Goal: Task Accomplishment & Management: Manage account settings

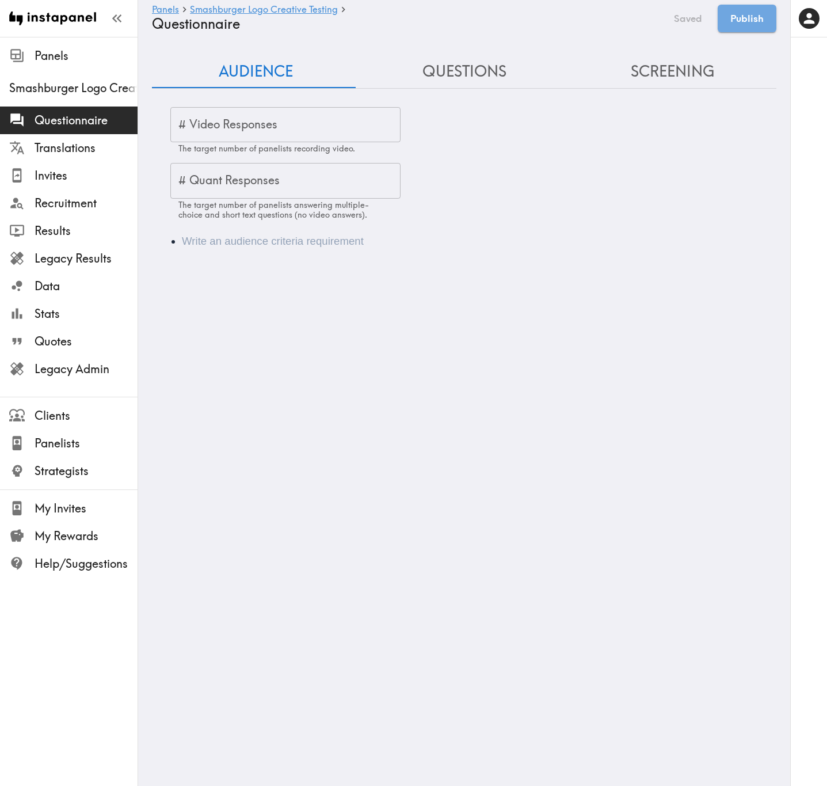
click at [240, 187] on input "# Quant Responses" at bounding box center [285, 181] width 230 height 36
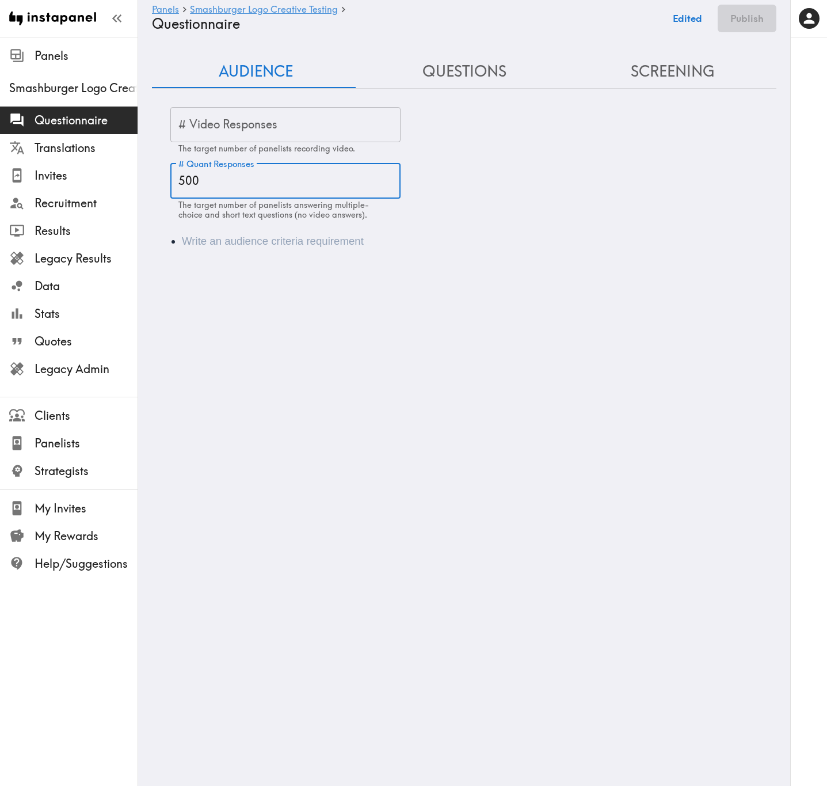
type input "500"
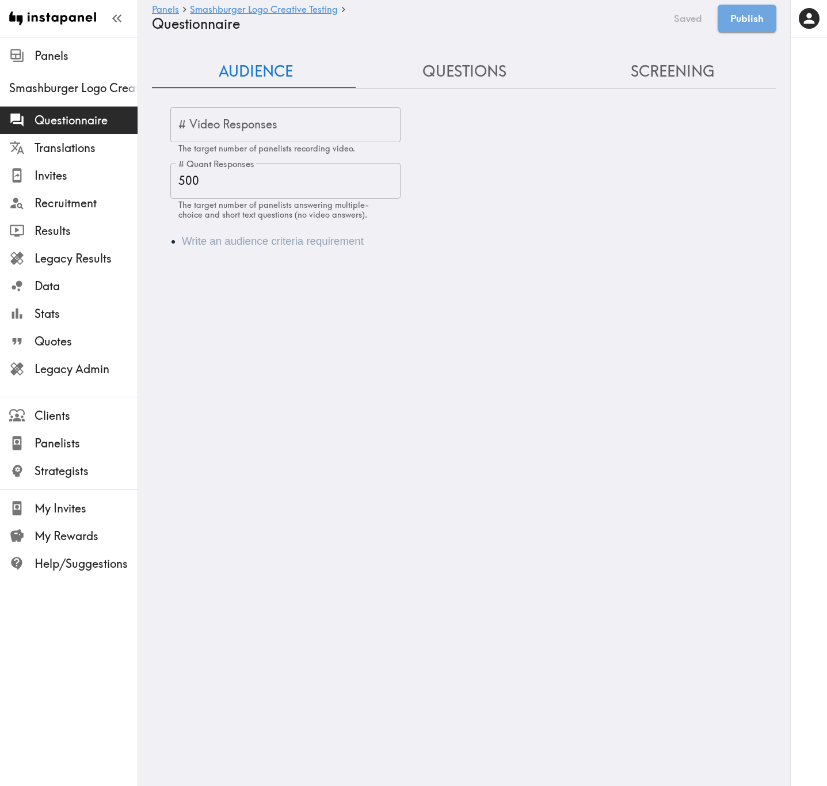
click at [427, 242] on li "Audience" at bounding box center [480, 241] width 597 height 16
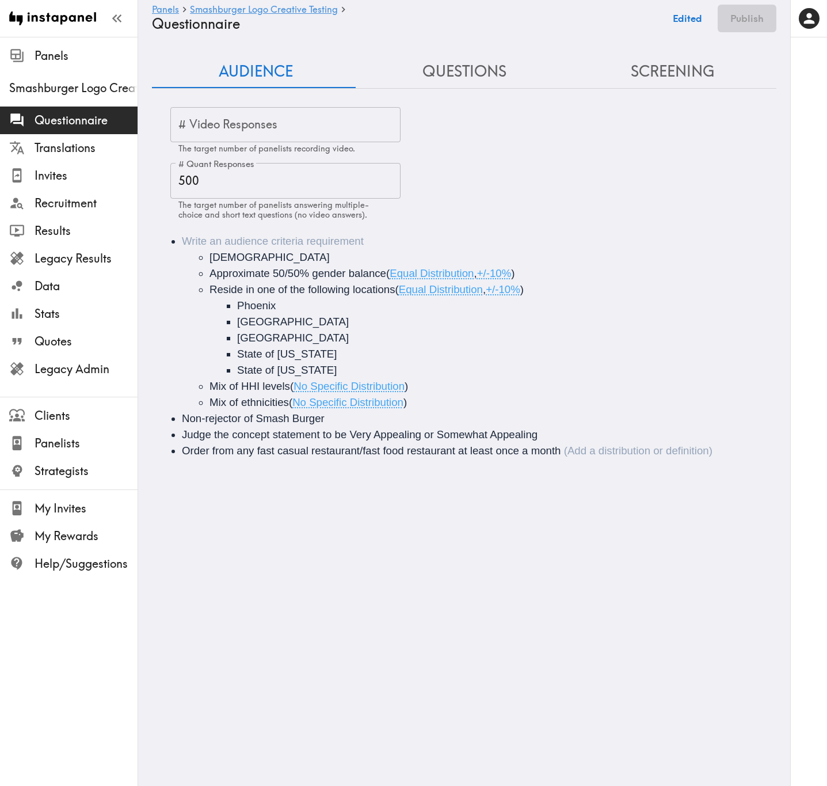
click at [356, 239] on li "18+ years old Approximate 50/50% gender balance ( Equal Distribution , +/-10% )…" at bounding box center [480, 321] width 597 height 177
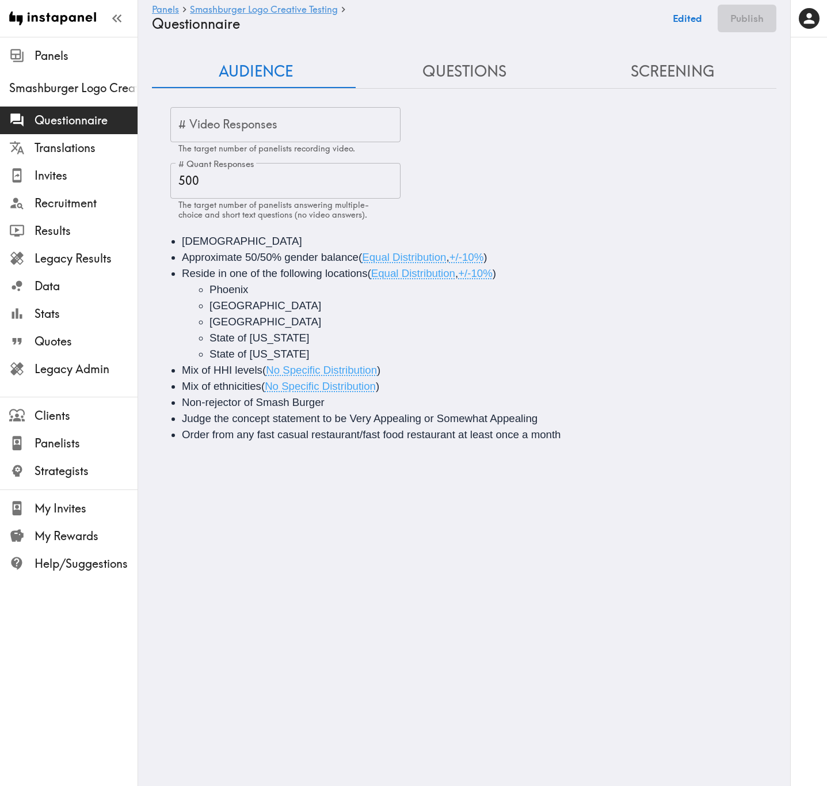
click at [506, 256] on li "Approximate 50/50% gender balance ( Equal Distribution , +/-10% )" at bounding box center [480, 257] width 597 height 16
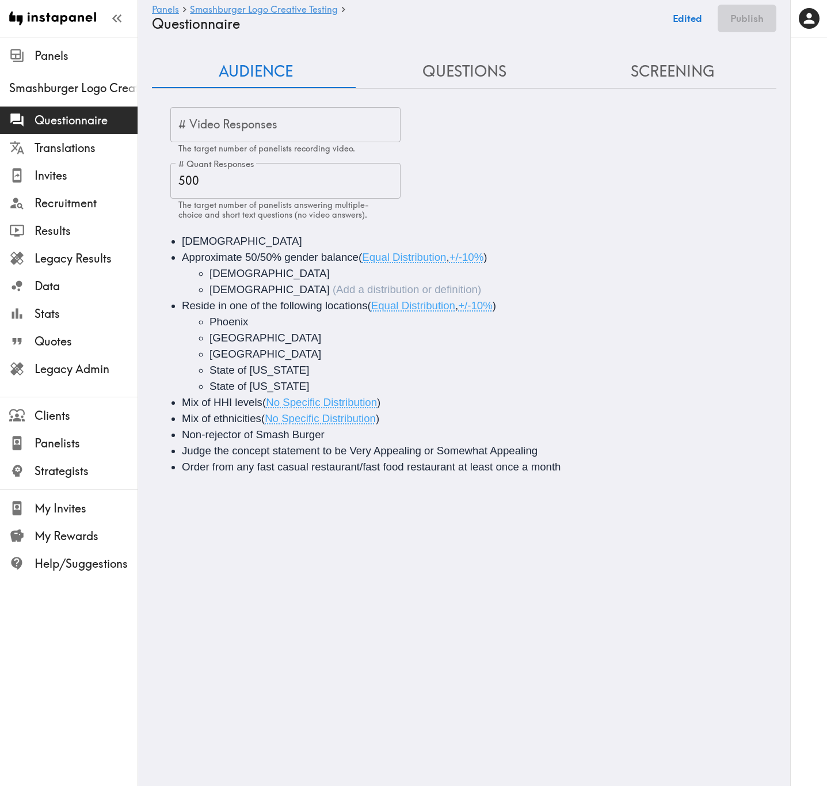
drag, startPoint x: 322, startPoint y: 256, endPoint x: 351, endPoint y: 249, distance: 30.2
click at [322, 256] on span "Approximate 50/50% gender balance" at bounding box center [270, 257] width 177 height 12
click at [688, 28] on button "Save now" at bounding box center [680, 19] width 56 height 28
click at [479, 69] on button "Questions" at bounding box center [464, 71] width 208 height 33
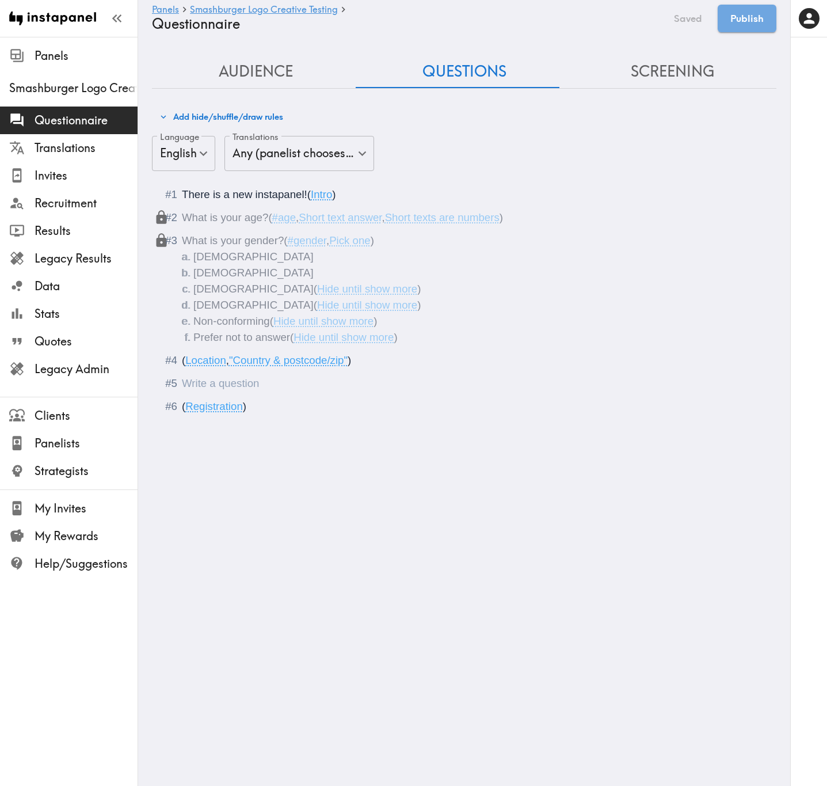
click at [302, 317] on div "Questionnaire" at bounding box center [472, 383] width 581 height 16
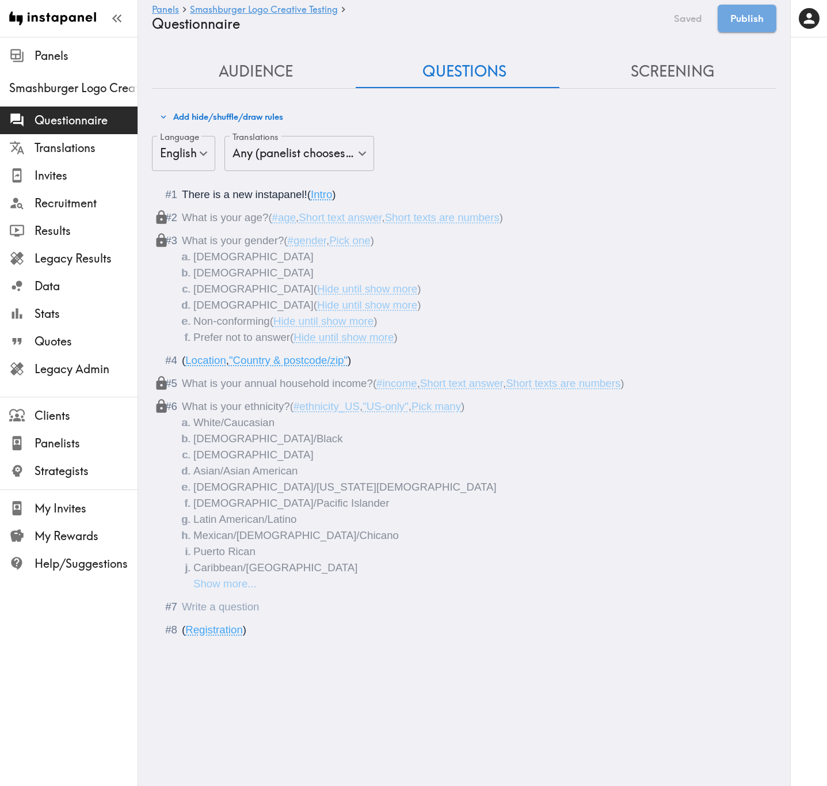
click at [300, 317] on div "Questionnaire" at bounding box center [472, 607] width 581 height 16
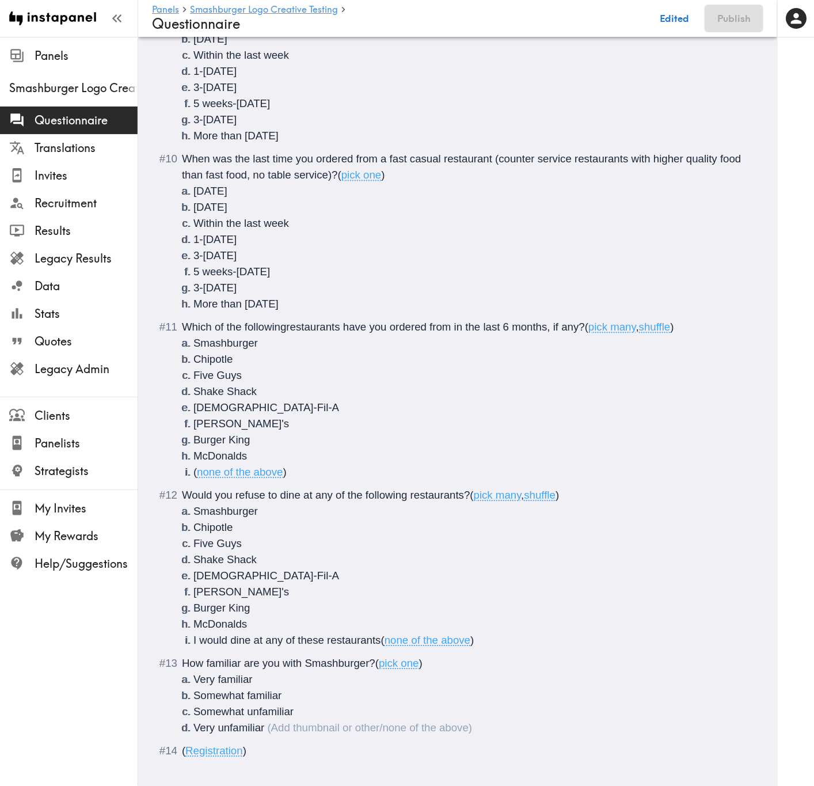
scroll to position [881, 0]
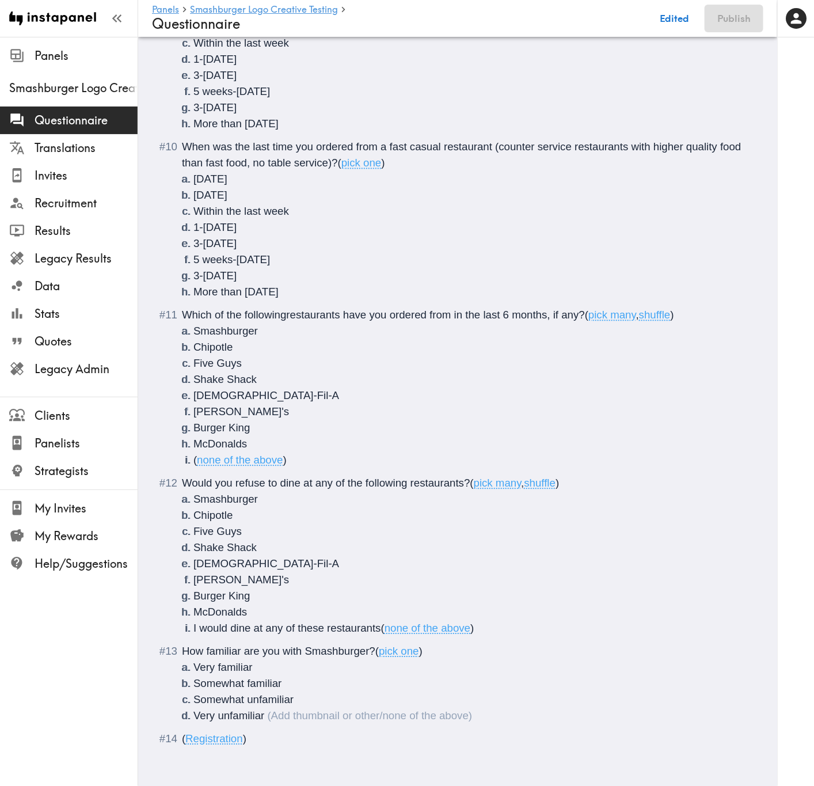
click at [306, 317] on span "How familiar are you with Smashburger?" at bounding box center [278, 651] width 193 height 12
click at [285, 308] on span "Which of the followingrestaurants have you ordered from in the last 6 months, i…" at bounding box center [383, 314] width 403 height 12
click at [235, 317] on span "Would you refuse to dine at any of the following restaurants?" at bounding box center [326, 483] width 288 height 12
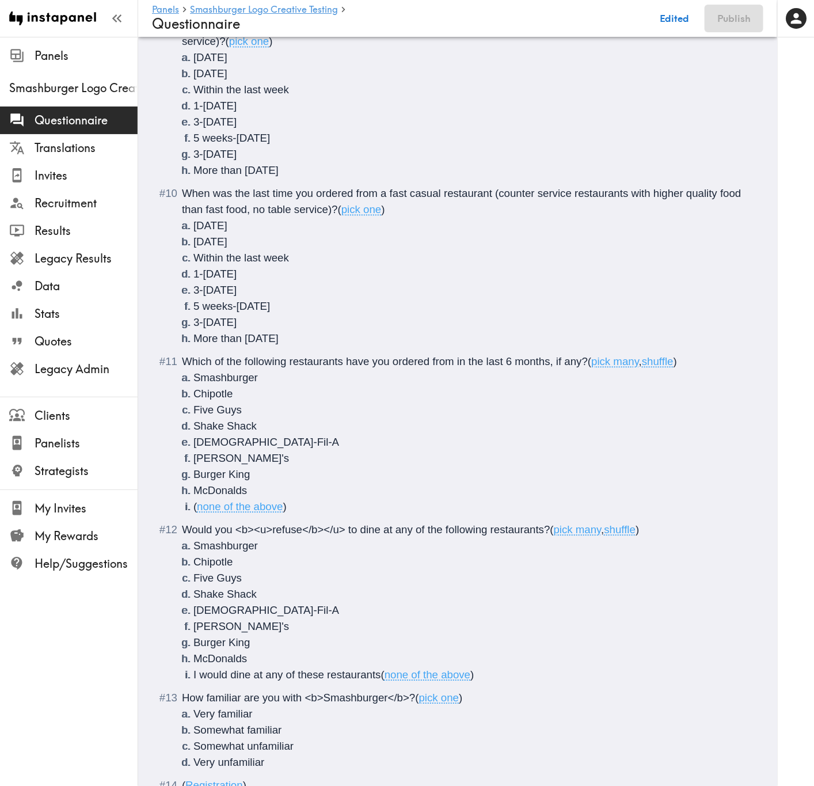
scroll to position [795, 0]
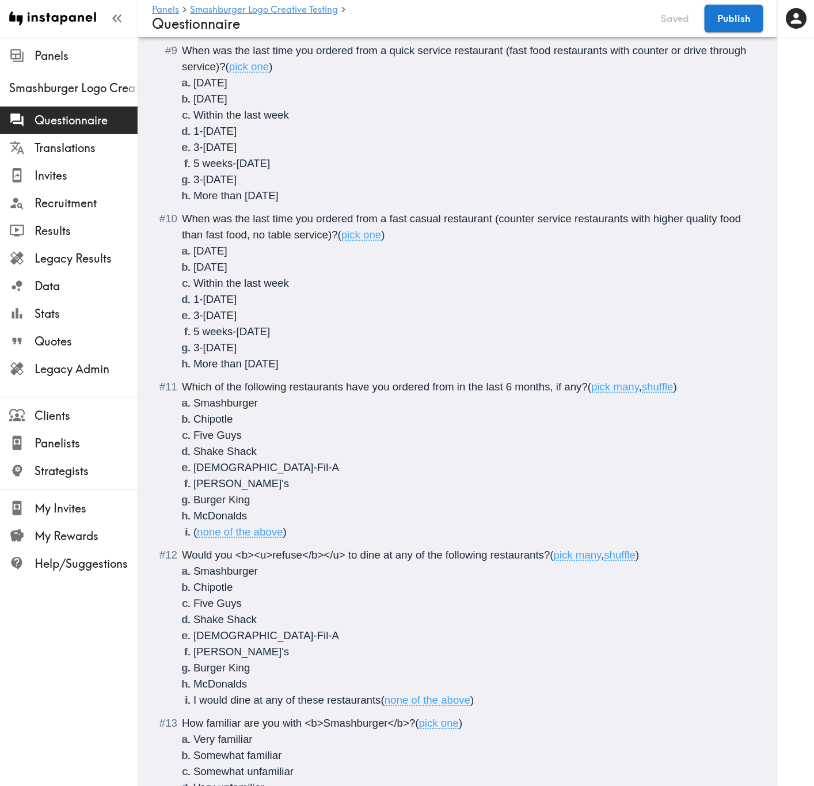
click at [390, 221] on span "When was the last time you ordered from a fast casual restaurant (counter servi…" at bounding box center [463, 227] width 562 height 28
click at [456, 218] on span "When was the last time you ordered from a <b>fast casual restaurant (counter se…" at bounding box center [460, 227] width 557 height 28
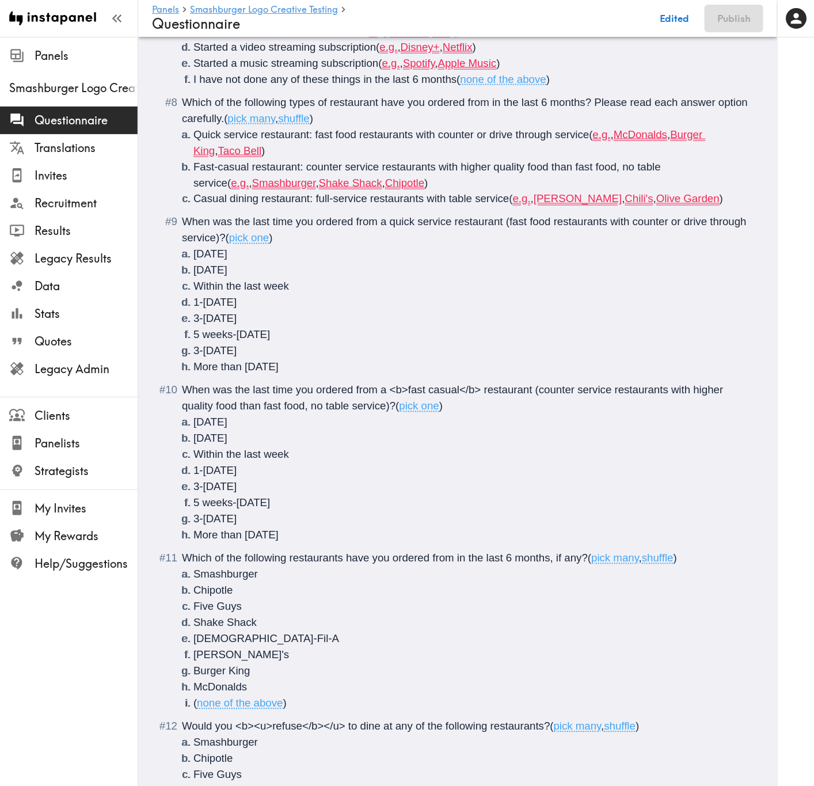
scroll to position [622, 0]
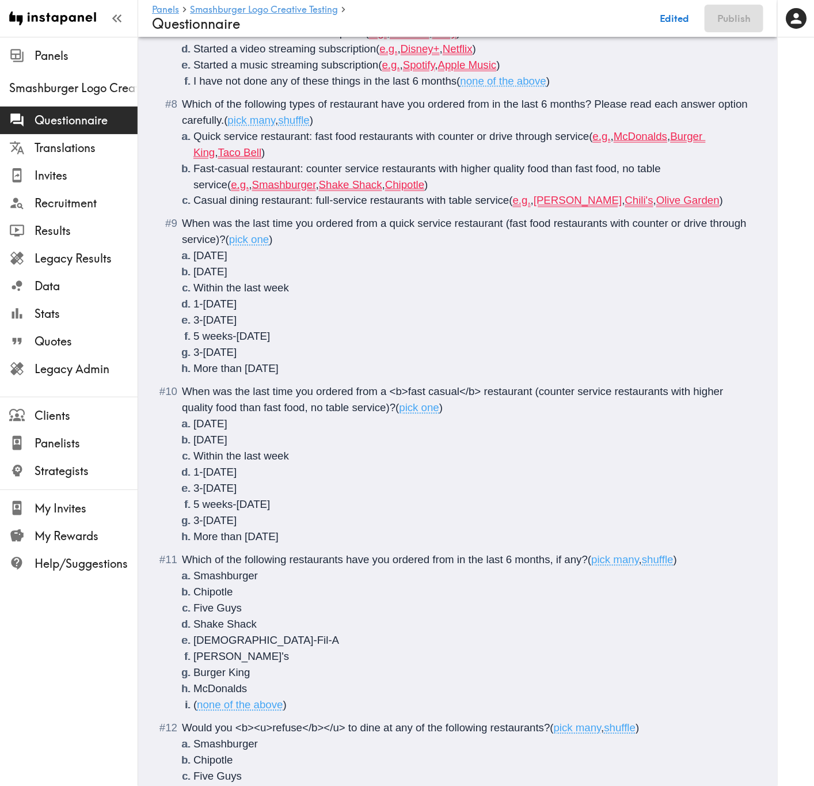
click at [392, 223] on span "When was the last time you ordered from a quick service restaurant (fast food r…" at bounding box center [465, 232] width 567 height 28
drag, startPoint x: 468, startPoint y: 221, endPoint x: 462, endPoint y: 186, distance: 35.1
click at [467, 221] on span "When was the last time you ordered from a <b>quick service restaurant (fast foo…" at bounding box center [455, 232] width 547 height 28
click at [713, 204] on li "Casual dining restaurant: full-service restaurants with table service ( e.g. , …" at bounding box center [471, 201] width 556 height 16
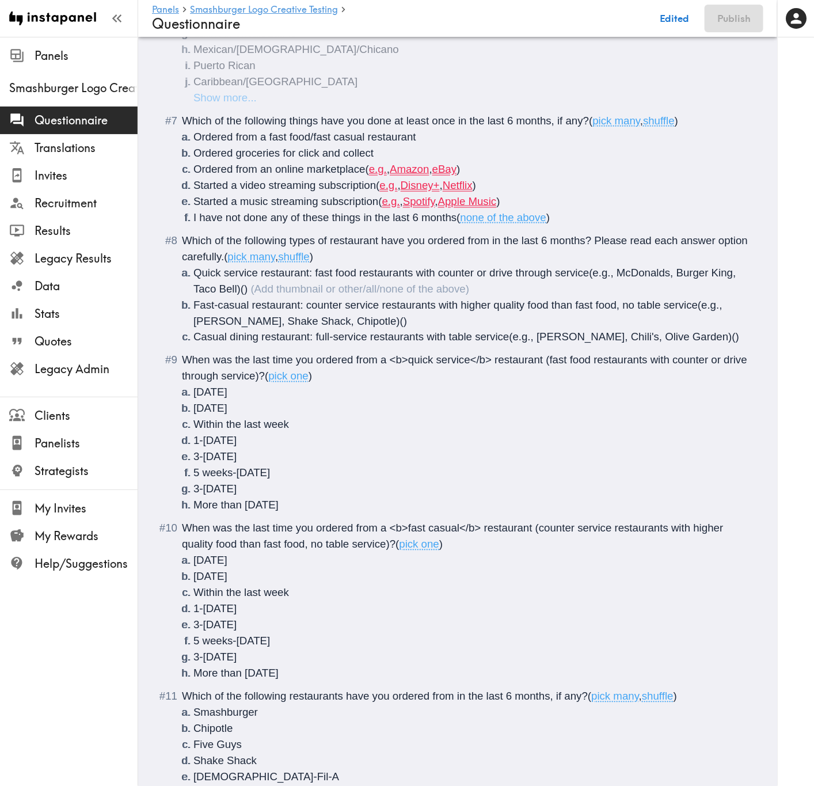
scroll to position [449, 0]
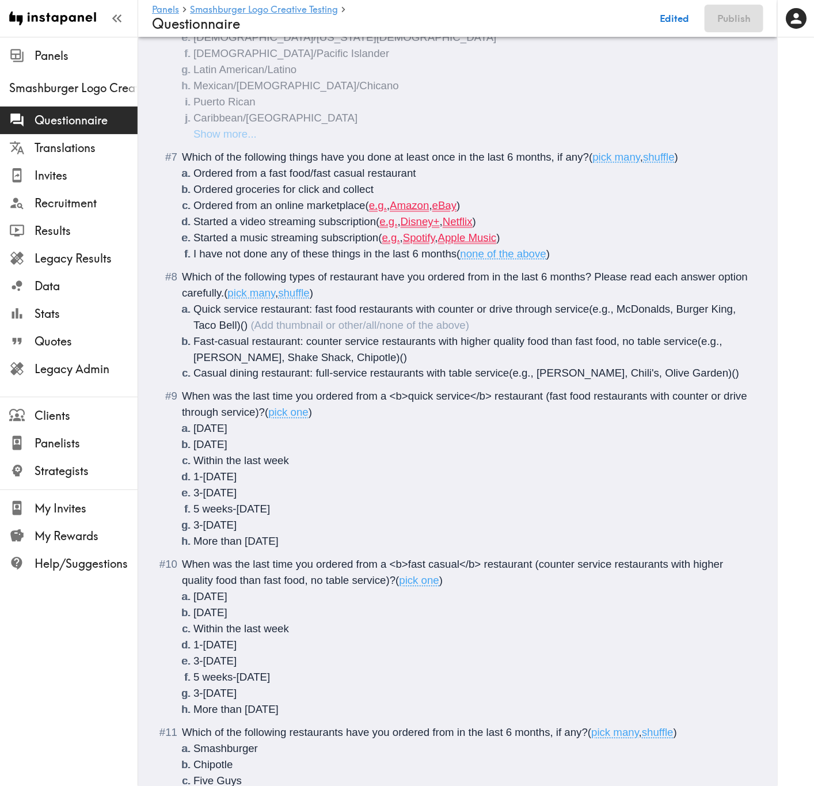
click at [548, 225] on li "Started a video streaming subscription ( e.g. , Disney+ , Netflix )" at bounding box center [471, 222] width 556 height 16
click at [556, 233] on li "Started a music streaming subscription ( e.g. , Spotify , Apple Music )" at bounding box center [471, 238] width 556 height 16
click at [418, 280] on span "Which of the following types of restaurant have you ordered from in the last 6 …" at bounding box center [466, 284] width 569 height 28
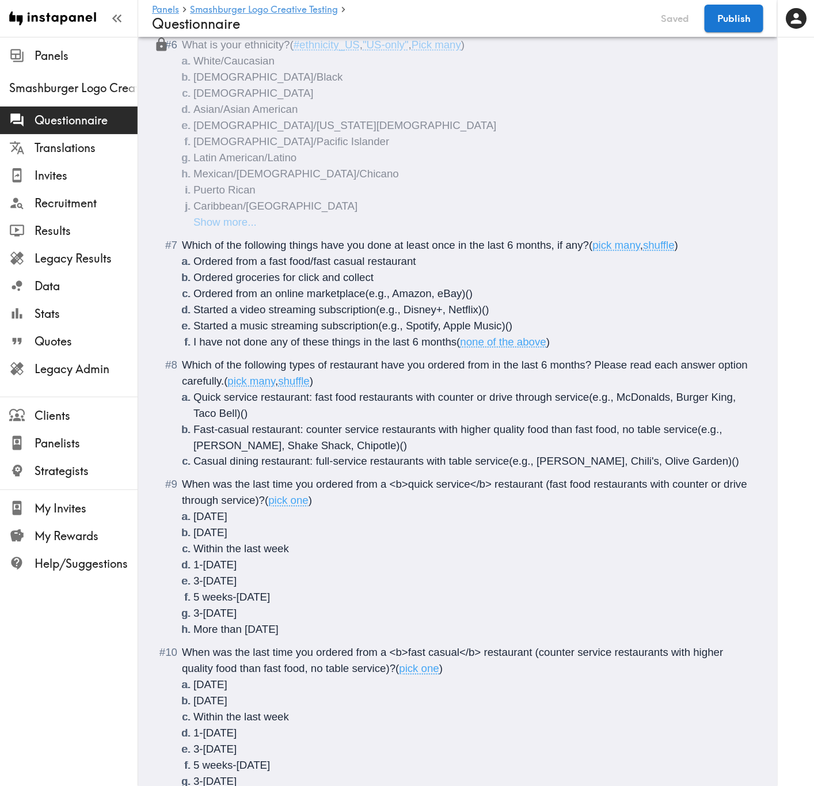
scroll to position [363, 0]
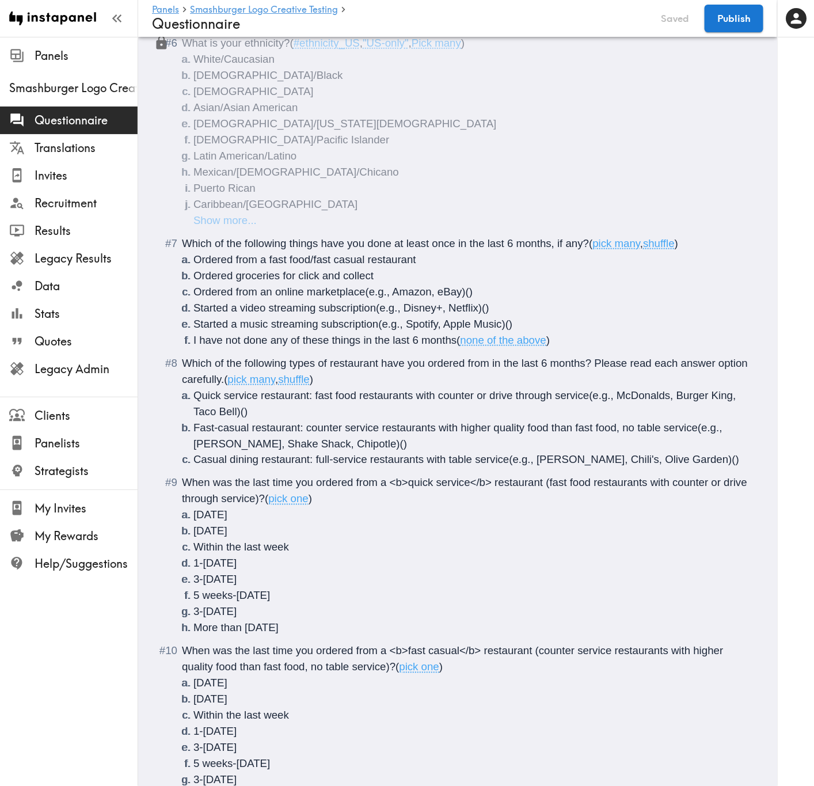
drag, startPoint x: 288, startPoint y: 365, endPoint x: 294, endPoint y: 322, distance: 43.5
click at [288, 317] on span "Which of the following types of restaurant have you ordered from in the last 6 …" at bounding box center [466, 371] width 569 height 28
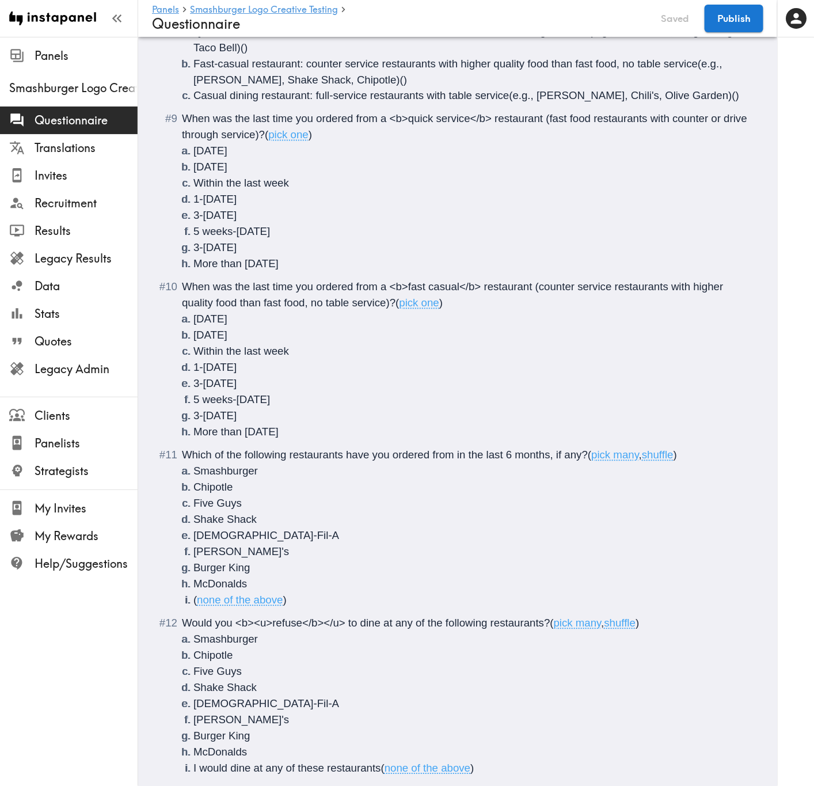
scroll to position [881, 0]
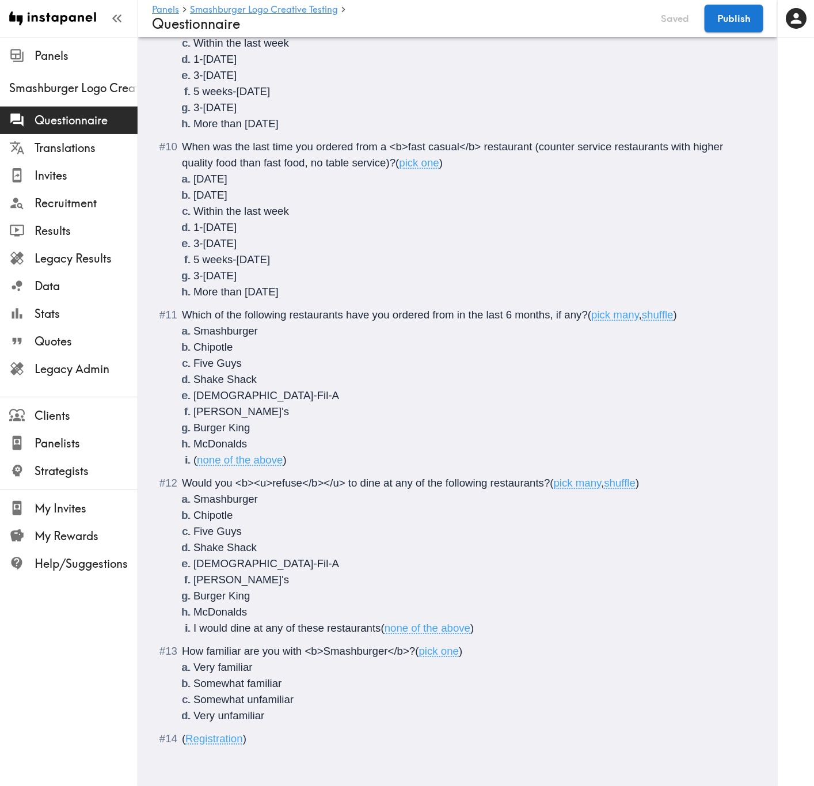
click at [344, 317] on ol "There is a new instapanel! ( Intro ) What is your age? ( #age , Short text answ…" at bounding box center [458, 32] width 584 height 1427
click at [344, 317] on li "Very unfamiliar" at bounding box center [471, 715] width 556 height 16
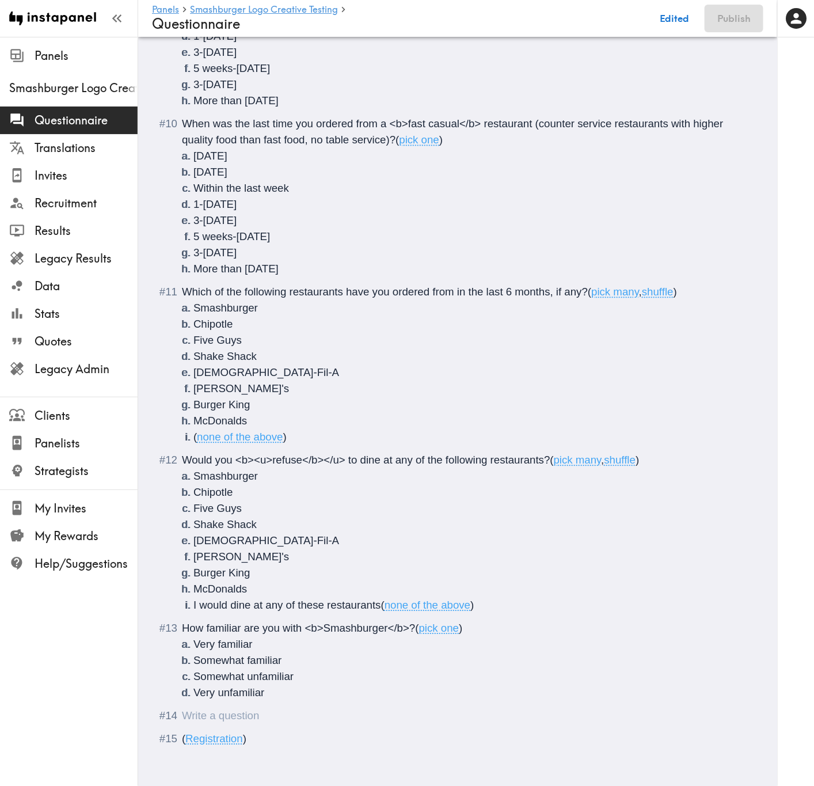
scroll to position [904, 0]
click at [301, 317] on div "Questionnaire" at bounding box center [465, 715] width 567 height 16
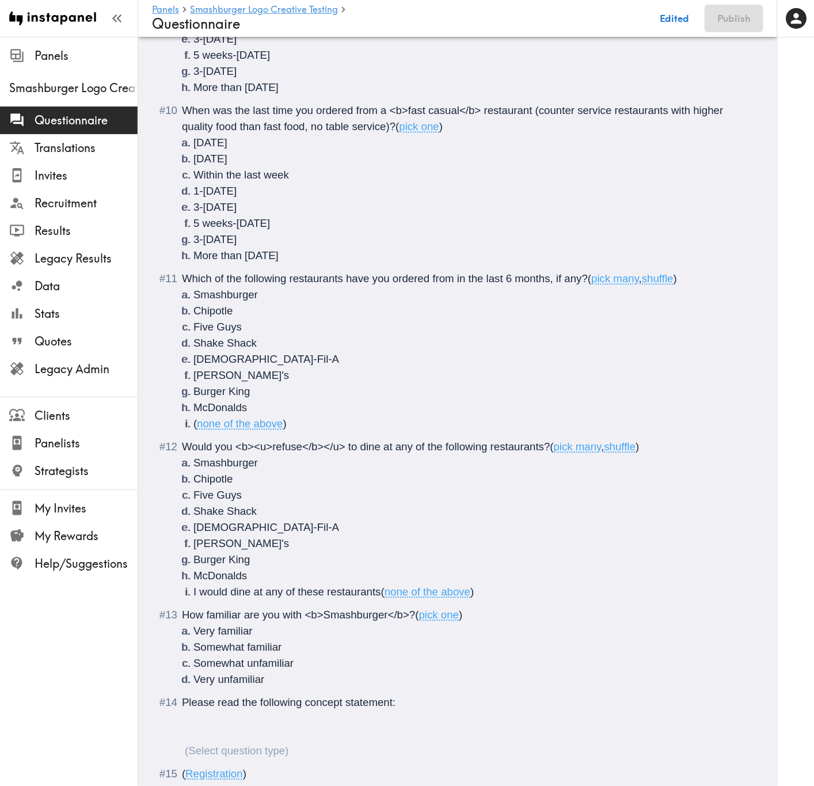
scroll to position [952, 0]
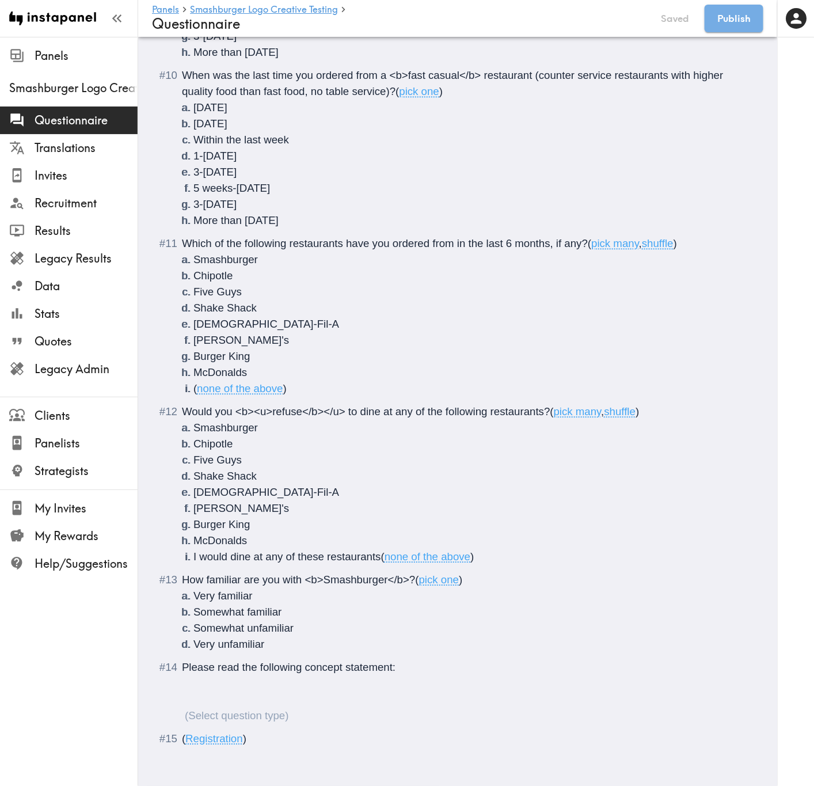
click at [244, 317] on div "Please read the following concept statement:" at bounding box center [465, 691] width 567 height 64
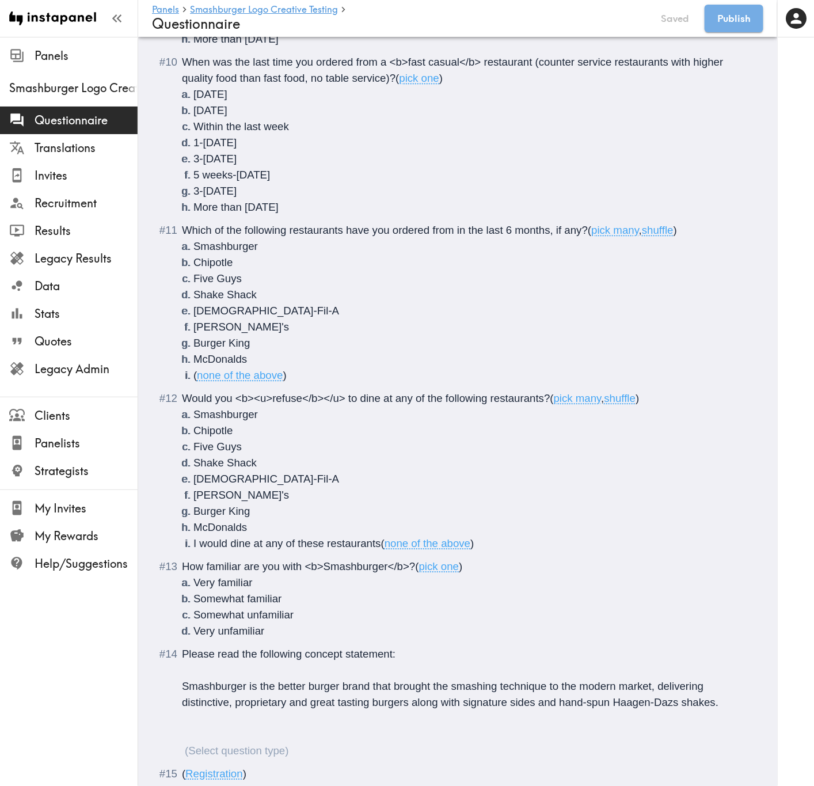
click at [294, 317] on div "Please read the following concept statement: Smashburger is the better burger b…" at bounding box center [465, 702] width 567 height 113
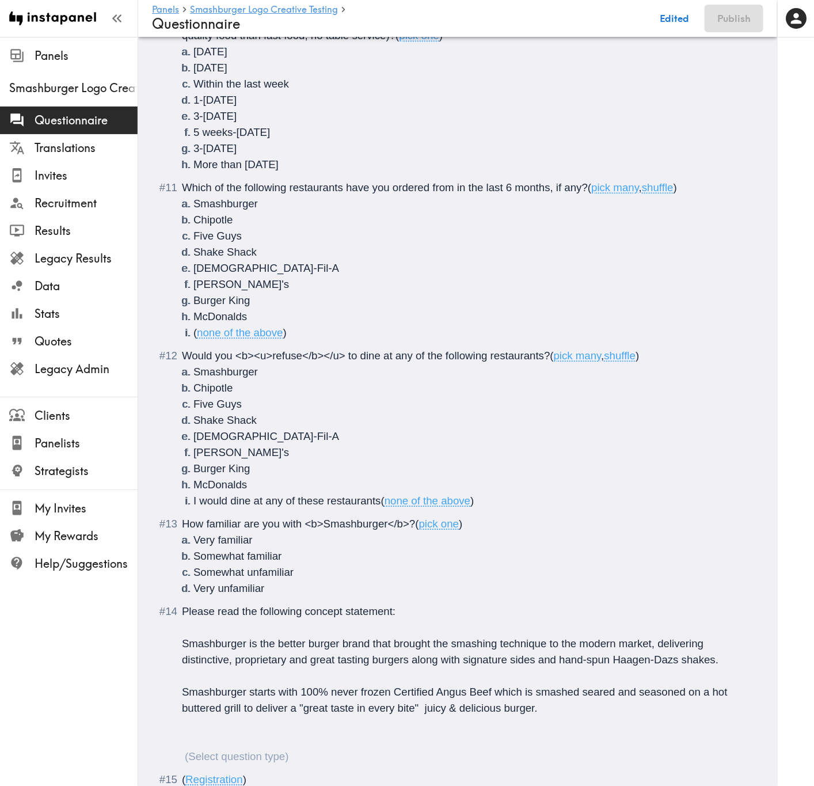
scroll to position [1049, 0]
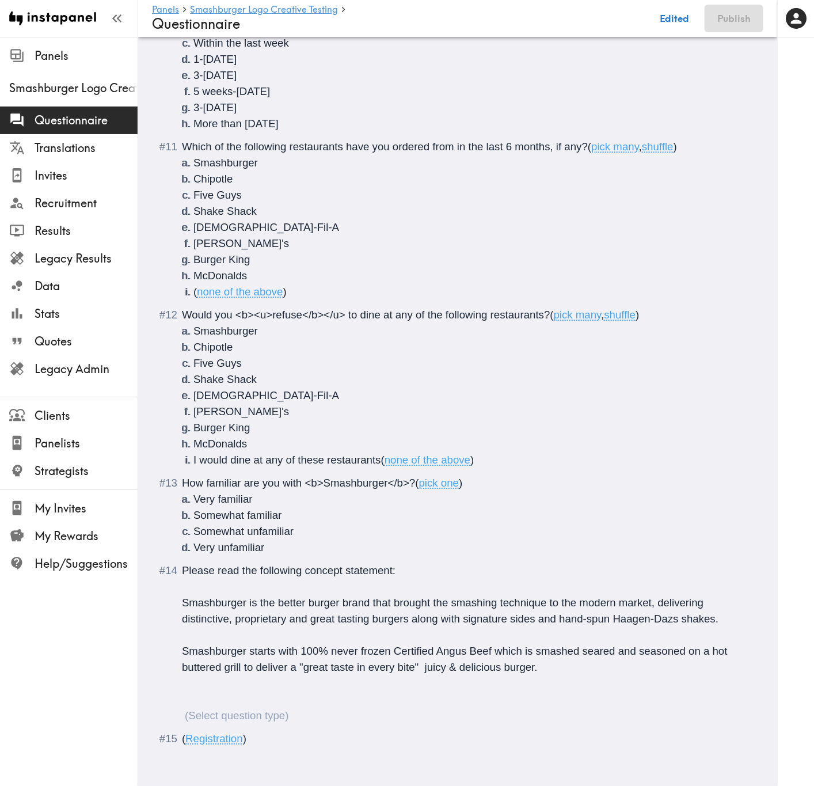
click at [223, 317] on div "Please read the following concept statement: Smashburger is the better burger b…" at bounding box center [465, 642] width 567 height 161
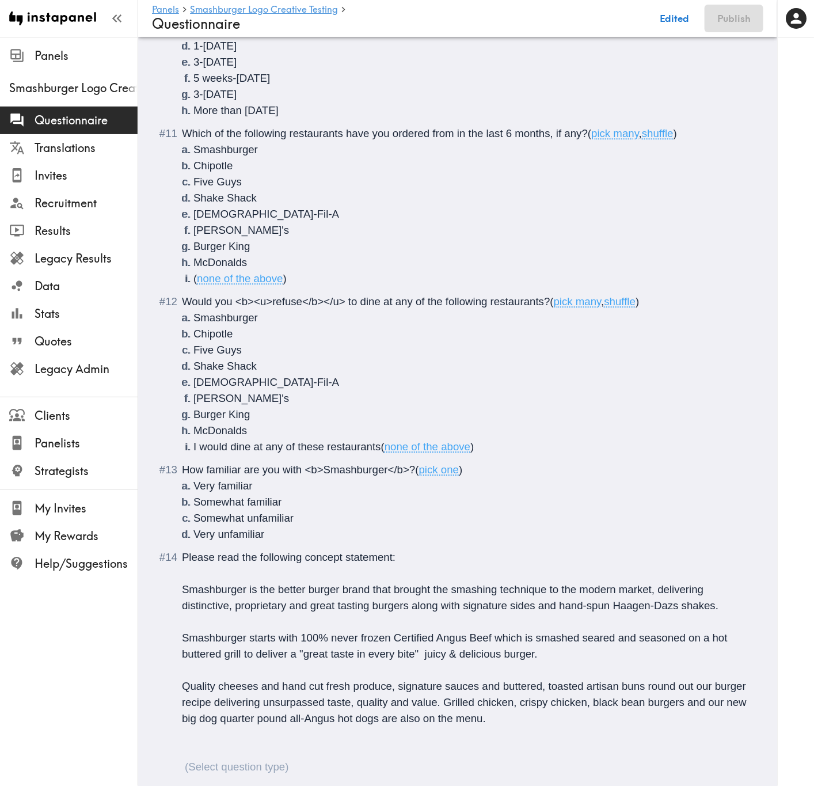
click at [281, 317] on div "Please read the following concept statement: Smashburger is the better burger b…" at bounding box center [465, 662] width 567 height 226
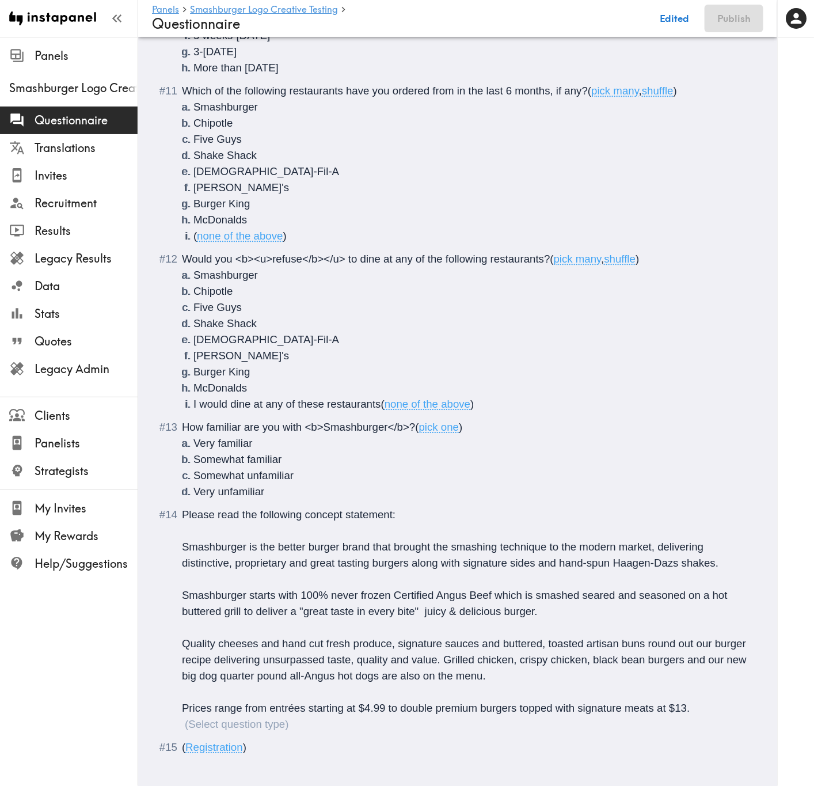
scroll to position [1114, 0]
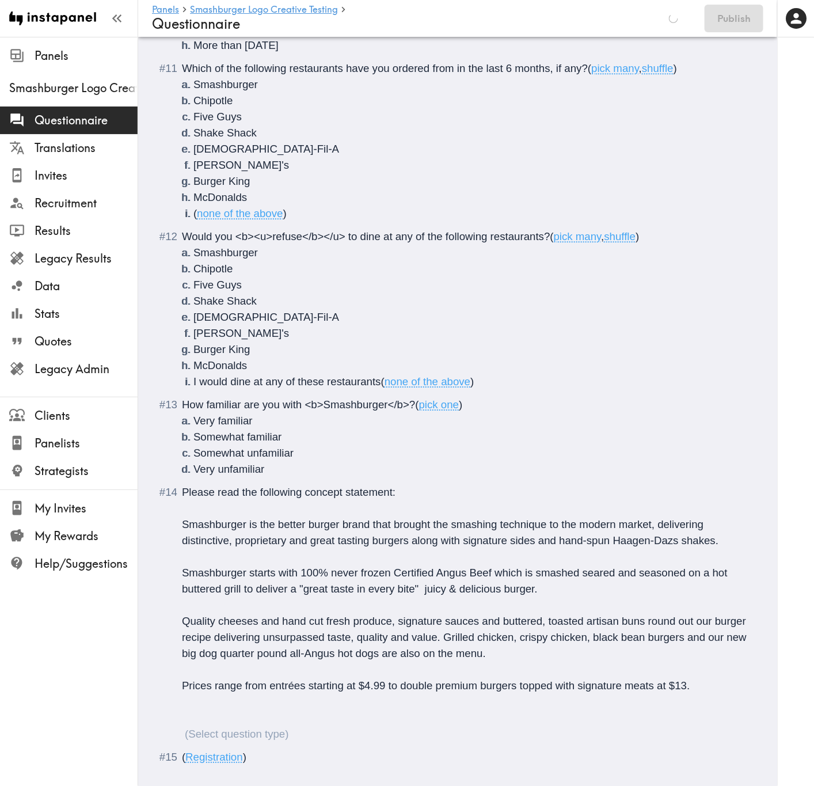
click at [280, 317] on div "Please read the following concept statement: Smashburger is the better burger b…" at bounding box center [465, 613] width 567 height 258
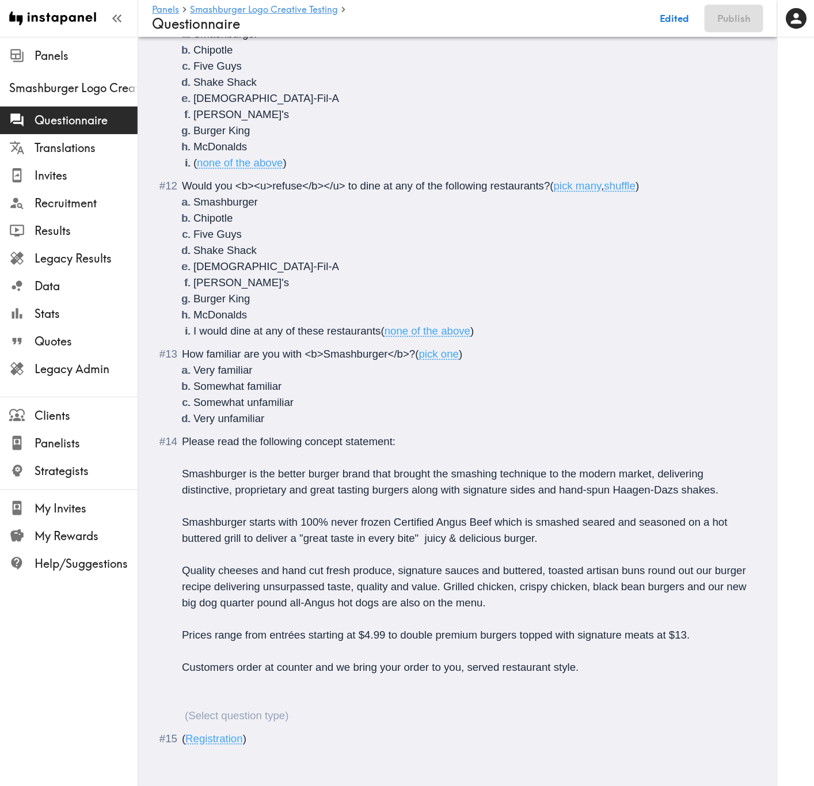
scroll to position [1178, 0]
click at [309, 317] on div "Please read the following concept statement: Smashburger is the better burger b…" at bounding box center [465, 578] width 567 height 290
click at [266, 317] on div "Please read the following concept statement: Smashburger is the better burger b…" at bounding box center [465, 578] width 567 height 290
click at [253, 317] on div "Please read the following concept statement: Smashburger is the better burger b…" at bounding box center [465, 578] width 567 height 290
click at [208, 317] on div "Please read the following concept statement: Smashburger is the better burger b…" at bounding box center [465, 578] width 567 height 290
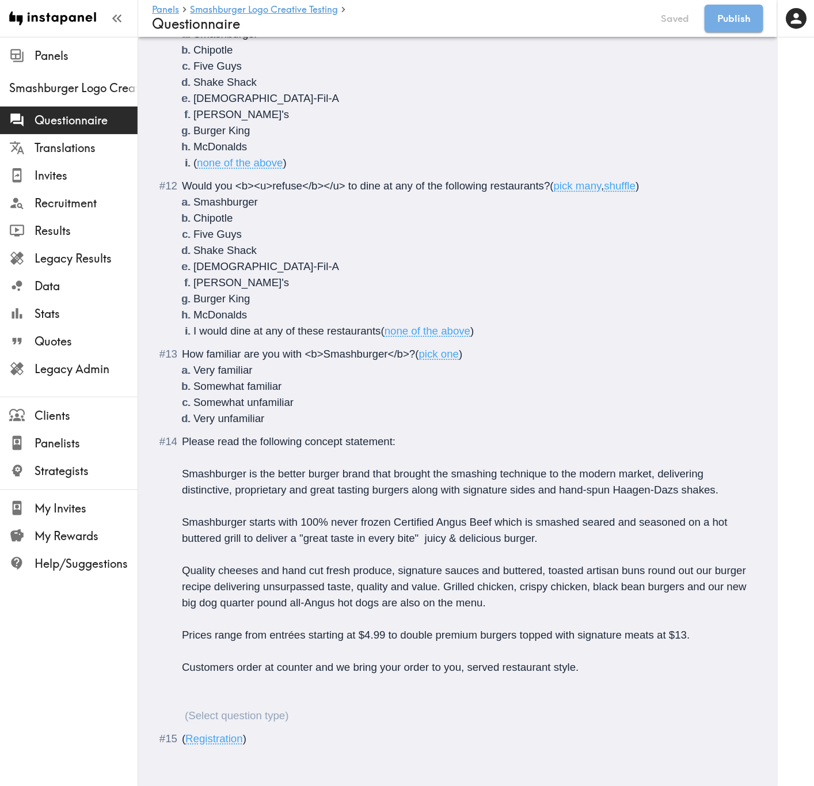
click at [237, 317] on div "Please read the following concept statement: Smashburger is the better burger b…" at bounding box center [465, 578] width 567 height 290
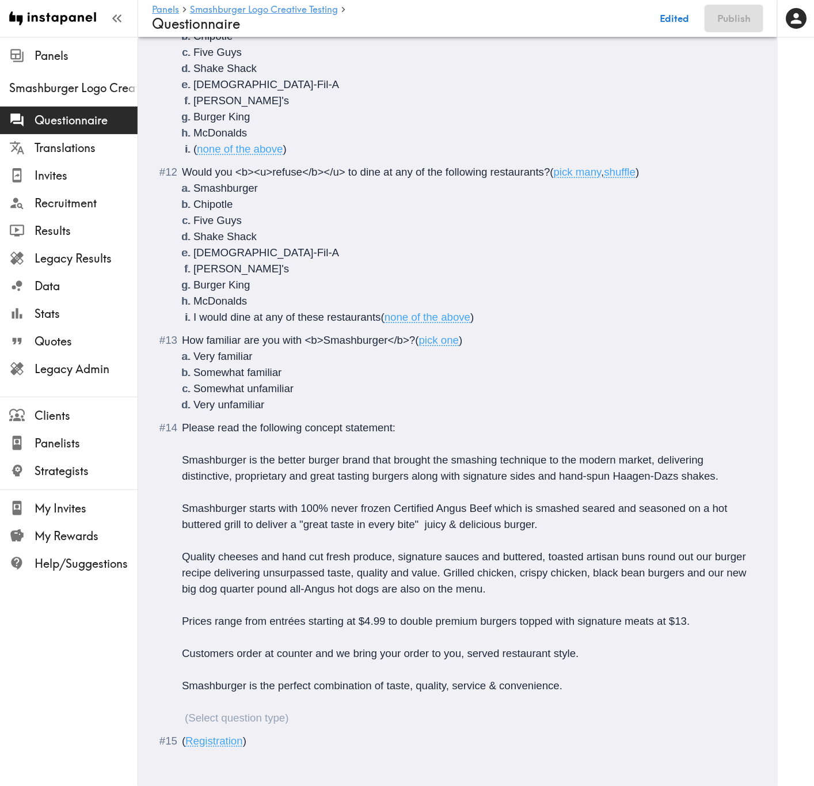
click at [268, 317] on div "Please read the following concept statement: Smashburger is the better burger b…" at bounding box center [465, 573] width 567 height 306
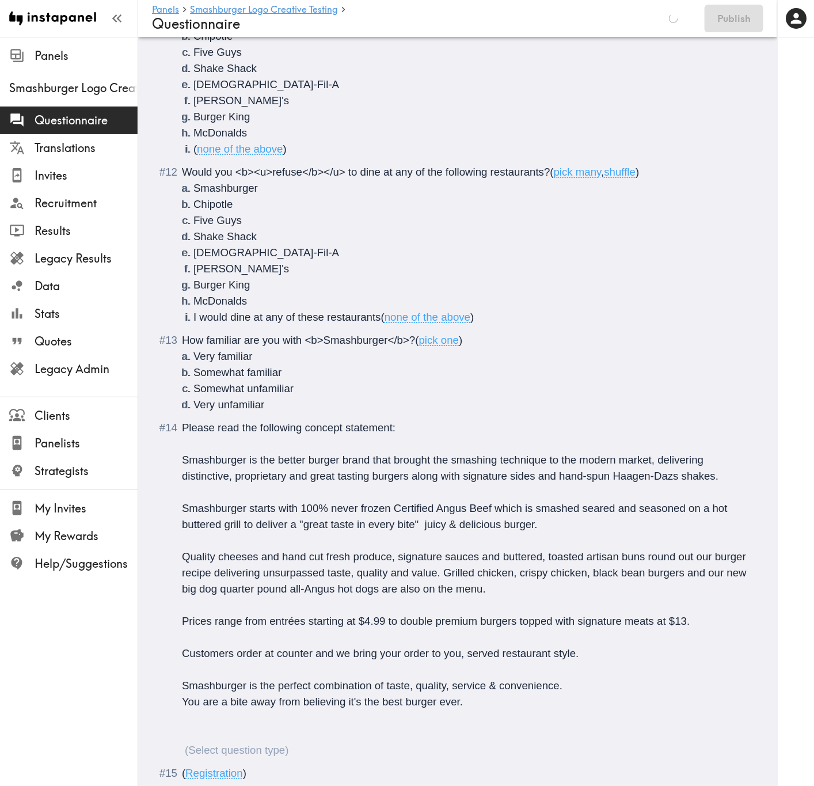
click at [273, 317] on div "Please read the following concept statement: Smashburger is the better burger b…" at bounding box center [465, 589] width 567 height 338
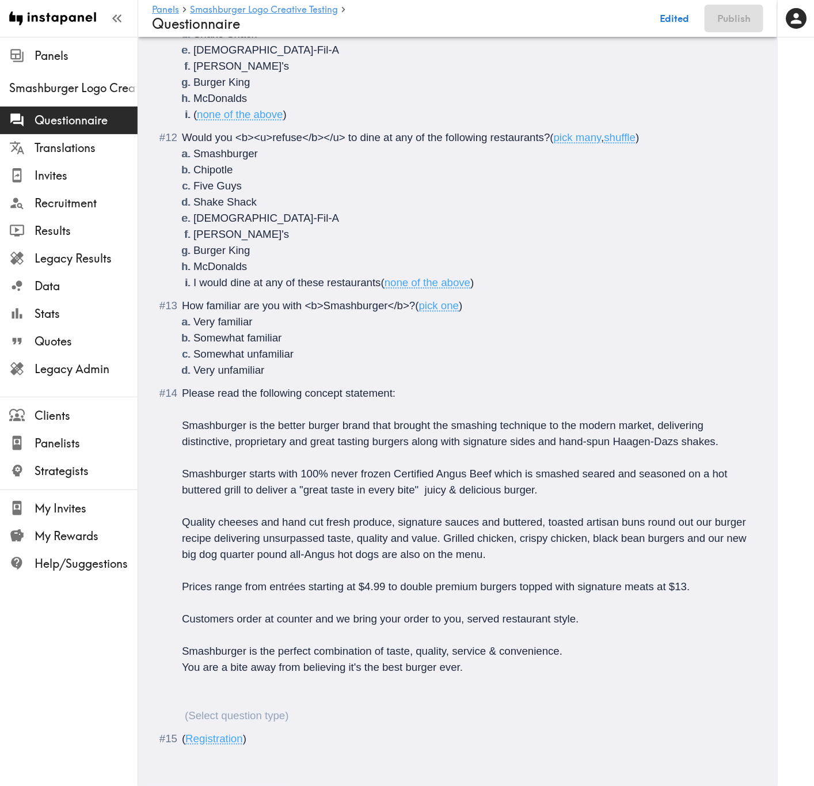
scroll to position [1226, 0]
click at [216, 317] on div "Please read the following concept statement: Smashburger is the better burger b…" at bounding box center [465, 554] width 567 height 338
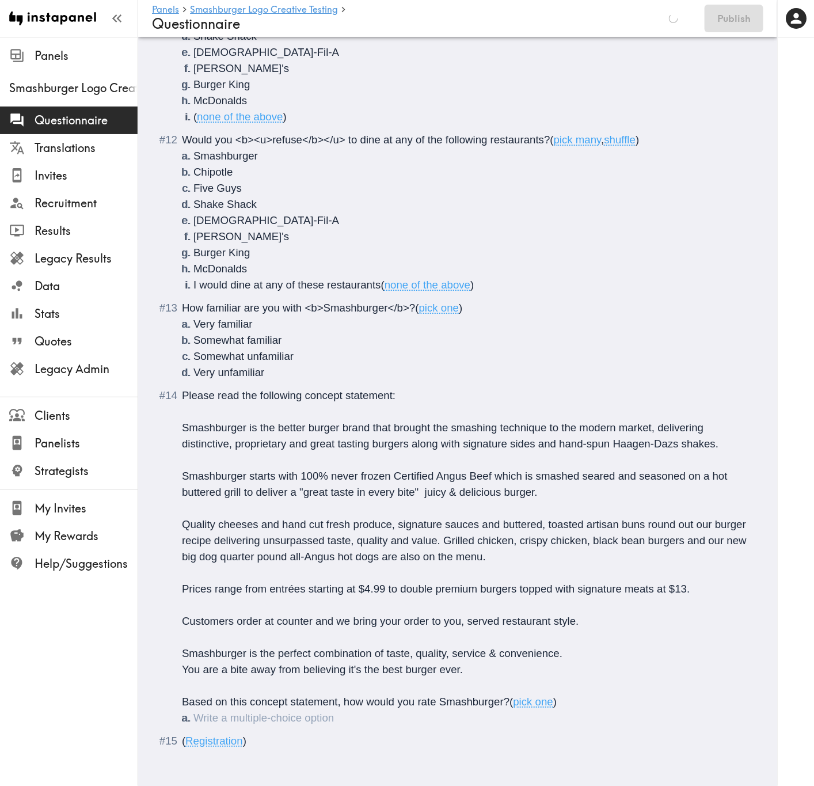
click at [205, 317] on li "Questionnaire" at bounding box center [471, 718] width 556 height 16
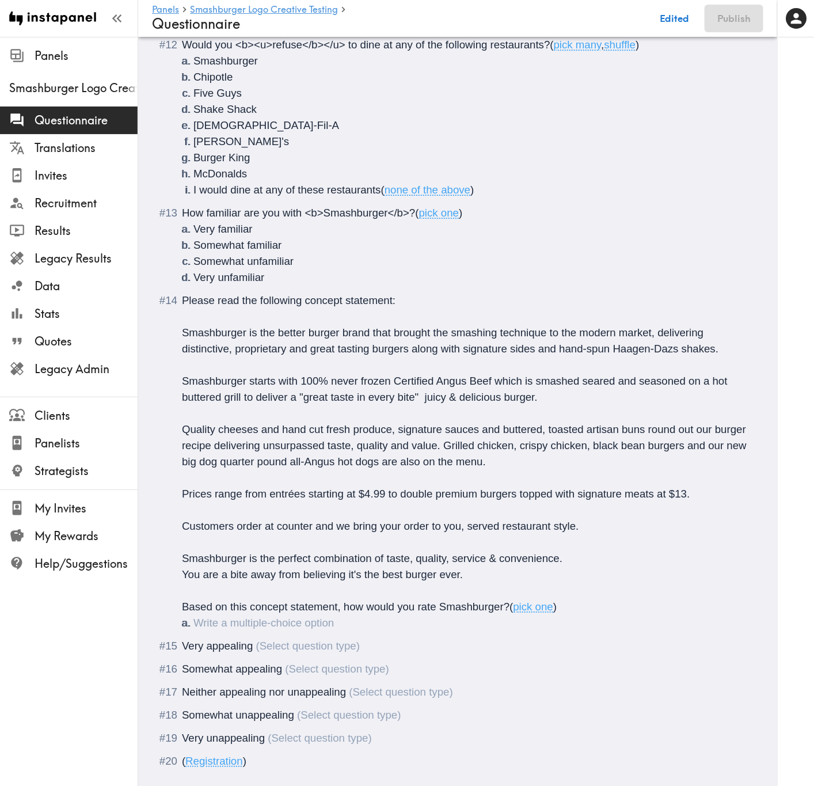
scroll to position [1341, 0]
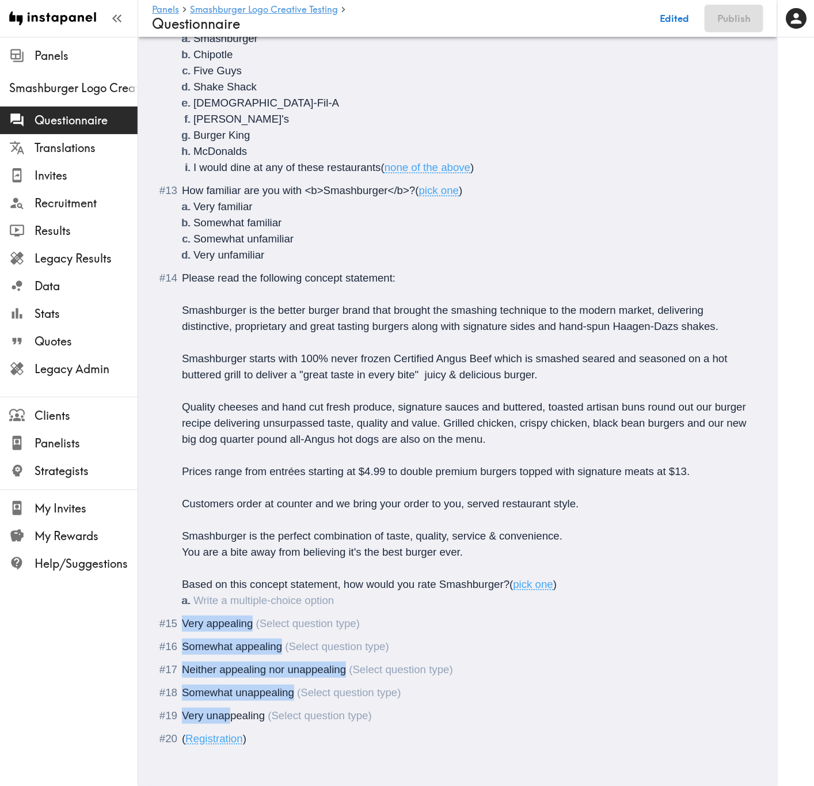
drag, startPoint x: 233, startPoint y: 702, endPoint x: 183, endPoint y: 613, distance: 101.3
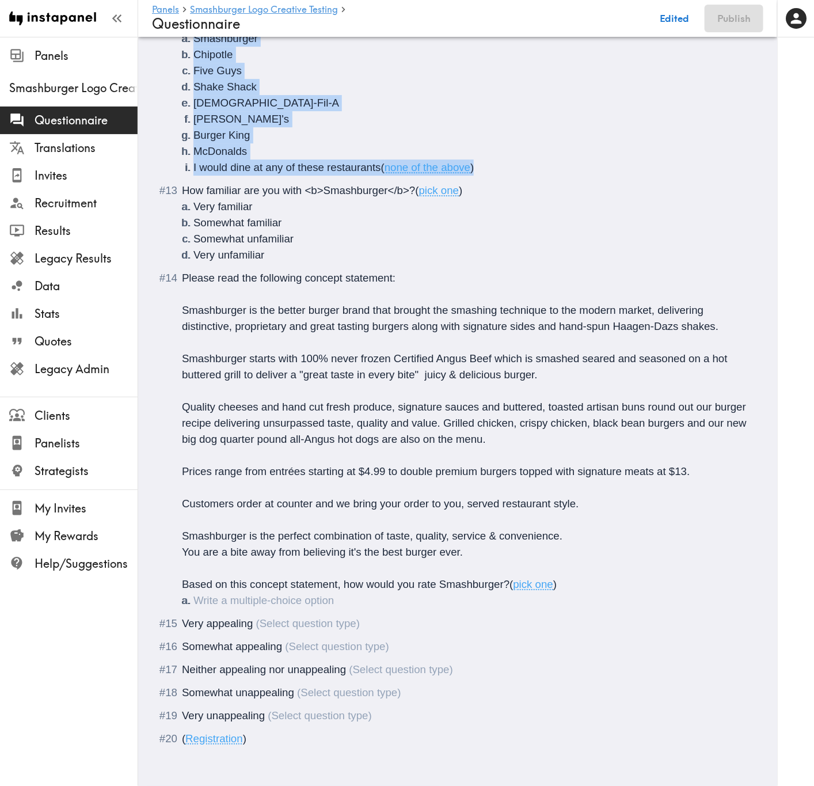
scroll to position [1307, 0]
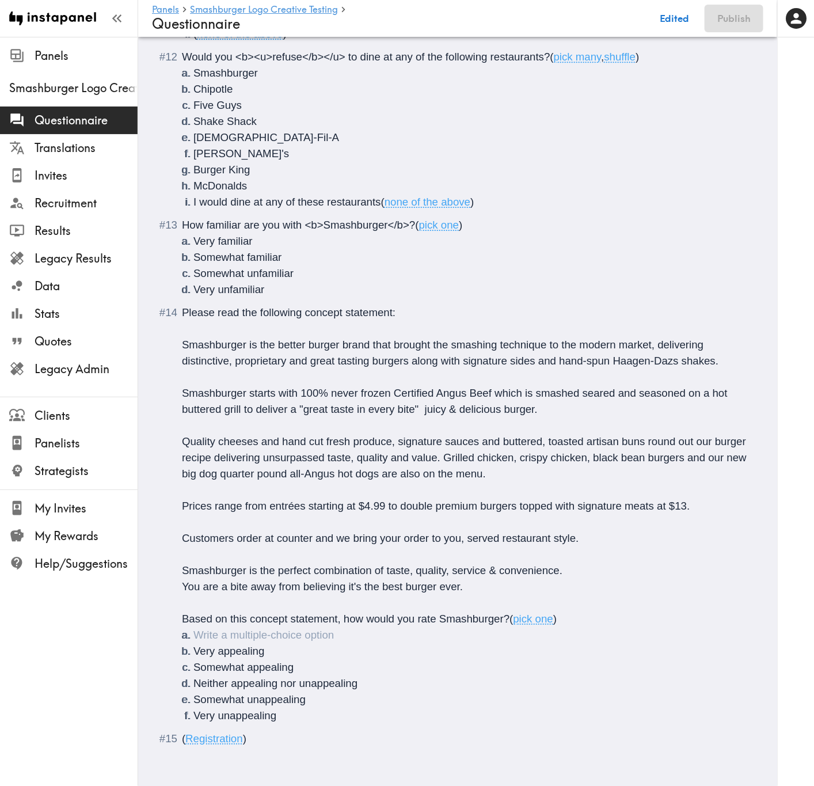
click at [228, 317] on li "Questionnaire" at bounding box center [471, 635] width 556 height 16
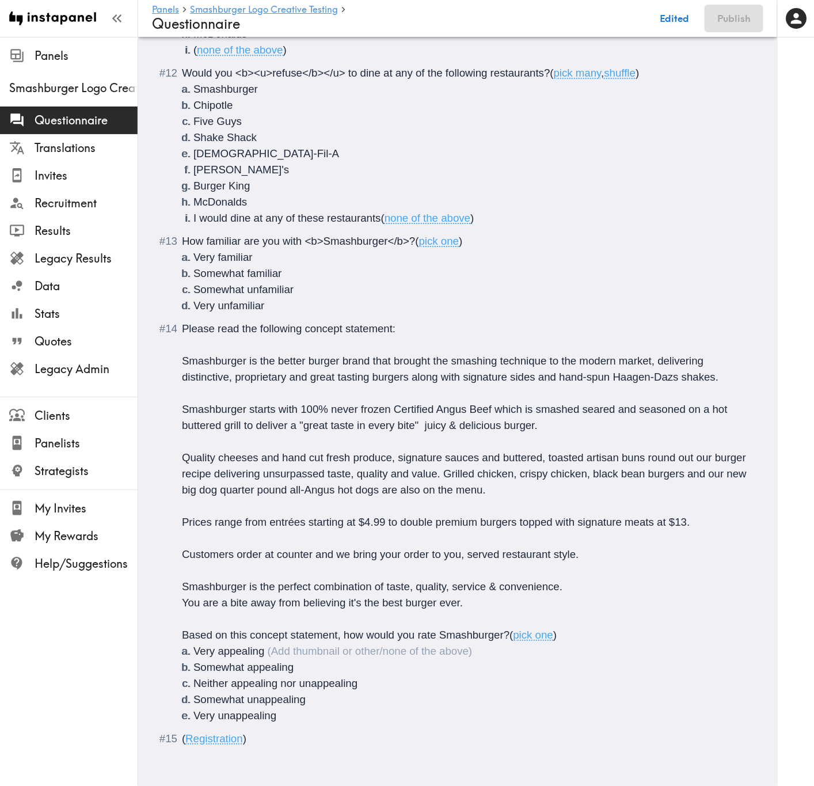
scroll to position [1290, 0]
click at [500, 317] on div "Please read the following concept statement: Smashburger is the better burger b…" at bounding box center [465, 522] width 567 height 403
drag, startPoint x: 182, startPoint y: 346, endPoint x: 188, endPoint y: 308, distance: 38.5
click at [182, 317] on span "Smashburger is the better burger brand that brought the smashing technique to t…" at bounding box center [450, 369] width 536 height 28
click at [721, 317] on div "Please read the following concept statement: <i>Smashburger is the better burge…" at bounding box center [465, 522] width 567 height 403
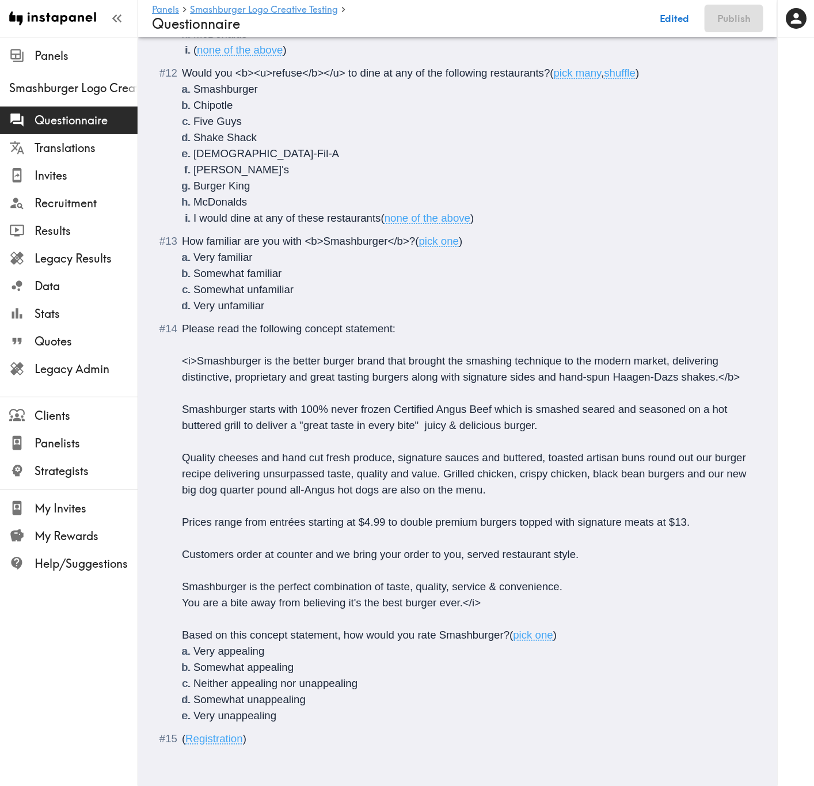
scroll to position [1307, 0]
click at [197, 317] on span "<i>Smashburger is the better burger brand that brought the smashing technique t…" at bounding box center [461, 369] width 558 height 28
click at [318, 317] on li "Very unappealing" at bounding box center [471, 715] width 556 height 16
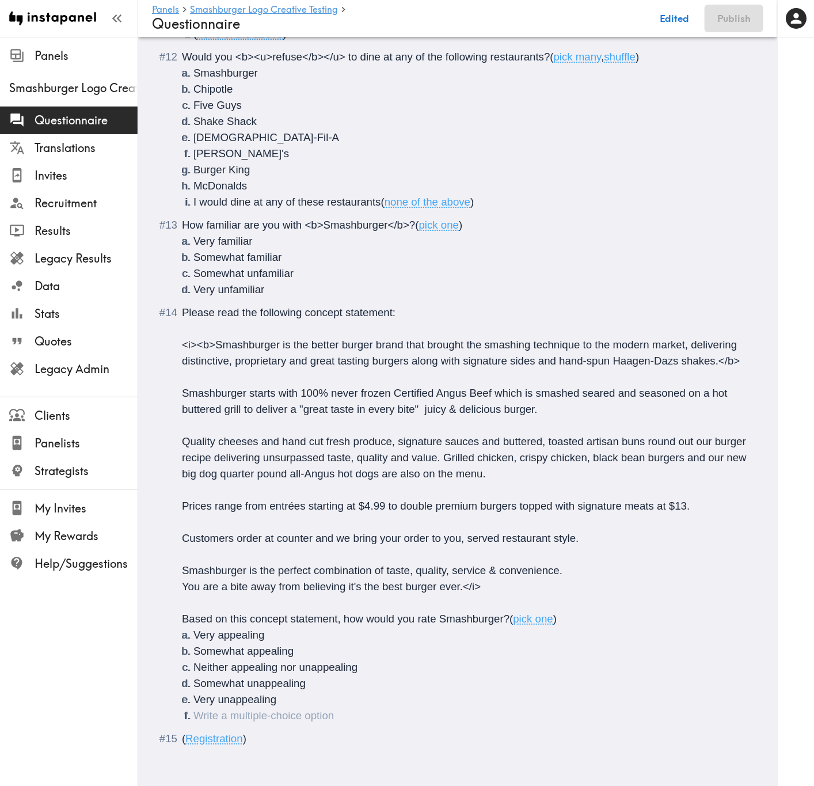
scroll to position [1330, 0]
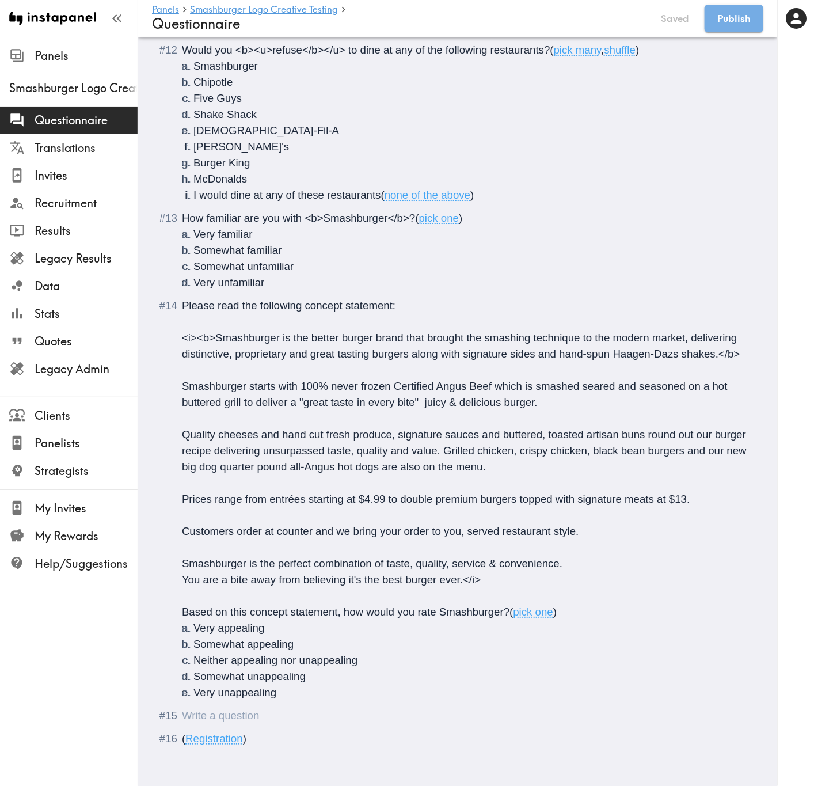
click at [300, 317] on div "Questionnaire" at bounding box center [465, 715] width 567 height 16
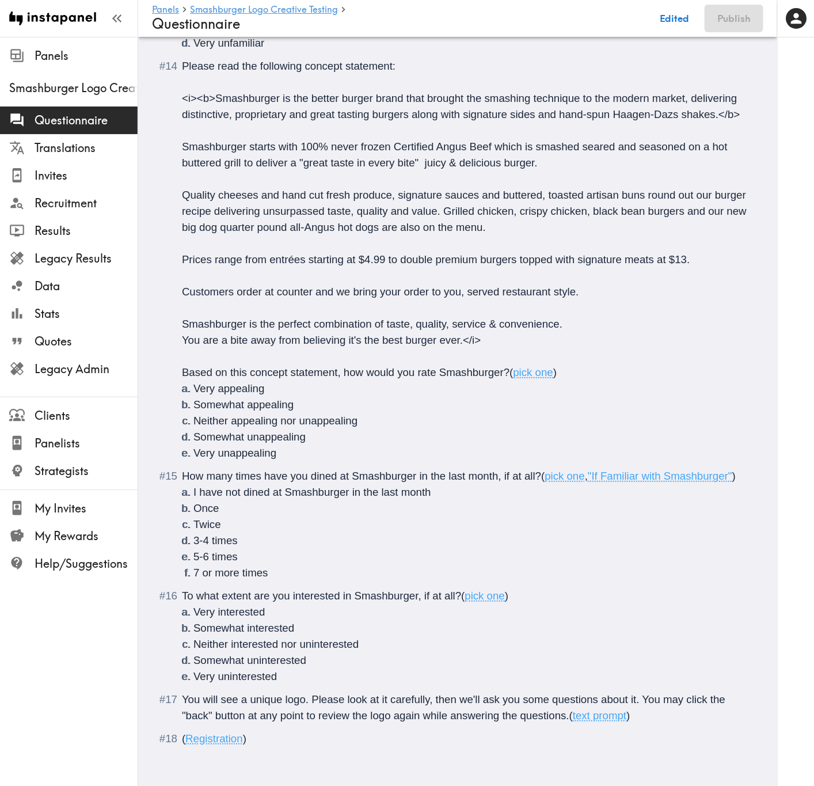
scroll to position [1586, 0]
click at [440, 317] on span "Based on this concept statement, how would you rate Smashburger?" at bounding box center [345, 372] width 327 height 12
drag, startPoint x: 355, startPoint y: 449, endPoint x: 351, endPoint y: 413, distance: 37.0
click at [355, 317] on span "How many times have you dined at Smashburger in the last month, if at all?" at bounding box center [361, 476] width 359 height 12
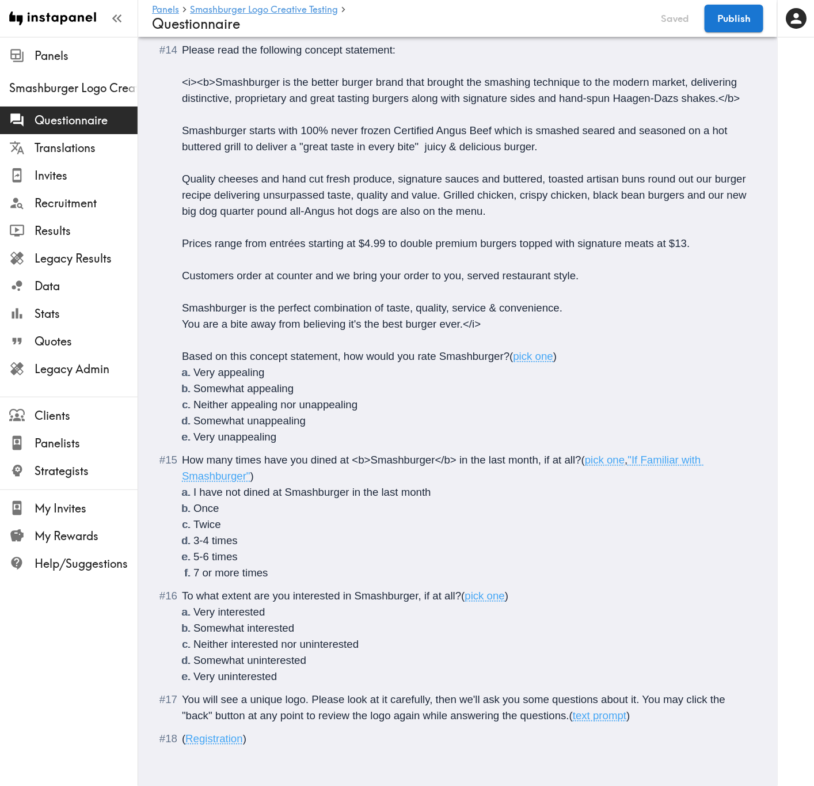
click at [294, 317] on span "To what extent are you interested in Smashburger, if at all?" at bounding box center [321, 595] width 279 height 12
click at [439, 317] on span "To what extent are you <b>interested in Smashburger, if at all?" at bounding box center [331, 595] width 298 height 12
click at [642, 317] on div "You will see a unique logo. Please look at it carefully, then we'll ask you som…" at bounding box center [465, 707] width 567 height 32
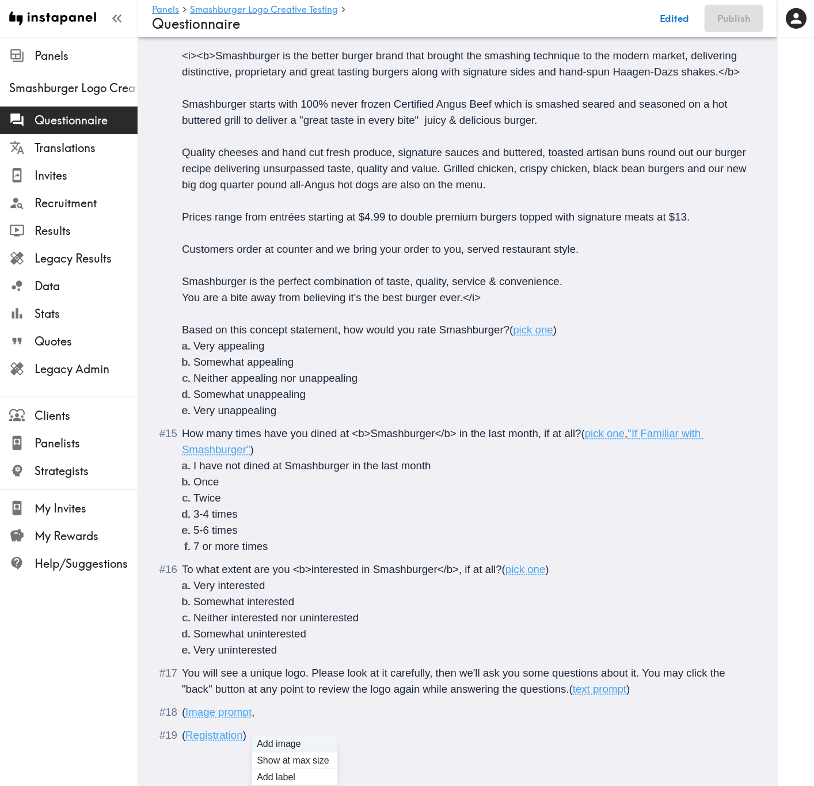
type input "C:\fakepath\CurrentLogo_Stacked.png"
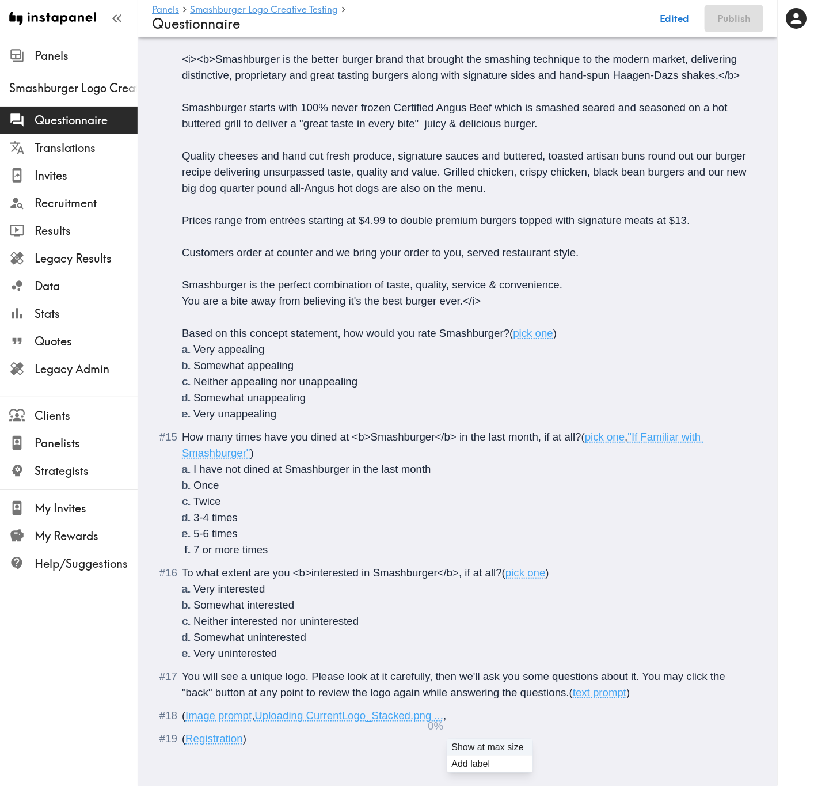
scroll to position [1608, 0]
click at [666, 317] on span "You will see a unique logo. Please look at it carefully, then we'll ask you som…" at bounding box center [455, 684] width 546 height 28
click at [386, 317] on div "( Image prompt , https://prompts.instapanel.com/xOwOhQVx56CWi0XE/CurrentLogo_St…" at bounding box center [465, 715] width 567 height 16
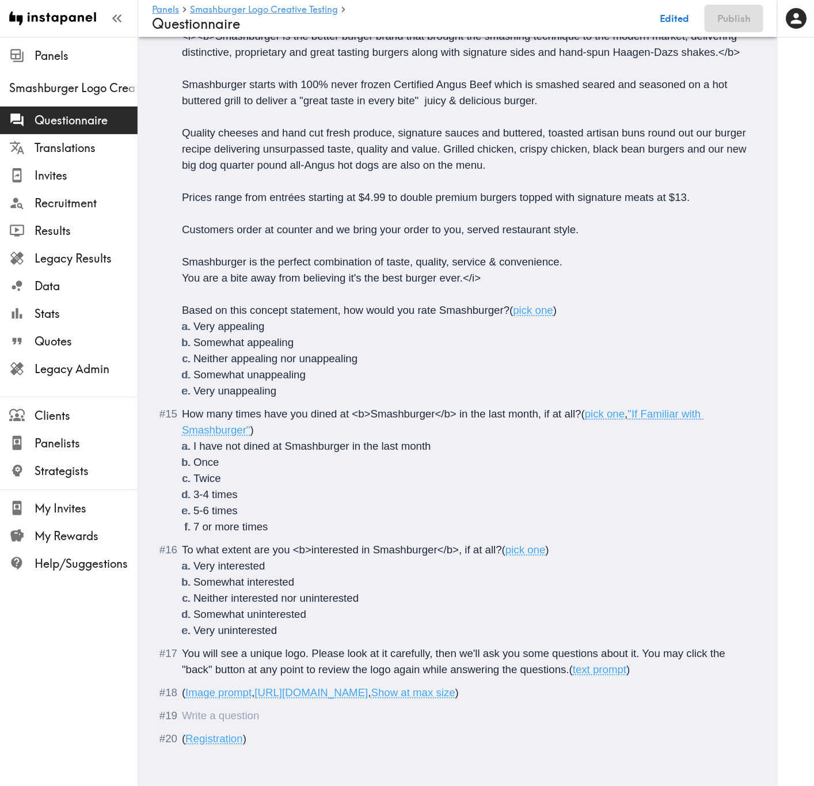
scroll to position [1648, 0]
drag, startPoint x: 534, startPoint y: 684, endPoint x: 646, endPoint y: 667, distance: 113.0
click at [646, 317] on div "( Image prompt , https://prompts.instapanel.com/xOwOhQVx56CWi0XE/CurrentLogo_St…" at bounding box center [465, 692] width 567 height 16
click at [263, 317] on div "Questionnaire" at bounding box center [465, 715] width 567 height 16
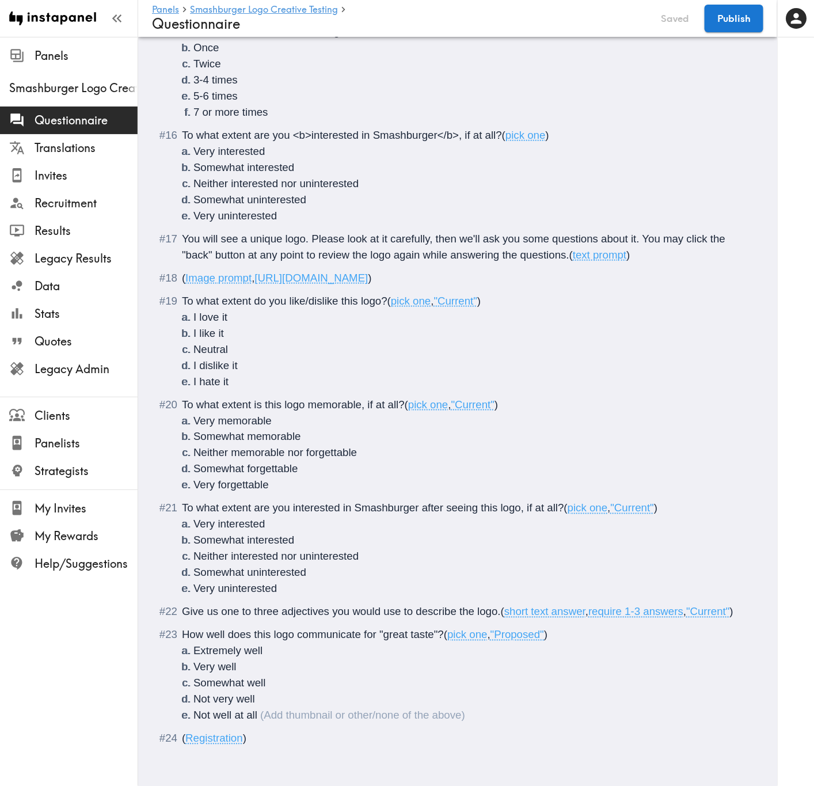
scroll to position [1976, 0]
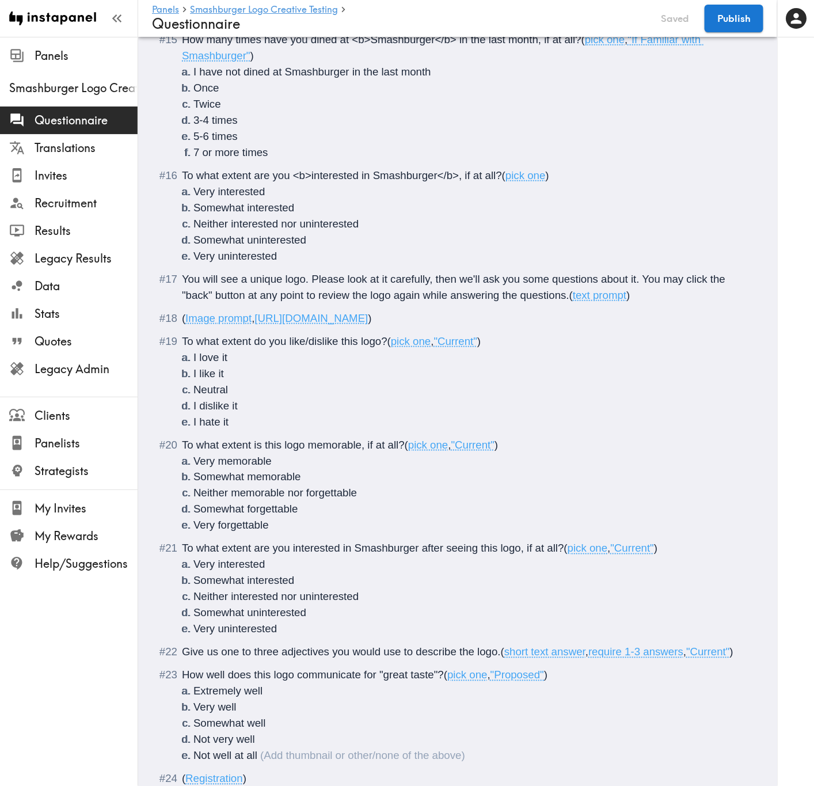
click at [289, 317] on span "To what extent do you like/dislike this logo?" at bounding box center [284, 341] width 205 height 12
click at [310, 317] on span "To what extent is this logo memorable, if at all?" at bounding box center [293, 445] width 223 height 12
click at [387, 317] on span "To what extent is this logo <b>memorable, if at all?" at bounding box center [302, 445] width 241 height 12
click at [378, 317] on span "To what extent is this logo <b>memorable, if at all?" at bounding box center [302, 445] width 241 height 12
click at [292, 317] on span "To what extent are you interested in Smashburger after seeing this logo, if at …" at bounding box center [373, 548] width 382 height 12
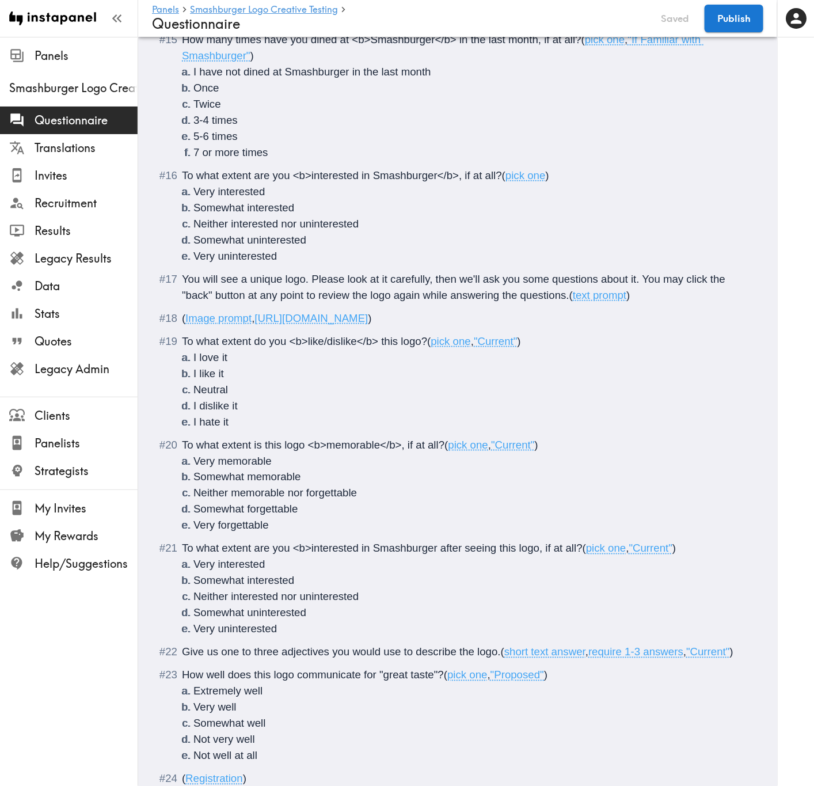
drag, startPoint x: 435, startPoint y: 570, endPoint x: 416, endPoint y: 506, distance: 66.1
click at [435, 317] on span "To what extent are you <b>interested in Smashburger after seeing this logo, if …" at bounding box center [382, 548] width 401 height 12
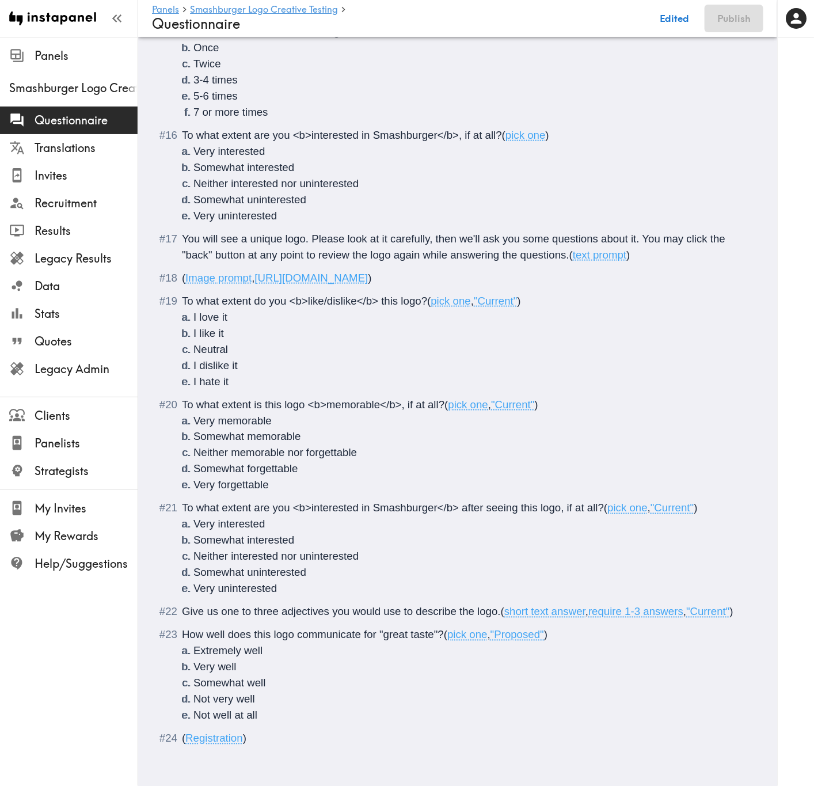
scroll to position [2062, 0]
click at [337, 317] on li "Not well at all" at bounding box center [471, 715] width 556 height 16
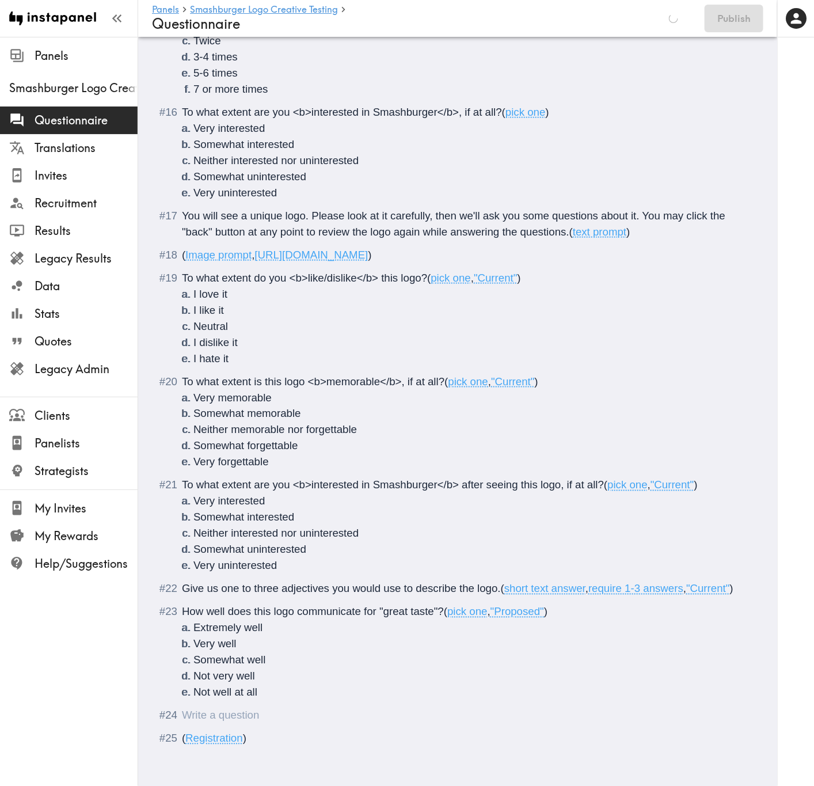
click at [644, 209] on span "You will see a unique logo. Please look at it carefully, then we'll ask you som…" at bounding box center [455, 223] width 546 height 28
drag, startPoint x: 676, startPoint y: 209, endPoint x: 644, endPoint y: 207, distance: 31.7
click at [644, 209] on span "You will see a unique logo. Please look at it carefully, then we'll ask you som…" at bounding box center [463, 223] width 562 height 28
copy span "<b><i>"
click at [609, 225] on span "You will see a unique logo. Please look at it carefully, then we'll ask you som…" at bounding box center [463, 223] width 562 height 28
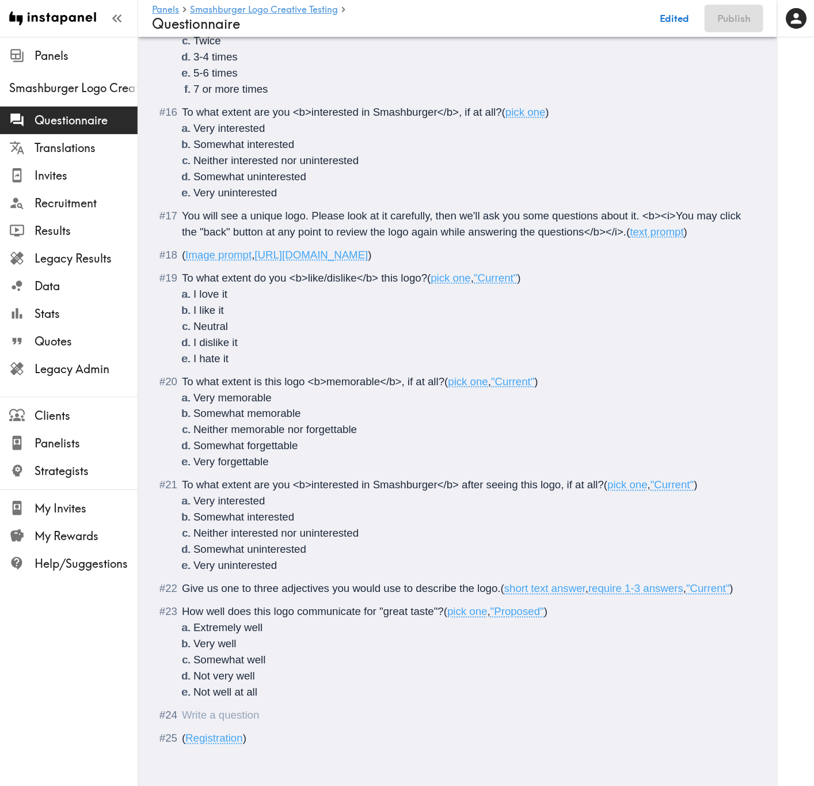
click at [262, 317] on div "Questionnaire" at bounding box center [465, 715] width 567 height 16
click at [369, 317] on span "How well does this logo communicate for "great taste"?" at bounding box center [313, 611] width 262 height 12
drag, startPoint x: 368, startPoint y: 599, endPoint x: 370, endPoint y: 593, distance: 6.7
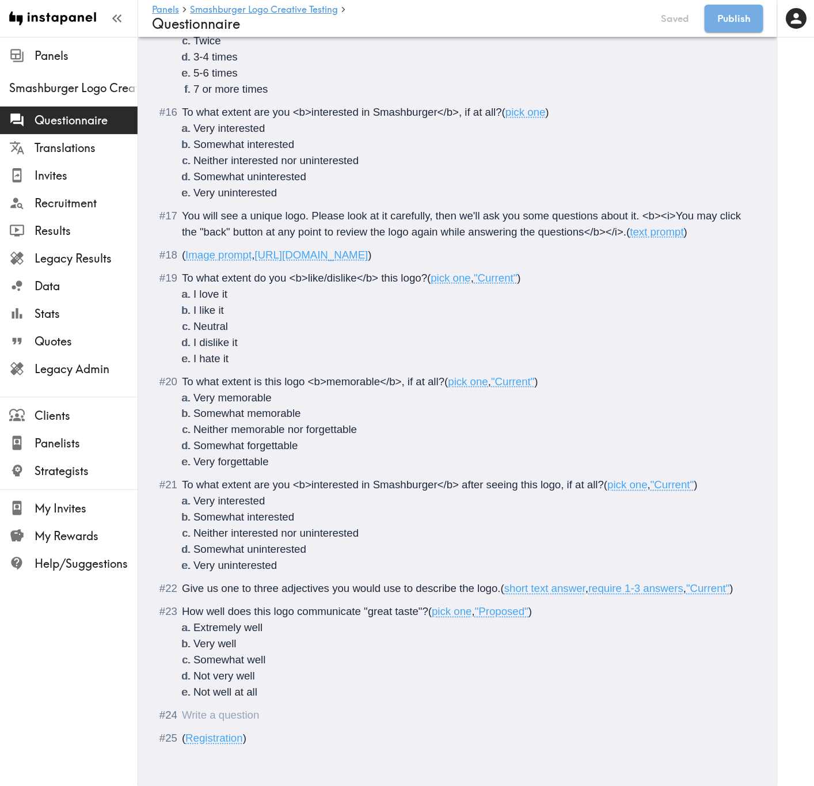
click at [368, 317] on span "How well does this logo communicate "great taste"?" at bounding box center [305, 611] width 246 height 12
click at [280, 317] on div "Questionnaire" at bounding box center [465, 715] width 567 height 16
type input "C:\fakepath\ProposedLogo_Stacked.png"
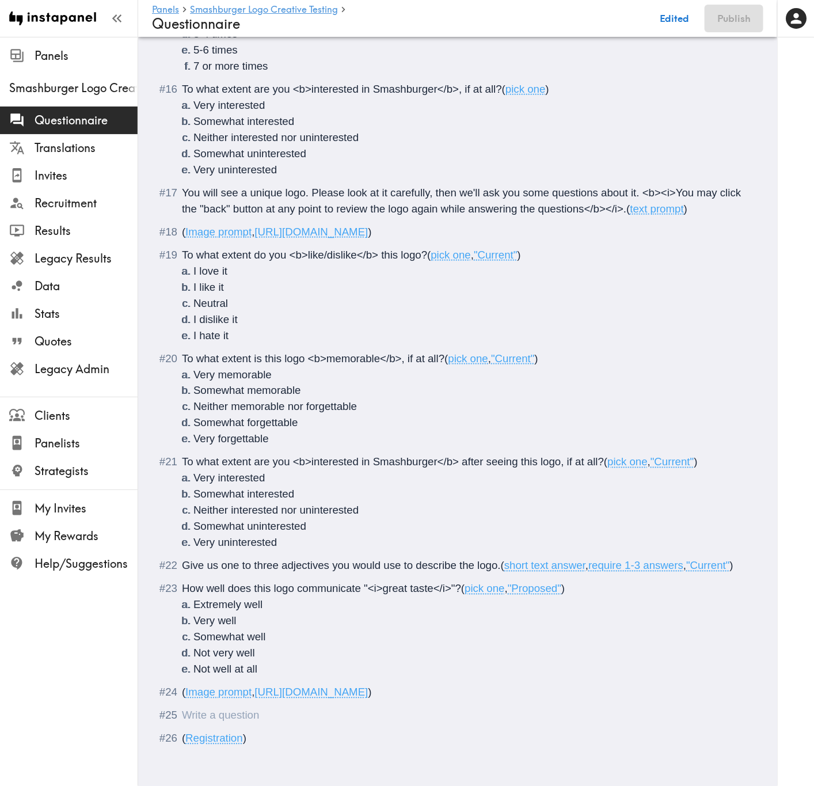
scroll to position [2108, 0]
click at [182, 317] on div "Questionnaire" at bounding box center [182, 715] width 0 height 12
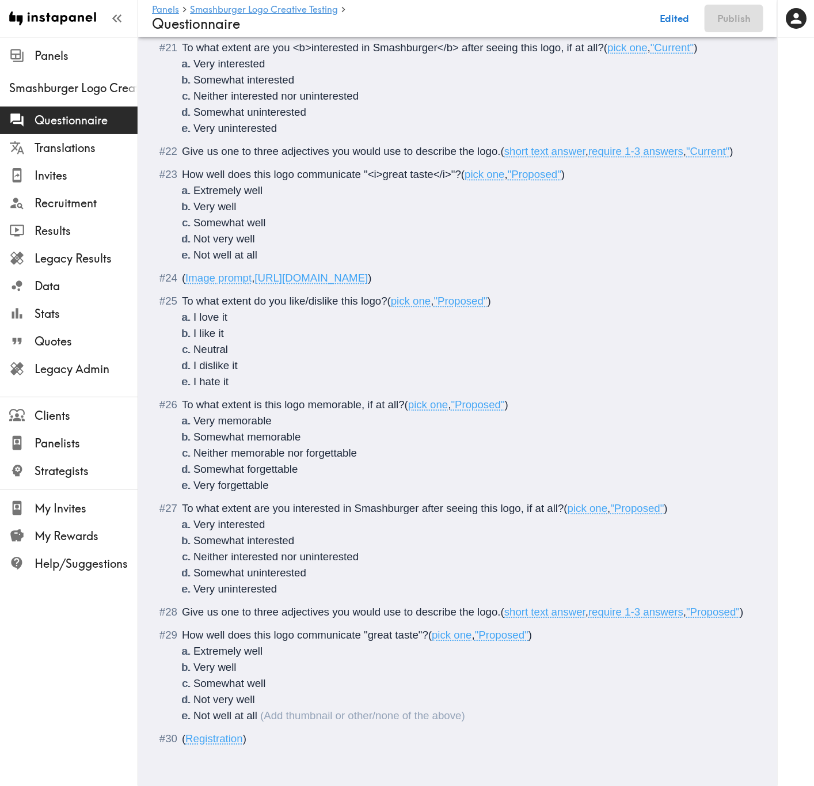
scroll to position [2539, 0]
click at [291, 295] on span "To what extent do you like/dislike this logo?" at bounding box center [284, 301] width 205 height 12
click at [312, 317] on span "To what extent is this logo memorable, if at all?" at bounding box center [293, 404] width 223 height 12
click at [309, 317] on span "To what extent is this logo memorable, if at all?" at bounding box center [293, 404] width 223 height 12
click at [292, 317] on span "To what extent are you interested in Smashburger after seeing this logo, if at …" at bounding box center [373, 508] width 382 height 12
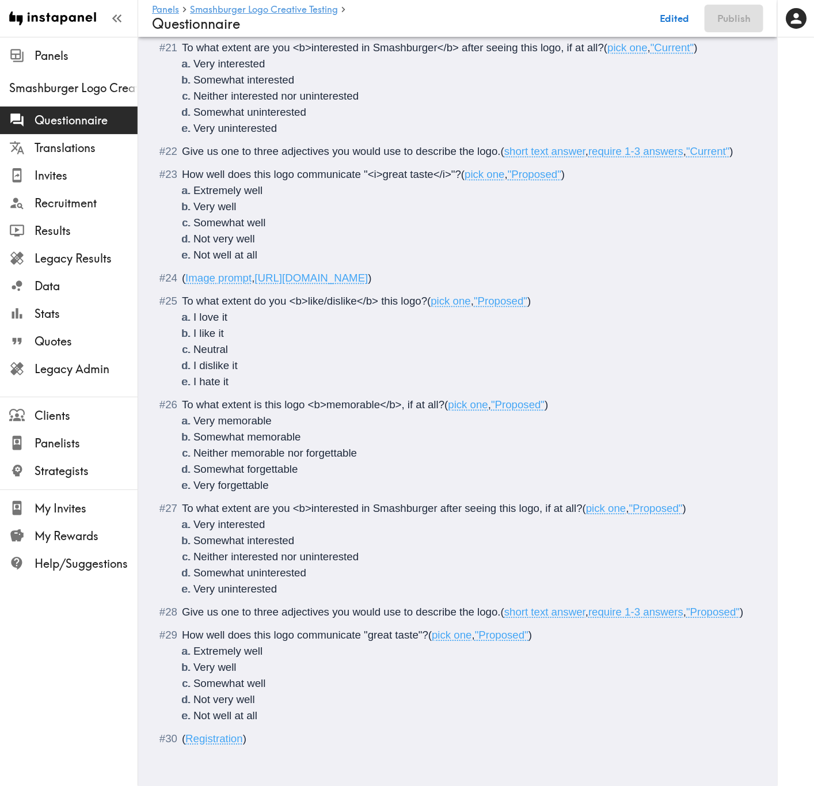
click at [437, 317] on span "To what extent are you <b>interested in Smashburger after seeing this logo, if …" at bounding box center [382, 508] width 401 height 12
click at [221, 317] on span "Give us one to three adjectives you would use to describe the logo." at bounding box center [341, 611] width 319 height 12
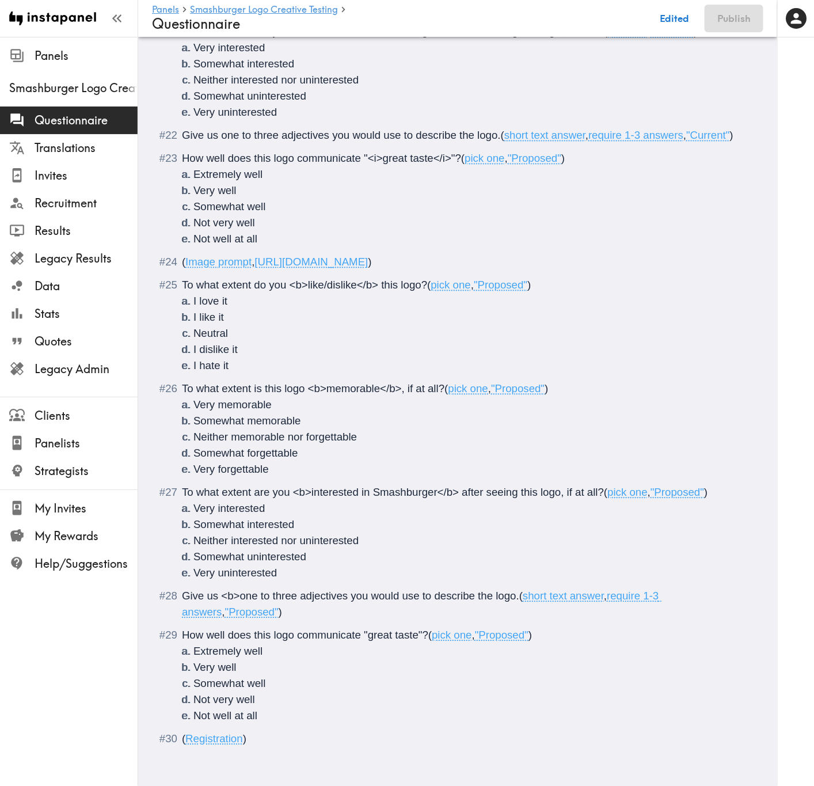
click at [296, 317] on span "Give us <b>one to three adjectives you would use to describe the logo." at bounding box center [350, 595] width 337 height 12
click at [347, 317] on span "Give us <b>one to three adjectives you would use to describe the logo." at bounding box center [350, 595] width 337 height 12
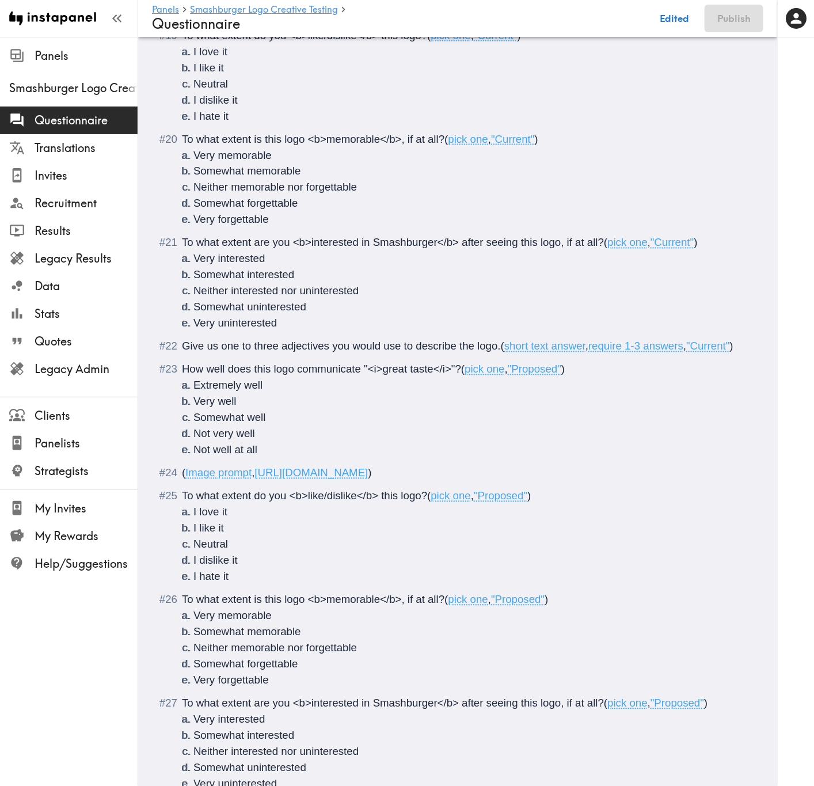
scroll to position [2280, 0]
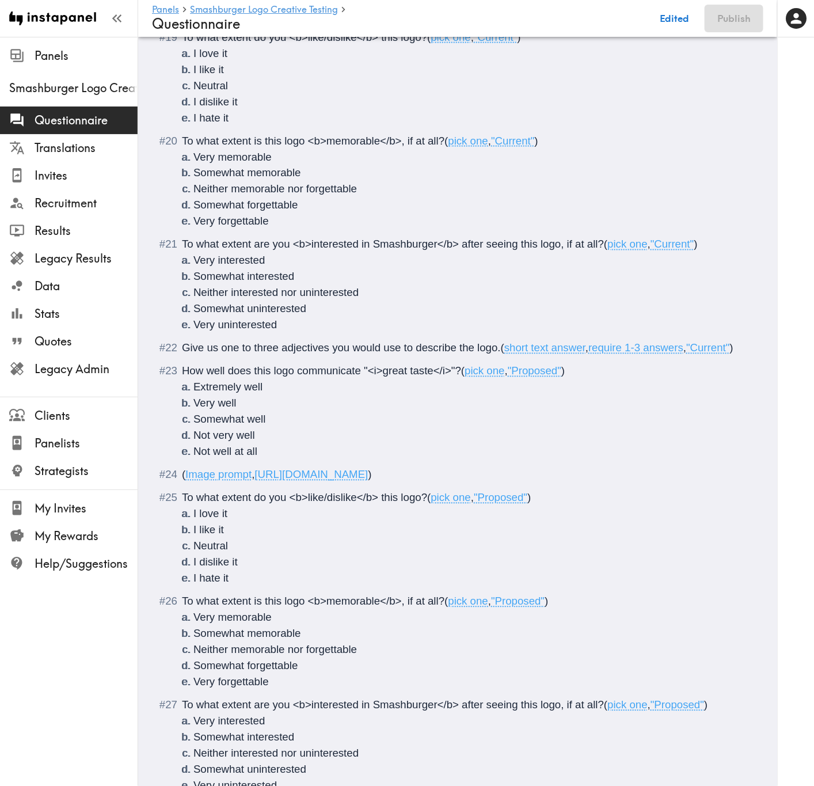
click at [221, 317] on span "Give us one to three adjectives you would use to describe the logo." at bounding box center [341, 348] width 319 height 12
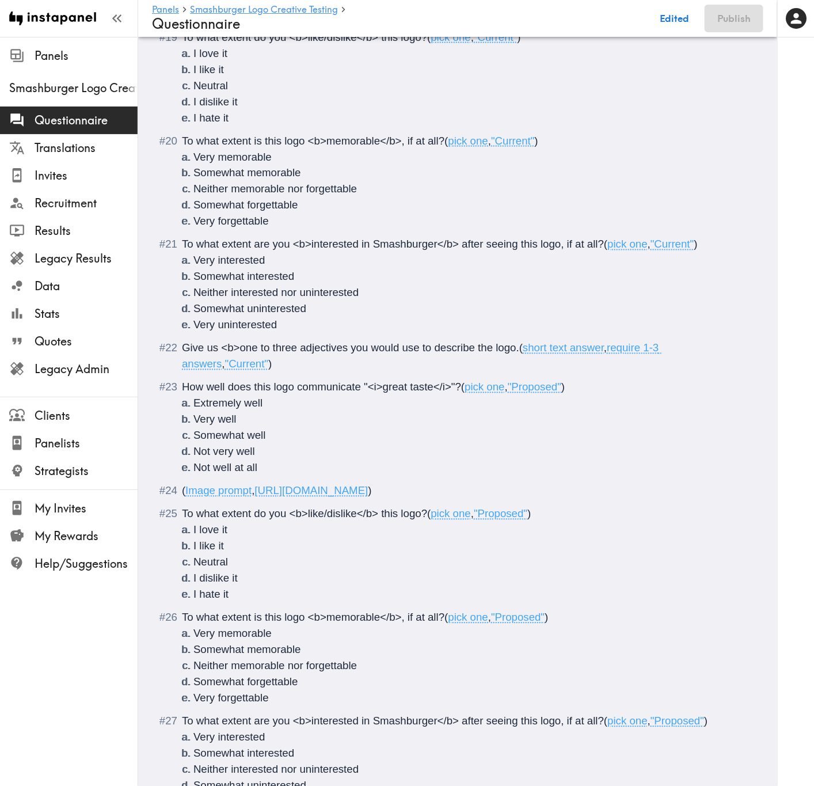
click at [344, 317] on span "Give us <b>one to three adjectives you would use to describe the logo." at bounding box center [350, 348] width 337 height 12
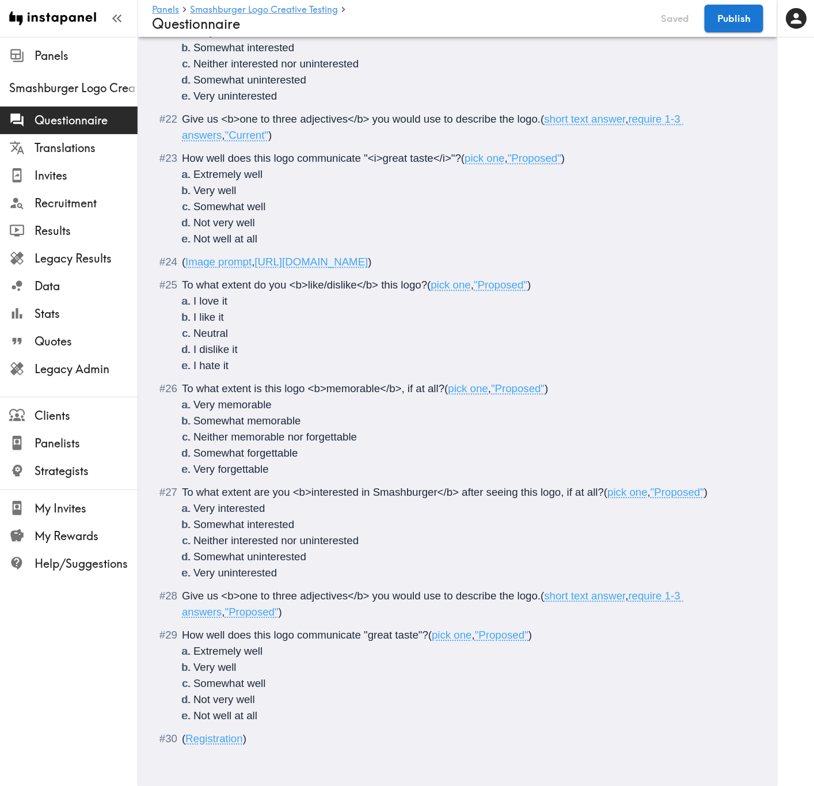
scroll to position [2539, 0]
click at [291, 317] on li "Not well at all" at bounding box center [471, 715] width 556 height 16
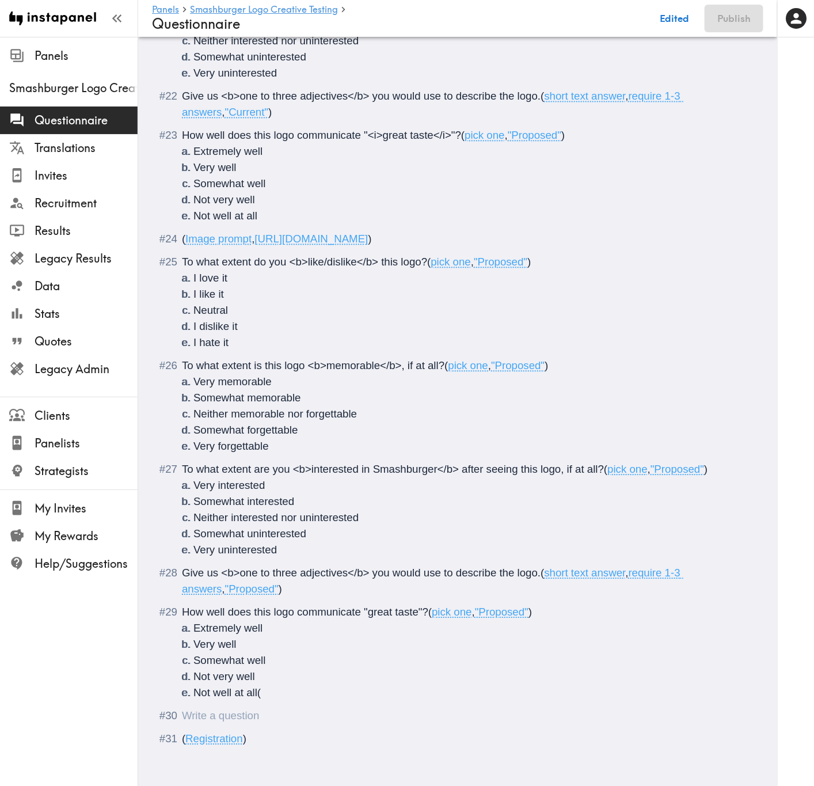
click at [368, 245] on span "https://prompts.instapanel.com/7XBxg51n4yS5pJzi/ProposedLogo_Stacked.png" at bounding box center [311, 239] width 113 height 12
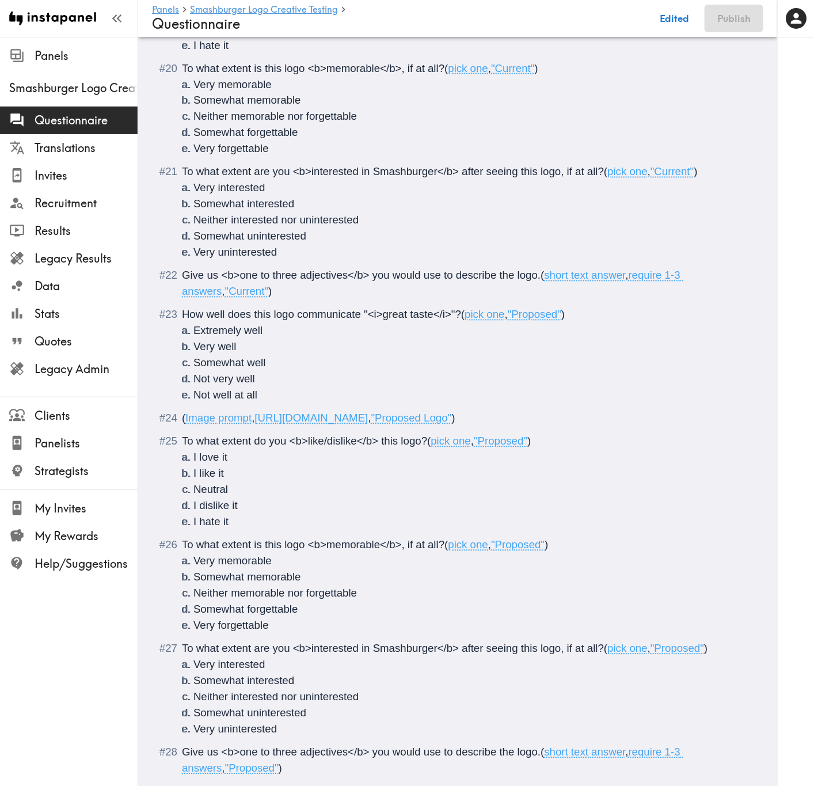
scroll to position [2107, 0]
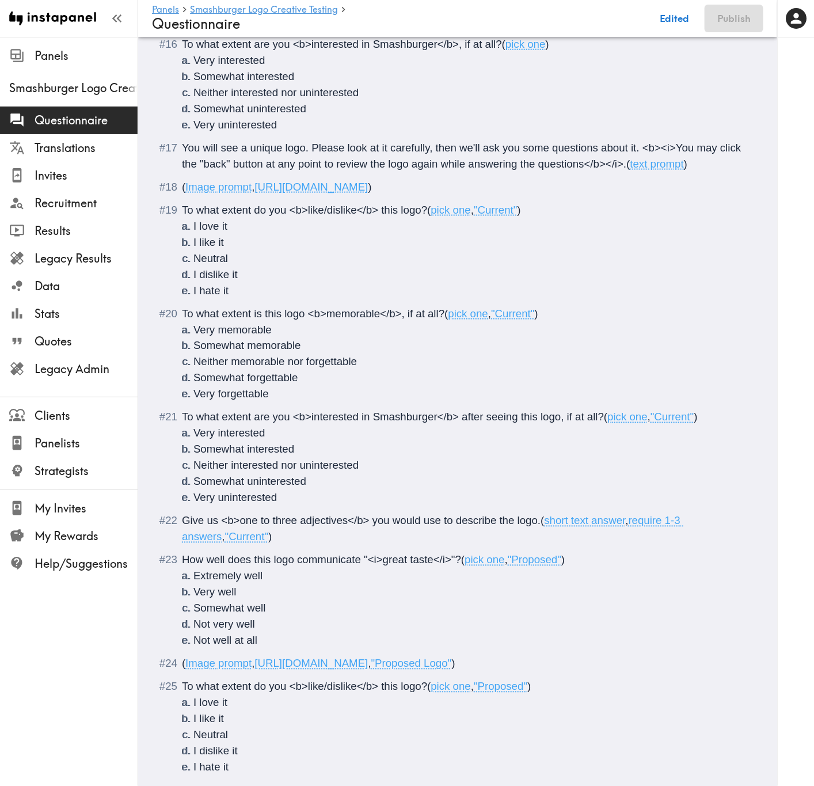
click at [368, 193] on span "https://prompts.instapanel.com/xOwOhQVx56CWi0XE/CurrentLogo_Stacked.png" at bounding box center [311, 187] width 113 height 12
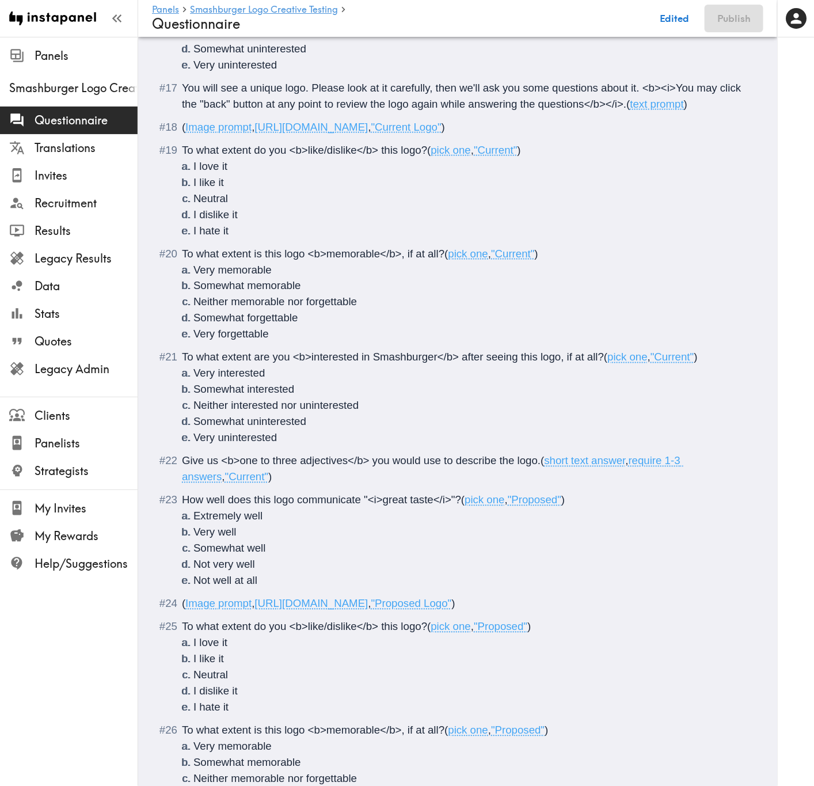
scroll to position [2562, 0]
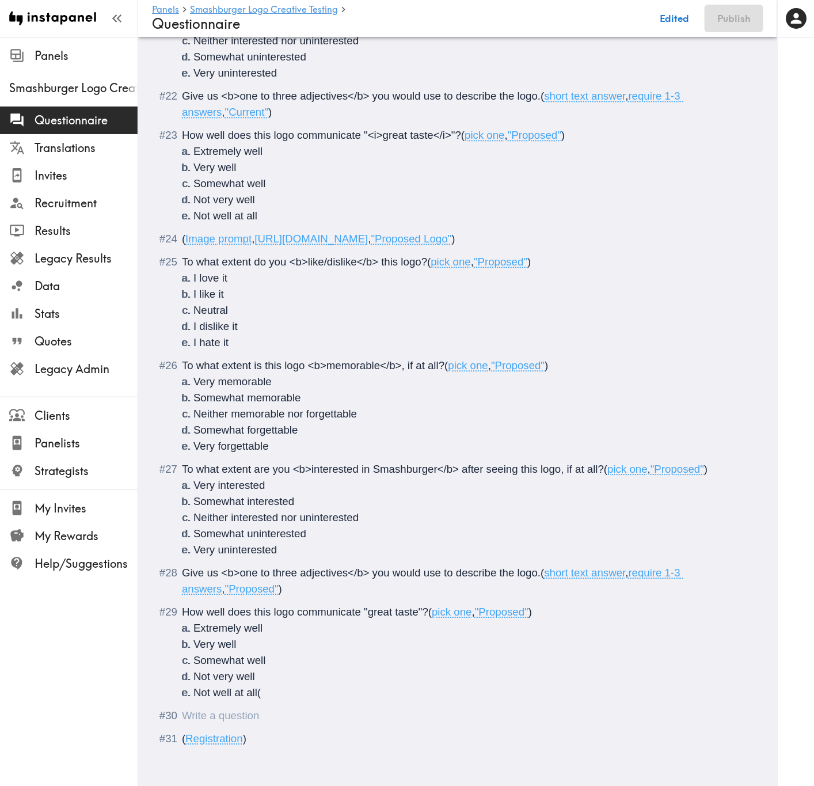
click at [266, 317] on li "Not well at all (" at bounding box center [471, 692] width 556 height 16
click at [294, 317] on div "Questionnaire" at bounding box center [465, 715] width 567 height 16
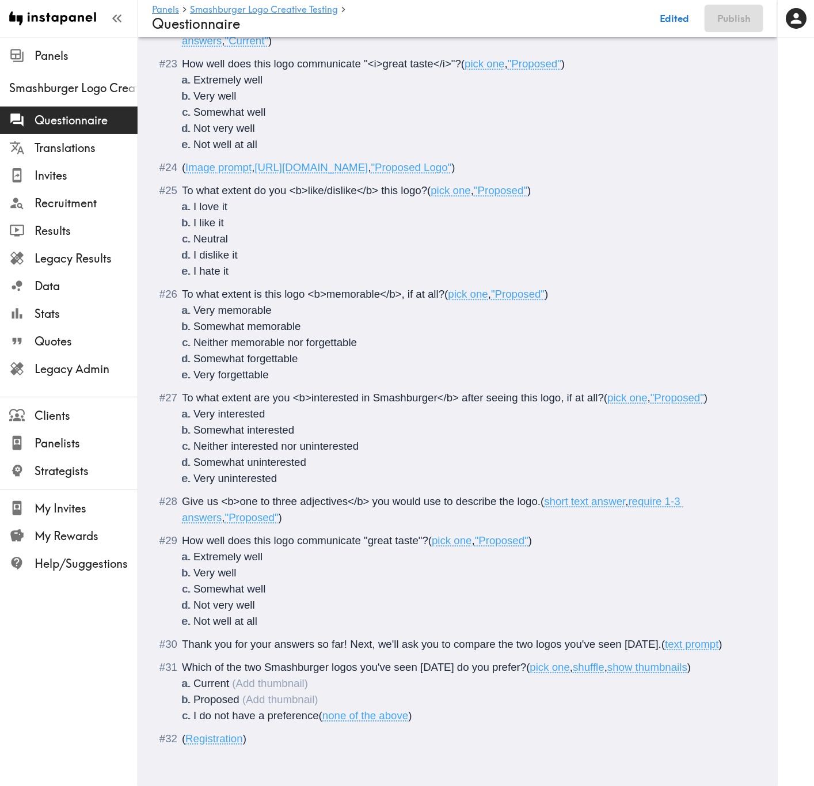
scroll to position [2633, 0]
click at [487, 317] on span "Which of the two Smashburger logos you've seen today do you prefer?" at bounding box center [354, 667] width 344 height 12
click at [730, 317] on span ")" at bounding box center [728, 667] width 3 height 12
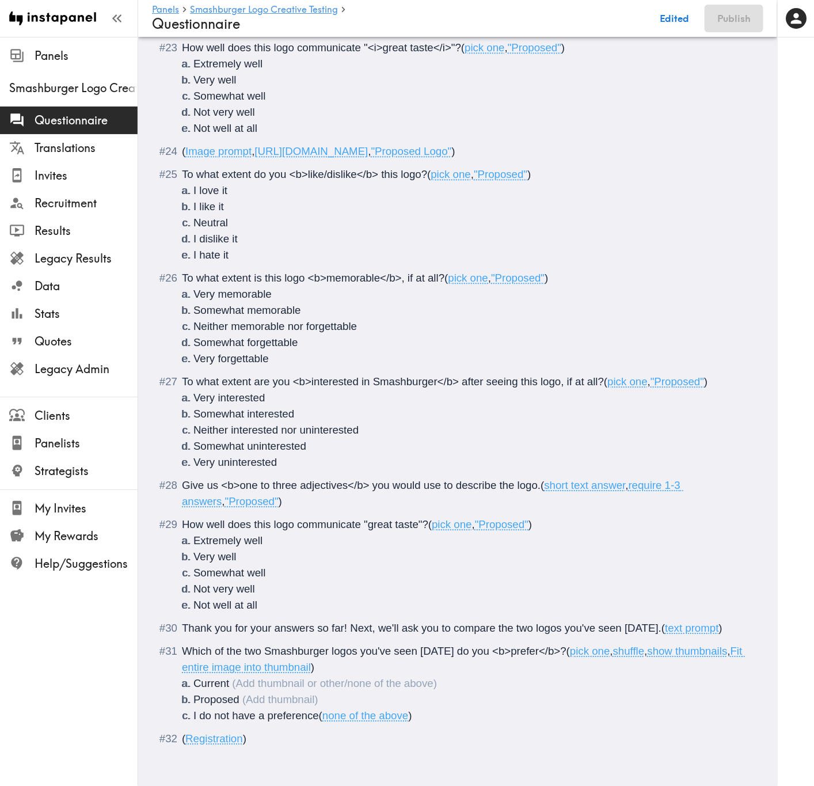
click at [273, 317] on li "Current" at bounding box center [471, 683] width 556 height 16
type input "C:\fakepath\CurrentLogo_Stacked.png"
click at [298, 317] on li "Proposed" at bounding box center [471, 699] width 556 height 16
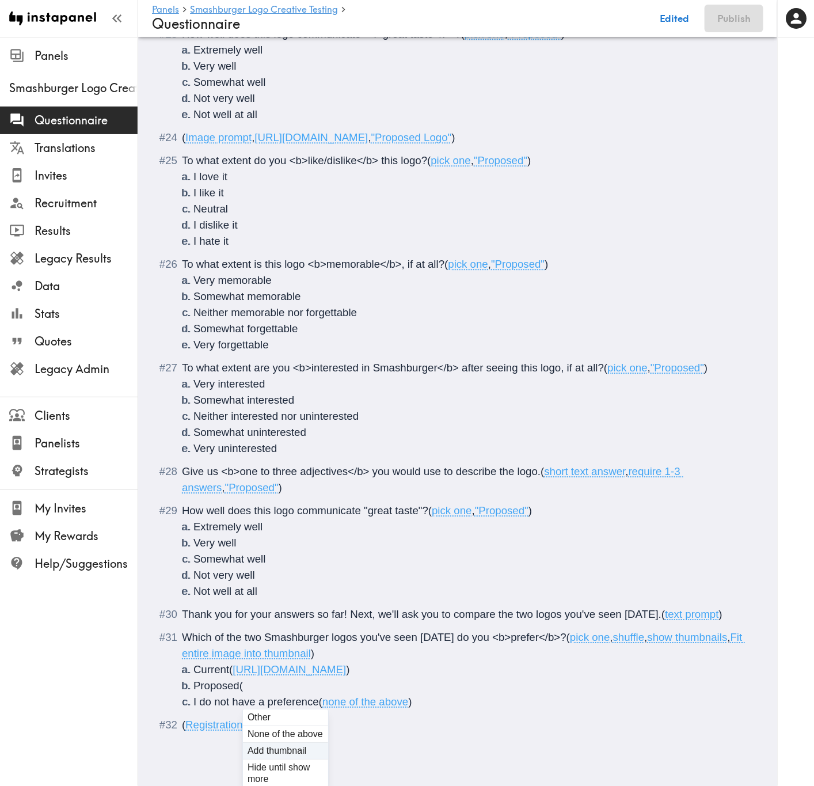
type input "C:\fakepath\ProposedLogo_Stacked.png"
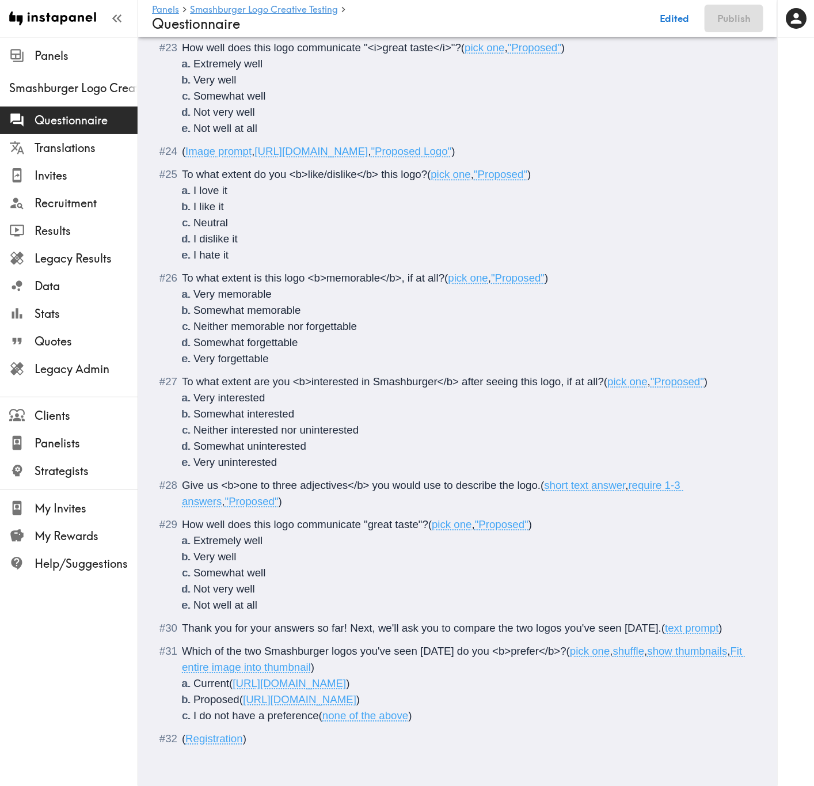
click at [406, 317] on span "How well does this logo communicate "great taste"?" at bounding box center [305, 524] width 246 height 12
click at [368, 317] on span "How well does this logo communicate "great taste"?" at bounding box center [305, 524] width 246 height 12
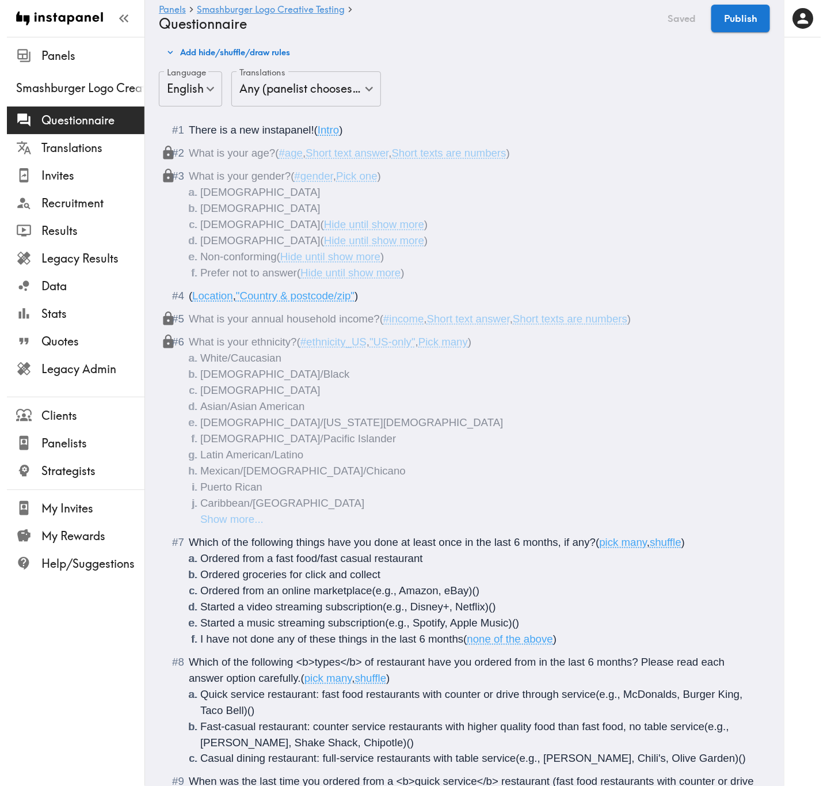
scroll to position [0, 0]
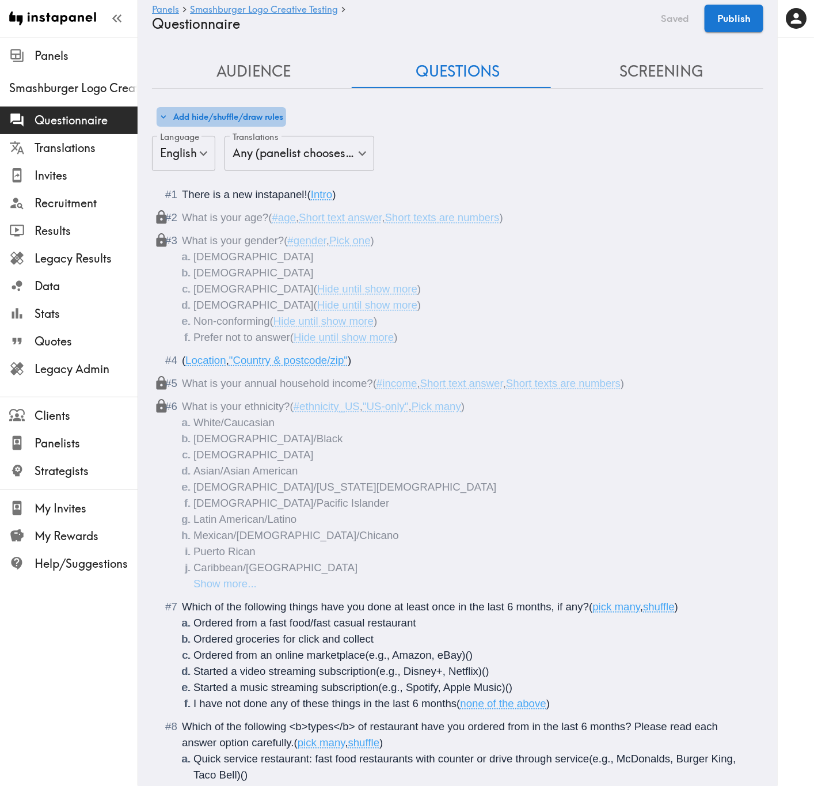
click at [269, 110] on button "Add hide/shuffle/draw rules" at bounding box center [221, 117] width 129 height 20
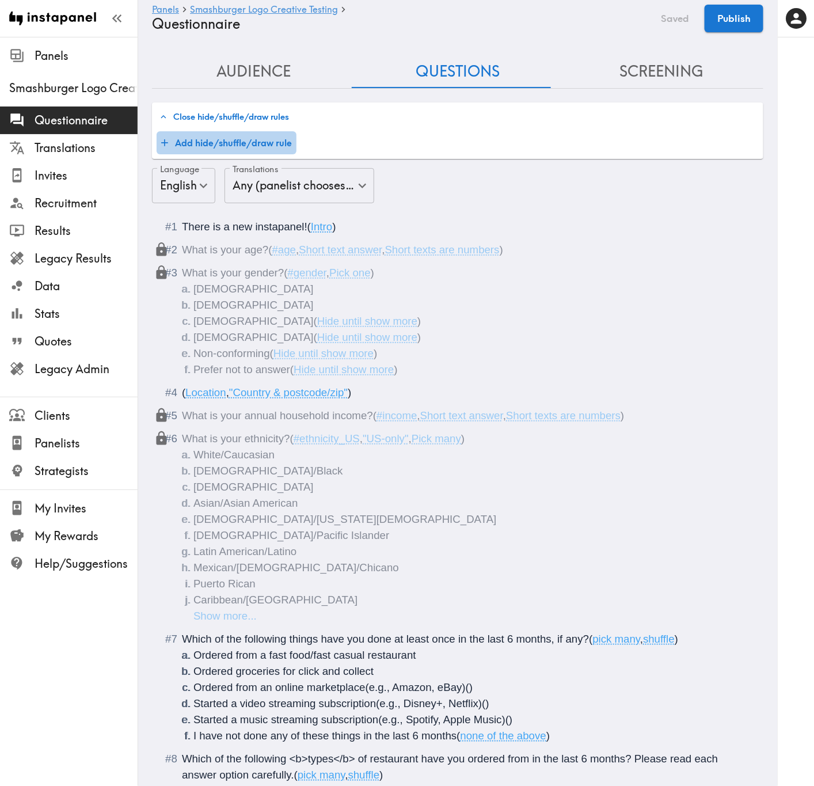
click at [283, 139] on button "Add hide/shuffle/draw rule" at bounding box center [227, 142] width 140 height 23
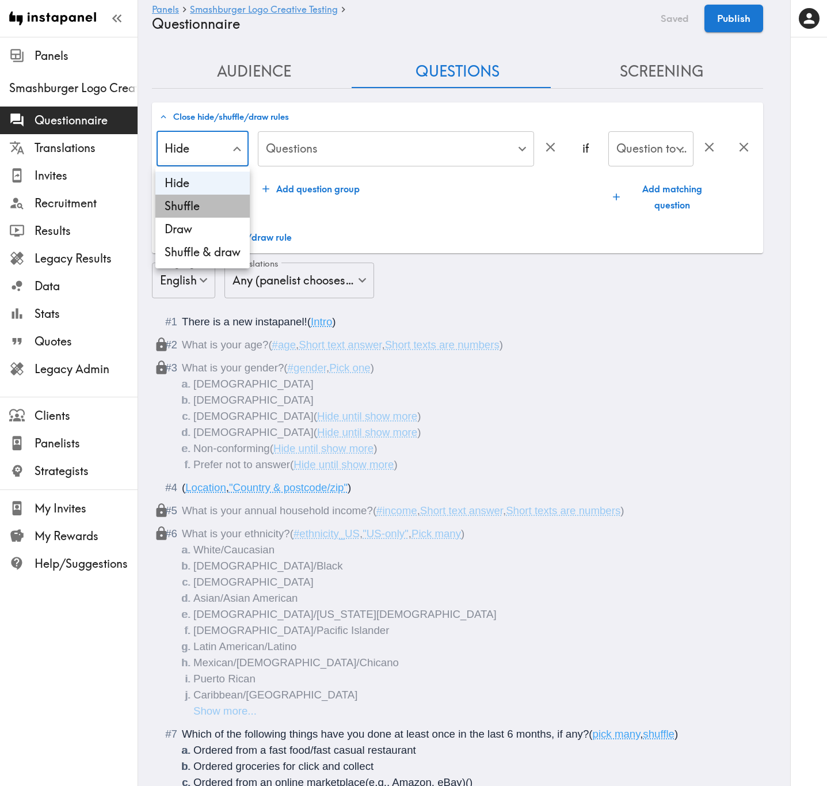
click at [226, 206] on li "Shuffle" at bounding box center [202, 206] width 94 height 23
type input "Shuffle"
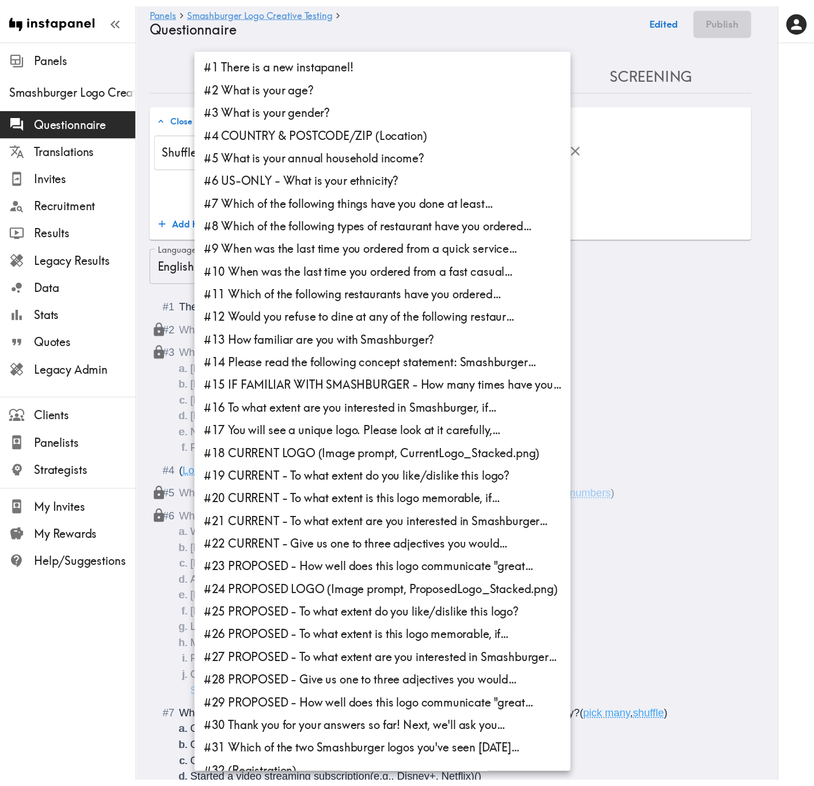
scroll to position [16, 0]
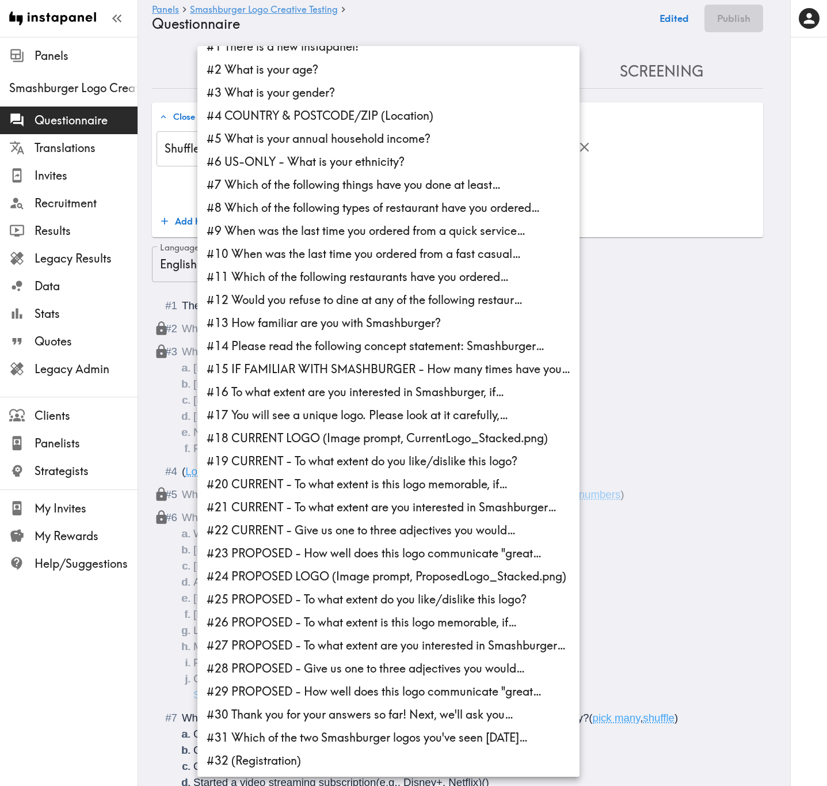
click at [325, 317] on li "#18 CURRENT LOGO (Image prompt, CurrentLogo_Stacked.png)" at bounding box center [388, 437] width 382 height 23
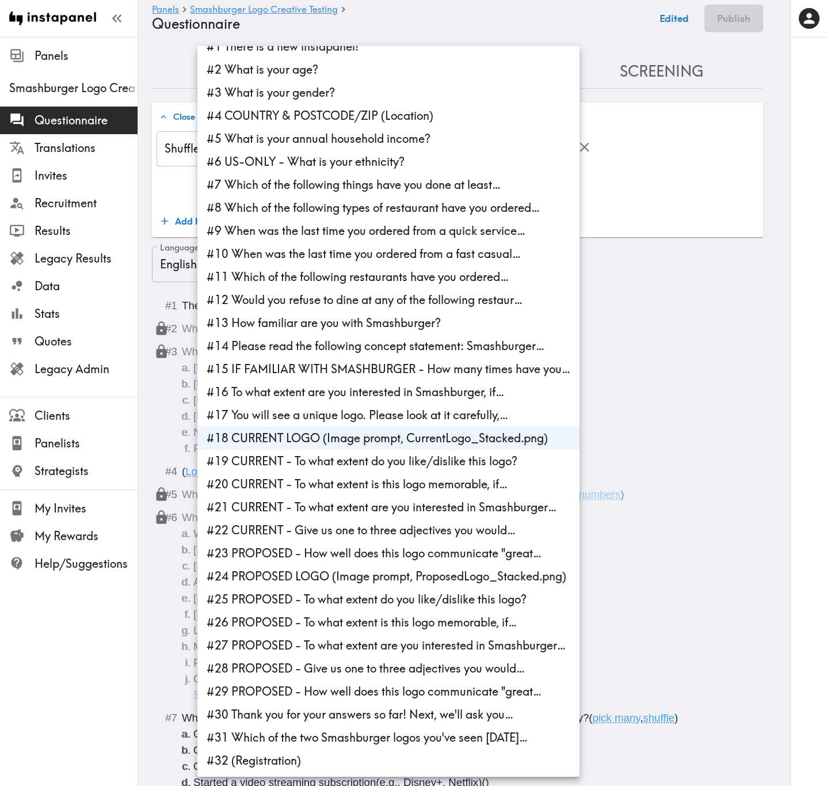
click at [328, 317] on li "#19 CURRENT - To what extent do you like/dislike this logo?" at bounding box center [388, 460] width 382 height 23
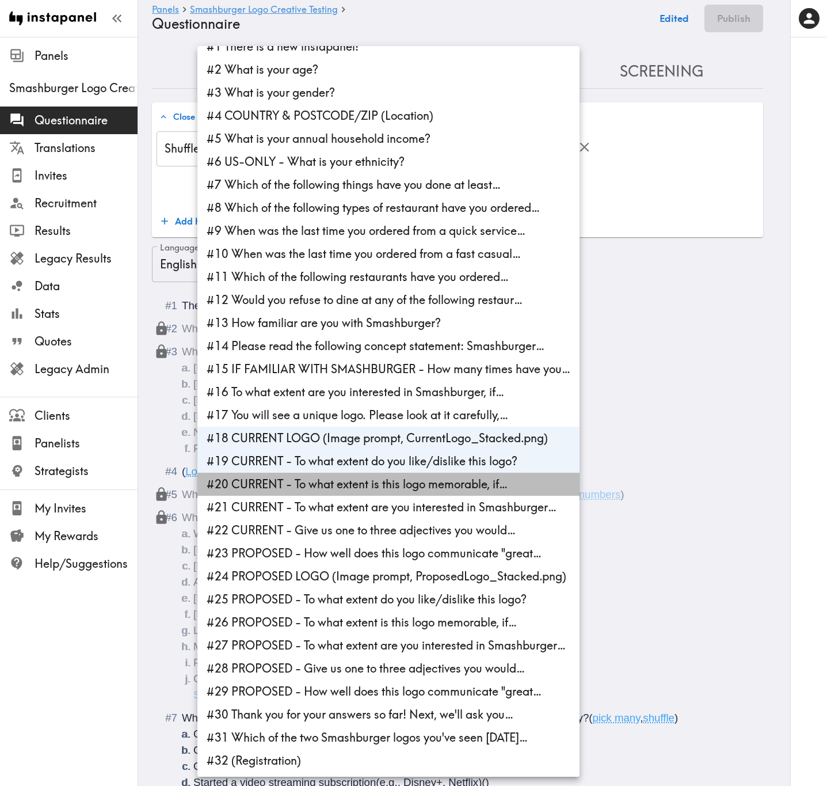
drag, startPoint x: 340, startPoint y: 491, endPoint x: 344, endPoint y: 506, distance: 16.1
click at [341, 317] on li "#20 CURRENT - To what extent is this logo memorable, if…" at bounding box center [388, 483] width 382 height 23
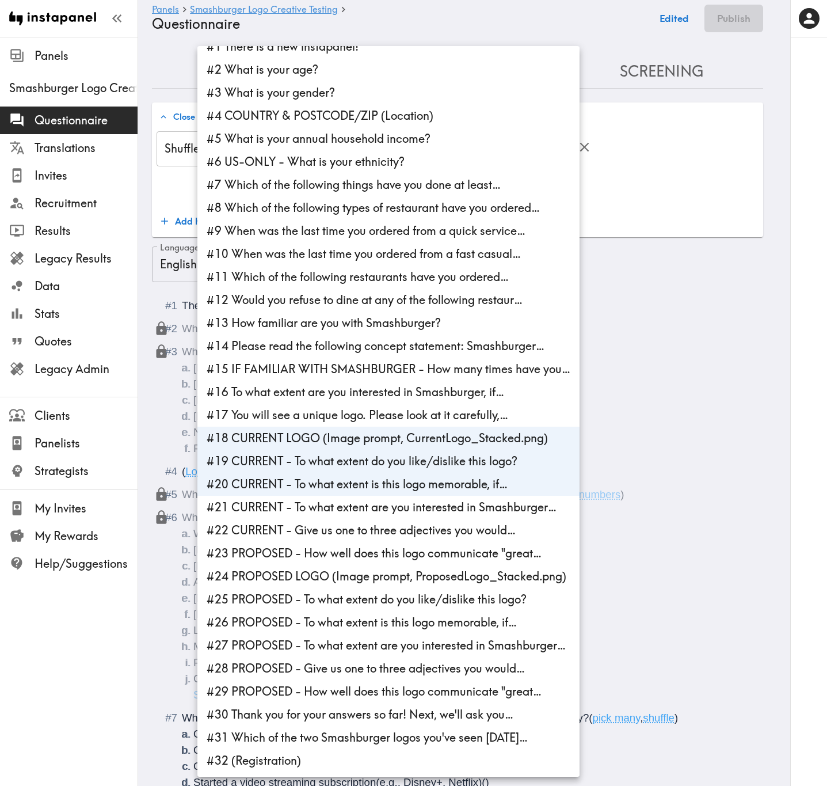
drag, startPoint x: 344, startPoint y: 508, endPoint x: 349, endPoint y: 523, distance: 15.7
click at [345, 317] on li "#21 CURRENT - To what extent are you interested in Smashburger…" at bounding box center [388, 507] width 382 height 23
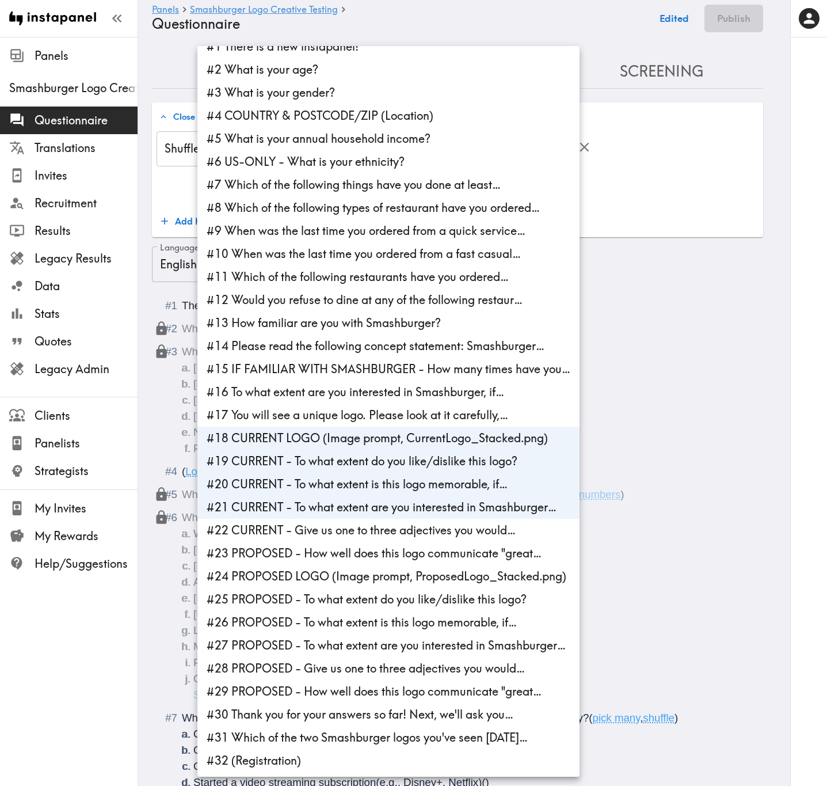
click at [349, 317] on li "#22 CURRENT - Give us one to three adjectives you would…" at bounding box center [388, 530] width 382 height 23
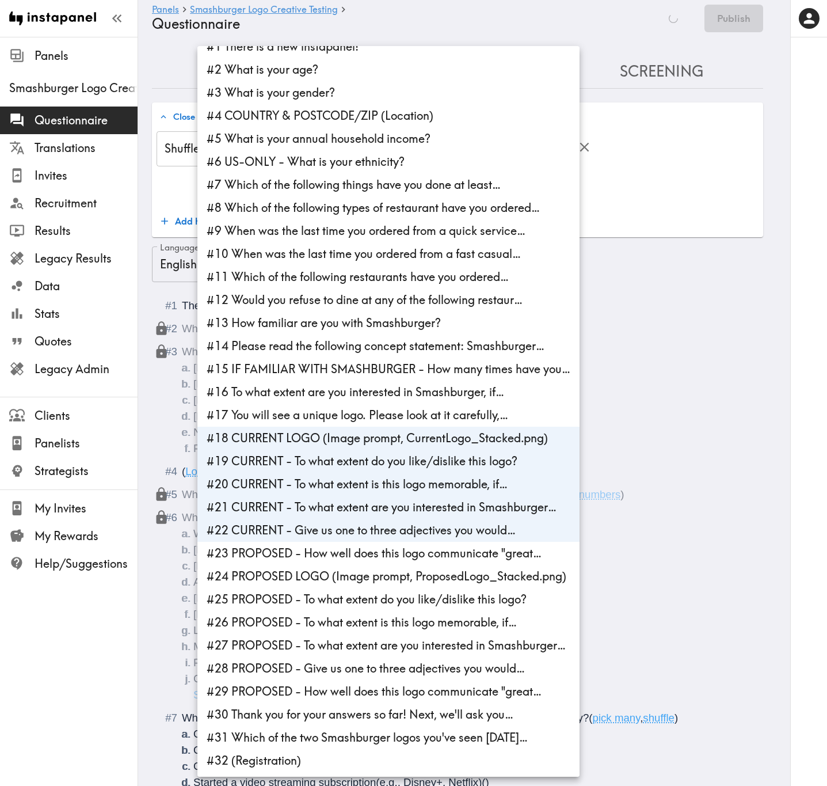
click at [674, 197] on div at bounding box center [413, 393] width 827 height 786
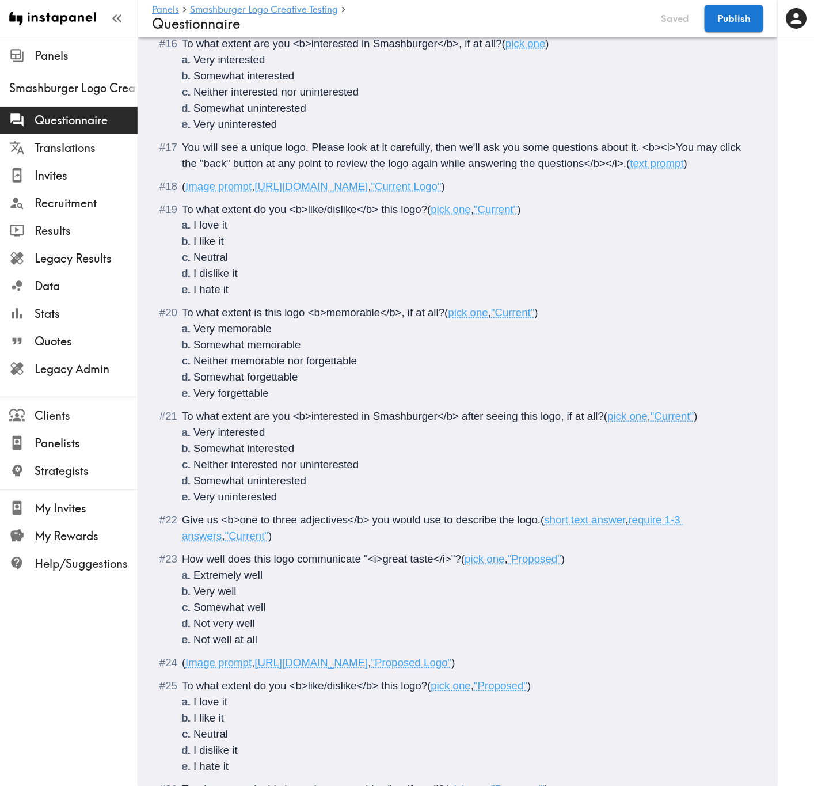
scroll to position [2244, 0]
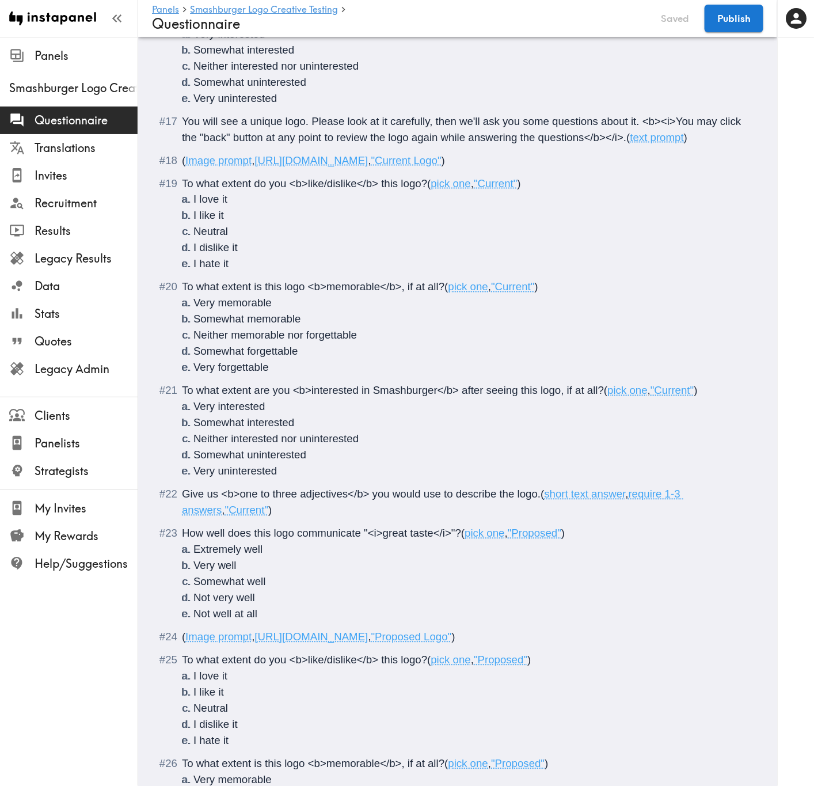
click at [546, 317] on span ""Proposed"" at bounding box center [535, 533] width 54 height 12
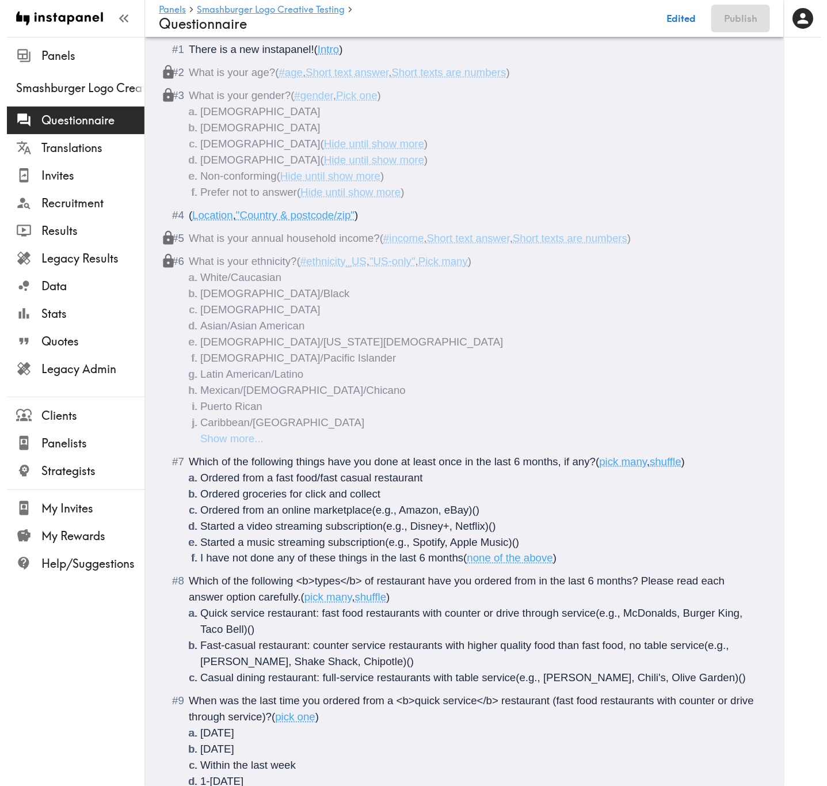
scroll to position [0, 0]
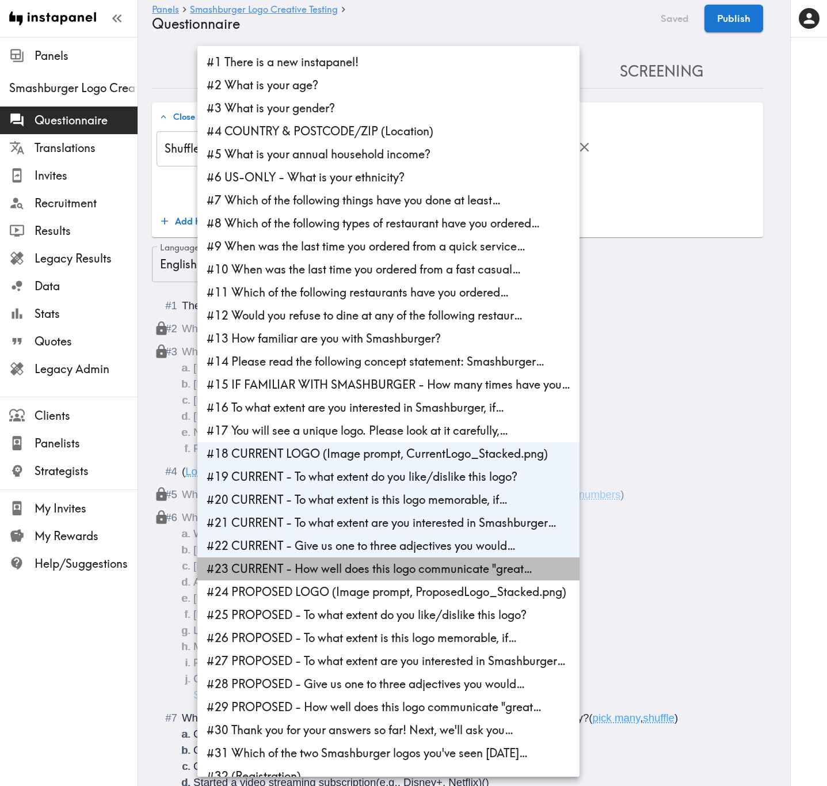
click at [335, 317] on li "#23 CURRENT - How well does this logo communicate "great…" at bounding box center [388, 568] width 382 height 23
type input "1404ef75-233f-417a-acce-af69fa584339,5bd261c0-2fec-4404-bd5d-3cda069a470b,0f577…"
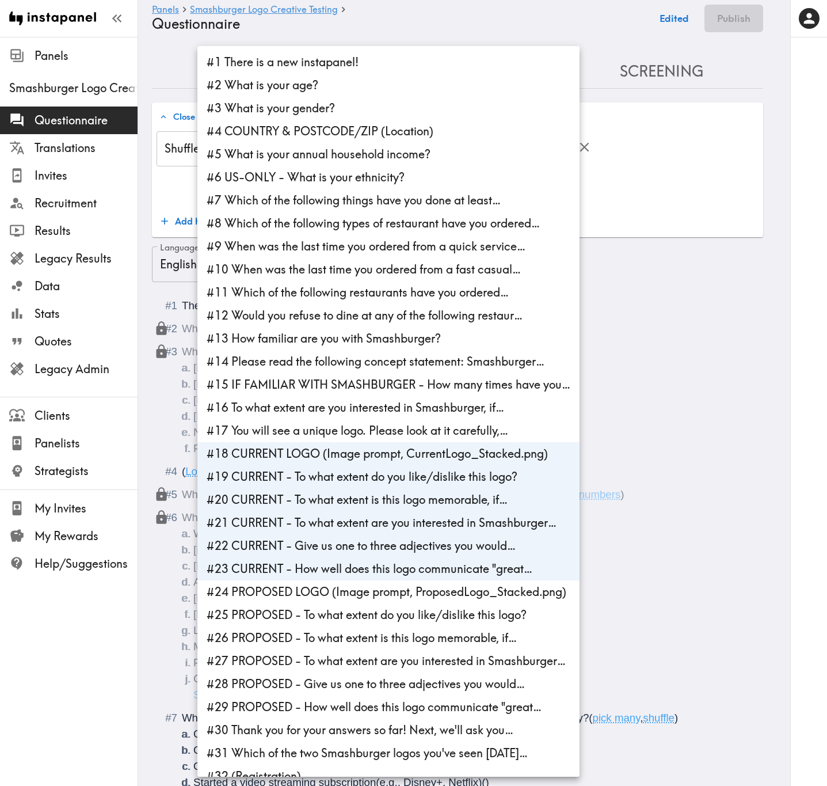
click at [679, 190] on div at bounding box center [413, 393] width 827 height 786
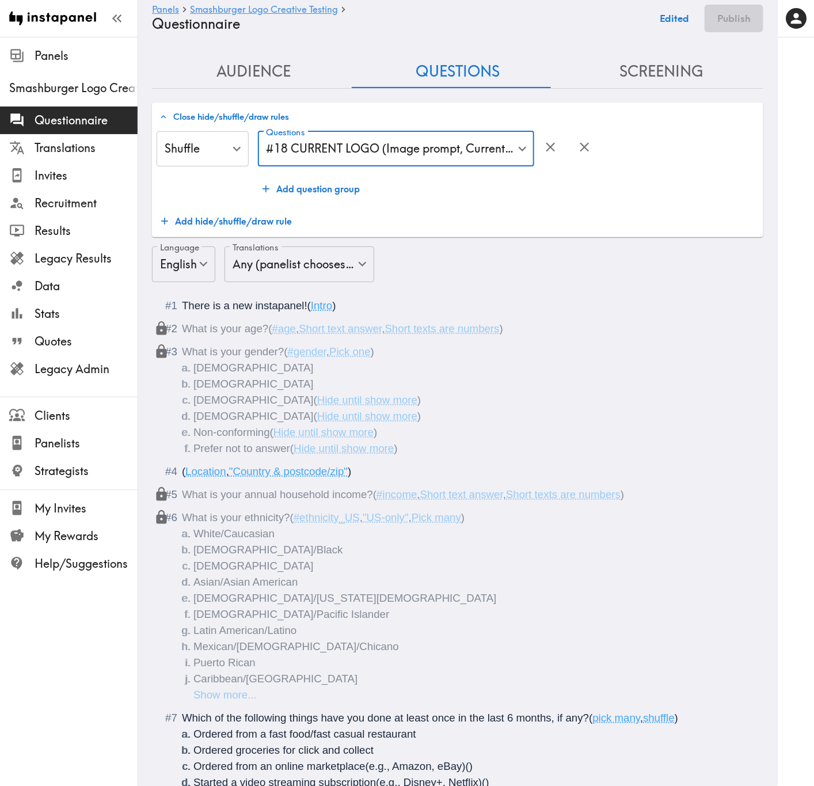
click at [323, 178] on button "Add question group" at bounding box center [311, 188] width 106 height 23
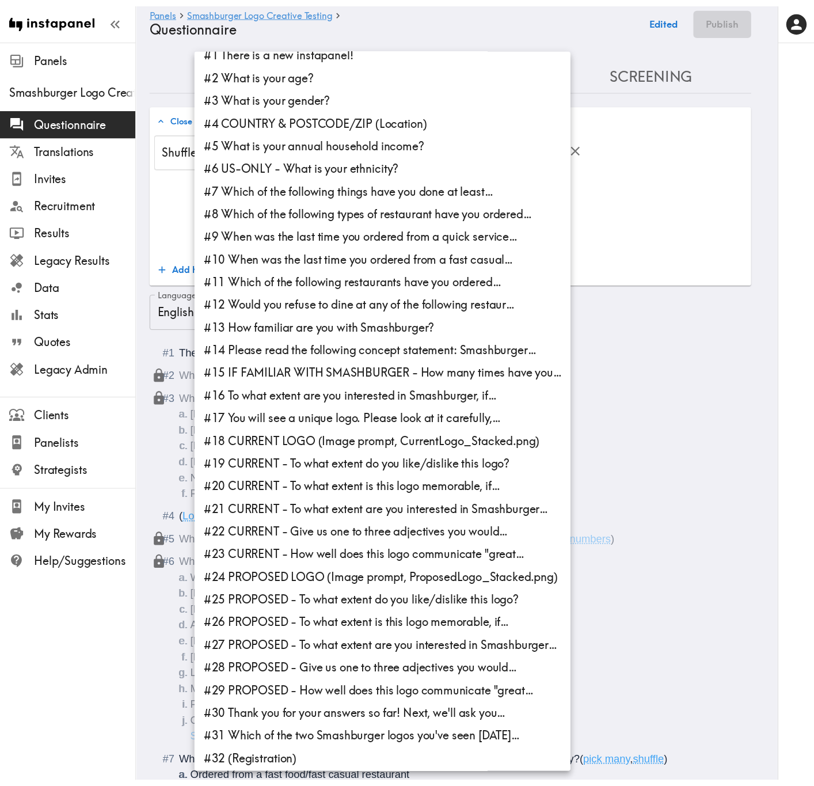
scroll to position [16, 0]
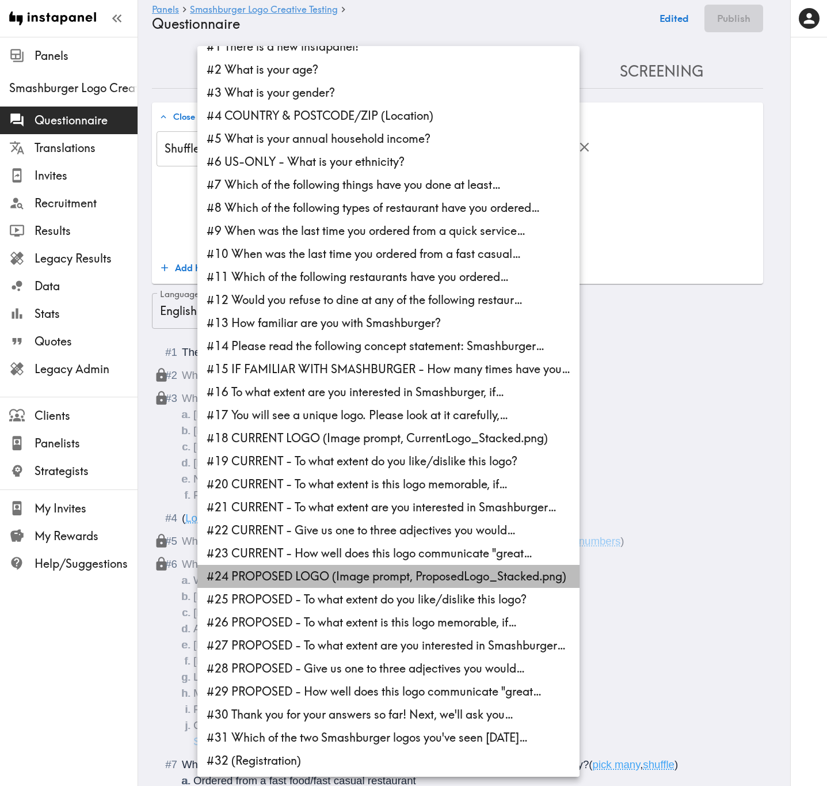
click at [346, 317] on li "#24 PROPOSED LOGO (Image prompt, ProposedLogo_Stacked.png)" at bounding box center [388, 576] width 382 height 23
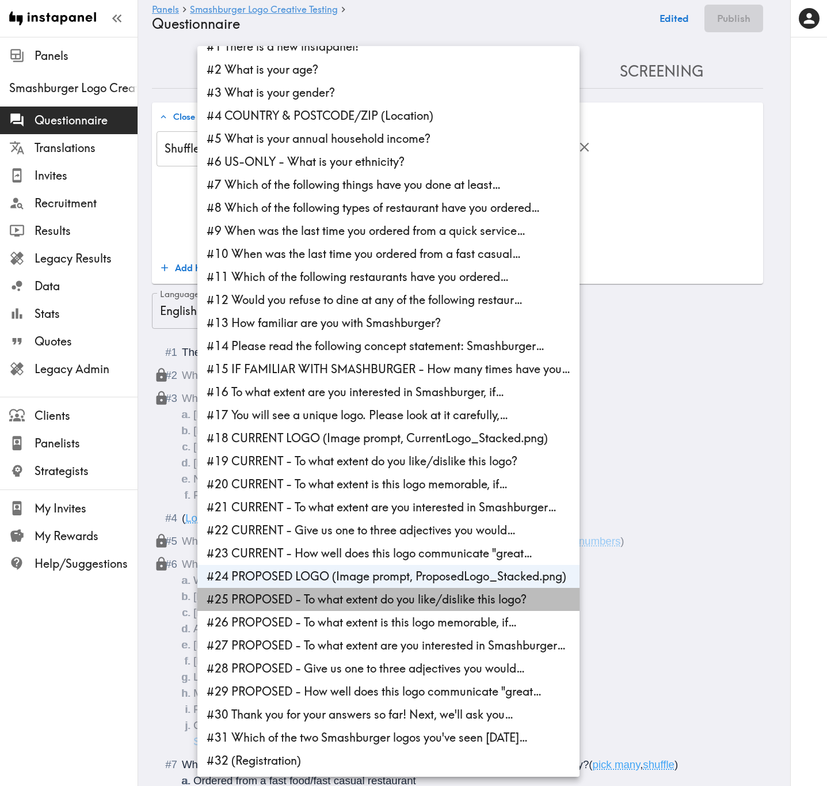
click at [346, 317] on li "#25 PROPOSED - To what extent do you like/dislike this logo?" at bounding box center [388, 599] width 382 height 23
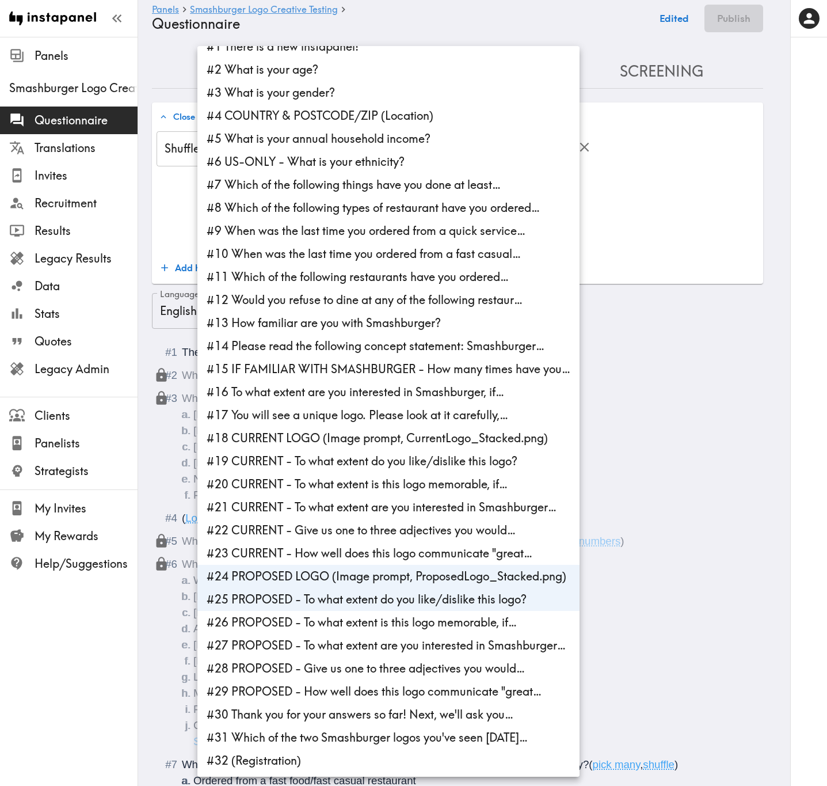
drag, startPoint x: 354, startPoint y: 618, endPoint x: 359, endPoint y: 632, distance: 14.8
click at [355, 317] on li "#26 PROPOSED - To what extent is this logo memorable, if…" at bounding box center [388, 622] width 382 height 23
click at [363, 317] on li "#27 PROPOSED - To what extent are you interested in Smashburger…" at bounding box center [388, 645] width 382 height 23
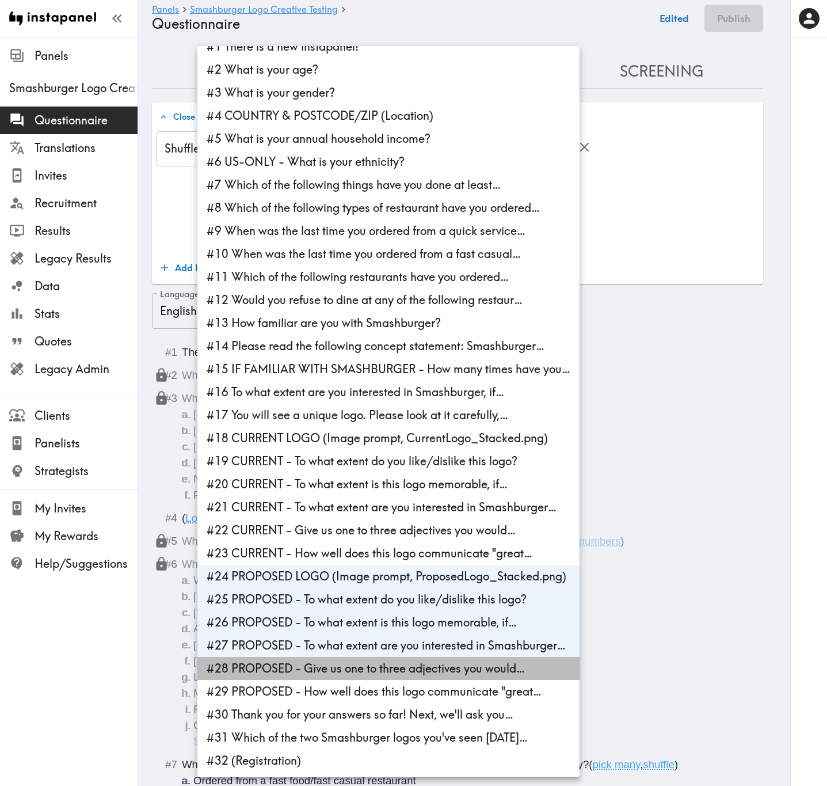
click at [367, 317] on li "#28 PROPOSED - Give us one to three adjectives you would…" at bounding box center [388, 668] width 382 height 23
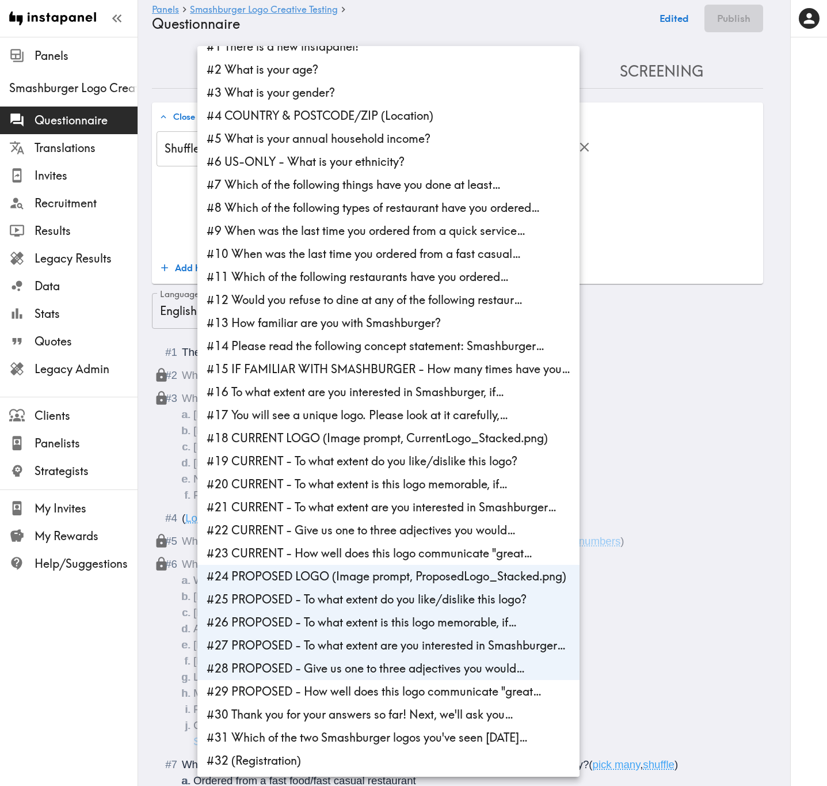
drag, startPoint x: 378, startPoint y: 694, endPoint x: 387, endPoint y: 679, distance: 17.8
click at [379, 317] on li "#29 PROPOSED - How well does this logo communicate "great…" at bounding box center [388, 691] width 382 height 23
type input "ed70753b-01bb-47e3-b71e-f00db515d06c,706db475-147c-4773-91b5-d2fbdd788860,5f6fd…"
click at [680, 242] on div at bounding box center [413, 393] width 827 height 786
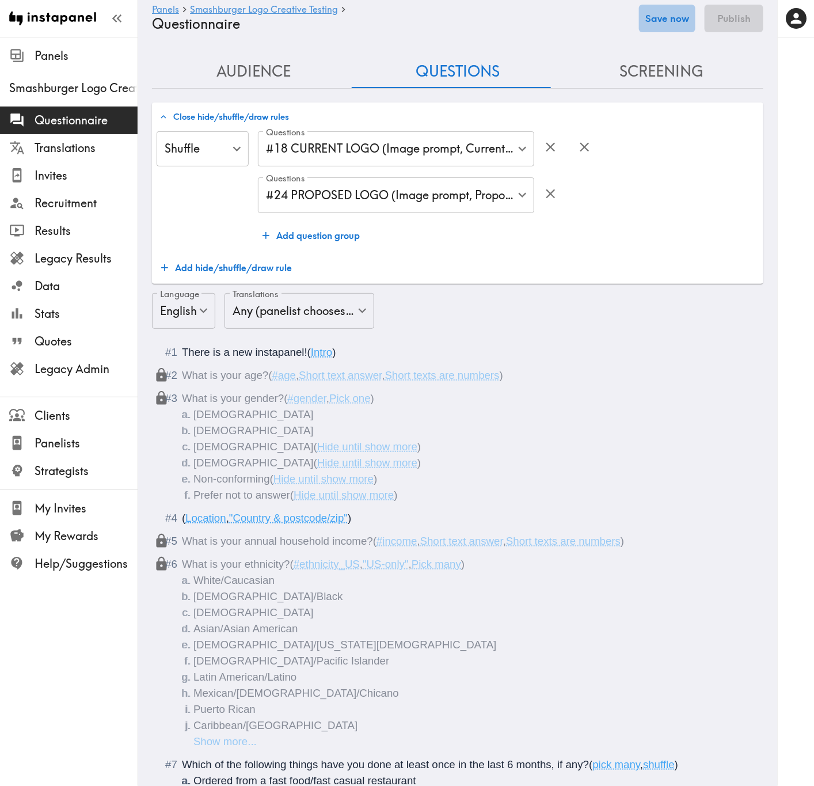
click at [681, 20] on button "Save now" at bounding box center [667, 19] width 56 height 28
click at [646, 63] on button "Screening" at bounding box center [661, 71] width 204 height 33
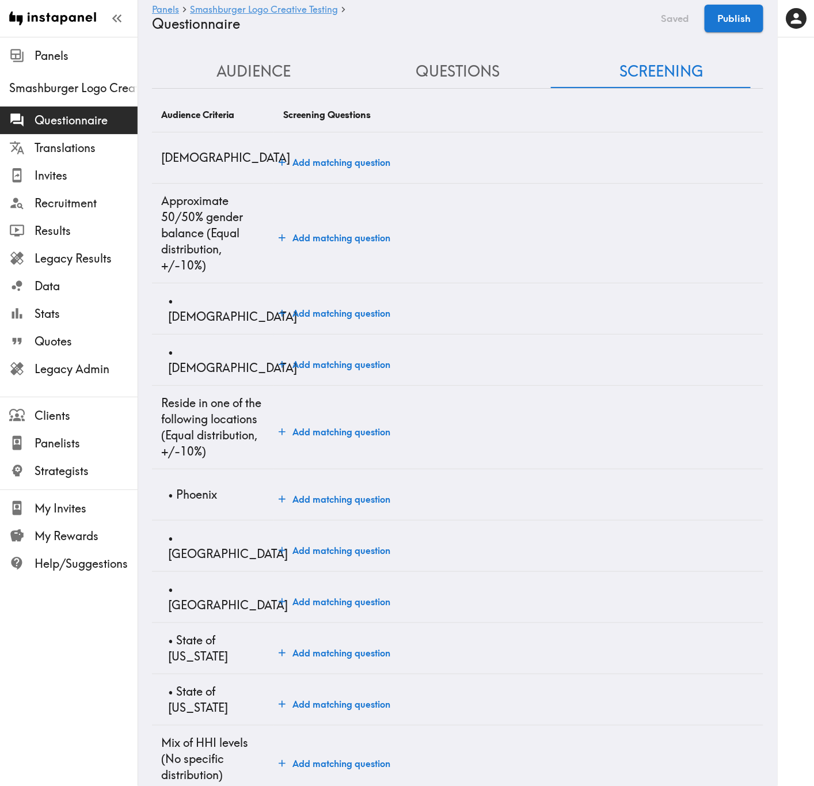
click at [333, 169] on button "Add matching question" at bounding box center [334, 162] width 121 height 23
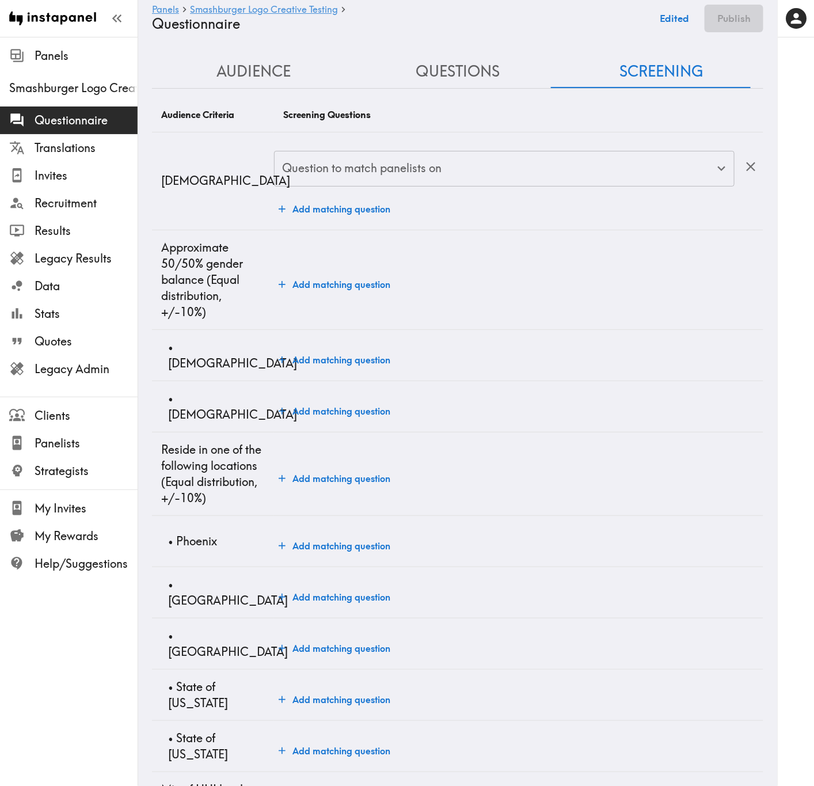
click at [346, 177] on input "Question to match panelists on" at bounding box center [495, 168] width 433 height 25
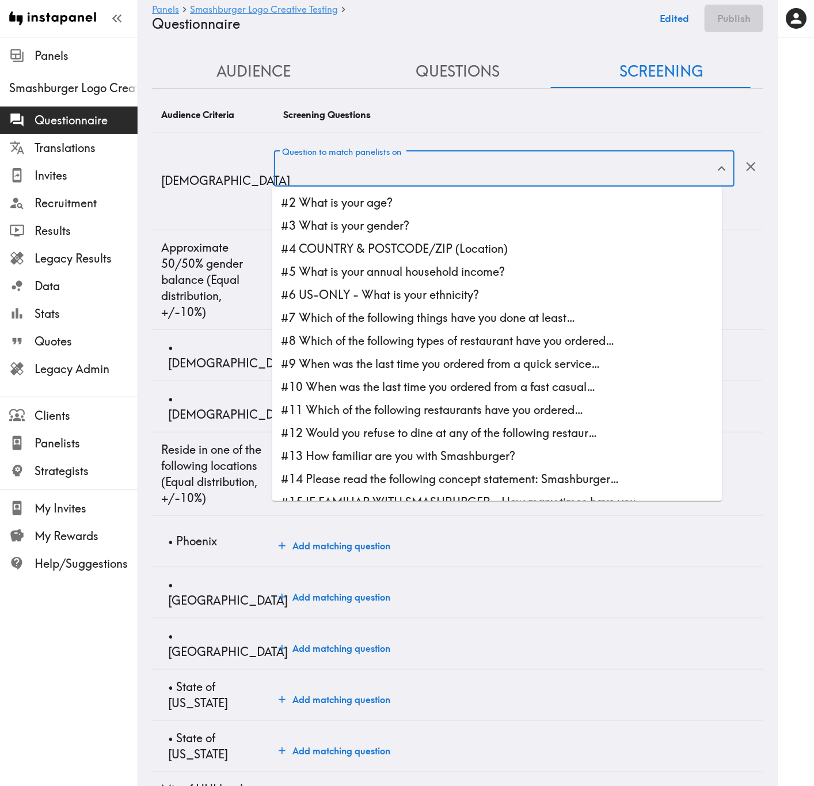
click at [387, 203] on li "#2 What is your age?" at bounding box center [497, 202] width 450 height 23
type input "#2 What is your age?"
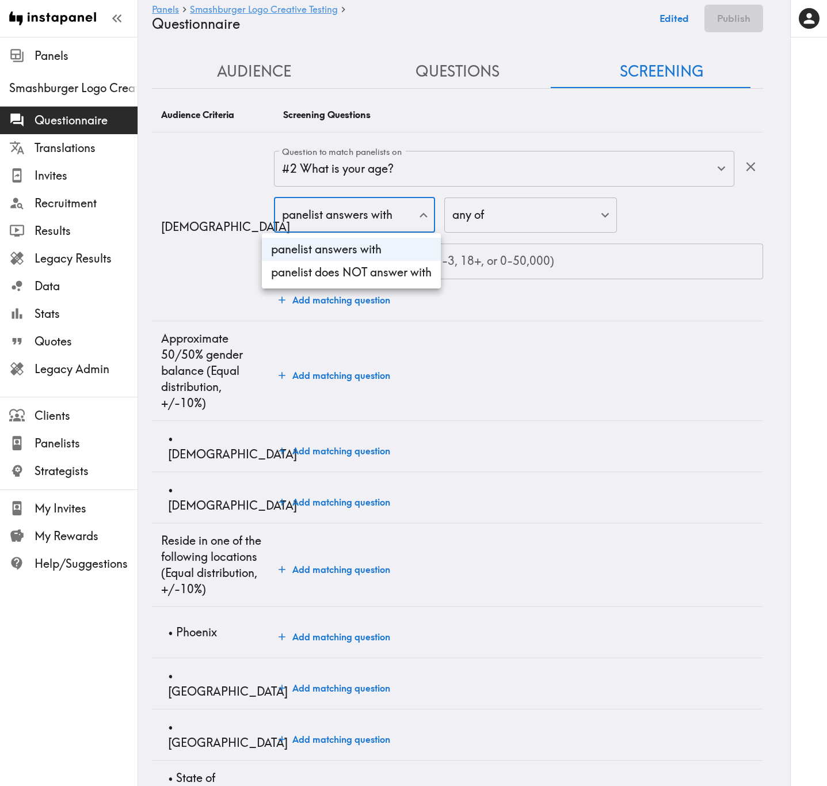
click at [392, 230] on body "Instapanel - Panels - Smashburger Logo Creative Testing - Questionnaire Panels …" at bounding box center [413, 651] width 827 height 1229
click at [517, 271] on div at bounding box center [413, 393] width 827 height 786
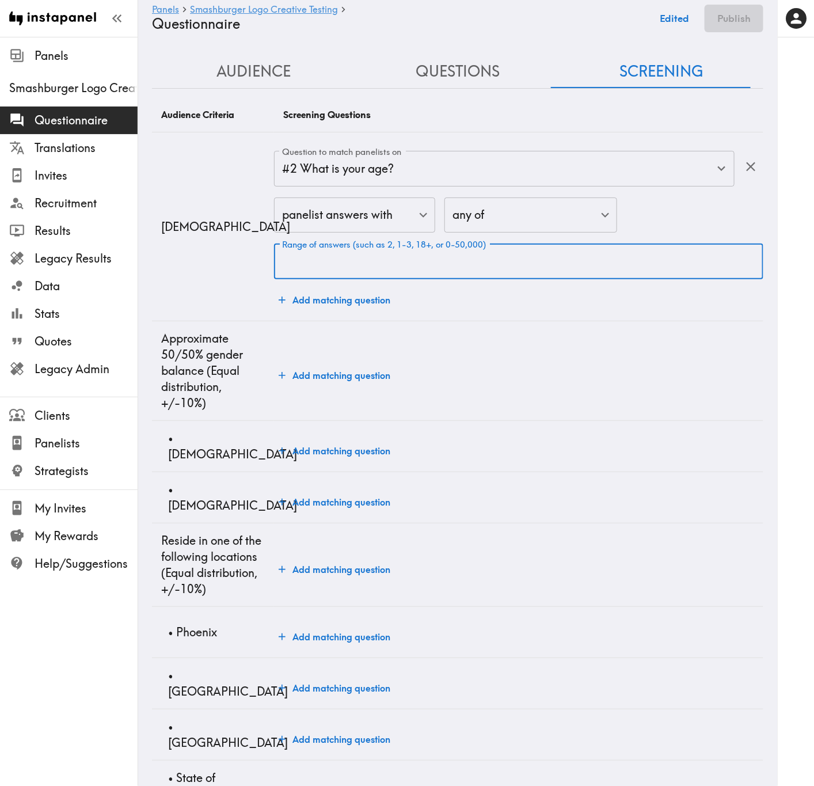
click at [520, 260] on input "Range of answers (such as 2, 1-3, 18+, or 0-50,000)" at bounding box center [518, 261] width 489 height 36
type input "18+"
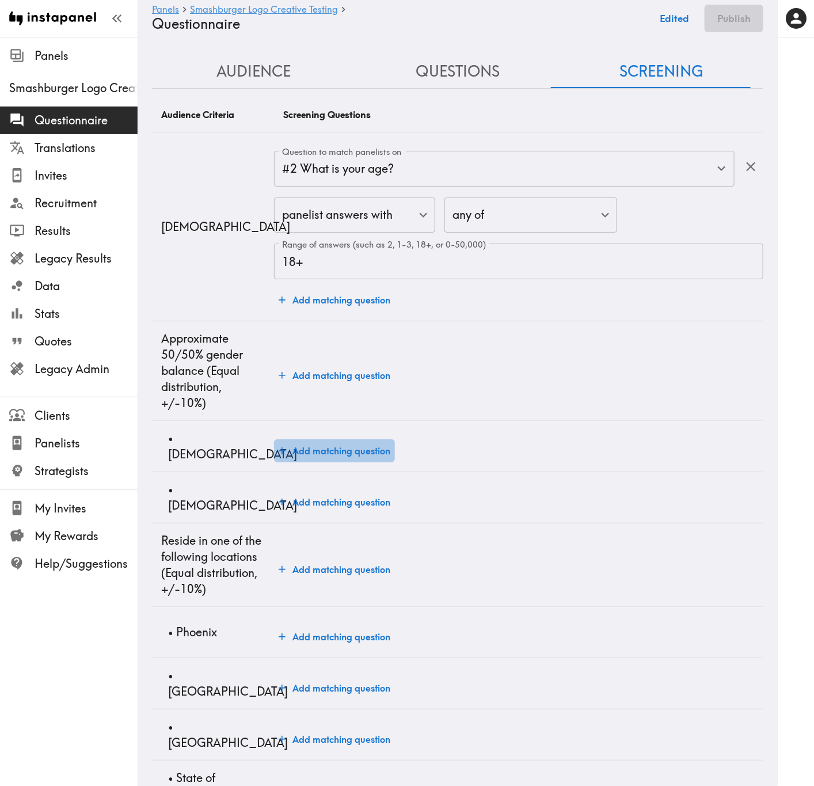
click at [301, 317] on button "Add matching question" at bounding box center [334, 450] width 121 height 23
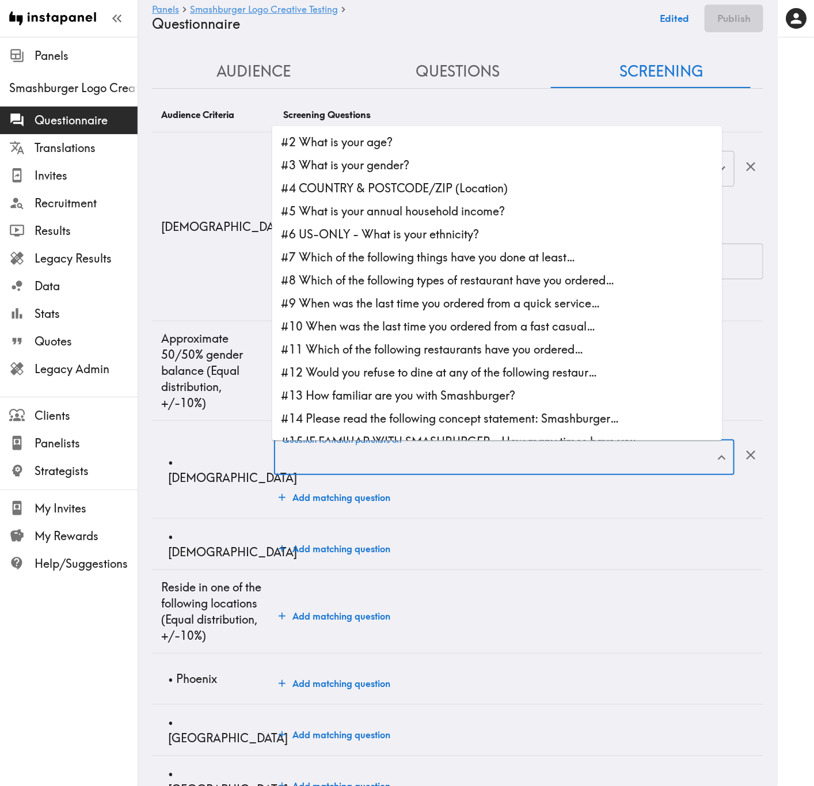
click at [325, 317] on input "Question to match panelists on" at bounding box center [495, 456] width 433 height 25
click at [411, 164] on li "#3 What is your gender?" at bounding box center [497, 165] width 450 height 23
type input "#3 What is your gender?"
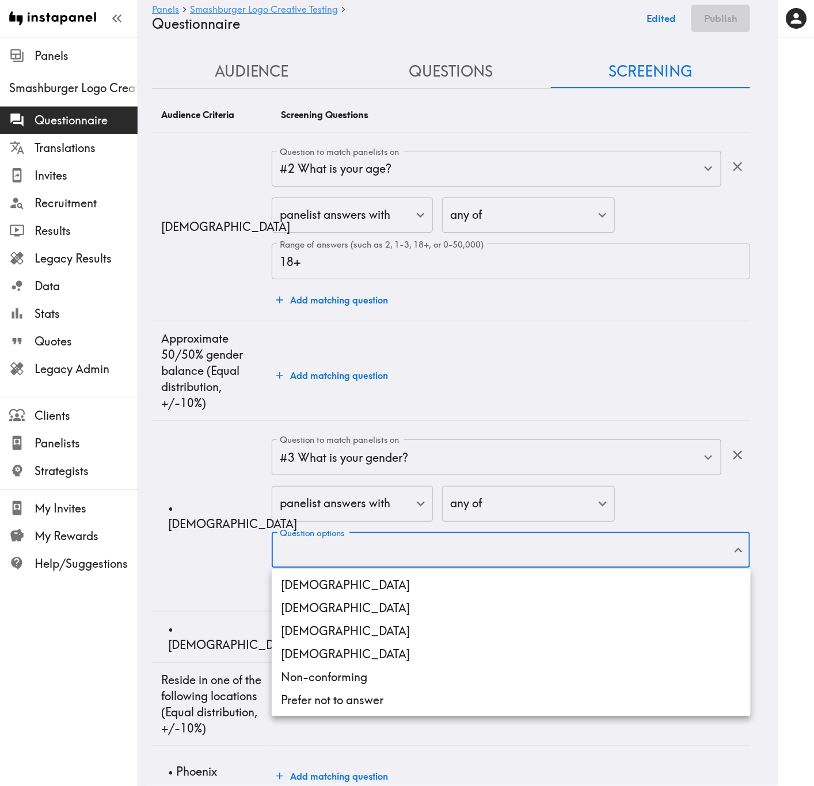
click at [420, 317] on body "Instapanel - Panels - Smashburger Logo Creative Testing - Questionnaire Panels …" at bounding box center [407, 721] width 814 height 1369
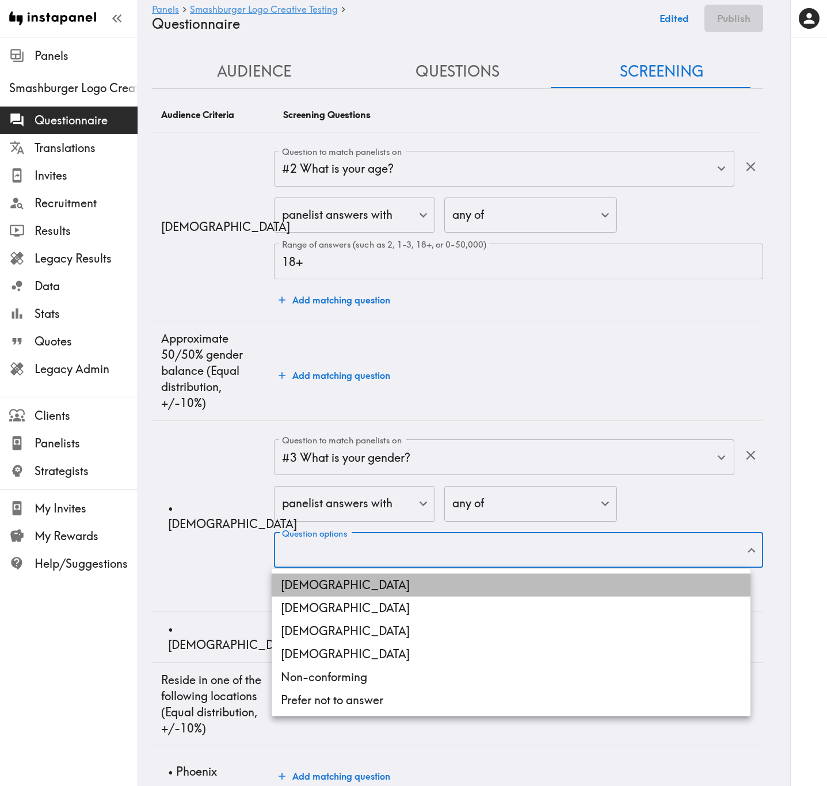
click at [396, 317] on li "[DEMOGRAPHIC_DATA]" at bounding box center [511, 584] width 479 height 23
type input "[DEMOGRAPHIC_DATA]"
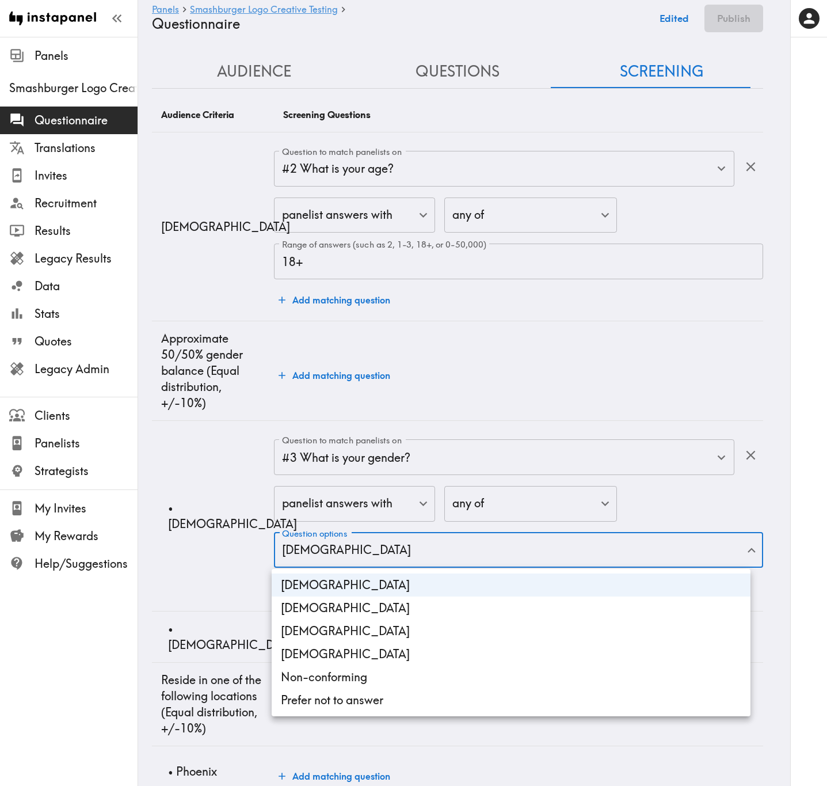
click at [220, 317] on div at bounding box center [413, 393] width 827 height 786
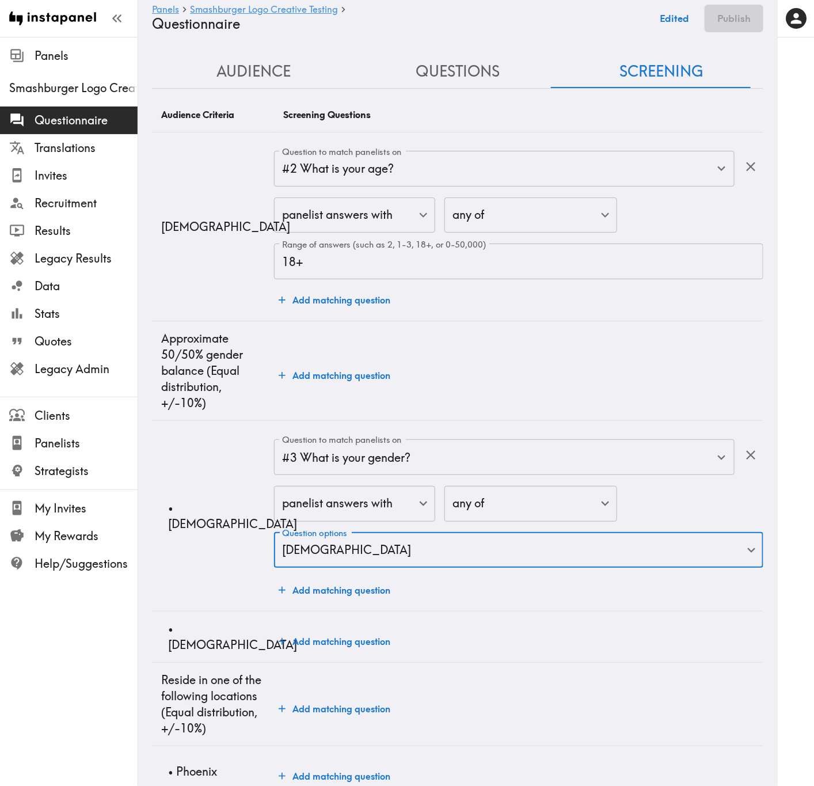
click at [311, 317] on button "Add matching question" at bounding box center [334, 641] width 121 height 23
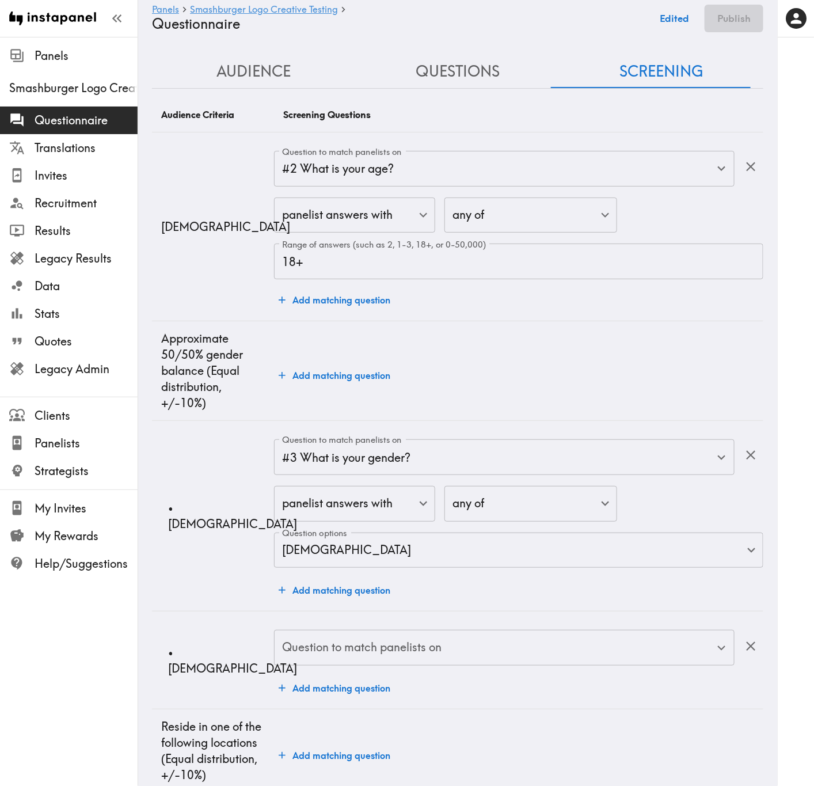
click at [344, 317] on div "Question to match panelists on" at bounding box center [504, 648] width 460 height 36
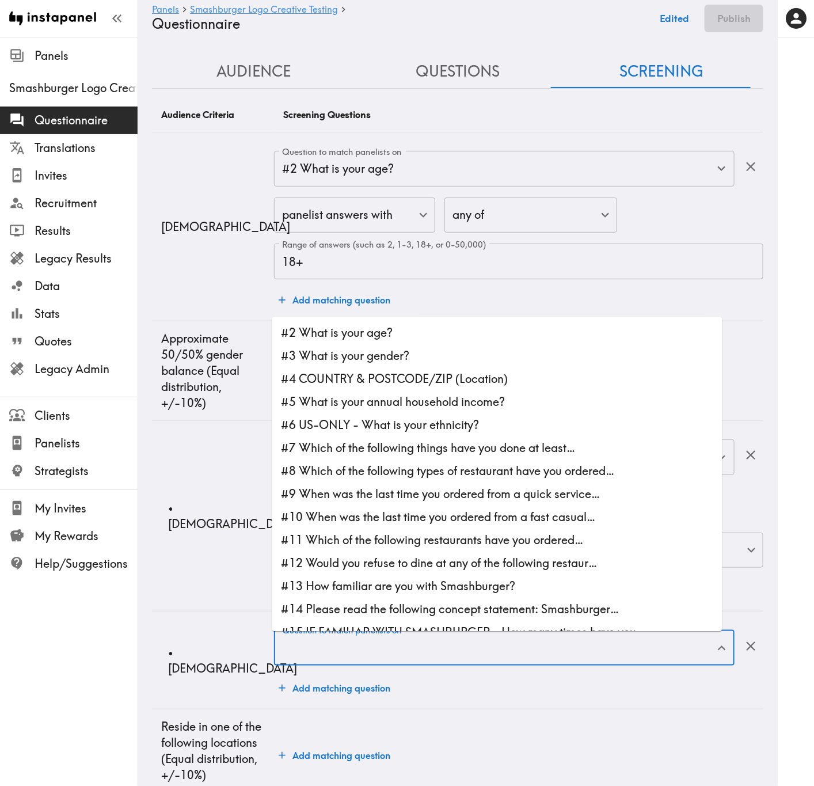
click at [440, 317] on li "#3 What is your gender?" at bounding box center [497, 356] width 450 height 23
type input "#3 What is your gender?"
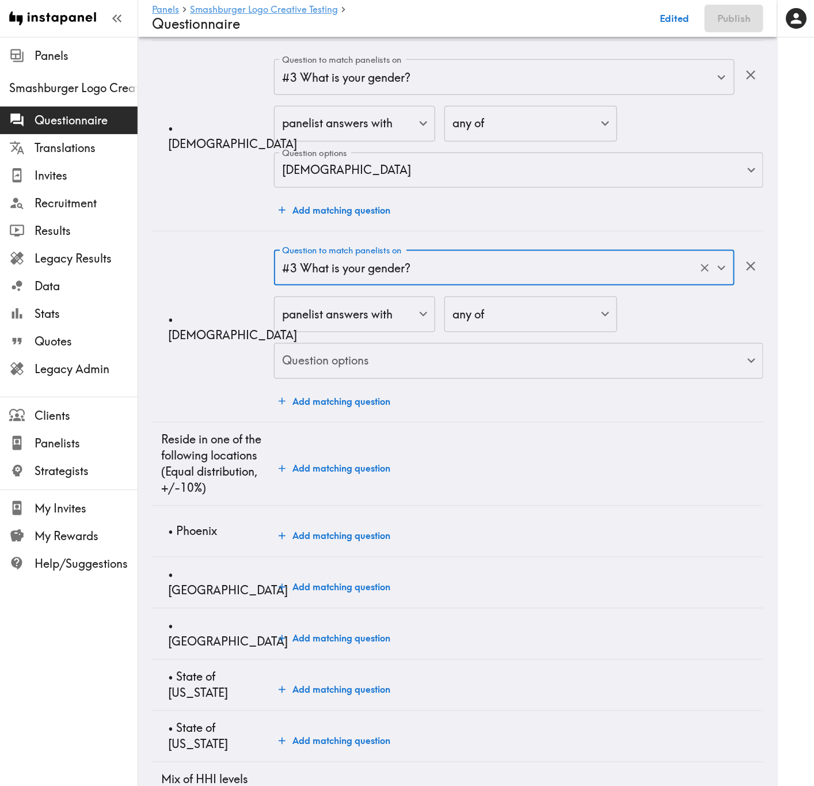
scroll to position [432, 0]
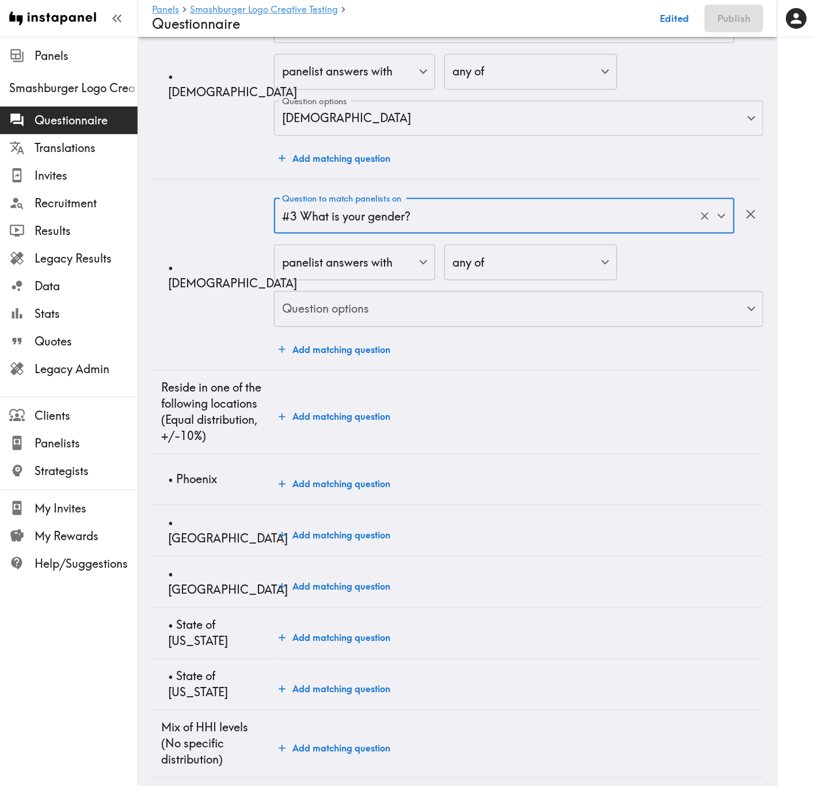
click at [426, 311] on body "Instapanel - Panels - Smashburger Logo Creative Testing - Questionnaire Panels …" at bounding box center [407, 359] width 814 height 1508
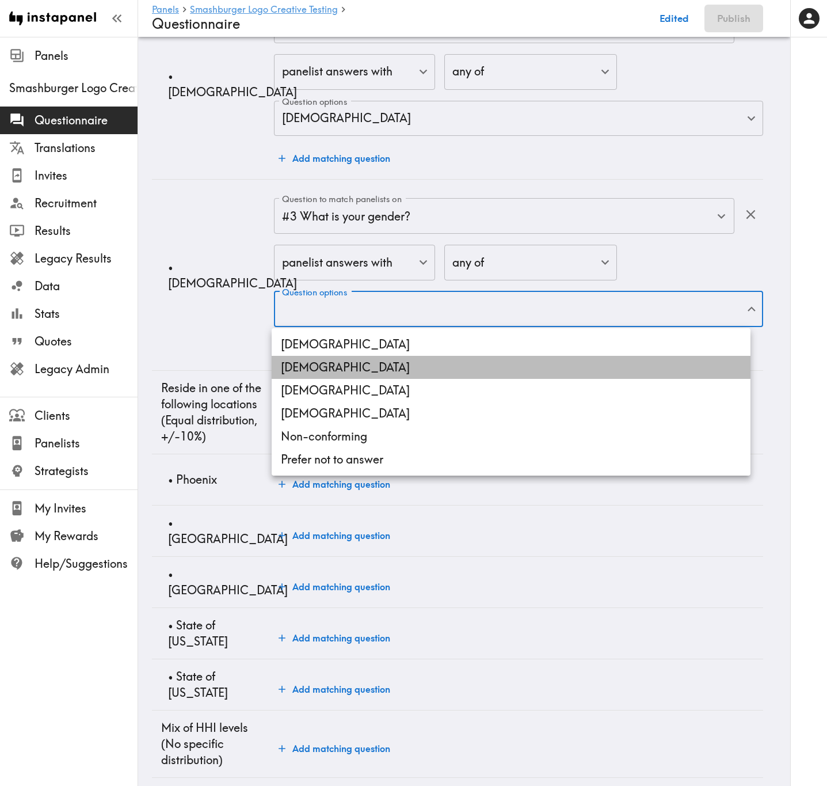
click at [425, 317] on li "[DEMOGRAPHIC_DATA]" at bounding box center [511, 367] width 479 height 23
type input "[DEMOGRAPHIC_DATA]"
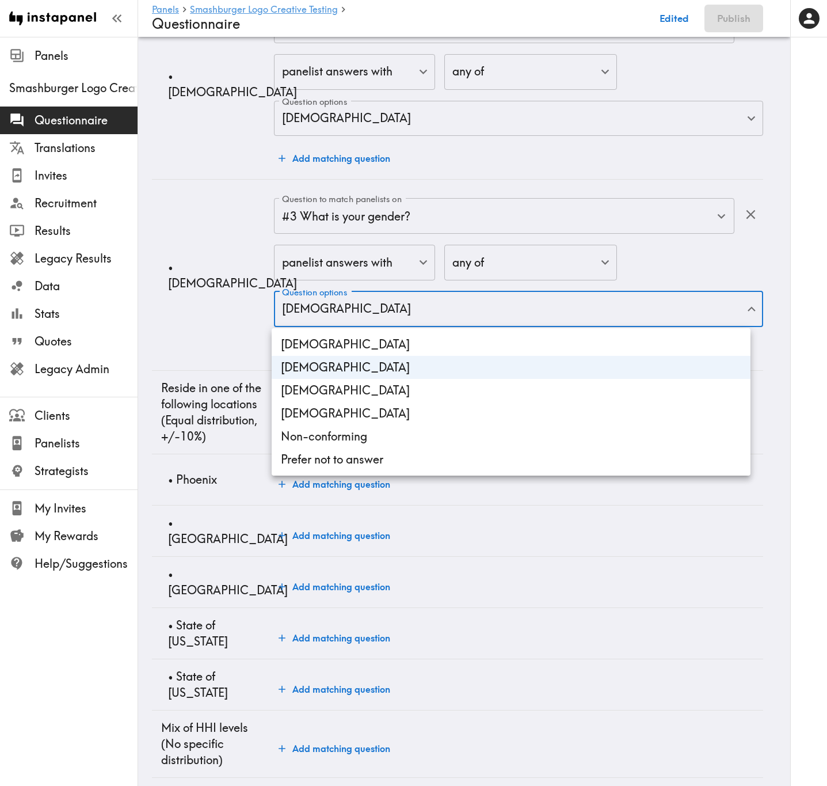
click at [178, 273] on div at bounding box center [413, 393] width 827 height 786
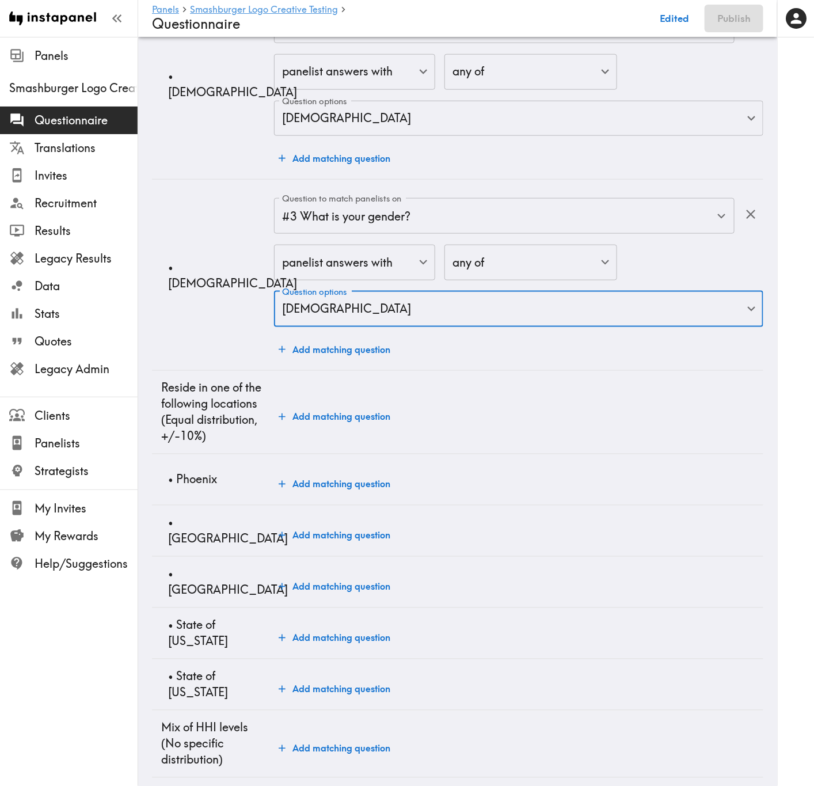
scroll to position [691, 0]
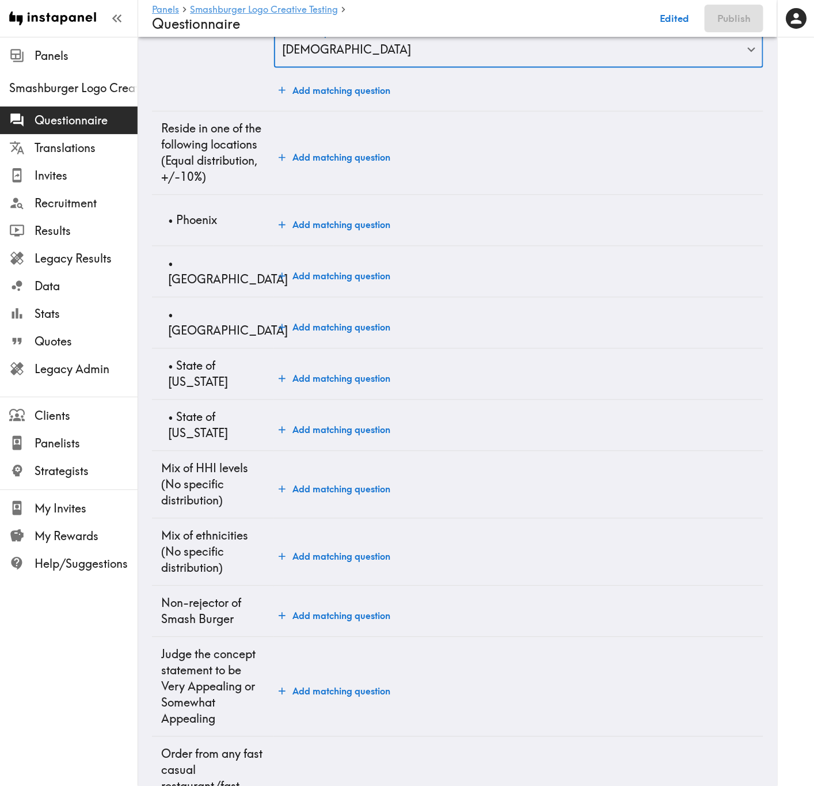
click at [347, 237] on button "Add matching question" at bounding box center [334, 225] width 121 height 23
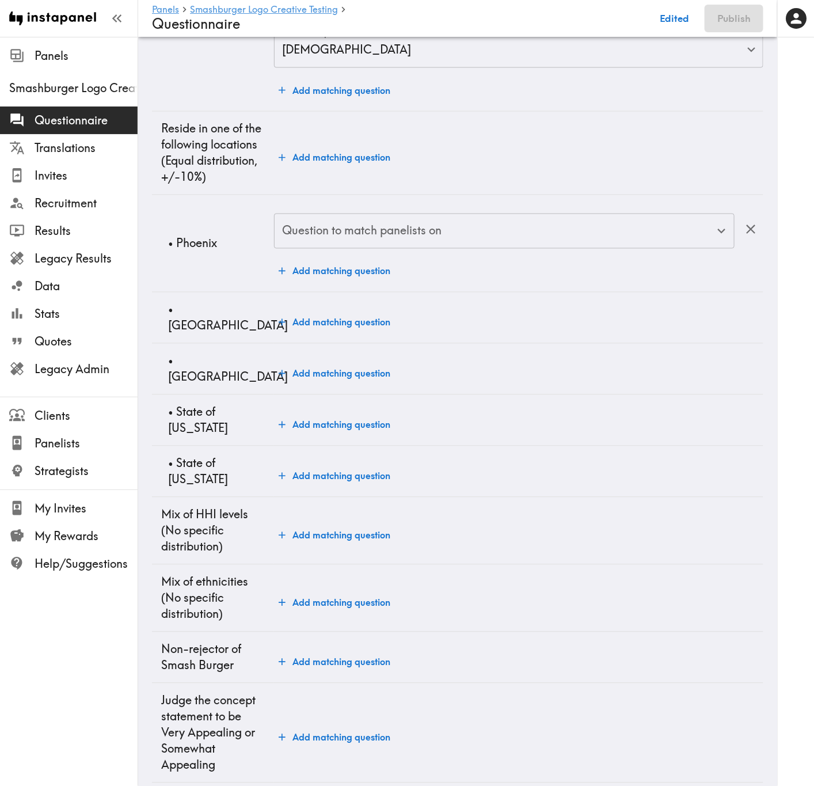
click at [368, 244] on input "Question to match panelists on" at bounding box center [495, 231] width 433 height 25
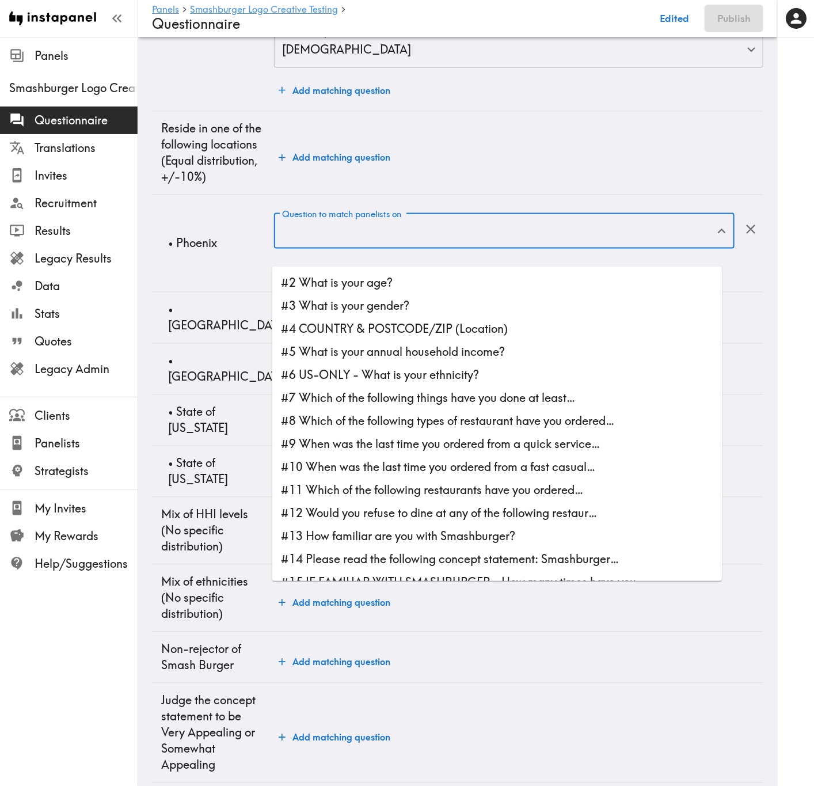
click at [429, 317] on li "#4 COUNTRY & POSTCODE/ZIP (Location)" at bounding box center [497, 329] width 450 height 23
type input "#4 COUNTRY & POSTCODE/ZIP (Location)"
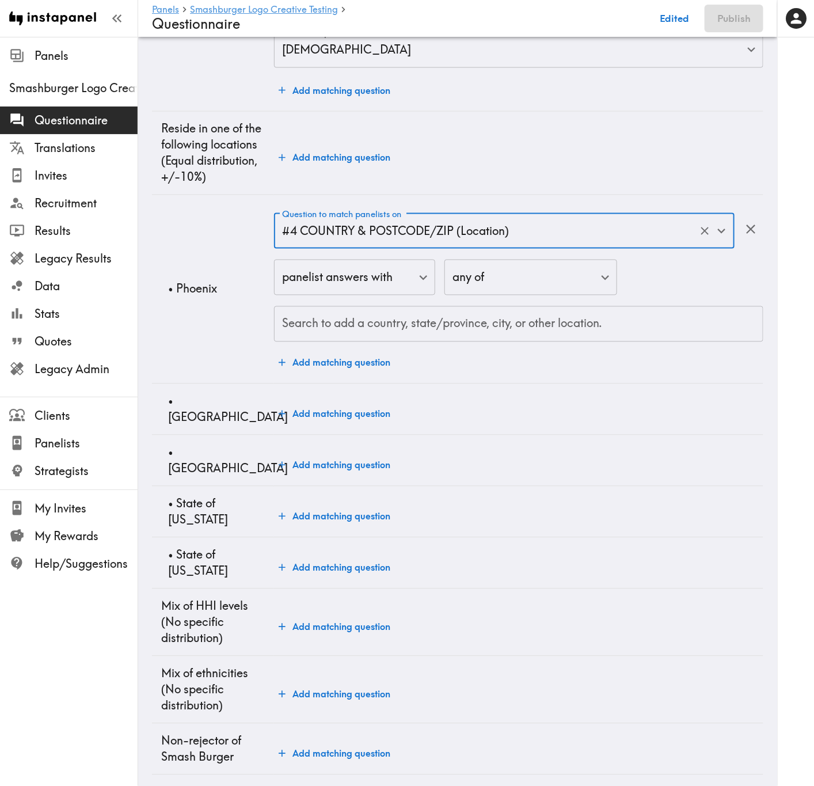
click at [430, 317] on div "Search to add a country, state/province, city, or other location." at bounding box center [518, 324] width 489 height 36
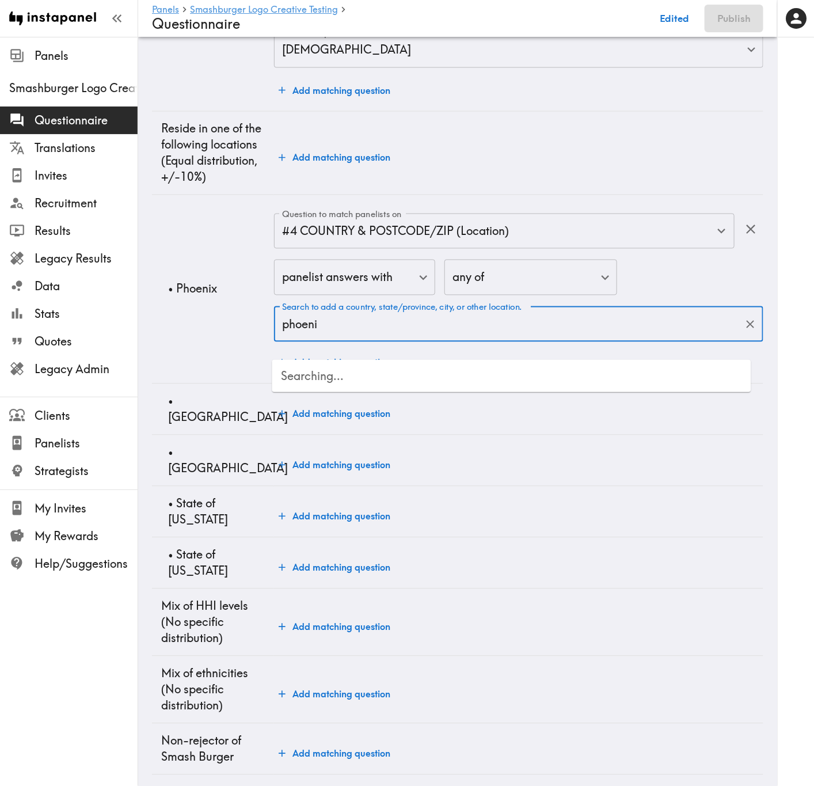
type input "phoenix"
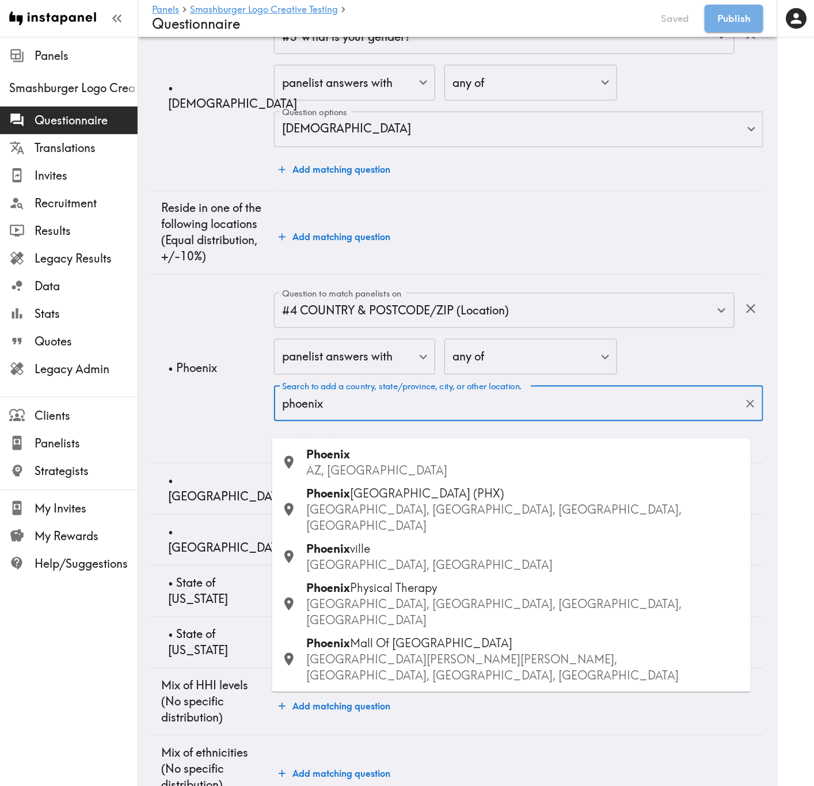
click at [443, 317] on p "AZ, USA" at bounding box center [524, 471] width 435 height 16
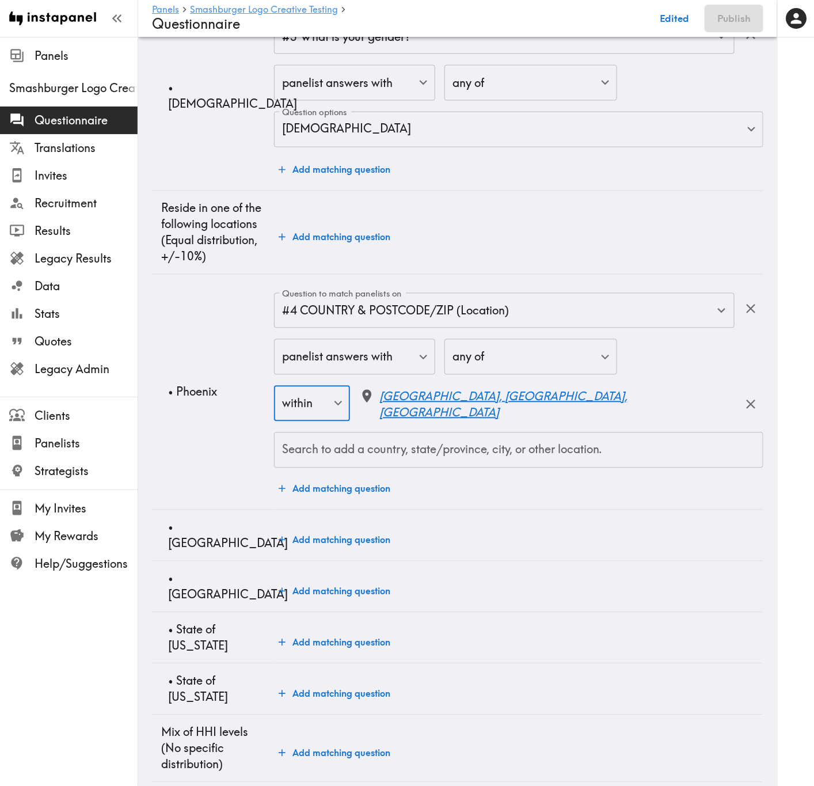
click at [346, 317] on button "Add matching question" at bounding box center [334, 539] width 121 height 23
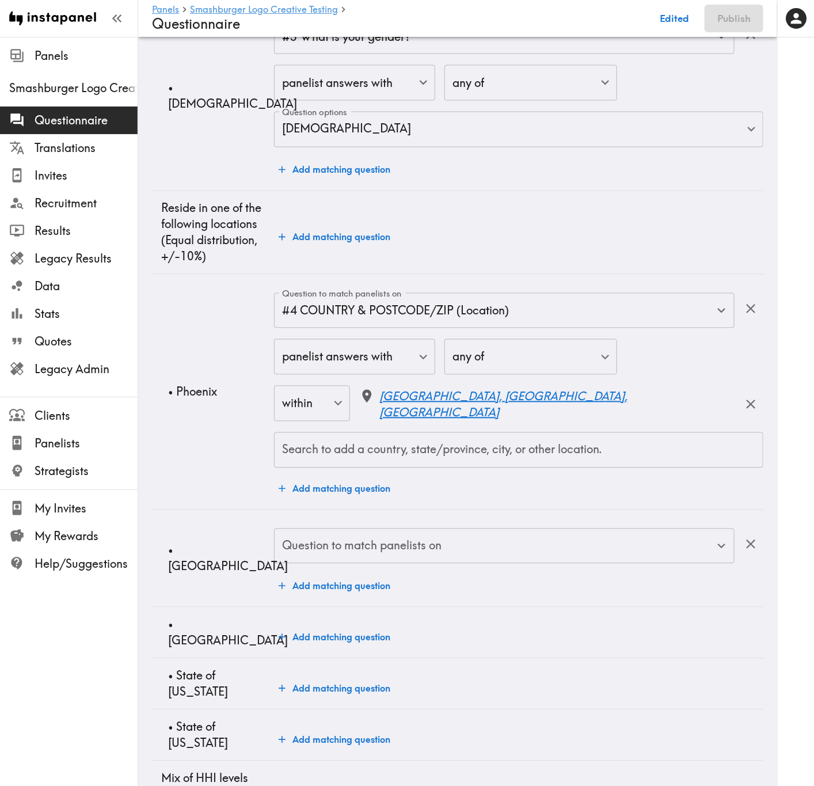
click at [347, 317] on div "Question to match panelists on Question to match panelists on" at bounding box center [504, 546] width 460 height 37
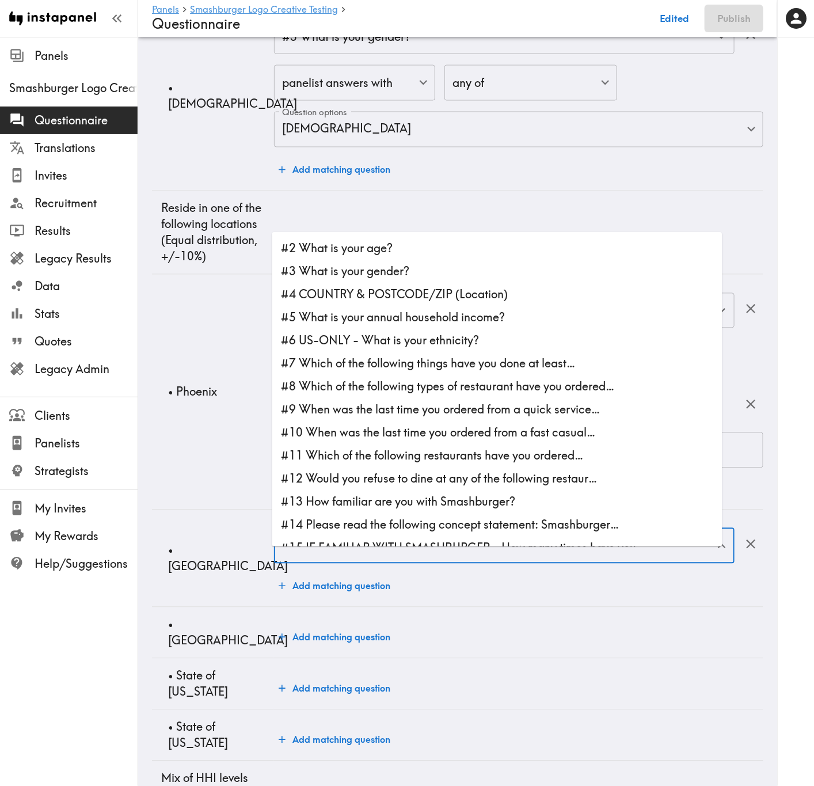
click at [437, 297] on li "#4 COUNTRY & POSTCODE/ZIP (Location)" at bounding box center [497, 294] width 450 height 23
type input "#4 COUNTRY & POSTCODE/ZIP (Location)"
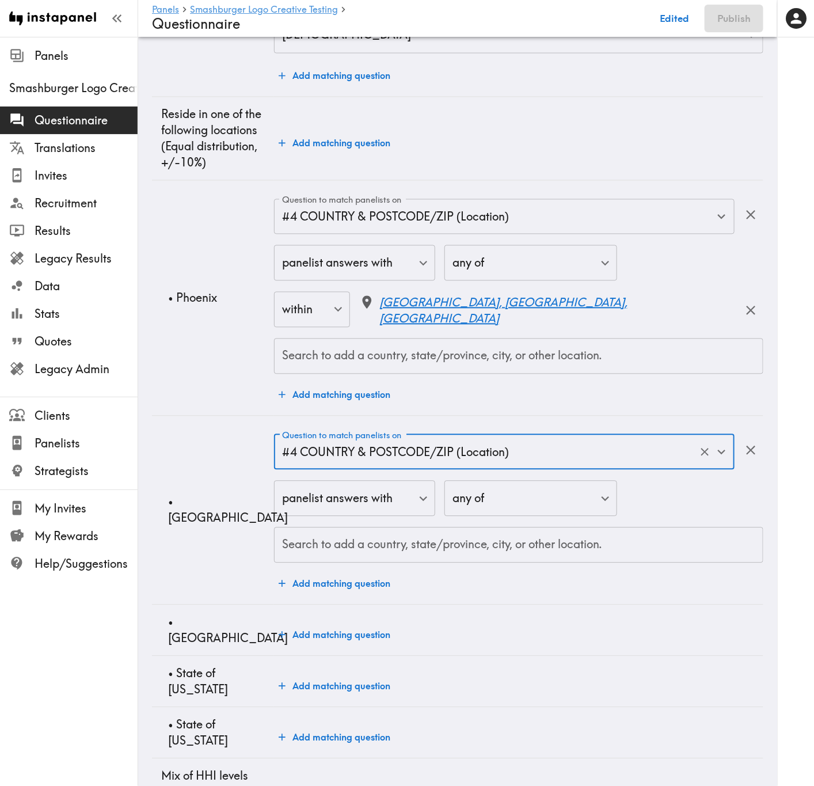
scroll to position [950, 0]
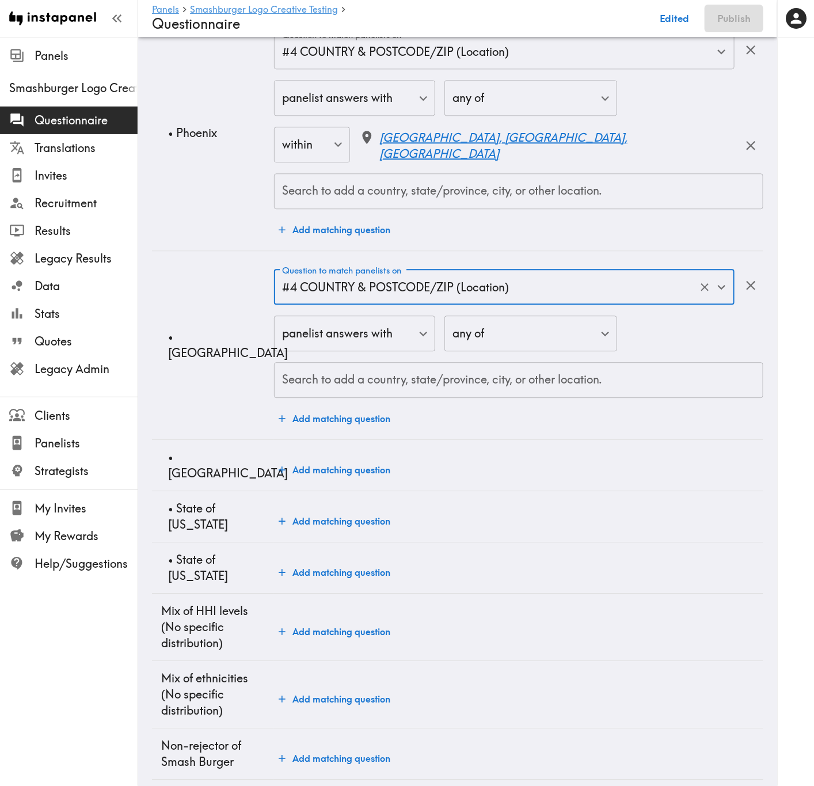
click at [468, 317] on input "Search to add a country, state/province, city, or other location." at bounding box center [518, 379] width 479 height 25
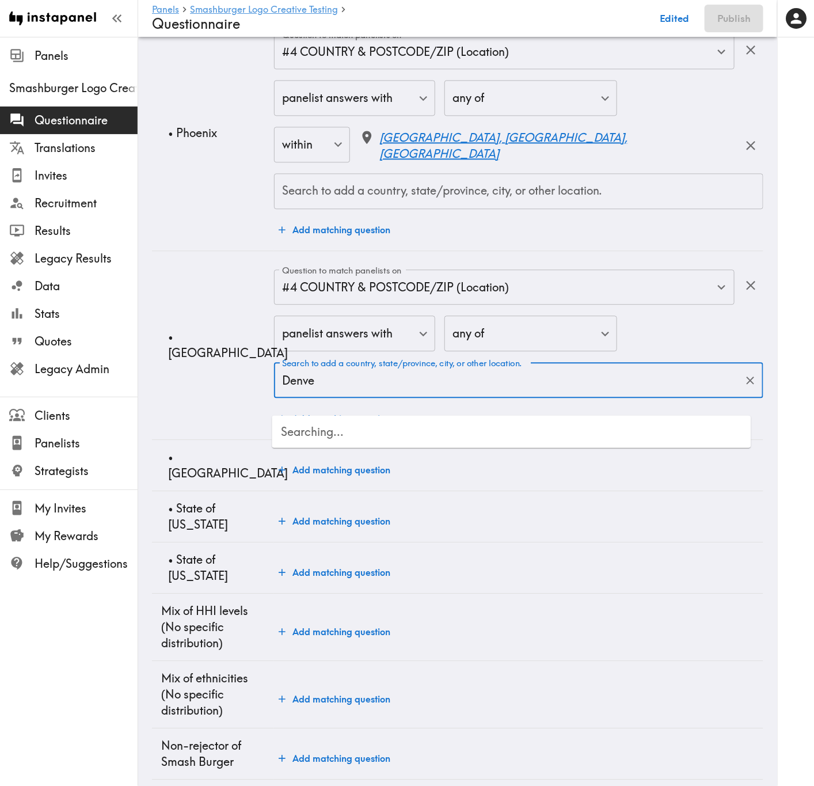
type input "Denver"
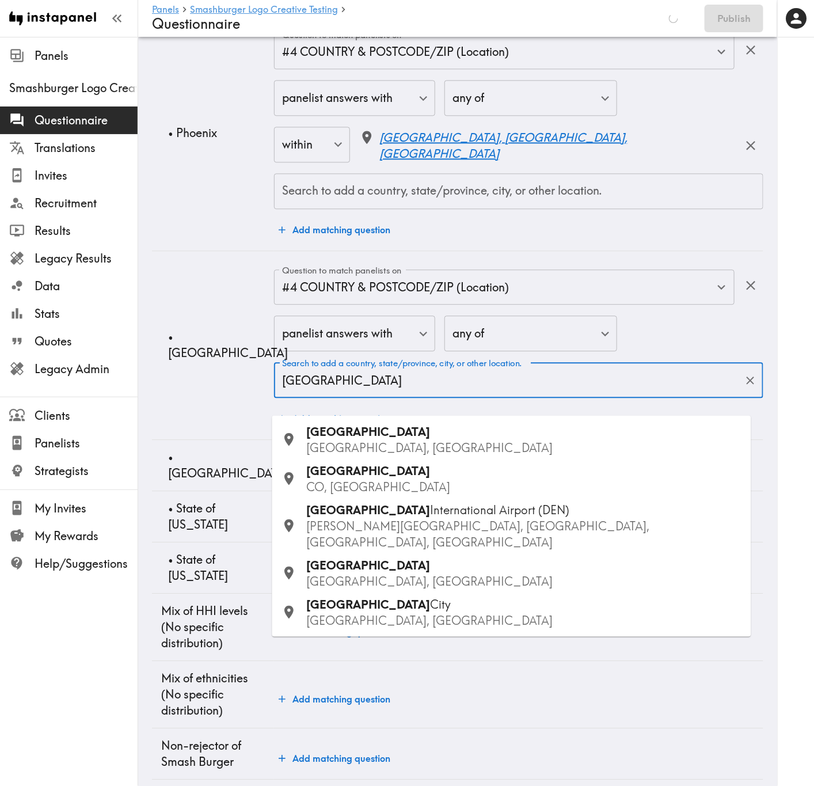
click at [318, 317] on p "CO, USA" at bounding box center [524, 487] width 435 height 16
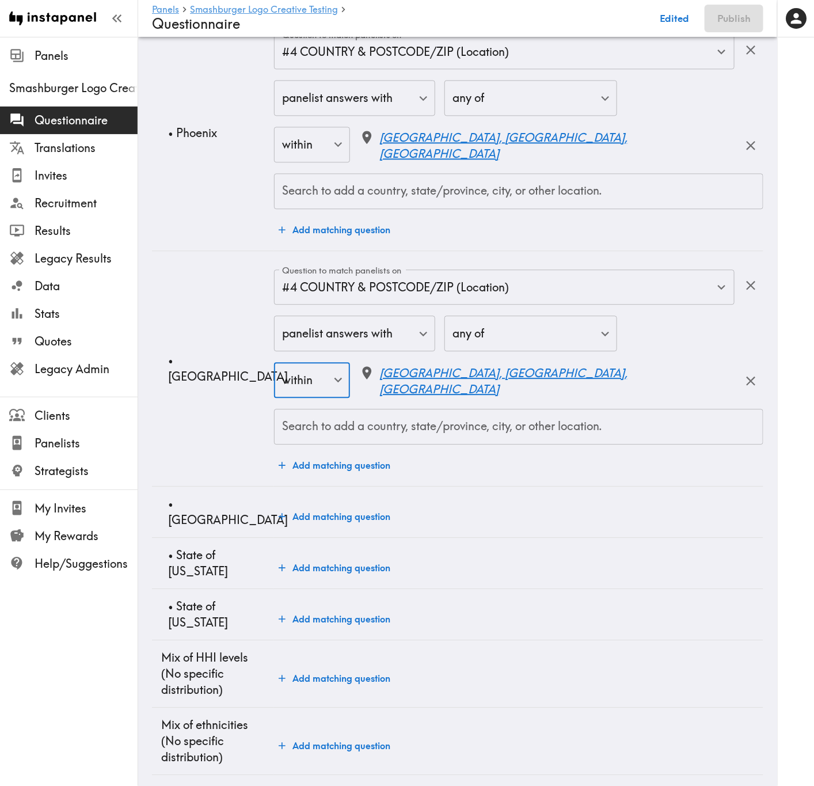
click at [337, 317] on td "Add matching question" at bounding box center [518, 511] width 489 height 51
click at [354, 317] on button "Add matching question" at bounding box center [334, 516] width 121 height 23
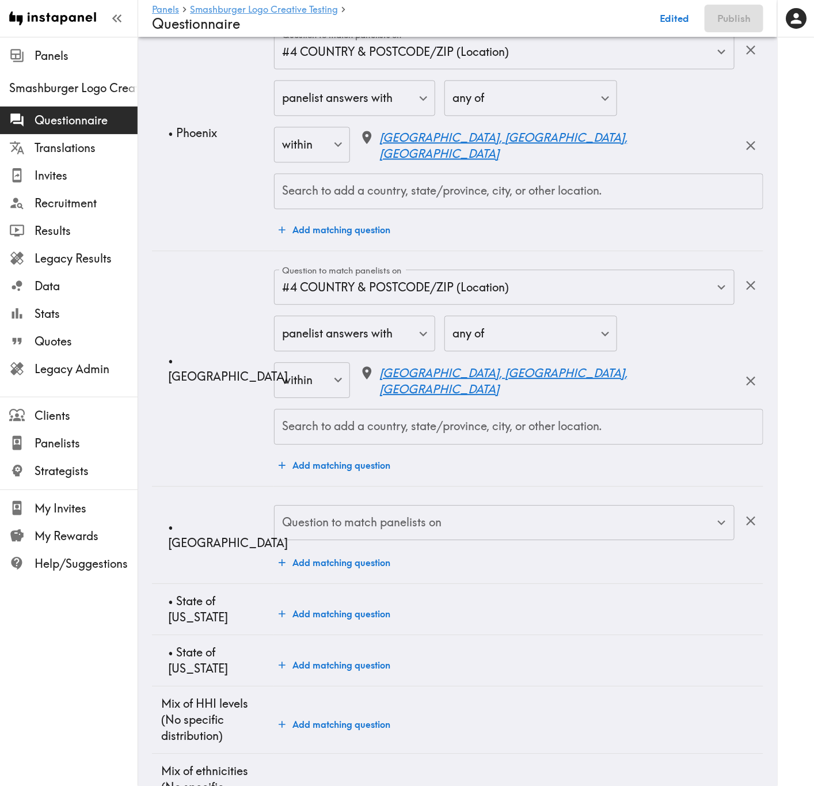
click at [364, 317] on input "Question to match panelists on" at bounding box center [495, 522] width 433 height 25
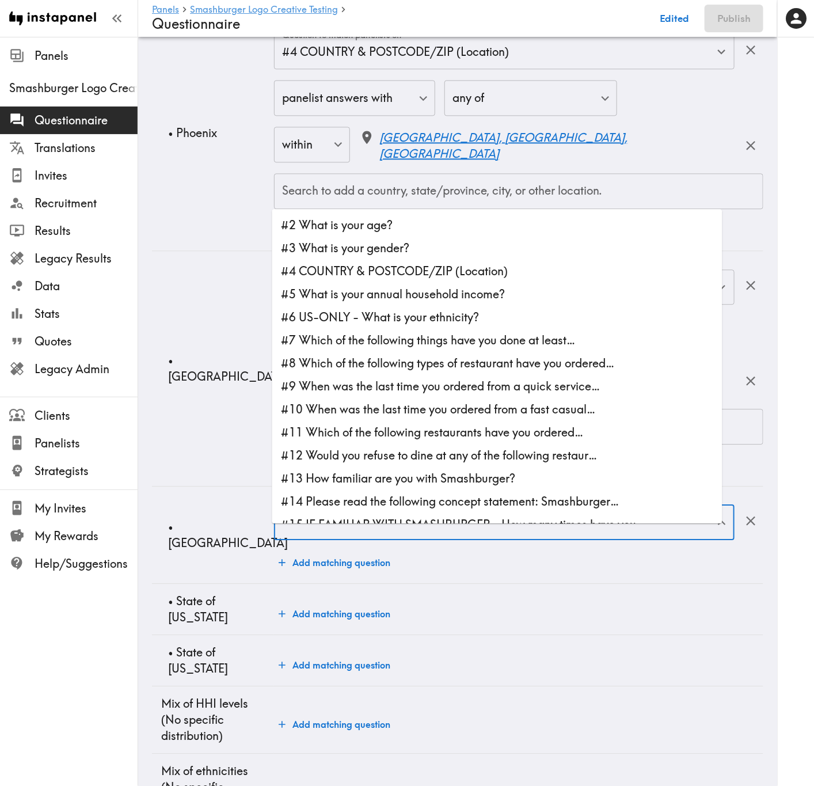
click at [413, 277] on li "#4 COUNTRY & POSTCODE/ZIP (Location)" at bounding box center [497, 271] width 450 height 23
type input "#4 COUNTRY & POSTCODE/ZIP (Location)"
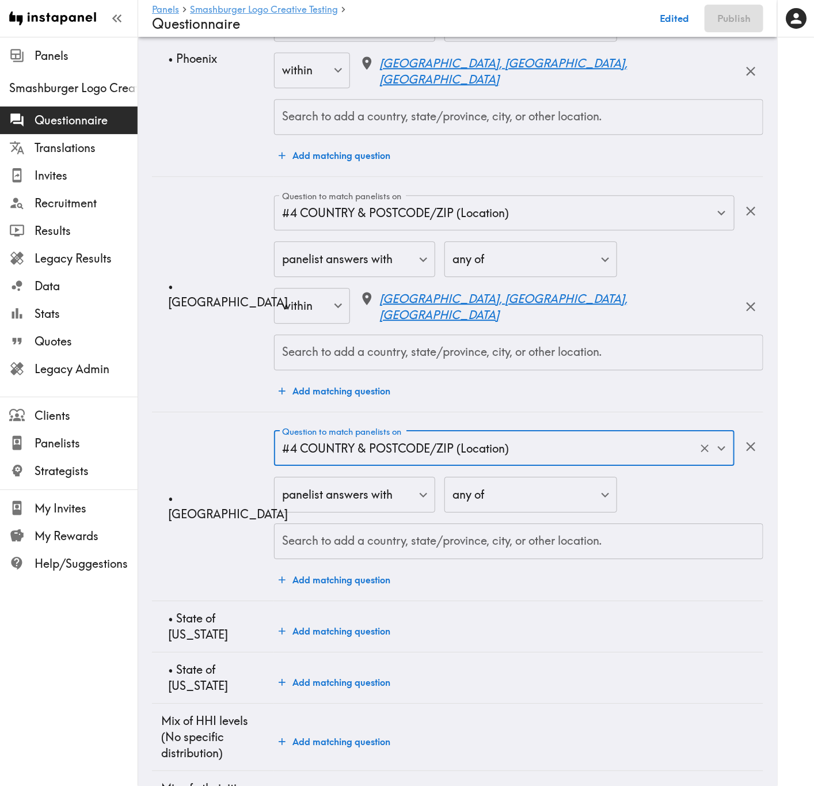
scroll to position [1122, 0]
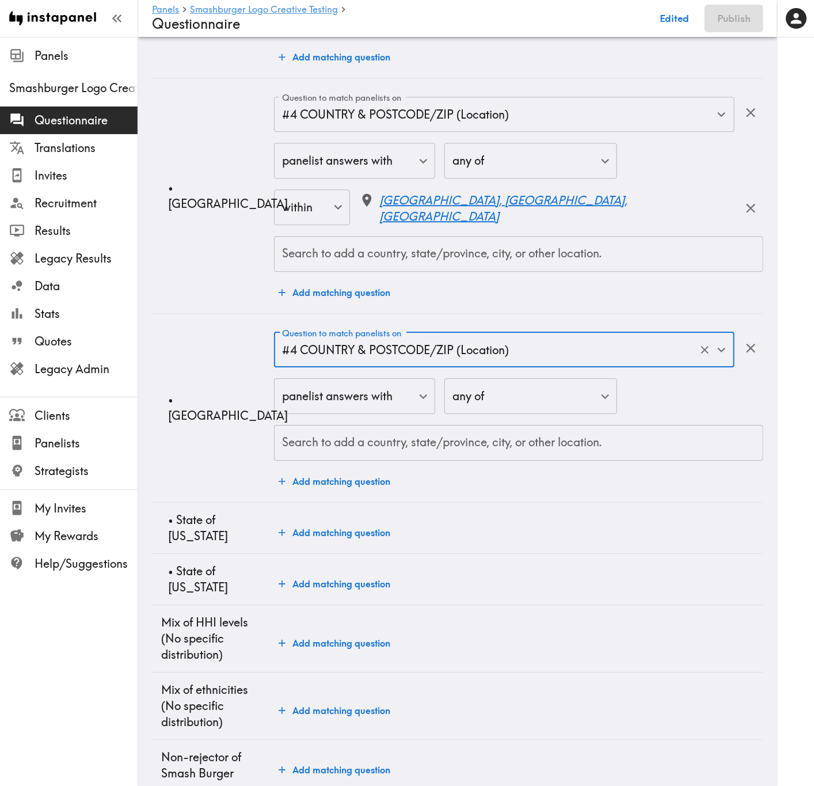
click at [464, 317] on input "Search to add a country, state/province, city, or other location." at bounding box center [518, 442] width 479 height 25
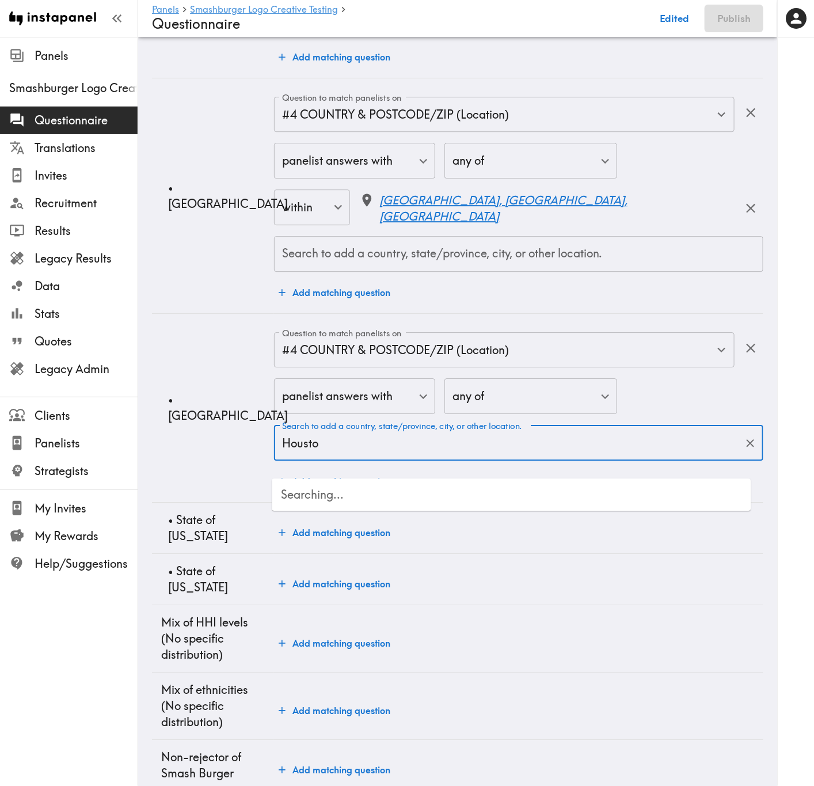
type input "Houston"
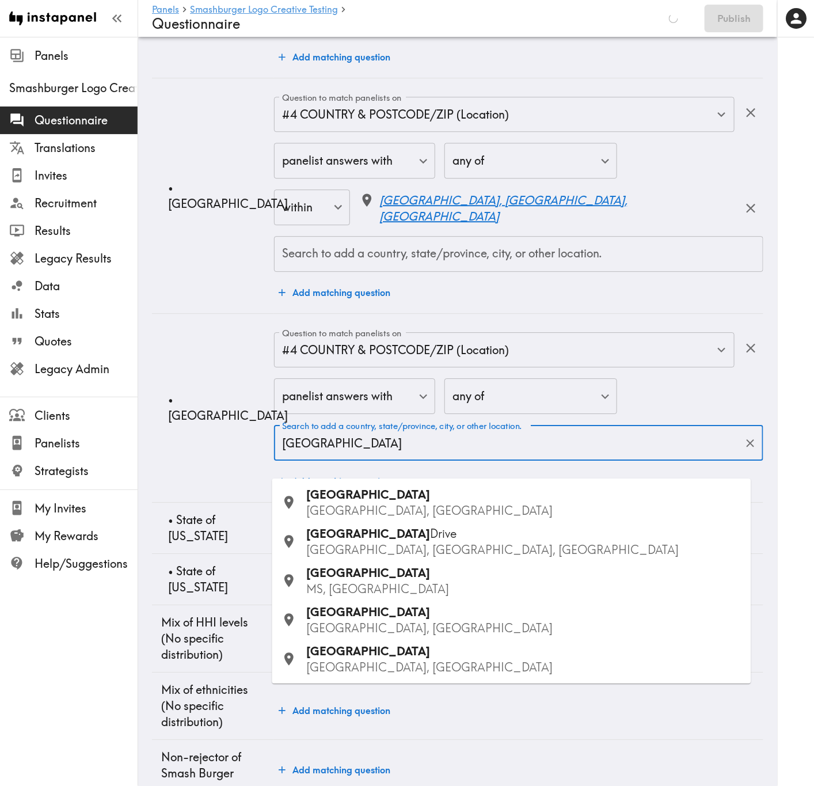
click at [418, 317] on div "Houston TX, USA" at bounding box center [524, 502] width 435 height 32
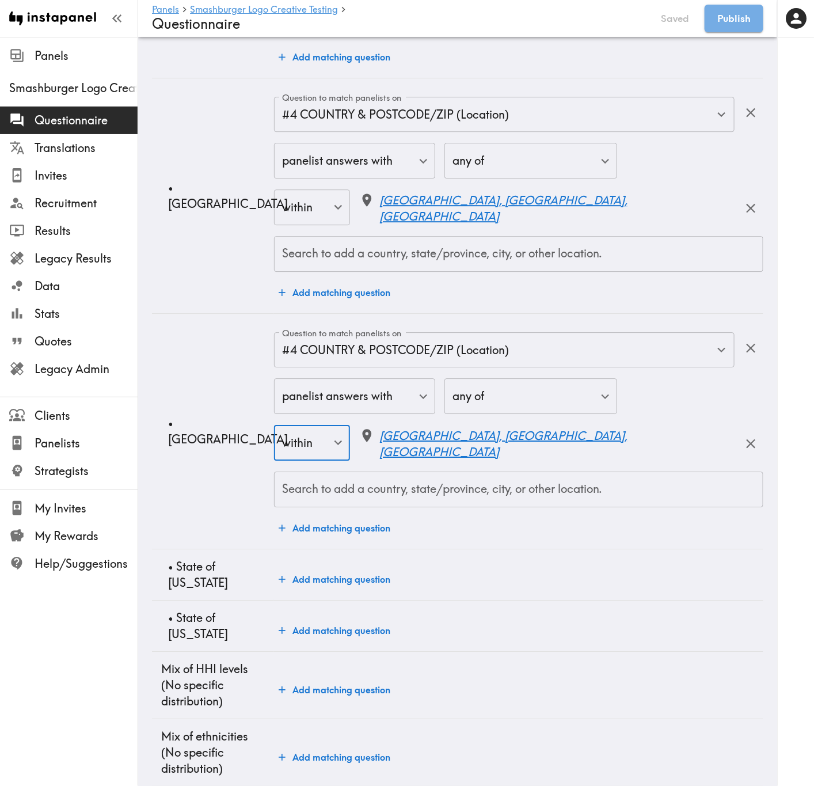
click at [356, 317] on button "Add matching question" at bounding box center [334, 578] width 121 height 23
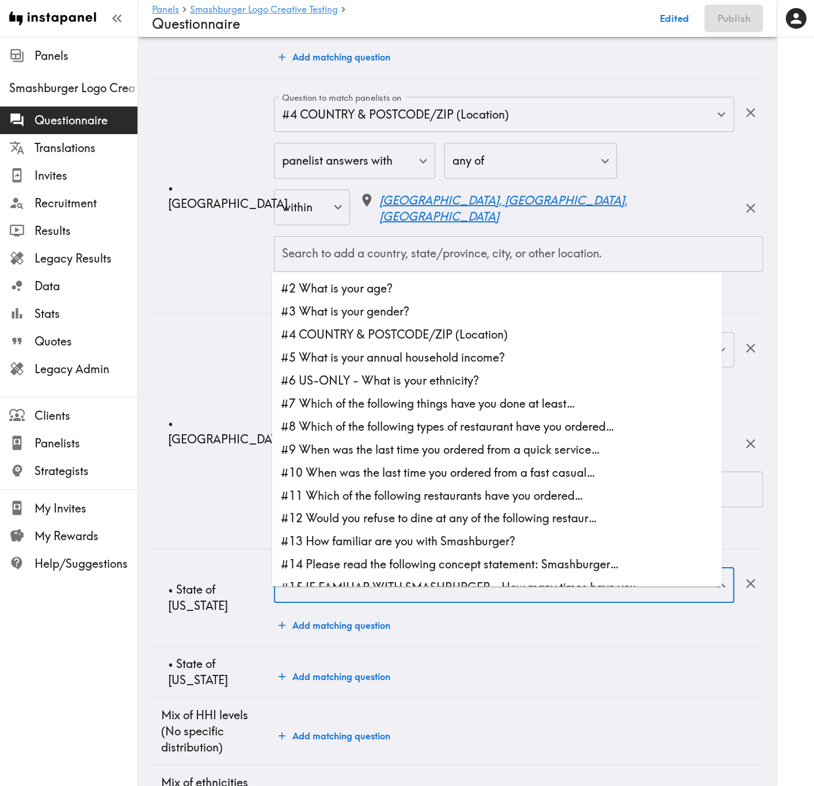
click at [356, 317] on input "Question to match panelists on" at bounding box center [495, 585] width 433 height 25
click at [418, 317] on li "#4 COUNTRY & POSTCODE/ZIP (Location)" at bounding box center [497, 334] width 450 height 23
type input "#4 COUNTRY & POSTCODE/ZIP (Location)"
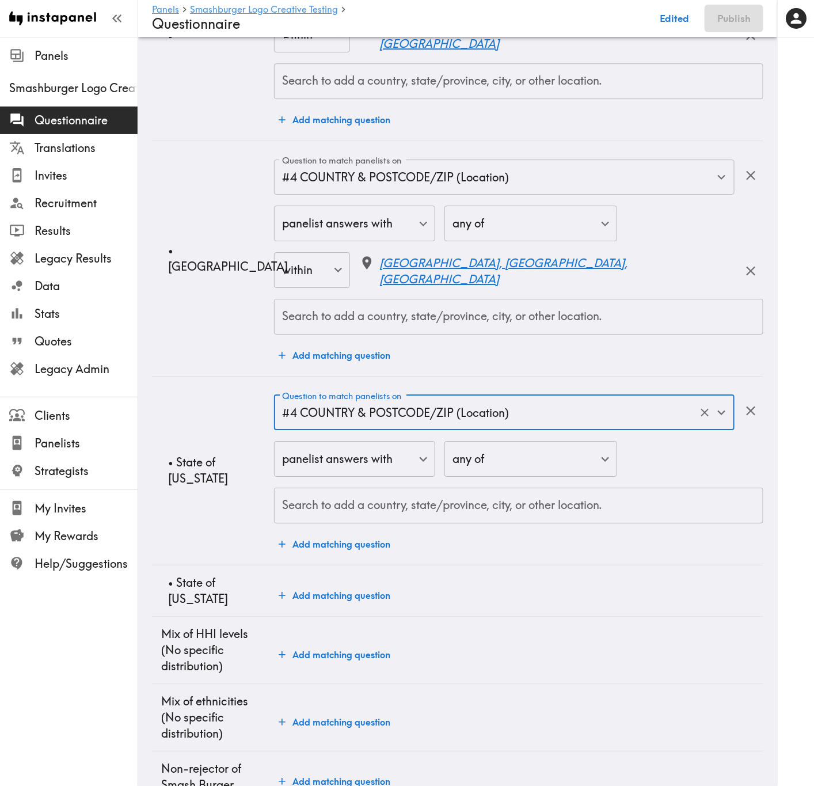
scroll to position [1468, 0]
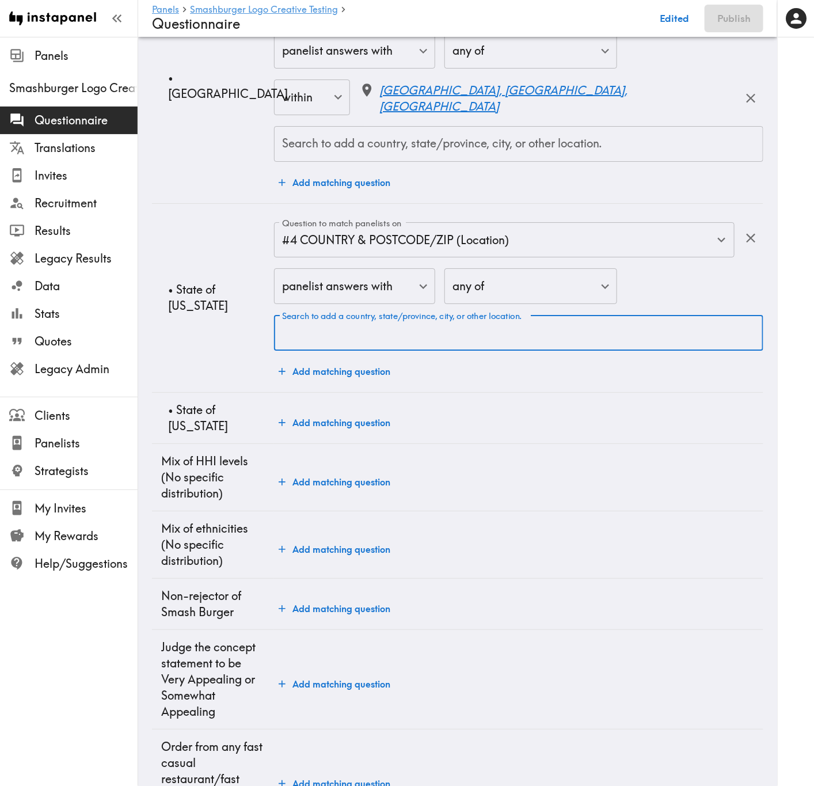
click at [399, 317] on input "Search to add a country, state/province, city, or other location." at bounding box center [518, 332] width 479 height 25
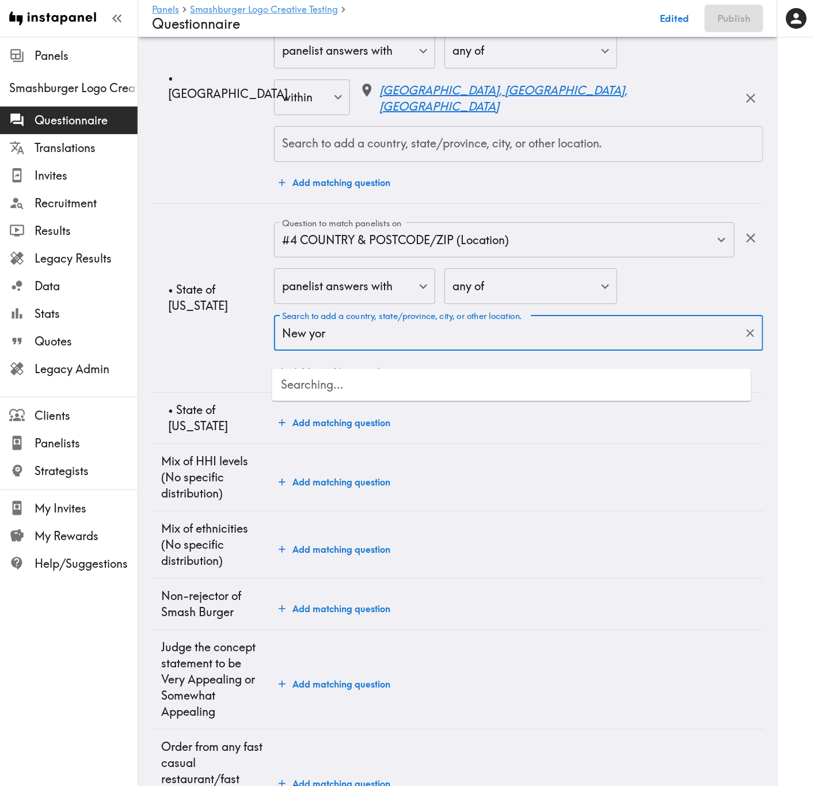
type input "New york"
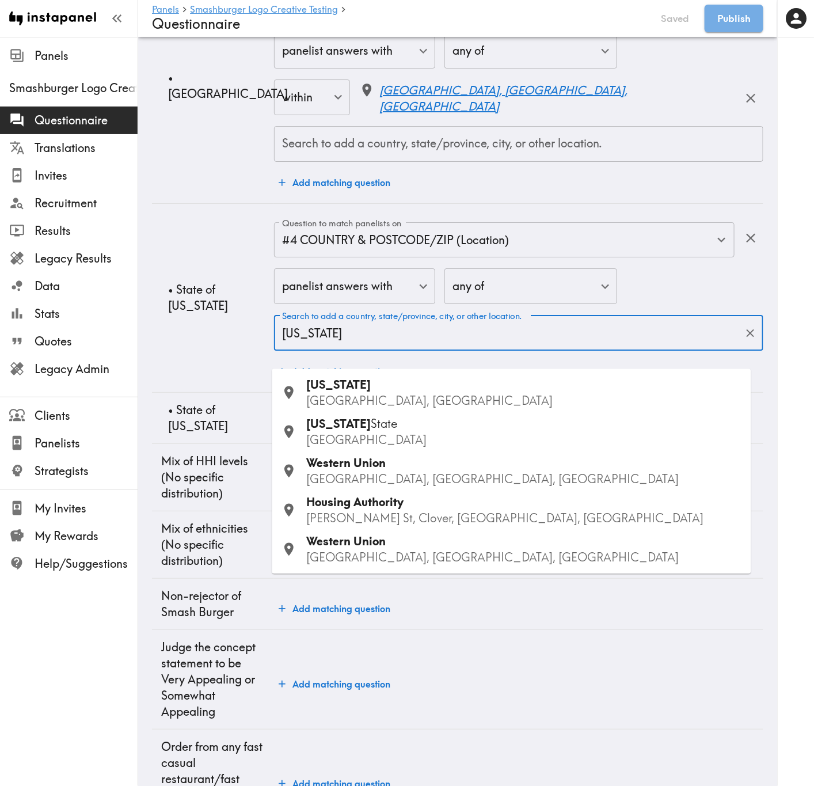
click at [416, 317] on p "USA" at bounding box center [524, 440] width 435 height 16
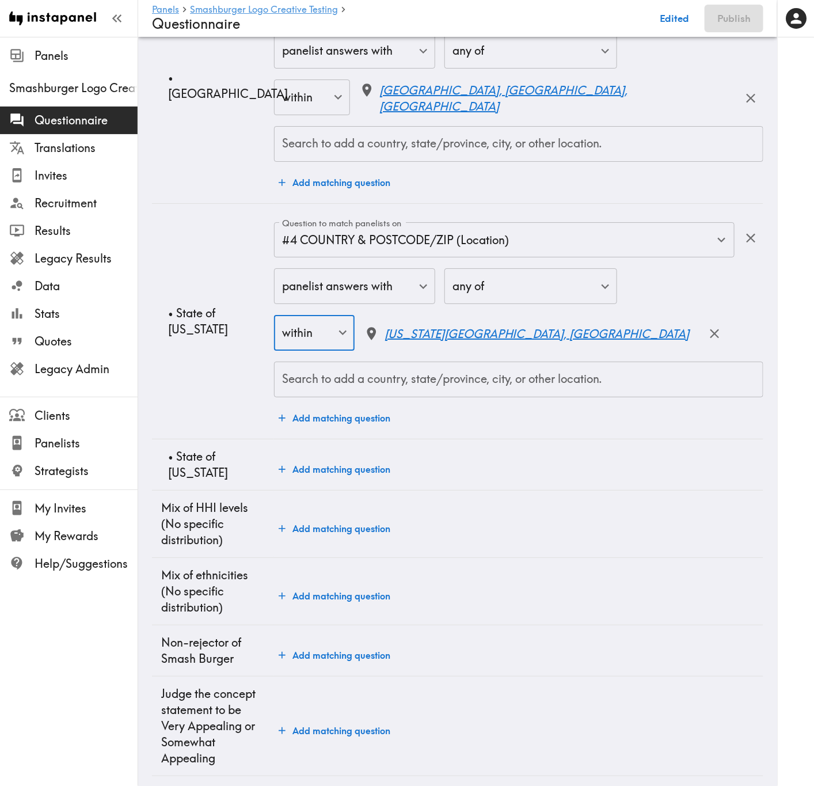
click at [353, 317] on button "Add matching question" at bounding box center [334, 469] width 121 height 23
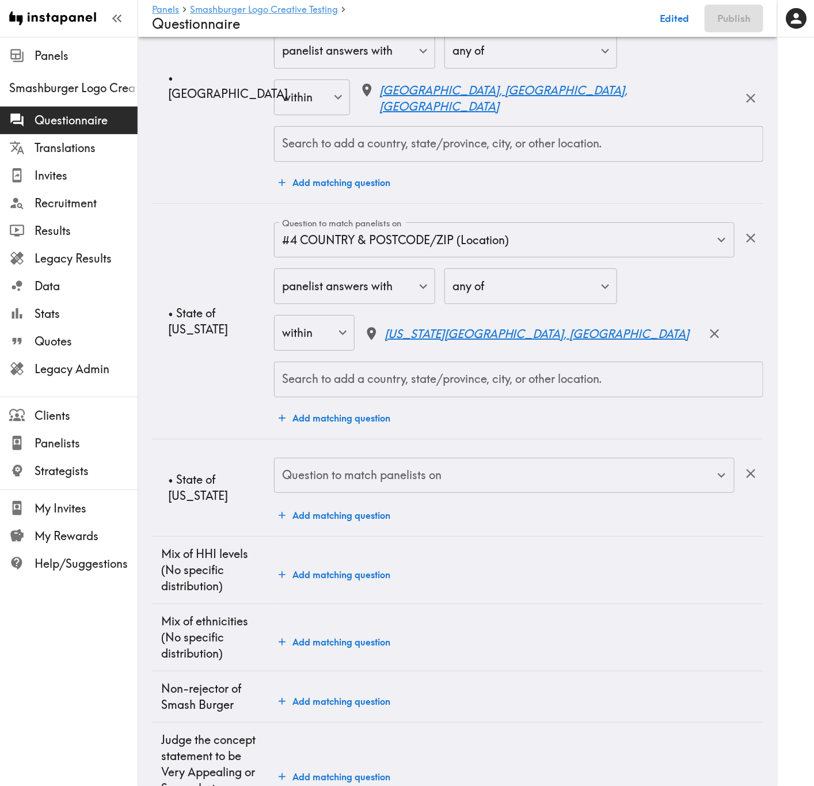
click at [361, 317] on div "Question to match panelists on Question to match panelists on" at bounding box center [504, 476] width 460 height 37
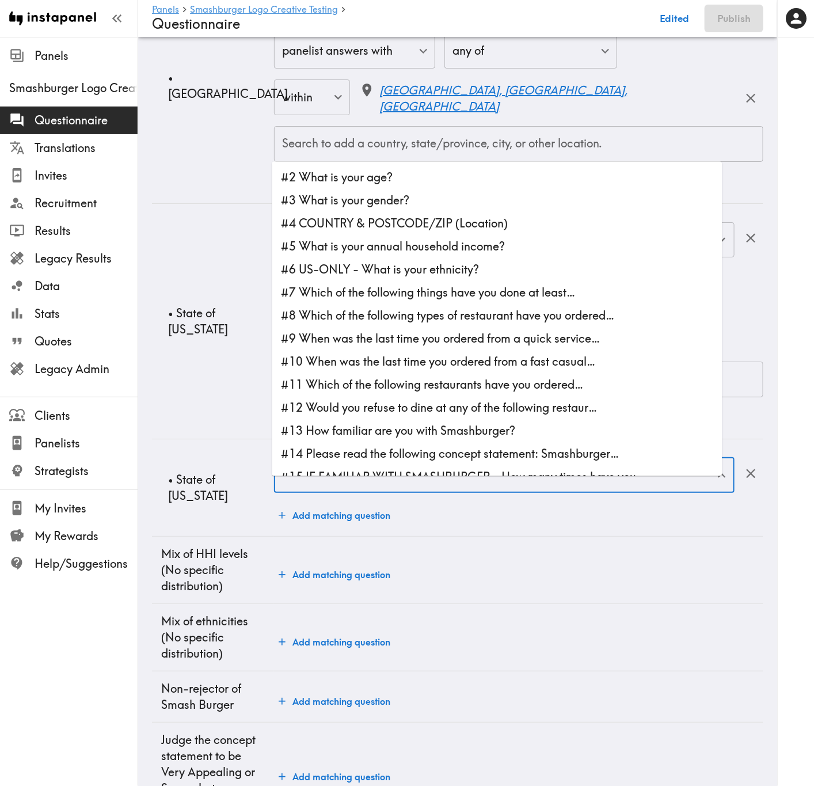
click at [436, 225] on li "#4 COUNTRY & POSTCODE/ZIP (Location)" at bounding box center [497, 223] width 450 height 23
type input "#4 COUNTRY & POSTCODE/ZIP (Location)"
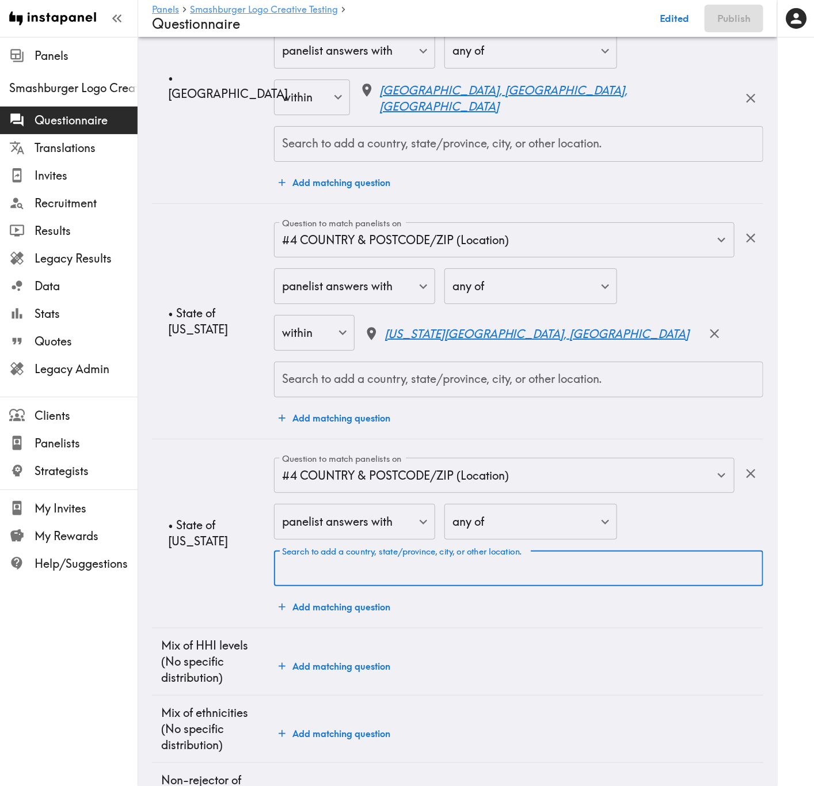
click at [436, 317] on input "Search to add a country, state/province, city, or other location." at bounding box center [518, 567] width 479 height 25
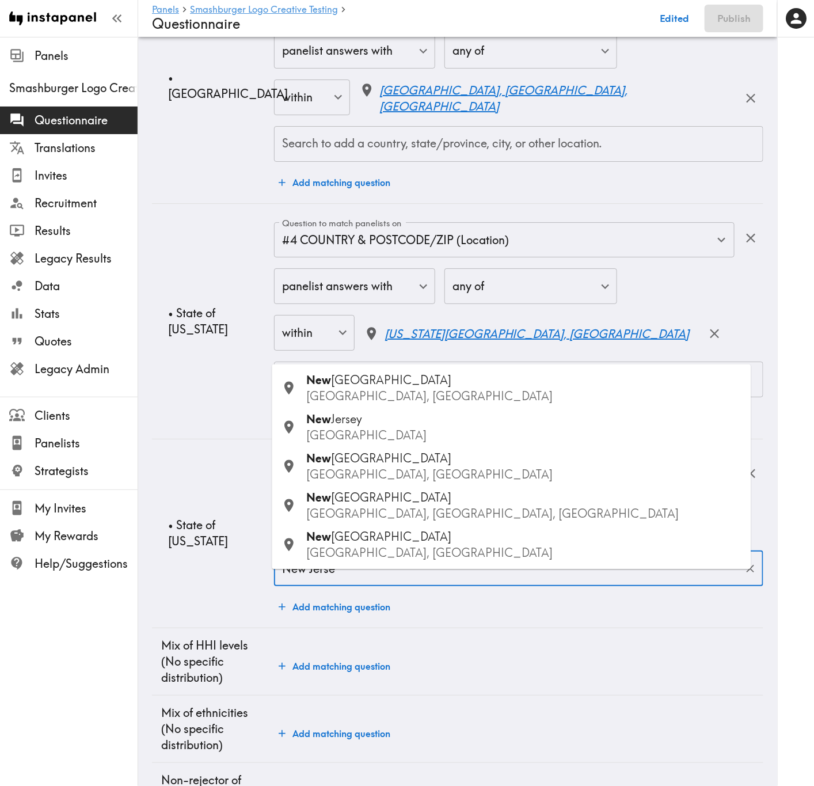
type input "New Jersey"
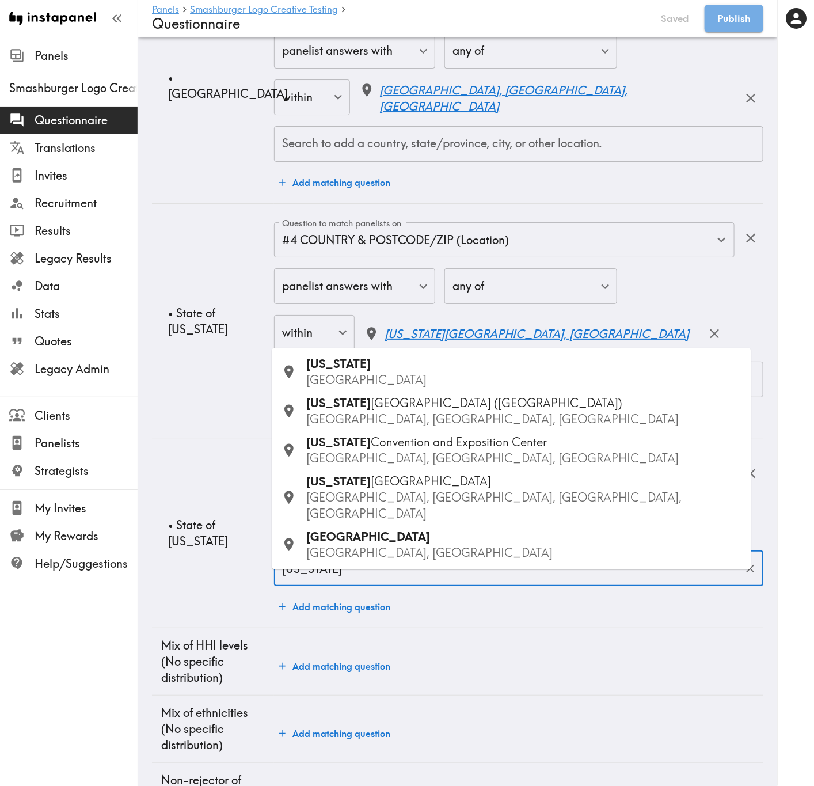
click at [344, 317] on p "USA" at bounding box center [524, 380] width 435 height 16
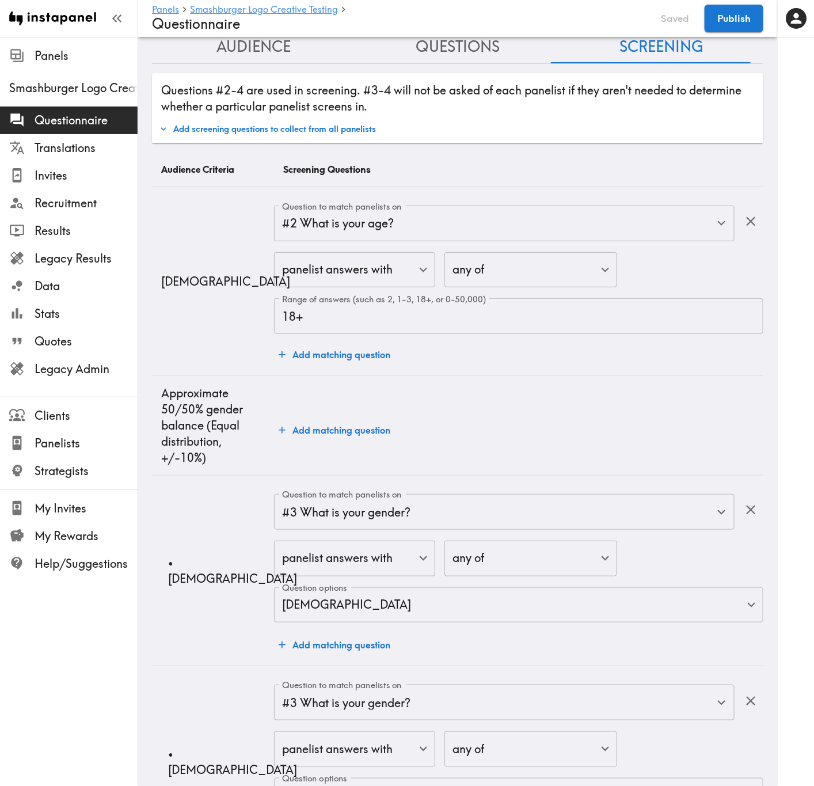
scroll to position [0, 0]
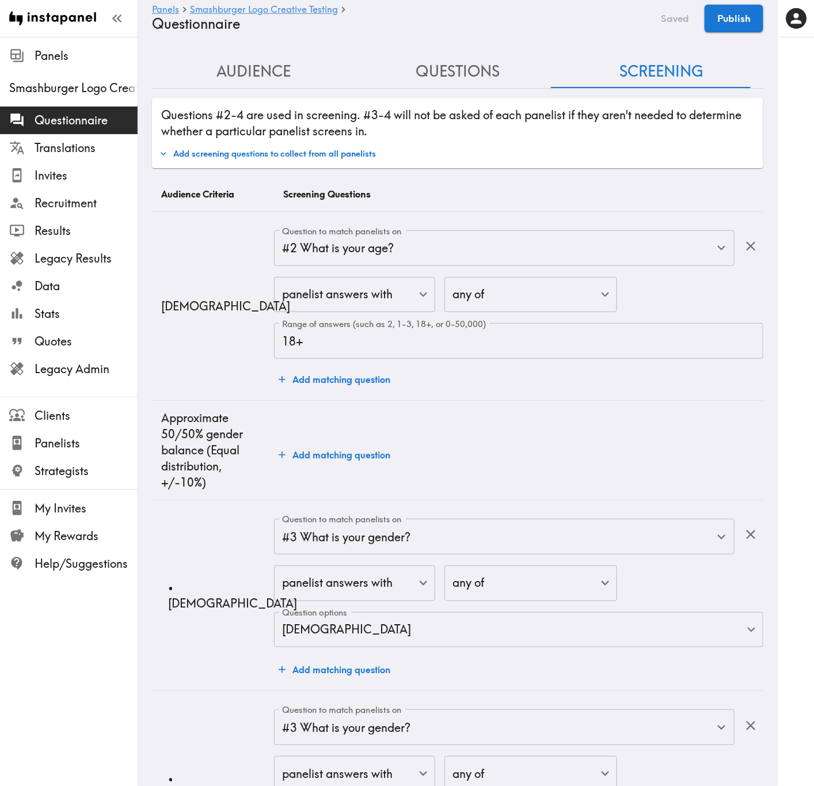
click at [261, 75] on button "Audience" at bounding box center [254, 71] width 204 height 33
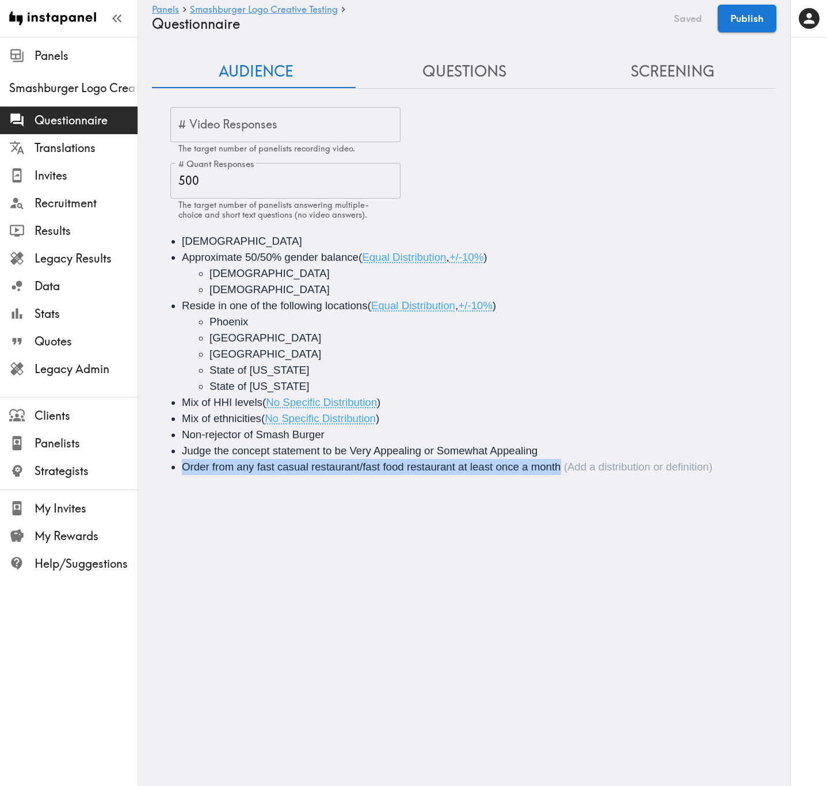
drag, startPoint x: 529, startPoint y: 468, endPoint x: 185, endPoint y: 470, distance: 343.6
click at [185, 317] on li "Order from any fast casual restaurant/fast food restaurant at least once a month" at bounding box center [480, 467] width 597 height 16
copy span "Order from any fast casual restaurant/fast food restaurant at least once a month"
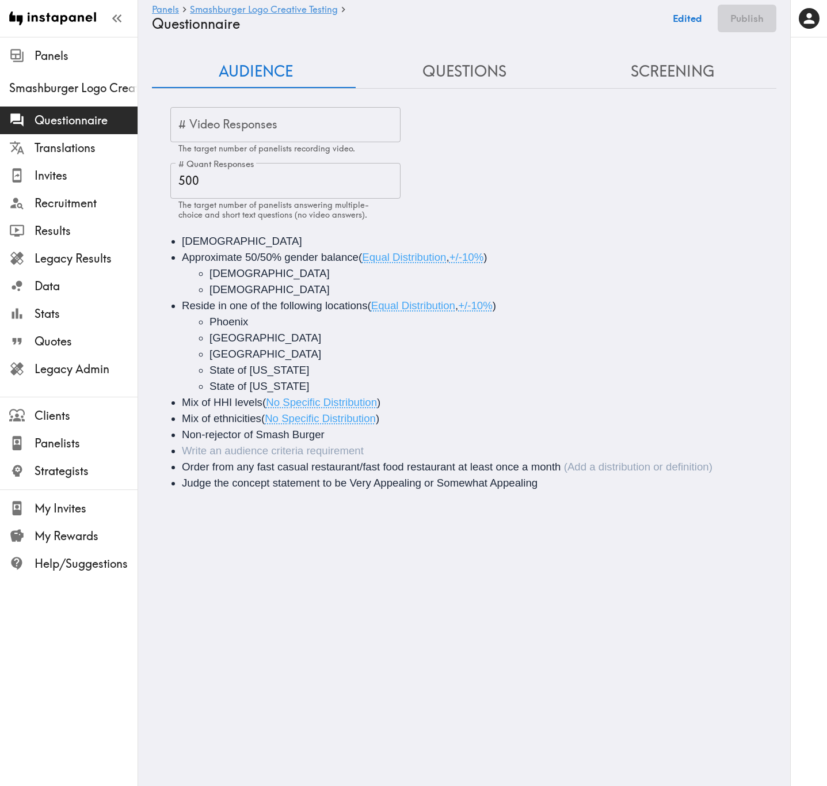
click at [277, 317] on li "Order from any fast casual restaurant/fast food restaurant at least once a month" at bounding box center [480, 467] width 597 height 16
click at [360, 317] on li "Audience" at bounding box center [480, 451] width 597 height 16
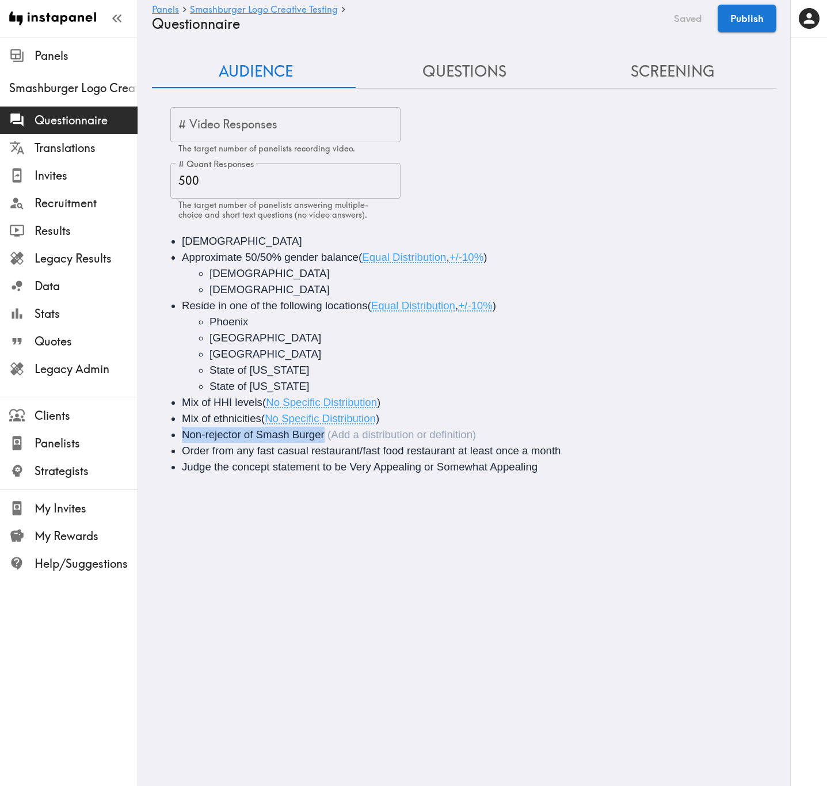
drag, startPoint x: 323, startPoint y: 435, endPoint x: 178, endPoint y: 435, distance: 145.0
click at [178, 317] on ul "18+ years old Approximate 50/50% gender balance ( Equal Distribution , +/-10% )…" at bounding box center [464, 354] width 597 height 242
copy span "Non-rejector of Smash Burger"
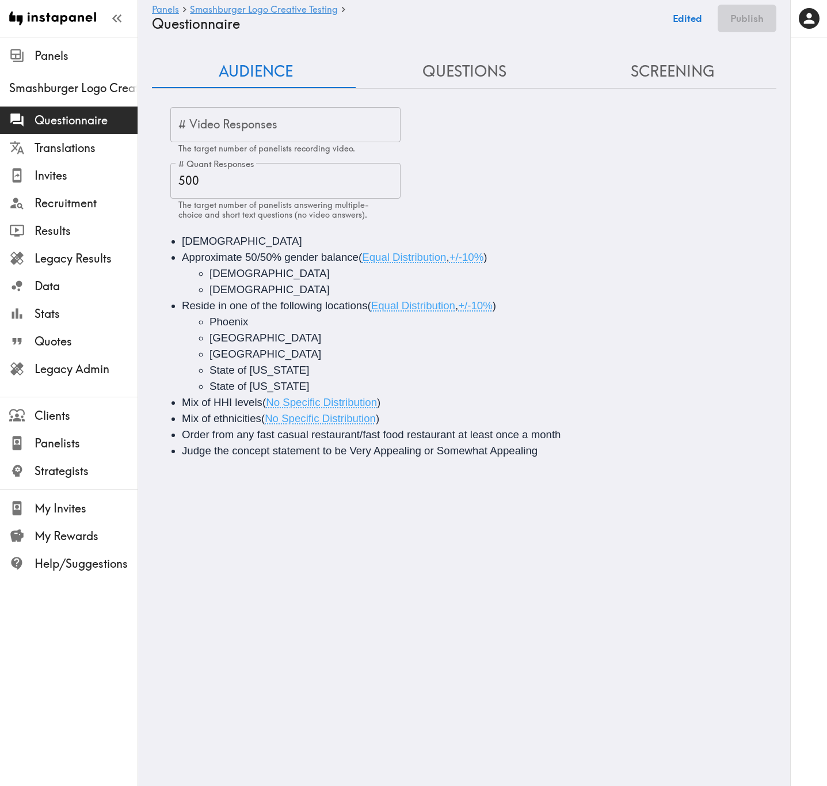
click at [568, 317] on li "Order from any fast casual restaurant/fast food restaurant at least once a month" at bounding box center [480, 434] width 597 height 16
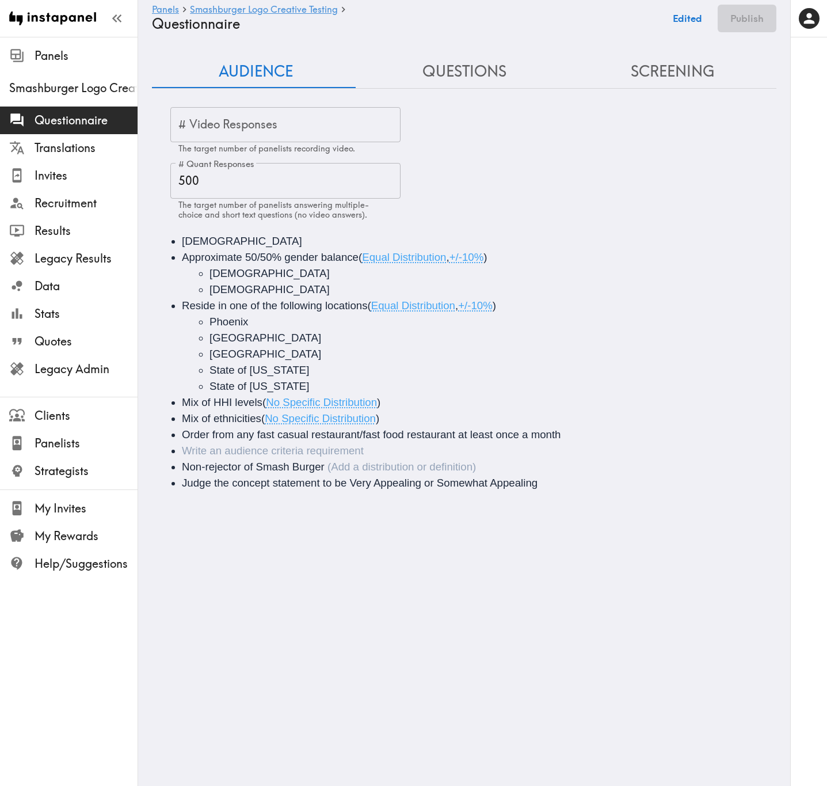
click at [299, 317] on li "Audience" at bounding box center [480, 451] width 597 height 16
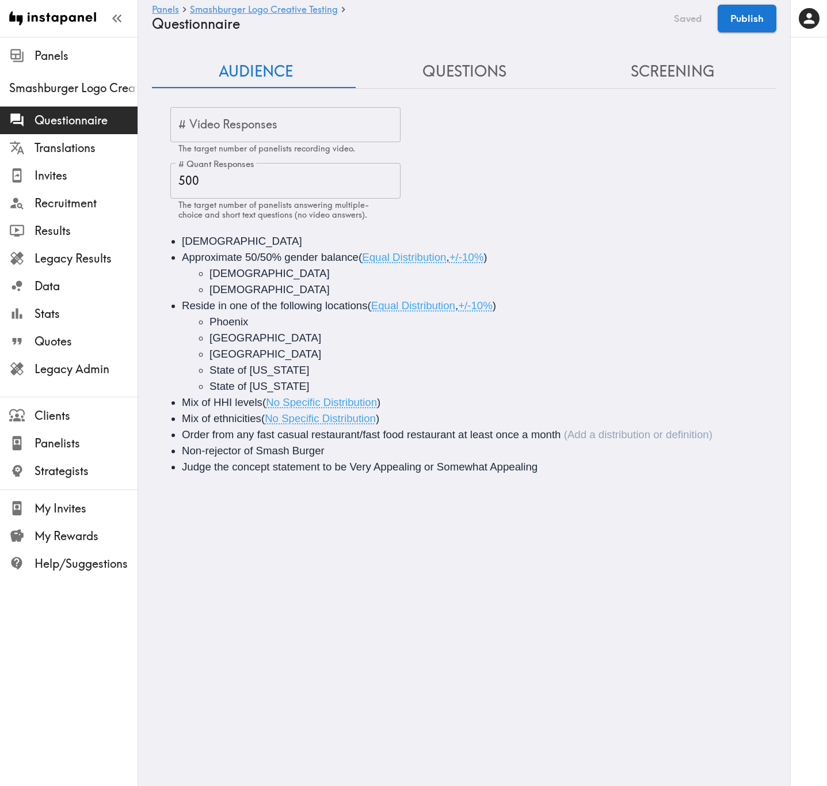
click at [279, 317] on li "Order from any fast casual restaurant/fast food restaurant at least once a month" at bounding box center [480, 434] width 597 height 16
click at [647, 75] on button "Screening" at bounding box center [672, 71] width 208 height 33
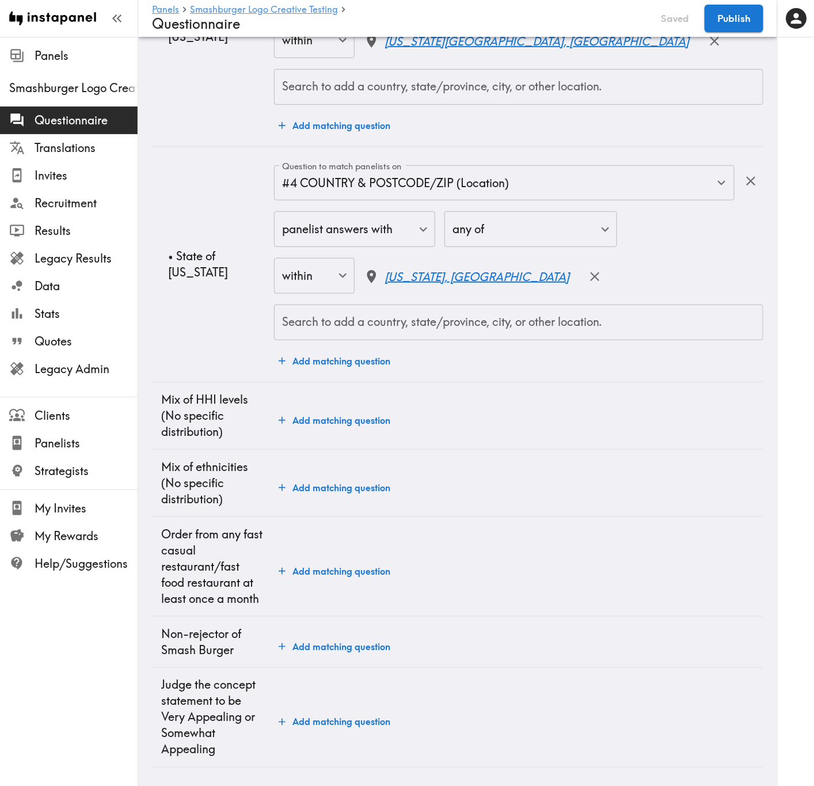
scroll to position [1793, 0]
click at [353, 317] on button "Add matching question" at bounding box center [334, 570] width 121 height 23
click at [440, 317] on input "Question to match panelists on" at bounding box center [495, 553] width 433 height 25
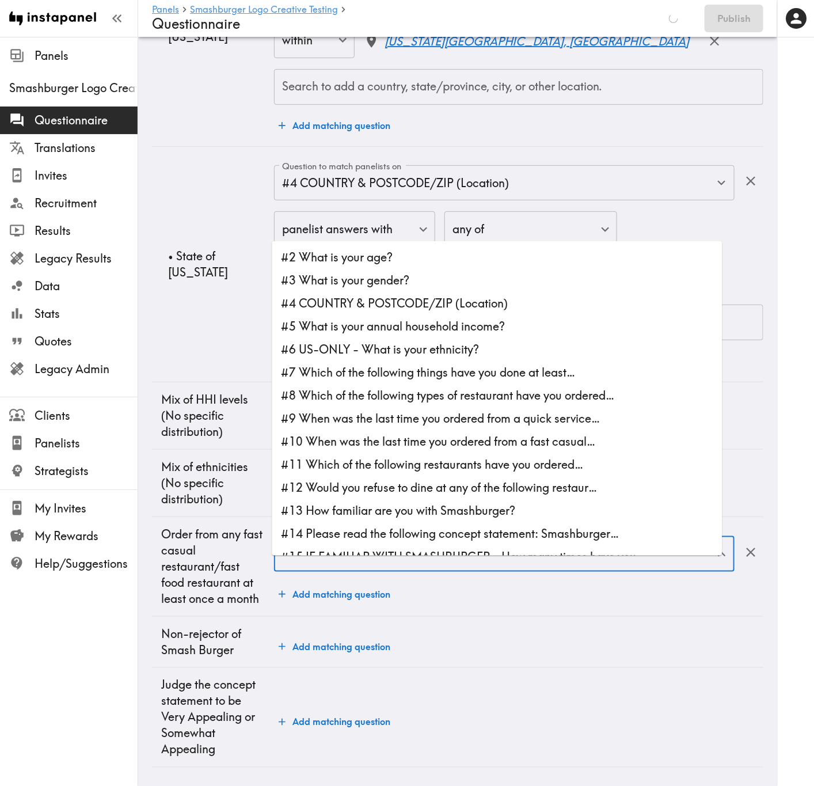
scroll to position [1713, 0]
click at [466, 317] on li "#7 Which of the following things have you done at least…" at bounding box center [497, 372] width 450 height 23
type input "#7 Which of the following things have you done at least…"
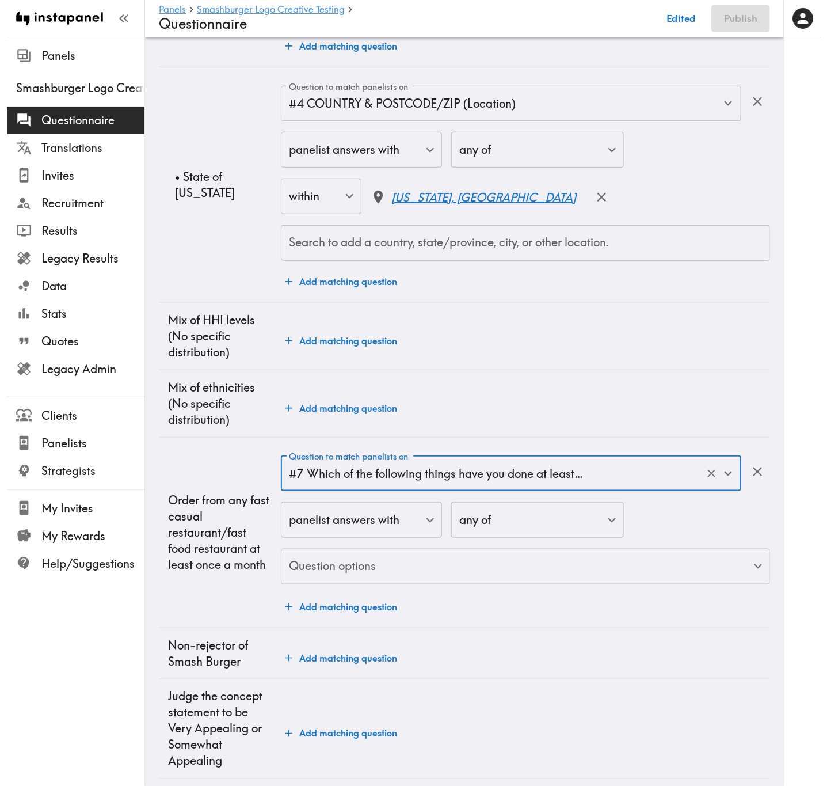
scroll to position [1804, 0]
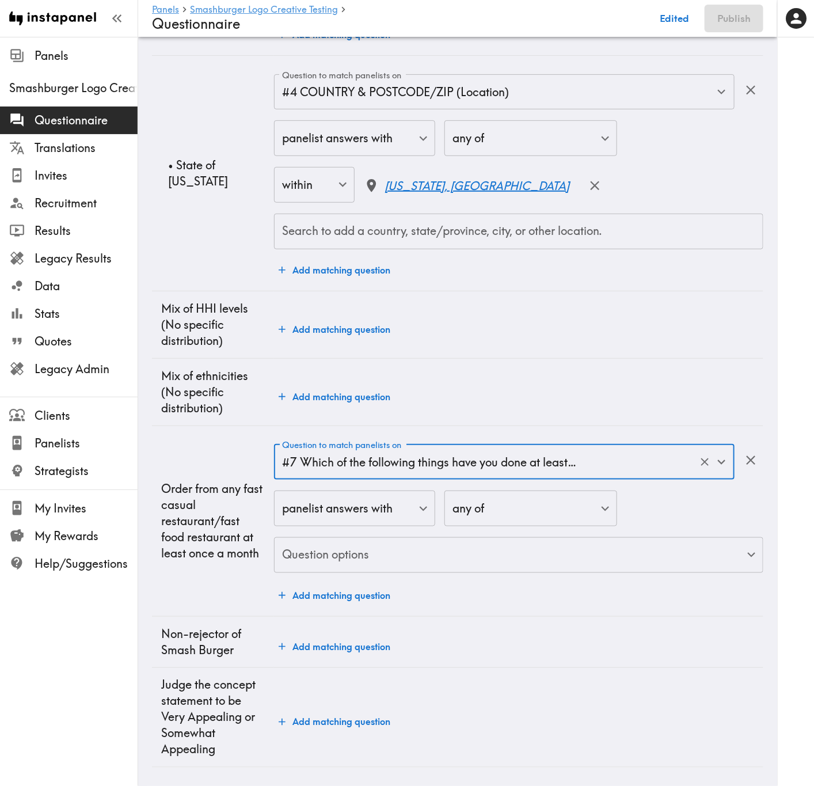
click at [509, 317] on div "Question to match panelists on #7 Which of the following things have you done a…" at bounding box center [518, 525] width 489 height 162
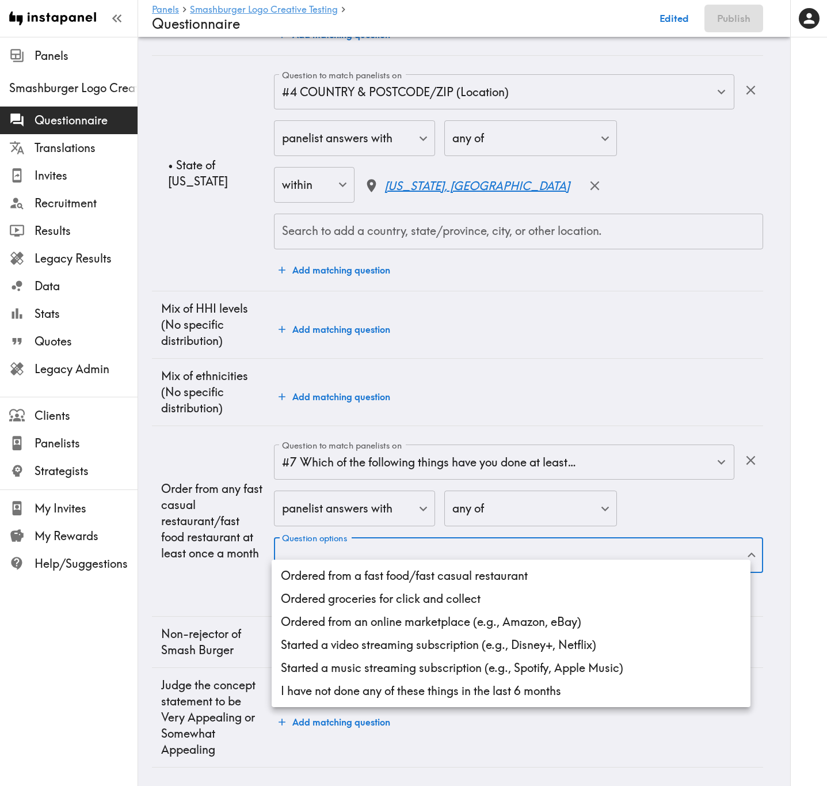
click at [506, 317] on li "Ordered from a fast food/fast casual restaurant" at bounding box center [511, 575] width 479 height 23
type input "857a3dd3-541c-4eb4-8f02-ad43fbbdf1b5"
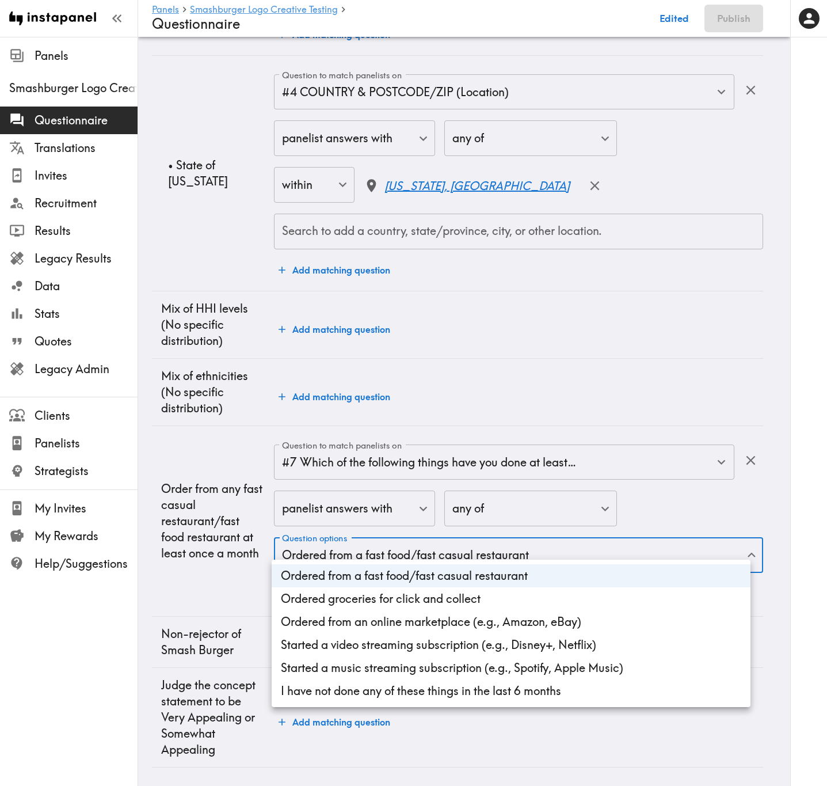
click at [209, 317] on div at bounding box center [413, 393] width 827 height 786
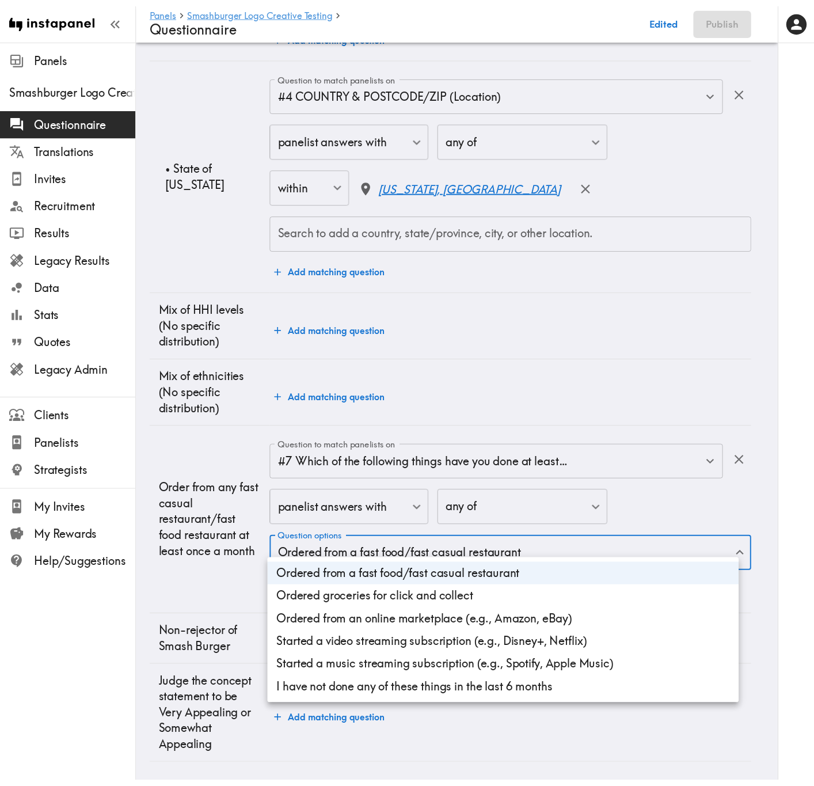
scroll to position [1789, 0]
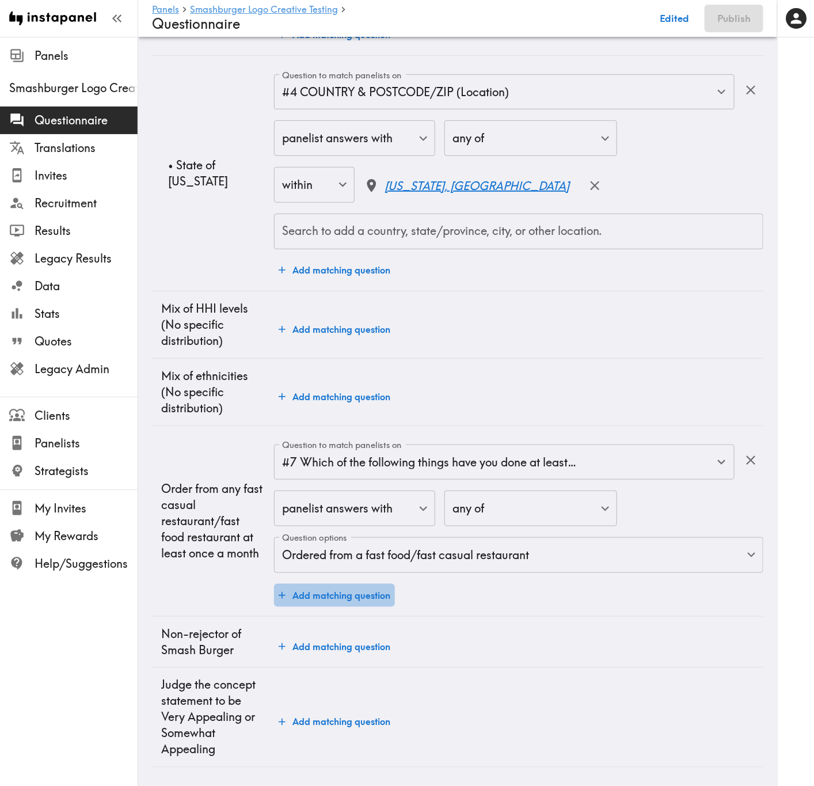
click at [348, 317] on button "Add matching question" at bounding box center [334, 595] width 121 height 23
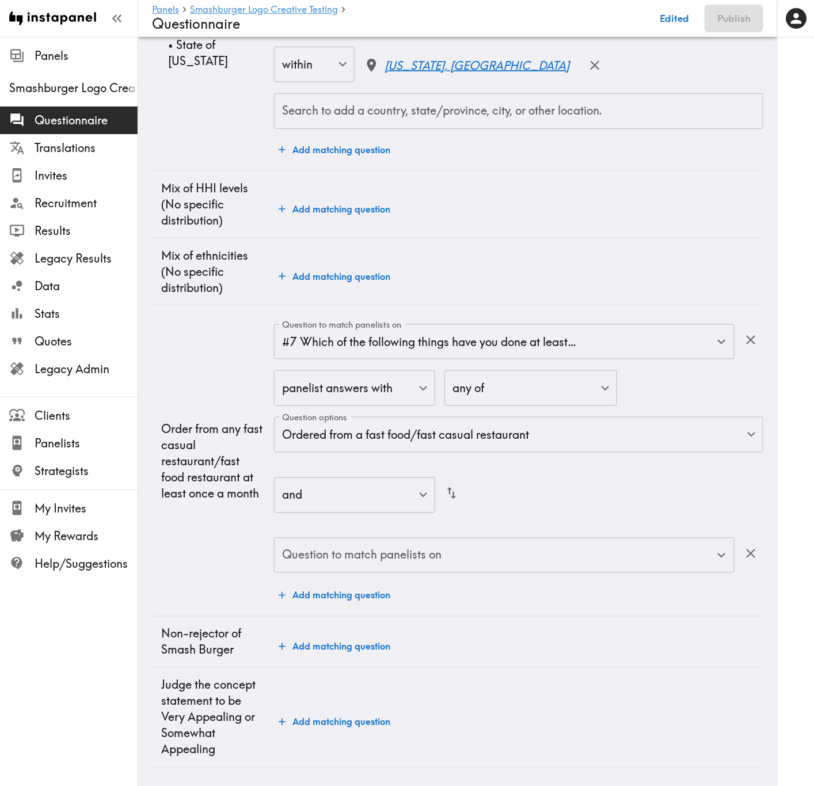
scroll to position [1925, 0]
click at [475, 317] on input "Question to match panelists on" at bounding box center [495, 555] width 433 height 25
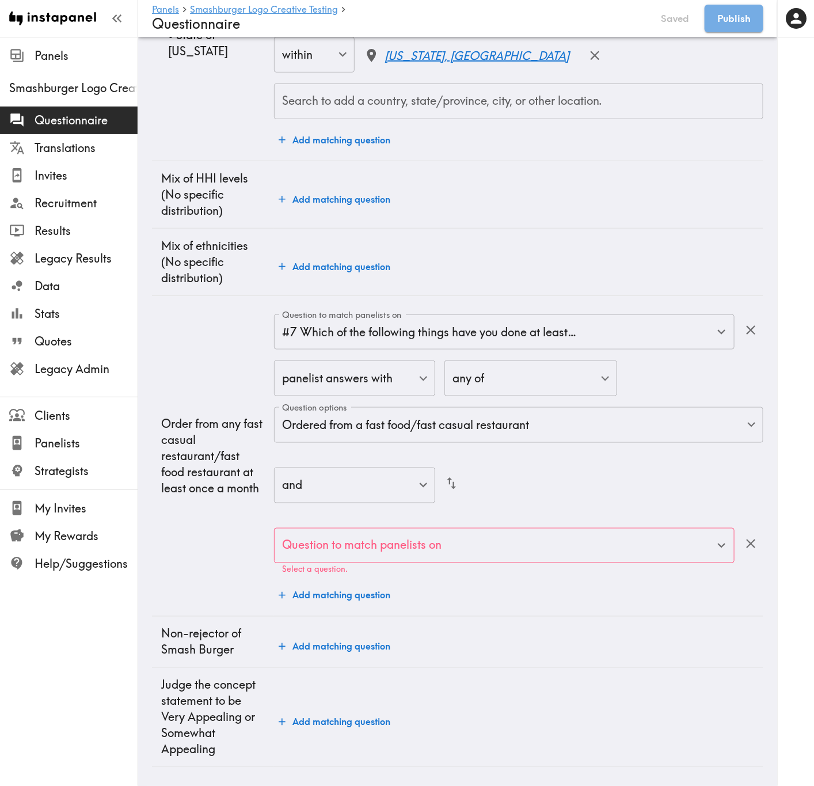
click at [603, 317] on div "Question to match panelists on #7 Which of the following things have you done a…" at bounding box center [518, 460] width 489 height 293
click at [745, 317] on icon "button" at bounding box center [751, 544] width 16 height 16
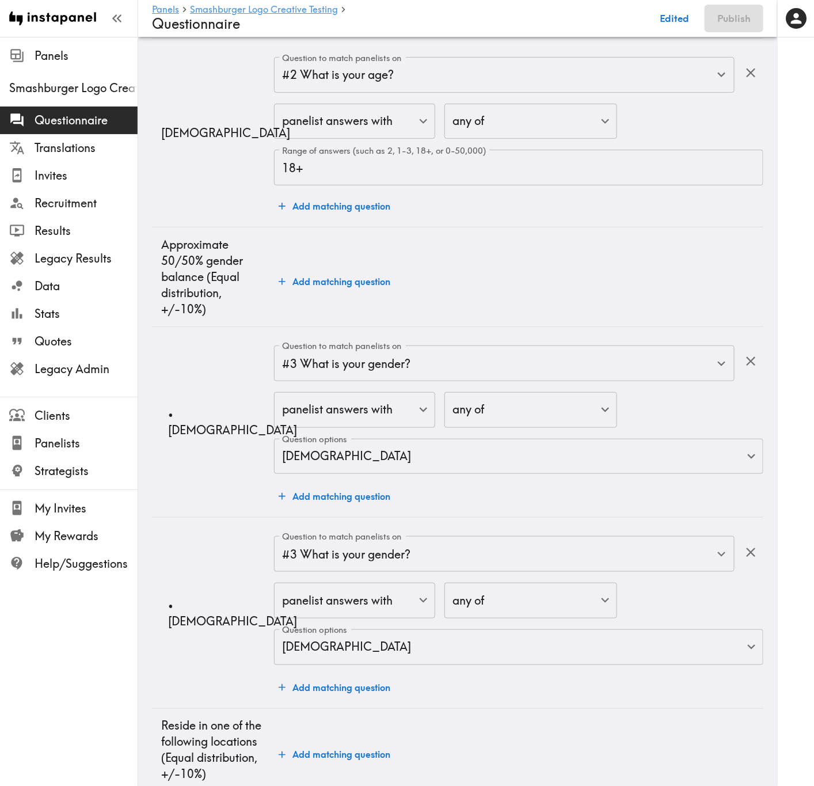
scroll to position [0, 0]
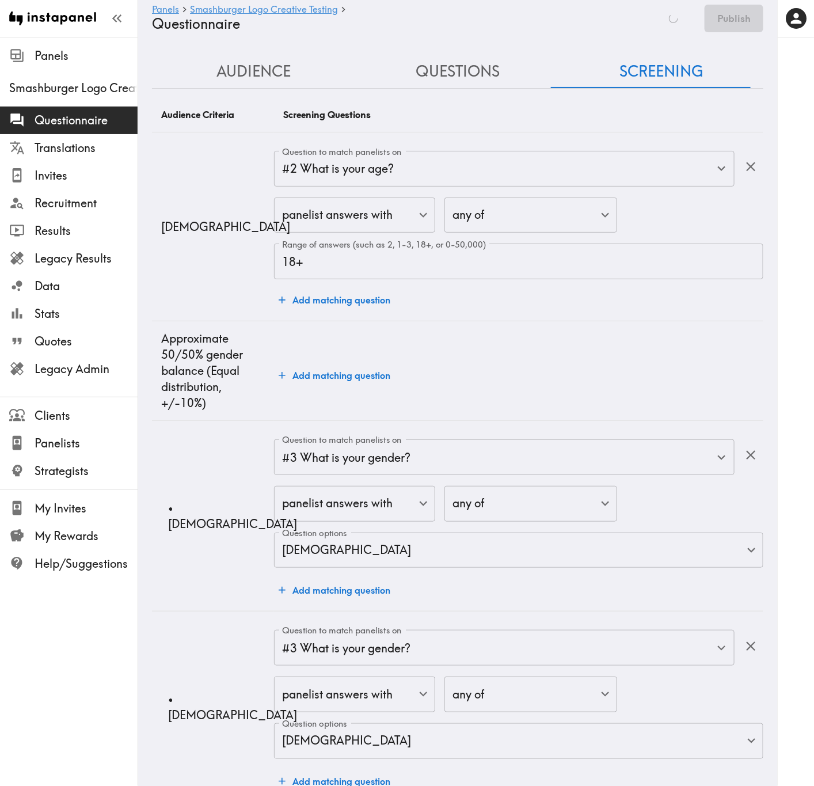
click at [251, 71] on button "Audience" at bounding box center [254, 71] width 204 height 33
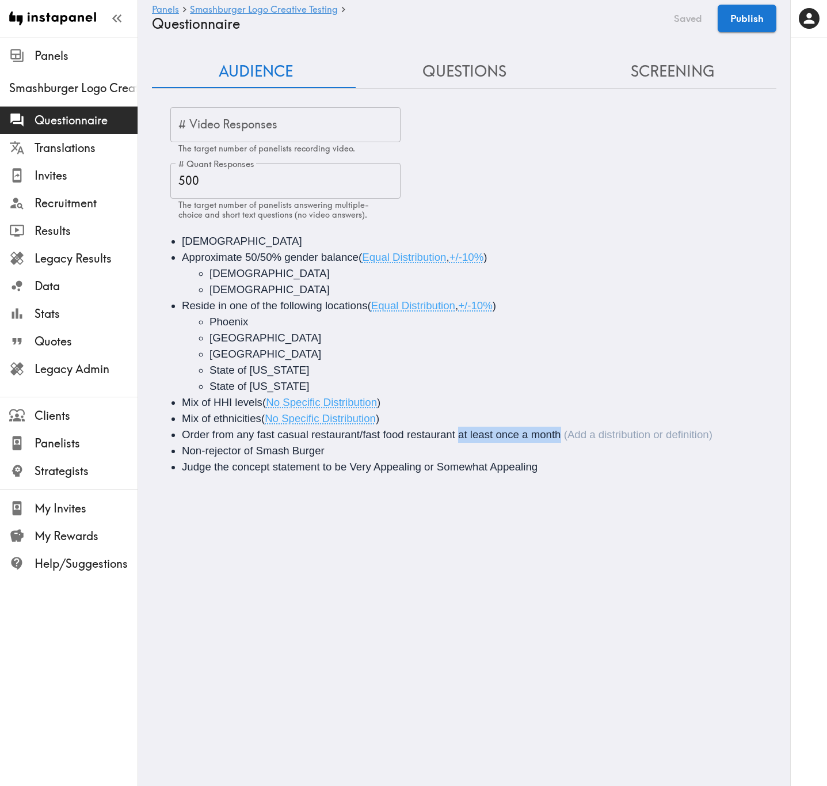
drag, startPoint x: 558, startPoint y: 430, endPoint x: 459, endPoint y: 439, distance: 99.4
click at [459, 317] on span "Order from any fast casual restaurant/fast food restaurant at least once a month" at bounding box center [371, 434] width 379 height 12
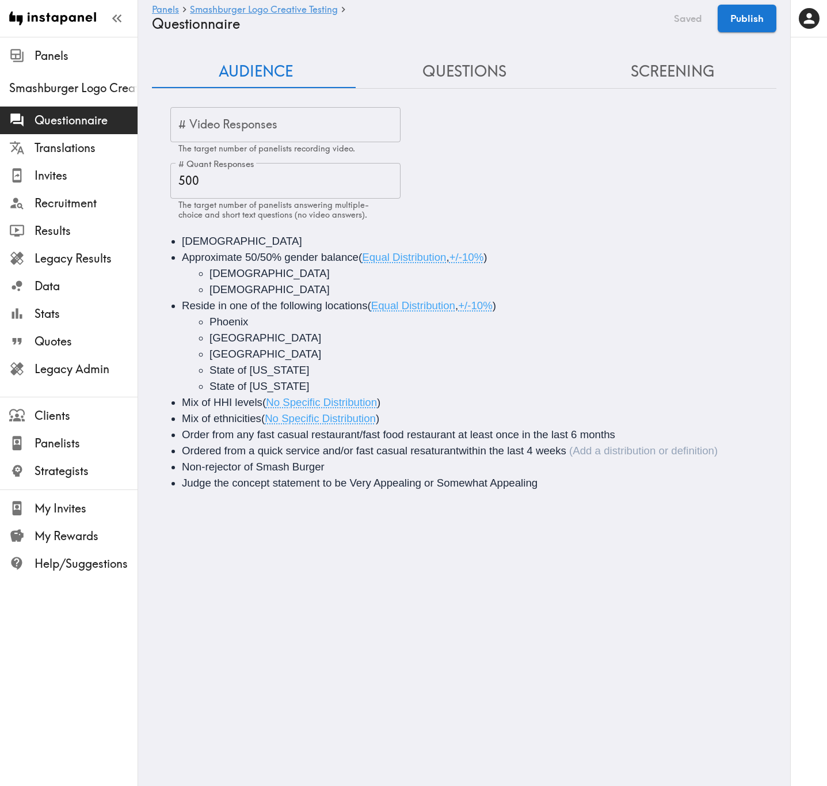
click at [464, 317] on span "Ordered from a quick service and/or fast casual resaturantwithin the last 4 wee…" at bounding box center [374, 450] width 384 height 12
click at [692, 66] on button "Screening" at bounding box center [672, 71] width 208 height 33
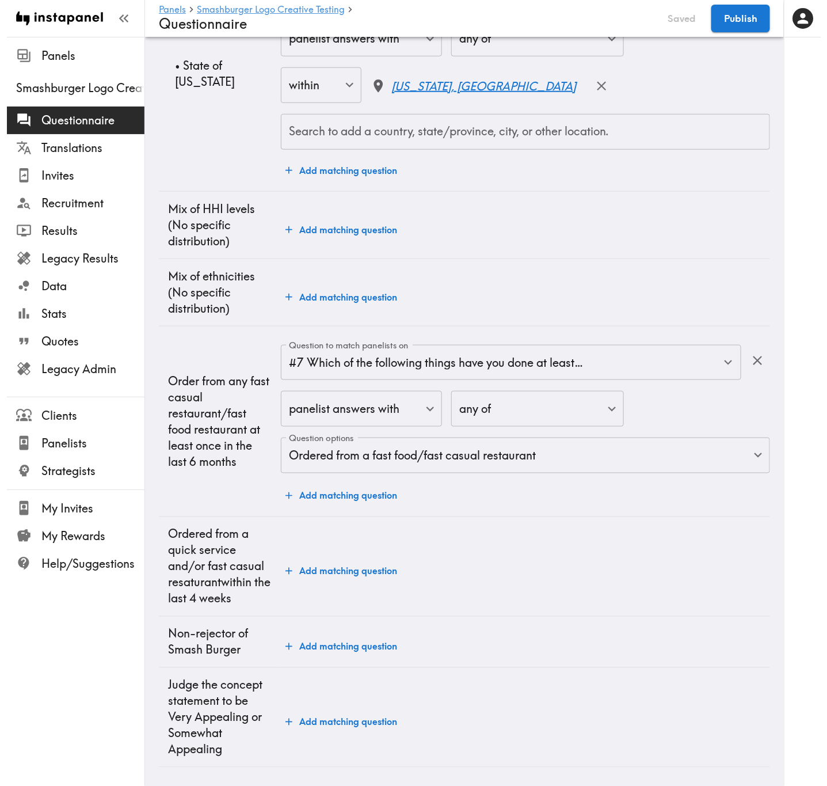
scroll to position [1984, 0]
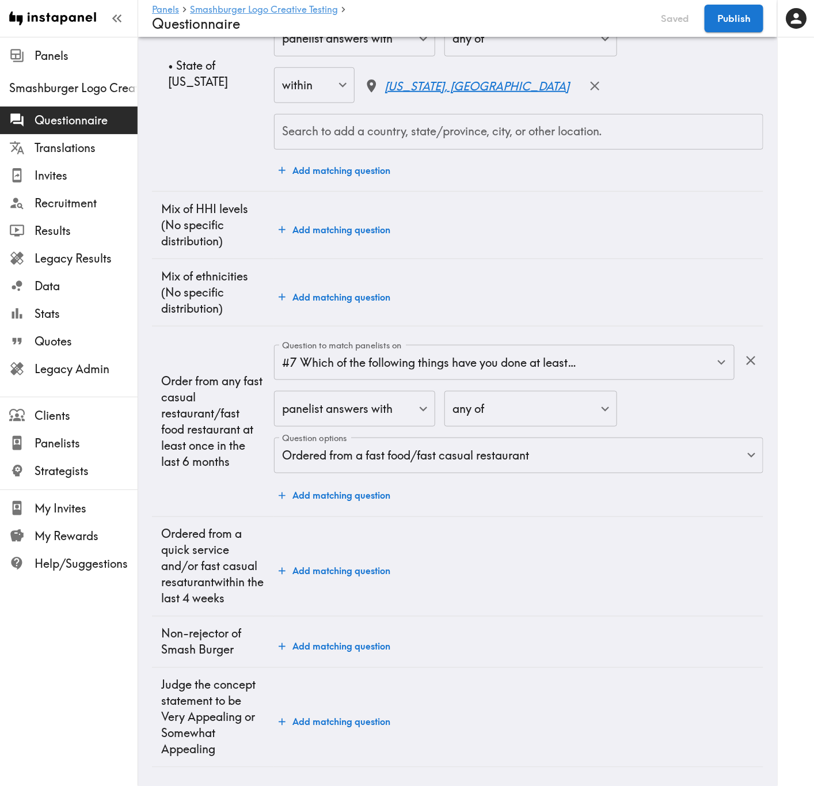
click at [353, 317] on button "Add matching question" at bounding box center [334, 570] width 121 height 23
click at [449, 317] on input "Question to match panelists on" at bounding box center [495, 554] width 433 height 25
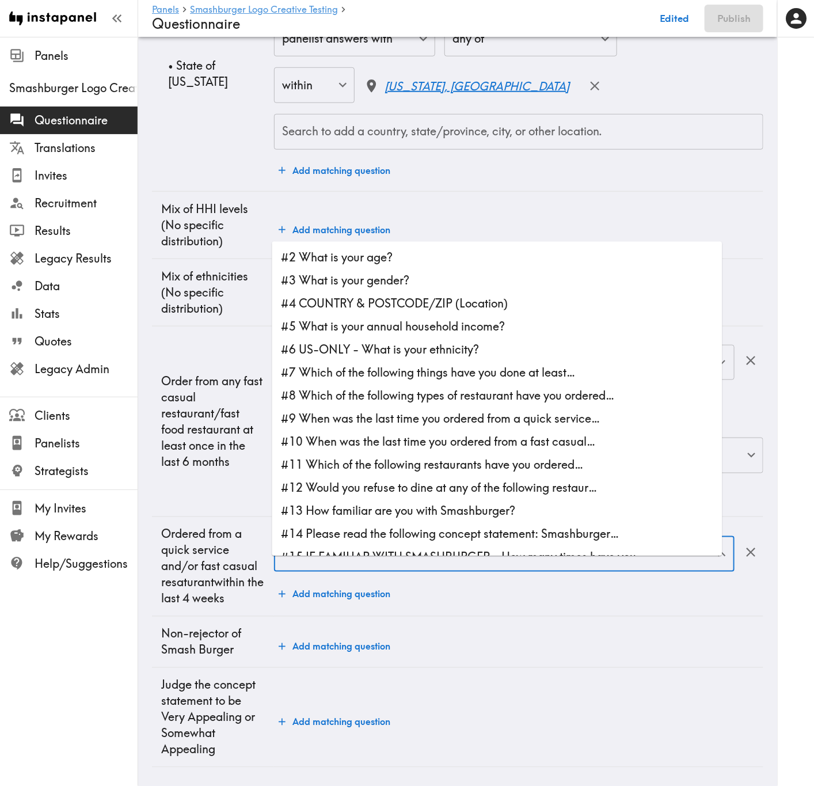
click at [465, 317] on li "#8 Which of the following types of restaurant have you ordered…" at bounding box center [497, 395] width 450 height 23
type input "#8 Which of the following types of restaurant have you ordered…"
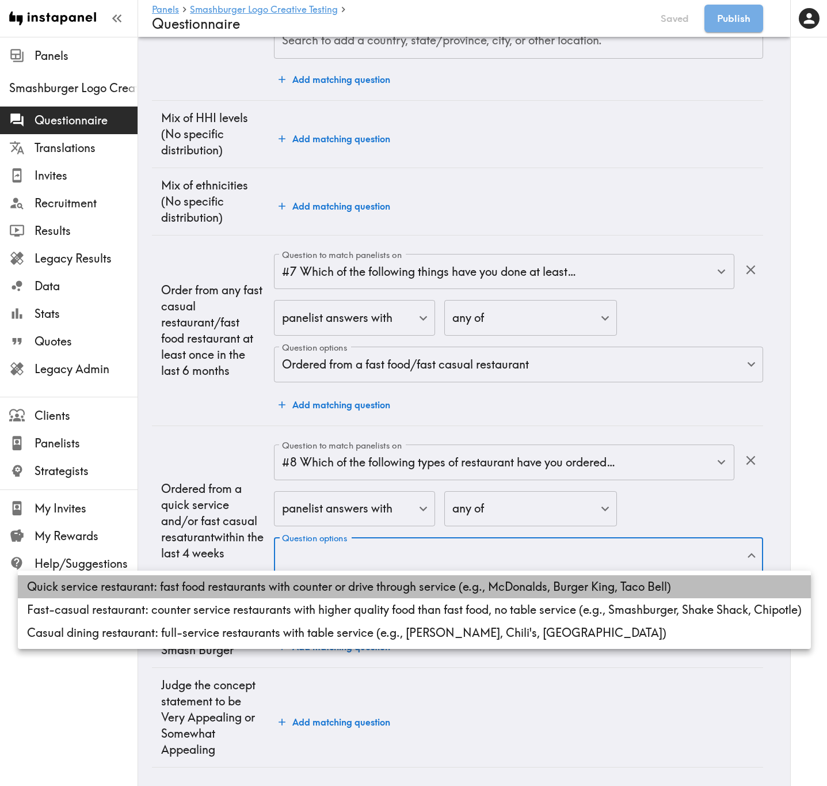
click at [456, 317] on li "Quick service restaurant: fast food restaurants with counter or drive through s…" at bounding box center [414, 586] width 793 height 23
type input "acc369cf-4eb7-48b3-a26a-29e648a2343d"
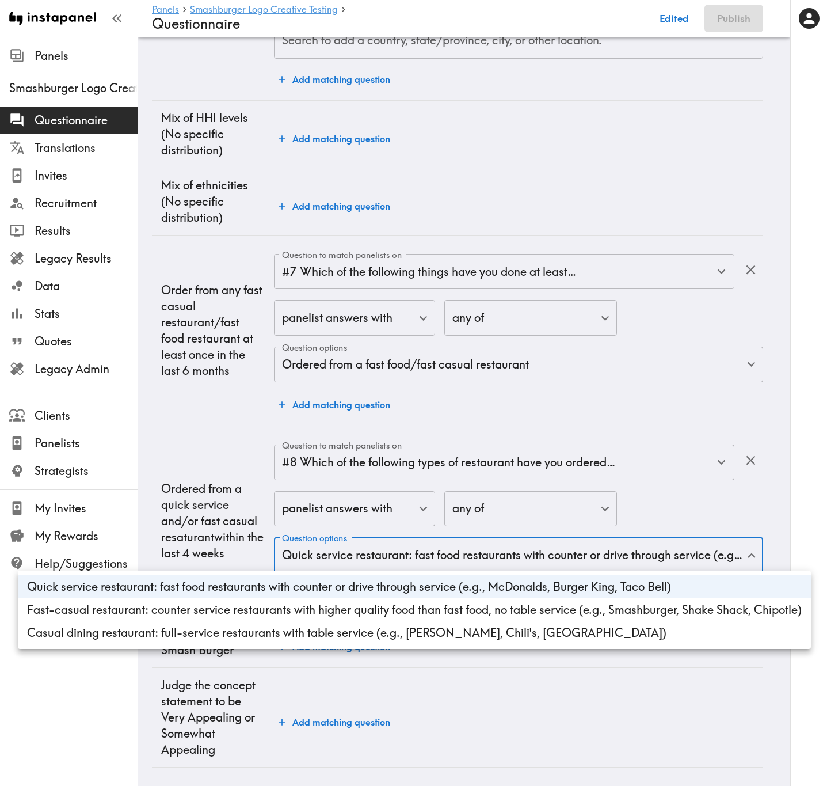
click at [192, 317] on div at bounding box center [413, 393] width 827 height 786
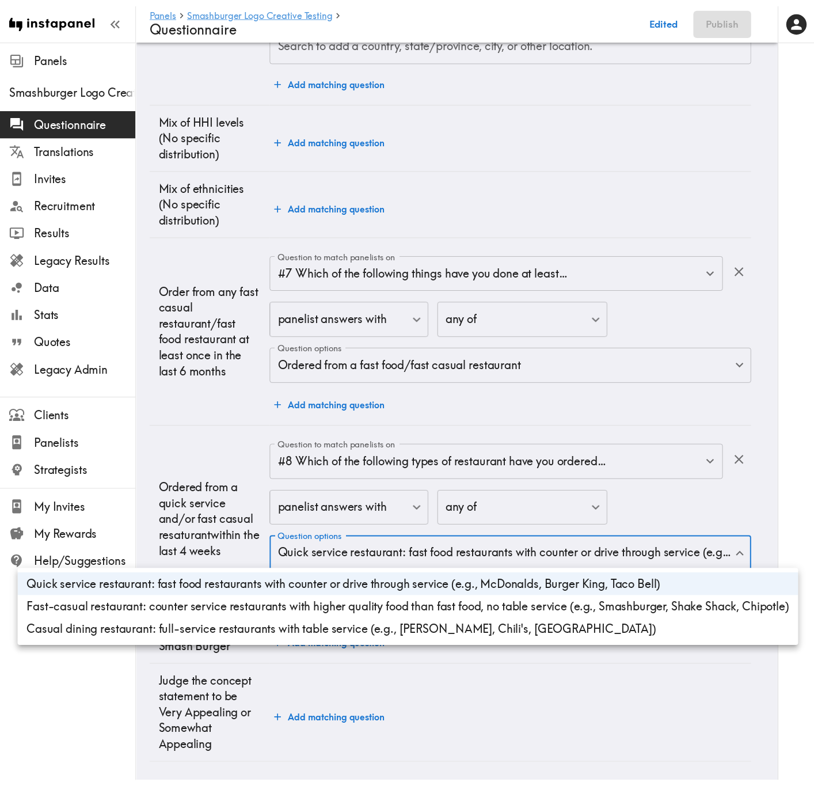
scroll to position [1979, 0]
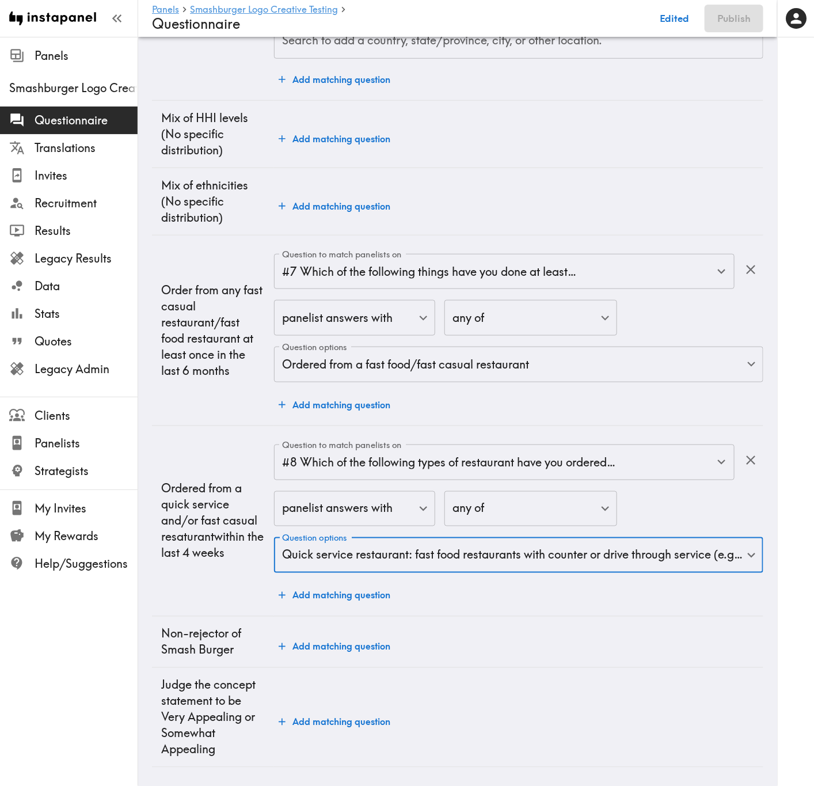
click at [337, 317] on button "Add matching question" at bounding box center [334, 595] width 121 height 23
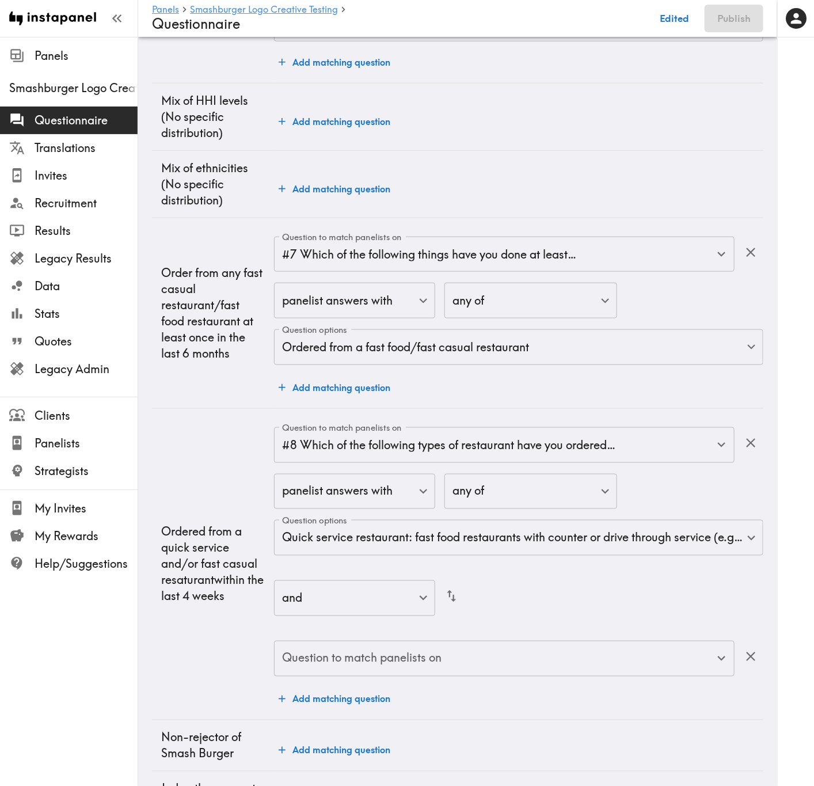
click at [447, 317] on div "Question to match panelists on" at bounding box center [504, 659] width 460 height 36
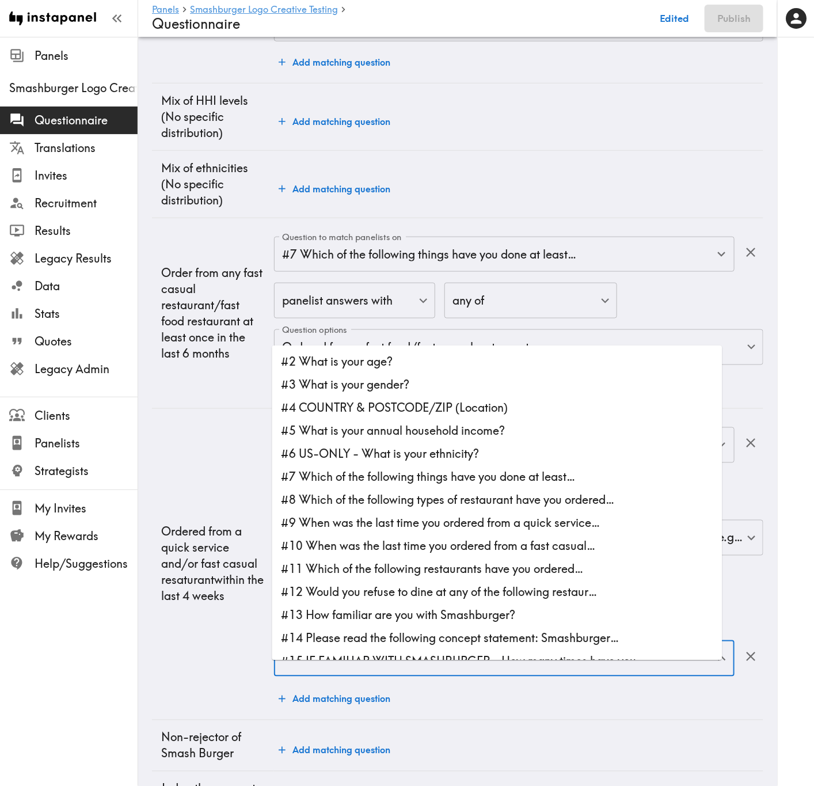
click at [440, 317] on li "#9 When was the last time you ordered from a quick service…" at bounding box center [497, 523] width 450 height 23
type input "#9 When was the last time you ordered from a quick service…"
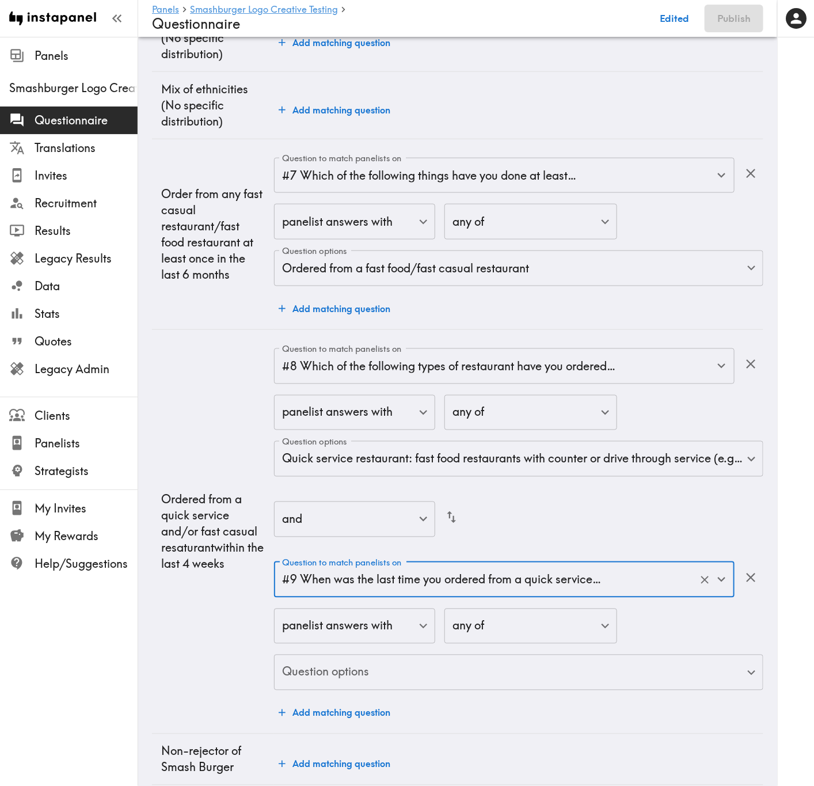
scroll to position [2152, 0]
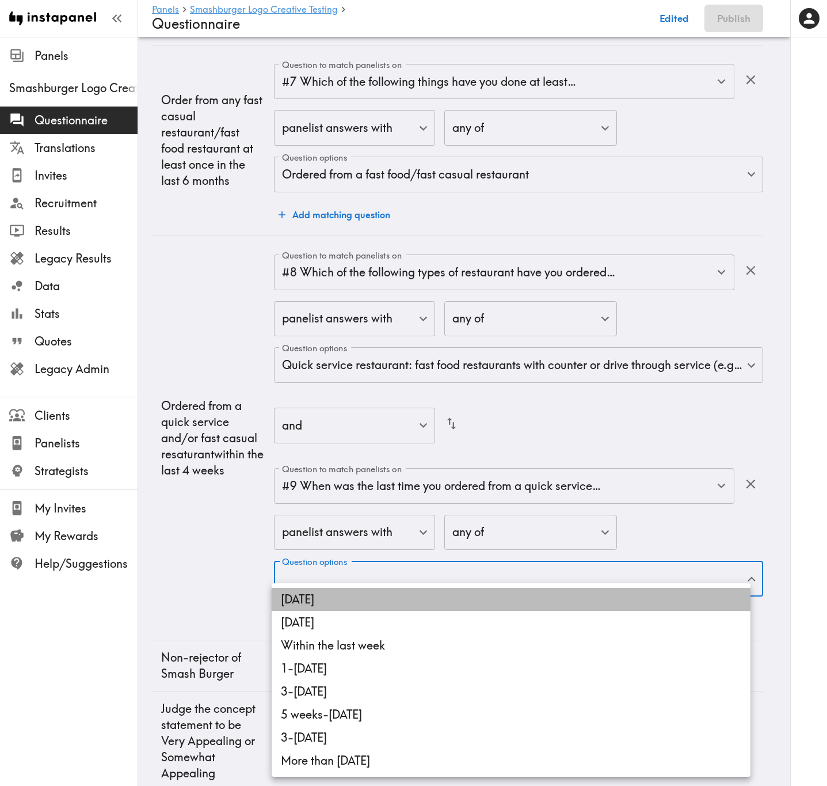
click at [434, 317] on li "Today" at bounding box center [511, 599] width 479 height 23
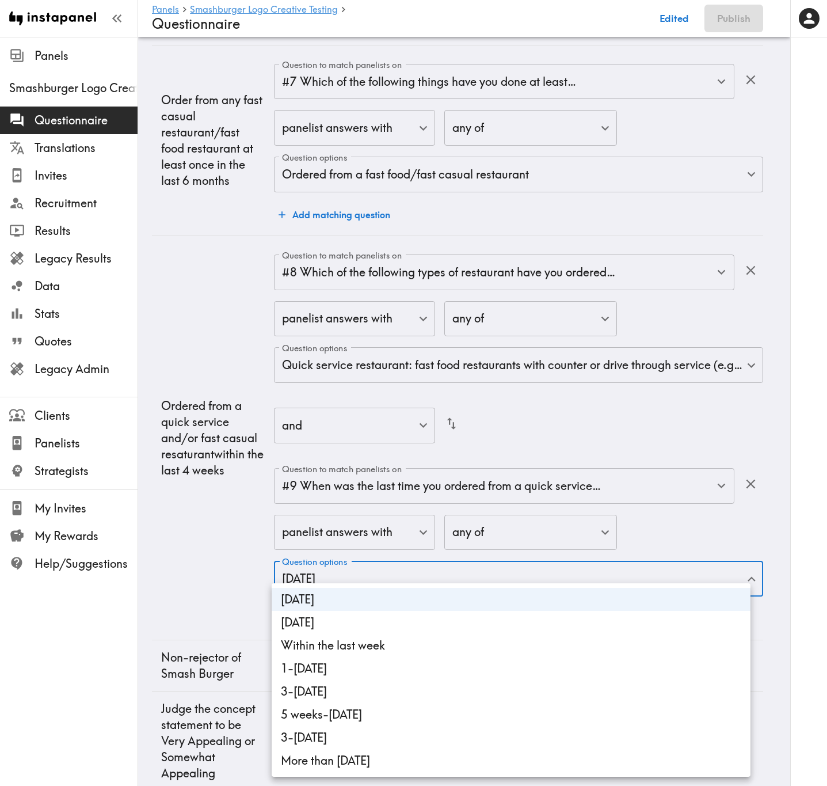
click at [435, 317] on li "Yesterday" at bounding box center [511, 622] width 479 height 23
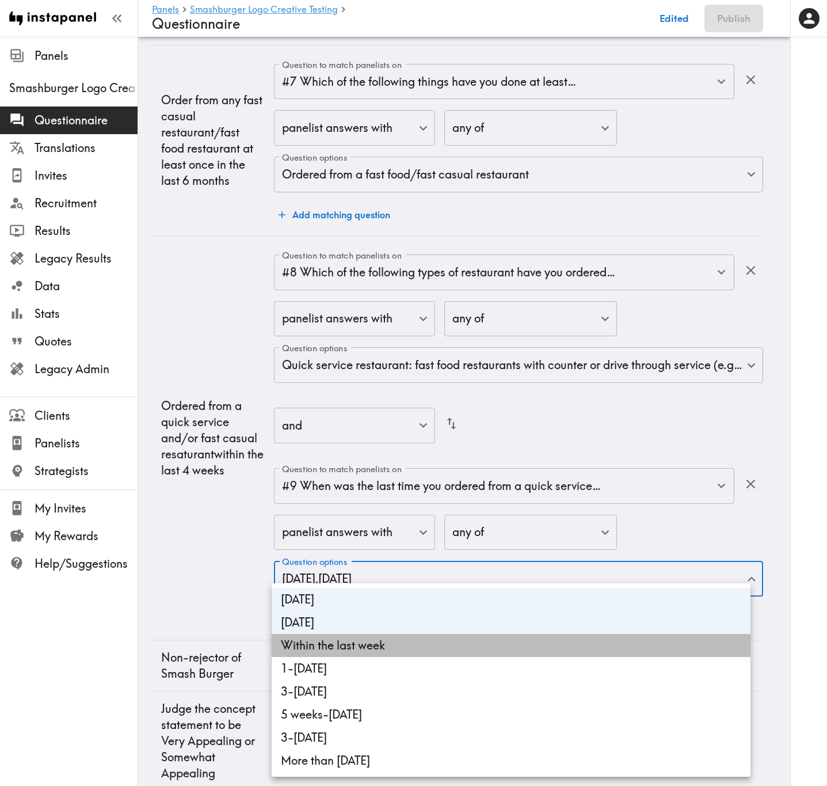
click at [437, 317] on li "Within the last week" at bounding box center [511, 645] width 479 height 23
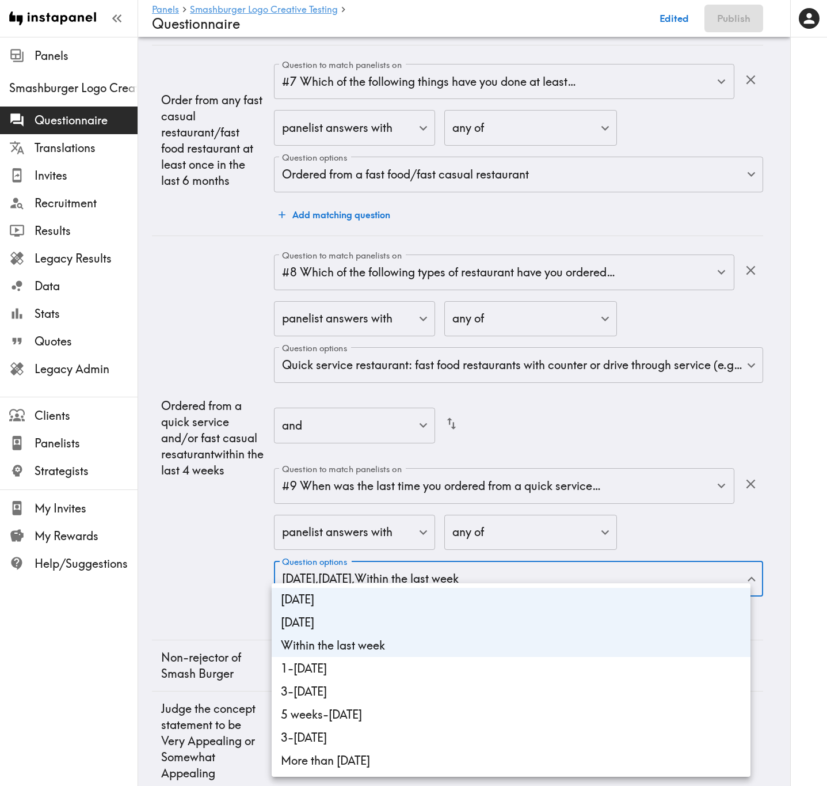
click at [443, 317] on li "1-2 weeks ago" at bounding box center [511, 668] width 479 height 23
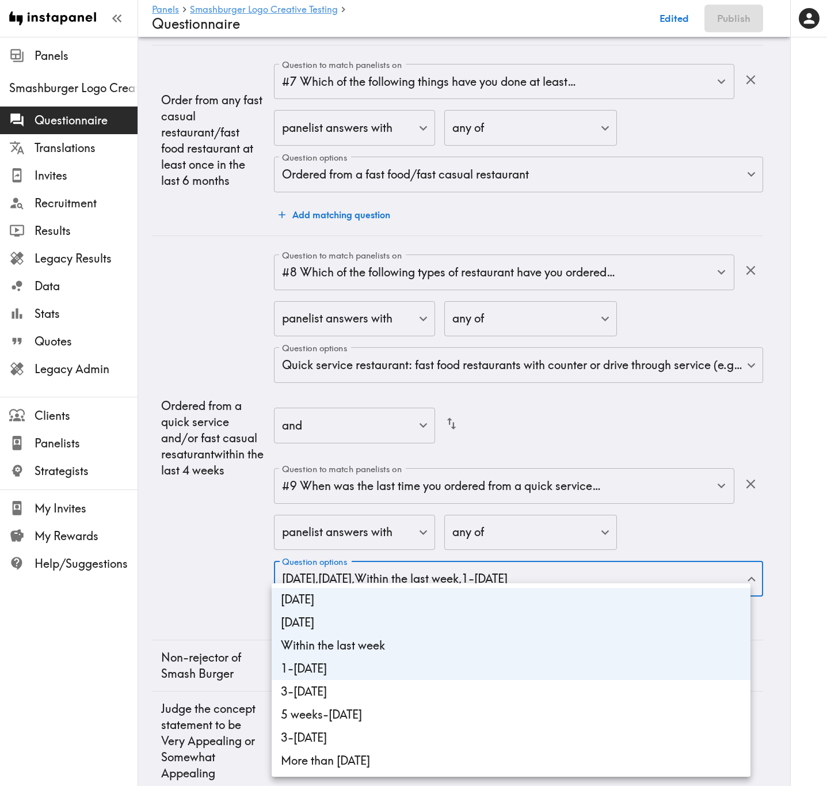
click at [443, 317] on li "3-4 weeks ago" at bounding box center [511, 691] width 479 height 23
type input "54eeedcd-eba1-4c7a-9baf-7b517daaf51f,7d00f85d-26bc-4e75-ba39-a6246a483bf9,851cc…"
click at [245, 317] on div at bounding box center [413, 393] width 827 height 786
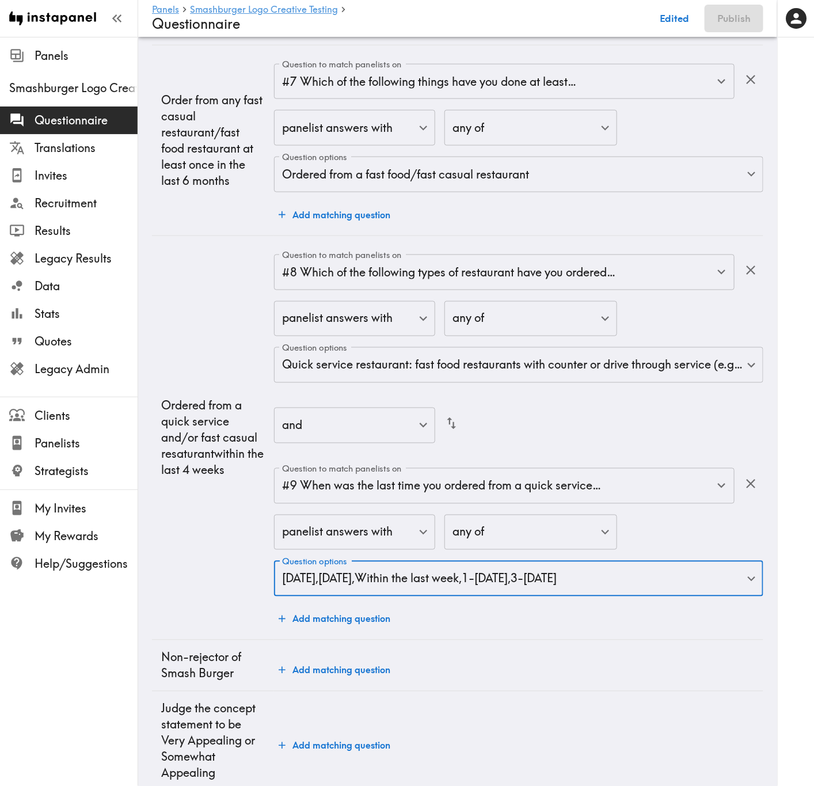
click at [353, 317] on button "Add matching question" at bounding box center [334, 618] width 121 height 23
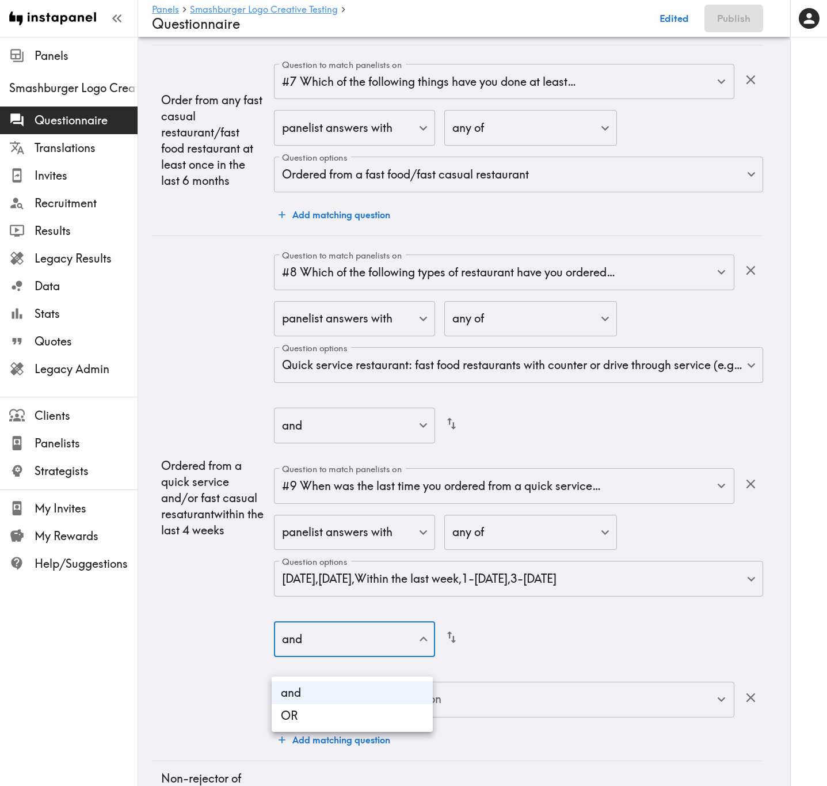
click at [408, 317] on li "OR" at bounding box center [352, 715] width 161 height 23
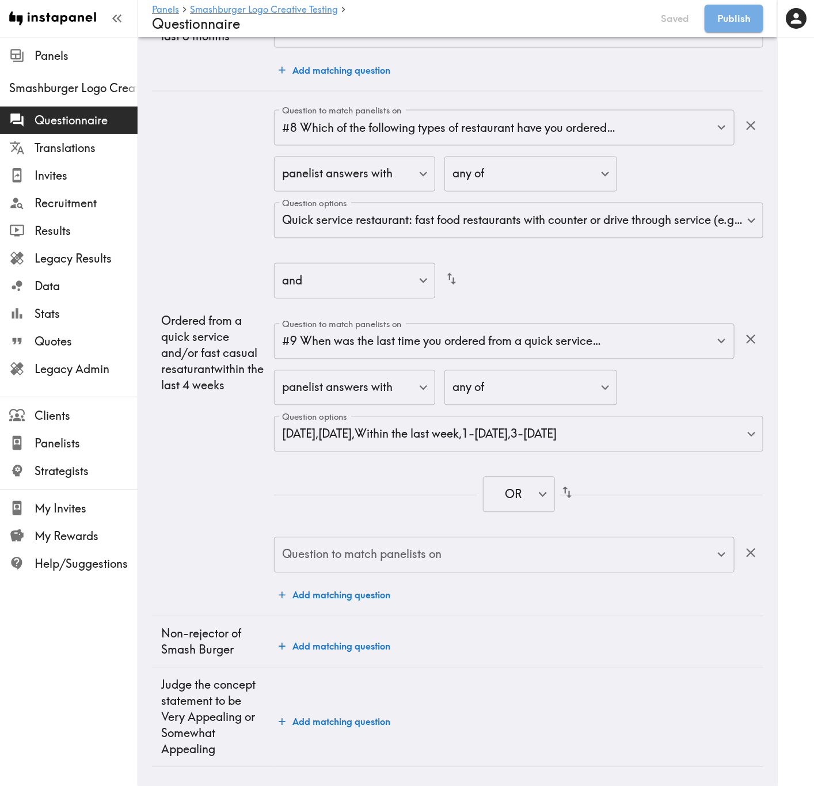
scroll to position [2329, 0]
click at [482, 317] on div "Question to match panelists on" at bounding box center [504, 555] width 460 height 36
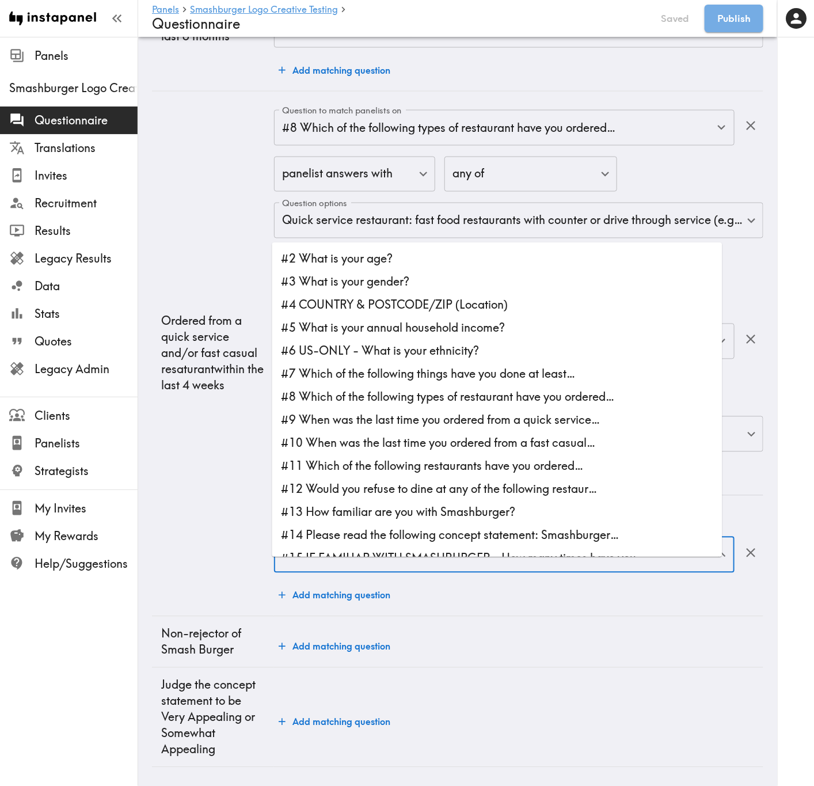
click at [218, 317] on td "Ordered from a quick service and/or fast casual resaturantwithin the last 4 wee…" at bounding box center [213, 353] width 122 height 525
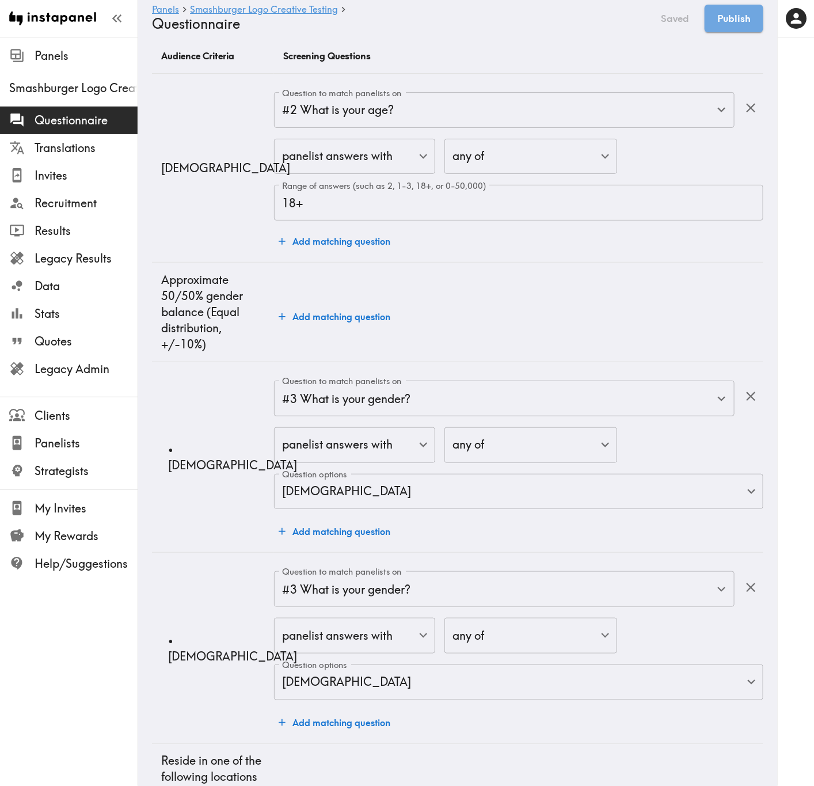
scroll to position [0, 0]
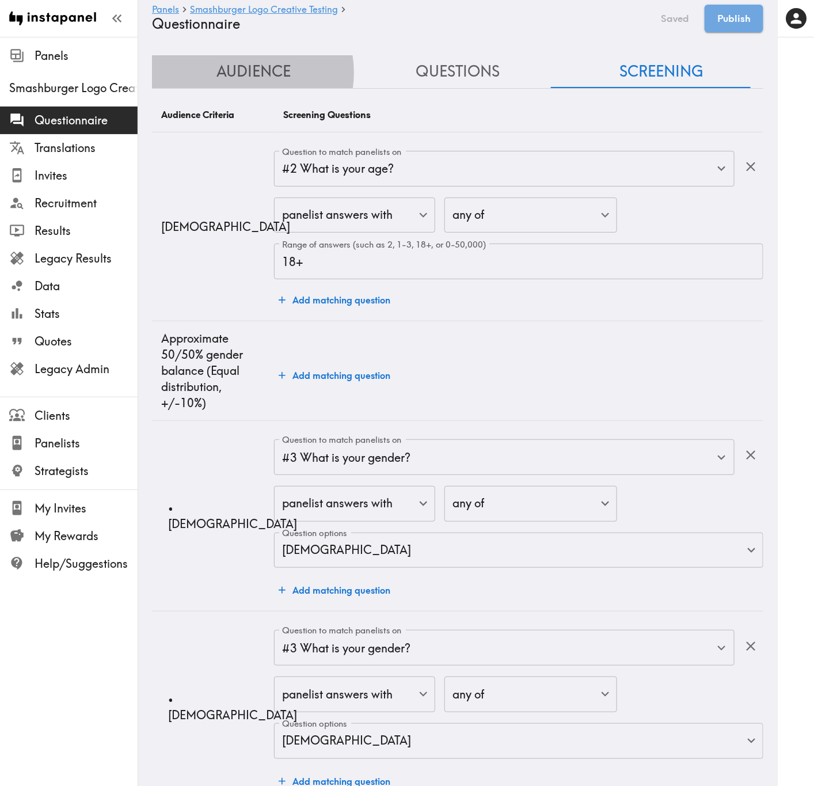
click at [247, 73] on button "Audience" at bounding box center [254, 71] width 204 height 33
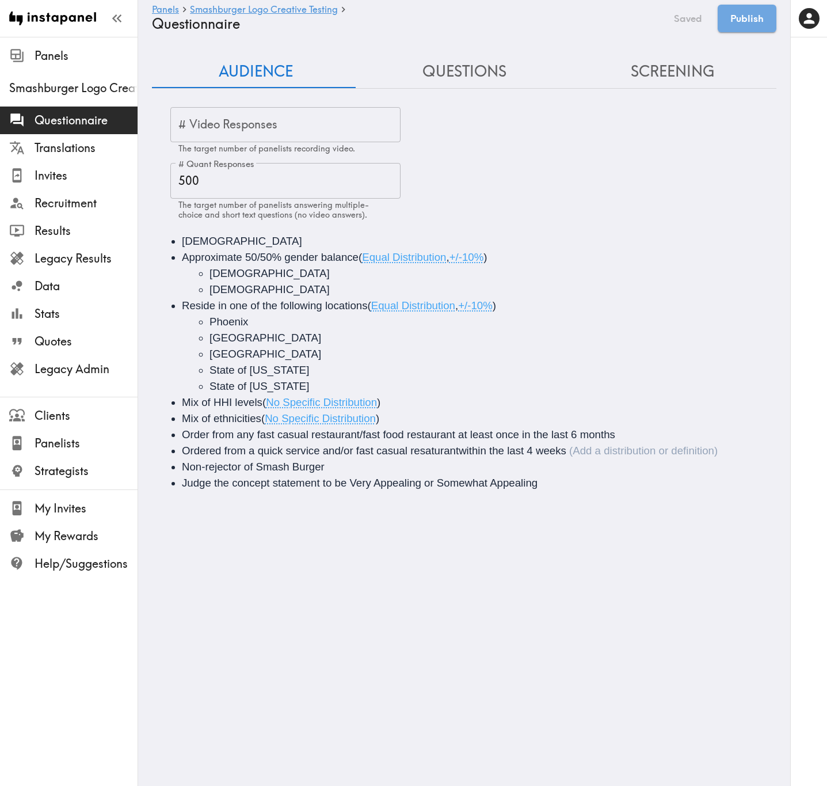
click at [458, 317] on span "Ordered from a quick service and/or fast casual resaturantwithin the last 4 wee…" at bounding box center [374, 450] width 384 height 12
drag, startPoint x: 679, startPoint y: 16, endPoint x: 681, endPoint y: 33, distance: 17.4
click at [679, 14] on button "Edited" at bounding box center [687, 19] width 42 height 28
click at [684, 63] on button "Screening" at bounding box center [672, 71] width 208 height 33
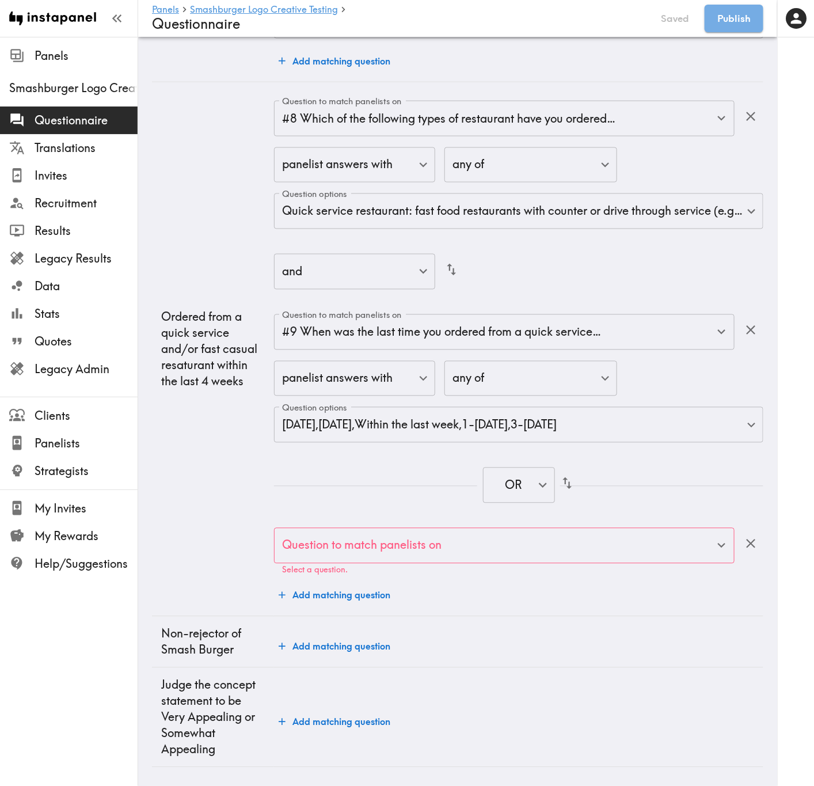
scroll to position [2339, 0]
click at [429, 317] on input "Question to match panelists on" at bounding box center [495, 545] width 433 height 25
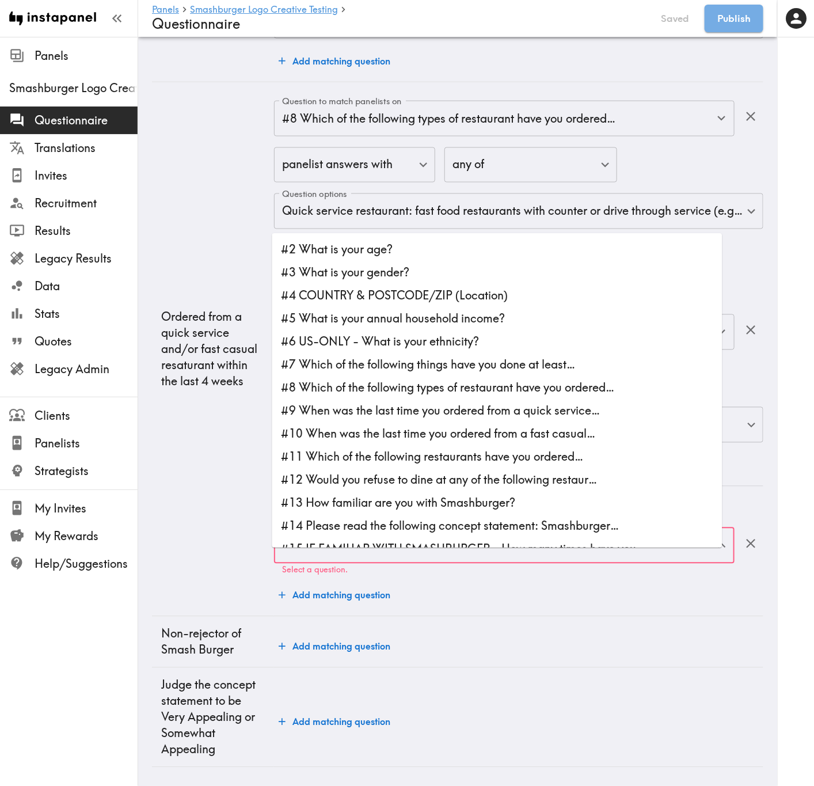
click at [363, 317] on li "#8 Which of the following types of restaurant have you ordered…" at bounding box center [497, 387] width 450 height 23
type input "#8 Which of the following types of restaurant have you ordered…"
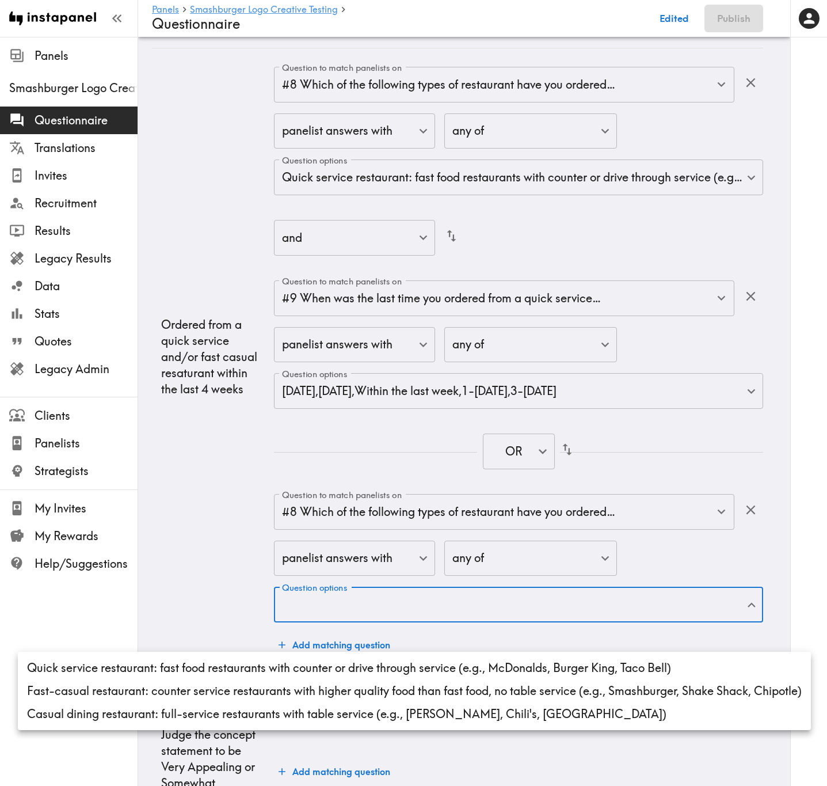
click at [207, 317] on li "Fast-casual restaurant: counter service restaurants with higher quality food th…" at bounding box center [414, 690] width 793 height 23
type input "ffaf681e-2fd8-40ee-90f4-39ea8a682141"
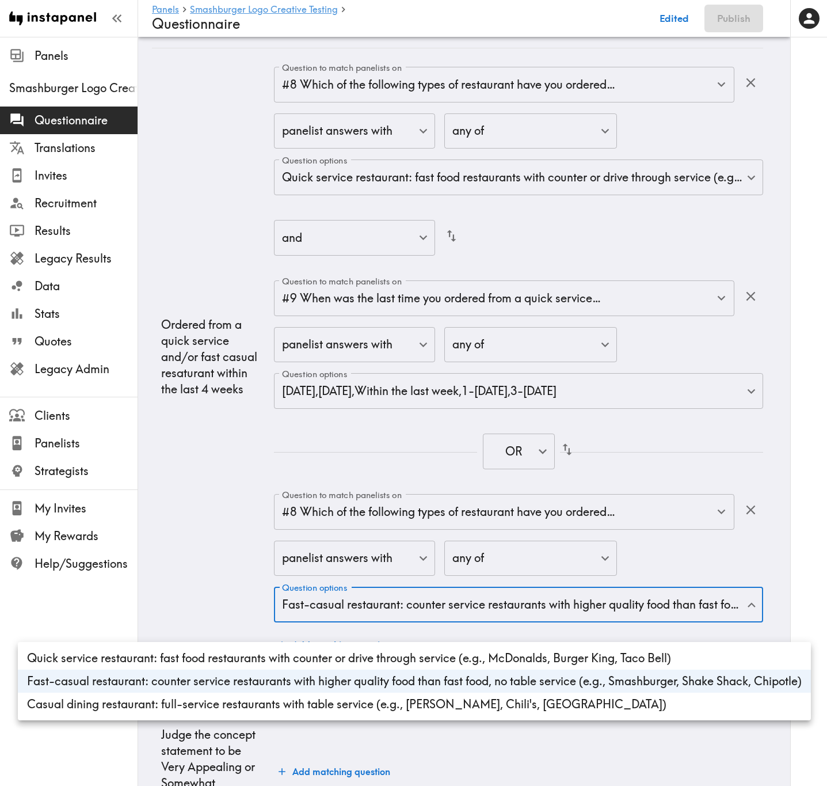
click at [194, 317] on div at bounding box center [413, 393] width 827 height 786
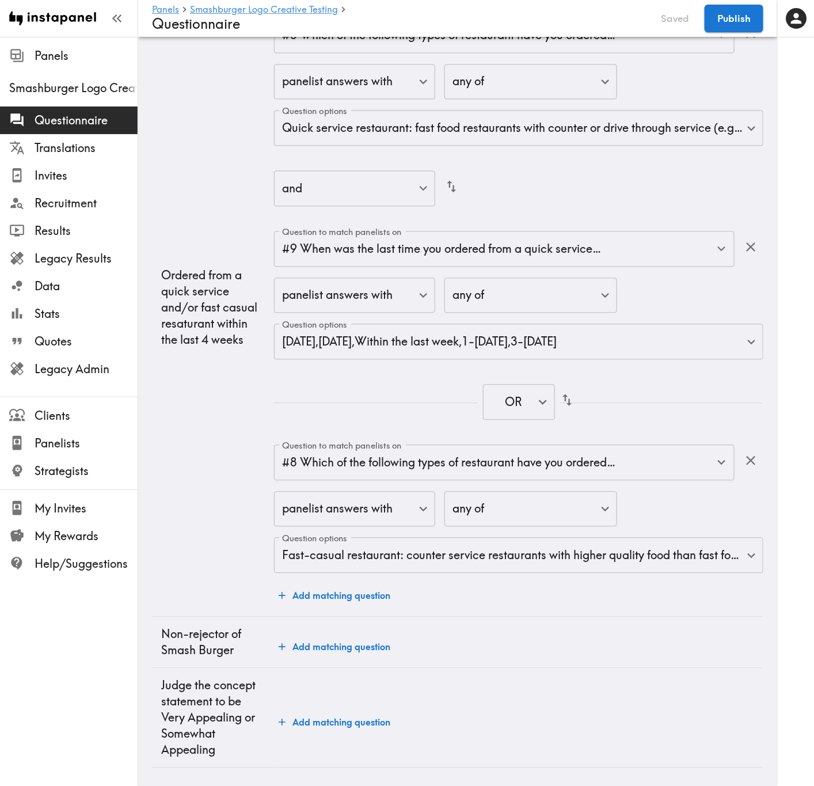
scroll to position [2502, 0]
click at [349, 317] on button "Add matching question" at bounding box center [334, 595] width 121 height 23
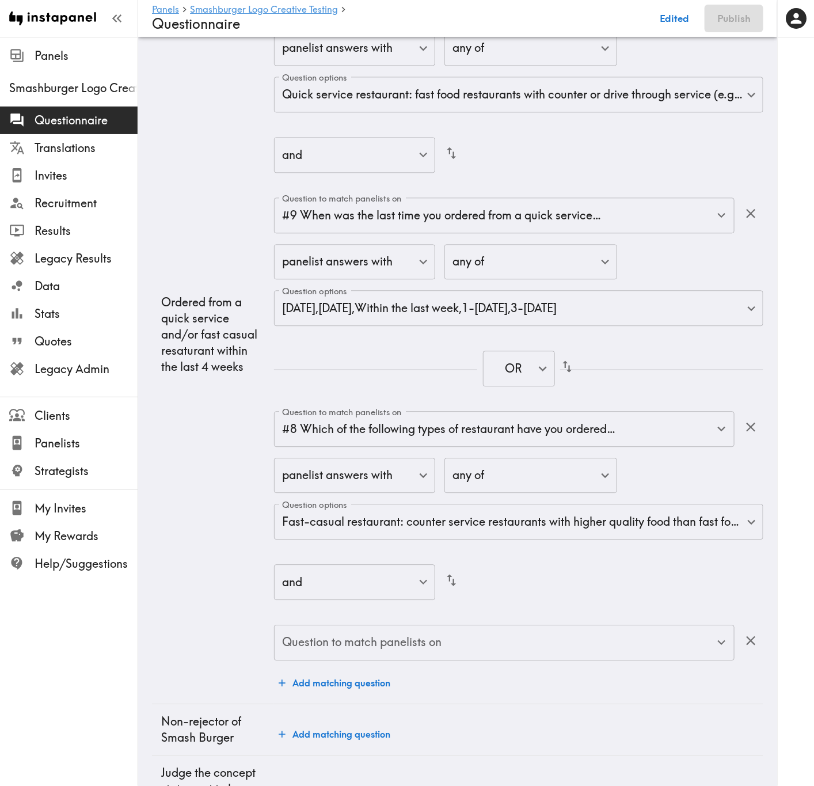
click at [455, 317] on input "Question to match panelists on" at bounding box center [495, 642] width 433 height 25
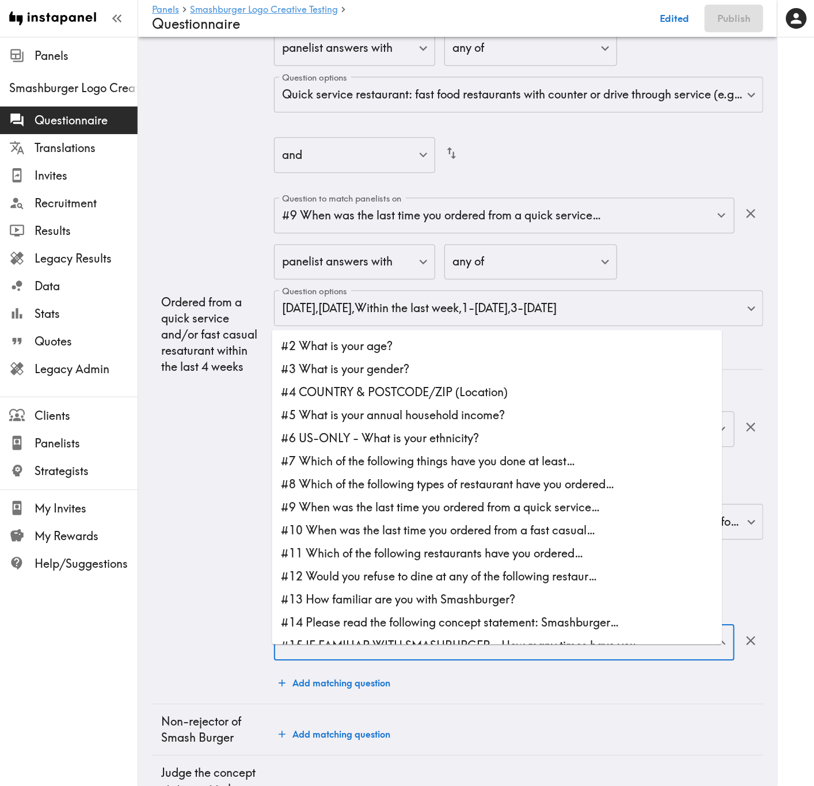
click at [411, 317] on li "#10 When was the last time you ordered from a fast casual…" at bounding box center [497, 530] width 450 height 23
type input "#10 When was the last time you ordered from a fast casual…"
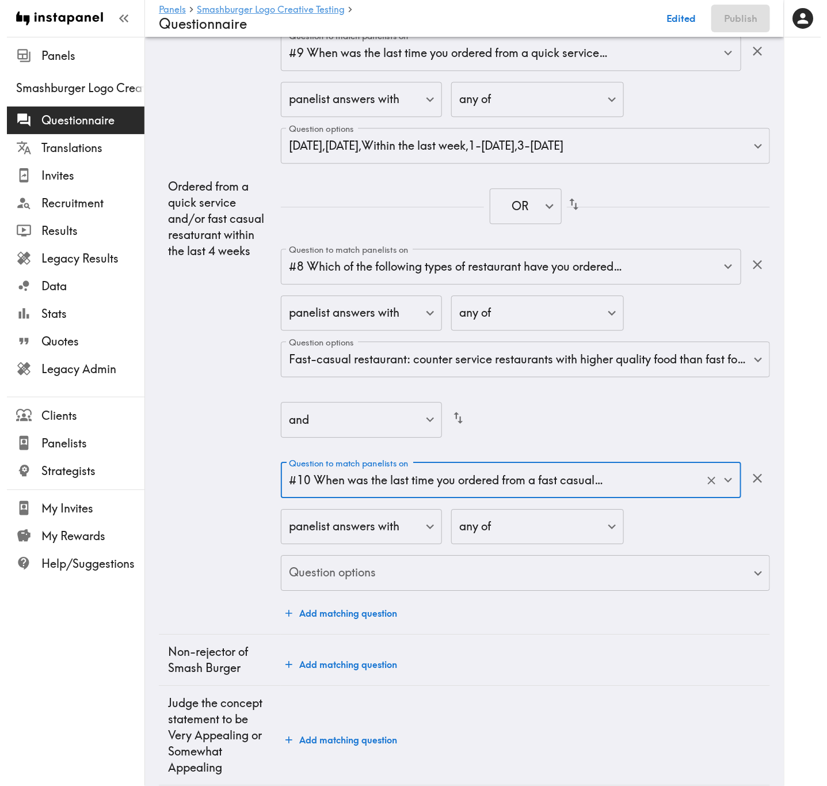
scroll to position [2715, 0]
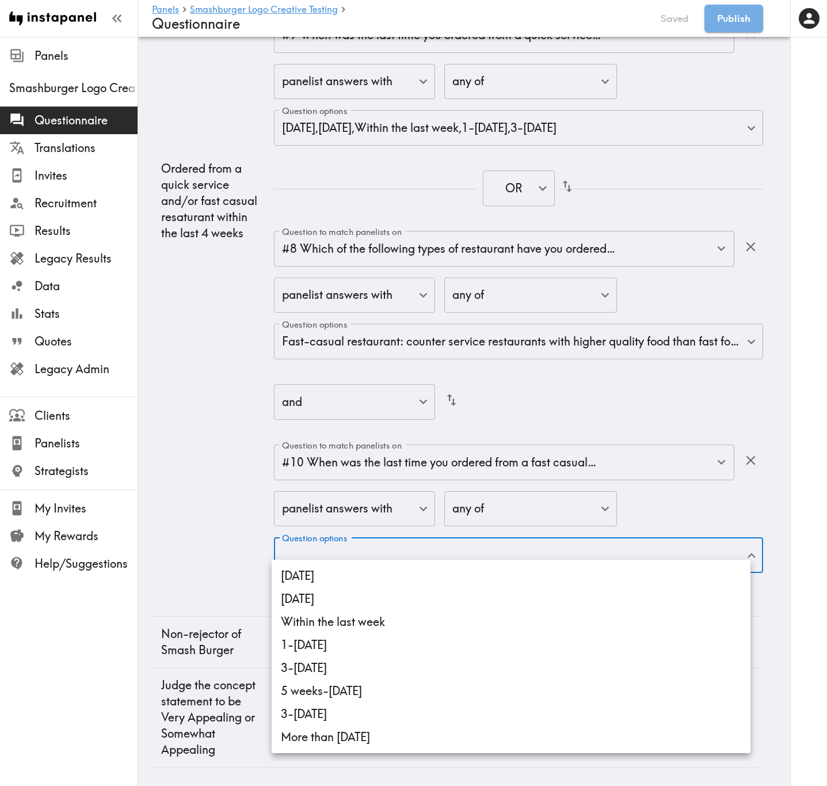
click at [422, 317] on li "Today" at bounding box center [511, 575] width 479 height 23
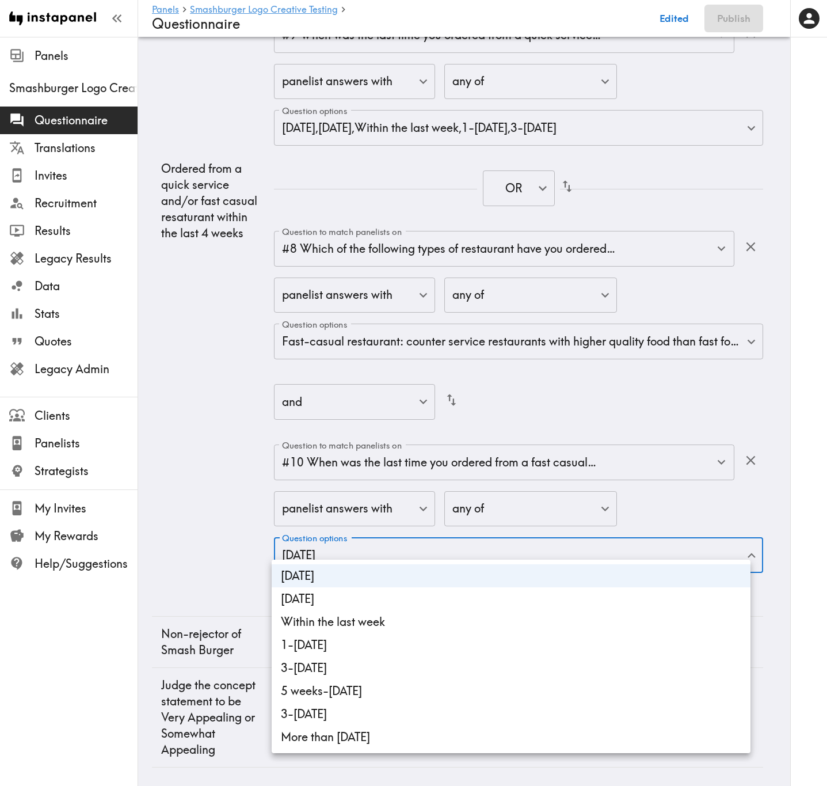
click at [430, 317] on li "Yesterday" at bounding box center [511, 598] width 479 height 23
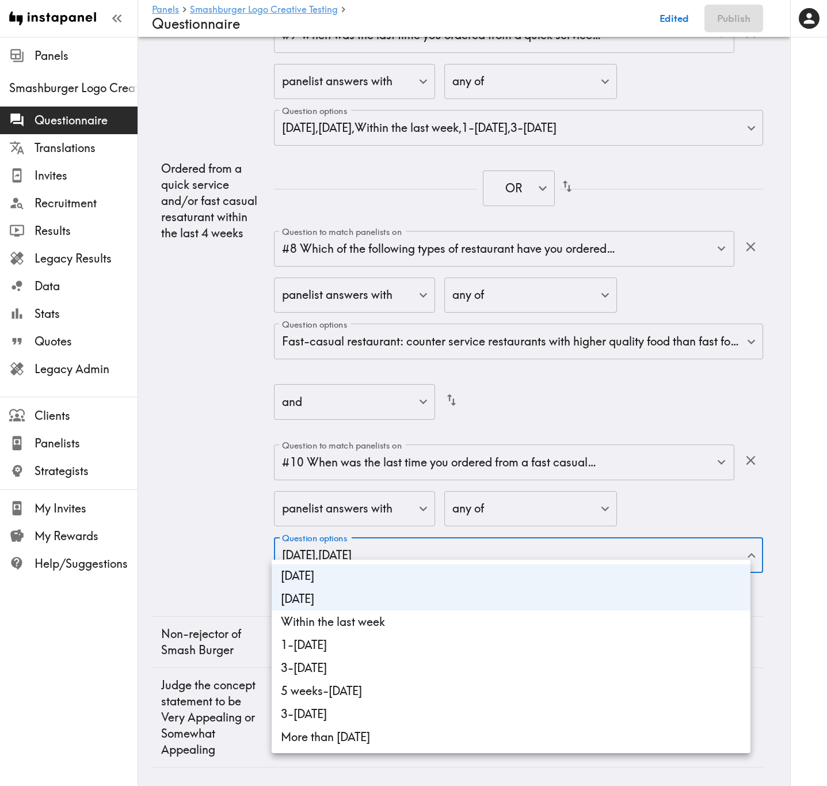
click at [444, 317] on li "Within the last week" at bounding box center [511, 621] width 479 height 23
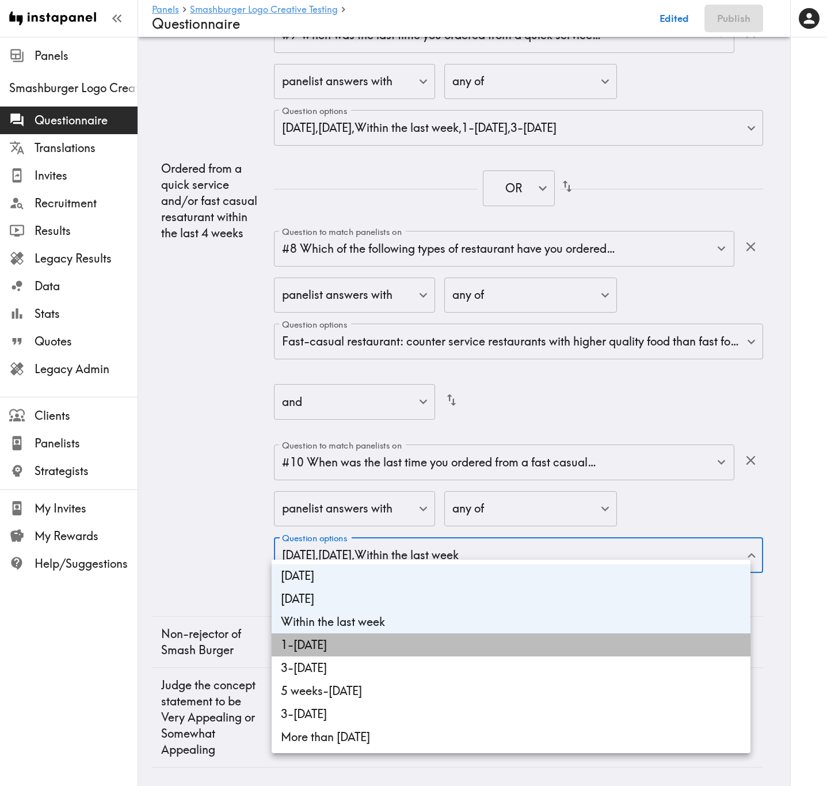
click at [444, 317] on li "1-2 weeks ago" at bounding box center [511, 644] width 479 height 23
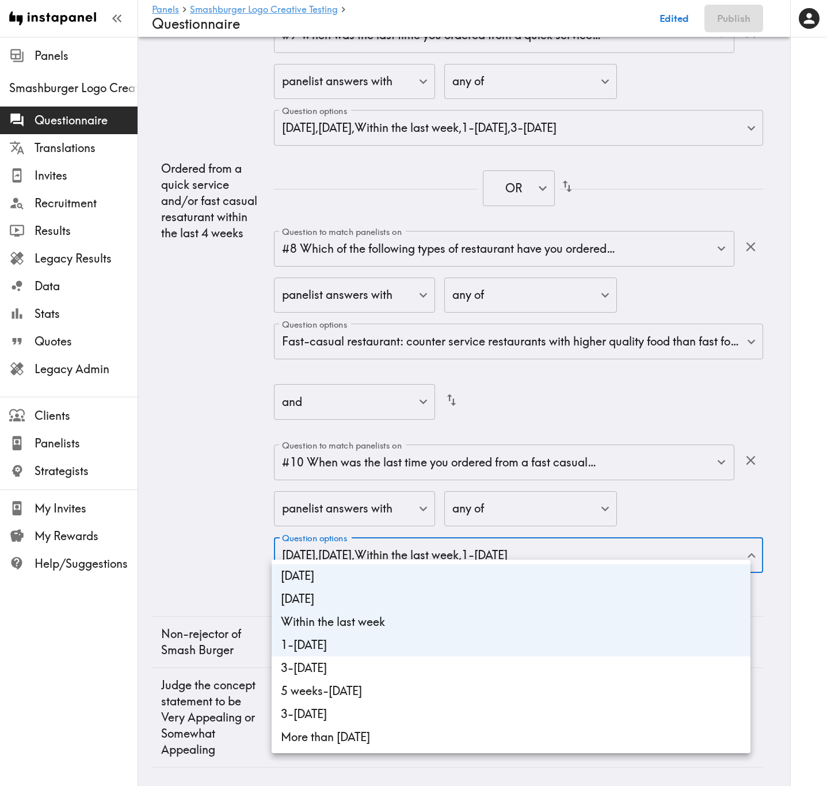
click at [447, 317] on li "3-4 weeks ago" at bounding box center [511, 667] width 479 height 23
type input "4d80cc4e-3b53-4961-b89d-638d5dd2865a,2d341fc6-81ec-4b65-a185-943252aaf054,0220e…"
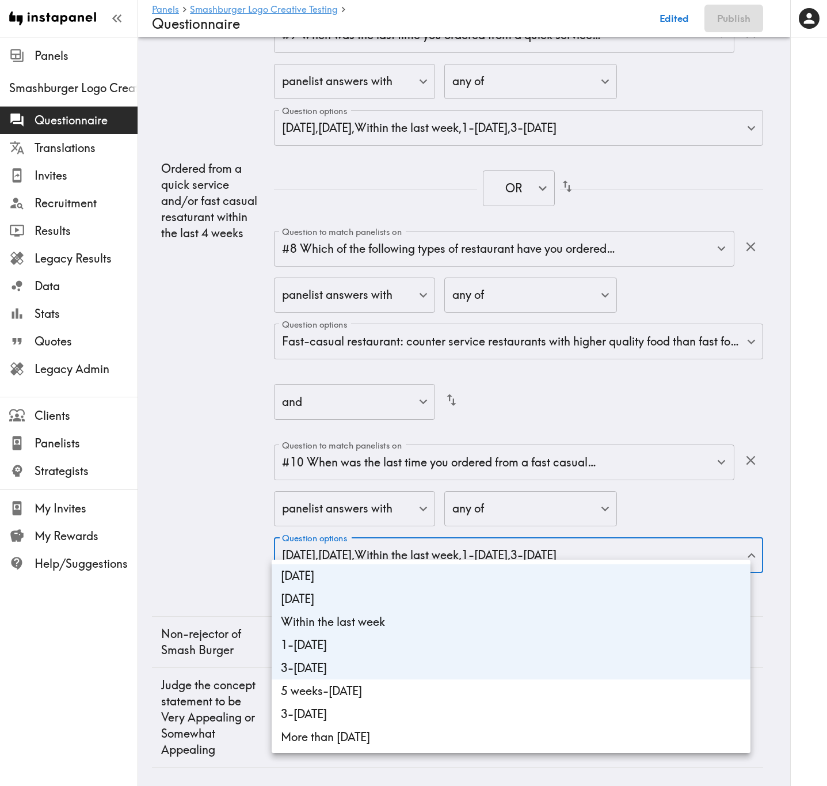
click at [193, 317] on div at bounding box center [413, 393] width 827 height 786
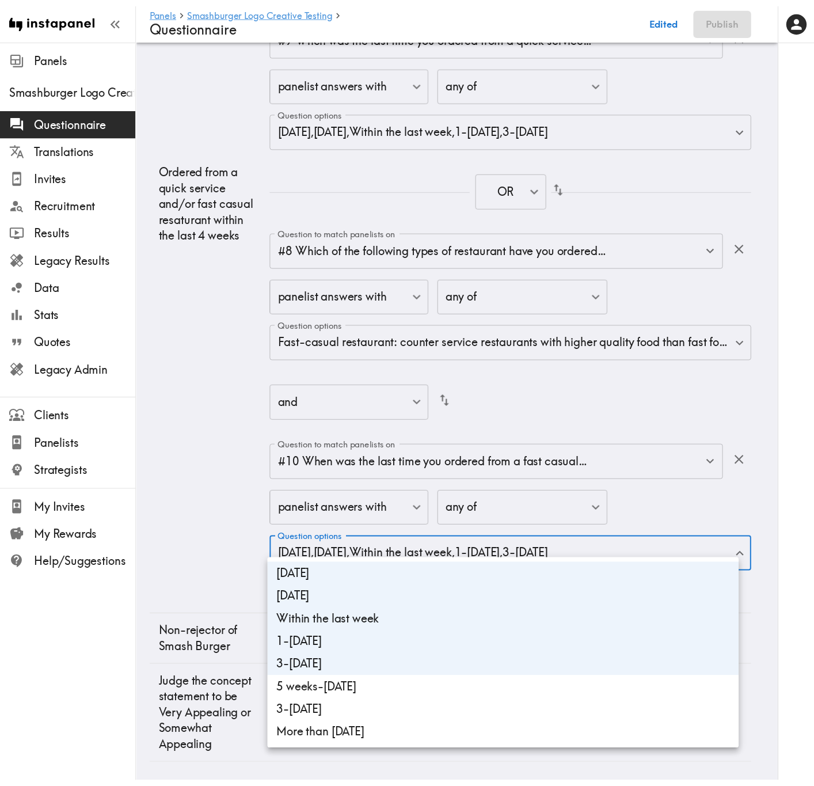
scroll to position [2699, 0]
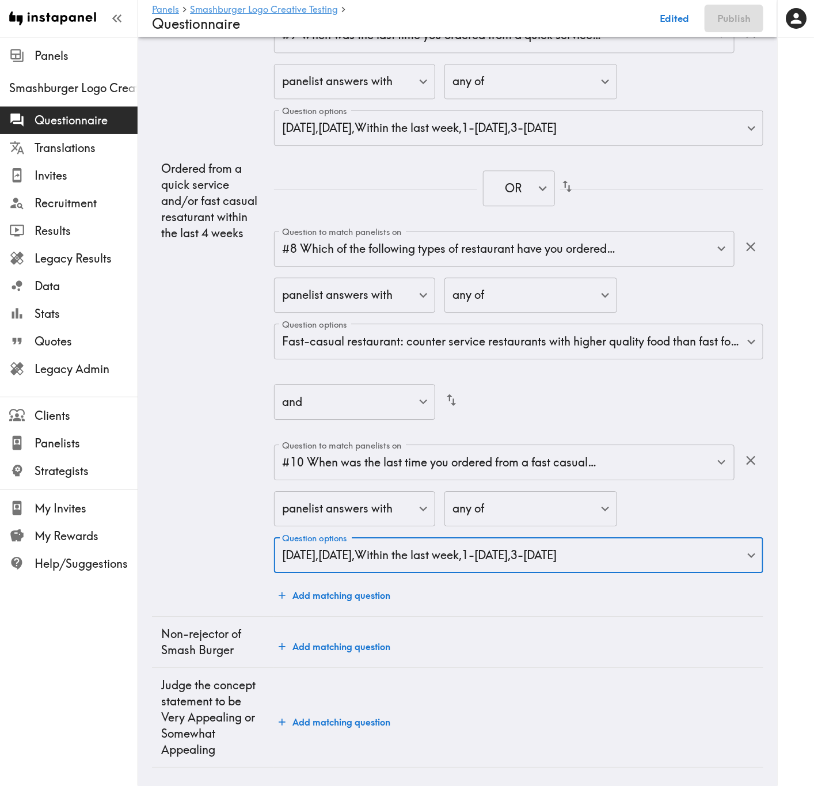
click at [563, 317] on div "and false ​" at bounding box center [518, 402] width 489 height 37
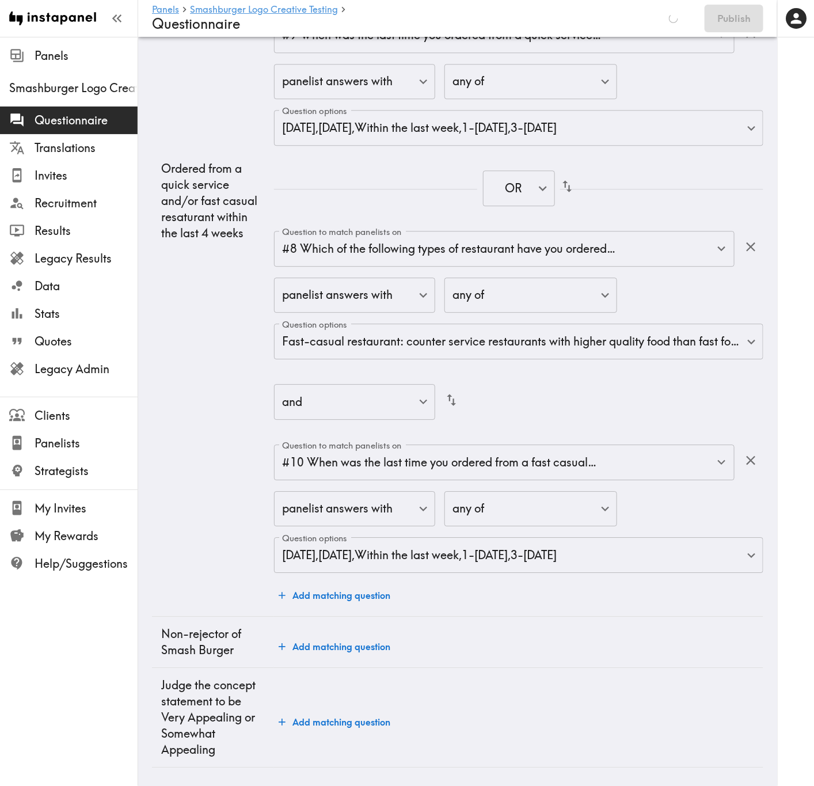
scroll to position [2715, 0]
click at [380, 317] on button "Add matching question" at bounding box center [334, 595] width 121 height 23
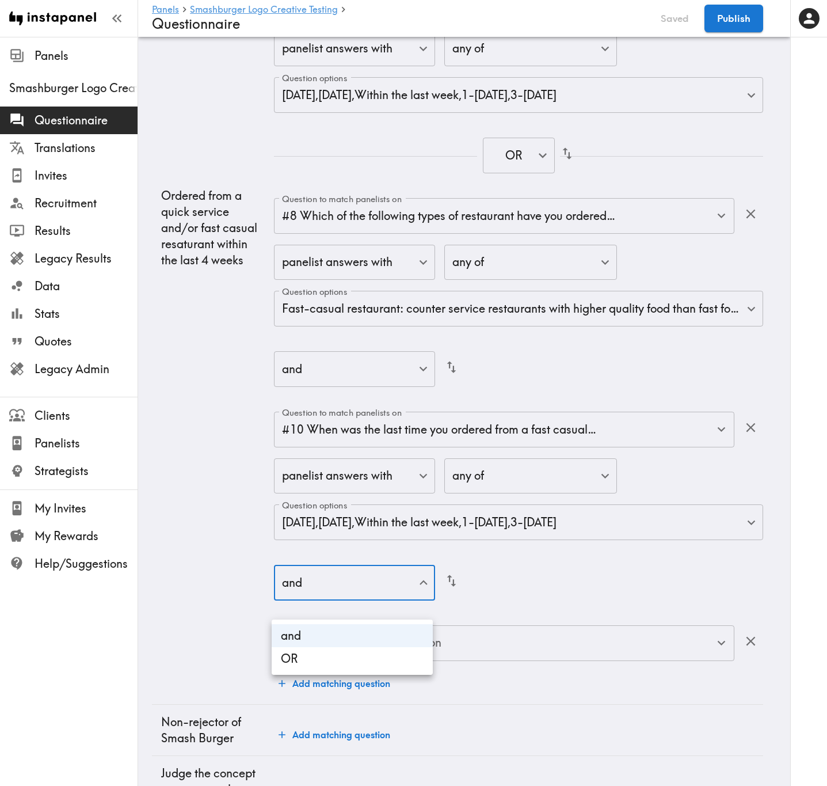
click at [421, 317] on li "OR" at bounding box center [352, 658] width 161 height 23
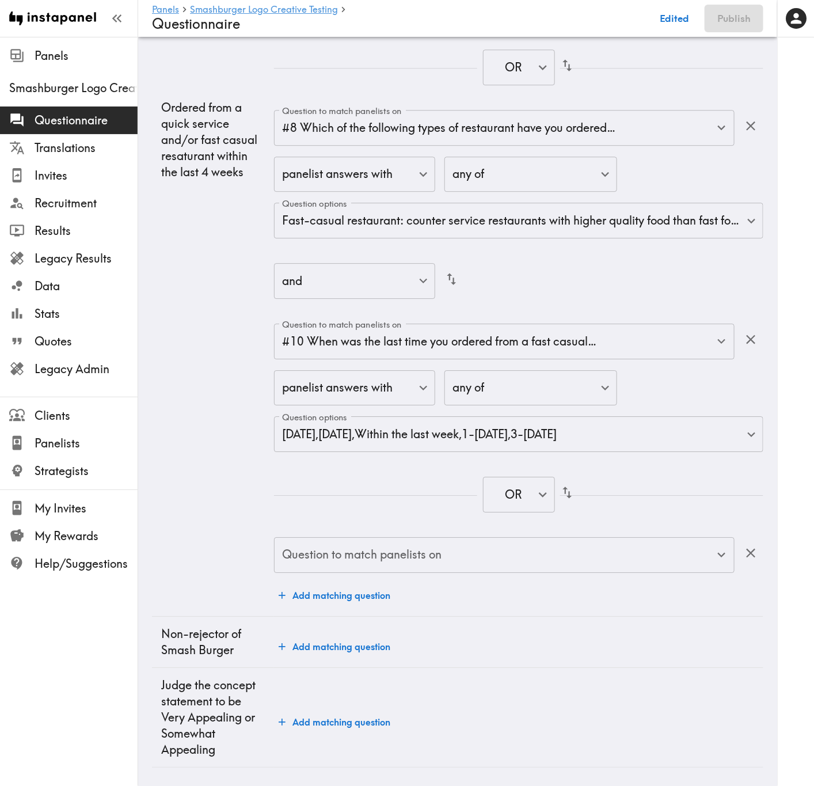
scroll to position [2835, 0]
click at [480, 317] on div "Question to match panelists on #8 Which of the following types of restaurant ha…" at bounding box center [518, 145] width 489 height 924
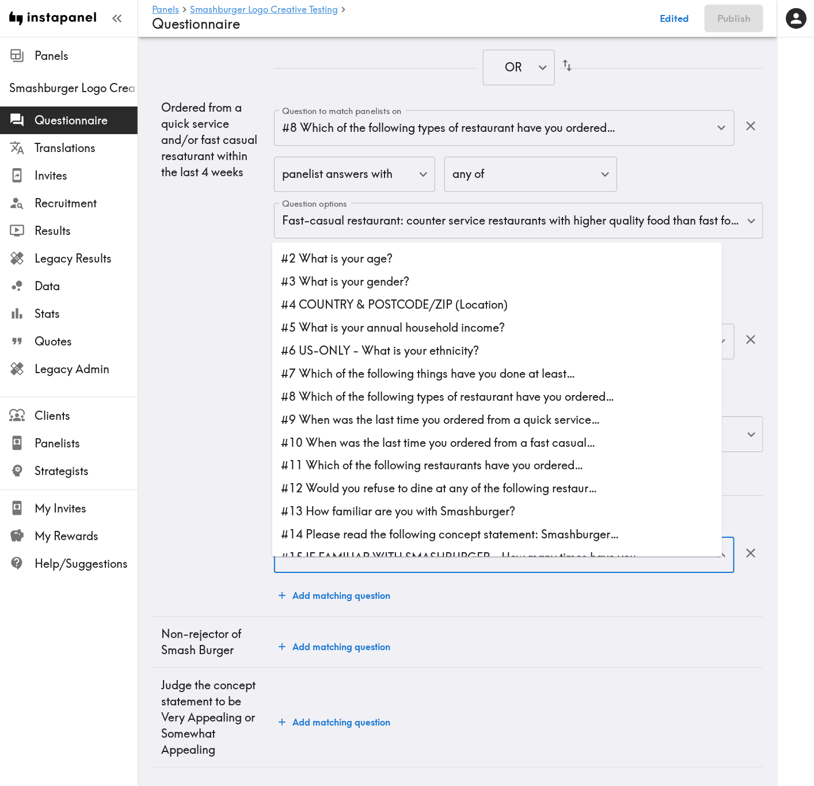
click at [484, 317] on input "Question to match panelists on" at bounding box center [495, 554] width 433 height 25
click at [394, 317] on li "#8 Which of the following types of restaurant have you ordered…" at bounding box center [497, 396] width 450 height 23
type input "#8 Which of the following types of restaurant have you ordered…"
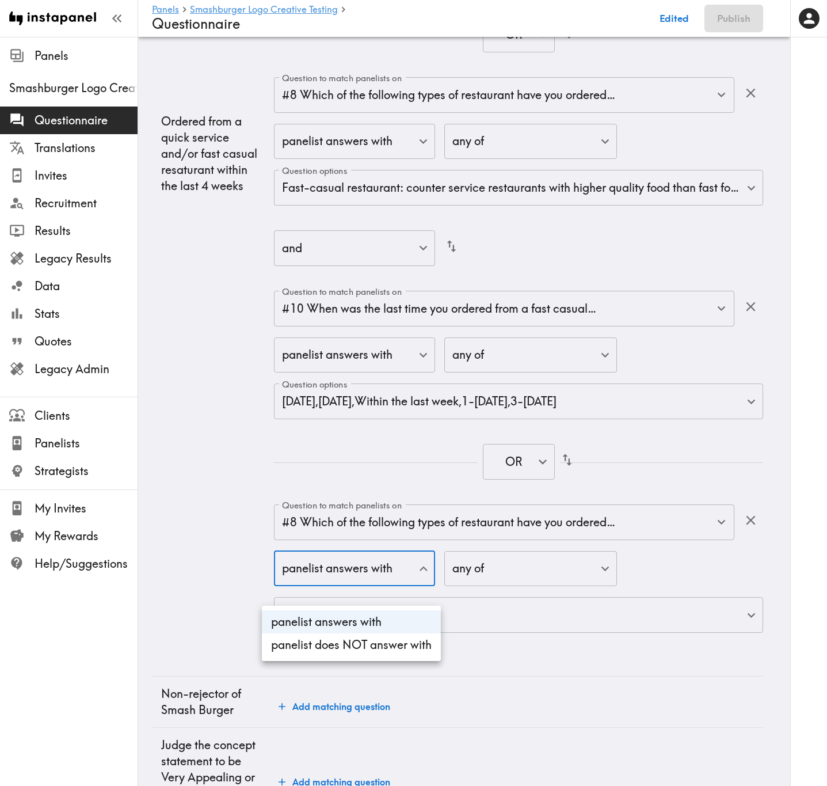
click at [485, 317] on div at bounding box center [413, 393] width 827 height 786
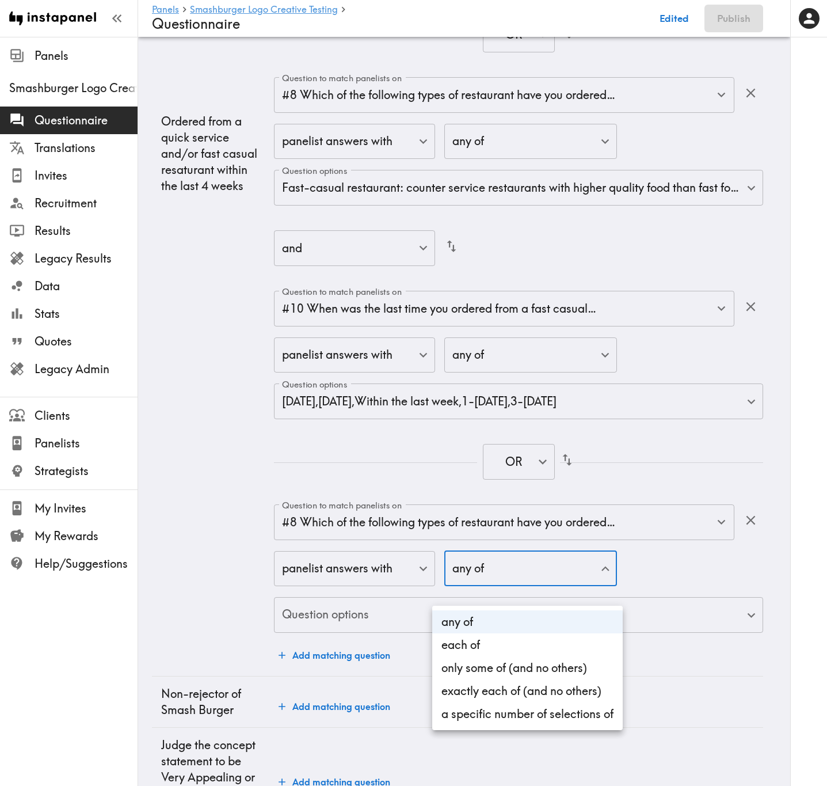
click at [527, 317] on li "each of" at bounding box center [527, 644] width 190 height 23
type input "all"
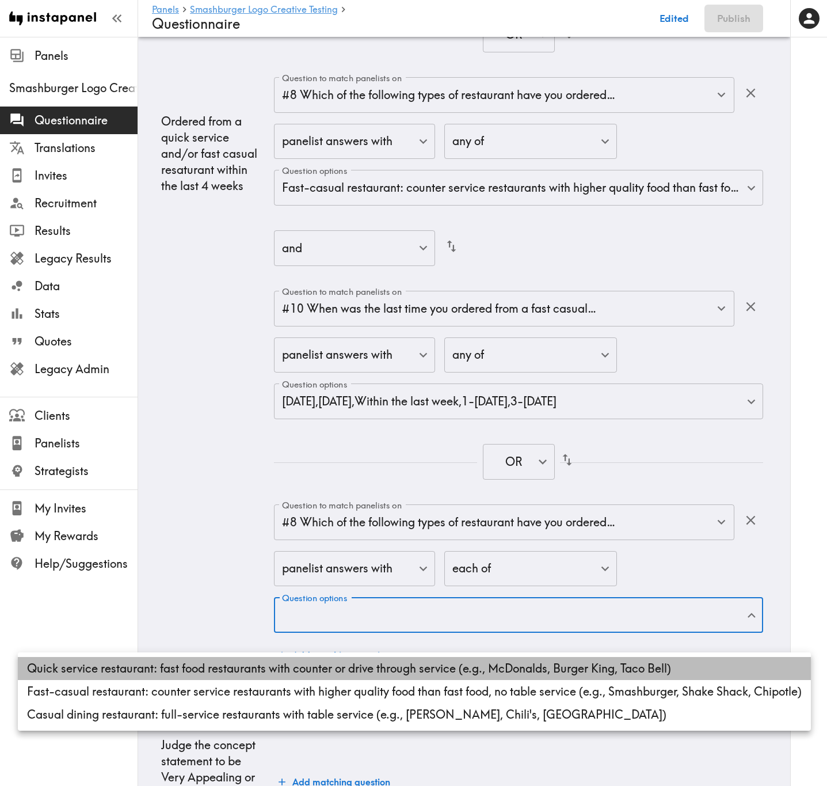
click at [322, 317] on li "Quick service restaurant: fast food restaurants with counter or drive through s…" at bounding box center [414, 668] width 793 height 23
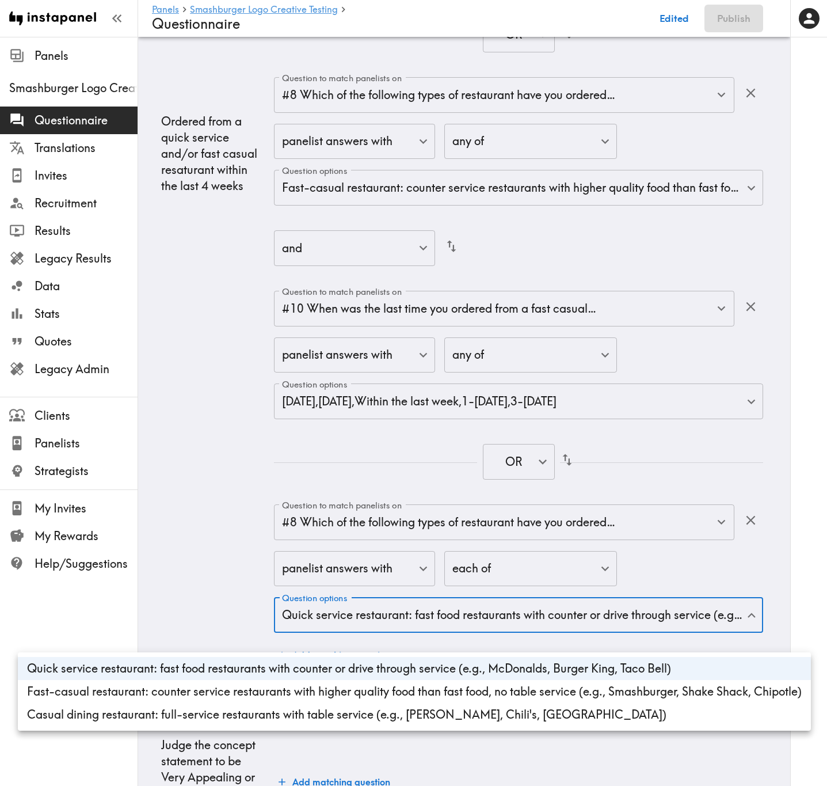
click at [315, 317] on li "Fast-casual restaurant: counter service restaurants with higher quality food th…" at bounding box center [414, 691] width 793 height 23
type input "acc369cf-4eb7-48b3-a26a-29e648a2343d,ffaf681e-2fd8-40ee-90f4-39ea8a682141"
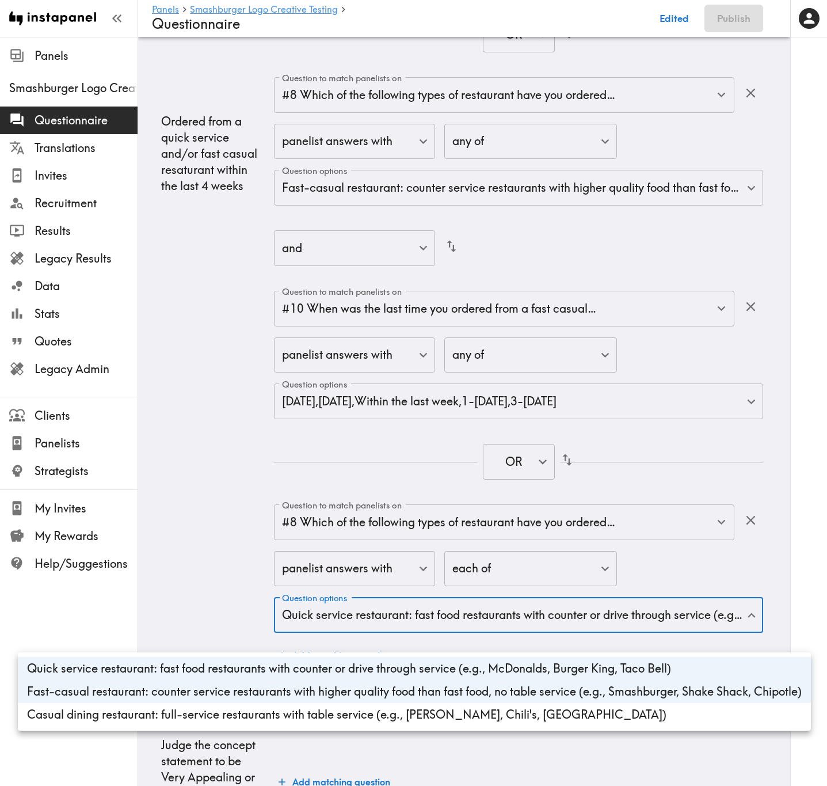
click at [211, 317] on div at bounding box center [413, 393] width 827 height 786
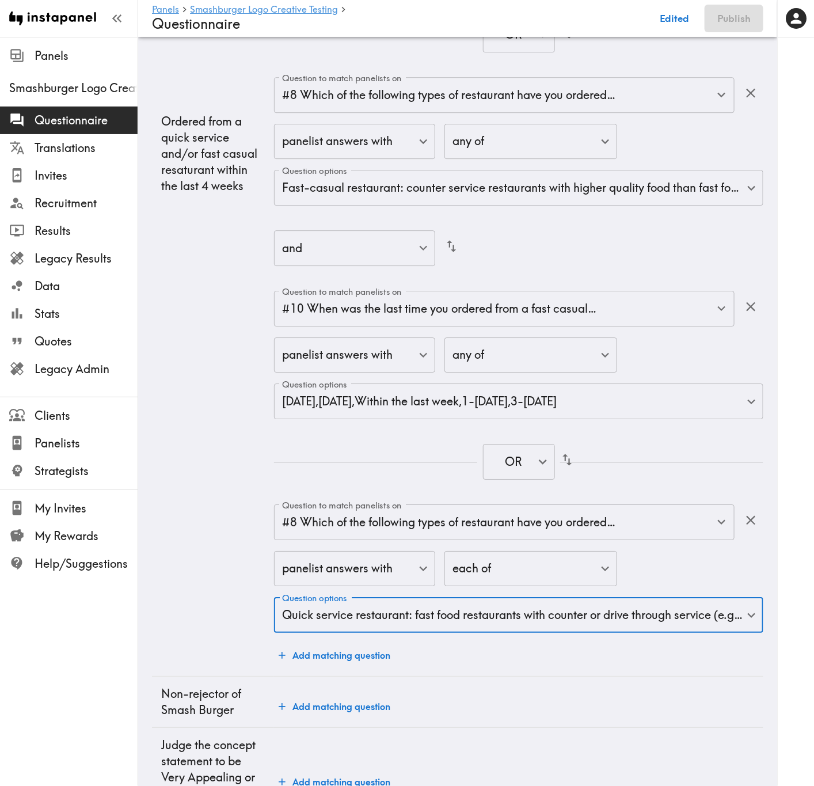
click at [344, 317] on button "Add matching question" at bounding box center [334, 654] width 121 height 23
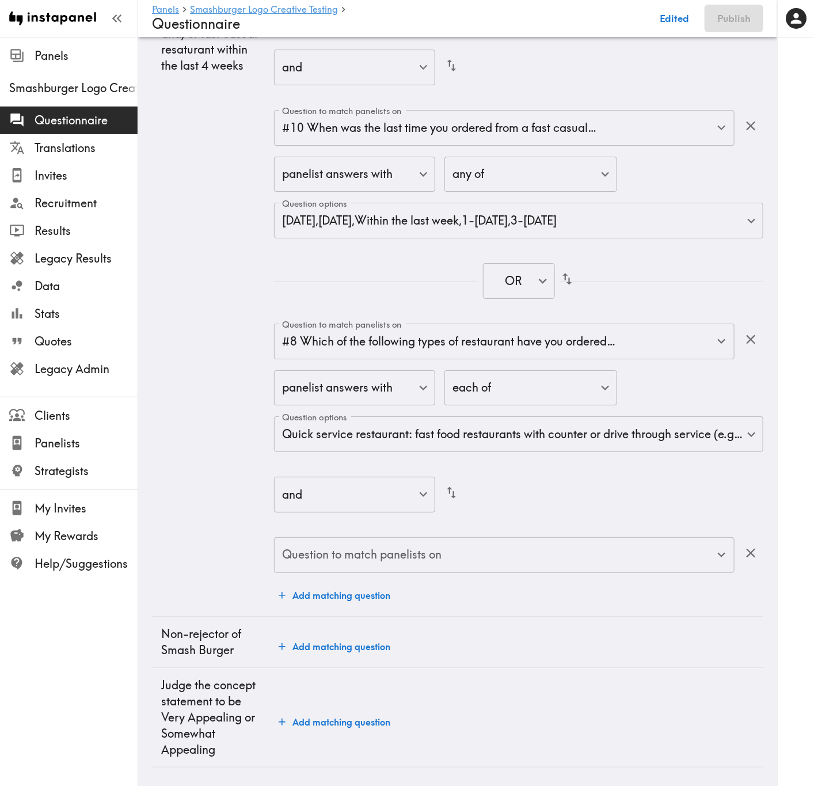
scroll to position [3049, 0]
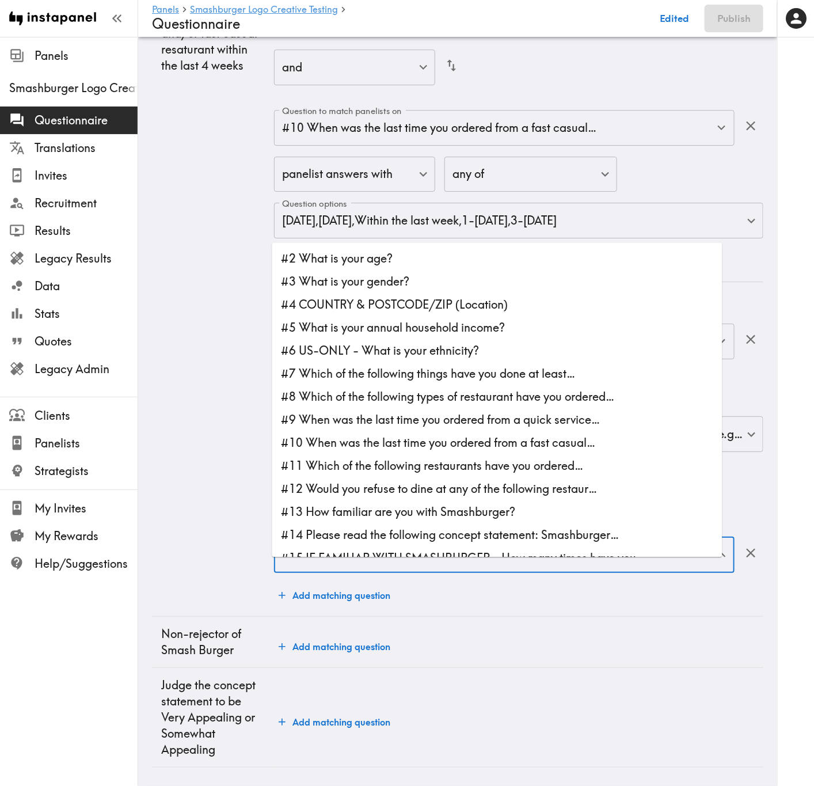
click at [496, 317] on input "Question to match panelists on" at bounding box center [495, 554] width 433 height 25
click at [413, 317] on li "#8 Which of the following types of restaurant have you ordered…" at bounding box center [497, 397] width 450 height 23
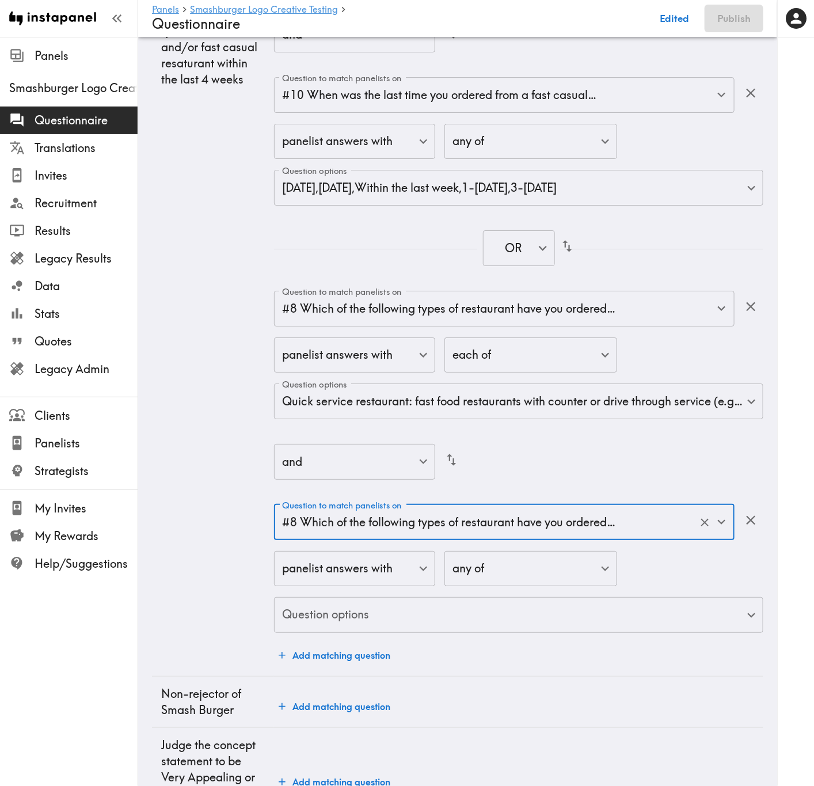
click at [442, 317] on div "#8 Which of the following types of restaurant have you ordered… Question to mat…" at bounding box center [504, 522] width 460 height 36
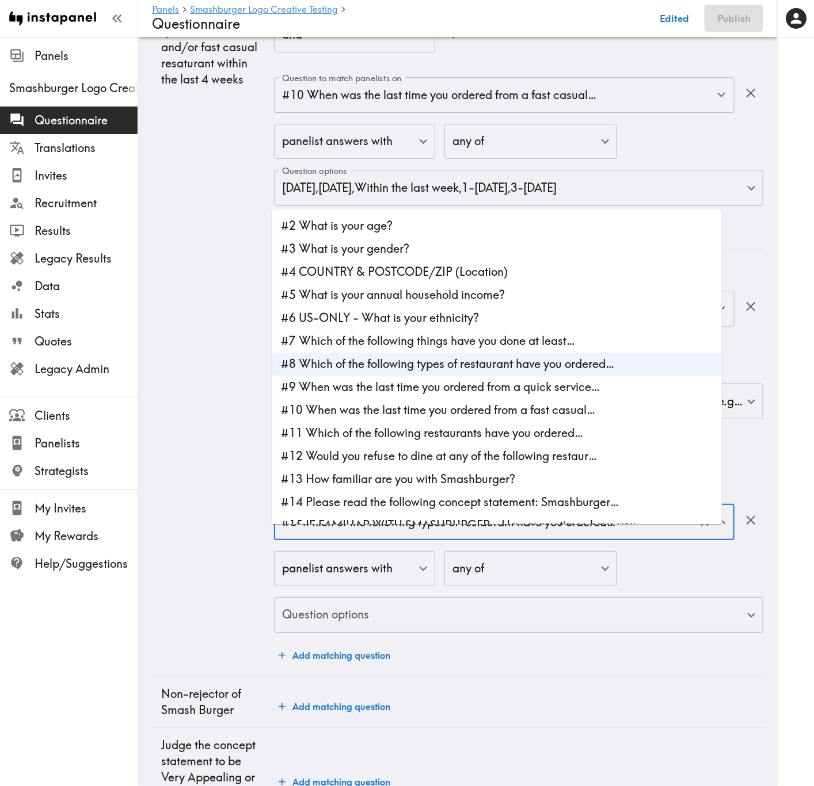
click at [405, 317] on li "#9 When was the last time you ordered from a quick service…" at bounding box center [497, 387] width 450 height 23
type input "#9 When was the last time you ordered from a quick service…"
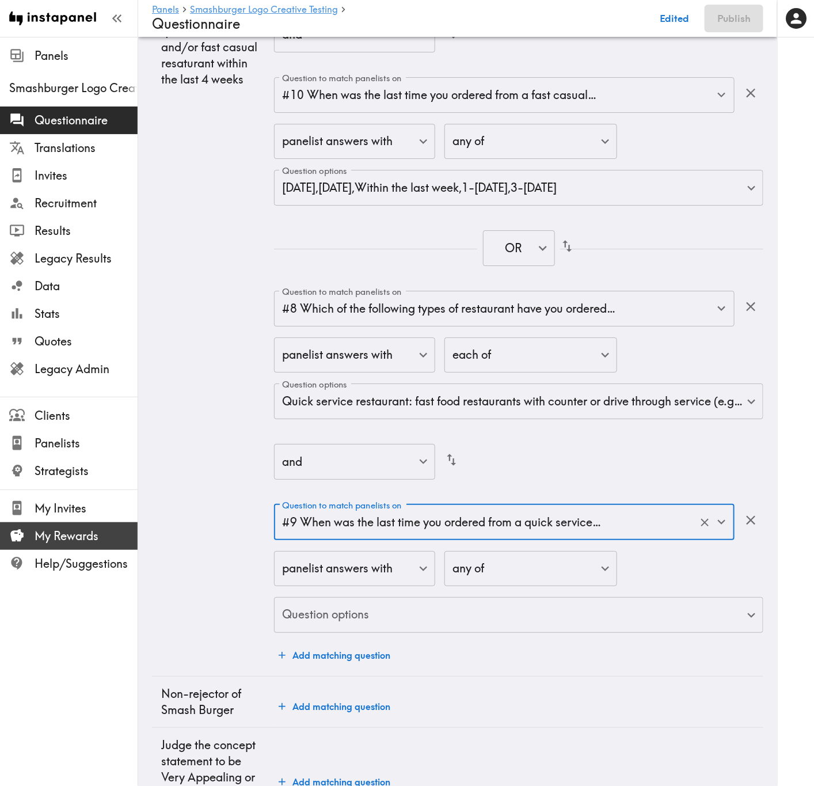
drag, startPoint x: 206, startPoint y: 463, endPoint x: 50, endPoint y: 527, distance: 168.5
click at [206, 317] on td "Ordered from a quick service and/or fast casual resaturant within the last 4 we…" at bounding box center [213, 47] width 122 height 1258
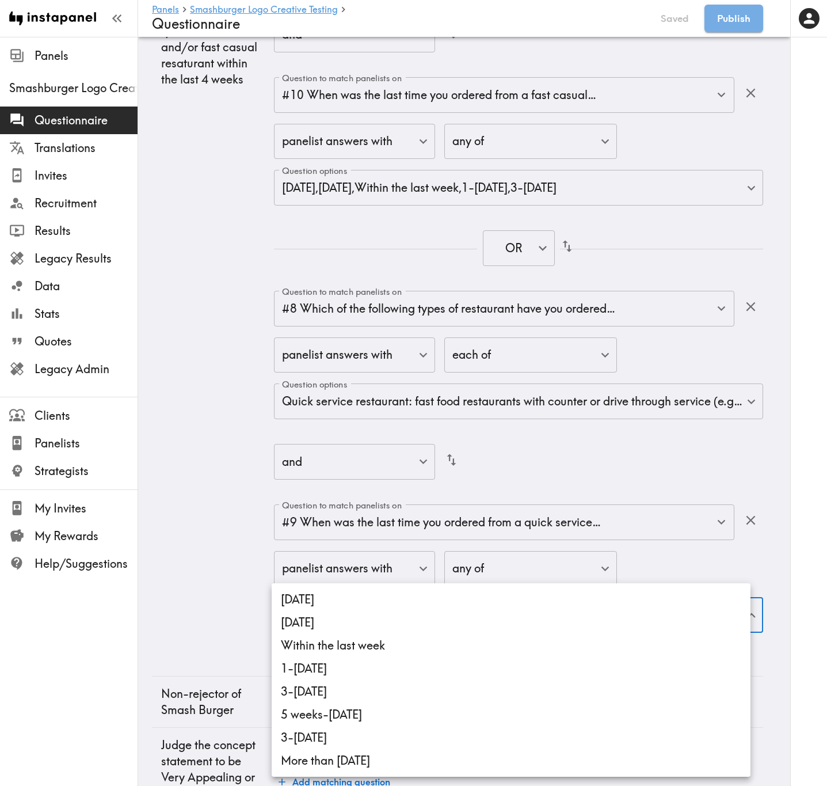
click at [609, 317] on div at bounding box center [413, 393] width 827 height 786
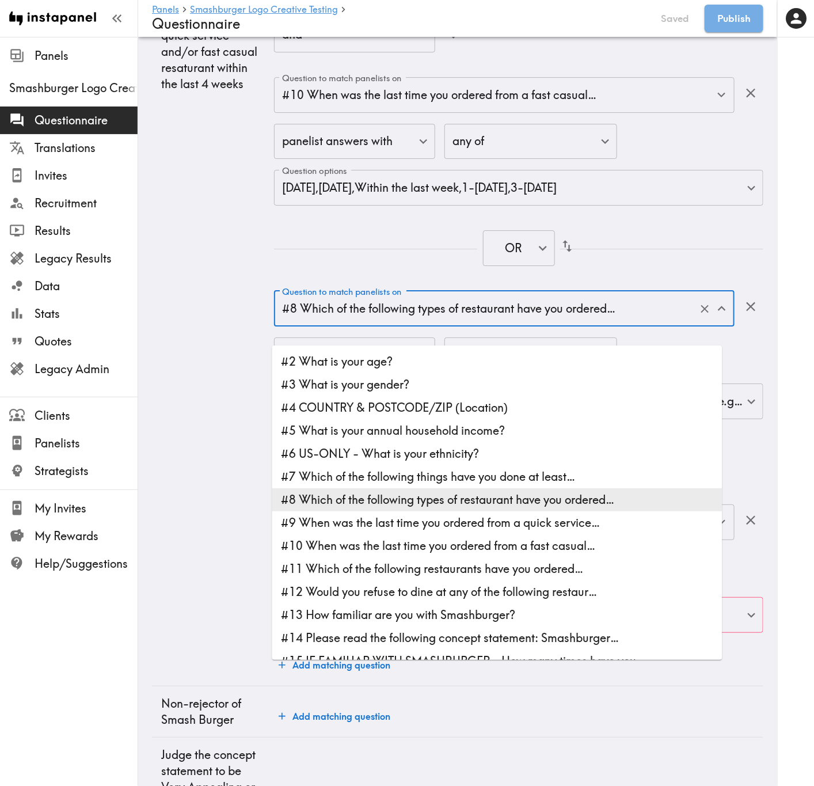
click at [617, 317] on input "#8 Which of the following types of restaurant have you ordered…" at bounding box center [488, 308] width 418 height 25
click at [625, 317] on input "#8 Which of the following types of restaurant have you ordered…" at bounding box center [488, 308] width 418 height 25
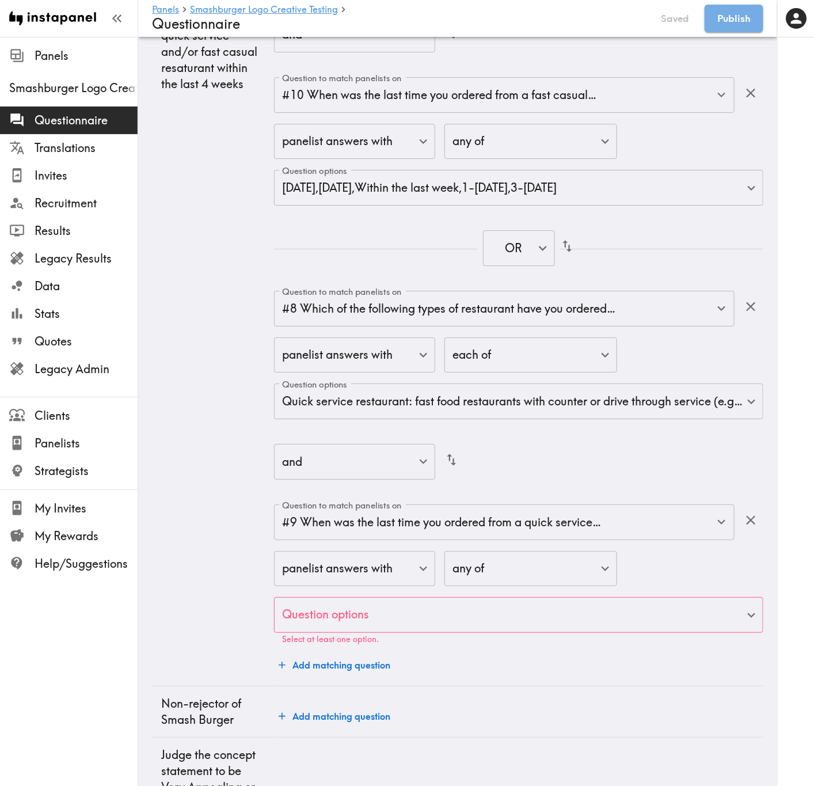
click at [199, 317] on td "Ordered from a quick service and/or fast casual resaturant within the last 4 we…" at bounding box center [213, 52] width 122 height 1268
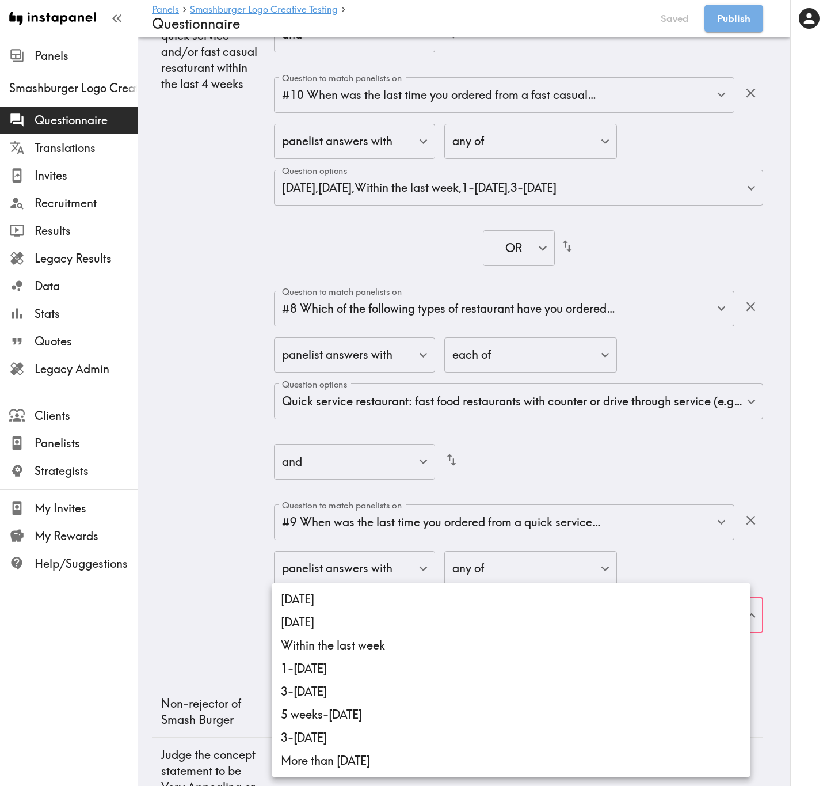
click at [411, 317] on li "Today" at bounding box center [511, 599] width 479 height 23
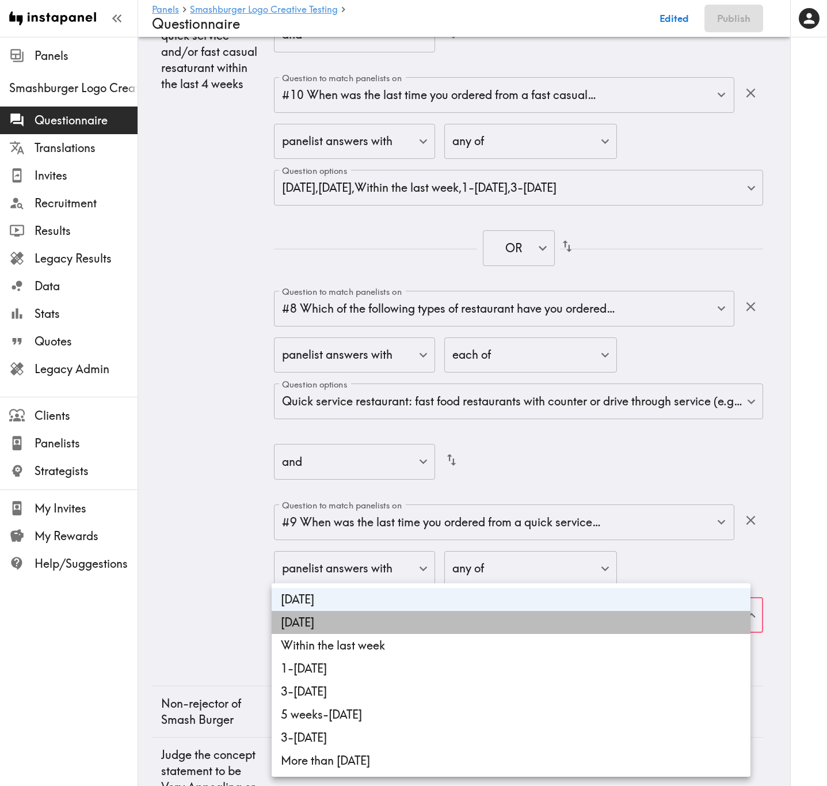
click at [411, 317] on li "Yesterday" at bounding box center [511, 622] width 479 height 23
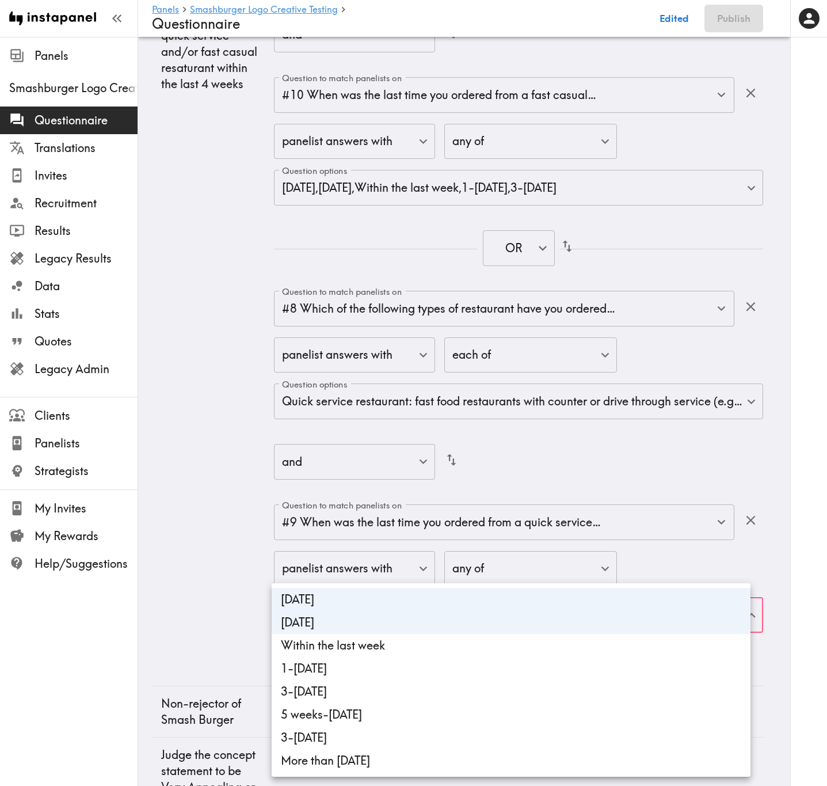
click at [417, 317] on li "1-2 weeks ago" at bounding box center [511, 668] width 479 height 23
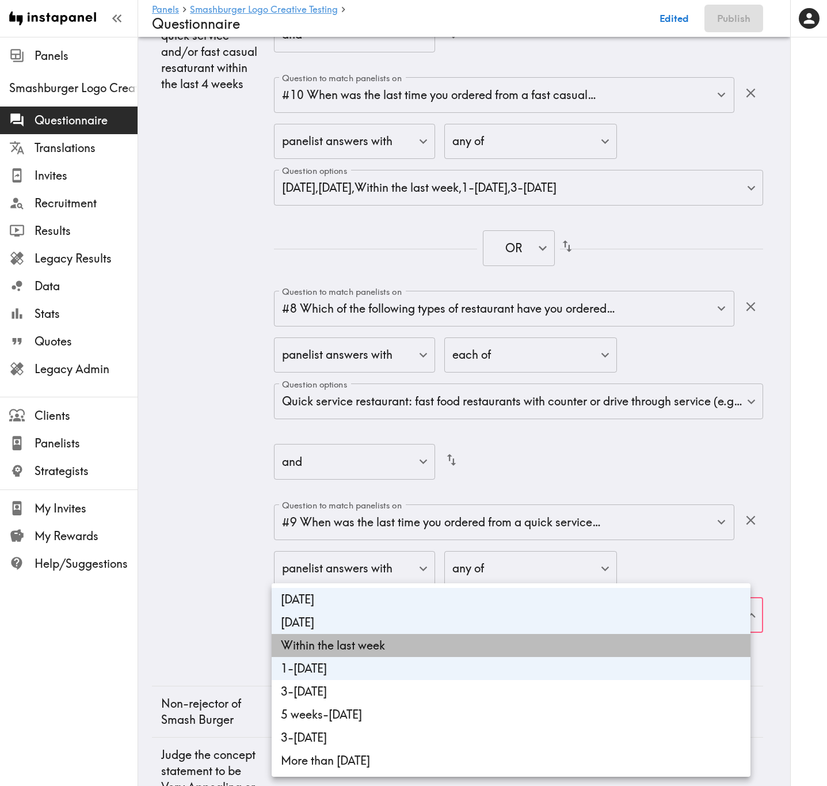
click at [417, 317] on li "Within the last week" at bounding box center [511, 645] width 479 height 23
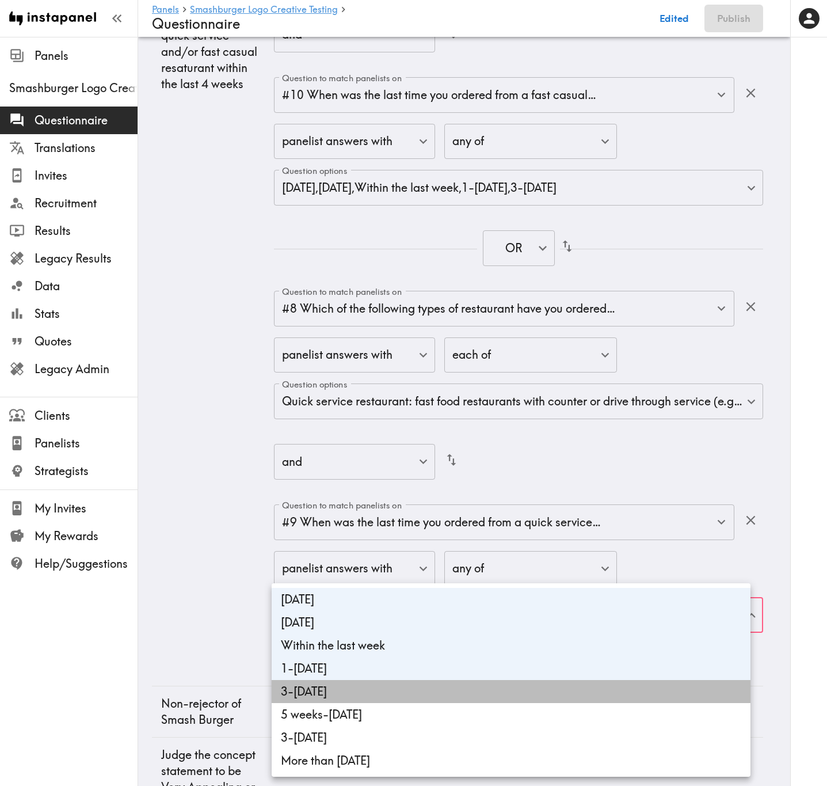
click at [418, 317] on li "3-4 weeks ago" at bounding box center [511, 691] width 479 height 23
type input "54eeedcd-eba1-4c7a-9baf-7b517daaf51f,7d00f85d-26bc-4e75-ba39-a6246a483bf9,88b05…"
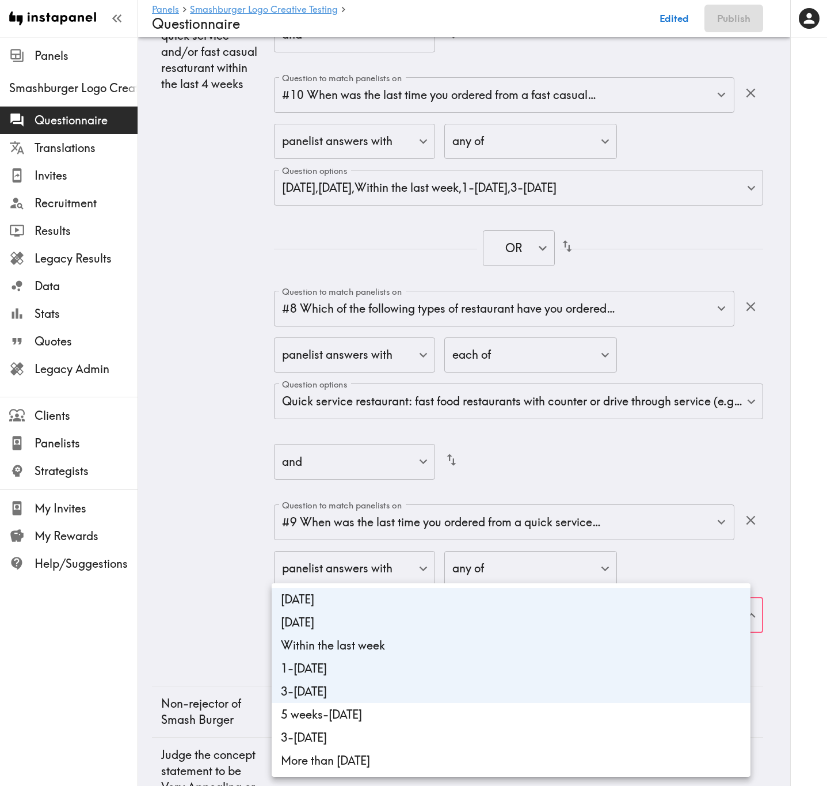
click at [189, 317] on div at bounding box center [413, 393] width 827 height 786
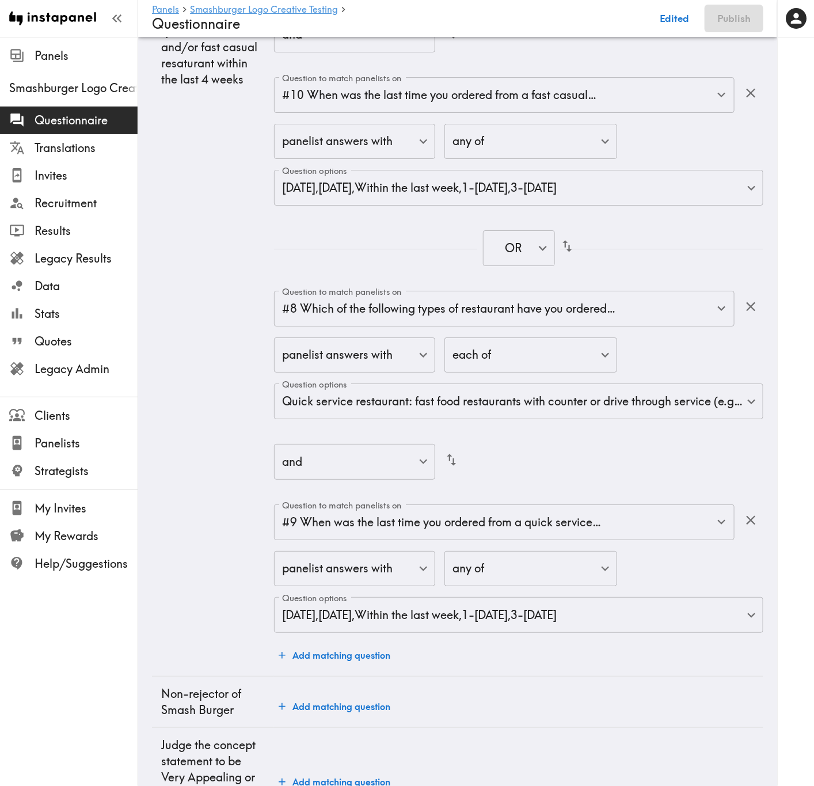
click at [204, 317] on td "Ordered from a quick service and/or fast casual resaturant within the last 4 we…" at bounding box center [213, 47] width 122 height 1258
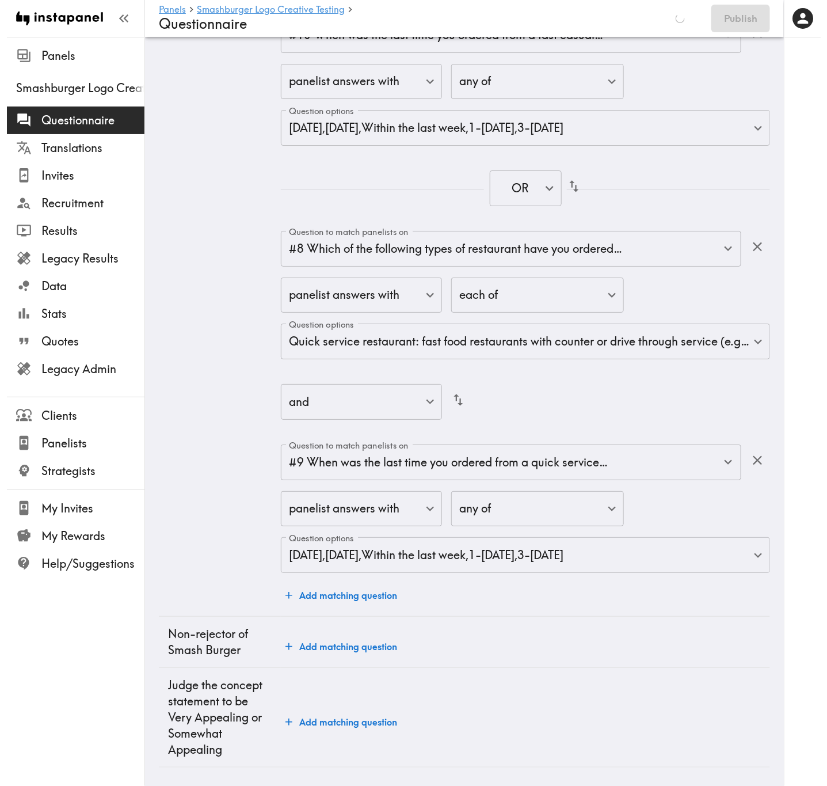
scroll to position [3142, 0]
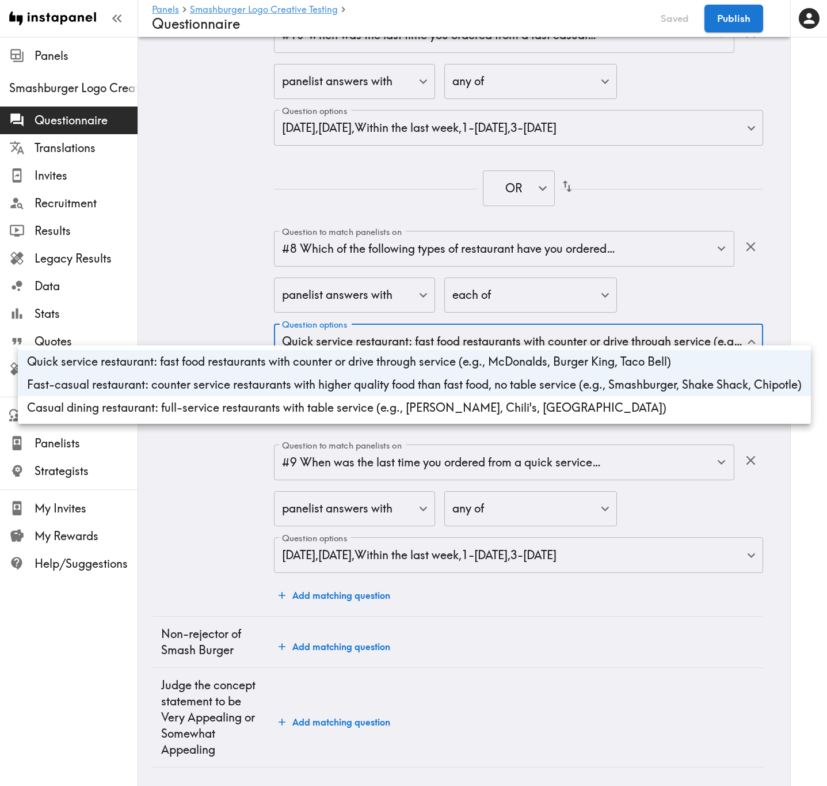
click at [523, 317] on div at bounding box center [413, 393] width 827 height 786
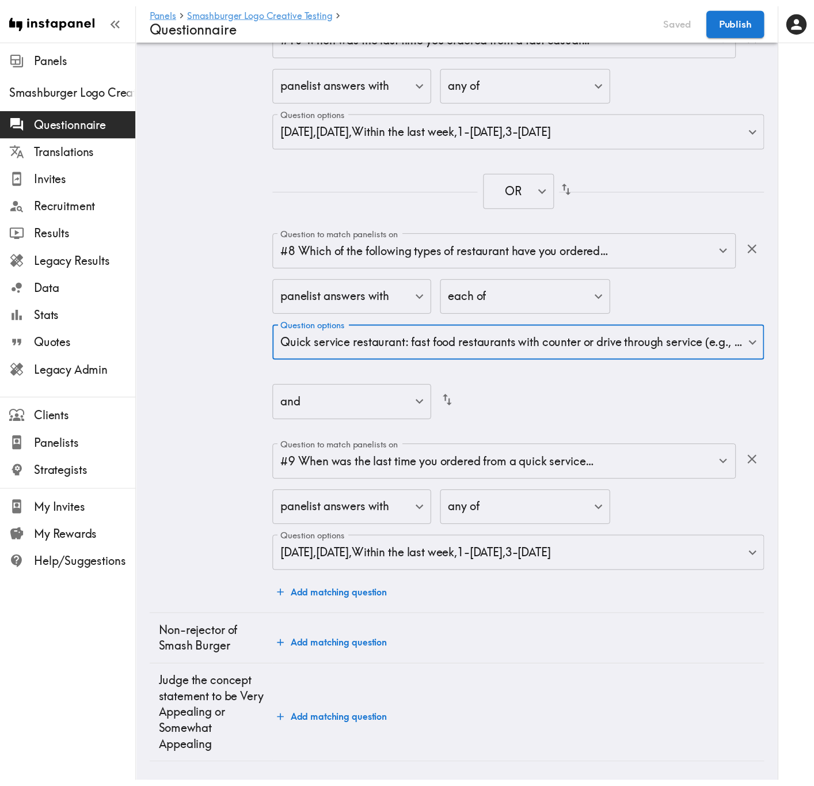
scroll to position [3126, 0]
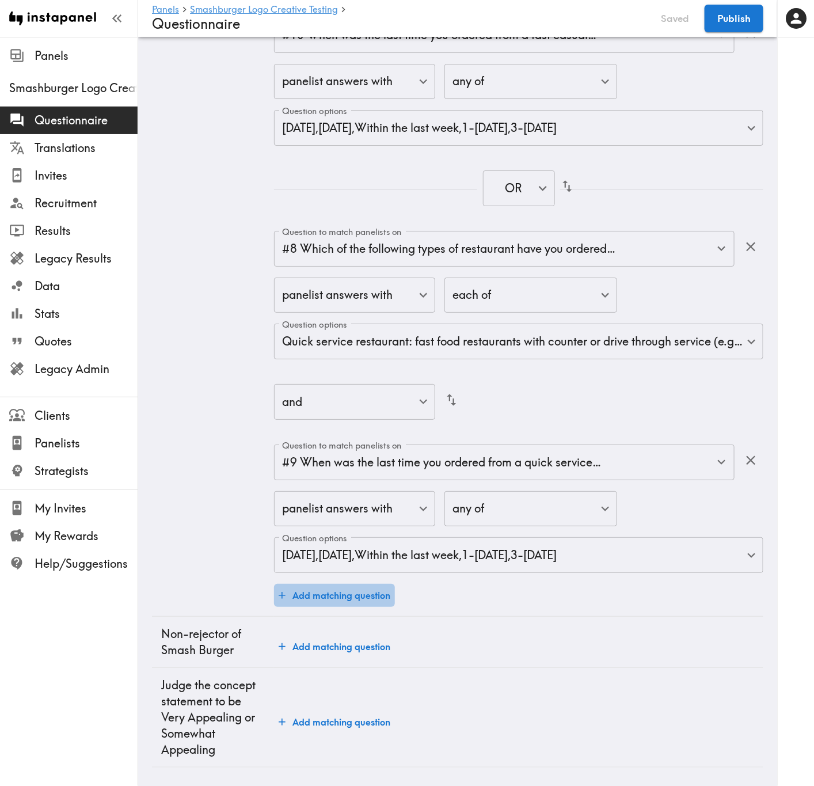
click at [342, 317] on button "Add matching question" at bounding box center [334, 595] width 121 height 23
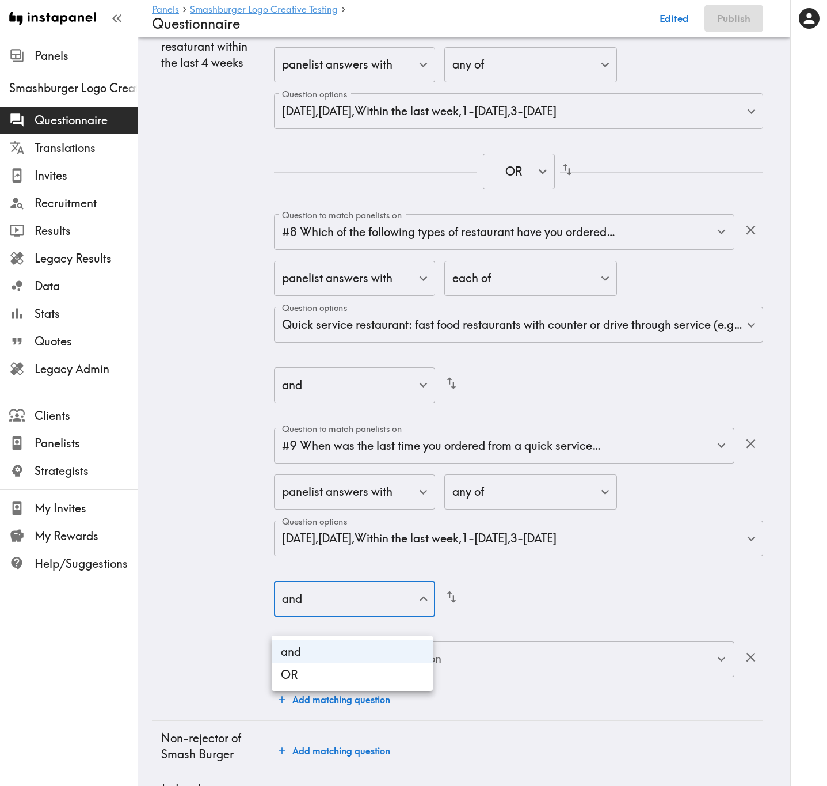
click at [555, 317] on div at bounding box center [413, 393] width 827 height 786
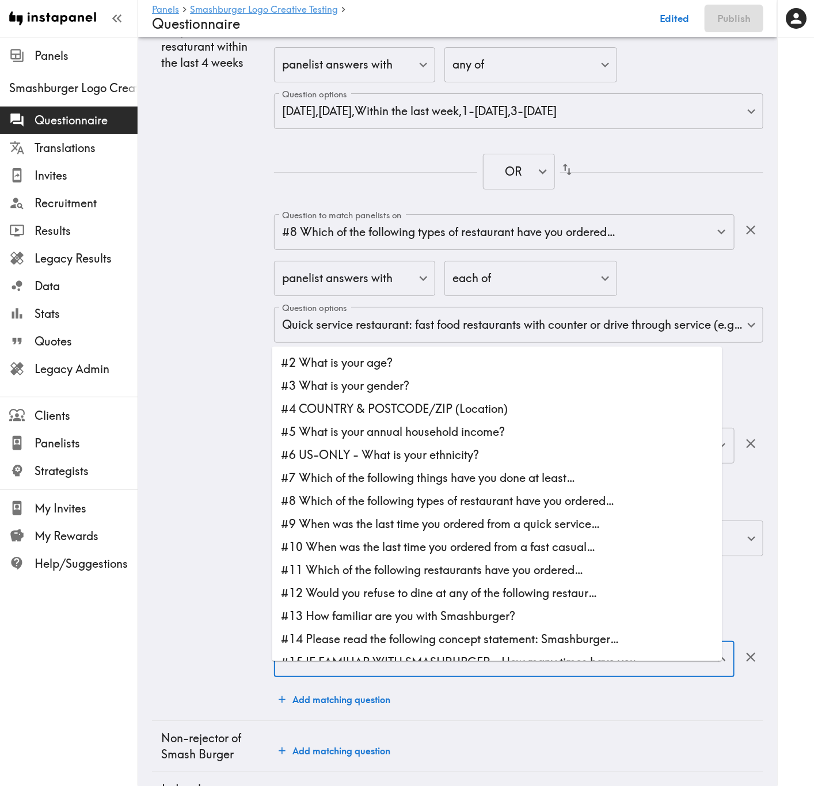
click at [544, 317] on input "Question to match panelists on" at bounding box center [495, 658] width 433 height 25
click at [433, 317] on li "#10 When was the last time you ordered from a fast casual…" at bounding box center [497, 546] width 450 height 23
type input "#10 When was the last time you ordered from a fast casual…"
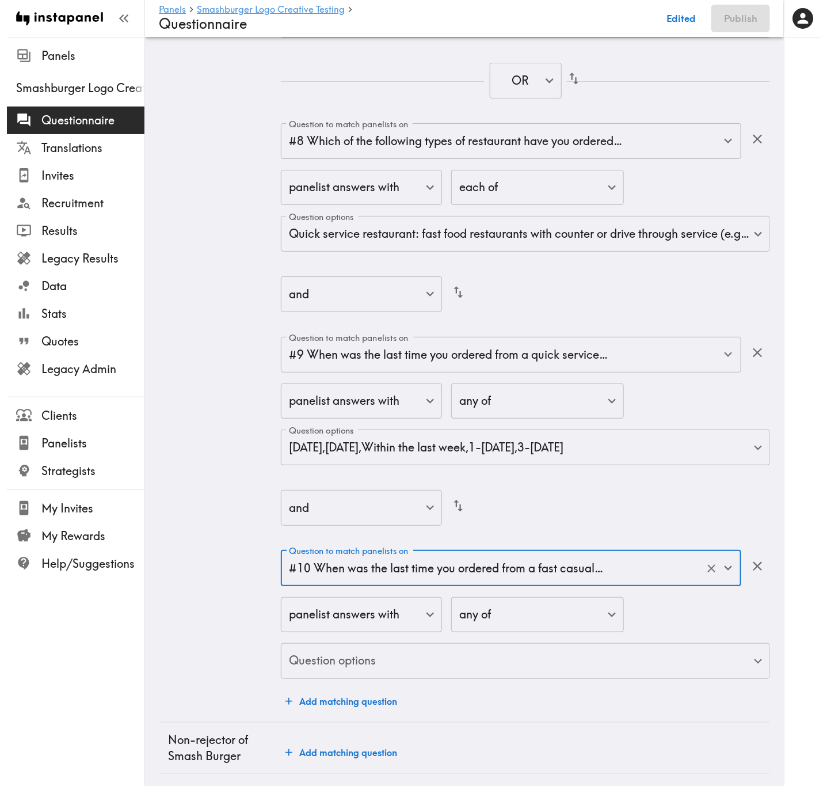
scroll to position [3355, 0]
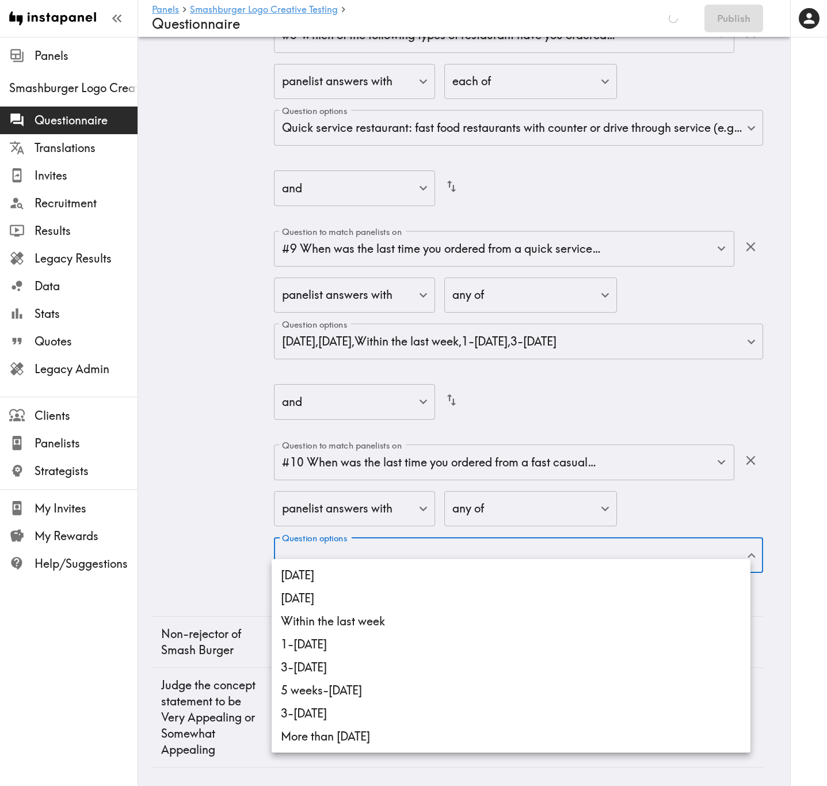
click at [413, 317] on li "Today" at bounding box center [511, 574] width 479 height 23
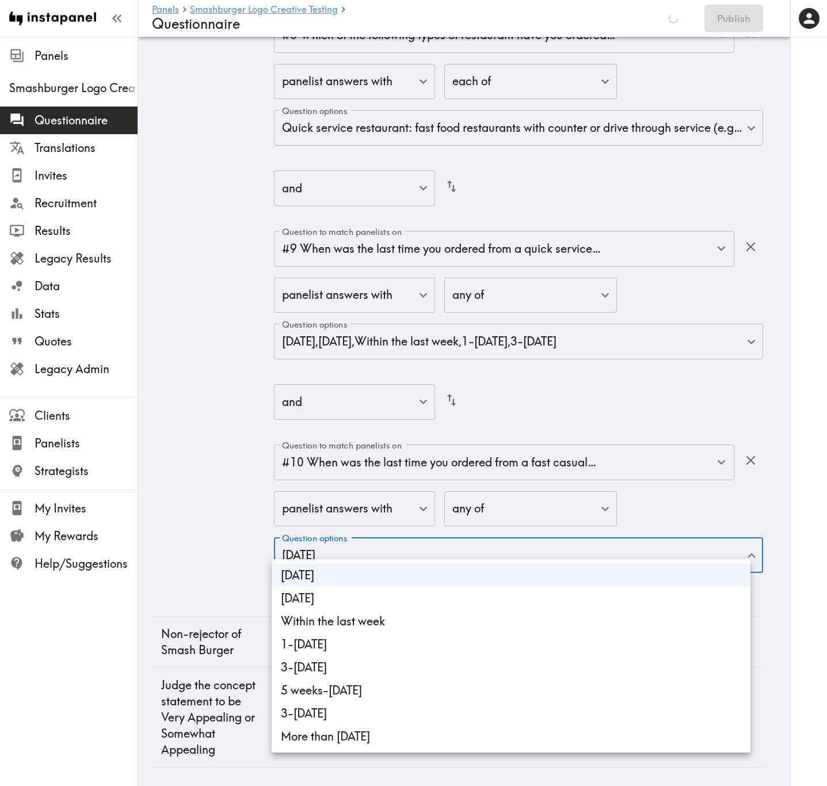
drag, startPoint x: 414, startPoint y: 597, endPoint x: 415, endPoint y: 605, distance: 7.5
click at [414, 317] on li "Yesterday" at bounding box center [511, 597] width 479 height 23
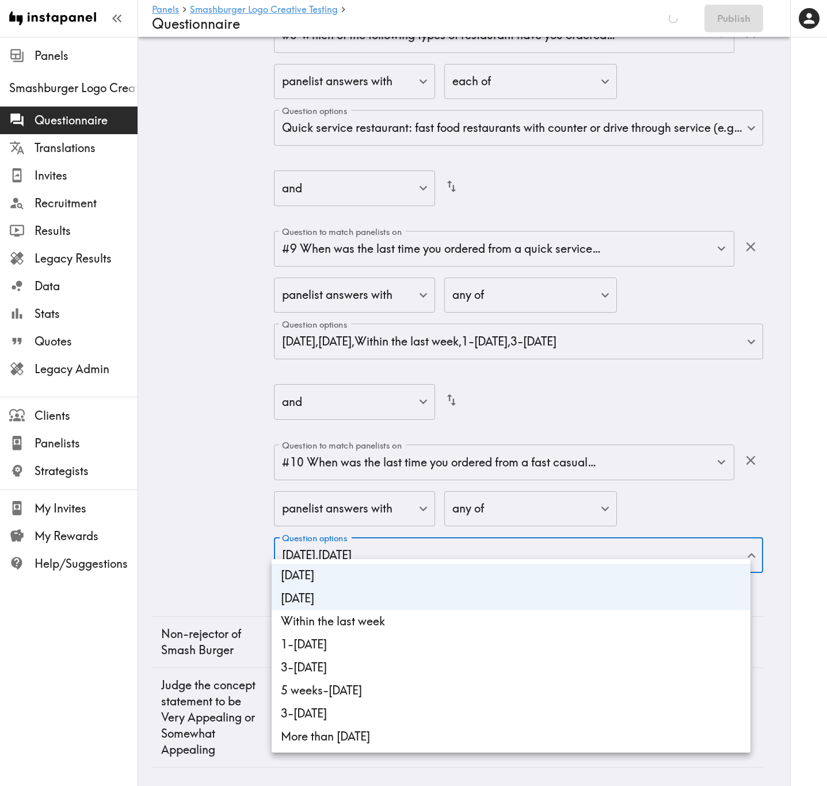
click at [417, 317] on li "Within the last week" at bounding box center [511, 620] width 479 height 23
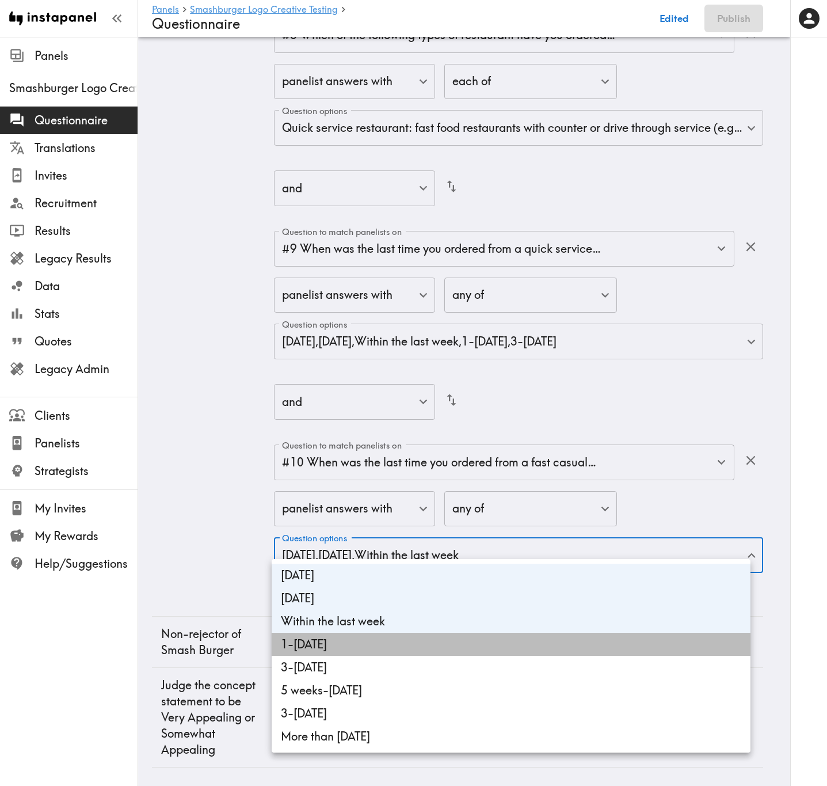
click at [417, 317] on li "1-2 weeks ago" at bounding box center [511, 643] width 479 height 23
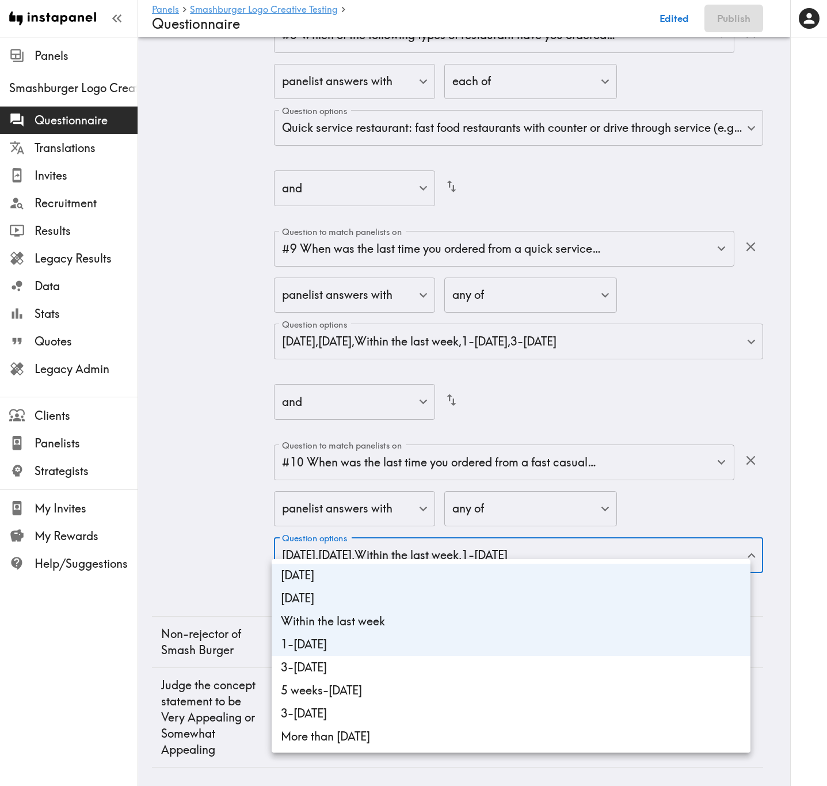
click at [418, 317] on li "3-4 weeks ago" at bounding box center [511, 666] width 479 height 23
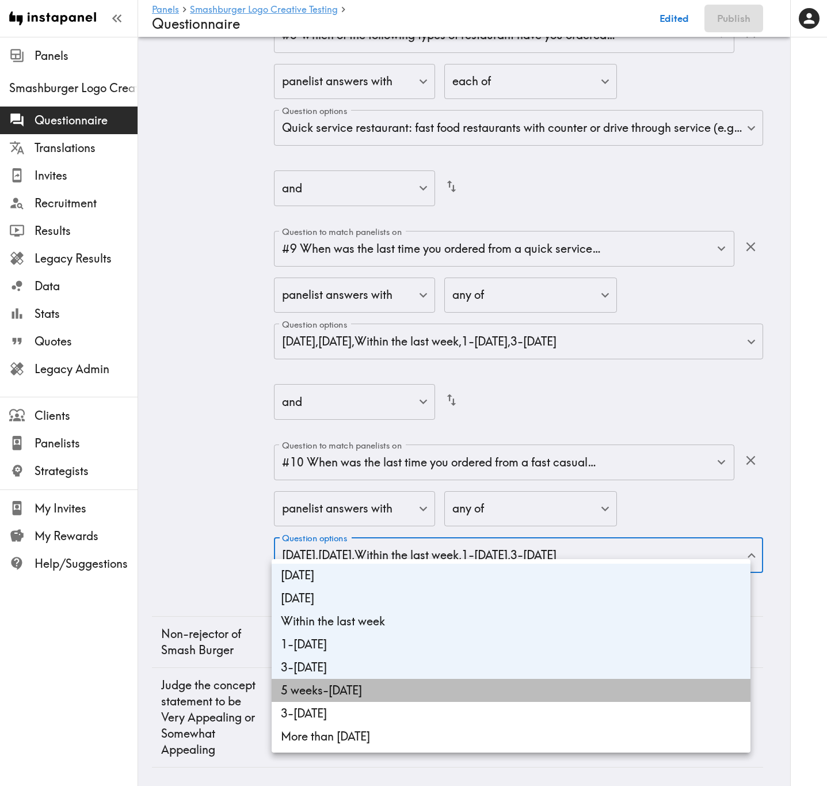
click at [421, 317] on li "5 weeks-2 months ago" at bounding box center [511, 690] width 479 height 23
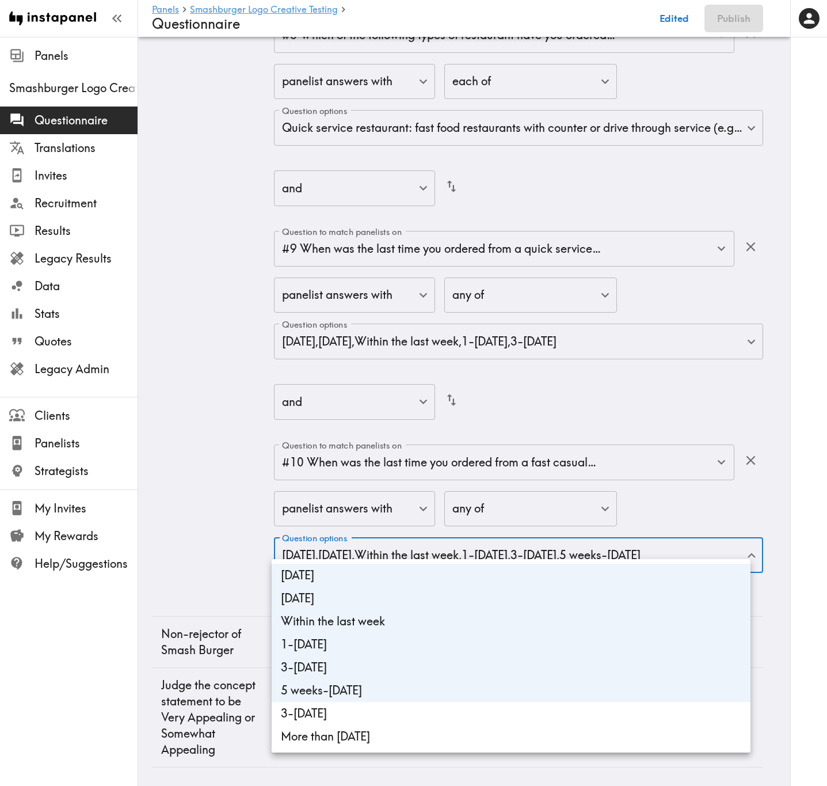
click at [344, 317] on li "5 weeks-2 months ago" at bounding box center [511, 690] width 479 height 23
type input "4d80cc4e-3b53-4961-b89d-638d5dd2865a,2d341fc6-81ec-4b65-a185-943252aaf054,0220e…"
click at [200, 317] on div at bounding box center [413, 393] width 827 height 786
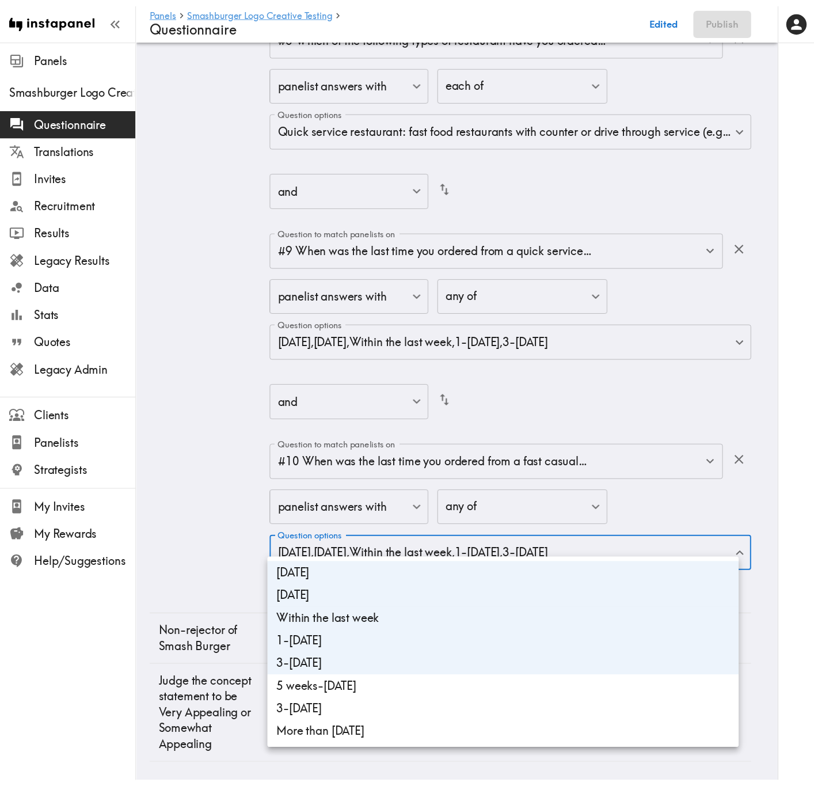
scroll to position [3340, 0]
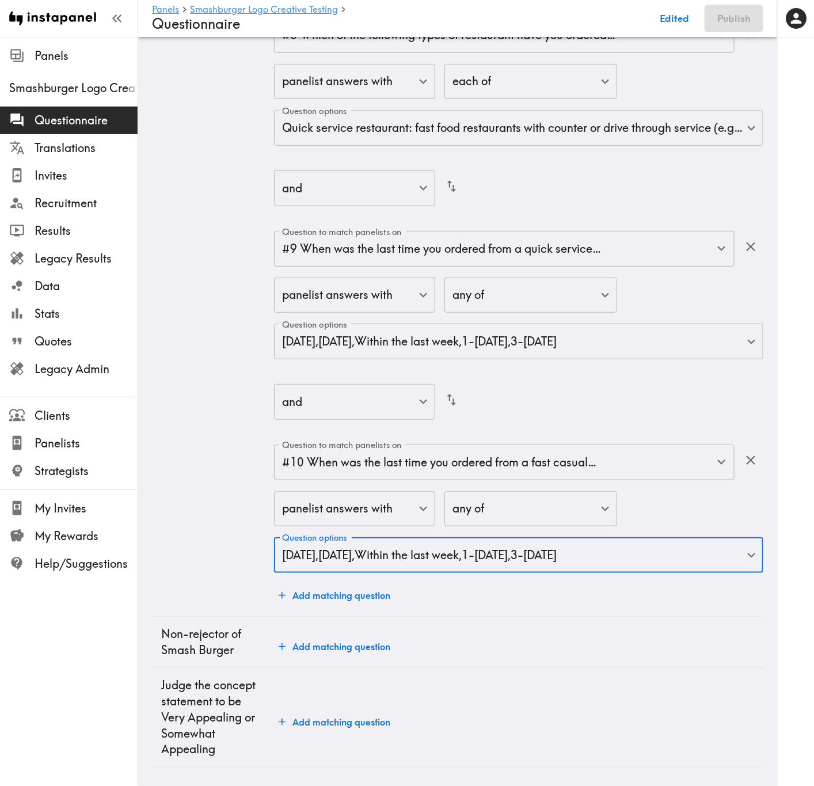
click at [596, 317] on div "and false ​" at bounding box center [518, 402] width 489 height 37
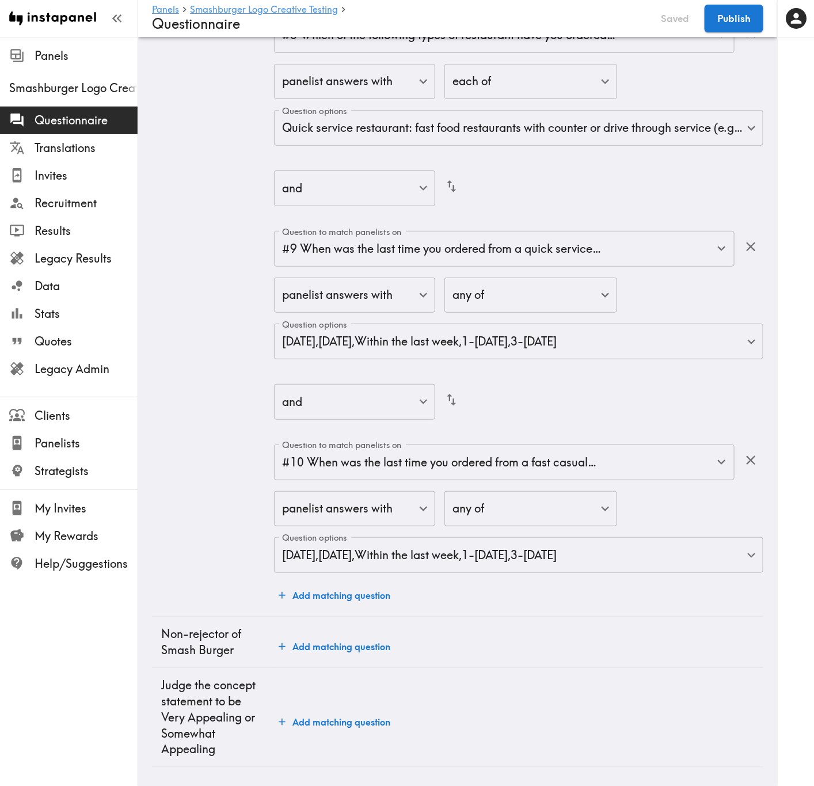
click at [344, 317] on button "Add matching question" at bounding box center [334, 646] width 121 height 23
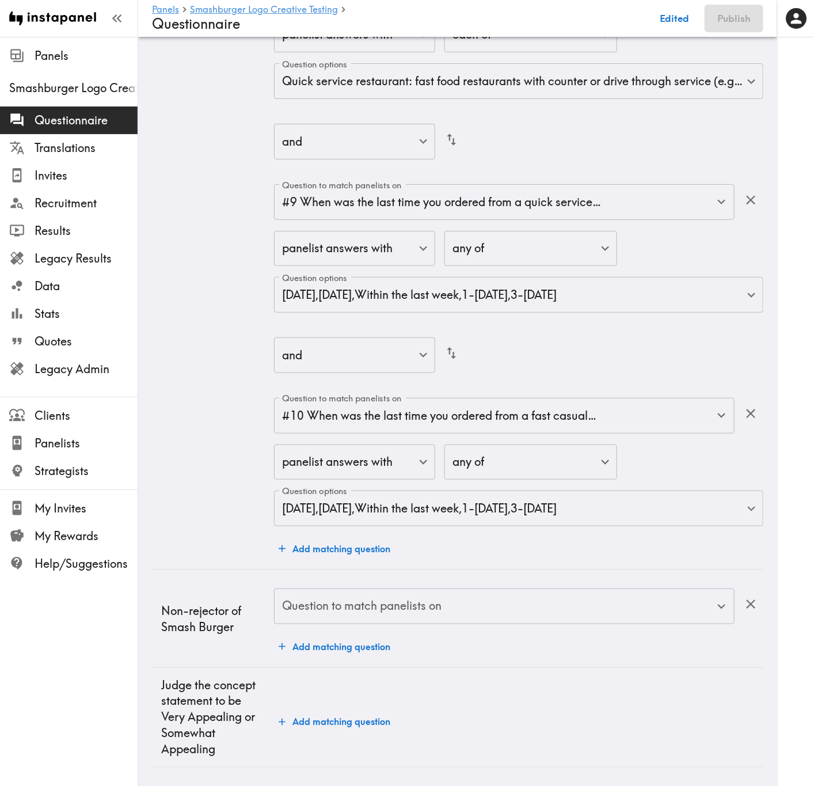
scroll to position [3402, 0]
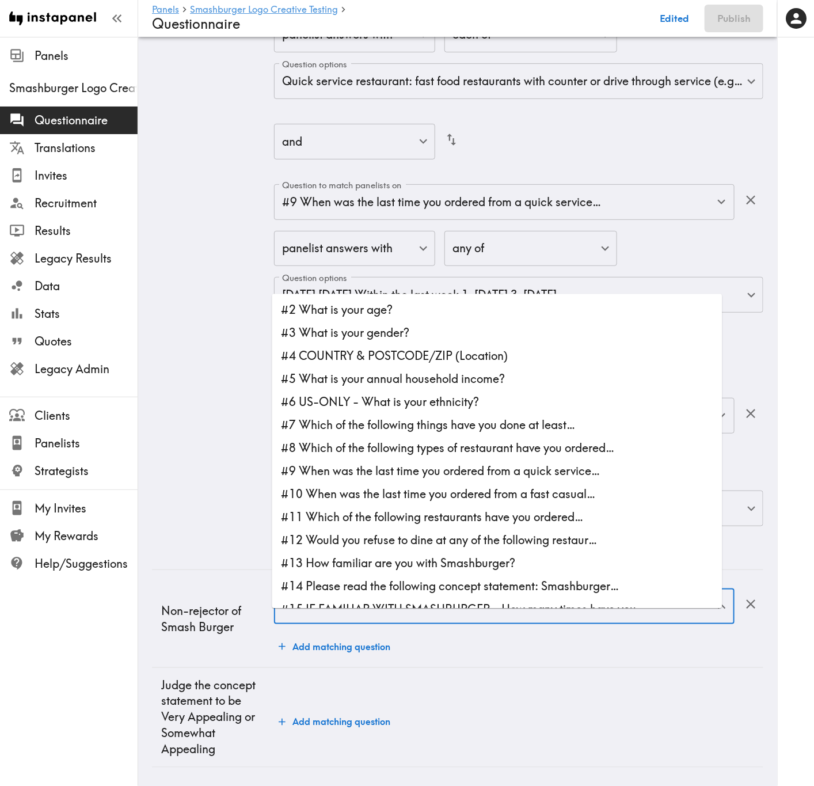
click at [481, 317] on input "Question to match panelists on" at bounding box center [495, 605] width 433 height 25
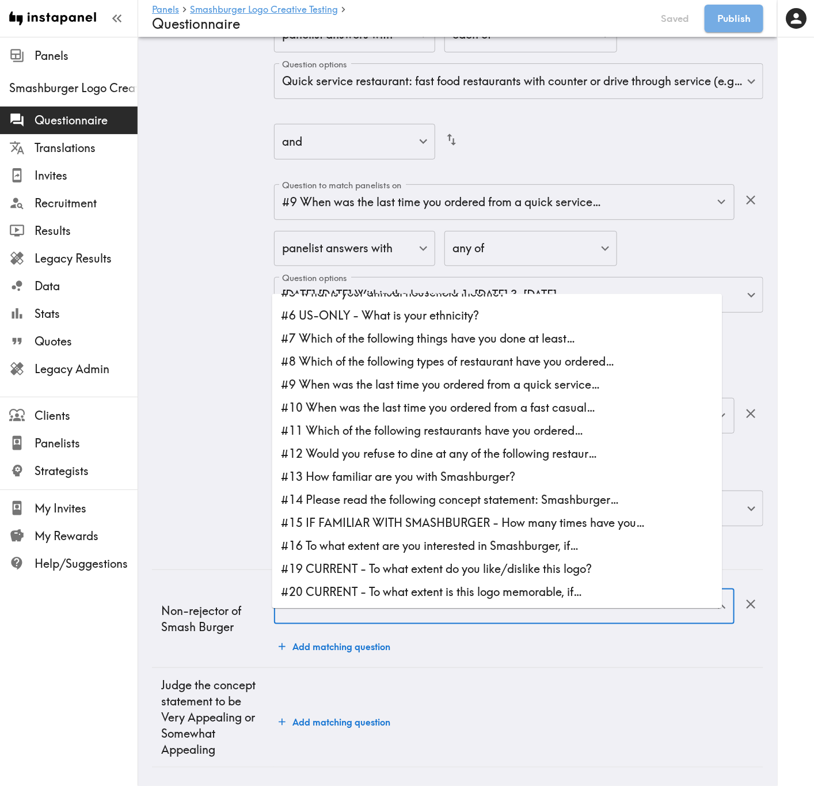
scroll to position [3322, 0]
click at [471, 317] on li "#14 Please read the following concept statement: Smashburger…" at bounding box center [497, 500] width 450 height 23
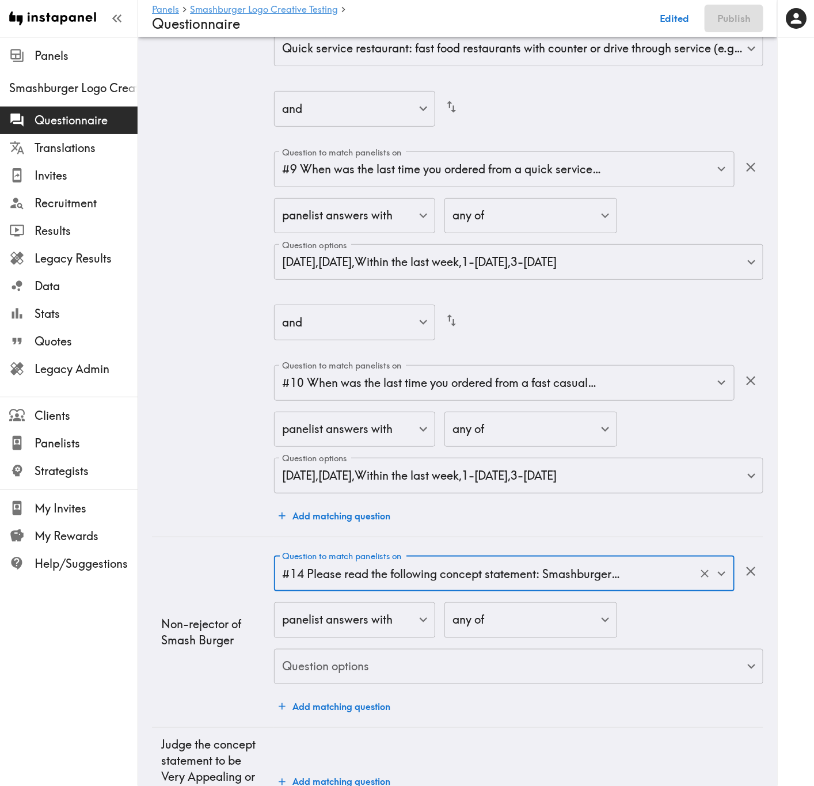
click at [508, 317] on input "#14 Please read the following concept statement: Smashburger…" at bounding box center [488, 573] width 418 height 25
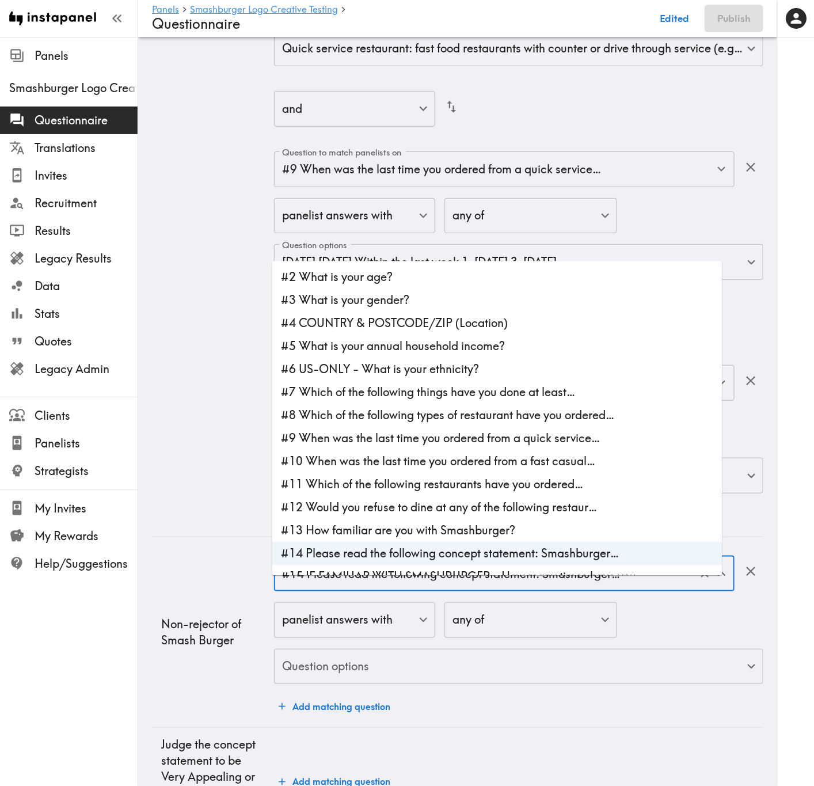
click at [494, 317] on li "#13 How familiar are you with Smashburger?" at bounding box center [497, 530] width 450 height 23
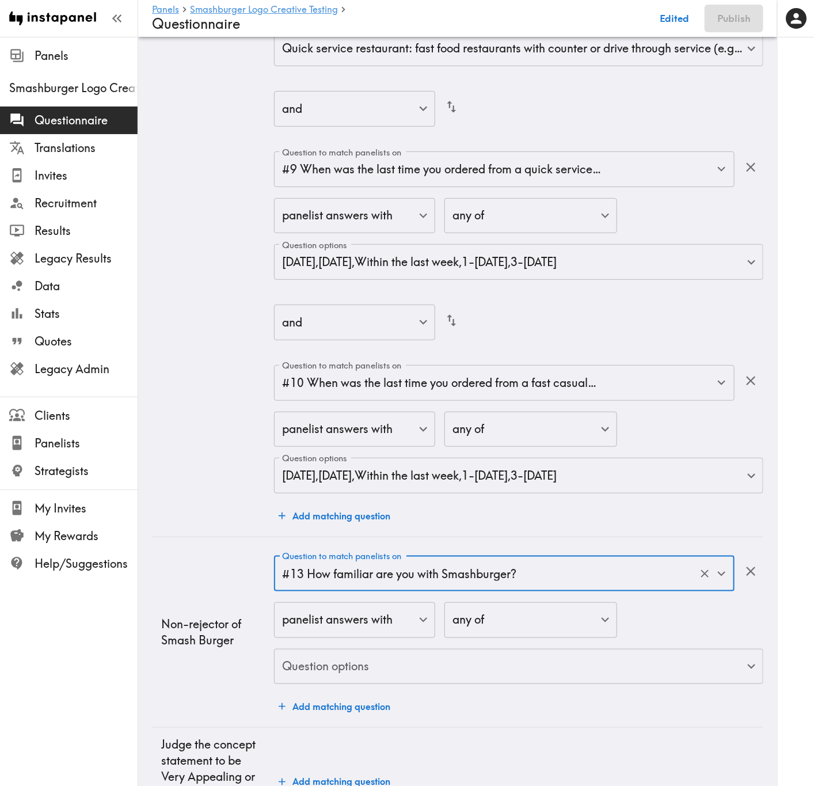
click at [512, 317] on input "#13 How familiar are you with Smashburger?" at bounding box center [488, 573] width 418 height 25
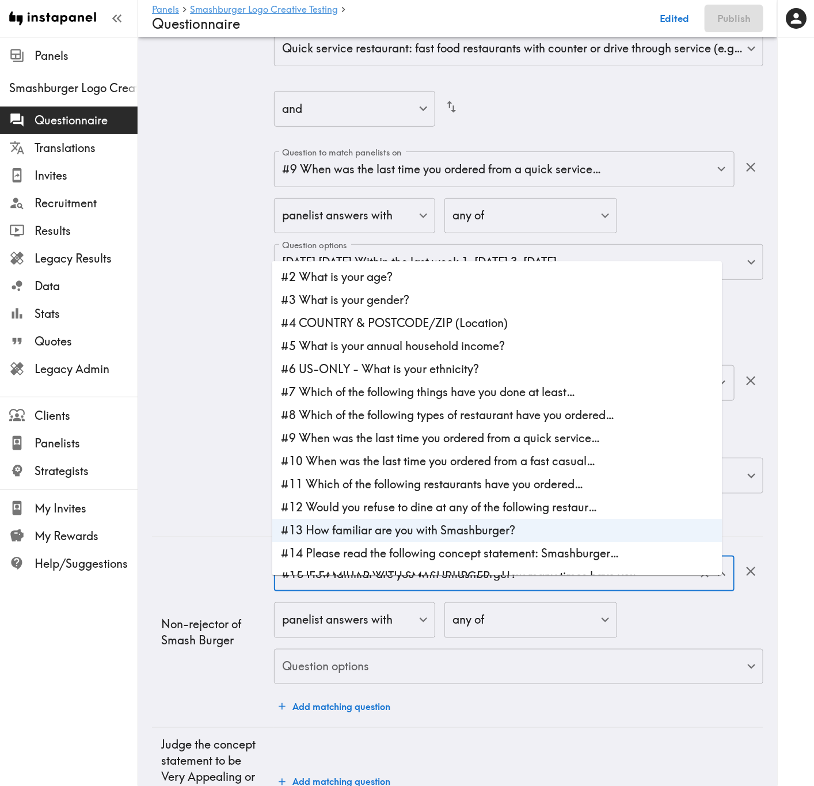
click at [489, 317] on li "#12 Would you refuse to dine at any of the following restaur…" at bounding box center [497, 507] width 450 height 23
type input "#12 Would you refuse to dine at any of the following restaur…"
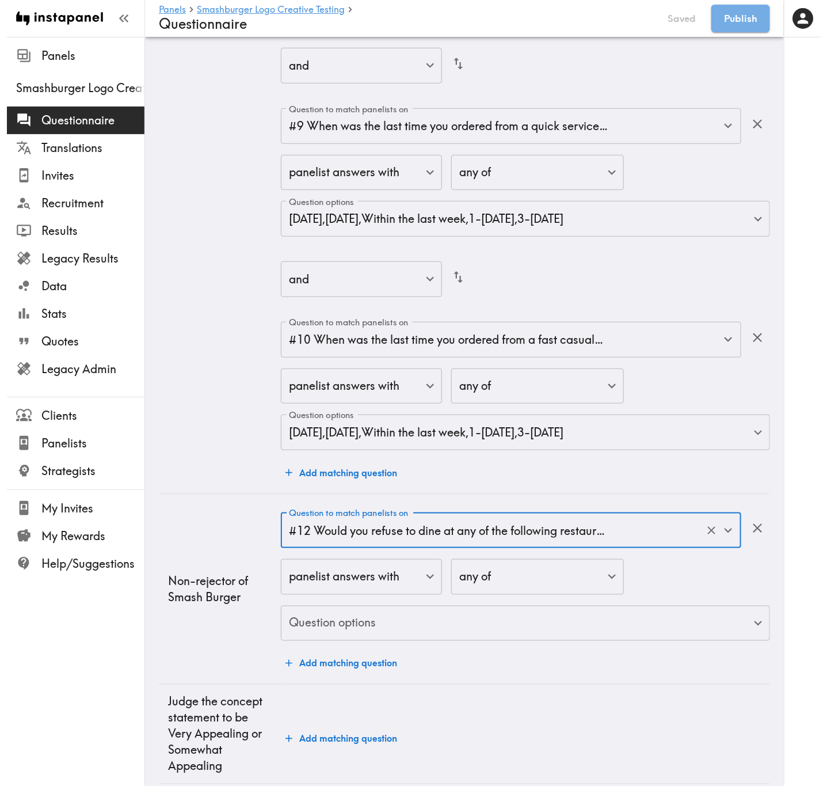
scroll to position [3495, 0]
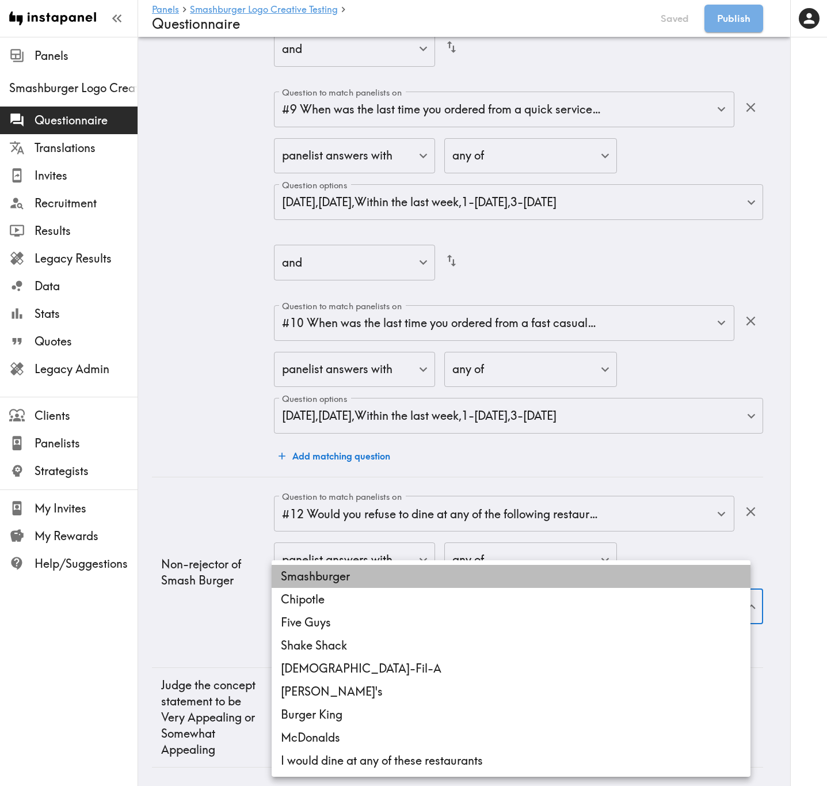
click at [355, 317] on li "Smashburger" at bounding box center [511, 576] width 479 height 23
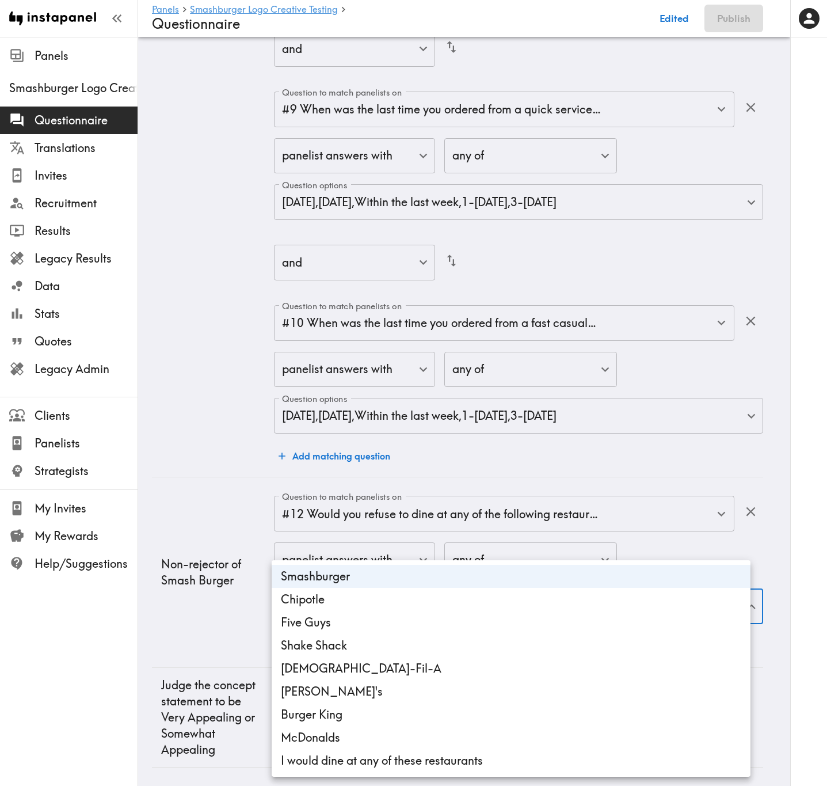
click at [351, 317] on li "Chipotle" at bounding box center [511, 599] width 479 height 23
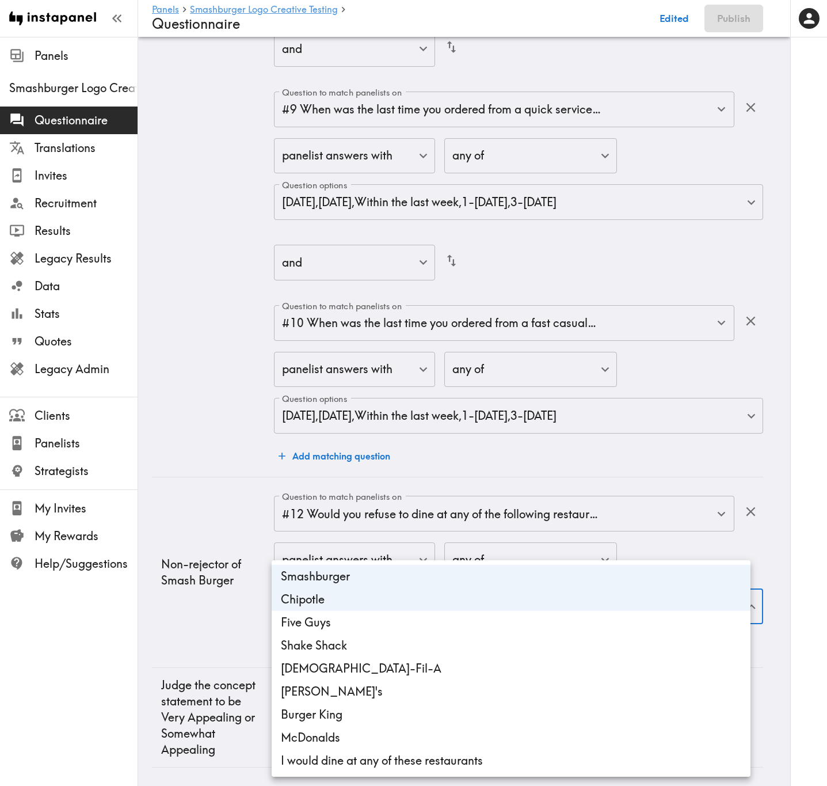
drag, startPoint x: 358, startPoint y: 622, endPoint x: 364, endPoint y: 647, distance: 26.7
click at [358, 317] on li "Five Guys" at bounding box center [511, 622] width 479 height 23
click at [365, 317] on li "Shake Shack" at bounding box center [511, 645] width 479 height 23
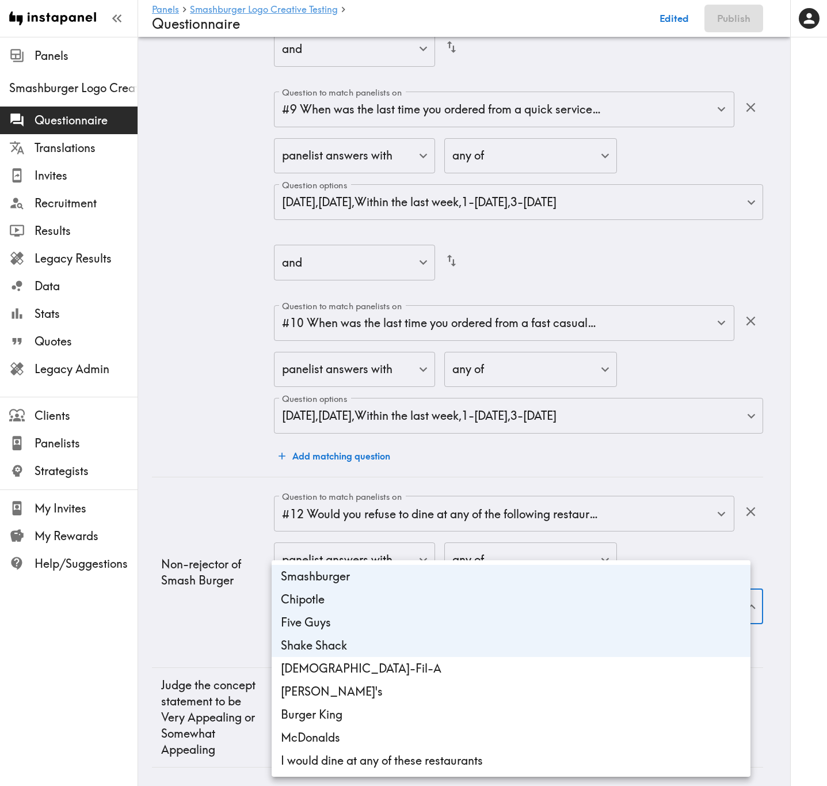
click at [368, 317] on li "Chick-Fil-A" at bounding box center [511, 668] width 479 height 23
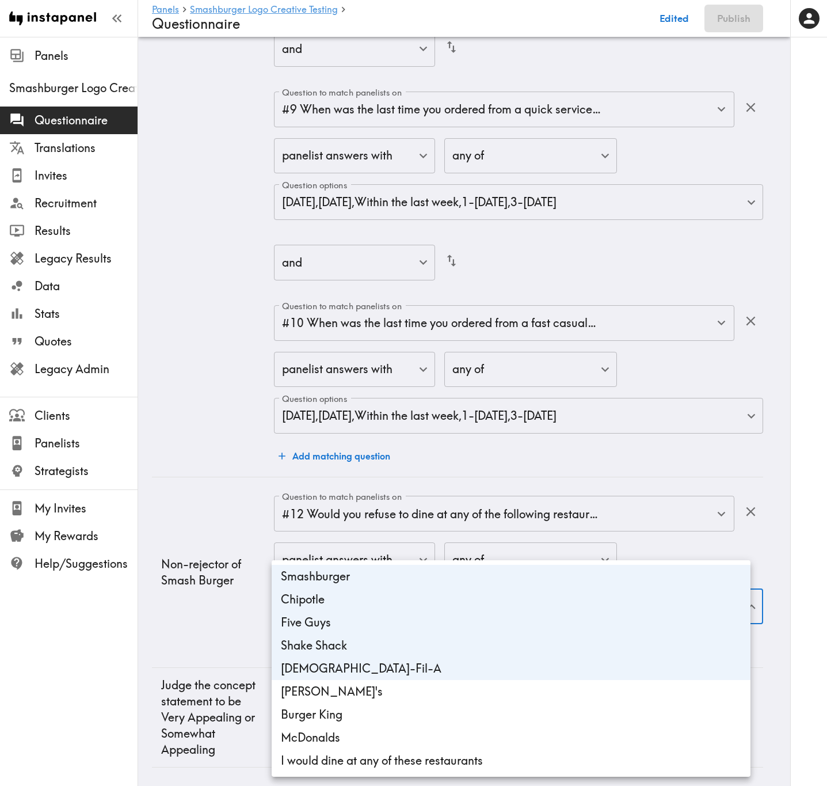
click at [377, 317] on li "Wendy's" at bounding box center [511, 691] width 479 height 23
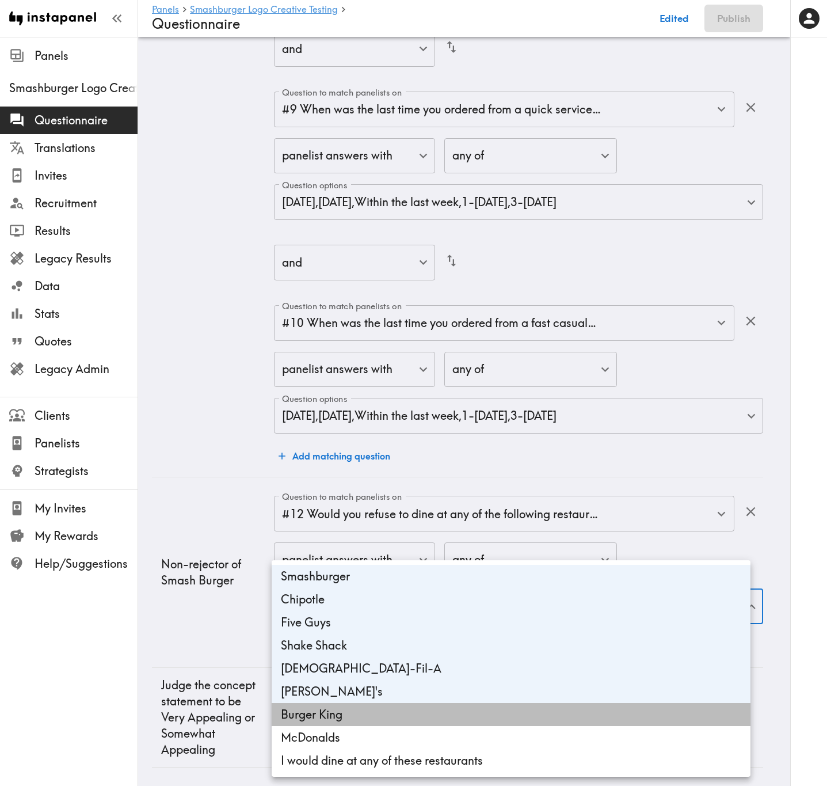
click at [380, 317] on li "Burger King" at bounding box center [511, 714] width 479 height 23
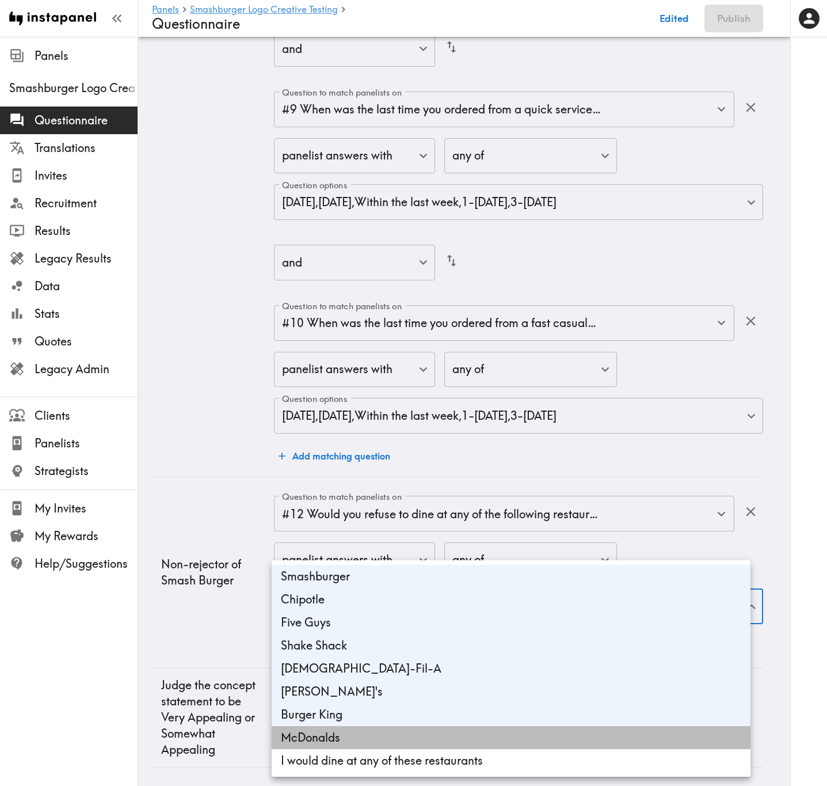
drag, startPoint x: 384, startPoint y: 741, endPoint x: 391, endPoint y: 760, distance: 20.7
click at [385, 317] on li "McDonalds" at bounding box center [511, 737] width 479 height 23
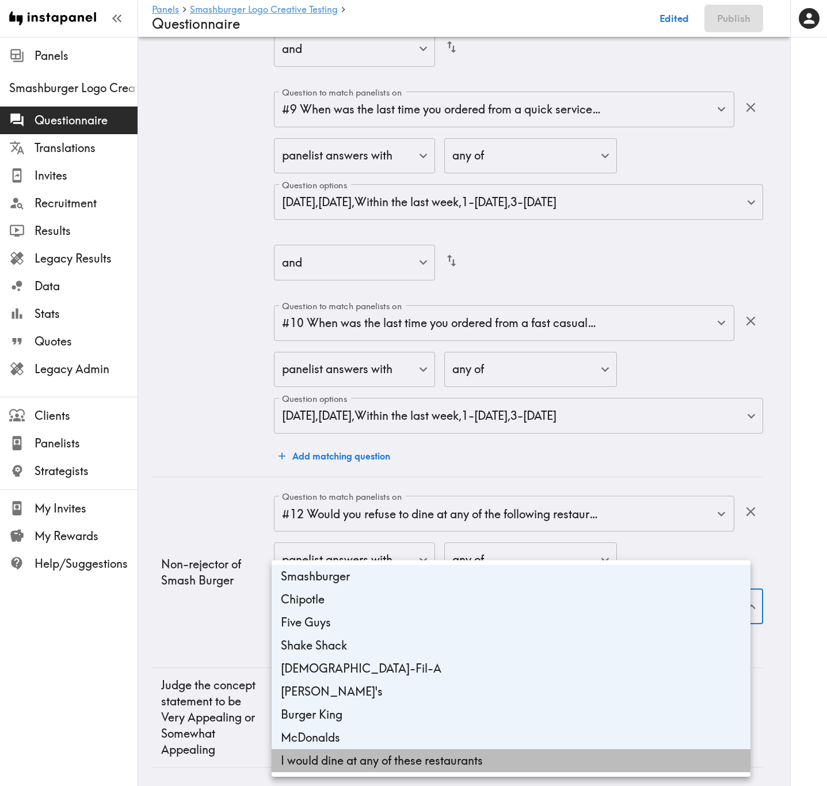
click at [392, 317] on li "I would dine at any of these restaurants" at bounding box center [511, 760] width 479 height 23
type input "a9d39bce-200f-451b-abba-8fb1da6b78cf,3ba5ecb9-eba7-4993-9d30-5c46fdecc771,3c686…"
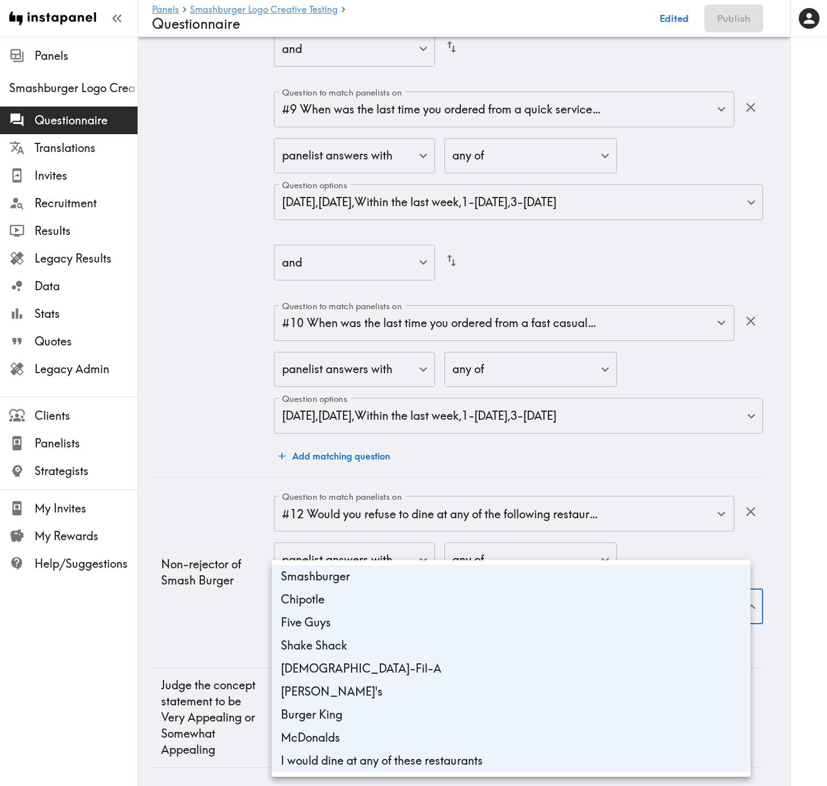
click at [223, 317] on div at bounding box center [413, 393] width 827 height 786
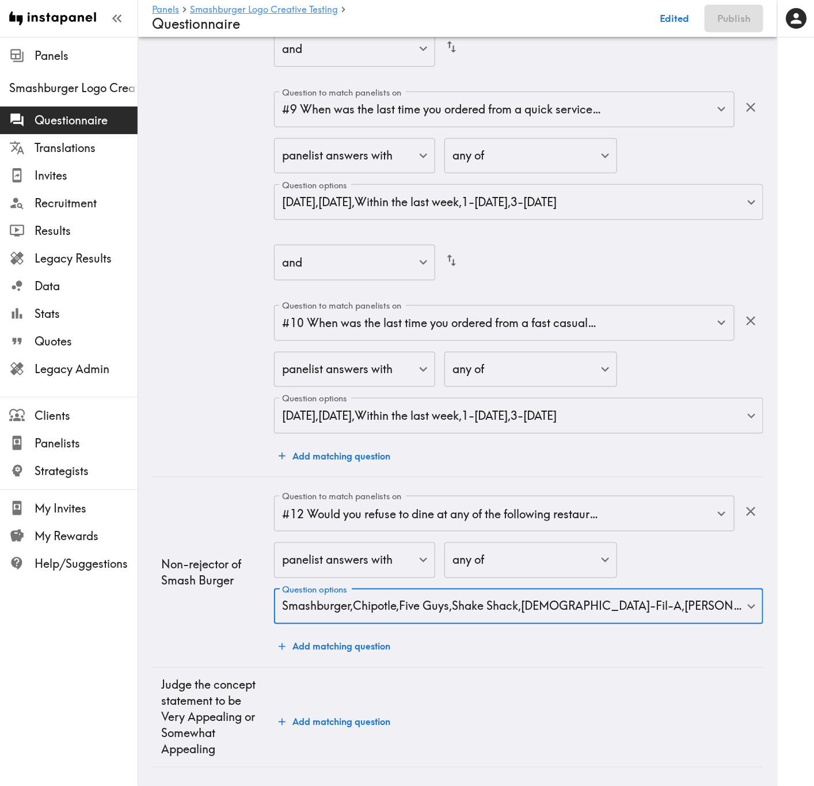
click at [359, 317] on button "Add matching question" at bounding box center [334, 646] width 121 height 23
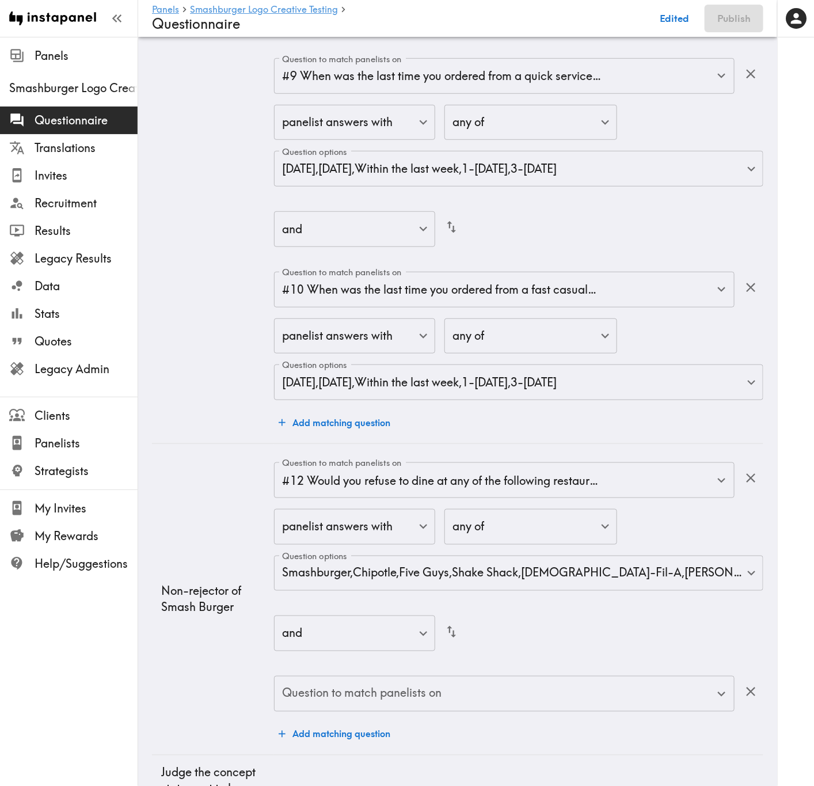
click at [411, 317] on div "Question to match panelists on" at bounding box center [504, 694] width 460 height 36
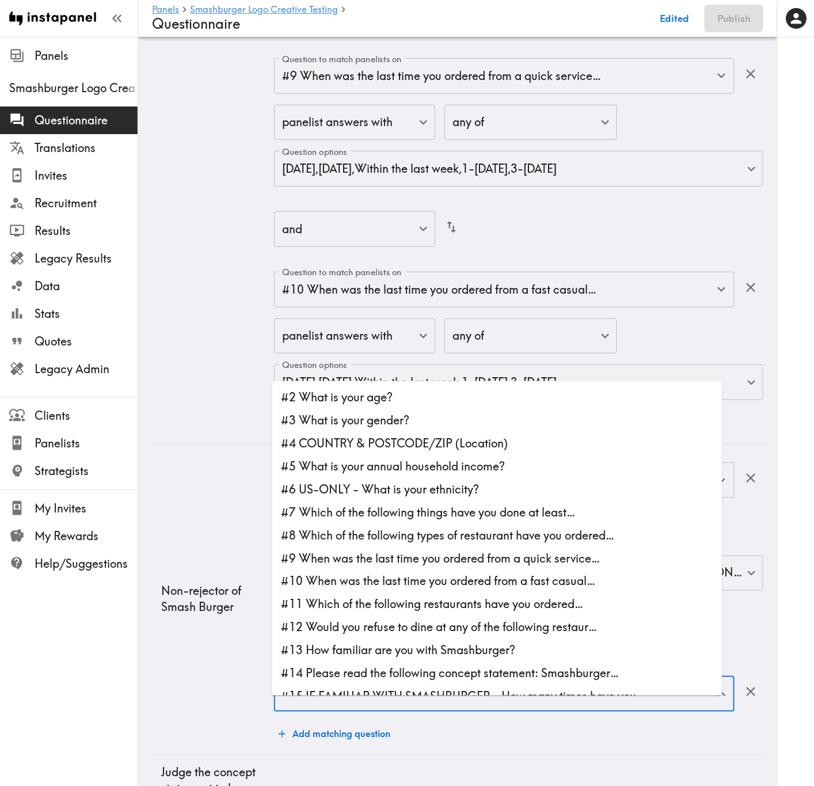
click at [380, 317] on li "#13 How familiar are you with Smashburger?" at bounding box center [497, 650] width 450 height 23
type input "#13 How familiar are you with Smashburger?"
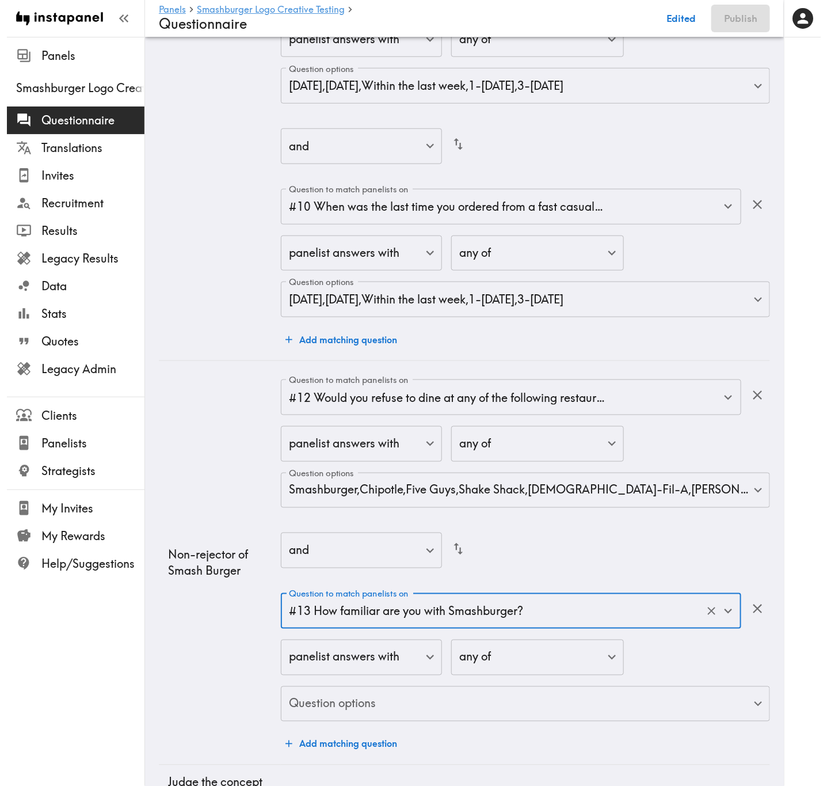
scroll to position [3709, 0]
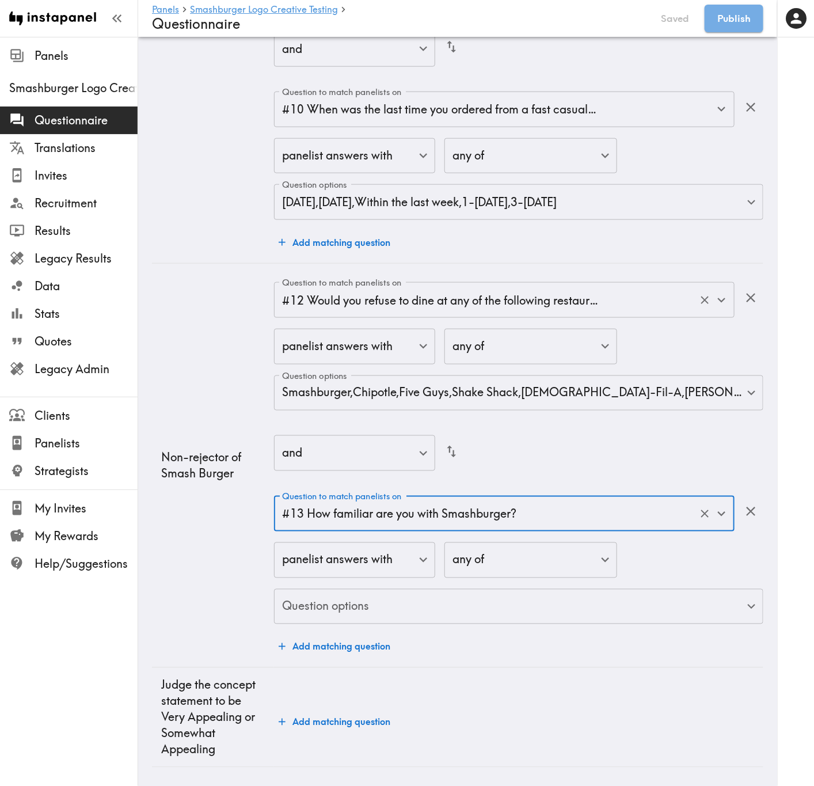
click at [516, 287] on input "#12 Would you refuse to dine at any of the following restaur…" at bounding box center [488, 299] width 418 height 25
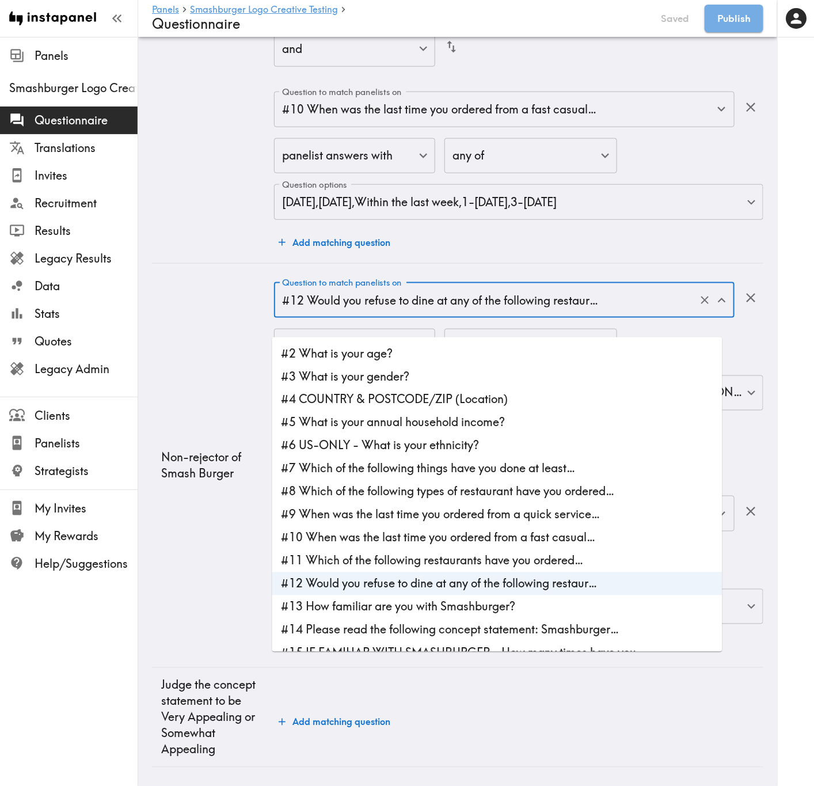
click at [423, 317] on li "#11 Which of the following restaurants have you ordered…" at bounding box center [497, 560] width 450 height 23
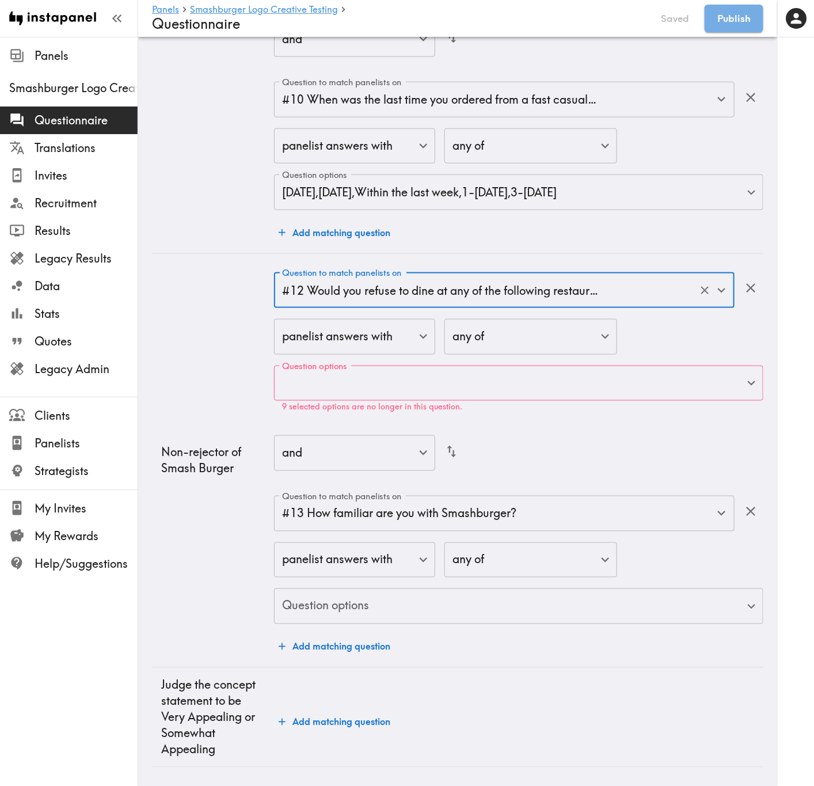
type input "#11 Which of the following restaurants have you ordered…"
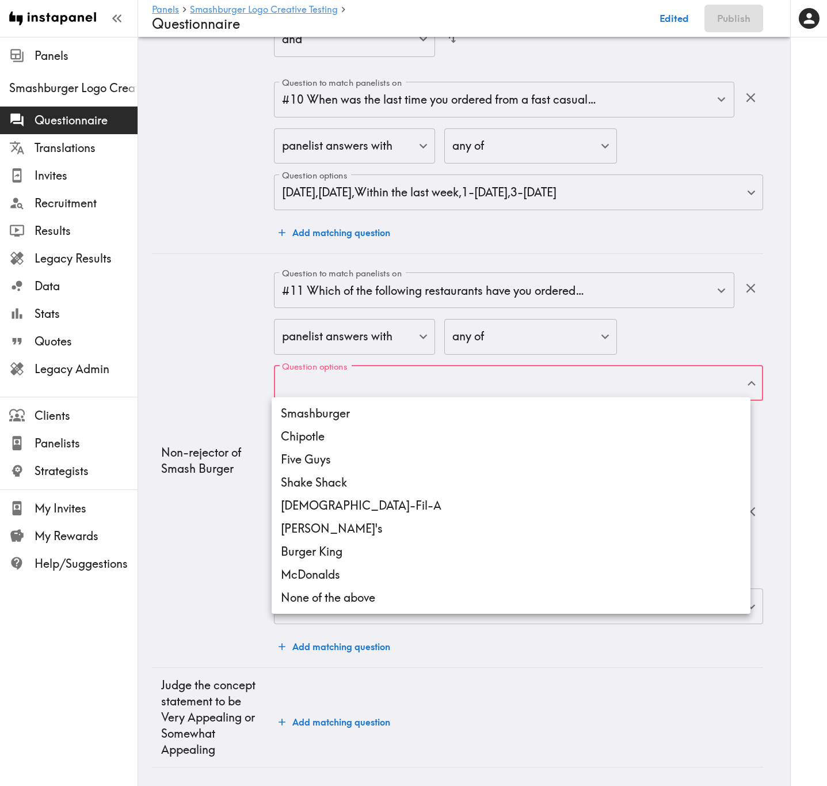
click at [436, 317] on li "Smashburger" at bounding box center [511, 413] width 479 height 23
click at [437, 317] on li "Chipotle" at bounding box center [511, 436] width 479 height 23
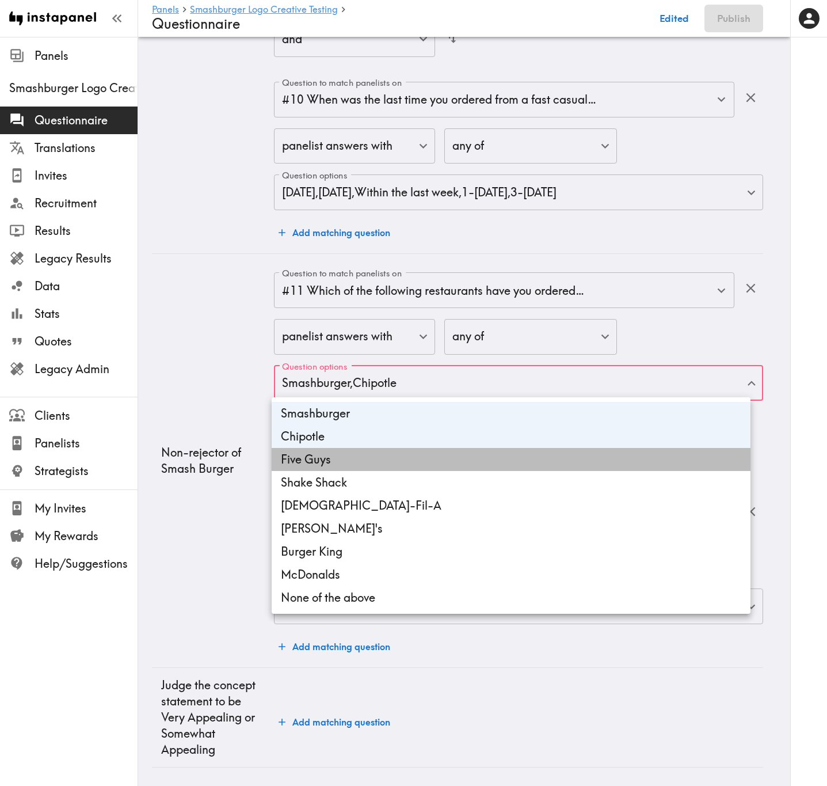
click at [435, 317] on li "Five Guys" at bounding box center [511, 459] width 479 height 23
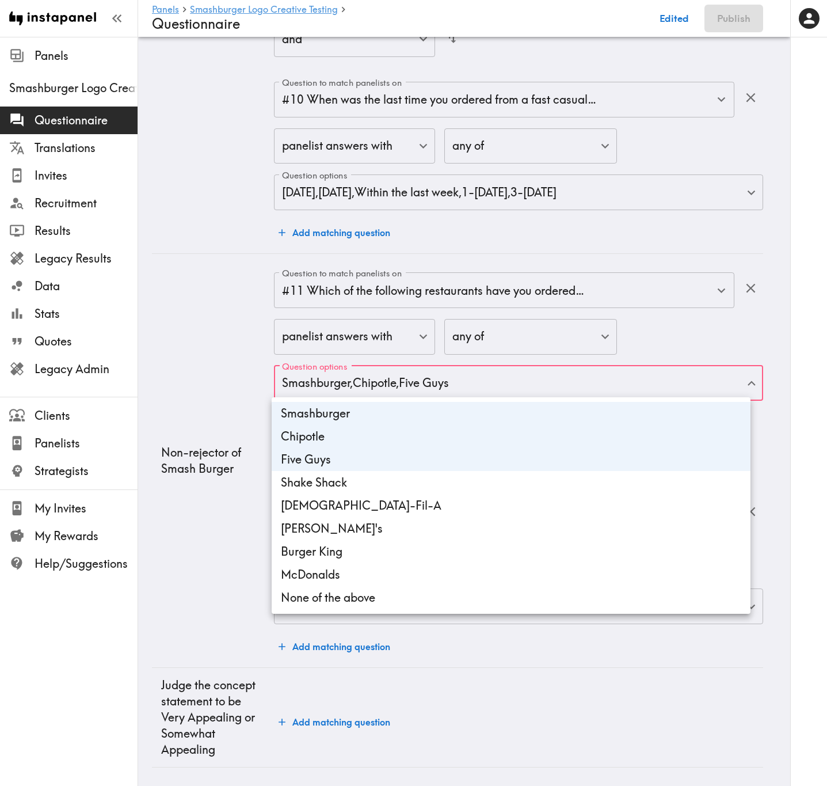
click at [440, 317] on li "Shake Shack" at bounding box center [511, 482] width 479 height 23
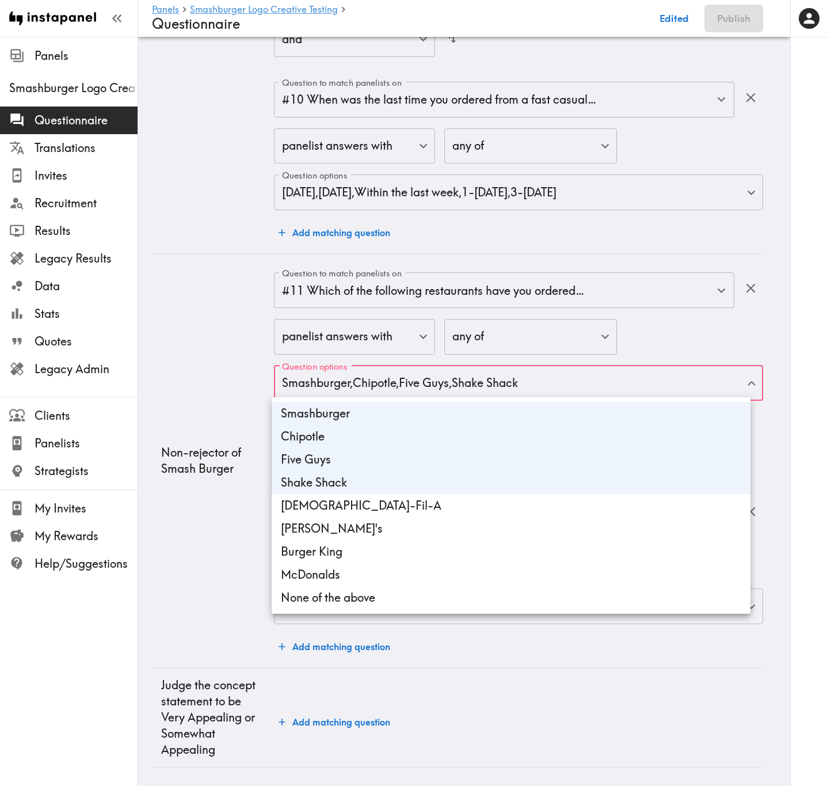
drag, startPoint x: 449, startPoint y: 504, endPoint x: 451, endPoint y: 525, distance: 21.4
click at [449, 317] on li "Chick-Fil-A" at bounding box center [511, 505] width 479 height 23
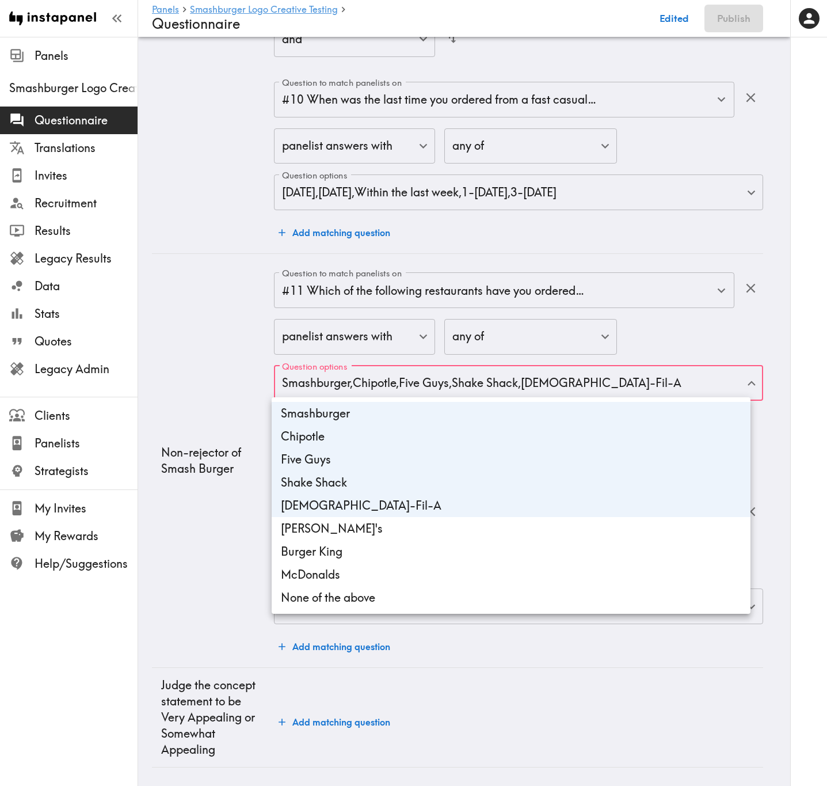
click at [451, 317] on li "Wendy's" at bounding box center [511, 528] width 479 height 23
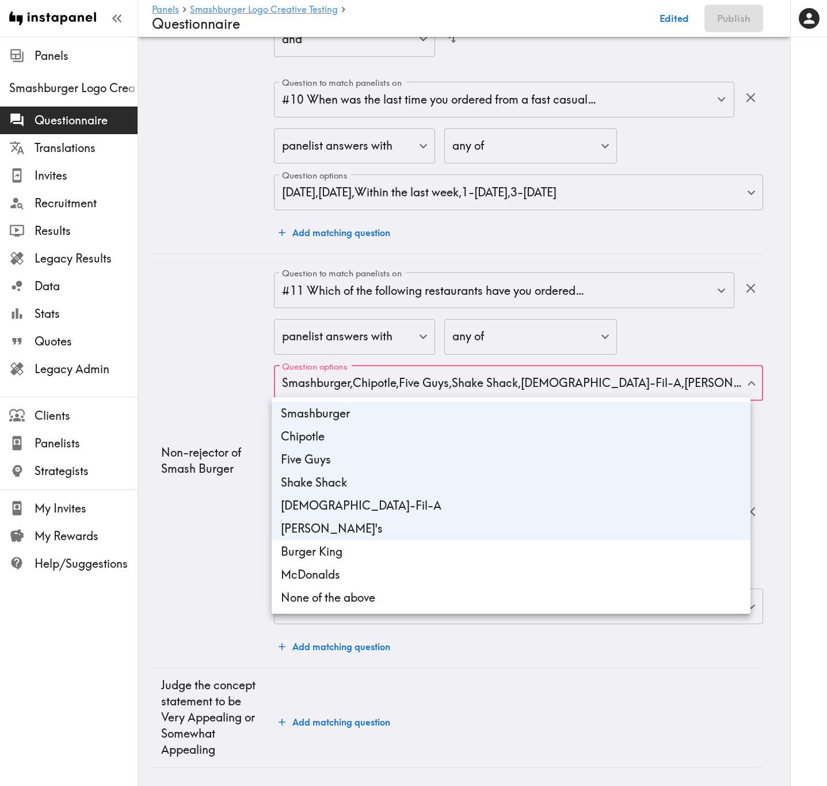
click at [451, 317] on li "Burger King" at bounding box center [511, 551] width 479 height 23
click at [453, 317] on li "McDonalds" at bounding box center [511, 574] width 479 height 23
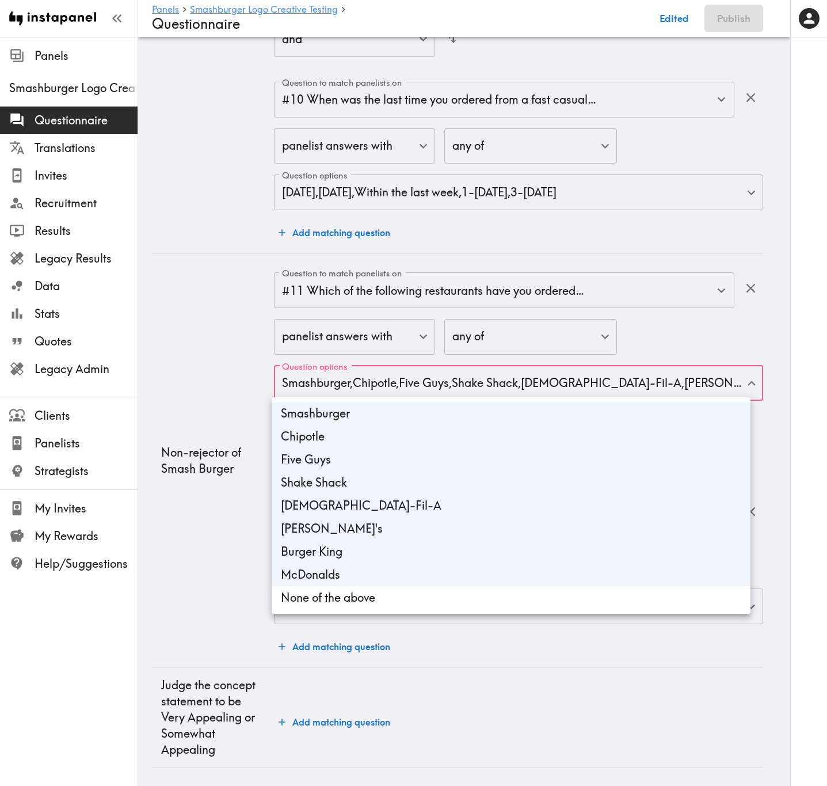
click at [458, 317] on li "None of the above" at bounding box center [511, 597] width 479 height 23
type input "a92a42c9-89af-4f40-8fb9-1930aa75a553,d44d1248-f6f3-4fdd-bffa-b4eb02f67917,dd5c0…"
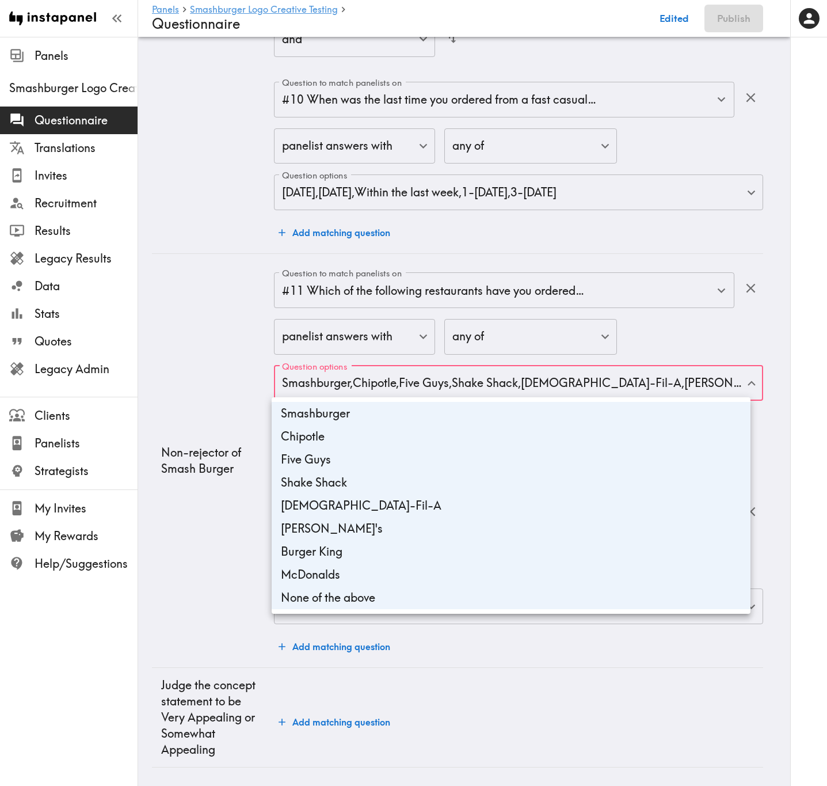
click at [204, 317] on div at bounding box center [413, 393] width 827 height 786
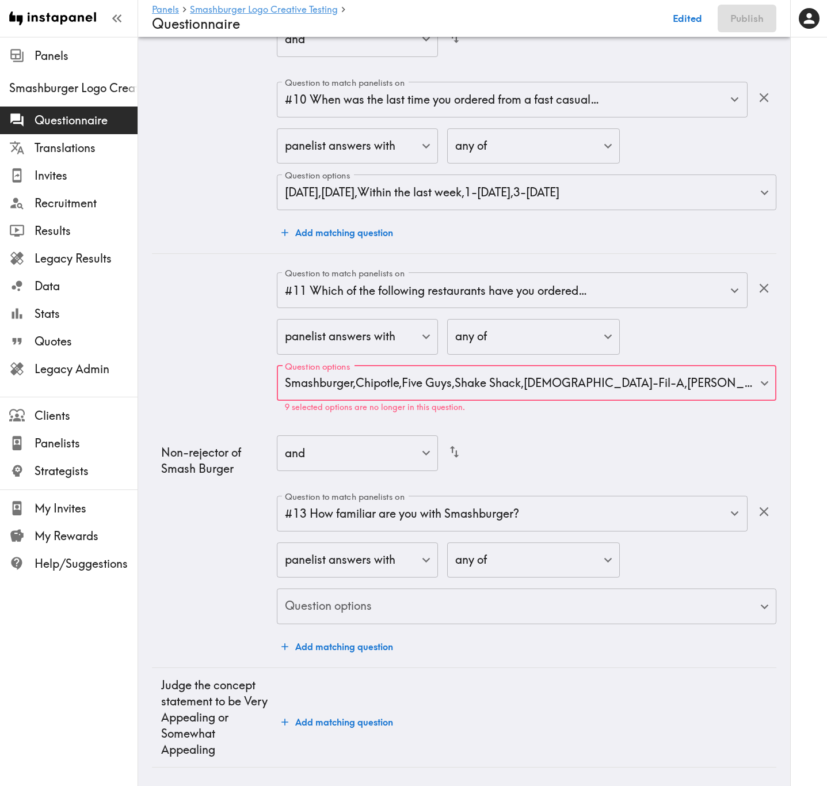
scroll to position [3702, 0]
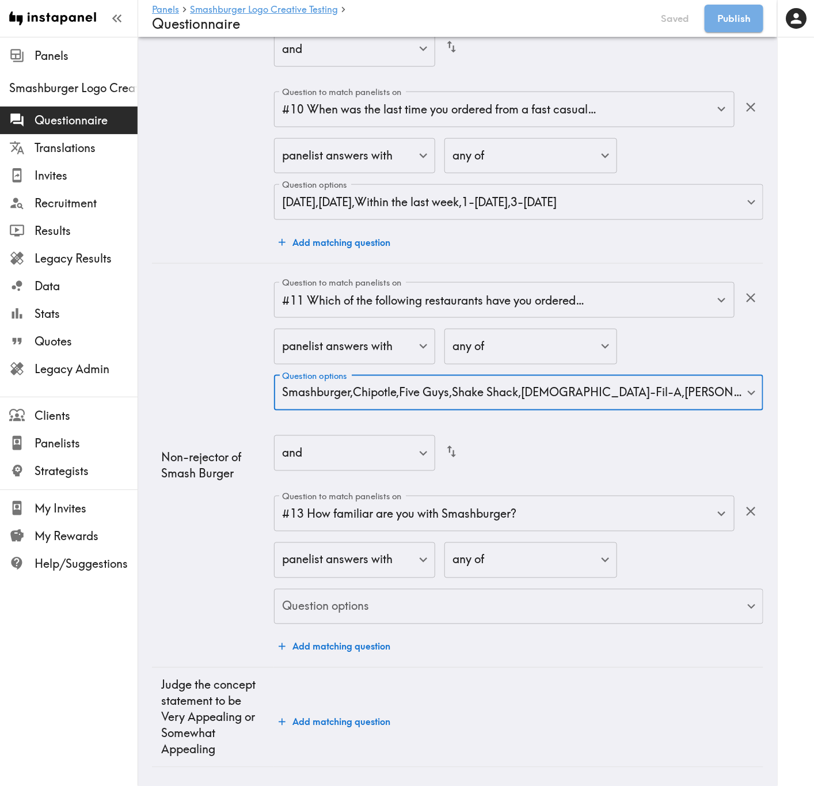
click at [546, 317] on div "Question to match panelists on #11 Which of the following restaurants have you …" at bounding box center [518, 470] width 489 height 376
click at [546, 317] on input "#13 How familiar are you with Smashburger?" at bounding box center [488, 513] width 418 height 25
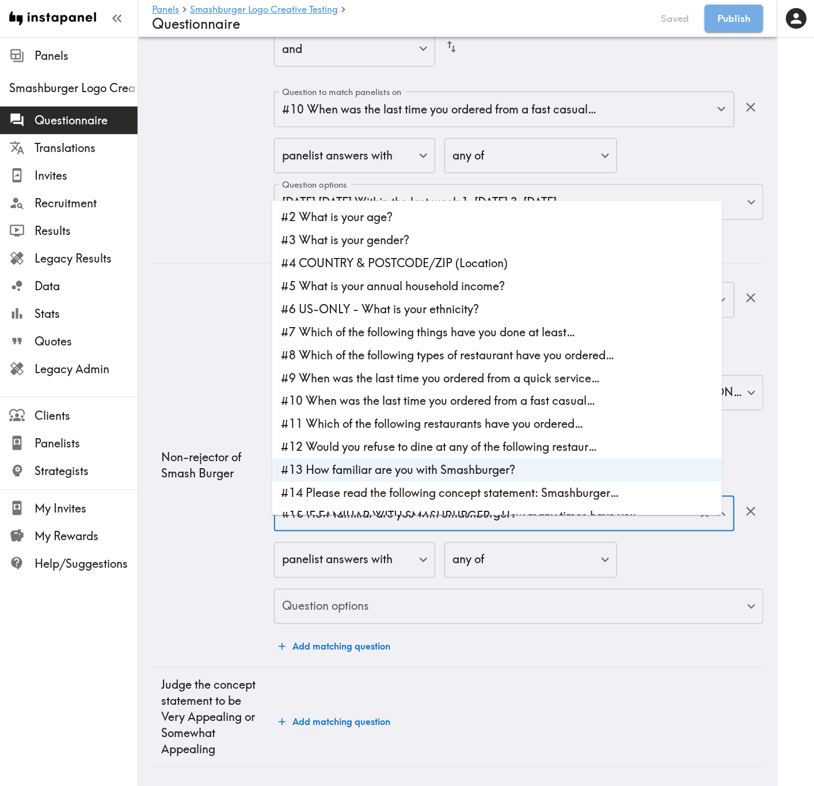
click at [421, 317] on li "#12 Would you refuse to dine at any of the following restaur…" at bounding box center [497, 447] width 450 height 23
type input "#12 Would you refuse to dine at any of the following restaur…"
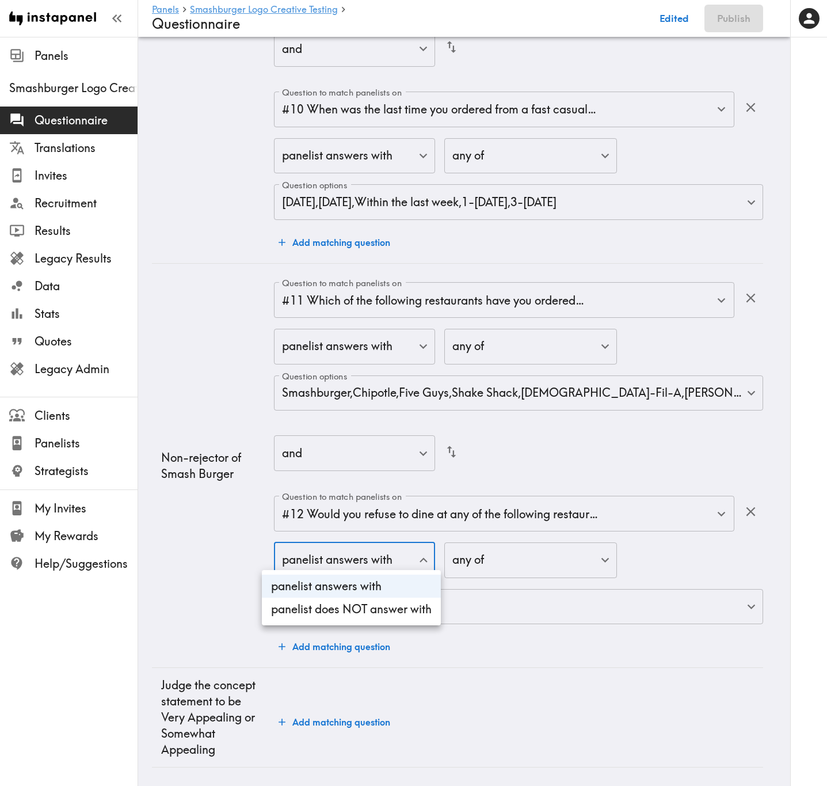
click at [394, 317] on li "panelist does NOT answer with" at bounding box center [351, 608] width 179 height 23
type input "true"
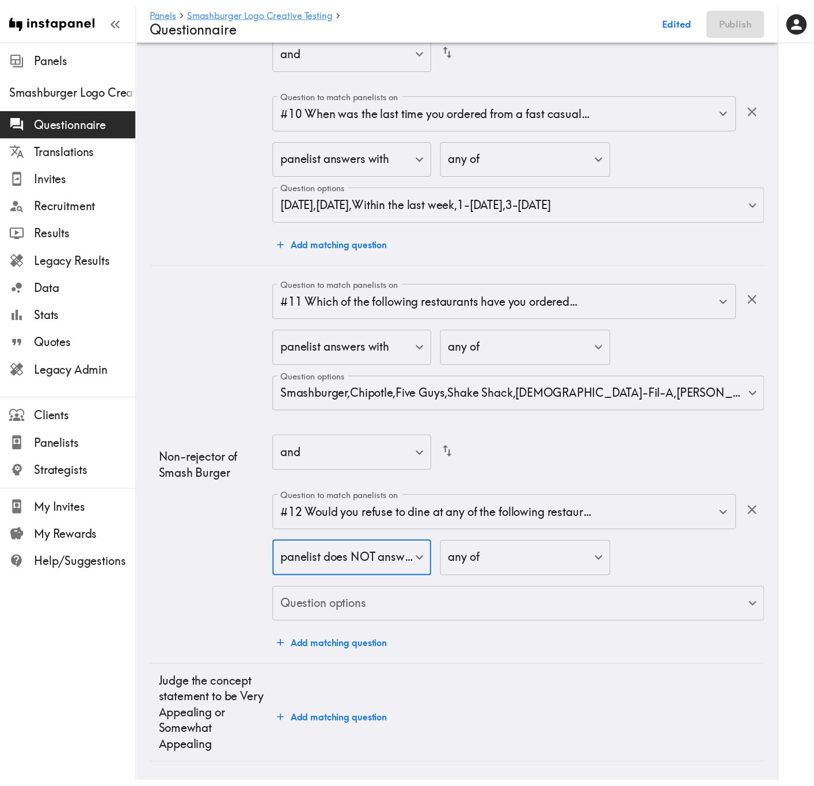
scroll to position [3692, 0]
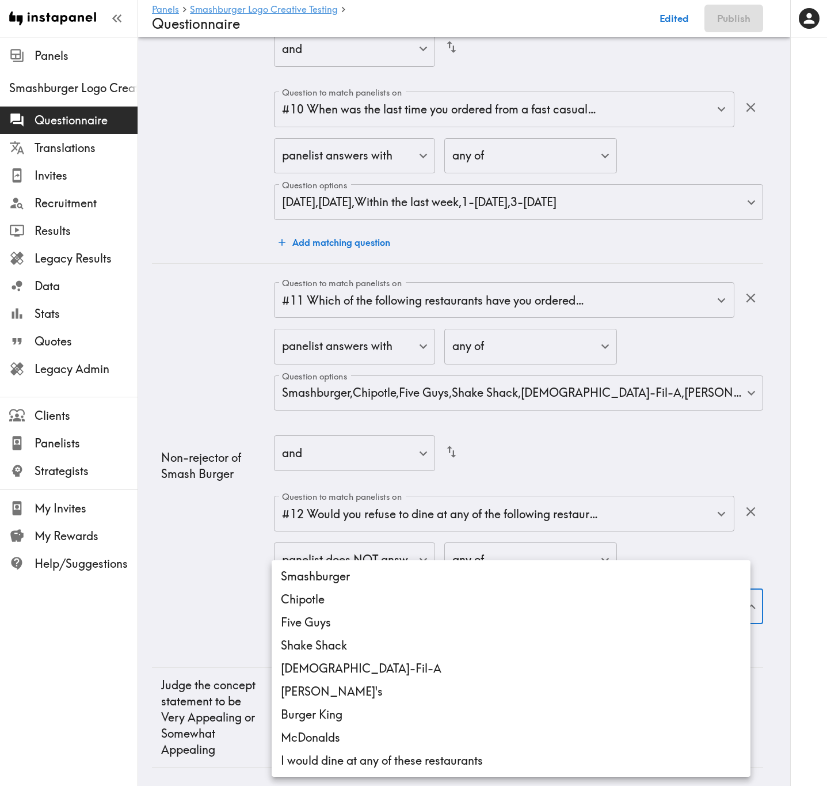
click at [413, 317] on li "Smashburger" at bounding box center [511, 576] width 479 height 23
type input "a9d39bce-200f-451b-abba-8fb1da6b78cf"
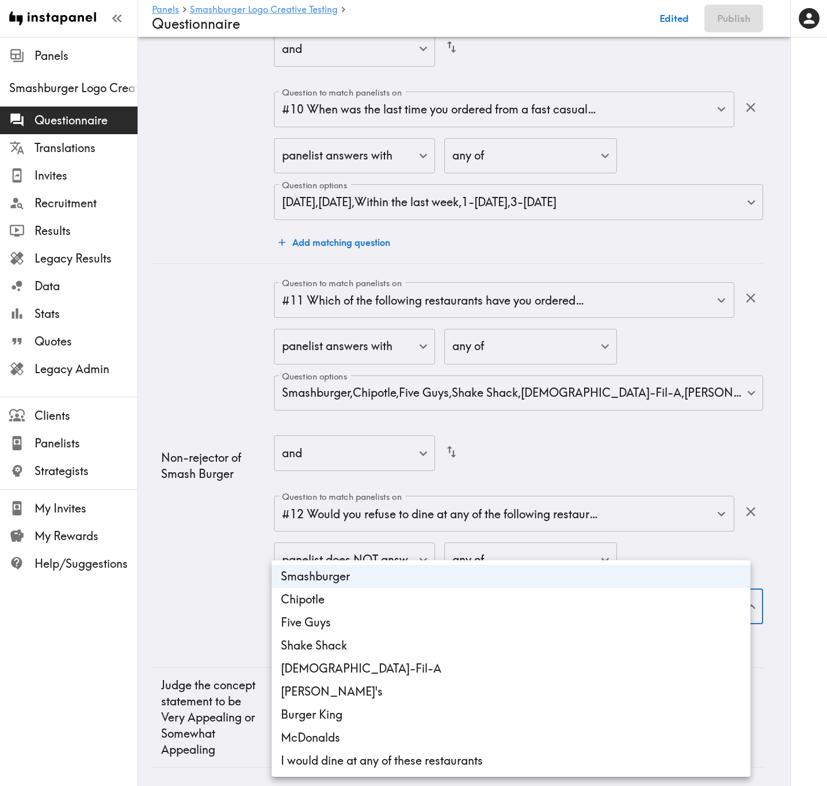
click at [244, 317] on div at bounding box center [413, 393] width 827 height 786
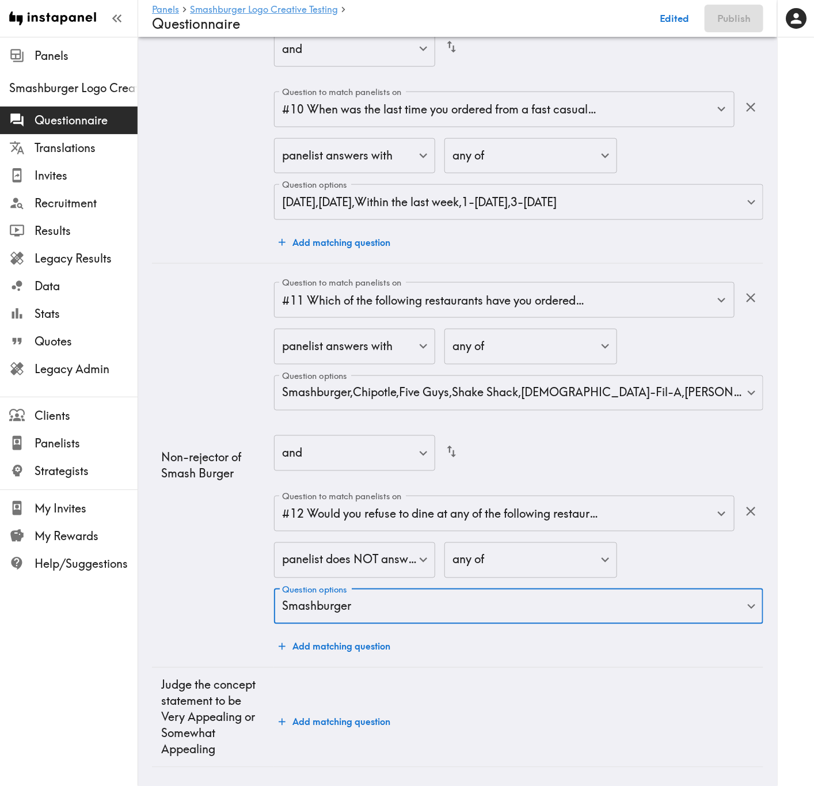
click at [360, 317] on button "Add matching question" at bounding box center [334, 646] width 121 height 23
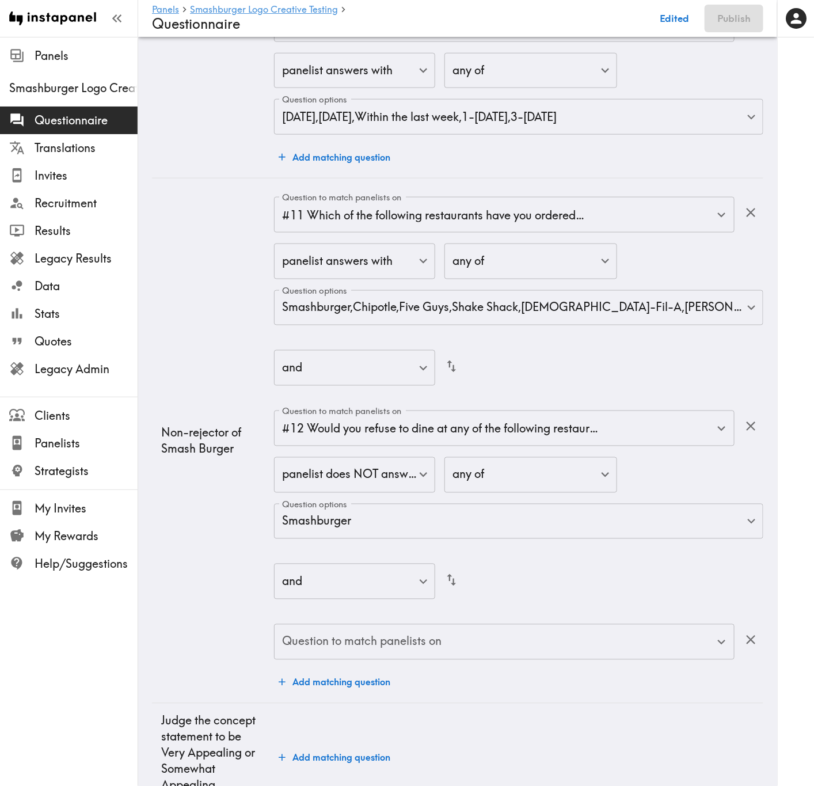
scroll to position [3829, 0]
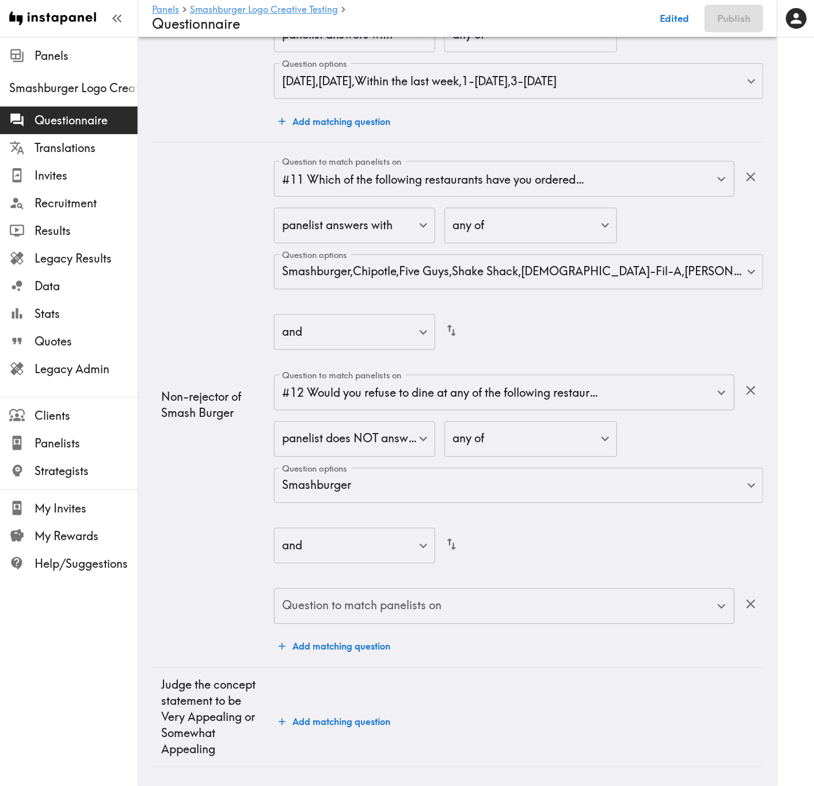
click at [468, 317] on input "Question to match panelists on" at bounding box center [495, 605] width 433 height 25
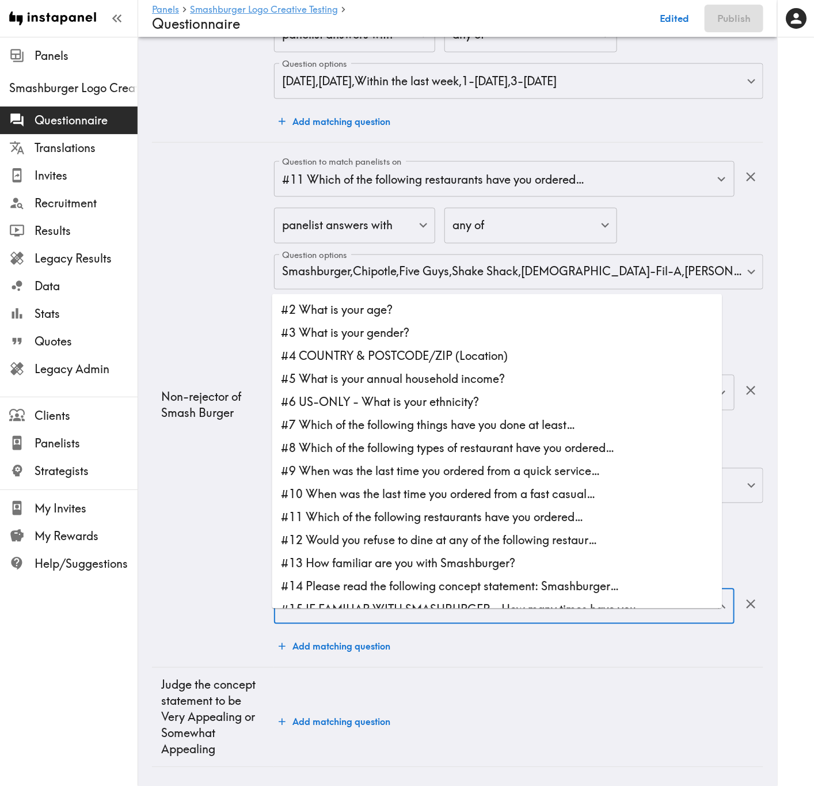
click at [368, 317] on li "#13 How familiar are you with Smashburger?" at bounding box center [497, 563] width 450 height 23
type input "#13 How familiar are you with Smashburger?"
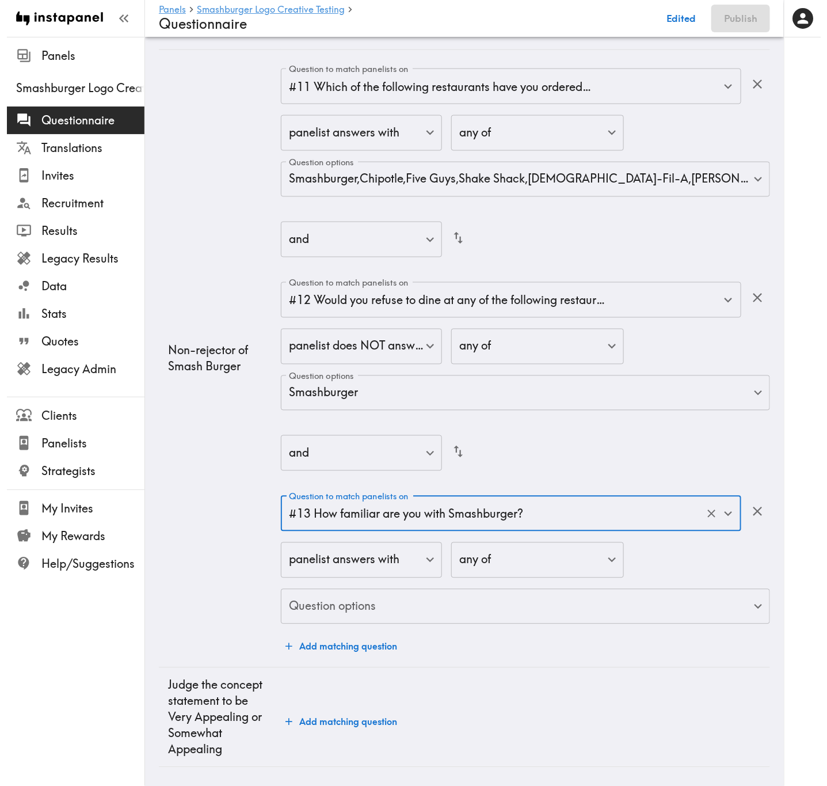
scroll to position [3921, 0]
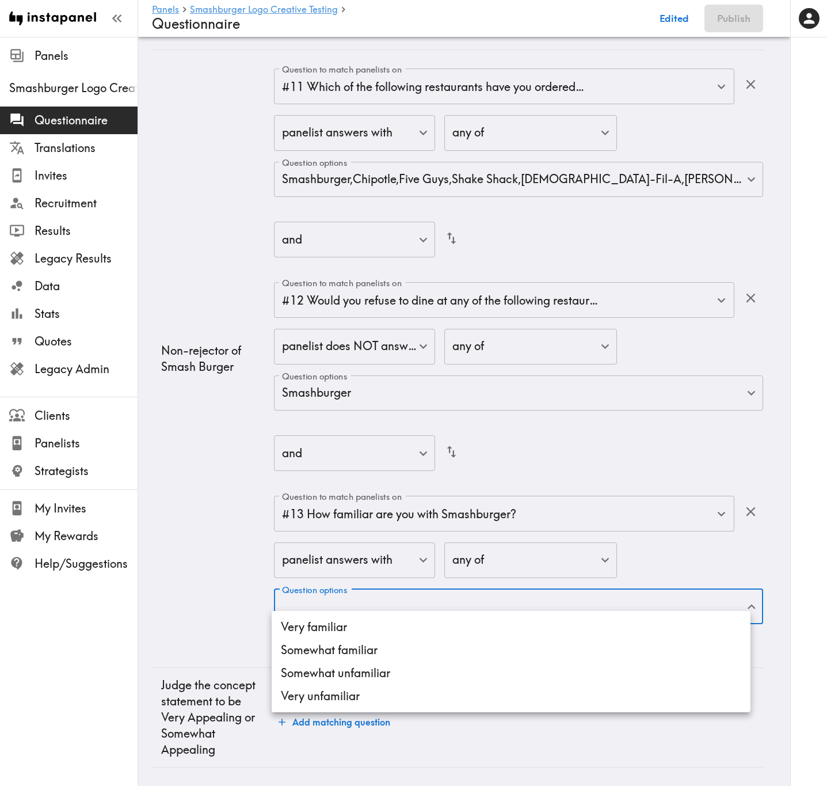
click at [453, 317] on li "Very familiar" at bounding box center [511, 626] width 479 height 23
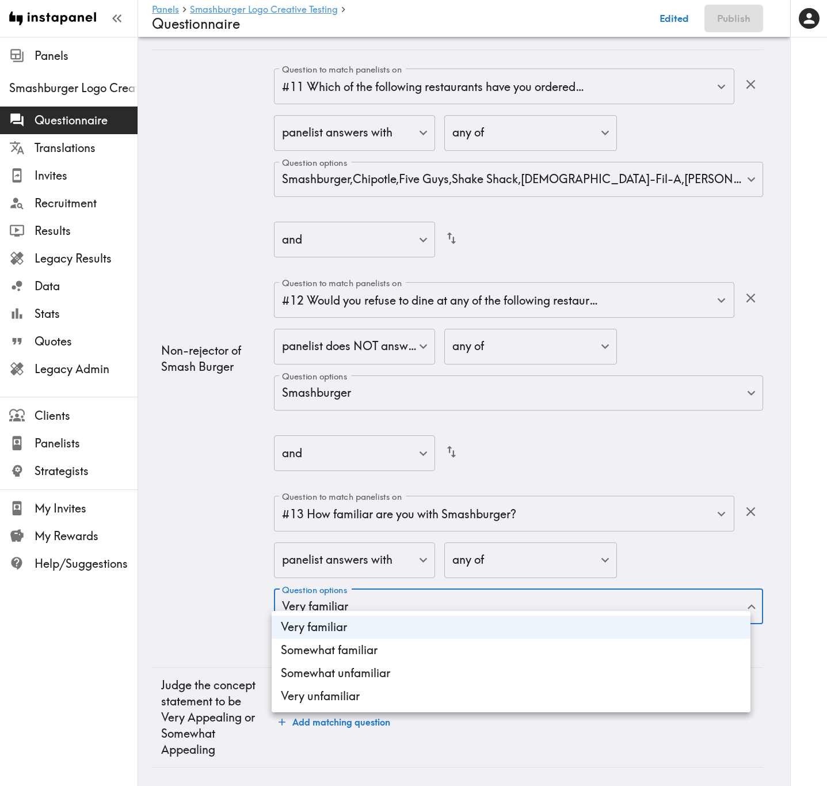
drag, startPoint x: 453, startPoint y: 648, endPoint x: 453, endPoint y: 668, distance: 20.1
click at [453, 317] on li "Somewhat familiar" at bounding box center [511, 649] width 479 height 23
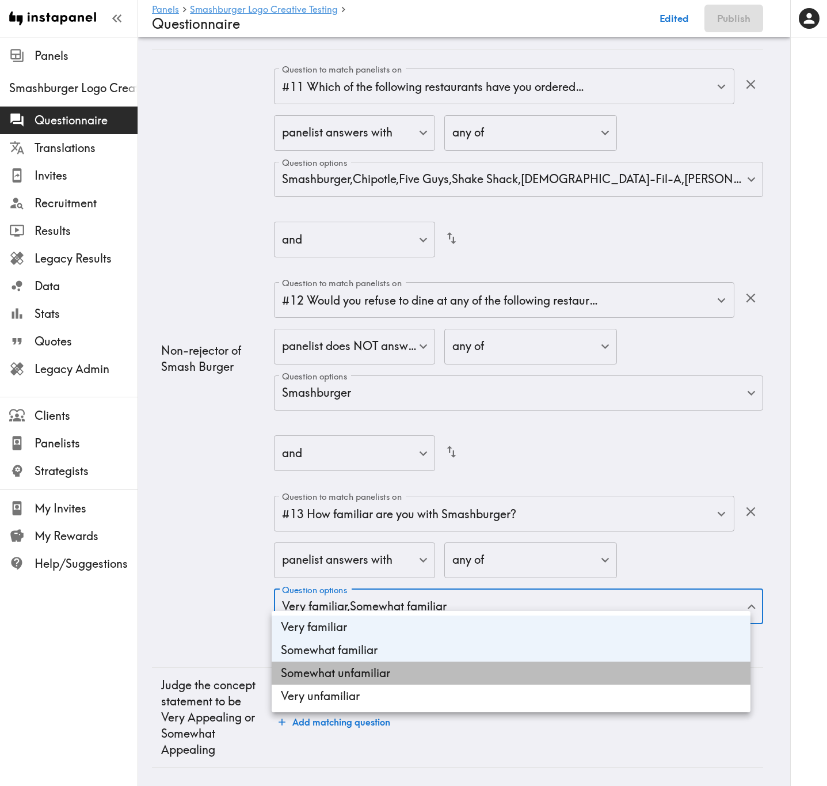
drag, startPoint x: 453, startPoint y: 670, endPoint x: 455, endPoint y: 677, distance: 7.7
click at [455, 317] on li "Somewhat unfamiliar" at bounding box center [511, 672] width 479 height 23
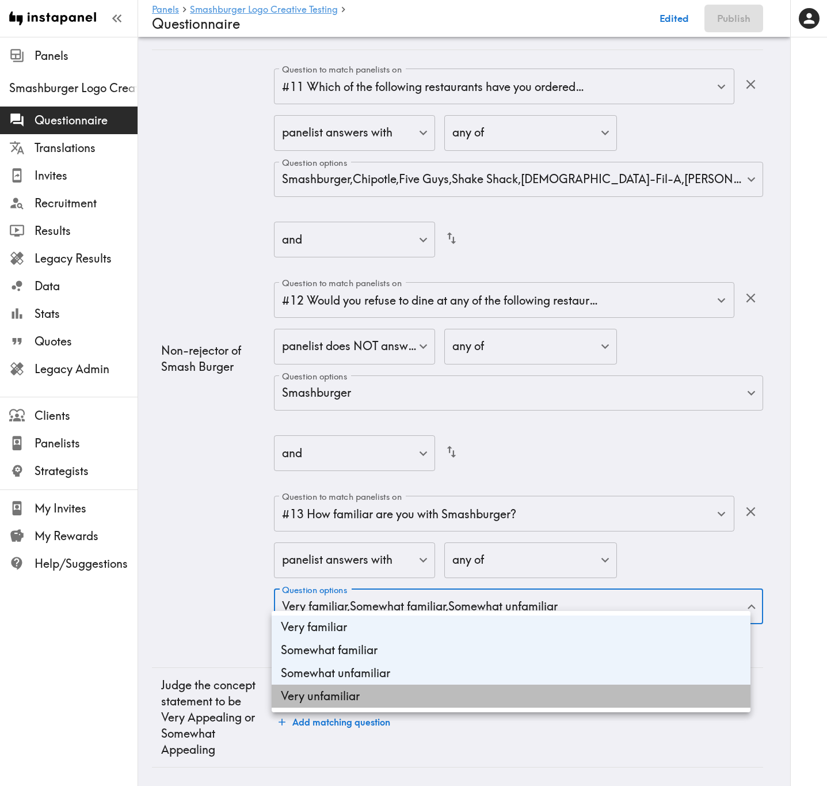
drag, startPoint x: 455, startPoint y: 689, endPoint x: 455, endPoint y: 698, distance: 8.6
click at [455, 317] on li "Very unfamiliar" at bounding box center [511, 695] width 479 height 23
type input "5c9ede04-4cf8-4ae9-8746-a5f6634e8b6a,fc79a22b-a2b0-4e2e-b919-40e5b90a4503,b5d23…"
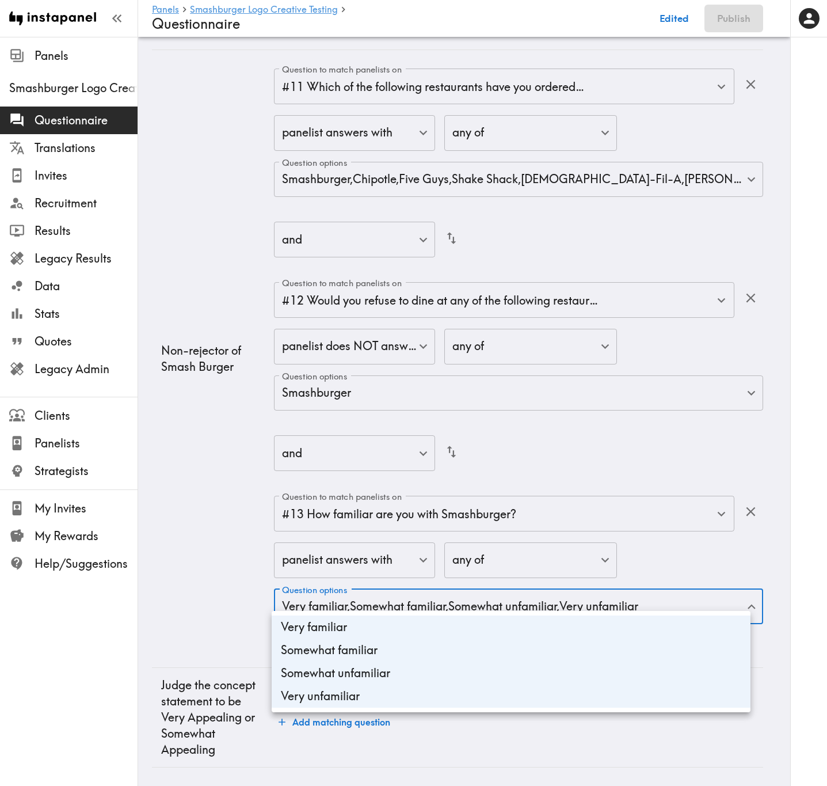
click at [223, 317] on div at bounding box center [413, 393] width 827 height 786
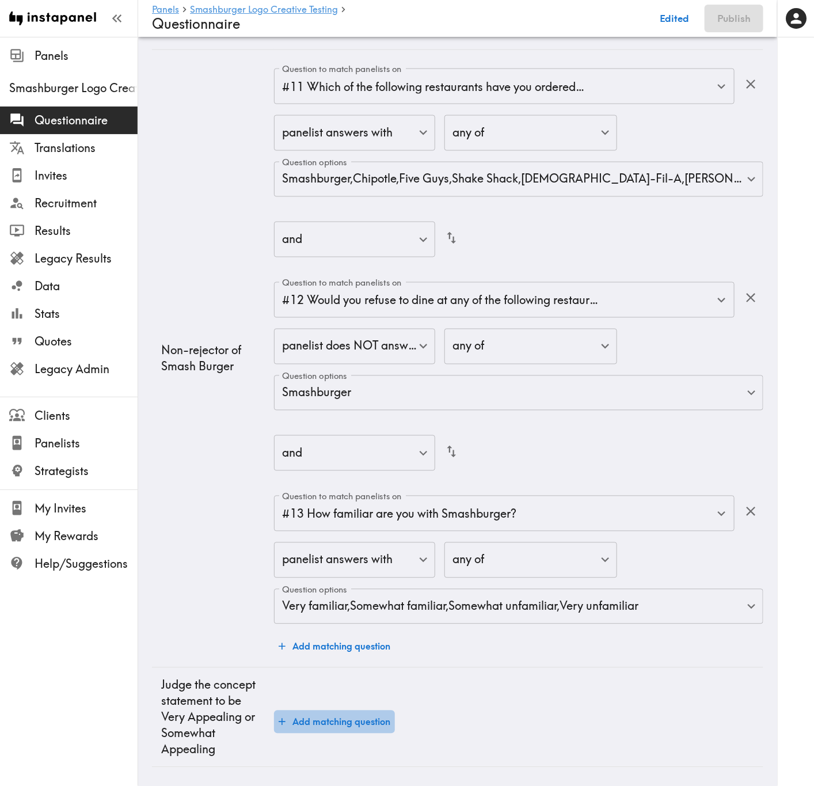
click at [338, 317] on button "Add matching question" at bounding box center [334, 721] width 121 height 23
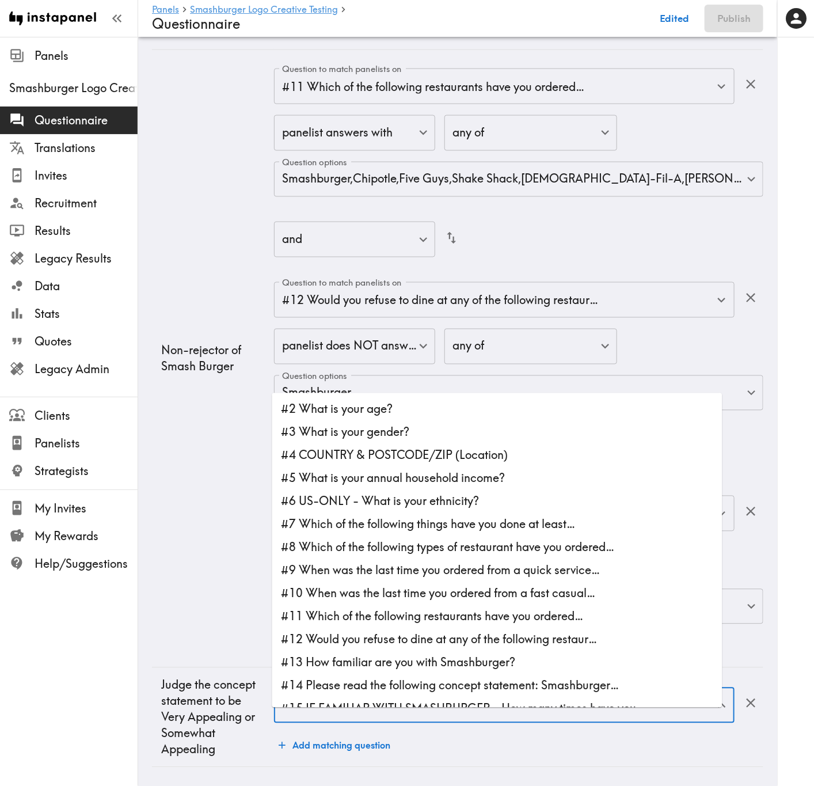
click at [477, 317] on input "Question to match panelists on" at bounding box center [495, 704] width 433 height 25
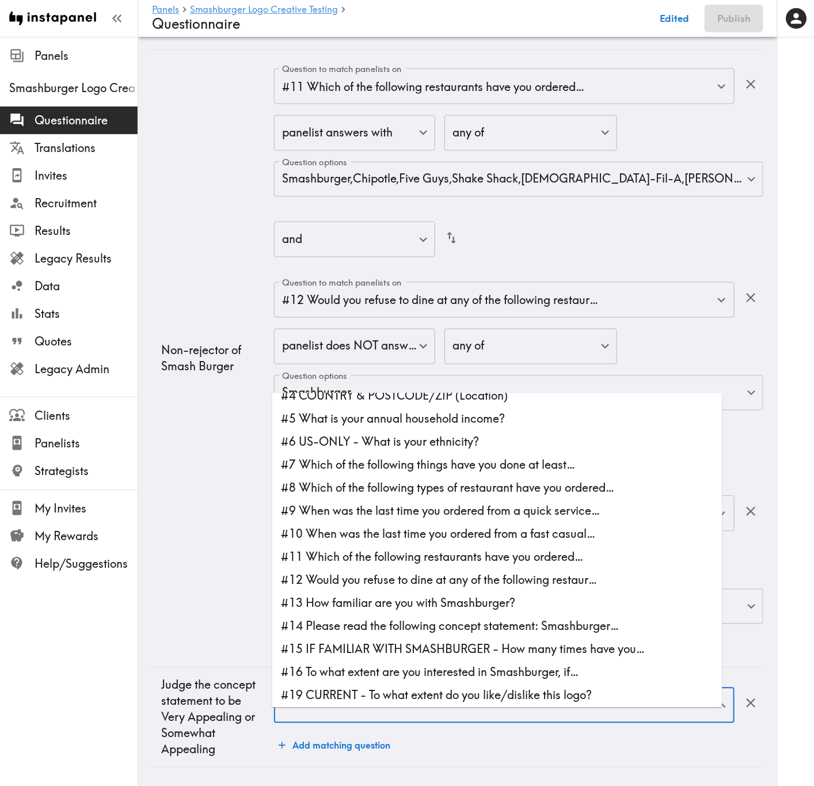
scroll to position [173, 0]
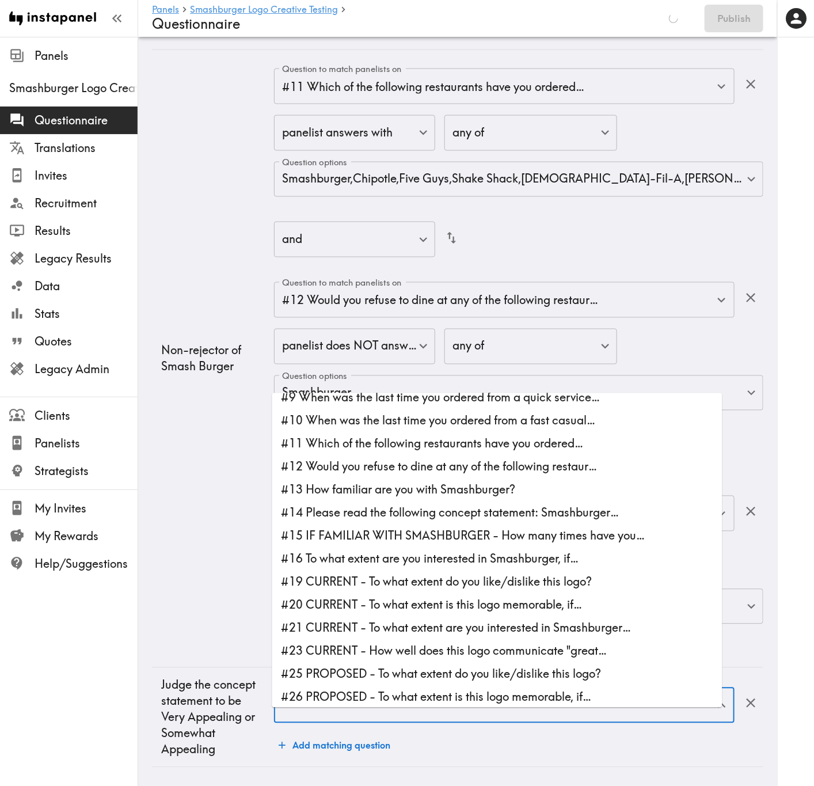
click at [435, 317] on li "#14 Please read the following concept statement: Smashburger…" at bounding box center [497, 512] width 450 height 23
type input "#14 Please read the following concept statement: Smashburger…"
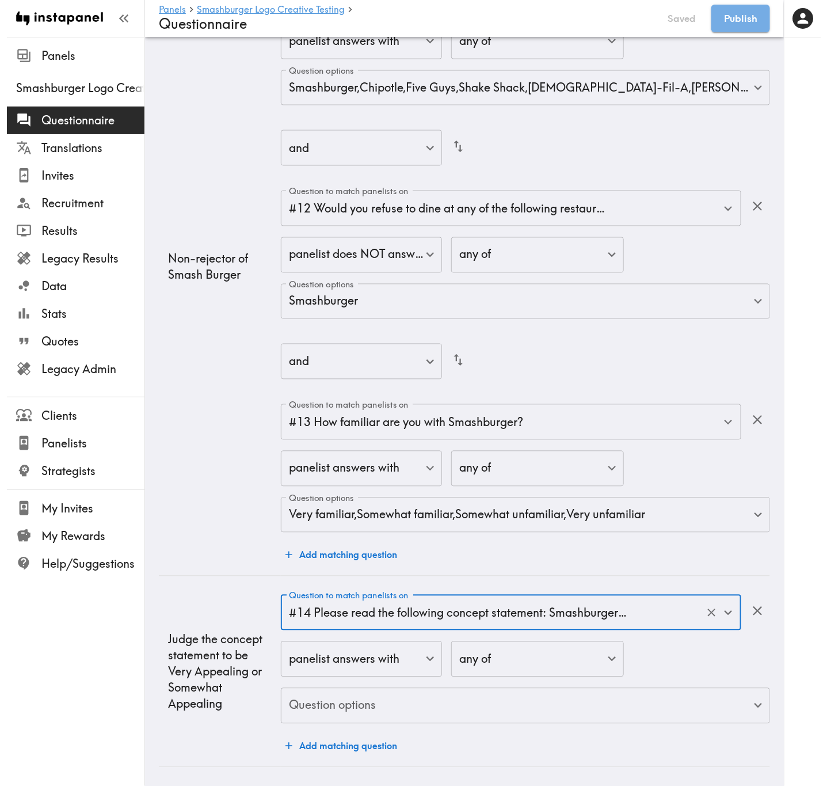
scroll to position [3934, 0]
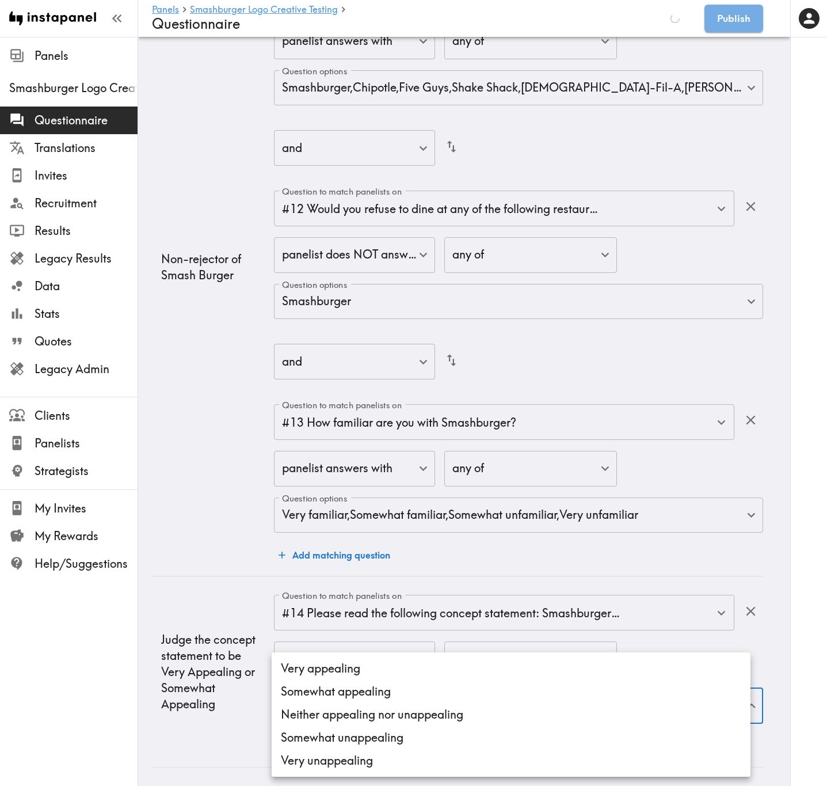
click at [423, 317] on li "Very appealing" at bounding box center [511, 668] width 479 height 23
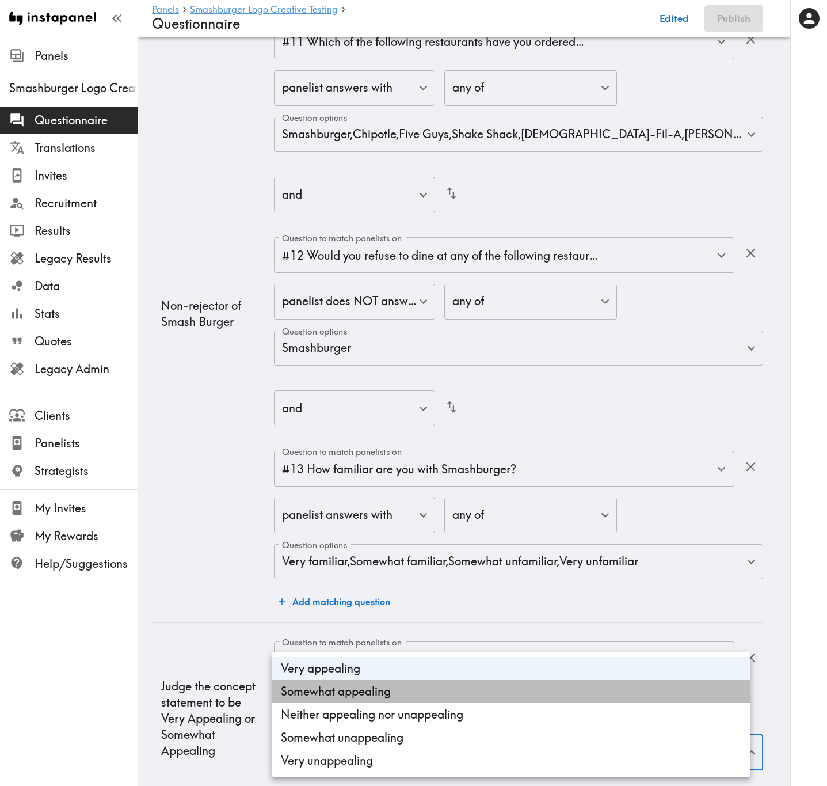
drag, startPoint x: 428, startPoint y: 688, endPoint x: 368, endPoint y: 684, distance: 60.5
click at [429, 317] on li "Somewhat appealing" at bounding box center [511, 691] width 479 height 23
type input "e7ba5eb0-3928-44f9-8f76-b1d790548d1b,d797c952-4ee2-4914-8d6f-51e19ab86caa"
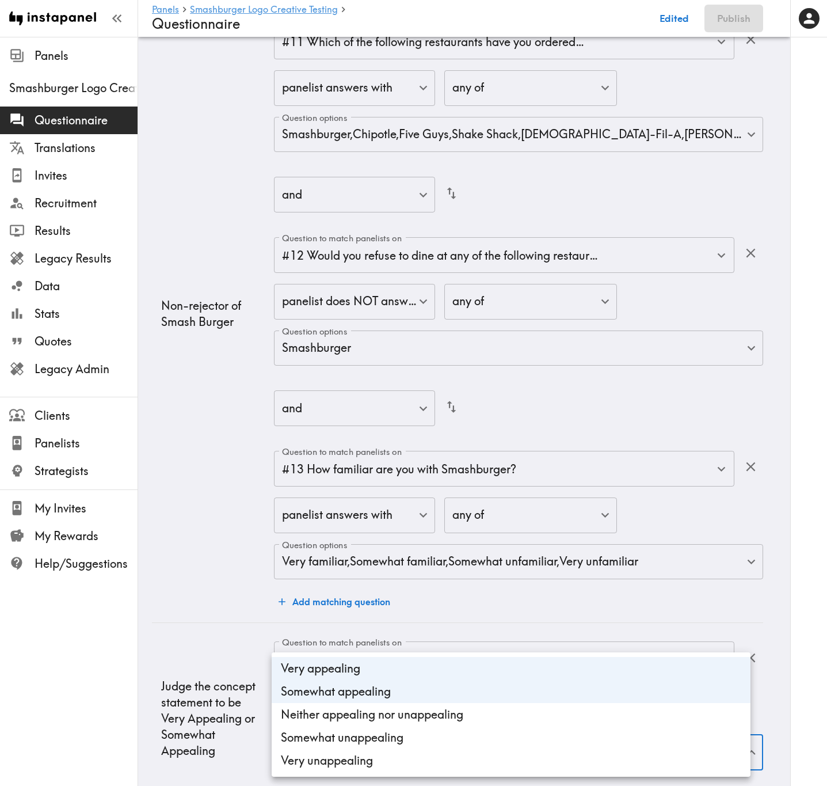
click at [235, 317] on div at bounding box center [413, 393] width 827 height 786
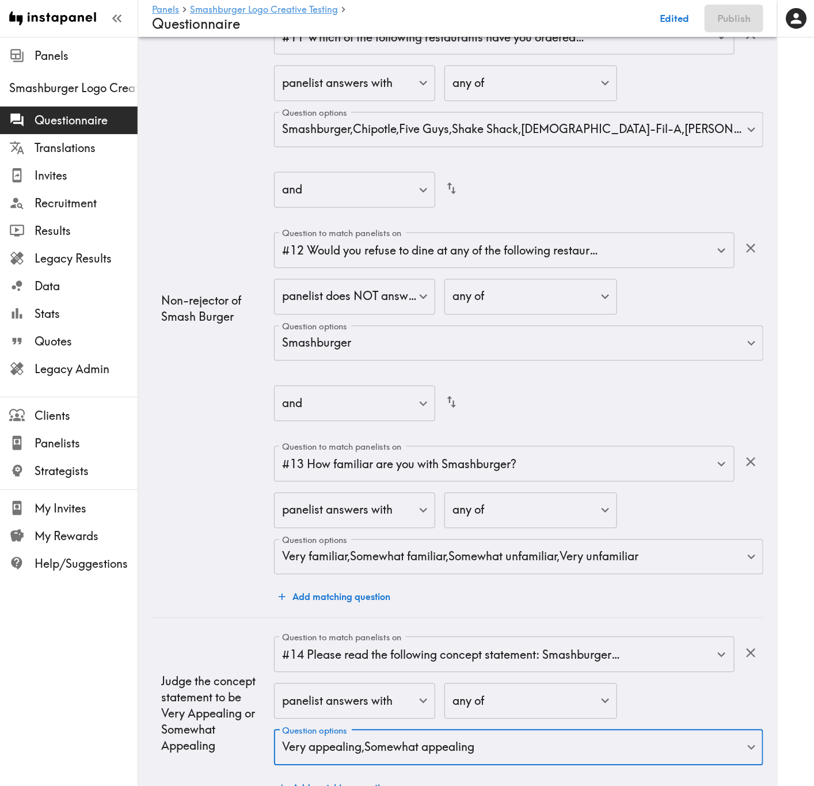
scroll to position [4013, 0]
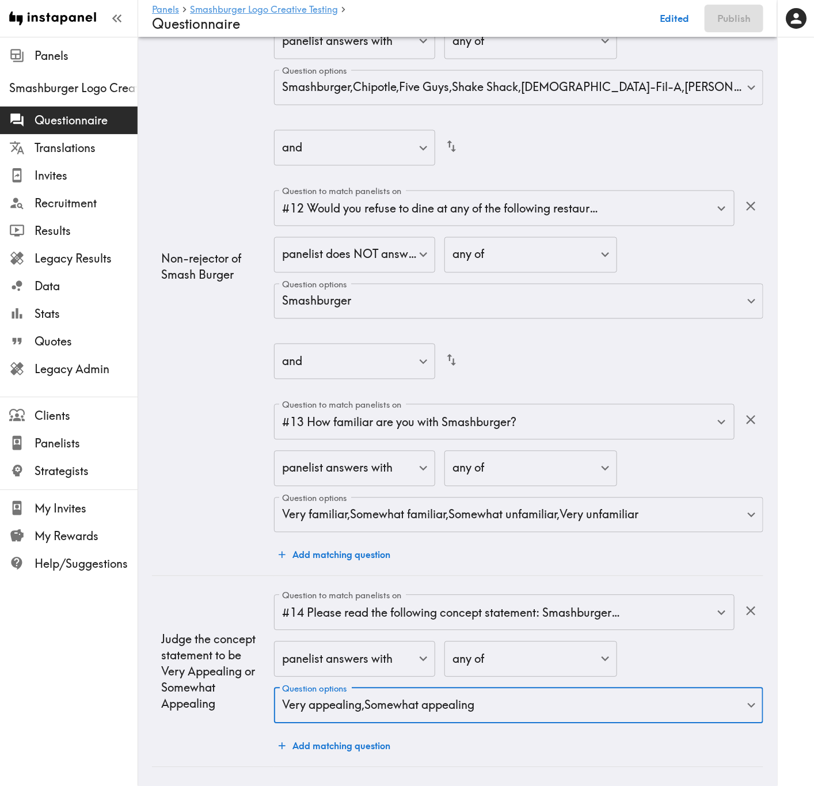
click at [199, 317] on td "Judge the concept statement to be Very Appealing or Somewhat Appealing" at bounding box center [213, 671] width 122 height 190
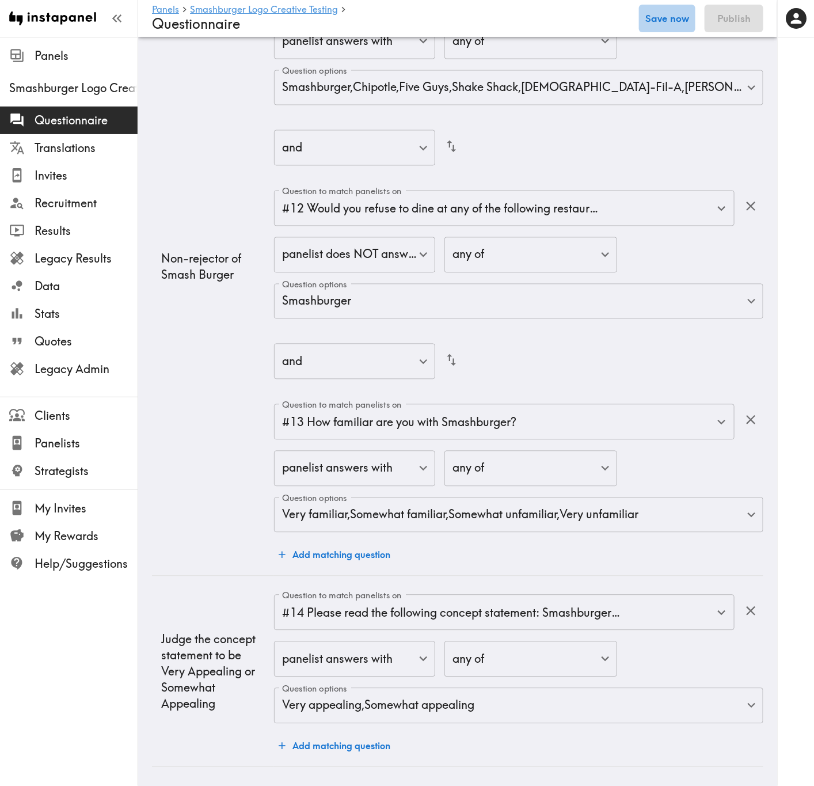
drag, startPoint x: 660, startPoint y: 14, endPoint x: 819, endPoint y: 349, distance: 370.7
click at [661, 14] on button "Save now" at bounding box center [667, 19] width 56 height 28
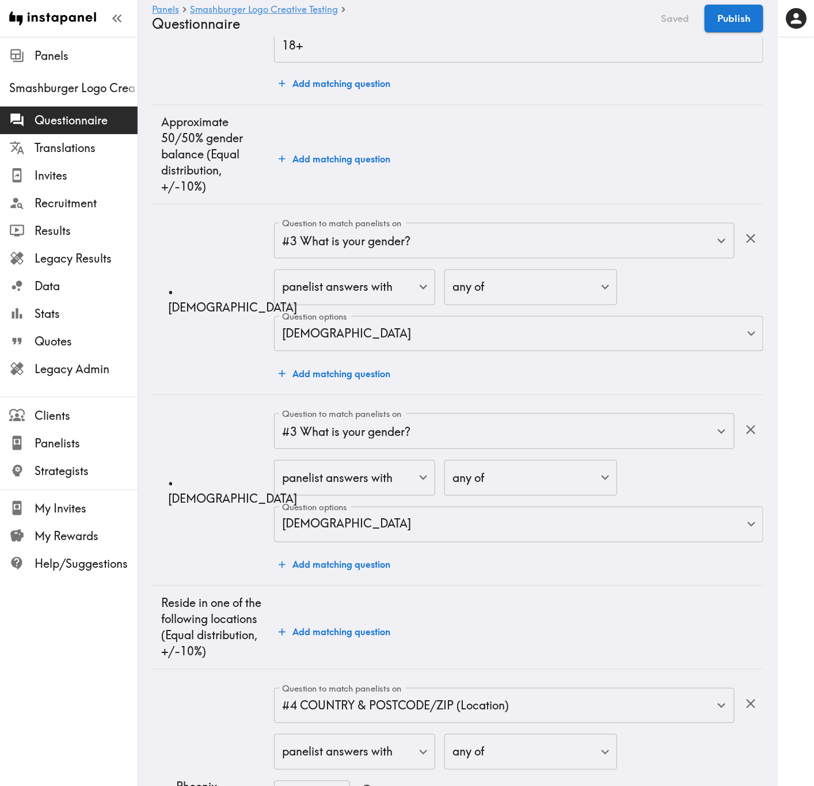
scroll to position [0, 0]
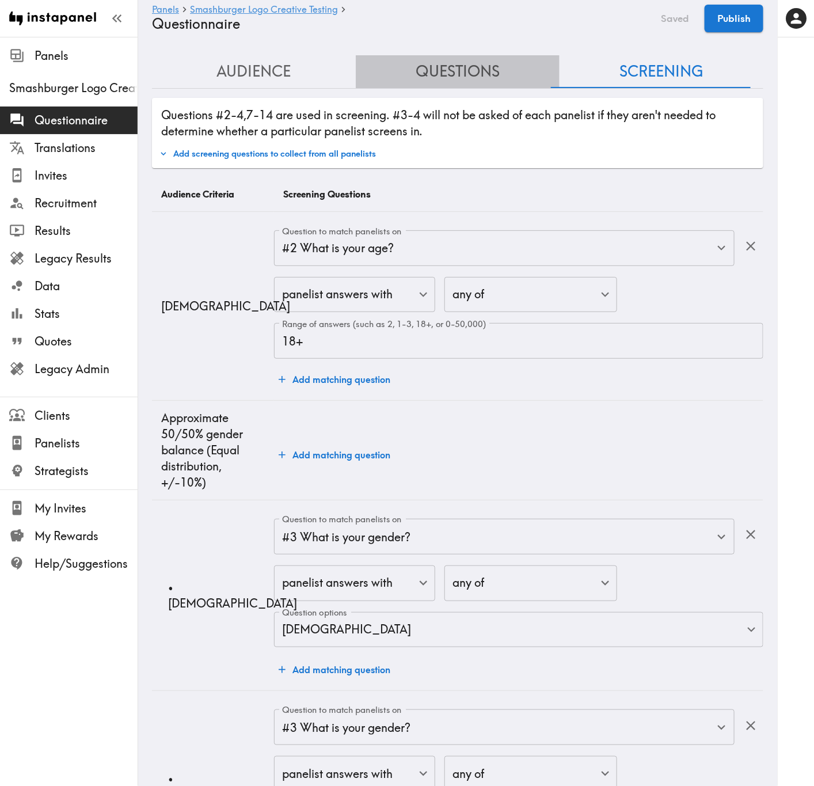
click at [466, 73] on button "Questions" at bounding box center [458, 71] width 204 height 33
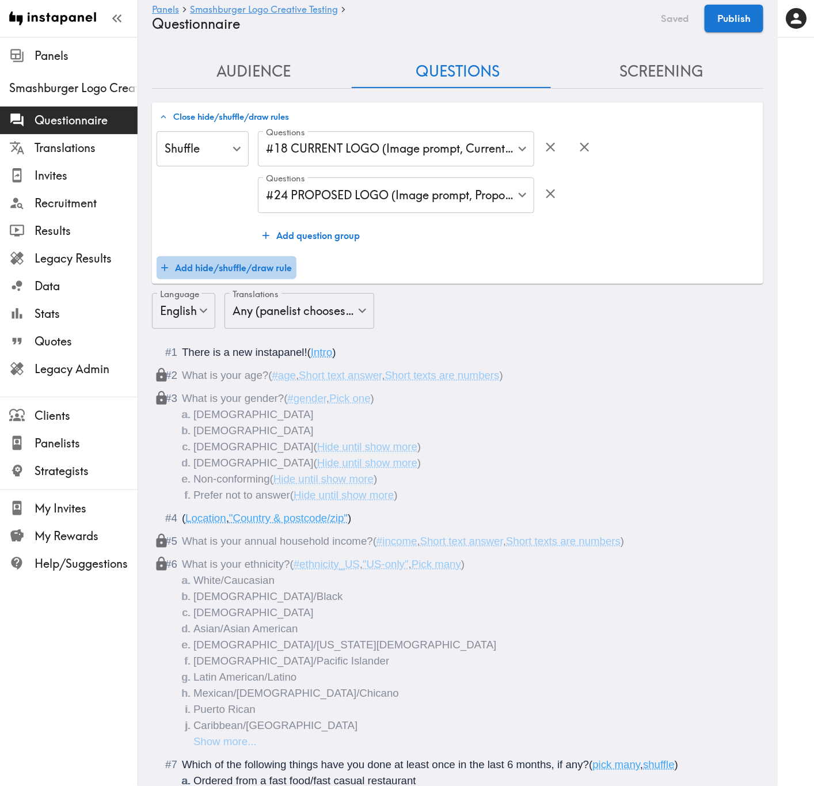
click at [246, 264] on button "Add hide/shuffle/draw rule" at bounding box center [227, 267] width 140 height 23
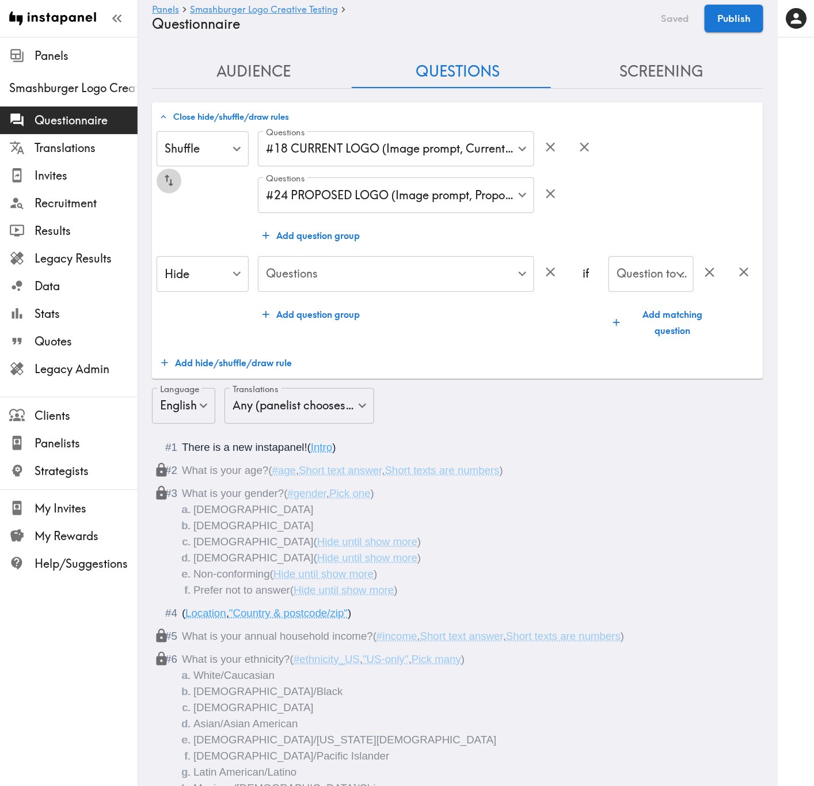
click at [170, 185] on icon "button" at bounding box center [169, 181] width 9 height 12
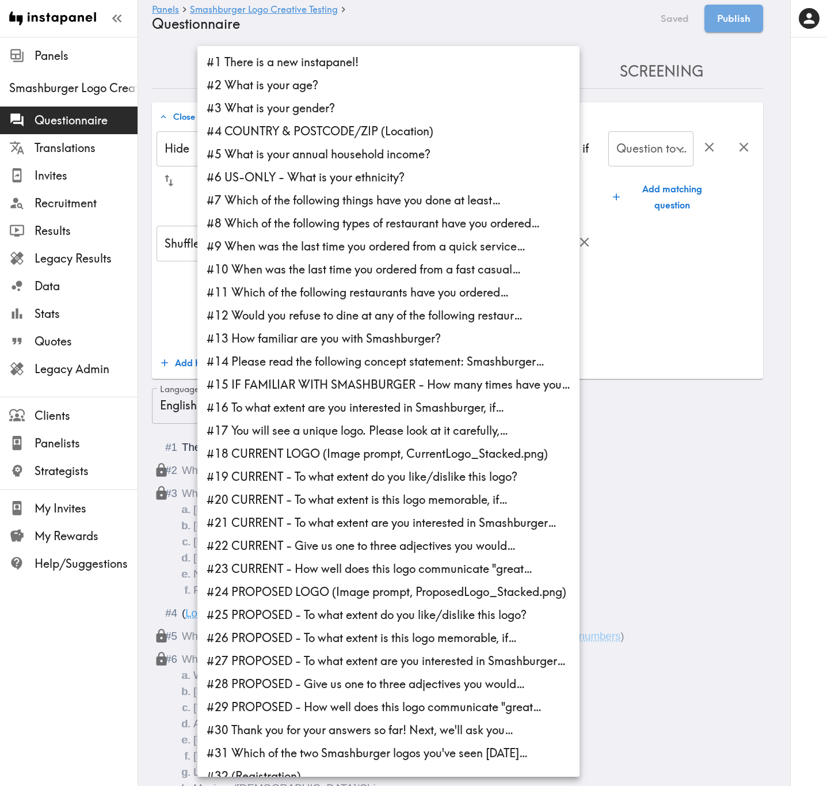
click at [420, 317] on li "#15 IF FAMILIAR WITH SMASHBURGER - How many times have you…" at bounding box center [388, 384] width 382 height 23
type input "3e910a58-df9a-4935-bc44-a7cde1b3451c"
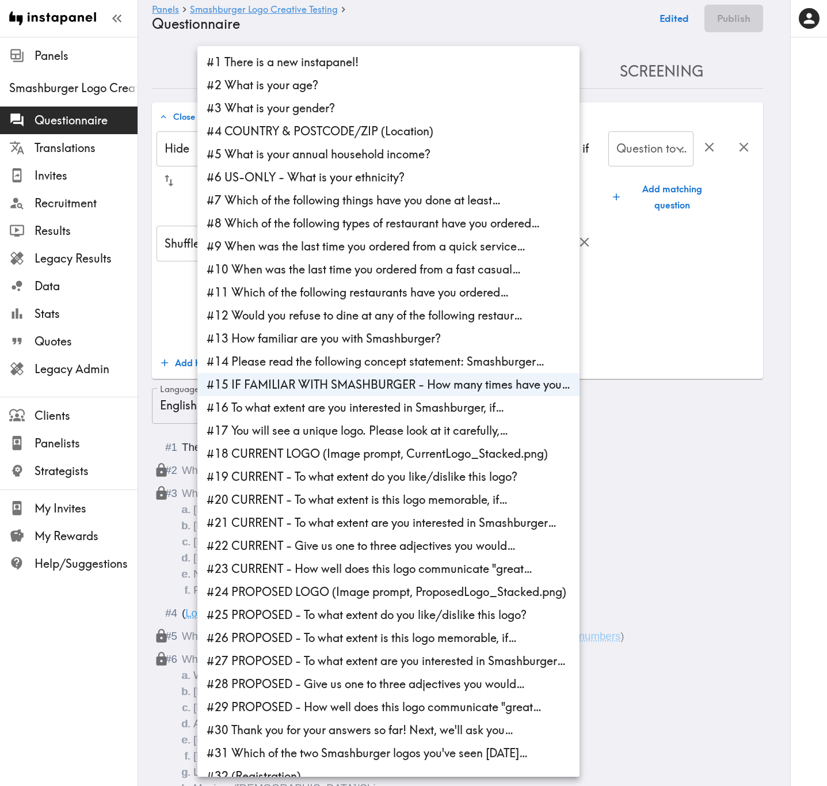
click at [673, 296] on div at bounding box center [413, 393] width 827 height 786
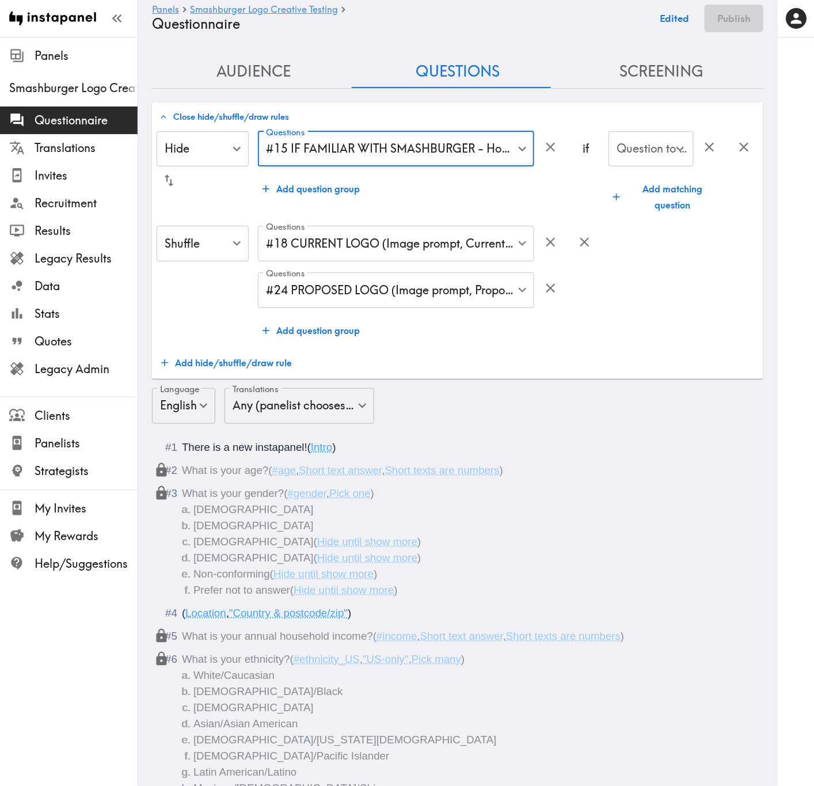
click at [620, 317] on div "Hide Hide ​ Questions #15 IF FAMILIAR WITH SMASHBURGER - How many times have yo…" at bounding box center [458, 252] width 602 height 243
click at [653, 146] on div "Question to match panelists on Question to match panelists on" at bounding box center [650, 149] width 85 height 37
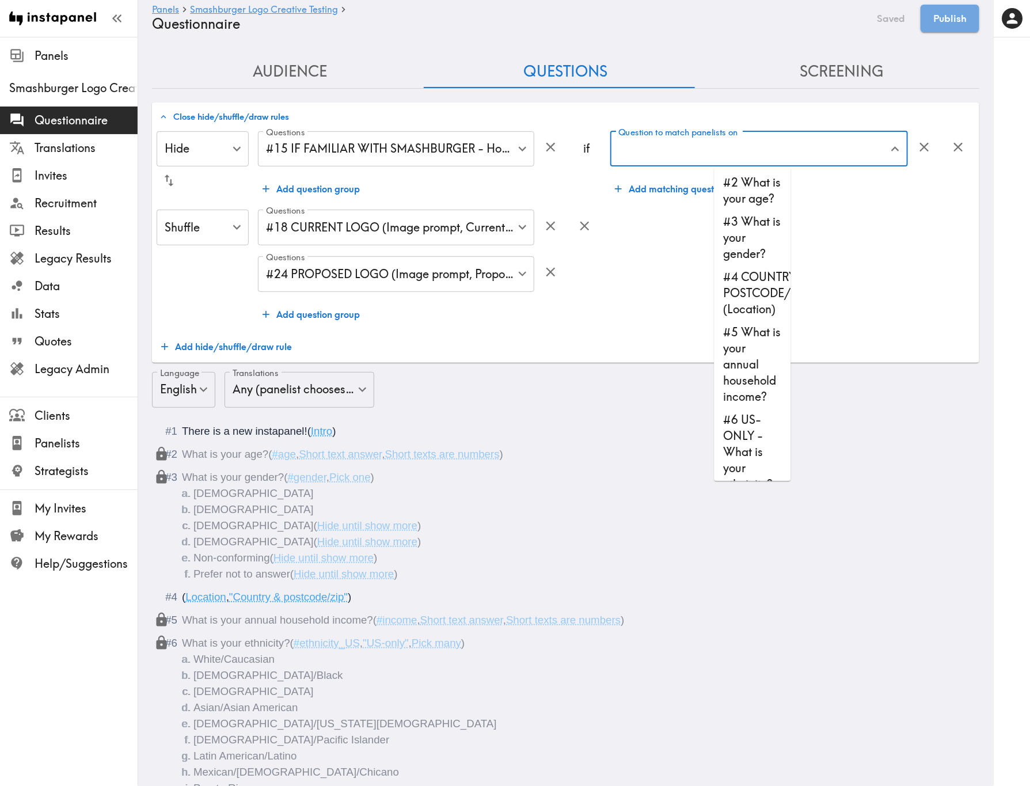
click at [874, 272] on div "Shuffle Shuffle ​ Questions #18 CURRENT LOGO (Image prompt, CurrentLogo_Stacked…" at bounding box center [566, 267] width 818 height 116
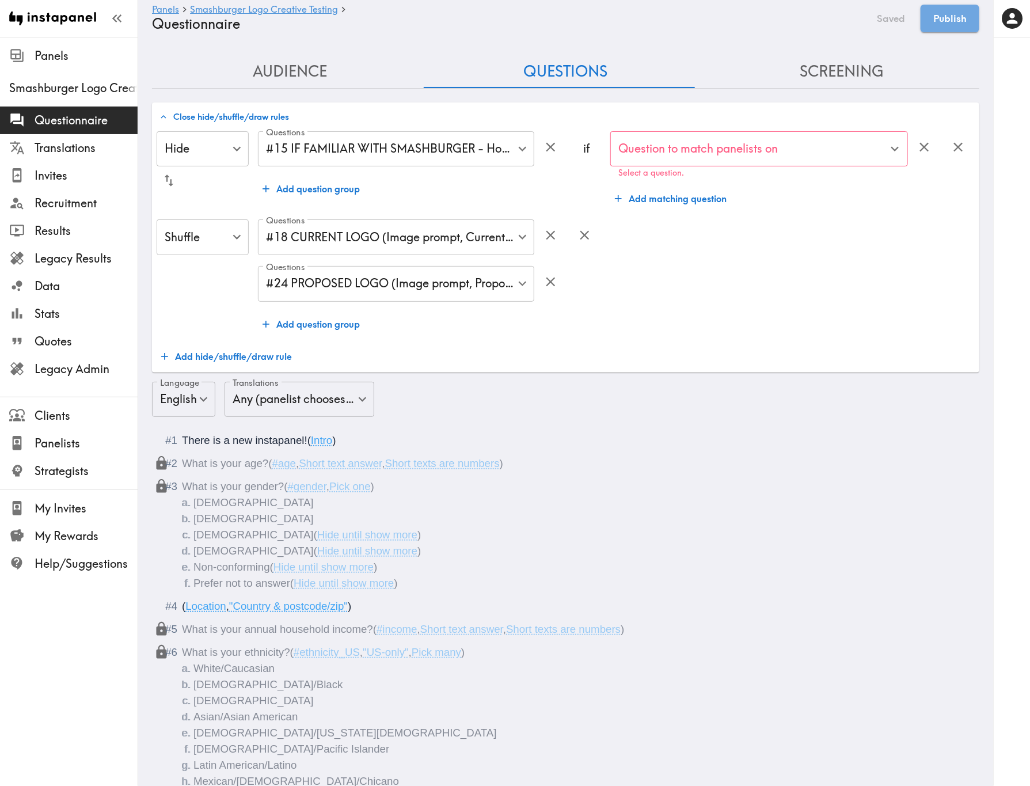
click at [815, 166] on div "Question to match panelists on" at bounding box center [759, 149] width 298 height 36
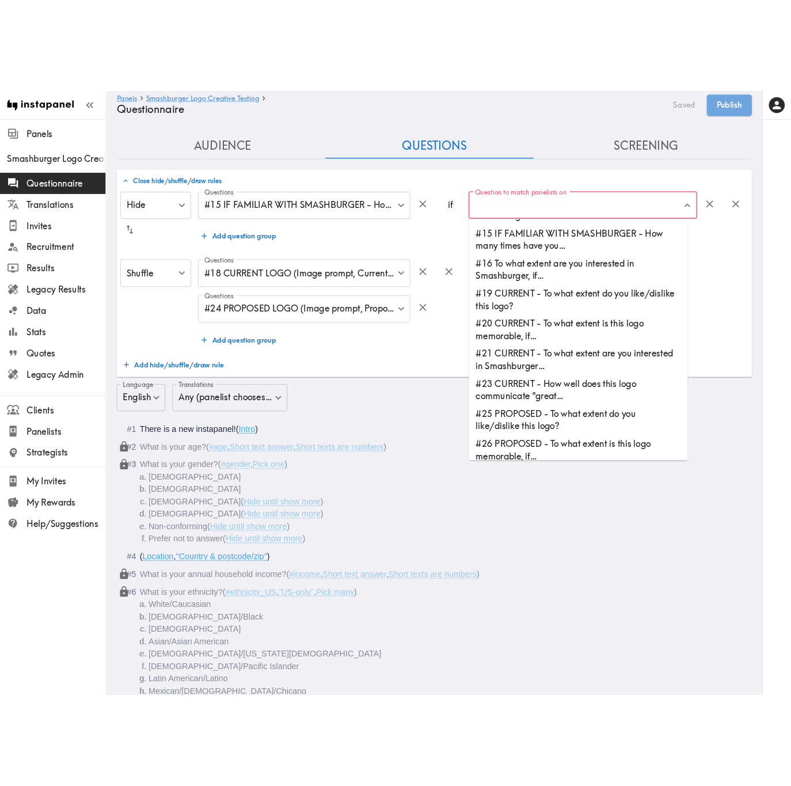
scroll to position [238, 0]
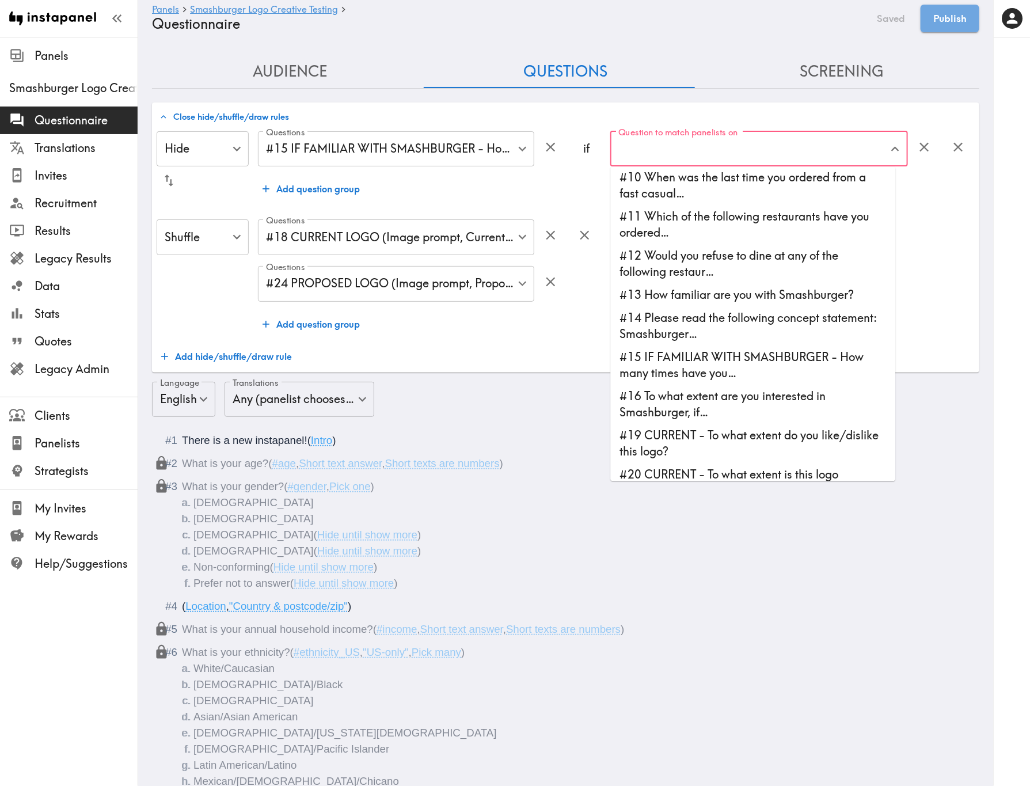
click at [781, 303] on li "#13 How familiar are you with Smashburger?" at bounding box center [753, 294] width 285 height 23
type input "#13 How familiar are you with Smashburger?"
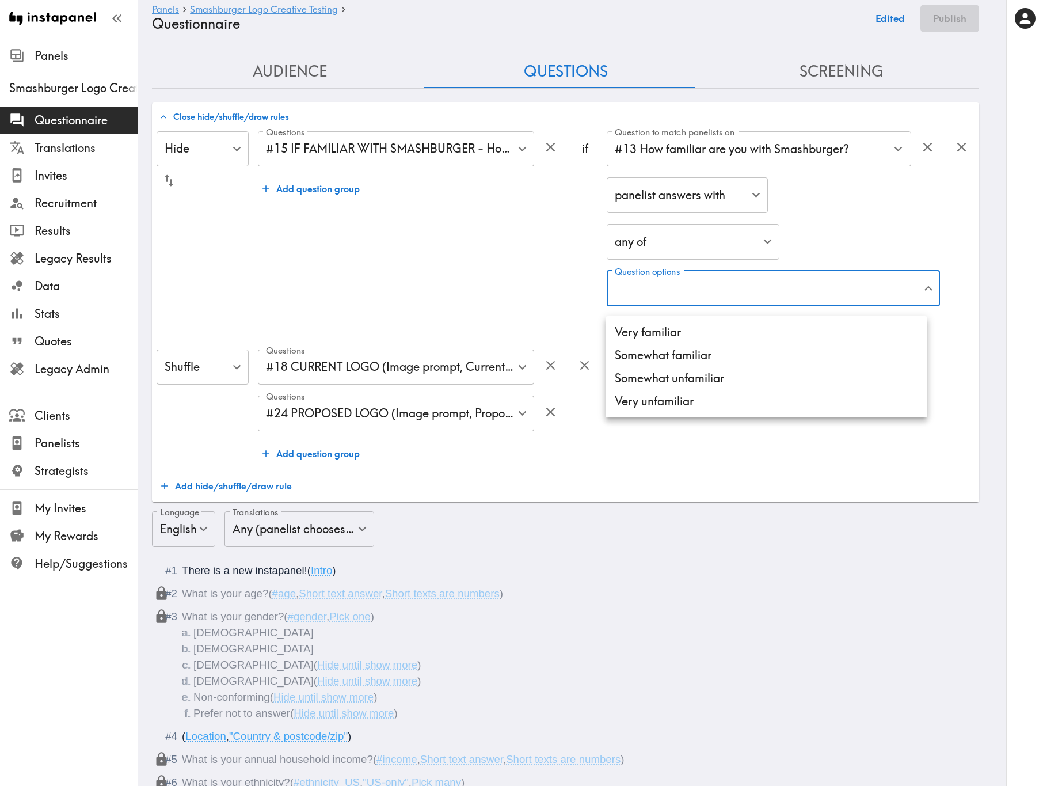
click at [731, 317] on li "Somewhat unfamiliar" at bounding box center [766, 378] width 322 height 23
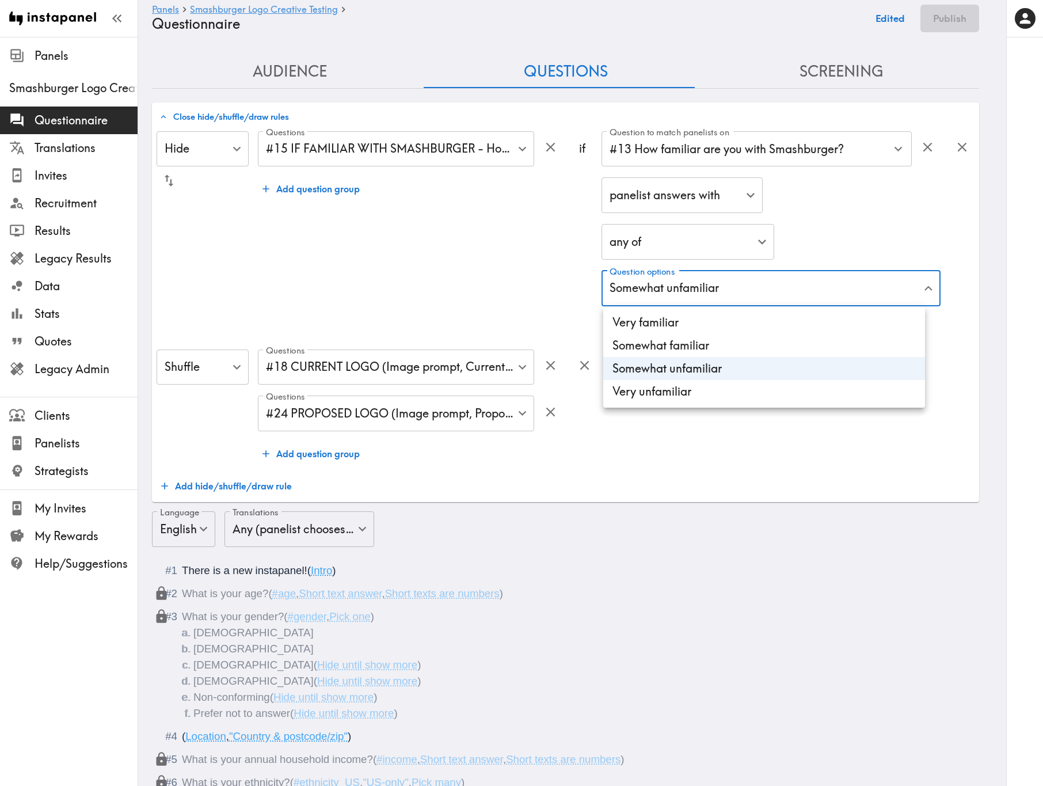
click at [741, 317] on li "Very unfamiliar" at bounding box center [764, 391] width 322 height 23
type input "b5d23e6c-5156-4b1c-8f09-3a24f095eb6a,21d87c60-814e-4fd8-bd73-16020dd6d948"
click at [763, 317] on div at bounding box center [521, 393] width 1043 height 786
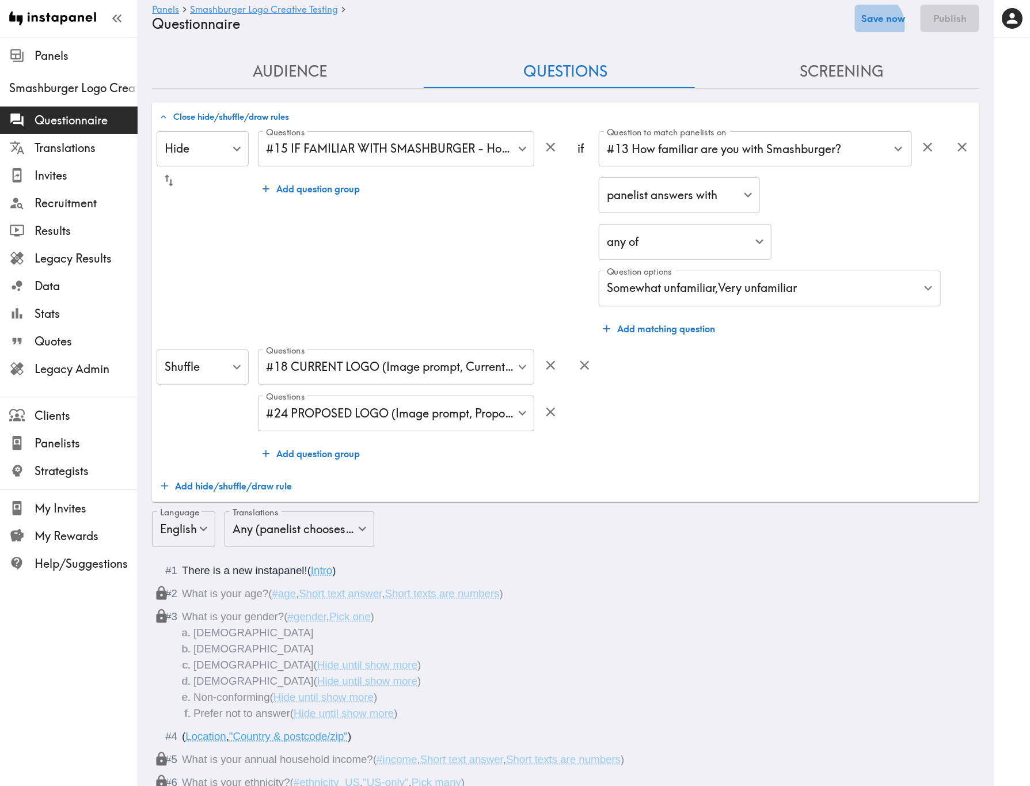
click at [886, 26] on button "Save now" at bounding box center [883, 19] width 56 height 28
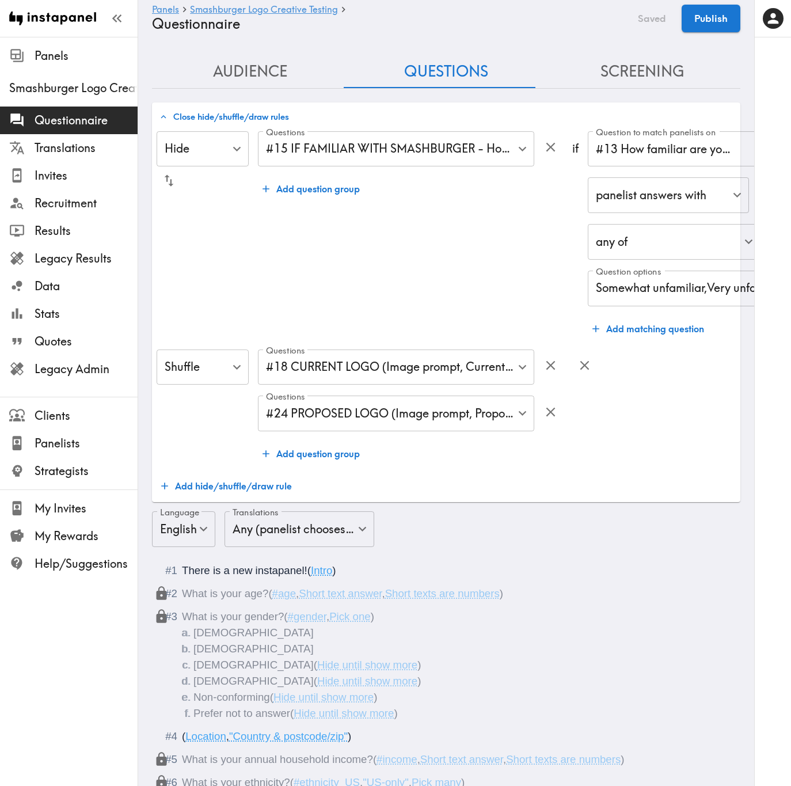
click at [544, 317] on div "Hide Hide ​ Questions #15 IF FAMILIAR WITH SMASHBURGER - How many times have yo…" at bounding box center [446, 314] width 579 height 367
click at [645, 74] on button "Screening" at bounding box center [642, 71] width 196 height 33
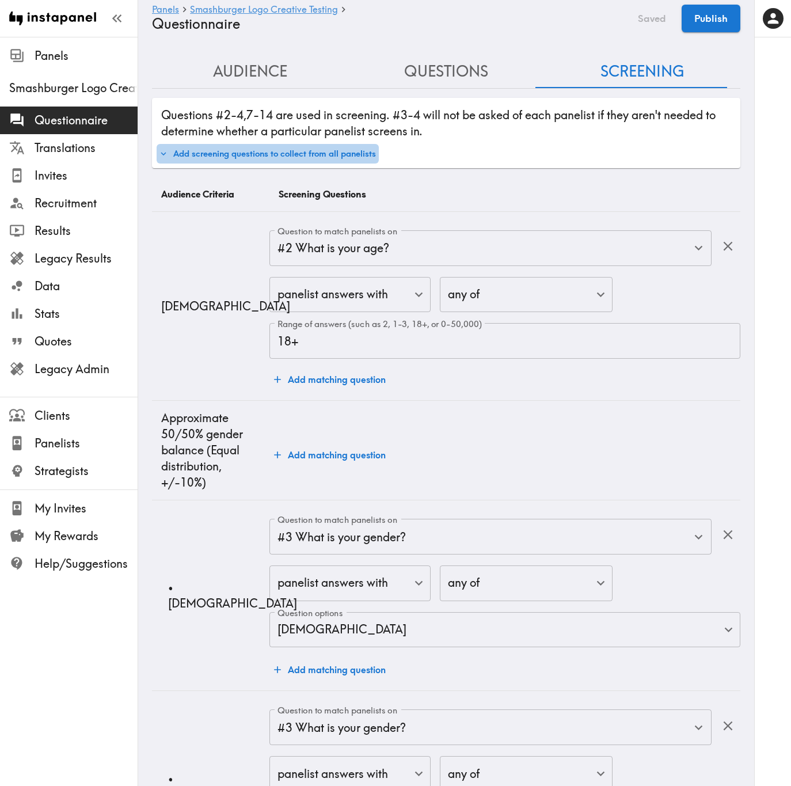
click at [341, 158] on button "Add screening questions to collect from all panelists" at bounding box center [268, 154] width 222 height 20
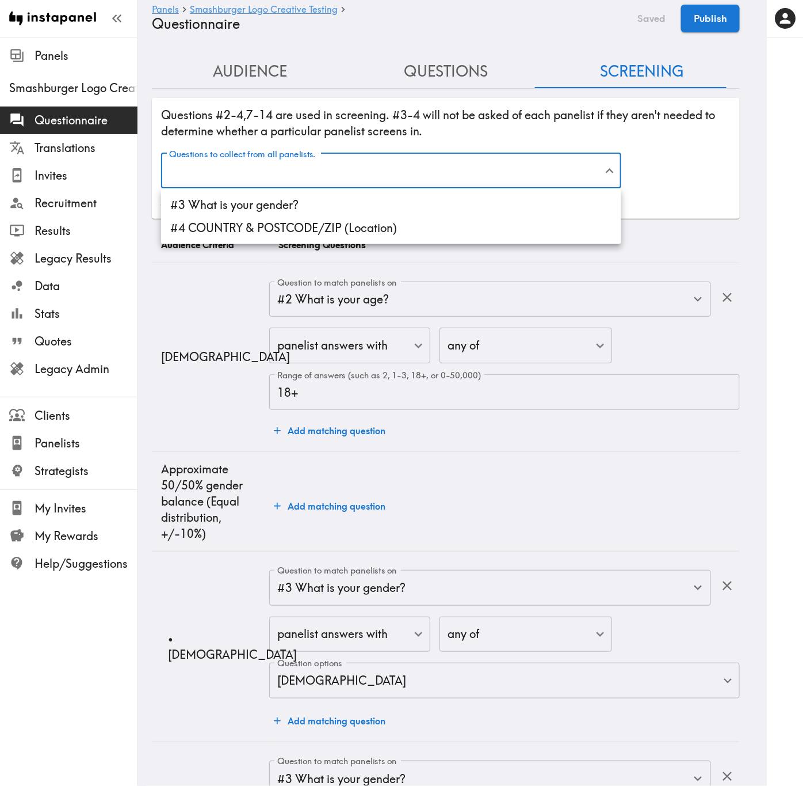
click at [346, 203] on li "#3 What is your gender?" at bounding box center [391, 204] width 460 height 23
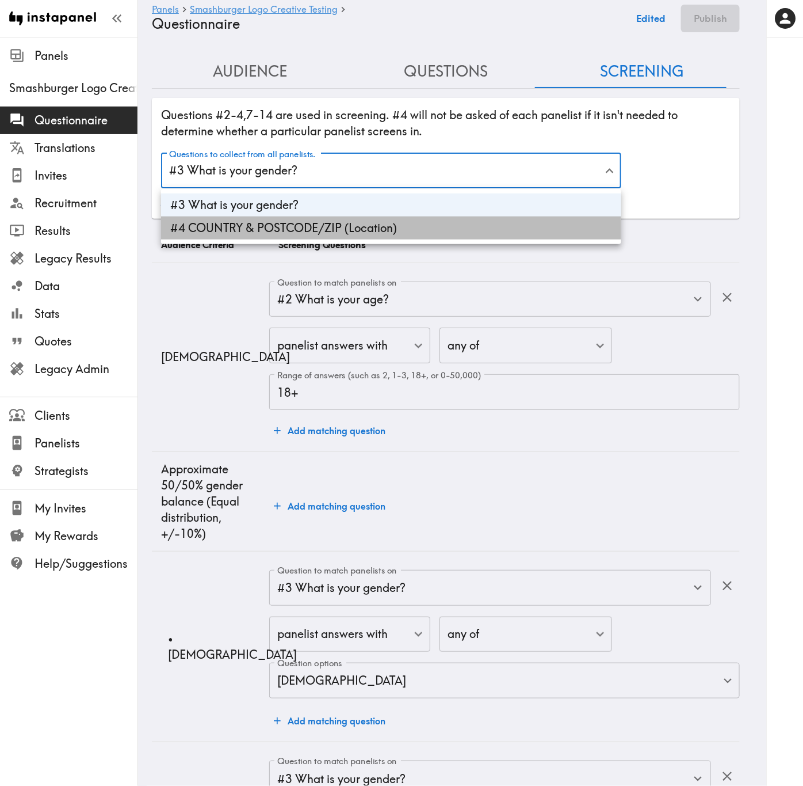
click at [355, 220] on li "#4 COUNTRY & POSTCODE/ZIP (Location)" at bounding box center [391, 227] width 460 height 23
type input "gender,3e1b2a4c-f439-46ff-8421-fb43d5768571"
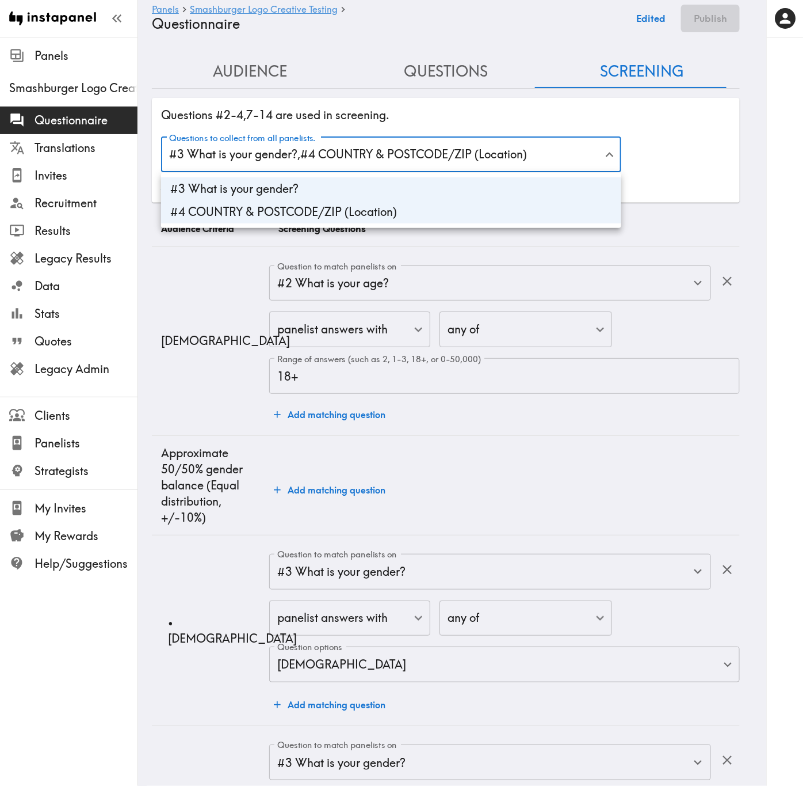
click at [411, 127] on div at bounding box center [401, 393] width 803 height 786
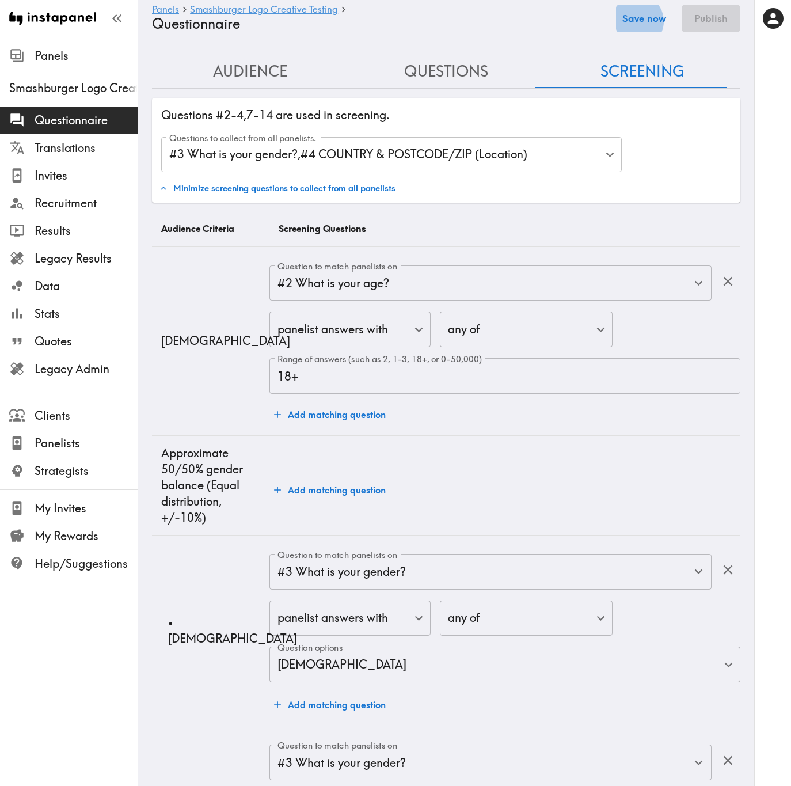
click at [651, 21] on button "Save now" at bounding box center [644, 19] width 56 height 28
click at [440, 67] on button "Questions" at bounding box center [446, 71] width 196 height 33
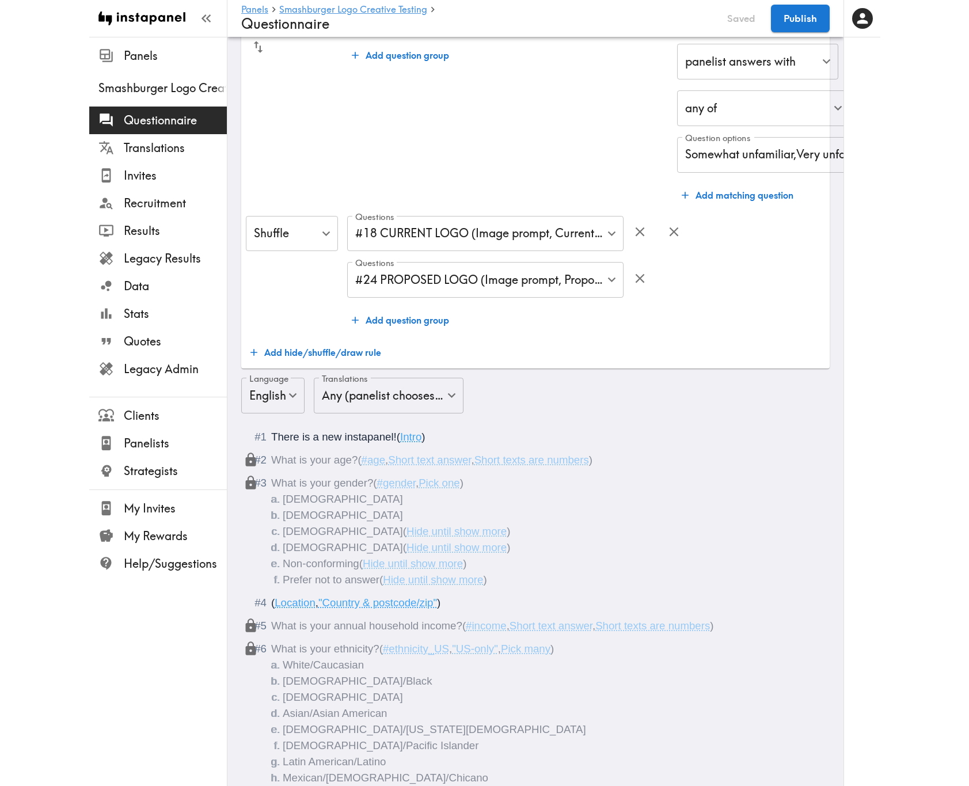
scroll to position [0, 0]
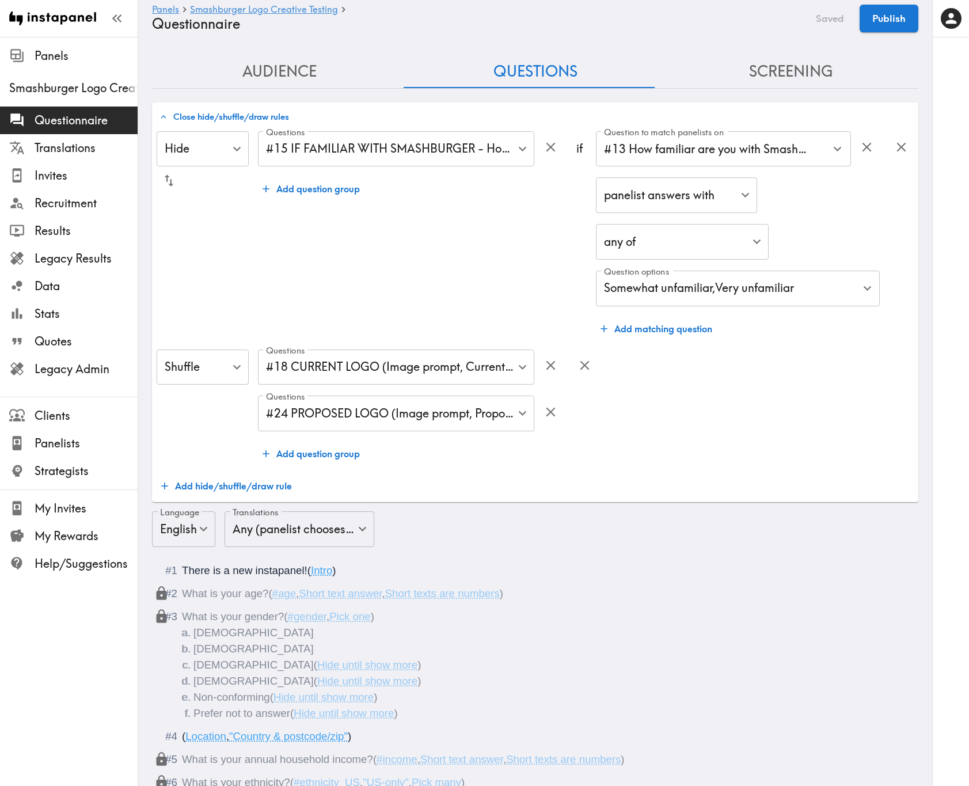
click at [658, 317] on div "Shuffle Shuffle ​ Questions #18 CURRENT LOGO (Image prompt, CurrentLogo_Stacked…" at bounding box center [535, 407] width 757 height 116
click at [897, 9] on button "Publish" at bounding box center [888, 19] width 59 height 28
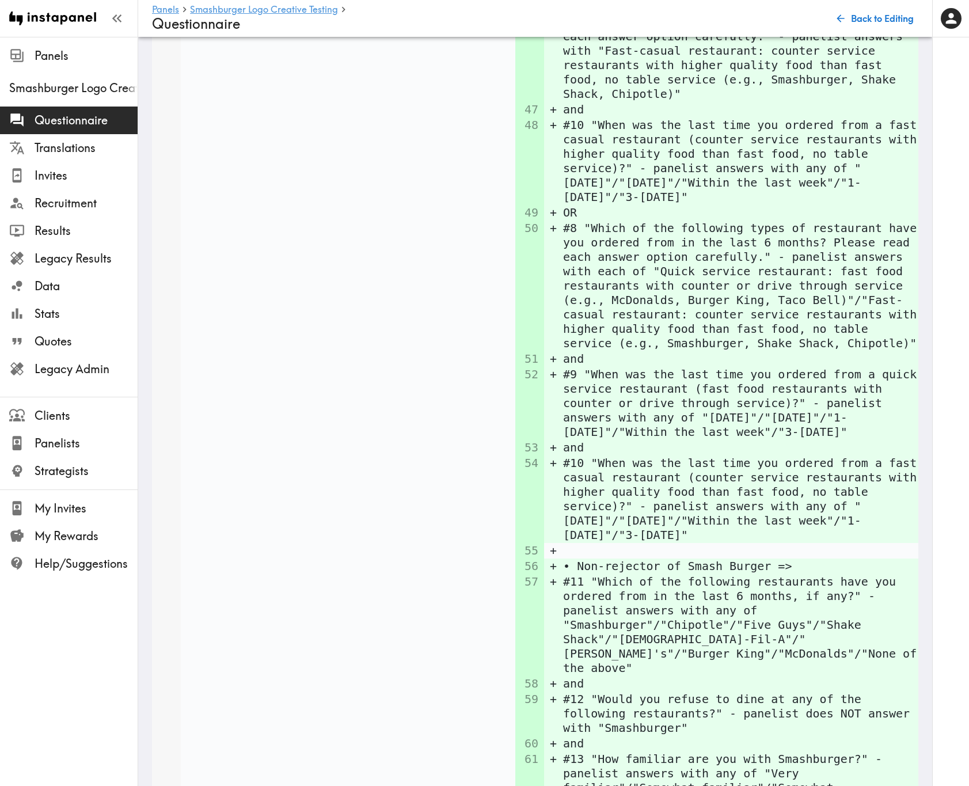
scroll to position [5549, 0]
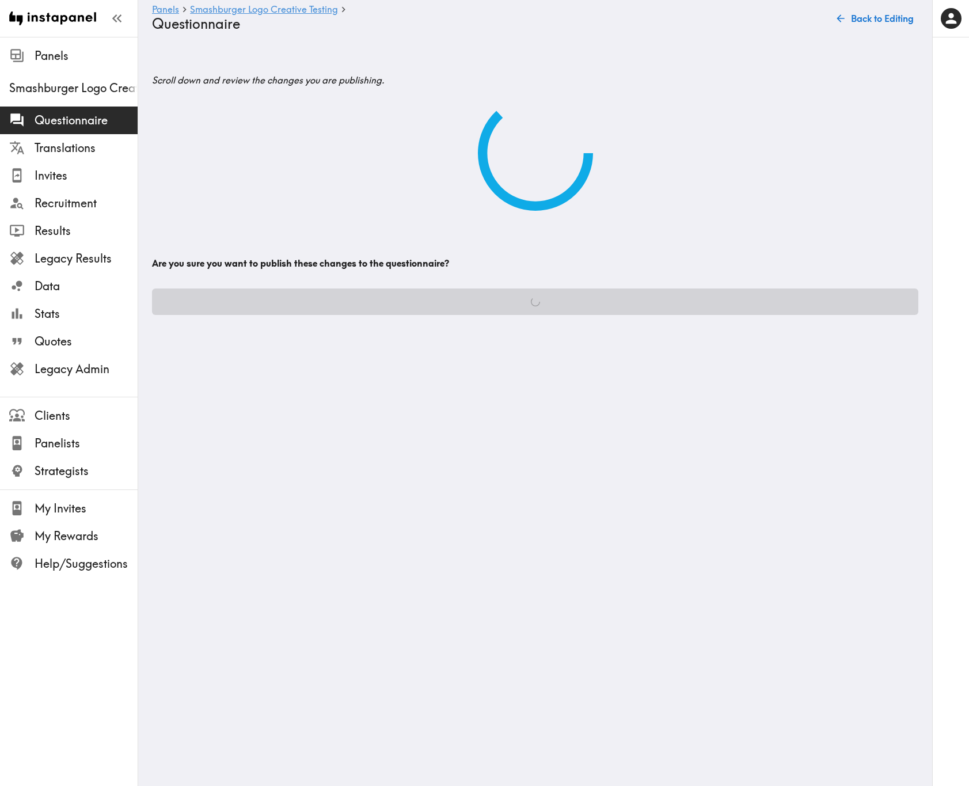
scroll to position [0, 0]
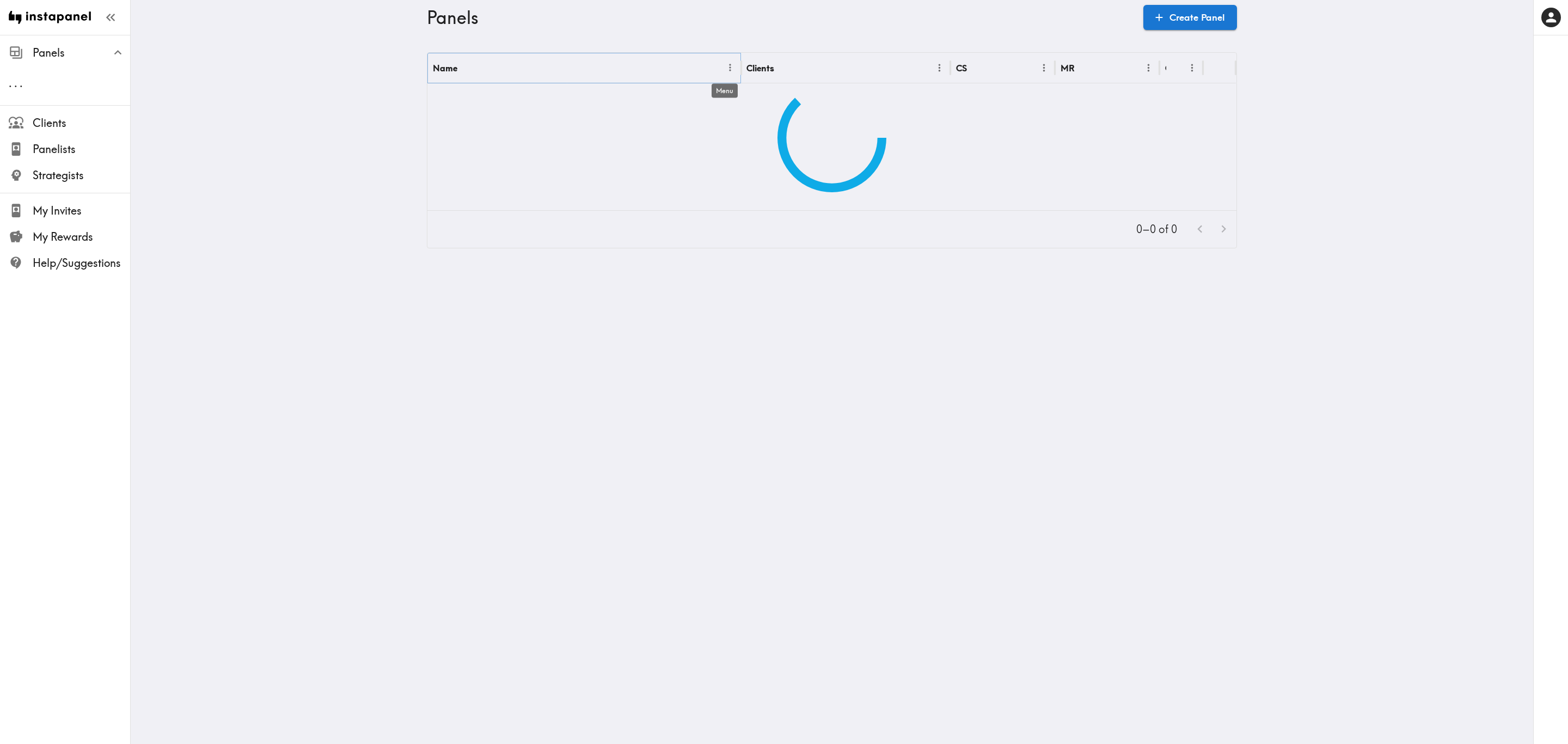
click at [725, 67] on icon "Menu" at bounding box center [731, 68] width 11 height 11
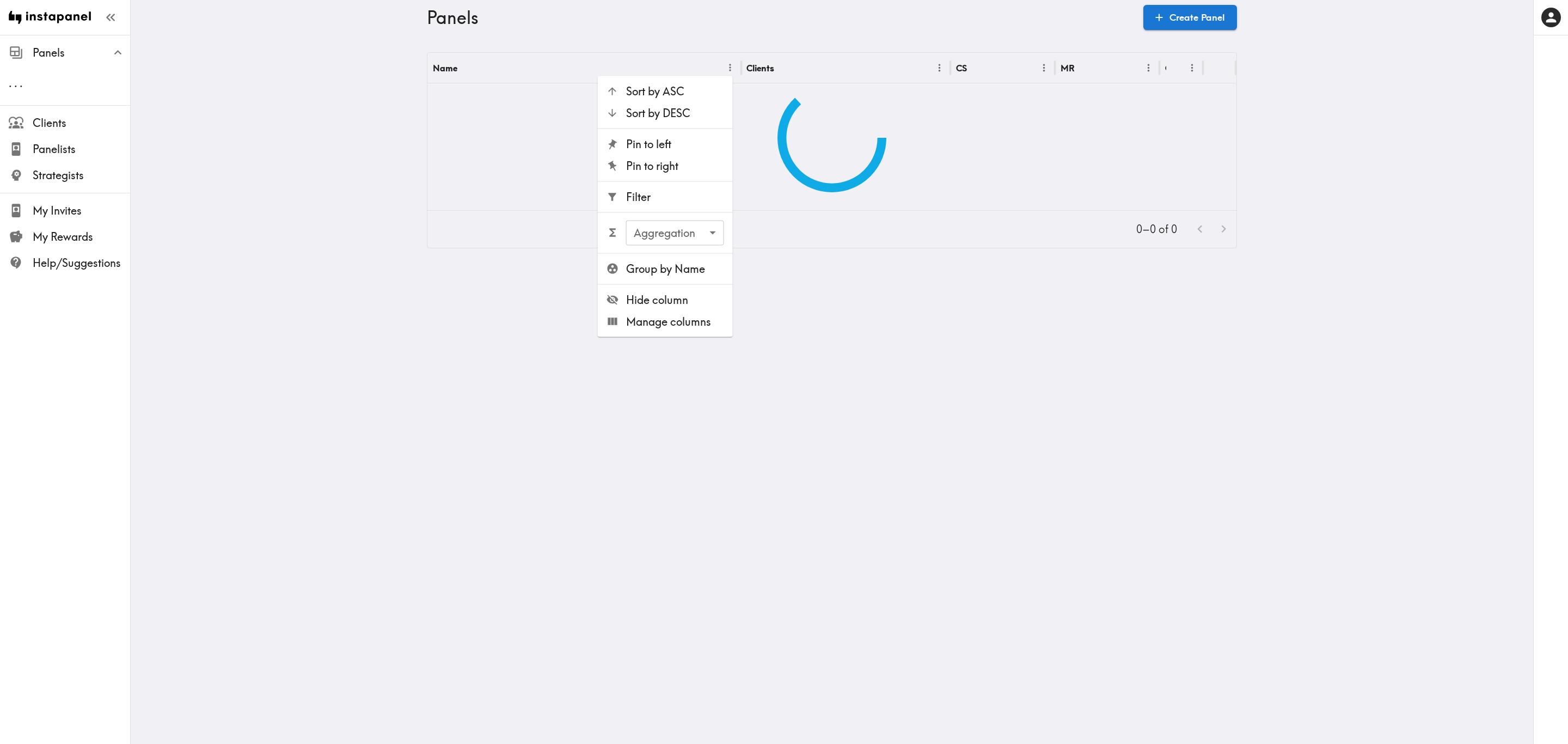
click at [700, 200] on span "Filter" at bounding box center [676, 197] width 98 height 15
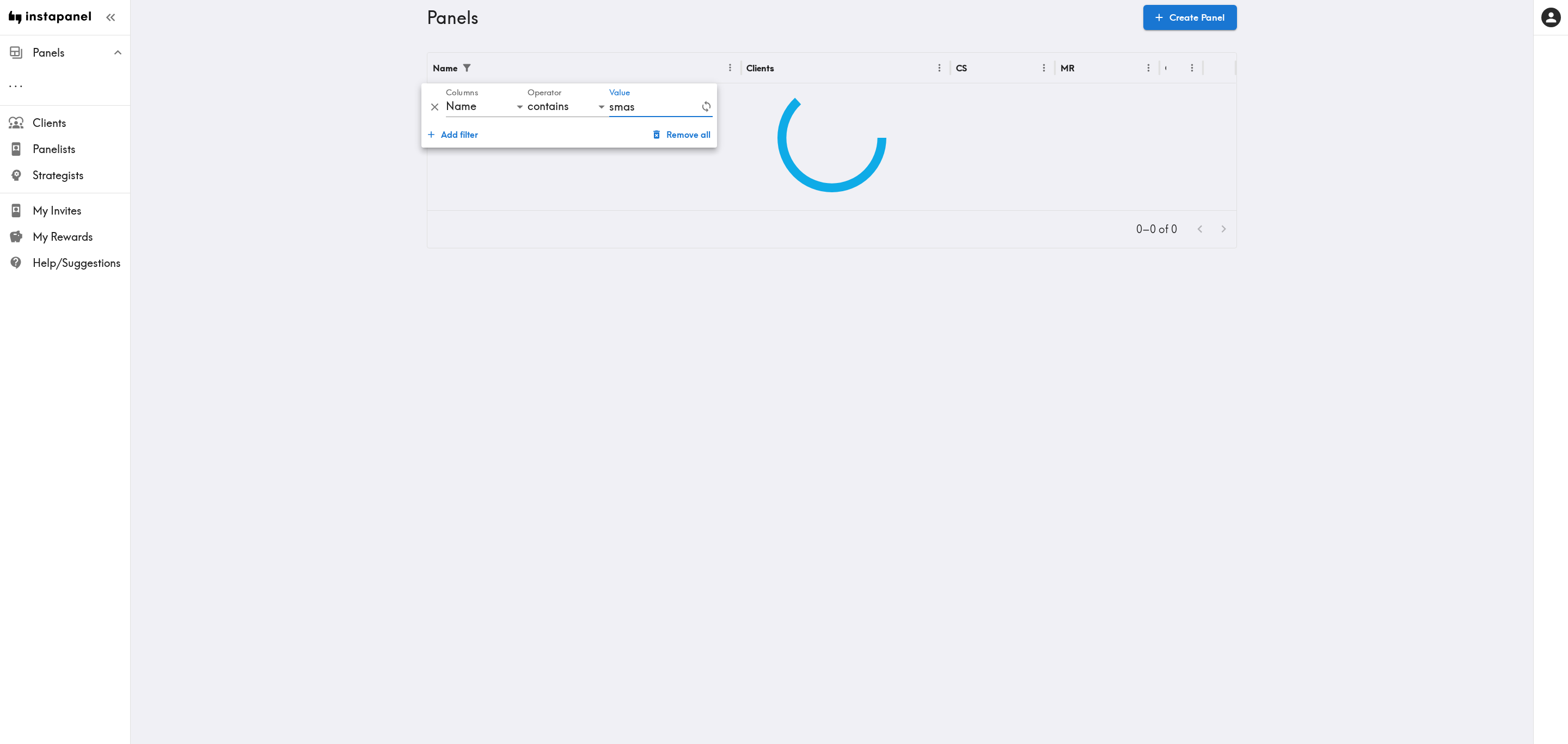
type input "smash"
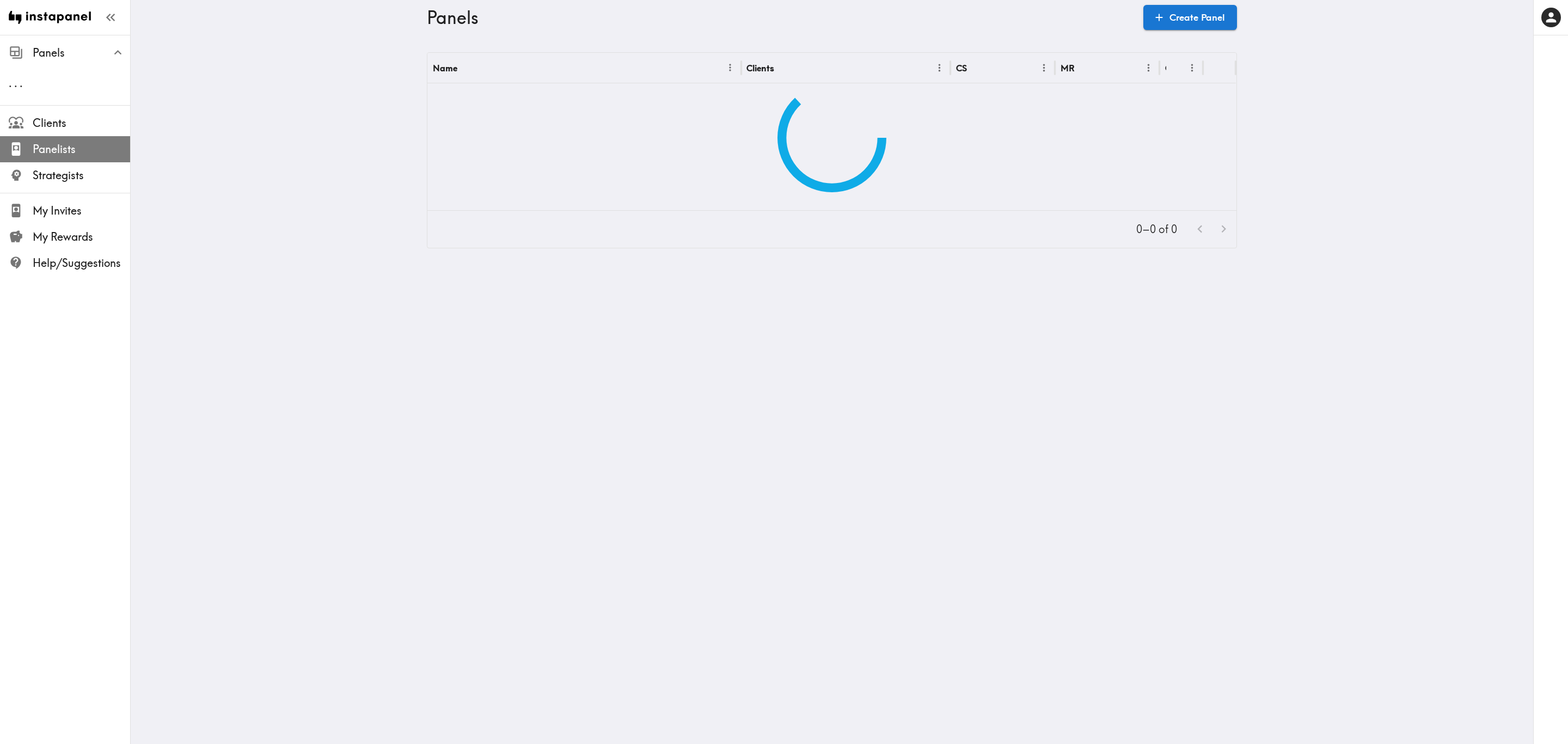
click at [78, 156] on span "Panelists" at bounding box center [81, 150] width 97 height 15
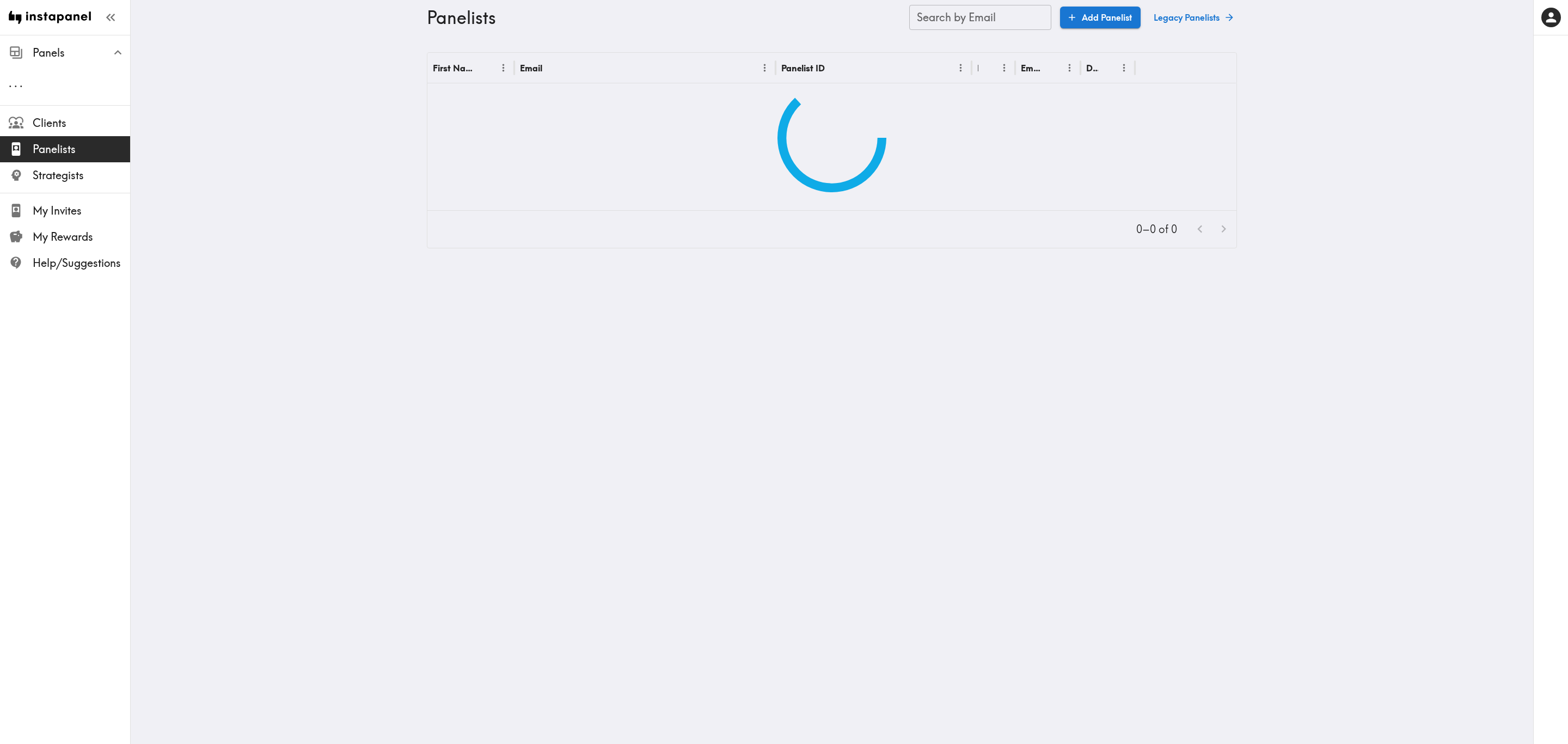
click at [1005, 15] on input "Search by Email" at bounding box center [980, 17] width 142 height 25
paste input "text"
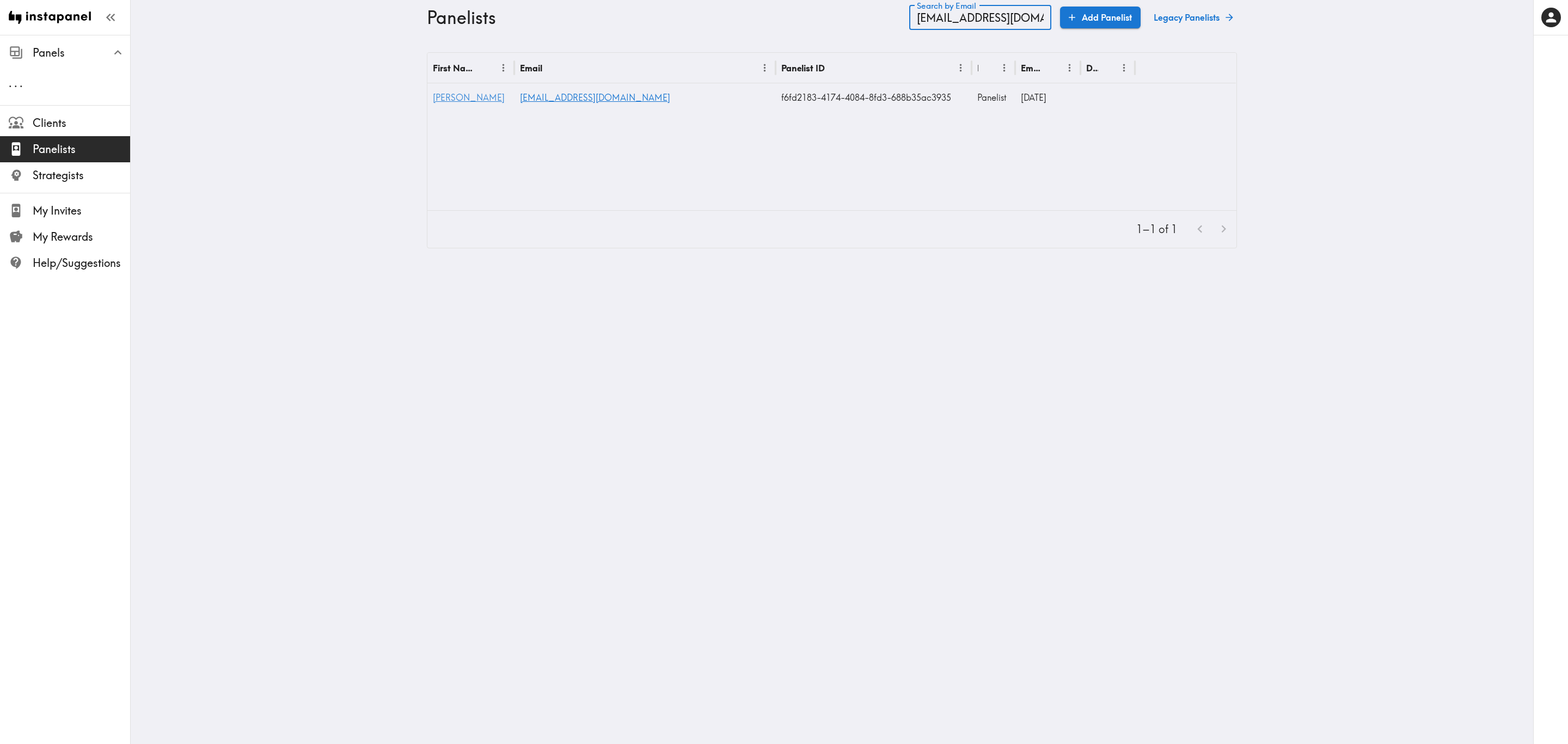
type input "jhysolutions@gmail.com"
click at [437, 97] on span "Jon" at bounding box center [469, 97] width 72 height 11
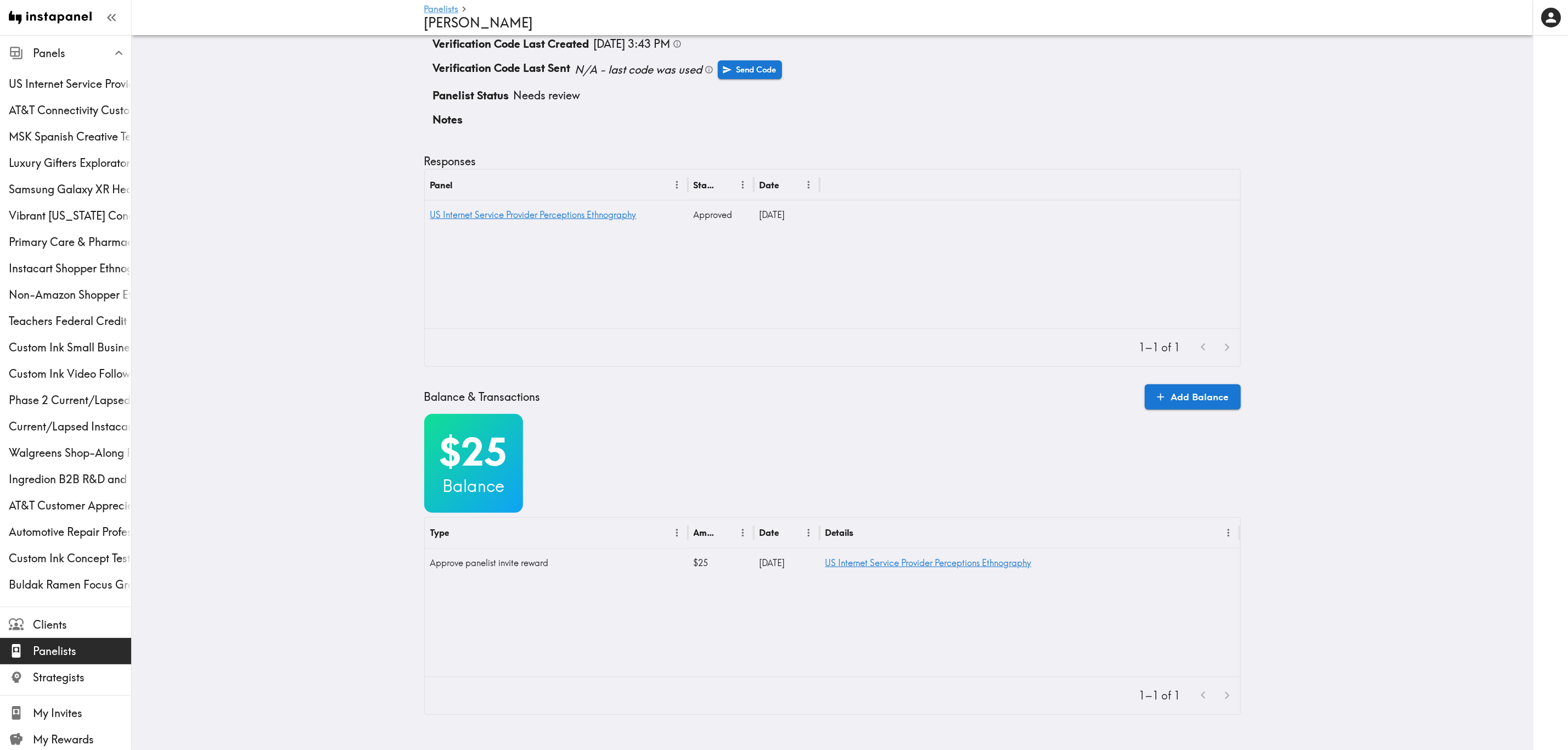
scroll to position [110, 0]
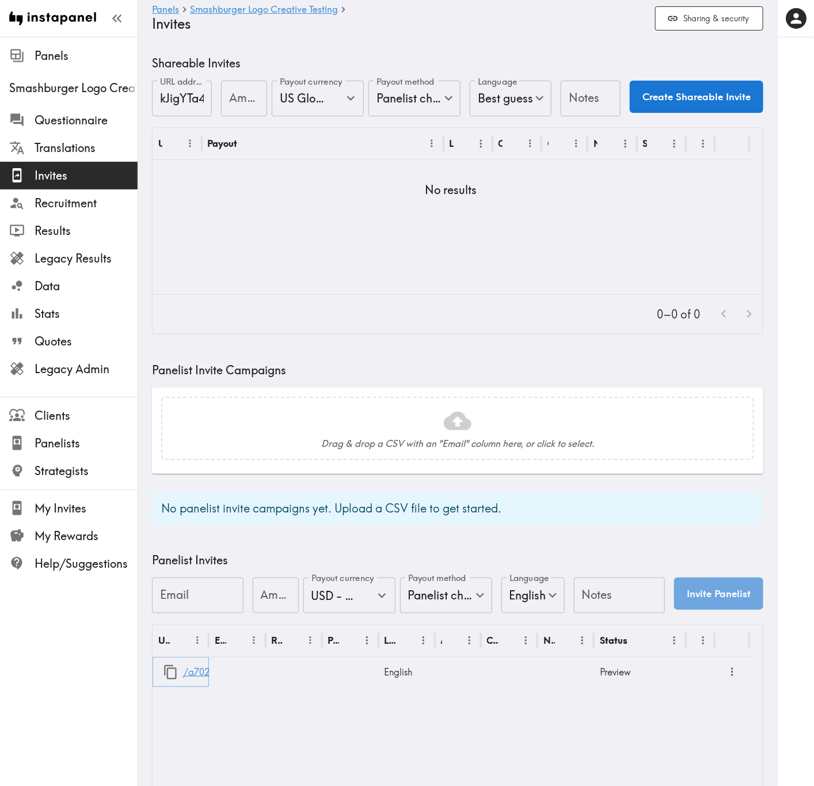
click at [201, 475] on link "/a702aca0-8d5e-42a9-a450-49938fc1bcb1" at bounding box center [279, 671] width 192 height 29
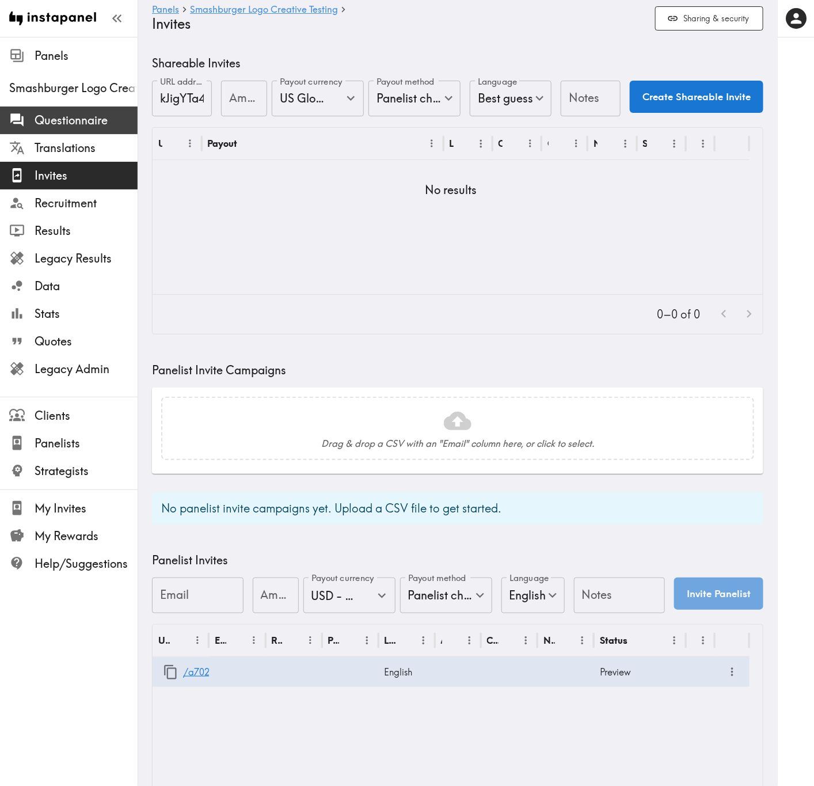
click at [100, 125] on span "Questionnaire" at bounding box center [86, 120] width 103 height 16
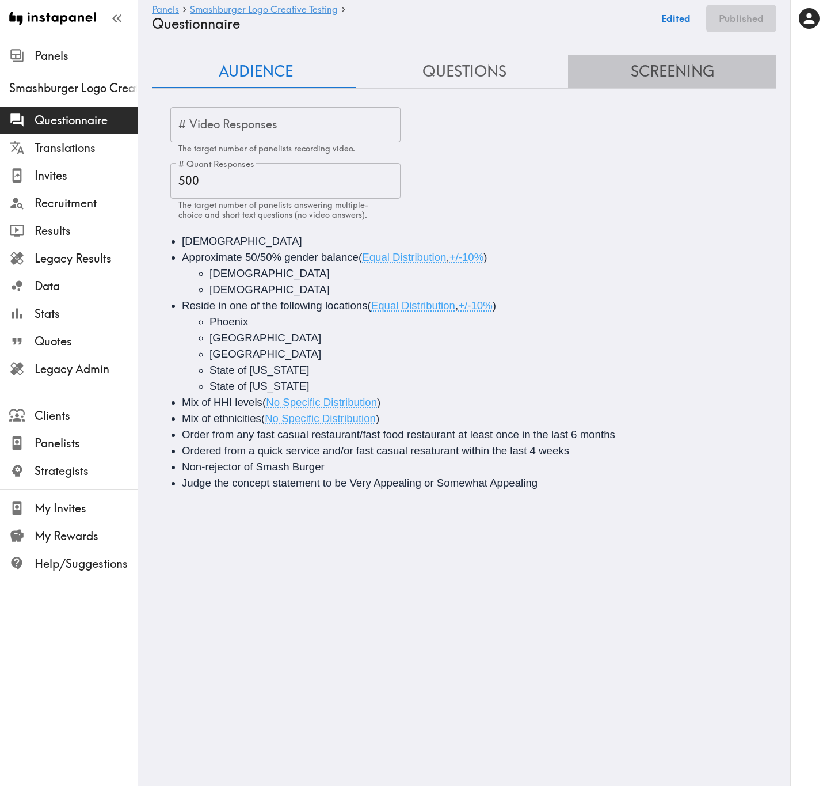
click at [710, 59] on button "Screening" at bounding box center [672, 71] width 208 height 33
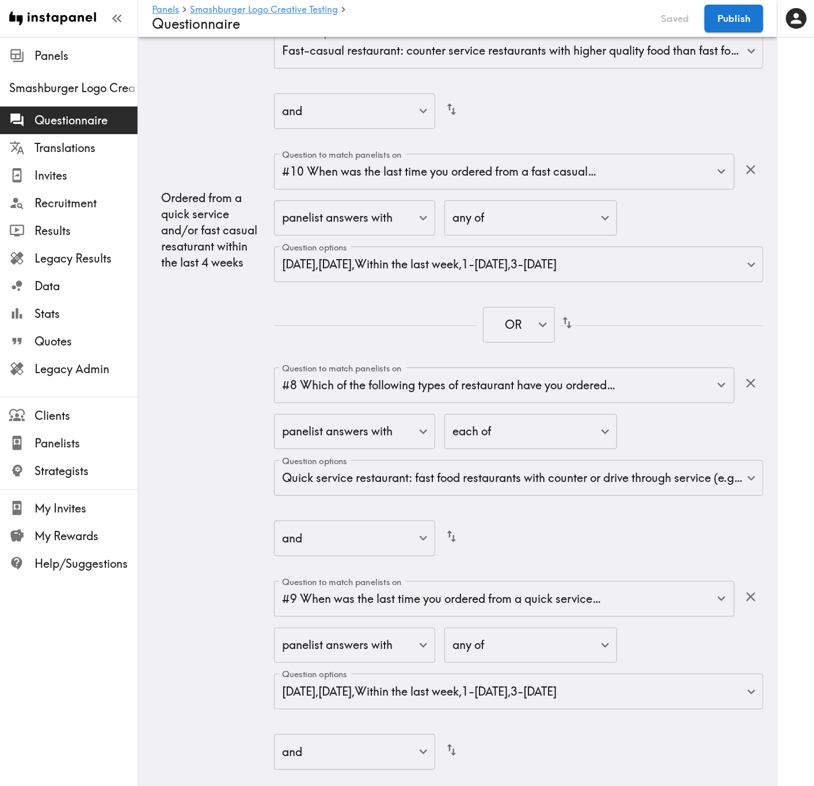
scroll to position [3002, 0]
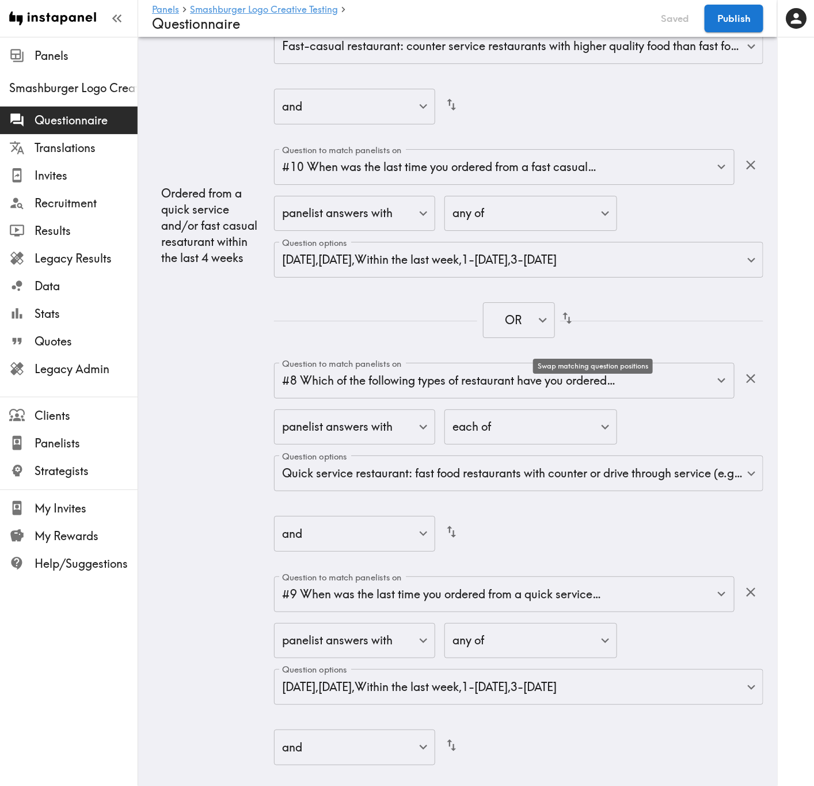
click at [575, 326] on icon "button" at bounding box center [567, 318] width 16 height 16
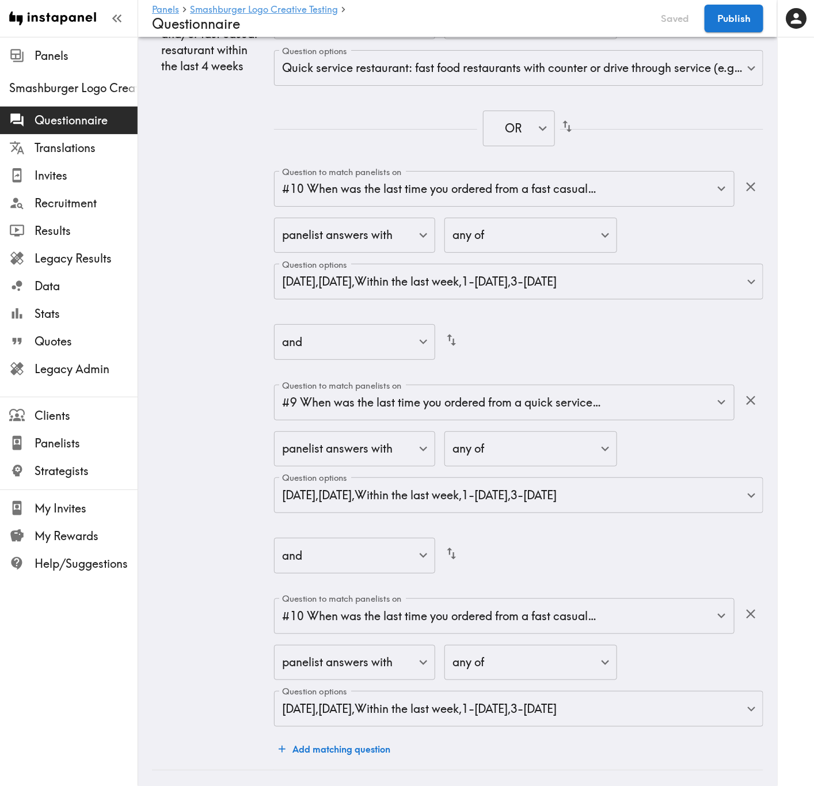
scroll to position [3175, 0]
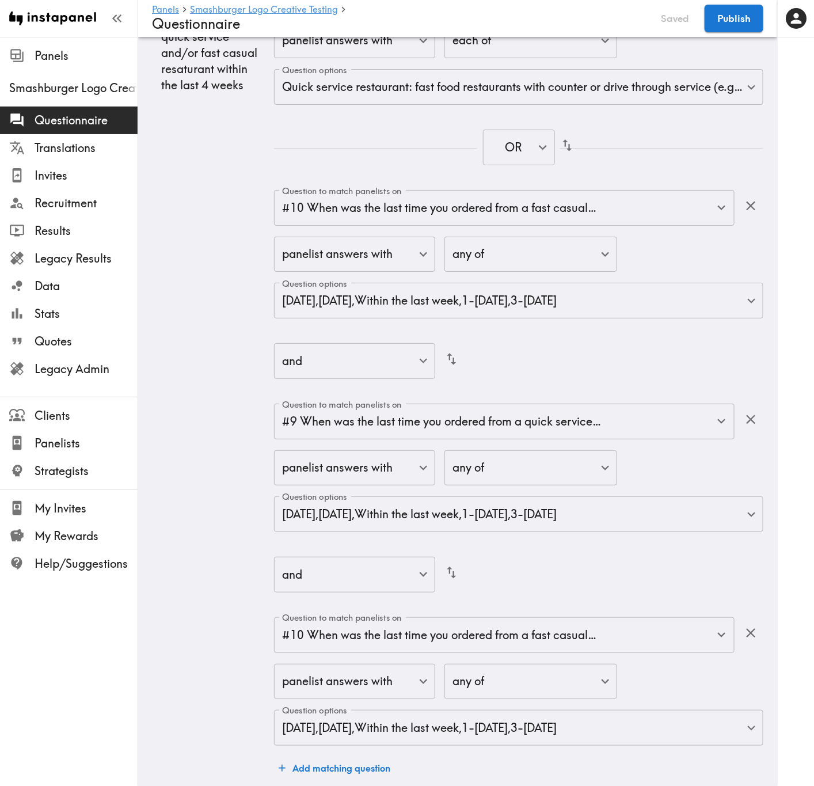
click at [575, 153] on icon "button" at bounding box center [567, 146] width 16 height 16
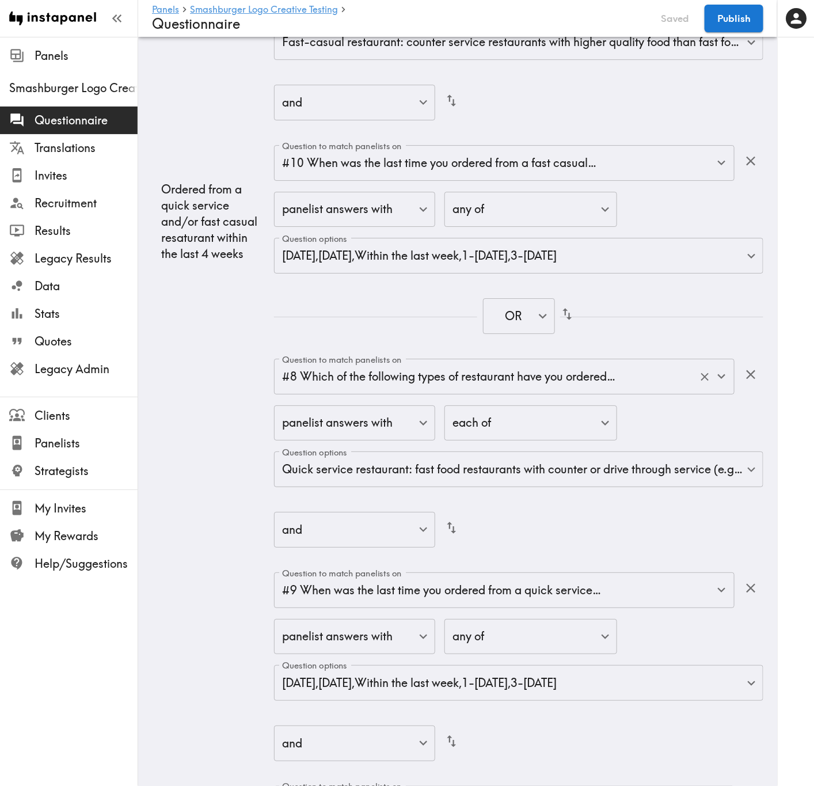
scroll to position [3002, 0]
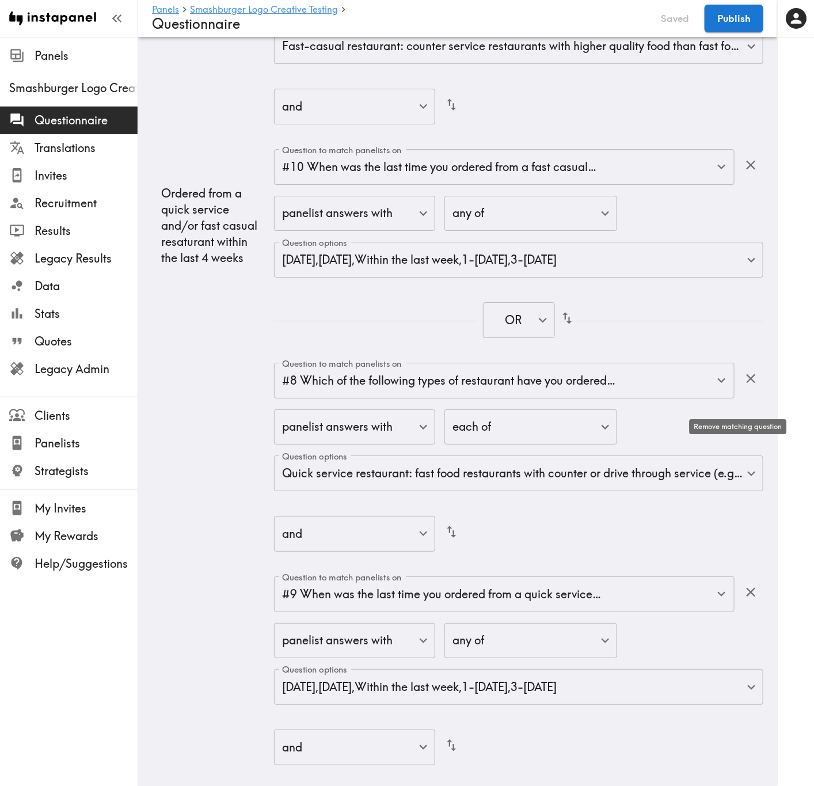
click at [743, 386] on icon "button" at bounding box center [751, 379] width 16 height 16
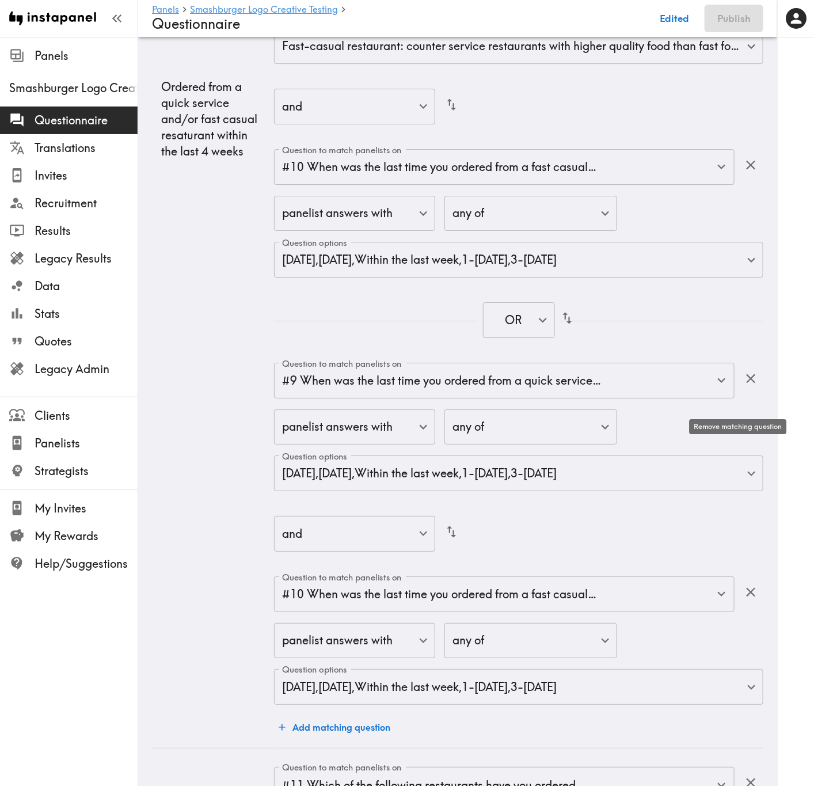
click at [743, 386] on icon "button" at bounding box center [751, 379] width 16 height 16
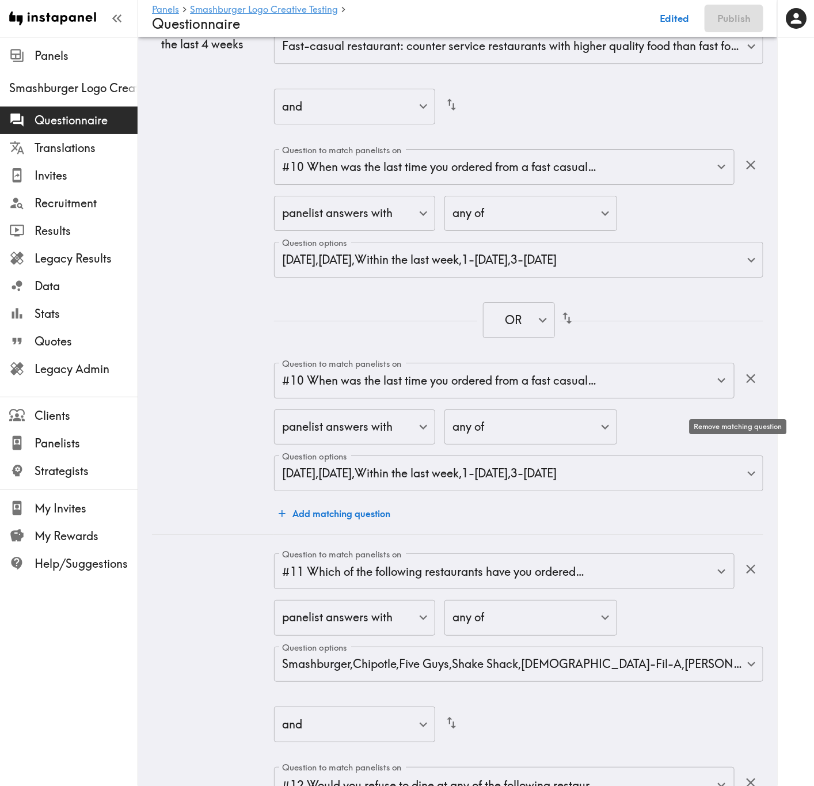
click at [743, 386] on icon "button" at bounding box center [751, 379] width 16 height 16
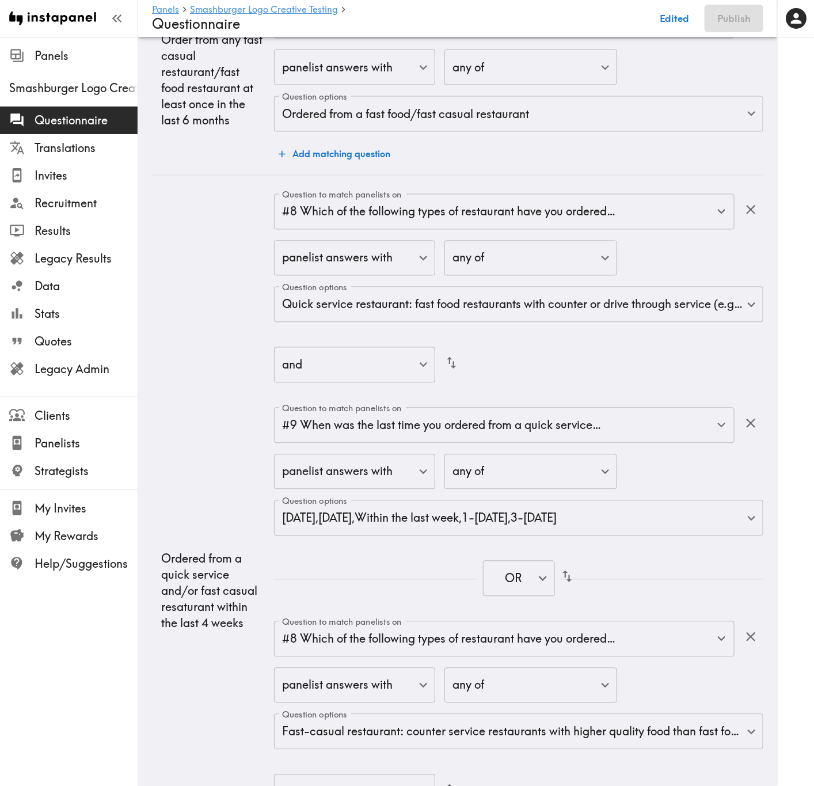
scroll to position [2312, 0]
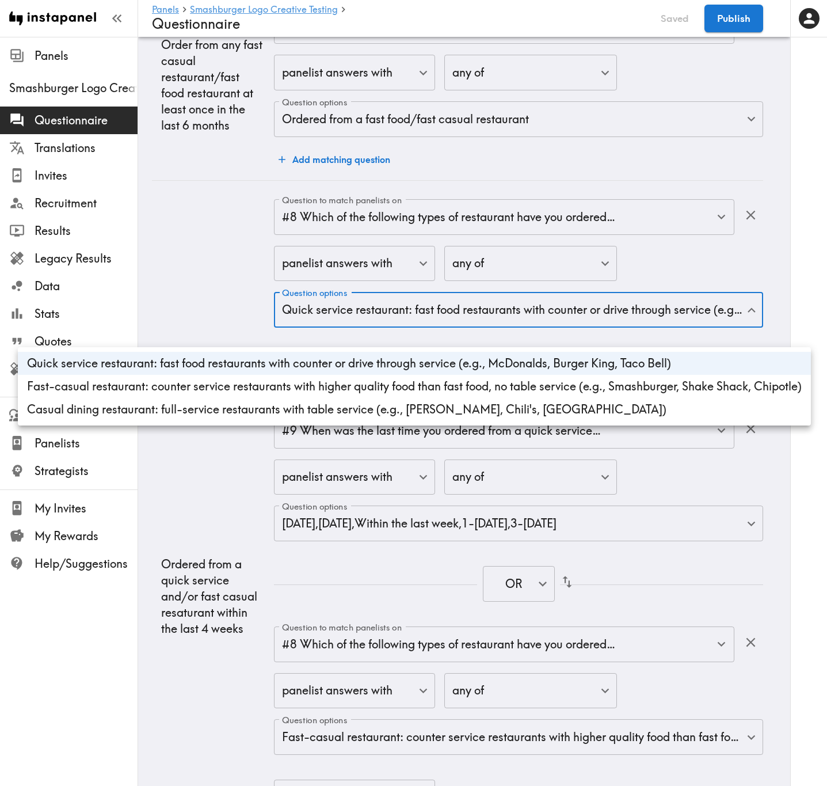
click at [226, 249] on div at bounding box center [413, 393] width 827 height 786
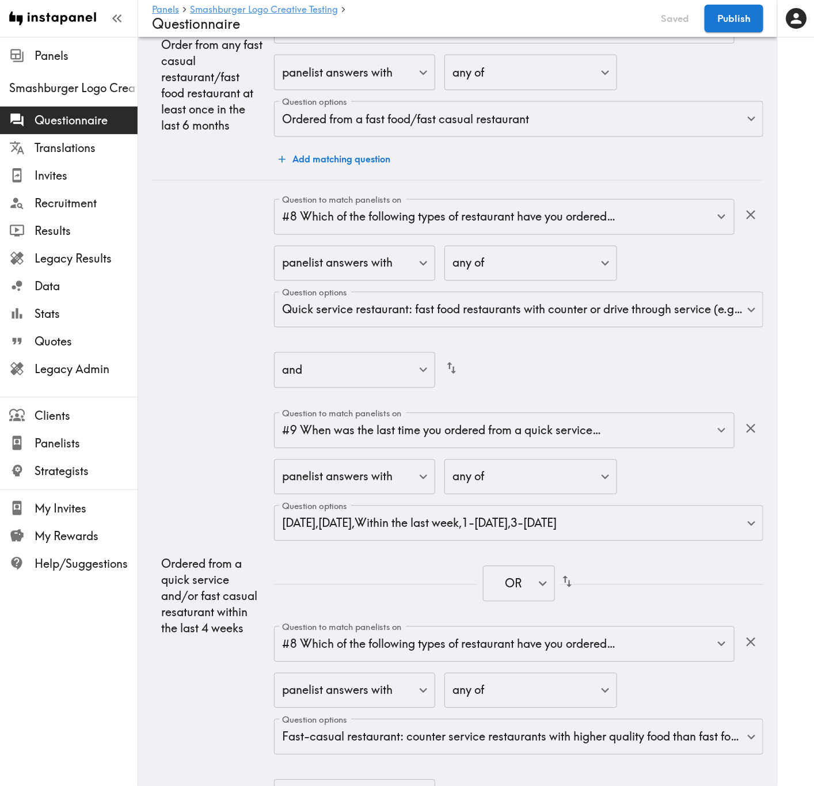
click at [718, 390] on div "and false ​" at bounding box center [518, 370] width 489 height 37
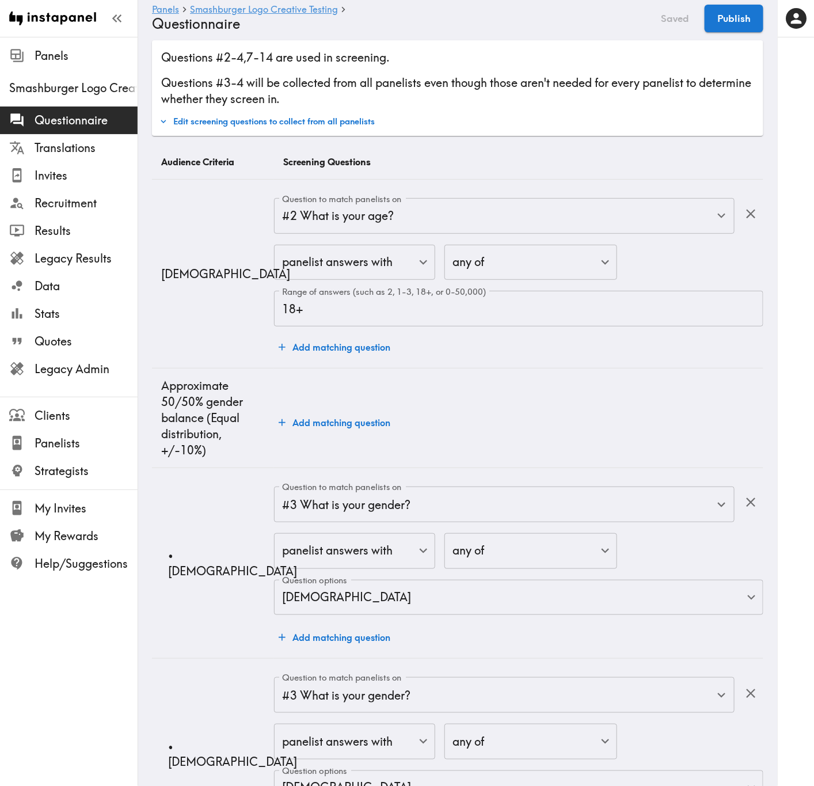
scroll to position [0, 0]
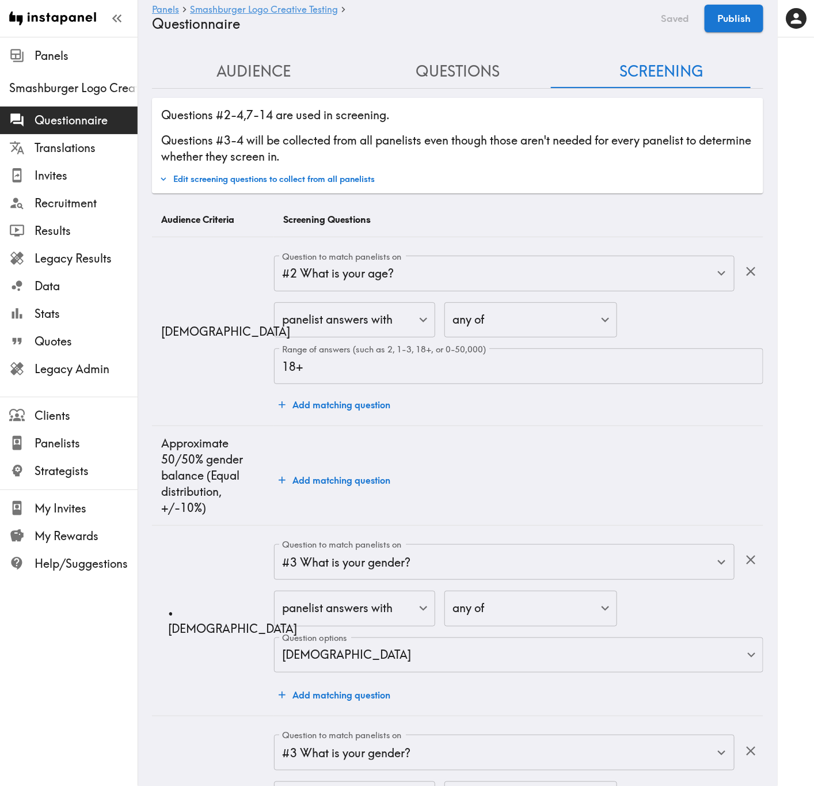
click at [308, 184] on button "Edit screening questions to collect from all panelists" at bounding box center [267, 179] width 221 height 20
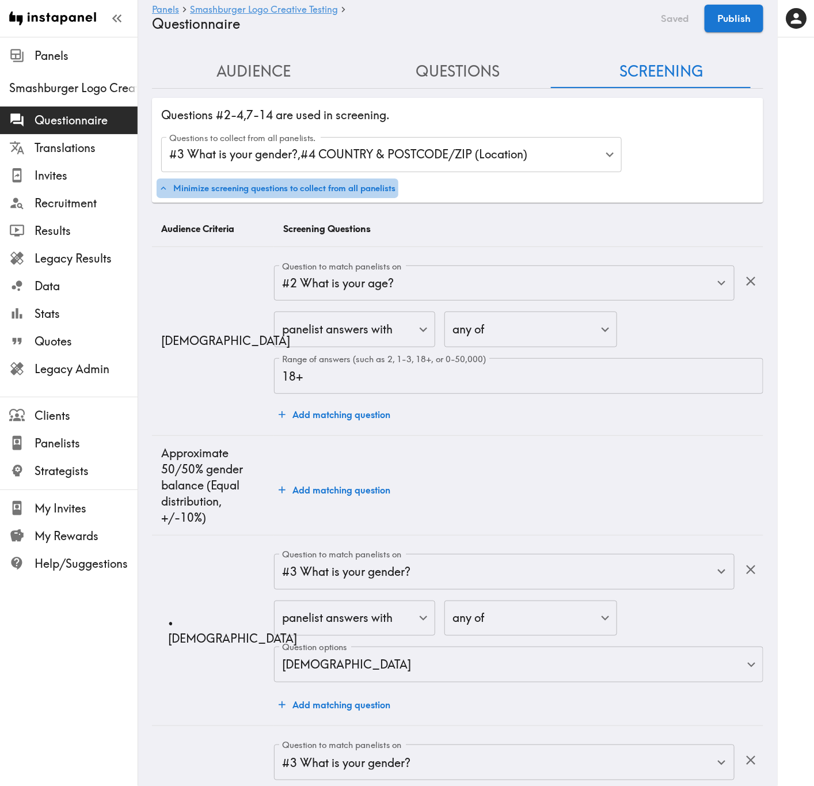
click at [336, 196] on button "Minimize screening questions to collect from all panelists" at bounding box center [278, 188] width 242 height 20
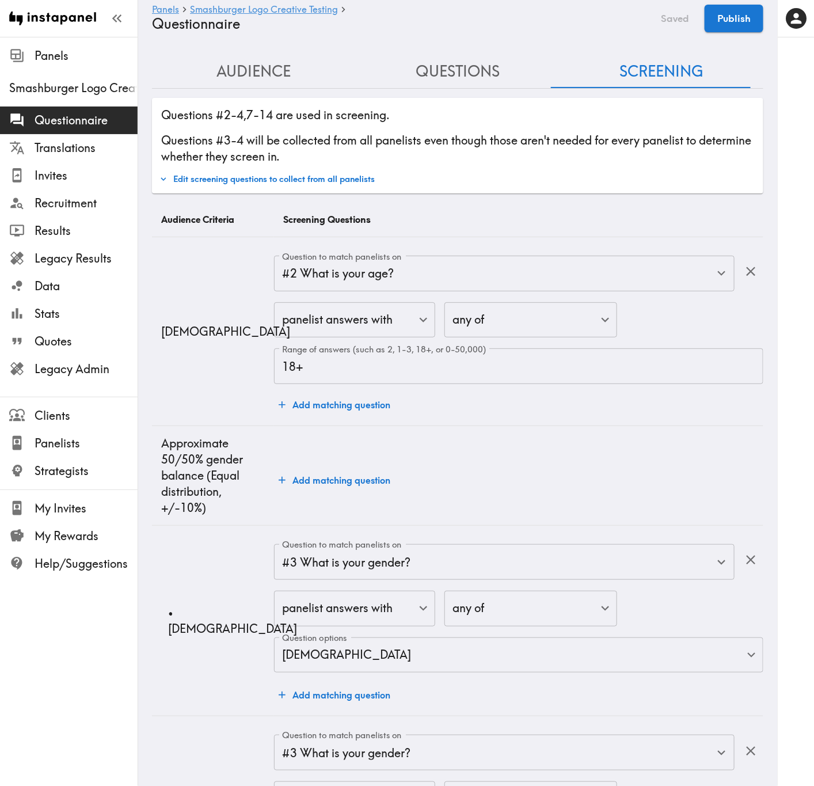
click at [350, 174] on button "Edit screening questions to collect from all panelists" at bounding box center [267, 179] width 221 height 20
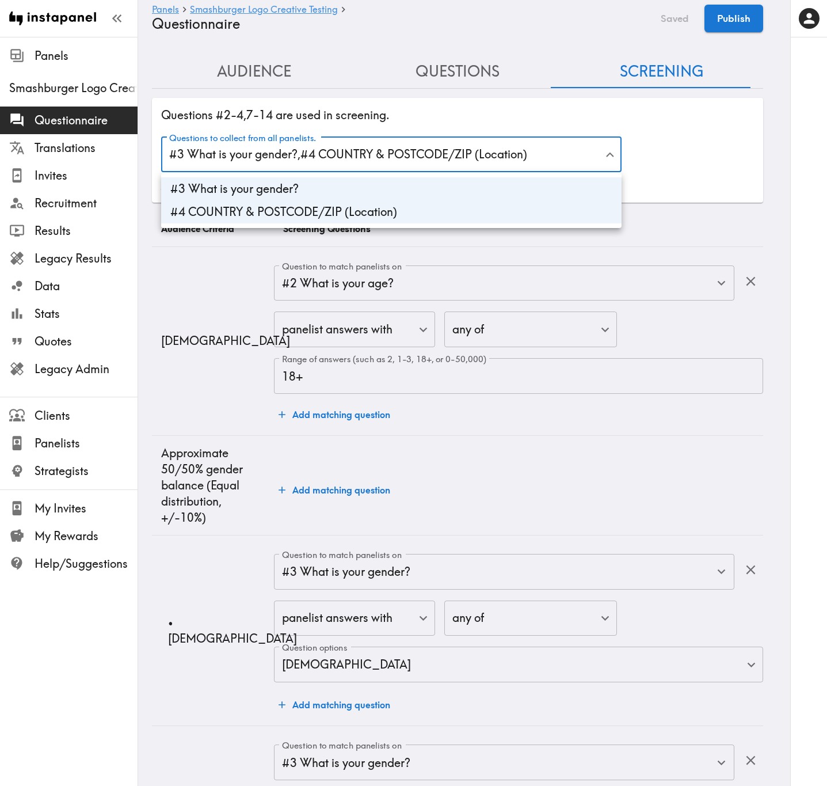
click at [371, 167] on div at bounding box center [413, 393] width 827 height 786
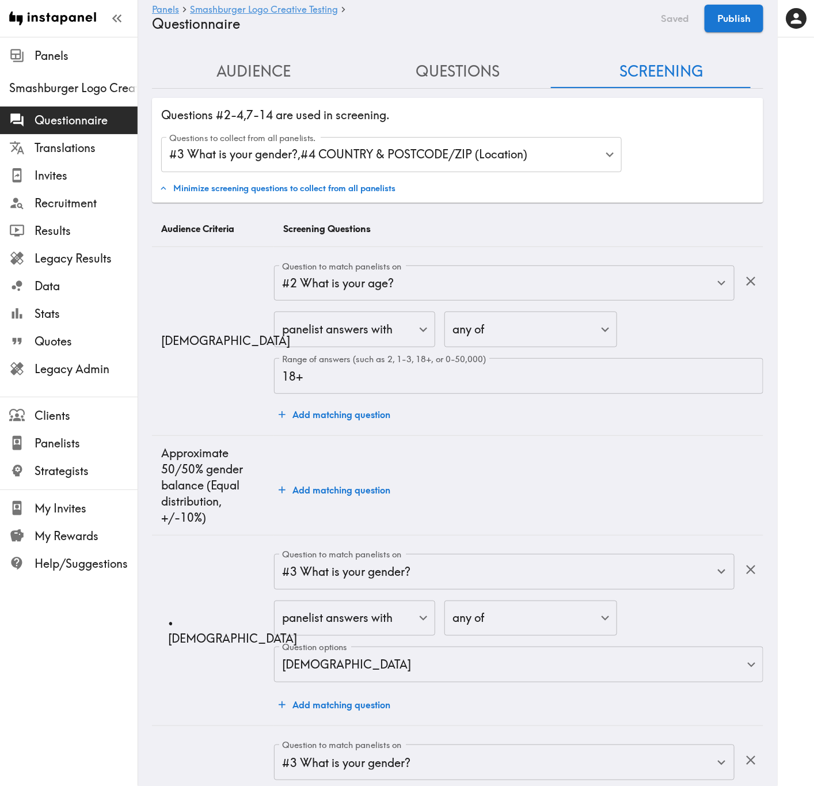
click at [663, 21] on div "Saved Publish" at bounding box center [708, 19] width 109 height 28
click at [398, 71] on button "Questions" at bounding box center [458, 71] width 204 height 33
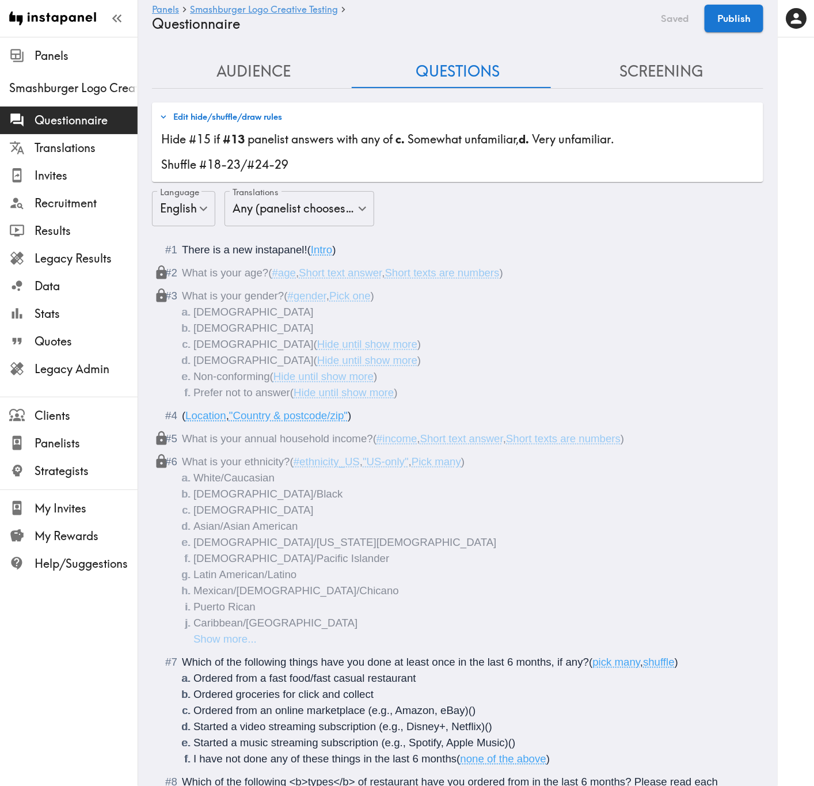
click at [656, 66] on button "Screening" at bounding box center [661, 71] width 204 height 33
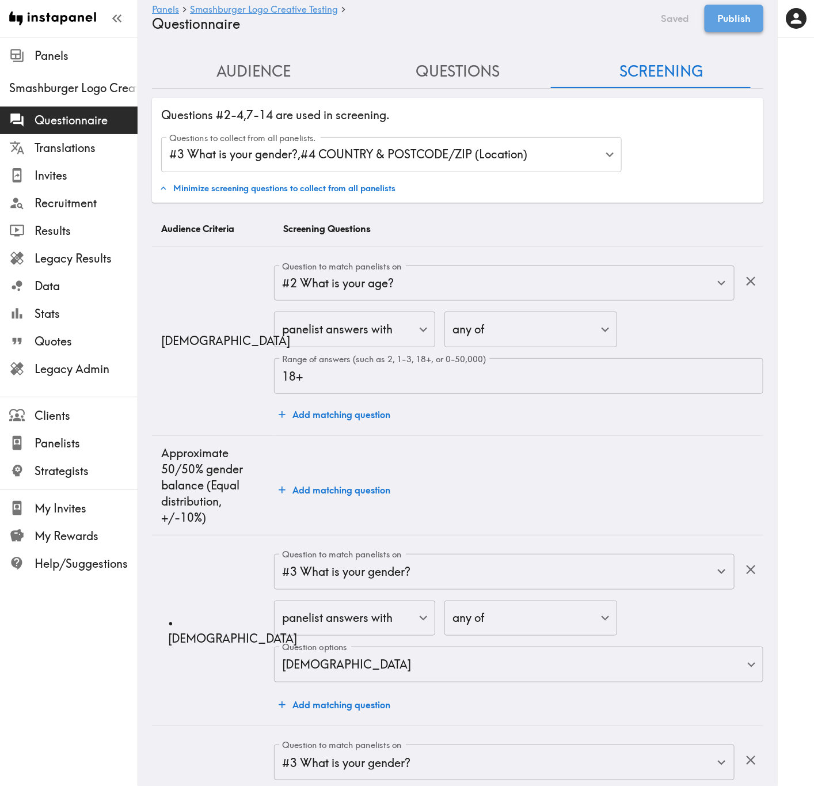
click at [729, 16] on button "Publish" at bounding box center [733, 19] width 59 height 28
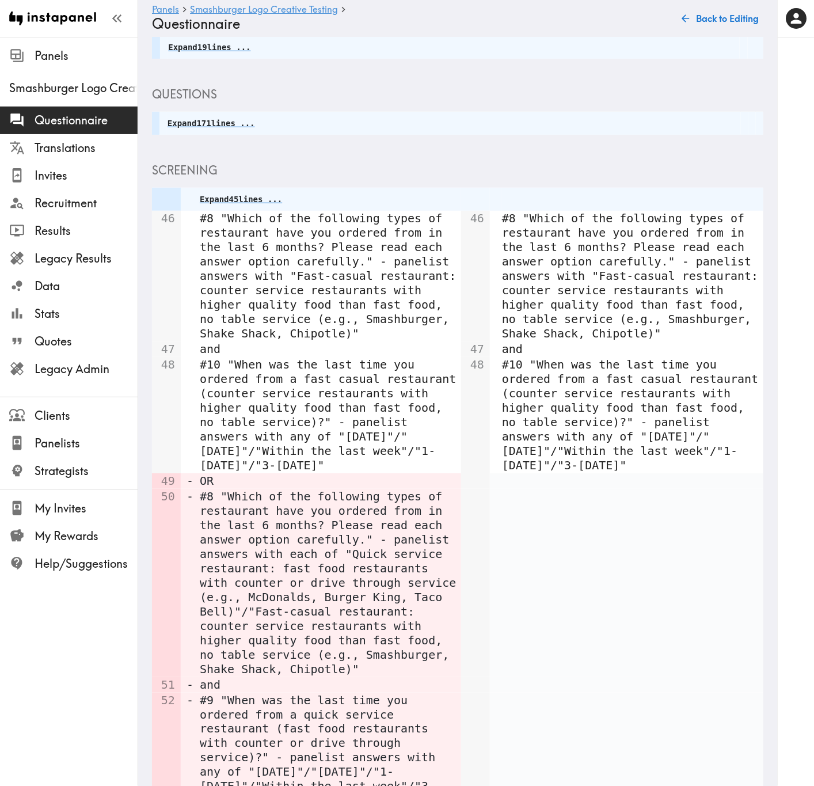
scroll to position [518, 0]
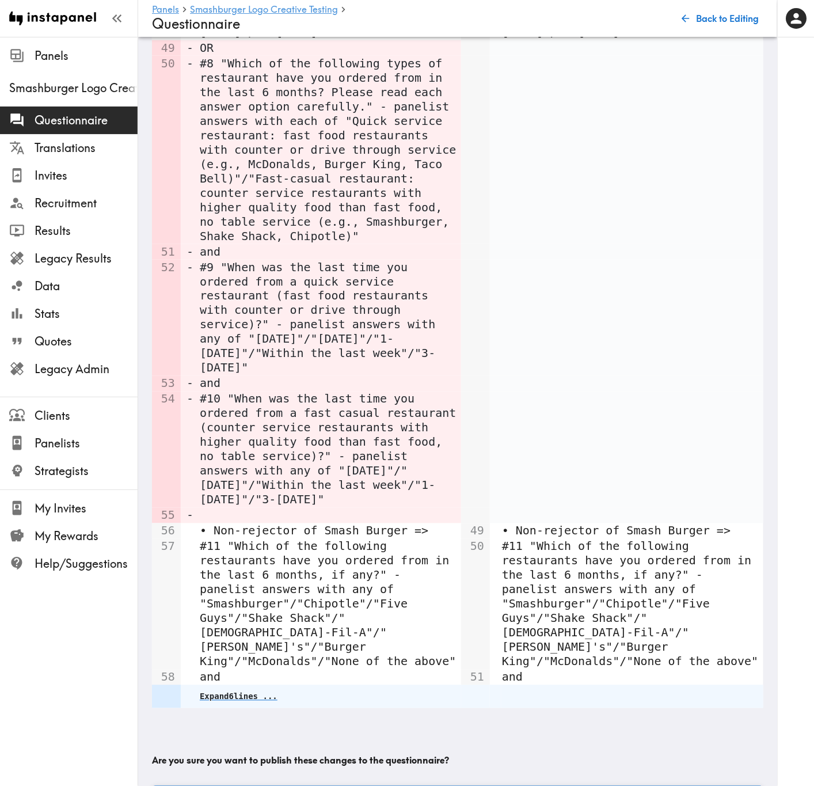
click at [555, 475] on button "Publish" at bounding box center [457, 799] width 611 height 26
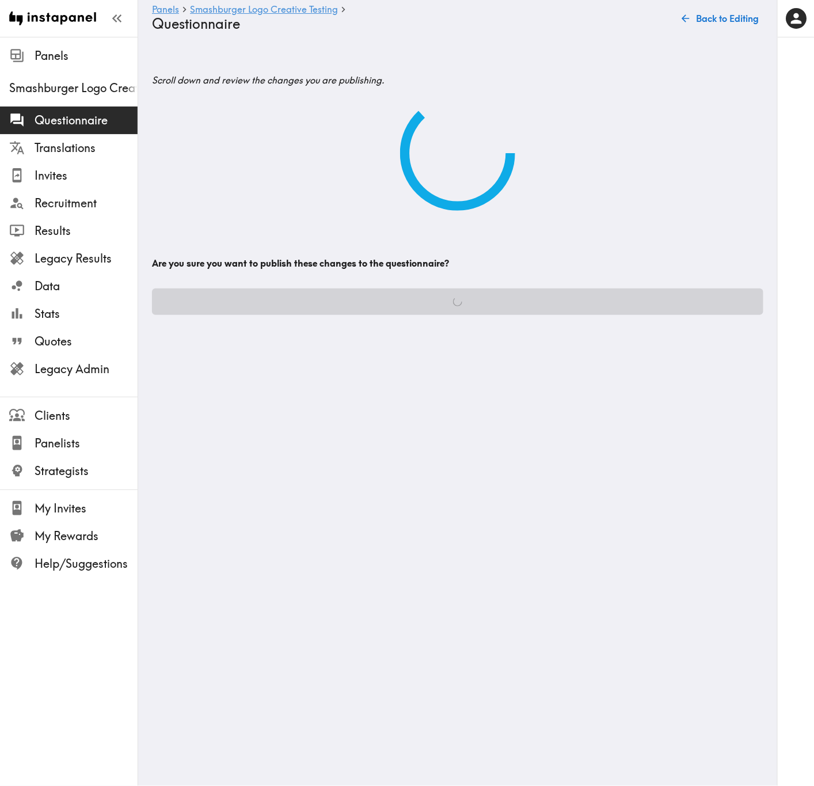
scroll to position [0, 0]
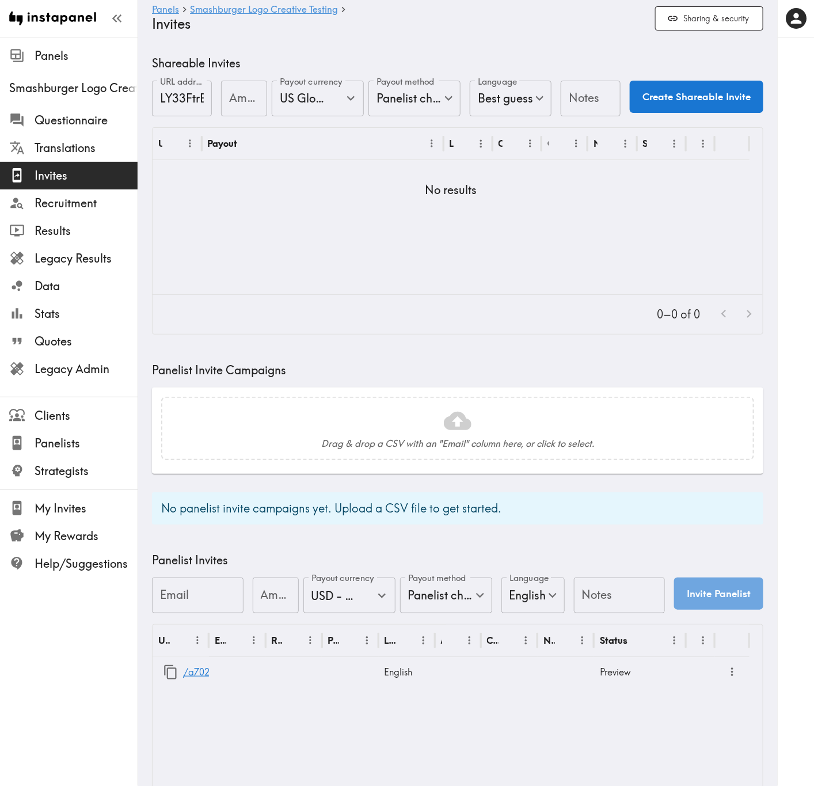
click at [466, 335] on div "Shareable Invites URL address LY33FtrEU URL address Amount Amount Payout curren…" at bounding box center [457, 443] width 611 height 776
click at [197, 475] on link "/a702aca0-8d5e-42a9-a450-49938fc1bcb1" at bounding box center [279, 671] width 192 height 29
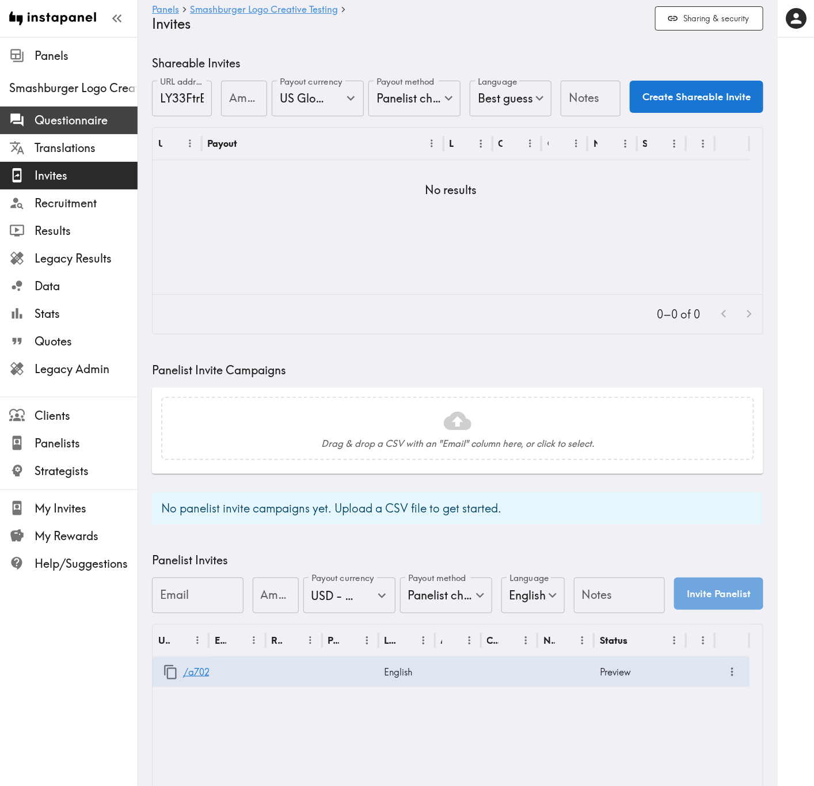
click at [101, 127] on span "Questionnaire" at bounding box center [86, 120] width 103 height 21
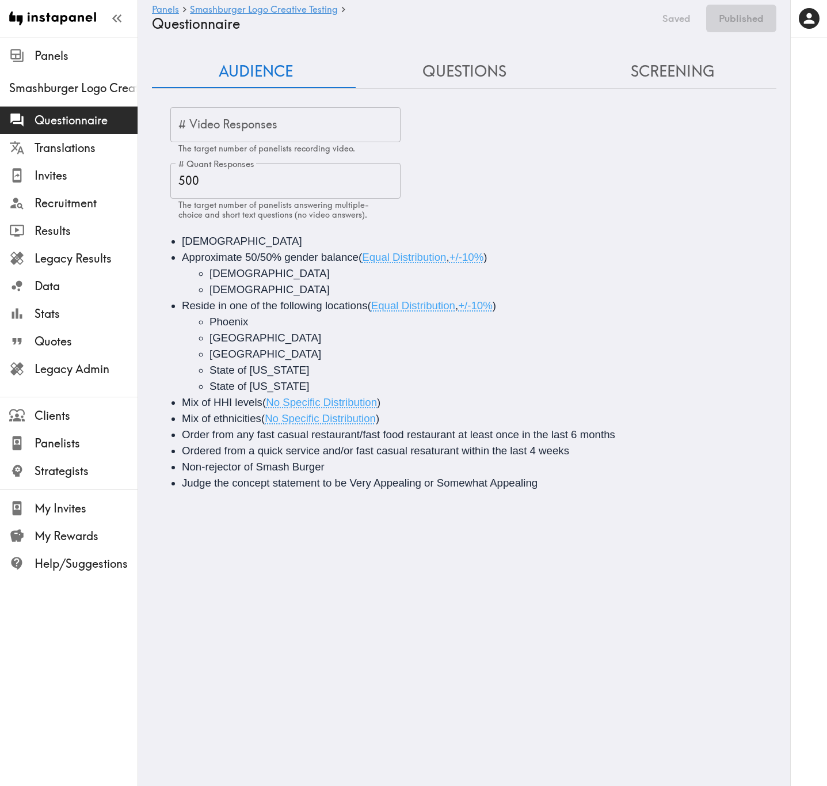
click at [617, 76] on button "Screening" at bounding box center [672, 71] width 208 height 33
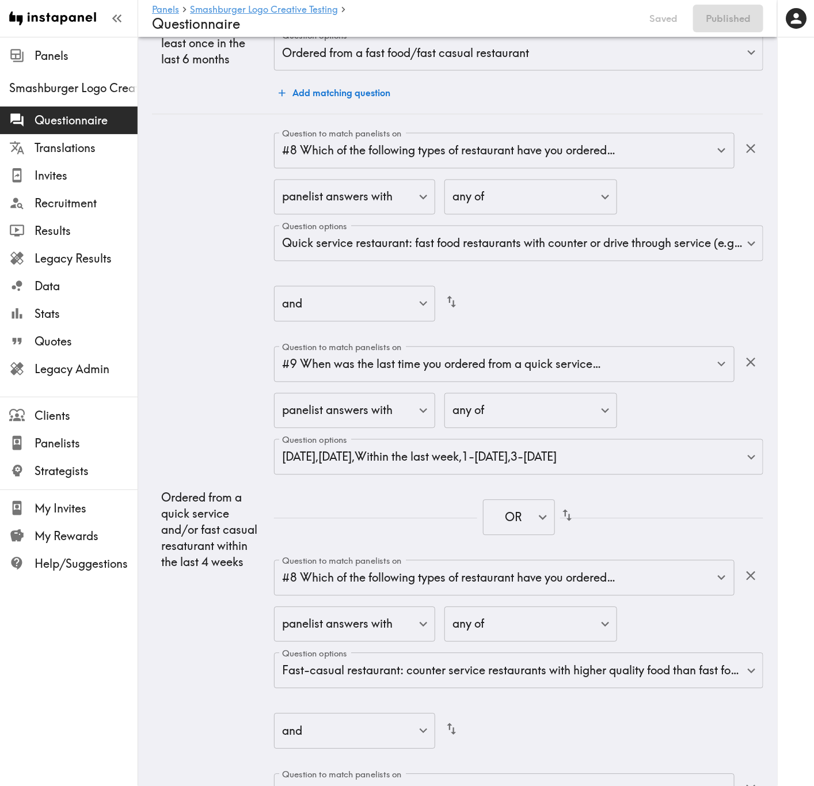
scroll to position [2417, 0]
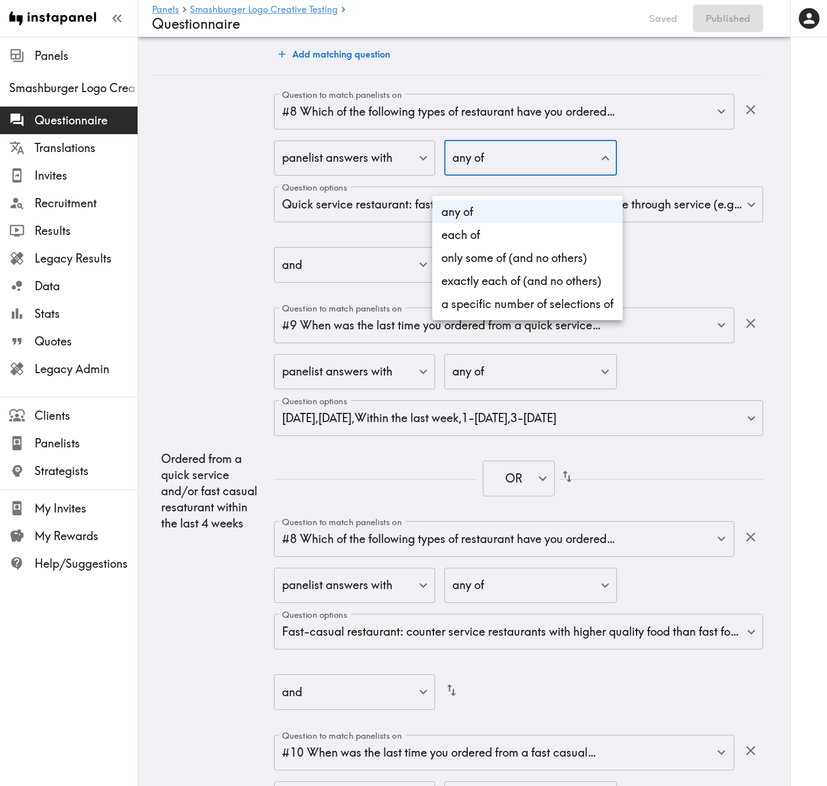
click at [493, 234] on li "each of" at bounding box center [527, 234] width 190 height 23
type input "all"
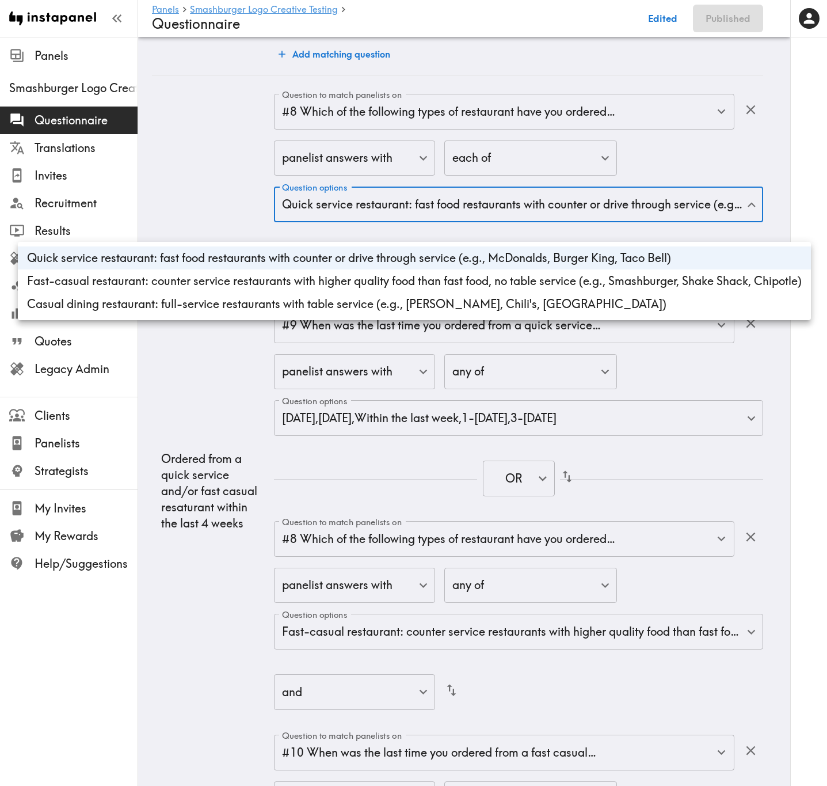
click at [424, 278] on li "Fast-casual restaurant: counter service restaurants with higher quality food th…" at bounding box center [414, 280] width 793 height 23
type input "acc369cf-4eb7-48b3-a26a-29e648a2343d,ffaf681e-2fd8-40ee-90f4-39ea8a682141"
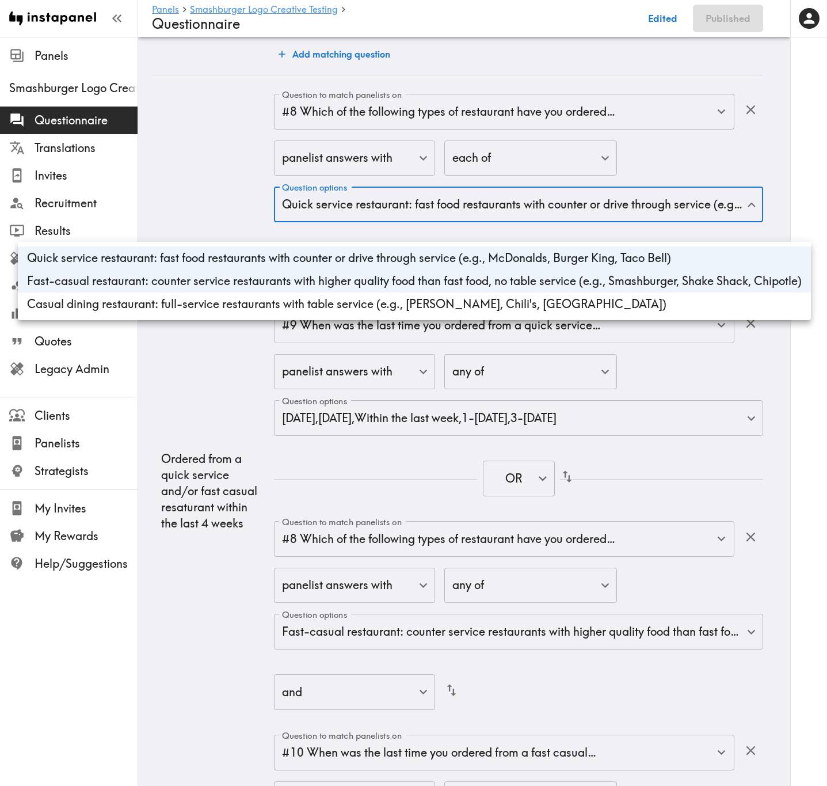
click at [710, 392] on div at bounding box center [413, 393] width 827 height 786
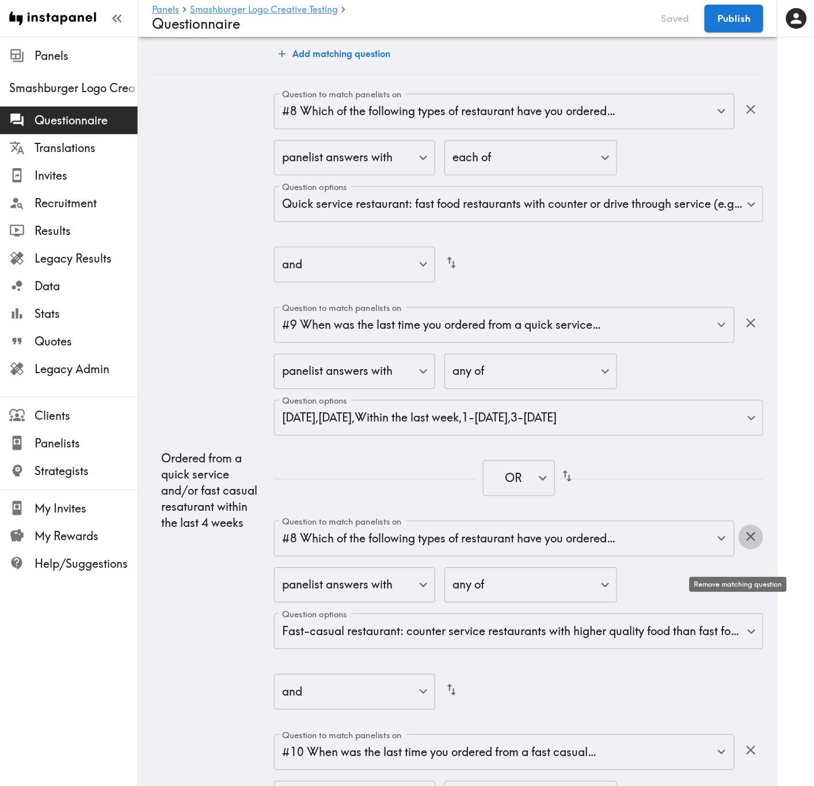
click at [743, 475] on icon "button" at bounding box center [751, 537] width 16 height 16
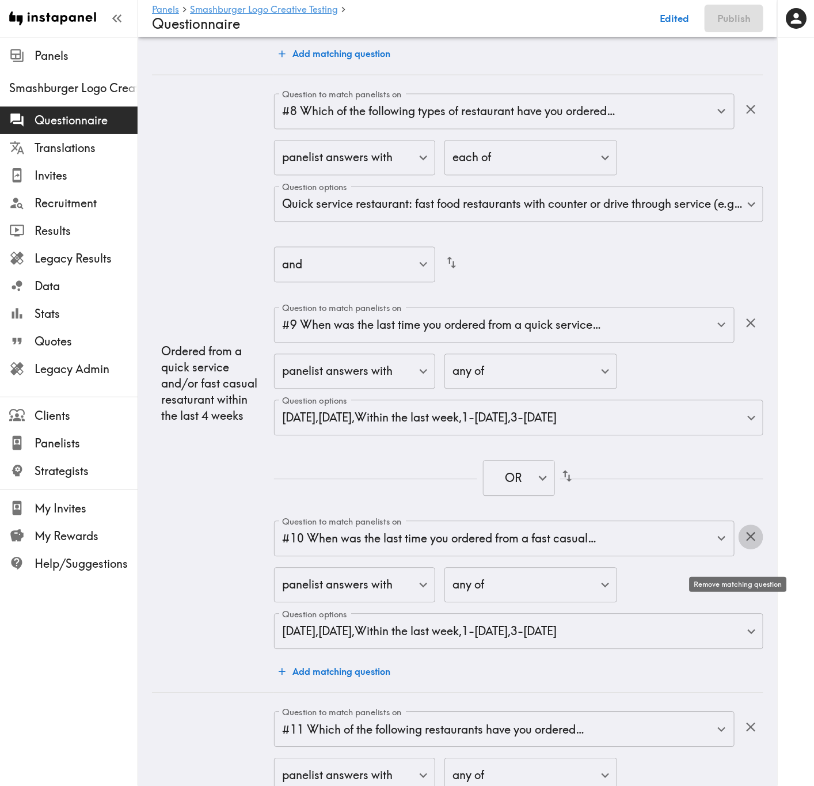
click at [746, 475] on icon "button" at bounding box center [750, 536] width 9 height 9
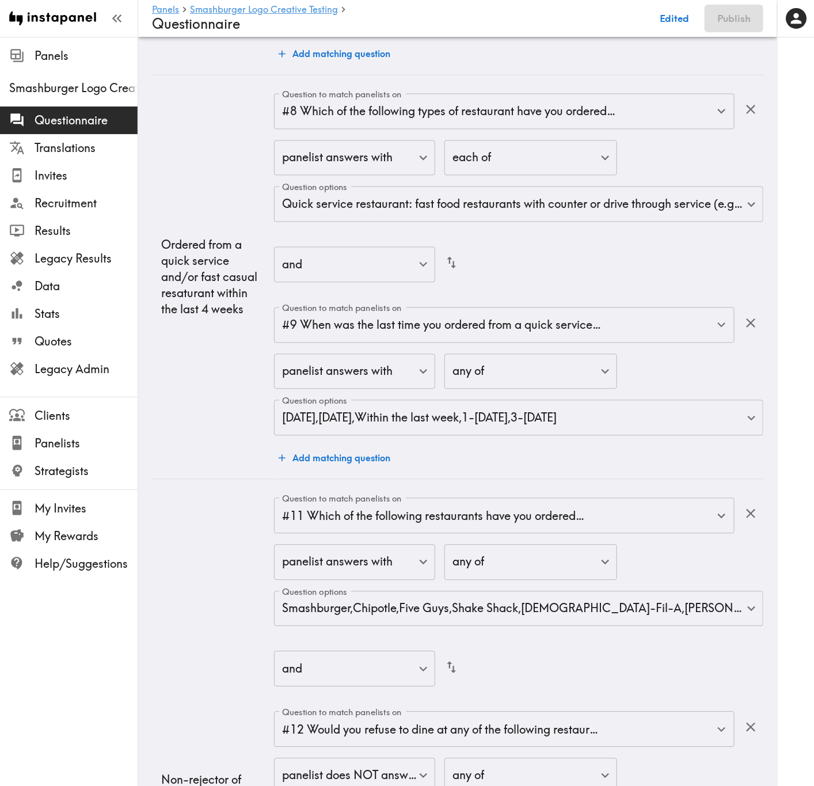
click at [352, 470] on button "Add matching question" at bounding box center [334, 458] width 121 height 23
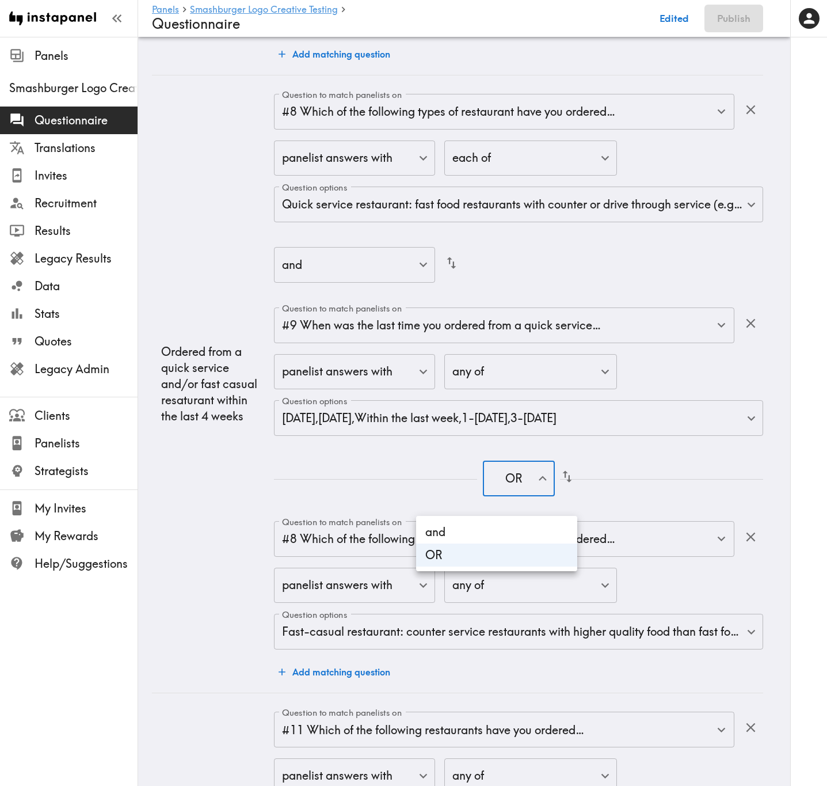
click at [489, 475] on li "and" at bounding box center [496, 531] width 161 height 23
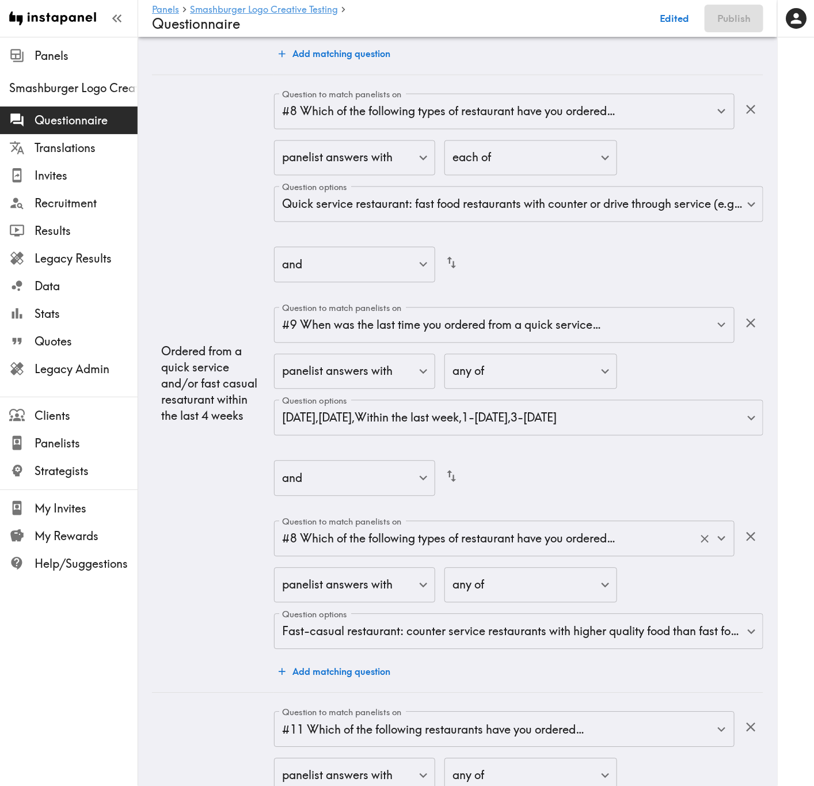
click at [514, 475] on input "#8 Which of the following types of restaurant have you ordered…" at bounding box center [488, 538] width 418 height 25
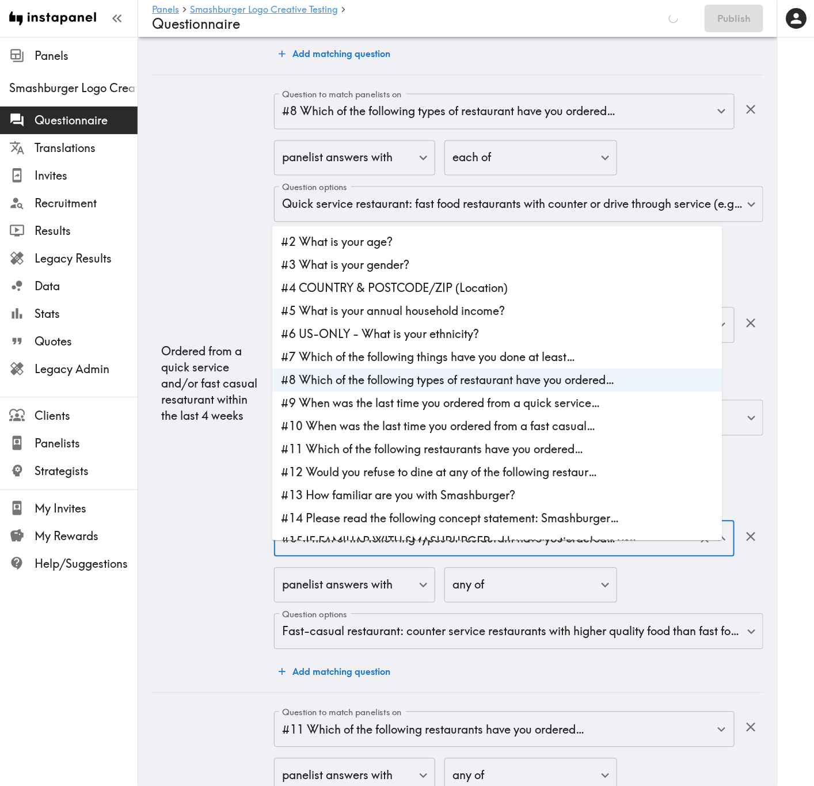
click at [243, 475] on td "Ordered from a quick service and/or fast casual resaturant within the last 4 we…" at bounding box center [213, 384] width 122 height 618
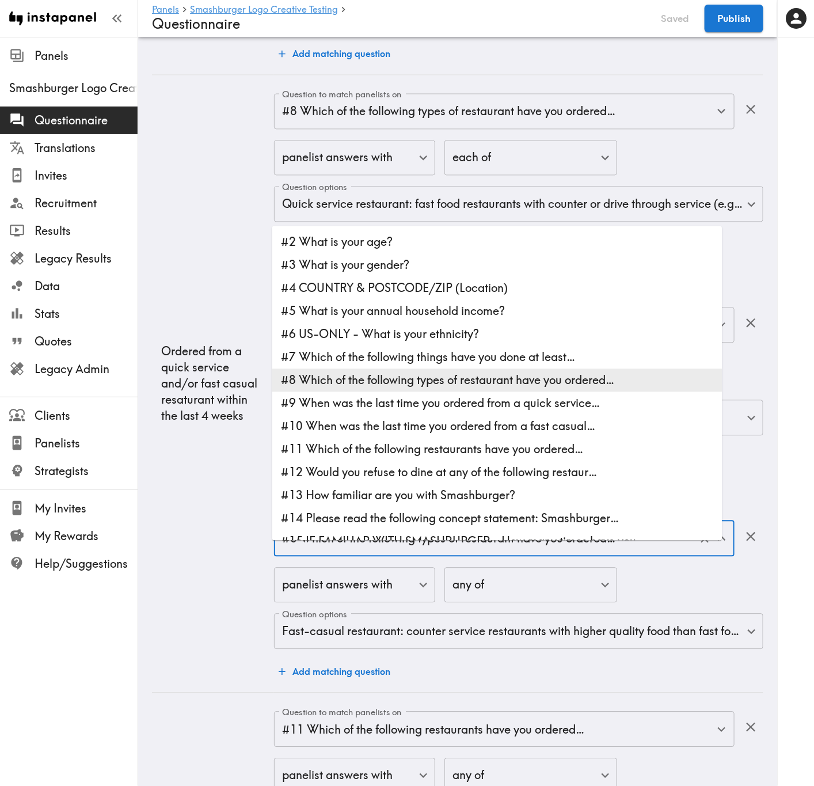
click at [392, 475] on input "#8 Which of the following types of restaurant have you ordered…" at bounding box center [488, 538] width 418 height 25
click at [345, 408] on li "#9 When was the last time you ordered from a quick service…" at bounding box center [497, 403] width 450 height 23
type input "#9 When was the last time you ordered from a quick service…"
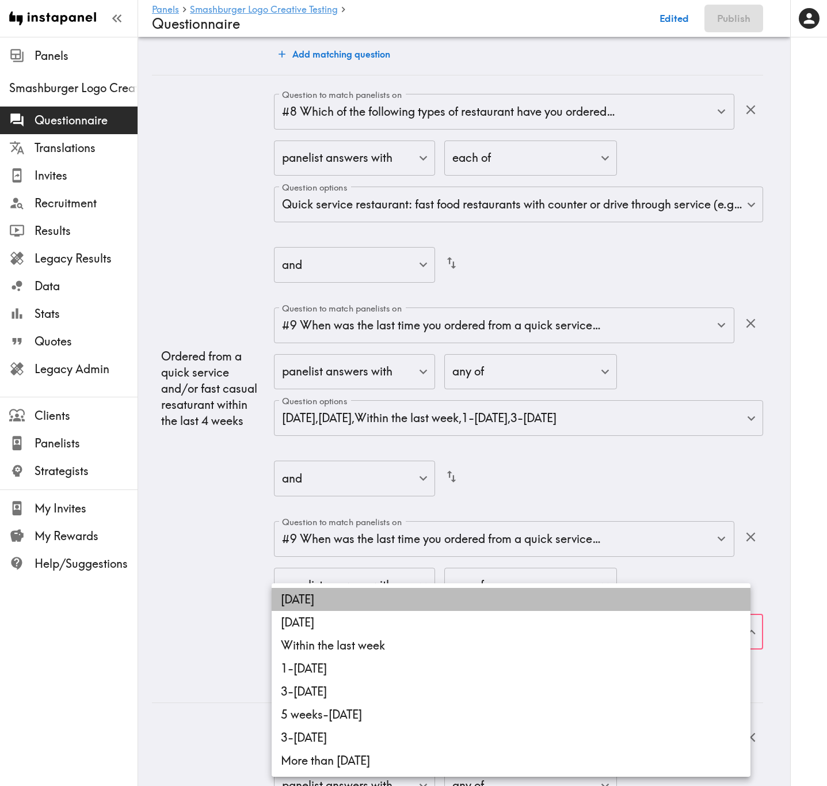
click at [331, 475] on li "[DATE]" at bounding box center [511, 599] width 479 height 23
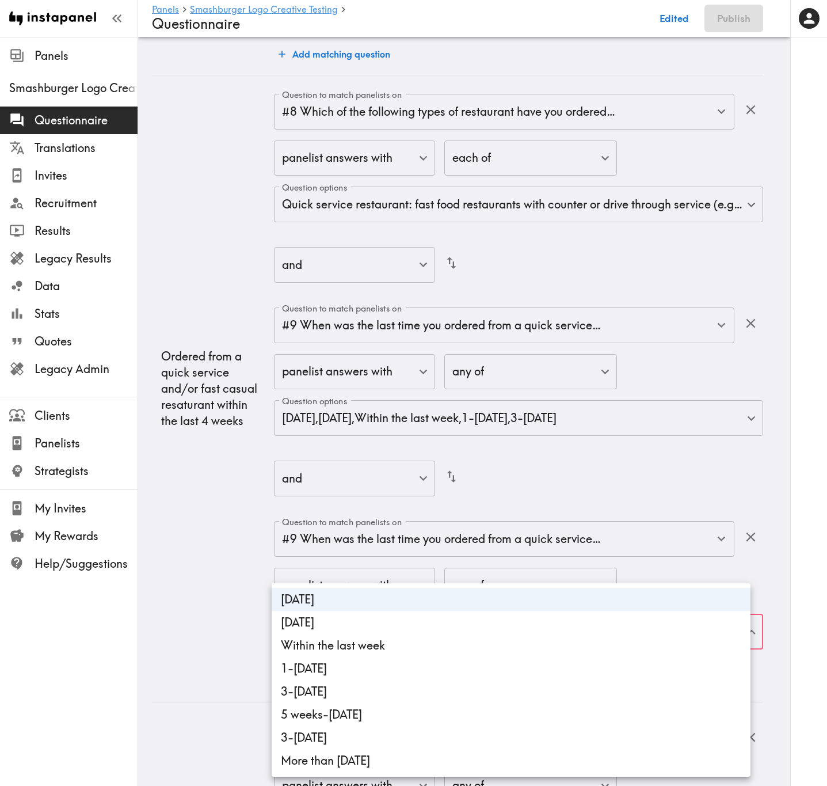
click at [344, 475] on li "[DATE]" at bounding box center [511, 622] width 479 height 23
click at [358, 475] on li "Within the last week" at bounding box center [511, 645] width 479 height 23
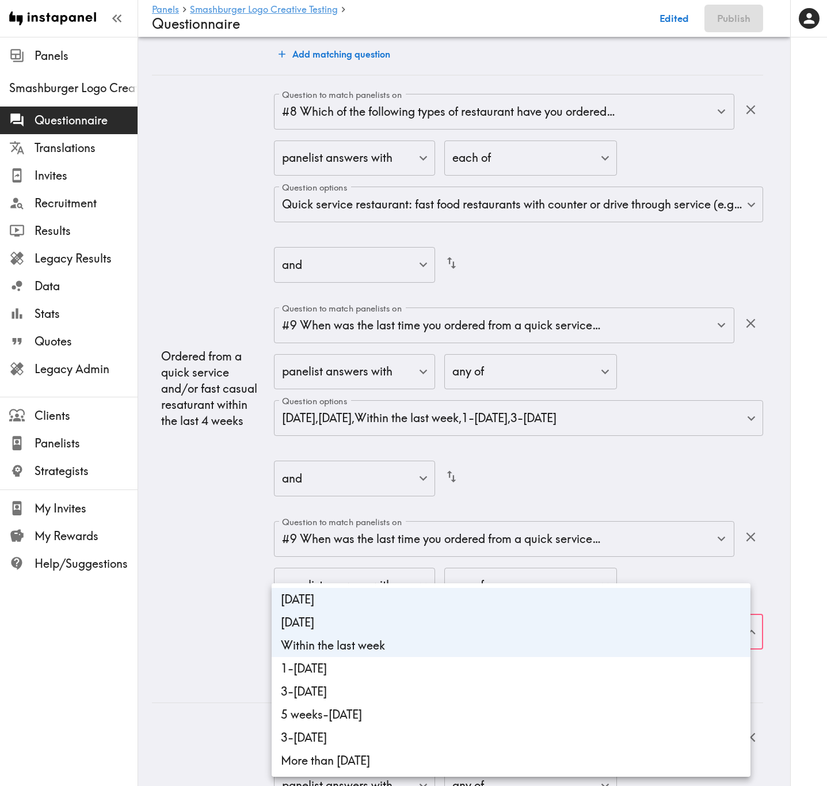
click at [363, 475] on li "1-[DATE]" at bounding box center [511, 668] width 479 height 23
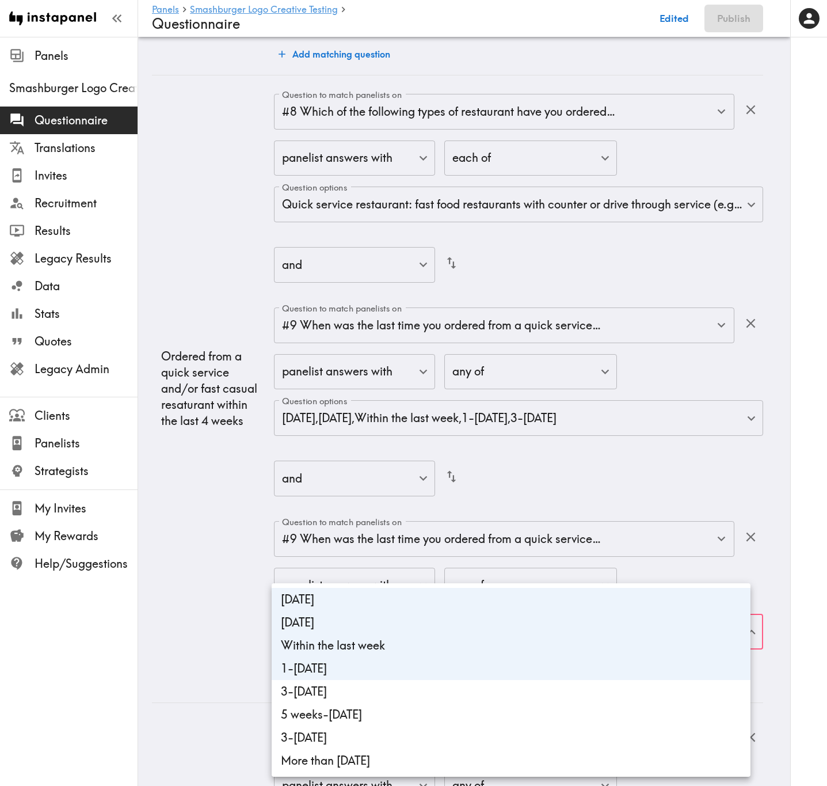
click at [368, 475] on li "3-[DATE]" at bounding box center [511, 691] width 479 height 23
type input "54eeedcd-eba1-4c7a-9baf-7b517daaf51f,7d00f85d-26bc-4e75-ba39-a6246a483bf9,851cc…"
click at [232, 475] on div at bounding box center [413, 393] width 827 height 786
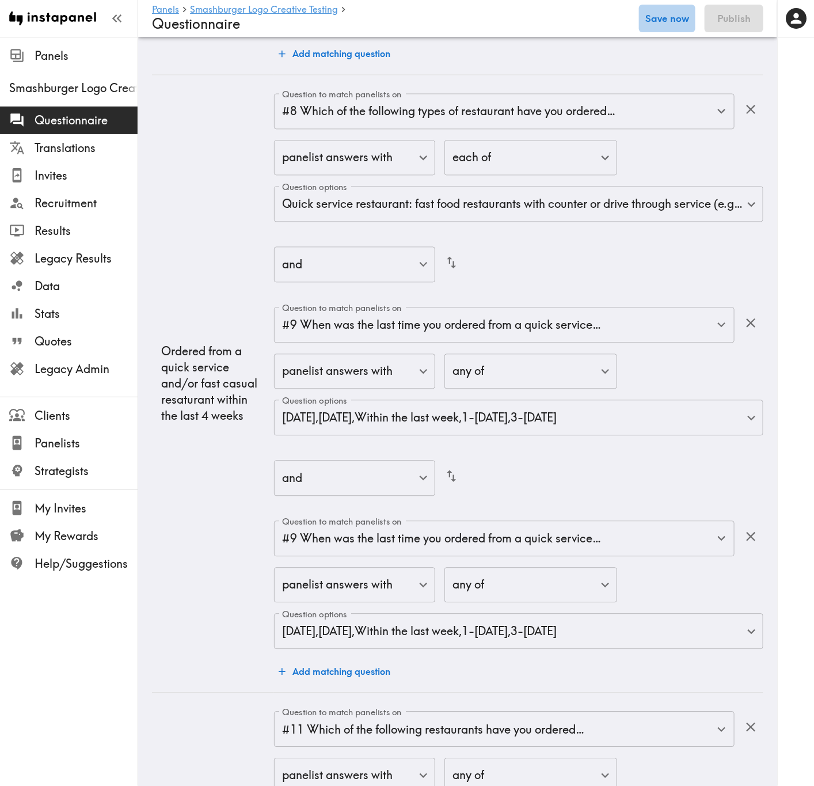
click at [673, 11] on button "Save now" at bounding box center [667, 19] width 56 height 28
click at [603, 475] on div "and false ​" at bounding box center [518, 478] width 489 height 37
click at [512, 475] on input "#9 When was the last time you ordered from a quick service…" at bounding box center [488, 538] width 418 height 25
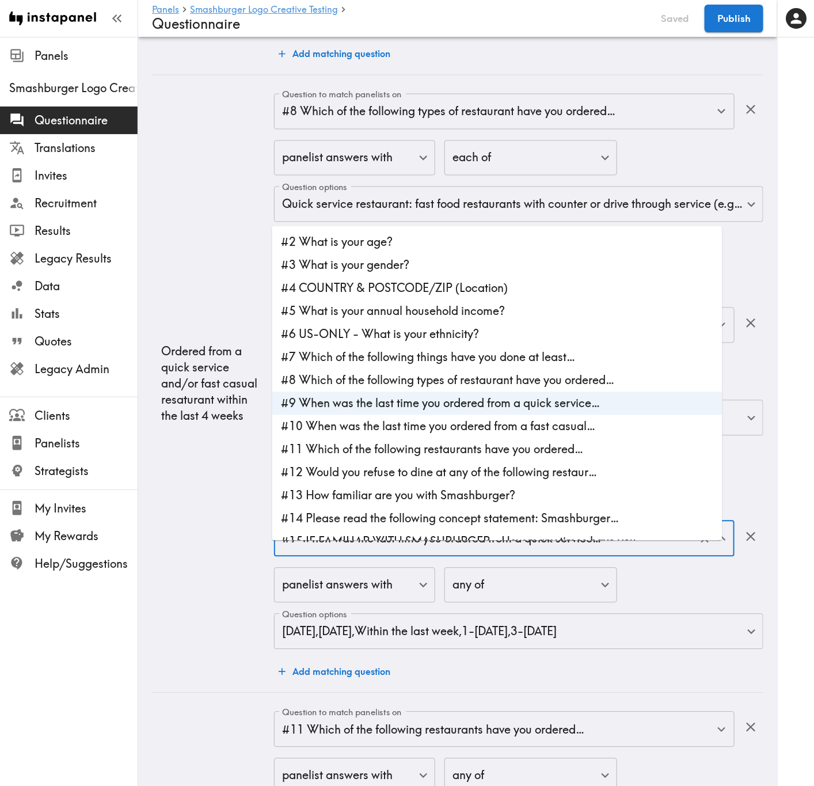
drag, startPoint x: 382, startPoint y: 432, endPoint x: 386, endPoint y: 486, distance: 53.7
click at [382, 430] on li "#10 When was the last time you ordered from a fast casual…" at bounding box center [497, 426] width 450 height 23
type input "#10 When was the last time you ordered from a fast casual…"
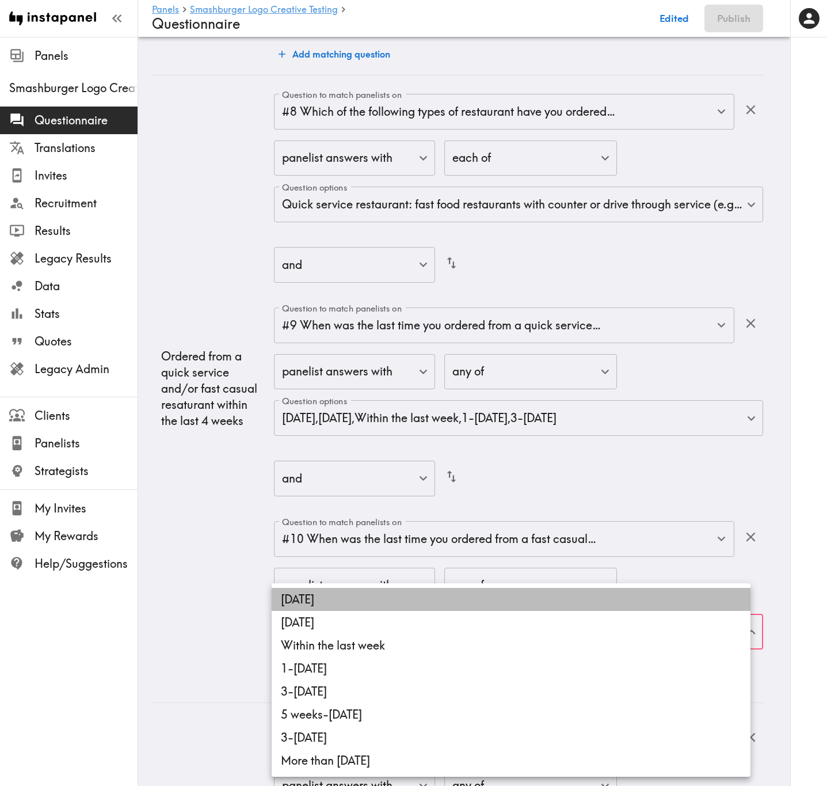
click at [366, 475] on li "[DATE]" at bounding box center [511, 599] width 479 height 23
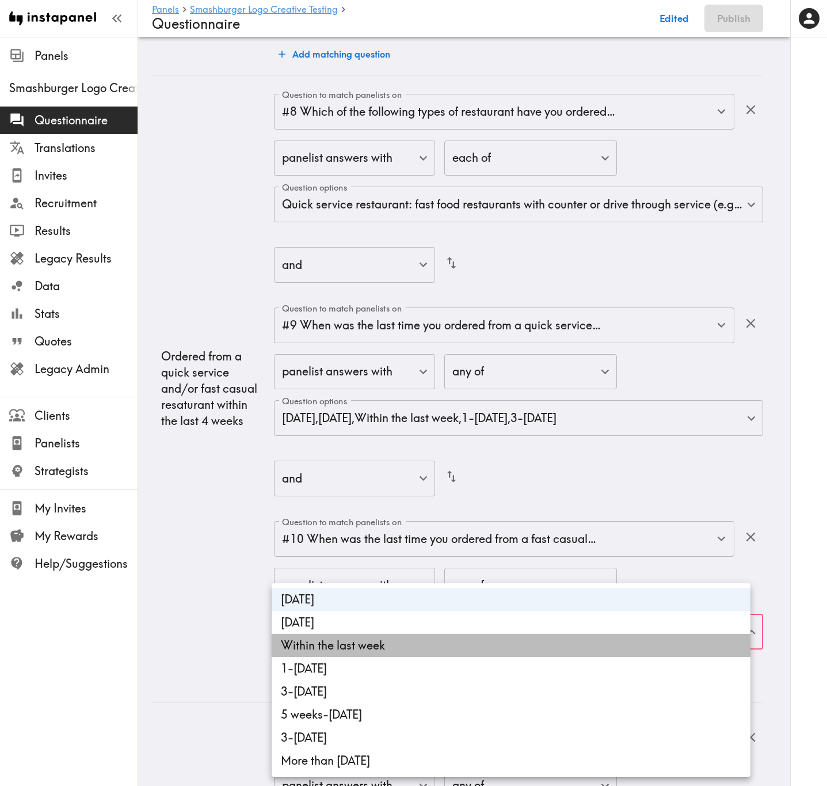
click at [375, 475] on li "Within the last week" at bounding box center [511, 645] width 479 height 23
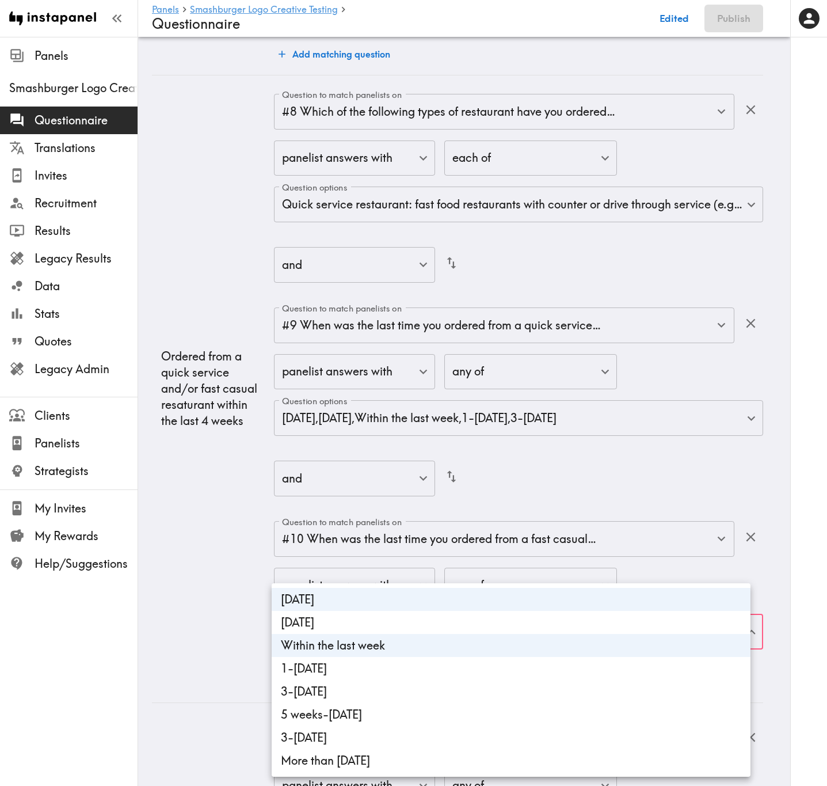
click at [382, 475] on li "[DATE]" at bounding box center [511, 622] width 479 height 23
click at [385, 475] on li "1-[DATE]" at bounding box center [511, 668] width 479 height 23
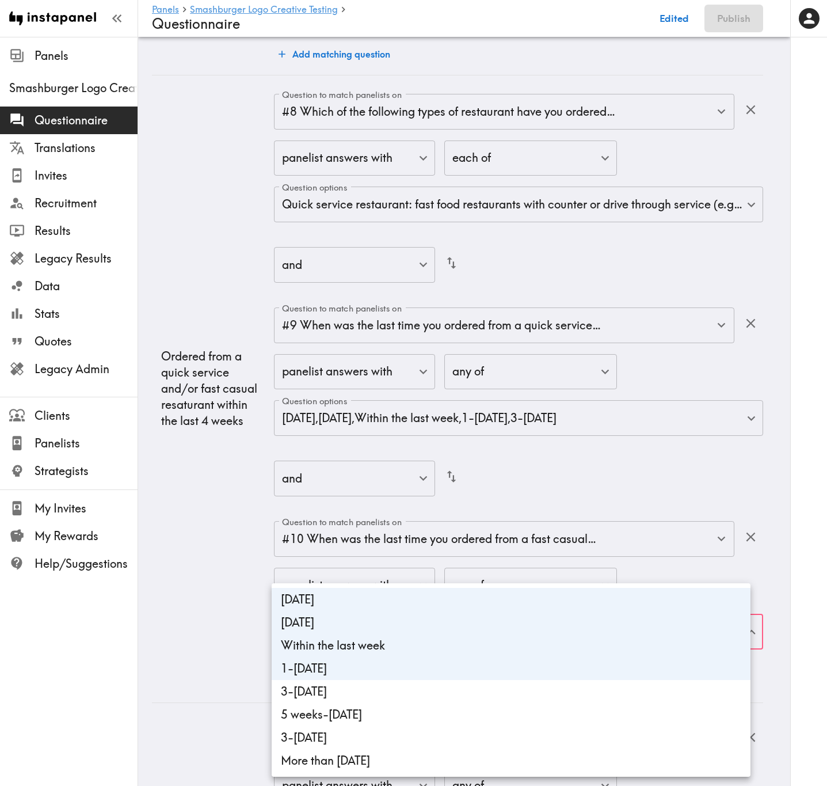
click at [386, 475] on li "3-[DATE]" at bounding box center [511, 691] width 479 height 23
type input "4d80cc4e-3b53-4961-b89d-638d5dd2865a,0220ebe6-fb78-4566-9362-e1170acf10c6,2d341…"
click at [250, 475] on div at bounding box center [413, 393] width 827 height 786
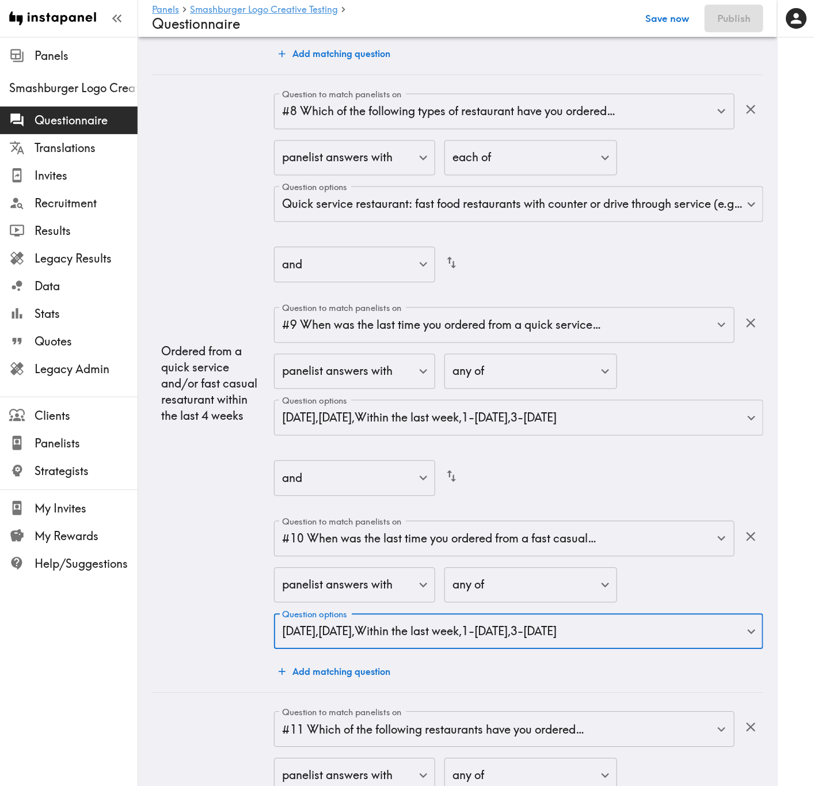
click at [677, 17] on button "Save now" at bounding box center [667, 19] width 56 height 28
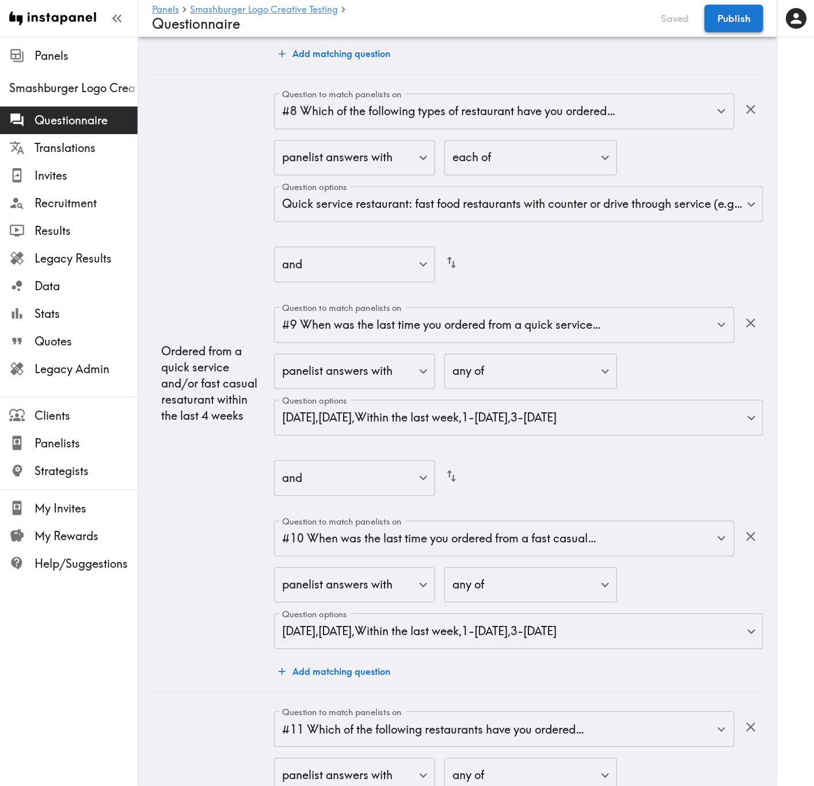
click at [735, 20] on button "Publish" at bounding box center [733, 19] width 59 height 28
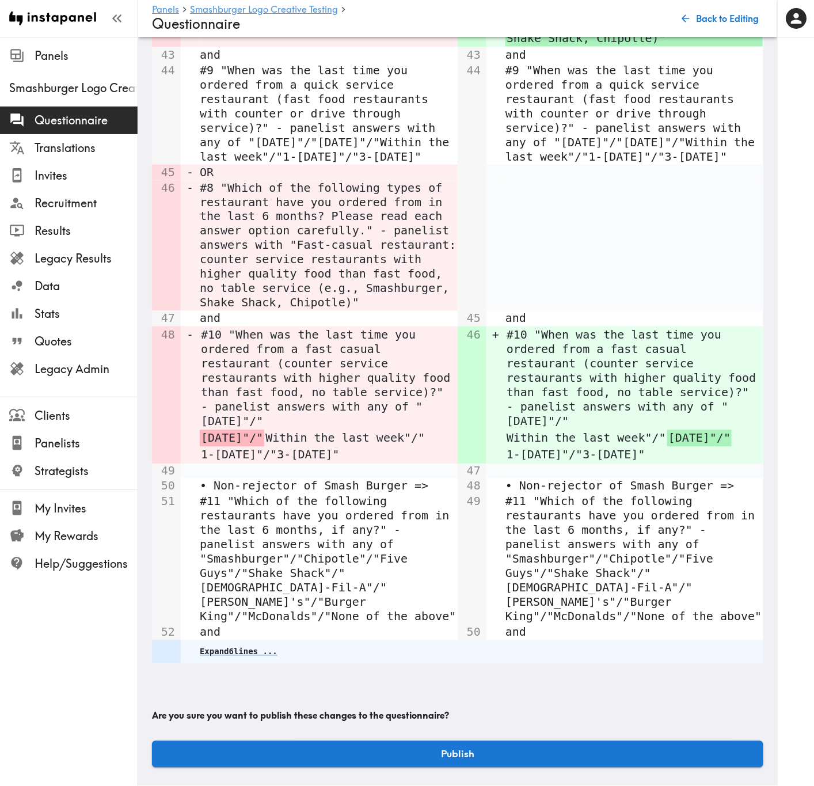
scroll to position [590, 0]
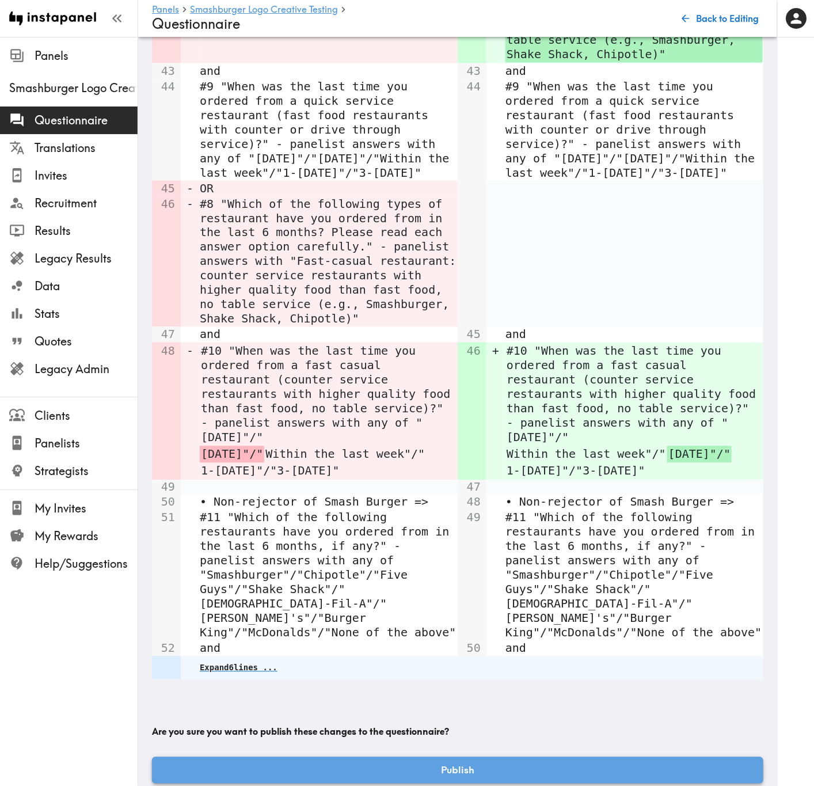
click at [473, 475] on button "Publish" at bounding box center [457, 770] width 611 height 26
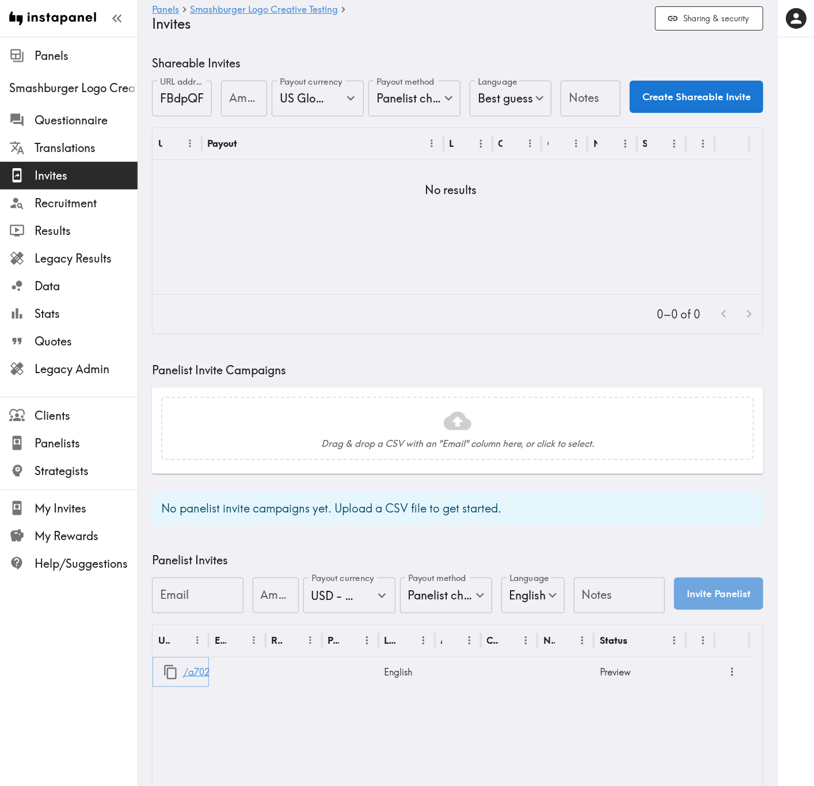
click at [201, 475] on link "/a702aca0-8d5e-42a9-a450-49938fc1bcb1" at bounding box center [279, 671] width 192 height 29
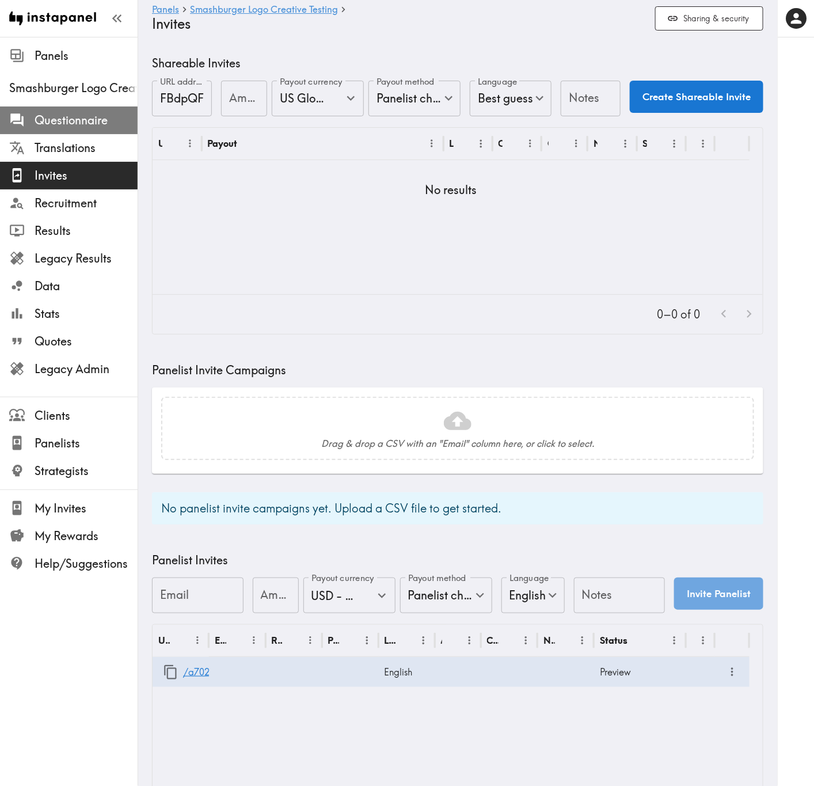
click at [70, 130] on span "Questionnaire" at bounding box center [86, 120] width 103 height 21
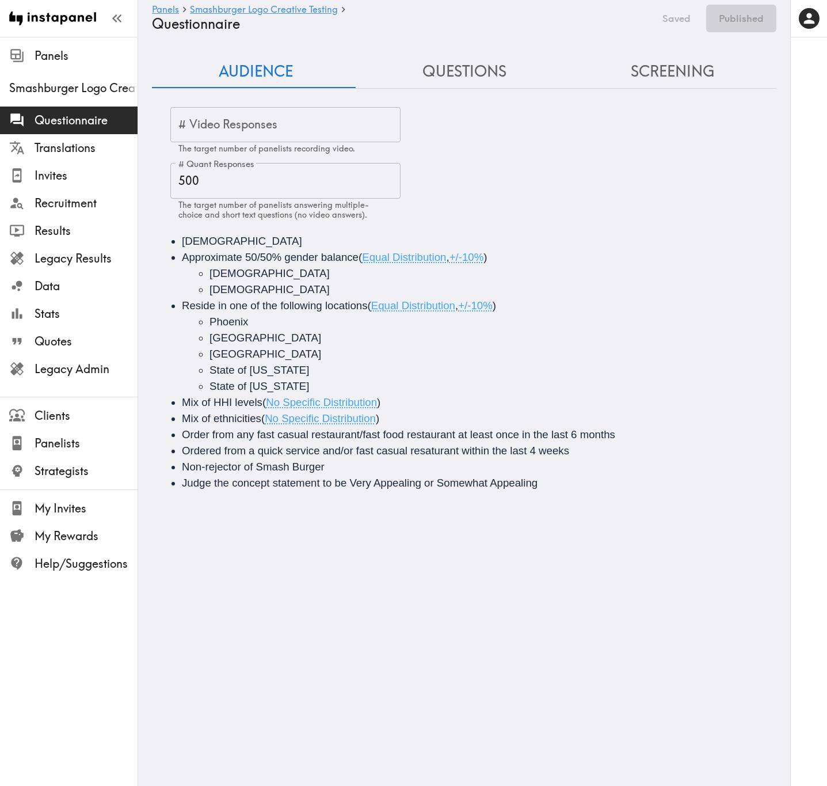
click at [598, 453] on li "Ordered from a quick service and/or fast casual resaturant within the last 4 we…" at bounding box center [480, 451] width 597 height 16
drag, startPoint x: 462, startPoint y: 451, endPoint x: 565, endPoint y: 445, distance: 103.2
click at [565, 445] on span "Ordered from a quick service and/or fast casual resaturant within the last 4 we…" at bounding box center [375, 450] width 387 height 12
click at [562, 445] on span "Ordered from a quick service and/or fast casual resaturant within the last 4 we…" at bounding box center [375, 450] width 387 height 12
drag, startPoint x: 509, startPoint y: 447, endPoint x: 571, endPoint y: 448, distance: 62.2
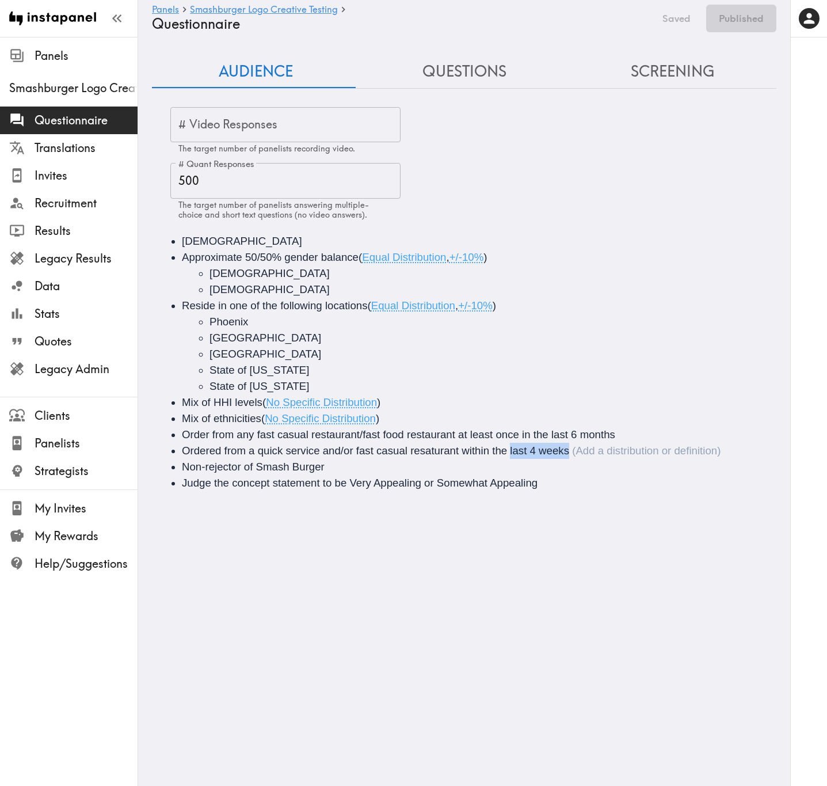
click at [571, 448] on div "Ordered from a quick service and/or fast casual resaturant within the last 4 we…" at bounding box center [451, 450] width 539 height 12
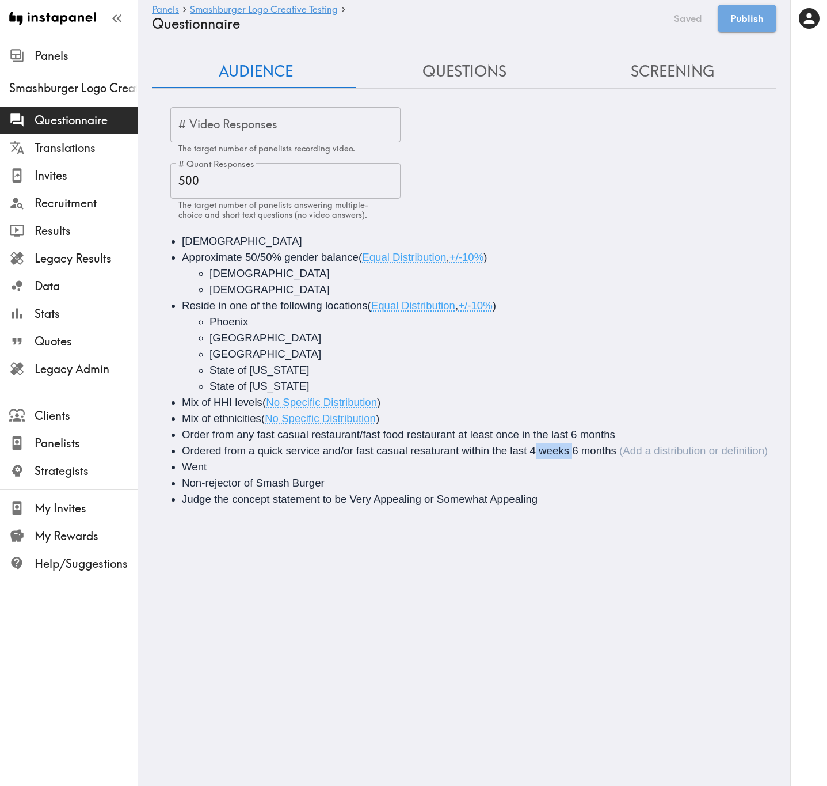
drag, startPoint x: 574, startPoint y: 449, endPoint x: 534, endPoint y: 449, distance: 39.7
click at [534, 449] on span "Ordered from a quick service and/or fast casual resaturant within the last 4 we…" at bounding box center [399, 450] width 435 height 12
click at [358, 460] on li "Went" at bounding box center [480, 467] width 597 height 16
click at [291, 467] on span "Went to the fast casual" at bounding box center [236, 466] width 109 height 12
click at [399, 455] on span "Ordered from a quick service and/or fast casual resaturant within the last 6 mo…" at bounding box center [378, 450] width 392 height 12
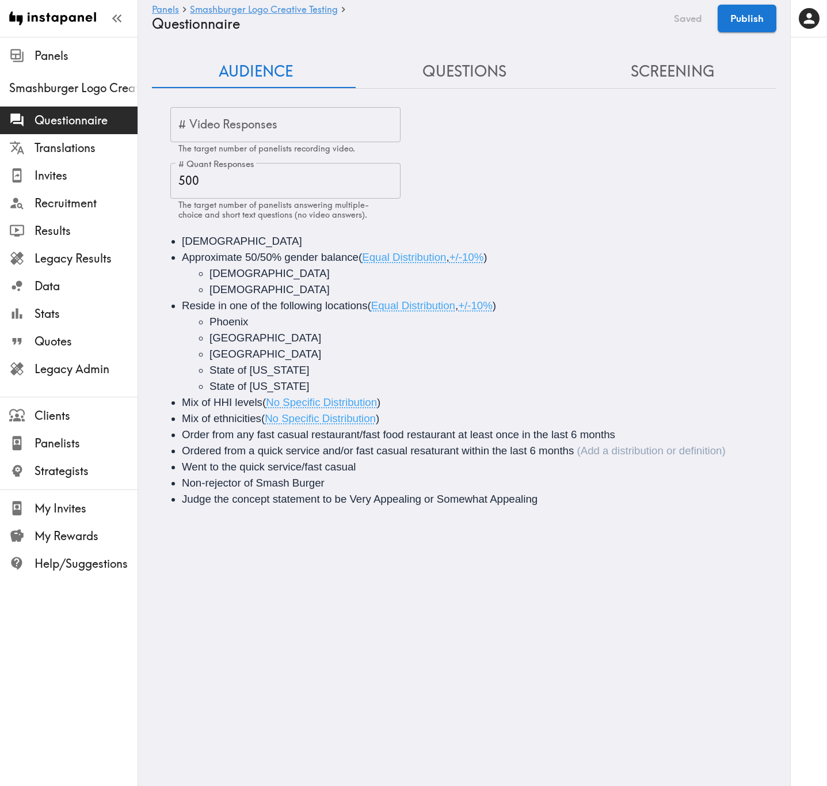
click at [383, 452] on span "Ordered from a quick service and/or fast casual resaturant within the last 6 mo…" at bounding box center [378, 450] width 392 height 12
click at [401, 437] on span "Order from any fast casual restaurant/fast food restaurant at least once in the…" at bounding box center [398, 434] width 433 height 12
click at [489, 468] on ul "18+ years old Approximate 50/50% gender balance ( Equal Distribution , +/-10% )…" at bounding box center [464, 370] width 597 height 274
click at [437, 453] on span "Ordered from a quick service and/or fast casual resaturant within the last 6 mo…" at bounding box center [378, 450] width 392 height 12
click at [437, 452] on span "Ordered from a quick service and/or fast casual resaturant within the last 6 mo…" at bounding box center [378, 450] width 392 height 12
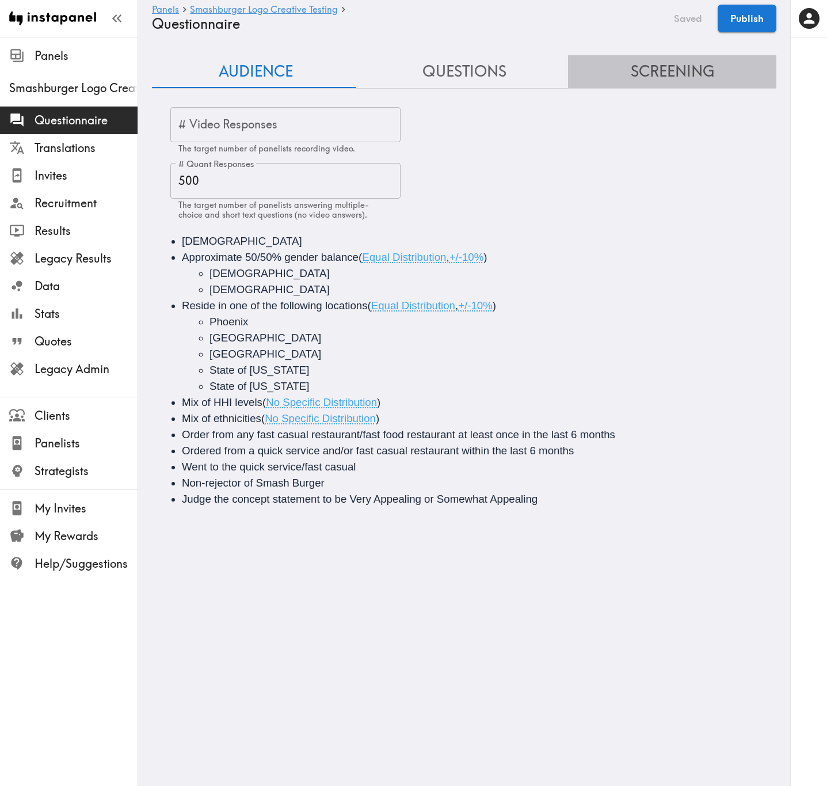
click at [682, 79] on button "Screening" at bounding box center [672, 71] width 208 height 33
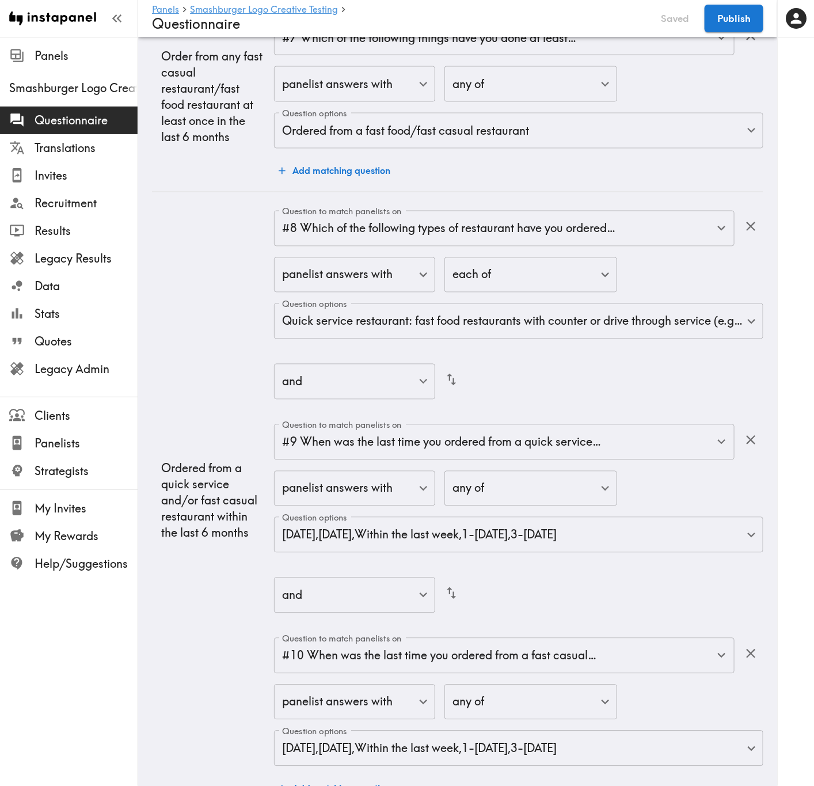
scroll to position [2331, 0]
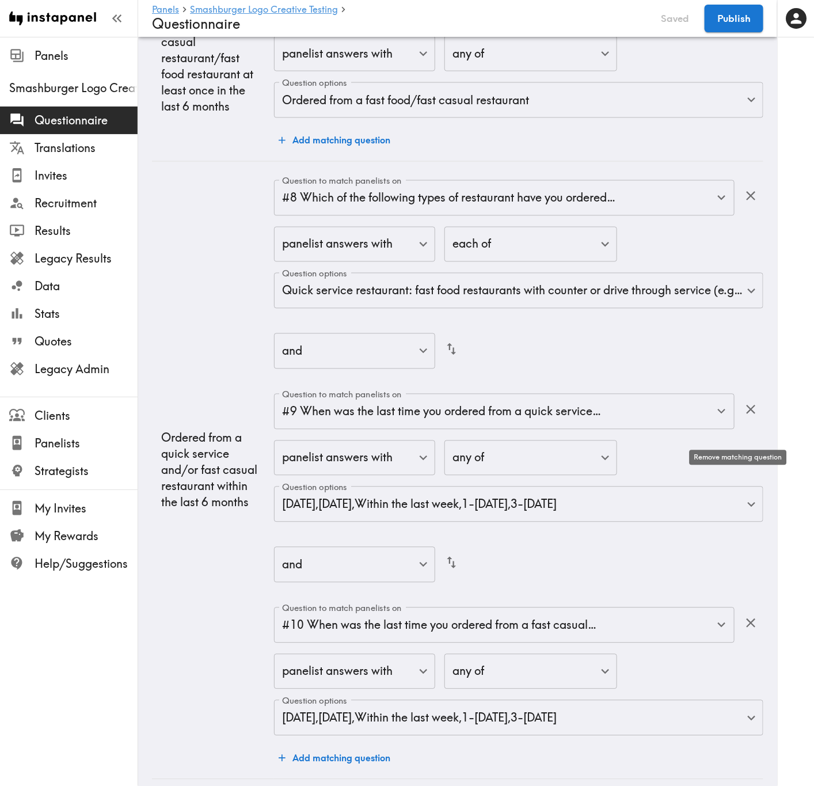
click at [748, 422] on button "button" at bounding box center [750, 409] width 25 height 25
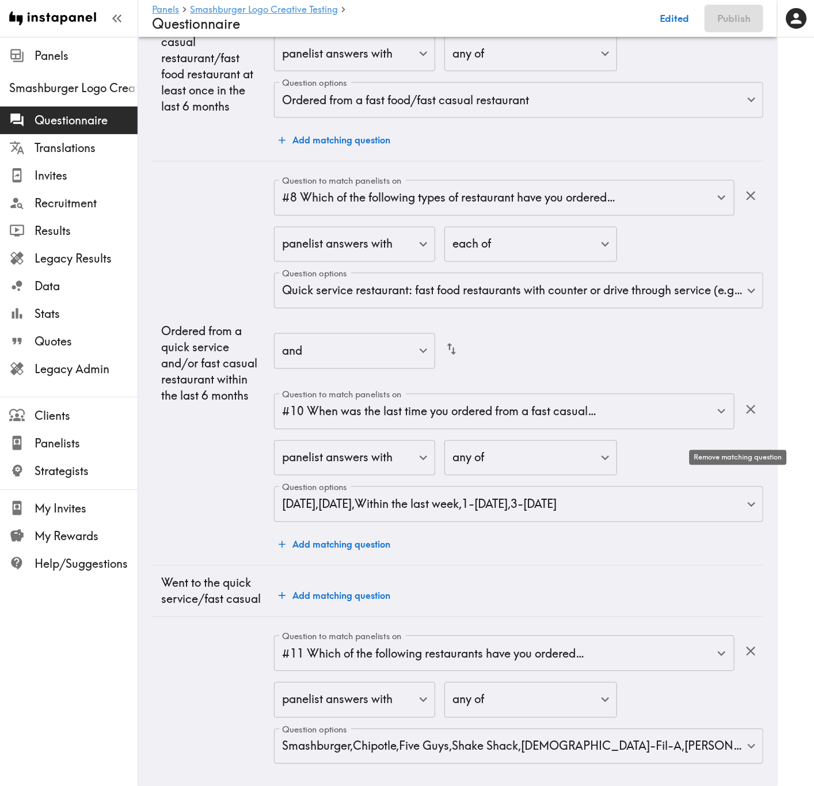
click at [744, 417] on icon "button" at bounding box center [751, 410] width 16 height 16
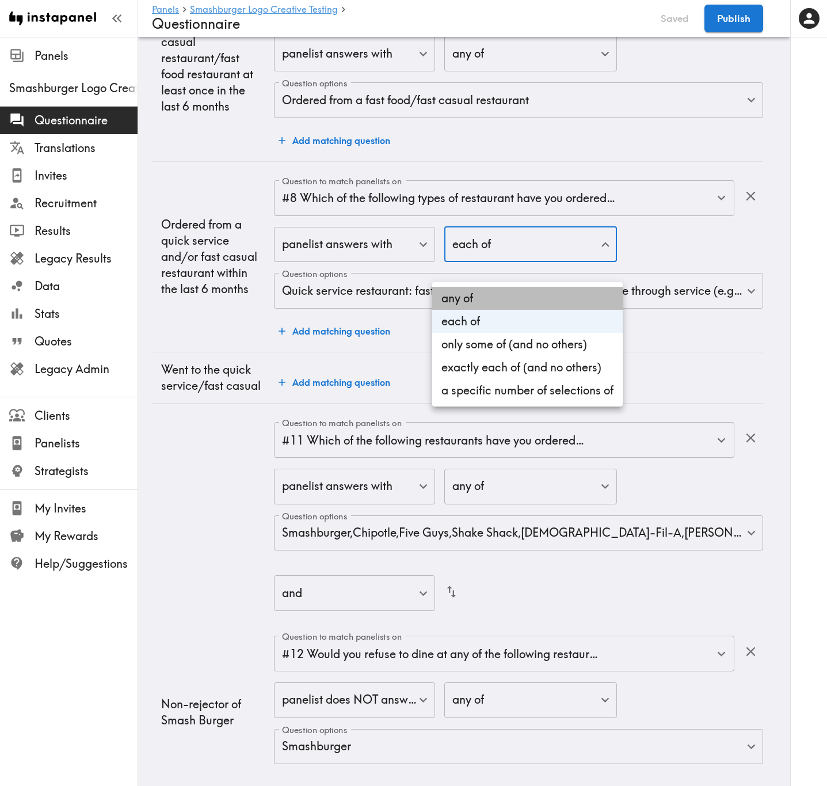
click at [520, 306] on li "any of" at bounding box center [527, 298] width 190 height 23
type input "any"
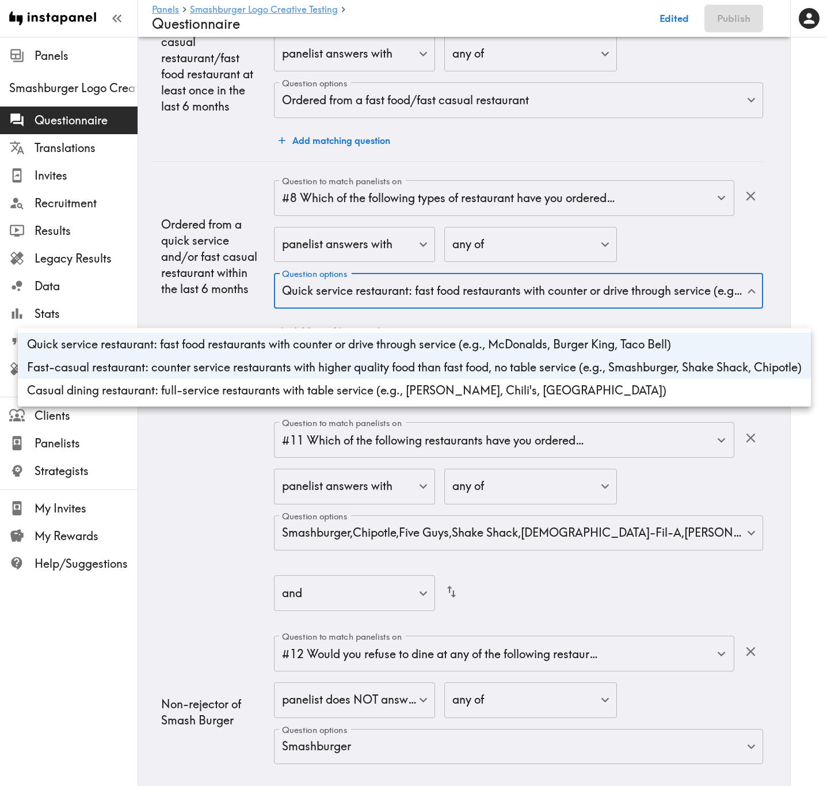
click at [531, 311] on div at bounding box center [413, 393] width 827 height 786
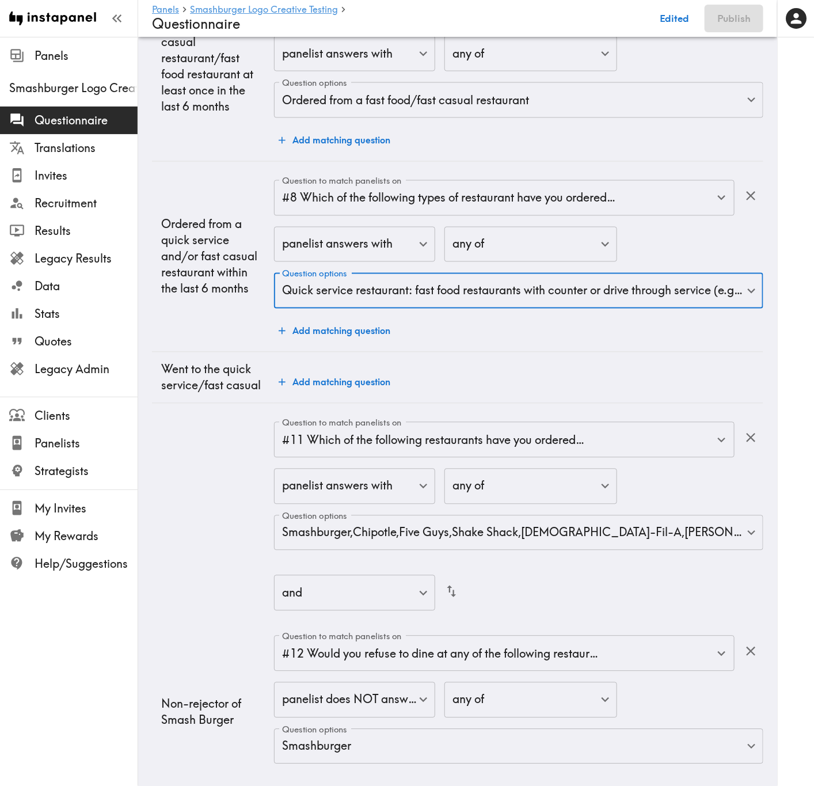
click at [352, 394] on button "Add matching question" at bounding box center [334, 382] width 121 height 23
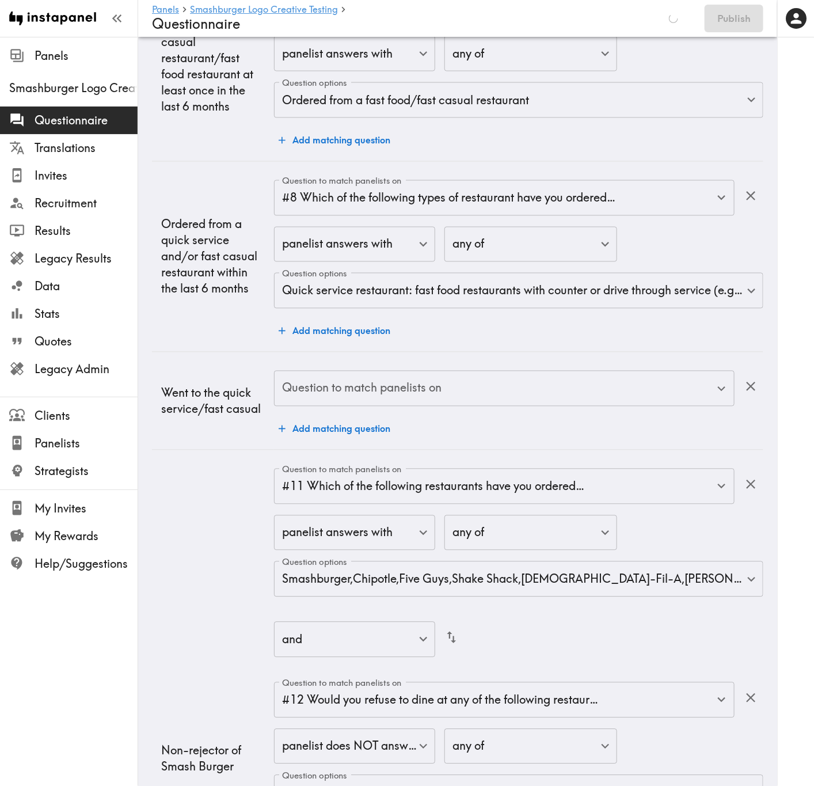
click at [417, 401] on input "Question to match panelists on" at bounding box center [495, 388] width 433 height 25
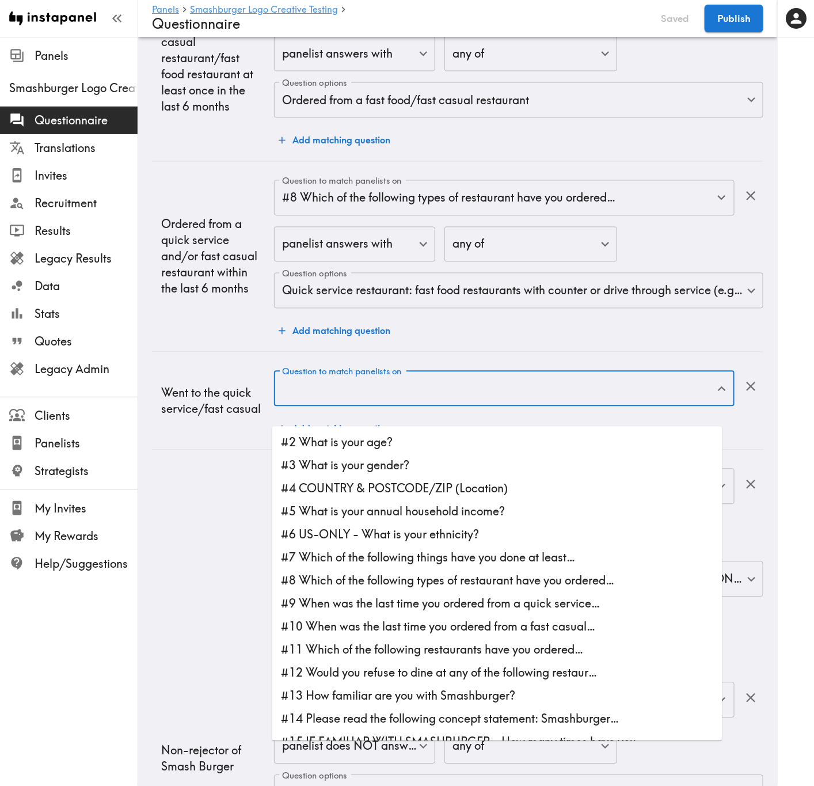
click at [418, 475] on li "#8 Which of the following types of restaurant have you ordered…" at bounding box center [497, 580] width 450 height 23
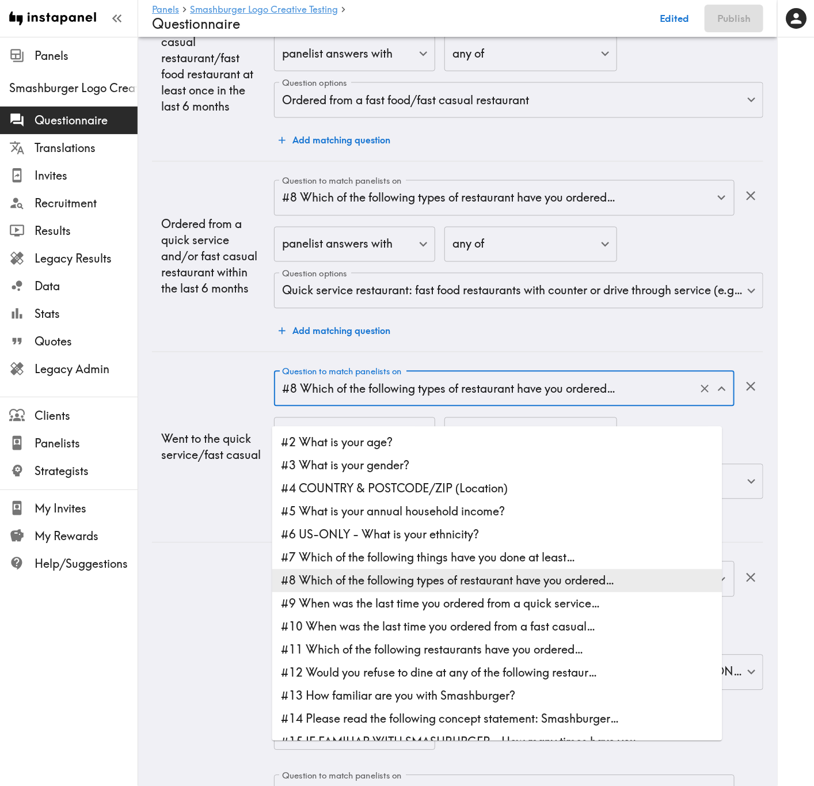
click at [414, 401] on input "#8 Which of the following types of restaurant have you ordered…" at bounding box center [488, 388] width 418 height 25
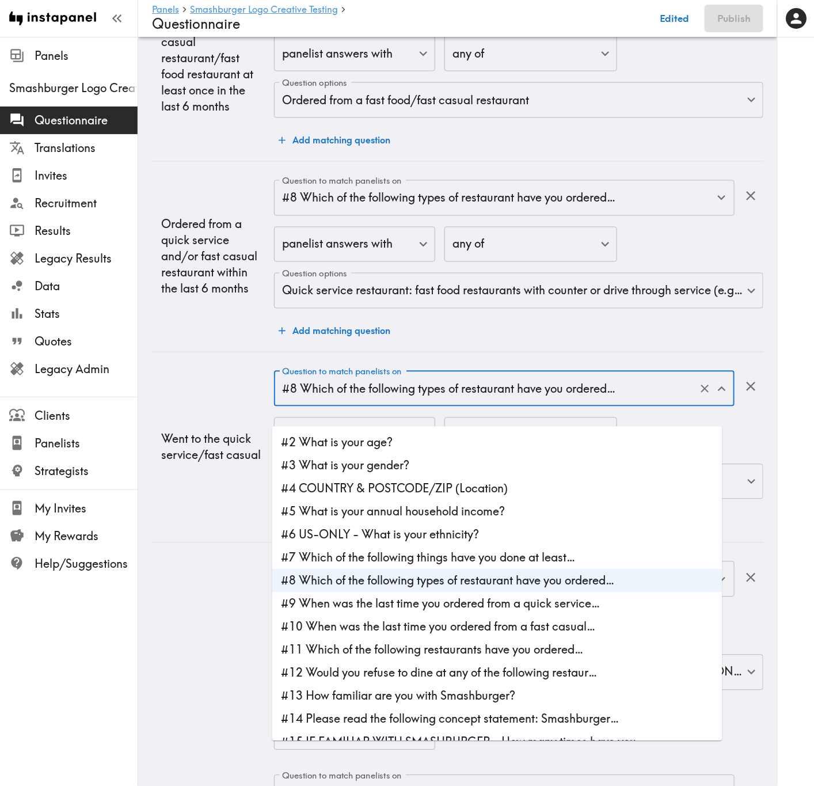
click at [439, 475] on li "#9 When was the last time you ordered from a quick service…" at bounding box center [497, 603] width 450 height 23
type input "#9 When was the last time you ordered from a quick service…"
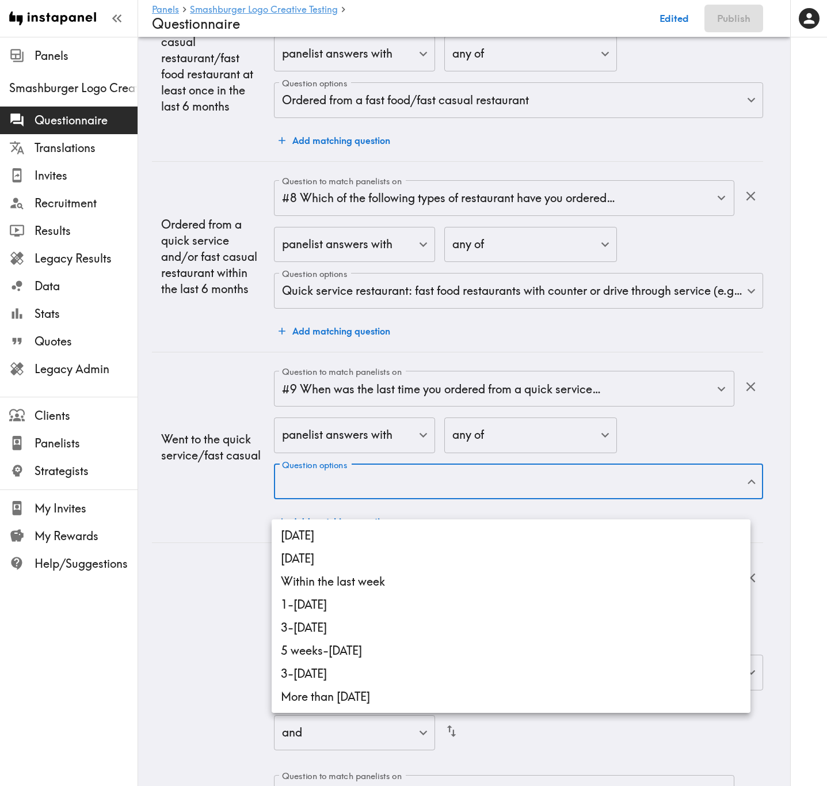
drag, startPoint x: 436, startPoint y: 525, endPoint x: 439, endPoint y: 538, distance: 13.1
click at [436, 475] on li "[DATE]" at bounding box center [511, 535] width 479 height 23
click at [440, 475] on li "[DATE]" at bounding box center [511, 558] width 479 height 23
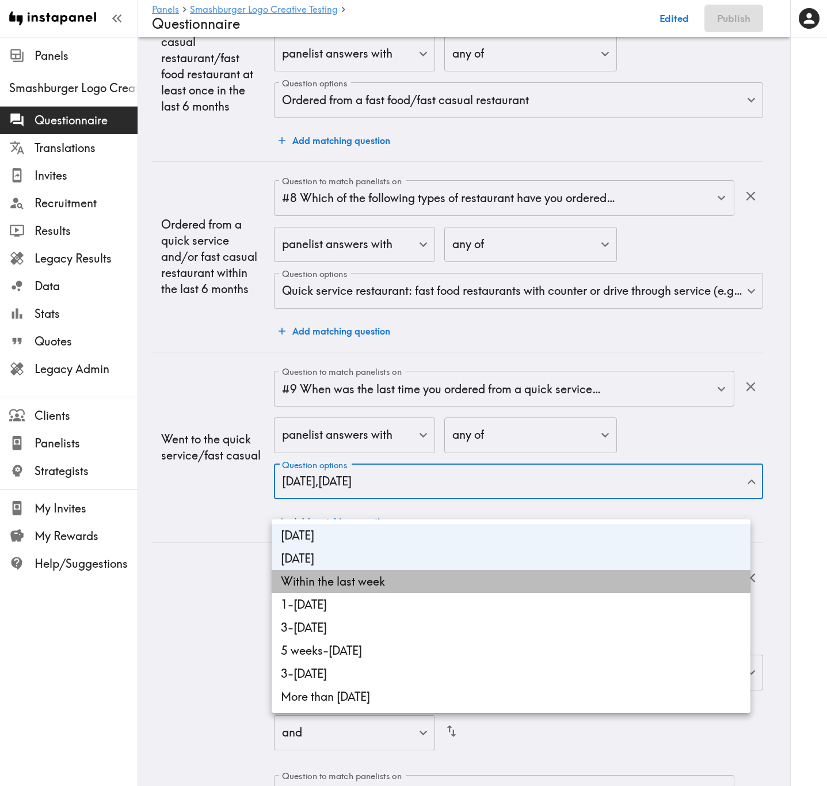
click at [444, 475] on li "Within the last week" at bounding box center [511, 581] width 479 height 23
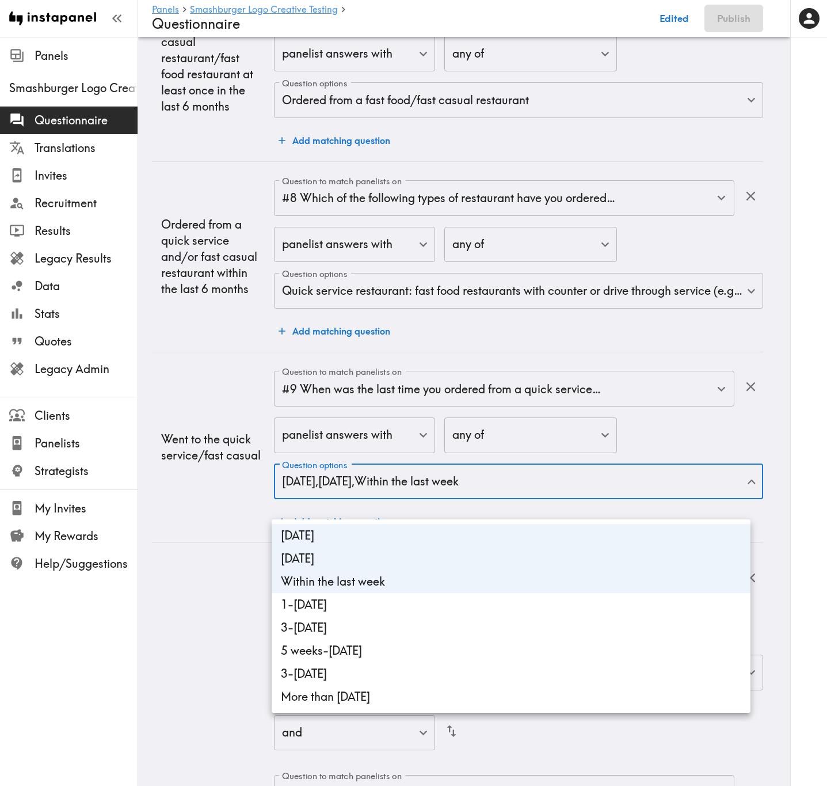
click at [446, 475] on li "1-[DATE]" at bounding box center [511, 604] width 479 height 23
click at [448, 475] on li "3-[DATE]" at bounding box center [511, 627] width 479 height 23
type input "54eeedcd-eba1-4c7a-9baf-7b517daaf51f,7d00f85d-26bc-4e75-ba39-a6246a483bf9,851cc…"
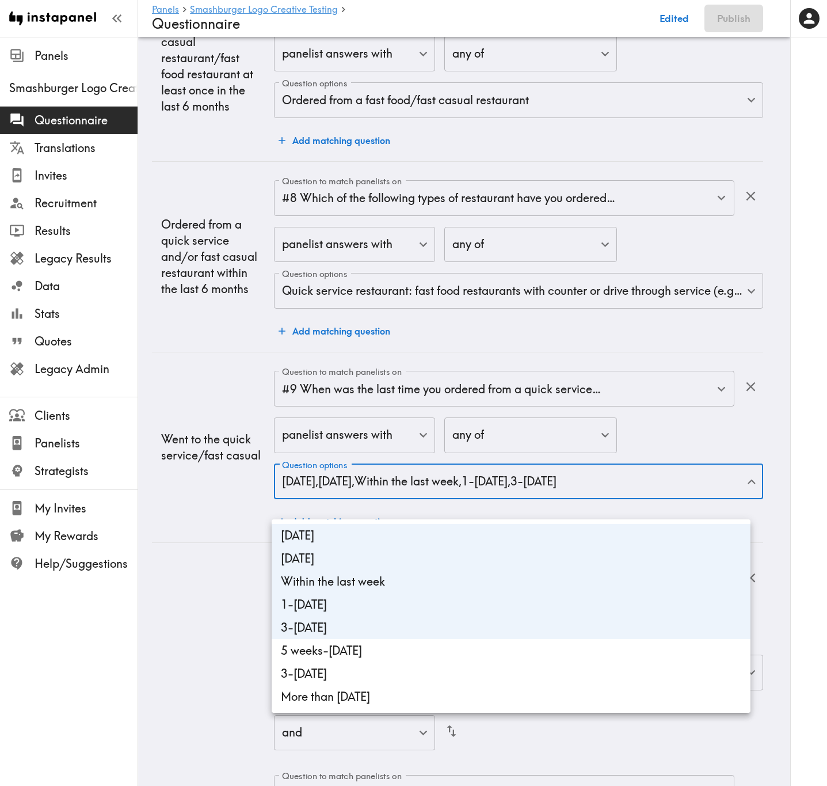
drag, startPoint x: 219, startPoint y: 456, endPoint x: 254, endPoint y: 493, distance: 50.5
click at [219, 456] on div at bounding box center [413, 393] width 827 height 786
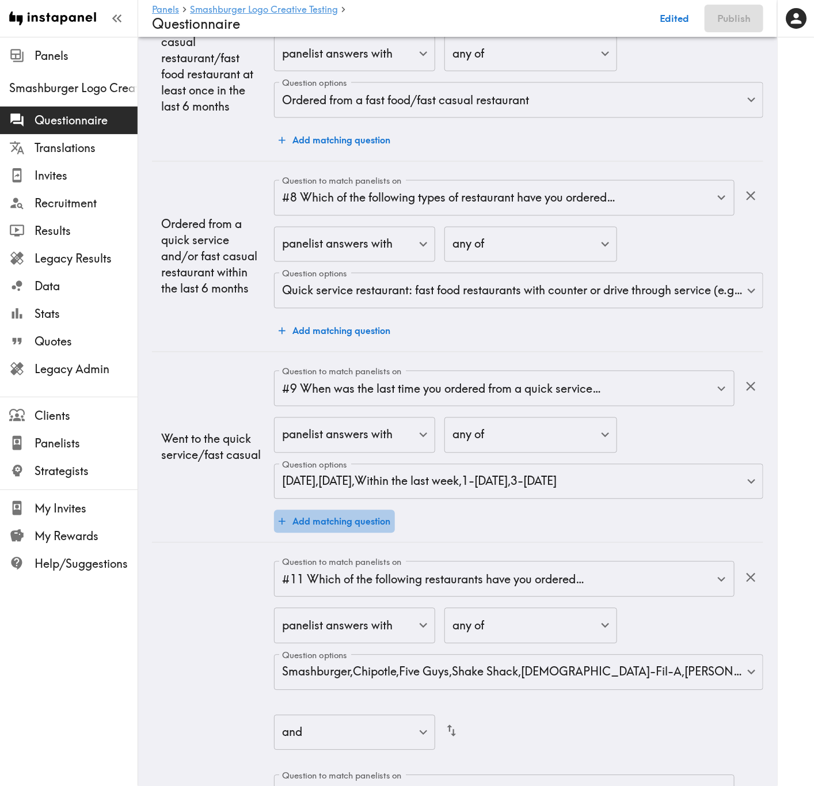
click at [326, 475] on button "Add matching question" at bounding box center [334, 521] width 121 height 23
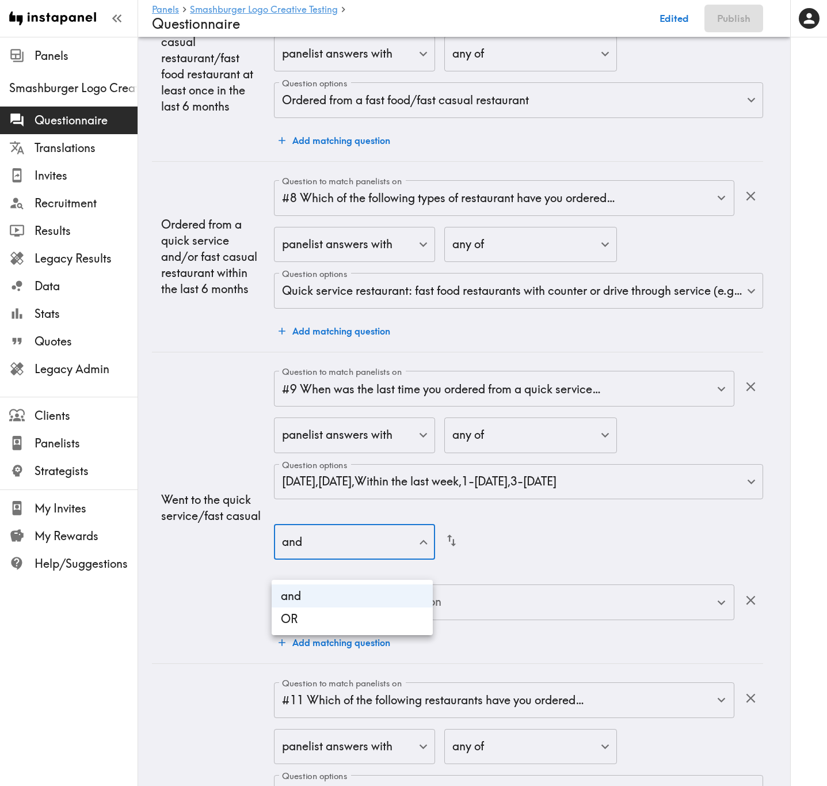
click at [413, 475] on li "OR" at bounding box center [352, 618] width 161 height 23
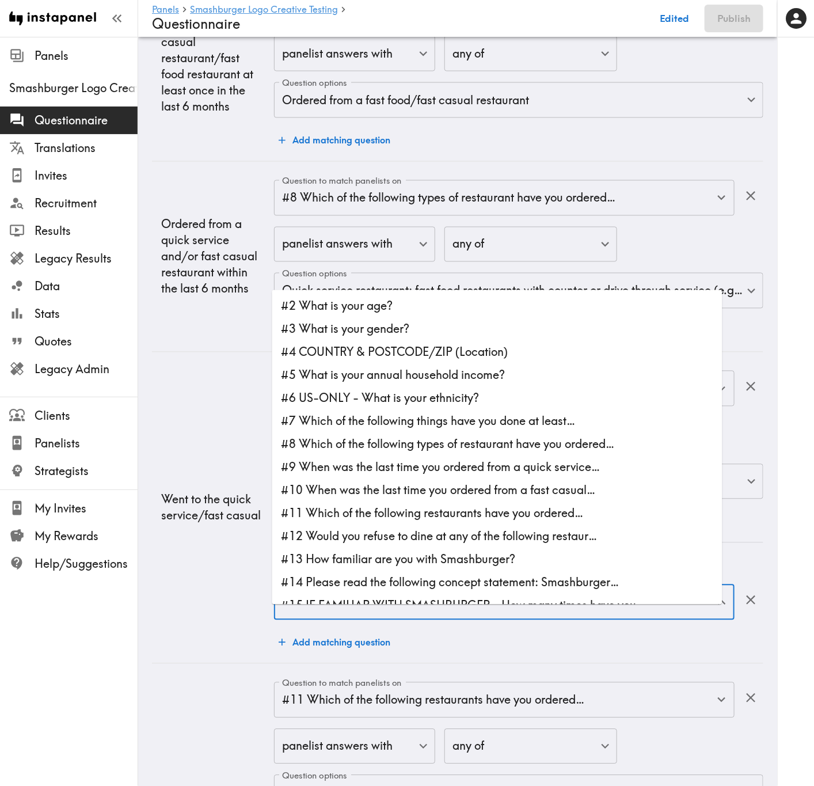
click at [480, 475] on input "Question to match panelists on" at bounding box center [495, 601] width 433 height 25
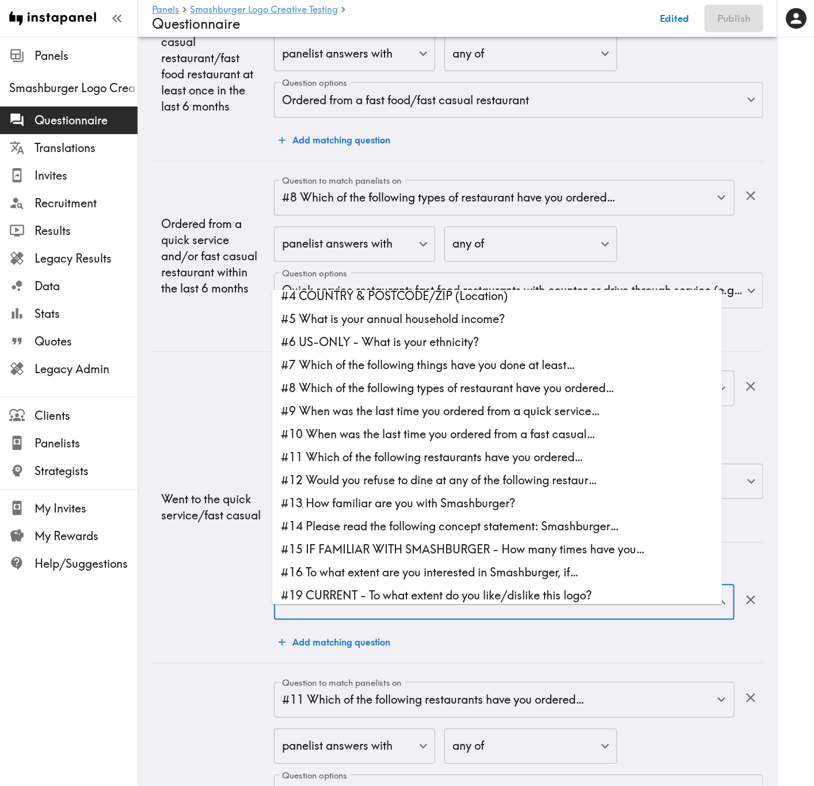
scroll to position [86, 0]
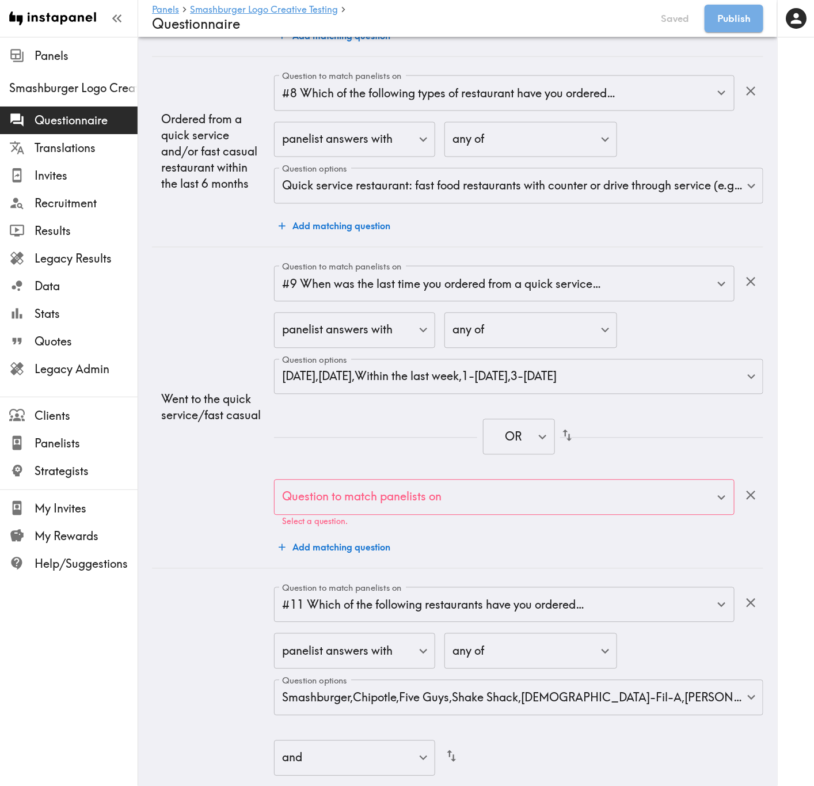
click at [219, 408] on td "Went to the quick service/fast casual" at bounding box center [213, 407] width 122 height 321
click at [402, 475] on div "Question to match panelists on Question to match panelists on Select a question." at bounding box center [504, 502] width 460 height 47
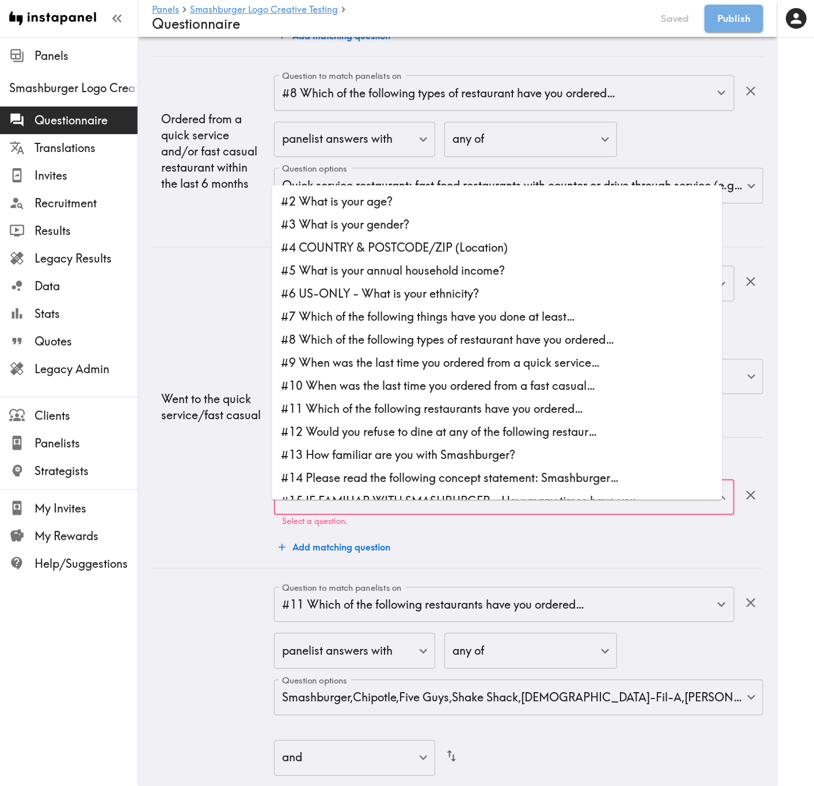
click at [384, 377] on li "#10 When was the last time you ordered from a fast casual…" at bounding box center [497, 386] width 450 height 23
type input "#10 When was the last time you ordered from a fast casual…"
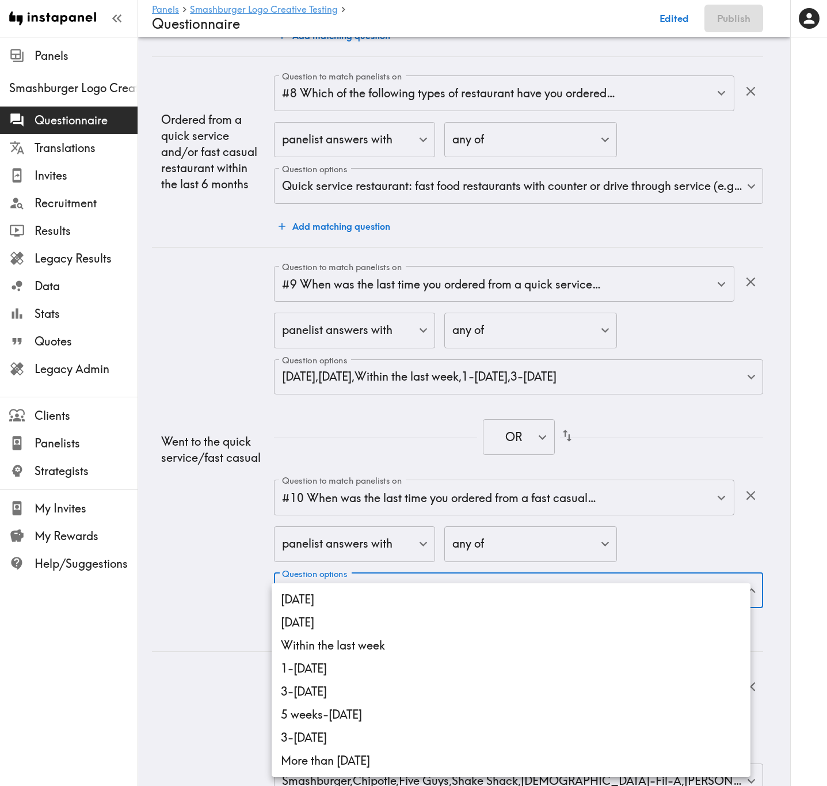
click at [347, 475] on li "[DATE]" at bounding box center [511, 599] width 479 height 23
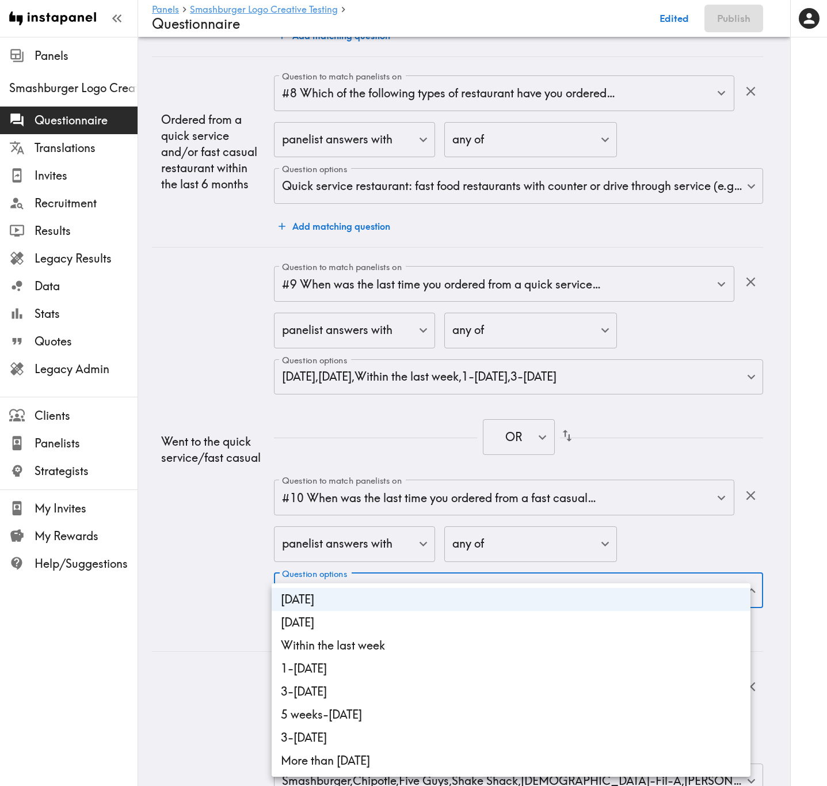
drag, startPoint x: 351, startPoint y: 615, endPoint x: 361, endPoint y: 639, distance: 26.1
click at [352, 475] on li "[DATE]" at bounding box center [511, 622] width 479 height 23
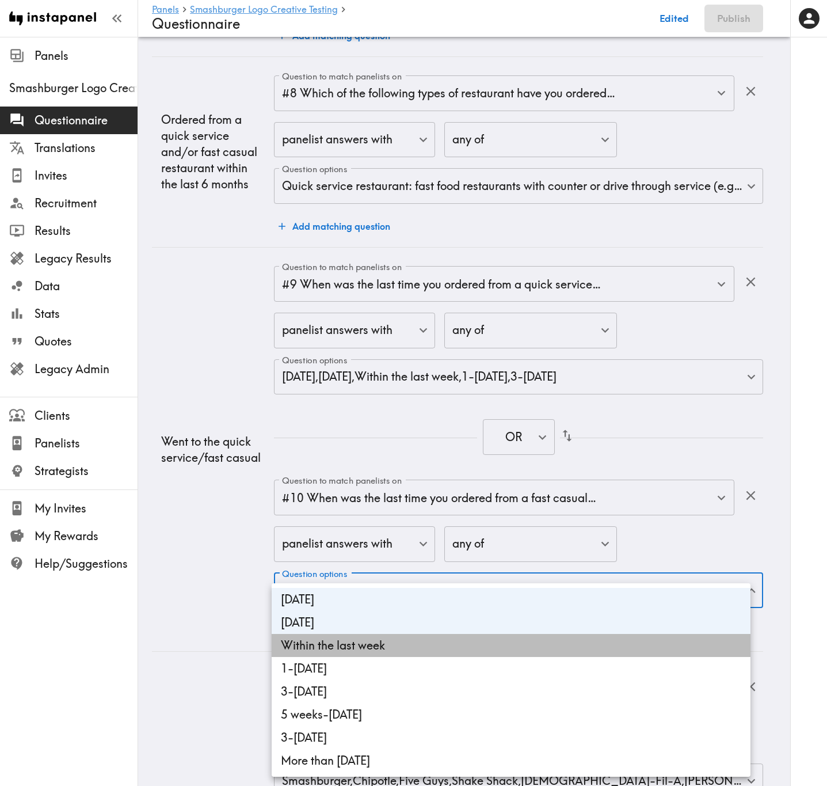
click at [361, 475] on li "Within the last week" at bounding box center [511, 645] width 479 height 23
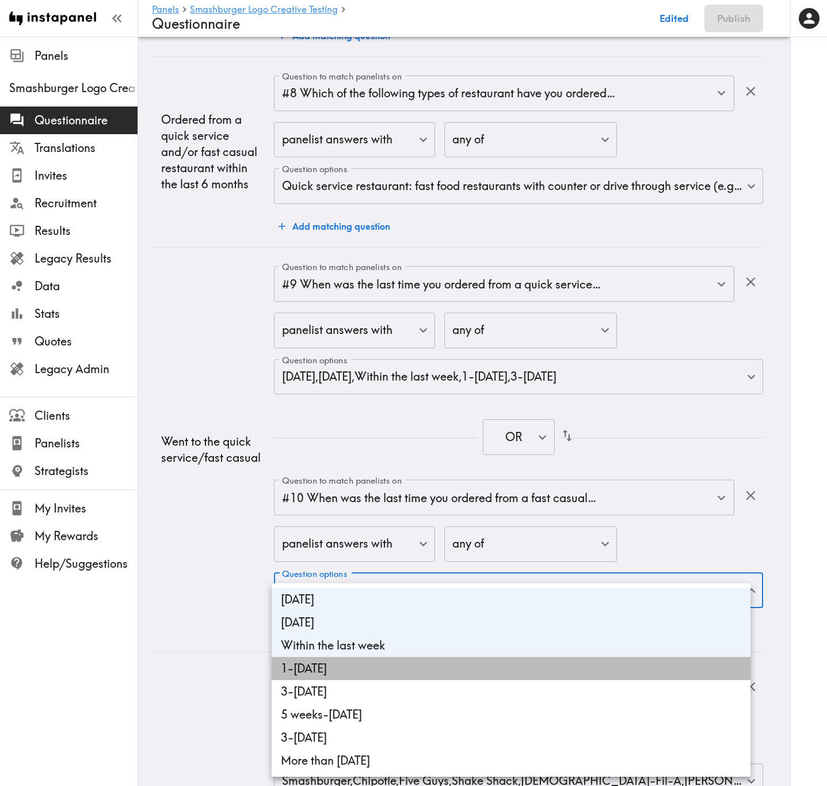
drag, startPoint x: 366, startPoint y: 663, endPoint x: 365, endPoint y: 686, distance: 23.0
click at [367, 475] on li "1-[DATE]" at bounding box center [511, 668] width 479 height 23
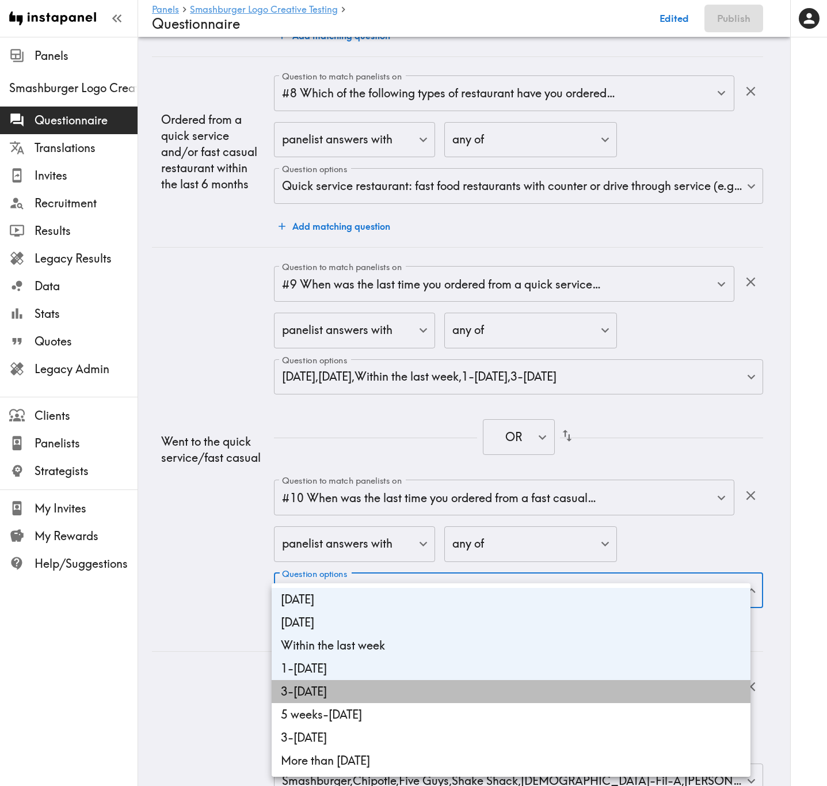
click at [365, 475] on li "3-[DATE]" at bounding box center [511, 691] width 479 height 23
type input "4d80cc4e-3b53-4961-b89d-638d5dd2865a,2d341fc6-81ec-4b65-a185-943252aaf054,0220e…"
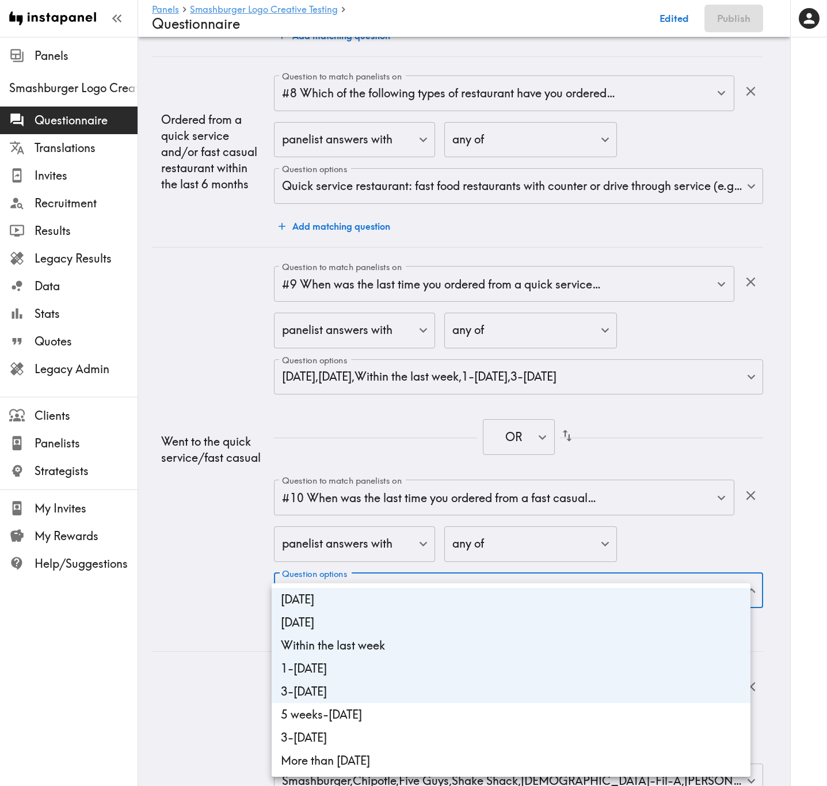
click at [237, 475] on div at bounding box center [413, 393] width 827 height 786
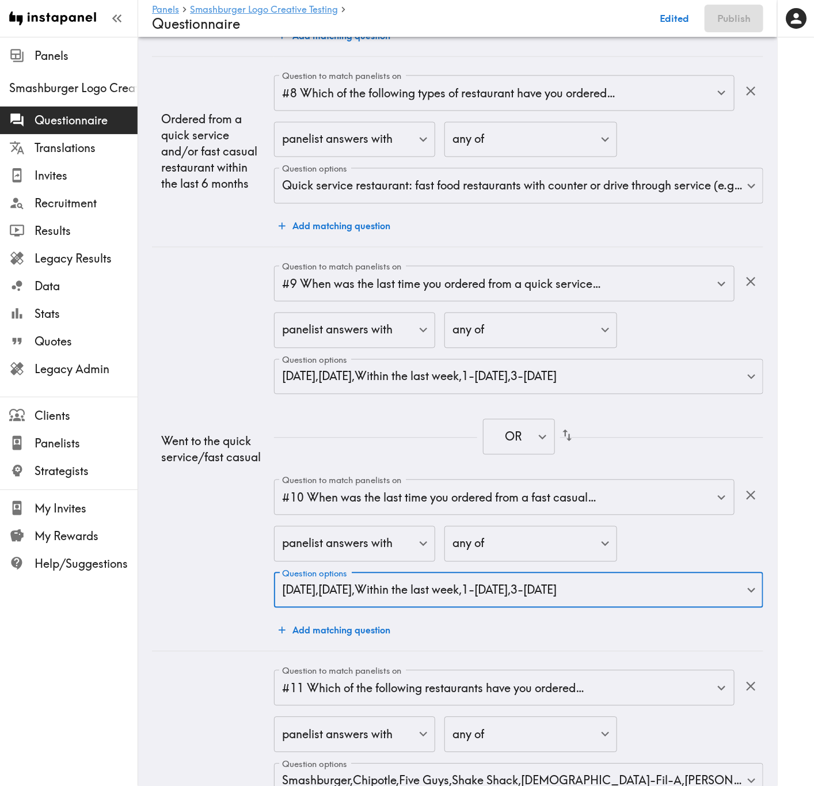
click at [218, 466] on p "Went to the quick service/fast casual" at bounding box center [213, 449] width 104 height 32
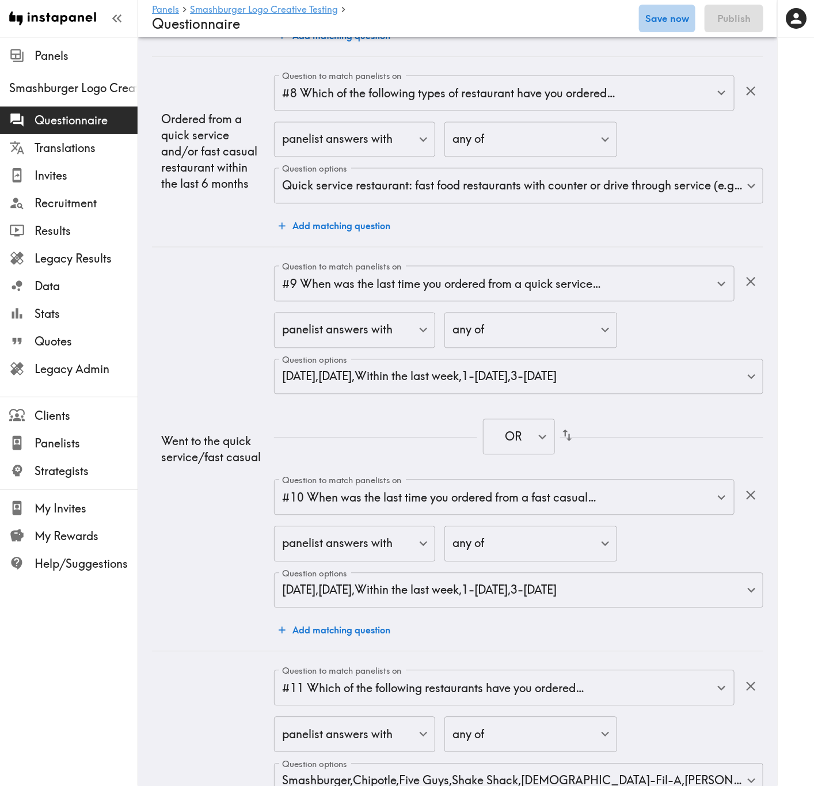
click at [658, 19] on button "Save now" at bounding box center [667, 19] width 56 height 28
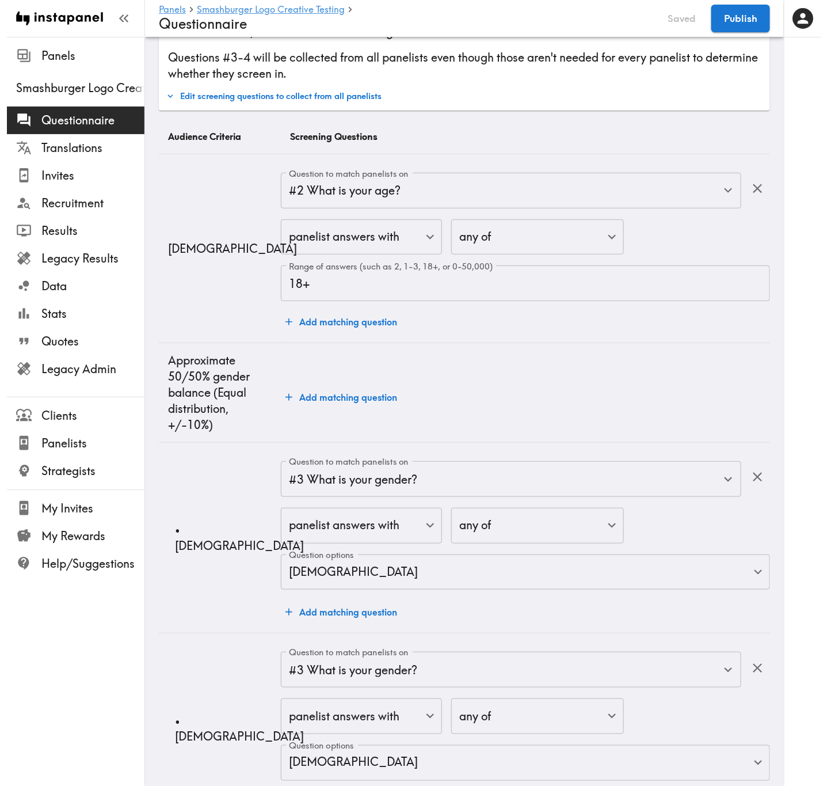
scroll to position [0, 0]
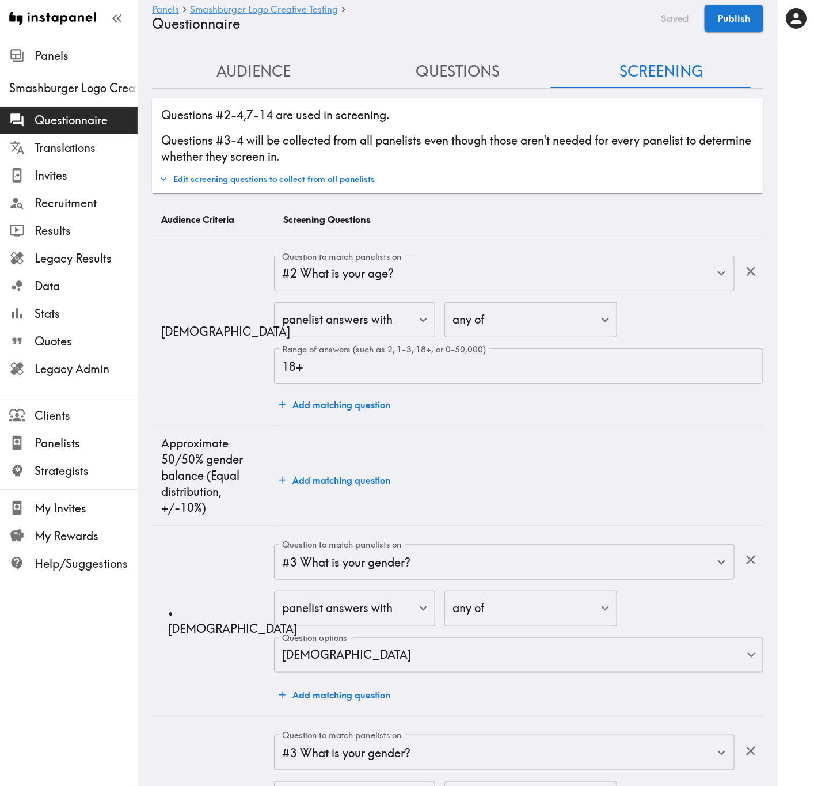
click at [291, 177] on button "Edit screening questions to collect from all panelists" at bounding box center [267, 179] width 221 height 20
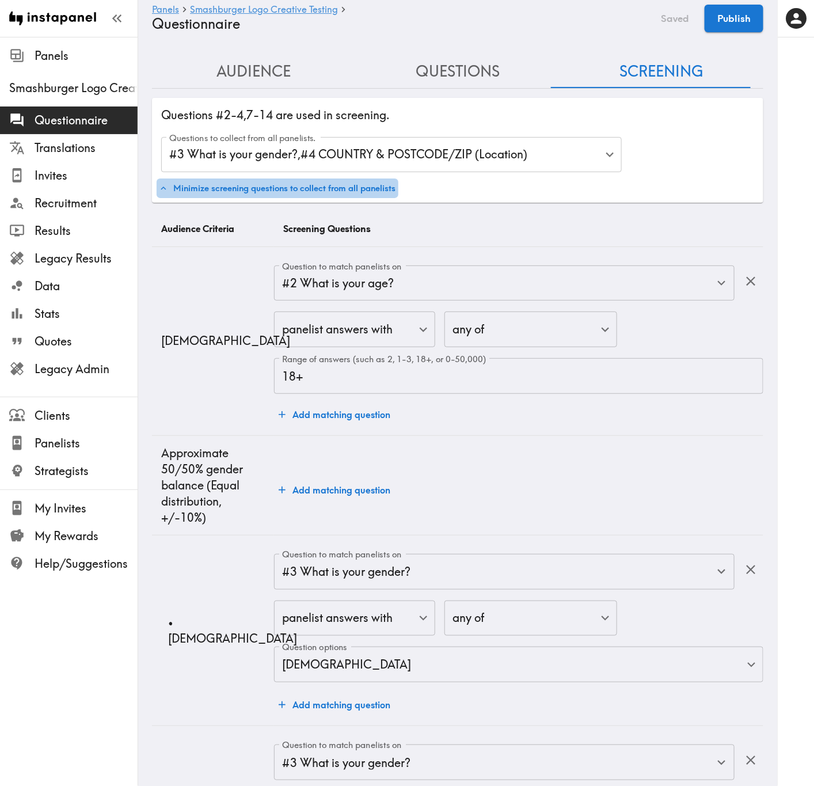
click at [326, 185] on button "Minimize screening questions to collect from all panelists" at bounding box center [278, 188] width 242 height 20
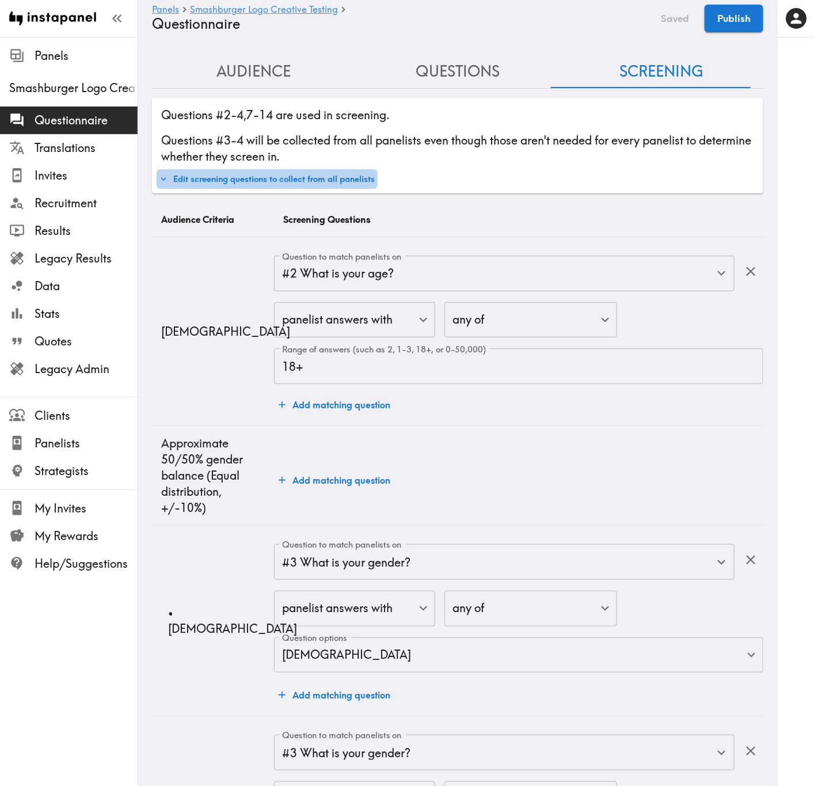
click at [335, 173] on button "Edit screening questions to collect from all panelists" at bounding box center [267, 179] width 221 height 20
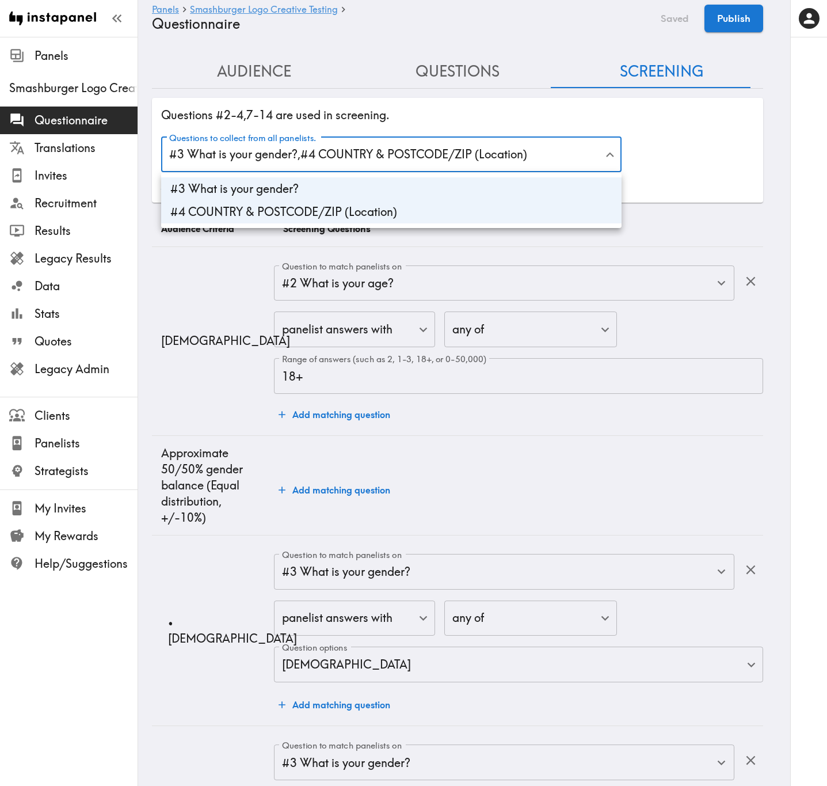
click at [403, 161] on div at bounding box center [413, 393] width 827 height 786
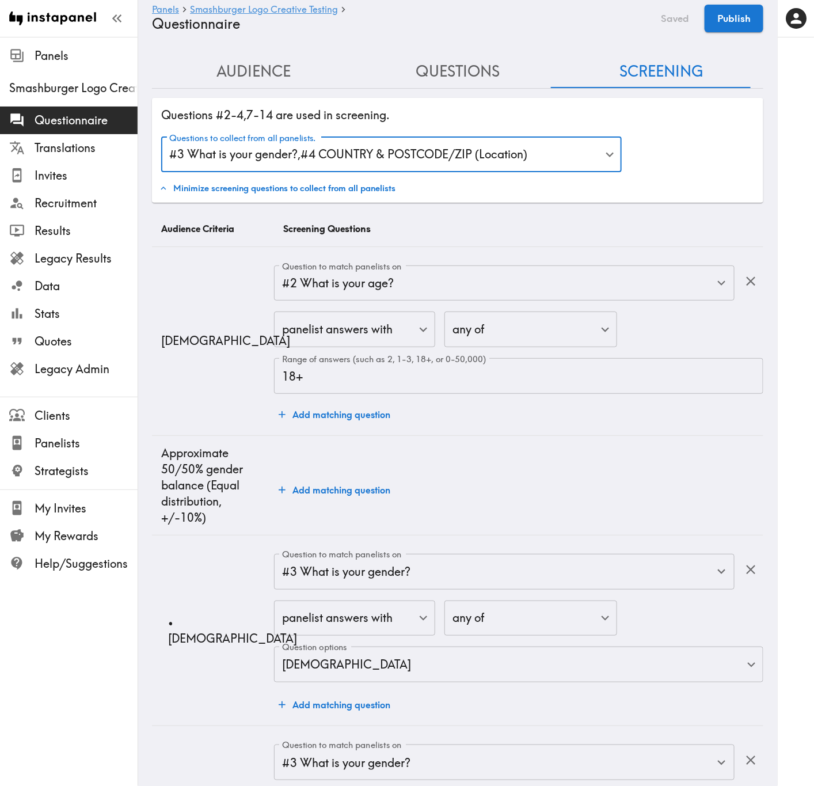
click at [655, 185] on div "Minimize screening questions to collect from all panelists" at bounding box center [458, 188] width 602 height 20
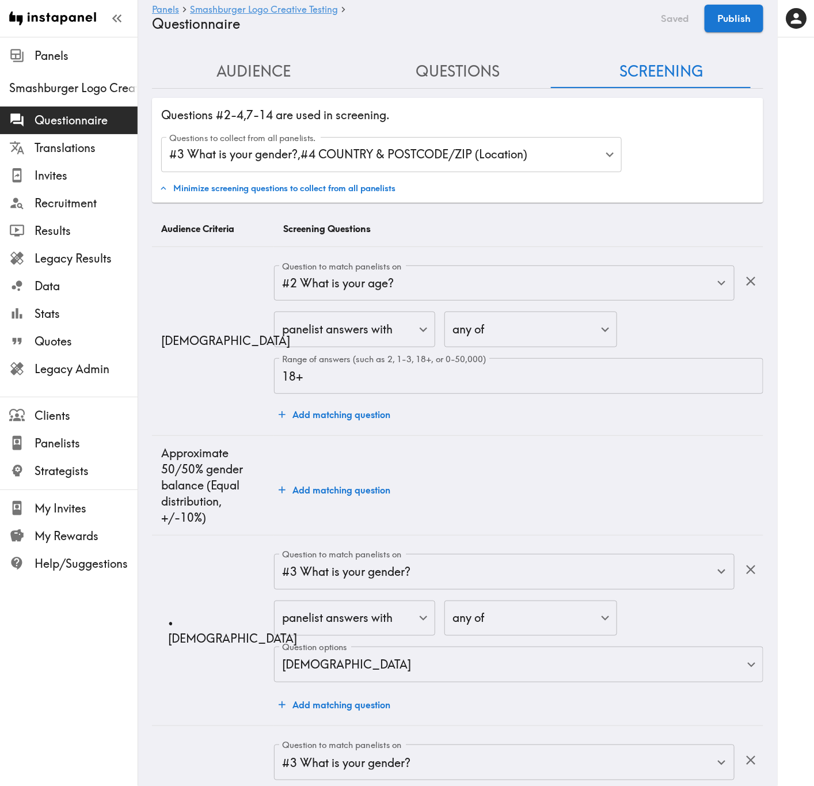
click at [448, 71] on button "Questions" at bounding box center [458, 71] width 204 height 33
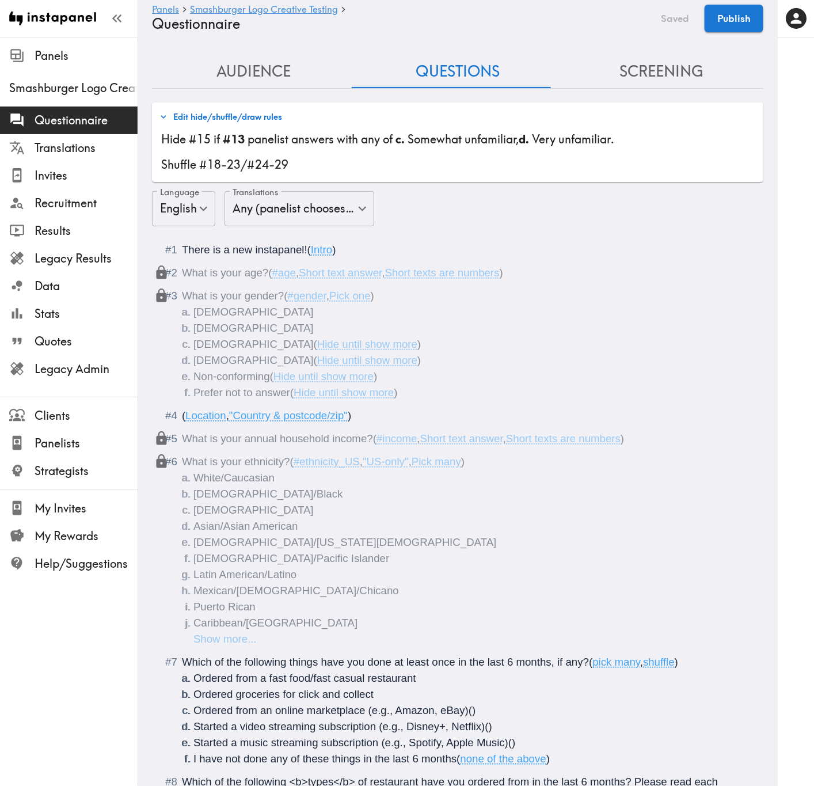
click at [280, 75] on button "Audience" at bounding box center [254, 71] width 204 height 33
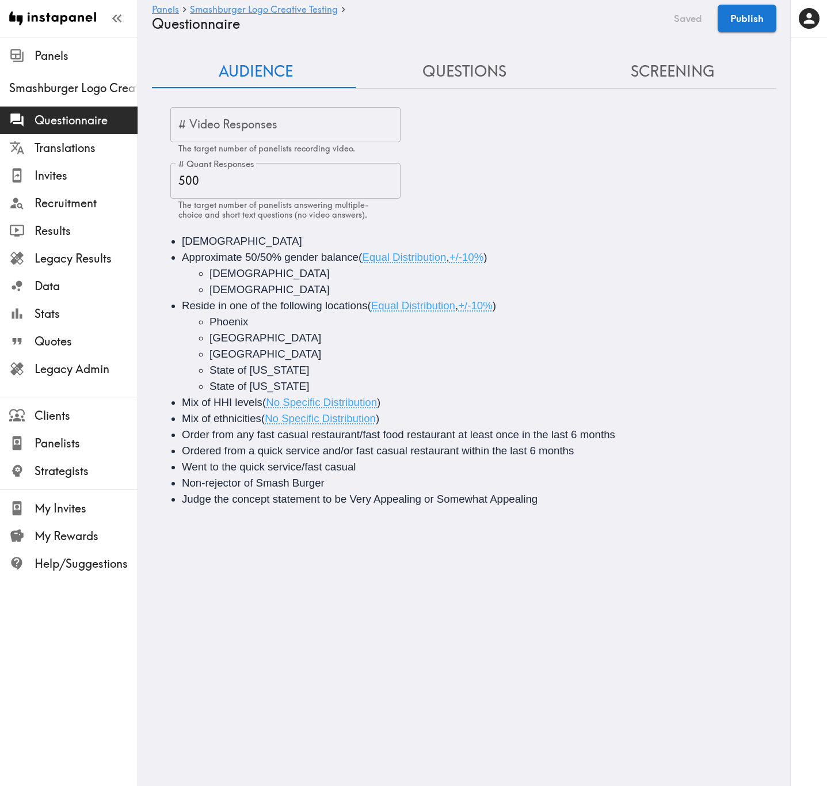
click at [401, 83] on button "Questions" at bounding box center [464, 71] width 208 height 33
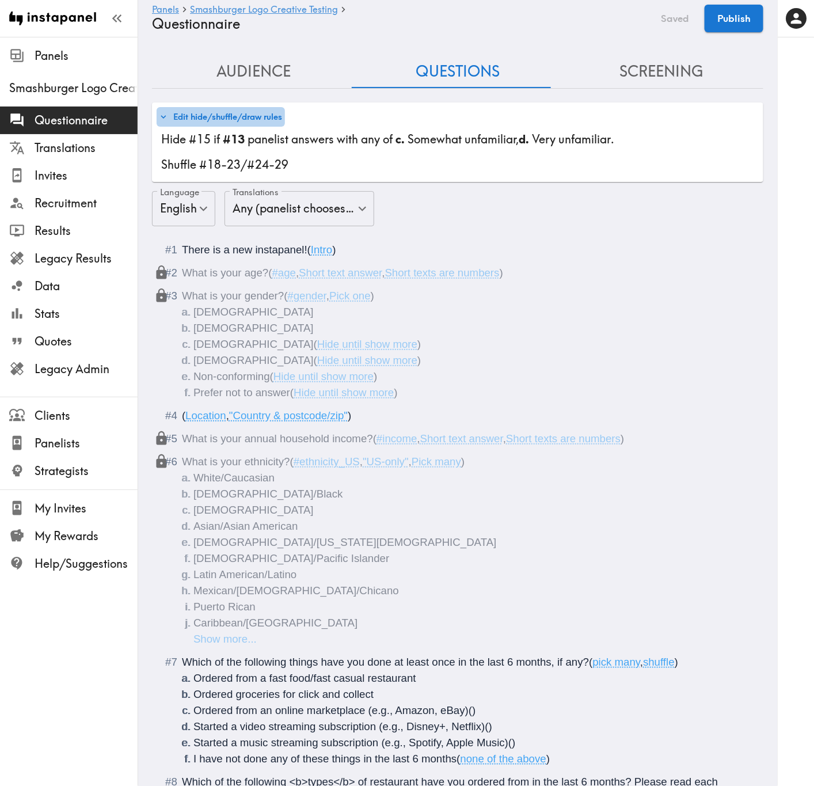
drag, startPoint x: 243, startPoint y: 120, endPoint x: 247, endPoint y: 127, distance: 8.0
click at [243, 119] on button "Edit hide/shuffle/draw rules" at bounding box center [221, 117] width 128 height 20
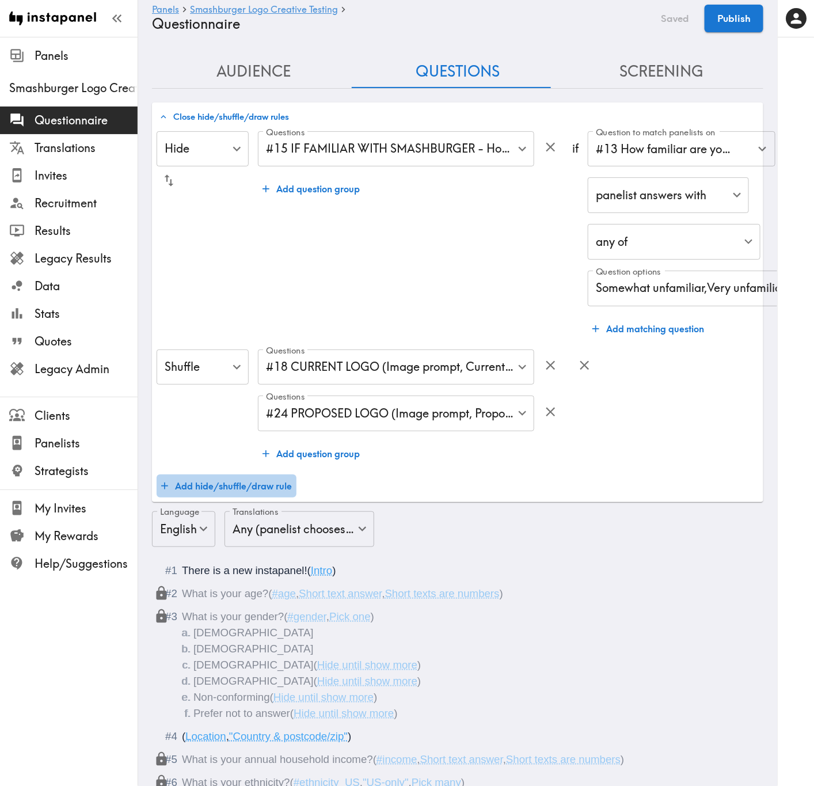
click at [224, 475] on button "Add hide/shuffle/draw rule" at bounding box center [227, 485] width 140 height 23
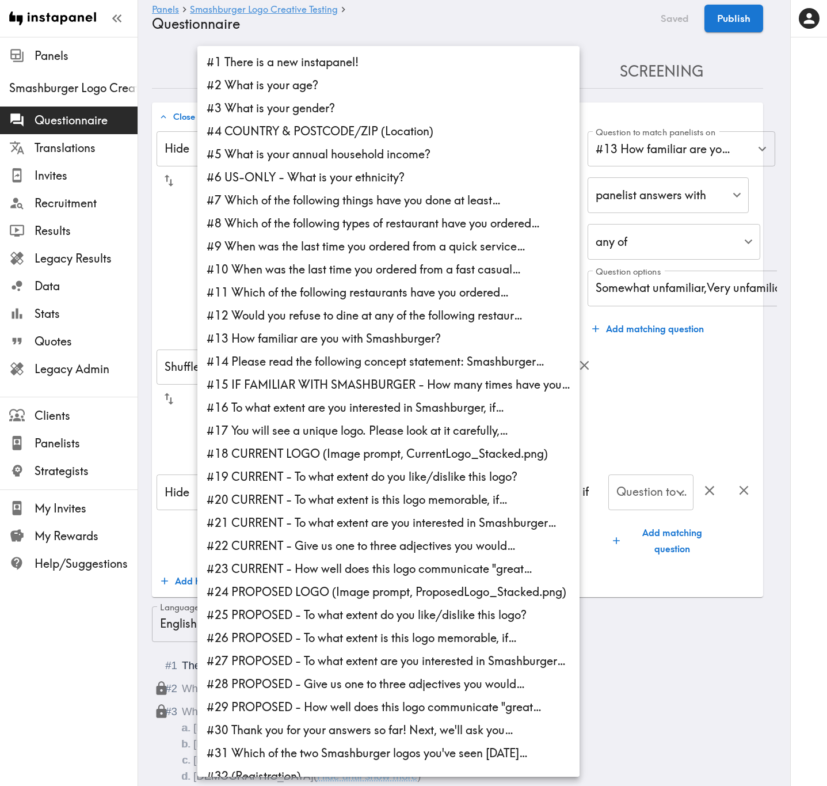
click at [694, 418] on div at bounding box center [413, 393] width 827 height 786
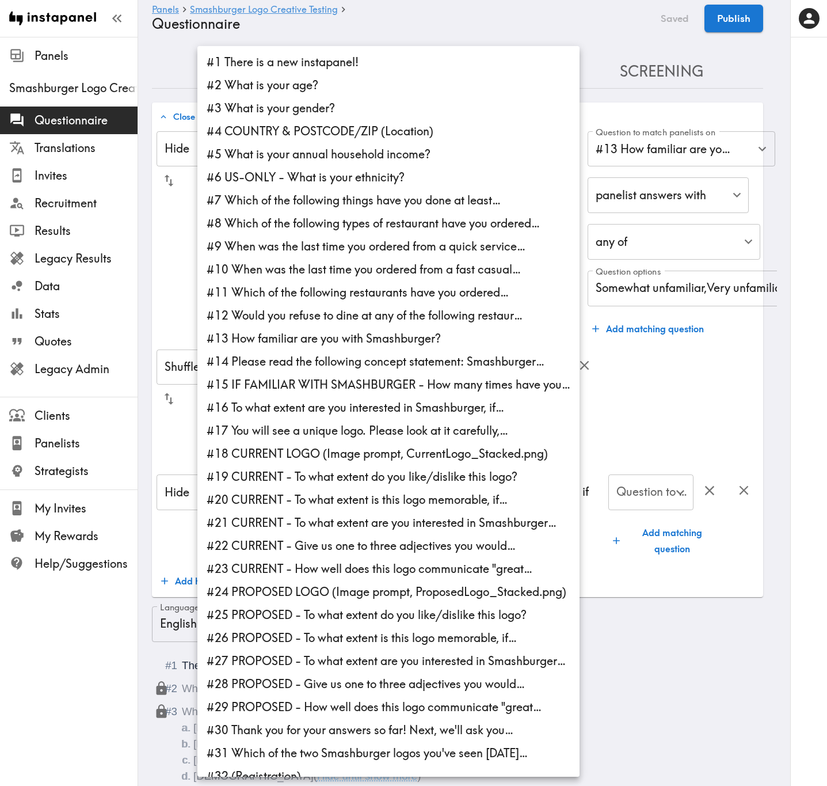
click at [417, 245] on li "#9 When was the last time you ordered from a quick service…" at bounding box center [388, 246] width 382 height 23
type input "88445fc7-1d91-48a4-9f21-4de04119b159"
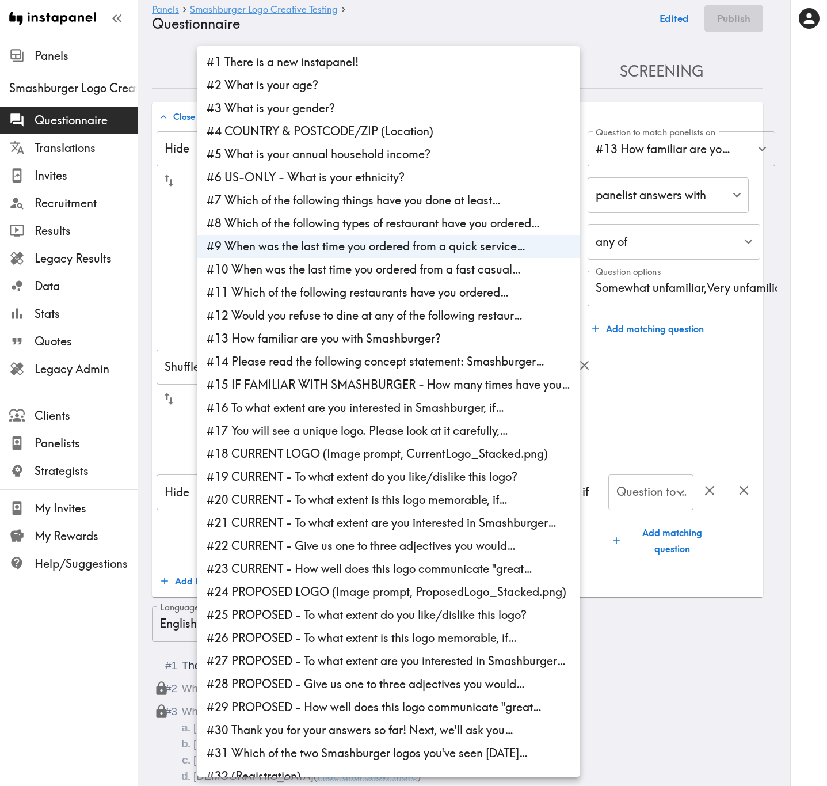
click at [672, 380] on div at bounding box center [413, 393] width 827 height 786
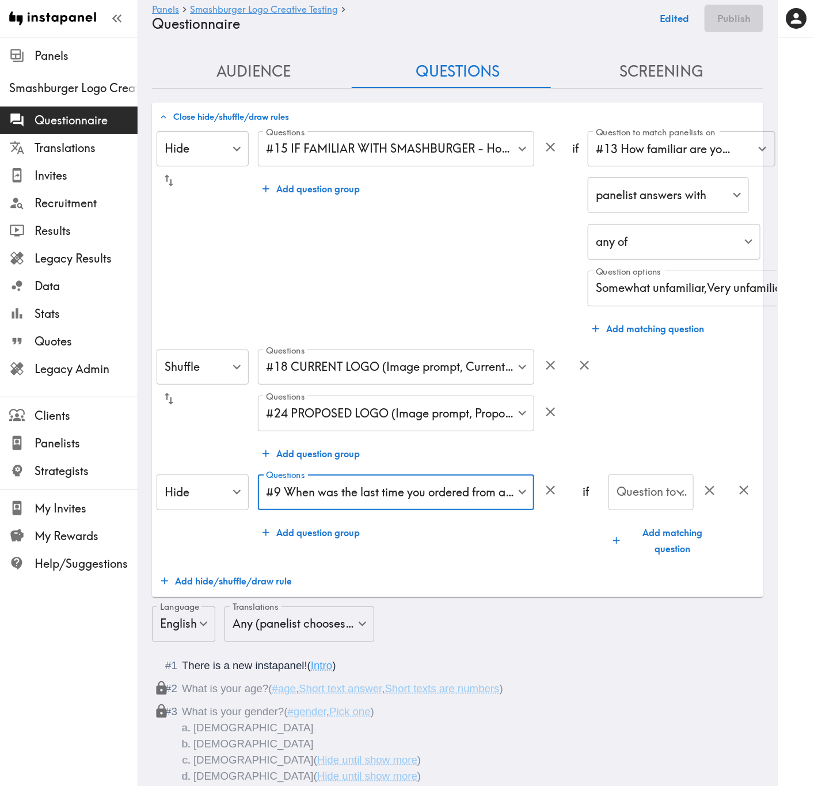
click at [623, 475] on input "Question to match panelists on" at bounding box center [642, 491] width 58 height 25
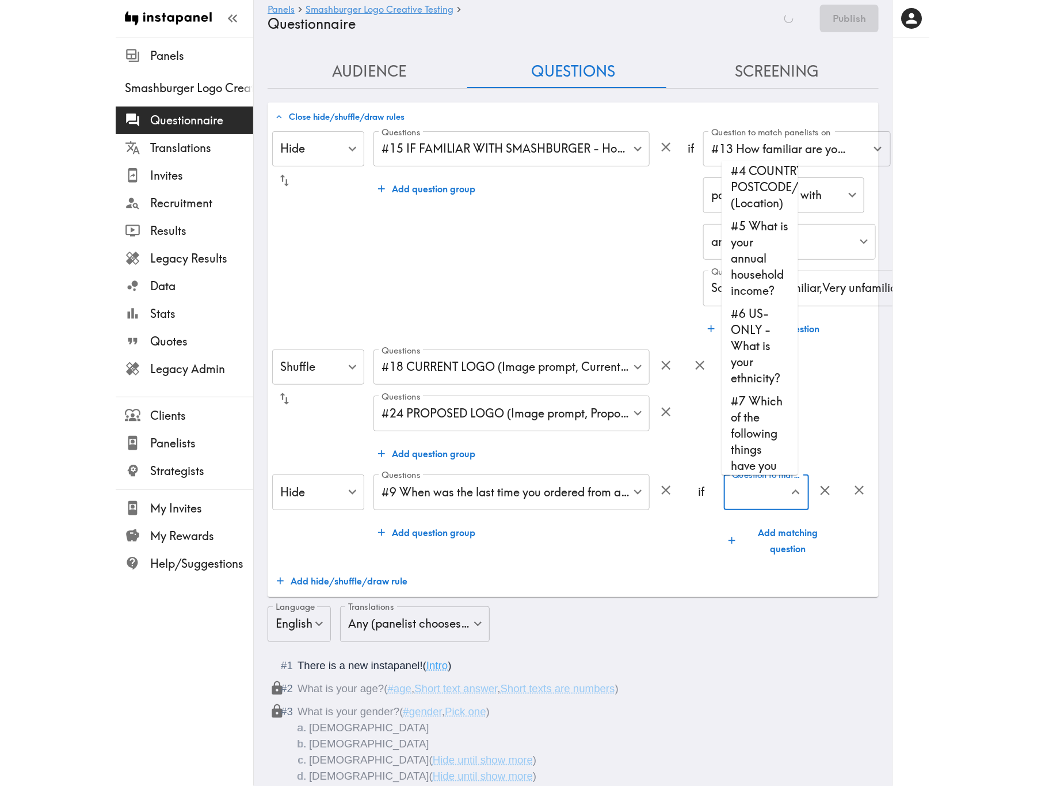
scroll to position [259, 0]
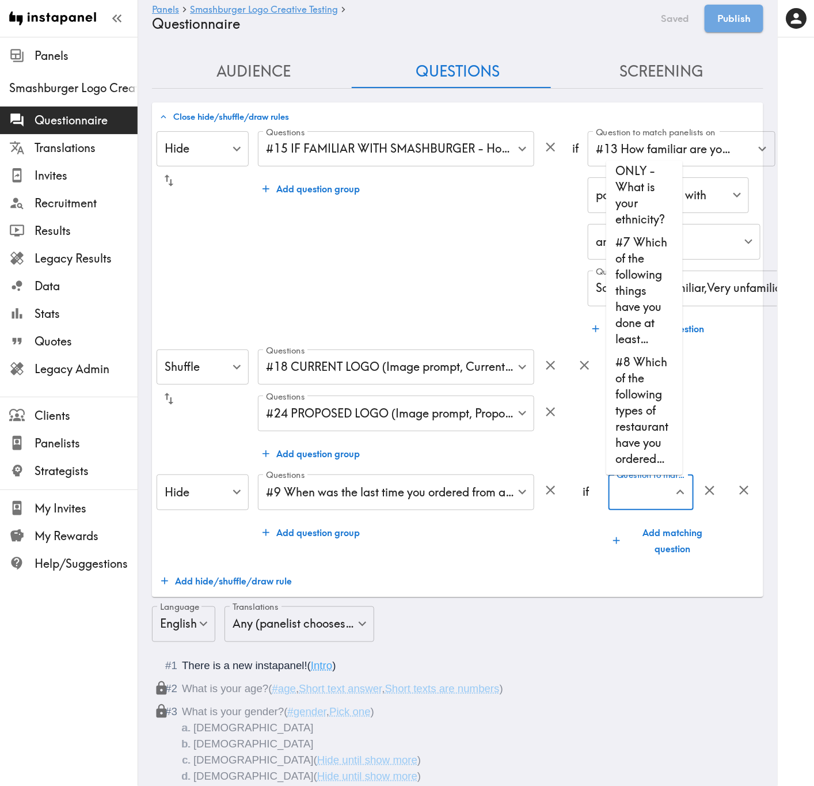
click at [650, 455] on li "#8 Which of the following types of restaurant have you ordered…" at bounding box center [644, 410] width 77 height 120
type input "#8 Which of the following types of restaurant have you ordered…"
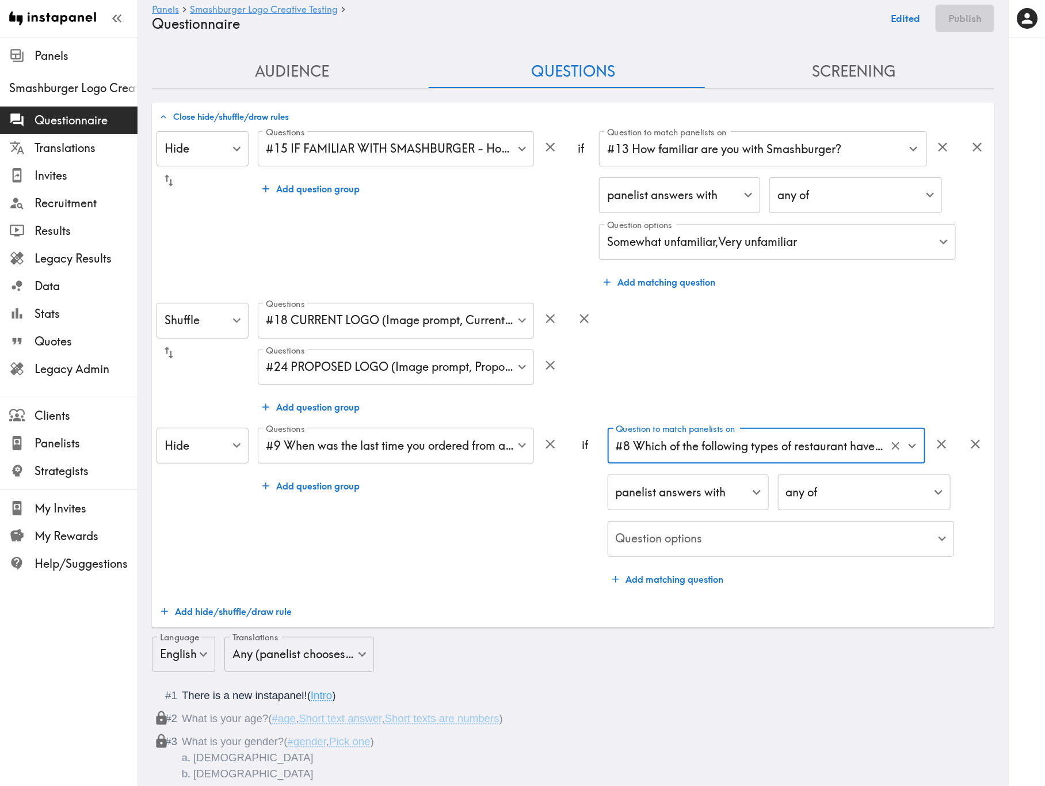
click at [846, 475] on div "panelist answers with false ​ any of any ​ Question options ​ Question options" at bounding box center [781, 516] width 346 height 84
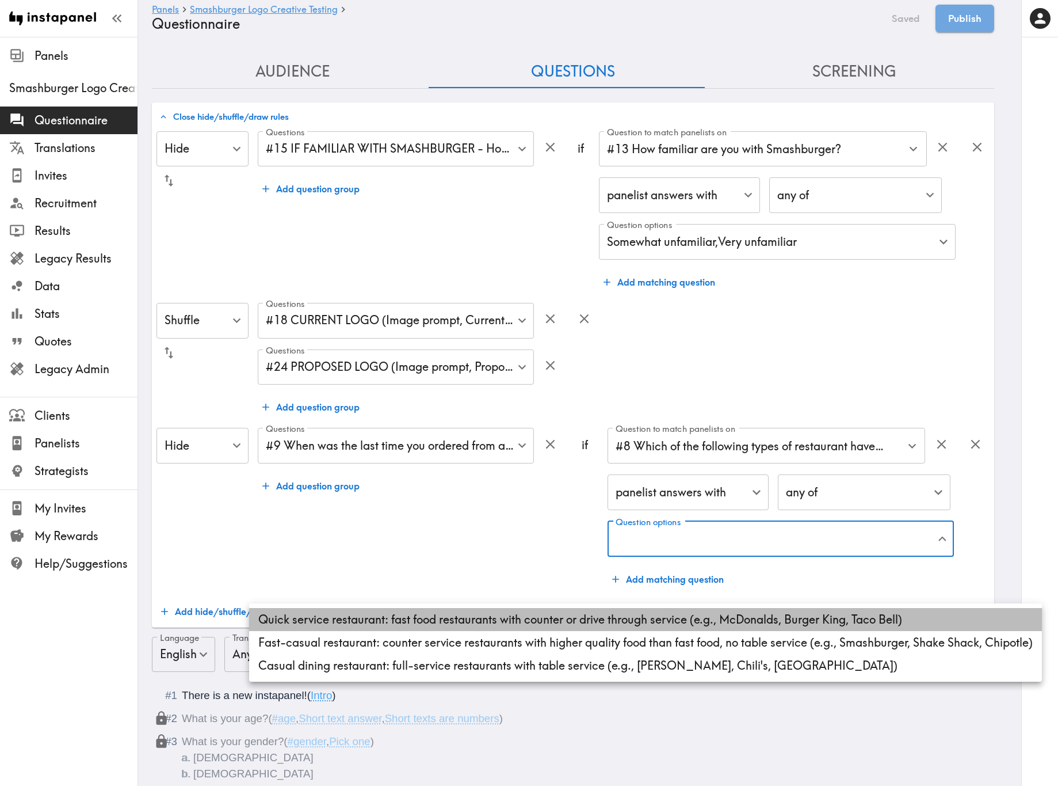
drag, startPoint x: 543, startPoint y: 620, endPoint x: 543, endPoint y: 608, distance: 12.7
click at [543, 475] on li "Quick service restaurant: fast food restaurants with counter or drive through s…" at bounding box center [645, 619] width 793 height 23
type input "acc369cf-4eb7-48b3-a26a-29e648a2343d"
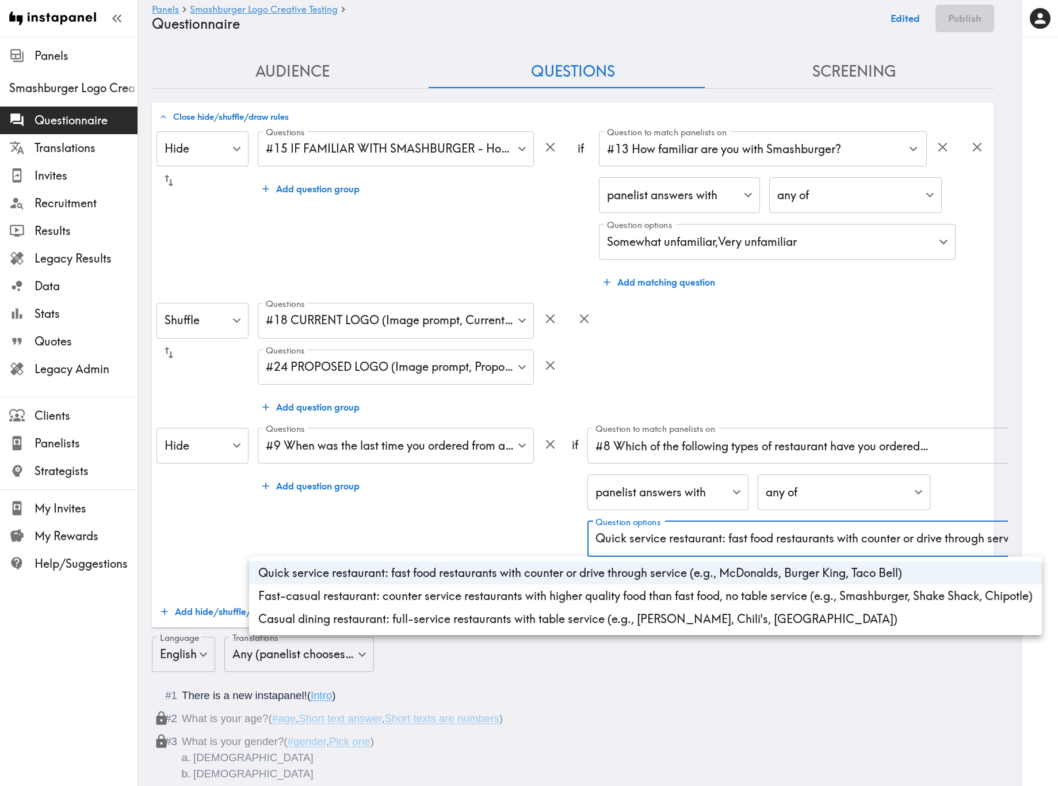
click at [553, 475] on li "Quick service restaurant: fast food restaurants with counter or drive through s…" at bounding box center [645, 572] width 793 height 23
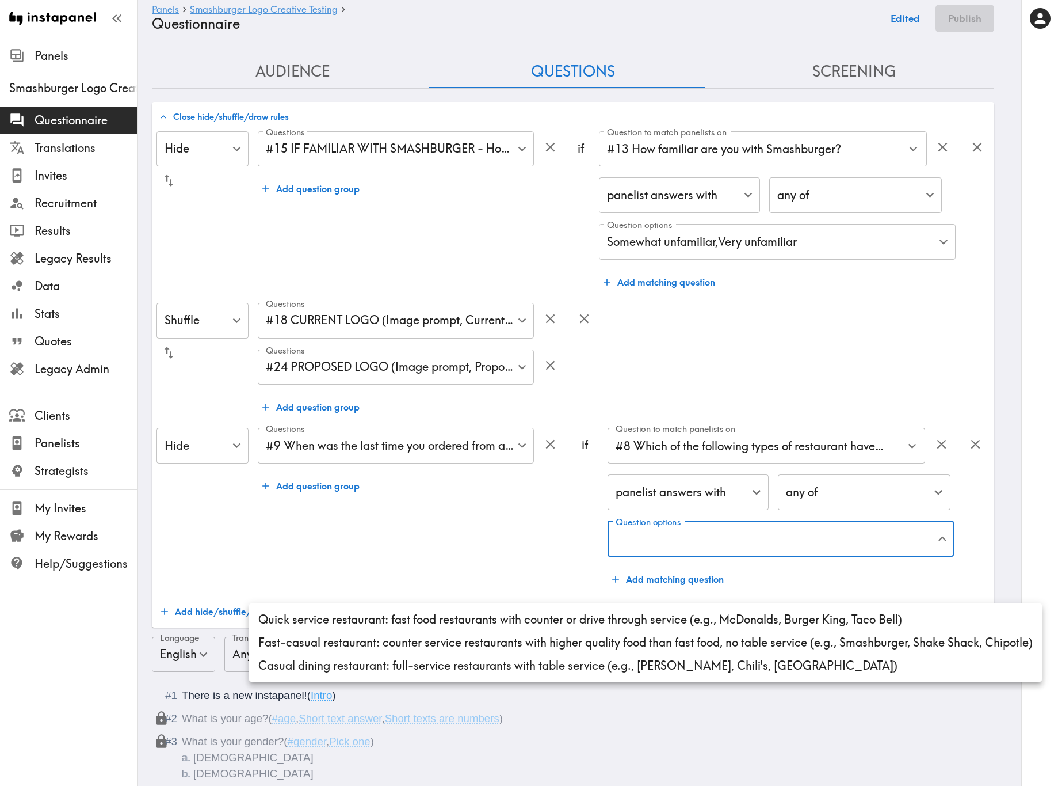
click at [840, 473] on div at bounding box center [529, 393] width 1058 height 786
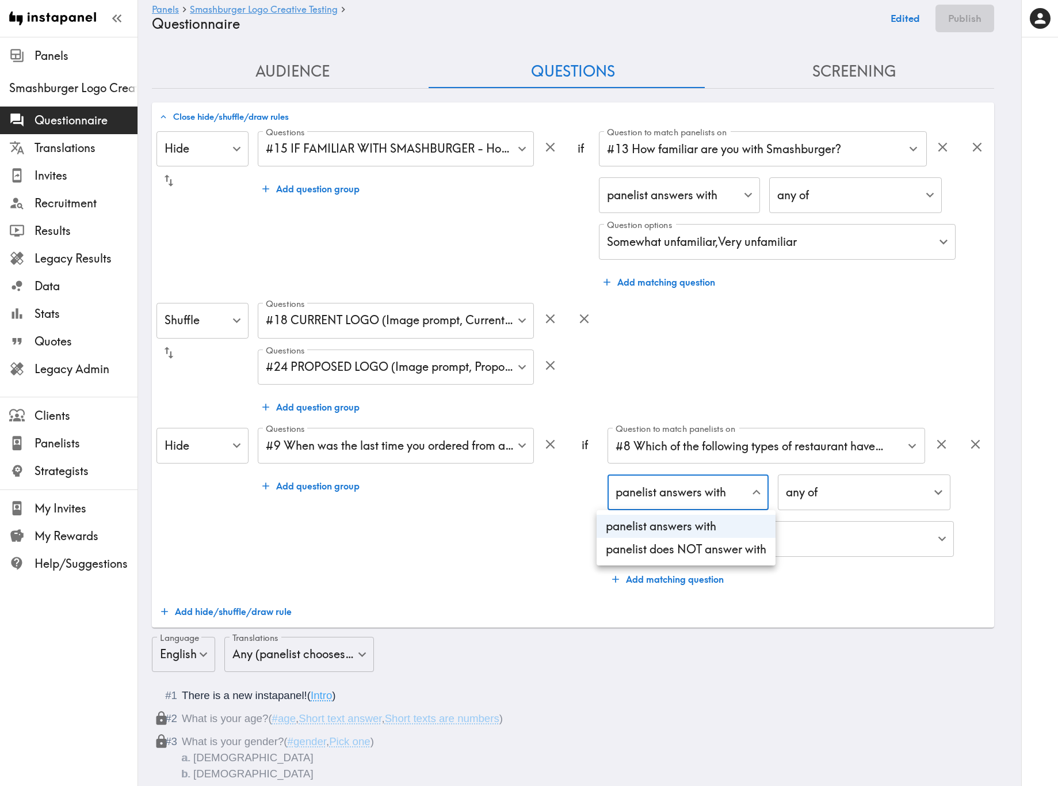
click at [695, 475] on li "panelist does NOT answer with" at bounding box center [686, 549] width 179 height 23
type input "true"
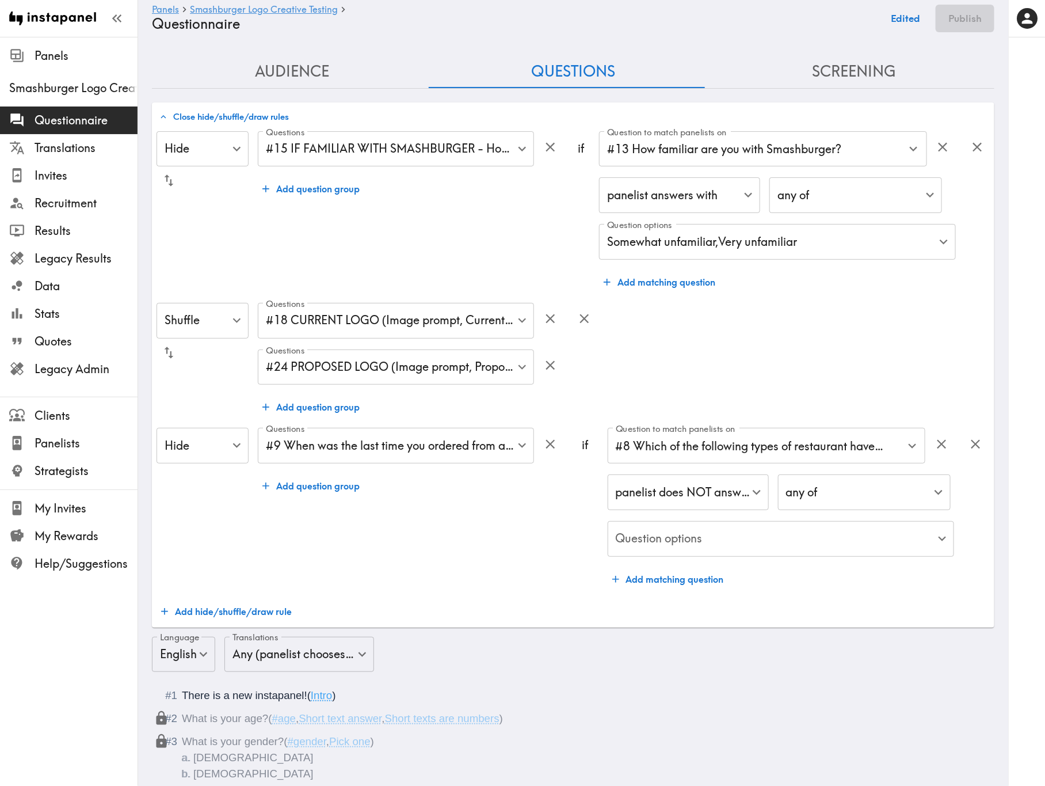
click at [884, 475] on div "panelist does NOT answer with true ​ any of any ​ Question options ​ Question o…" at bounding box center [781, 516] width 346 height 84
click at [741, 475] on div "panelist does NOT answer with true ​ any of any ​ Question options ​ Question o…" at bounding box center [781, 516] width 346 height 84
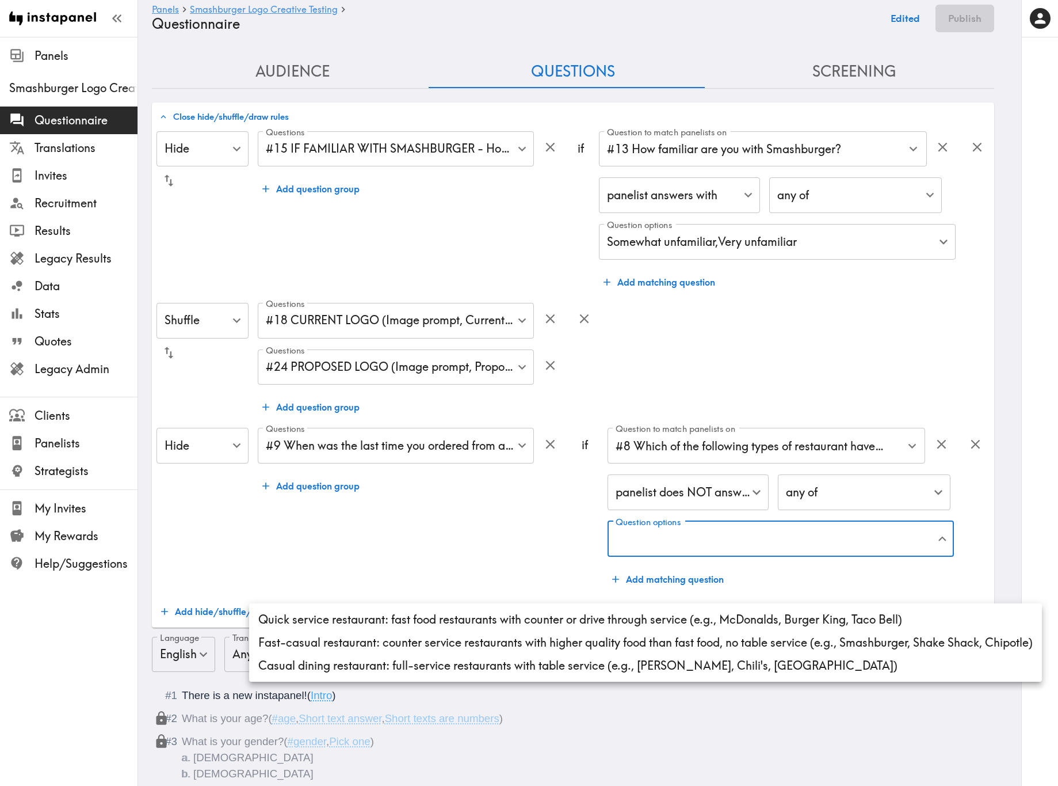
click at [626, 475] on li "Quick service restaurant: fast food restaurants with counter or drive through s…" at bounding box center [645, 619] width 793 height 23
type input "acc369cf-4eb7-48b3-a26a-29e648a2343d"
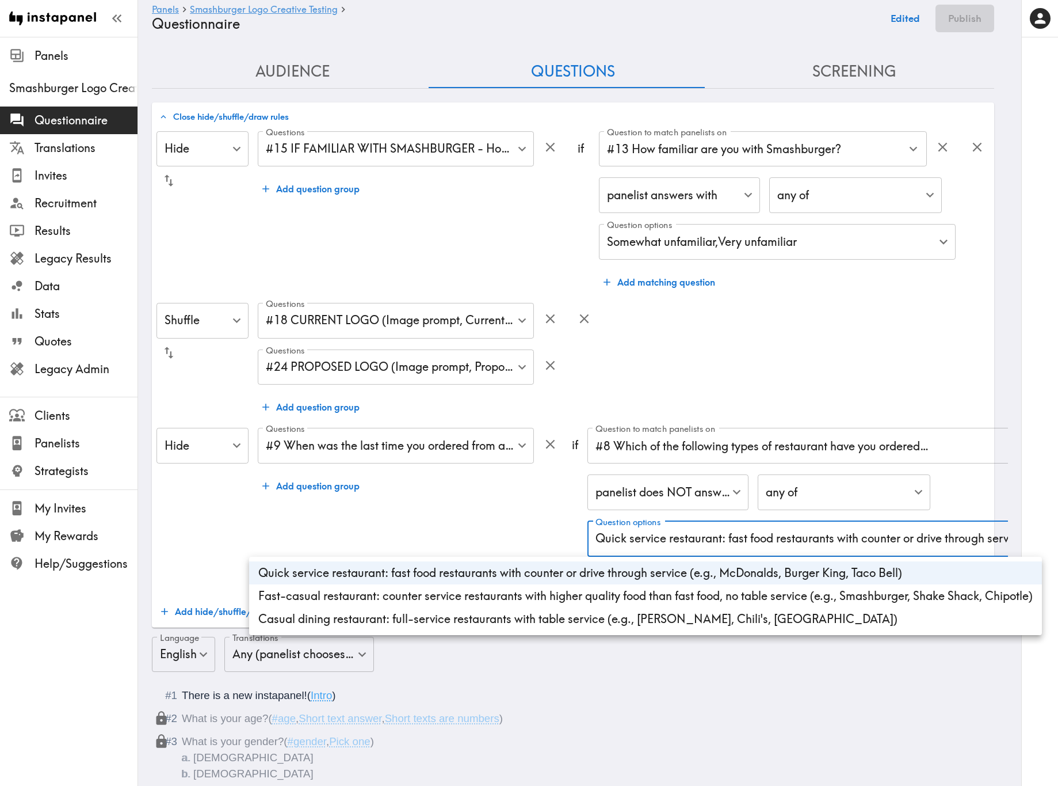
click at [456, 475] on li "Quick service restaurant: fast food restaurants with counter or drive through s…" at bounding box center [645, 572] width 793 height 23
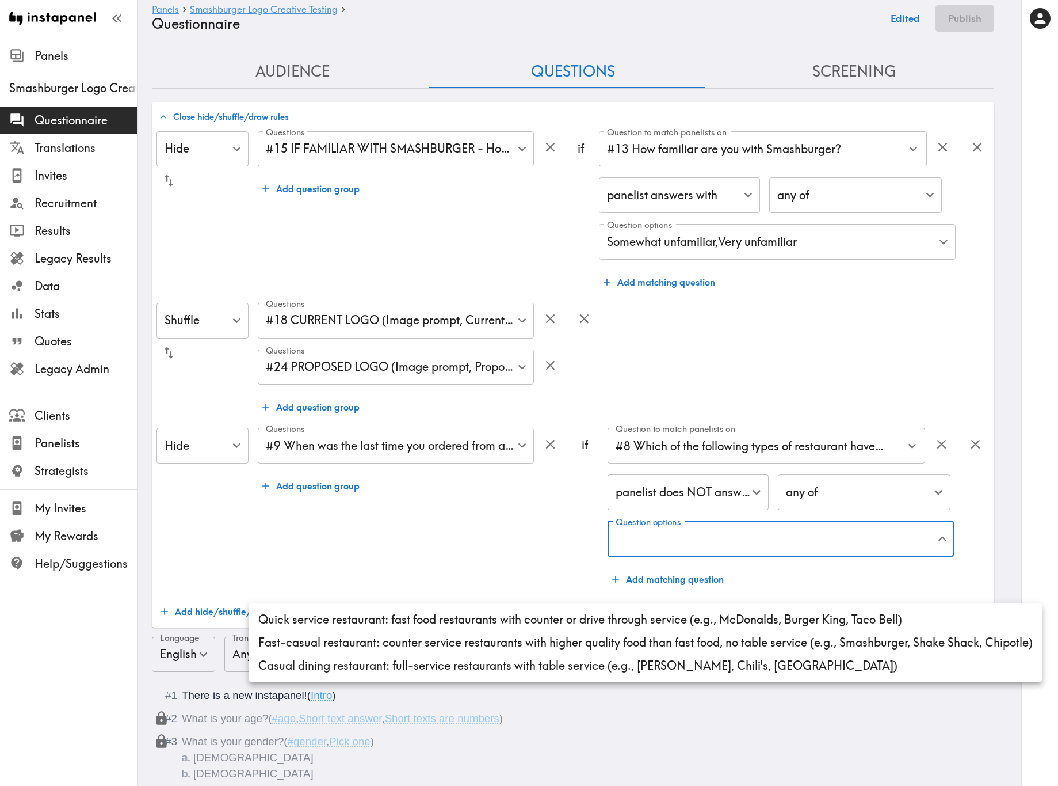
click at [484, 475] on li "Quick service restaurant: fast food restaurants with counter or drive through s…" at bounding box center [645, 619] width 793 height 23
type input "acc369cf-4eb7-48b3-a26a-29e648a2343d"
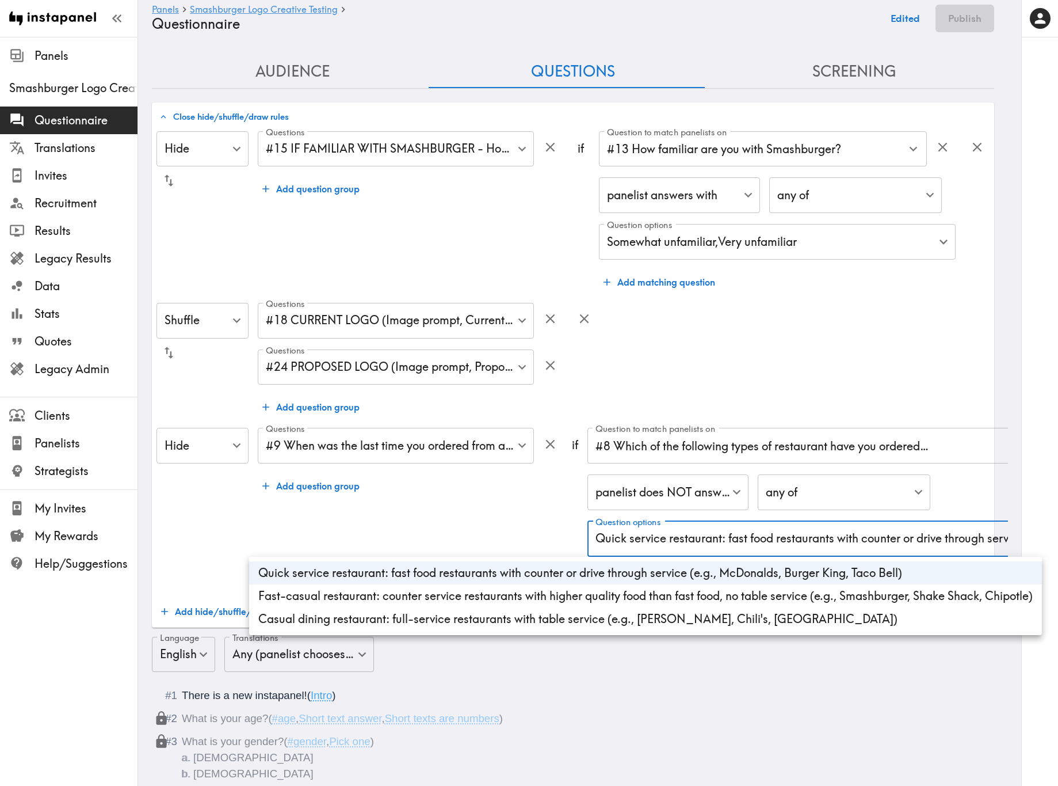
click at [443, 475] on div at bounding box center [529, 393] width 1058 height 786
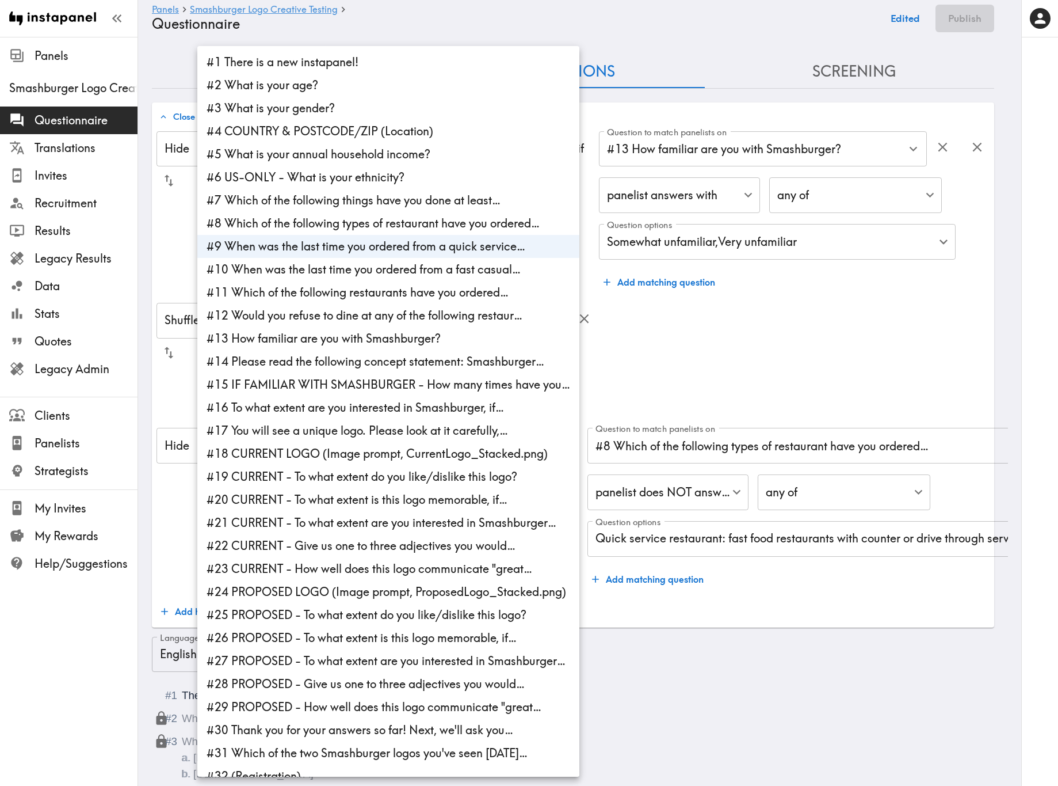
click at [772, 475] on div at bounding box center [529, 393] width 1058 height 786
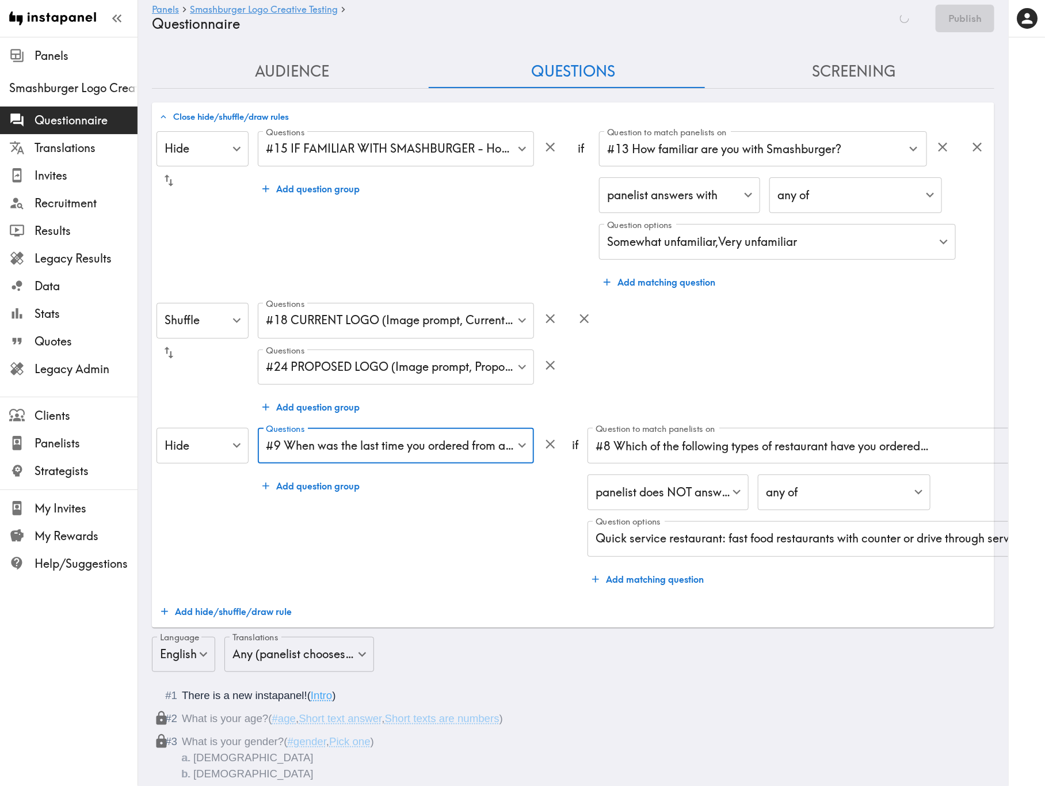
click at [252, 475] on button "Add hide/shuffle/draw rule" at bounding box center [227, 611] width 140 height 23
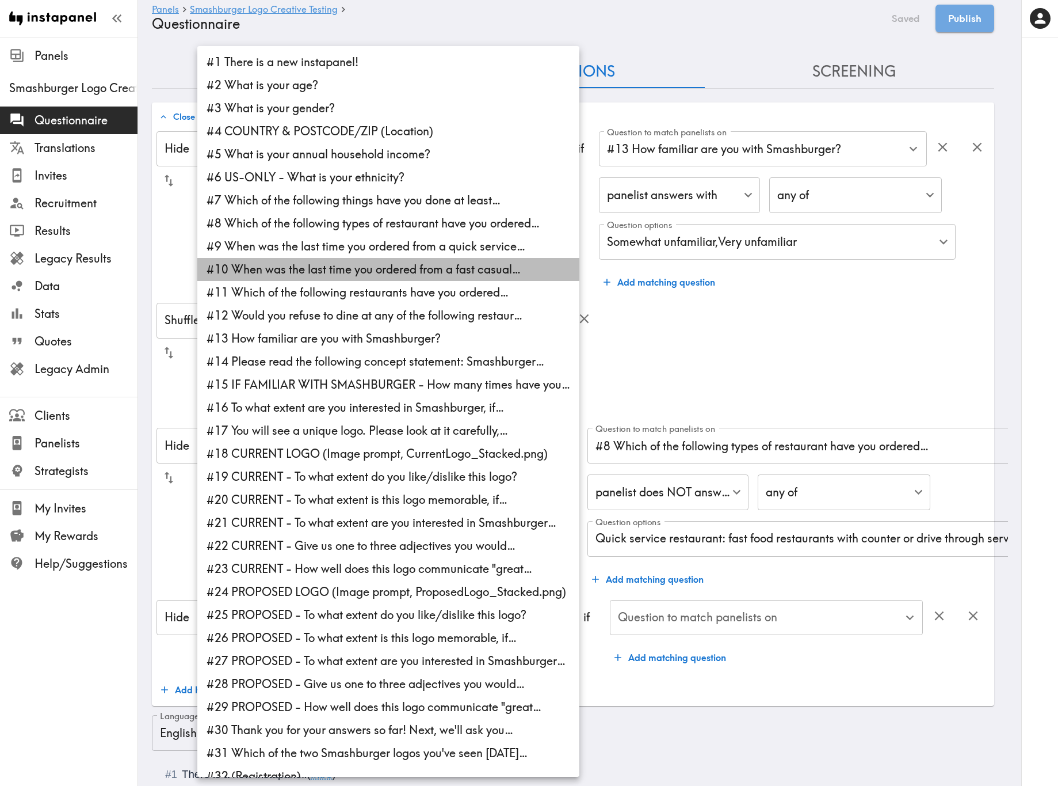
click at [326, 275] on li "#10 When was the last time you ordered from a fast casual…" at bounding box center [388, 269] width 382 height 23
type input "c7299e26-566b-416e-8cc5-239769a8af0e"
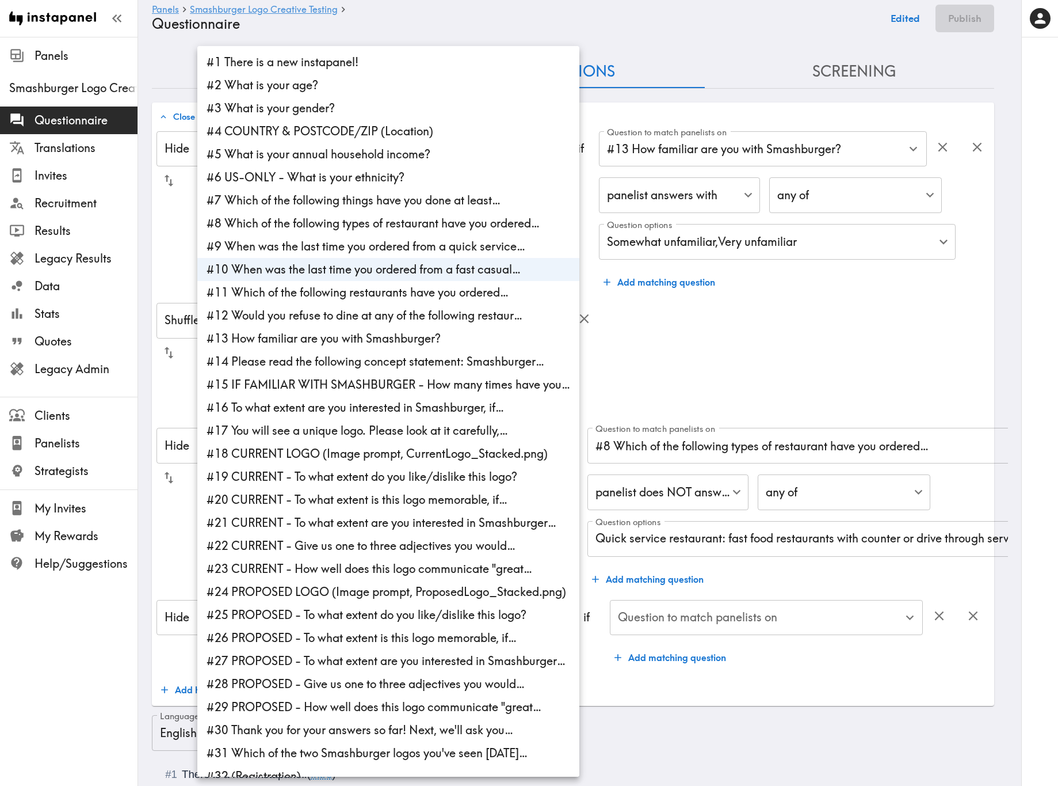
drag, startPoint x: 857, startPoint y: 691, endPoint x: 860, endPoint y: 680, distance: 10.8
click at [857, 475] on div at bounding box center [529, 393] width 1058 height 786
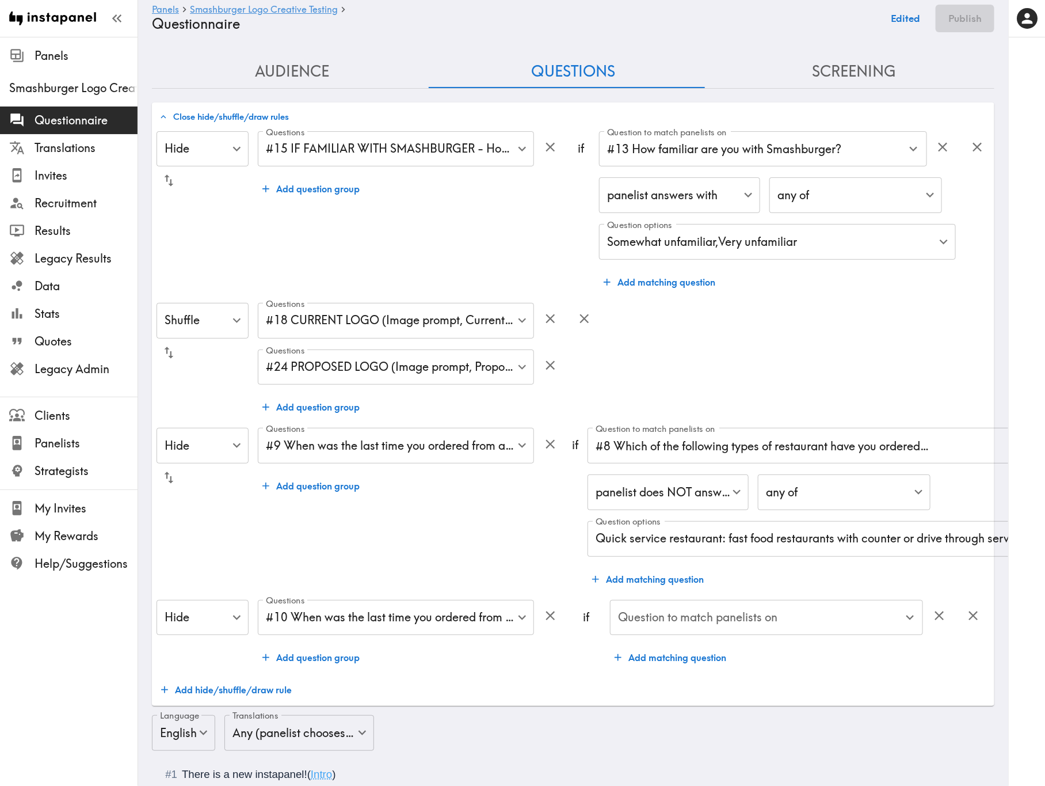
click at [796, 475] on input "Question to match panelists on" at bounding box center [757, 617] width 285 height 25
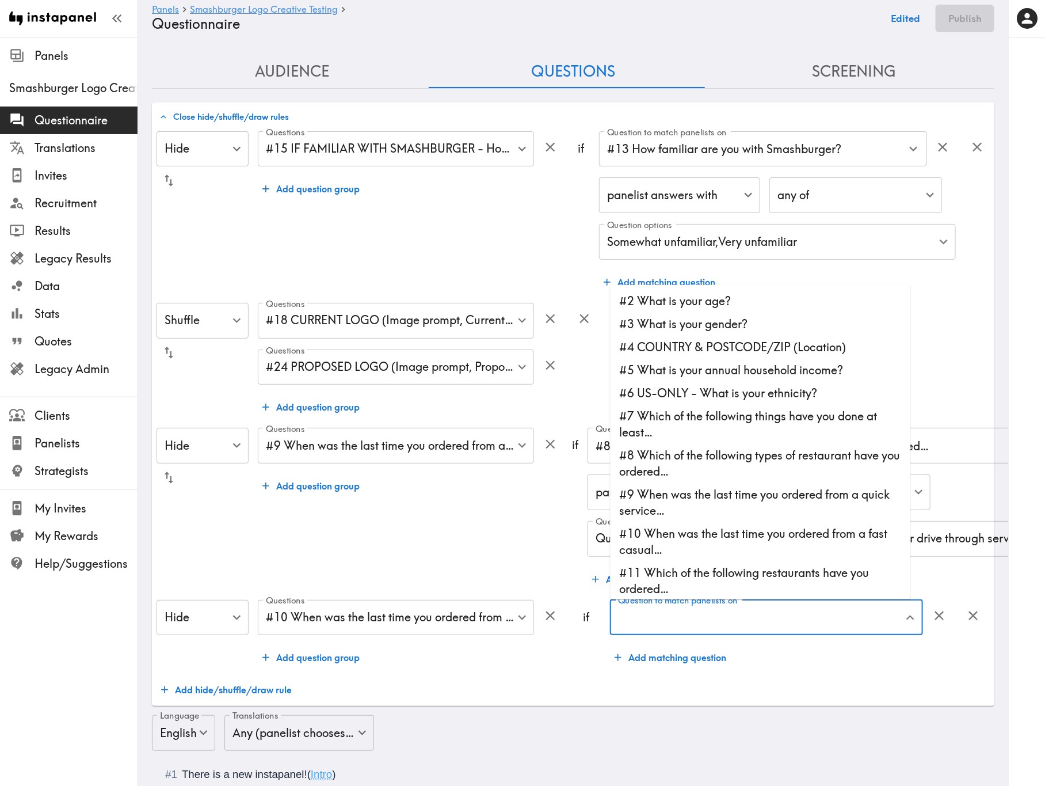
click at [686, 453] on li "#8 Which of the following types of restaurant have you ordered…" at bounding box center [761, 463] width 300 height 39
type input "#8 Which of the following types of restaurant have you ordered…"
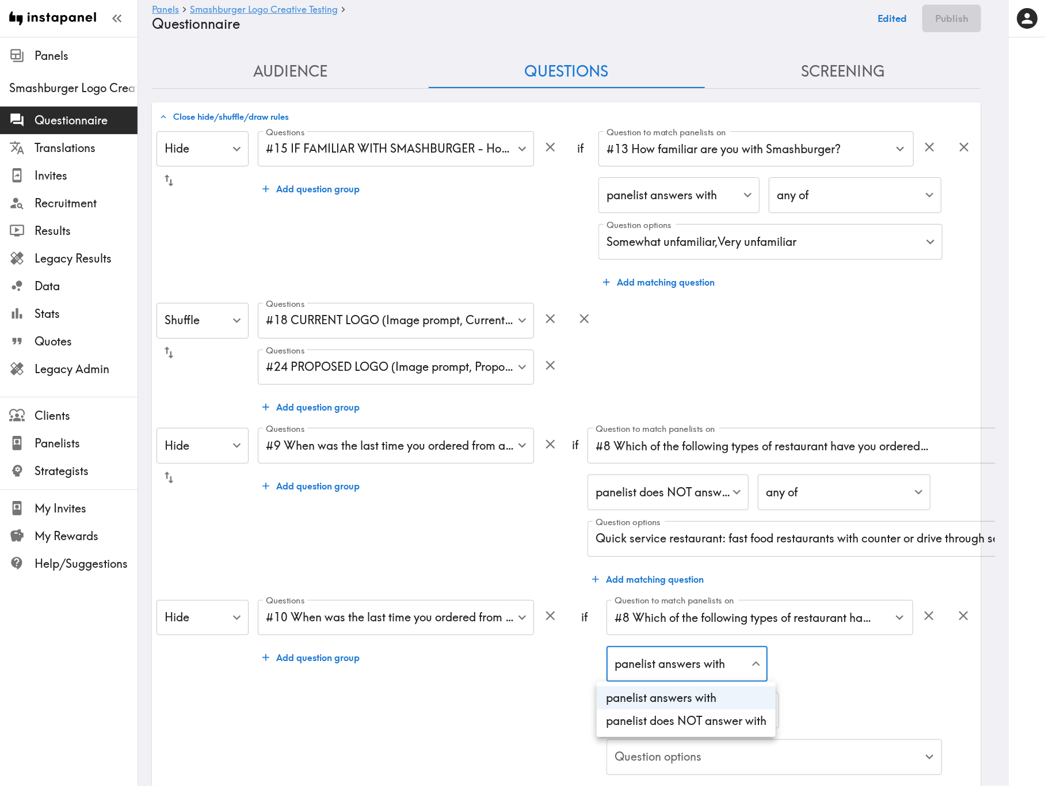
drag, startPoint x: 736, startPoint y: 669, endPoint x: 741, endPoint y: 720, distance: 51.4
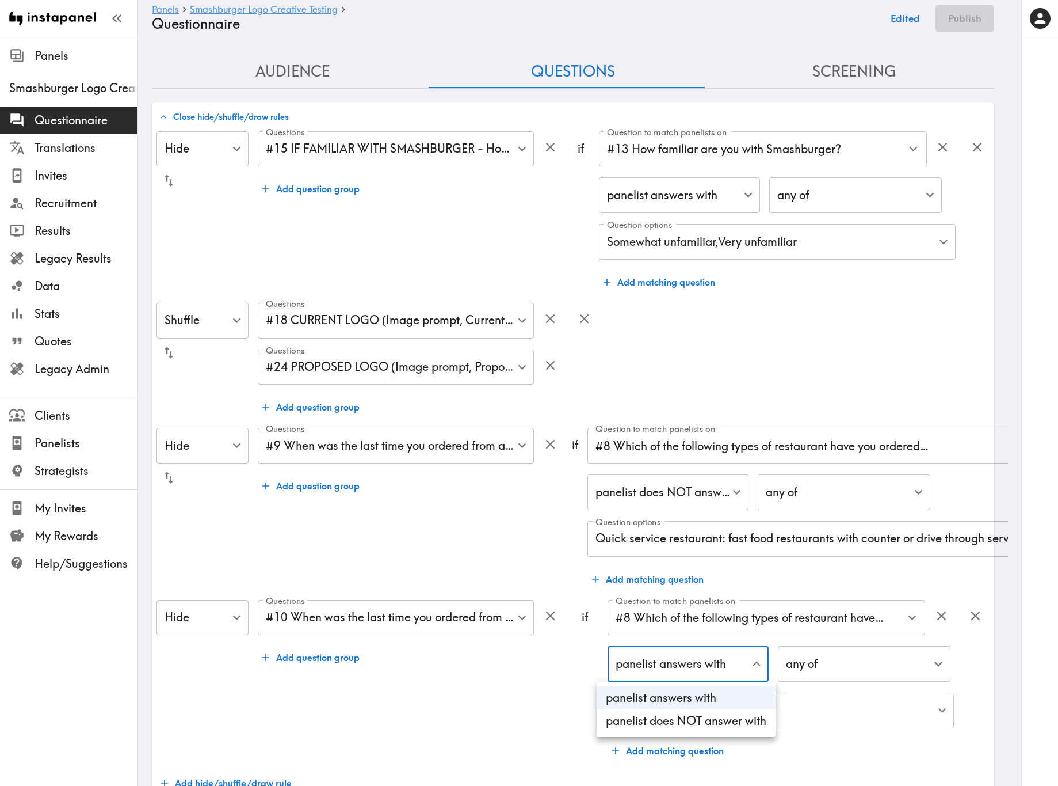
click at [730, 475] on li "panelist does NOT answer with" at bounding box center [686, 720] width 179 height 23
type input "true"
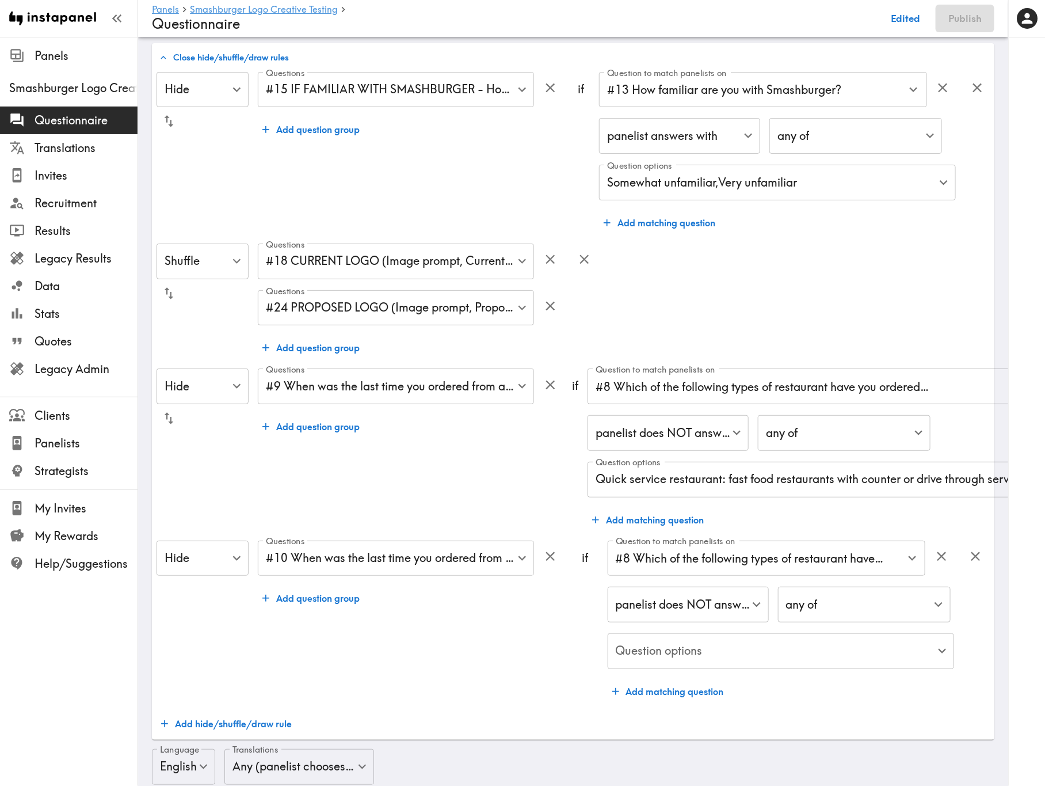
scroll to position [173, 0]
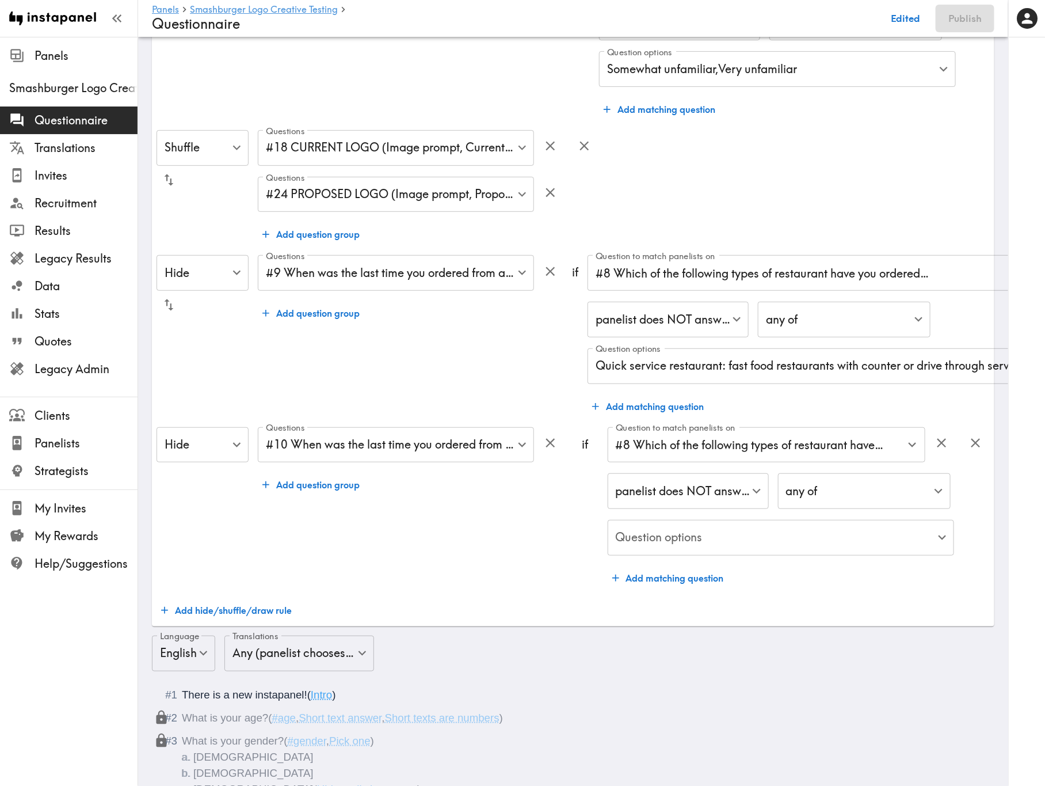
click at [793, 475] on div "Question to match panelists on #8 Which of the following types of restaurant ha…" at bounding box center [781, 508] width 346 height 162
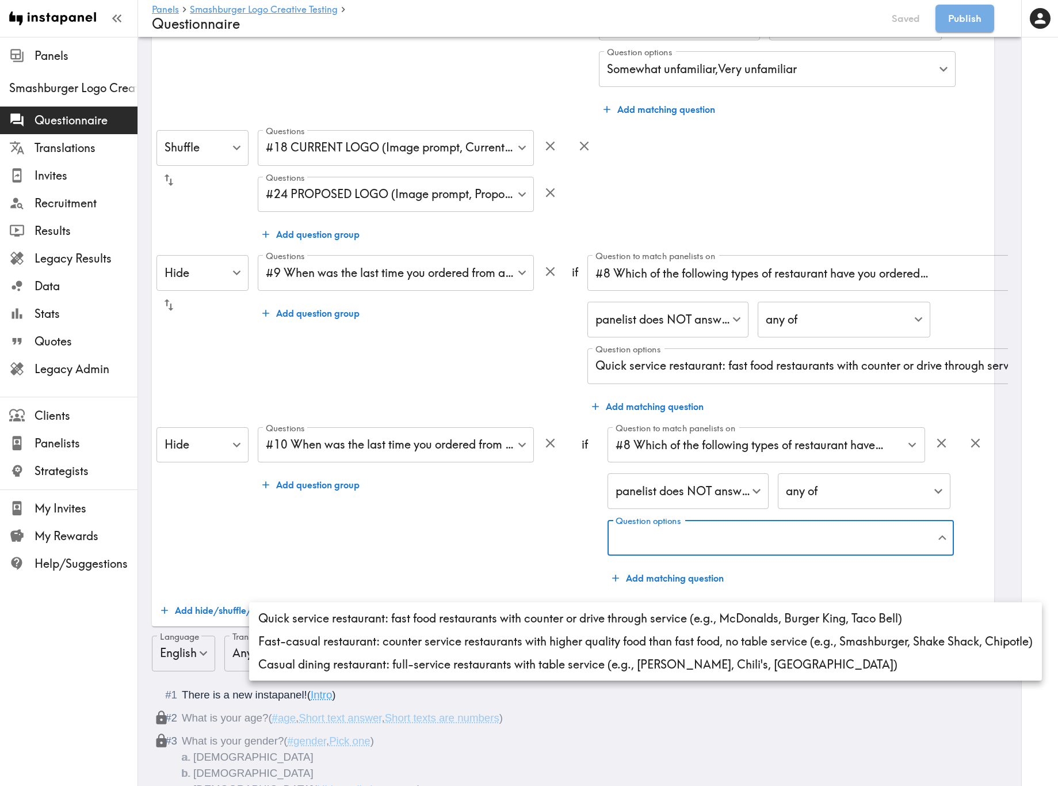
click at [432, 447] on div at bounding box center [529, 393] width 1058 height 786
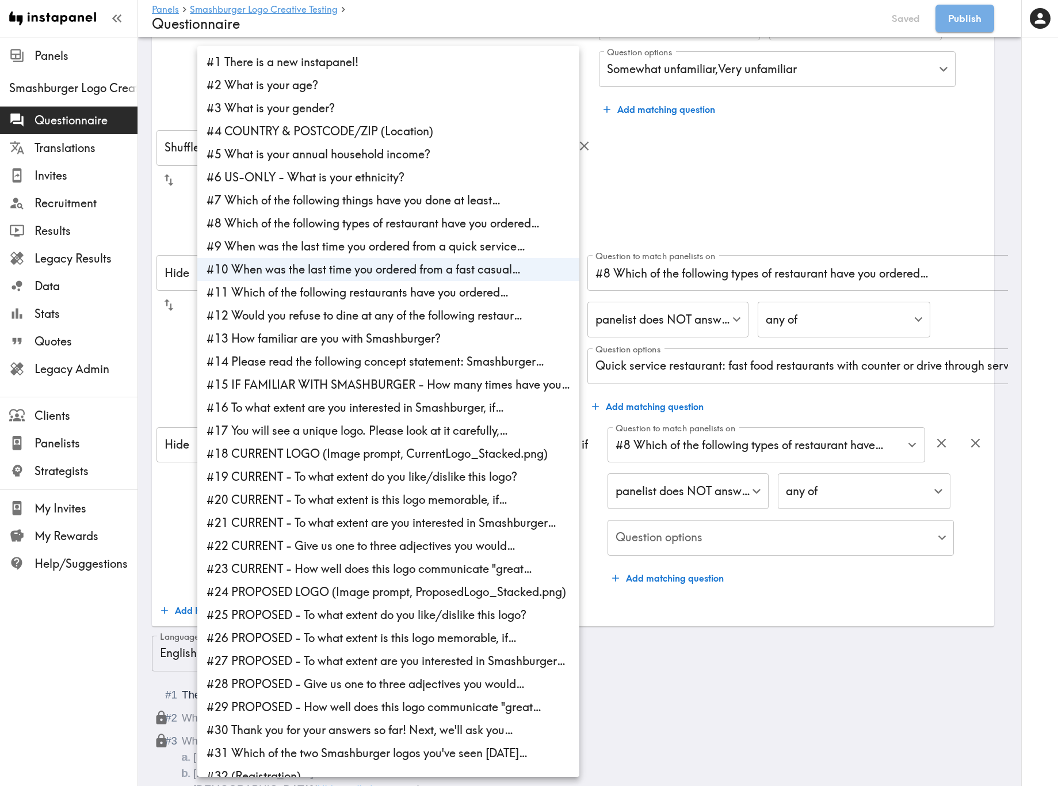
click at [885, 475] on div at bounding box center [529, 393] width 1058 height 786
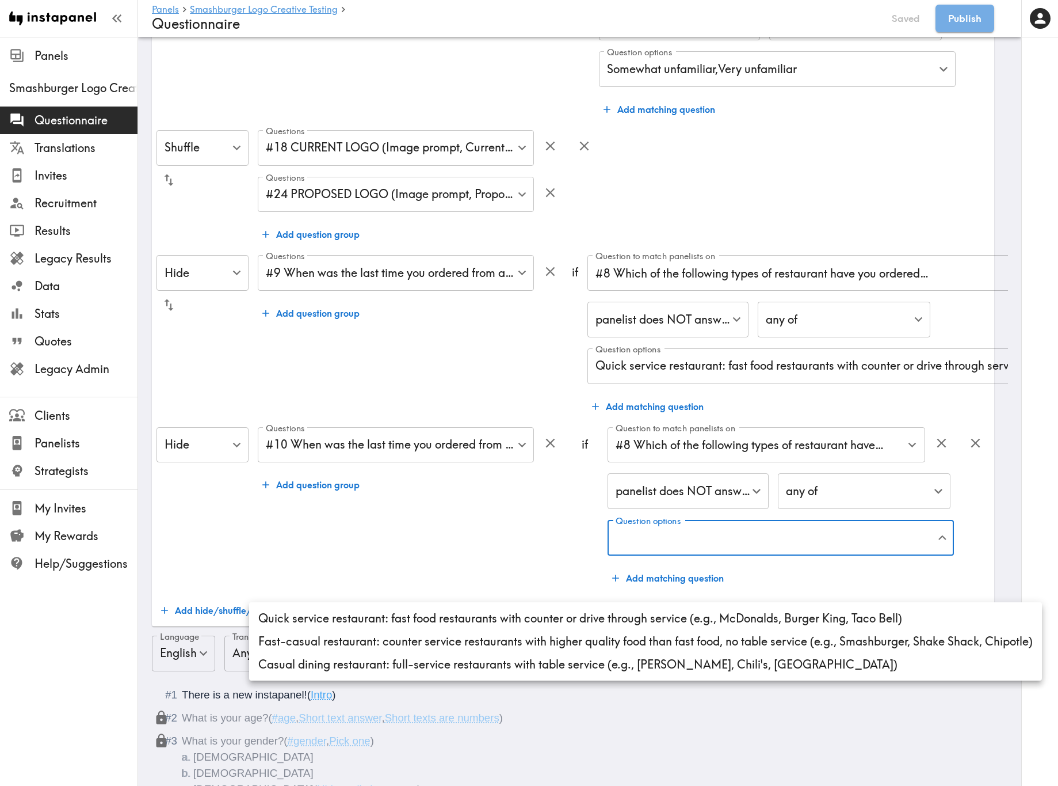
click at [501, 475] on li "Fast-casual restaurant: counter service restaurants with higher quality food th…" at bounding box center [645, 641] width 793 height 23
type input "ffaf681e-2fd8-40ee-90f4-39ea8a682141"
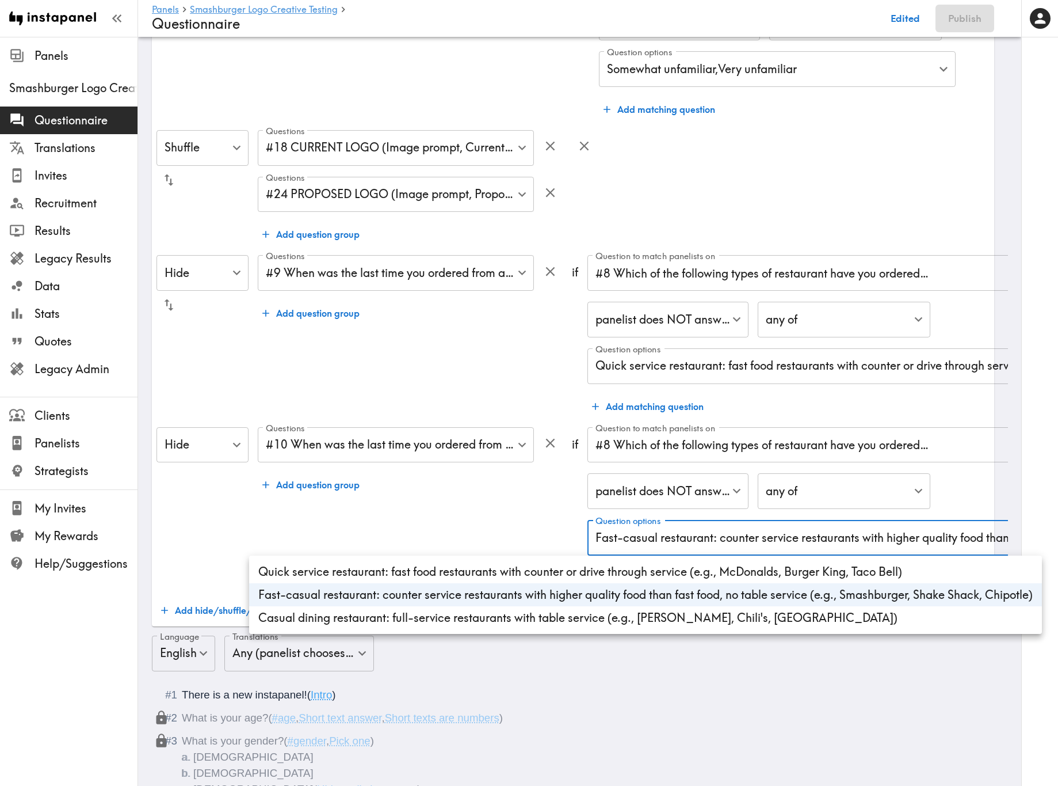
click at [485, 475] on div at bounding box center [529, 393] width 1058 height 786
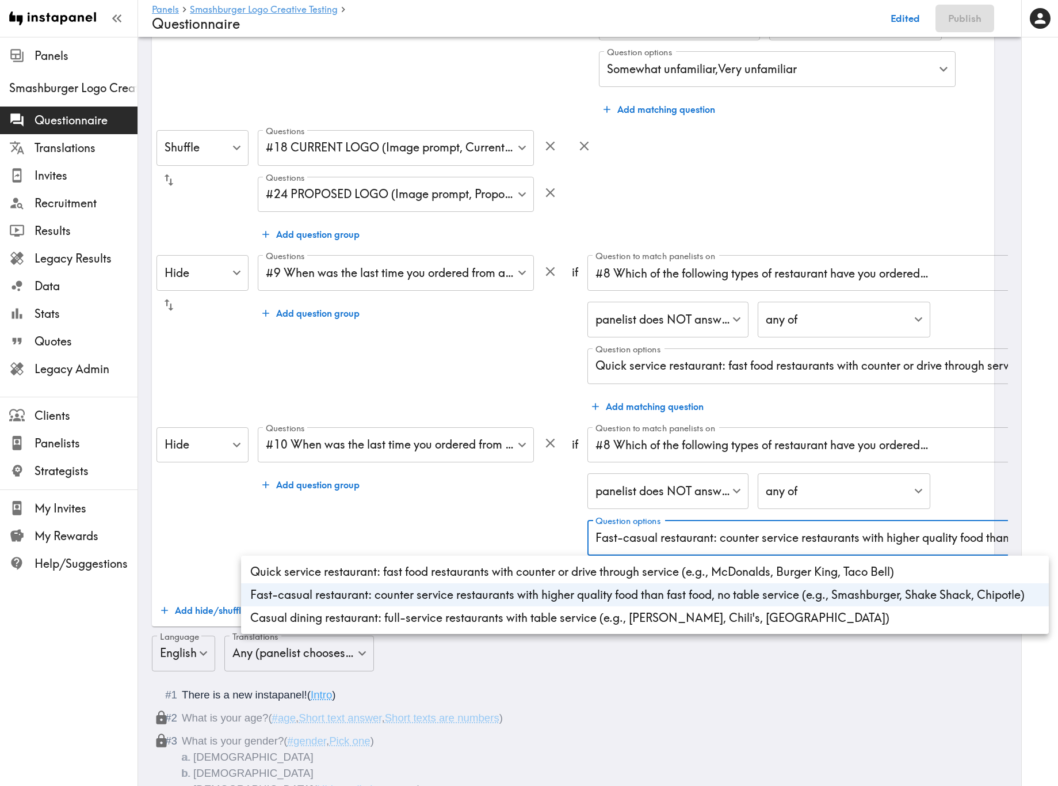
click at [496, 475] on div at bounding box center [529, 393] width 1058 height 786
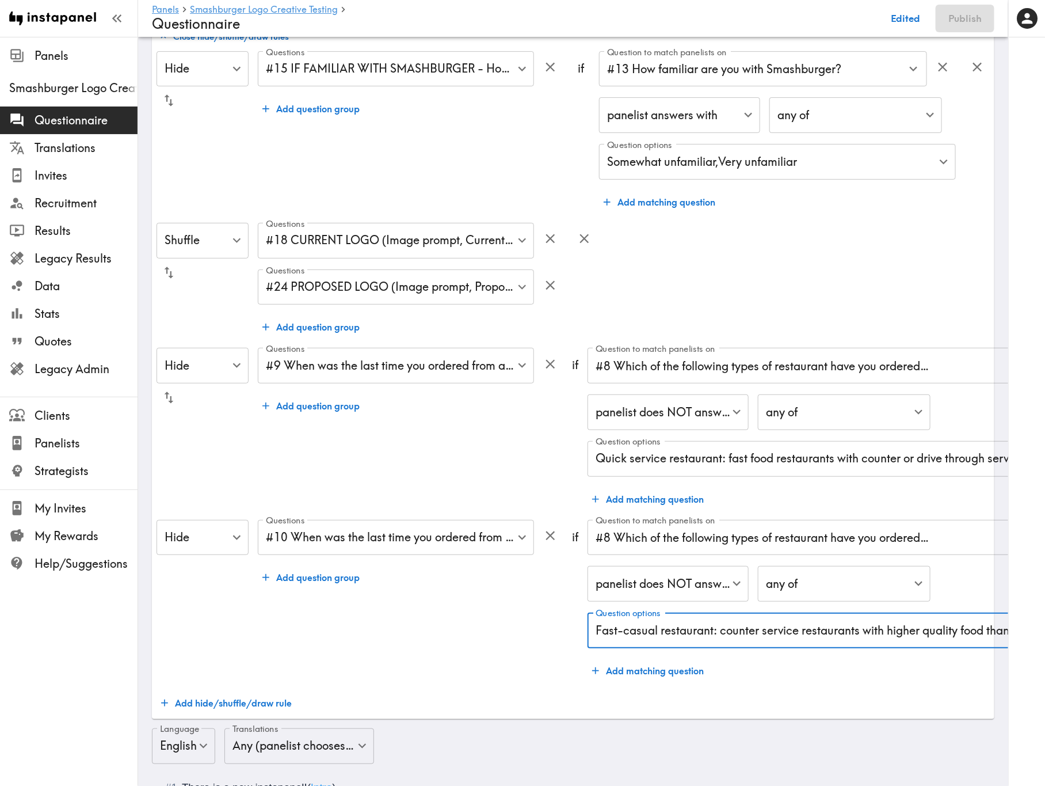
scroll to position [0, 0]
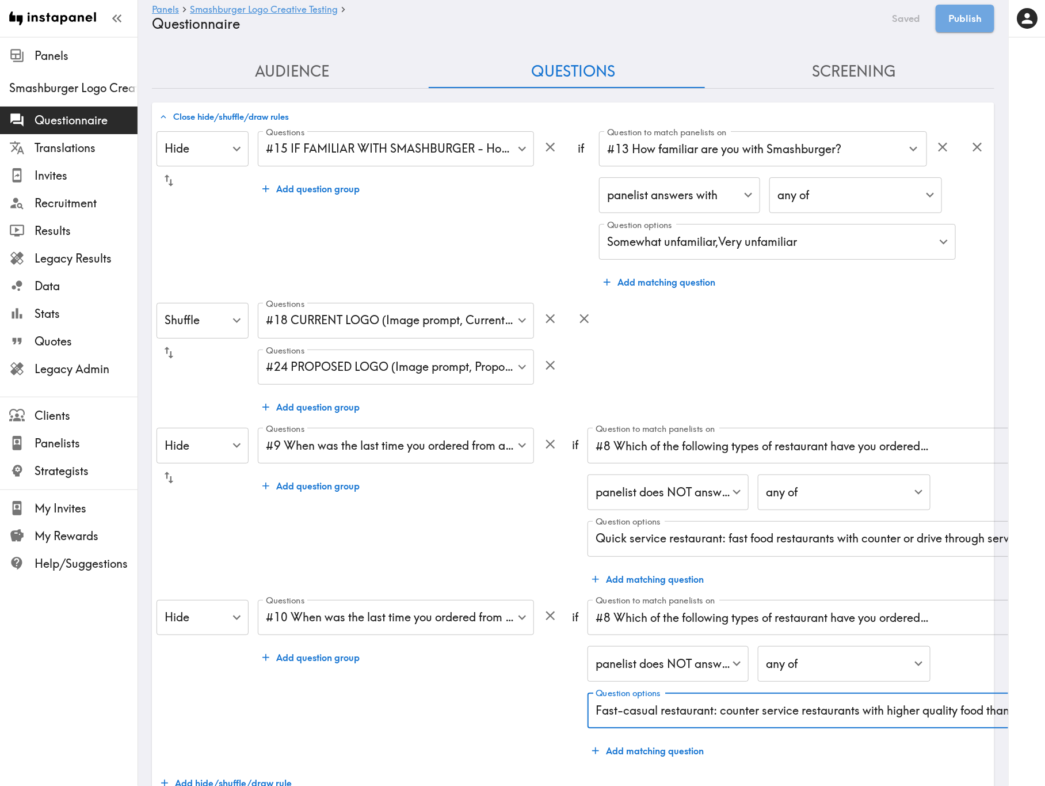
drag, startPoint x: 830, startPoint y: 66, endPoint x: 837, endPoint y: 87, distance: 22.4
click at [830, 64] on button "Screening" at bounding box center [854, 71] width 281 height 33
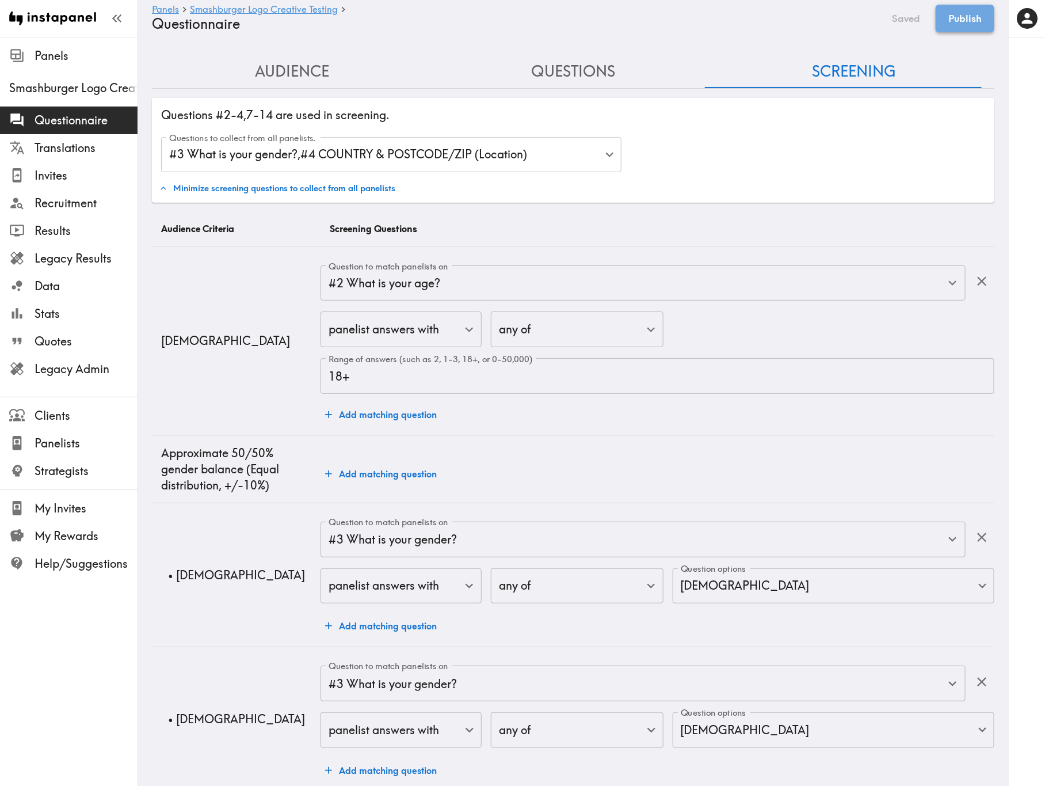
click at [967, 24] on button "Publish" at bounding box center [965, 19] width 59 height 28
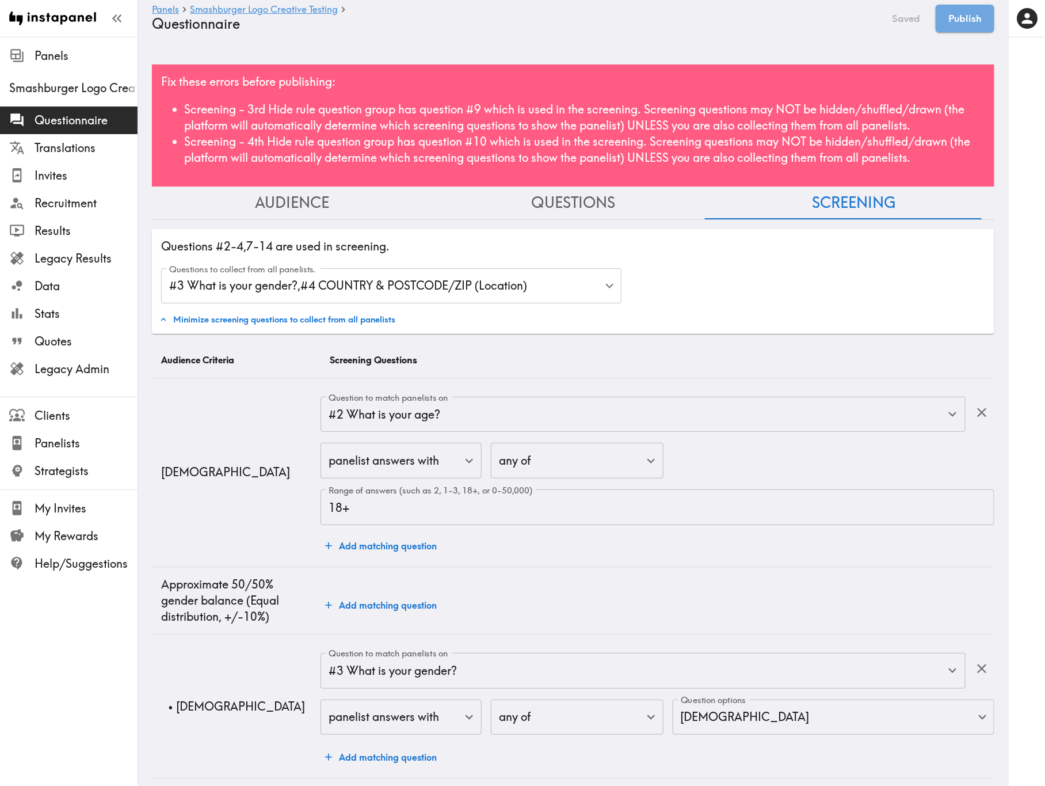
click at [689, 102] on li "Screening - 3rd Hide rule question group has question #9 which is used in the s…" at bounding box center [584, 117] width 801 height 32
click at [691, 89] on div "Fix these errors before publishing: Screening - 3rd Hide rule question group ha…" at bounding box center [573, 125] width 843 height 122
click at [698, 80] on div "Fix these errors before publishing: Screening - 3rd Hide rule question group ha…" at bounding box center [573, 125] width 843 height 122
click at [679, 126] on li "Screening - 3rd Hide rule question group has question #9 which is used in the s…" at bounding box center [584, 117] width 801 height 32
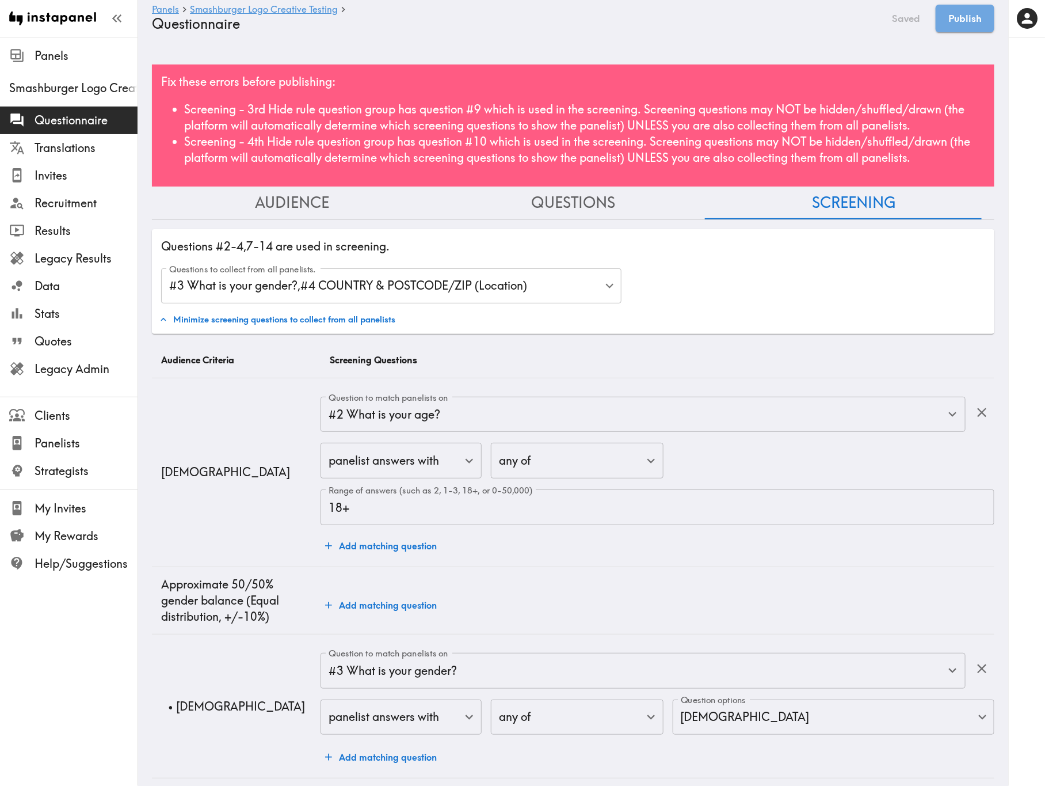
click at [502, 266] on div "Questions to collect from all panelists. #3 What is your gender? , #4 COUNTRY &…" at bounding box center [573, 282] width 833 height 47
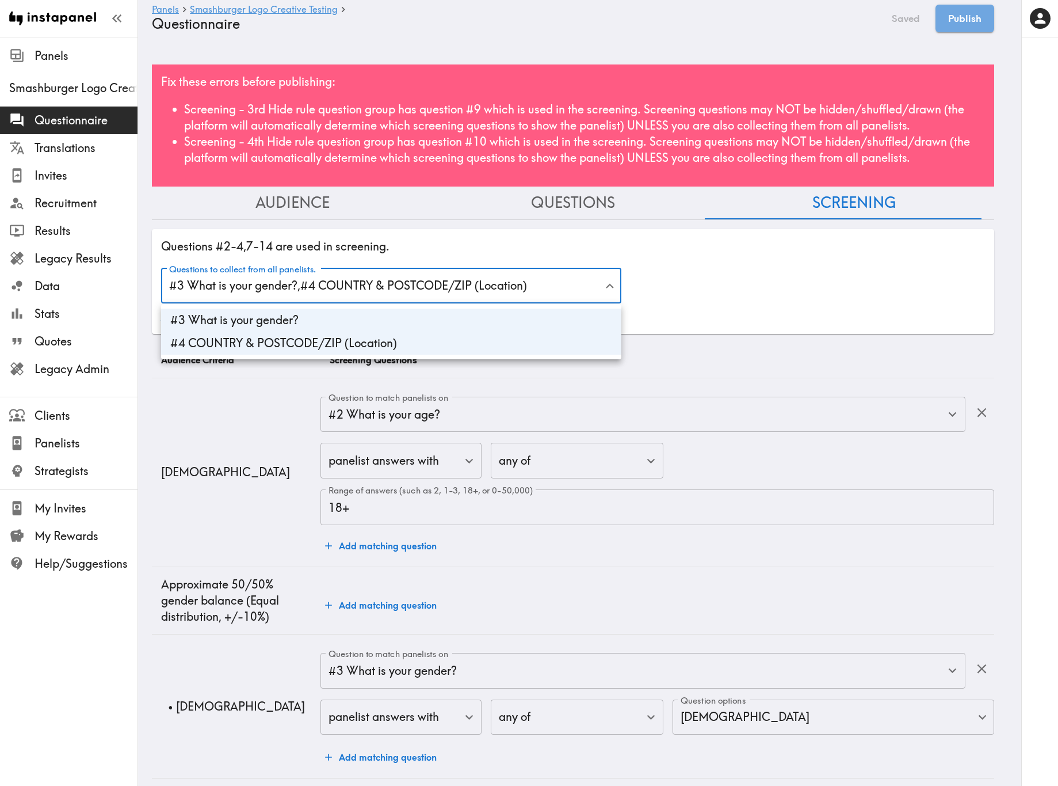
click at [506, 273] on div at bounding box center [529, 393] width 1058 height 786
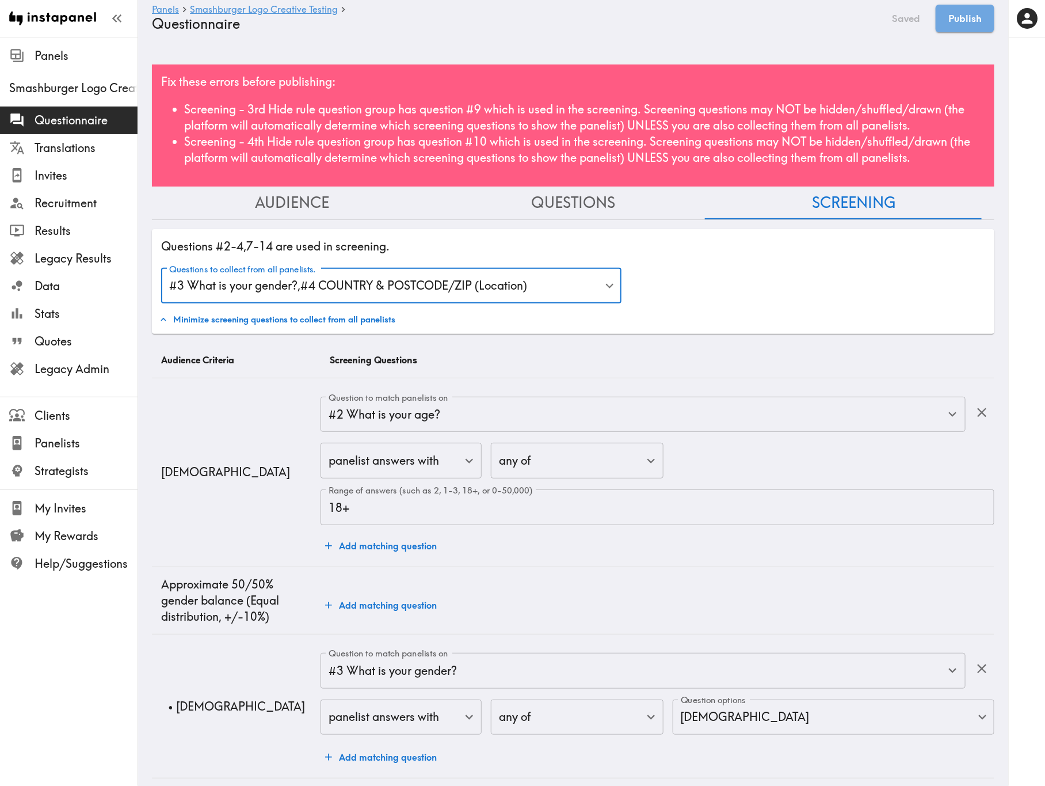
click at [585, 192] on button "Questions" at bounding box center [573, 202] width 281 height 33
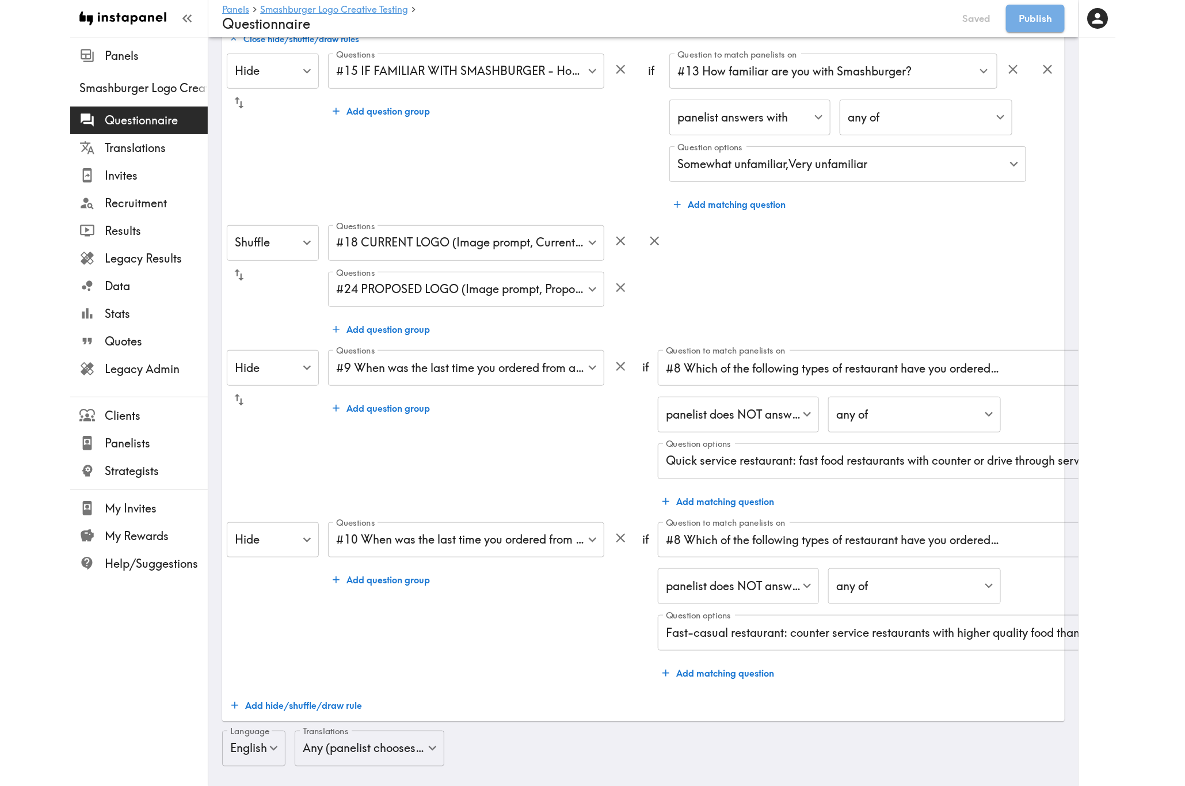
scroll to position [259, 0]
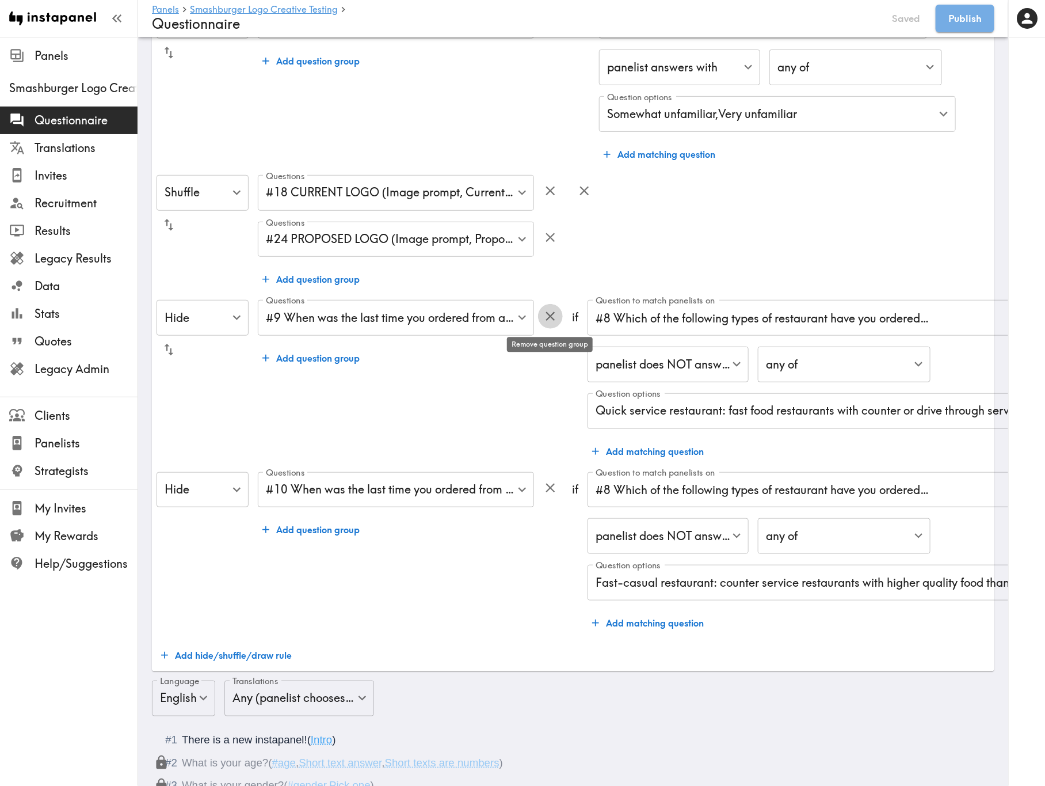
click at [546, 311] on icon "button" at bounding box center [551, 316] width 16 height 16
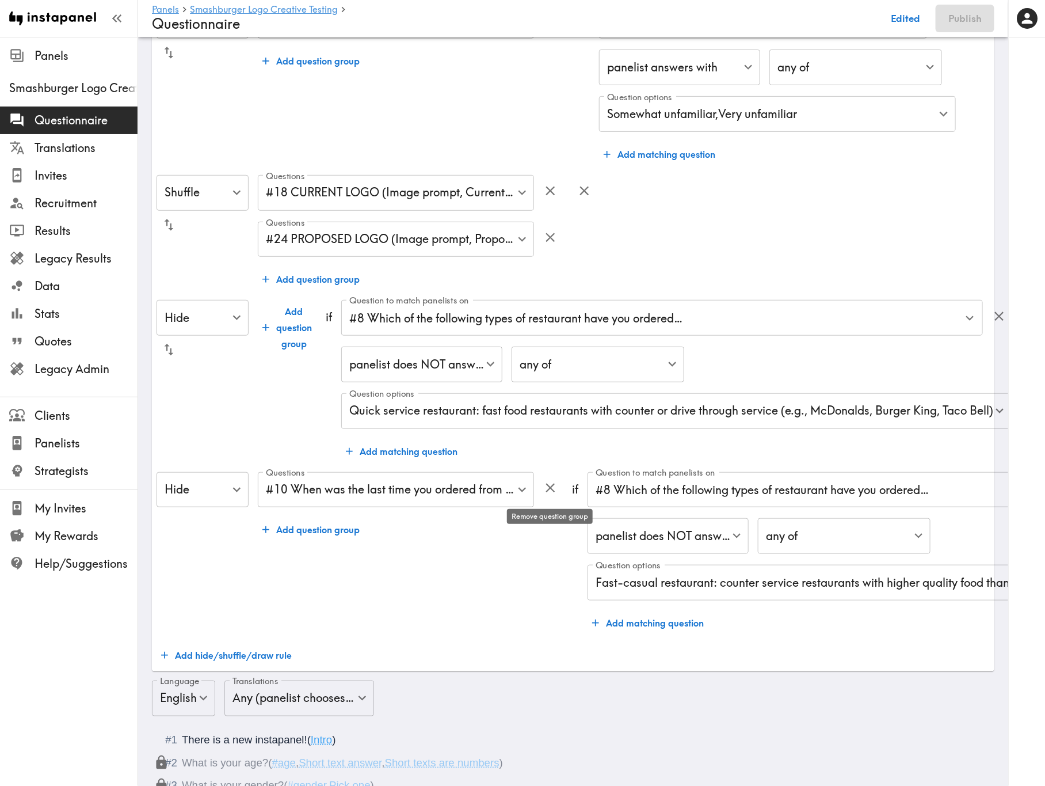
click at [554, 475] on icon "button" at bounding box center [551, 488] width 16 height 16
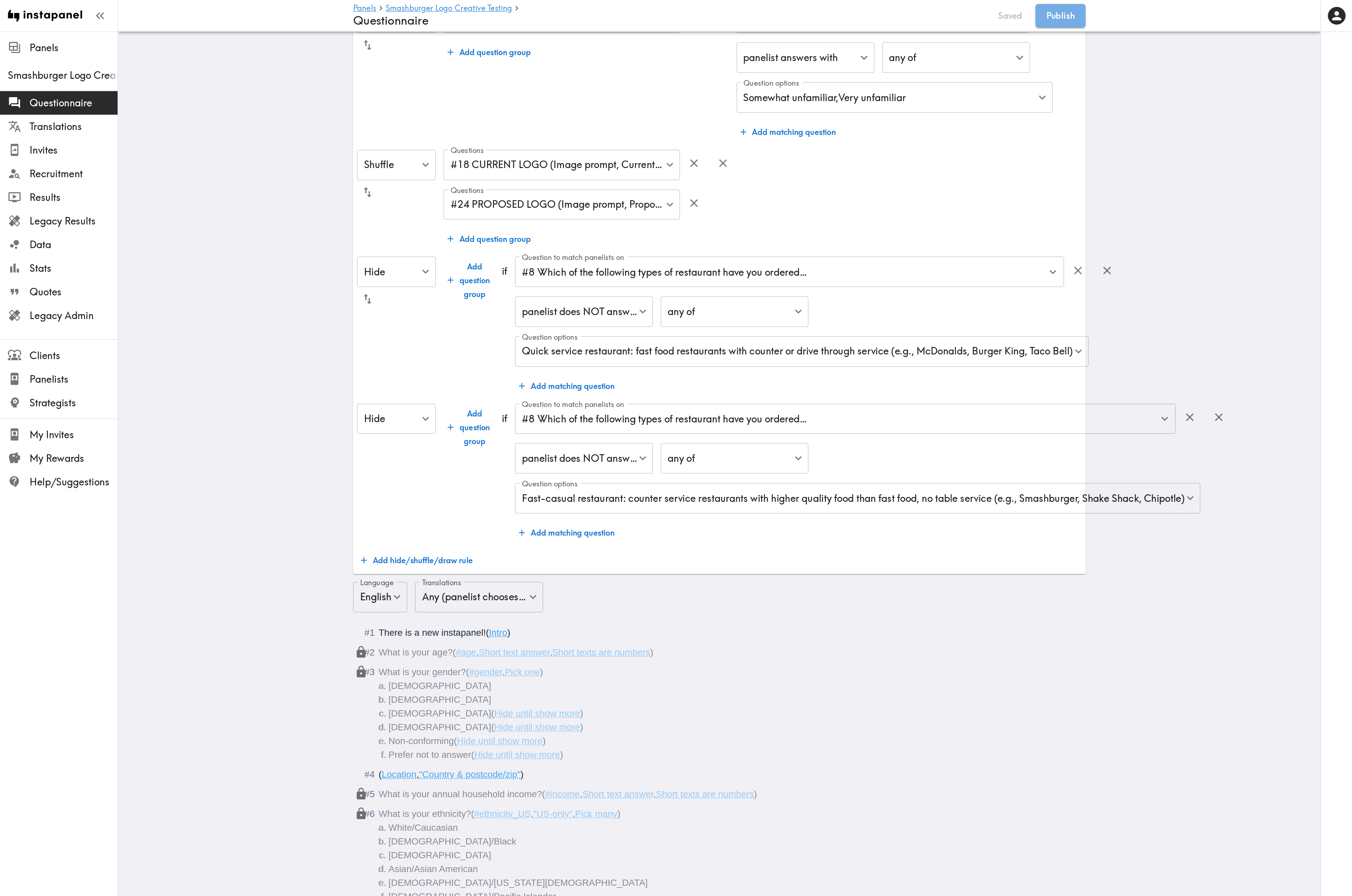
scroll to position [129, 0]
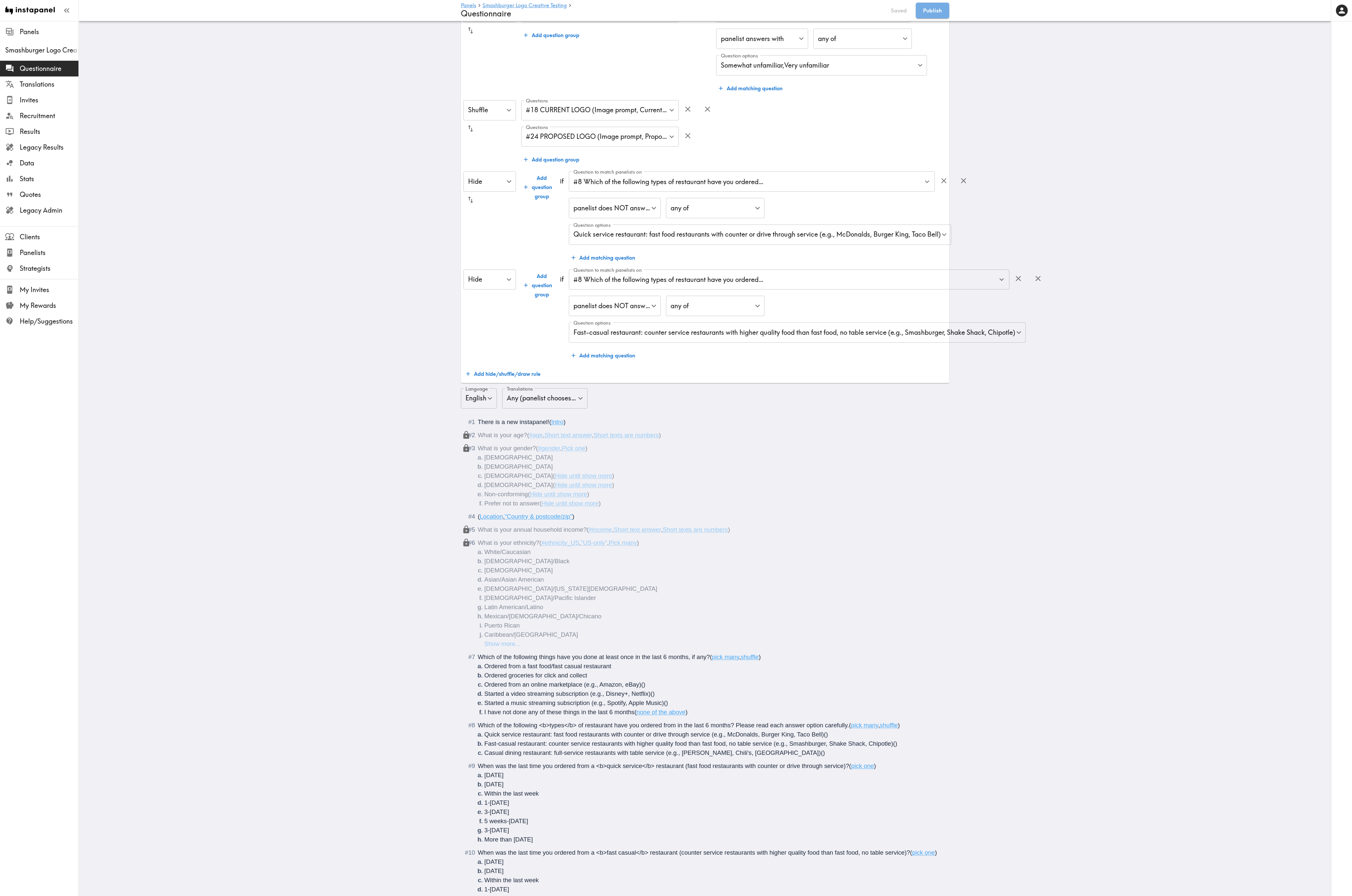
drag, startPoint x: 107, startPoint y: 5, endPoint x: 888, endPoint y: 369, distance: 861.7
click at [567, 271] on div "Question to match panelists on #8 Which of the following types of restaurant ha…" at bounding box center [797, 315] width 457 height 92
click at [567, 271] on icon "button" at bounding box center [1038, 279] width 9 height 9
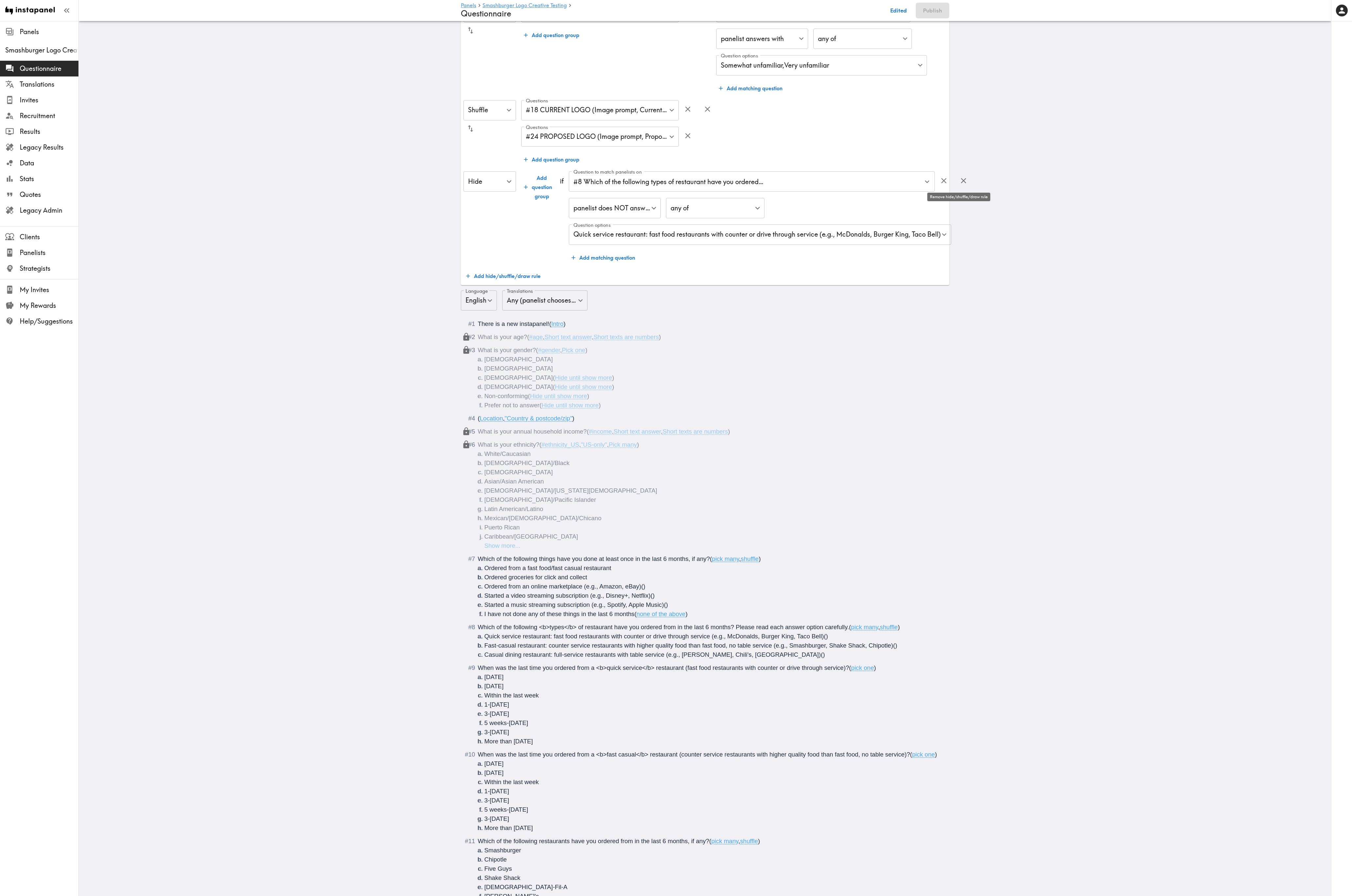
click at [567, 182] on icon "button" at bounding box center [963, 180] width 5 height 5
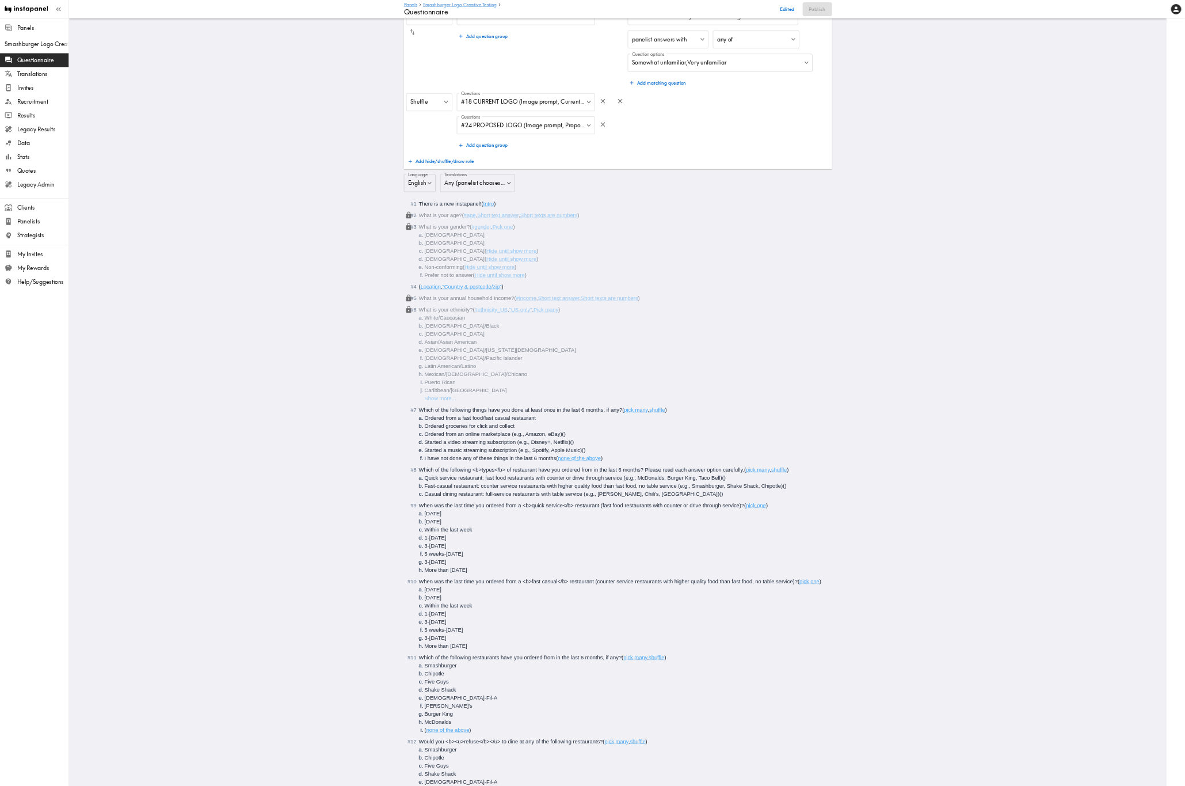
scroll to position [0, 0]
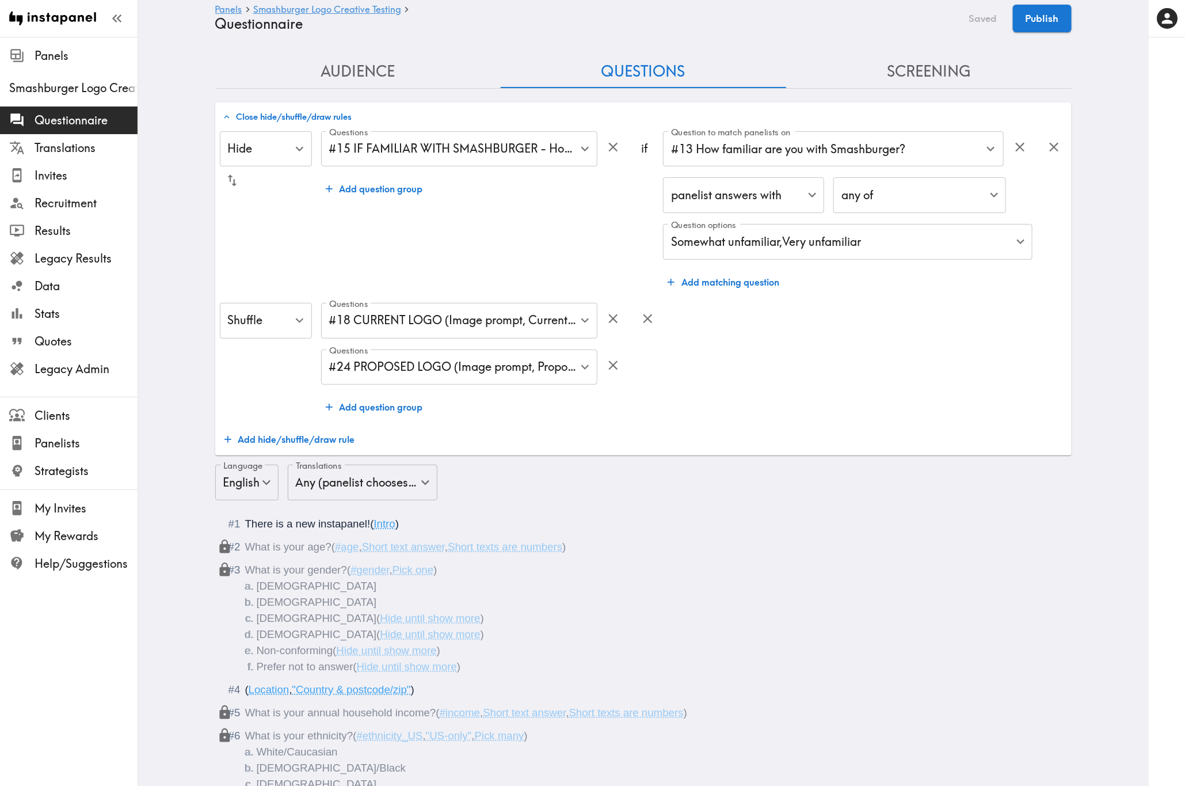
drag, startPoint x: 2281, startPoint y: 12, endPoint x: 668, endPoint y: 51, distance: 1613.0
click at [940, 71] on button "Screening" at bounding box center [928, 71] width 285 height 33
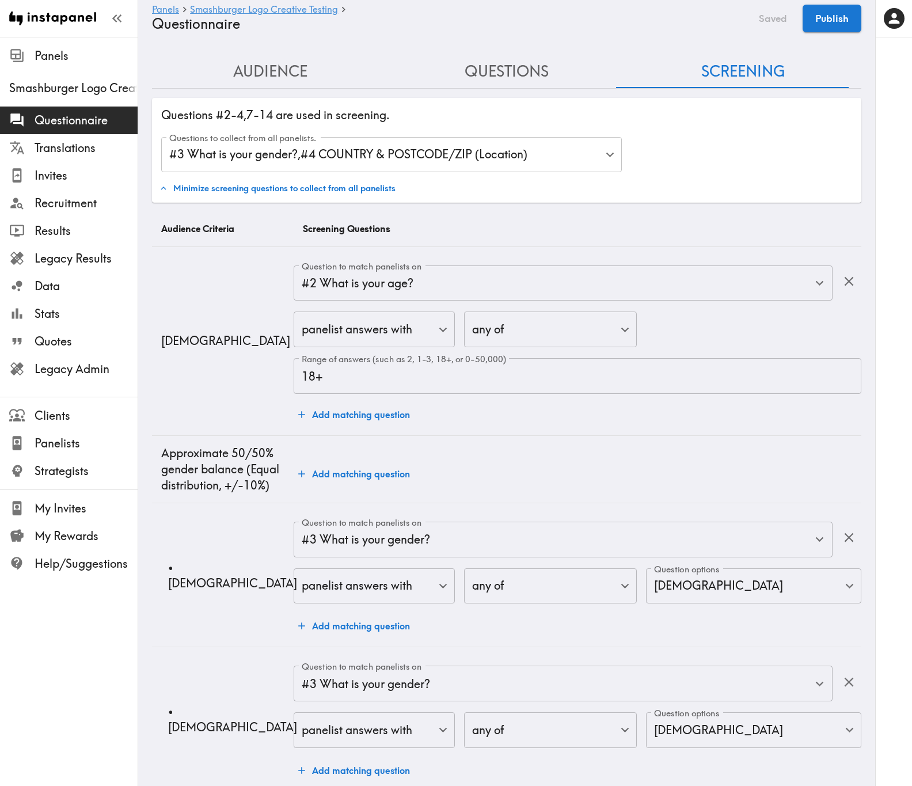
click at [260, 78] on button "Audience" at bounding box center [270, 71] width 237 height 33
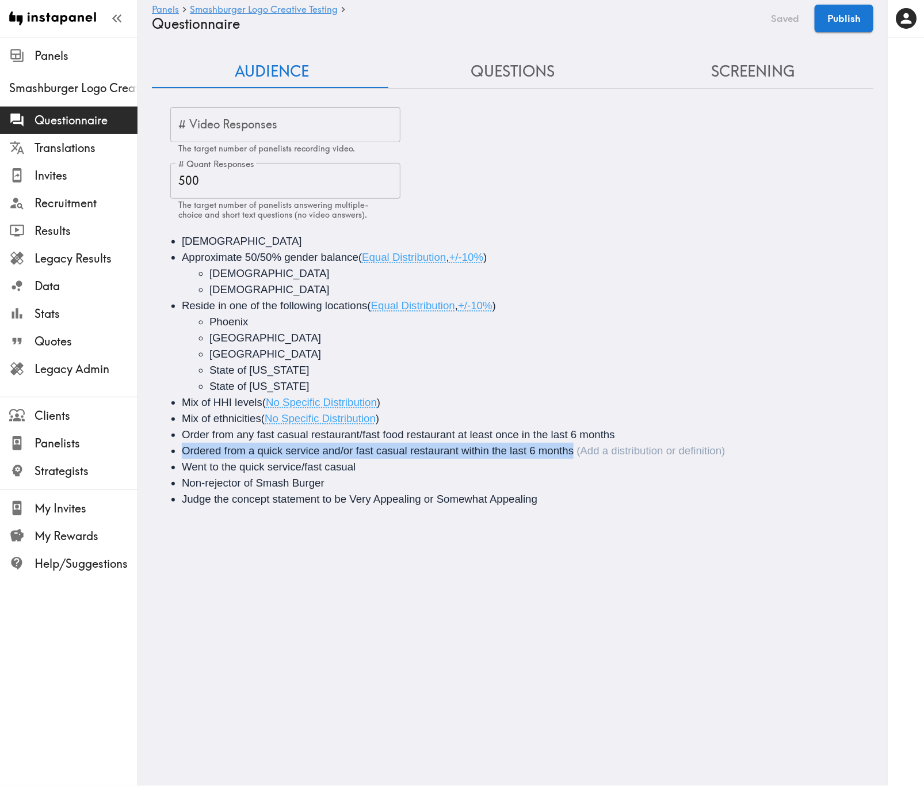
drag, startPoint x: 581, startPoint y: 451, endPoint x: 167, endPoint y: 449, distance: 413.2
click at [167, 449] on ul "18+ years old Approximate 50/50% gender balance ( Equal Distribution , +/-10% )…" at bounding box center [513, 370] width 694 height 274
click at [187, 452] on span "Ordered from a quick service and/or fast casual restaurant within the last 6 mo…" at bounding box center [378, 450] width 392 height 12
drag, startPoint x: 530, startPoint y: 451, endPoint x: 572, endPoint y: 449, distance: 42.0
click at [572, 449] on span "Ordered from a quick service and/or fast casual restaurant within the last 6 mo…" at bounding box center [378, 450] width 392 height 12
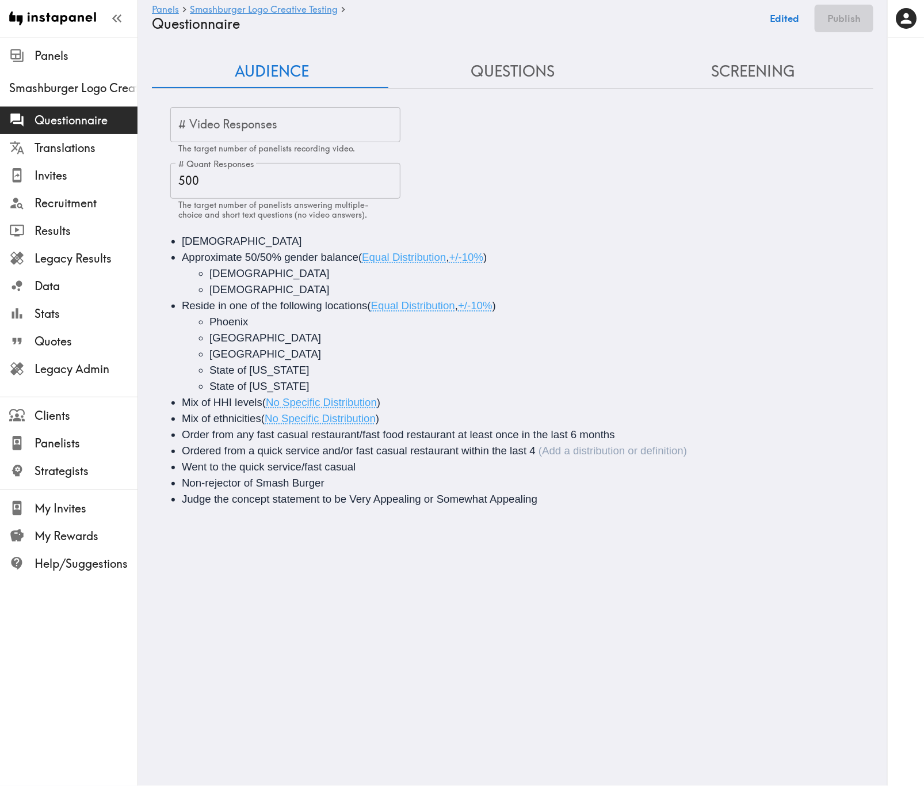
click at [187, 454] on span "Ordered from a quick service and/or fast casual restaurant within the last 4" at bounding box center [359, 450] width 354 height 12
click at [182, 451] on span "Ordered from a quick service and/or fast casual restaurant within the last 4" at bounding box center [359, 450] width 354 height 12
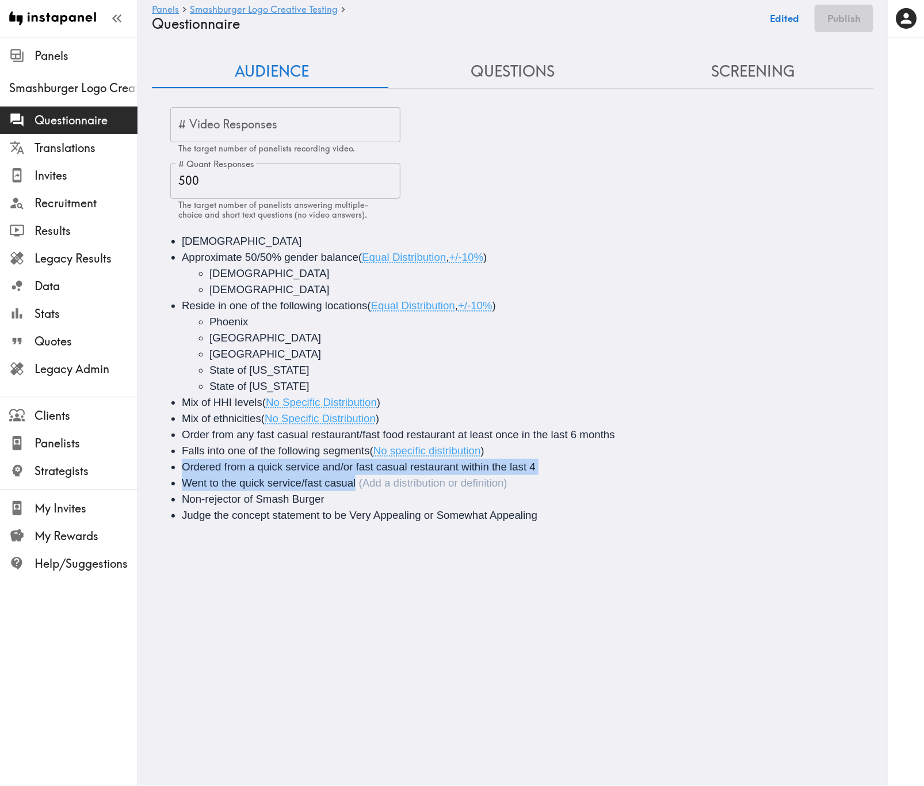
drag, startPoint x: 355, startPoint y: 485, endPoint x: 183, endPoint y: 468, distance: 172.4
click at [183, 468] on ul "18+ years old Approximate 50/50% gender balance ( Equal Distribution , +/-10% )…" at bounding box center [513, 378] width 694 height 290
click at [186, 470] on span "Ordered from a quick service and/or fast casual restaurant within the last 4" at bounding box center [359, 466] width 354 height 12
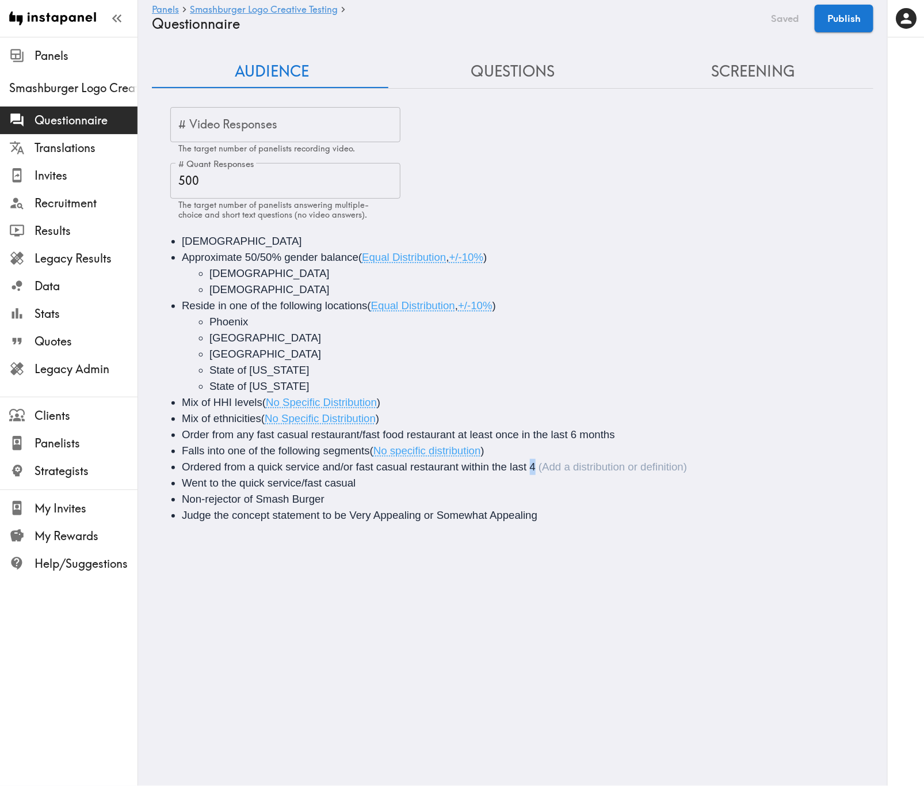
click at [532, 466] on span "Ordered from a quick service and/or fast casual restaurant within the last 4" at bounding box center [359, 466] width 354 height 12
click at [371, 475] on li "Went to the quick service/fast casual" at bounding box center [529, 483] width 694 height 16
drag, startPoint x: 354, startPoint y: 484, endPoint x: 223, endPoint y: 477, distance: 131.4
click at [223, 475] on span "Went to the quick service/fast casual" at bounding box center [269, 483] width 174 height 12
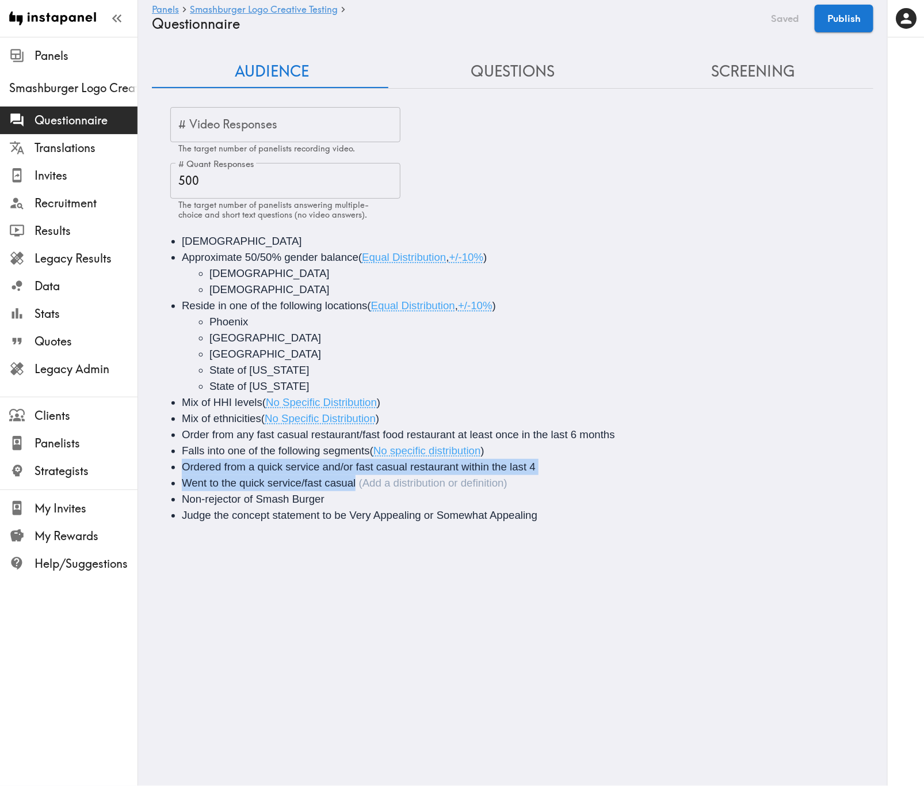
drag, startPoint x: 356, startPoint y: 482, endPoint x: 181, endPoint y: 470, distance: 174.8
click at [181, 470] on ul "18+ years old Approximate 50/50% gender balance ( Equal Distribution , +/-10% )…" at bounding box center [513, 378] width 694 height 290
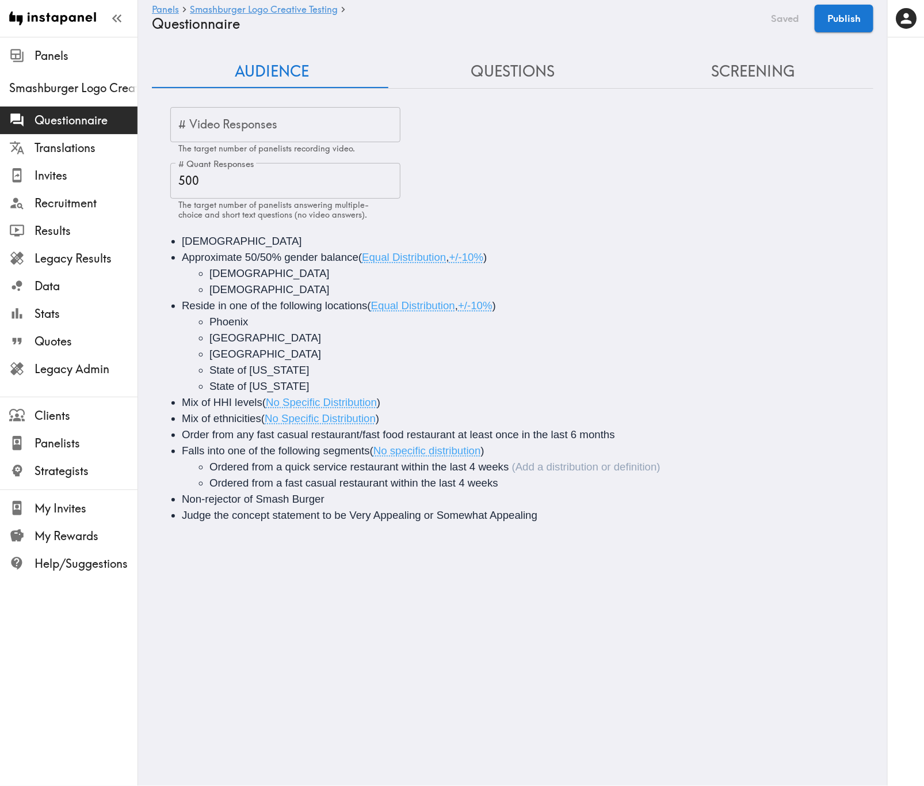
click at [784, 69] on button "Screening" at bounding box center [753, 71] width 241 height 33
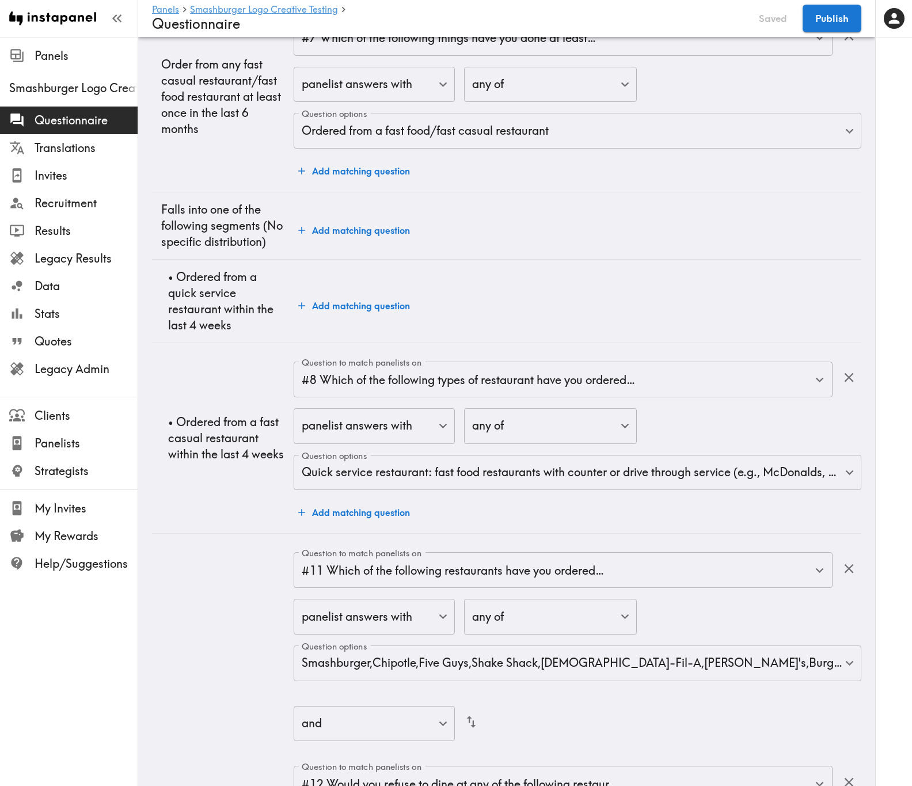
scroll to position [2158, 0]
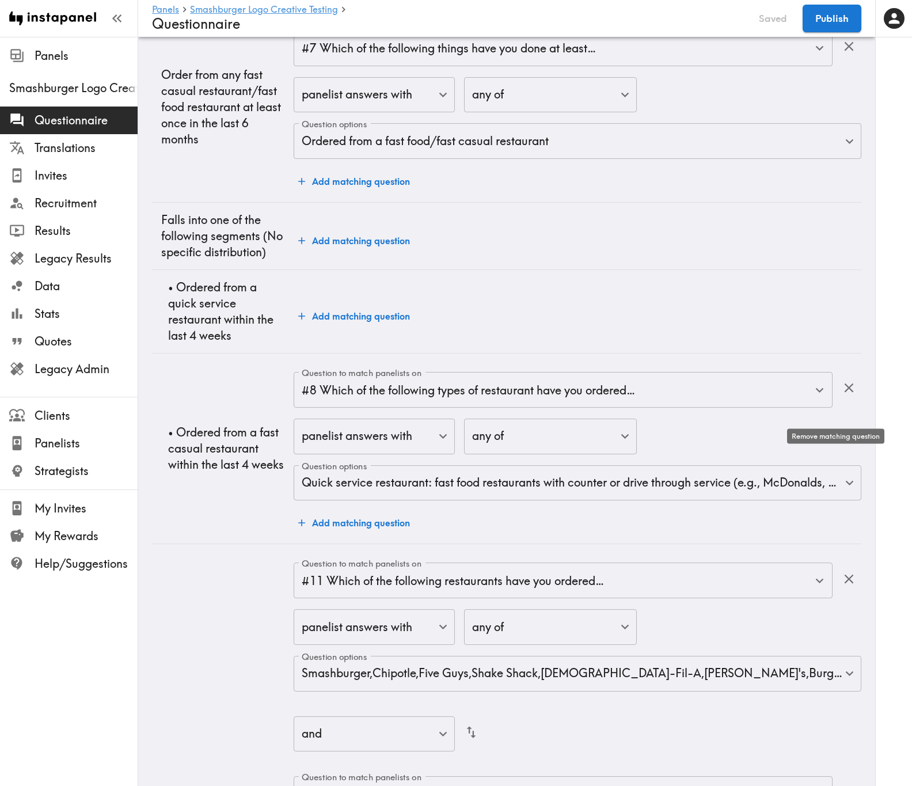
click at [841, 395] on icon "button" at bounding box center [849, 388] width 16 height 16
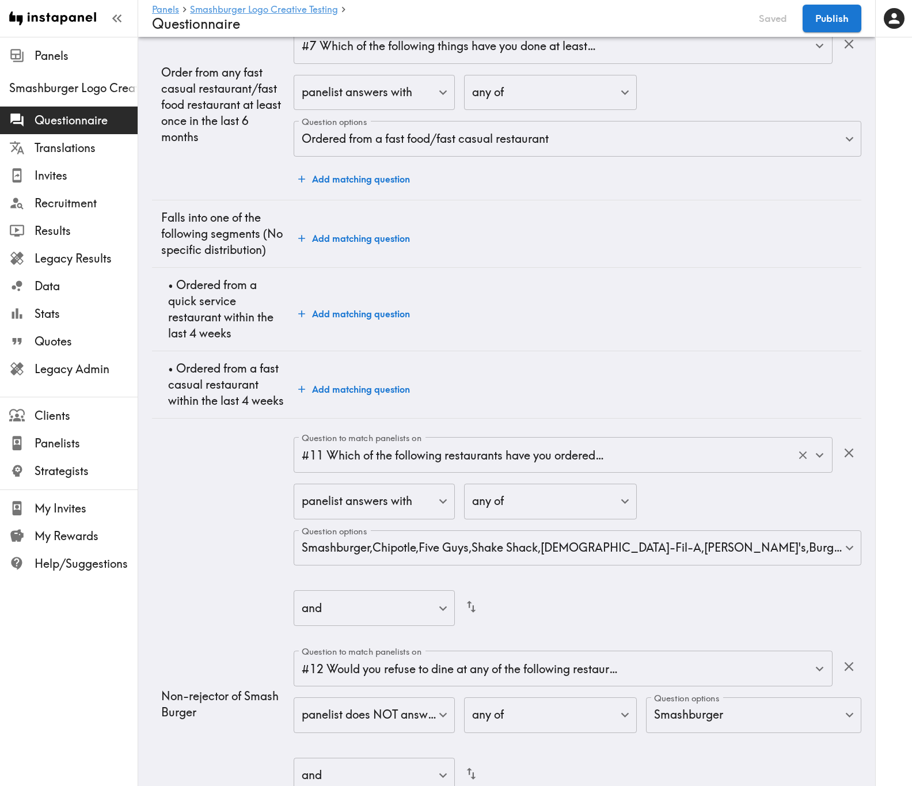
scroll to position [2143, 0]
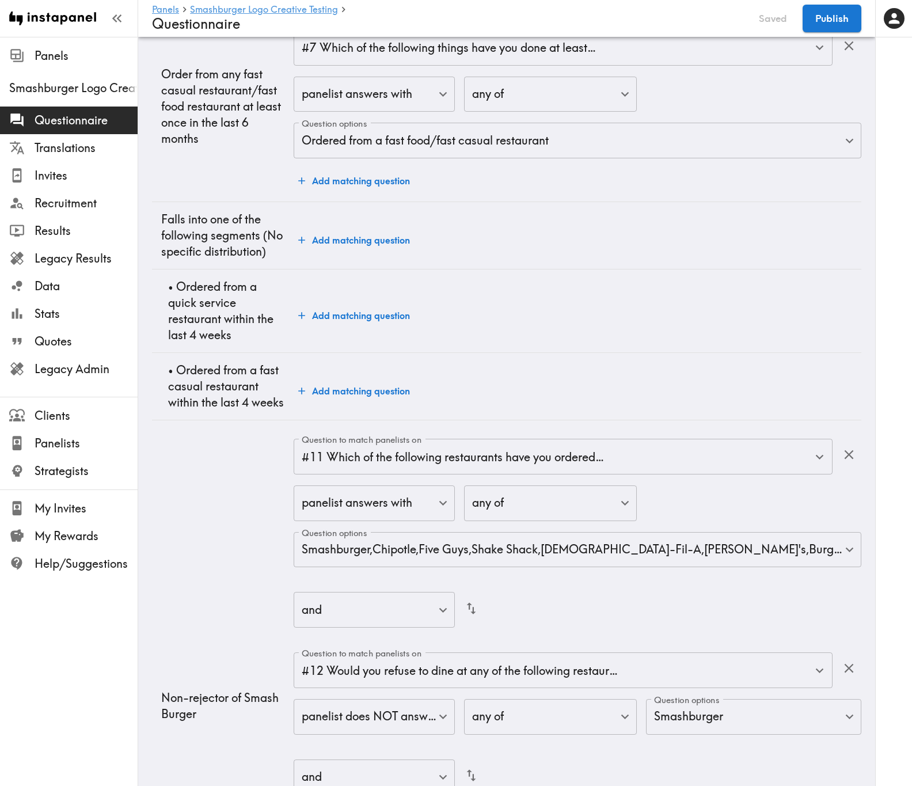
click at [382, 323] on button "Add matching question" at bounding box center [354, 315] width 121 height 23
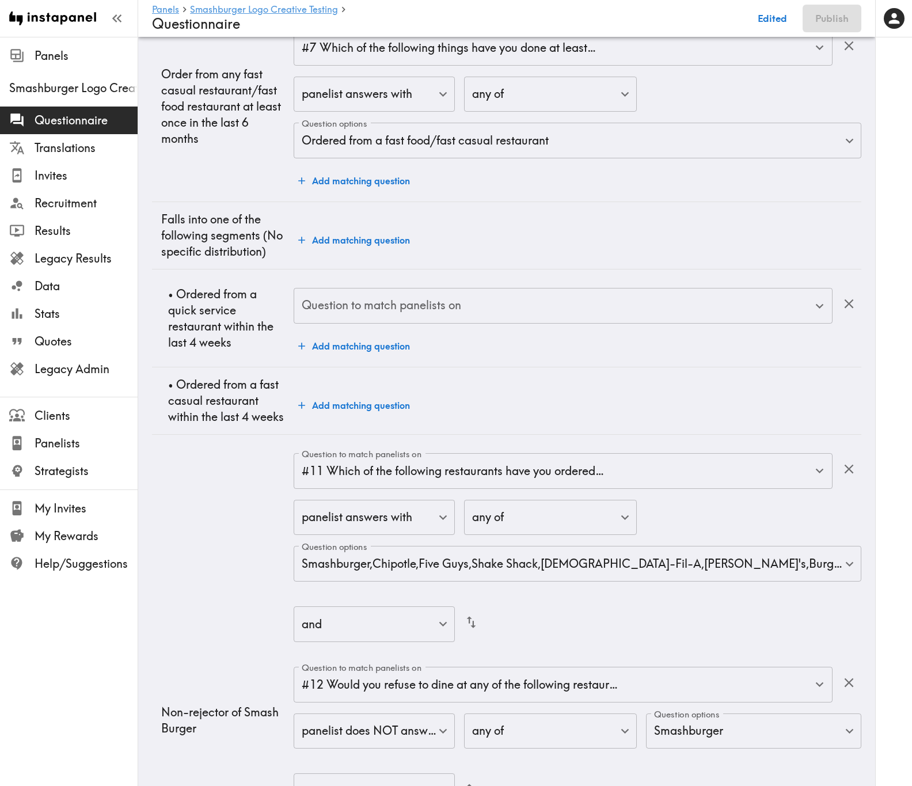
click at [443, 323] on div "Question to match panelists on" at bounding box center [563, 306] width 539 height 36
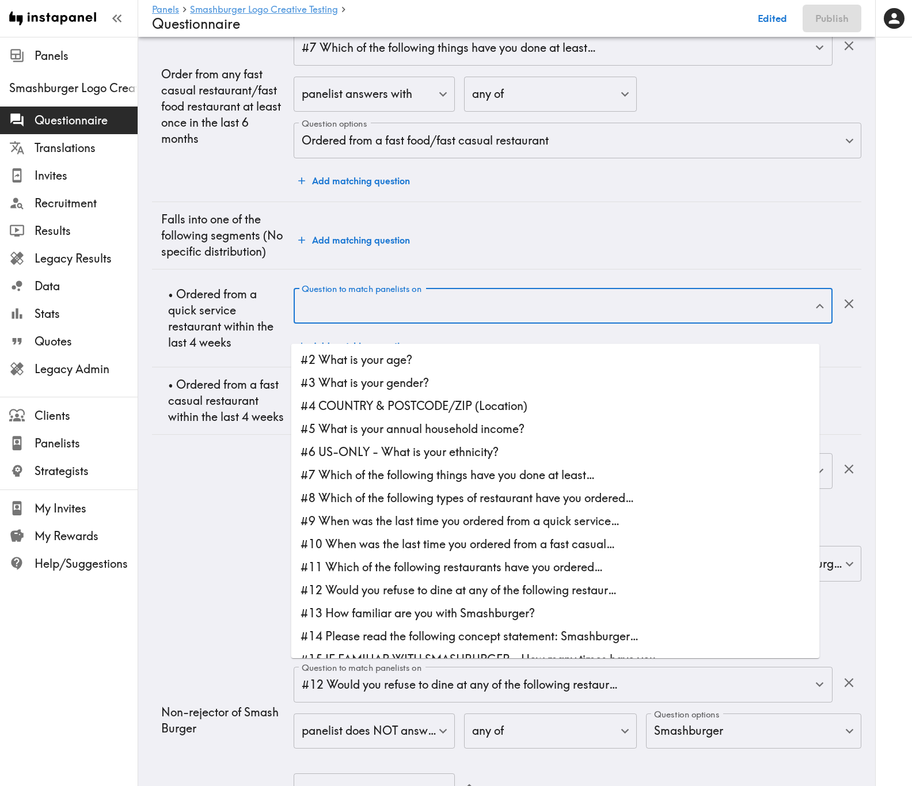
click at [460, 475] on li "#8 Which of the following types of restaurant have you ordered…" at bounding box center [555, 497] width 528 height 23
type input "#8 Which of the following types of restaurant have you ordered…"
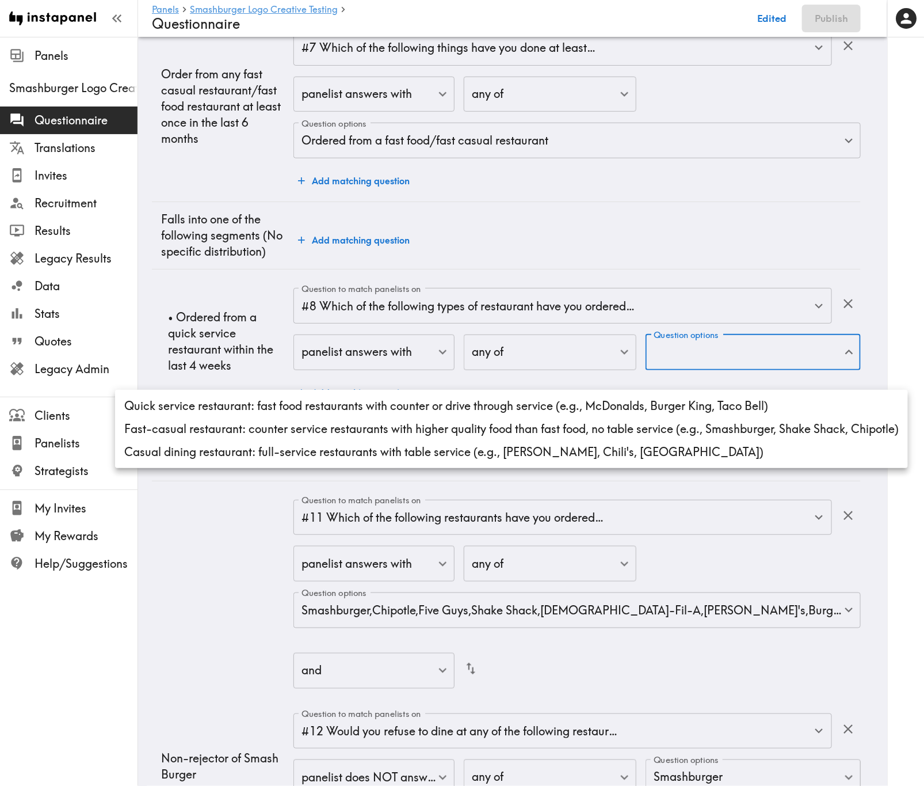
click at [706, 403] on li "Quick service restaurant: fast food restaurants with counter or drive through s…" at bounding box center [511, 405] width 793 height 23
type input "acc369cf-4eb7-48b3-a26a-29e648a2343d"
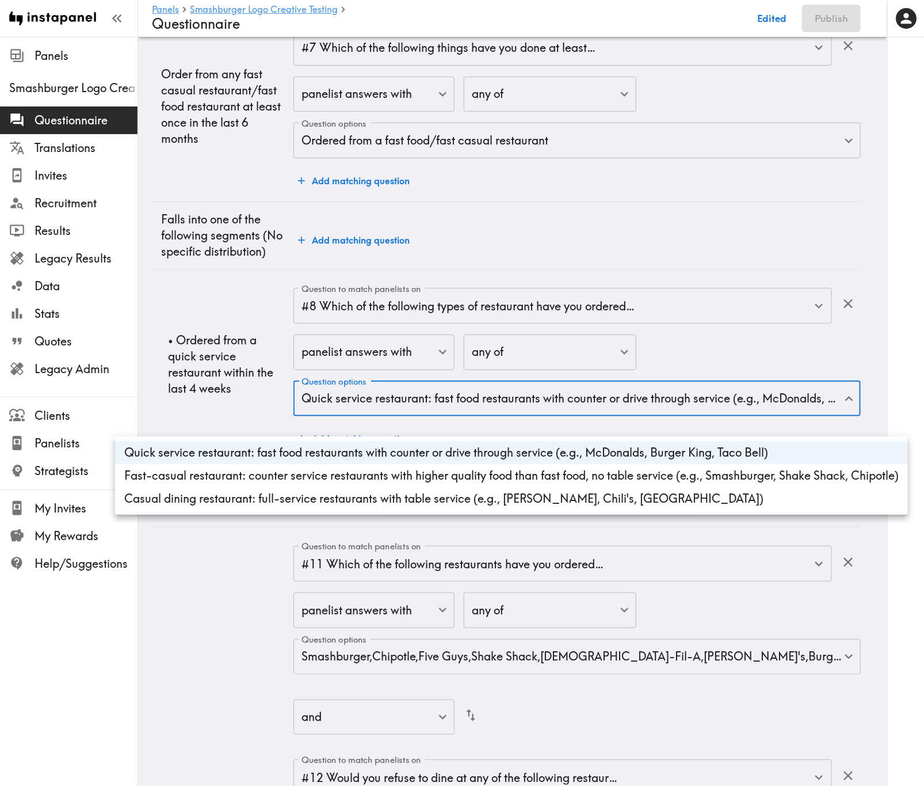
click at [228, 323] on div at bounding box center [462, 393] width 924 height 786
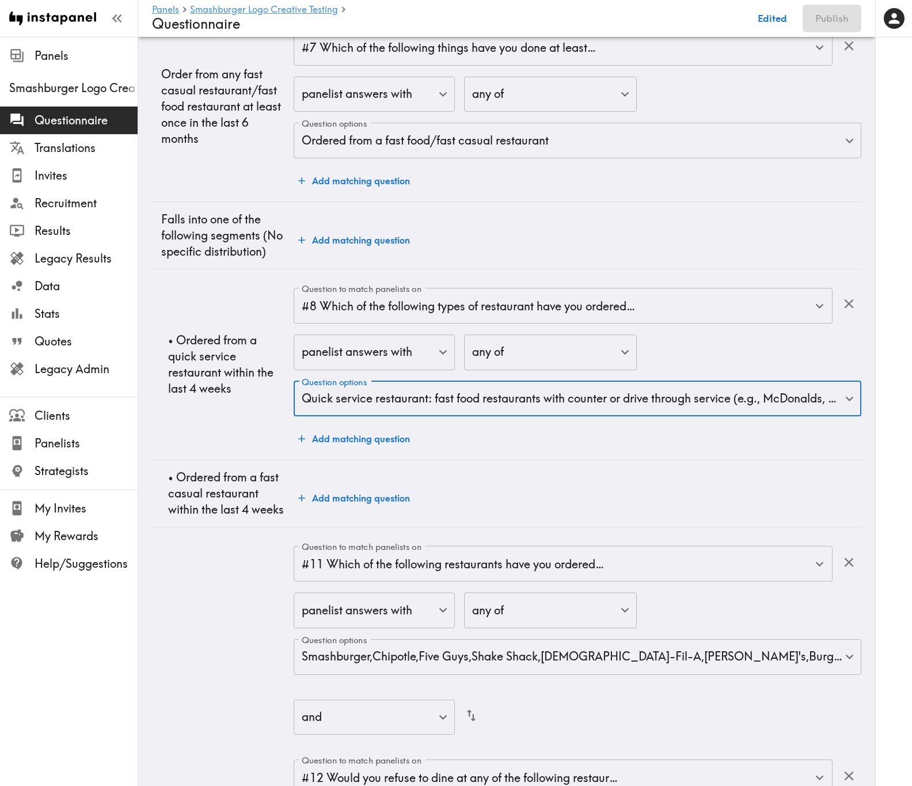
click at [366, 446] on div "Question to match panelists on #8 Which of the following types of restaurant ha…" at bounding box center [577, 369] width 567 height 162
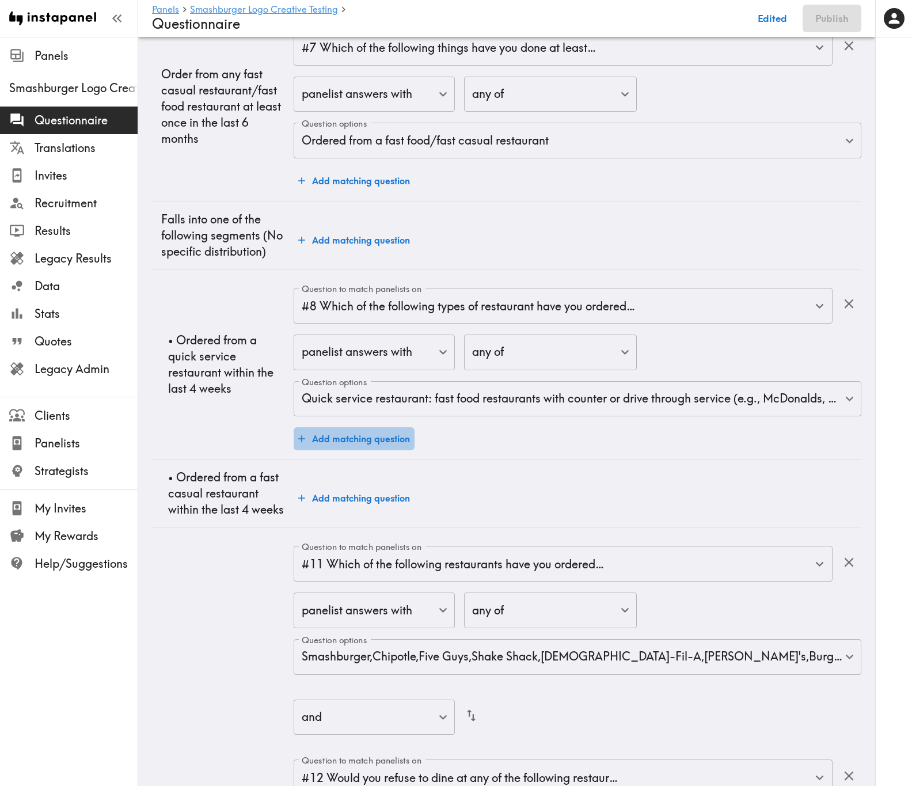
click at [367, 450] on button "Add matching question" at bounding box center [354, 438] width 121 height 23
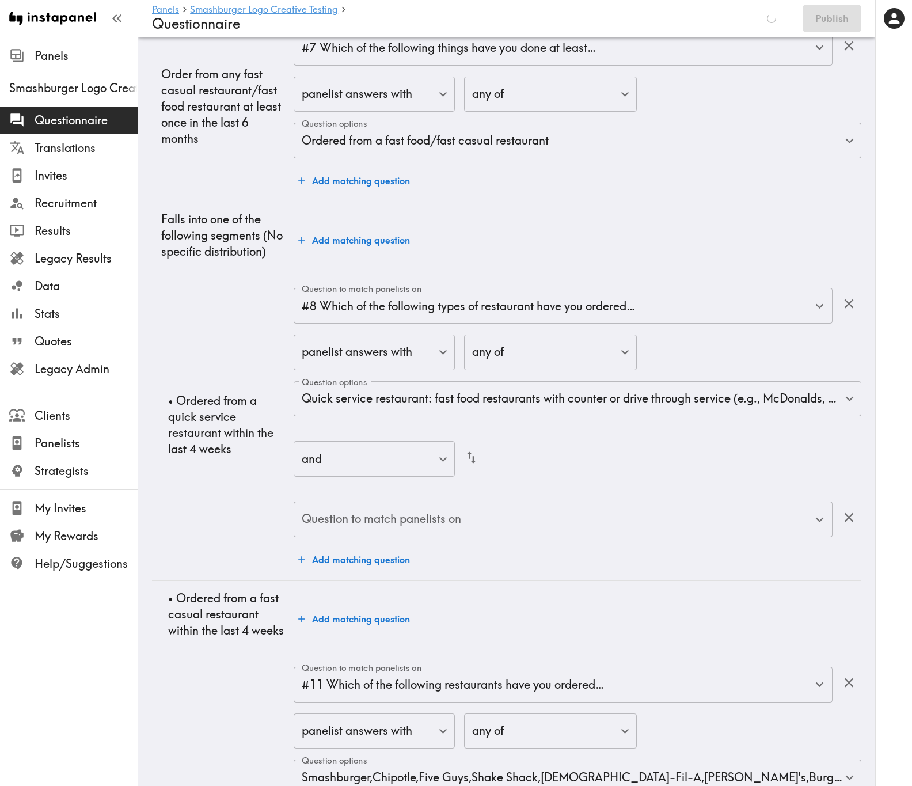
click at [539, 475] on div "Question to match panelists on #8 Which of the following types of restaurant ha…" at bounding box center [577, 429] width 567 height 283
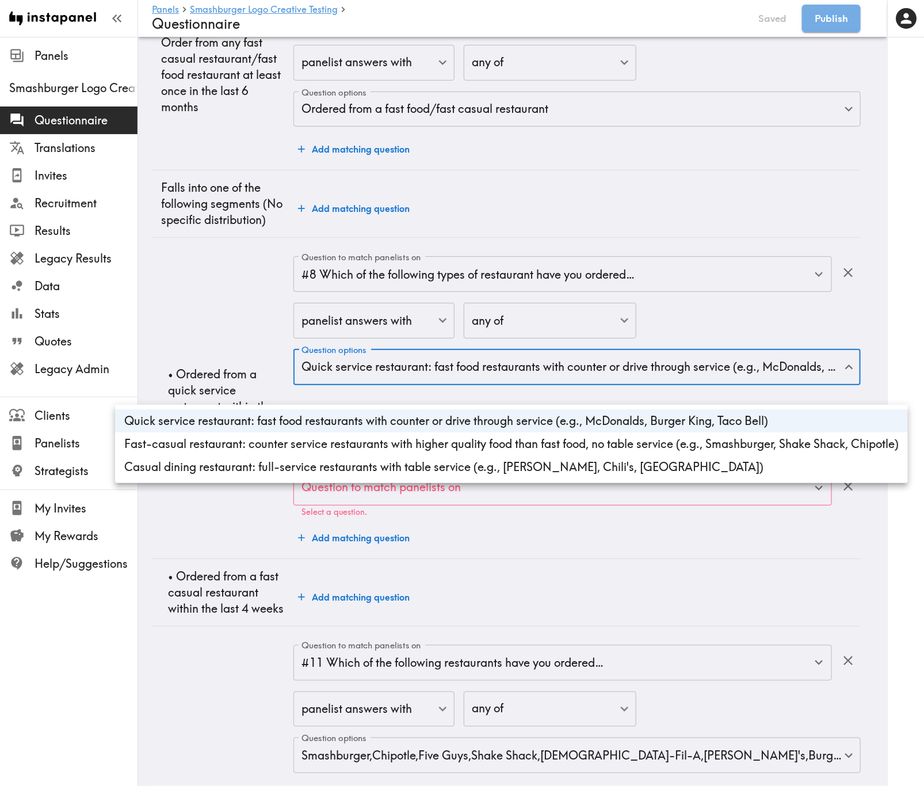
click at [664, 397] on div at bounding box center [462, 393] width 924 height 786
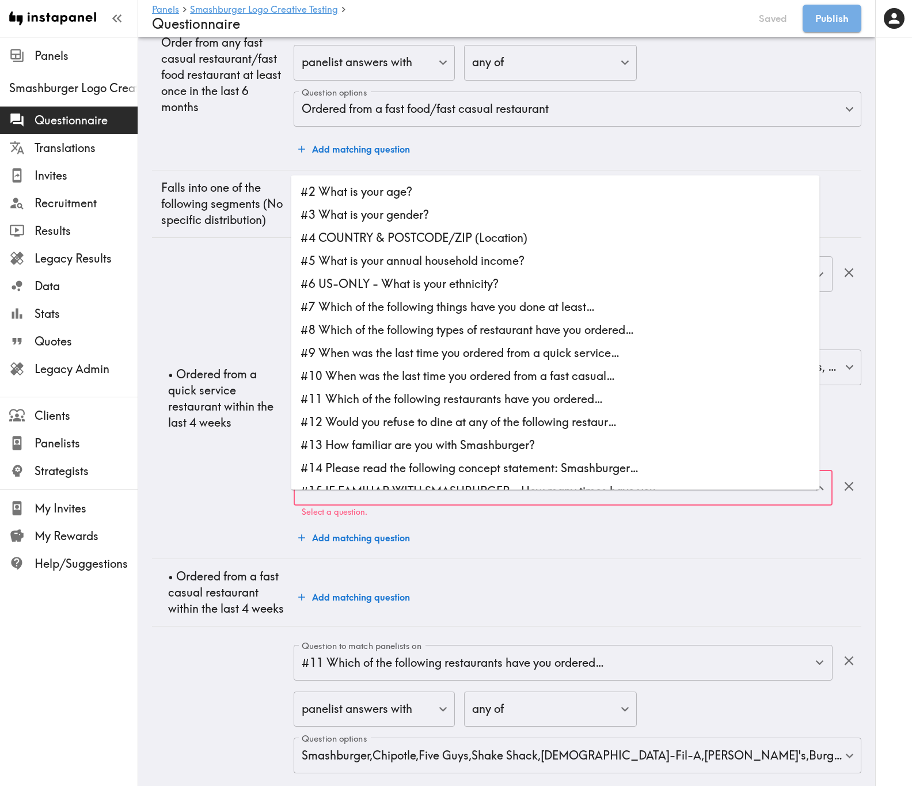
click at [512, 475] on input "Question to match panelists on" at bounding box center [554, 487] width 511 height 25
click at [550, 475] on p "Select a question." at bounding box center [563, 512] width 523 height 10
click at [519, 475] on div "Question to match panelists on #8 Which of the following types of restaurant ha…" at bounding box center [577, 402] width 567 height 293
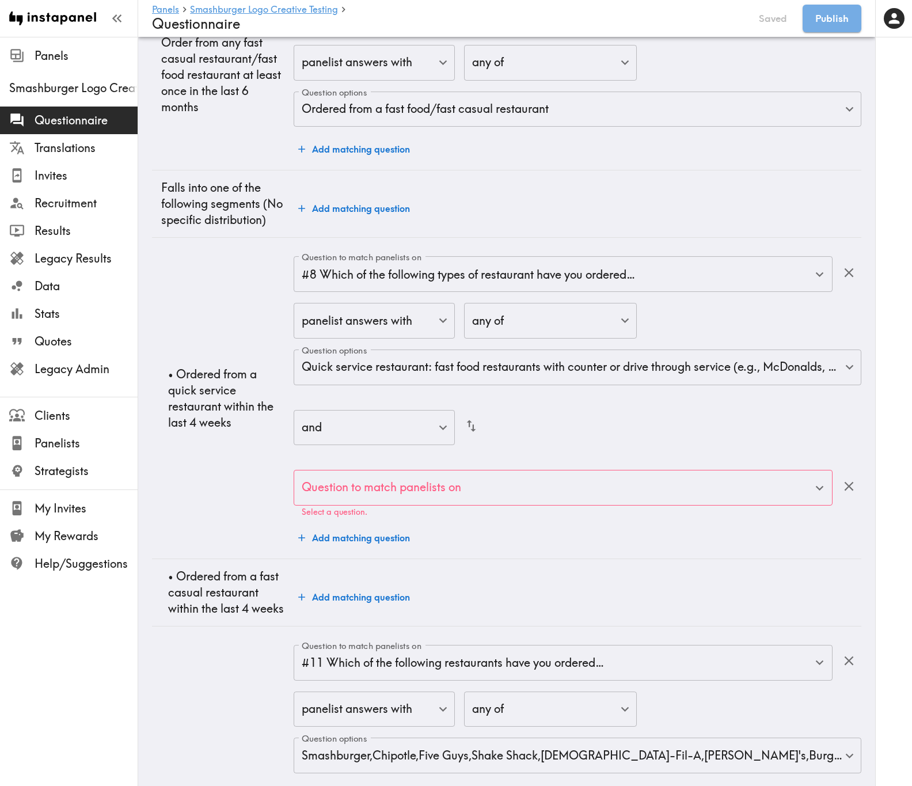
click at [542, 475] on input "Question to match panelists on" at bounding box center [554, 487] width 511 height 25
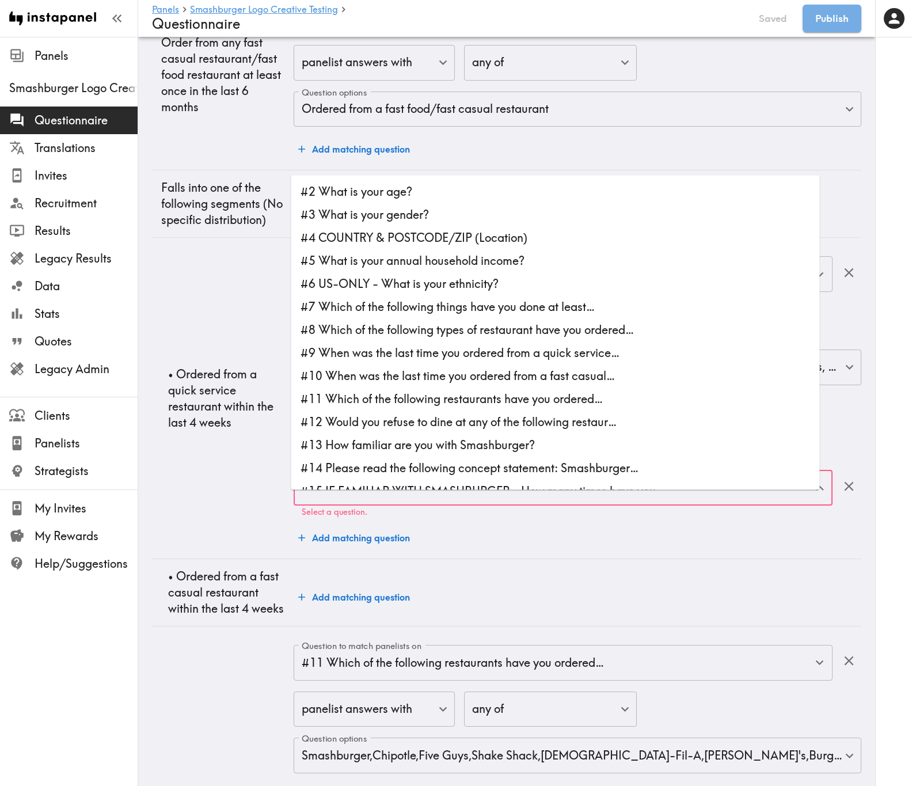
click at [541, 475] on input "Question to match panelists on" at bounding box center [554, 487] width 511 height 25
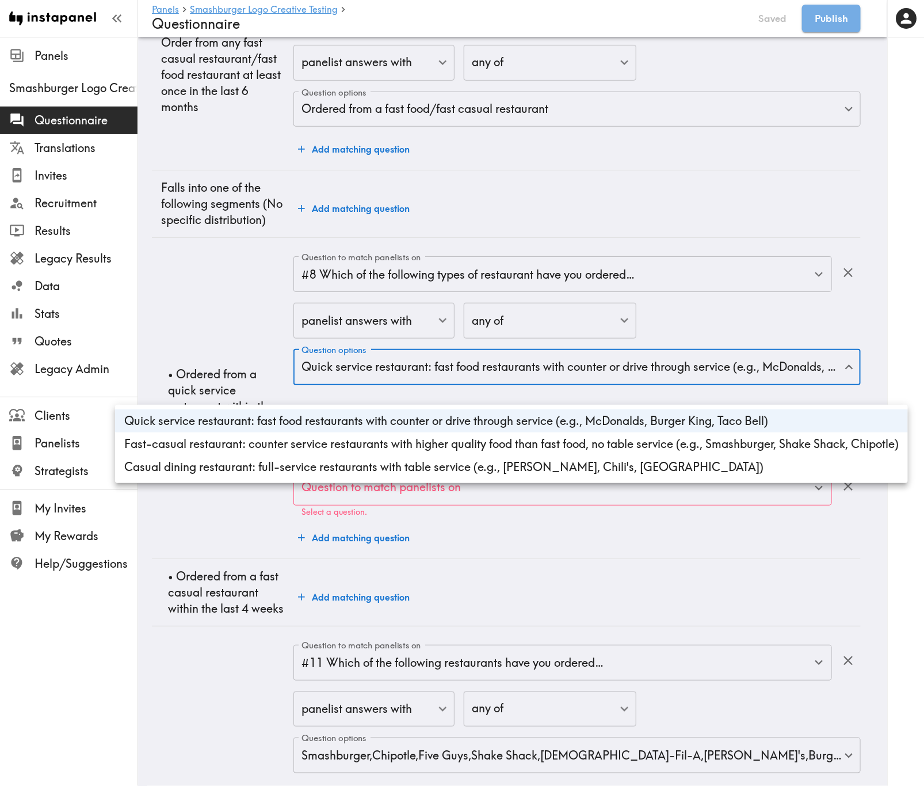
click at [594, 390] on div at bounding box center [462, 393] width 924 height 786
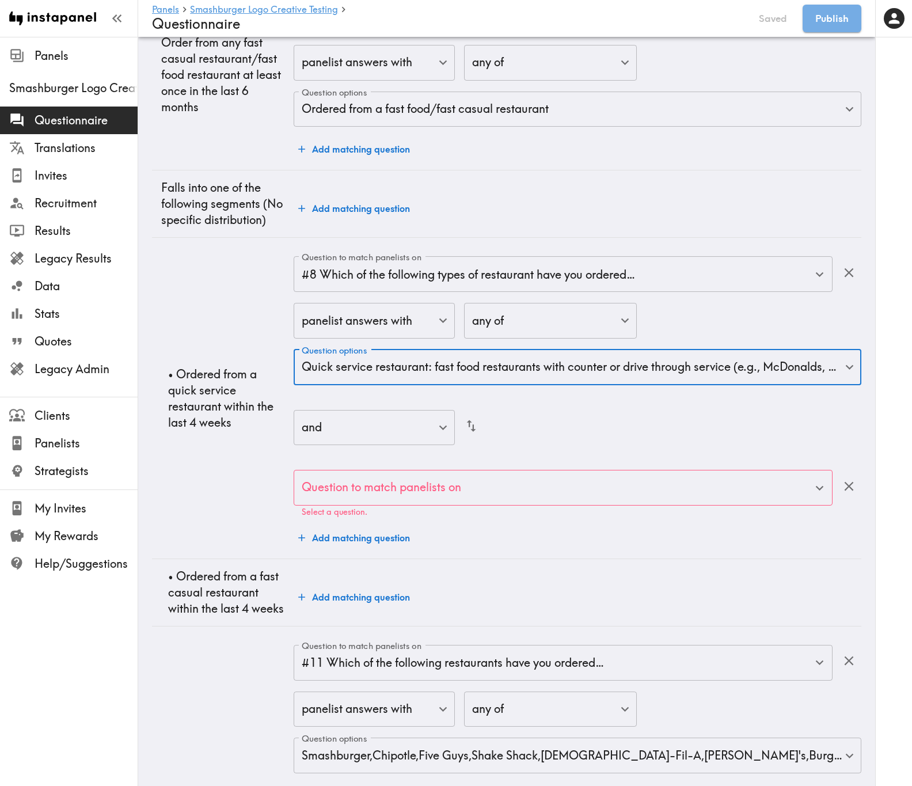
click at [594, 475] on input "Question to match panelists on" at bounding box center [554, 487] width 511 height 25
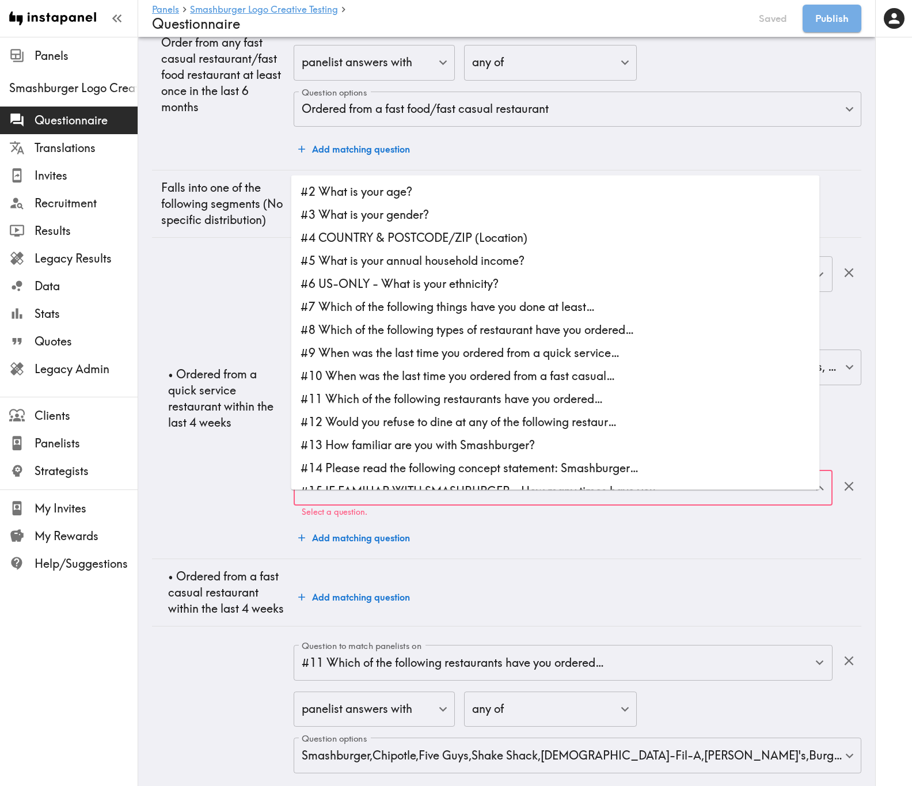
click at [514, 357] on li "#9 When was the last time you ordered from a quick service…" at bounding box center [555, 352] width 528 height 23
type input "#9 When was the last time you ordered from a quick service…"
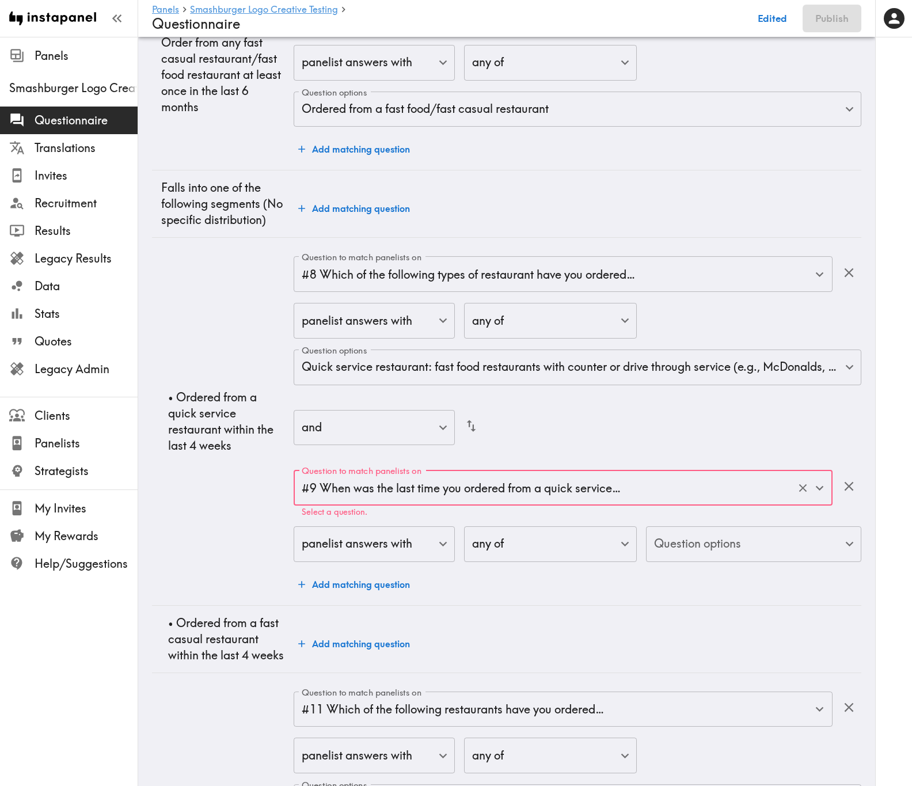
click at [782, 475] on div "Question to match panelists on #9 When was the last time you ordered from a qui…" at bounding box center [577, 516] width 567 height 93
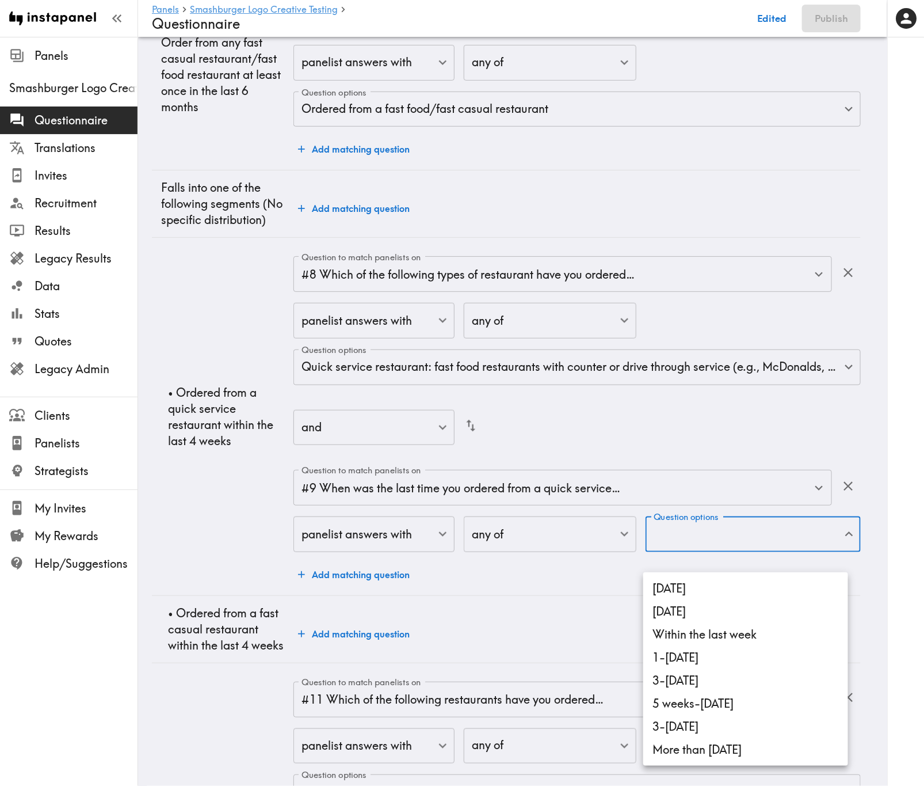
click at [768, 475] on li "Today" at bounding box center [745, 588] width 205 height 23
click at [779, 475] on li "Yesterday" at bounding box center [745, 611] width 205 height 23
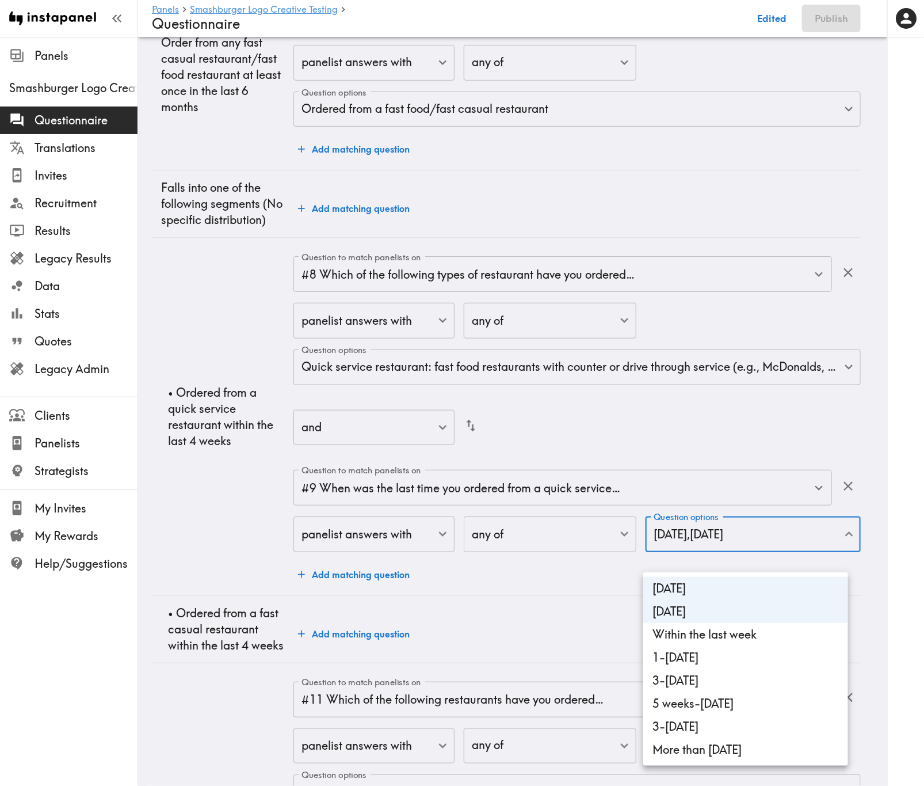
drag, startPoint x: 789, startPoint y: 636, endPoint x: 790, endPoint y: 644, distance: 8.1
click at [790, 475] on li "Within the last week" at bounding box center [745, 634] width 205 height 23
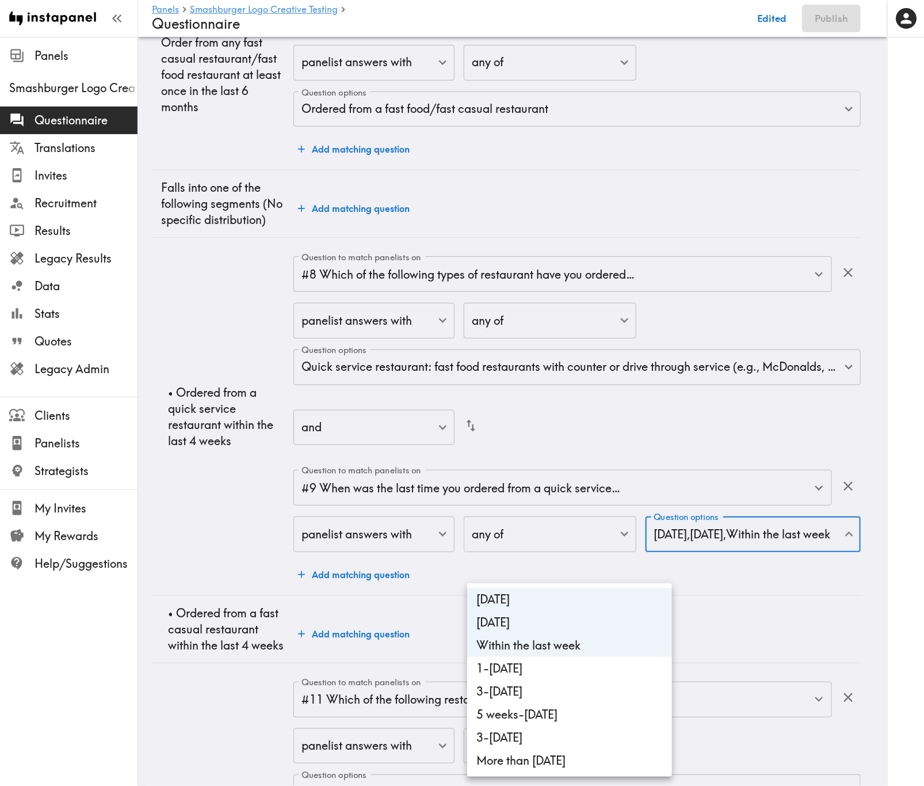
click at [599, 475] on li "1-2 weeks ago" at bounding box center [569, 668] width 205 height 23
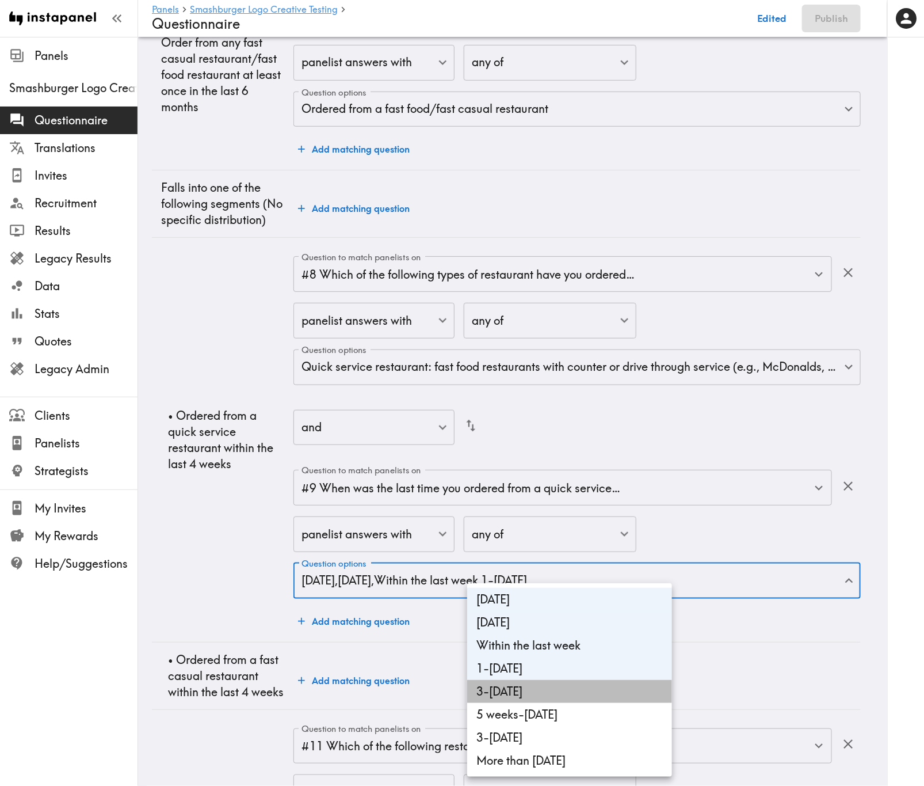
click at [618, 475] on li "3-4 weeks ago" at bounding box center [569, 691] width 205 height 23
type input "54eeedcd-eba1-4c7a-9baf-7b517daaf51f,7d00f85d-26bc-4e75-ba39-a6246a483bf9,851cc…"
click at [791, 475] on div at bounding box center [462, 393] width 924 height 786
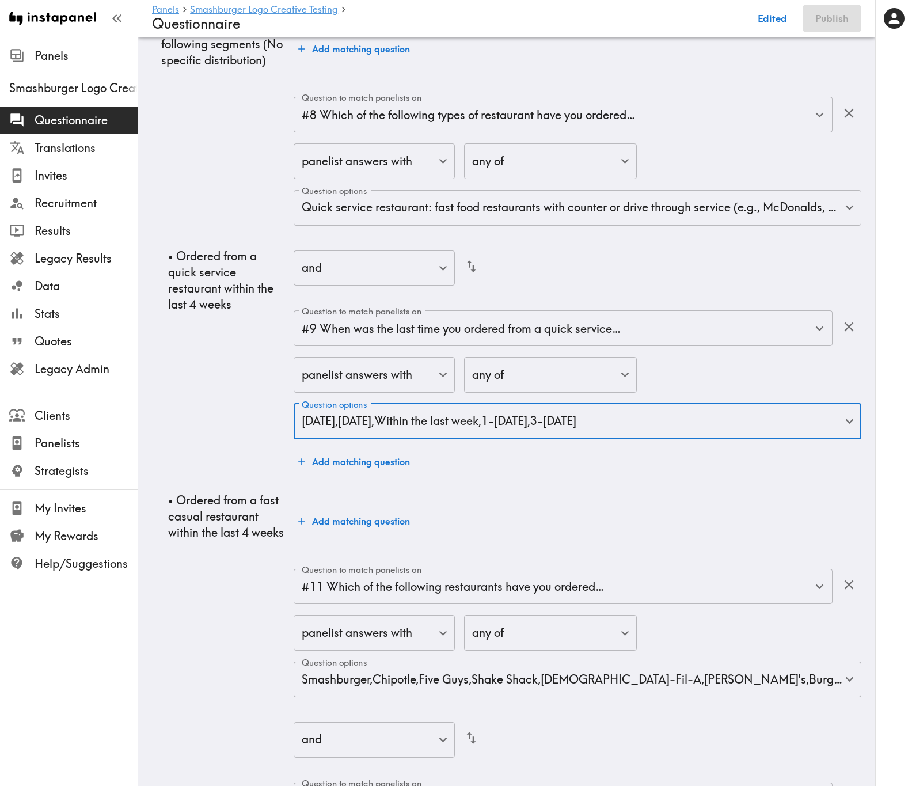
scroll to position [2315, 0]
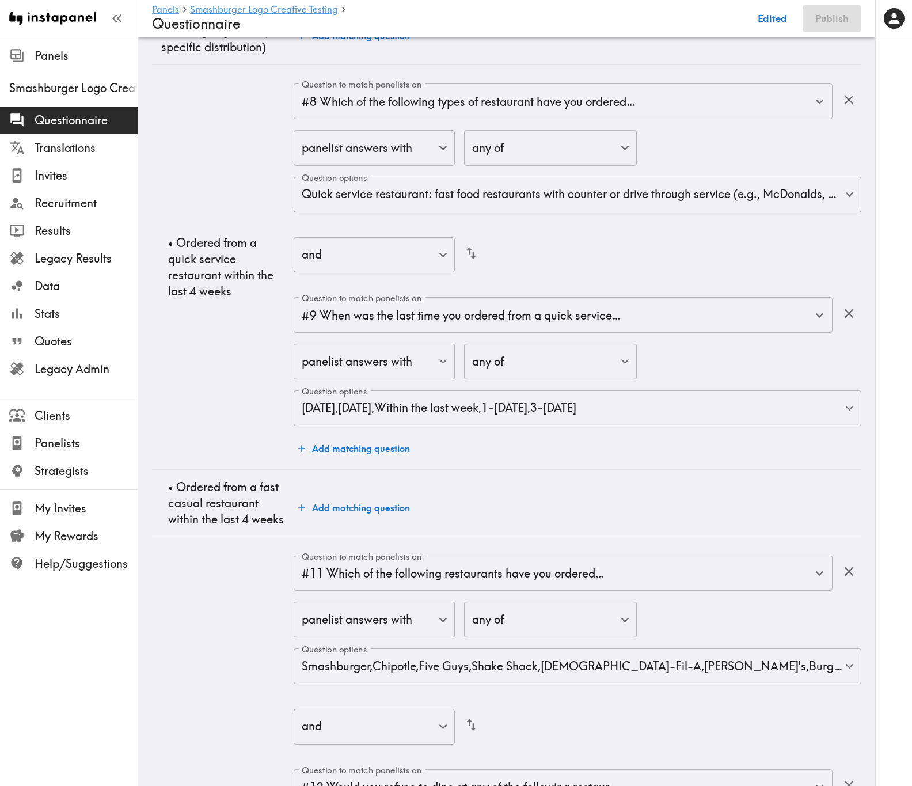
click at [715, 389] on div "panelist answers with false ​ any of any ​ Question options Today , Yesterday ,…" at bounding box center [577, 386] width 567 height 84
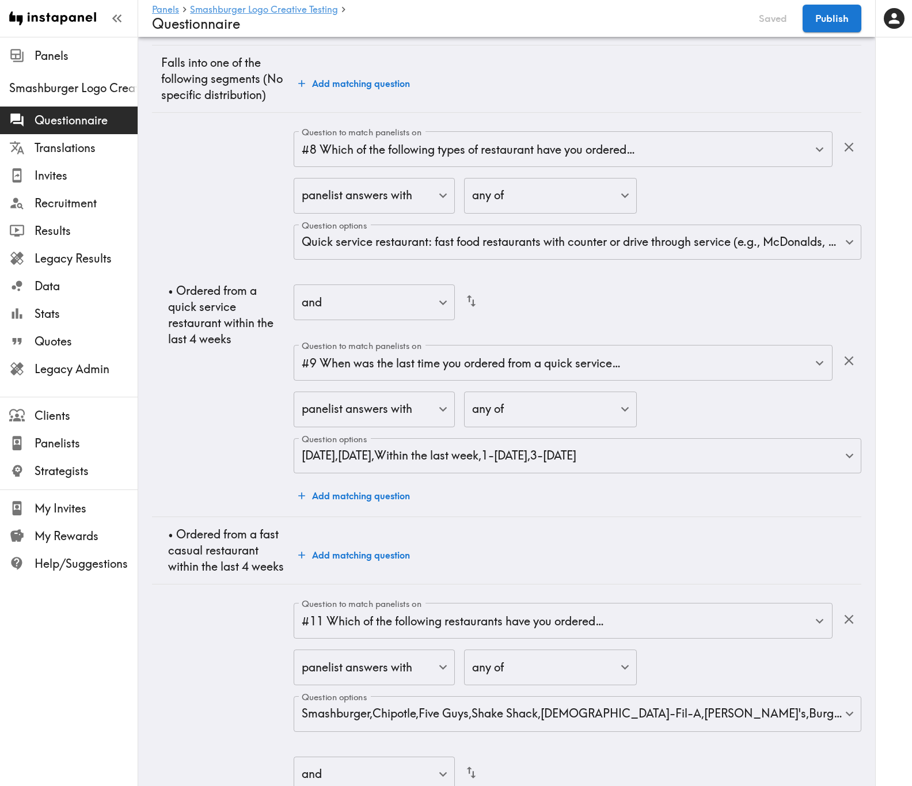
click at [380, 475] on button "Add matching question" at bounding box center [354, 554] width 121 height 23
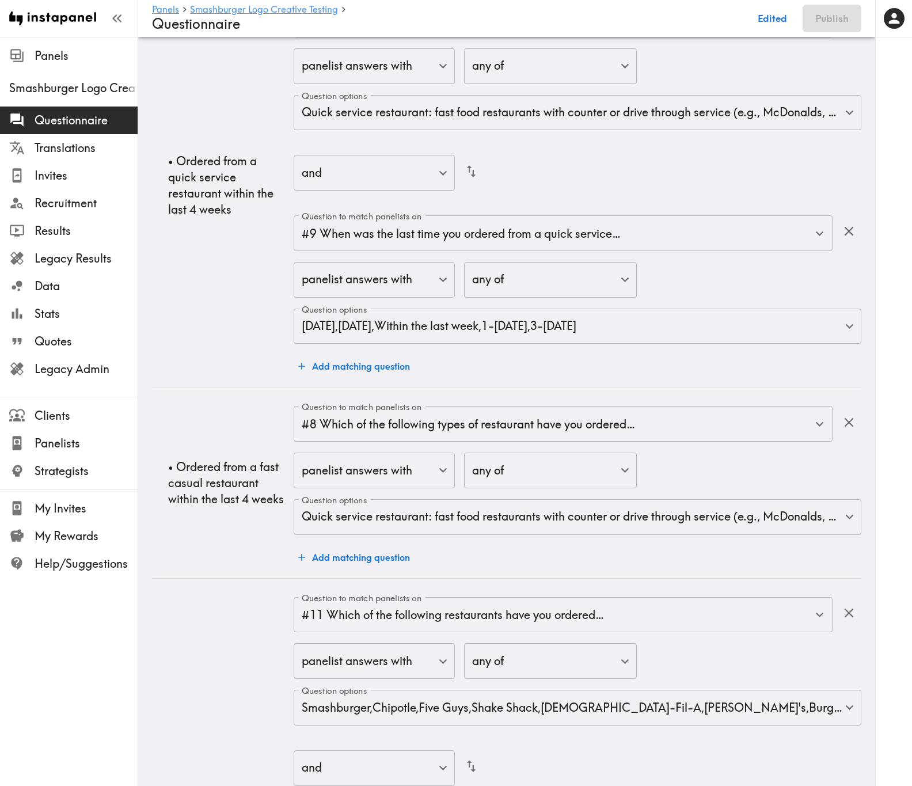
scroll to position [2488, 0]
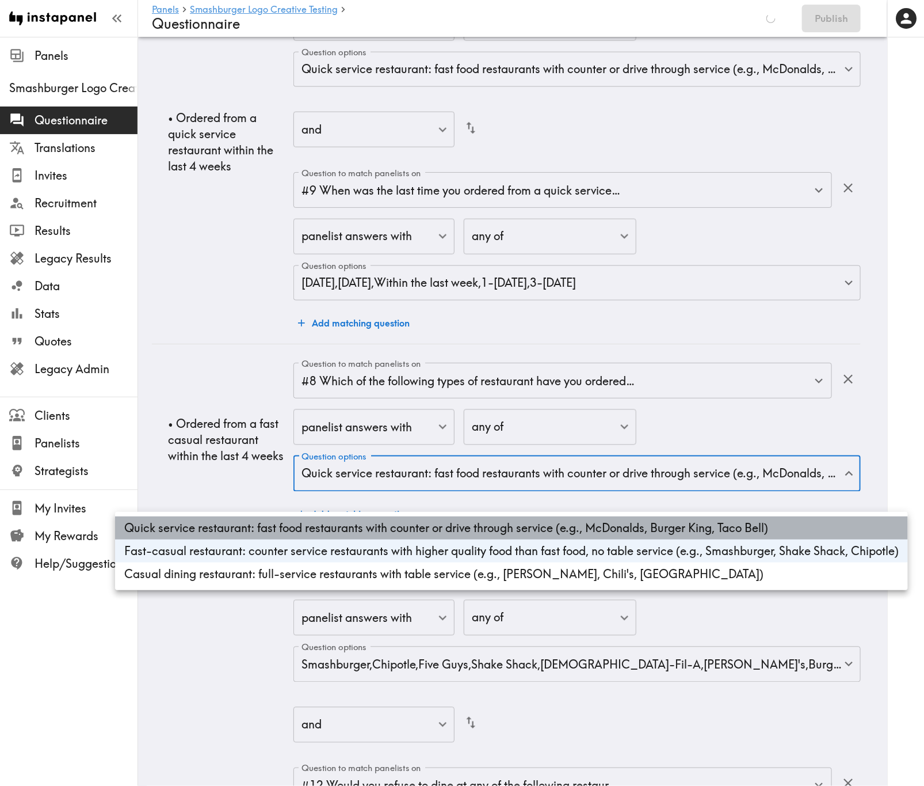
click at [338, 475] on li "Quick service restaurant: fast food restaurants with counter or drive through s…" at bounding box center [511, 527] width 793 height 23
type input "ffaf681e-2fd8-40ee-90f4-39ea8a682141"
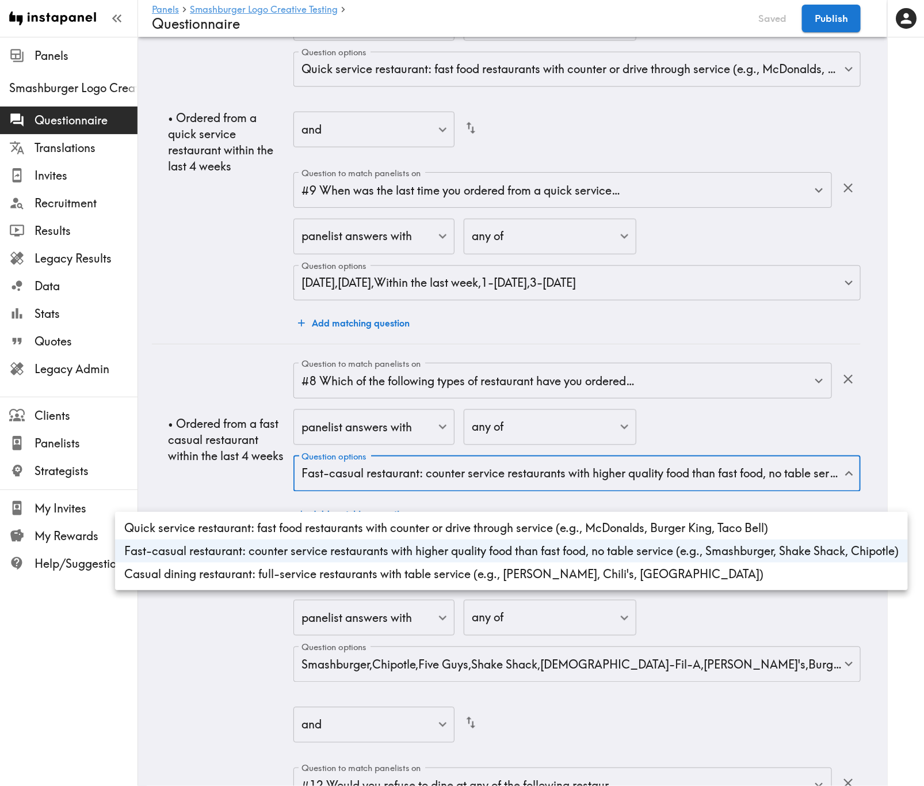
click at [245, 475] on div at bounding box center [462, 393] width 924 height 786
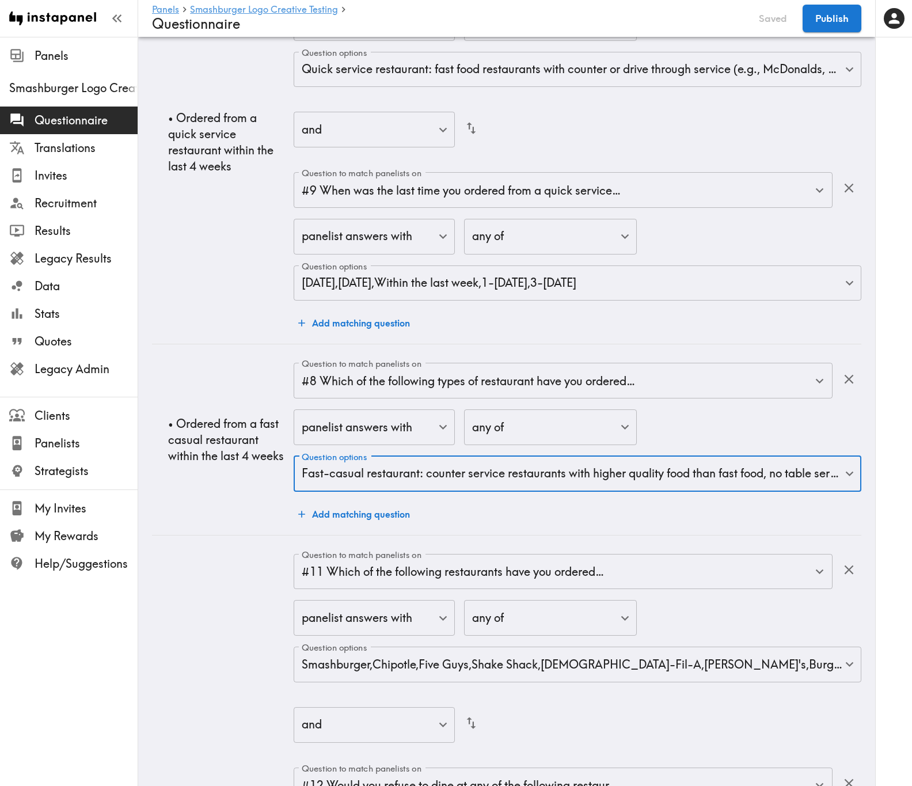
click at [356, 475] on button "Add matching question" at bounding box center [354, 513] width 121 height 23
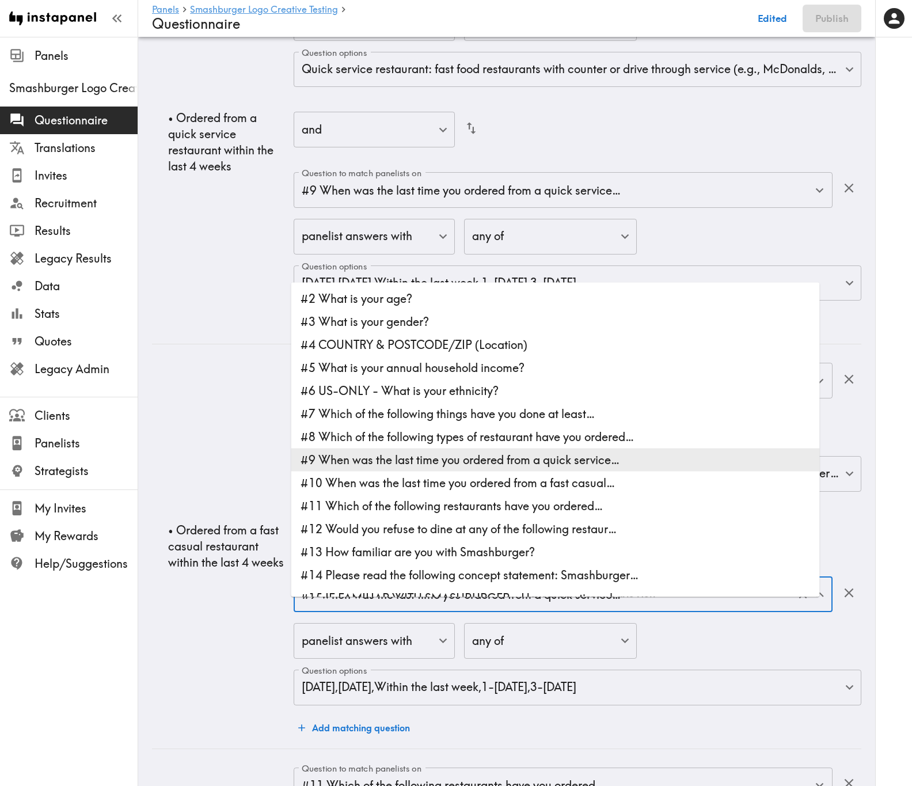
click at [485, 475] on input "#9 When was the last time you ordered from a quick service…" at bounding box center [547, 593] width 496 height 25
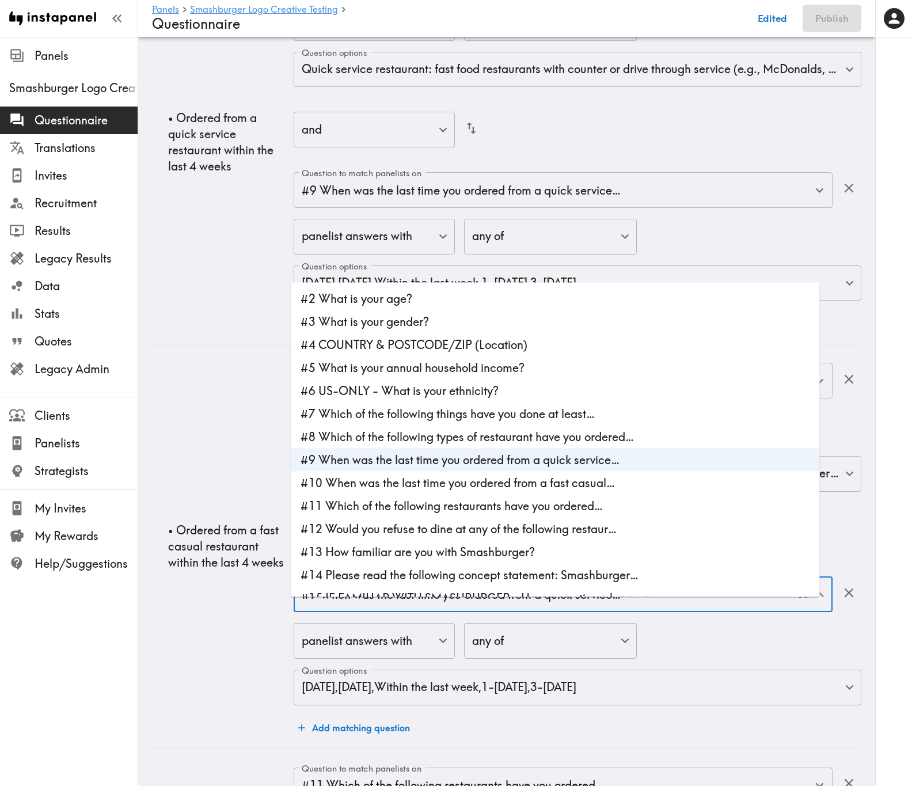
click at [401, 475] on li "#10 When was the last time you ordered from a fast casual…" at bounding box center [555, 482] width 528 height 23
type input "#10 When was the last time you ordered from a fast casual…"
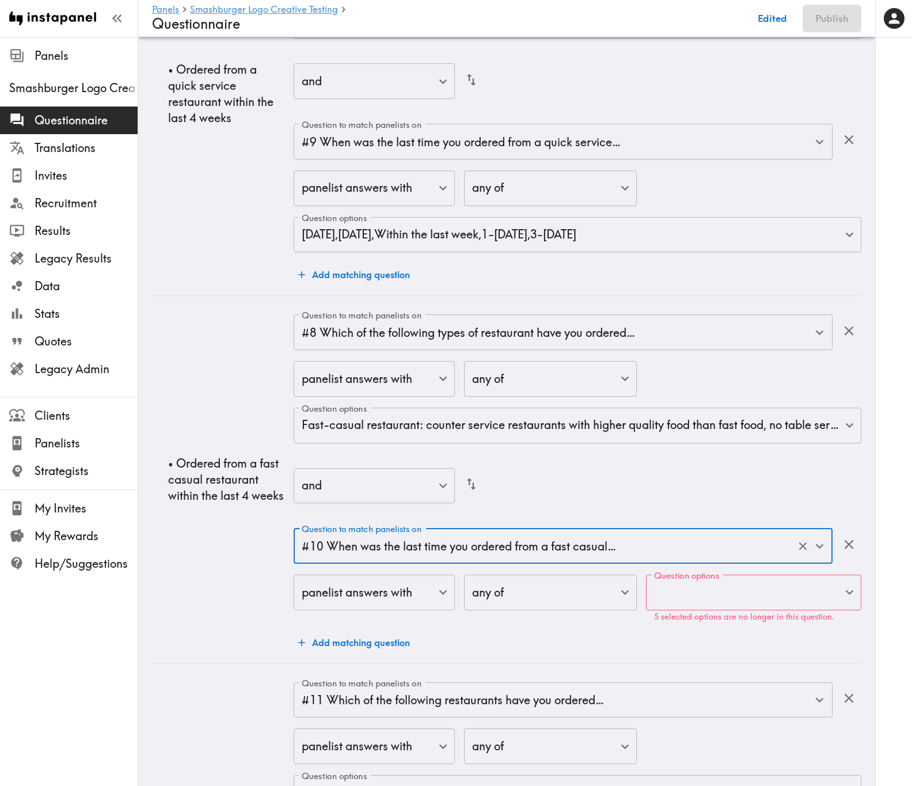
scroll to position [2574, 0]
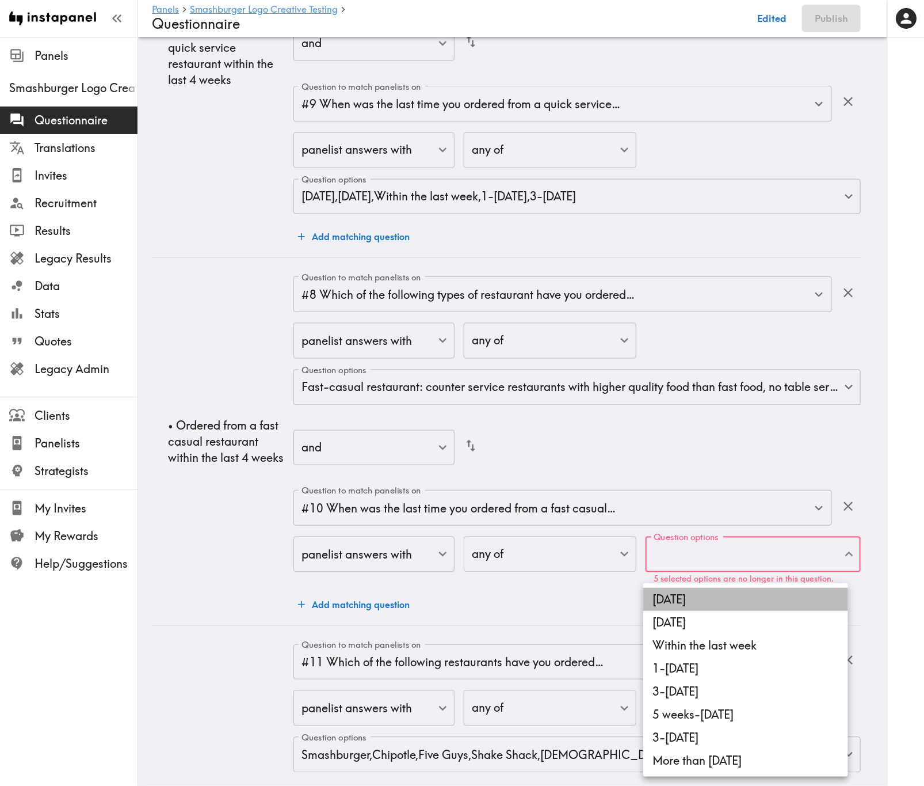
drag, startPoint x: 752, startPoint y: 596, endPoint x: 756, endPoint y: 612, distance: 16.2
click at [751, 475] on li "Today" at bounding box center [745, 599] width 205 height 23
click at [768, 475] on li "Yesterday" at bounding box center [745, 622] width 205 height 23
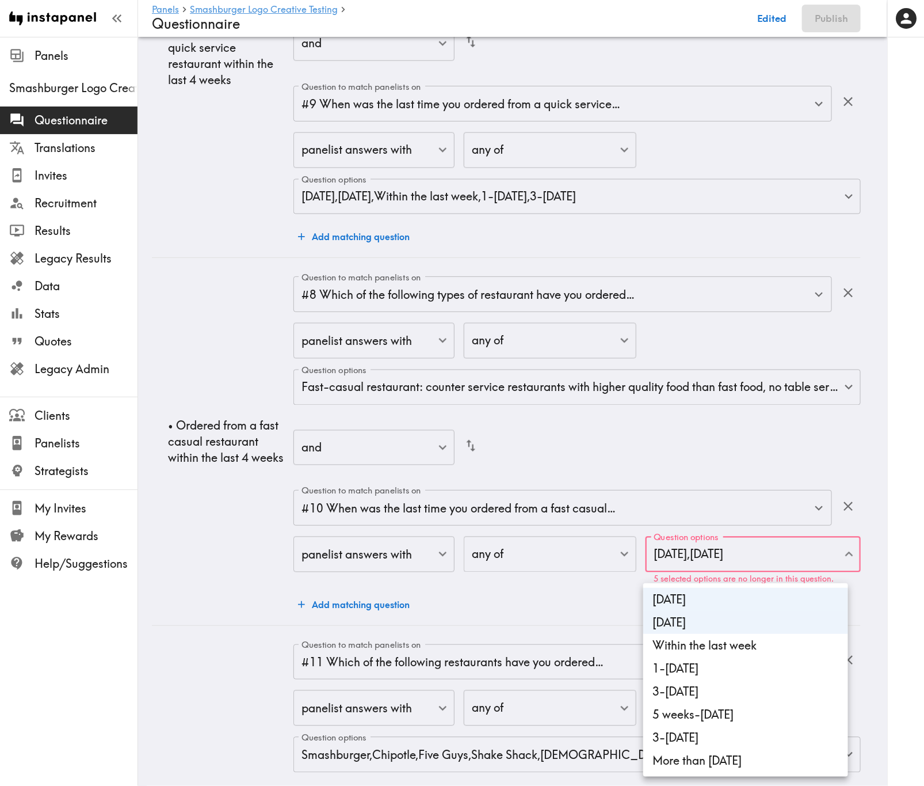
click at [772, 475] on li "Within the last week" at bounding box center [745, 645] width 205 height 23
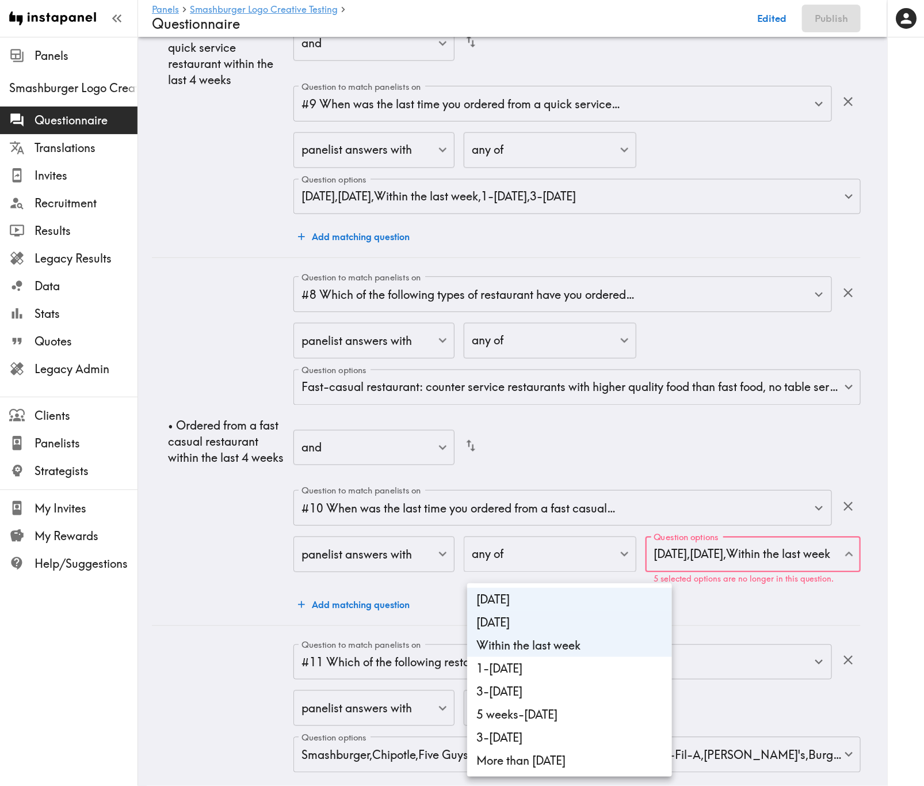
click at [777, 475] on div at bounding box center [462, 393] width 924 height 786
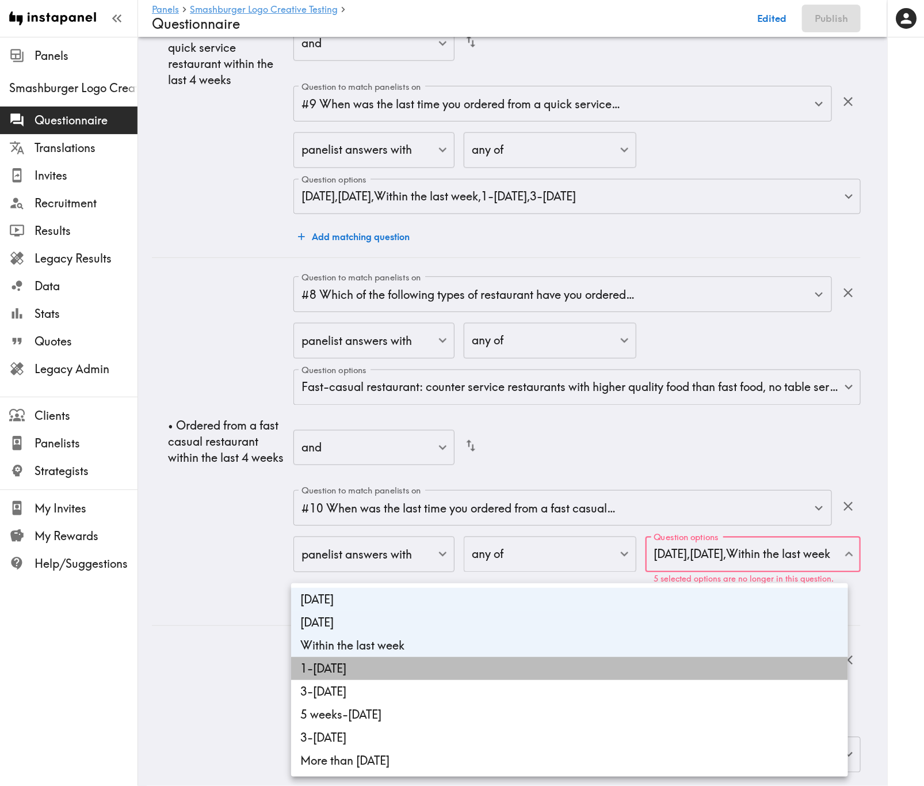
click at [596, 475] on li "1-2 weeks ago" at bounding box center [569, 668] width 557 height 23
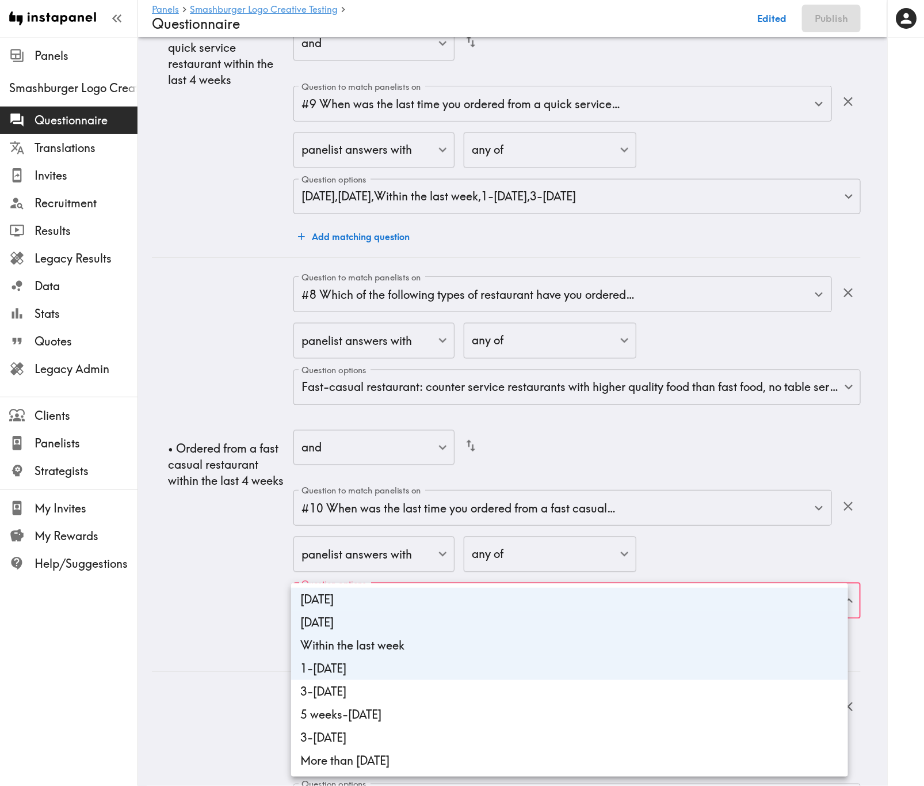
click at [599, 475] on li "3-4 weeks ago" at bounding box center [569, 691] width 557 height 23
type input "4d80cc4e-3b53-4961-b89d-638d5dd2865a,2d341fc6-81ec-4b65-a185-943252aaf054,0220e…"
click at [209, 475] on div at bounding box center [462, 393] width 924 height 786
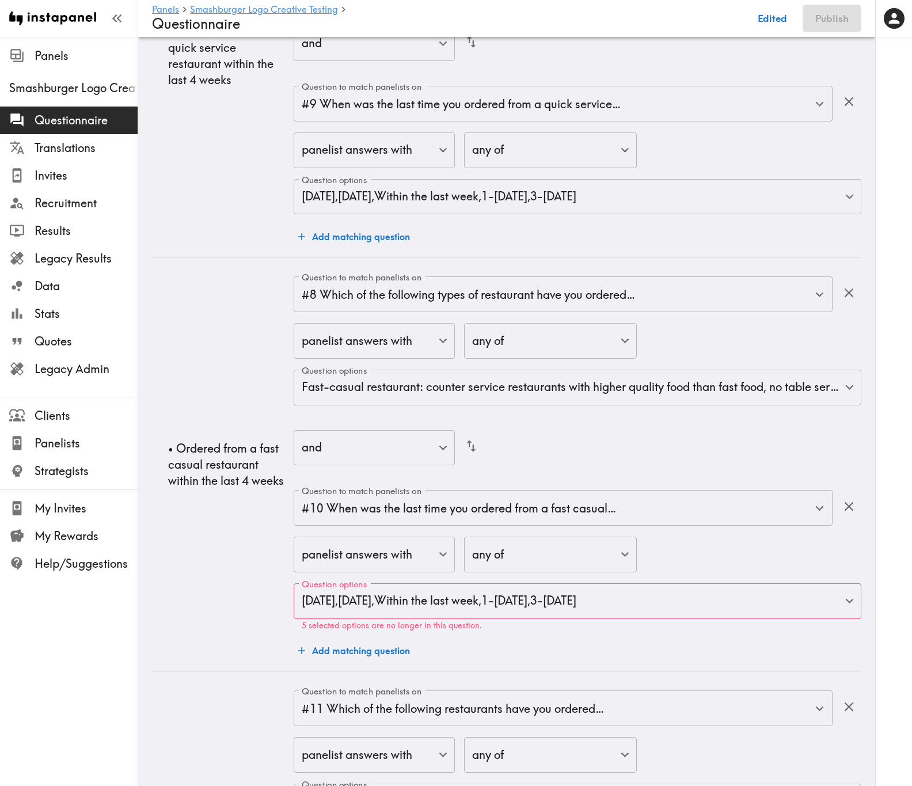
click at [746, 475] on div "panelist answers with false ​ any of any ​ Question options Today , Yesterday ,…" at bounding box center [577, 582] width 567 height 93
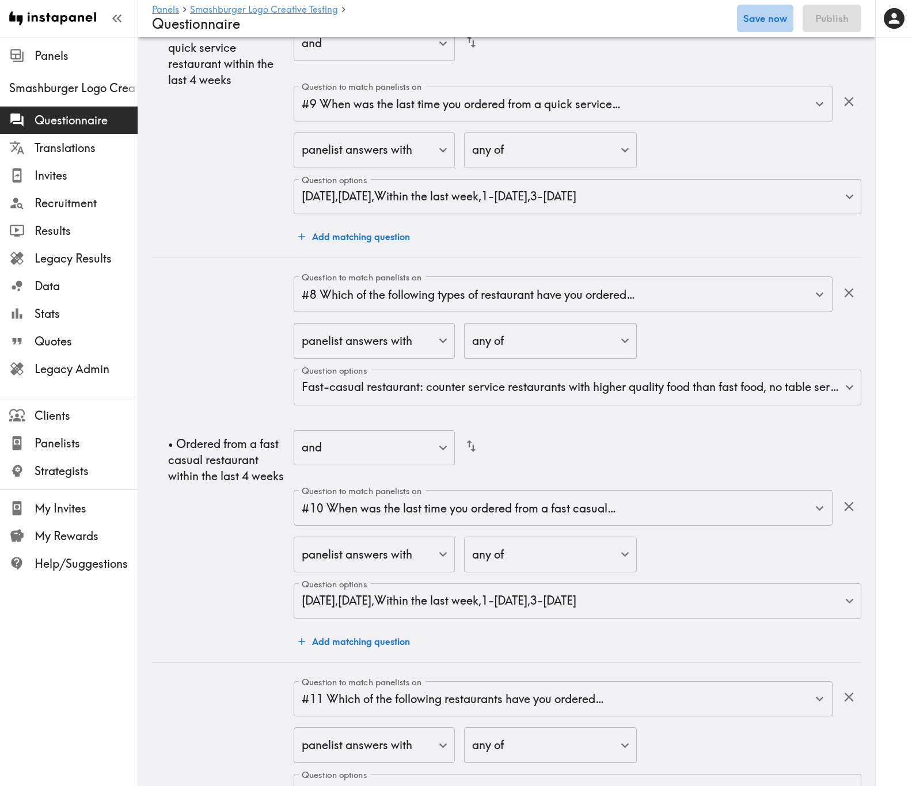
click at [772, 14] on button "Save now" at bounding box center [765, 19] width 56 height 28
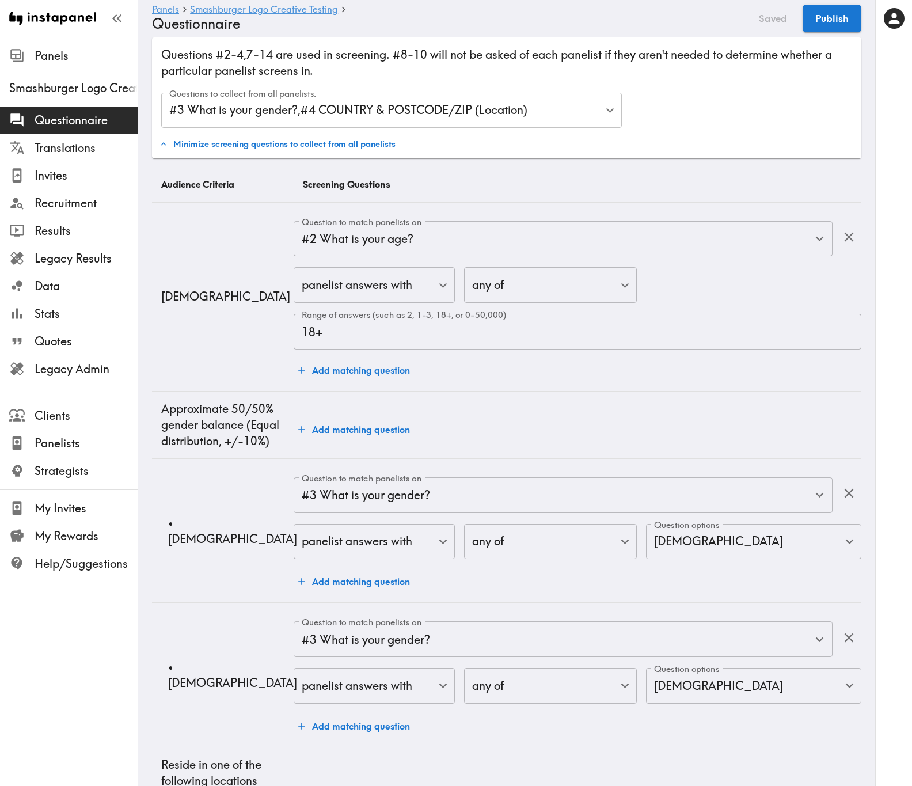
scroll to position [0, 0]
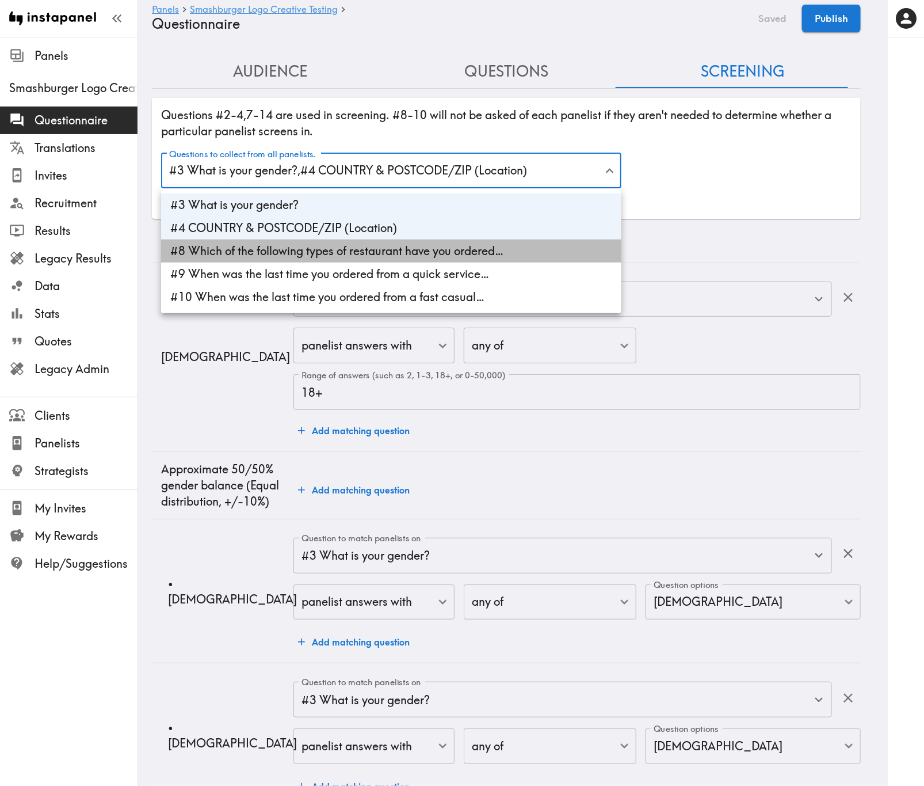
click at [502, 249] on li "#8 Which of the following types of restaurant have you ordered…" at bounding box center [391, 250] width 460 height 23
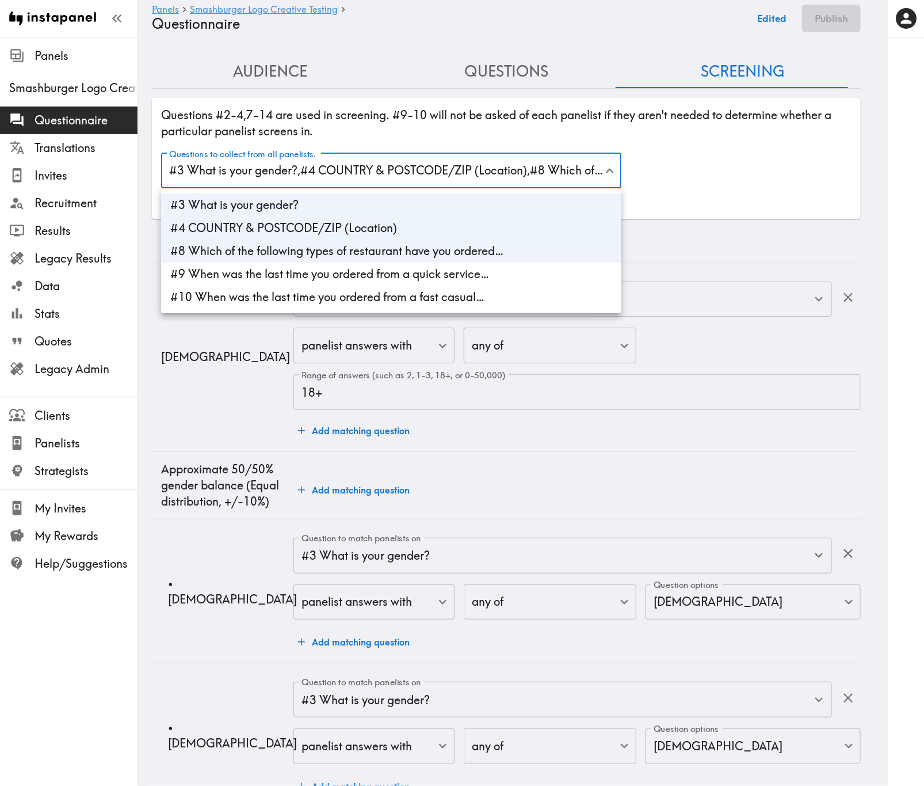
click at [482, 281] on li "#9 When was the last time you ordered from a quick service…" at bounding box center [391, 273] width 460 height 23
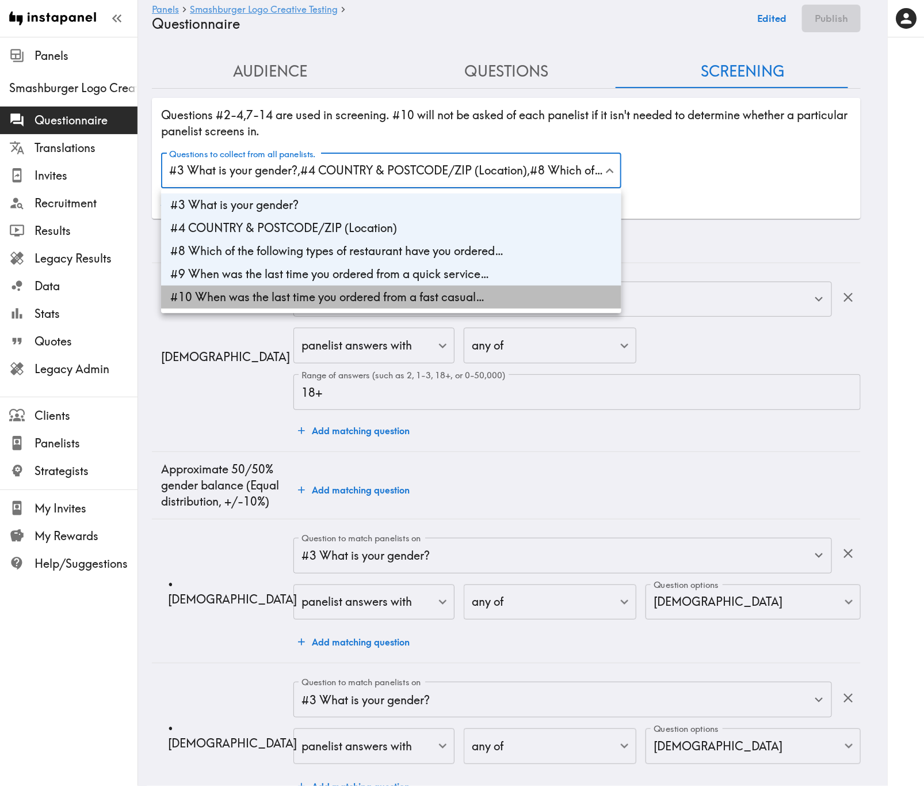
click at [506, 298] on li "#10 When was the last time you ordered from a fast casual…" at bounding box center [391, 296] width 460 height 23
type input "gender,3e1b2a4c-f439-46ff-8421-fb43d5768571,4401ce58-6d0d-4b2d-8025-f3a139a90c9…"
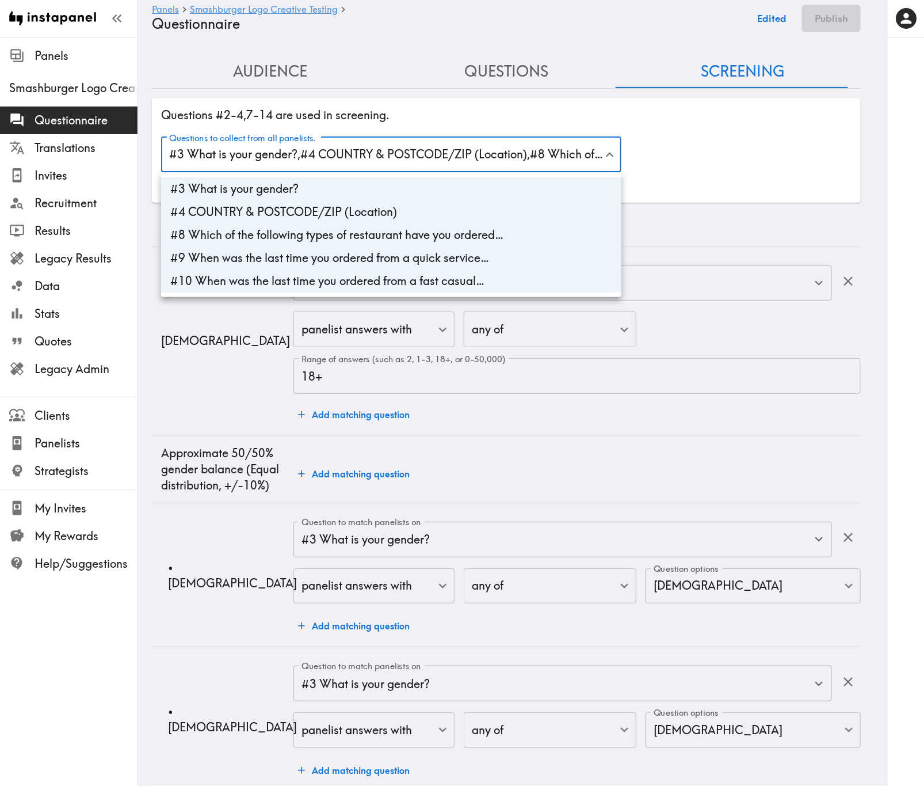
click at [774, 237] on div at bounding box center [462, 393] width 924 height 786
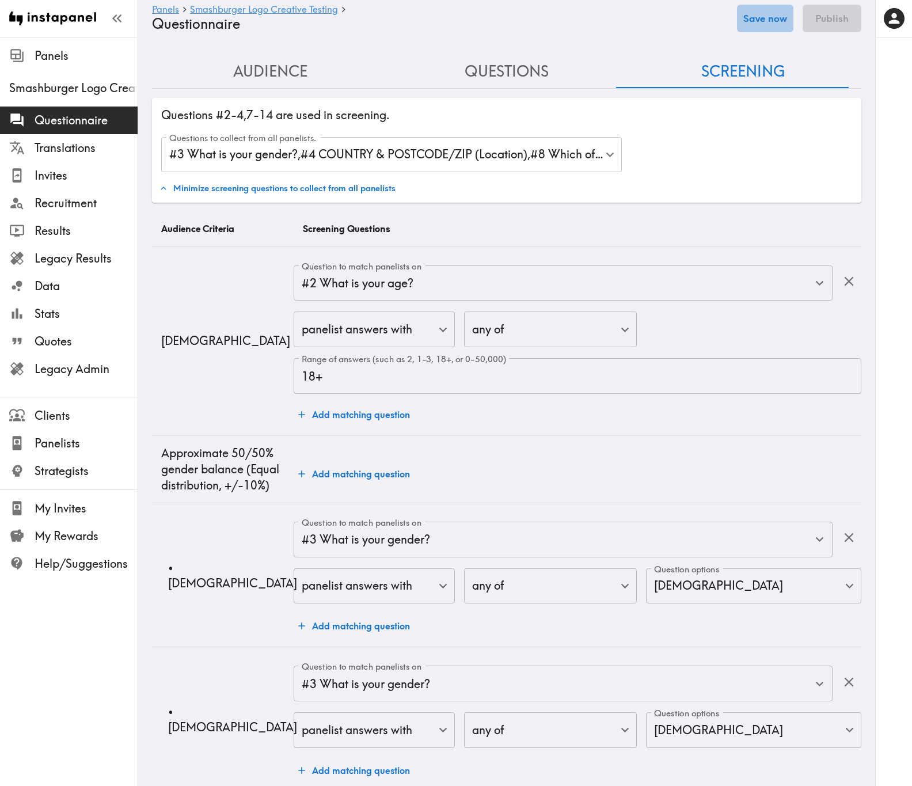
click at [782, 14] on button "Save now" at bounding box center [765, 19] width 56 height 28
click at [508, 83] on button "Questions" at bounding box center [506, 71] width 237 height 33
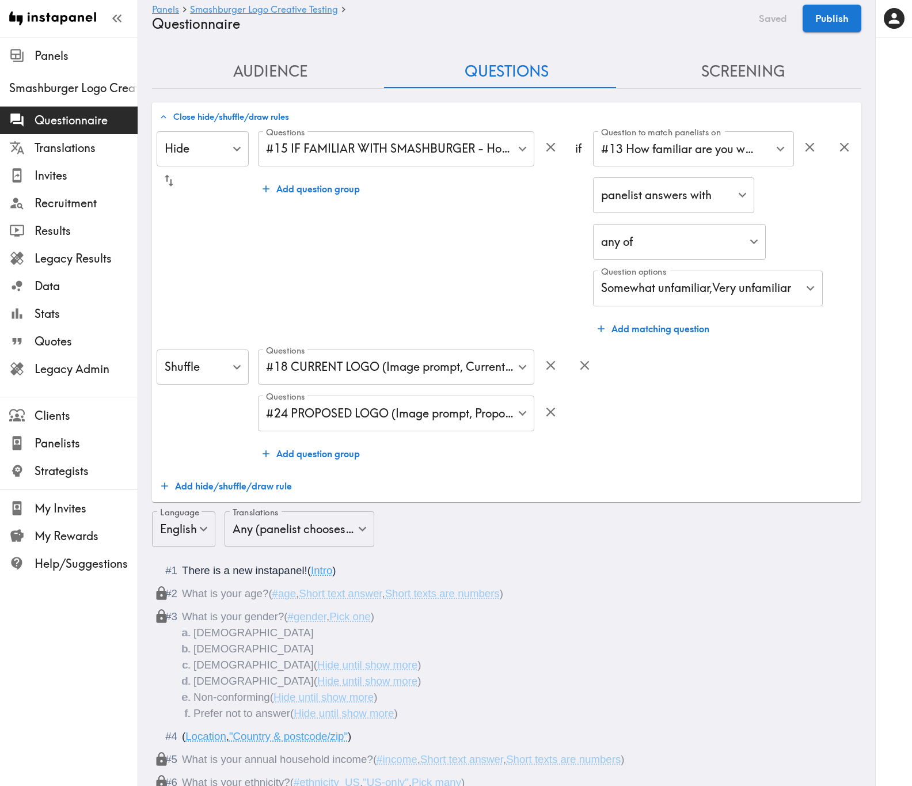
click at [250, 475] on button "Add hide/shuffle/draw rule" at bounding box center [227, 485] width 140 height 23
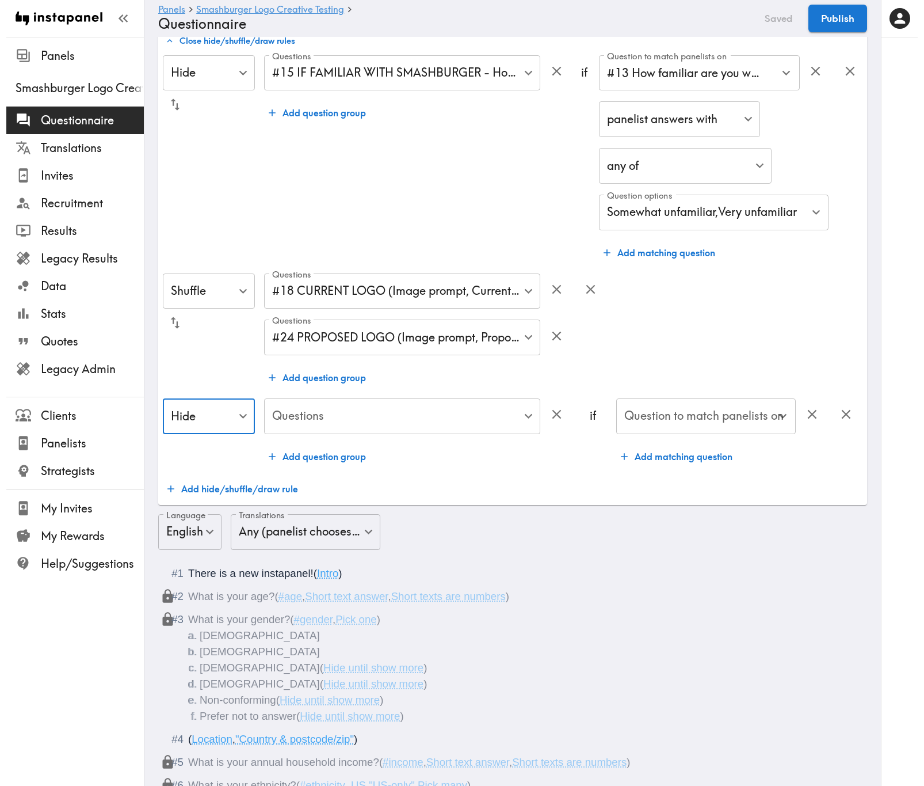
scroll to position [173, 0]
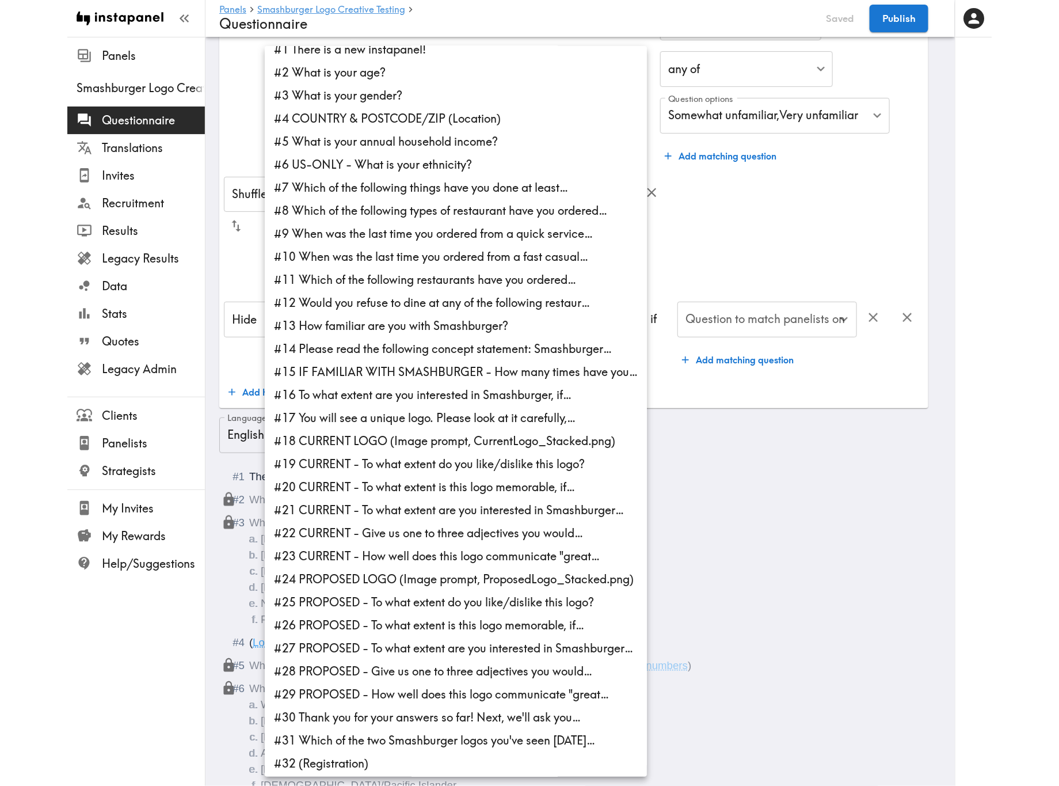
scroll to position [16, 0]
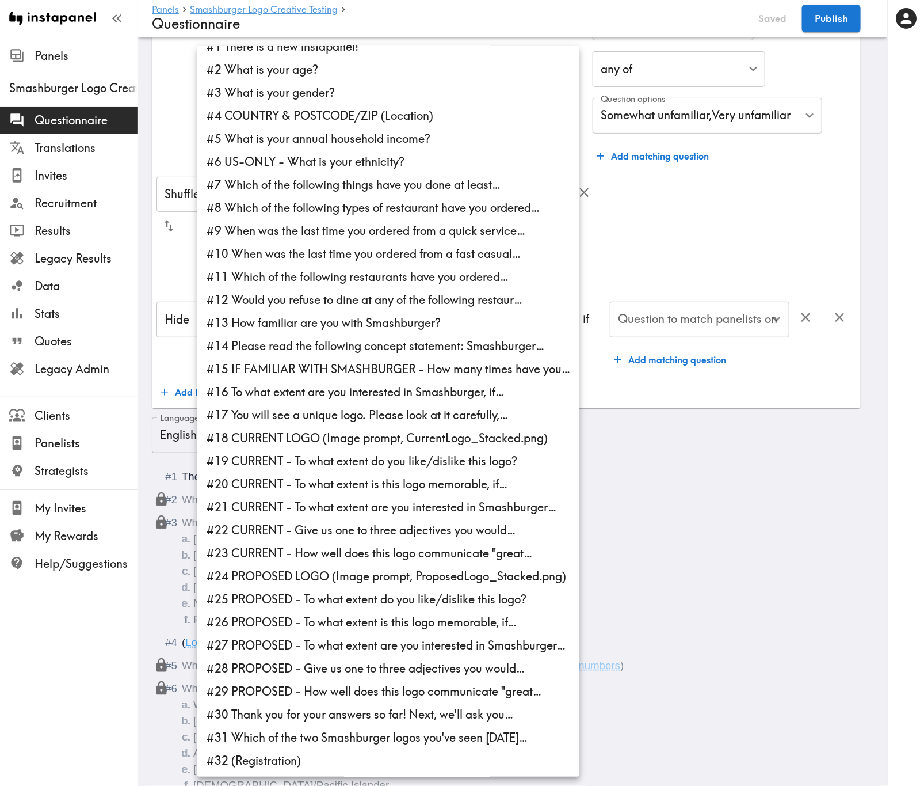
click at [413, 237] on li "#9 When was the last time you ordered from a quick service…" at bounding box center [388, 230] width 382 height 23
type input "88445fc7-1d91-48a4-9f21-4de04119b159"
click at [779, 475] on div at bounding box center [462, 393] width 924 height 786
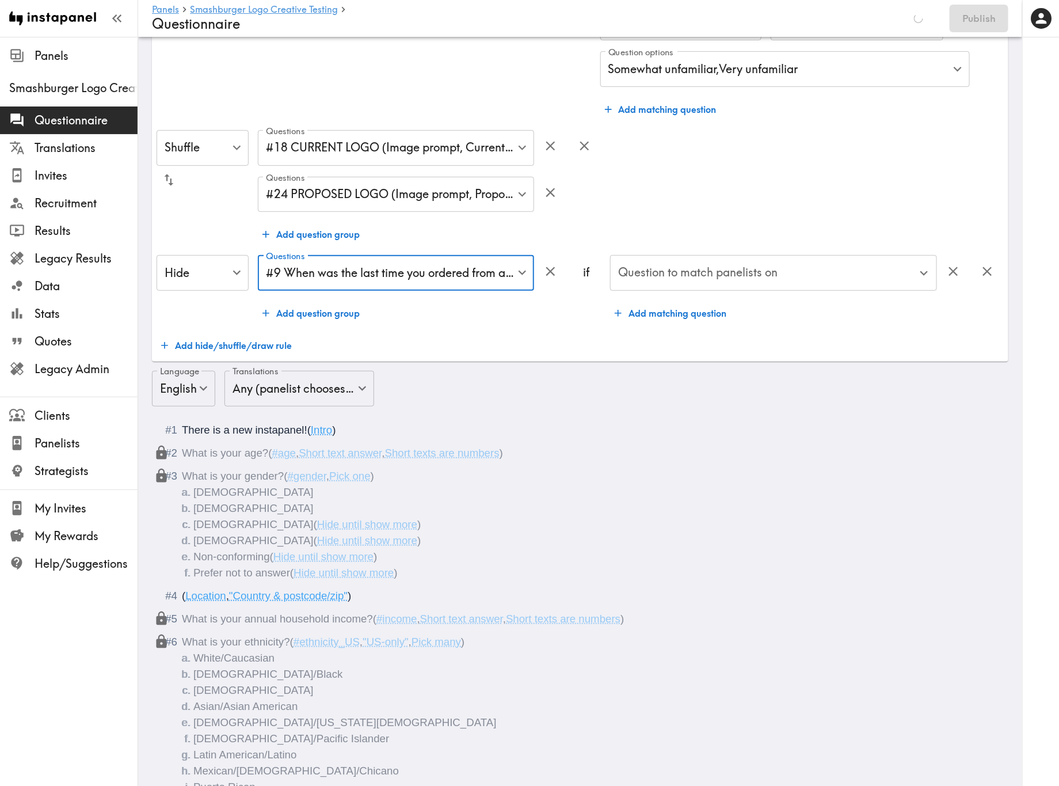
click at [841, 289] on div "Question to match panelists on" at bounding box center [773, 273] width 327 height 36
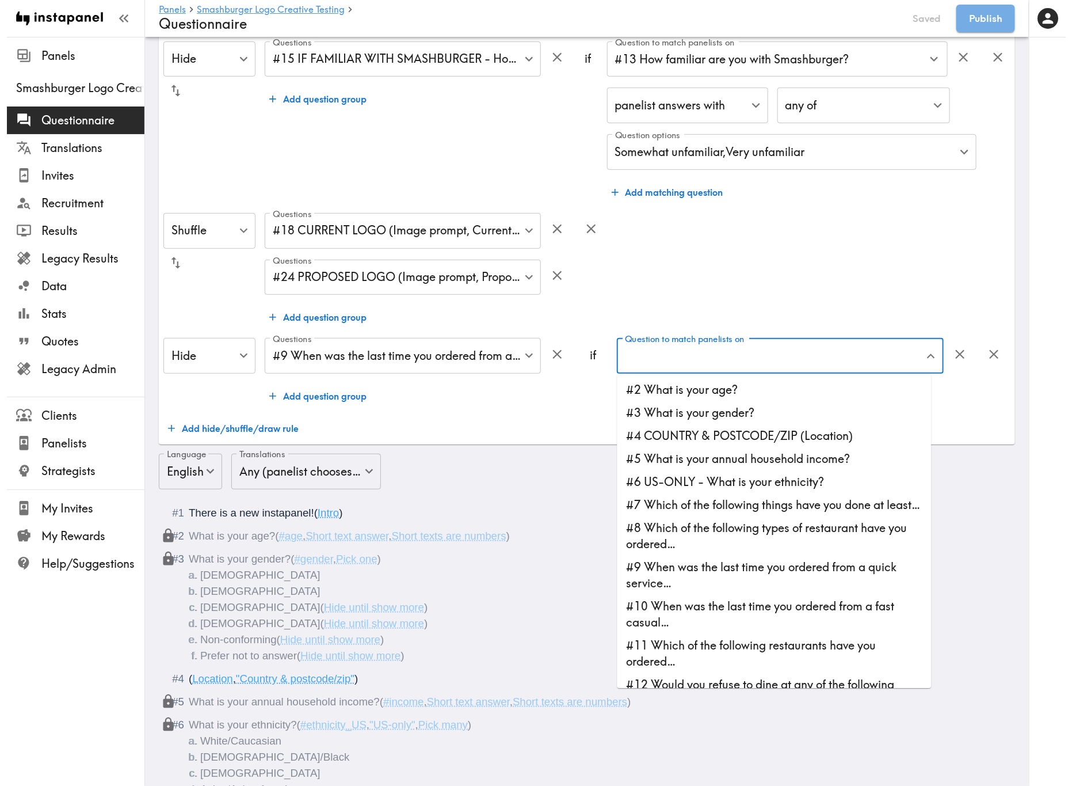
scroll to position [256, 0]
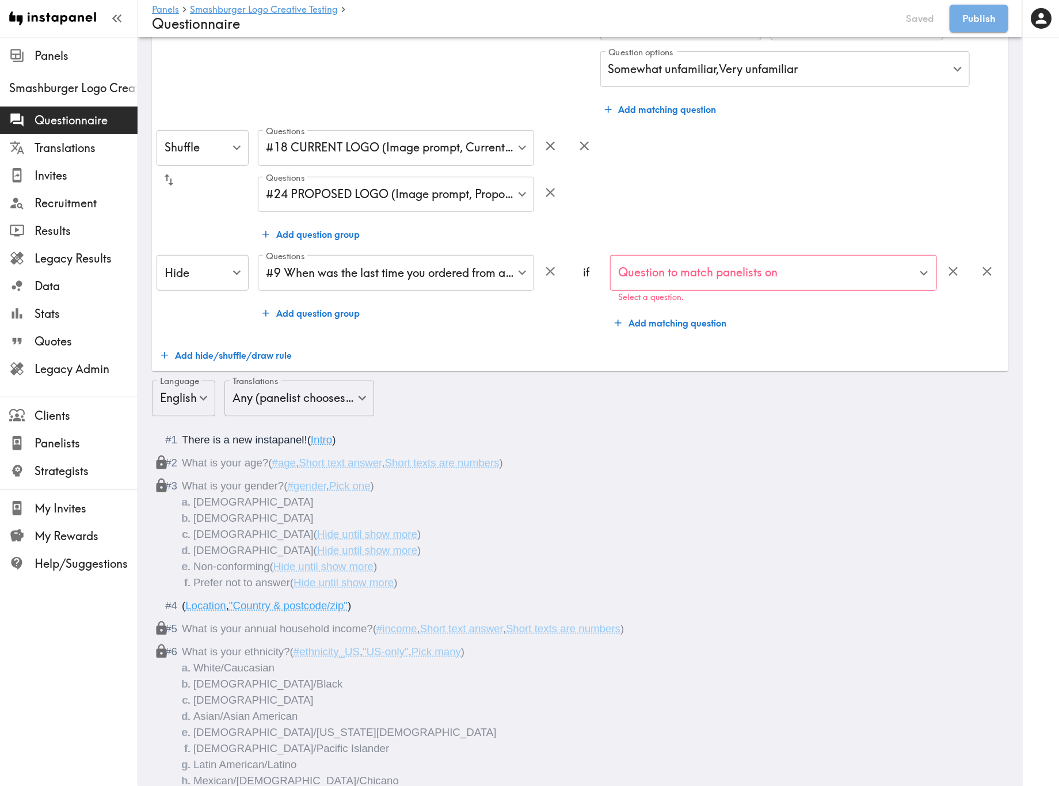
click at [725, 290] on div "Question to match panelists on" at bounding box center [773, 273] width 327 height 36
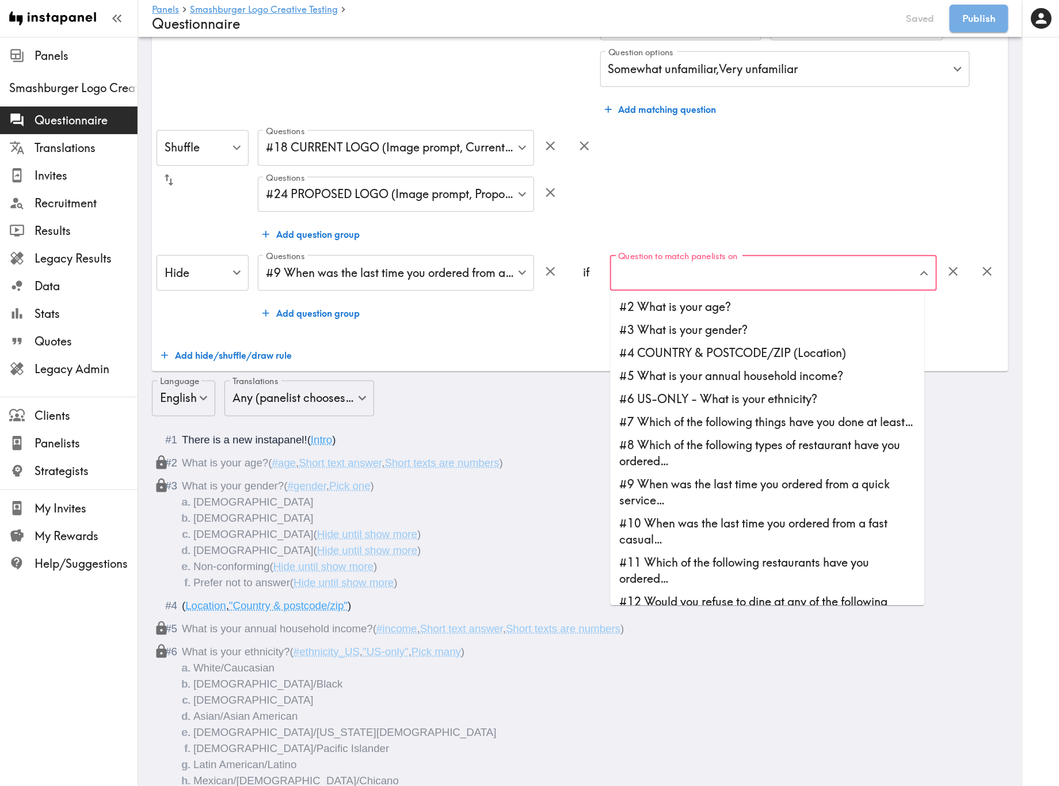
click at [735, 460] on li "#8 Which of the following types of restaurant have you ordered…" at bounding box center [768, 453] width 314 height 39
type input "#8 Which of the following types of restaurant have you ordered…"
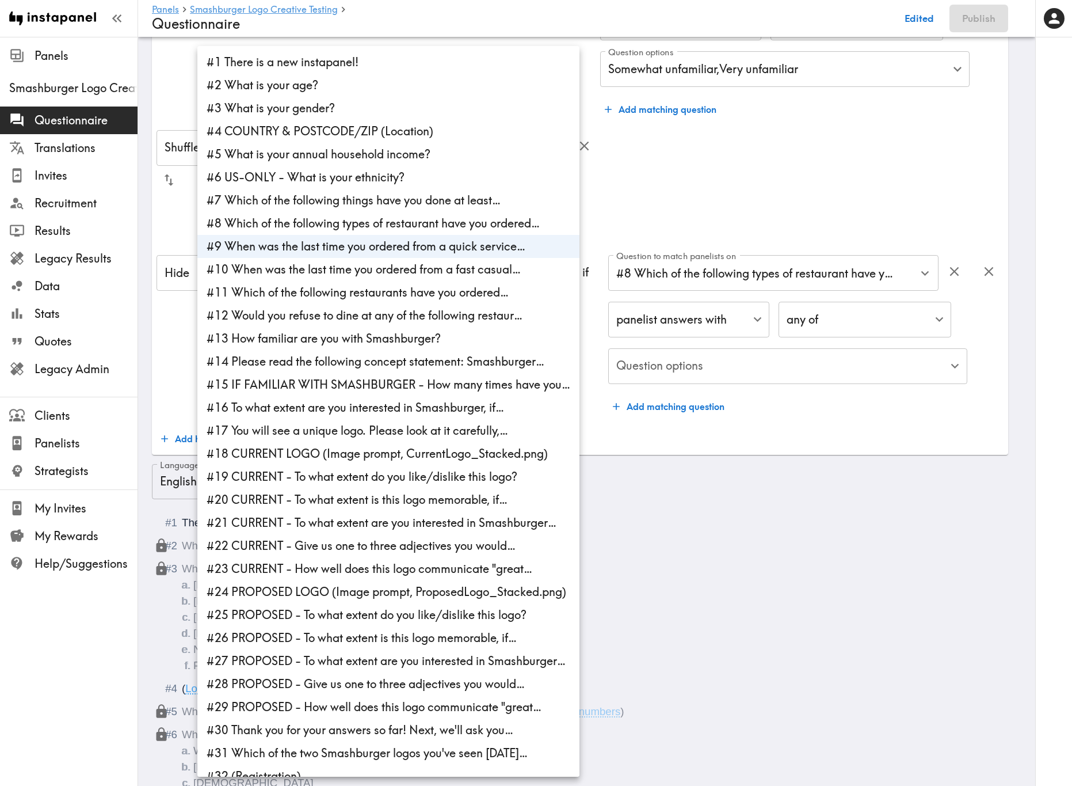
click at [851, 432] on div at bounding box center [536, 393] width 1072 height 786
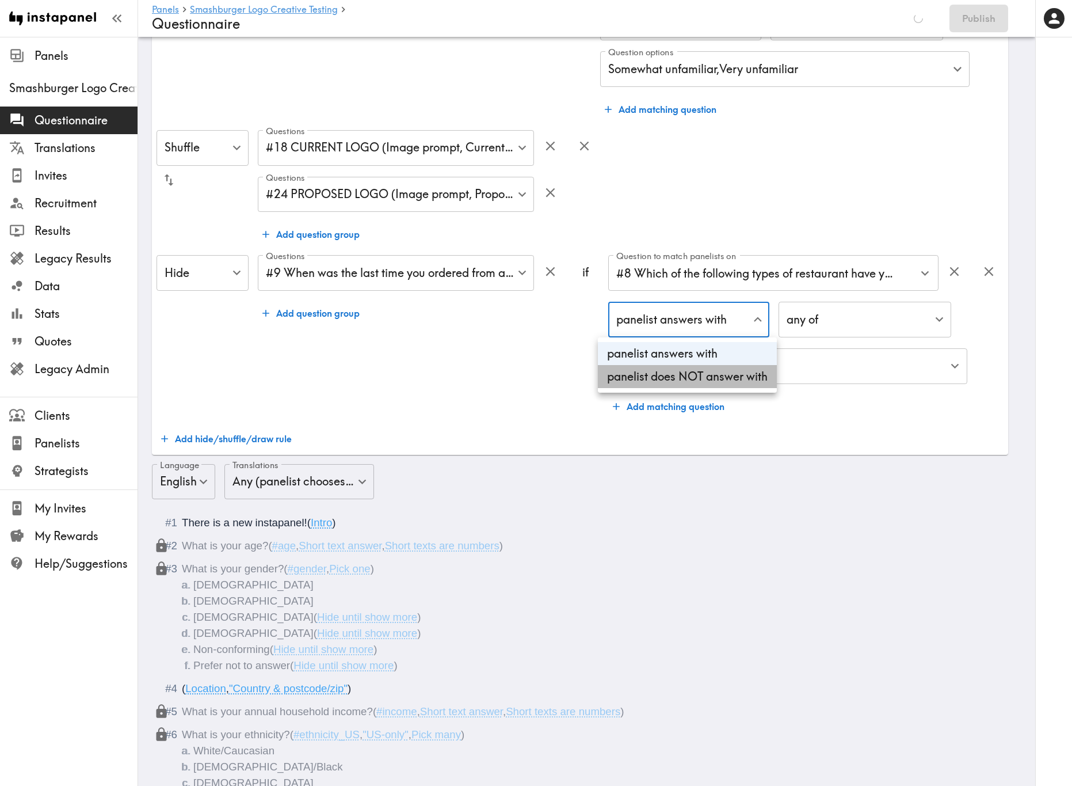
click at [724, 376] on li "panelist does NOT answer with" at bounding box center [687, 376] width 179 height 23
type input "true"
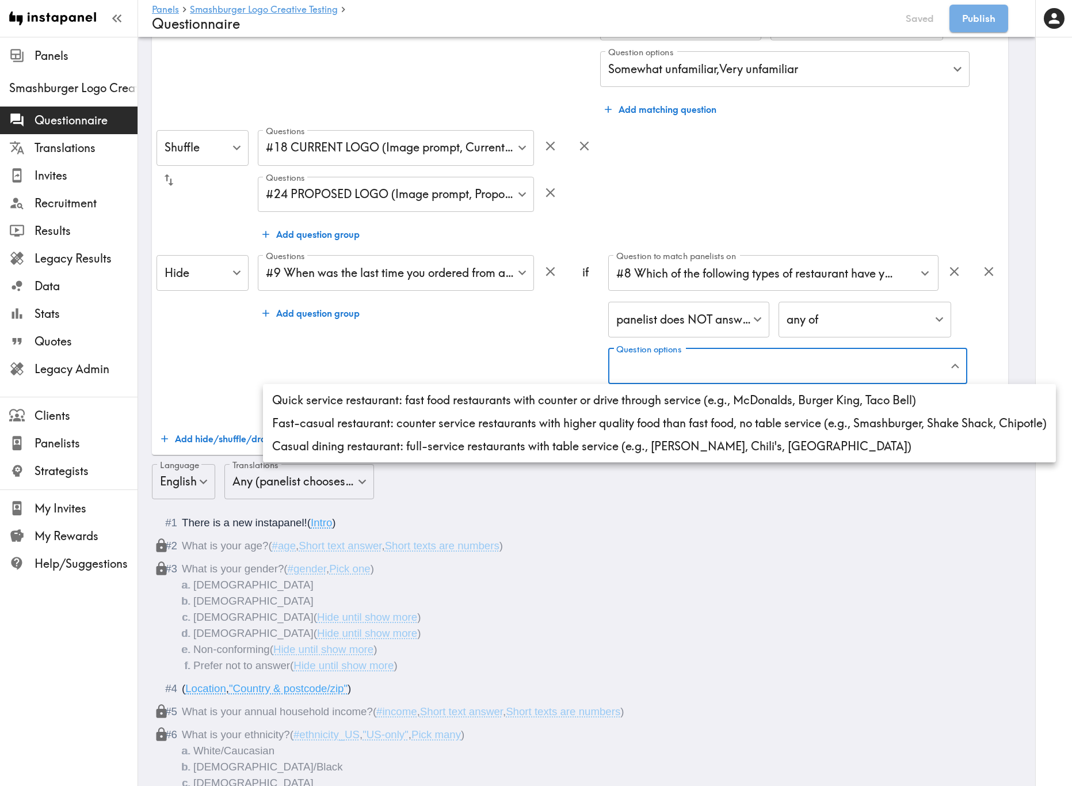
click at [669, 405] on li "Quick service restaurant: fast food restaurants with counter or drive through s…" at bounding box center [659, 399] width 793 height 23
type input "acc369cf-4eb7-48b3-a26a-29e648a2343d"
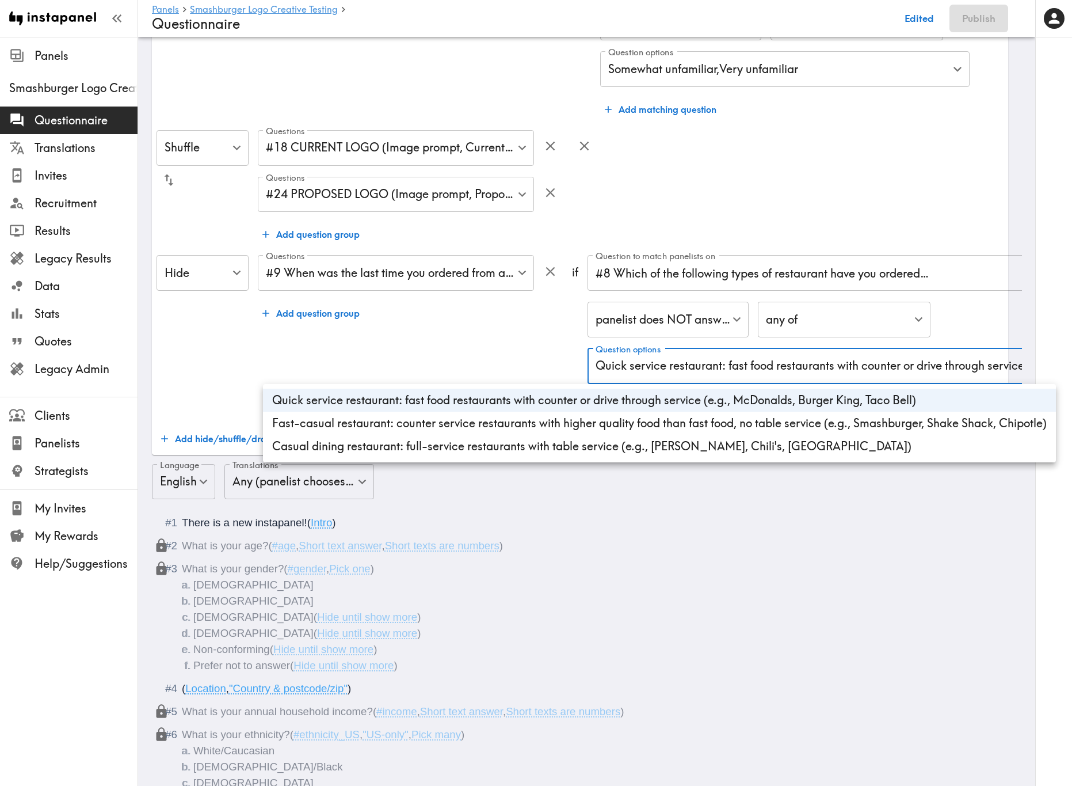
click at [451, 341] on div at bounding box center [536, 393] width 1072 height 786
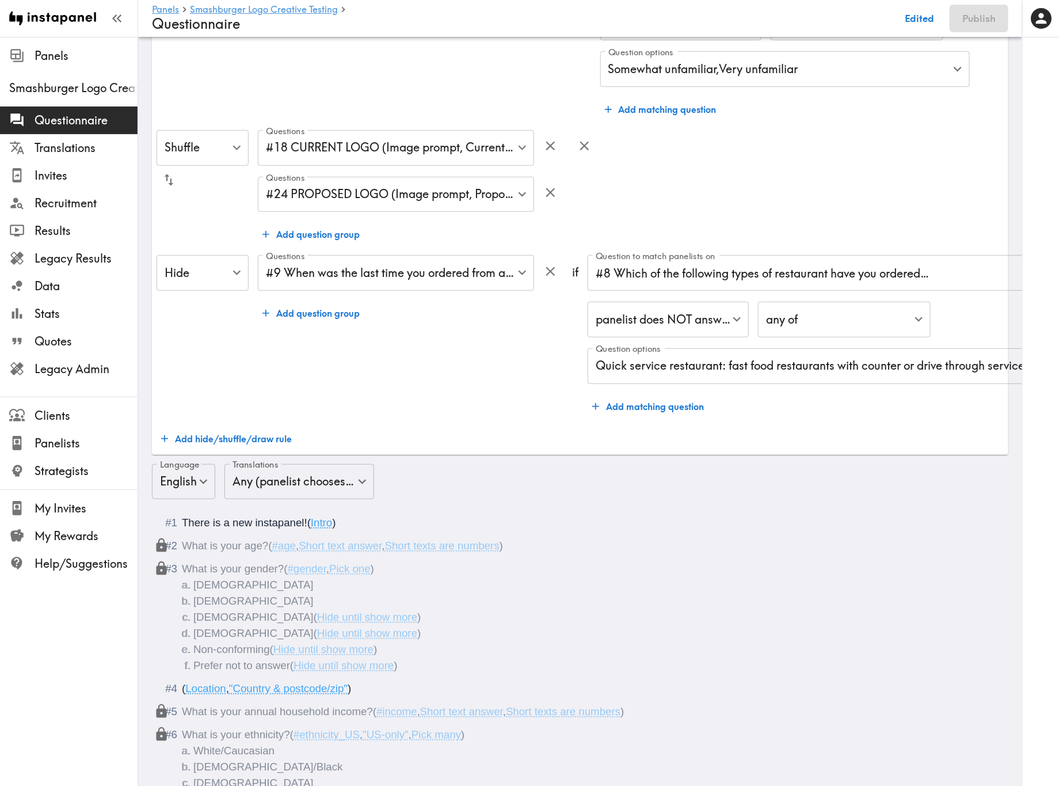
click at [475, 356] on div "Questions #9 When was the last time you ordered from a quick service… 88445fc7-…" at bounding box center [410, 336] width 305 height 162
click at [250, 435] on button "Add hide/shuffle/draw rule" at bounding box center [227, 438] width 140 height 23
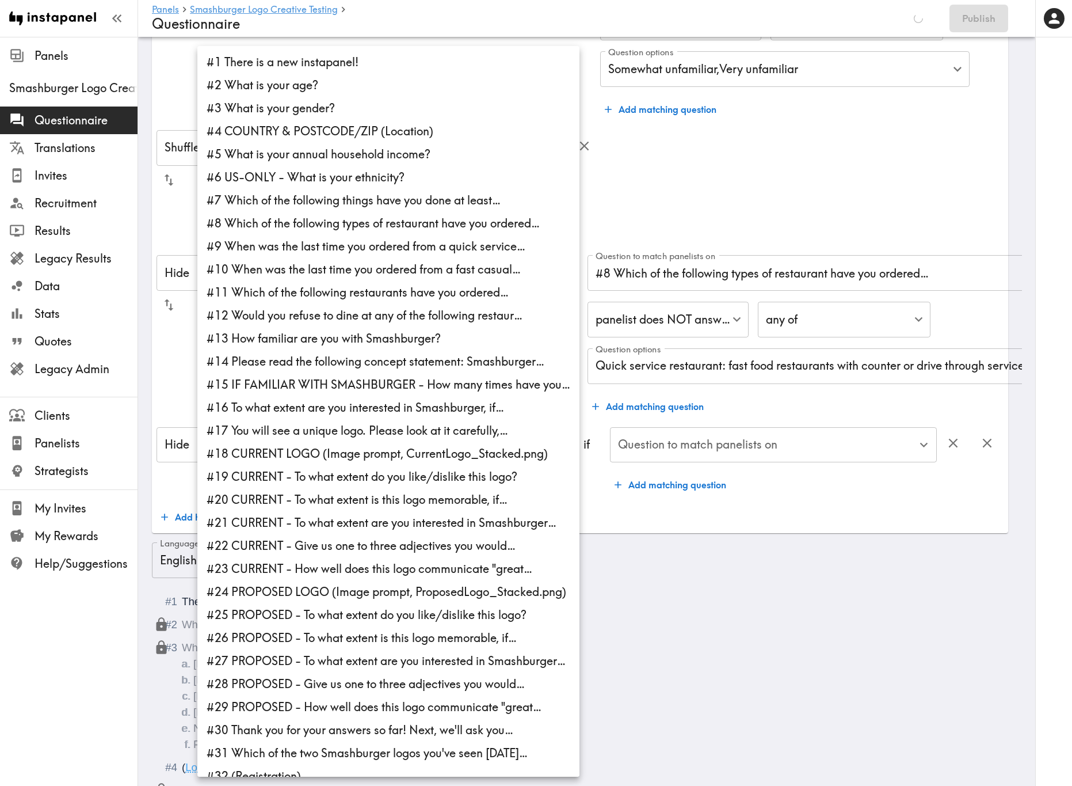
click at [348, 269] on li "#10 When was the last time you ordered from a fast casual…" at bounding box center [388, 269] width 382 height 23
type input "c7299e26-566b-416e-8cc5-239769a8af0e"
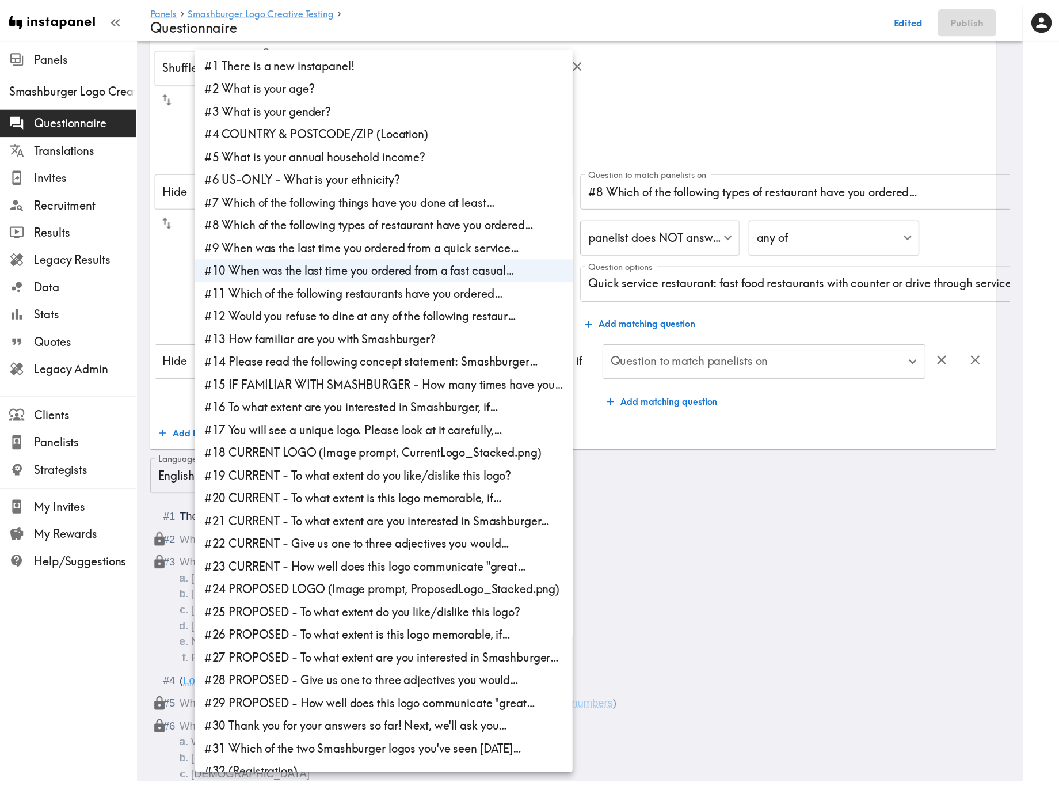
scroll to position [173, 0]
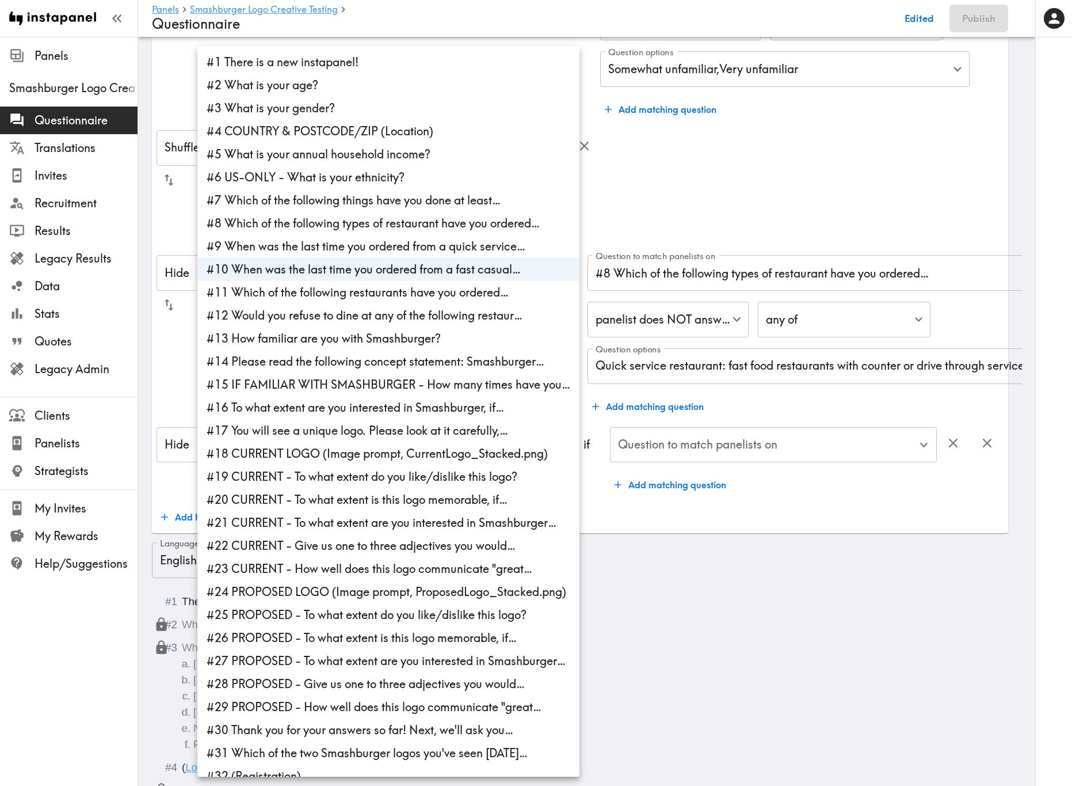
click at [810, 475] on div at bounding box center [536, 393] width 1072 height 786
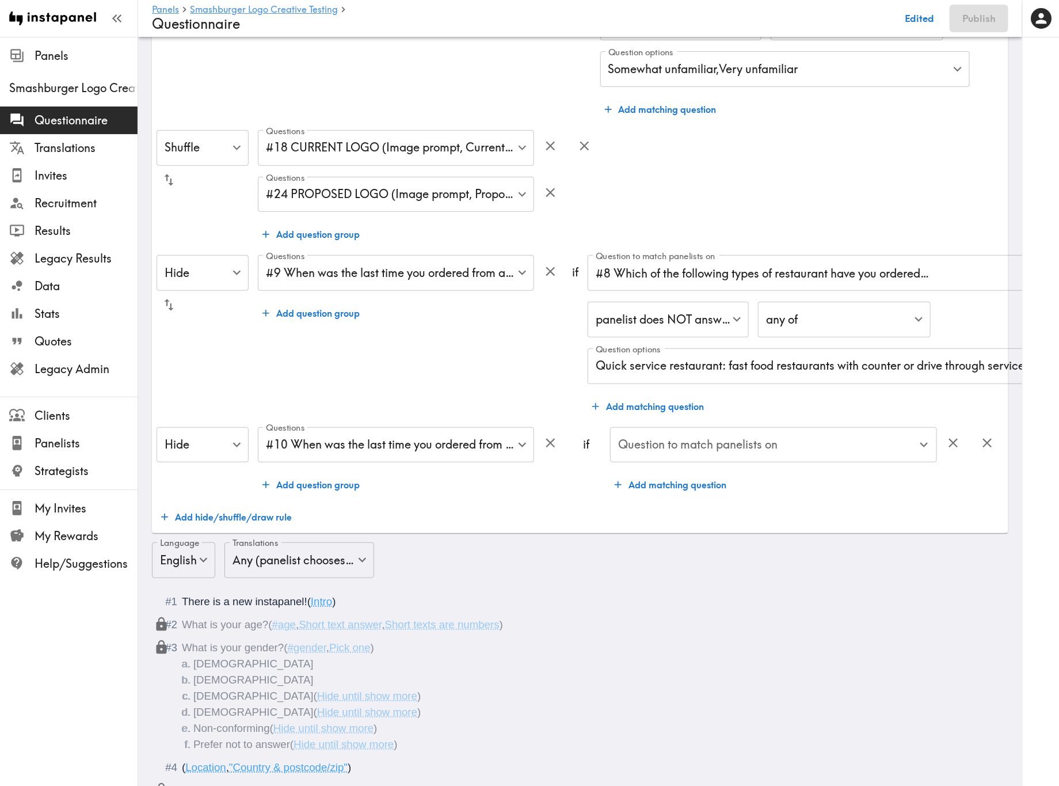
click at [772, 445] on input "Question to match panelists on" at bounding box center [764, 444] width 299 height 25
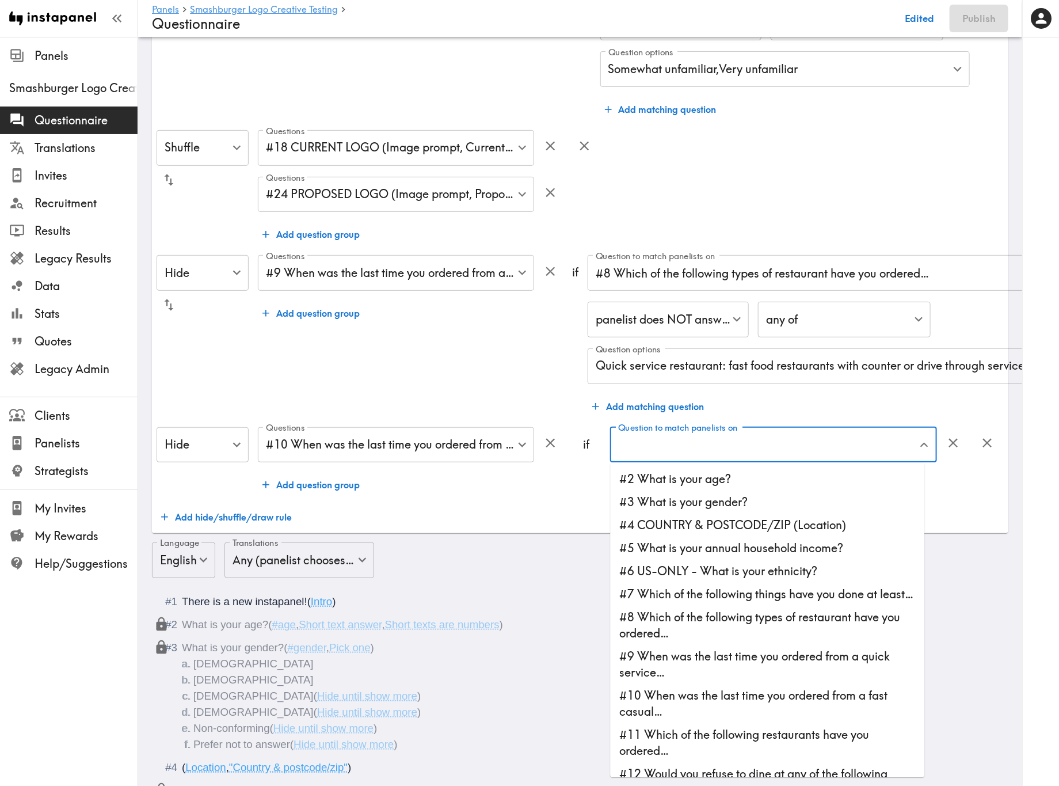
click at [749, 475] on li "#8 Which of the following types of restaurant have you ordered…" at bounding box center [768, 624] width 314 height 39
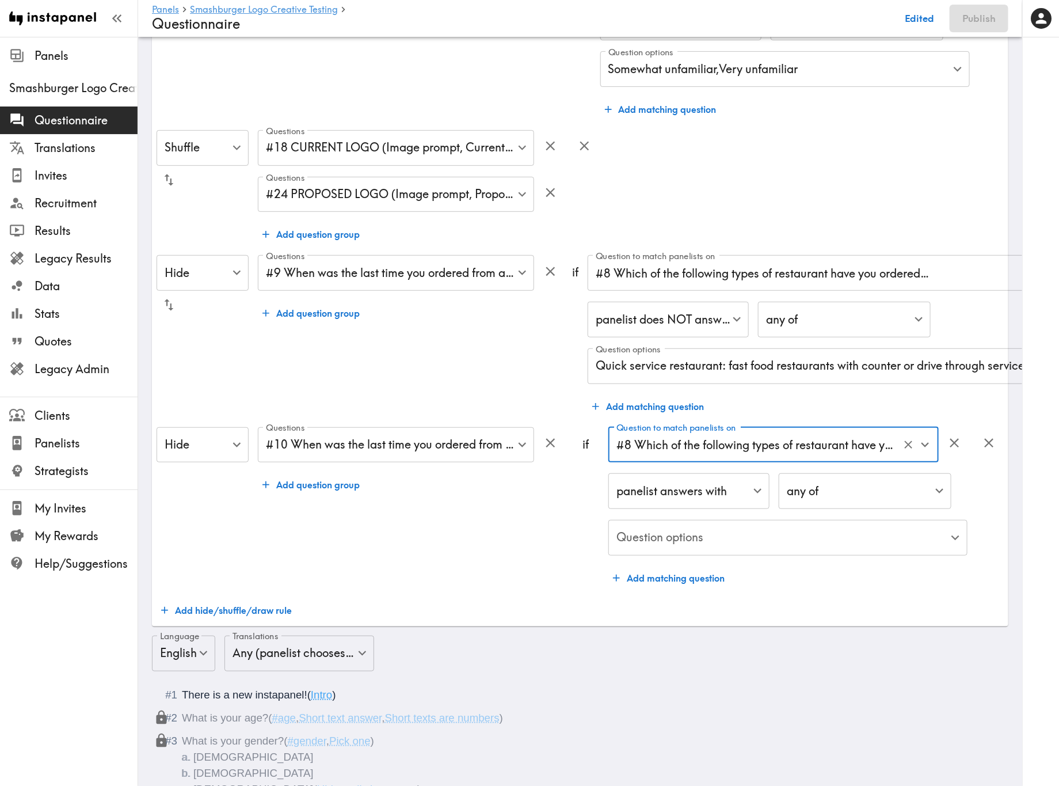
type input "#8 Which of the following types of restaurant have you ordered…"
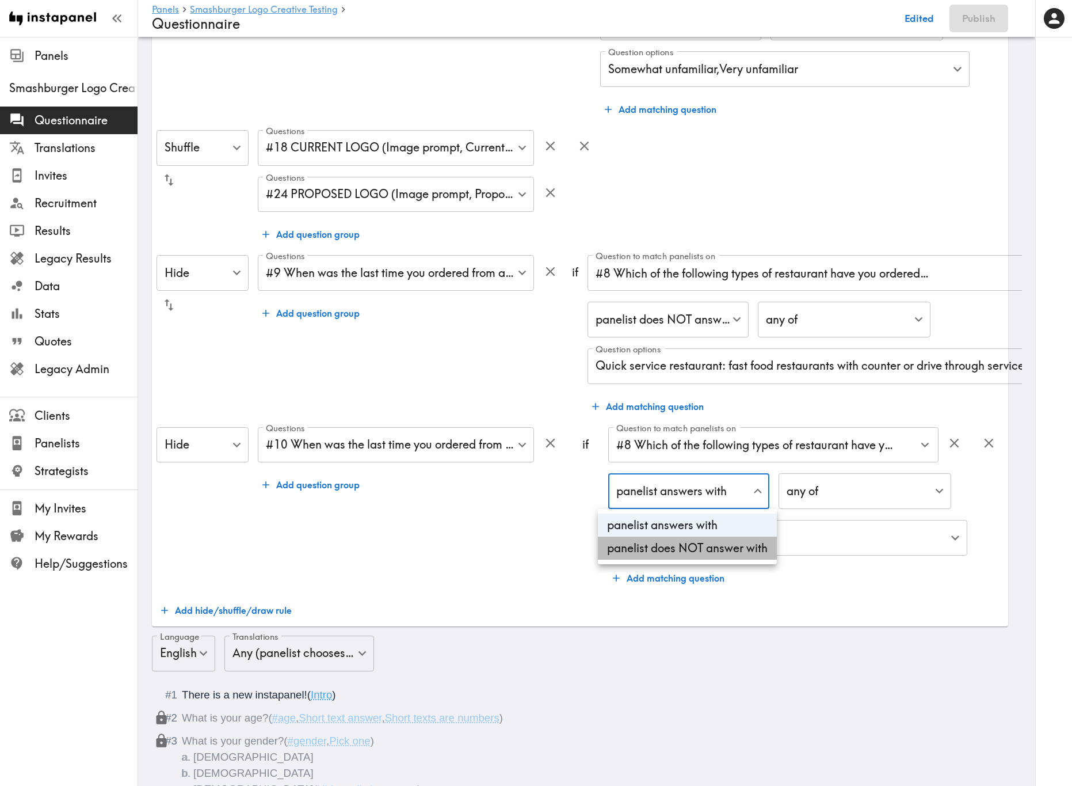
click at [712, 475] on li "panelist does NOT answer with" at bounding box center [687, 547] width 179 height 23
type input "true"
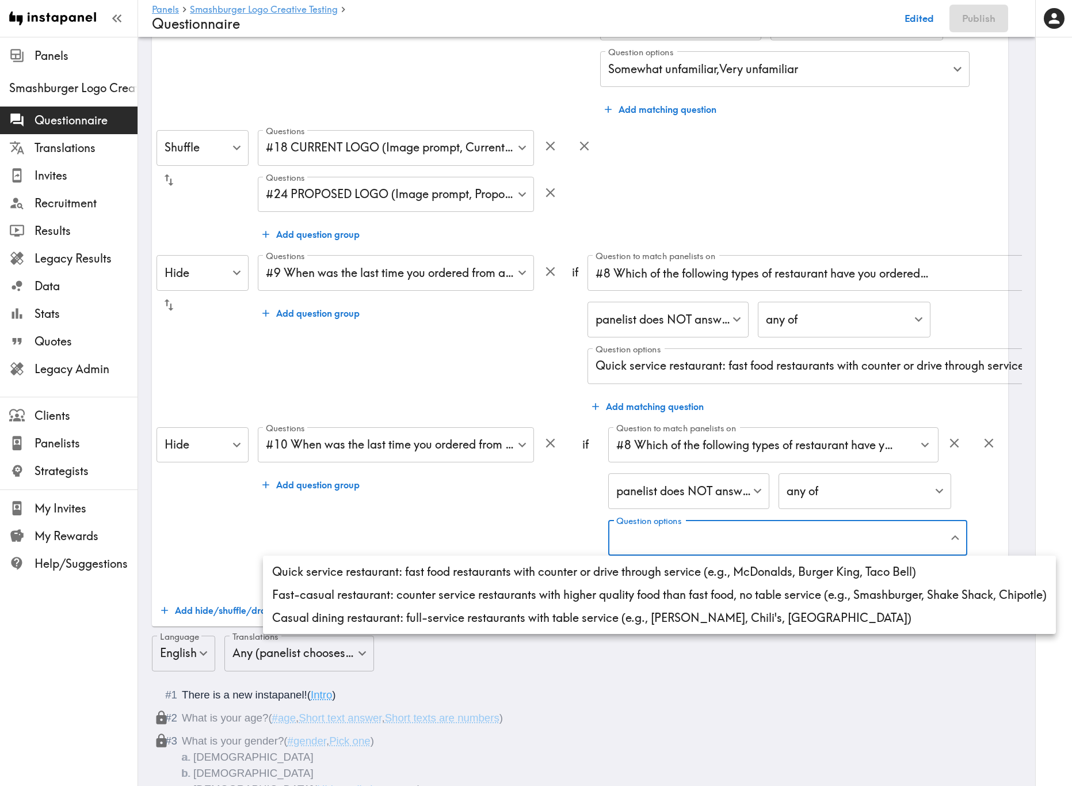
click at [538, 475] on li "Fast-casual restaurant: counter service restaurants with higher quality food th…" at bounding box center [659, 594] width 793 height 23
type input "ffaf681e-2fd8-40ee-90f4-39ea8a682141"
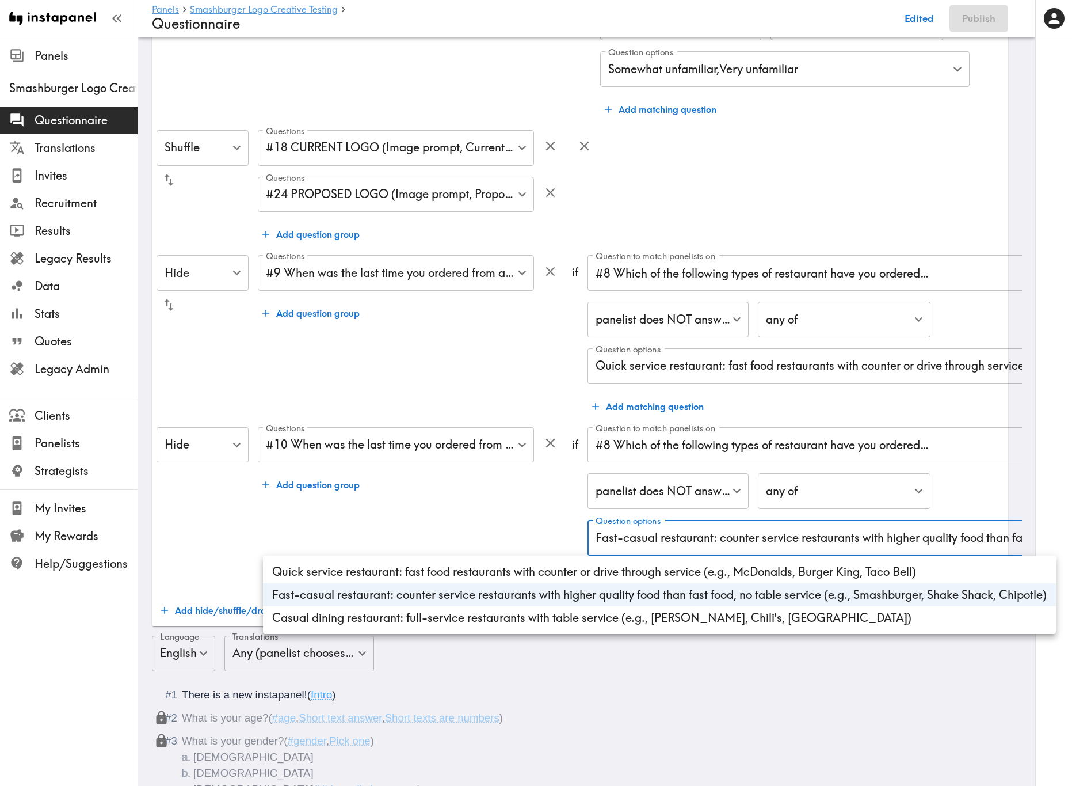
click at [528, 475] on div at bounding box center [536, 393] width 1072 height 786
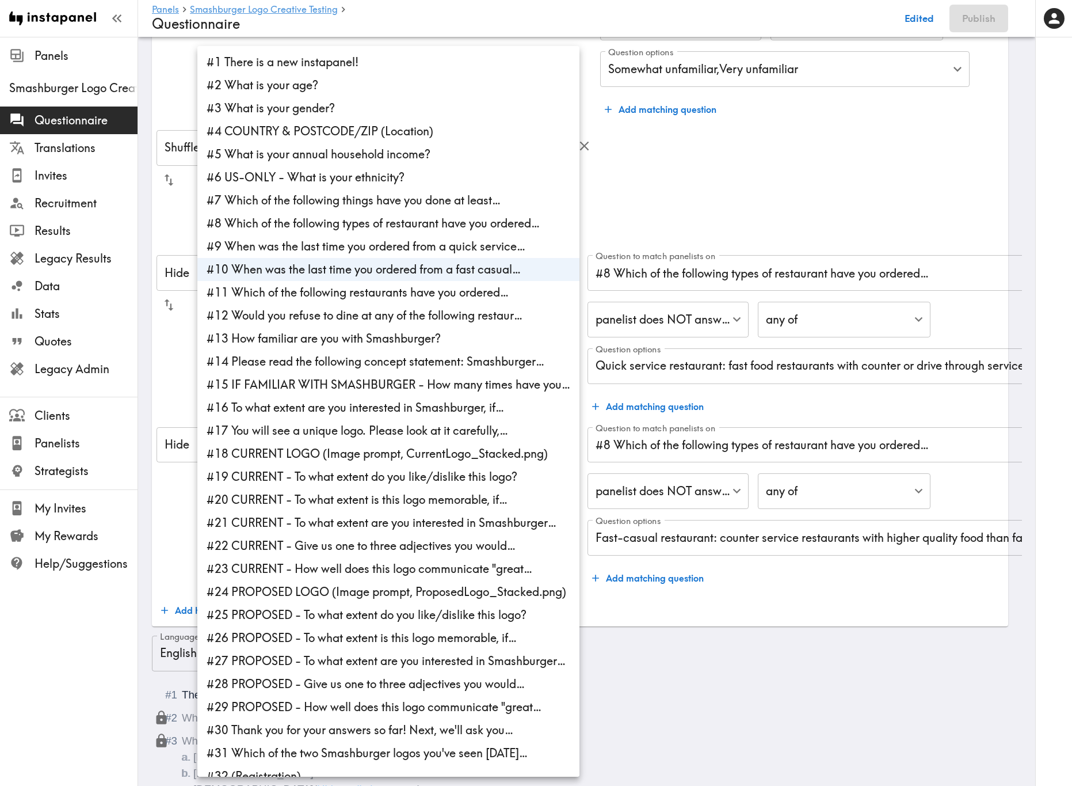
click at [812, 475] on div at bounding box center [536, 393] width 1072 height 786
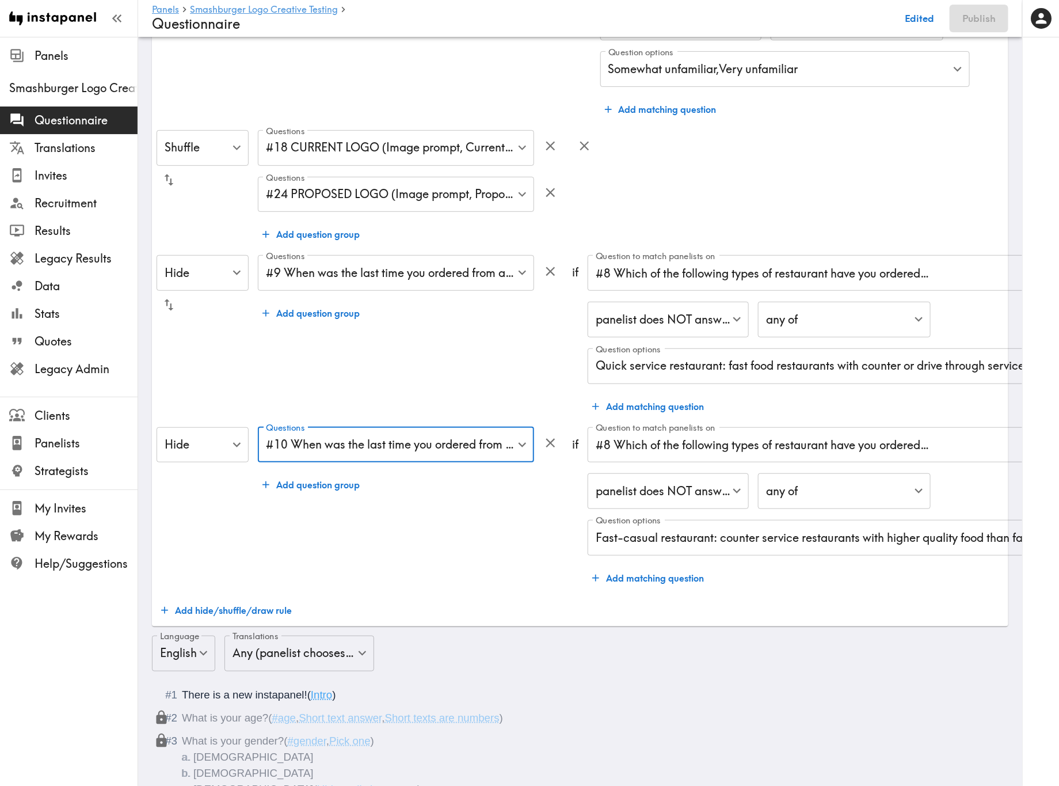
click at [824, 475] on div "Hide Hide ​ Questions #15 IF FAMILIAR WITH SMASHBURGER - How many times have yo…" at bounding box center [580, 290] width 847 height 663
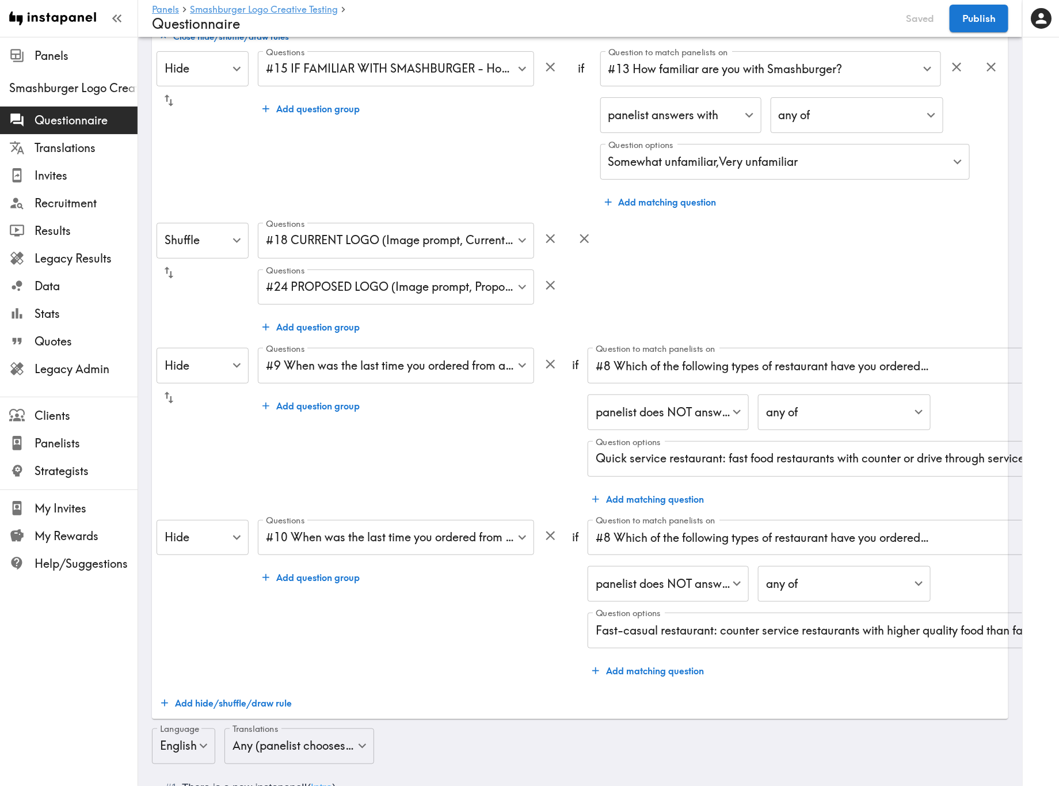
scroll to position [0, 0]
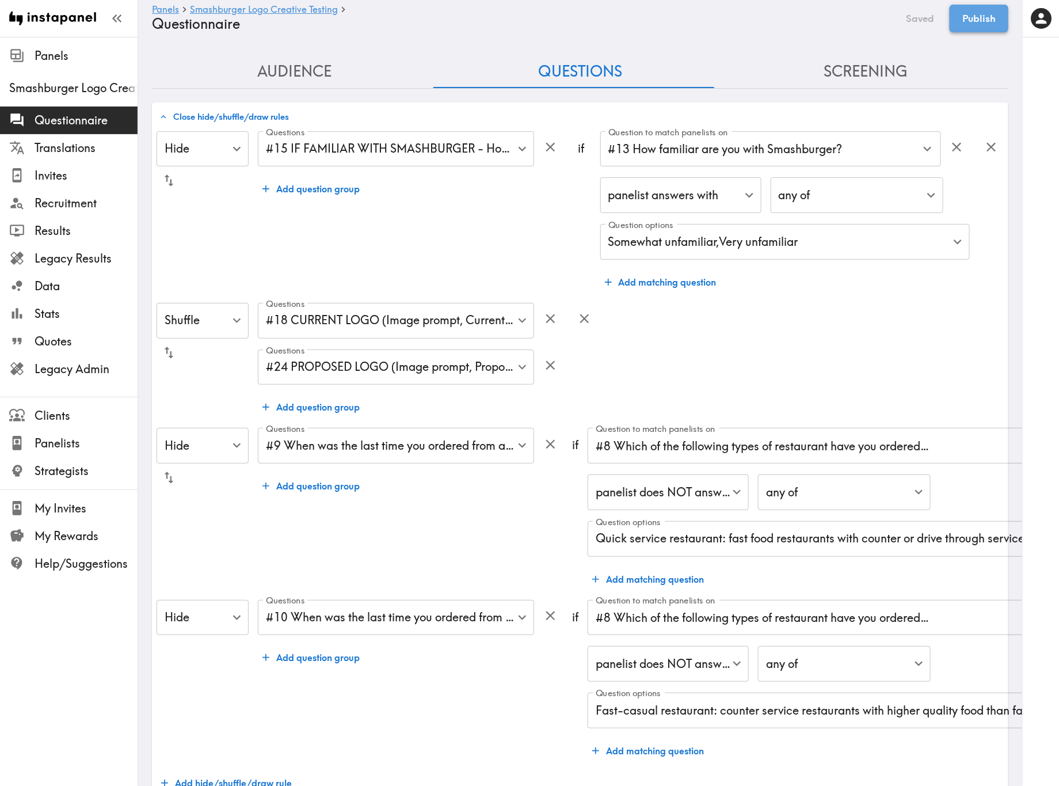
click at [969, 25] on button "Publish" at bounding box center [979, 19] width 59 height 28
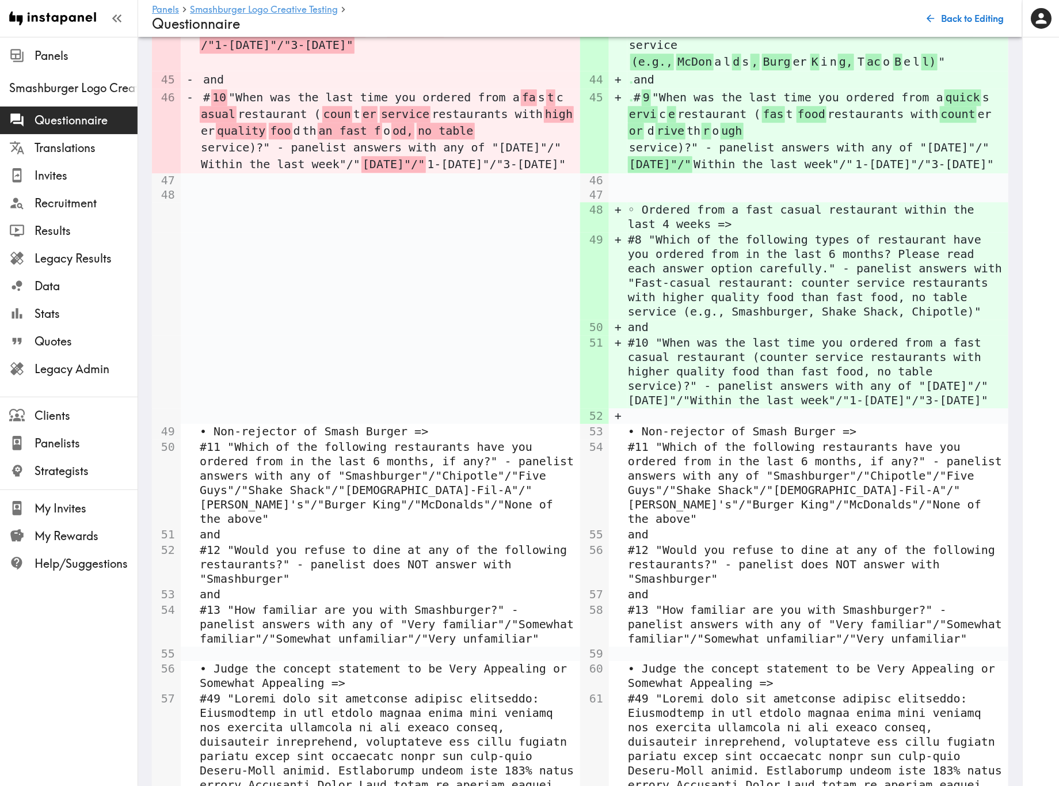
scroll to position [1652, 0]
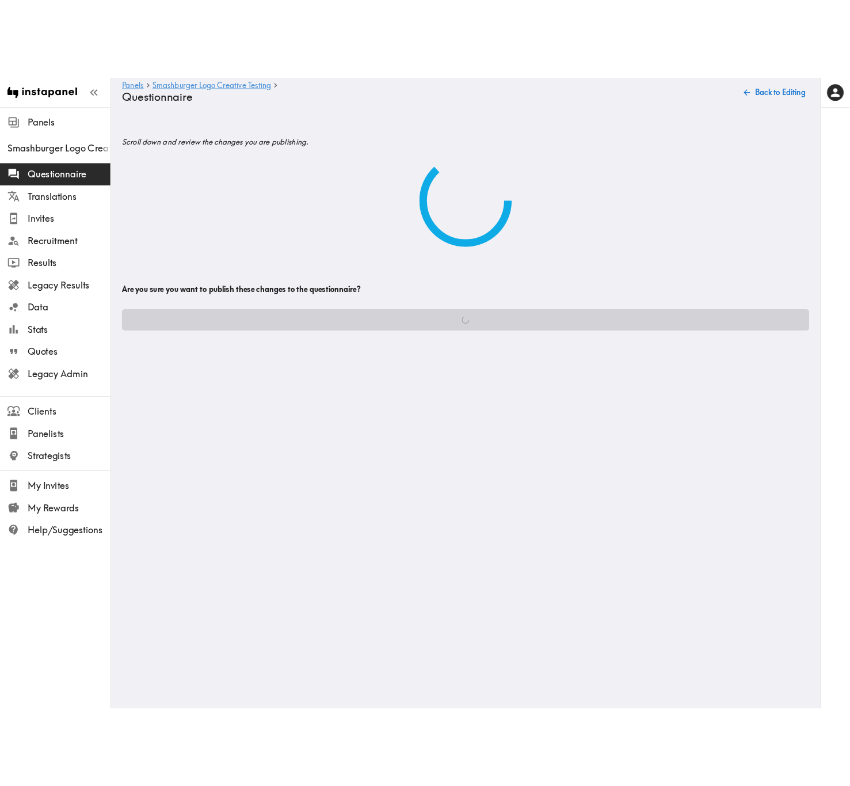
scroll to position [0, 0]
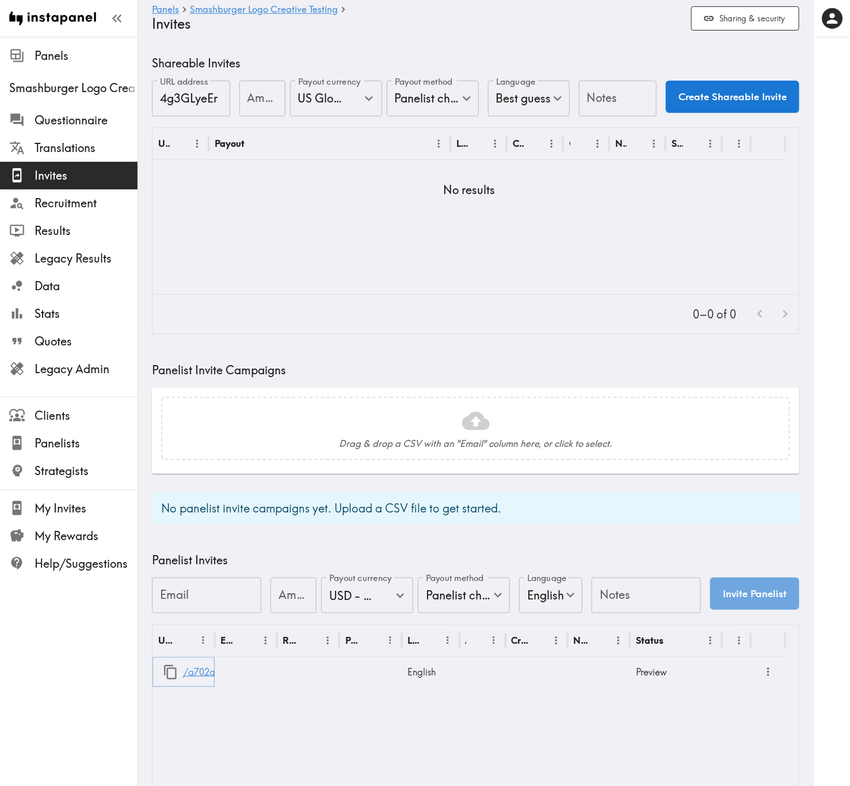
click at [200, 475] on link "/a702aca0-8d5e-42a9-a450-49938fc1bcb1" at bounding box center [279, 671] width 192 height 29
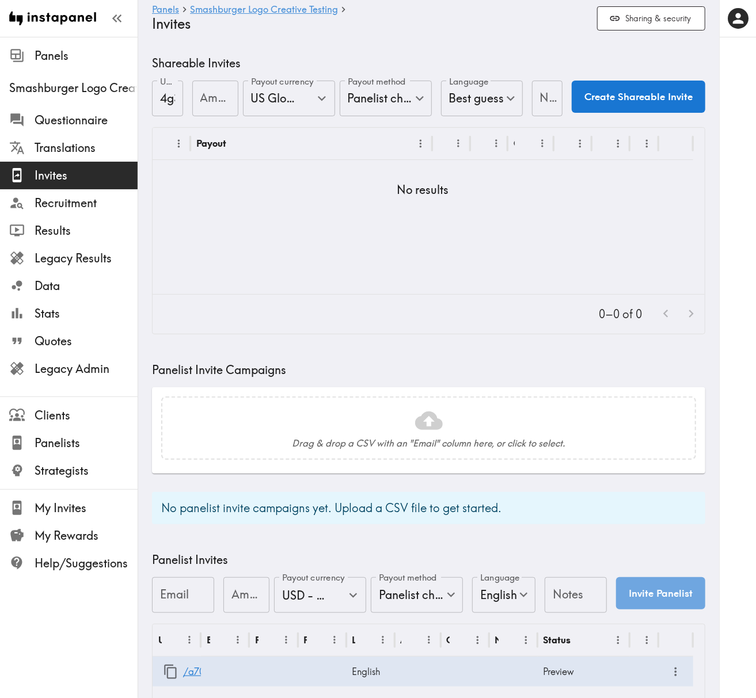
drag, startPoint x: 537, startPoint y: 7, endPoint x: 304, endPoint y: 300, distance: 374.3
click at [408, 343] on div "Shareable Invites URL address 4g3GLyeEr URL address Amount Amount Payout curren…" at bounding box center [428, 443] width 553 height 776
click at [91, 115] on span "Questionnaire" at bounding box center [86, 120] width 103 height 16
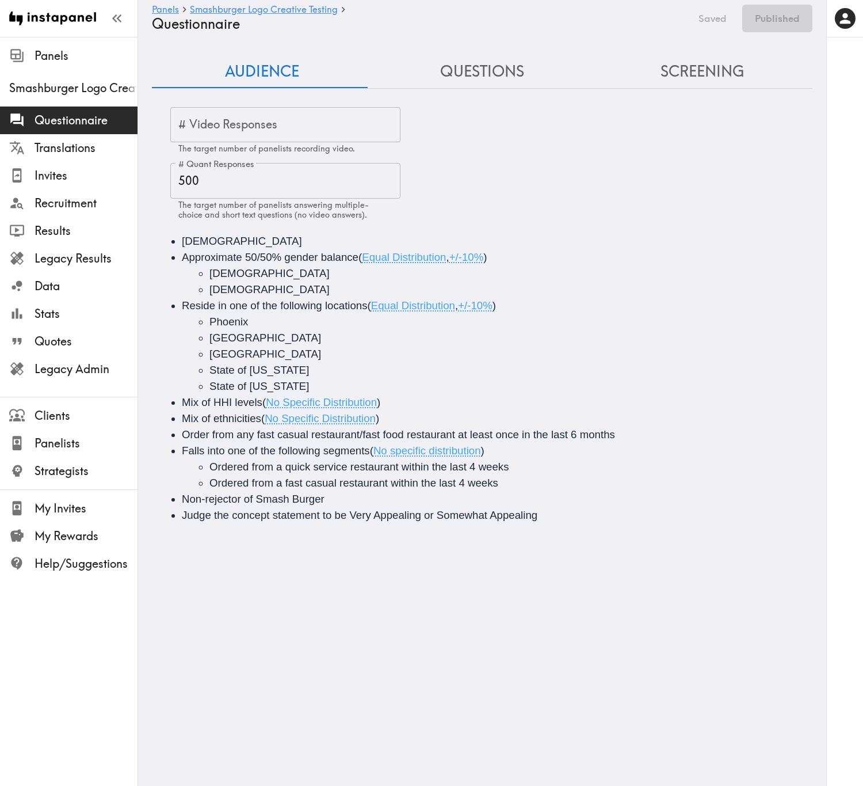
drag, startPoint x: 708, startPoint y: 1, endPoint x: 451, endPoint y: 70, distance: 265.8
click at [435, 79] on button "Questions" at bounding box center [482, 71] width 220 height 33
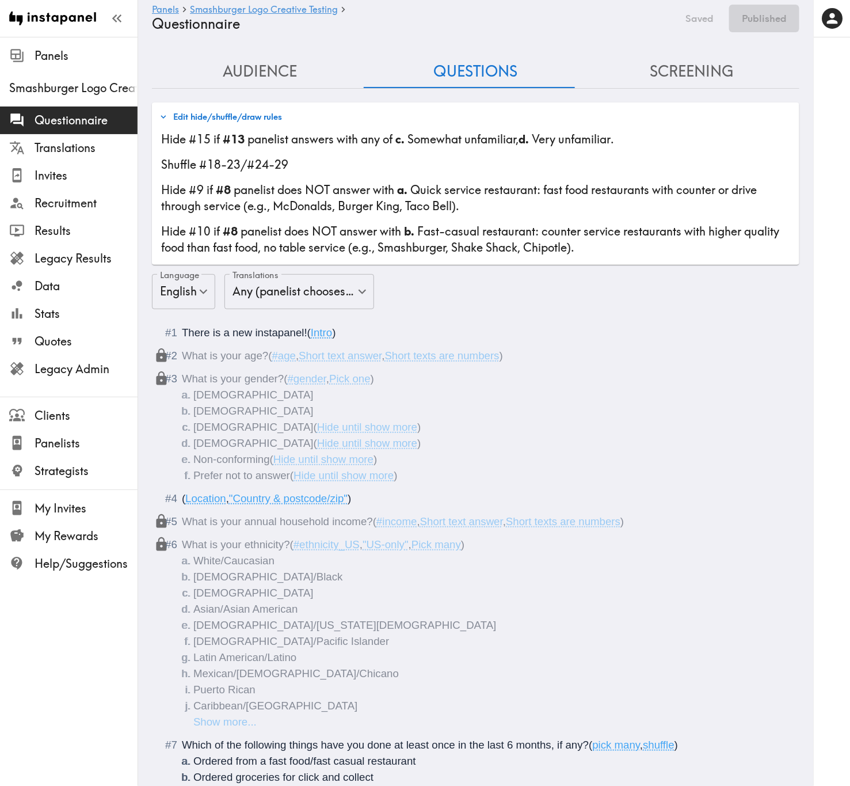
click at [455, 69] on button "Questions" at bounding box center [476, 71] width 216 height 33
click at [235, 110] on button "Edit hide/shuffle/draw rules" at bounding box center [221, 117] width 128 height 20
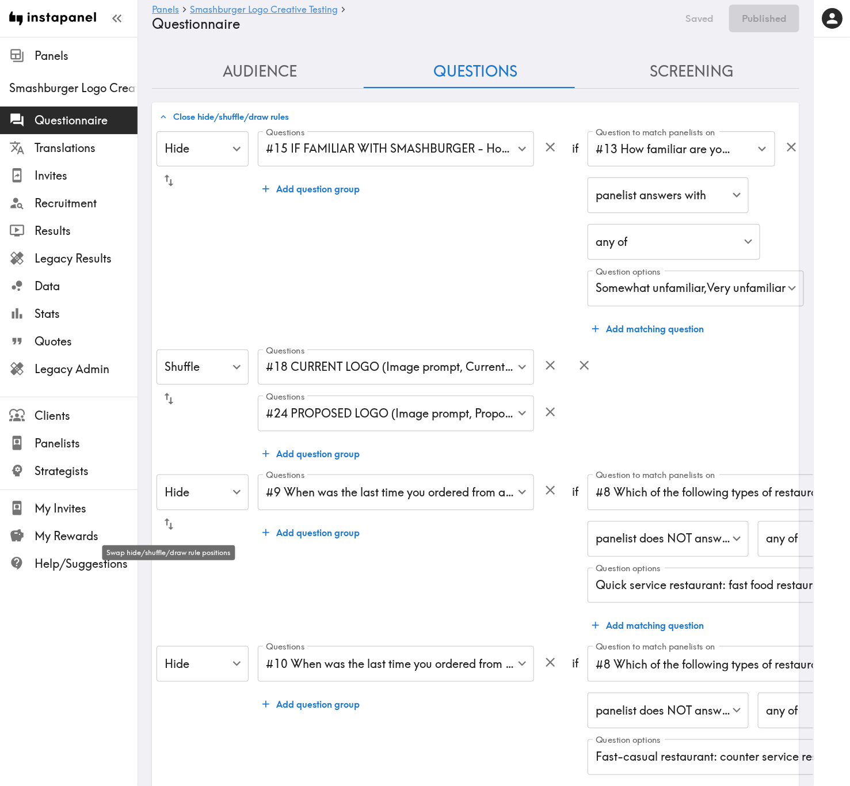
click at [173, 475] on icon "button" at bounding box center [169, 524] width 9 height 12
click at [164, 396] on icon "button" at bounding box center [169, 399] width 16 height 16
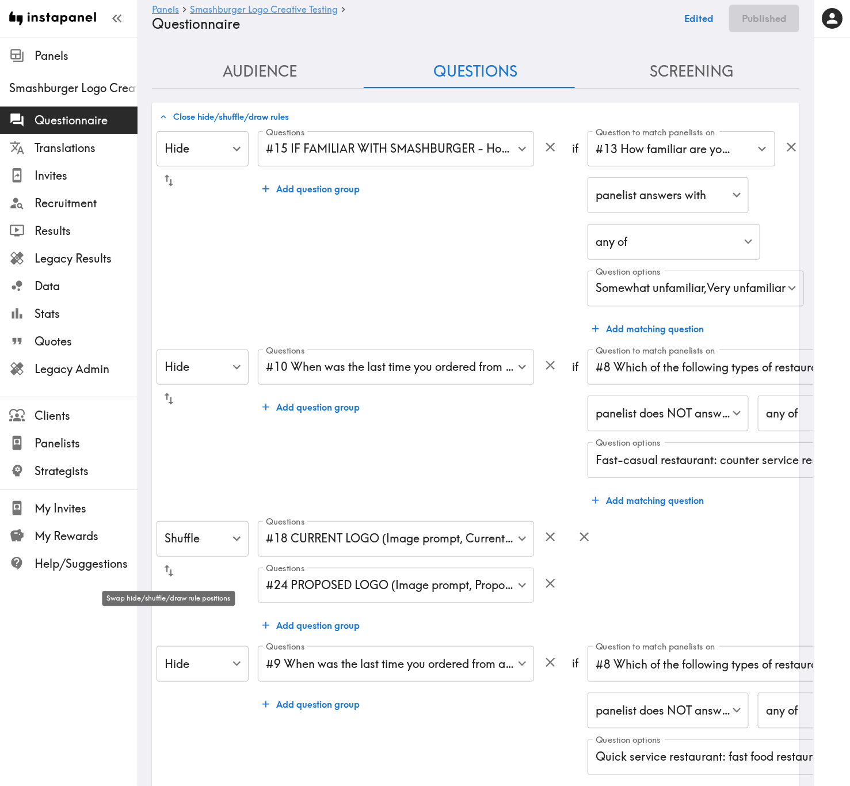
click at [167, 475] on icon "button" at bounding box center [169, 571] width 16 height 16
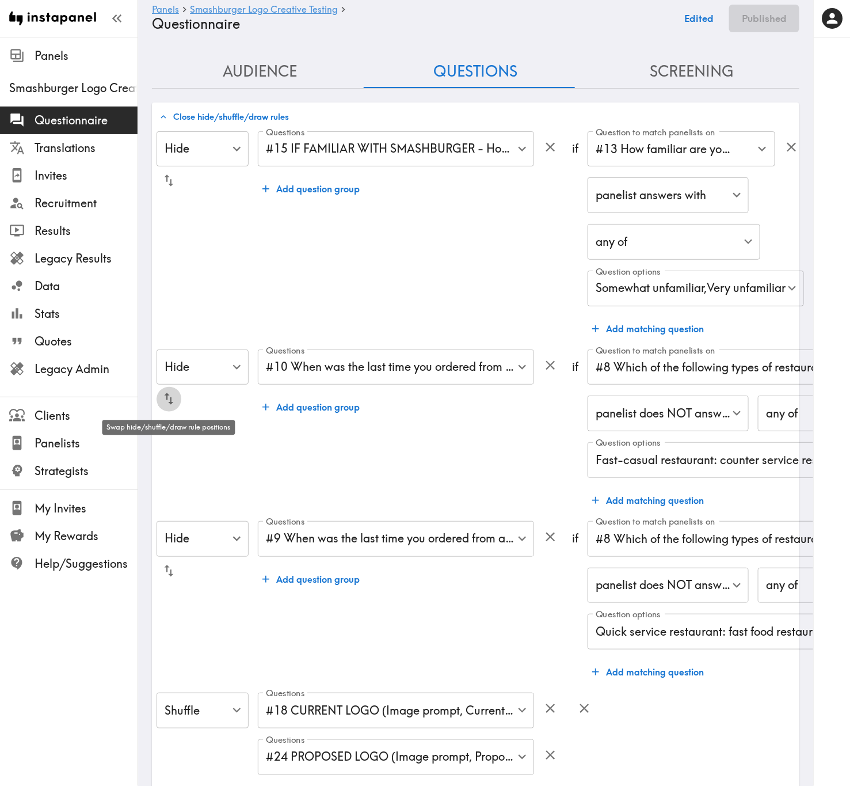
click at [175, 399] on icon "button" at bounding box center [169, 399] width 16 height 16
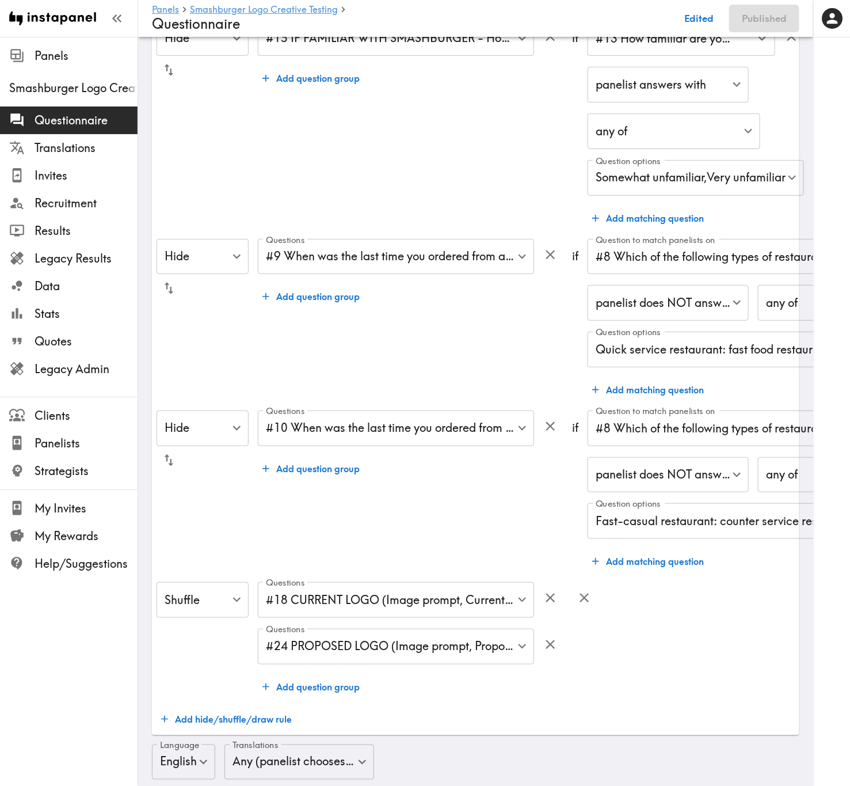
scroll to position [345, 0]
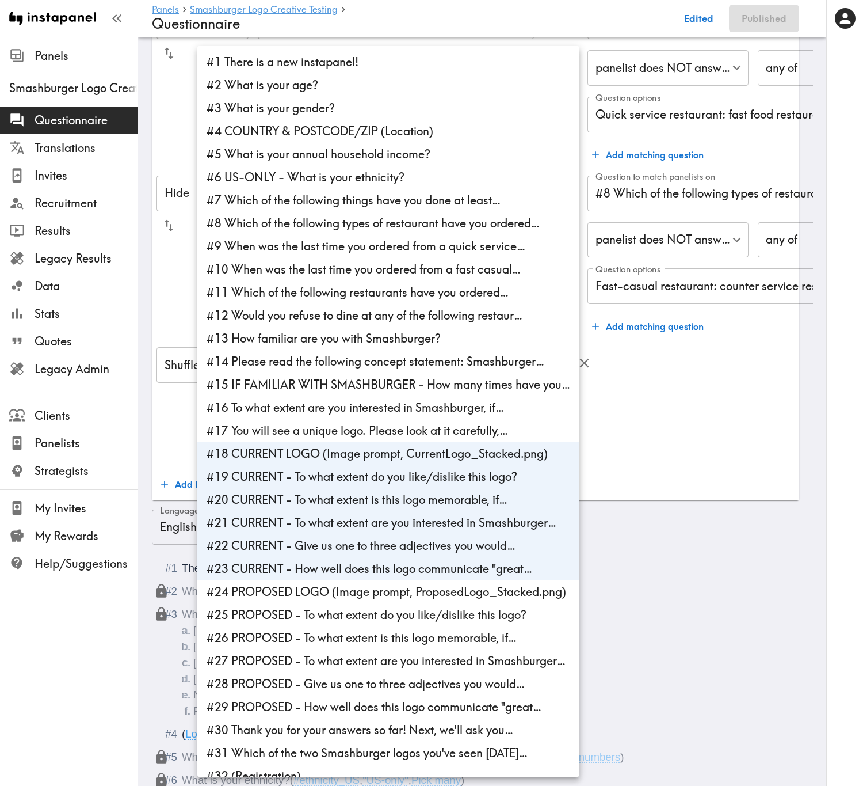
click at [344, 429] on li "#17 You will see a unique logo. Please look at it carefully,…" at bounding box center [388, 430] width 382 height 23
type input "1404ef75-233f-417a-acce-af69fa584339,5bd261c0-2fec-4404-bd5d-3cda069a470b,0f577…"
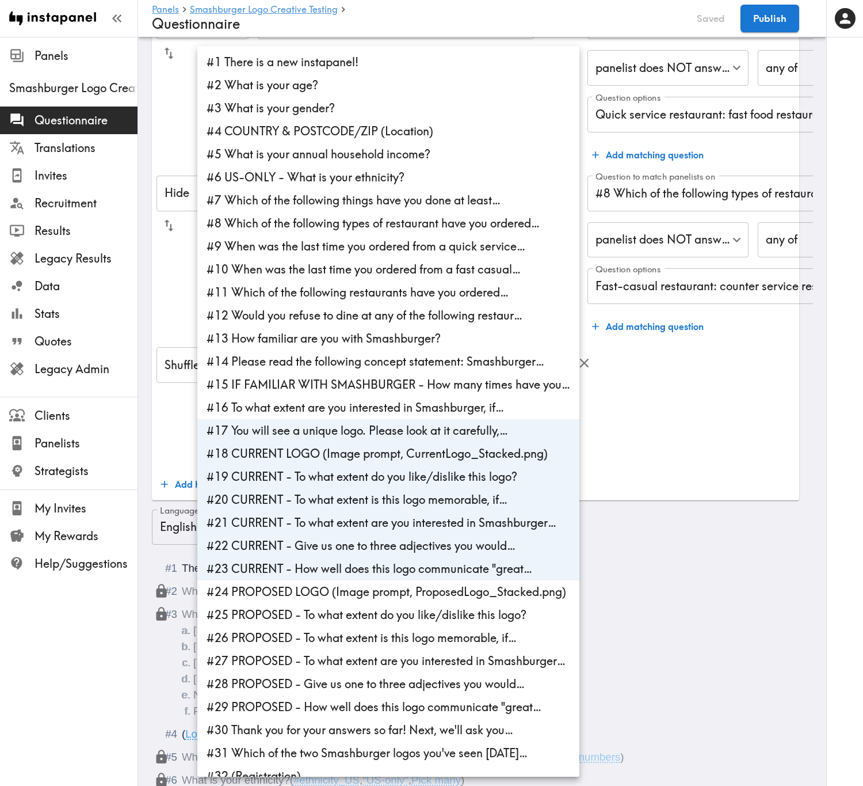
click at [715, 464] on div at bounding box center [431, 393] width 863 height 786
click at [689, 456] on div at bounding box center [431, 393] width 863 height 786
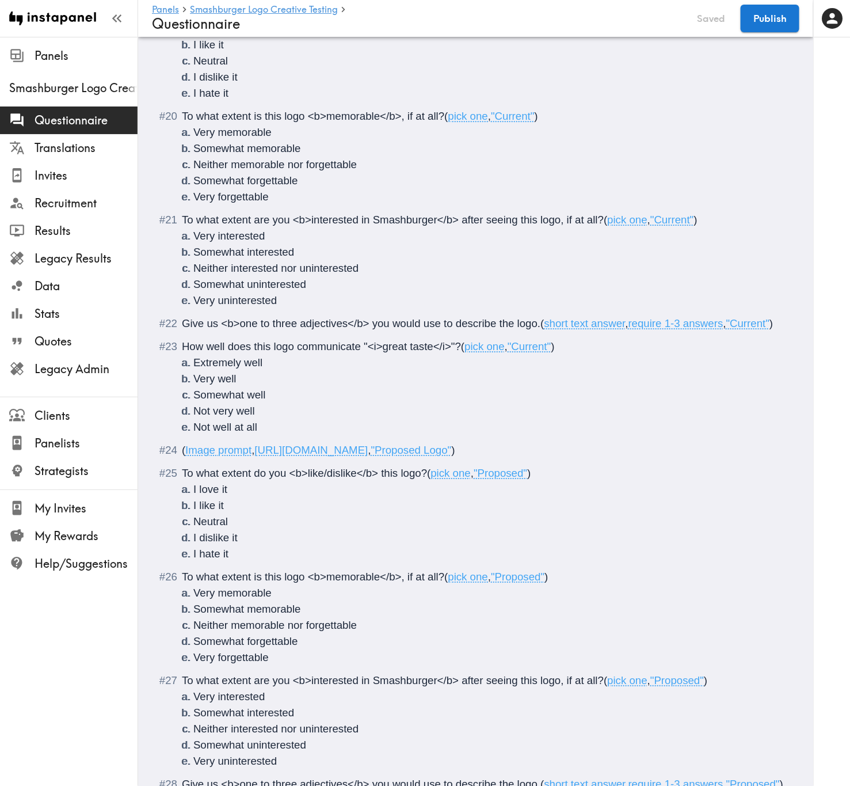
scroll to position [3021, 0]
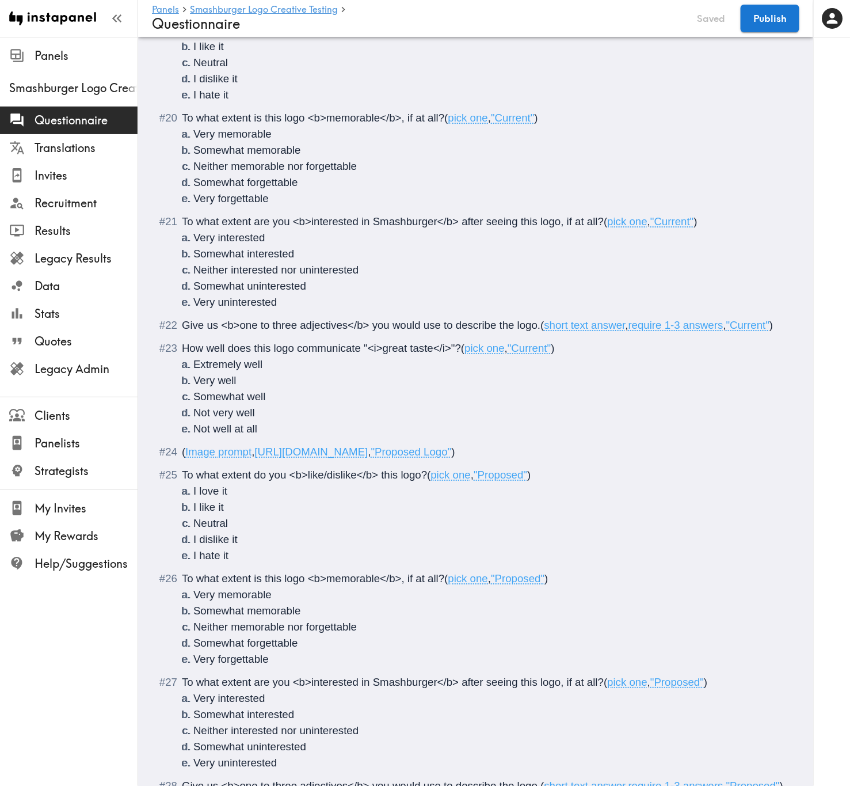
click at [294, 437] on li "Not well at all" at bounding box center [489, 429] width 592 height 16
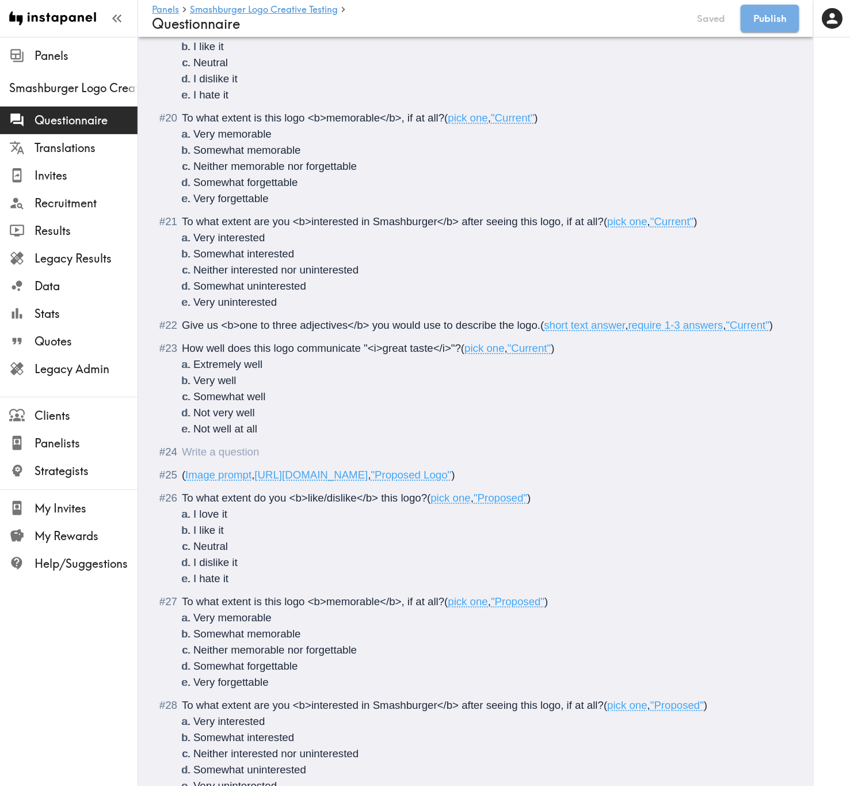
scroll to position [2676, 0]
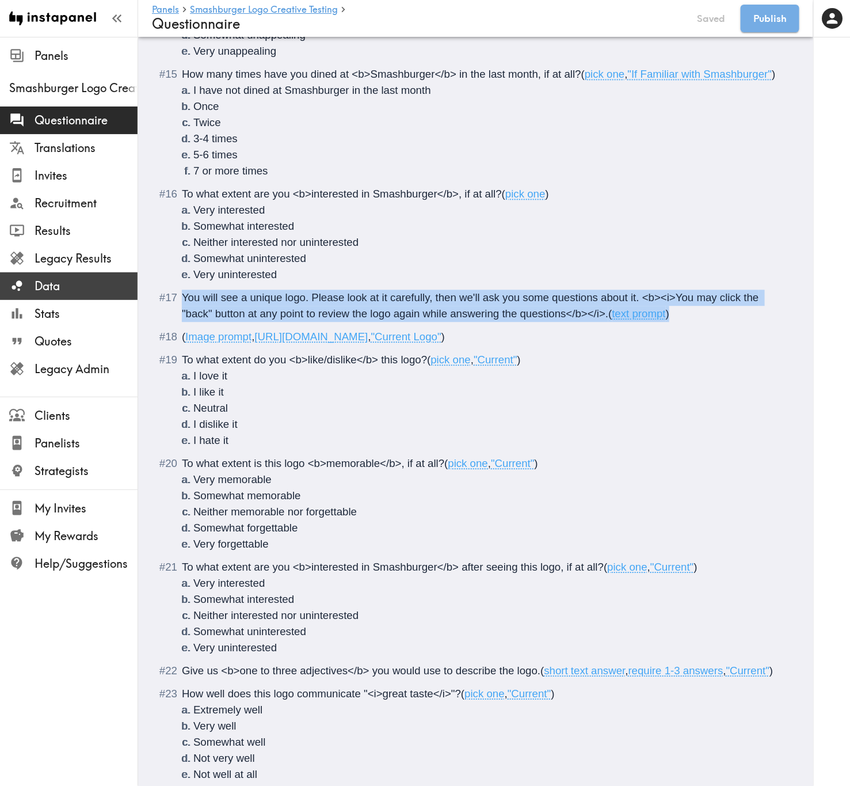
drag, startPoint x: 696, startPoint y: 313, endPoint x: 123, endPoint y: 297, distance: 573.4
copy div "You will see a unique logo. Please look at it carefully, then we'll ask you som…"
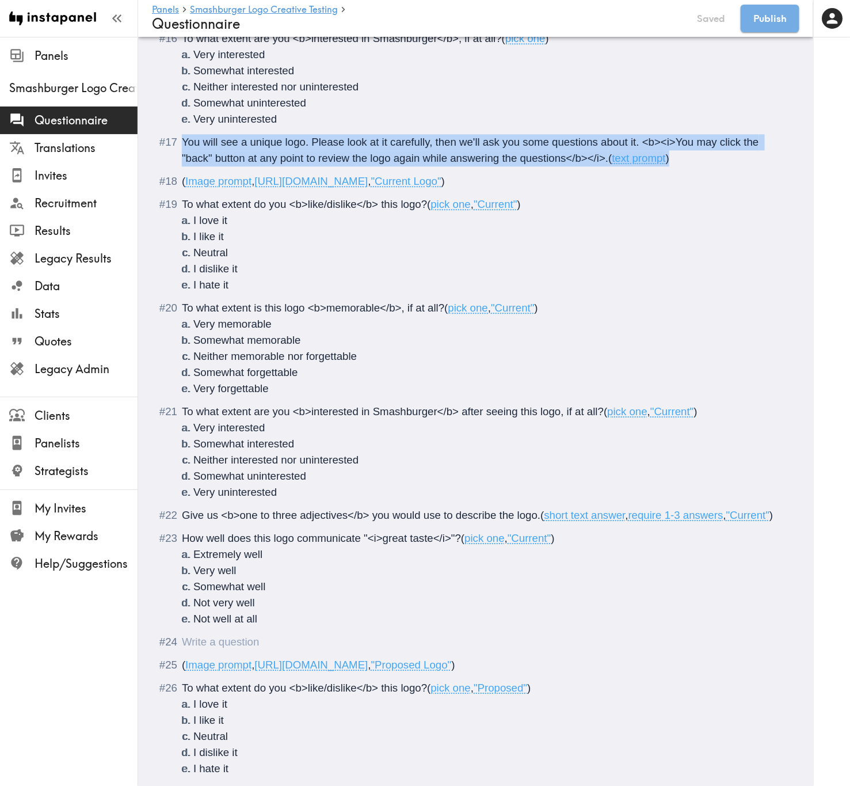
scroll to position [3108, 0]
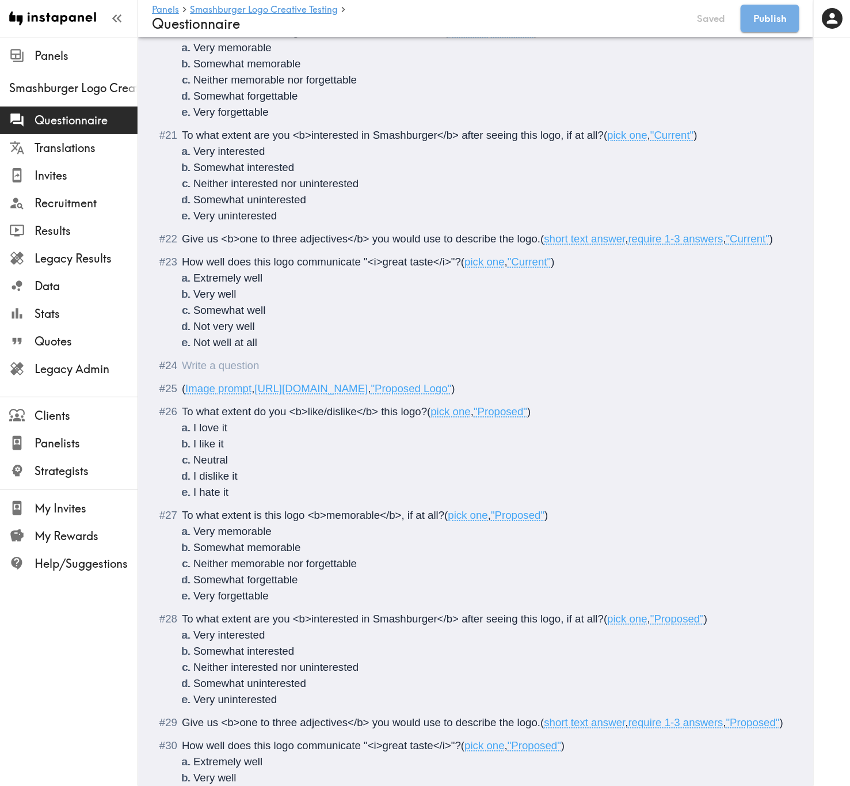
click at [182, 371] on div "Questionnaire" at bounding box center [182, 365] width 0 height 12
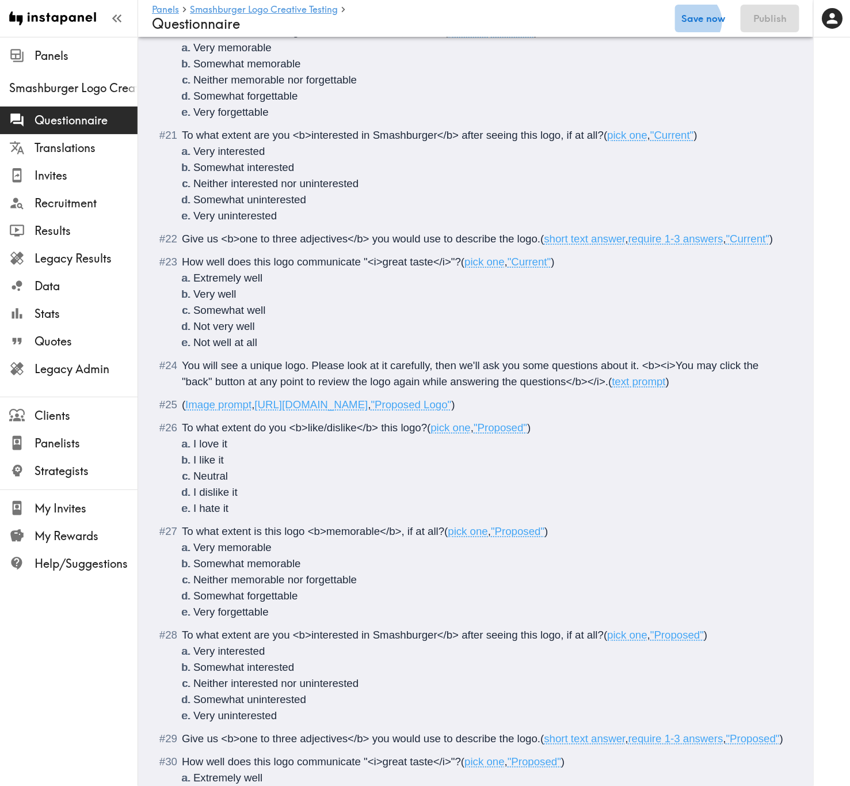
click at [708, 21] on button "Save now" at bounding box center [703, 19] width 56 height 28
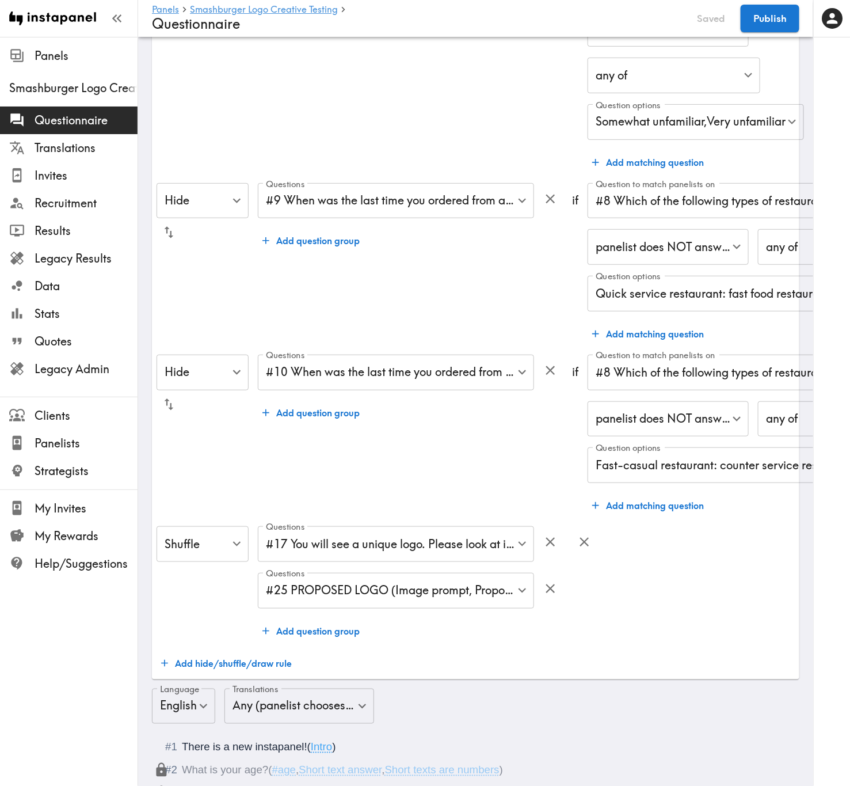
scroll to position [173, 0]
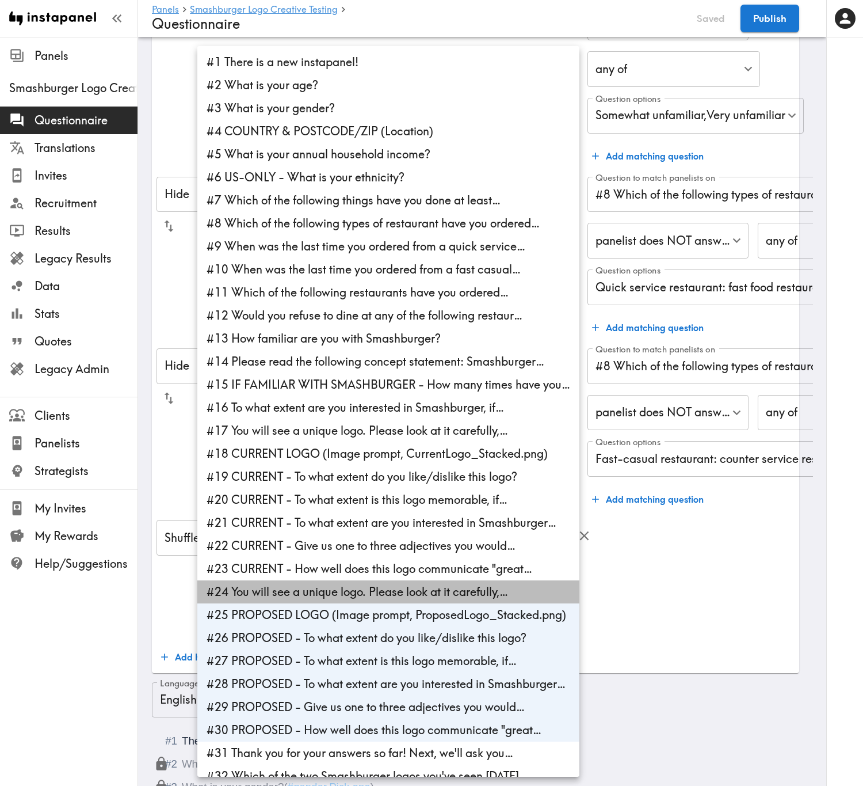
click at [403, 475] on li "#24 You will see a unique logo. Please look at it carefully,…" at bounding box center [388, 591] width 382 height 23
type input "ed70753b-01bb-47e3-b71e-f00db515d06c,706db475-147c-4773-91b5-d2fbdd788860,5f6fd…"
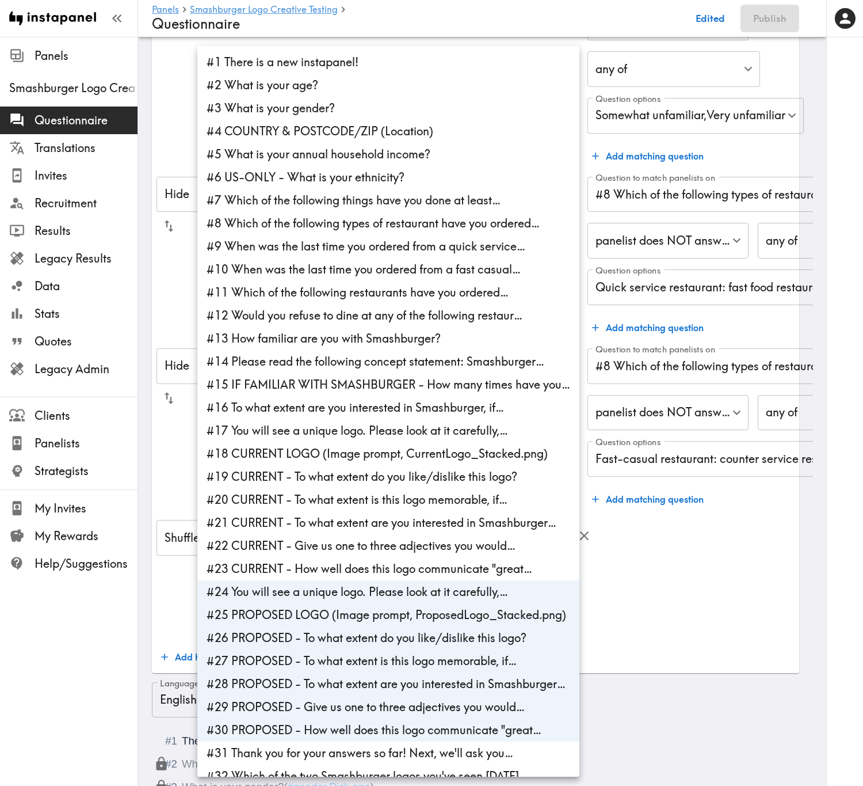
click at [691, 475] on div at bounding box center [431, 393] width 863 height 786
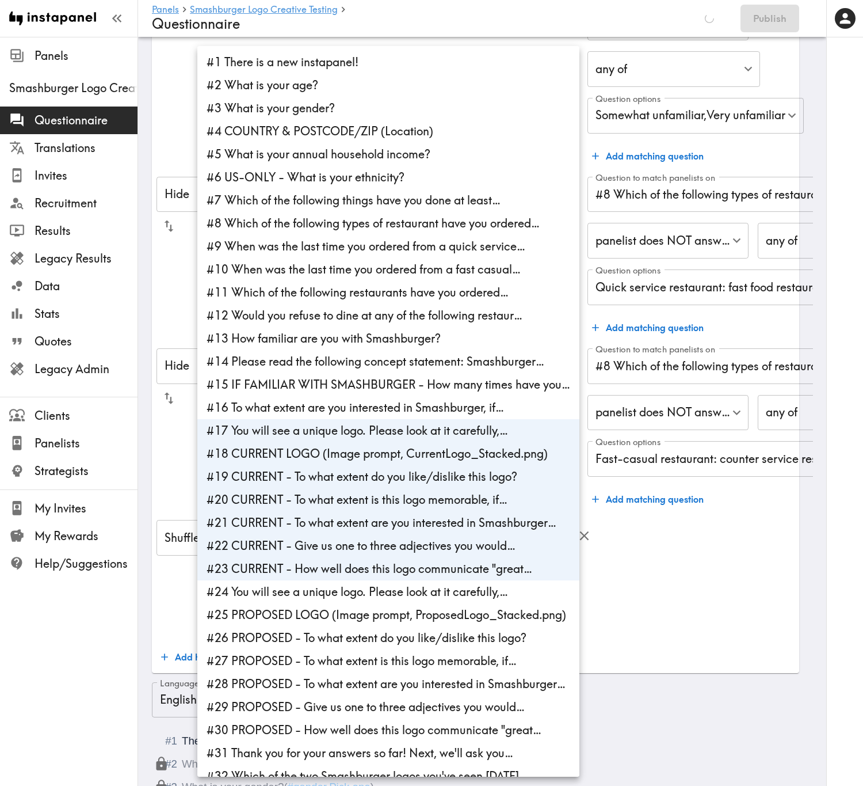
click at [704, 475] on div at bounding box center [431, 393] width 863 height 786
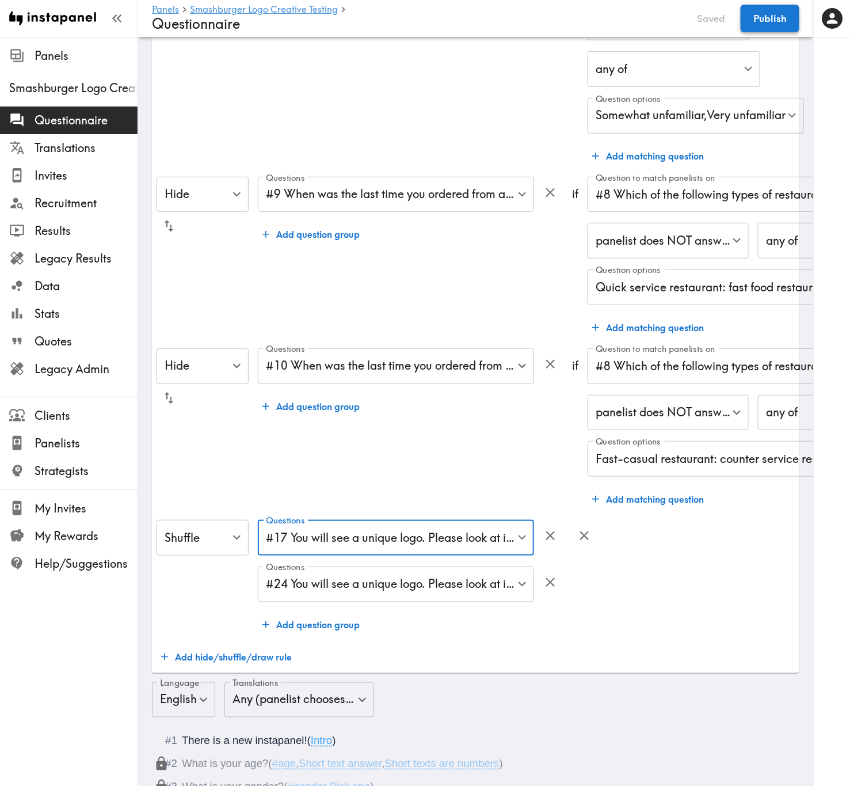
click at [759, 21] on button "Publish" at bounding box center [770, 19] width 59 height 28
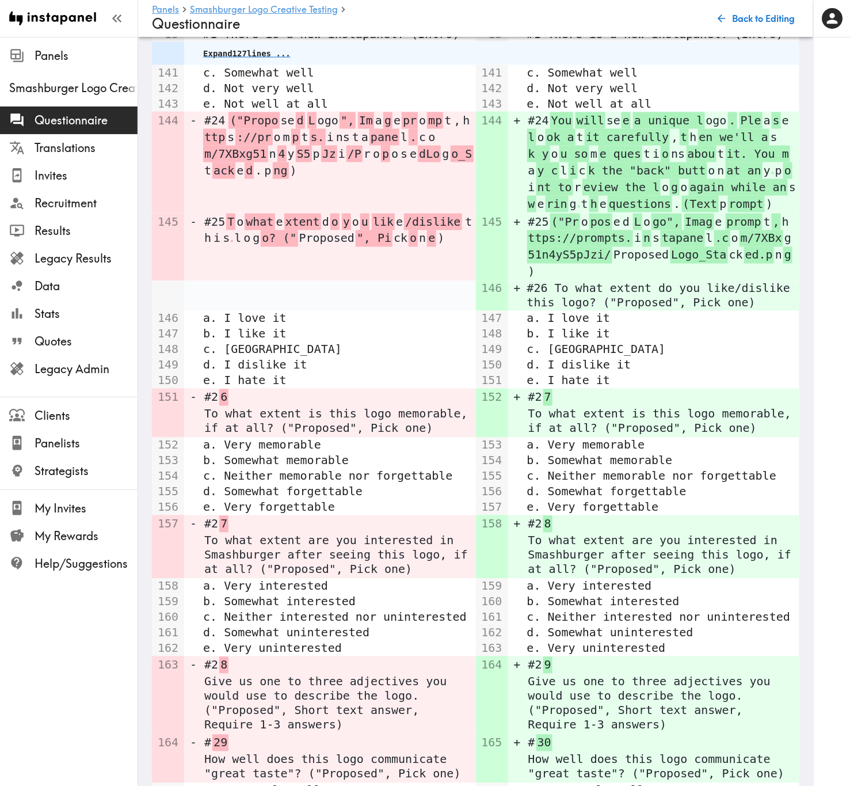
scroll to position [828, 0]
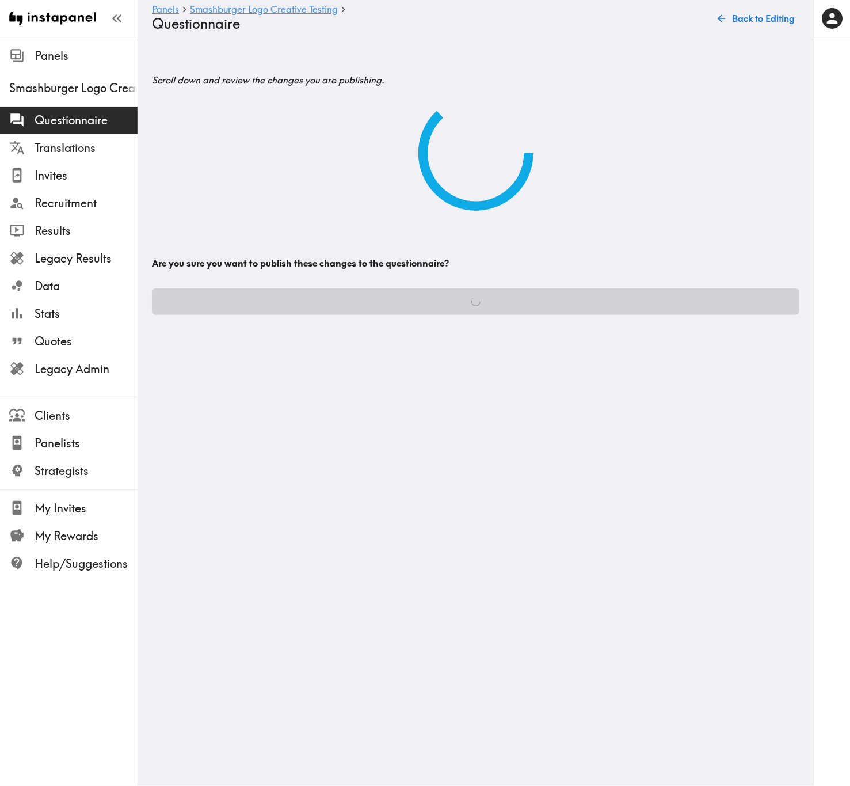
scroll to position [0, 0]
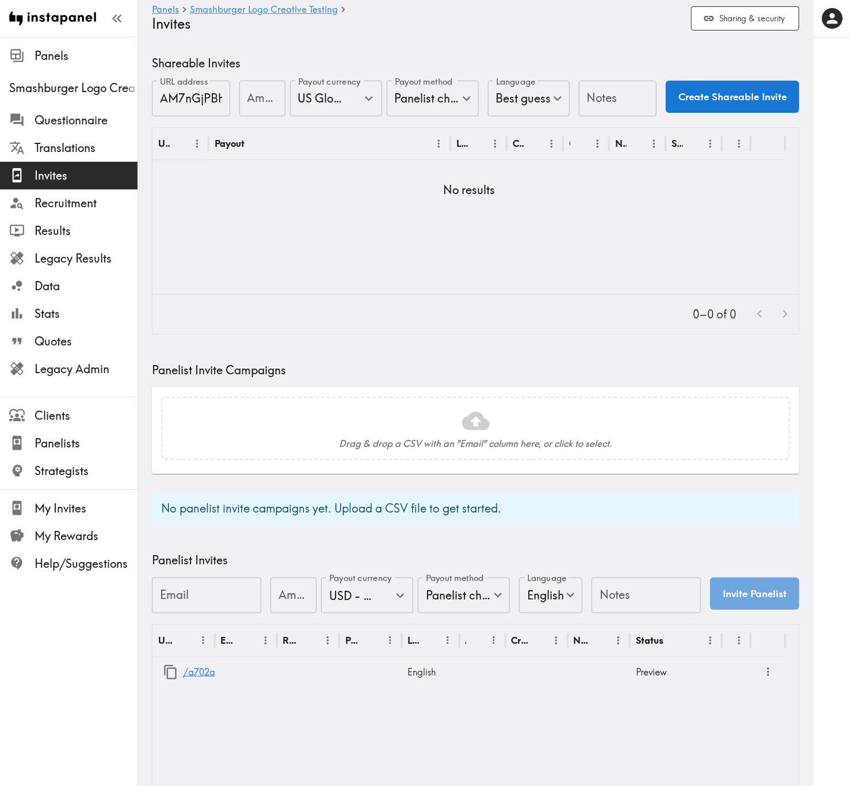
click at [571, 475] on div "No panelist invite campaigns yet. Upload a CSV file to get started." at bounding box center [475, 508] width 647 height 32
click at [206, 475] on link "/a702aca0-8d5e-42a9-a450-49938fc1bcb1" at bounding box center [279, 671] width 192 height 29
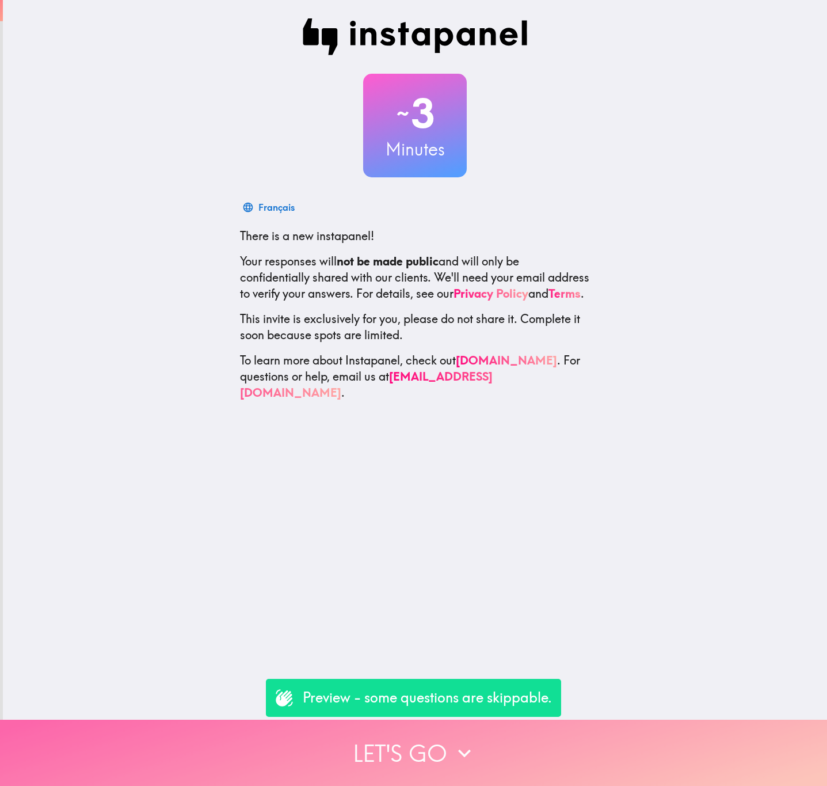
click at [411, 735] on button "Let's go" at bounding box center [413, 752] width 827 height 66
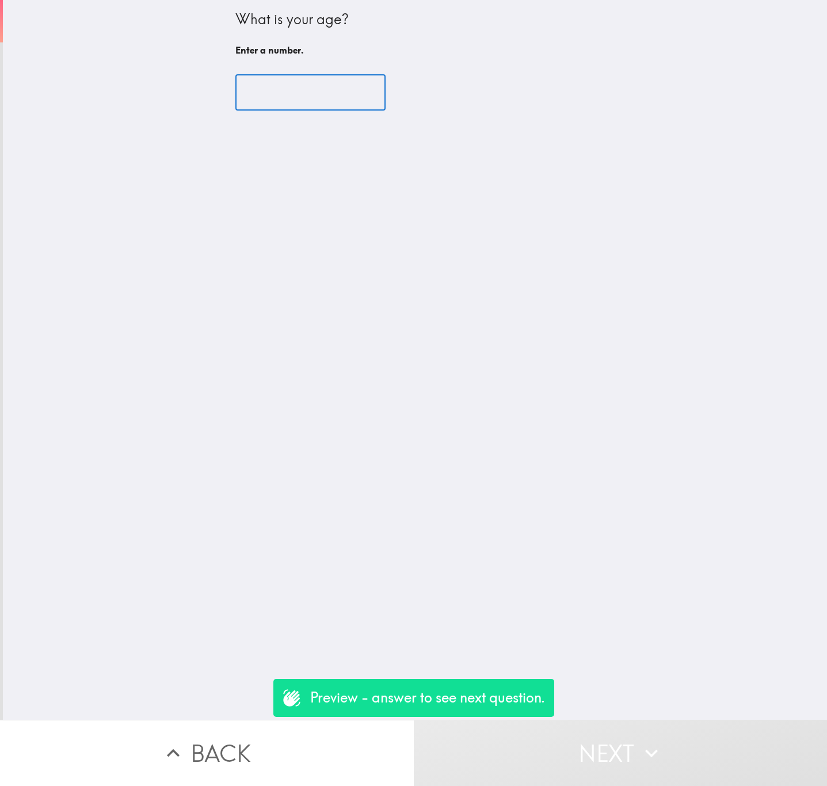
click at [292, 81] on input "number" at bounding box center [310, 93] width 150 height 36
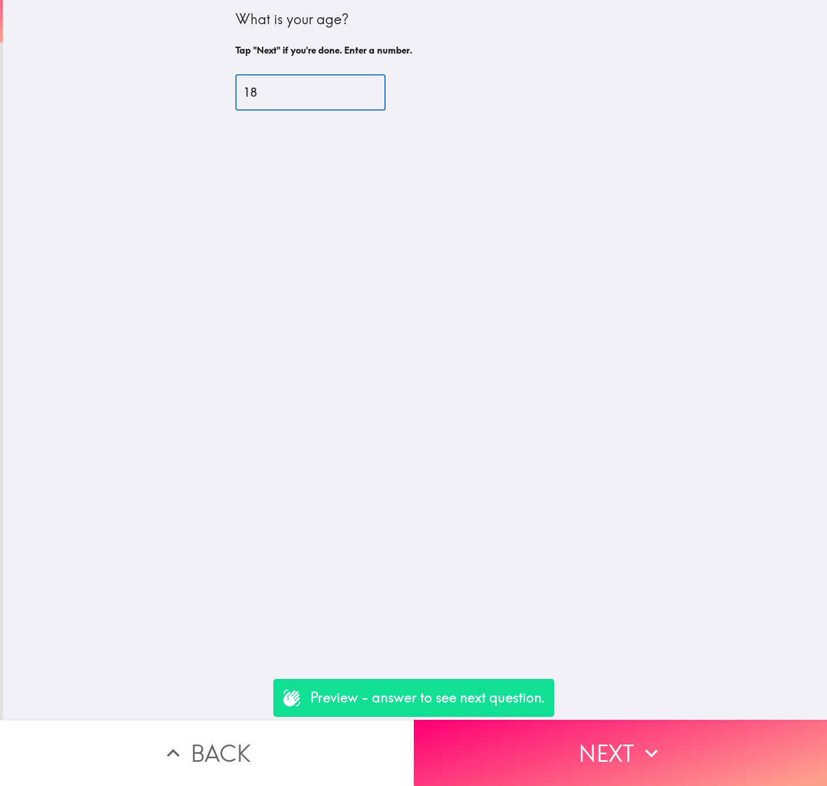
type input "18"
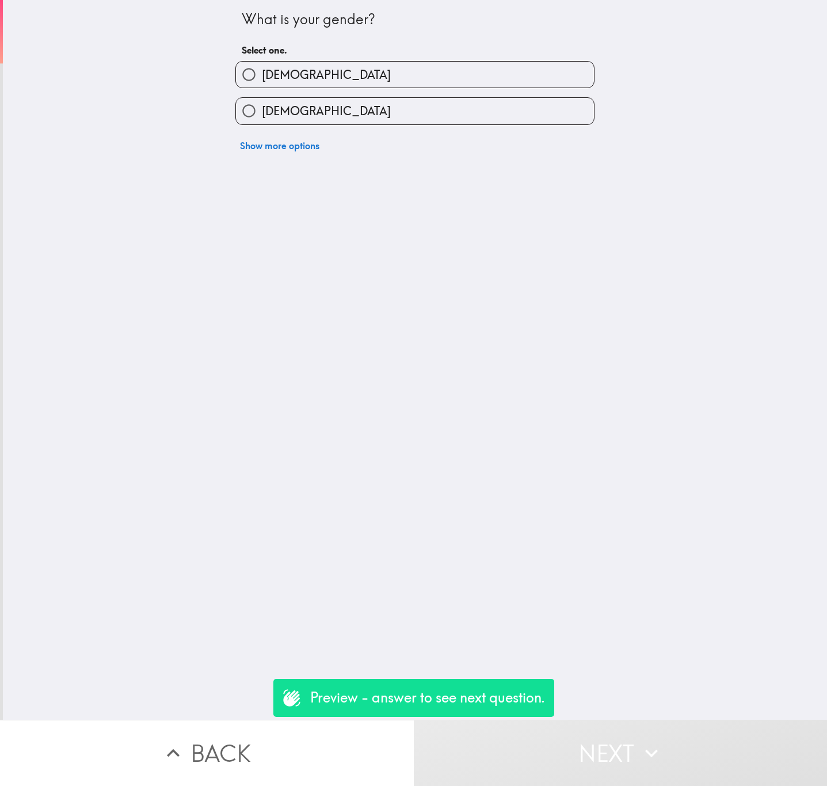
click at [262, 81] on span "[DEMOGRAPHIC_DATA]" at bounding box center [326, 75] width 129 height 16
click at [261, 81] on input "[DEMOGRAPHIC_DATA]" at bounding box center [249, 75] width 26 height 26
radio input "true"
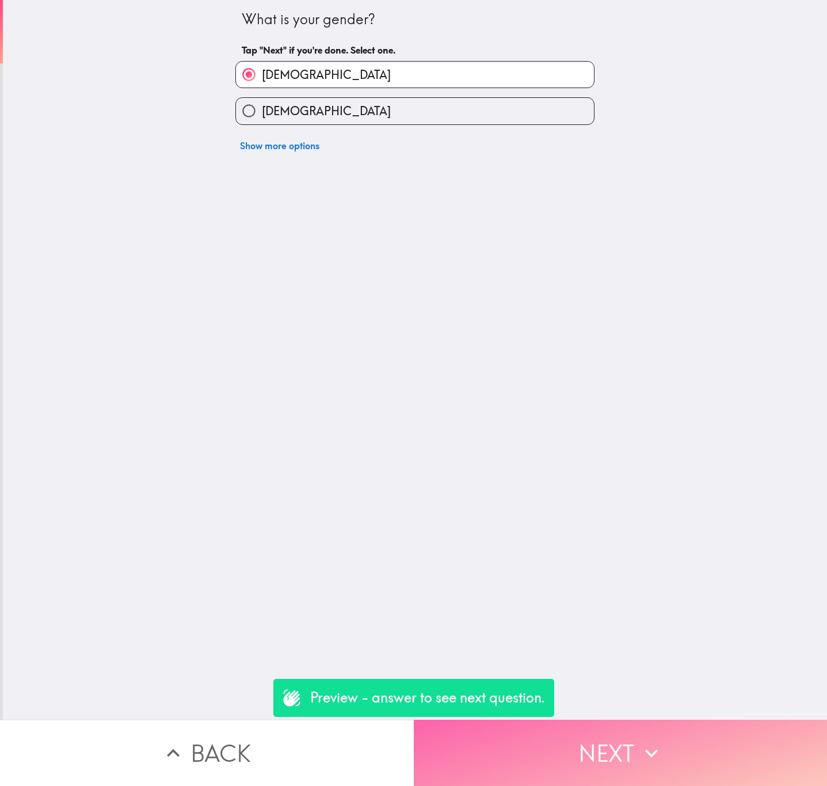
click at [601, 748] on button "Next" at bounding box center [621, 752] width 414 height 66
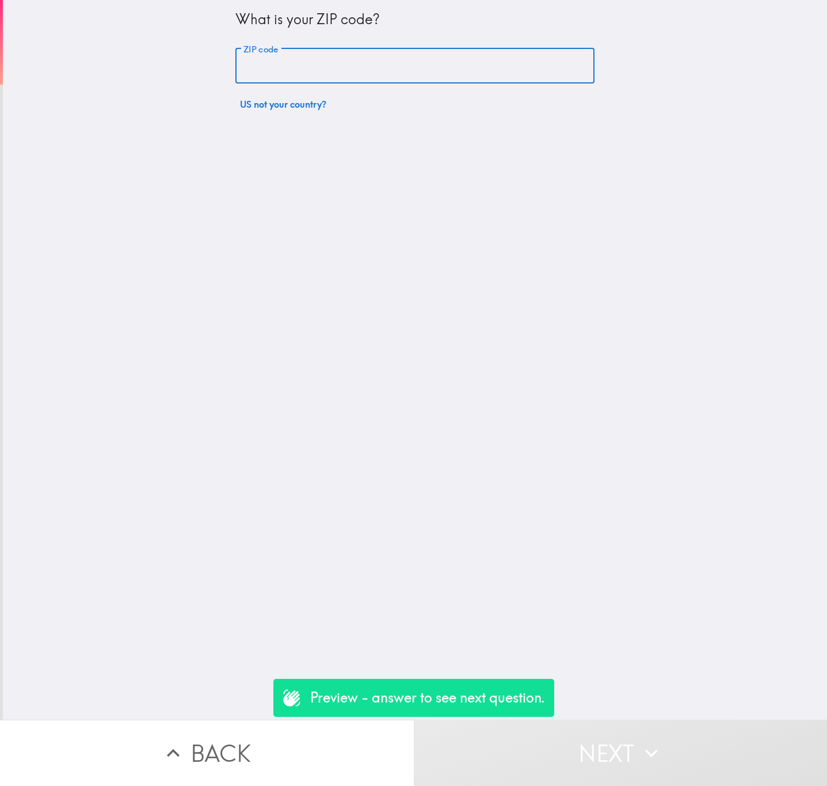
click at [325, 66] on input "ZIP code" at bounding box center [414, 66] width 359 height 36
paste input "07096"
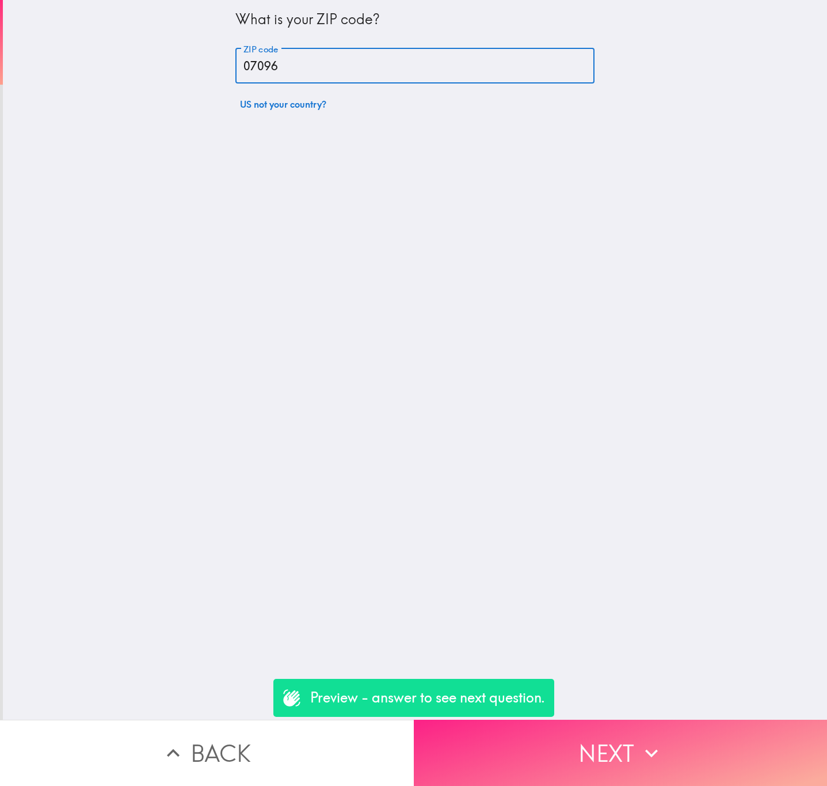
type input "07096"
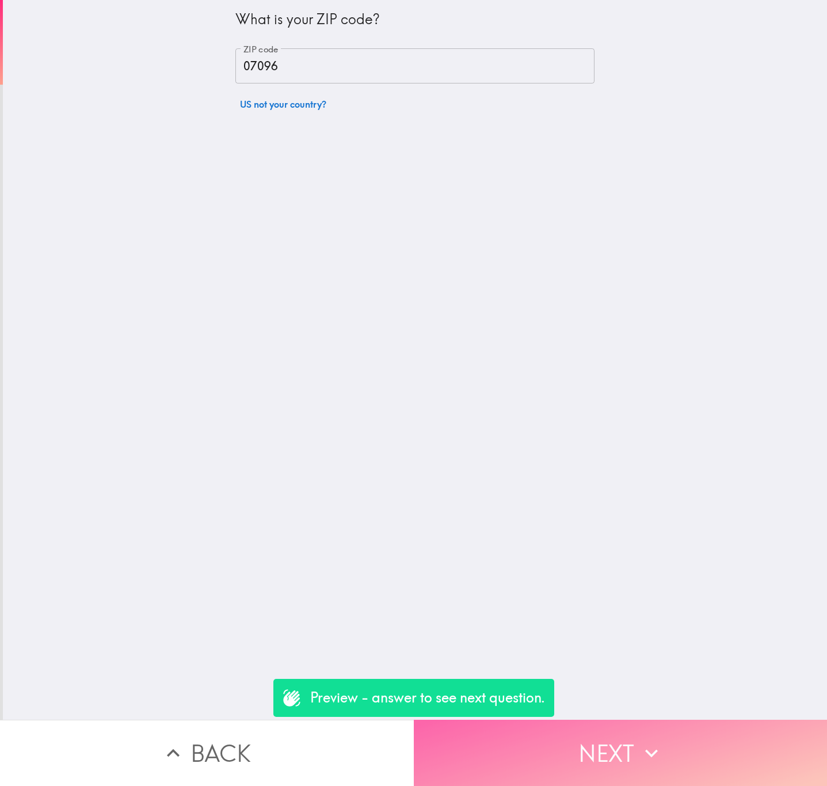
click at [646, 749] on icon "button" at bounding box center [651, 753] width 13 height 8
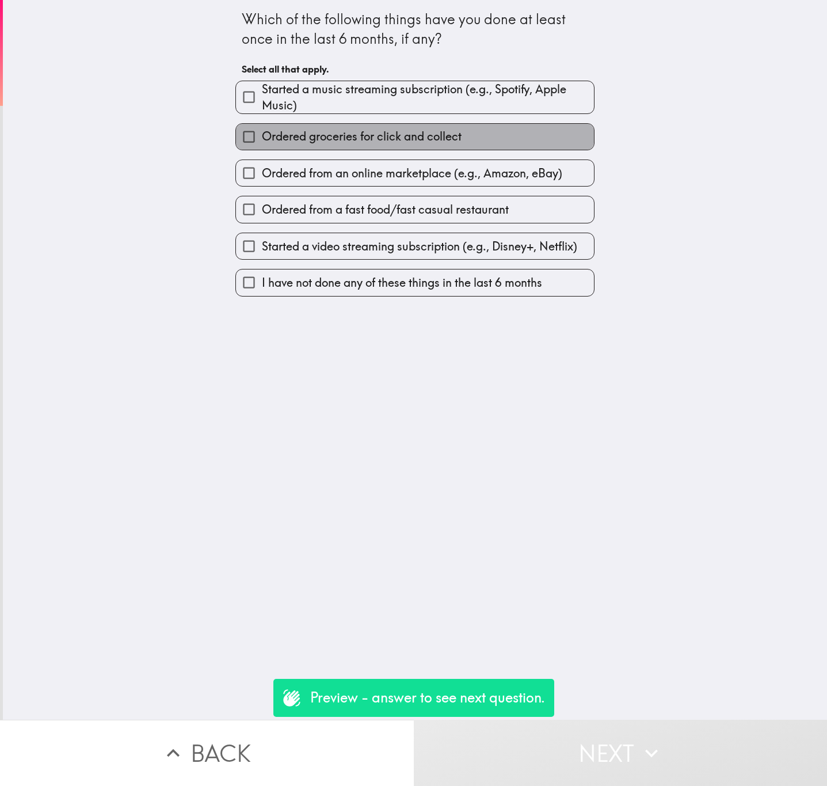
click at [382, 144] on span "Ordered groceries for click and collect" at bounding box center [362, 136] width 200 height 16
click at [262, 145] on input "Ordered groceries for click and collect" at bounding box center [249, 137] width 26 height 26
checkbox input "true"
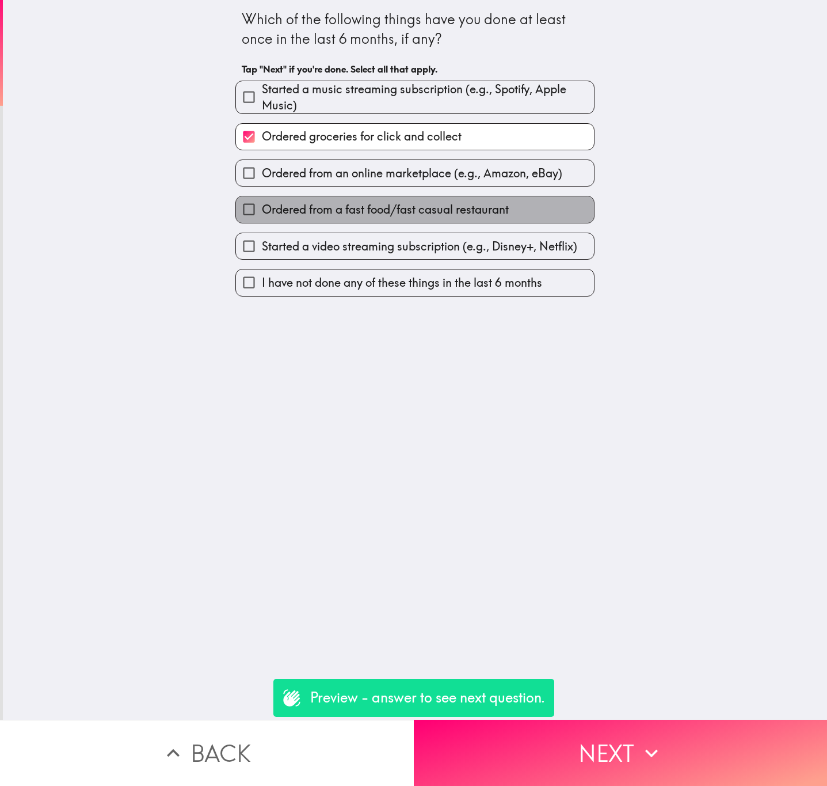
click at [423, 216] on span "Ordered from a fast food/fast casual restaurant" at bounding box center [385, 209] width 247 height 16
click at [262, 216] on input "Ordered from a fast food/fast casual restaurant" at bounding box center [249, 209] width 26 height 26
checkbox input "true"
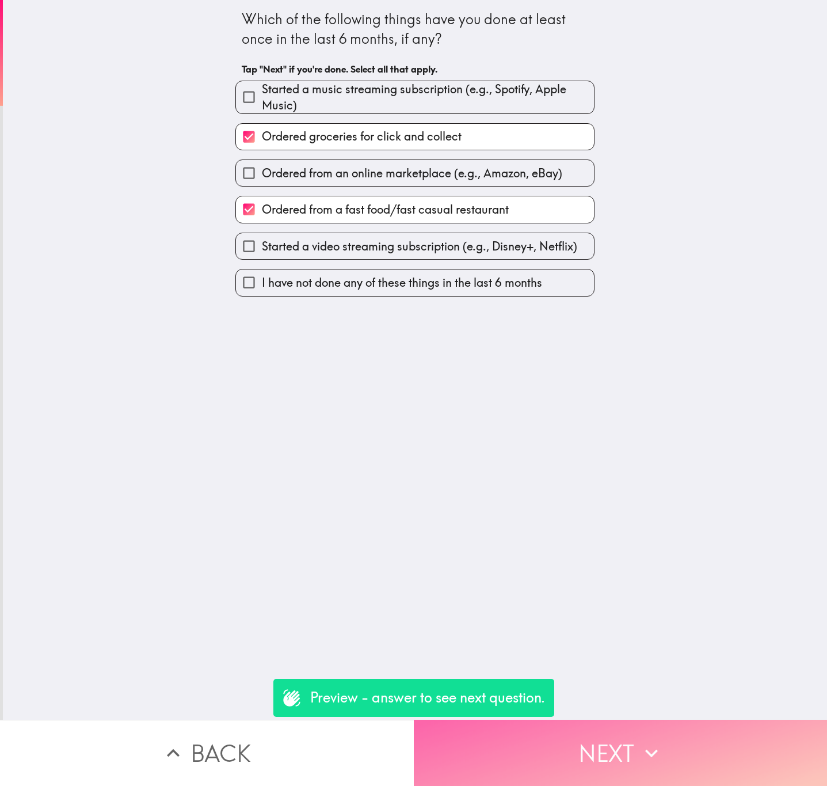
click at [636, 722] on button "Next" at bounding box center [621, 752] width 414 height 66
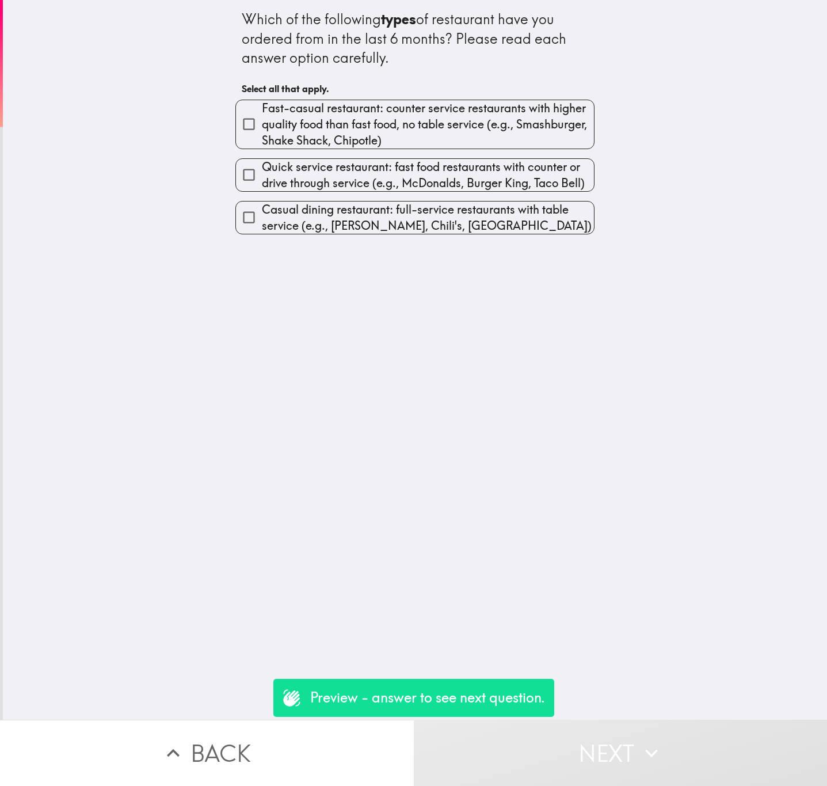
click at [347, 88] on h6 "Select all that apply." at bounding box center [415, 88] width 346 height 13
click at [359, 117] on span "Fast-casual restaurant: counter service restaurants with higher quality food th…" at bounding box center [428, 124] width 332 height 48
click at [262, 117] on input "Fast-casual restaurant: counter service restaurants with higher quality food th…" at bounding box center [249, 124] width 26 height 26
checkbox input "true"
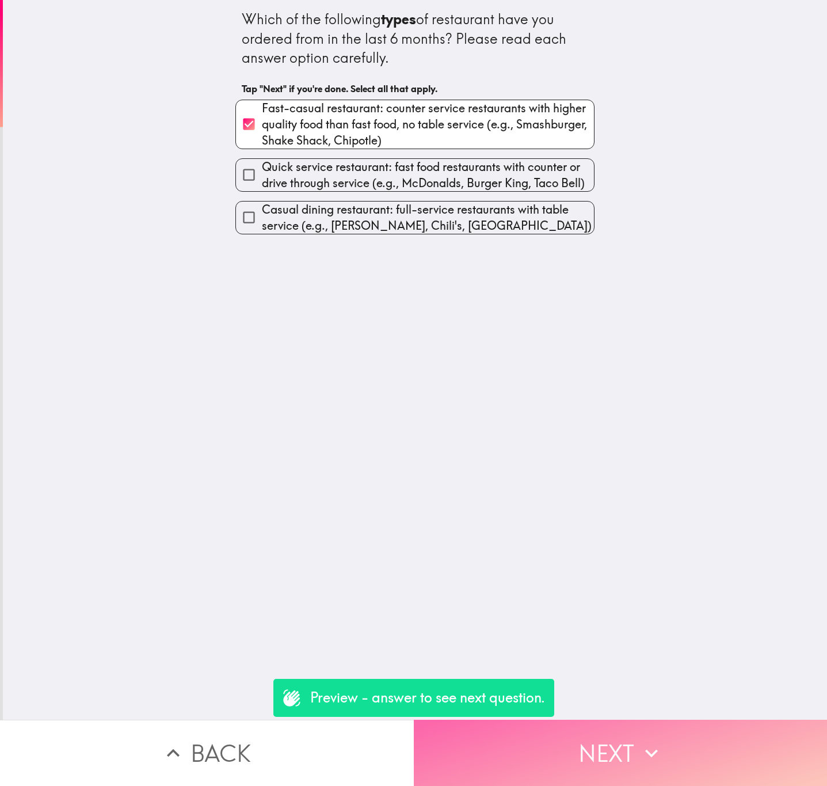
click at [629, 748] on button "Next" at bounding box center [621, 752] width 414 height 66
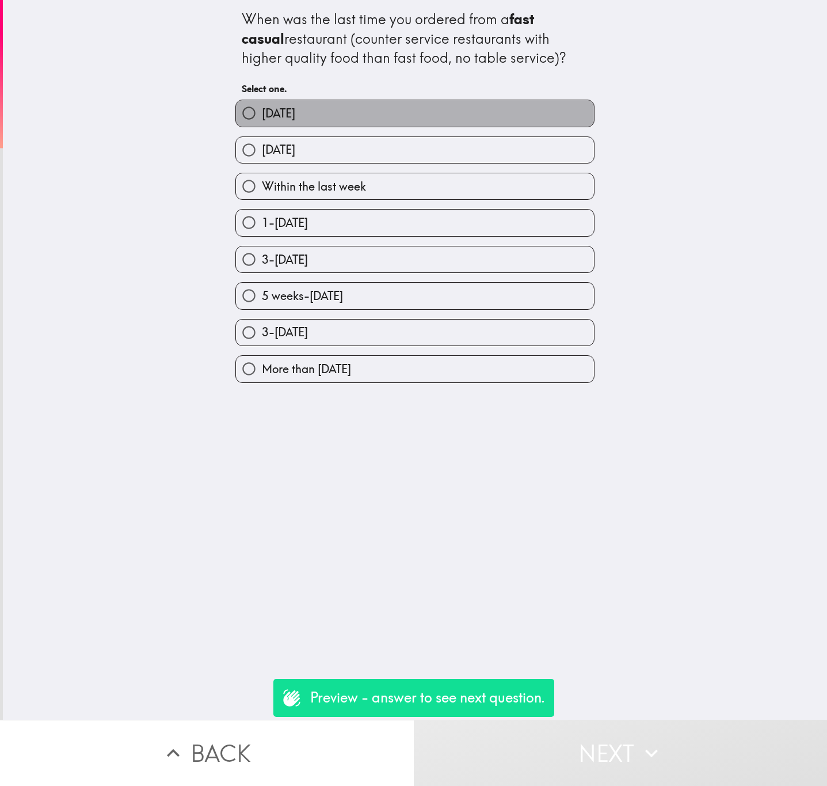
click at [349, 111] on label "[DATE]" at bounding box center [415, 113] width 358 height 26
click at [262, 111] on input "[DATE]" at bounding box center [249, 113] width 26 height 26
radio input "true"
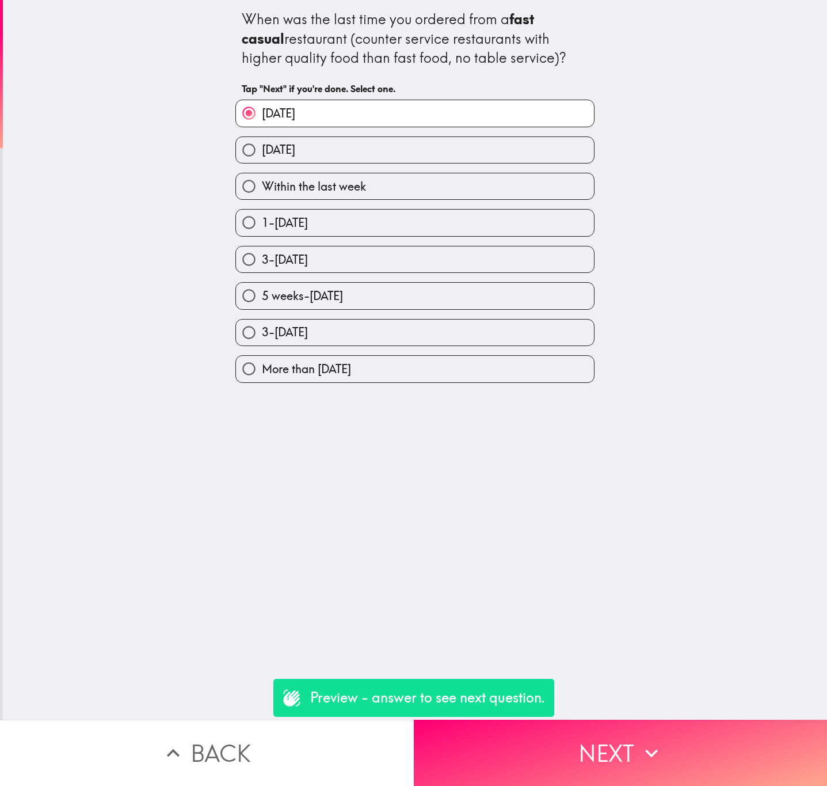
click at [605, 701] on div "When was the last time you ordered from a fast casual restaurant (counter servi…" at bounding box center [415, 359] width 824 height 719
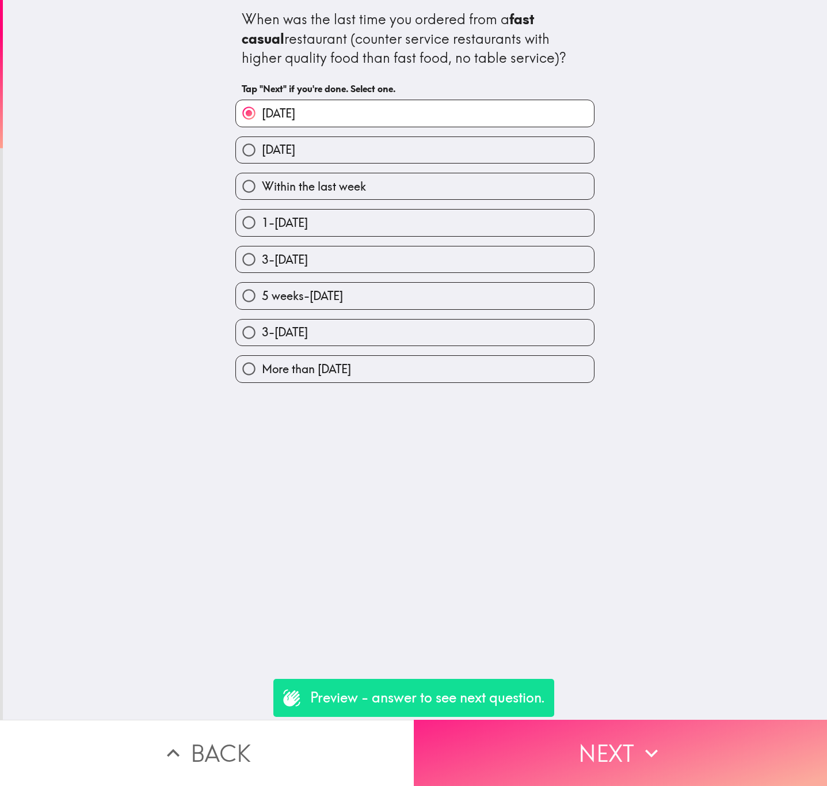
click at [609, 722] on button "Next" at bounding box center [621, 752] width 414 height 66
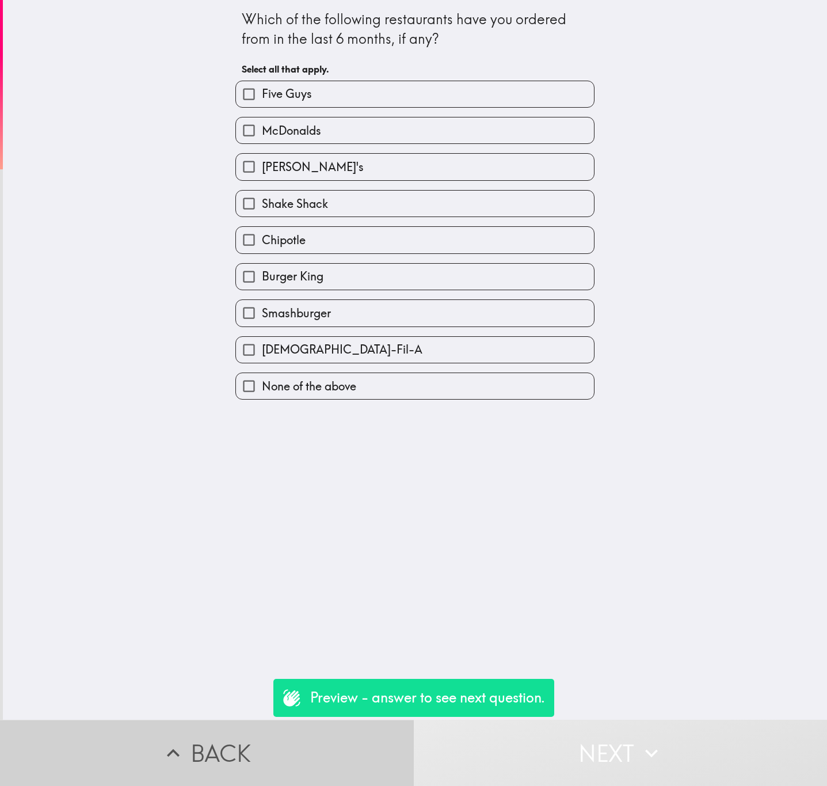
click at [197, 725] on button "Back" at bounding box center [207, 752] width 414 height 66
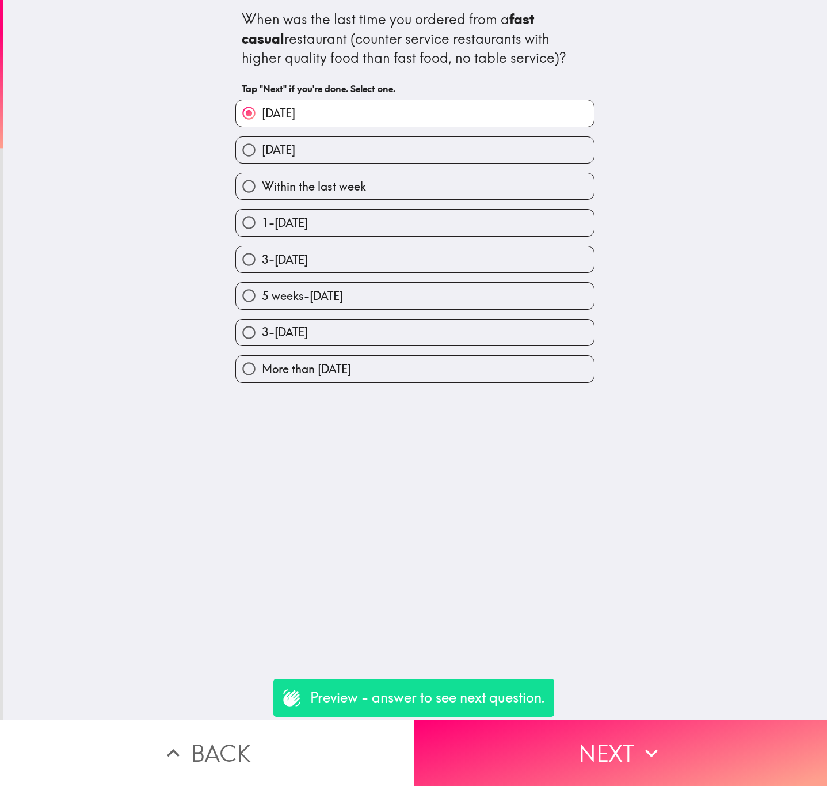
click at [197, 725] on button "Back" at bounding box center [207, 752] width 414 height 66
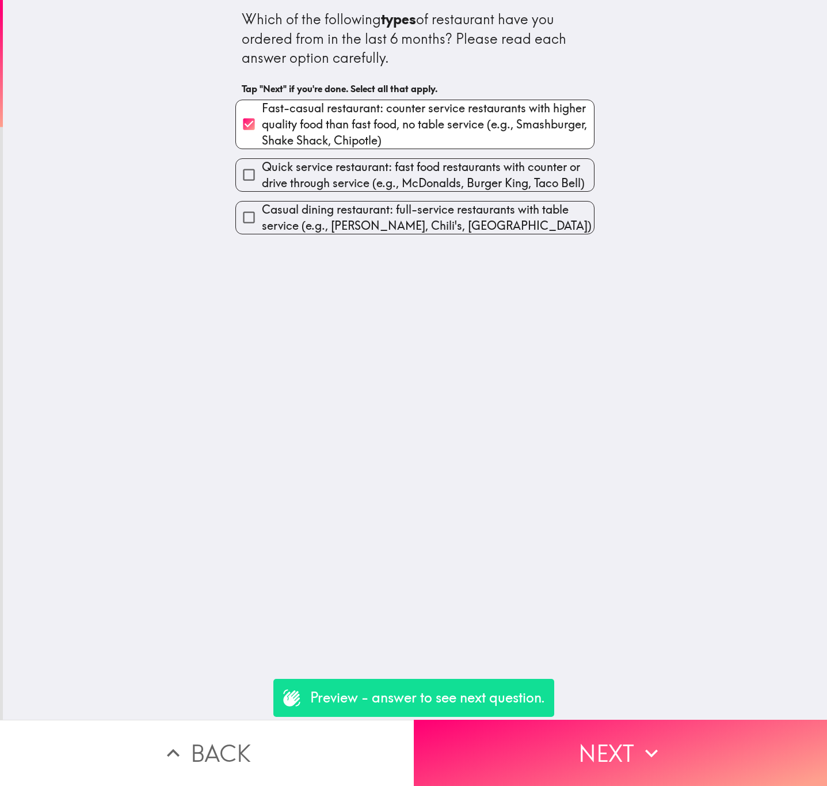
click at [331, 173] on span "Quick service restaurant: fast food restaurants with counter or drive through s…" at bounding box center [428, 175] width 332 height 32
click at [262, 173] on input "Quick service restaurant: fast food restaurants with counter or drive through s…" at bounding box center [249, 175] width 26 height 26
checkbox input "true"
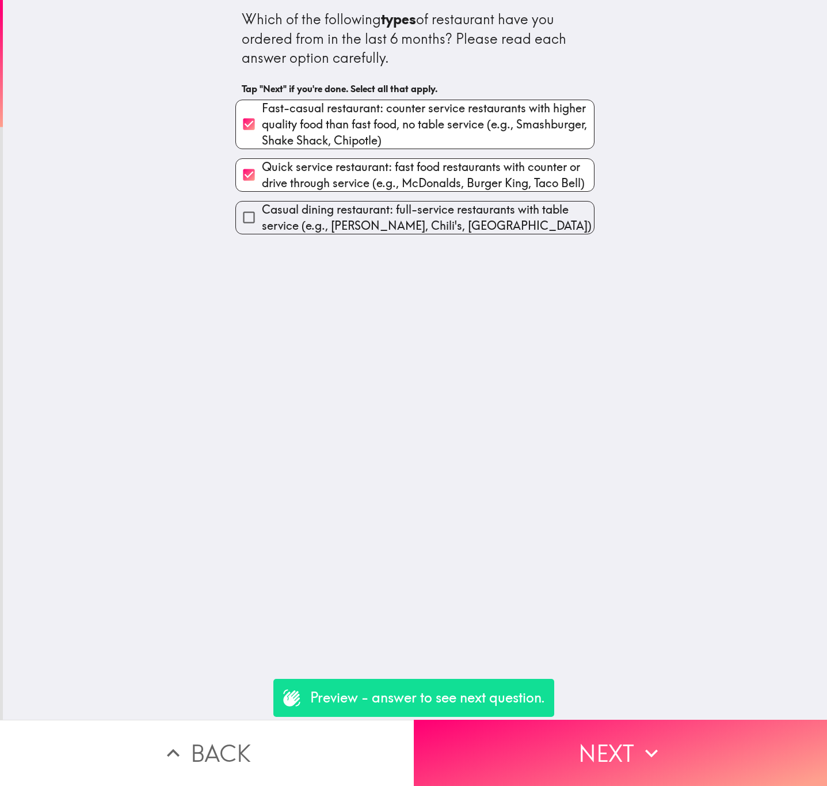
click at [589, 703] on div "Which of the following types of restaurant have you ordered from in the last 6 …" at bounding box center [415, 359] width 824 height 719
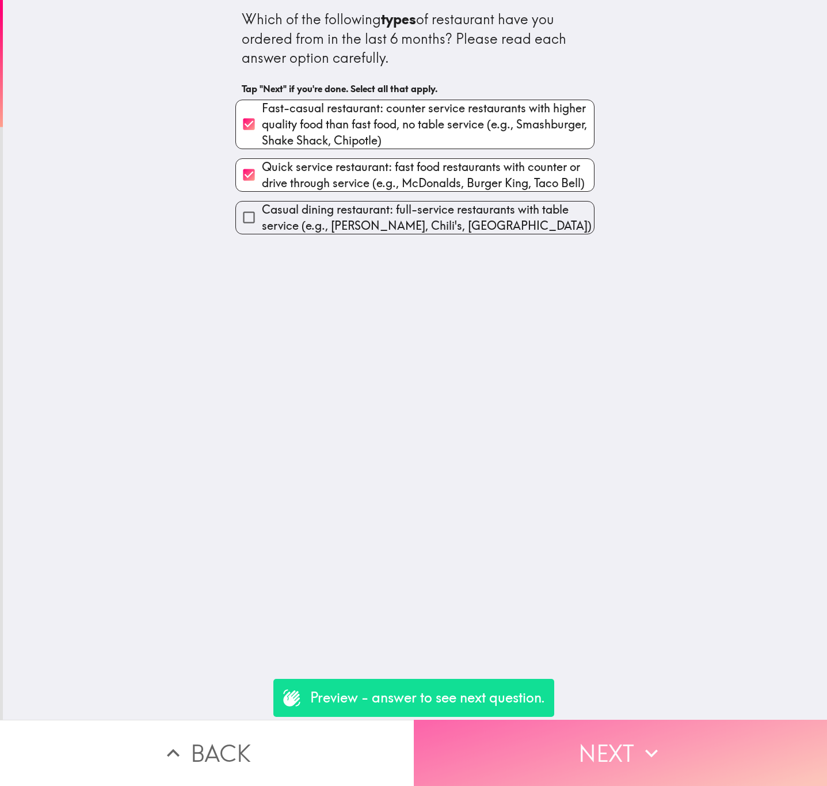
click at [597, 726] on button "Next" at bounding box center [621, 752] width 414 height 66
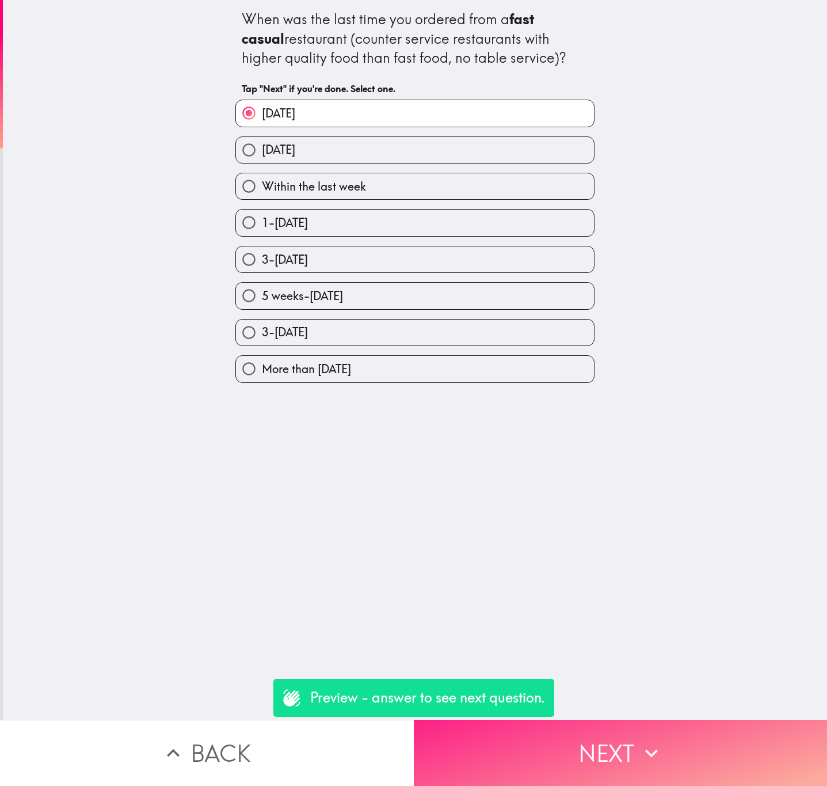
click at [620, 727] on button "Next" at bounding box center [621, 752] width 414 height 66
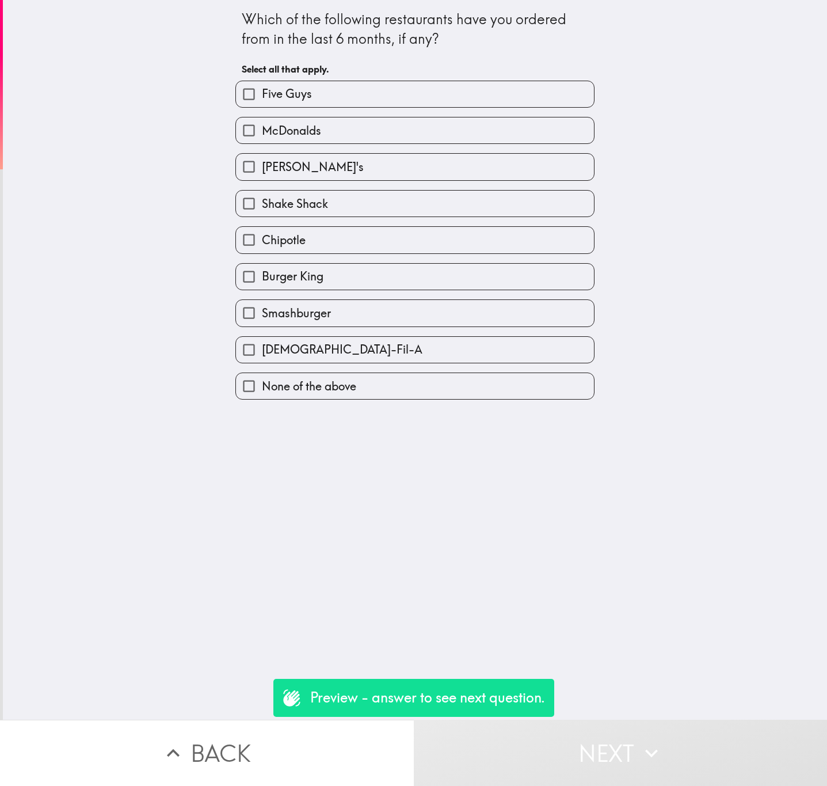
click at [405, 205] on label "Shake Shack" at bounding box center [415, 203] width 358 height 26
click at [262, 205] on input "Shake Shack" at bounding box center [249, 203] width 26 height 26
checkbox input "true"
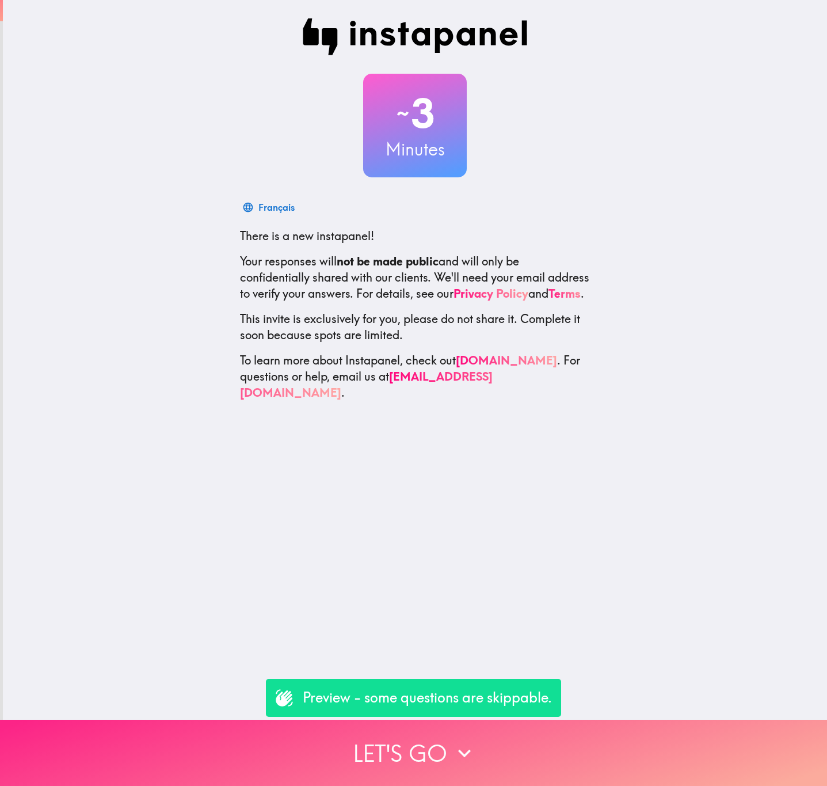
click at [597, 727] on button "Let's go" at bounding box center [413, 752] width 827 height 66
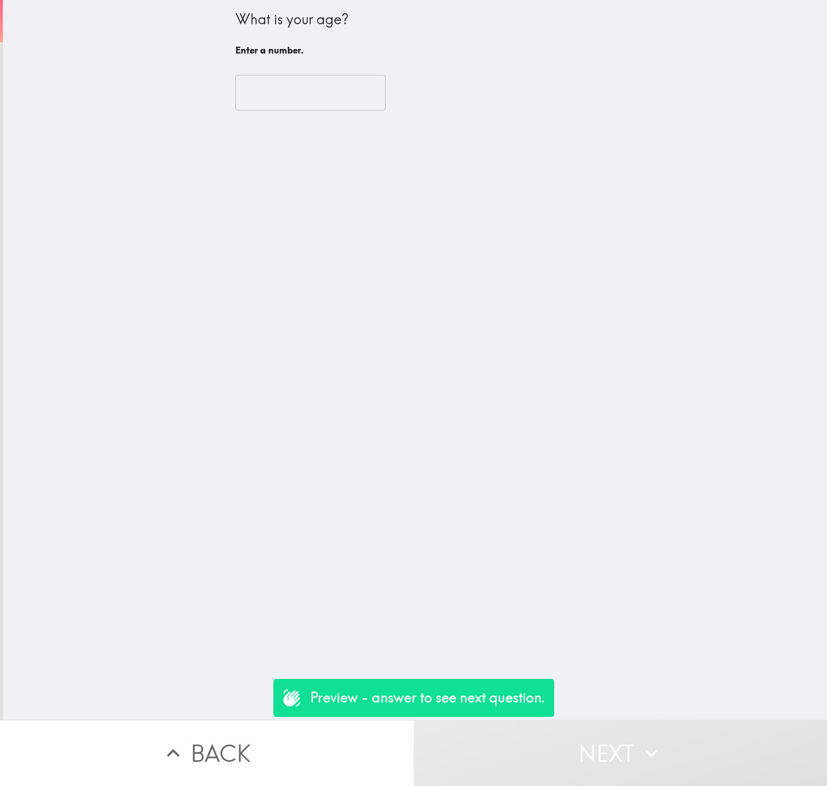
click at [281, 77] on input "number" at bounding box center [310, 93] width 150 height 36
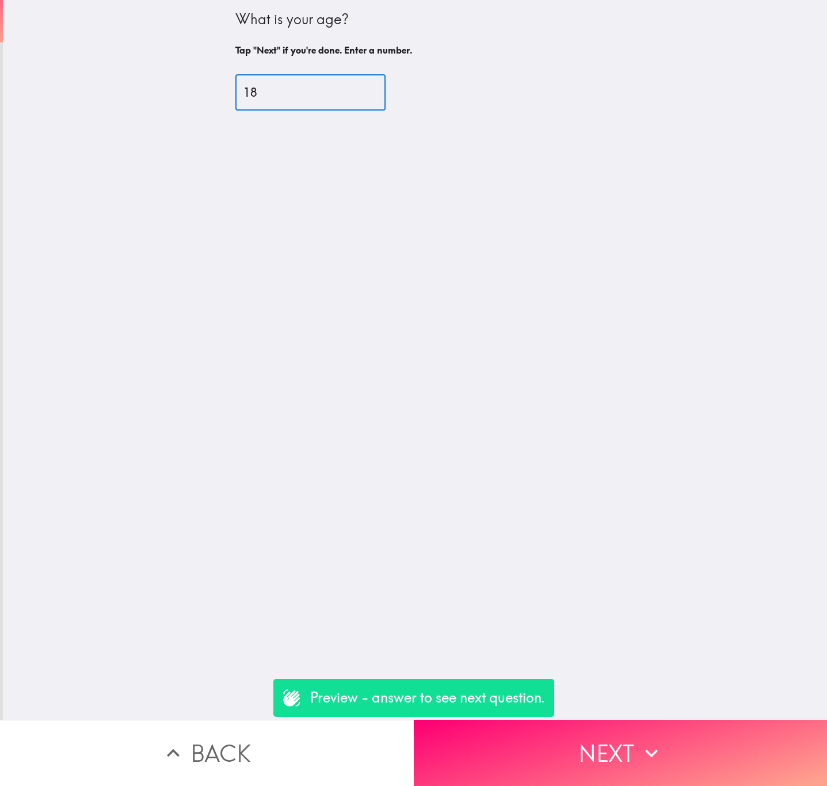
type input "18"
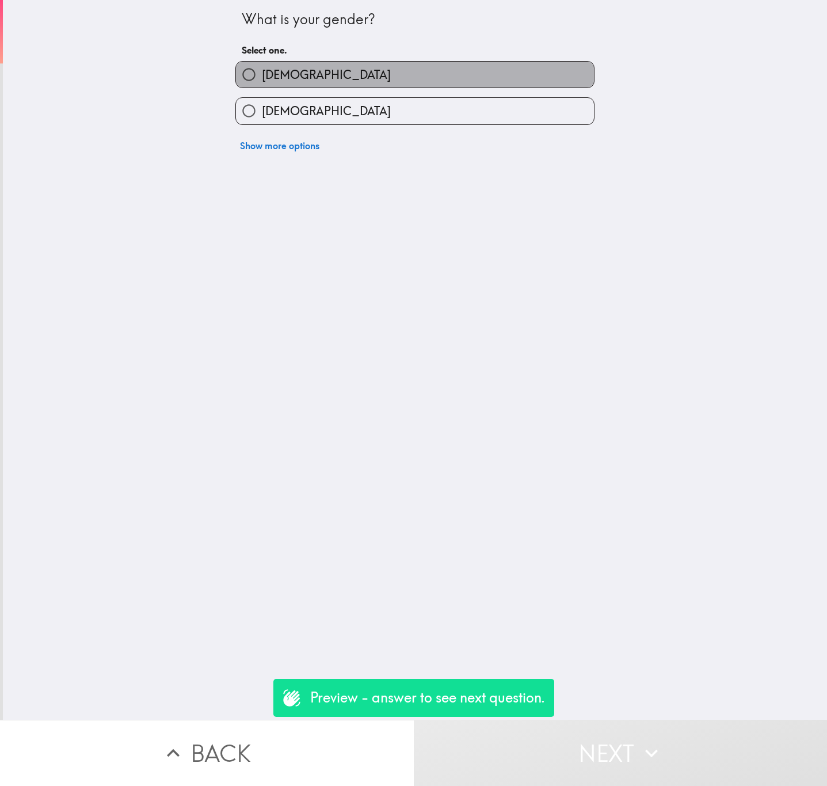
click at [288, 78] on label "[DEMOGRAPHIC_DATA]" at bounding box center [415, 75] width 358 height 26
click at [262, 78] on input "[DEMOGRAPHIC_DATA]" at bounding box center [249, 75] width 26 height 26
radio input "true"
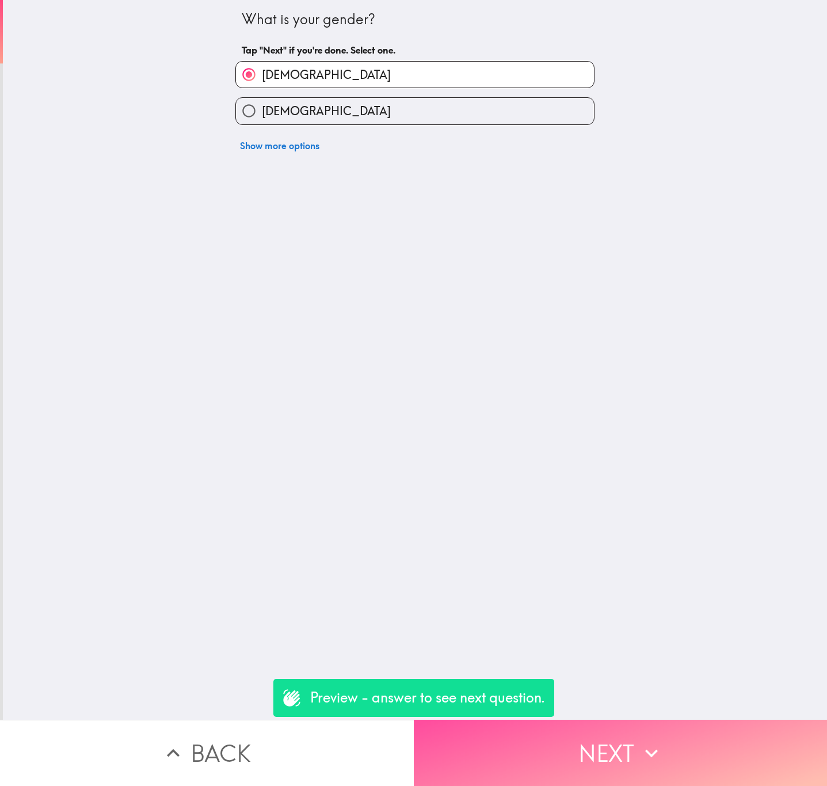
click at [656, 722] on button "Next" at bounding box center [621, 752] width 414 height 66
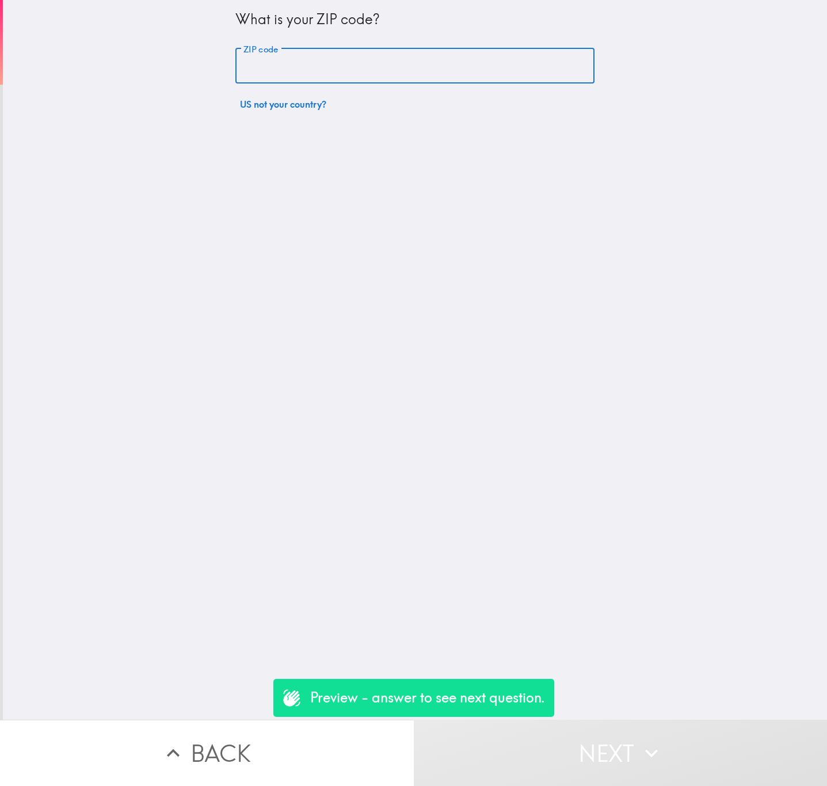
drag, startPoint x: 385, startPoint y: 82, endPoint x: 394, endPoint y: 69, distance: 15.7
click at [384, 78] on input "ZIP code" at bounding box center [414, 66] width 359 height 36
paste input "07096"
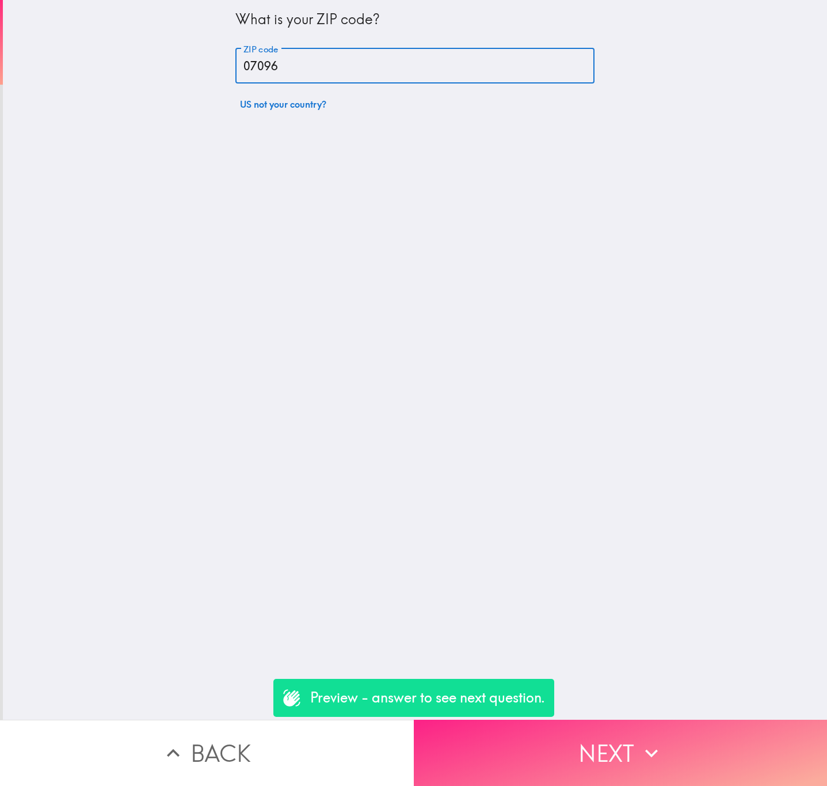
type input "07096"
click at [689, 745] on button "Next" at bounding box center [621, 752] width 414 height 66
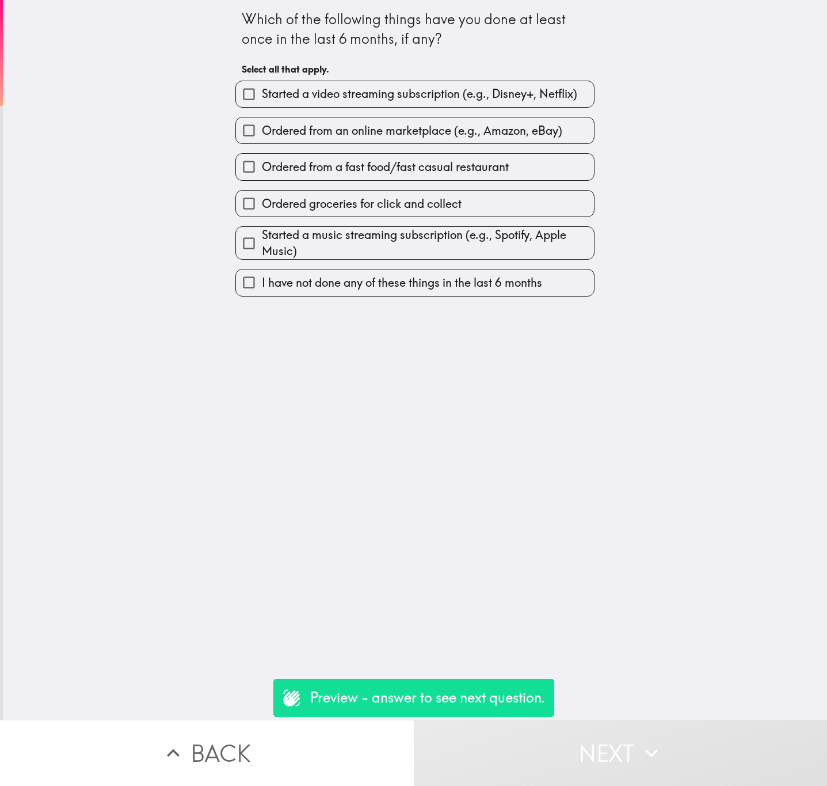
click at [408, 161] on span "Ordered from a fast food/fast casual restaurant" at bounding box center [385, 167] width 247 height 16
click at [262, 161] on input "Ordered from a fast food/fast casual restaurant" at bounding box center [249, 167] width 26 height 26
checkbox input "true"
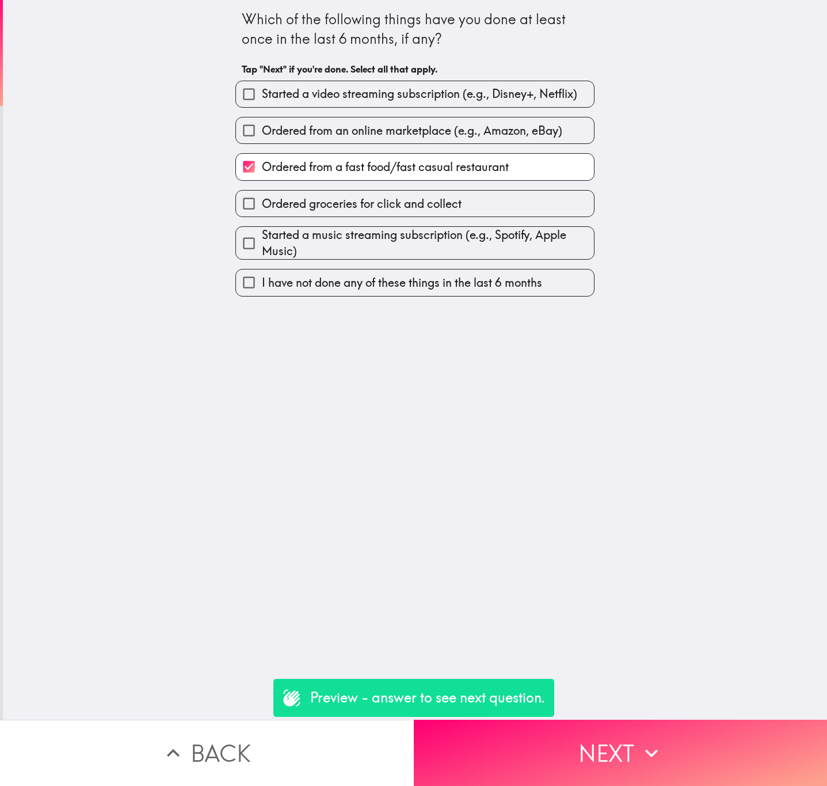
click at [636, 719] on button "Next" at bounding box center [621, 752] width 414 height 66
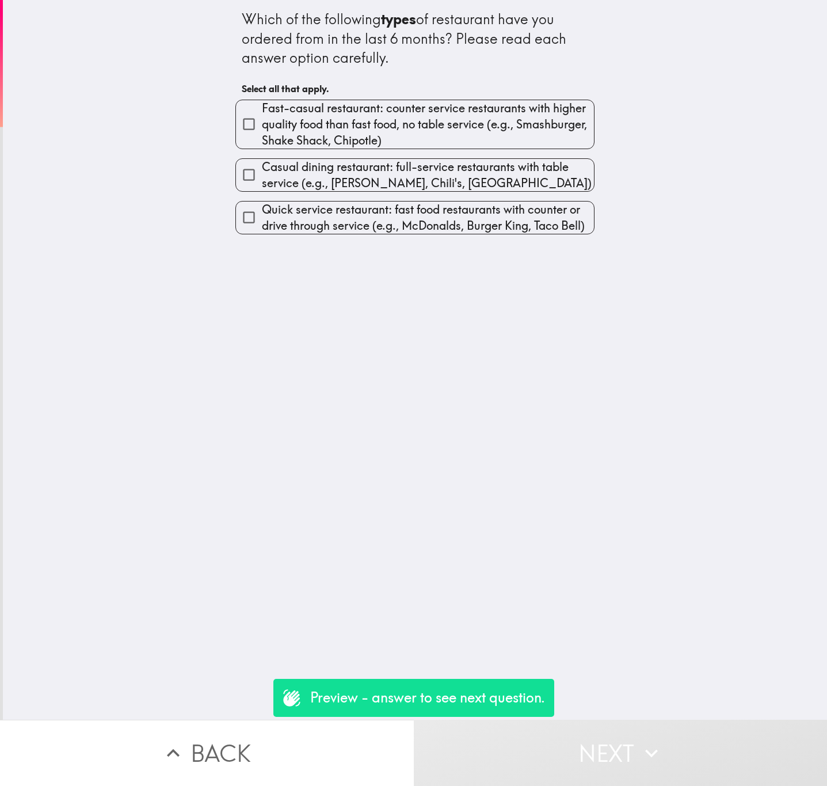
click at [300, 130] on span "Fast-casual restaurant: counter service restaurants with higher quality food th…" at bounding box center [428, 124] width 332 height 48
click at [262, 130] on input "Fast-casual restaurant: counter service restaurants with higher quality food th…" at bounding box center [249, 124] width 26 height 26
checkbox input "true"
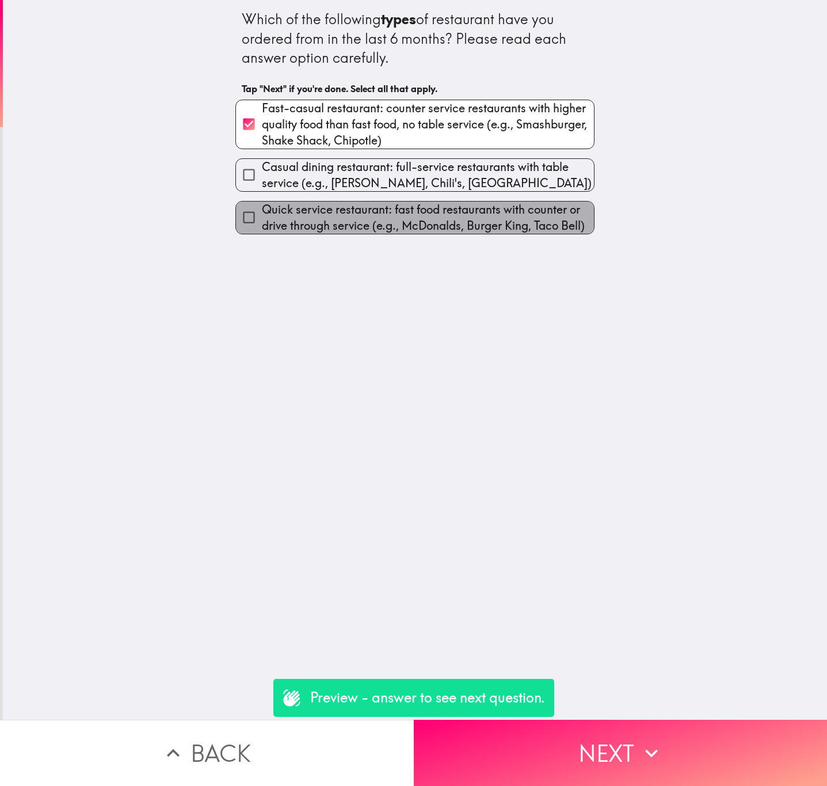
click at [377, 218] on span "Quick service restaurant: fast food restaurants with counter or drive through s…" at bounding box center [428, 217] width 332 height 32
click at [262, 218] on input "Quick service restaurant: fast food restaurants with counter or drive through s…" at bounding box center [249, 217] width 26 height 26
checkbox input "true"
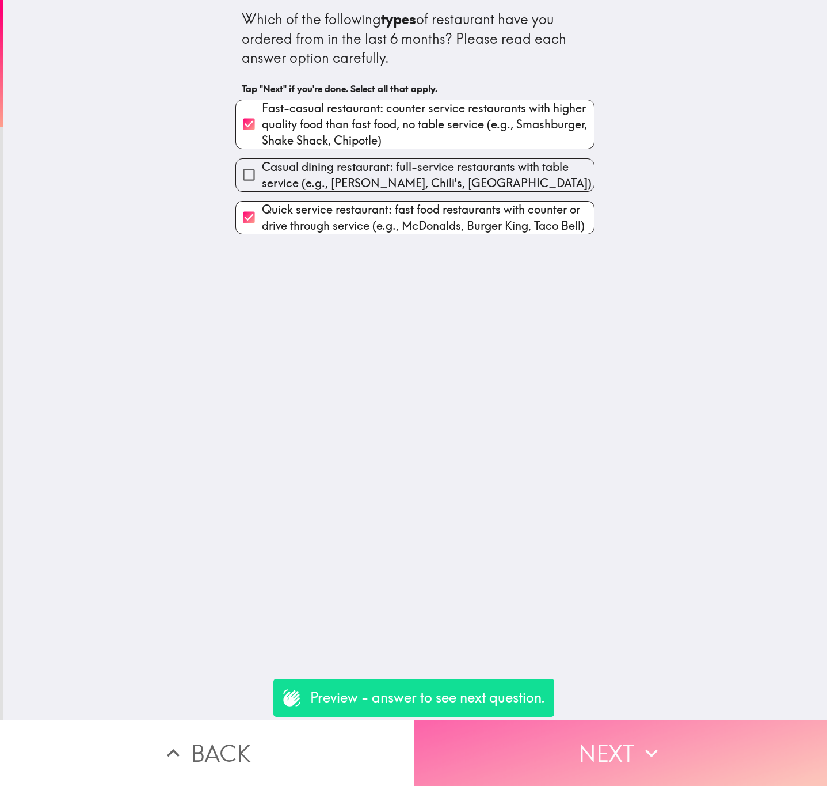
click at [619, 741] on button "Next" at bounding box center [621, 752] width 414 height 66
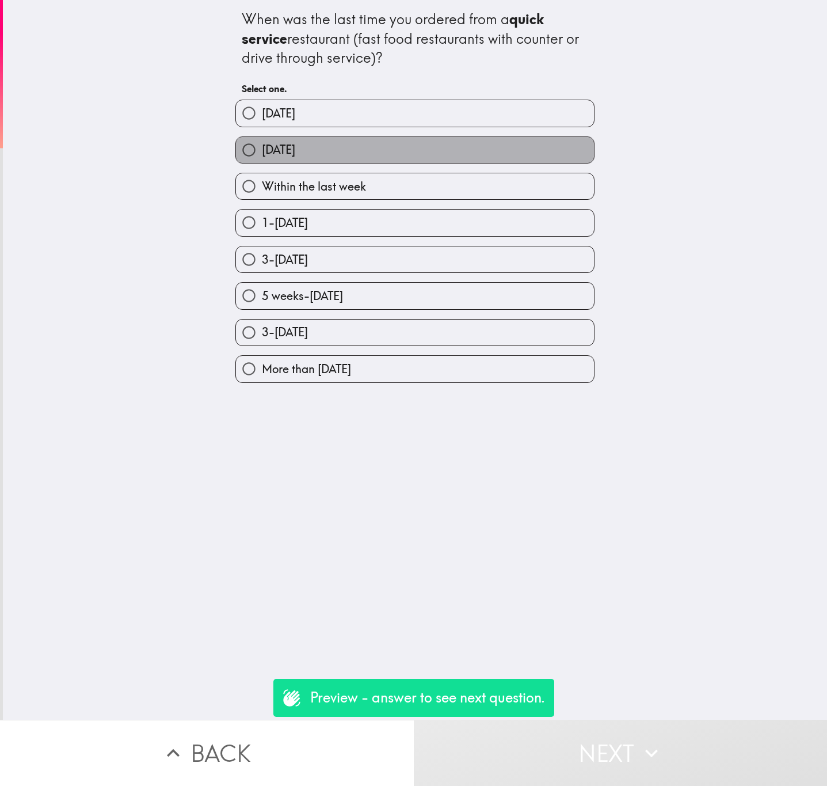
click at [354, 155] on label "[DATE]" at bounding box center [415, 150] width 358 height 26
click at [262, 155] on input "[DATE]" at bounding box center [249, 150] width 26 height 26
radio input "true"
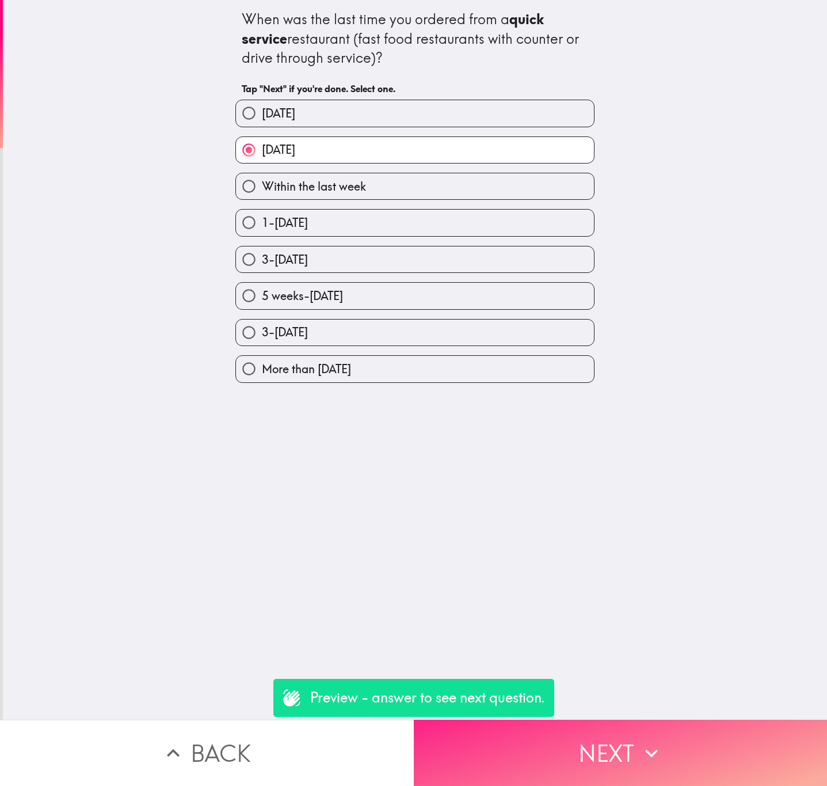
click at [601, 731] on button "Next" at bounding box center [621, 752] width 414 height 66
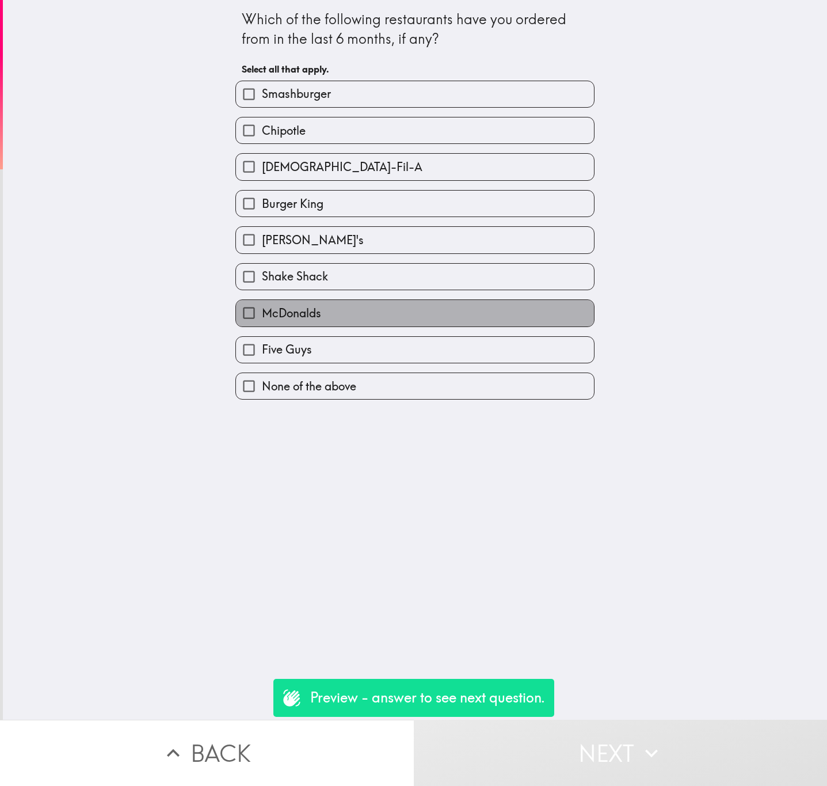
click at [425, 315] on label "McDonalds" at bounding box center [415, 313] width 358 height 26
click at [262, 315] on input "McDonalds" at bounding box center [249, 313] width 26 height 26
checkbox input "true"
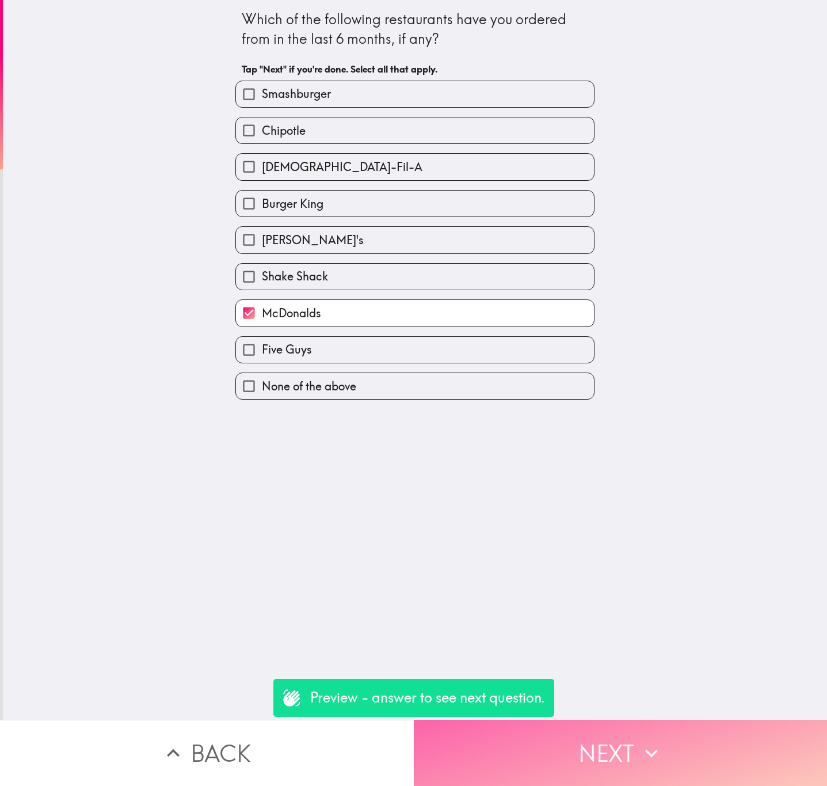
click at [622, 748] on button "Next" at bounding box center [621, 752] width 414 height 66
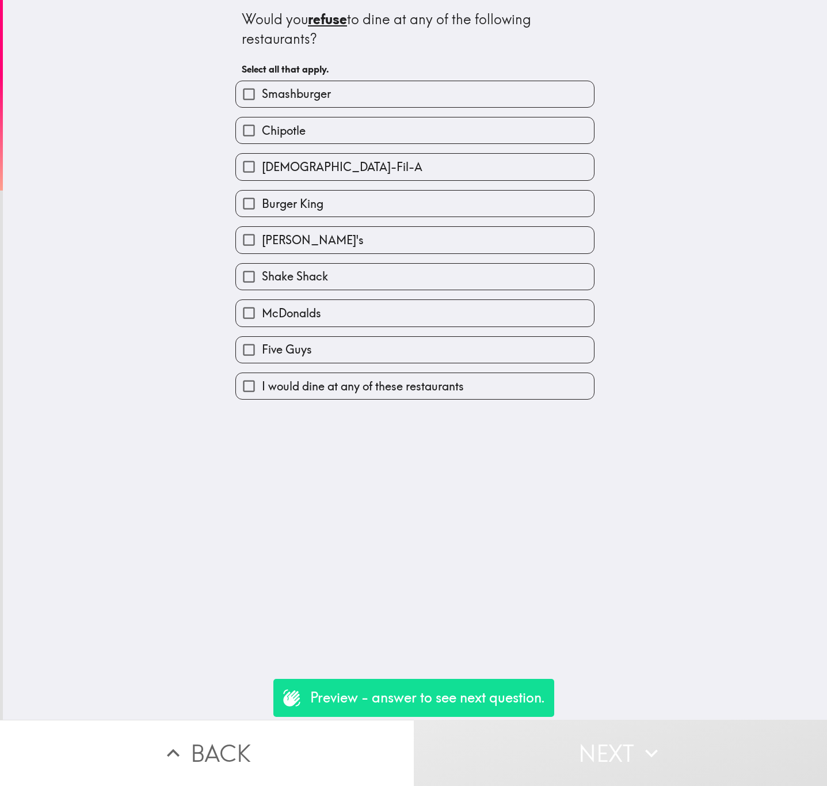
click at [339, 746] on button "Back" at bounding box center [207, 752] width 414 height 66
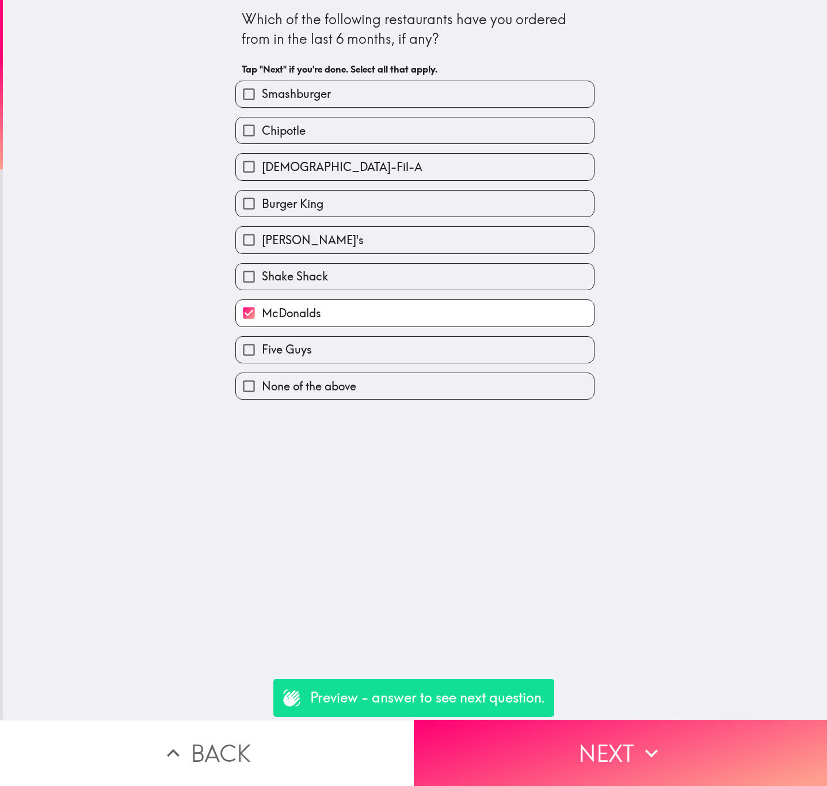
click at [339, 746] on button "Back" at bounding box center [207, 752] width 414 height 66
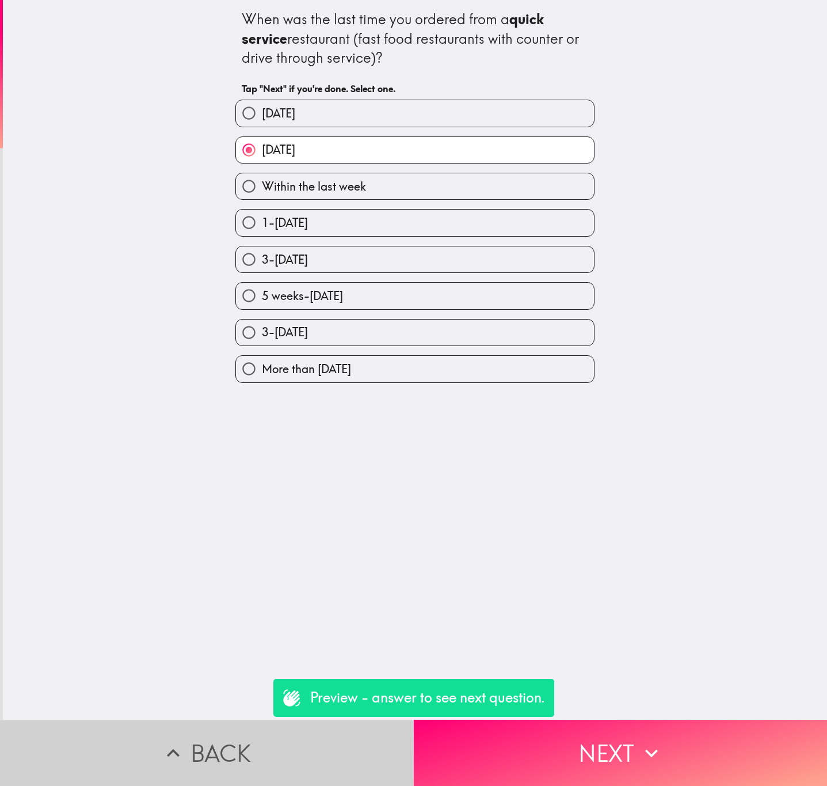
click at [339, 746] on button "Back" at bounding box center [207, 752] width 414 height 66
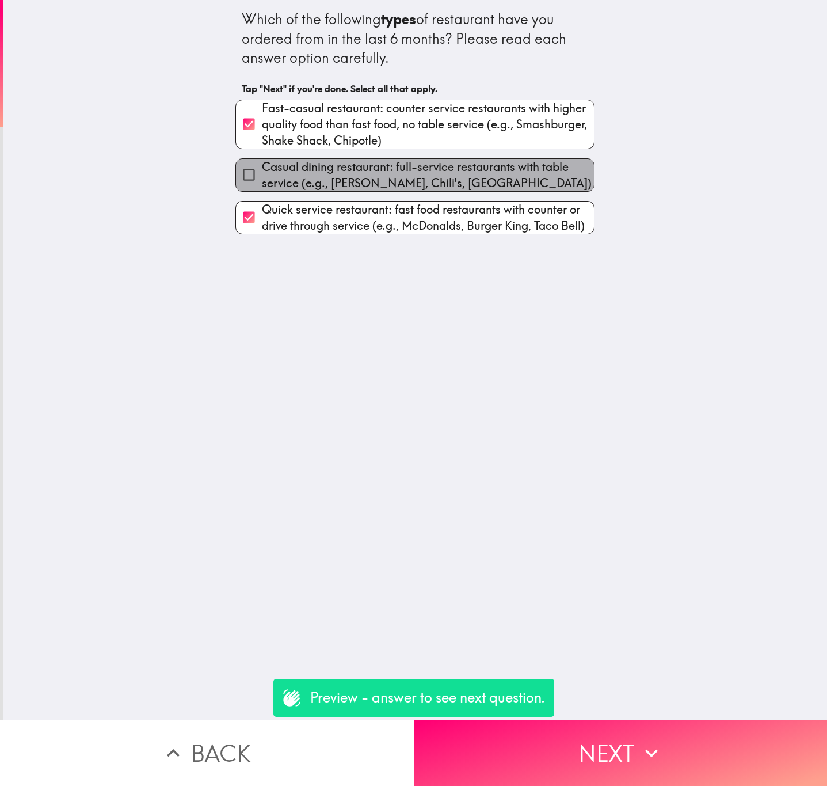
click at [396, 174] on span "Casual dining restaurant: full-service restaurants with table service (e.g., [P…" at bounding box center [428, 175] width 332 height 32
click at [262, 174] on input "Casual dining restaurant: full-service restaurants with table service (e.g., [P…" at bounding box center [249, 175] width 26 height 26
checkbox input "true"
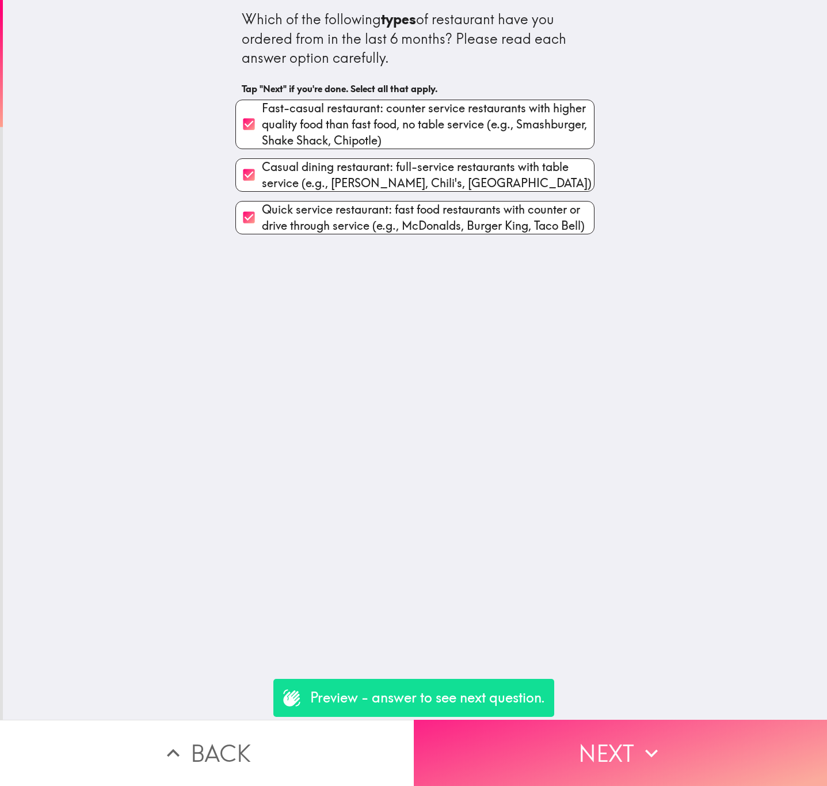
click at [610, 736] on button "Next" at bounding box center [621, 752] width 414 height 66
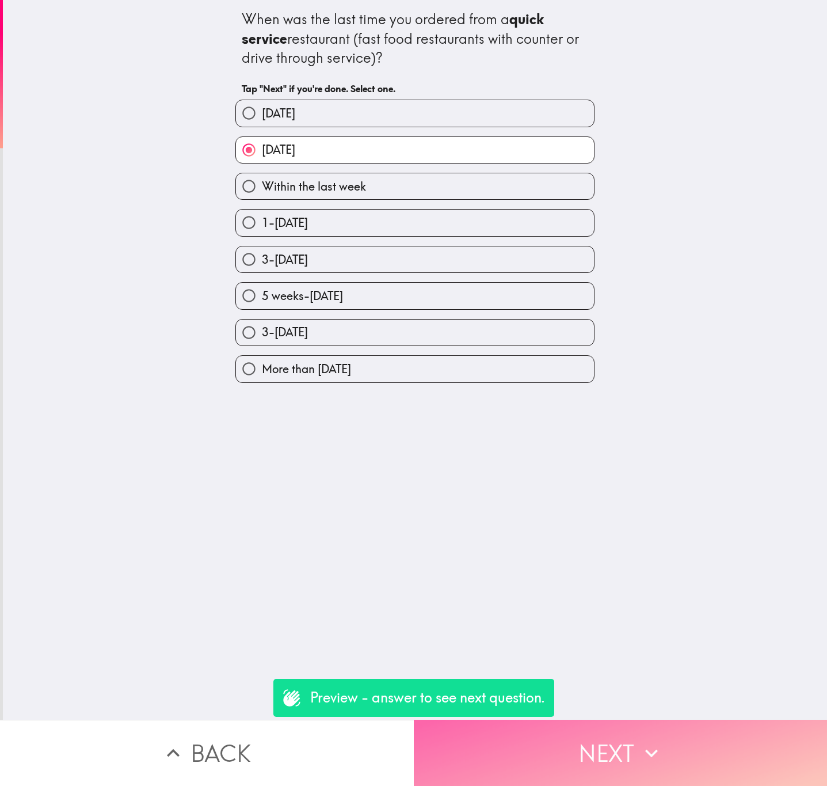
click at [615, 743] on button "Next" at bounding box center [621, 752] width 414 height 66
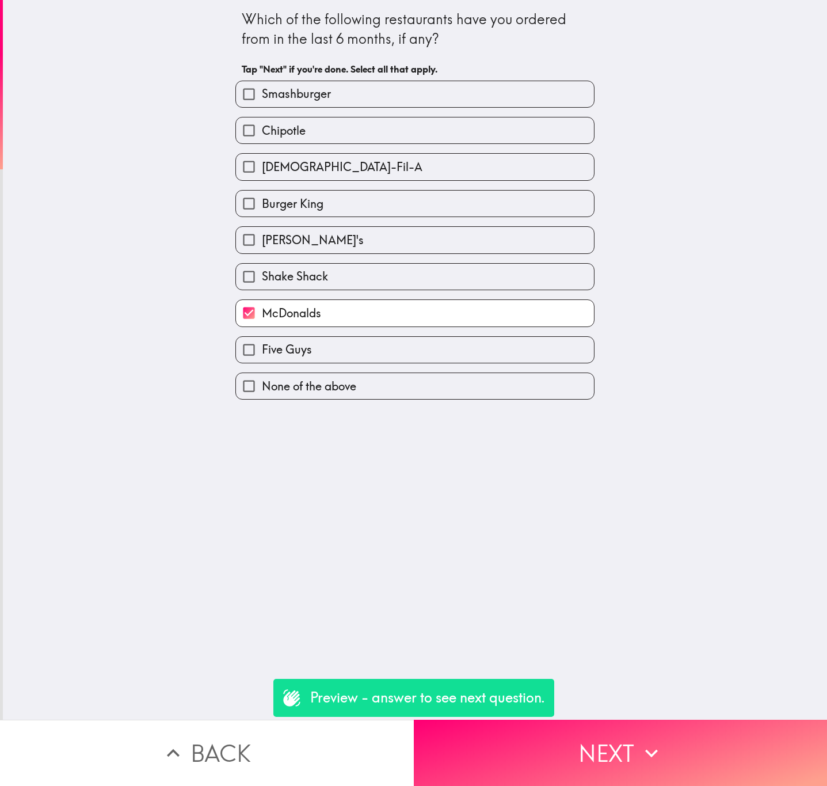
click at [616, 743] on button "Next" at bounding box center [621, 752] width 414 height 66
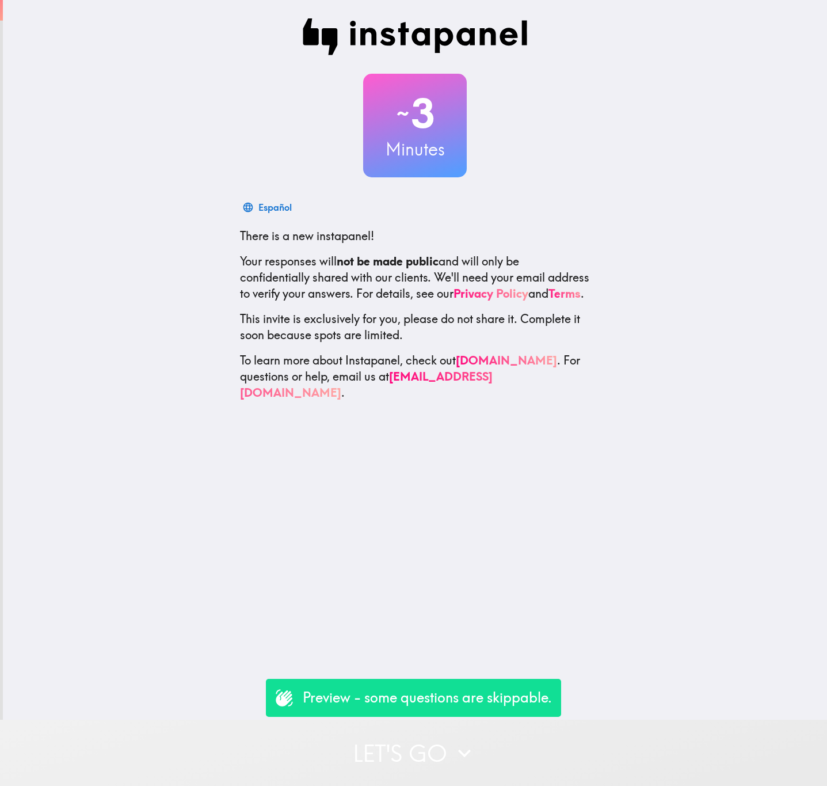
click at [463, 760] on button "Let's go" at bounding box center [413, 752] width 827 height 66
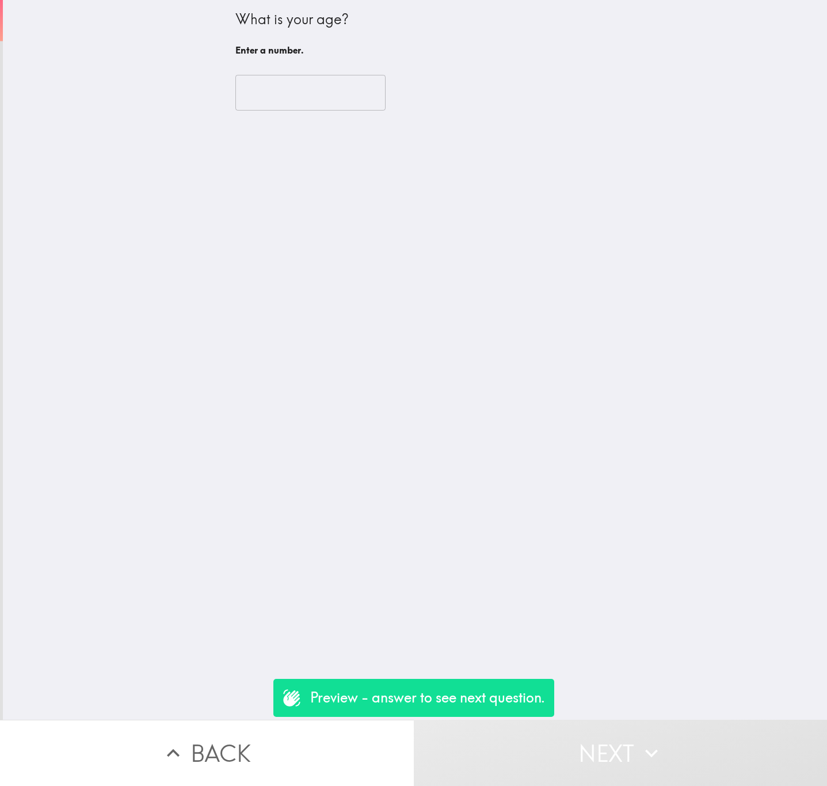
click at [269, 102] on input "number" at bounding box center [310, 93] width 150 height 36
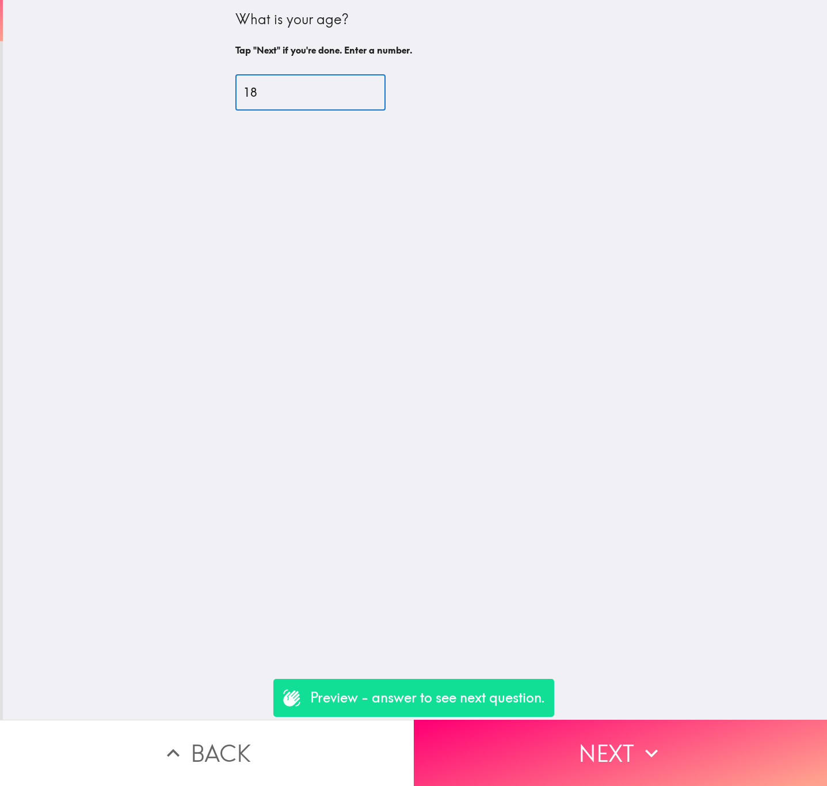
type input "18"
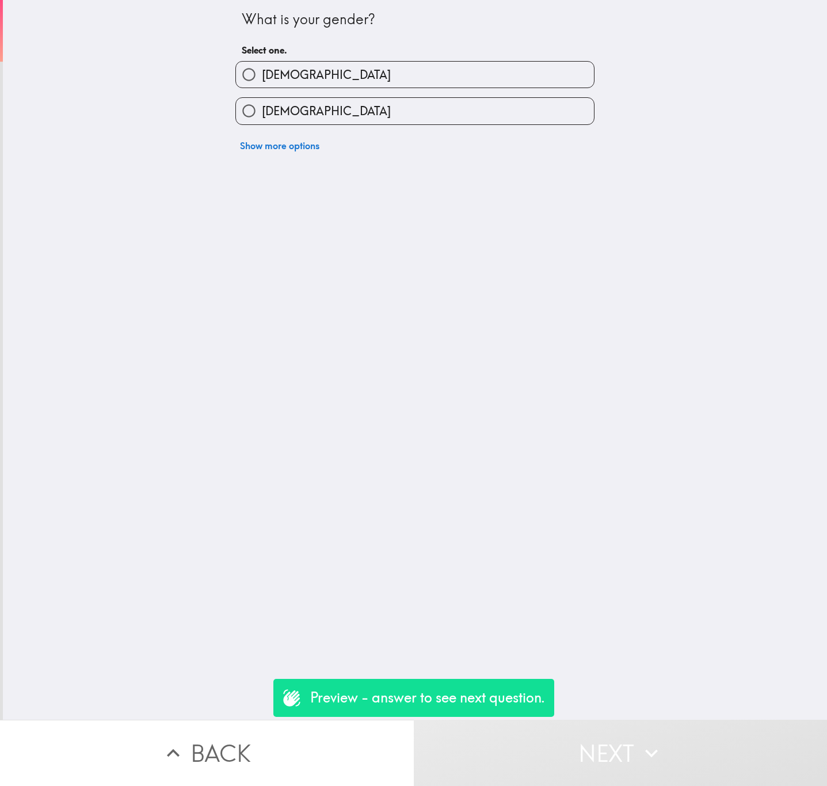
click at [270, 101] on label "[DEMOGRAPHIC_DATA]" at bounding box center [415, 111] width 358 height 26
click at [262, 101] on input "[DEMOGRAPHIC_DATA]" at bounding box center [249, 111] width 26 height 26
radio input "true"
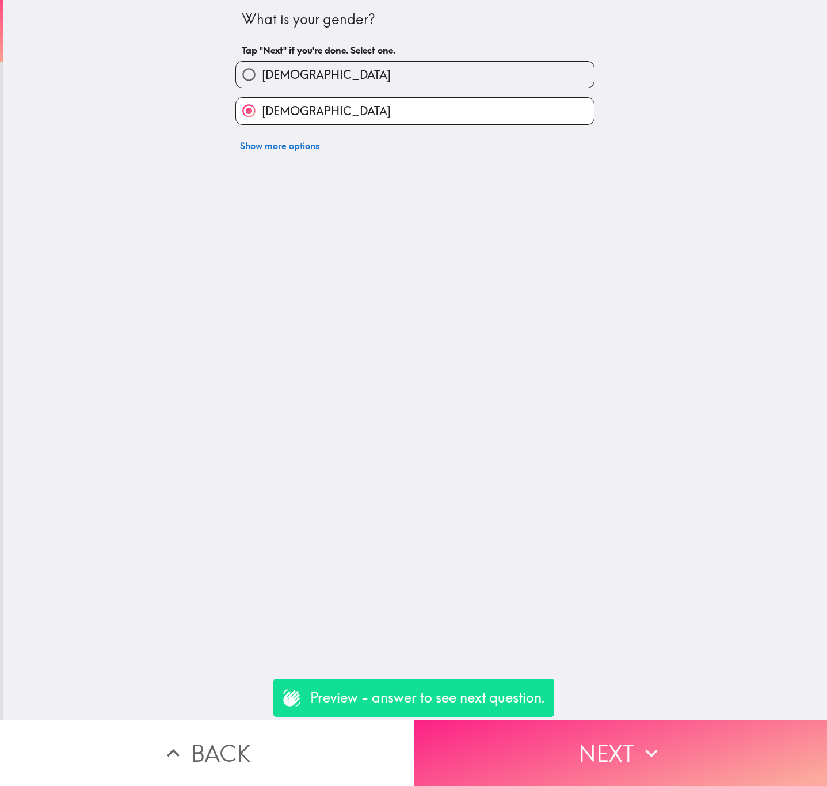
click at [644, 740] on icon "button" at bounding box center [651, 752] width 25 height 25
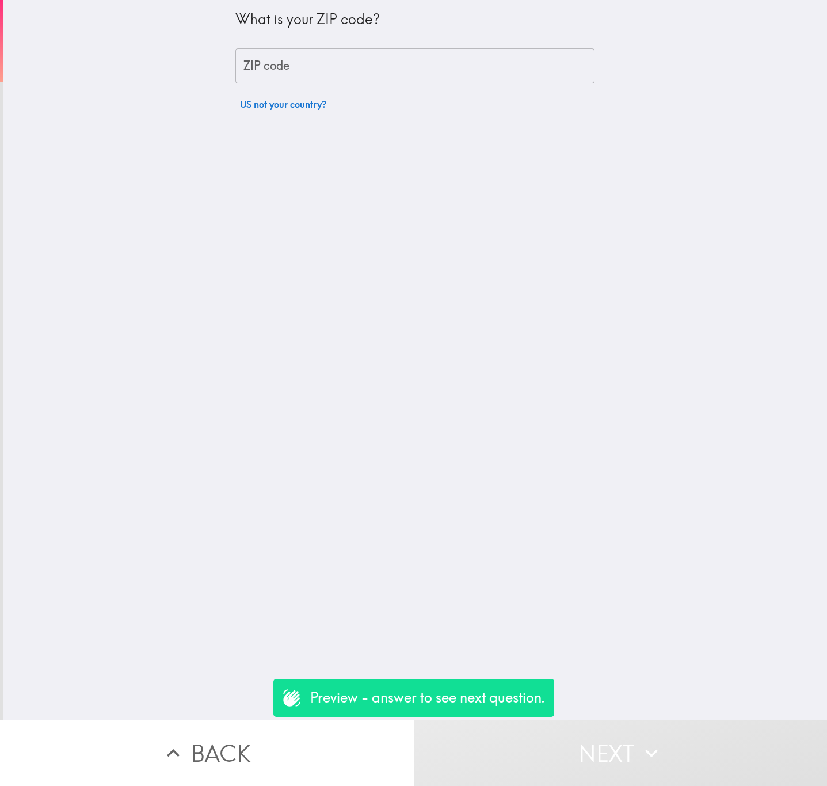
click at [336, 71] on input "ZIP code" at bounding box center [414, 66] width 359 height 36
paste input "07096"
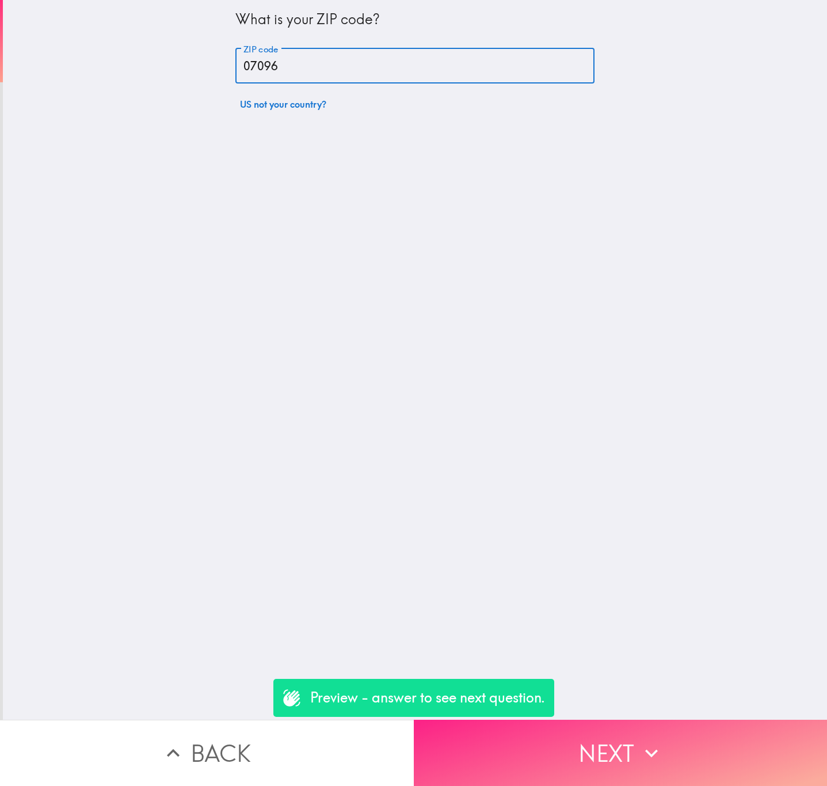
type input "07096"
click at [632, 720] on button "Next" at bounding box center [621, 752] width 414 height 66
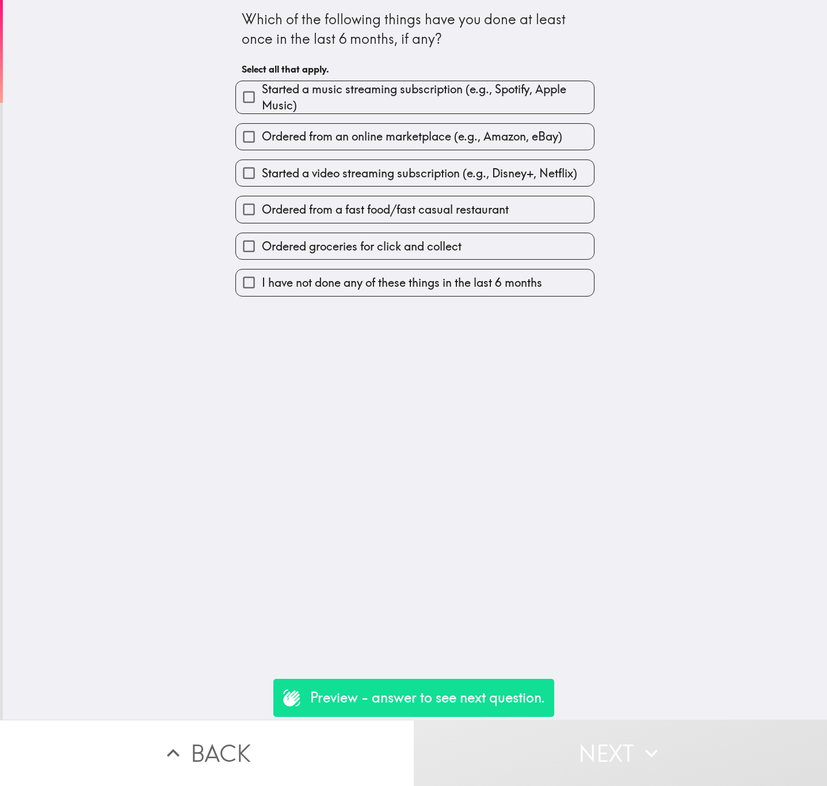
click at [395, 213] on span "Ordered from a fast food/fast casual restaurant" at bounding box center [385, 209] width 247 height 16
click at [262, 213] on input "Ordered from a fast food/fast casual restaurant" at bounding box center [249, 209] width 26 height 26
checkbox input "true"
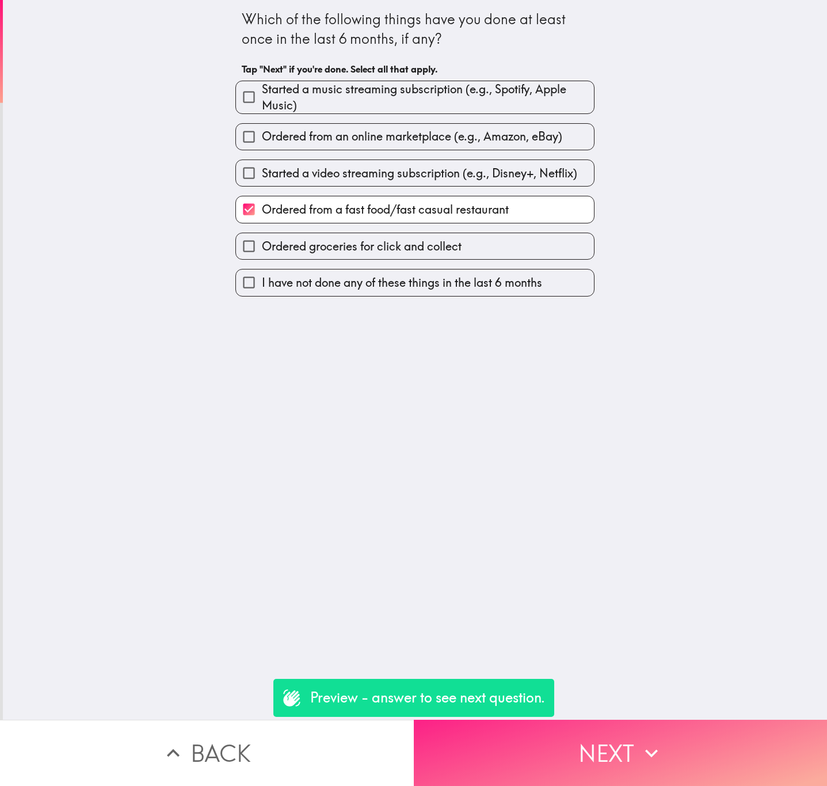
click at [667, 753] on button "Next" at bounding box center [621, 752] width 414 height 66
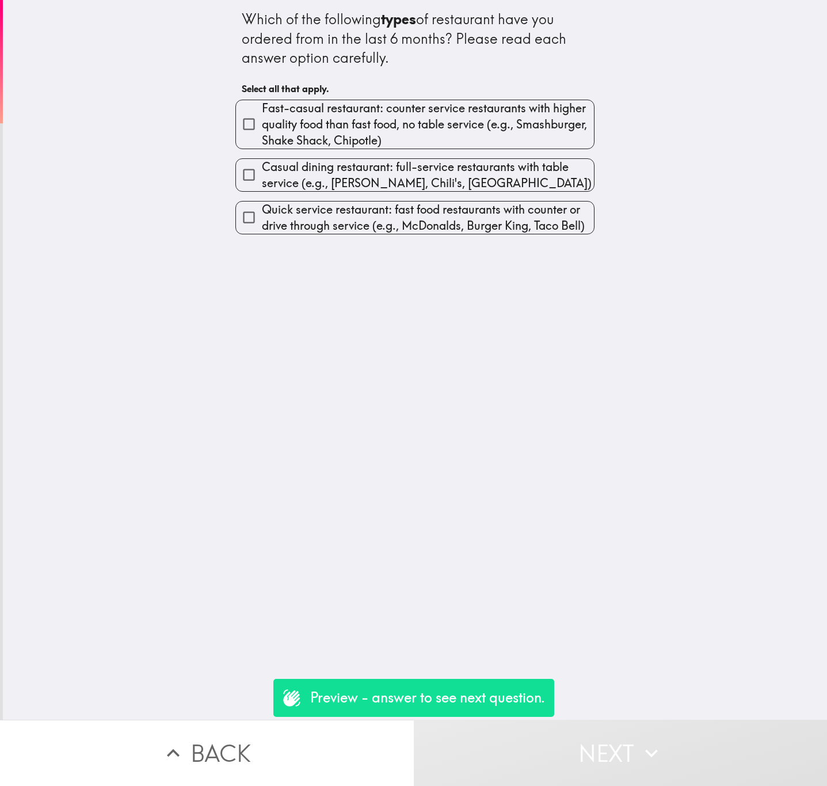
click at [367, 128] on span "Fast-casual restaurant: counter service restaurants with higher quality food th…" at bounding box center [428, 124] width 332 height 48
click at [262, 128] on input "Fast-casual restaurant: counter service restaurants with higher quality food th…" at bounding box center [249, 124] width 26 height 26
checkbox input "true"
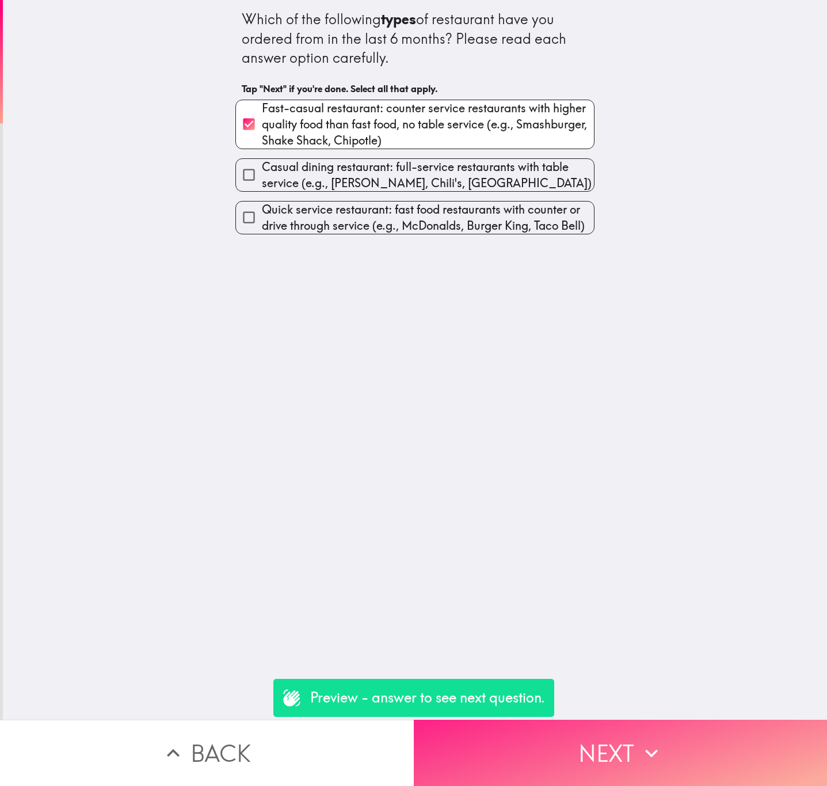
click at [620, 733] on button "Next" at bounding box center [621, 752] width 414 height 66
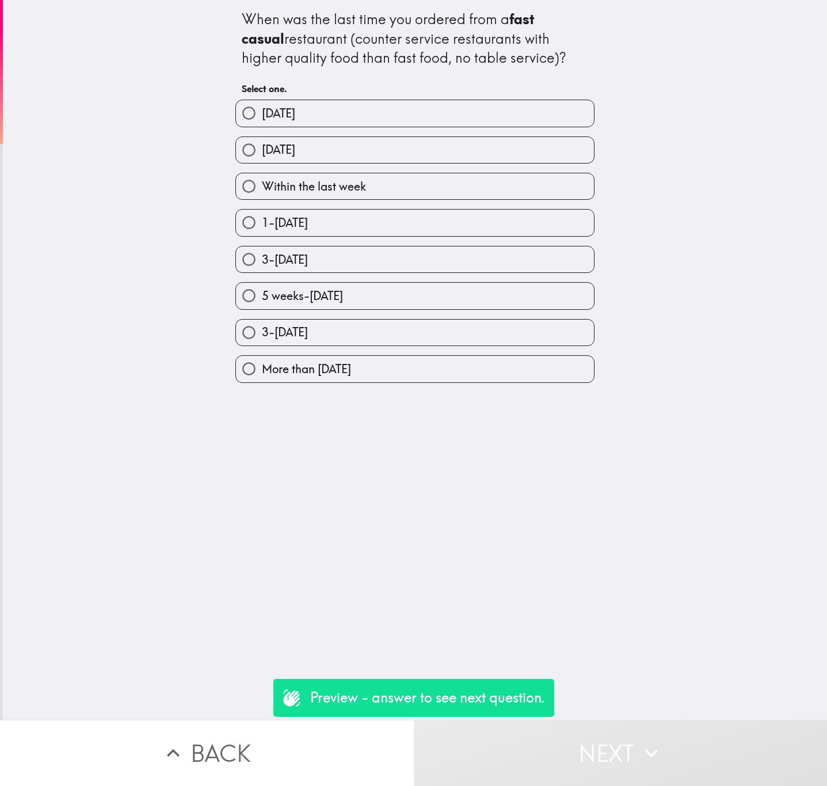
click at [301, 158] on label "[DATE]" at bounding box center [415, 150] width 358 height 26
click at [262, 158] on input "[DATE]" at bounding box center [249, 150] width 26 height 26
radio input "true"
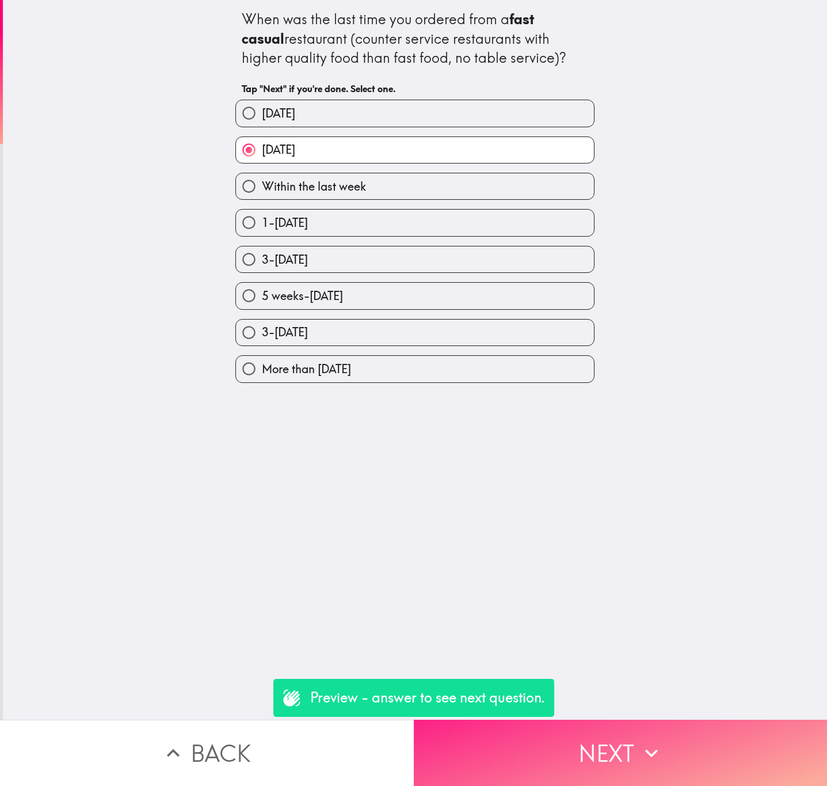
click at [611, 740] on button "Next" at bounding box center [621, 752] width 414 height 66
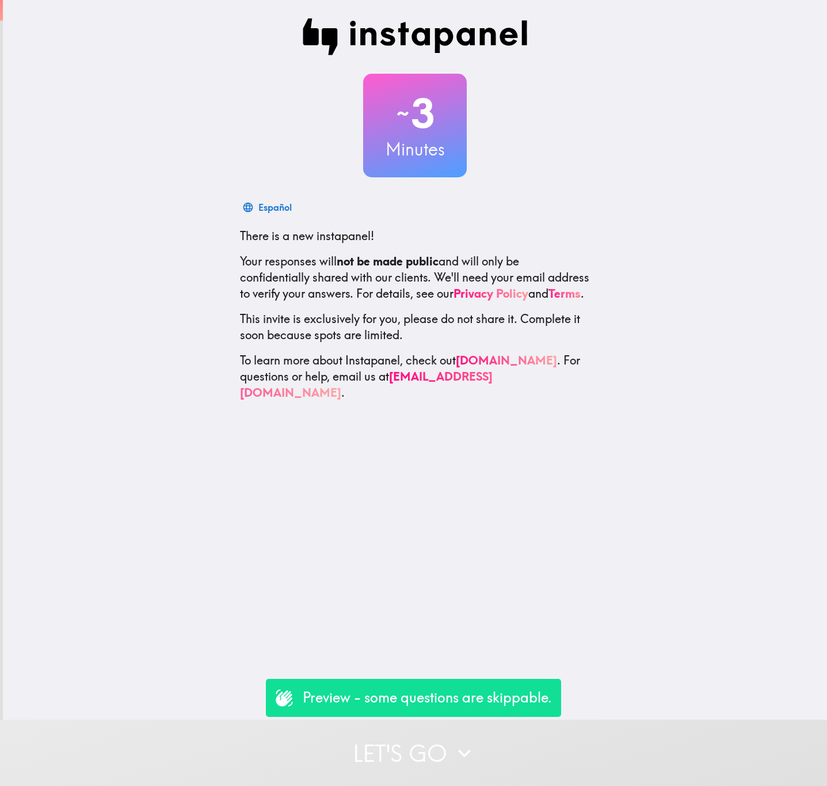
click at [541, 749] on button "Let's go" at bounding box center [413, 752] width 827 height 66
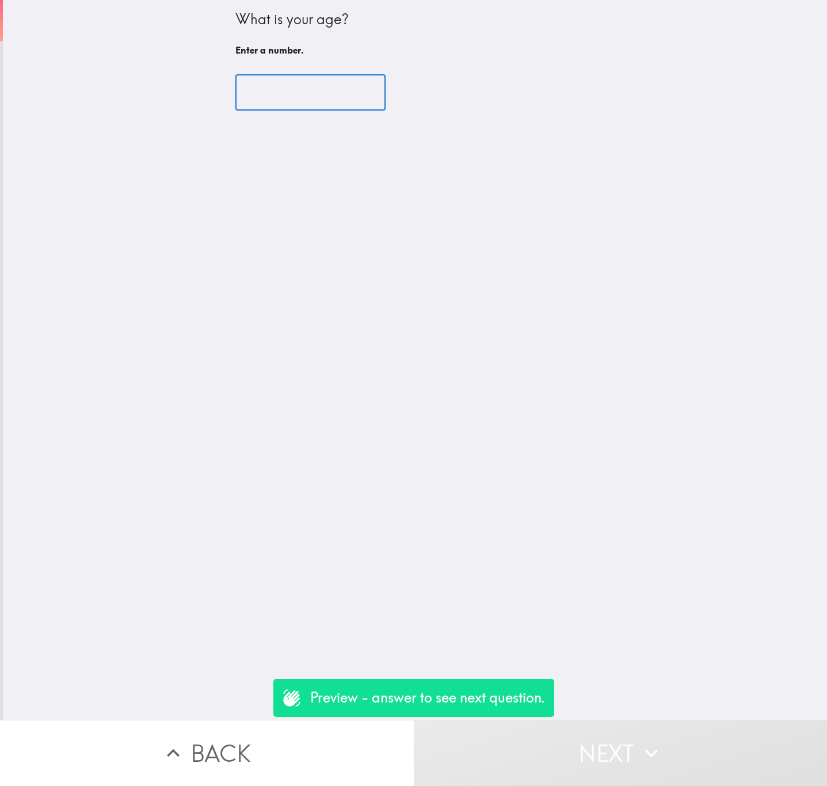
click at [308, 78] on input "number" at bounding box center [310, 93] width 150 height 36
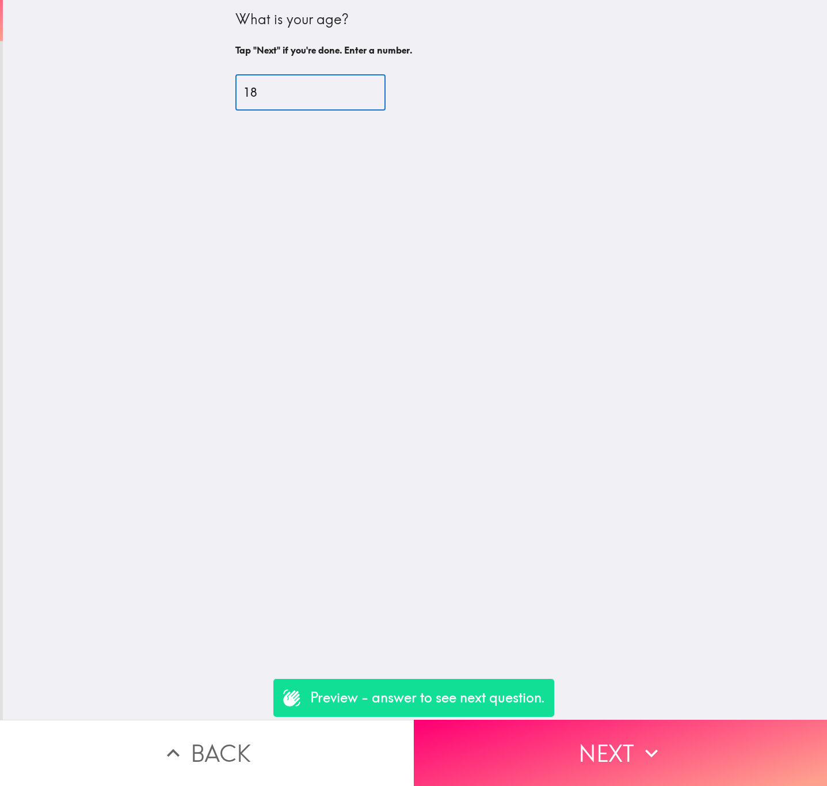
type input "18"
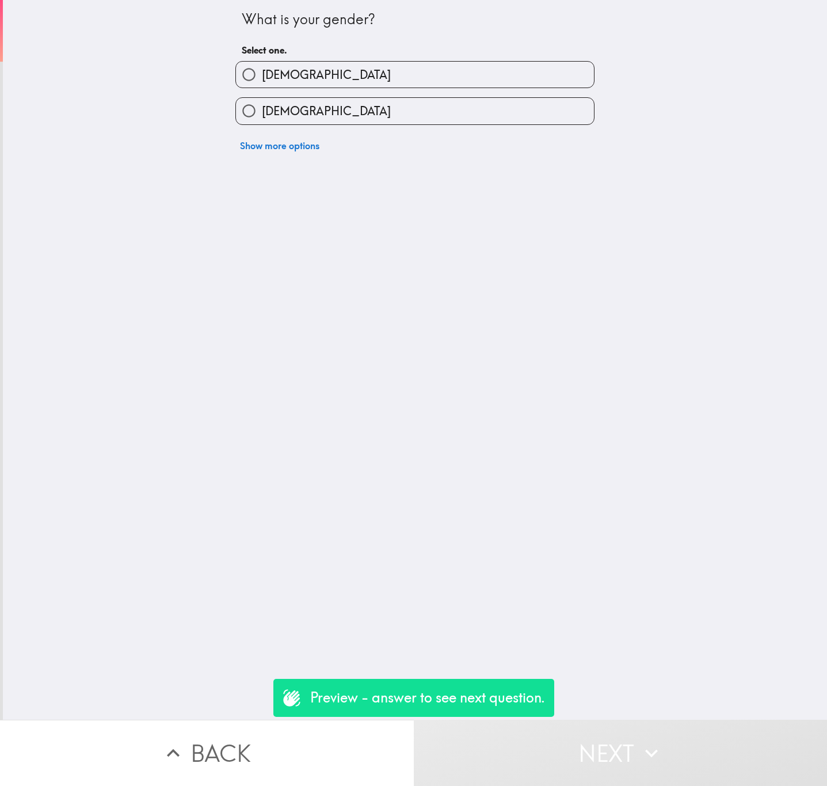
click at [322, 90] on div "[DEMOGRAPHIC_DATA]" at bounding box center [410, 106] width 368 height 36
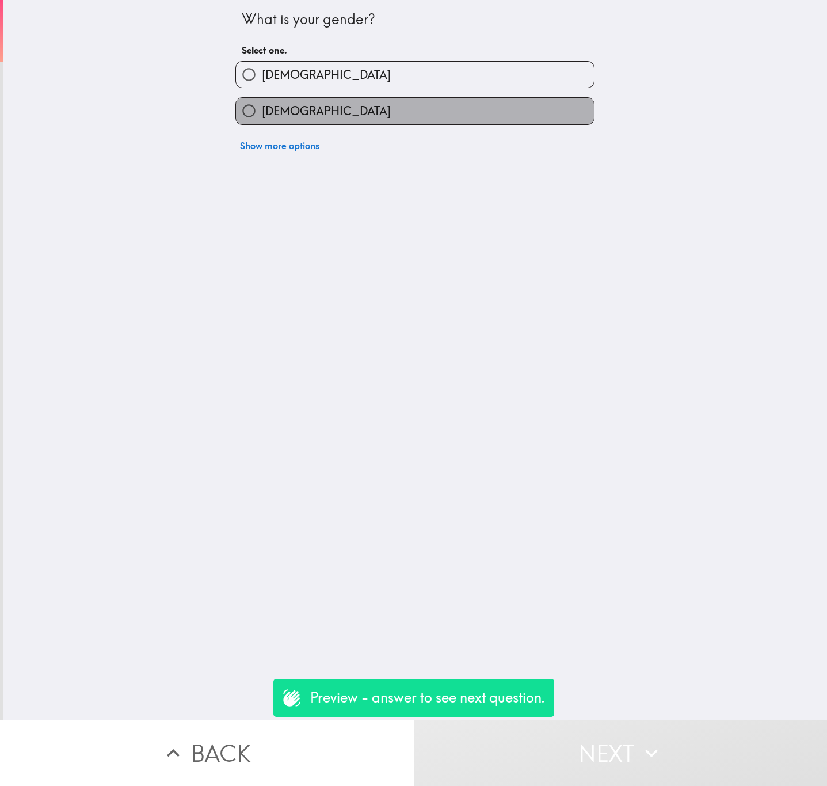
click at [329, 107] on label "[DEMOGRAPHIC_DATA]" at bounding box center [415, 111] width 358 height 26
click at [262, 107] on input "[DEMOGRAPHIC_DATA]" at bounding box center [249, 111] width 26 height 26
radio input "true"
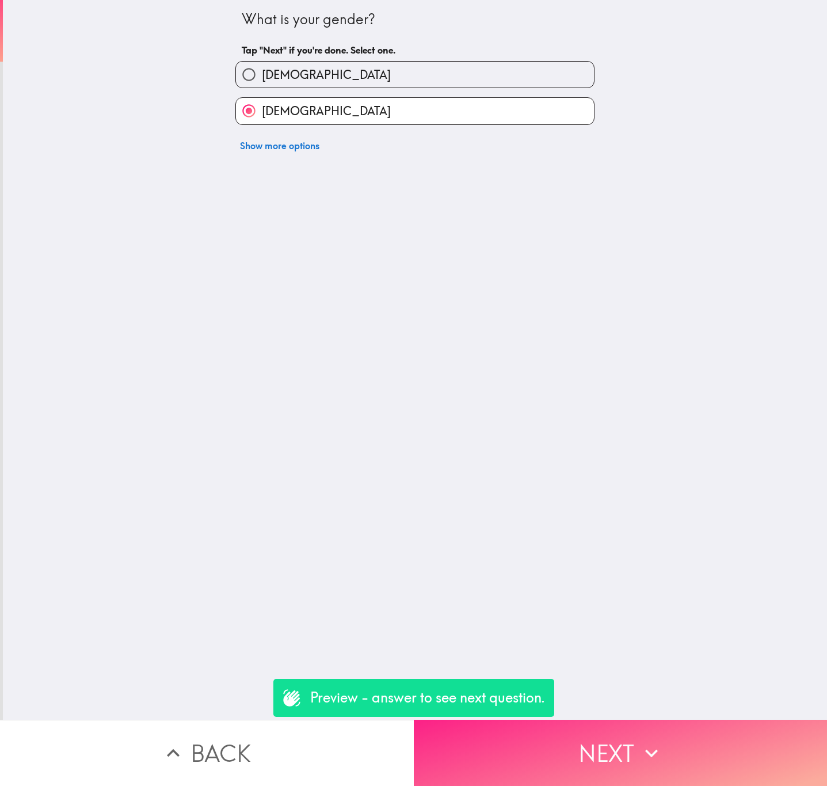
click at [688, 729] on button "Next" at bounding box center [621, 752] width 414 height 66
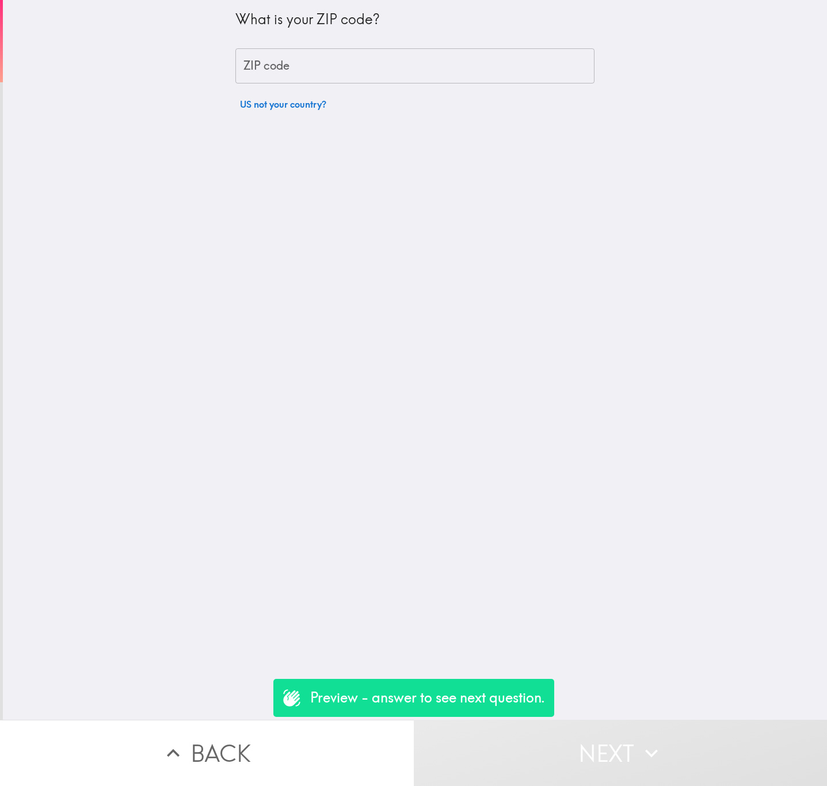
click at [313, 87] on div "What is your ZIP code? ZIP code ZIP code US not your country?" at bounding box center [414, 58] width 359 height 116
click at [316, 76] on input "ZIP code" at bounding box center [414, 66] width 359 height 36
paste input "07096"
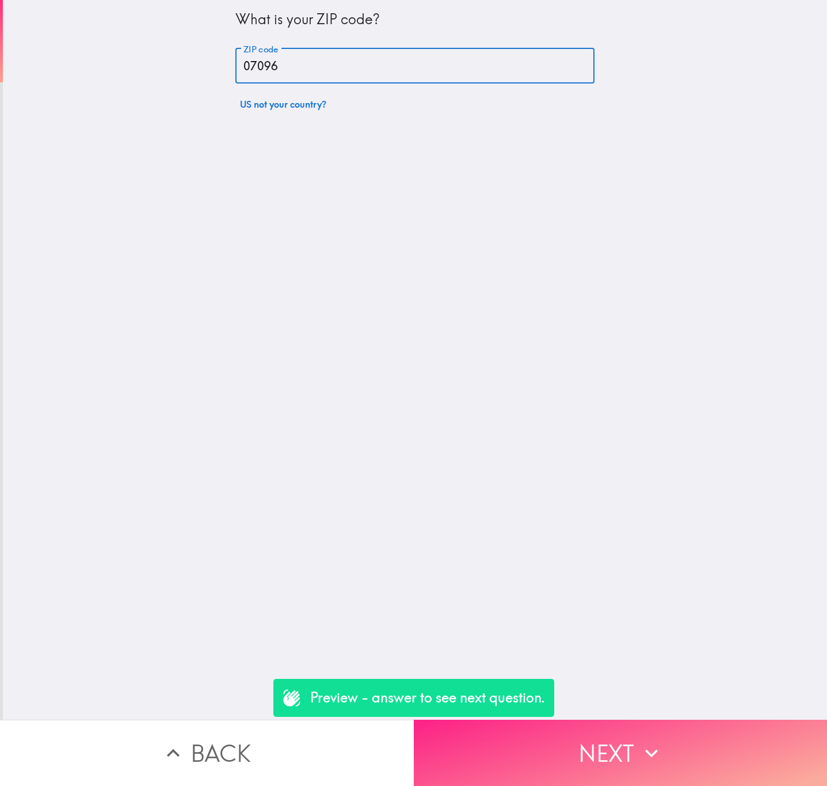
type input "07096"
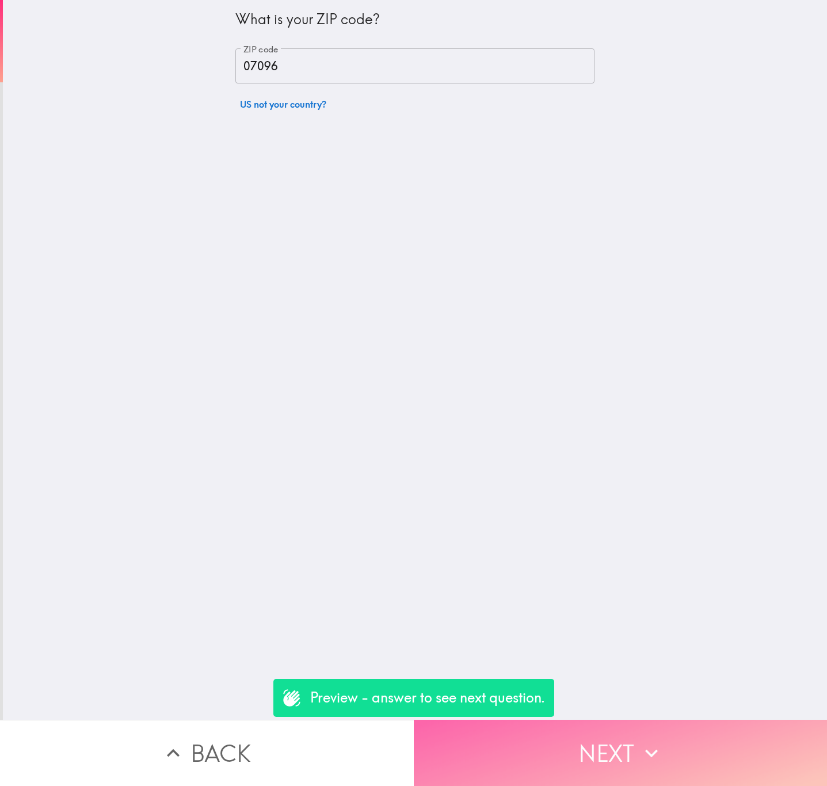
click at [617, 719] on button "Next" at bounding box center [621, 752] width 414 height 66
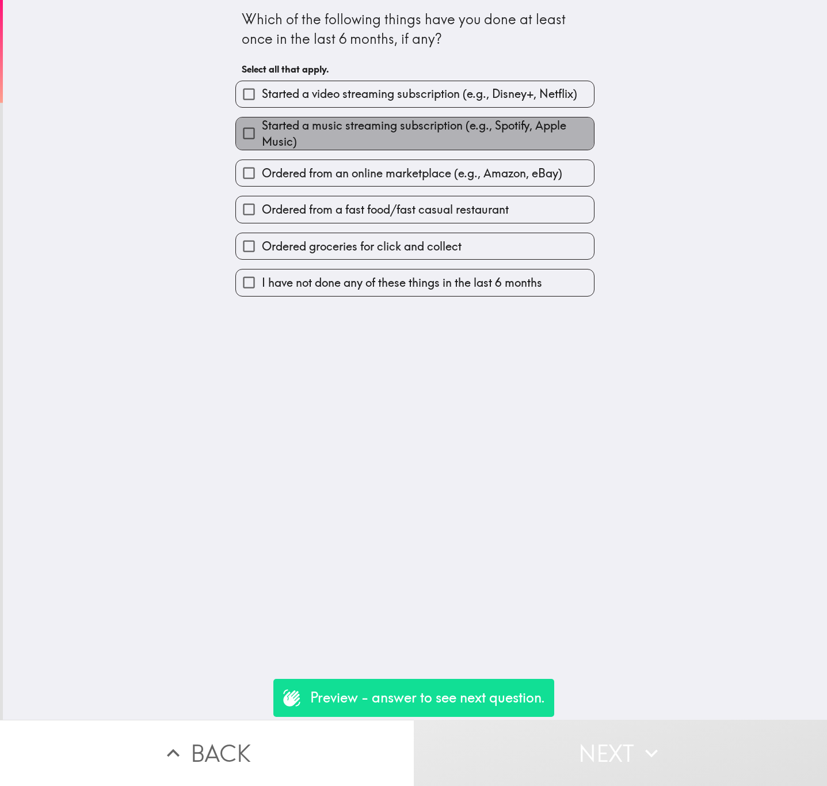
click at [372, 147] on span "Started a music streaming subscription (e.g., Spotify, Apple Music)" at bounding box center [428, 133] width 332 height 32
click at [262, 146] on input "Started a music streaming subscription (e.g., Spotify, Apple Music)" at bounding box center [249, 133] width 26 height 26
checkbox input "true"
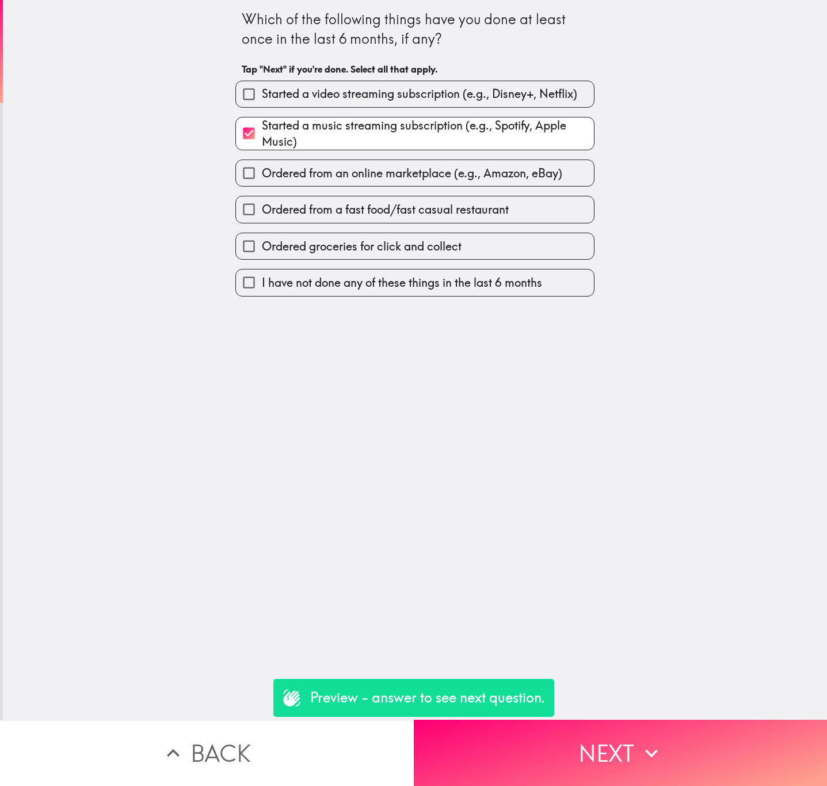
drag, startPoint x: 464, startPoint y: 213, endPoint x: 582, endPoint y: 387, distance: 209.7
click at [464, 212] on span "Ordered from a fast food/fast casual restaurant" at bounding box center [385, 209] width 247 height 16
click at [262, 212] on input "Ordered from a fast food/fast casual restaurant" at bounding box center [249, 209] width 26 height 26
checkbox input "true"
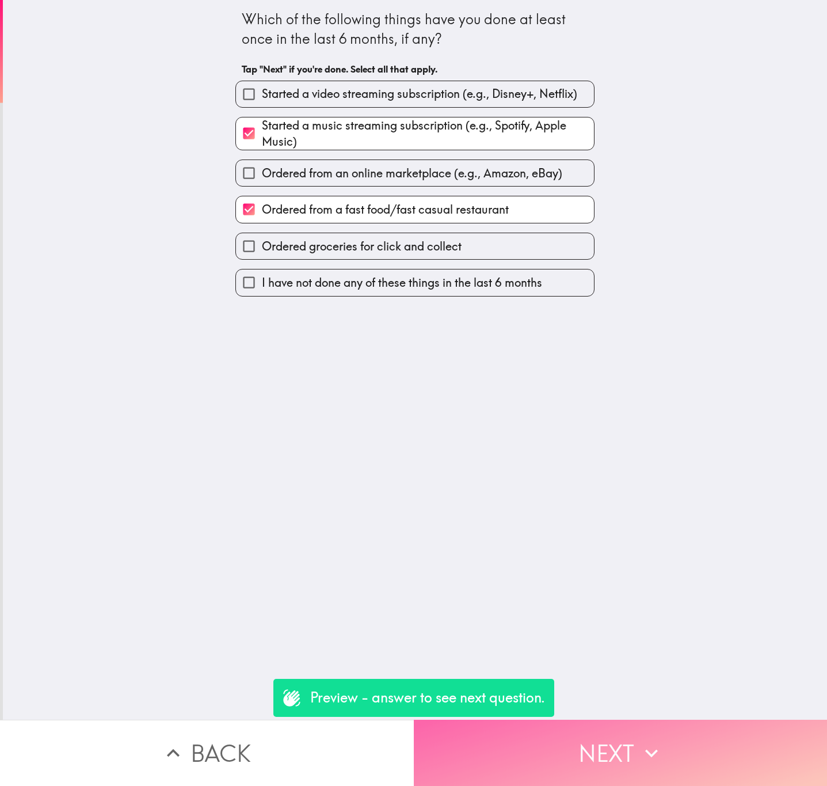
click at [634, 725] on button "Next" at bounding box center [621, 752] width 414 height 66
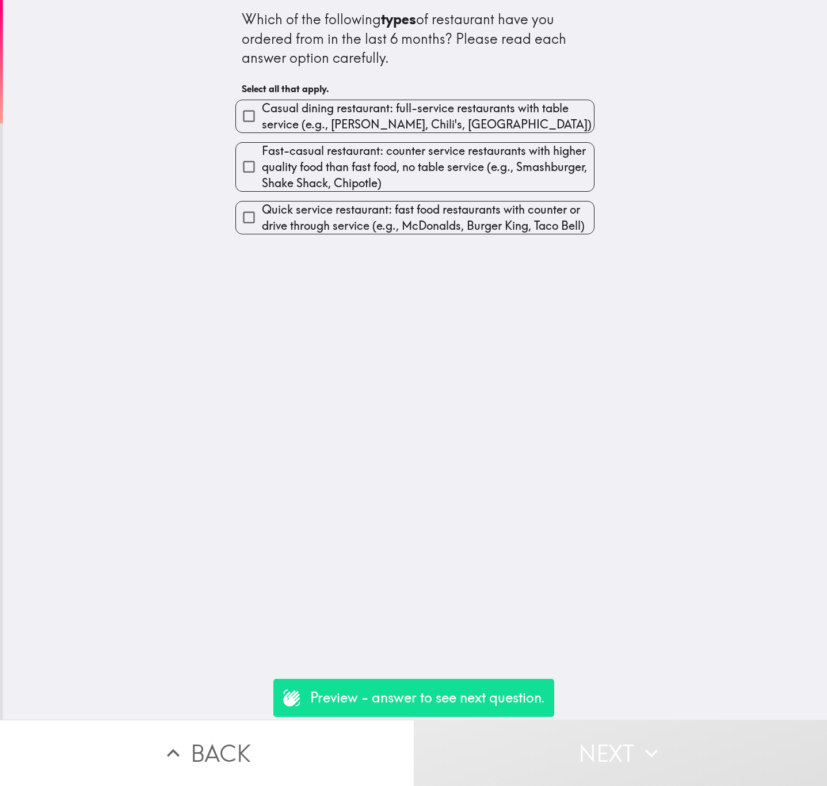
click at [351, 136] on div "Fast-casual restaurant: counter service restaurants with higher quality food th…" at bounding box center [410, 162] width 368 height 59
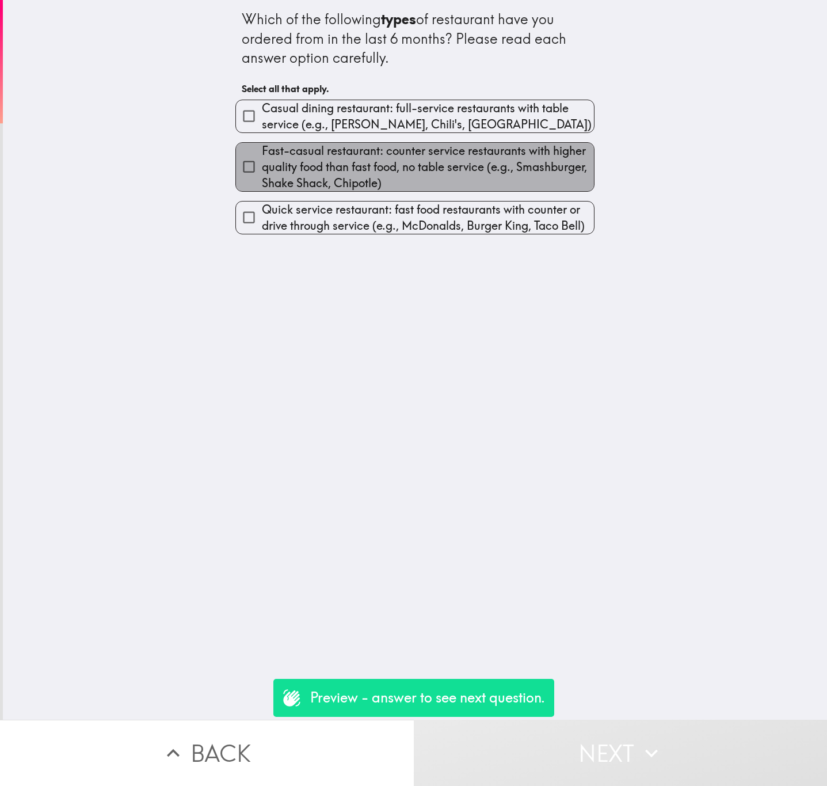
drag, startPoint x: 386, startPoint y: 148, endPoint x: 390, endPoint y: 140, distance: 9.8
click at [387, 148] on span "Fast-casual restaurant: counter service restaurants with higher quality food th…" at bounding box center [428, 167] width 332 height 48
click at [262, 154] on input "Fast-casual restaurant: counter service restaurants with higher quality food th…" at bounding box center [249, 167] width 26 height 26
checkbox input "true"
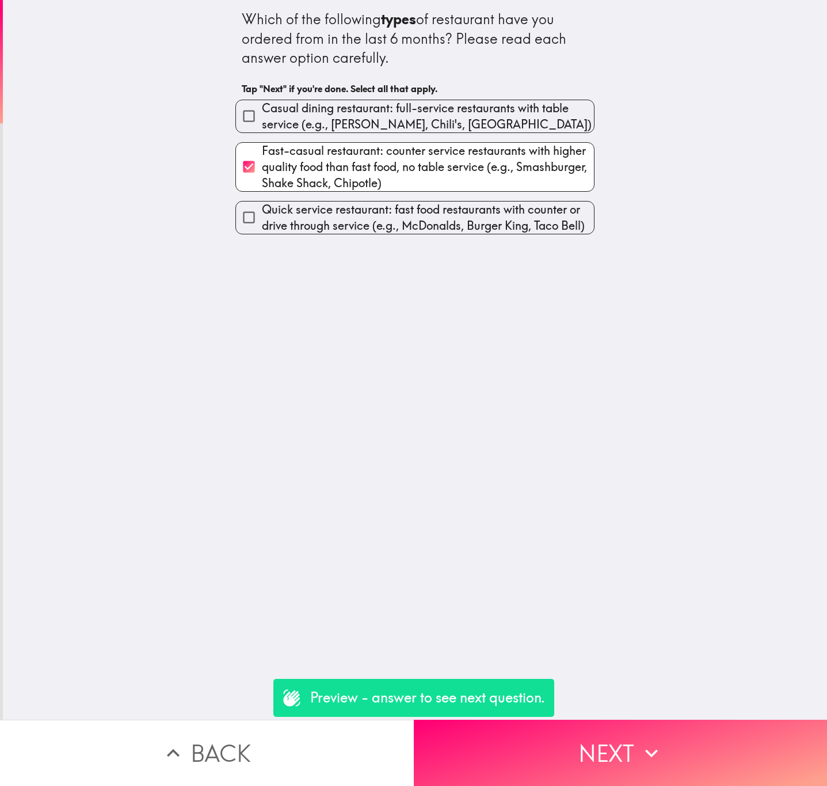
click at [418, 116] on span "Casual dining restaurant: full-service restaurants with table service (e.g., Ap…" at bounding box center [428, 116] width 332 height 32
click at [262, 116] on input "Casual dining restaurant: full-service restaurants with table service (e.g., Ap…" at bounding box center [249, 116] width 26 height 26
checkbox input "true"
click at [384, 224] on span "Quick service restaurant: fast food restaurants with counter or drive through s…" at bounding box center [428, 217] width 332 height 32
click at [262, 224] on input "Quick service restaurant: fast food restaurants with counter or drive through s…" at bounding box center [249, 217] width 26 height 26
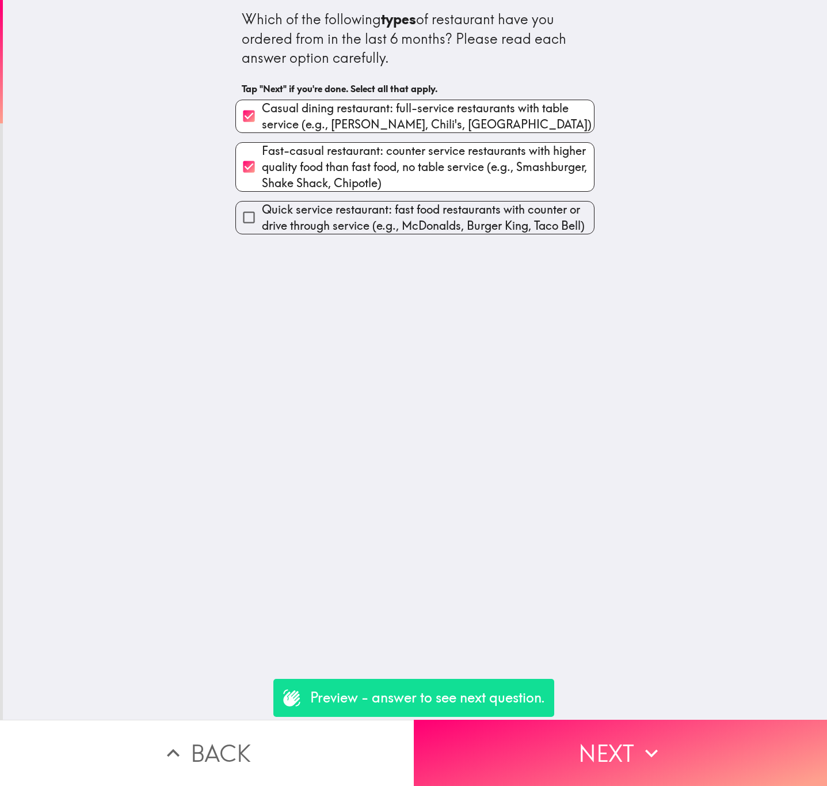
checkbox input "true"
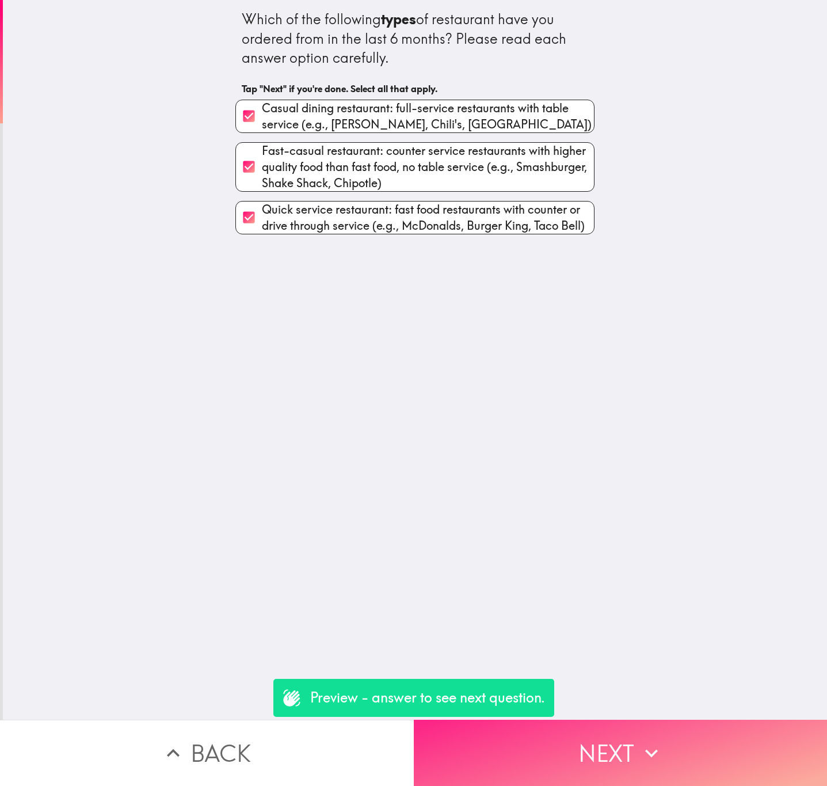
click at [648, 753] on button "Next" at bounding box center [621, 752] width 414 height 66
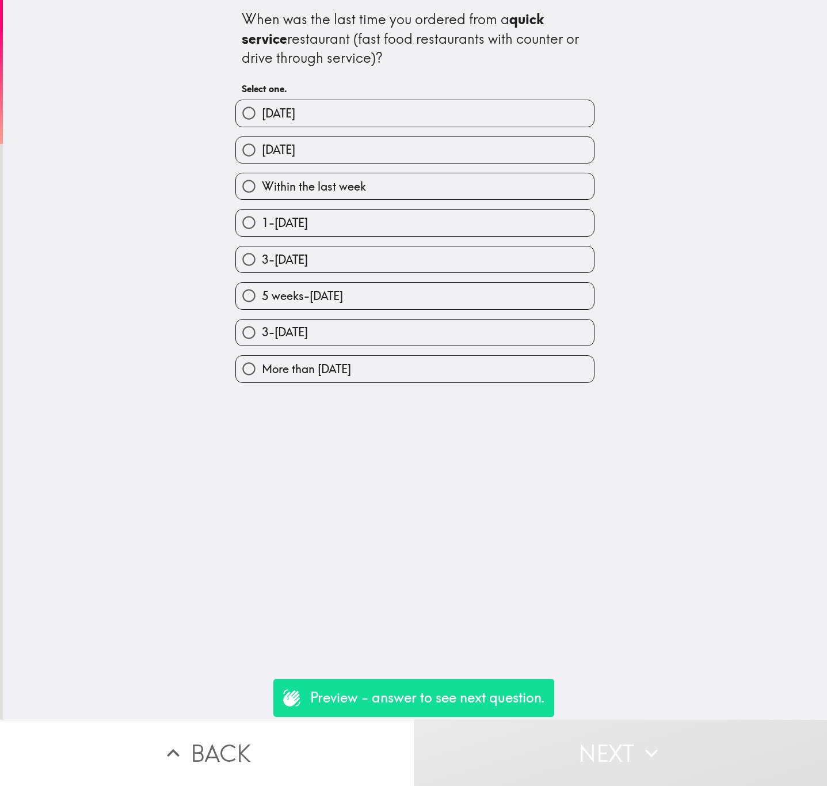
click at [405, 177] on label "Within the last week" at bounding box center [415, 186] width 358 height 26
click at [262, 177] on input "Within the last week" at bounding box center [249, 186] width 26 height 26
radio input "true"
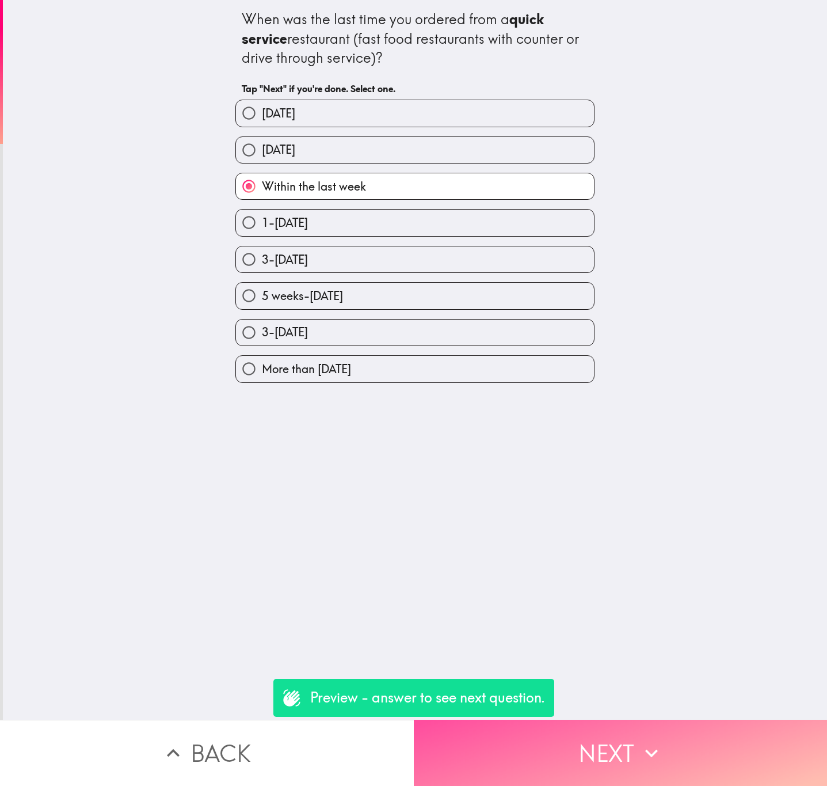
click at [639, 740] on icon "button" at bounding box center [651, 752] width 25 height 25
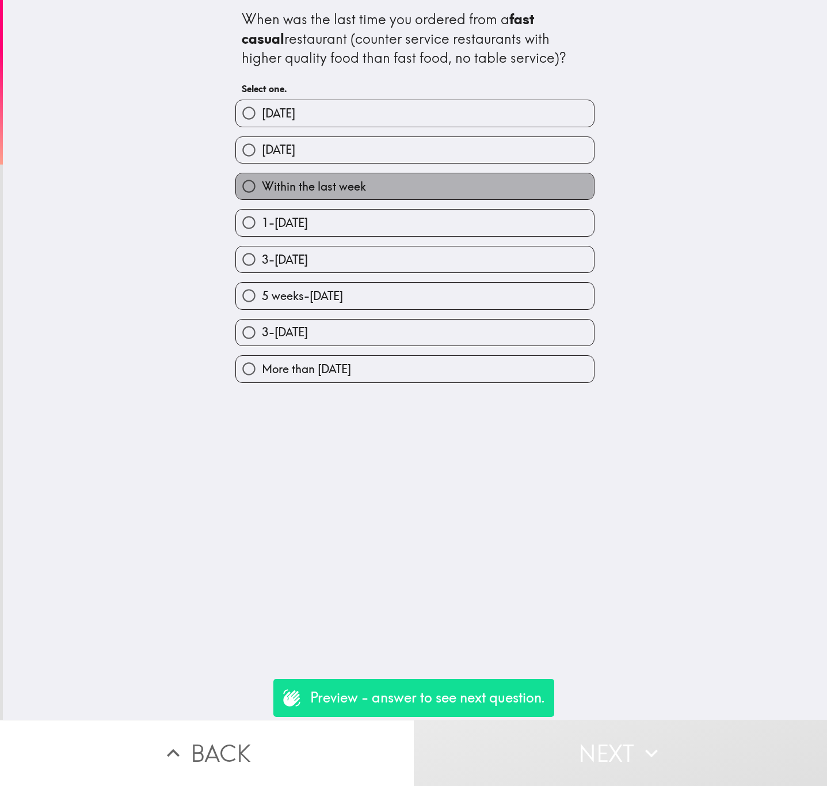
click at [428, 199] on label "Within the last week" at bounding box center [415, 186] width 358 height 26
click at [262, 199] on input "Within the last week" at bounding box center [249, 186] width 26 height 26
radio input "true"
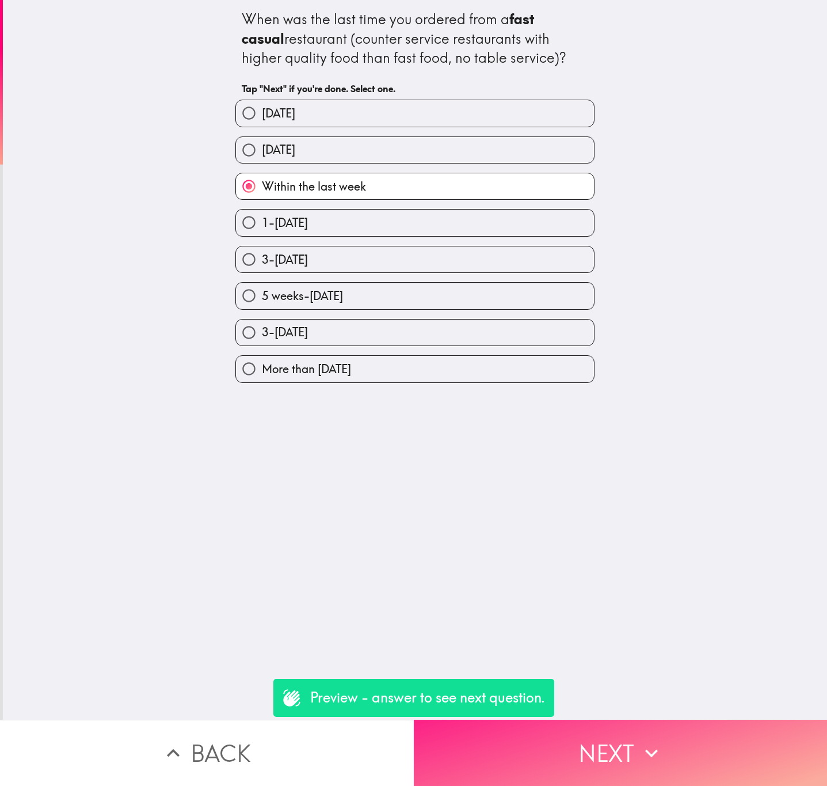
click at [646, 741] on icon "button" at bounding box center [651, 752] width 25 height 25
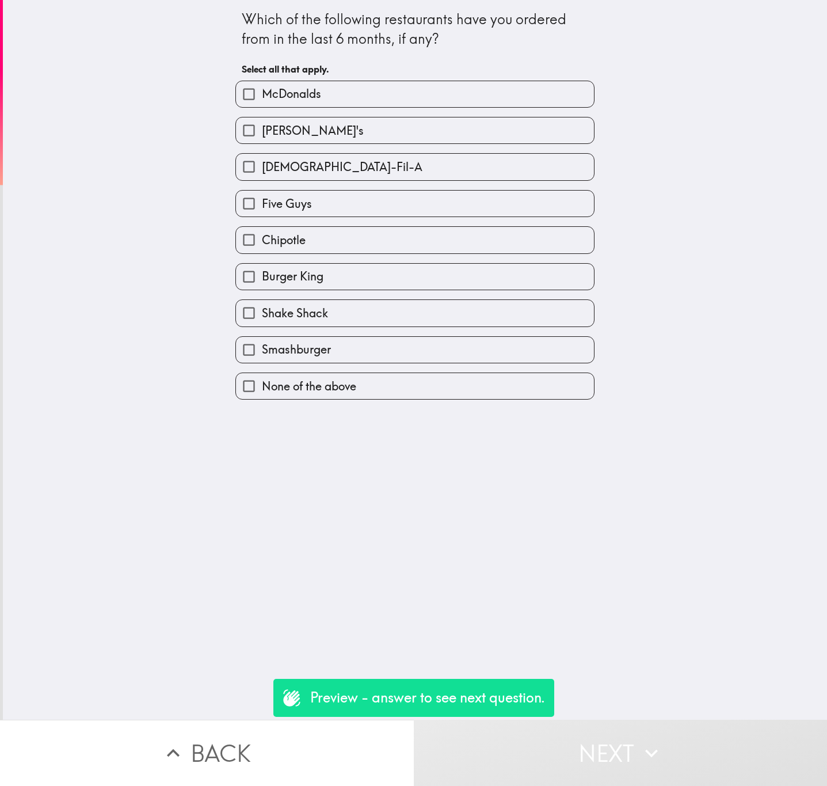
drag, startPoint x: 251, startPoint y: 20, endPoint x: 465, endPoint y: 47, distance: 215.9
click at [463, 47] on div "Which of the following restaurants have you ordered from in the last 6 months, …" at bounding box center [415, 29] width 346 height 39
click at [465, 48] on div "Which of the following restaurants have you ordered from in the last 6 months, …" at bounding box center [415, 29] width 346 height 39
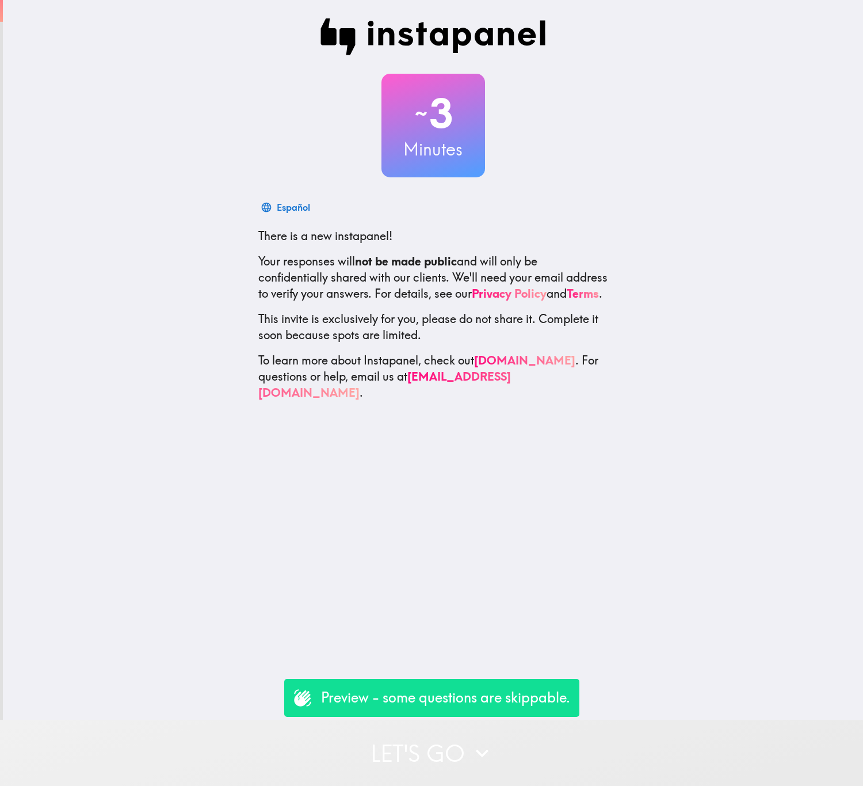
click at [406, 746] on button "Let's go" at bounding box center [431, 752] width 863 height 66
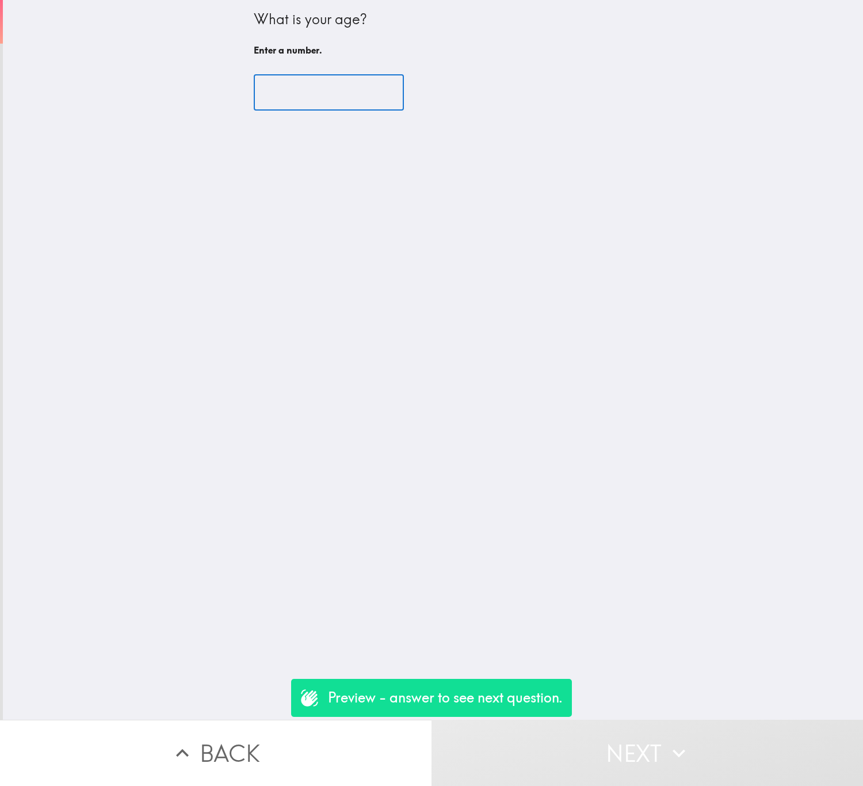
click at [287, 97] on input "number" at bounding box center [329, 93] width 150 height 36
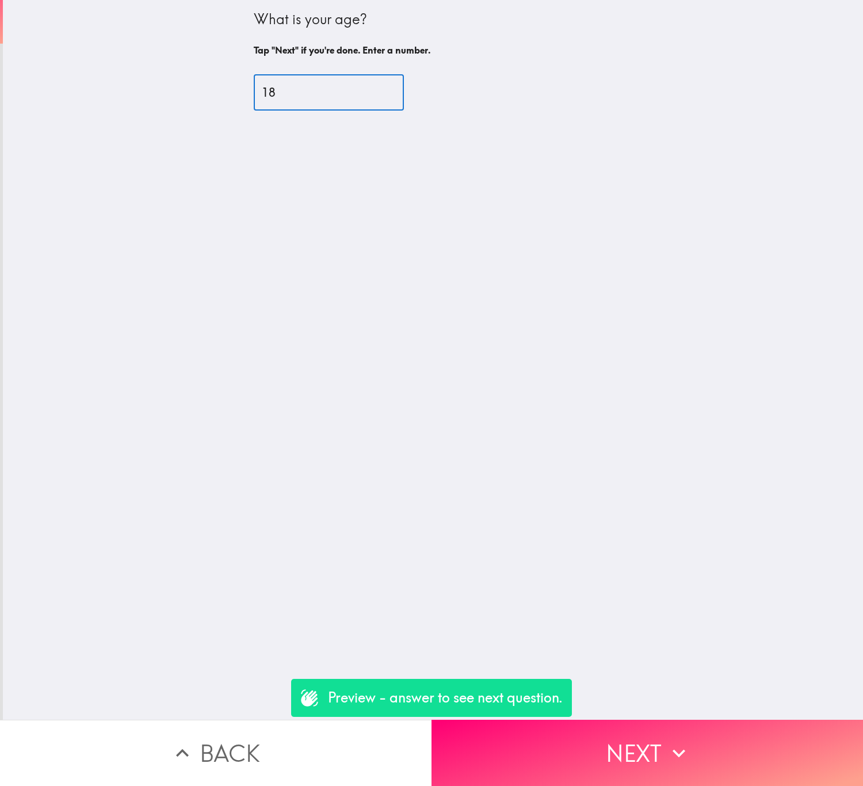
type input "18"
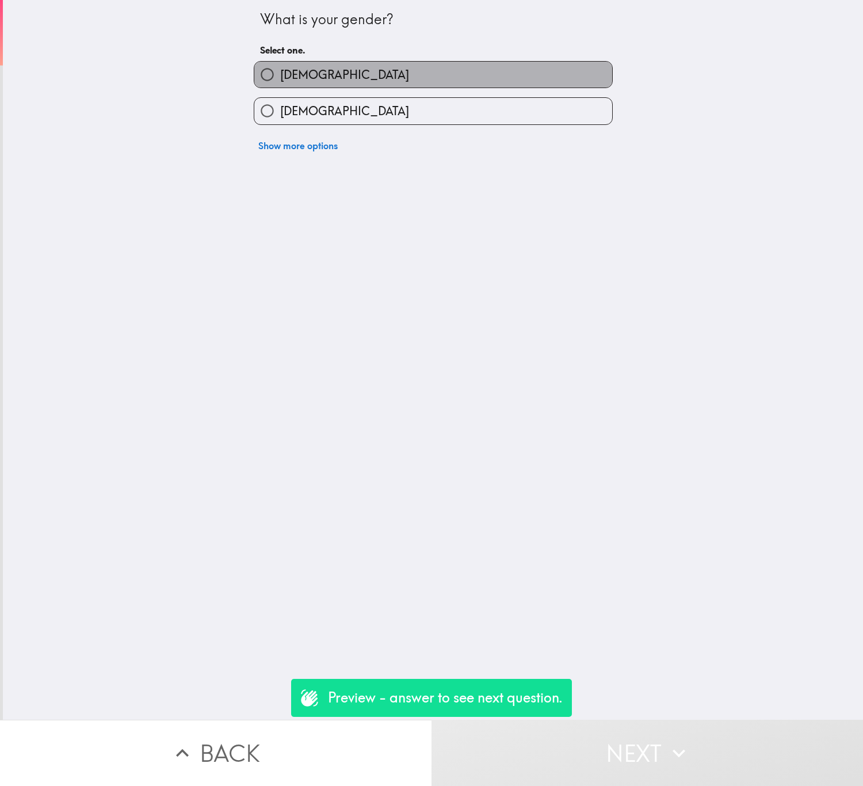
click at [277, 66] on label "[DEMOGRAPHIC_DATA]" at bounding box center [433, 75] width 358 height 26
click at [277, 66] on input "[DEMOGRAPHIC_DATA]" at bounding box center [267, 75] width 26 height 26
radio input "true"
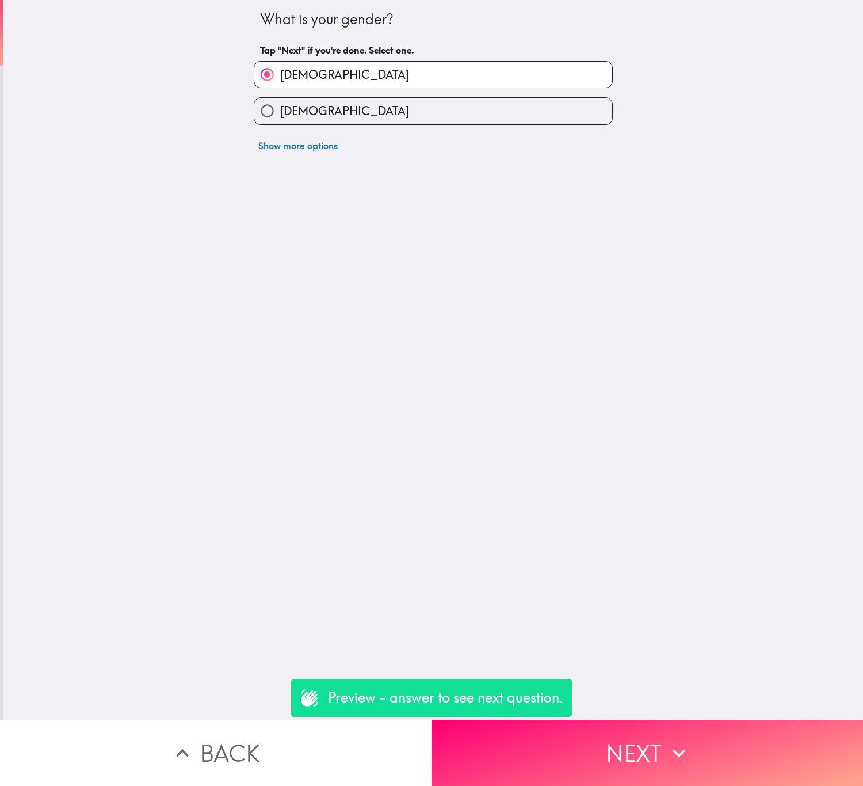
click at [631, 698] on div "What is your gender? Tap "Next" if you're done. Select one. [DEMOGRAPHIC_DATA] …" at bounding box center [433, 359] width 860 height 719
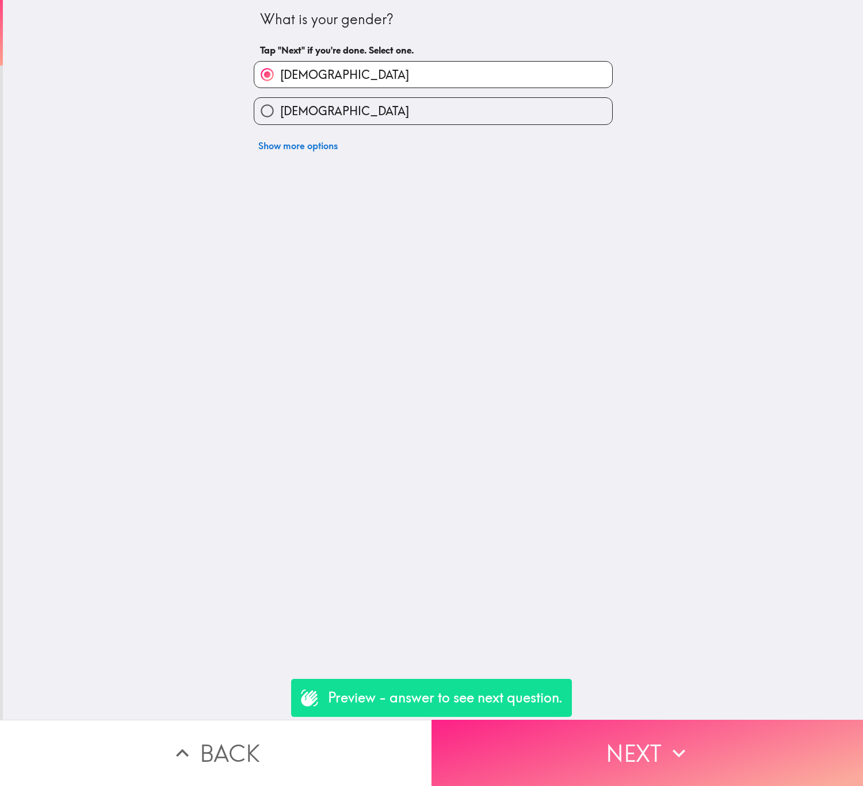
click at [638, 719] on button "Next" at bounding box center [648, 752] width 432 height 66
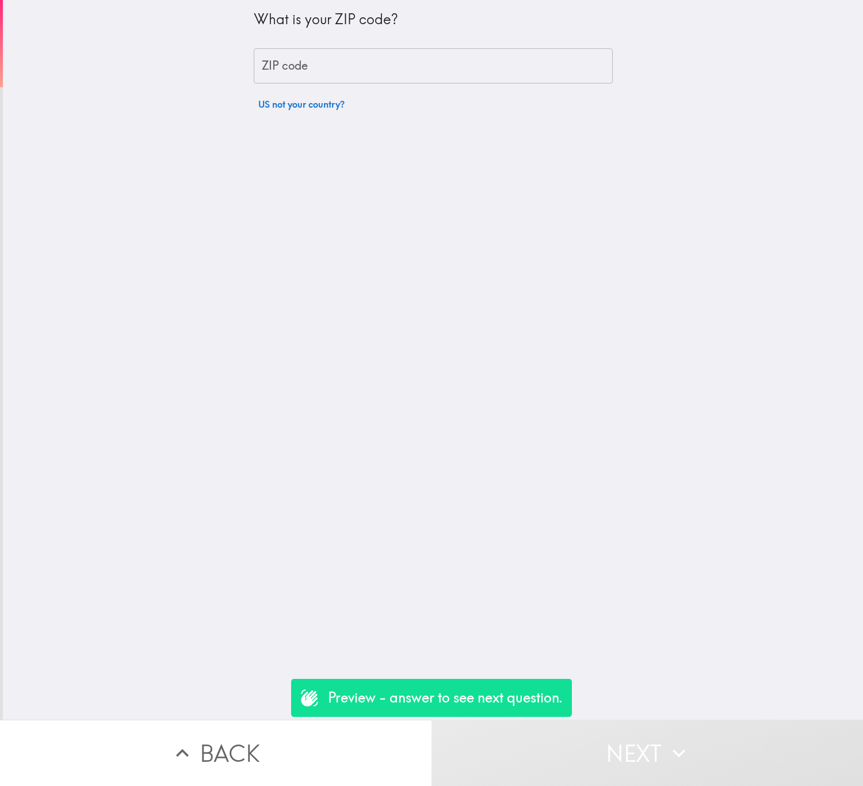
click at [325, 71] on input "ZIP code" at bounding box center [433, 66] width 359 height 36
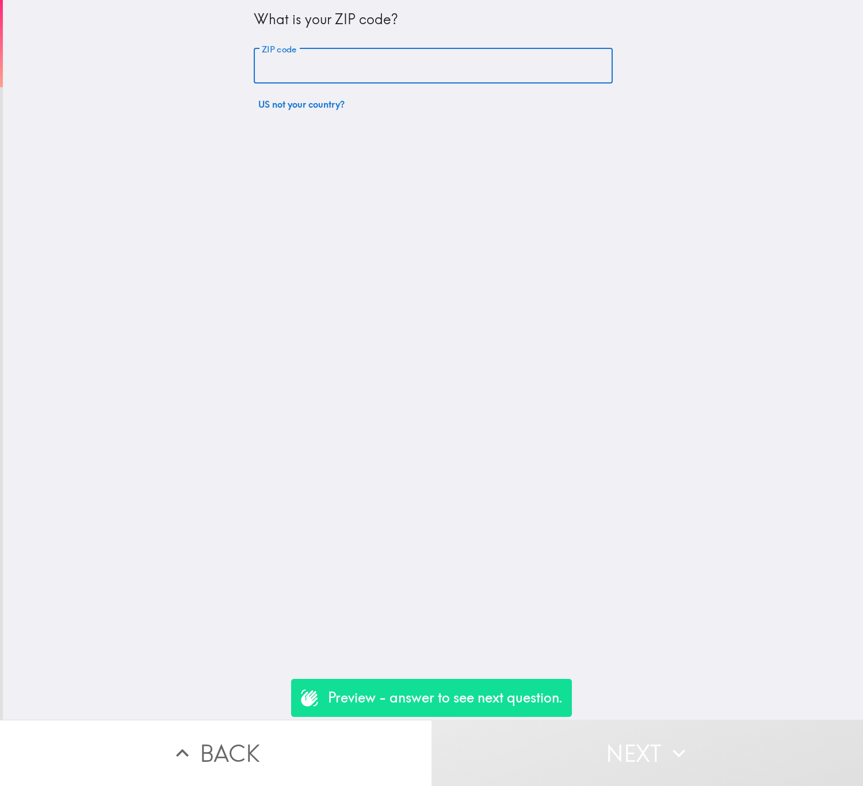
paste input "Overall, how appealing is the AI personal shopper functionality? (pick one) 1 -…"
type input "Overall, how appealing is the AI personal shopper functionality? (pick one) 1 -…"
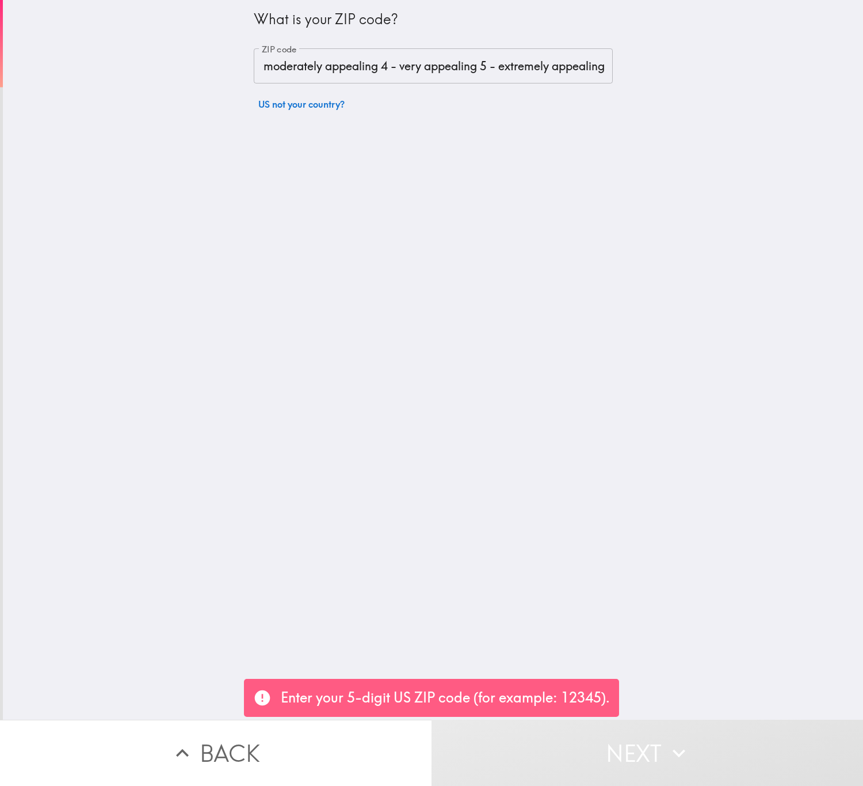
scroll to position [0, 0]
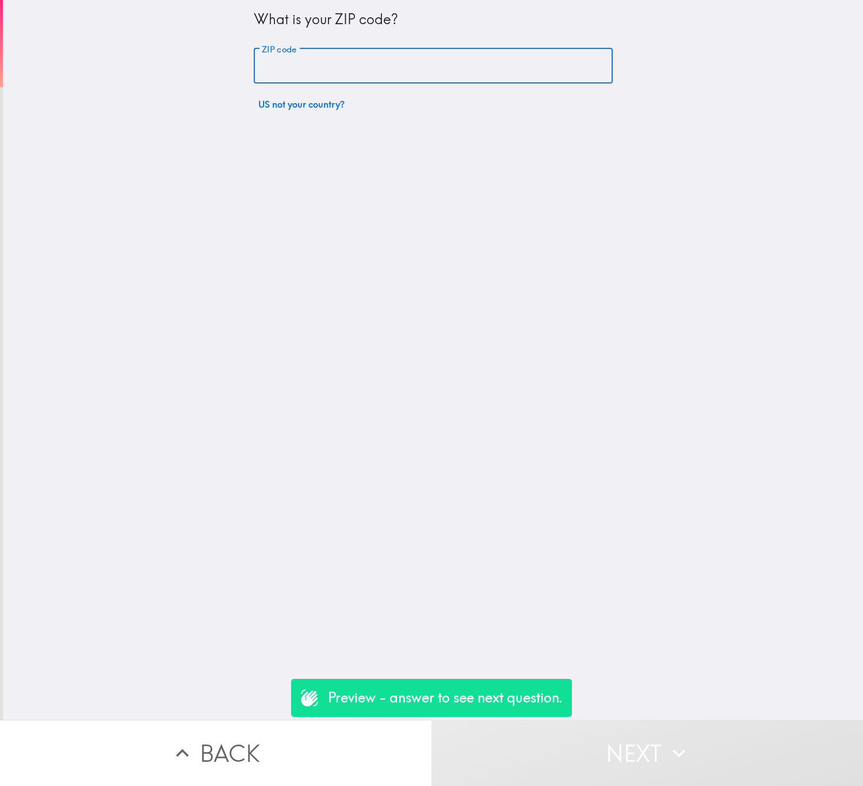
click at [444, 55] on input "ZIP code" at bounding box center [433, 66] width 359 height 36
paste input "07096"
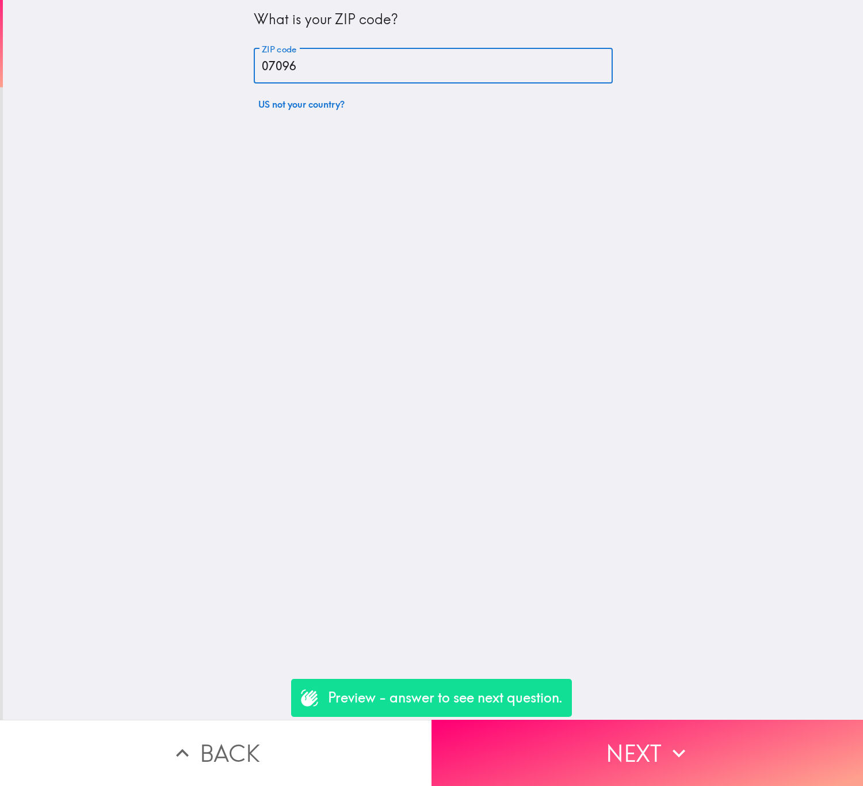
type input "07096"
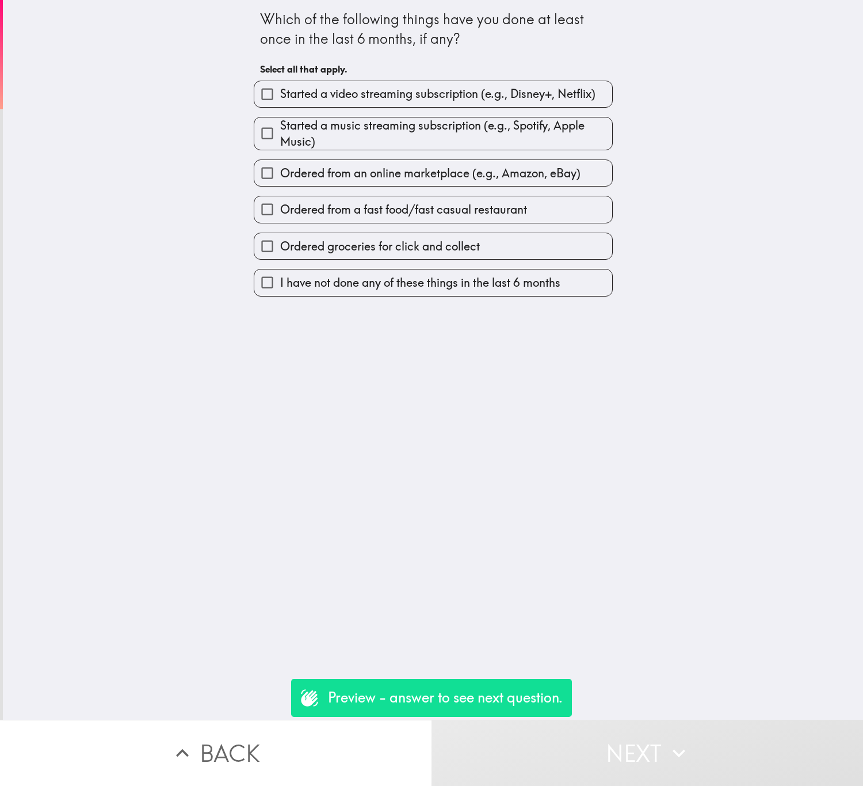
click at [446, 102] on span "Started a video streaming subscription (e.g., Disney+, Netflix)" at bounding box center [437, 94] width 315 height 16
click at [280, 102] on input "Started a video streaming subscription (e.g., Disney+, Netflix)" at bounding box center [267, 94] width 26 height 26
checkbox input "true"
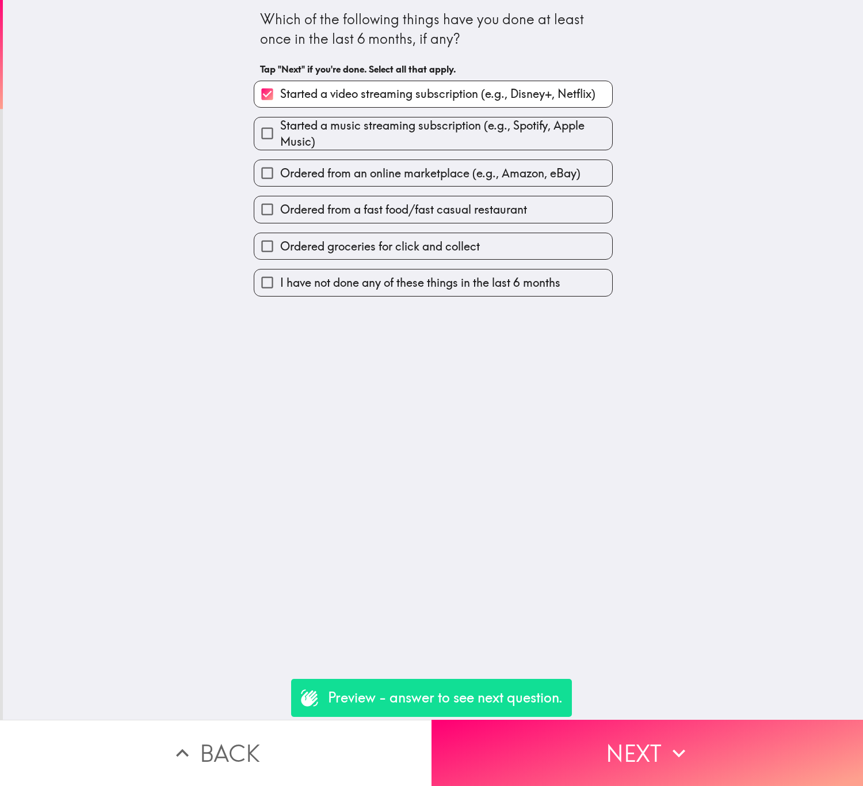
click at [446, 142] on span "Started a music streaming subscription (e.g., Spotify, Apple Music)" at bounding box center [446, 133] width 332 height 32
click at [280, 142] on input "Started a music streaming subscription (e.g., Spotify, Apple Music)" at bounding box center [267, 133] width 26 height 26
checkbox input "true"
click at [456, 208] on span "Ordered from a fast food/fast casual restaurant" at bounding box center [403, 209] width 247 height 16
click at [280, 208] on input "Ordered from a fast food/fast casual restaurant" at bounding box center [267, 209] width 26 height 26
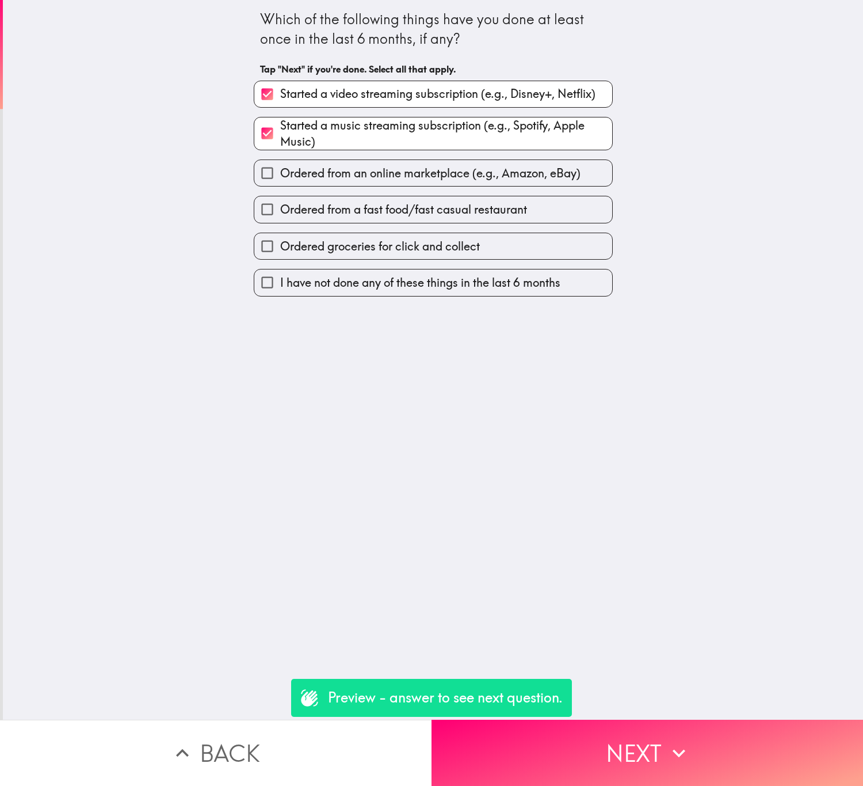
checkbox input "true"
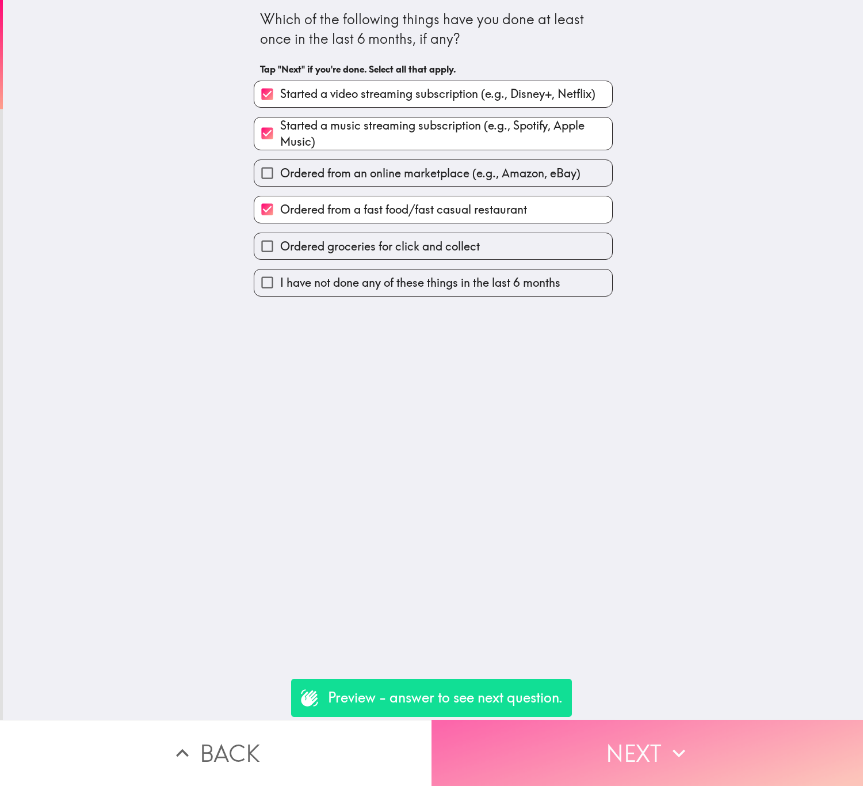
click at [641, 726] on button "Next" at bounding box center [648, 752] width 432 height 66
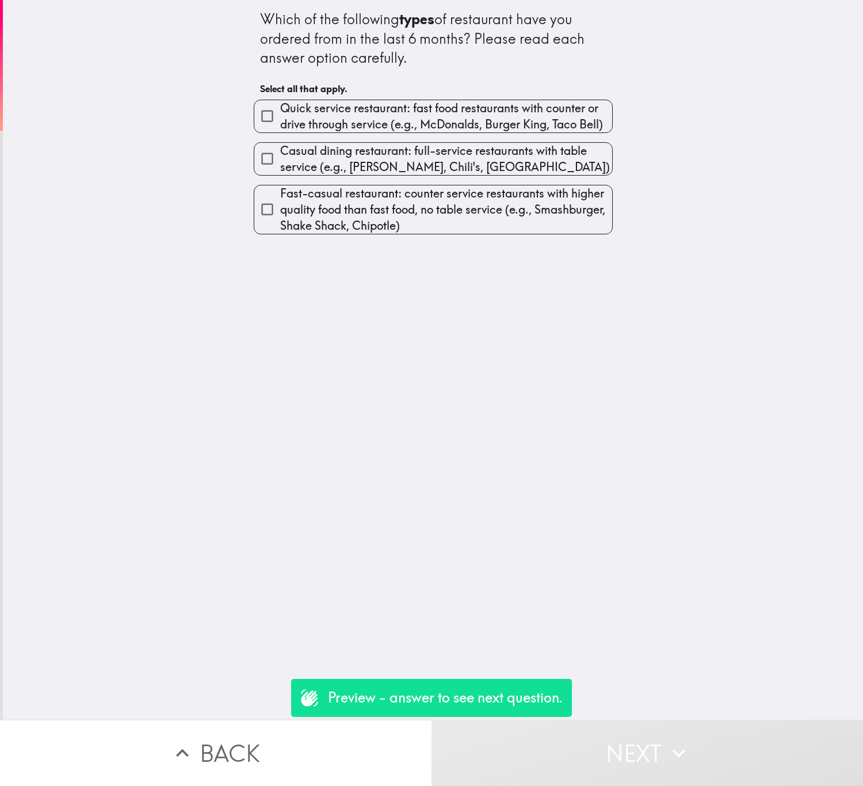
click at [418, 118] on span "Quick service restaurant: fast food restaurants with counter or drive through s…" at bounding box center [446, 116] width 332 height 32
click at [280, 118] on input "Quick service restaurant: fast food restaurants with counter or drive through s…" at bounding box center [267, 116] width 26 height 26
checkbox input "true"
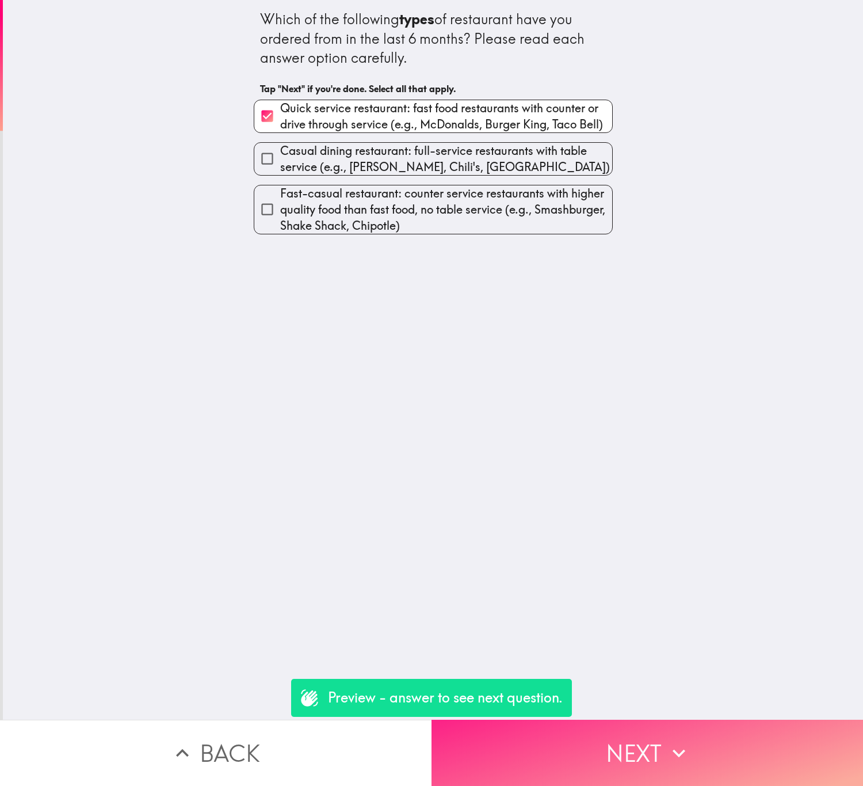
click at [708, 744] on button "Next" at bounding box center [648, 752] width 432 height 66
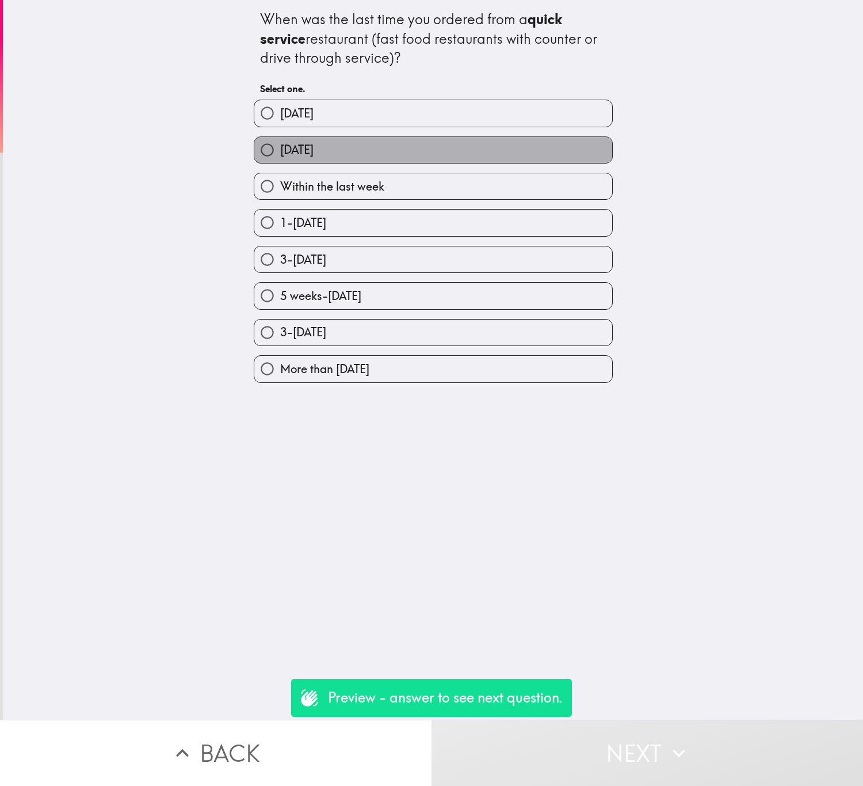
click at [391, 156] on label "[DATE]" at bounding box center [433, 150] width 358 height 26
click at [280, 156] on input "[DATE]" at bounding box center [267, 150] width 26 height 26
radio input "true"
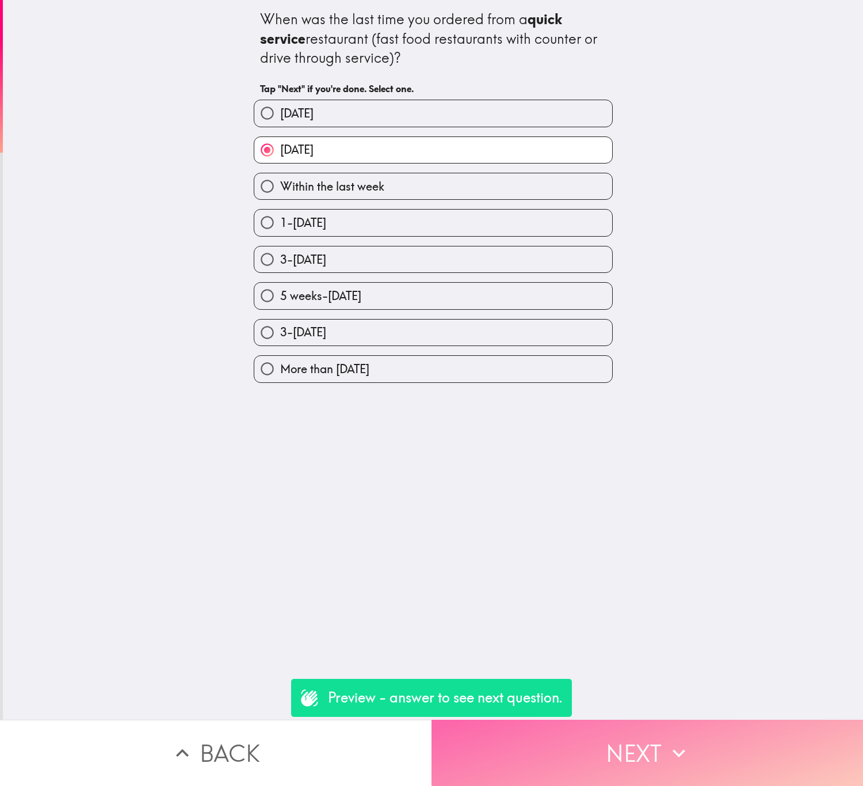
click at [675, 759] on button "Next" at bounding box center [648, 752] width 432 height 66
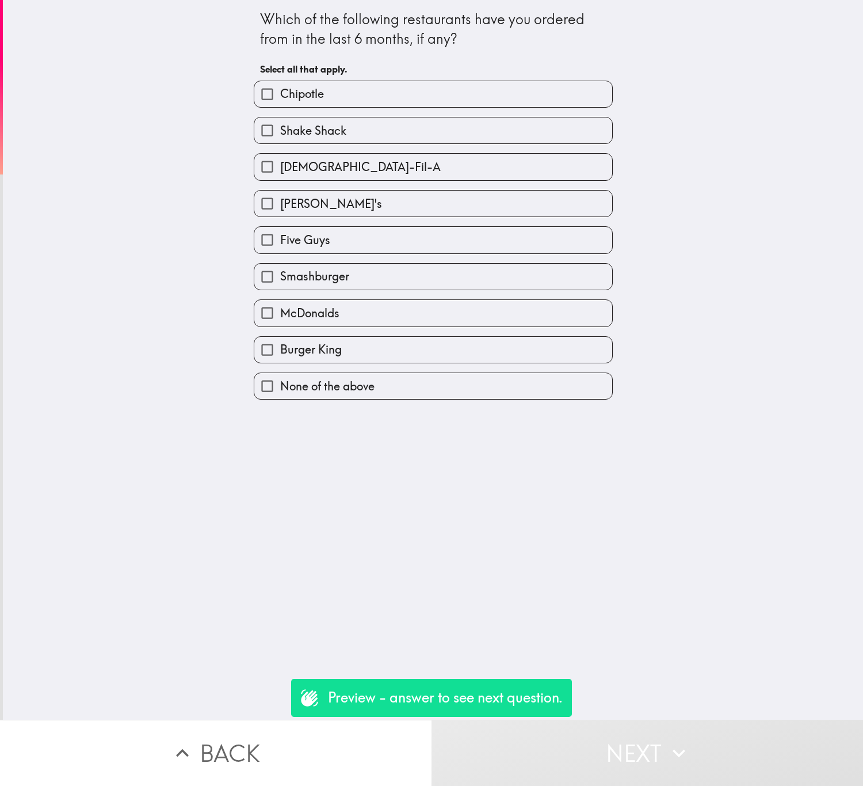
click at [314, 760] on button "Back" at bounding box center [216, 752] width 432 height 66
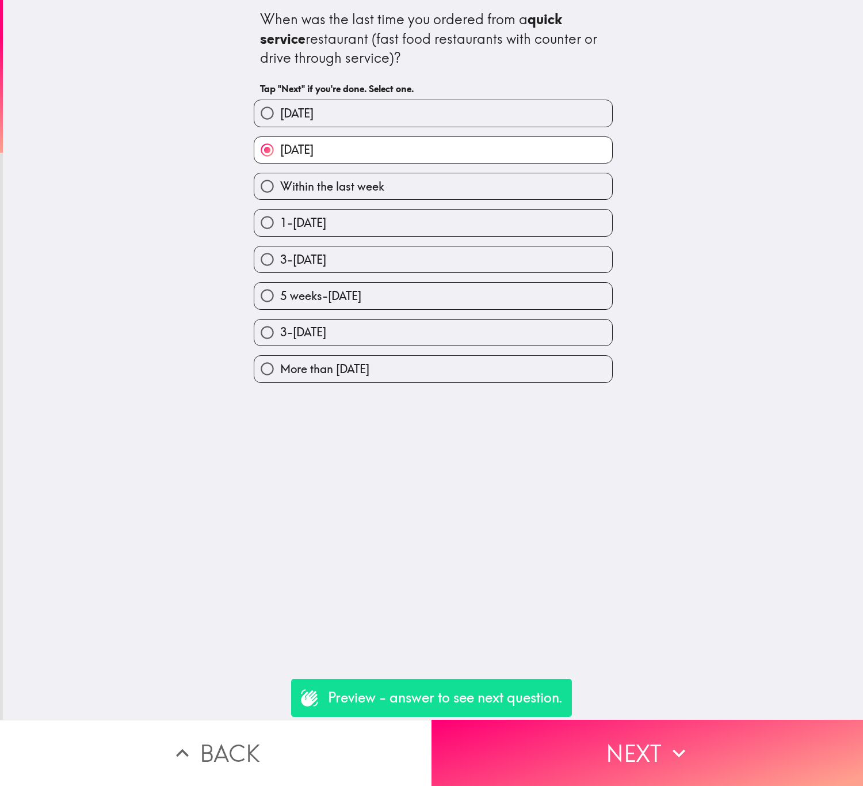
click at [314, 760] on button "Back" at bounding box center [216, 752] width 432 height 66
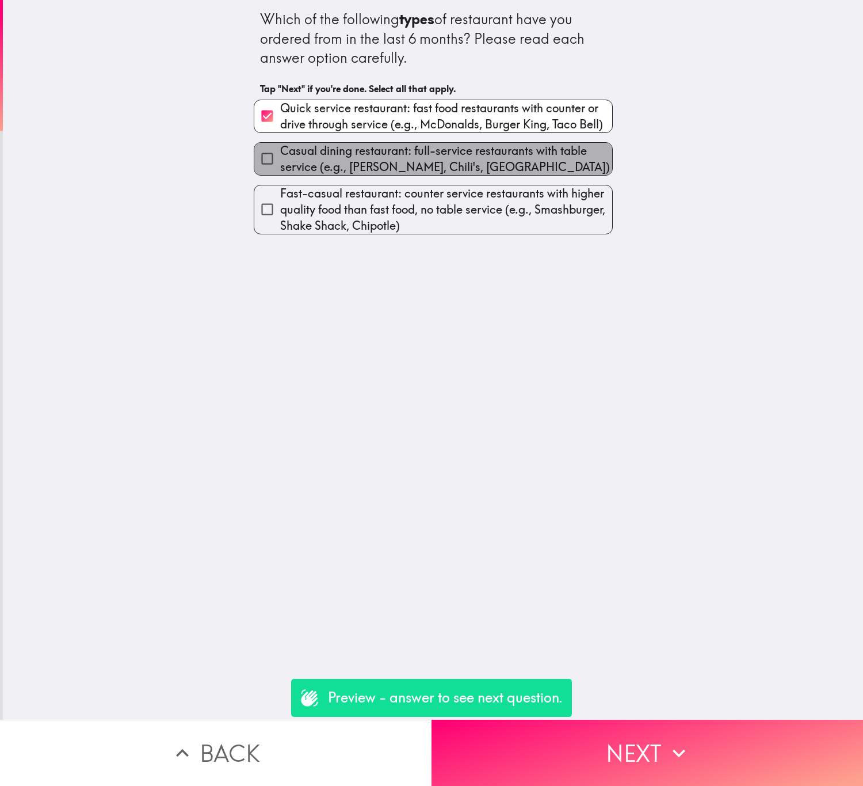
click at [397, 150] on span "Casual dining restaurant: full-service restaurants with table service (e.g., [P…" at bounding box center [446, 159] width 332 height 32
click at [280, 150] on input "Casual dining restaurant: full-service restaurants with table service (e.g., [P…" at bounding box center [267, 159] width 26 height 26
checkbox input "true"
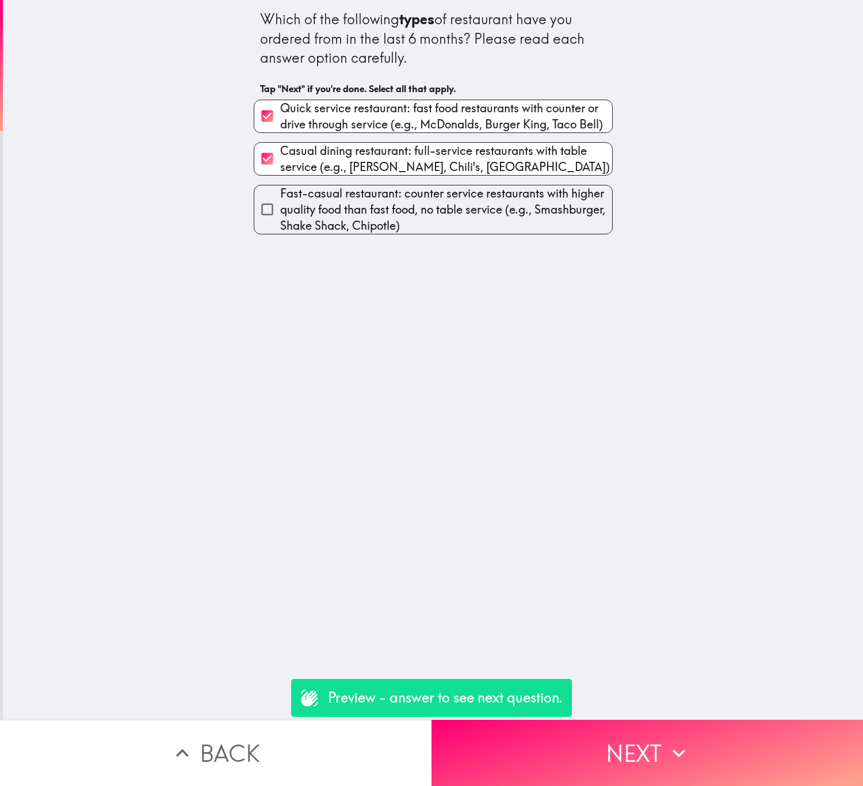
click at [444, 105] on span "Quick service restaurant: fast food restaurants with counter or drive through s…" at bounding box center [446, 116] width 332 height 32
click at [280, 105] on input "Quick service restaurant: fast food restaurants with counter or drive through s…" at bounding box center [267, 116] width 26 height 26
checkbox input "false"
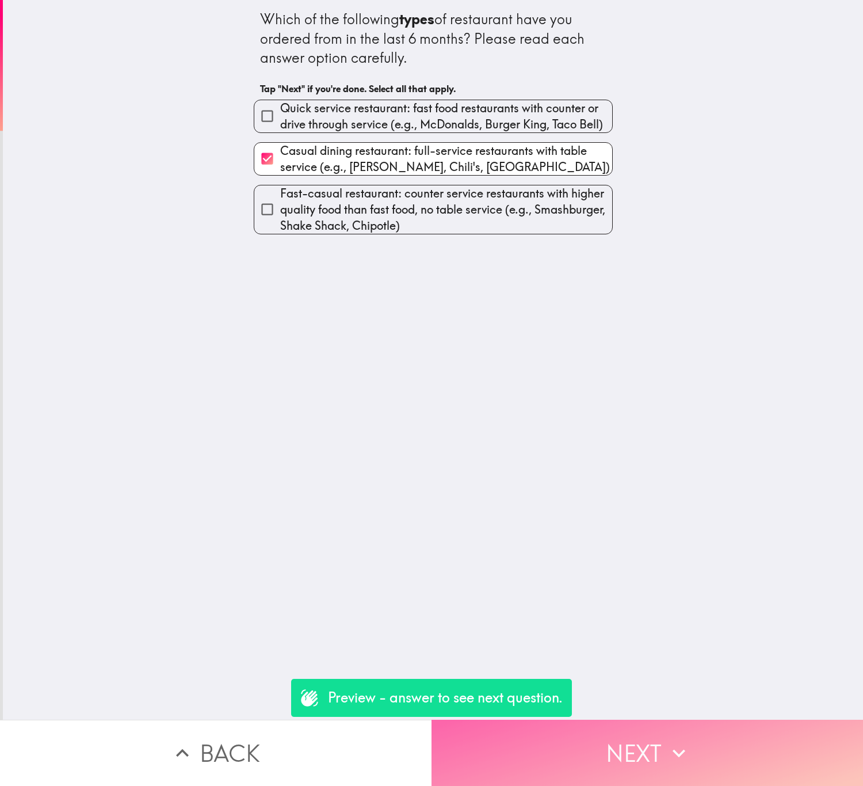
click at [634, 751] on button "Next" at bounding box center [648, 752] width 432 height 66
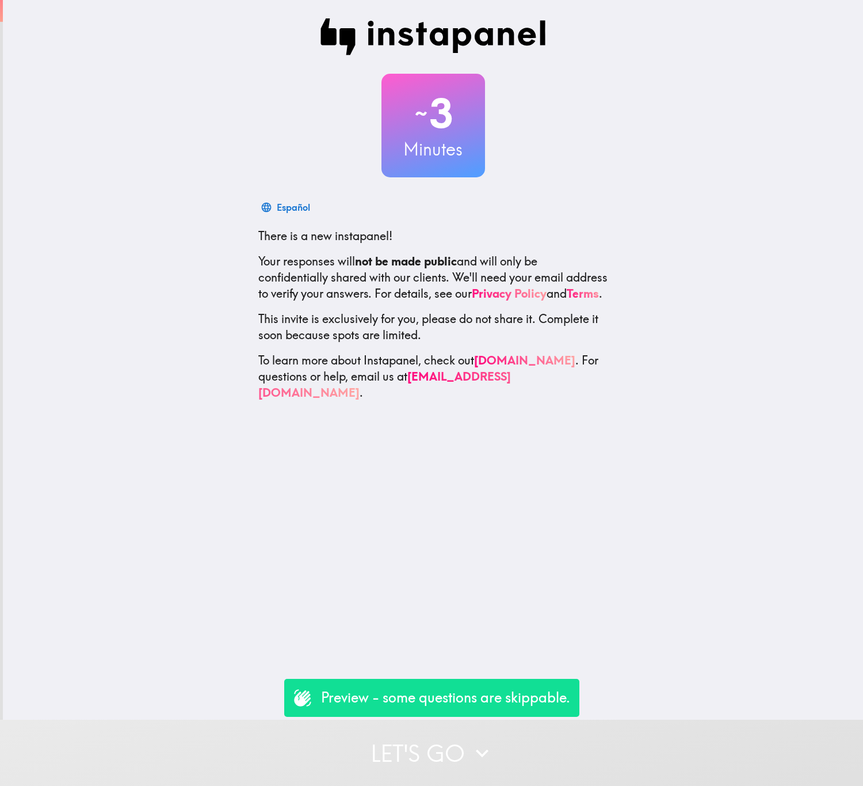
drag, startPoint x: 531, startPoint y: 748, endPoint x: 531, endPoint y: 720, distance: 27.6
click at [531, 748] on button "Let's go" at bounding box center [431, 752] width 863 height 66
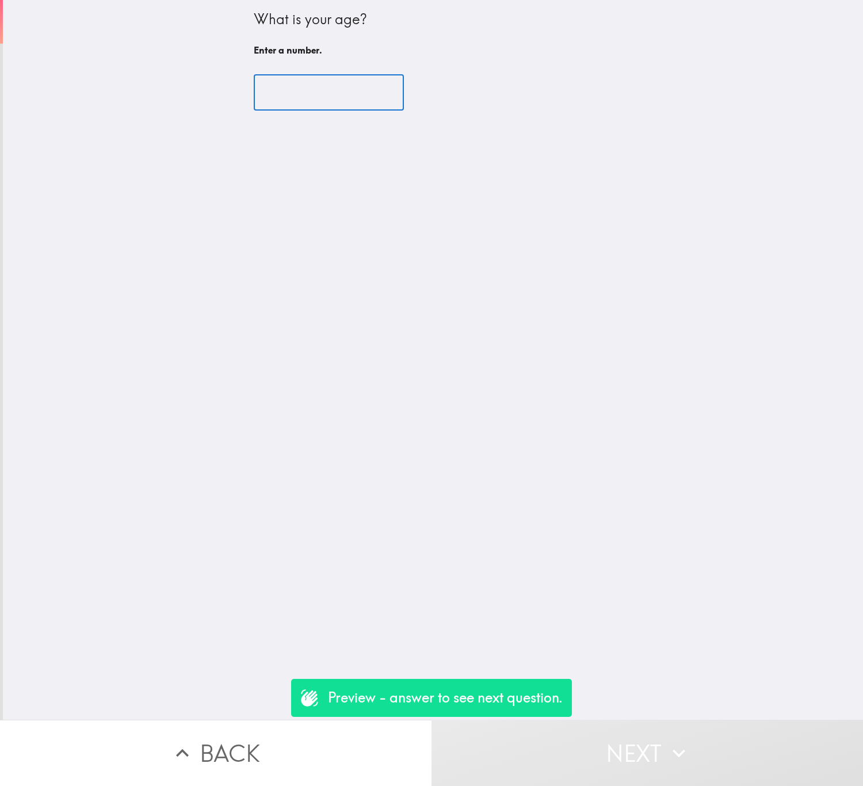
click at [315, 85] on input "number" at bounding box center [329, 93] width 150 height 36
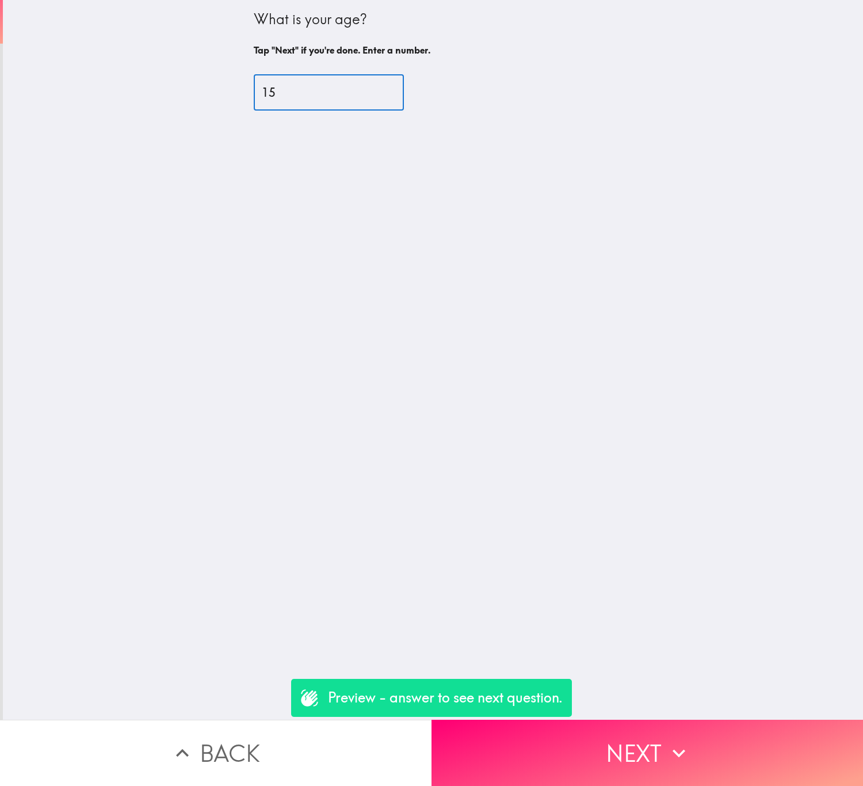
type input "15"
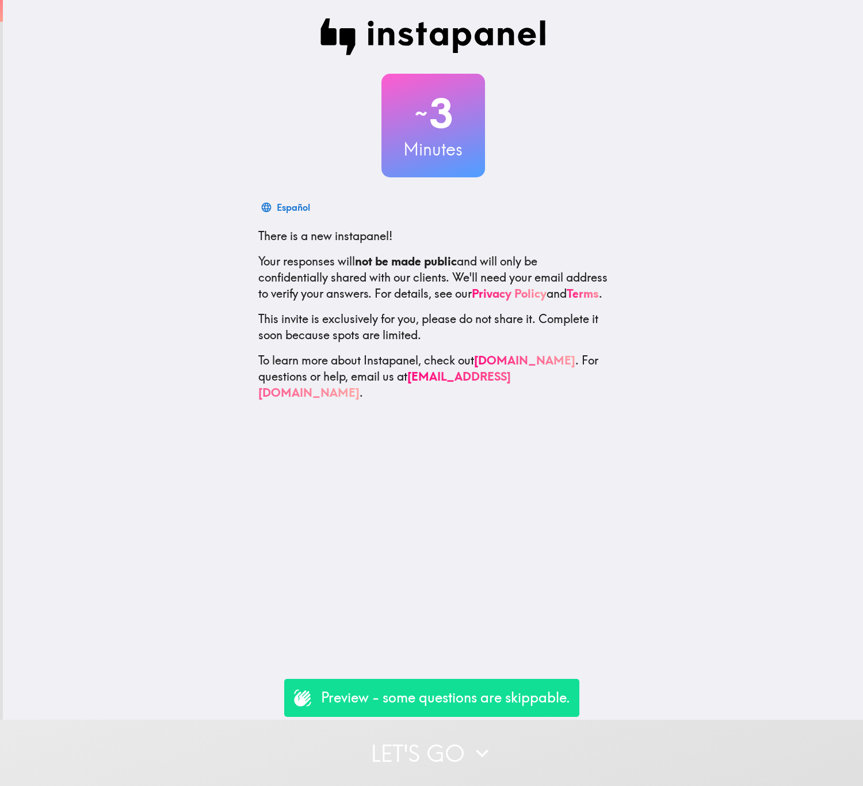
drag, startPoint x: 446, startPoint y: 733, endPoint x: 445, endPoint y: 641, distance: 92.1
click at [447, 733] on button "Let's go" at bounding box center [431, 752] width 863 height 66
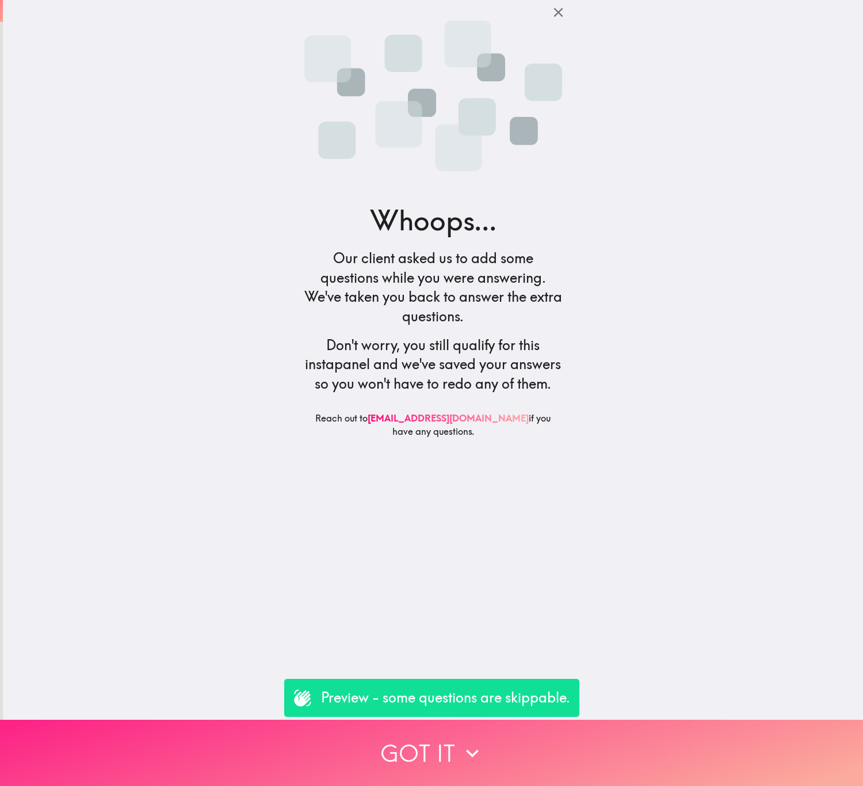
click at [464, 751] on icon "button" at bounding box center [472, 752] width 25 height 25
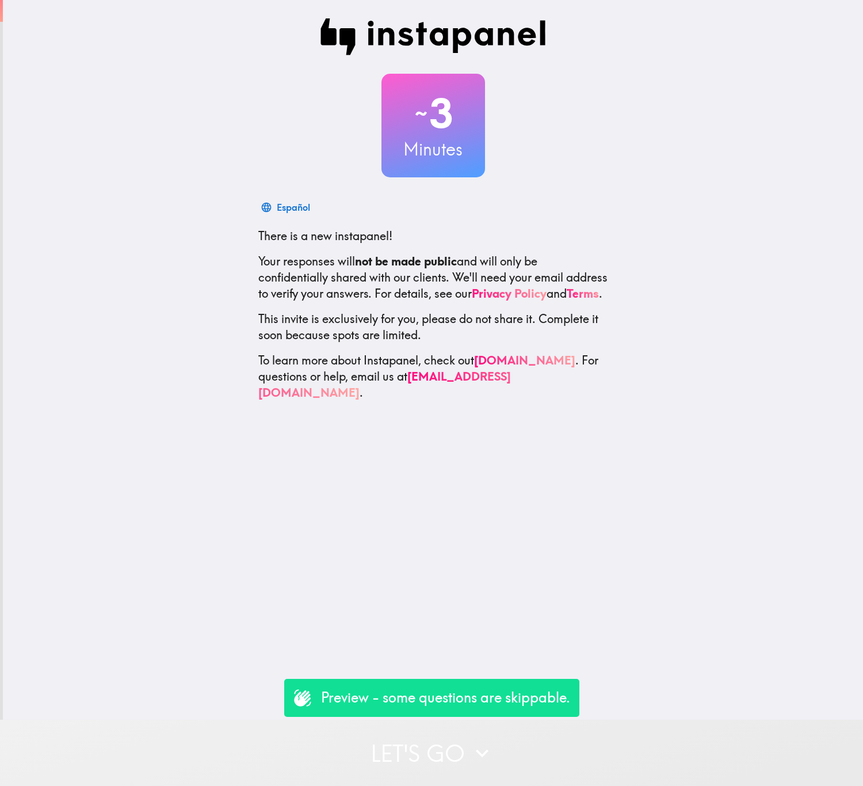
click at [470, 748] on icon "button" at bounding box center [482, 752] width 25 height 25
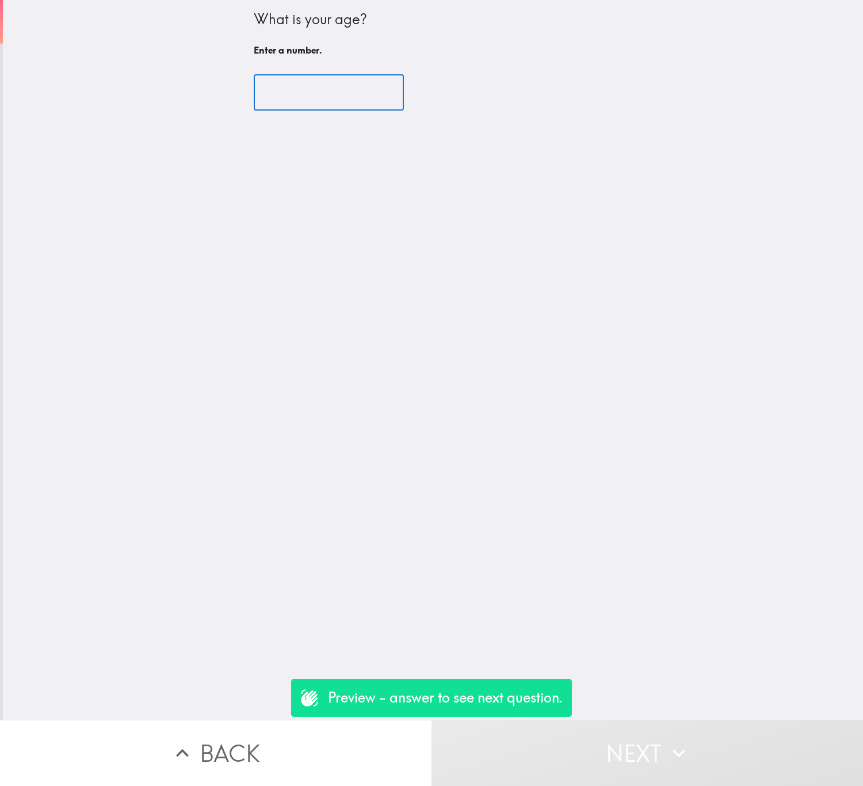
click at [301, 93] on input "number" at bounding box center [329, 93] width 150 height 36
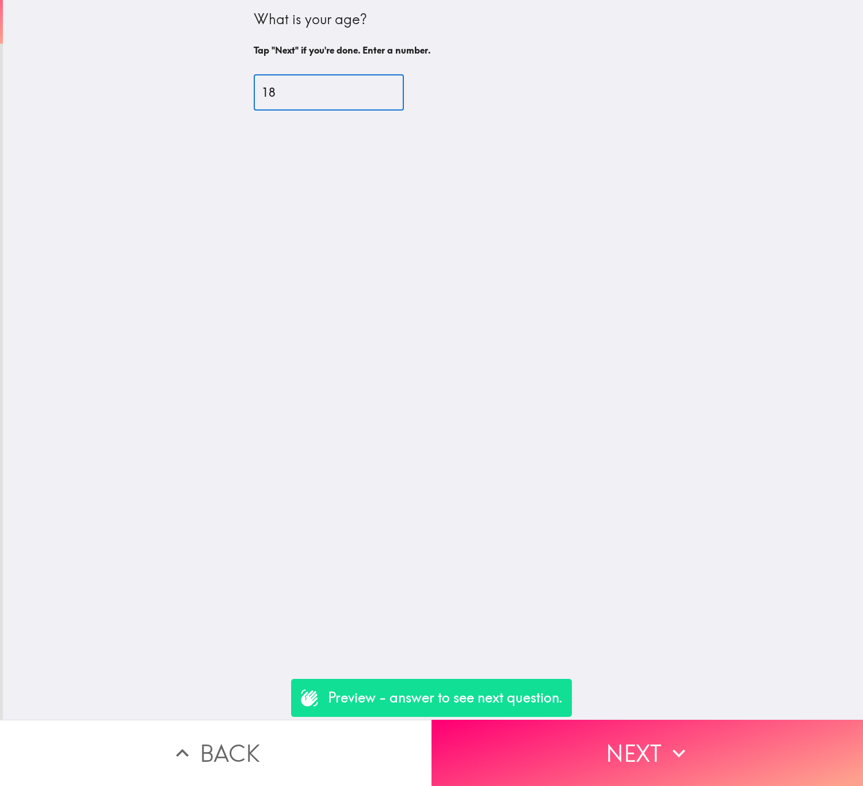
type input "18"
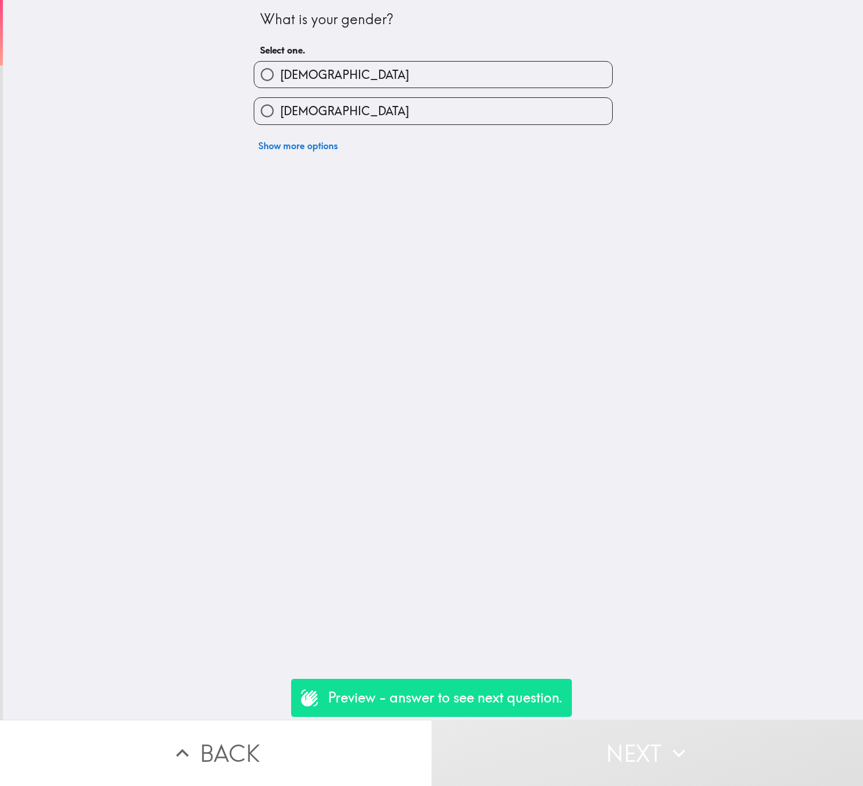
click at [336, 73] on label "[DEMOGRAPHIC_DATA]" at bounding box center [433, 75] width 358 height 26
click at [280, 73] on input "[DEMOGRAPHIC_DATA]" at bounding box center [267, 75] width 26 height 26
radio input "true"
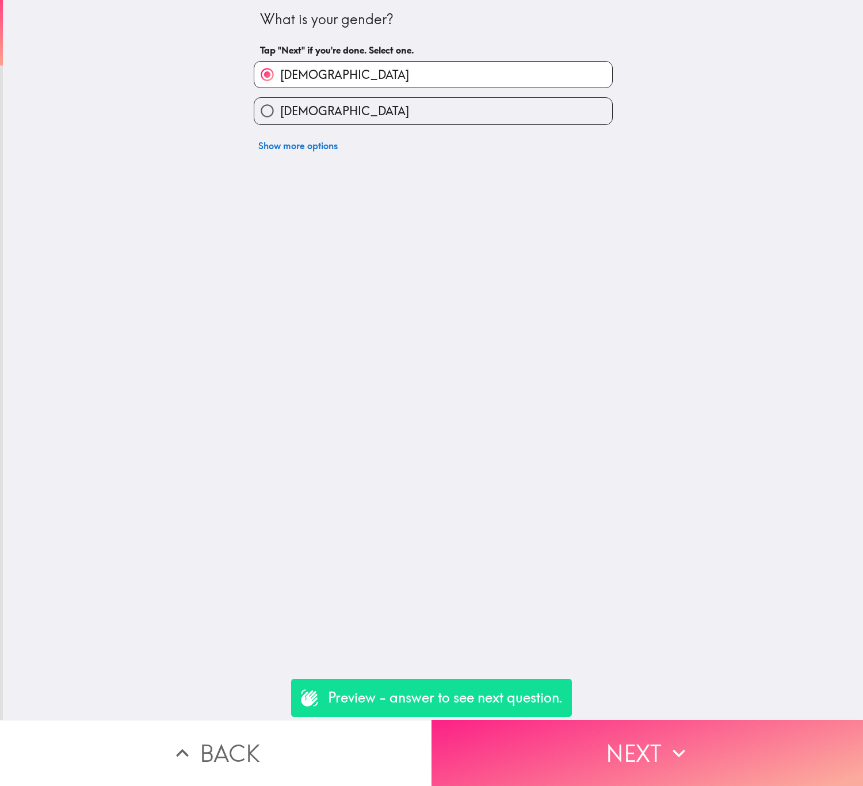
click at [630, 755] on button "Next" at bounding box center [648, 752] width 432 height 66
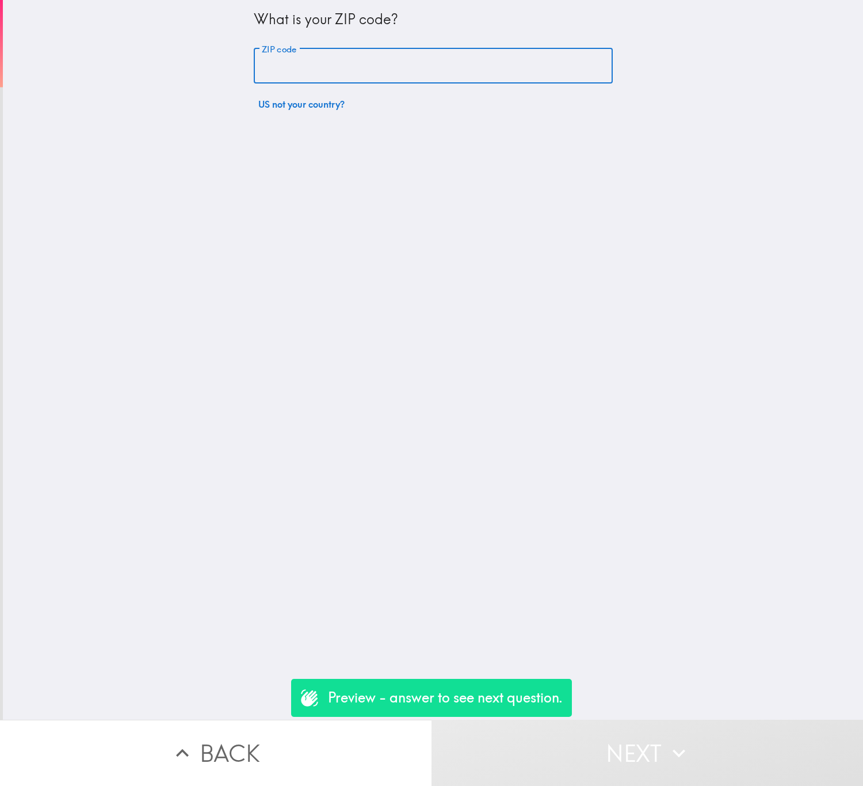
click at [437, 66] on input "ZIP code" at bounding box center [433, 66] width 359 height 36
paste input "07096"
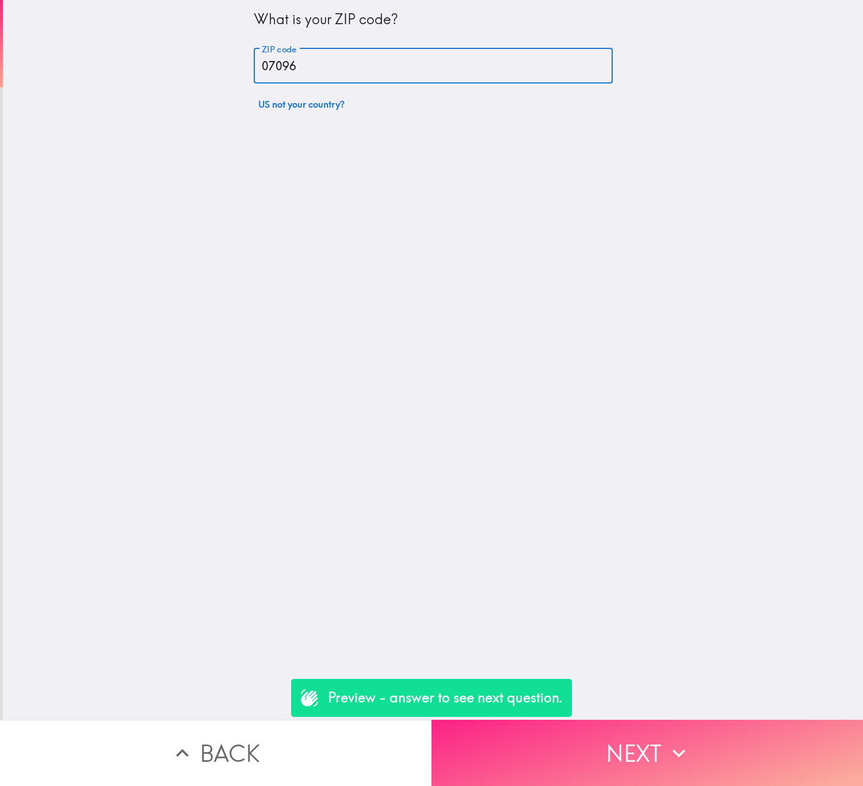
type input "07096"
click at [668, 724] on button "Next" at bounding box center [648, 752] width 432 height 66
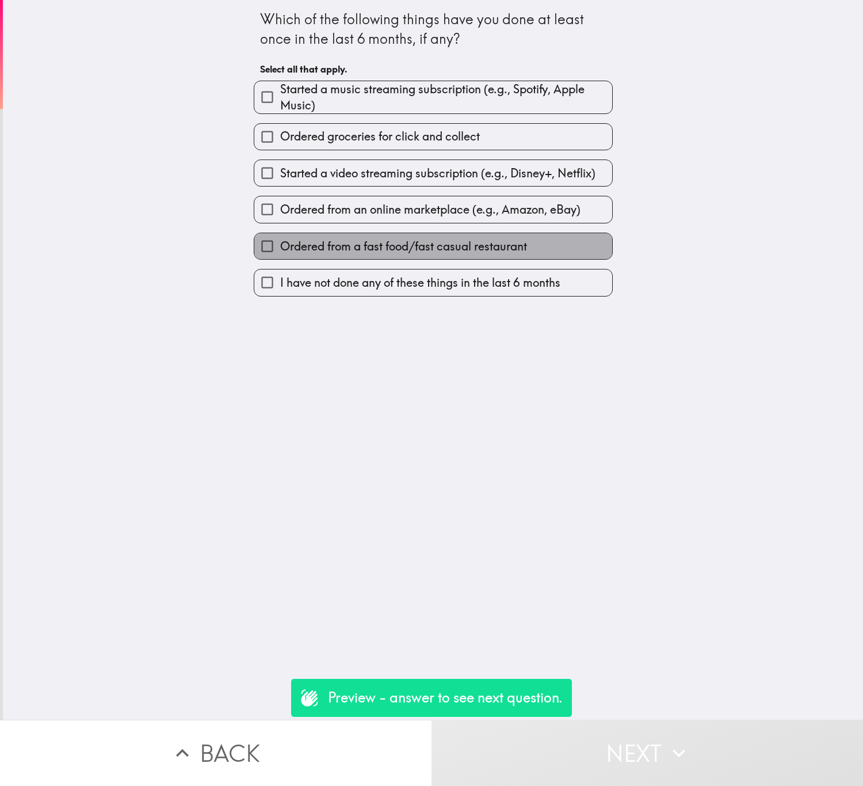
click at [427, 250] on span "Ordered from a fast food/fast casual restaurant" at bounding box center [403, 246] width 247 height 16
click at [280, 250] on input "Ordered from a fast food/fast casual restaurant" at bounding box center [267, 246] width 26 height 26
checkbox input "true"
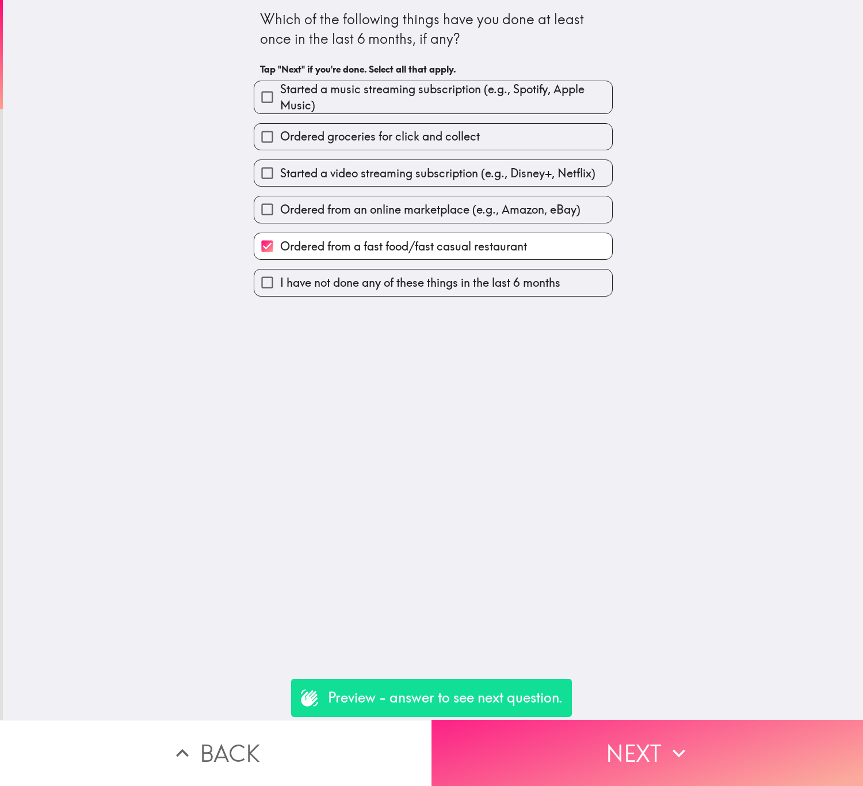
click at [691, 719] on button "Next" at bounding box center [648, 752] width 432 height 66
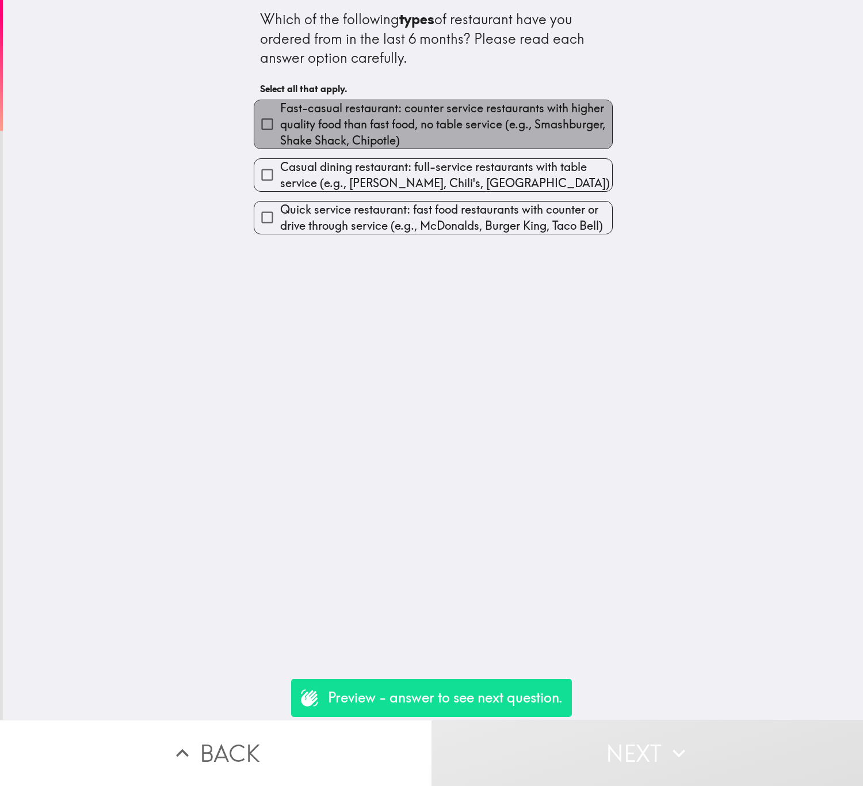
drag, startPoint x: 435, startPoint y: 120, endPoint x: 501, endPoint y: 225, distance: 124.4
click at [435, 119] on span "Fast-casual restaurant: counter service restaurants with higher quality food th…" at bounding box center [446, 124] width 332 height 48
click at [280, 119] on input "Fast-casual restaurant: counter service restaurants with higher quality food th…" at bounding box center [267, 124] width 26 height 26
checkbox input "true"
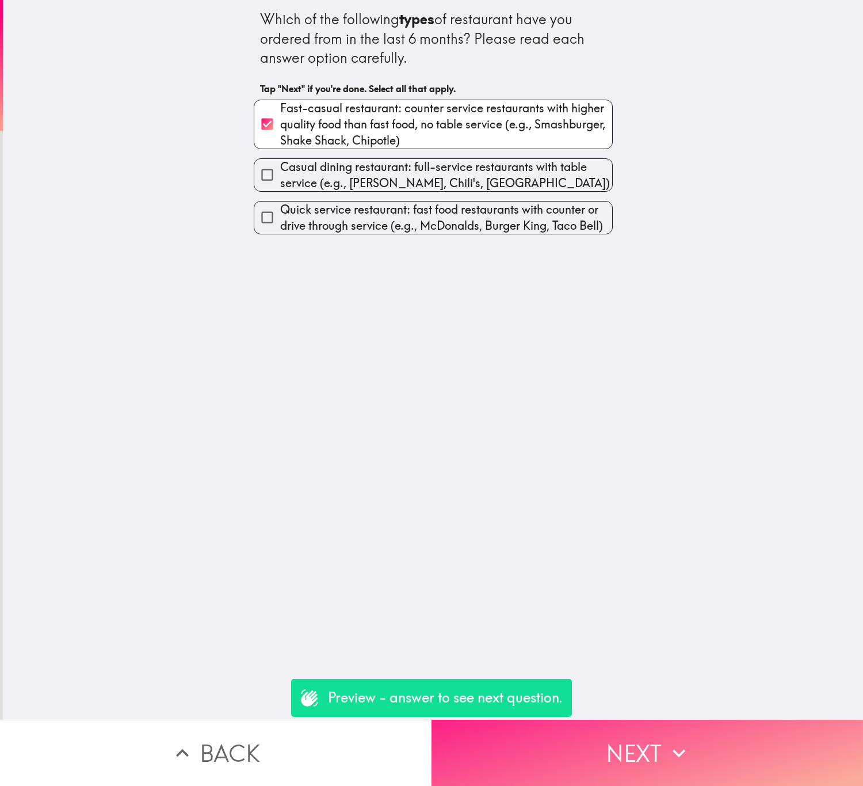
click at [625, 734] on button "Next" at bounding box center [648, 752] width 432 height 66
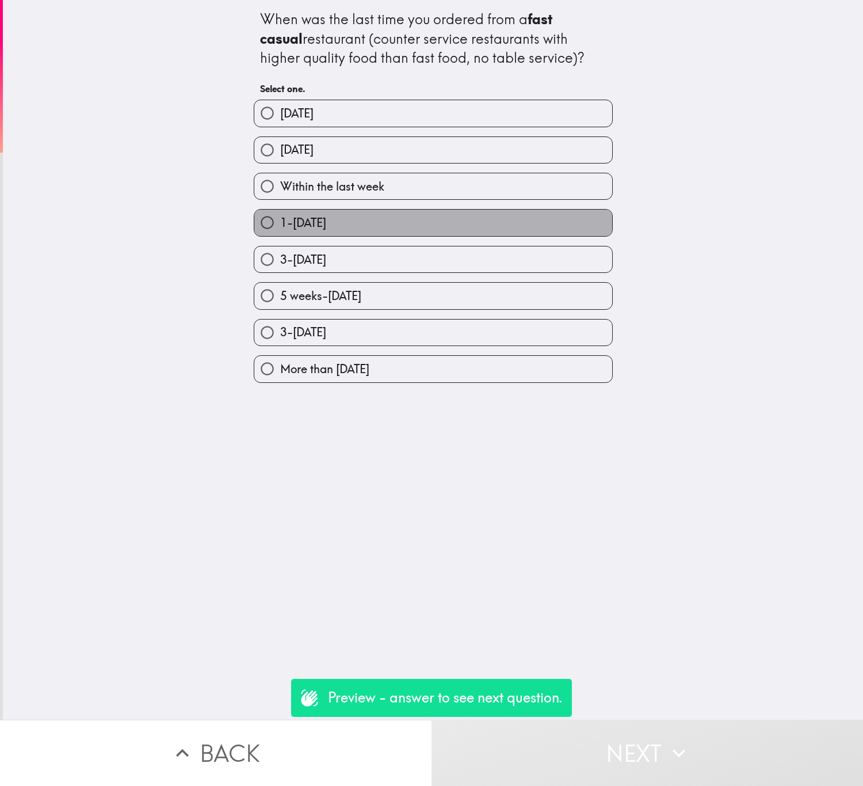
click at [409, 218] on label "1-[DATE]" at bounding box center [433, 222] width 358 height 26
click at [280, 218] on input "1-[DATE]" at bounding box center [267, 222] width 26 height 26
radio input "true"
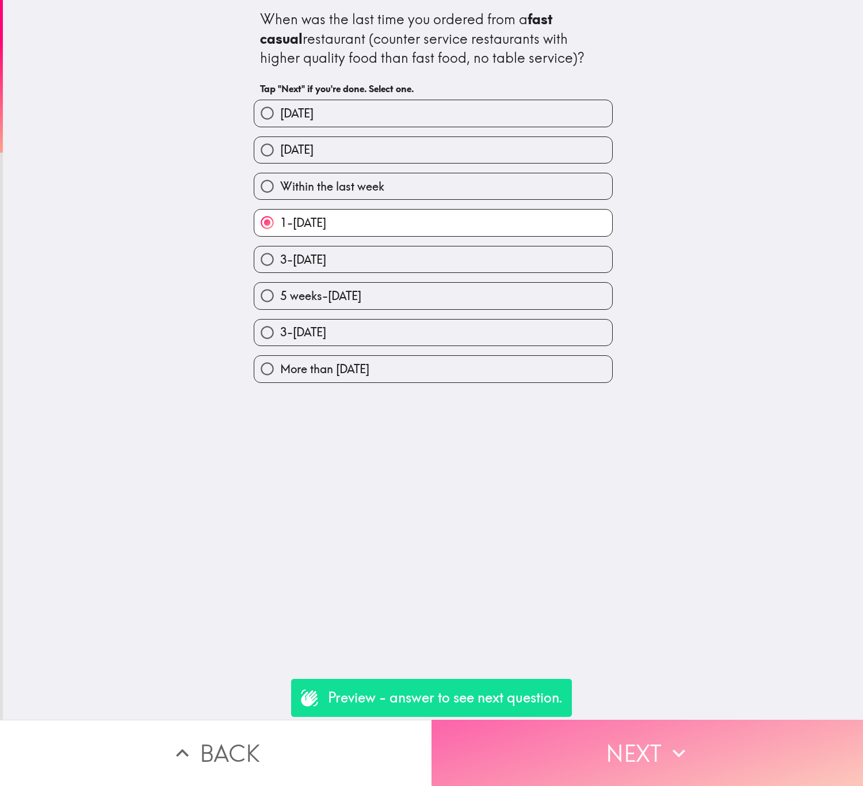
click at [656, 733] on button "Next" at bounding box center [648, 752] width 432 height 66
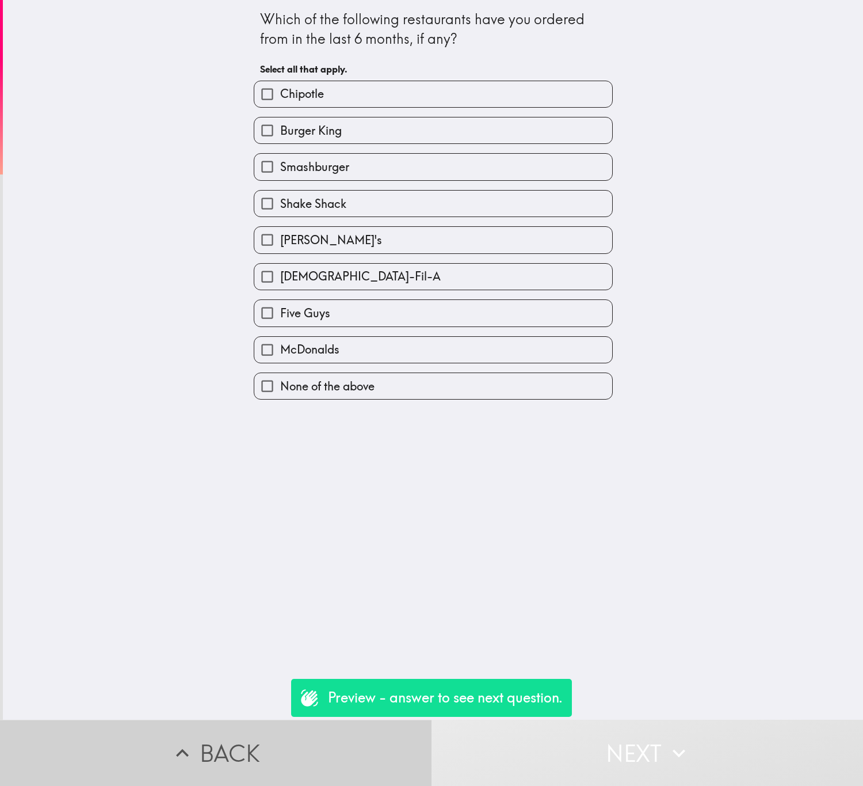
click at [254, 734] on button "Back" at bounding box center [216, 752] width 432 height 66
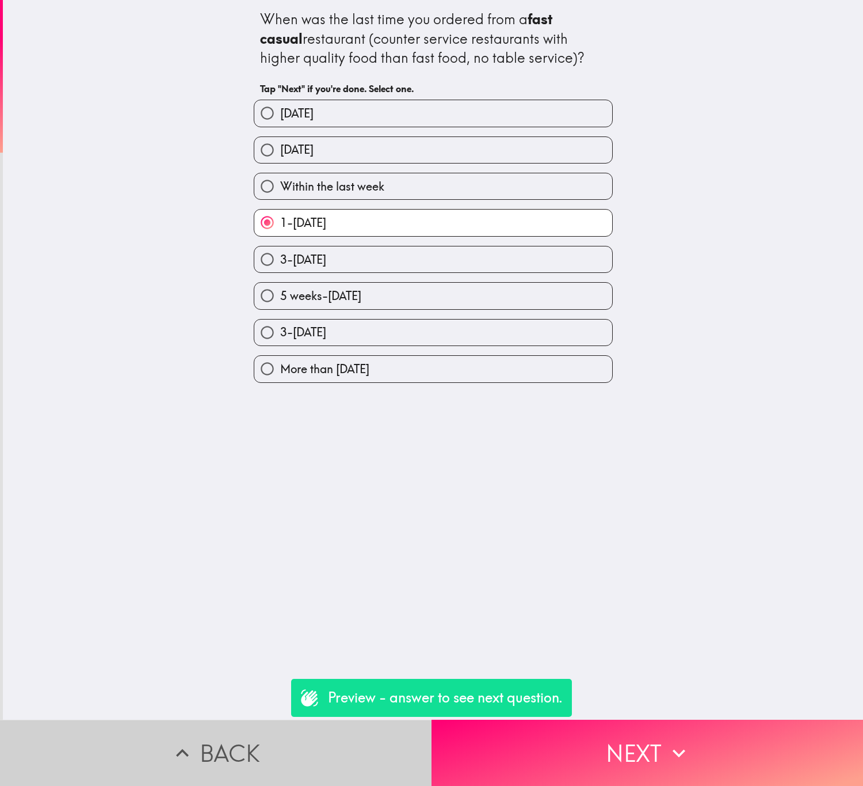
click at [254, 734] on button "Back" at bounding box center [216, 752] width 432 height 66
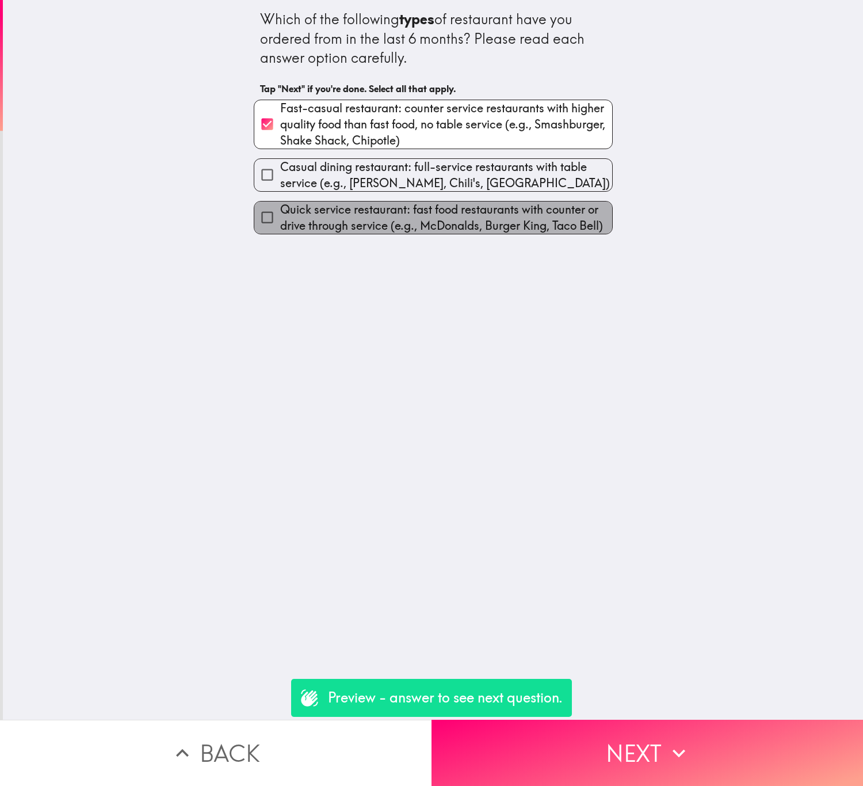
click at [363, 209] on span "Quick service restaurant: fast food restaurants with counter or drive through s…" at bounding box center [446, 217] width 332 height 32
click at [280, 209] on input "Quick service restaurant: fast food restaurants with counter or drive through s…" at bounding box center [267, 217] width 26 height 26
checkbox input "true"
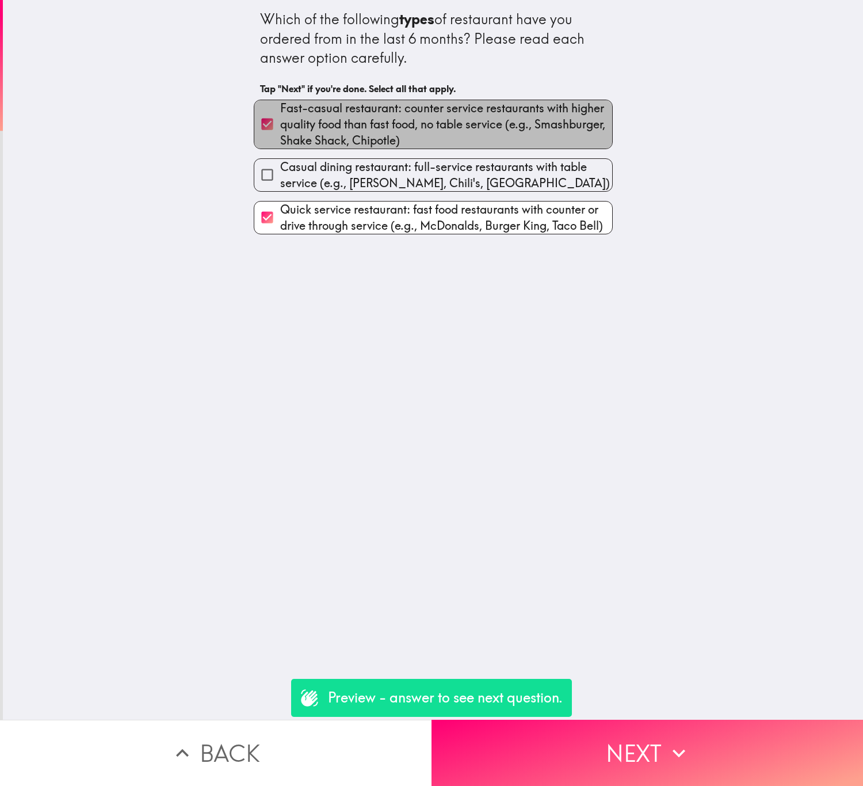
click at [448, 117] on span "Fast-casual restaurant: counter service restaurants with higher quality food th…" at bounding box center [446, 124] width 332 height 48
click at [280, 117] on input "Fast-casual restaurant: counter service restaurants with higher quality food th…" at bounding box center [267, 124] width 26 height 26
checkbox input "false"
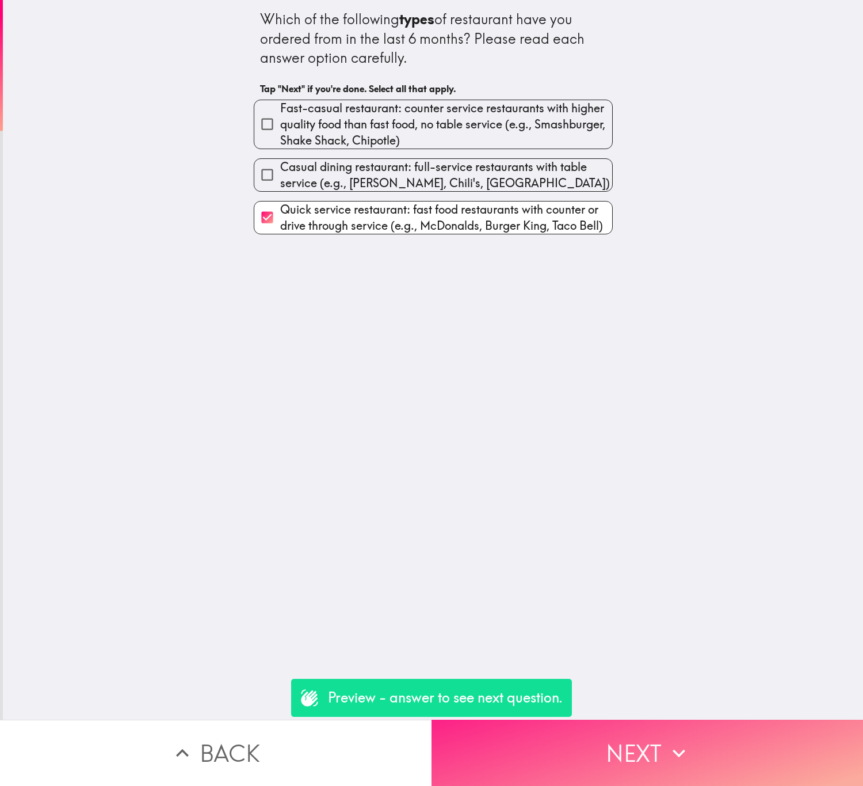
click at [636, 730] on button "Next" at bounding box center [648, 752] width 432 height 66
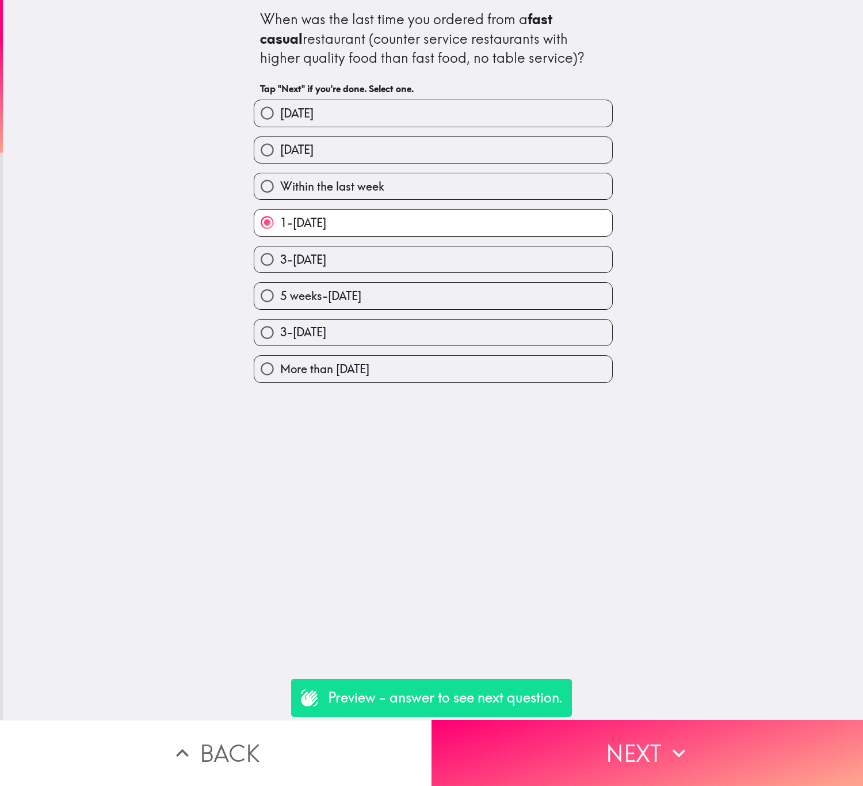
click at [395, 742] on button "Back" at bounding box center [216, 752] width 432 height 66
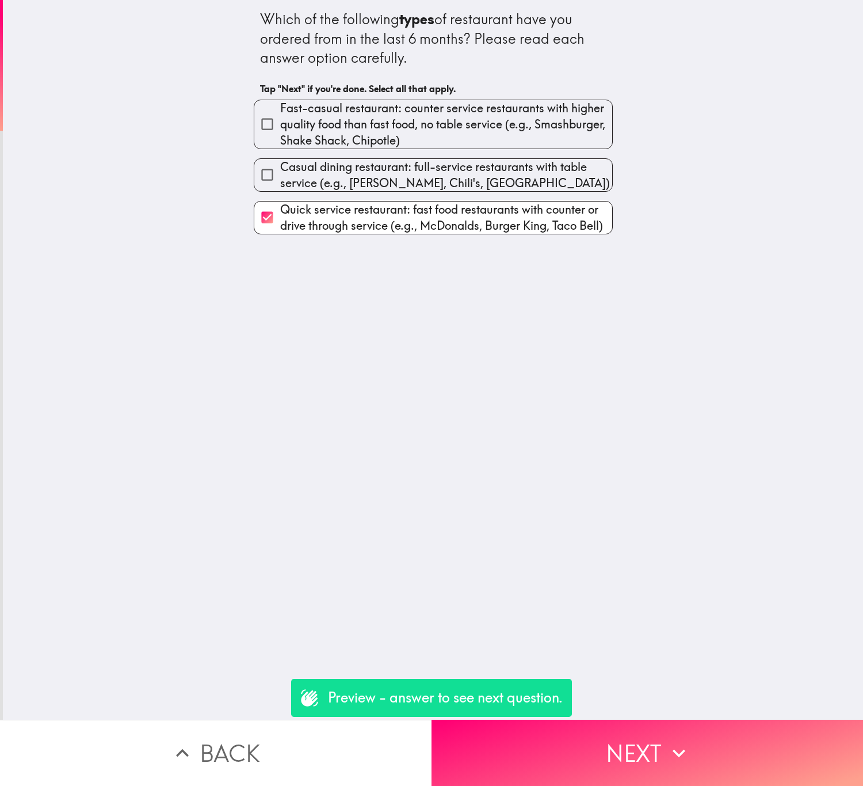
click at [414, 116] on span "Fast-casual restaurant: counter service restaurants with higher quality food th…" at bounding box center [446, 124] width 332 height 48
click at [280, 116] on input "Fast-casual restaurant: counter service restaurants with higher quality food th…" at bounding box center [267, 124] width 26 height 26
checkbox input "true"
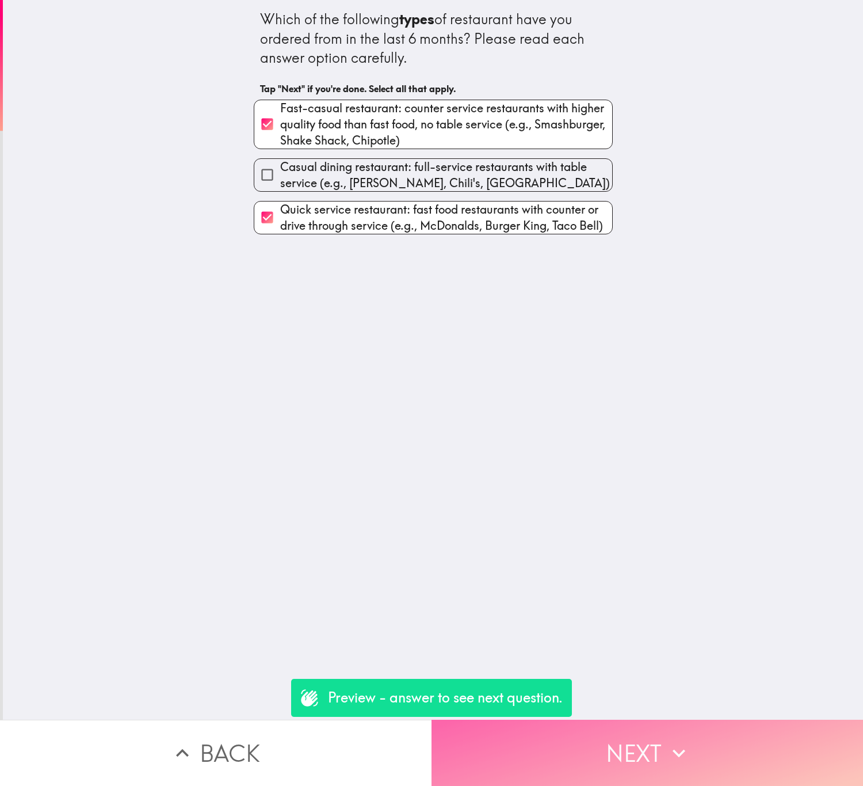
click at [650, 736] on button "Next" at bounding box center [648, 752] width 432 height 66
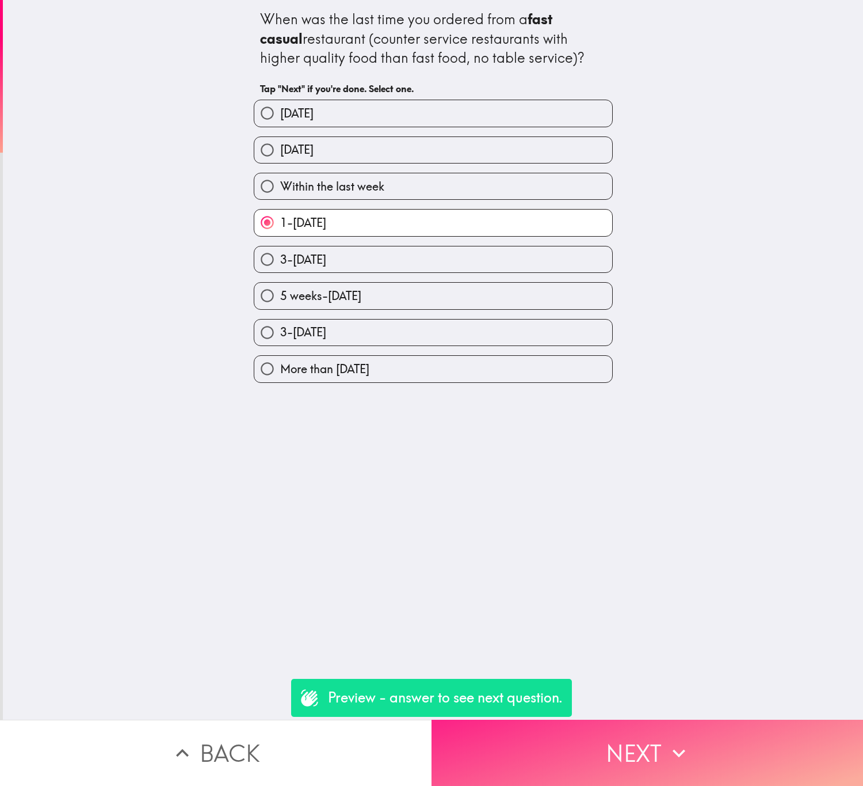
click at [665, 753] on button "Next" at bounding box center [648, 752] width 432 height 66
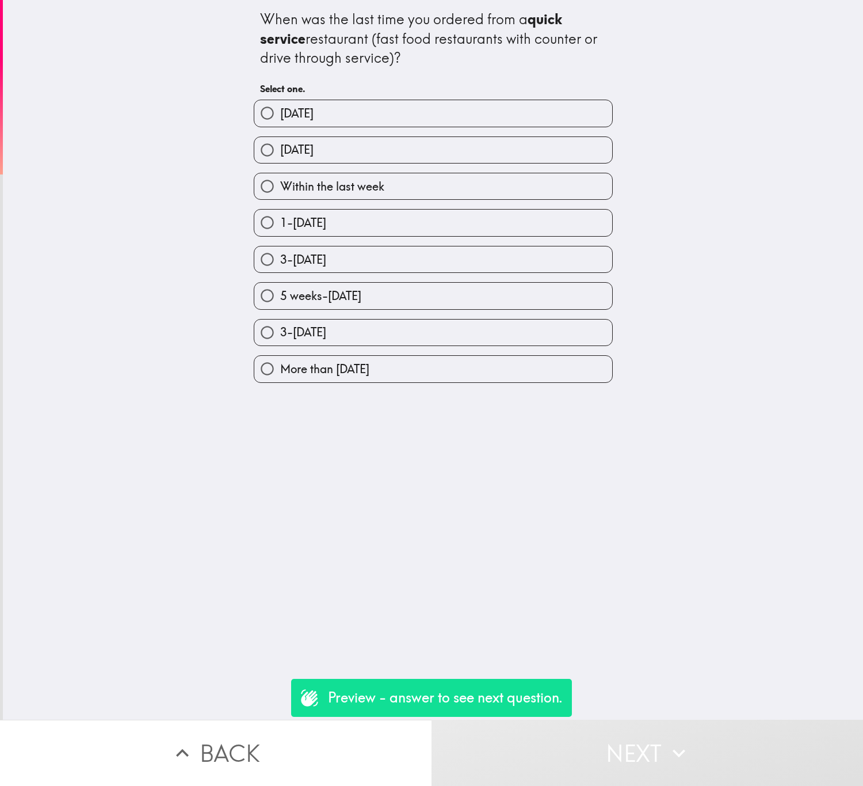
click at [535, 359] on label "More than [DATE]" at bounding box center [433, 369] width 358 height 26
click at [280, 359] on input "More than [DATE]" at bounding box center [267, 369] width 26 height 26
radio input "true"
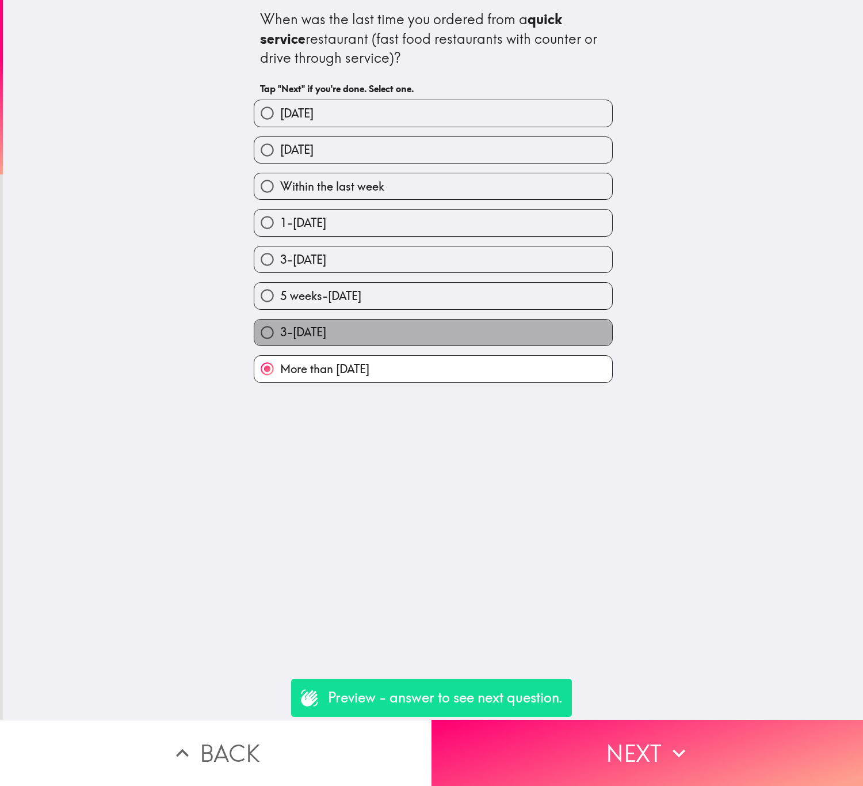
click at [498, 332] on label "3-[DATE]" at bounding box center [433, 332] width 358 height 26
click at [280, 332] on input "3-[DATE]" at bounding box center [267, 332] width 26 height 26
radio input "true"
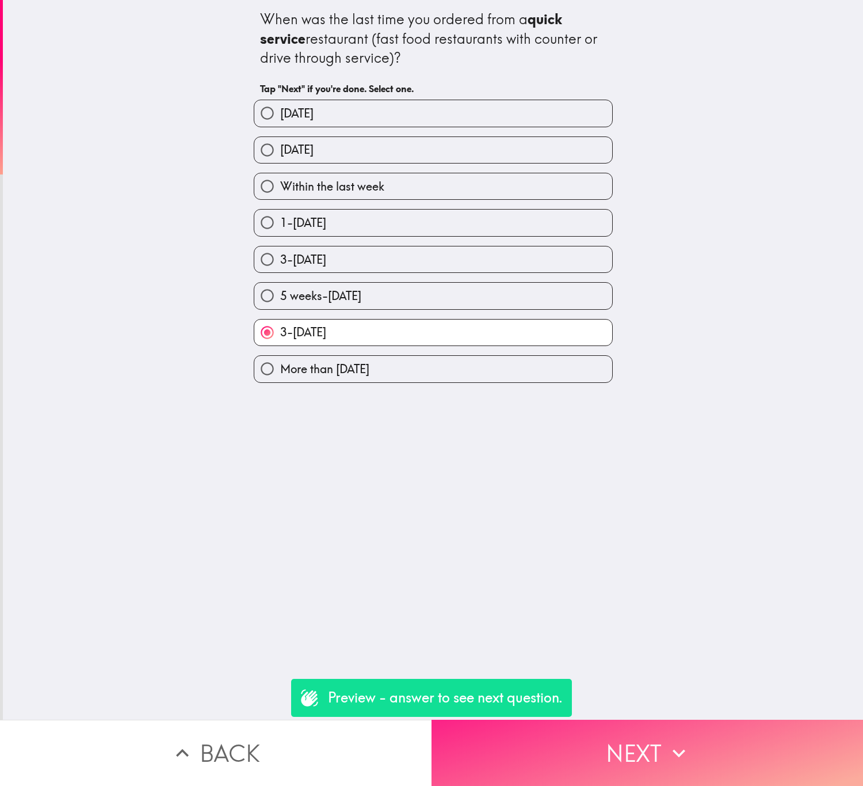
click at [632, 748] on button "Next" at bounding box center [648, 752] width 432 height 66
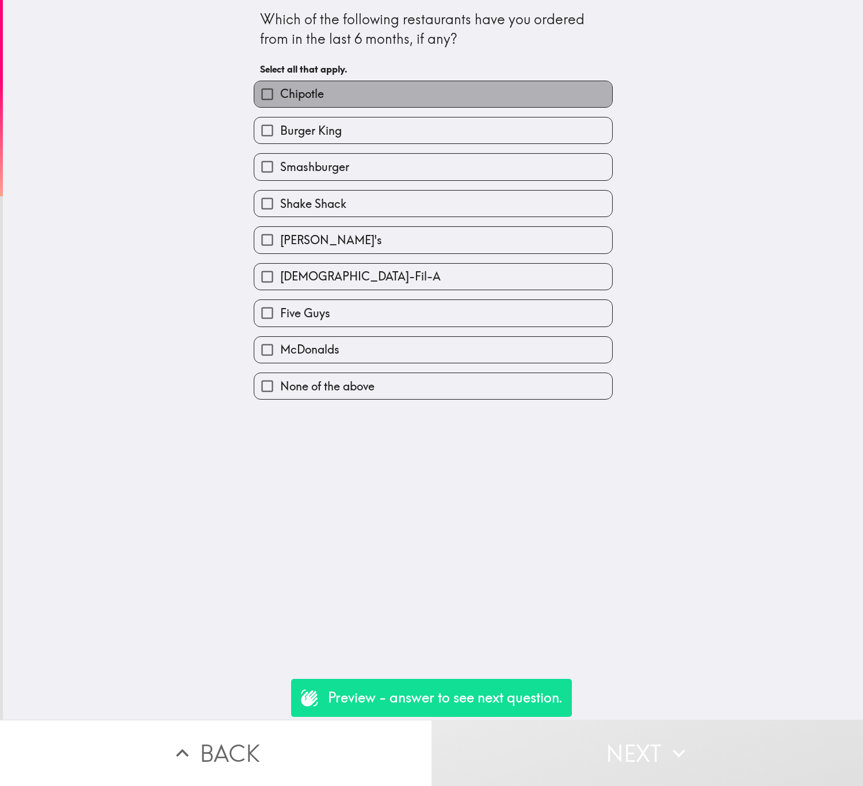
click at [399, 92] on label "Chipotle" at bounding box center [433, 94] width 358 height 26
click at [280, 92] on input "Chipotle" at bounding box center [267, 94] width 26 height 26
checkbox input "true"
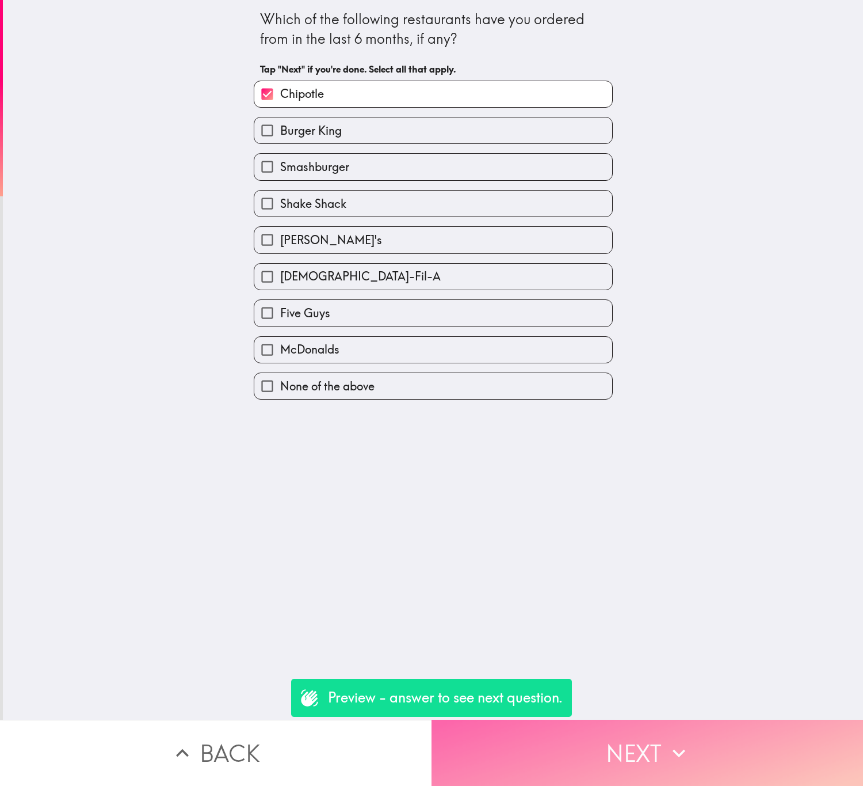
click at [648, 741] on button "Next" at bounding box center [648, 752] width 432 height 66
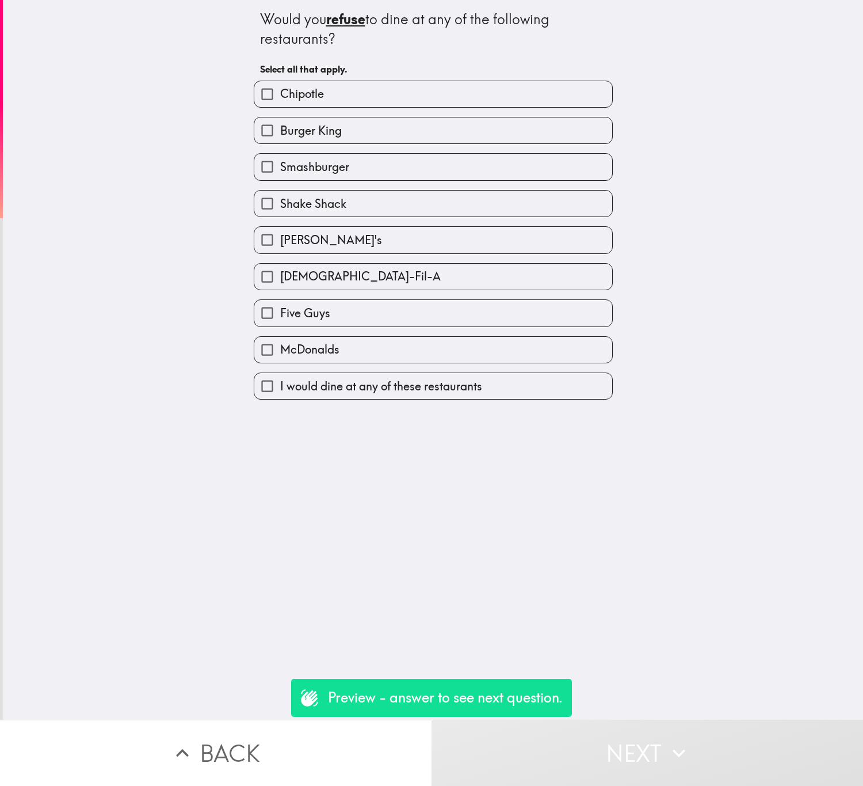
click at [504, 188] on div "Shake Shack" at bounding box center [429, 199] width 368 height 36
click at [489, 221] on div "[PERSON_NAME]'s" at bounding box center [429, 235] width 368 height 36
click at [490, 209] on label "Shake Shack" at bounding box center [433, 203] width 358 height 26
click at [280, 209] on input "Shake Shack" at bounding box center [267, 203] width 26 height 26
checkbox input "true"
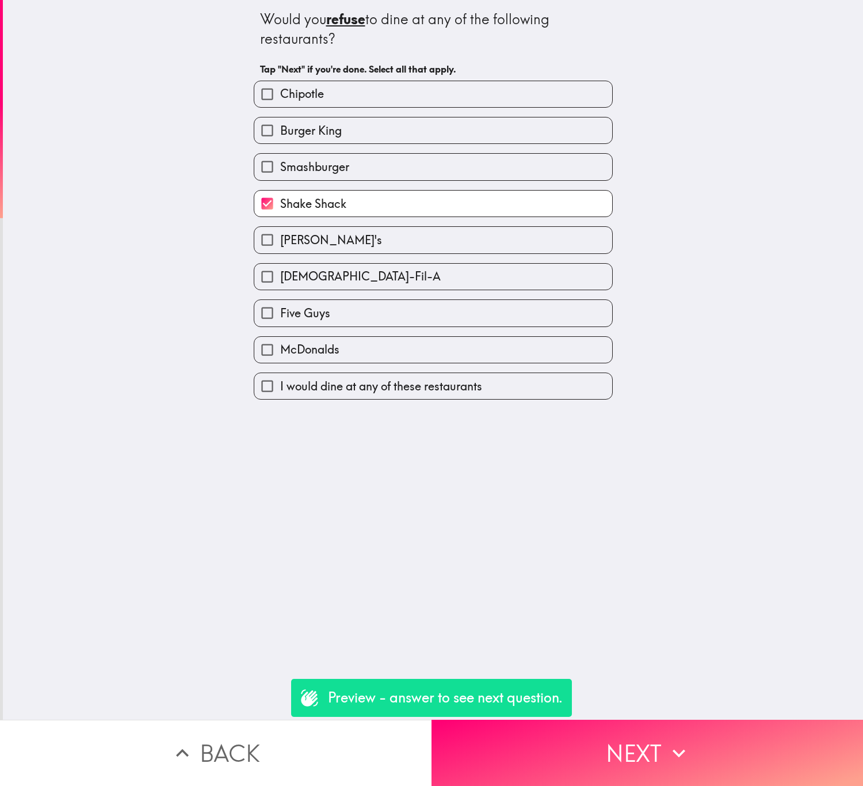
click at [657, 730] on button "Next" at bounding box center [648, 752] width 432 height 66
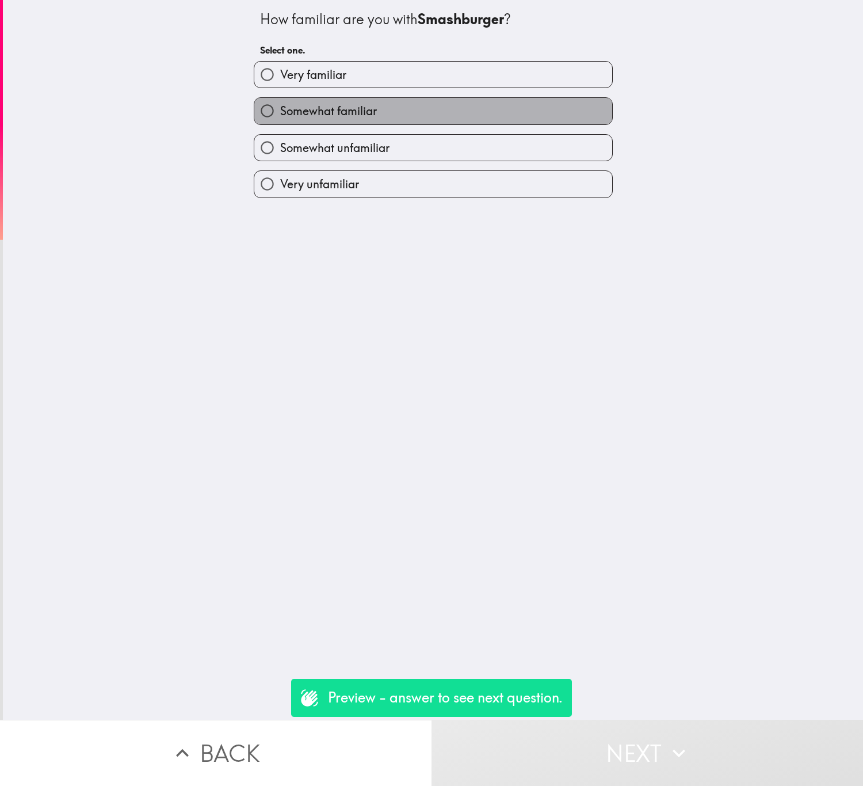
click at [456, 116] on label "Somewhat familiar" at bounding box center [433, 111] width 358 height 26
click at [280, 116] on input "Somewhat familiar" at bounding box center [267, 111] width 26 height 26
radio input "true"
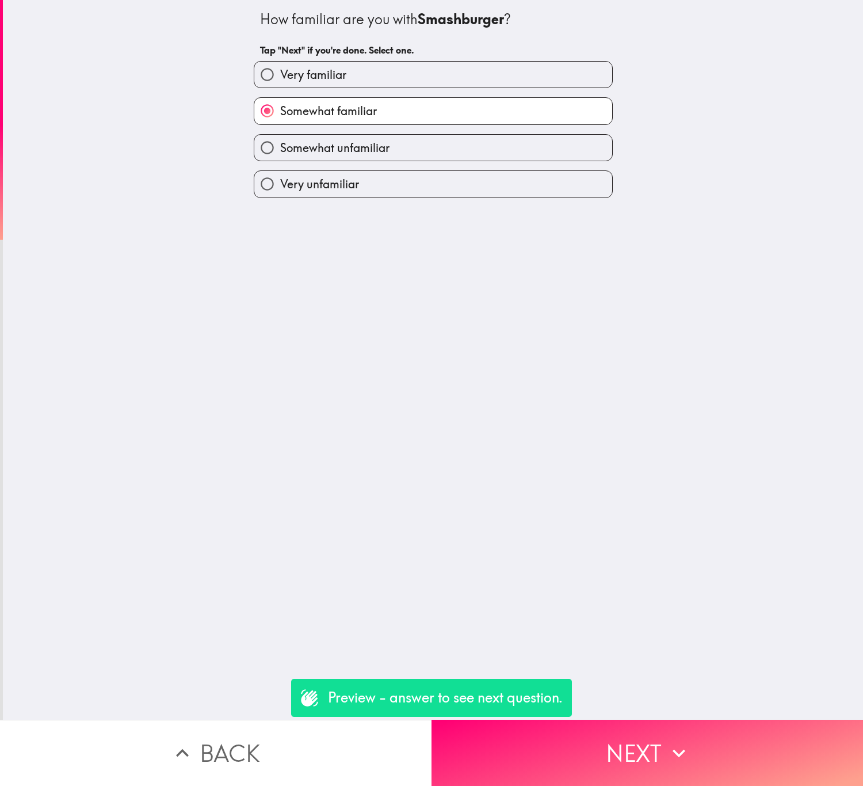
click at [487, 149] on label "Somewhat unfamiliar" at bounding box center [433, 148] width 358 height 26
click at [280, 149] on input "Somewhat unfamiliar" at bounding box center [267, 148] width 26 height 26
radio input "true"
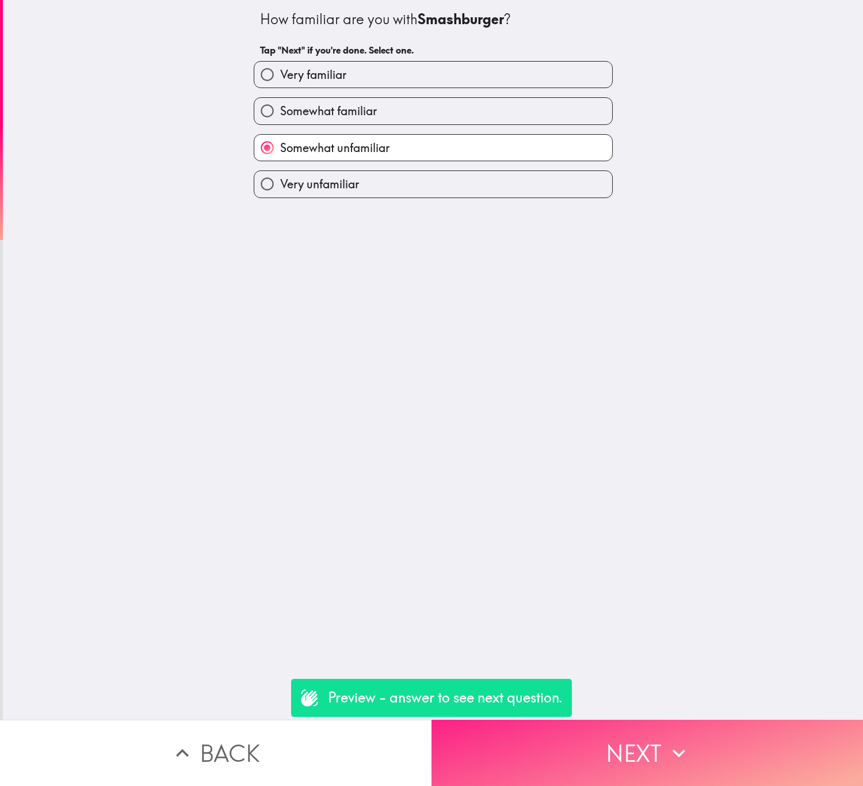
click at [649, 746] on button "Next" at bounding box center [648, 752] width 432 height 66
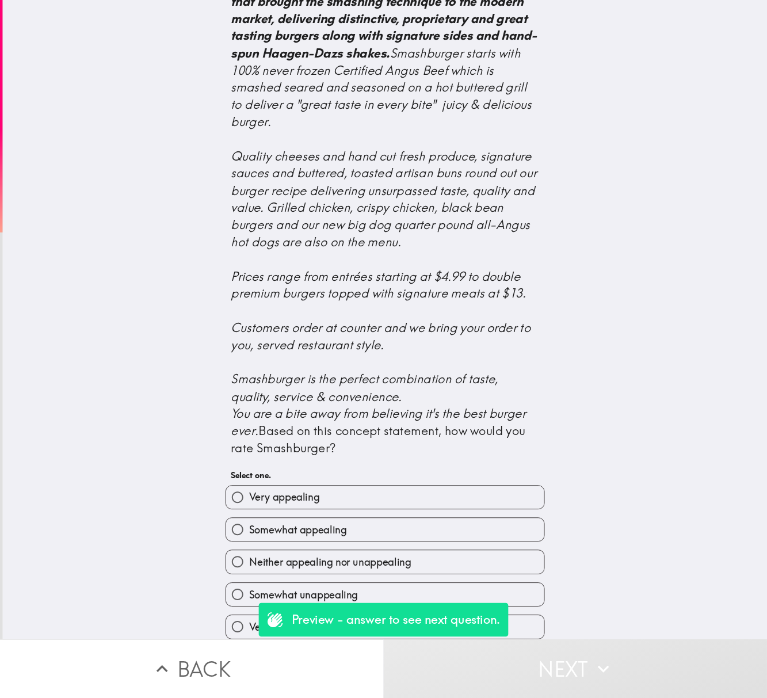
scroll to position [149, 0]
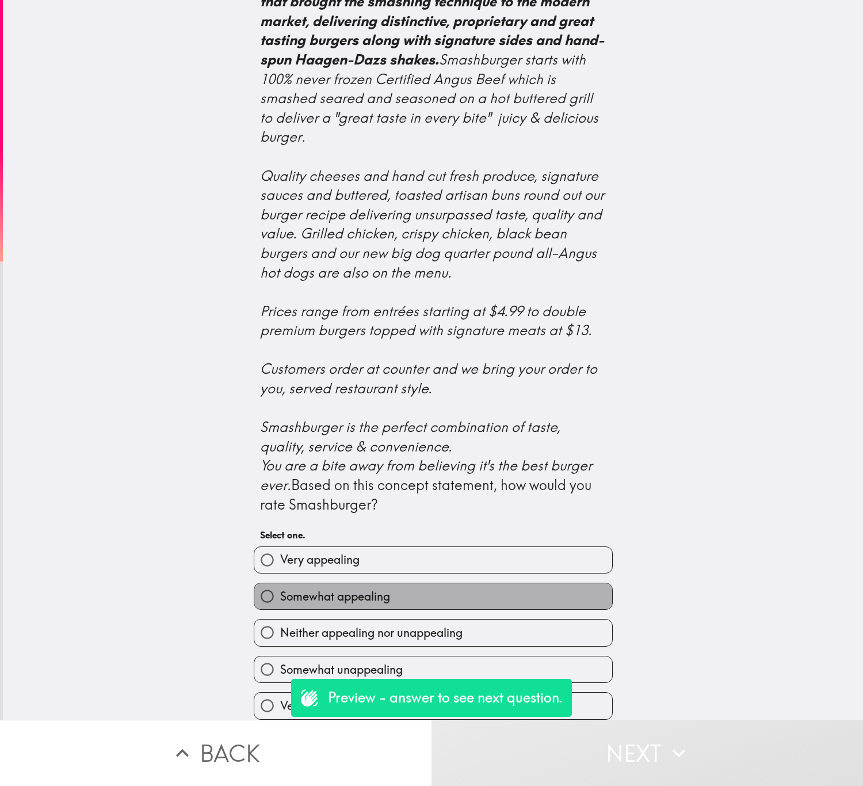
click at [465, 583] on label "Somewhat appealing" at bounding box center [433, 596] width 358 height 26
click at [280, 583] on input "Somewhat appealing" at bounding box center [267, 596] width 26 height 26
radio input "true"
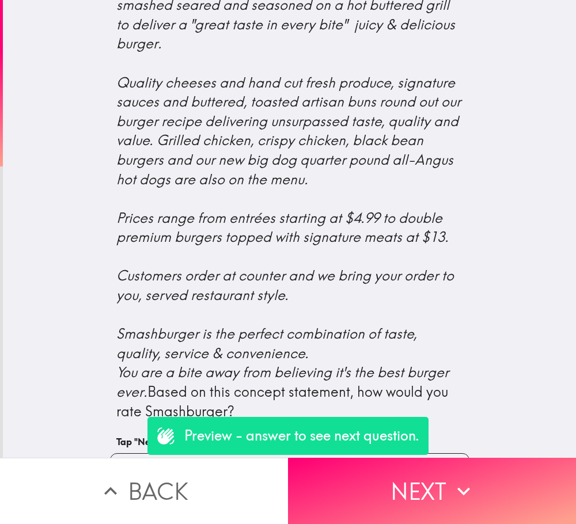
drag, startPoint x: 798, startPoint y: 4, endPoint x: 243, endPoint y: 209, distance: 591.6
click at [243, 209] on icon "Smashburger is the better burger brand that brought the smashing technique to t…" at bounding box center [290, 140] width 348 height 520
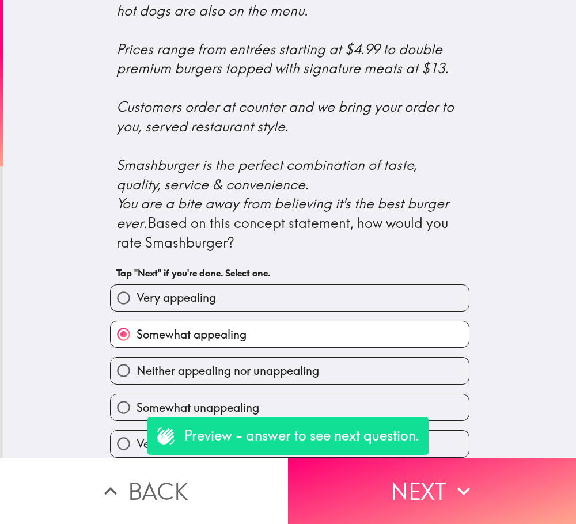
scroll to position [404, 0]
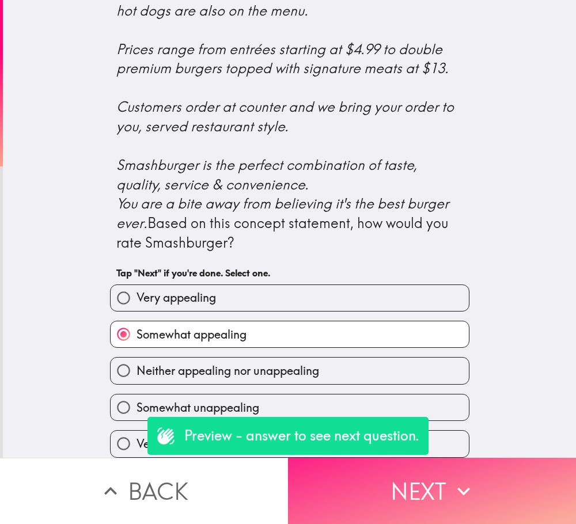
click at [444, 479] on button "Next" at bounding box center [432, 491] width 288 height 66
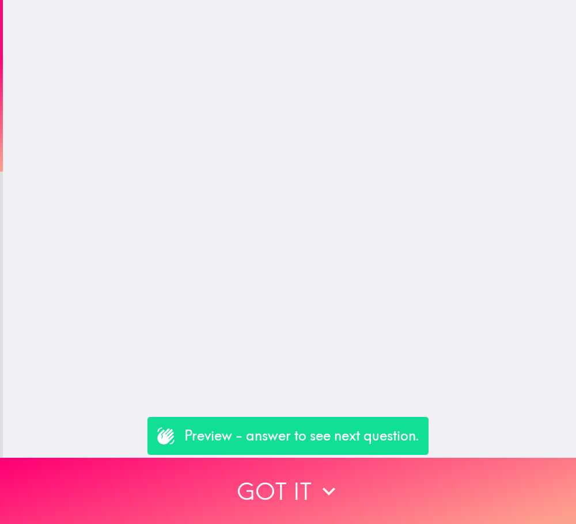
scroll to position [0, 0]
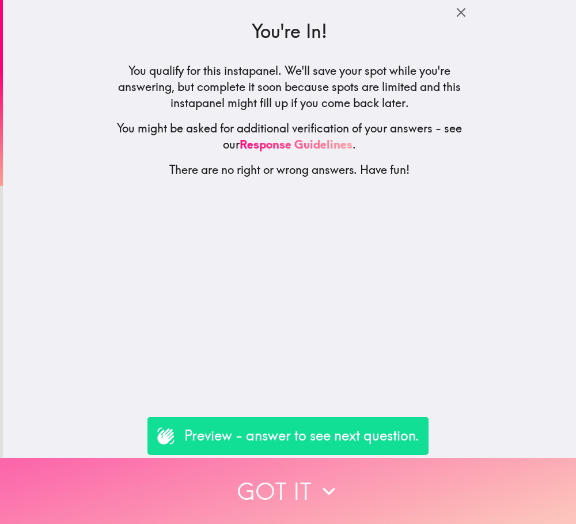
click at [444, 466] on button "Got it" at bounding box center [288, 491] width 576 height 66
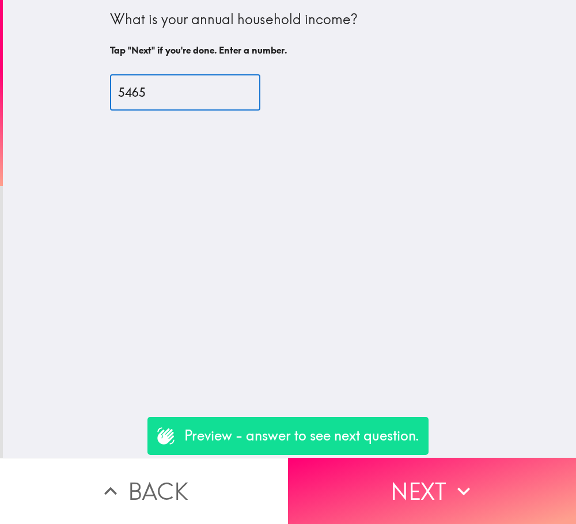
type input "5465"
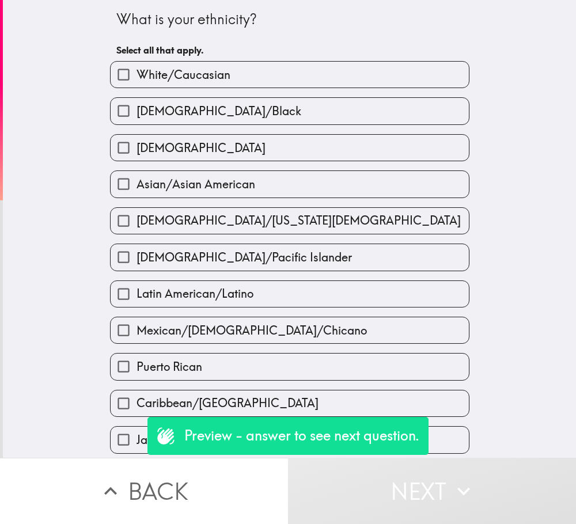
click at [200, 207] on div "[DEMOGRAPHIC_DATA]/[US_STATE][DEMOGRAPHIC_DATA]" at bounding box center [289, 220] width 359 height 27
click at [216, 174] on label "Asian/Asian American" at bounding box center [289, 184] width 358 height 26
click at [136, 174] on input "Asian/Asian American" at bounding box center [123, 184] width 26 height 26
checkbox input "true"
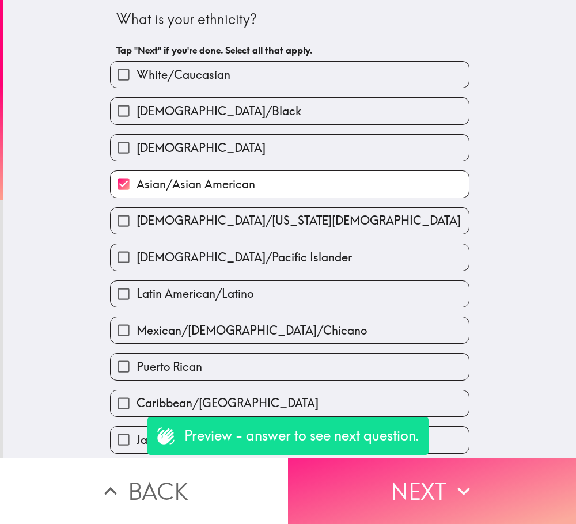
click at [432, 483] on button "Next" at bounding box center [432, 491] width 288 height 66
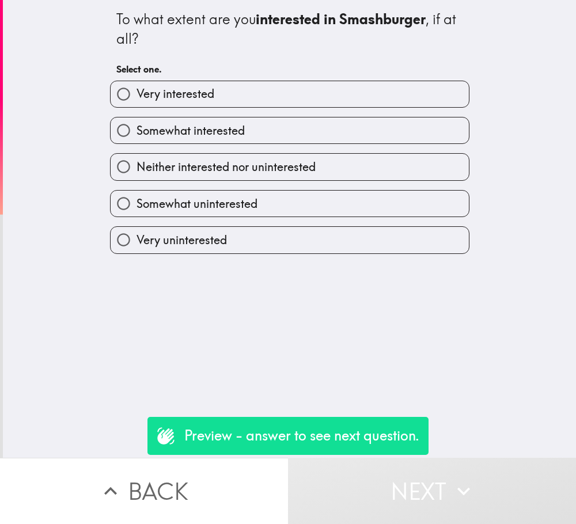
click at [319, 90] on label "Very interested" at bounding box center [289, 94] width 358 height 26
click at [136, 90] on input "Very interested" at bounding box center [123, 94] width 26 height 26
radio input "true"
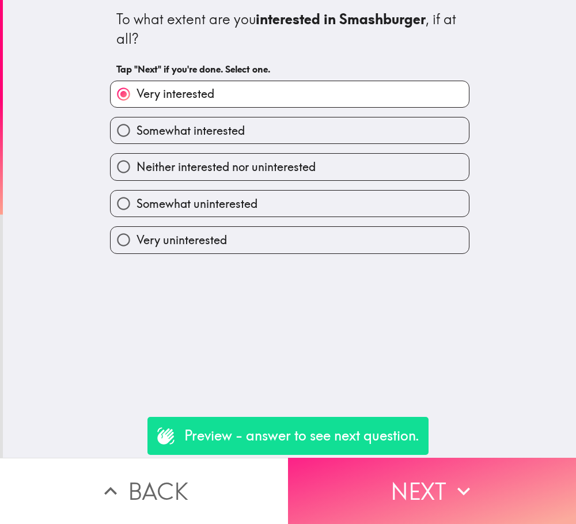
click at [414, 482] on button "Next" at bounding box center [432, 491] width 288 height 66
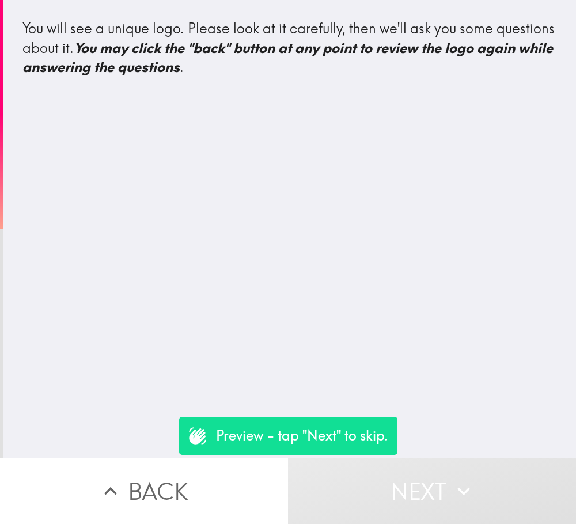
click at [424, 478] on button "Next" at bounding box center [432, 491] width 288 height 66
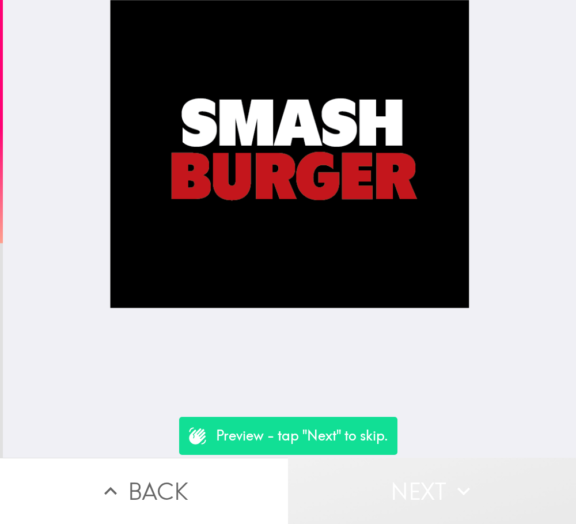
click at [452, 484] on icon "button" at bounding box center [463, 490] width 25 height 25
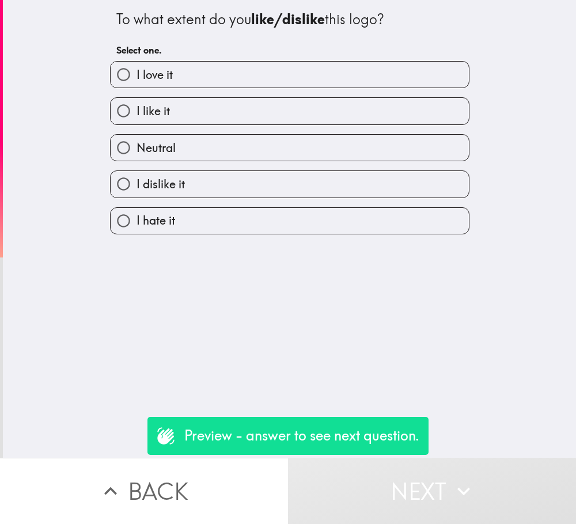
click at [348, 119] on label "I like it" at bounding box center [289, 111] width 358 height 26
click at [136, 119] on input "I like it" at bounding box center [123, 111] width 26 height 26
radio input "true"
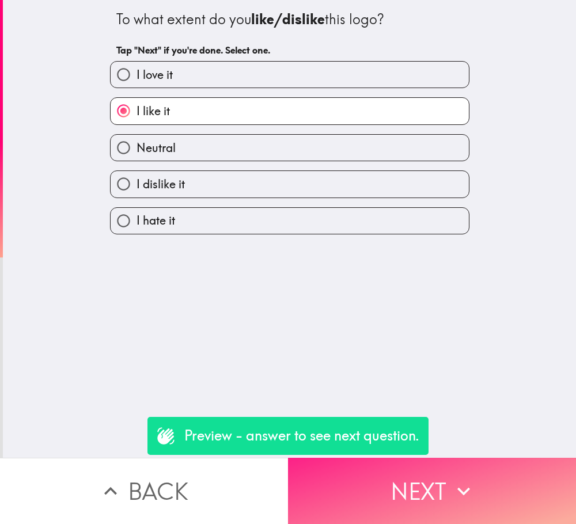
click at [451, 478] on icon "button" at bounding box center [463, 490] width 25 height 25
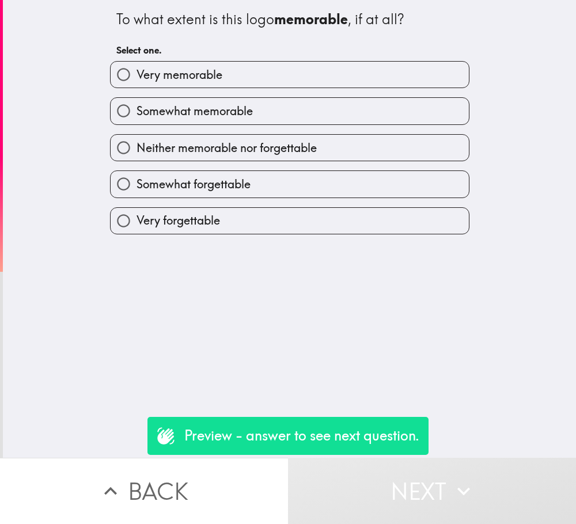
click at [299, 117] on label "Somewhat memorable" at bounding box center [289, 111] width 358 height 26
click at [136, 117] on input "Somewhat memorable" at bounding box center [123, 111] width 26 height 26
radio input "true"
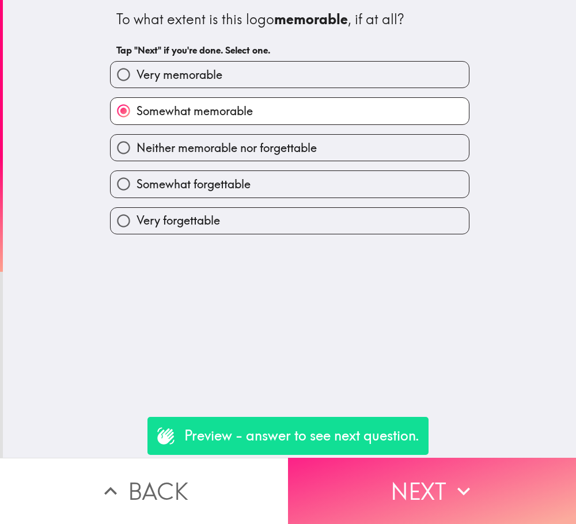
click at [451, 479] on icon "button" at bounding box center [463, 490] width 25 height 25
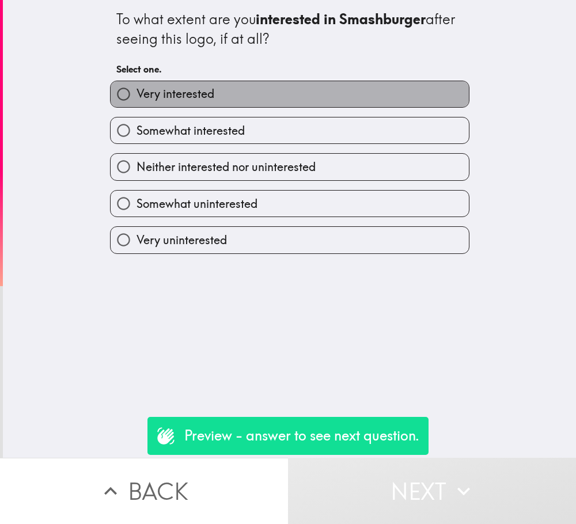
click at [303, 104] on label "Very interested" at bounding box center [289, 94] width 358 height 26
click at [136, 104] on input "Very interested" at bounding box center [123, 94] width 26 height 26
radio input "true"
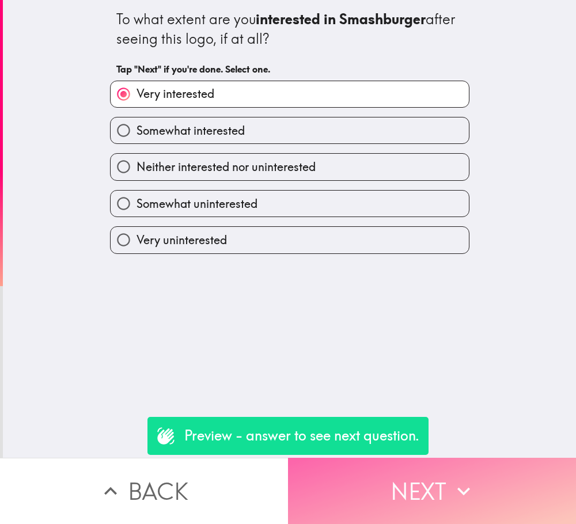
click at [458, 464] on button "Next" at bounding box center [432, 491] width 288 height 66
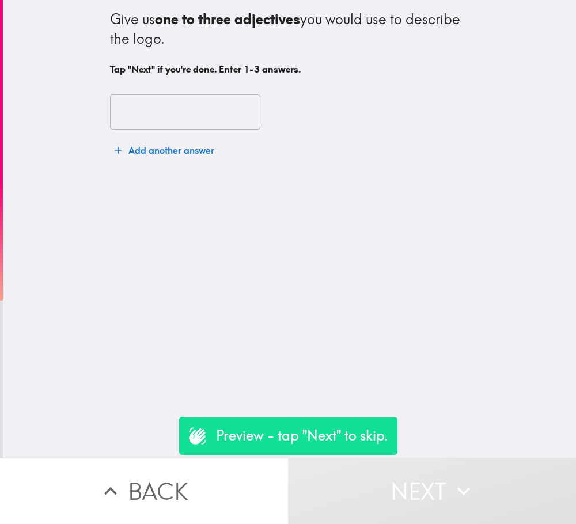
click at [180, 106] on input "text" at bounding box center [185, 112] width 150 height 36
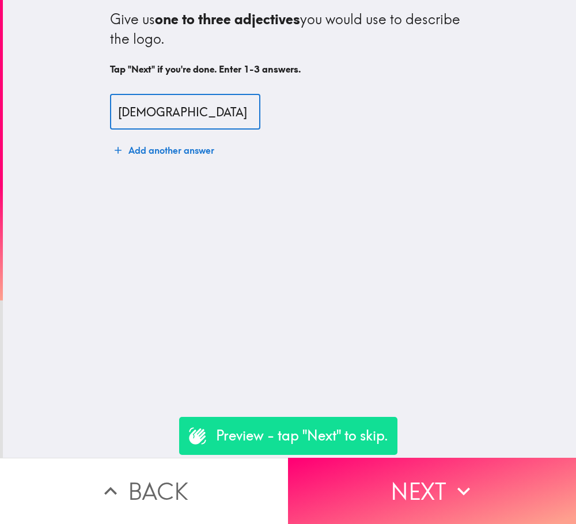
type input "[DEMOGRAPHIC_DATA]"
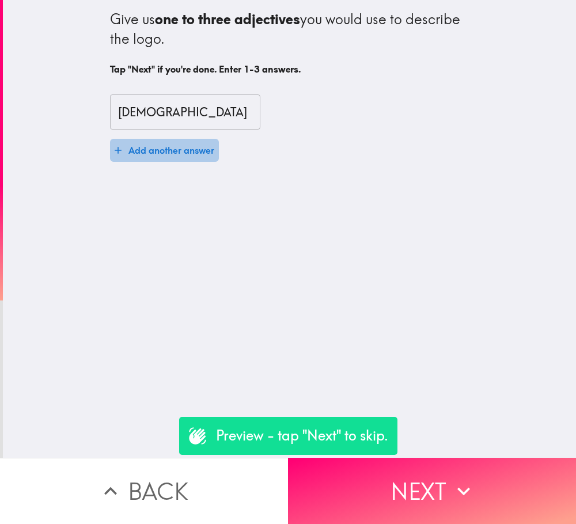
click at [184, 153] on button "Add another answer" at bounding box center [164, 150] width 109 height 23
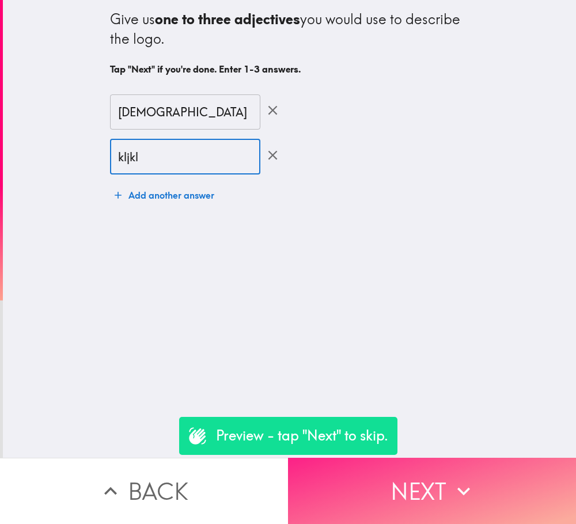
type input "kljkl"
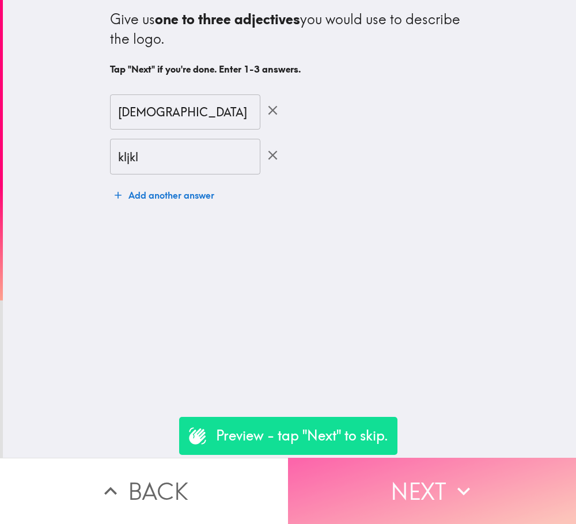
click at [457, 487] on icon "button" at bounding box center [463, 491] width 13 height 8
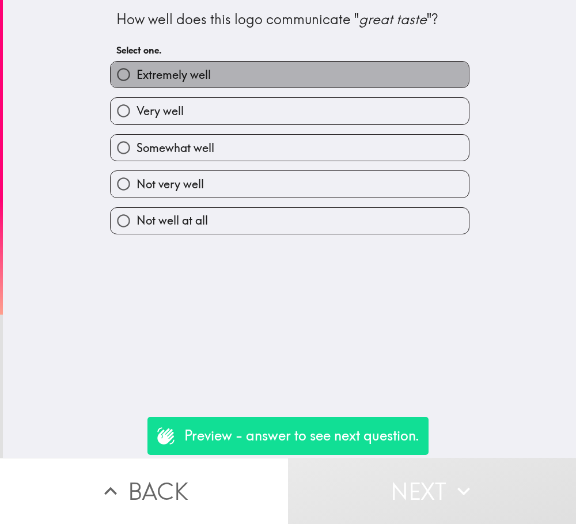
click at [274, 83] on label "Extremely well" at bounding box center [289, 75] width 358 height 26
click at [136, 83] on input "Extremely well" at bounding box center [123, 75] width 26 height 26
radio input "true"
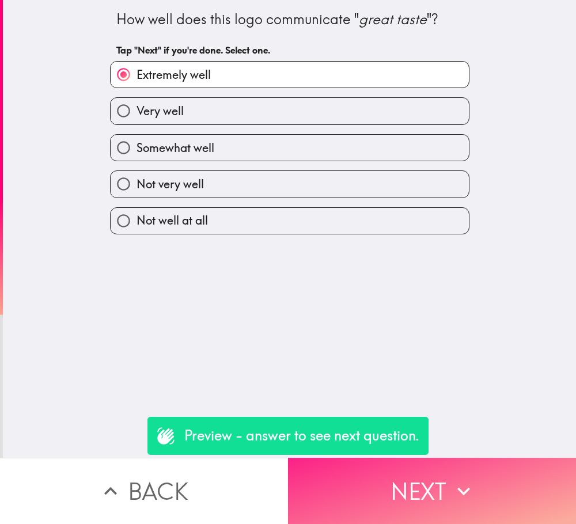
click at [451, 490] on icon "button" at bounding box center [463, 490] width 25 height 25
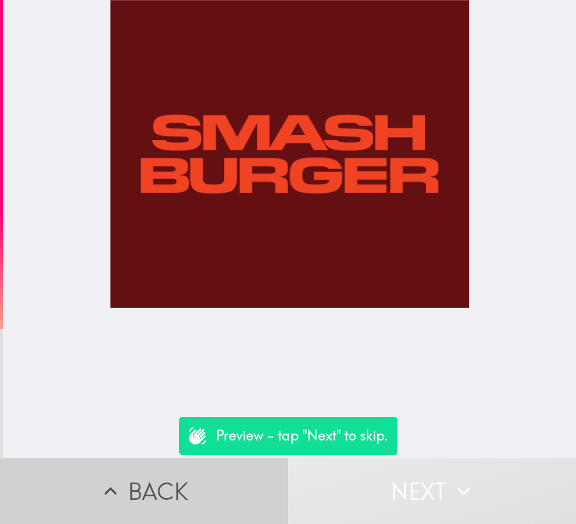
click at [216, 481] on button "Back" at bounding box center [144, 491] width 288 height 66
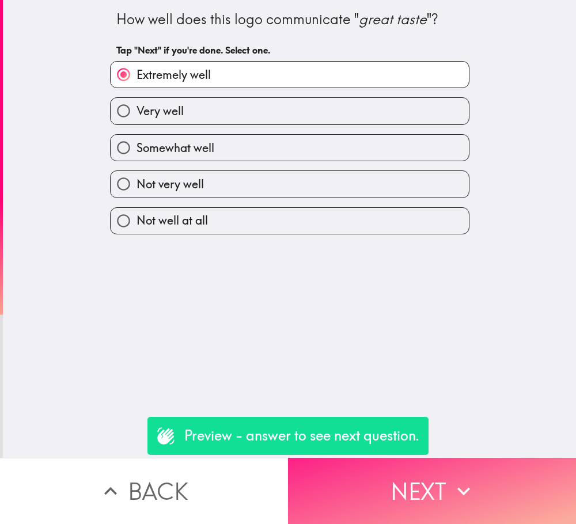
click at [462, 478] on icon "button" at bounding box center [463, 490] width 25 height 25
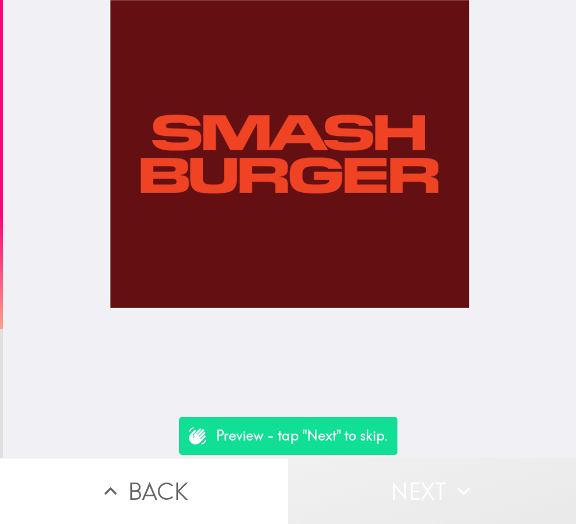
click at [462, 478] on icon "button" at bounding box center [463, 490] width 25 height 25
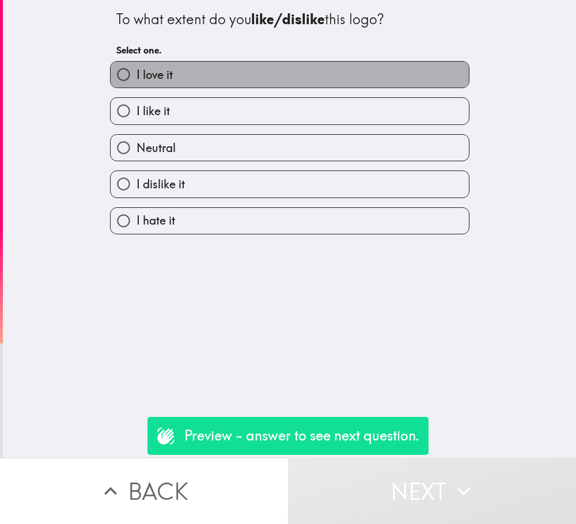
click at [317, 67] on label "I love it" at bounding box center [289, 75] width 358 height 26
click at [136, 67] on input "I love it" at bounding box center [123, 75] width 26 height 26
radio input "true"
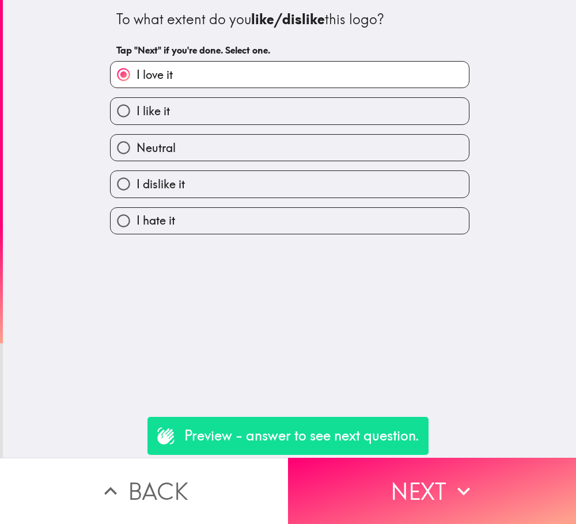
click at [421, 452] on div "Preview - answer to see next question." at bounding box center [287, 436] width 281 height 38
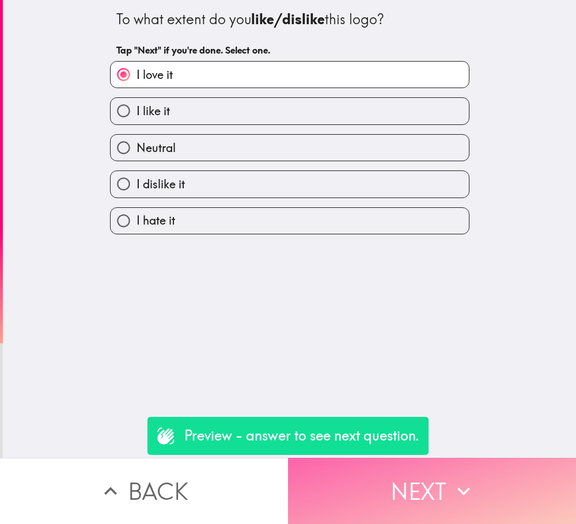
click at [430, 470] on button "Next" at bounding box center [432, 491] width 288 height 66
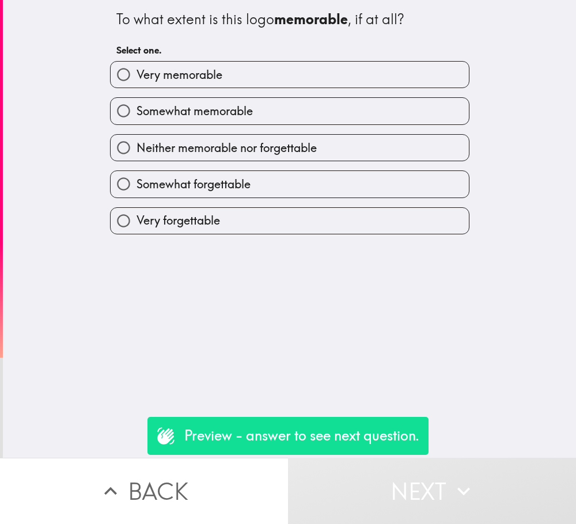
click at [309, 93] on div "Somewhat memorable" at bounding box center [285, 106] width 368 height 36
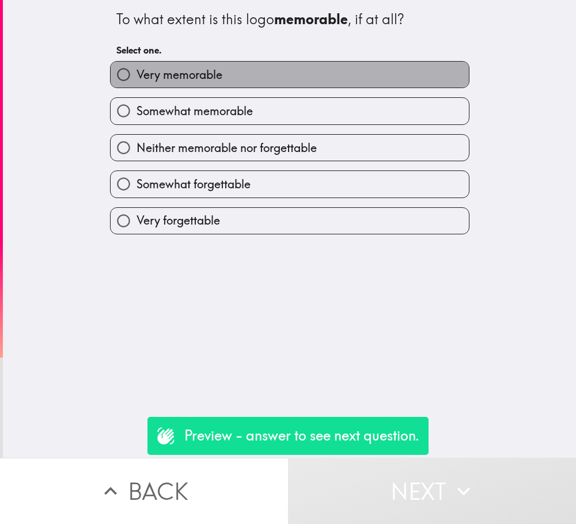
click at [317, 85] on label "Very memorable" at bounding box center [289, 75] width 358 height 26
click at [136, 85] on input "Very memorable" at bounding box center [123, 75] width 26 height 26
radio input "true"
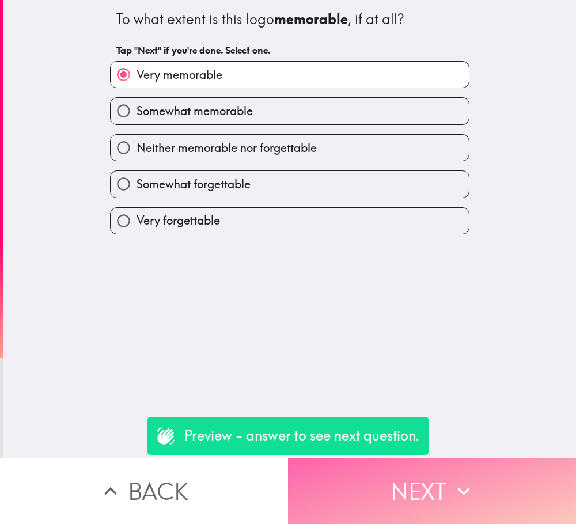
click at [456, 478] on icon "button" at bounding box center [463, 490] width 25 height 25
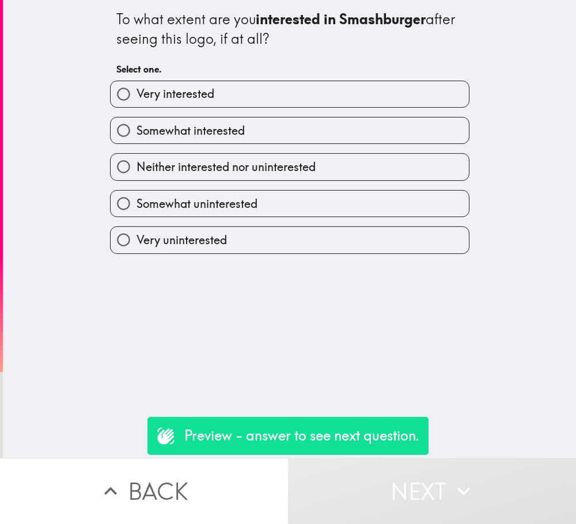
click at [336, 102] on label "Very interested" at bounding box center [289, 94] width 358 height 26
click at [136, 102] on input "Very interested" at bounding box center [123, 94] width 26 height 26
radio input "true"
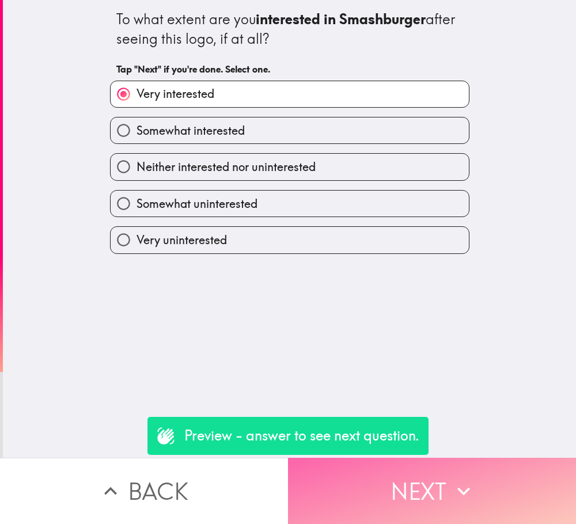
click at [434, 490] on button "Next" at bounding box center [432, 491] width 288 height 66
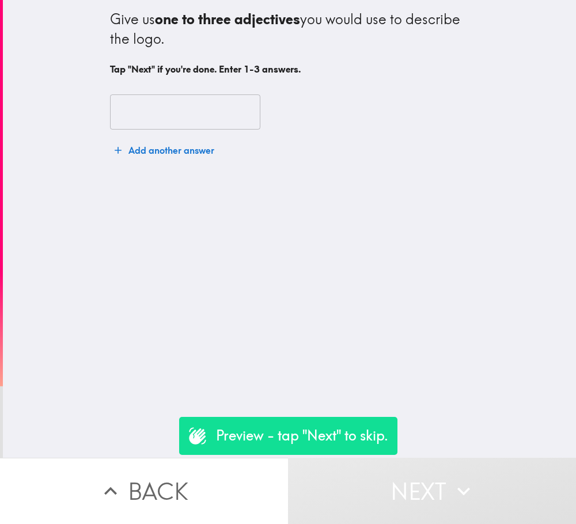
click at [177, 109] on input "text" at bounding box center [185, 112] width 150 height 36
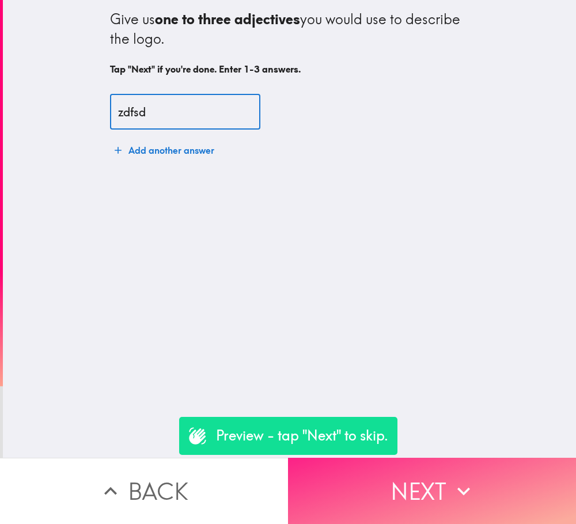
type input "zdfsd"
click at [440, 475] on button "Next" at bounding box center [432, 491] width 288 height 66
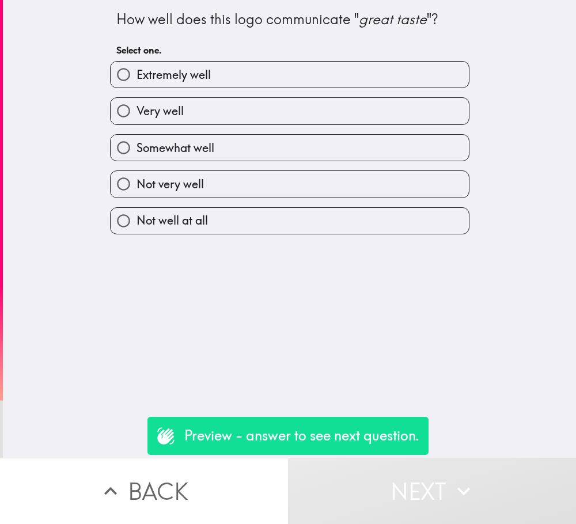
click at [264, 93] on div "Very well" at bounding box center [285, 106] width 368 height 36
click at [308, 140] on label "Somewhat well" at bounding box center [289, 148] width 358 height 26
click at [136, 140] on input "Somewhat well" at bounding box center [123, 148] width 26 height 26
radio input "true"
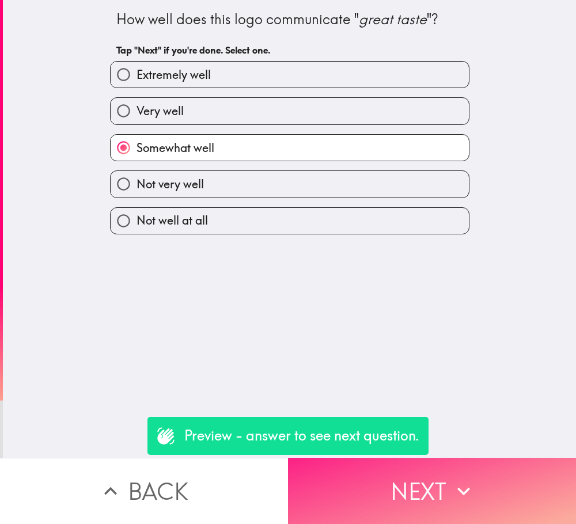
click at [470, 460] on button "Next" at bounding box center [432, 491] width 288 height 66
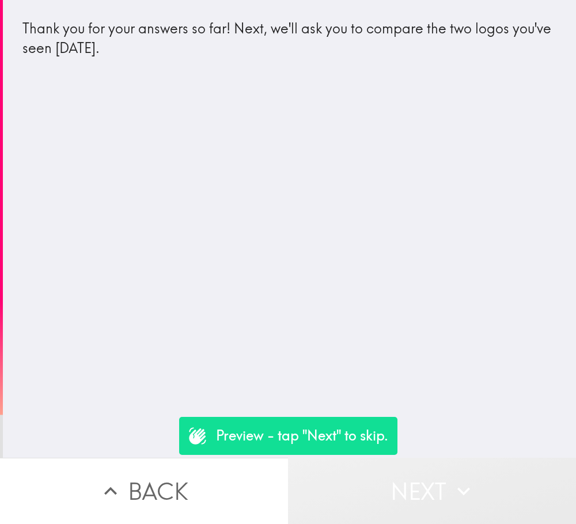
click at [462, 466] on button "Next" at bounding box center [432, 491] width 288 height 66
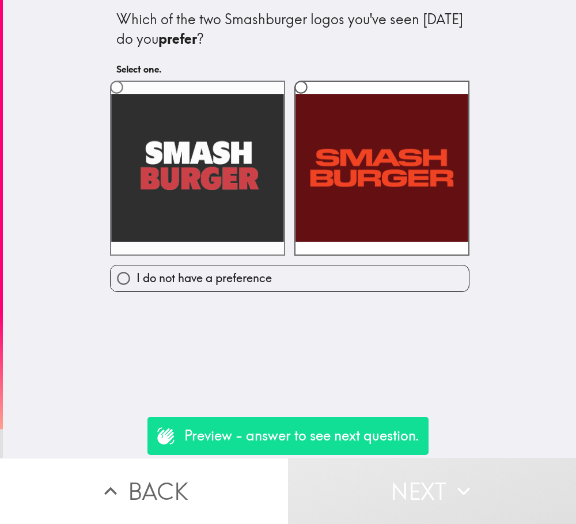
click at [204, 182] on label at bounding box center [197, 168] width 175 height 175
click at [129, 100] on input "radio" at bounding box center [117, 87] width 26 height 26
radio input "true"
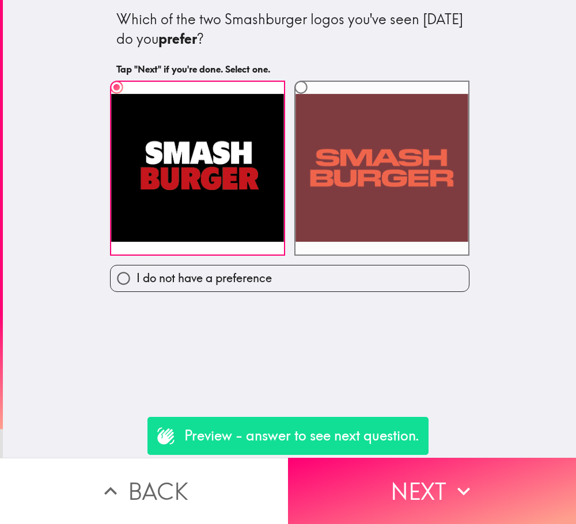
click at [294, 184] on label at bounding box center [381, 168] width 175 height 175
click at [289, 100] on input "radio" at bounding box center [301, 87] width 26 height 26
radio input "true"
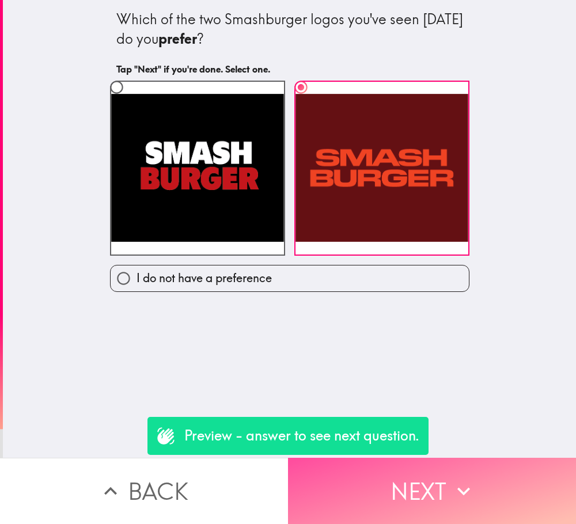
drag, startPoint x: 415, startPoint y: 475, endPoint x: 407, endPoint y: 433, distance: 42.7
click at [415, 476] on button "Next" at bounding box center [432, 491] width 288 height 66
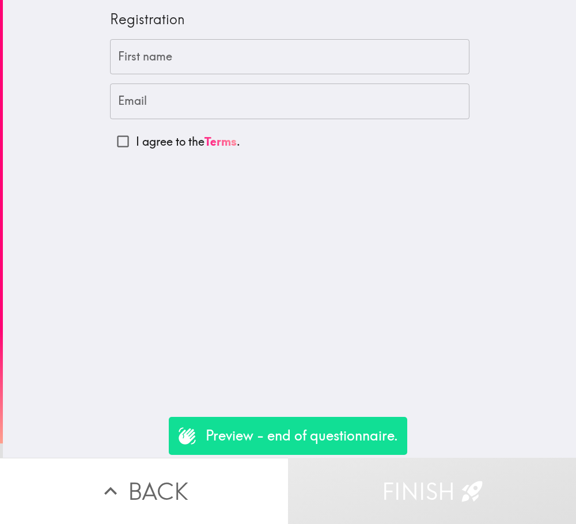
click at [215, 473] on button "Back" at bounding box center [144, 491] width 288 height 66
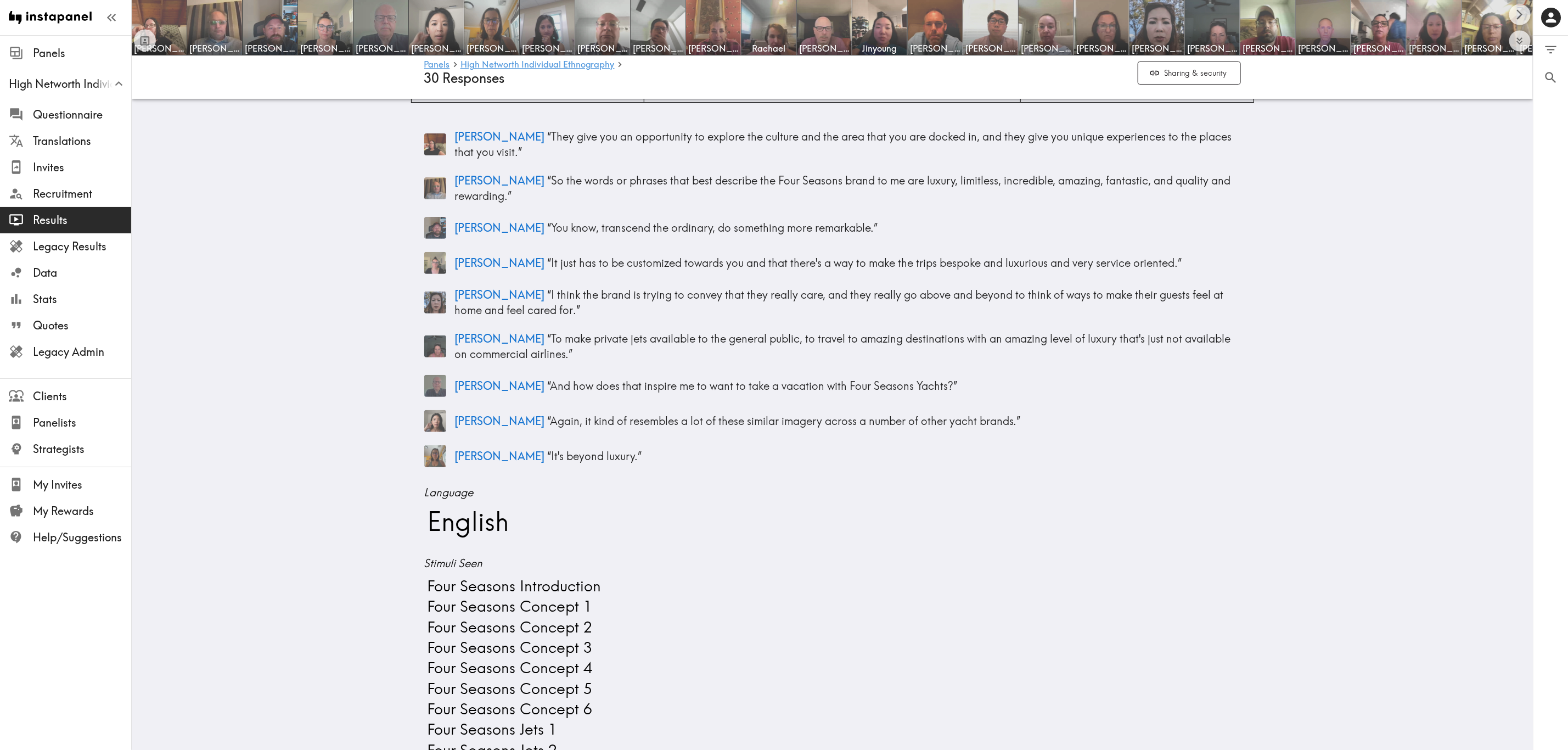
scroll to position [165, 0]
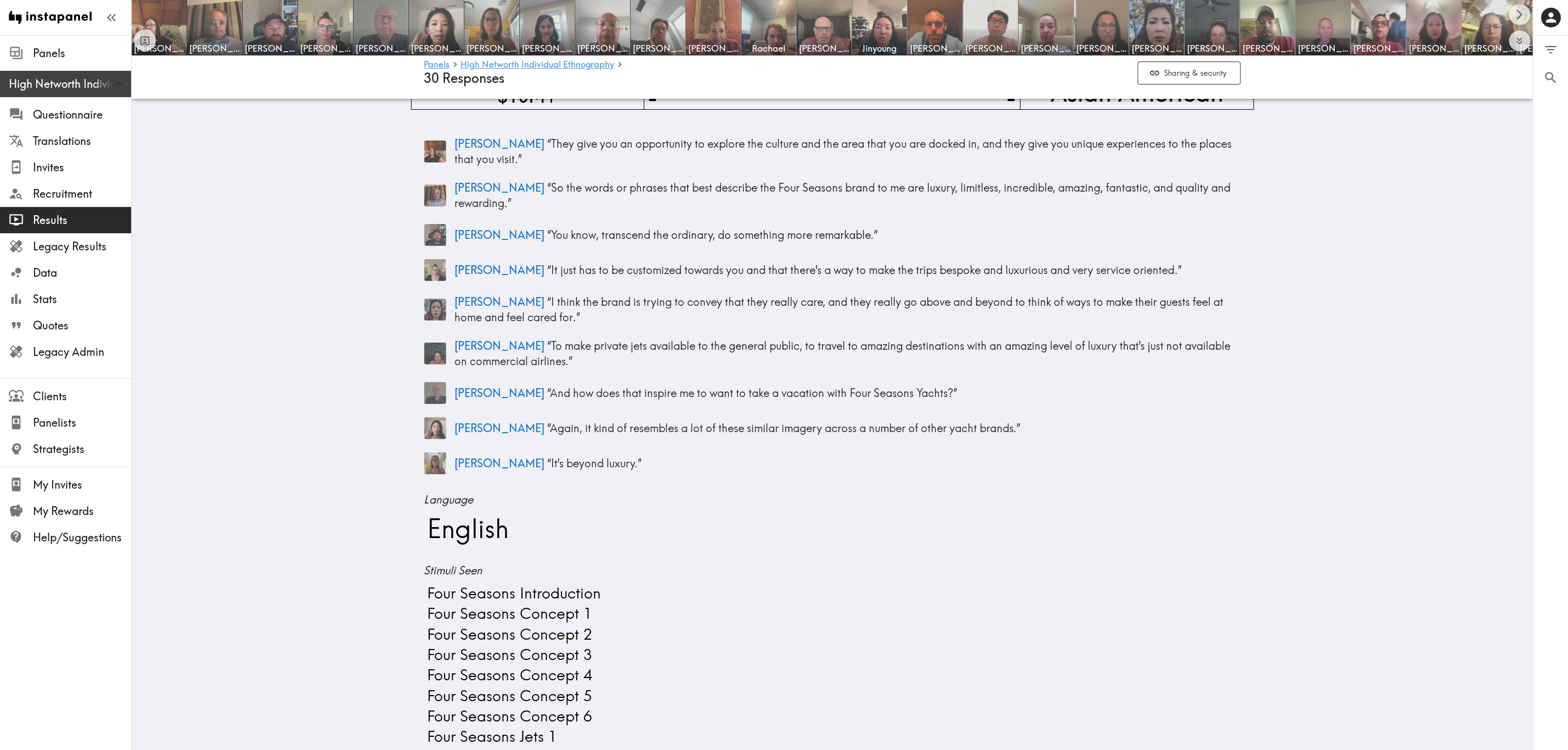
click at [79, 94] on span "High Networth Individual Ethnography" at bounding box center [70, 84] width 122 height 20
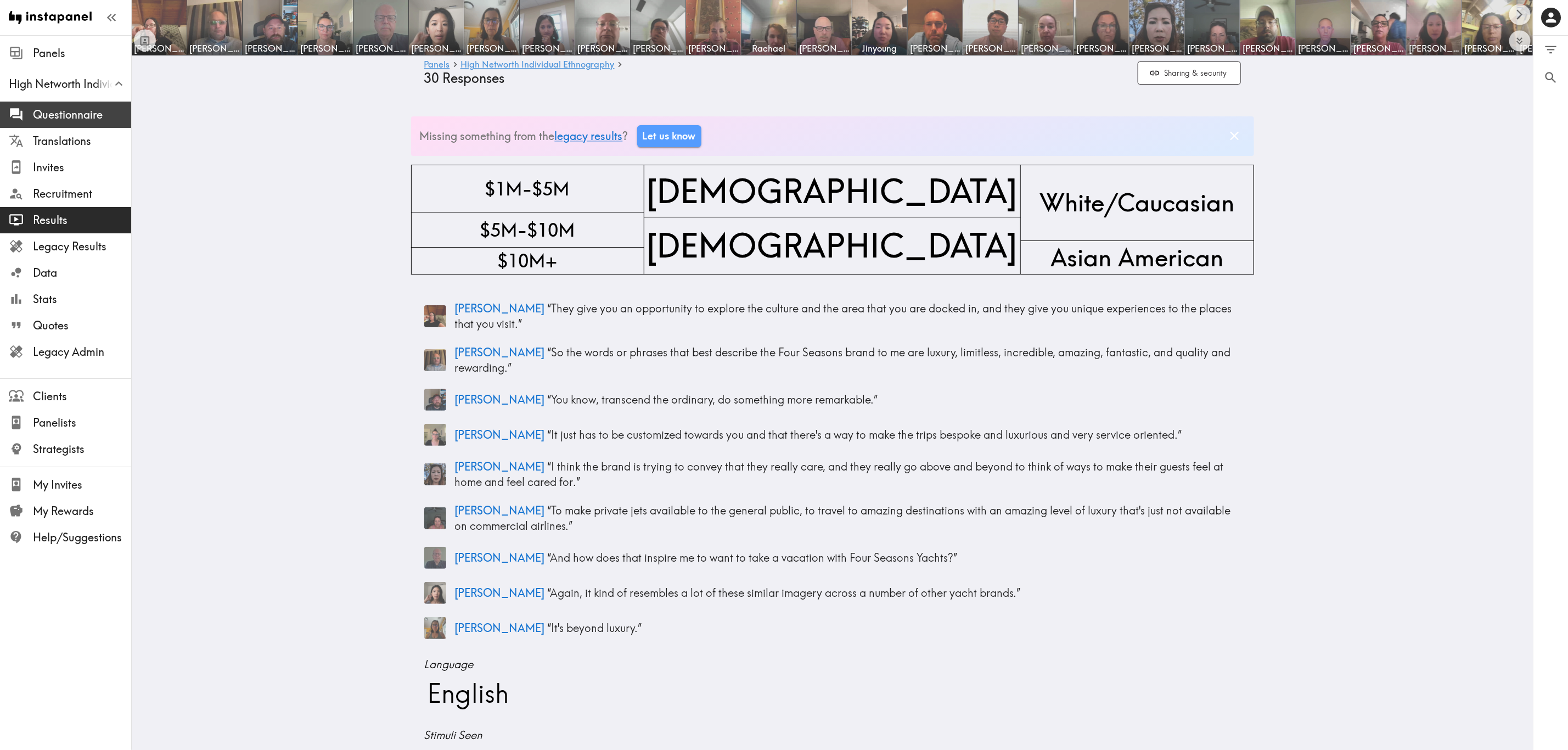
click at [82, 111] on span "Questionnaire" at bounding box center [82, 115] width 98 height 15
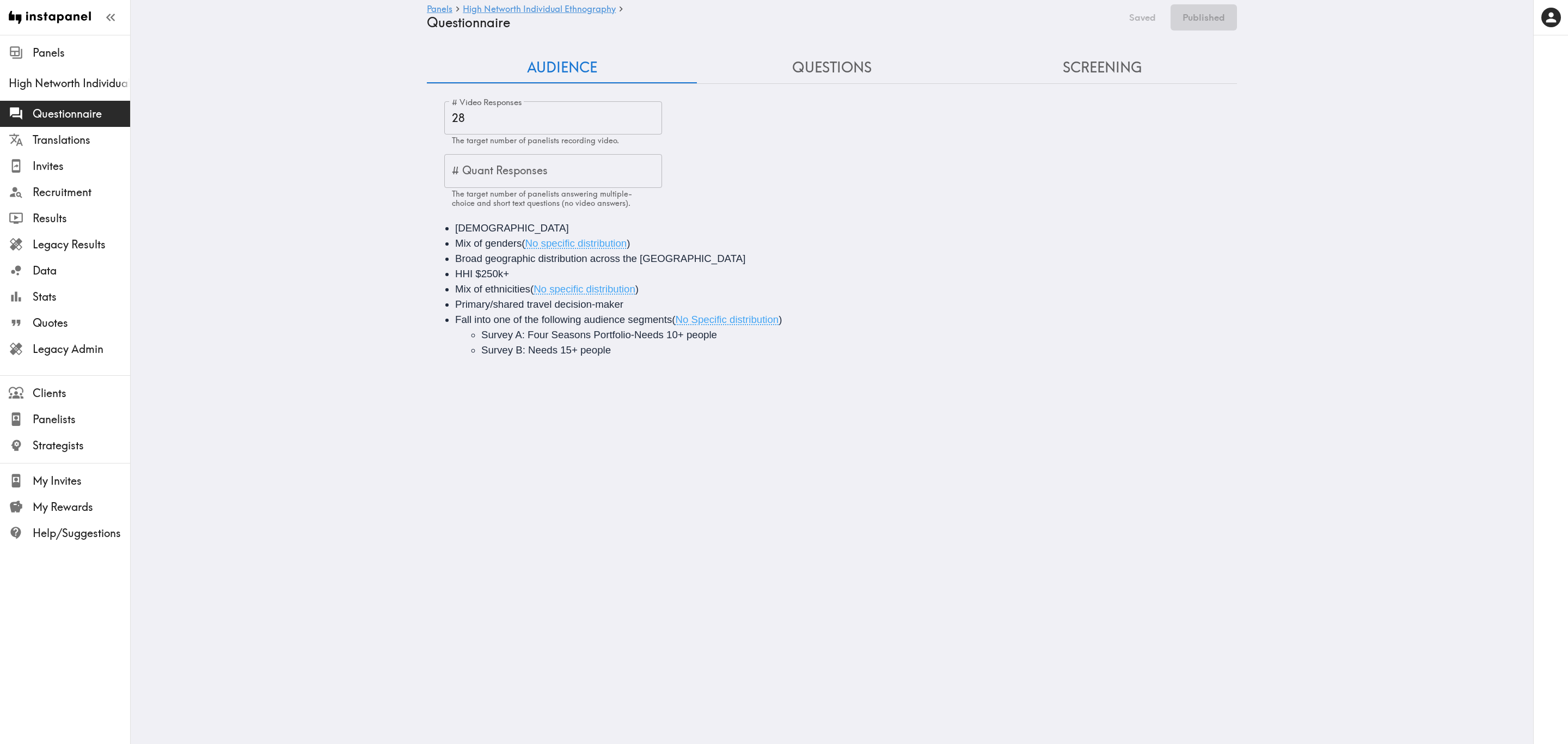
click at [849, 55] on button "Questions" at bounding box center [832, 67] width 270 height 31
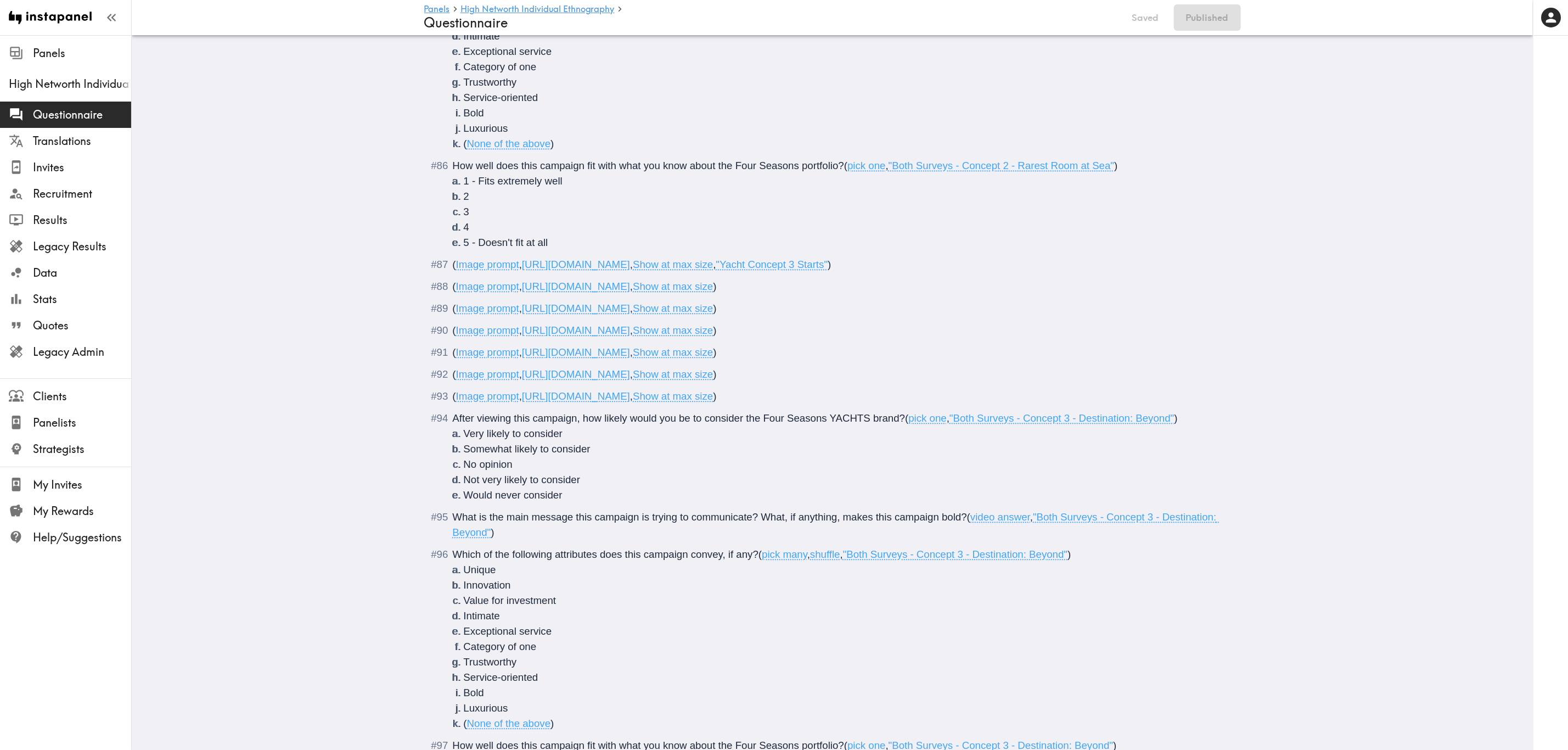
scroll to position [4943, 0]
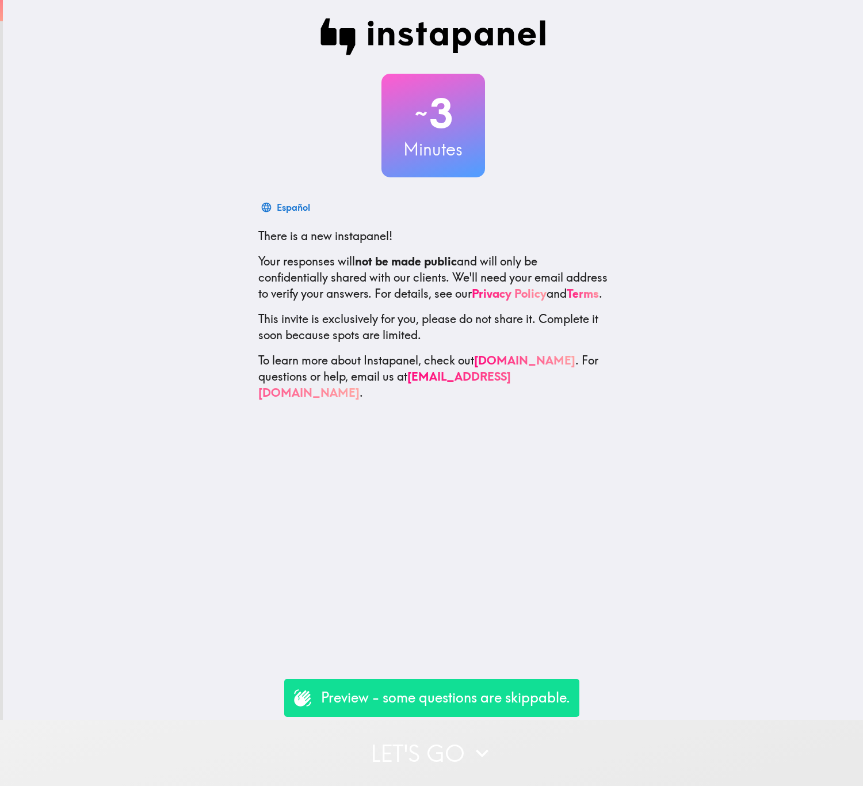
click at [481, 744] on icon "button" at bounding box center [482, 752] width 25 height 25
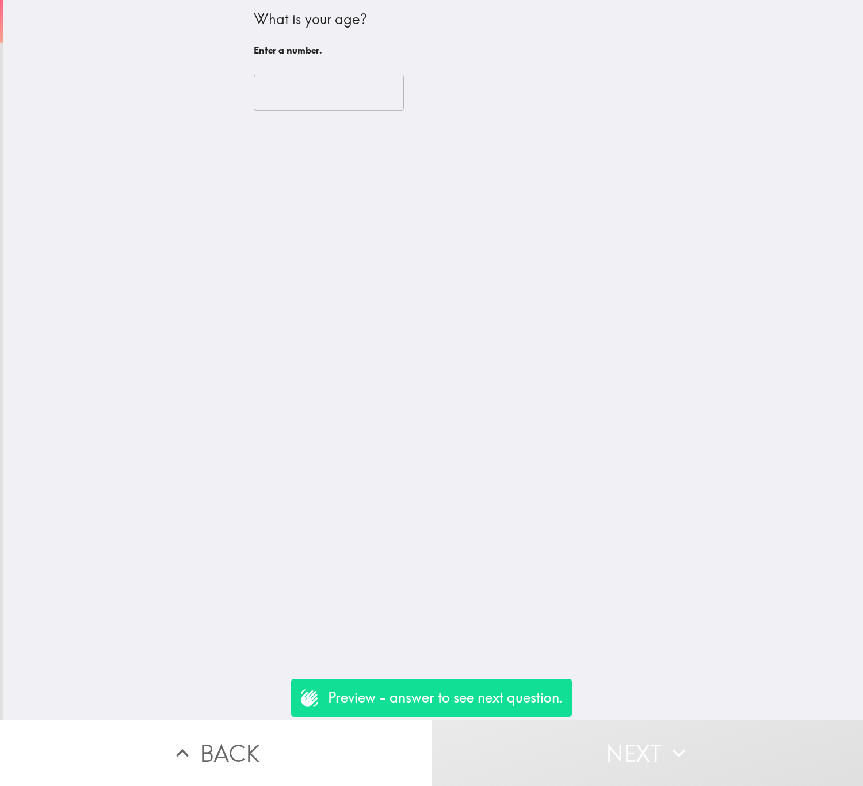
click at [315, 93] on input "number" at bounding box center [329, 93] width 150 height 36
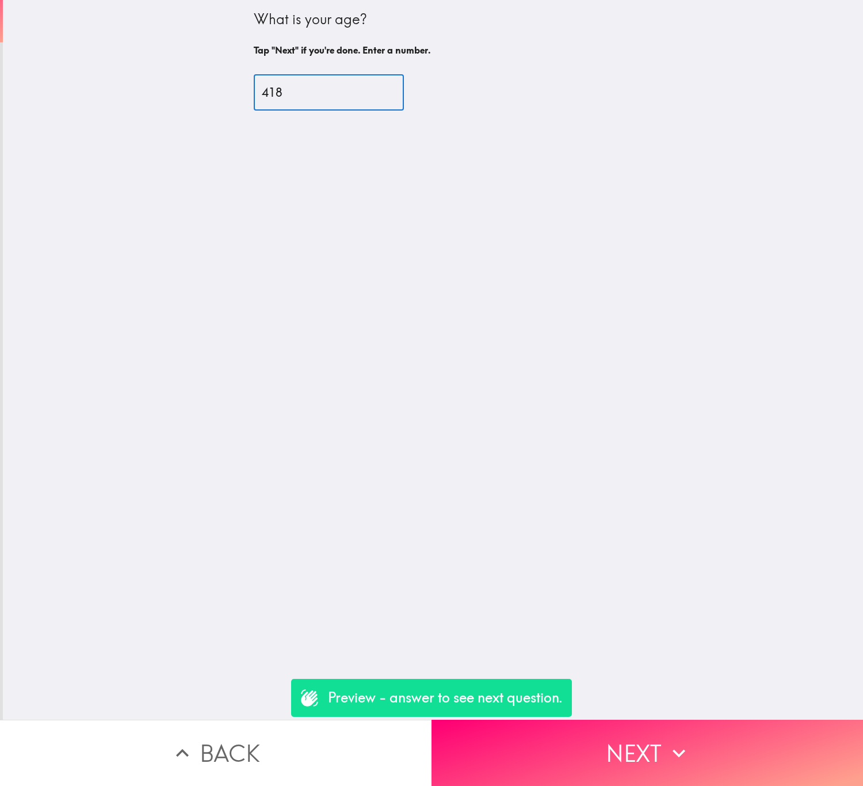
type input "418"
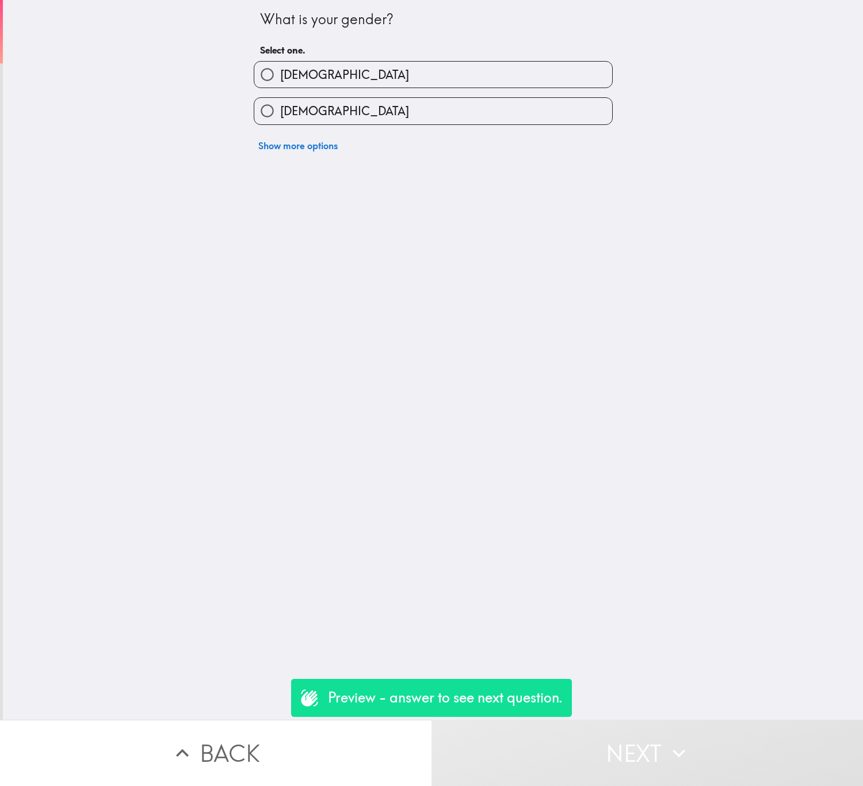
click at [337, 105] on label "[DEMOGRAPHIC_DATA]" at bounding box center [433, 111] width 358 height 26
click at [280, 105] on input "[DEMOGRAPHIC_DATA]" at bounding box center [267, 111] width 26 height 26
radio input "true"
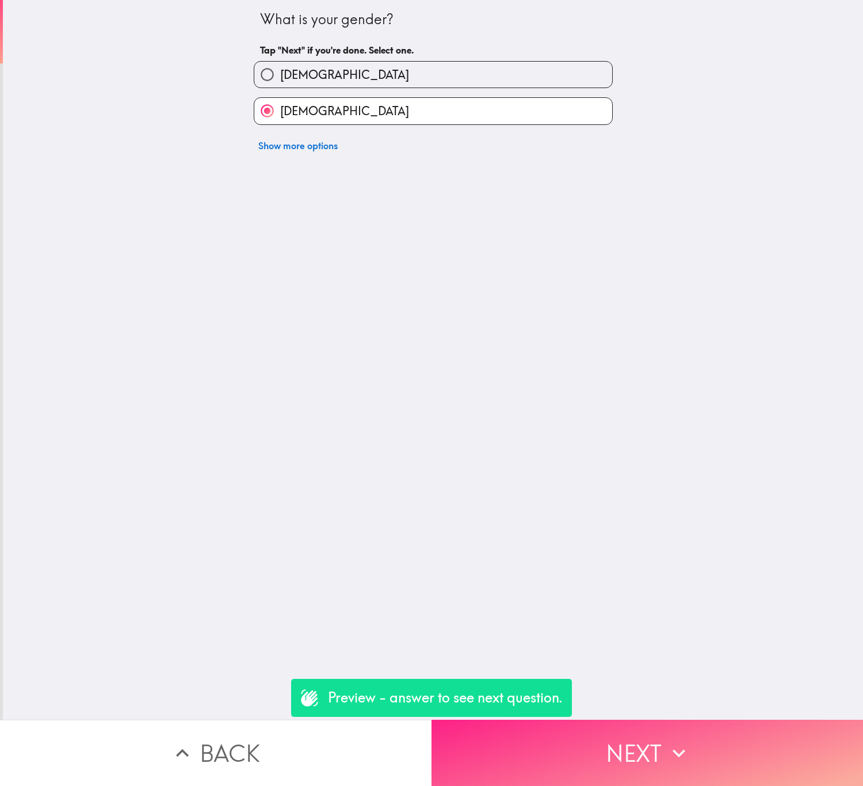
click at [689, 741] on button "Next" at bounding box center [648, 752] width 432 height 66
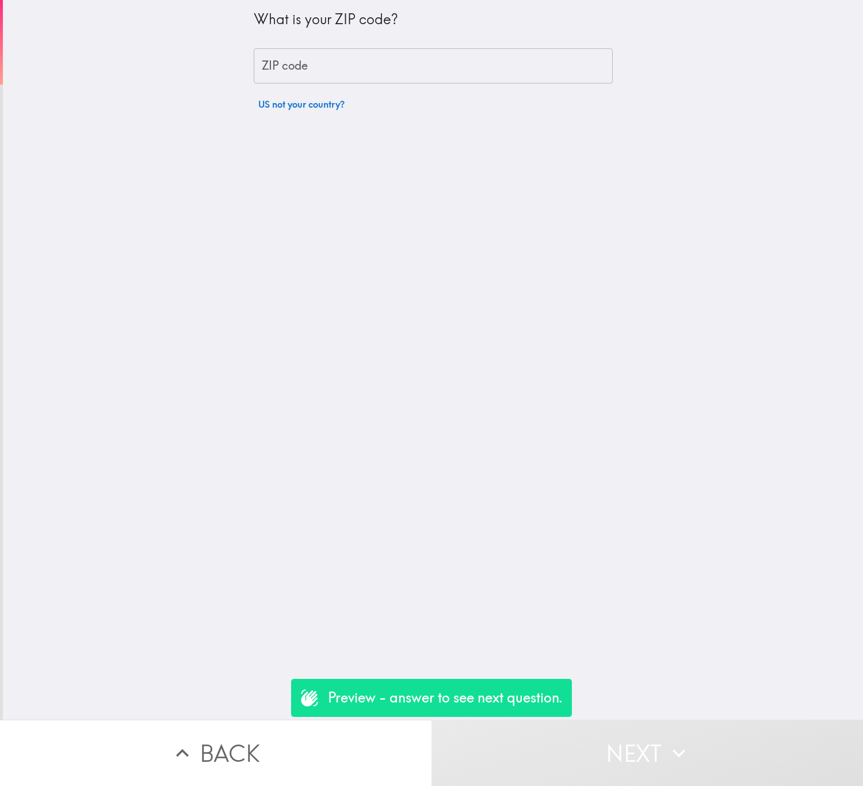
click at [346, 66] on input "ZIP code" at bounding box center [433, 66] width 359 height 36
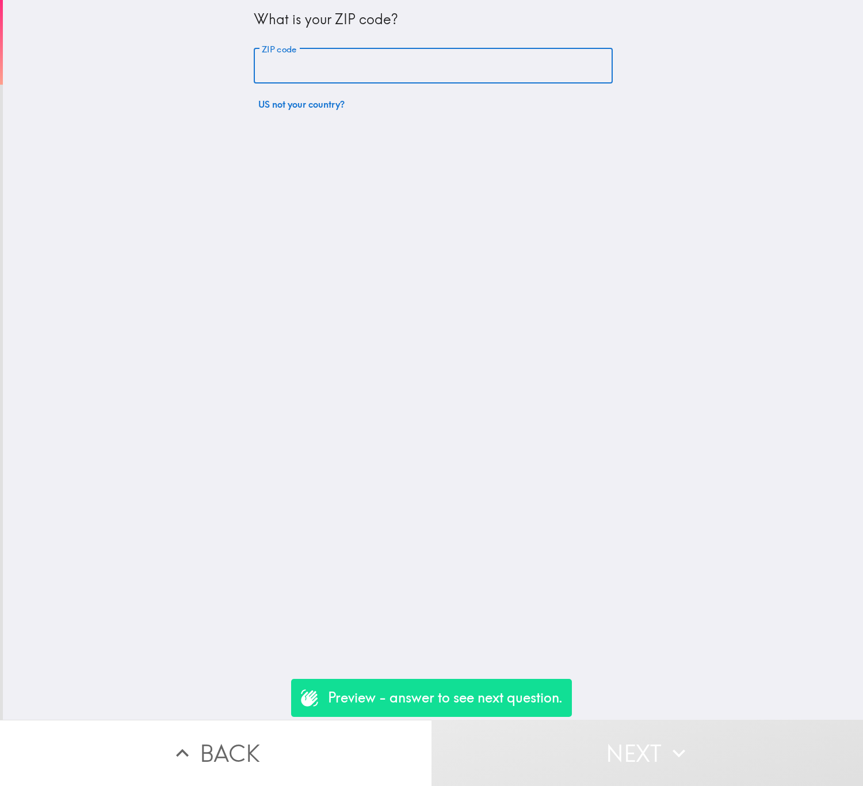
paste input "You will see a unique logo. Please look at it carefully, then we'll ask you som…"
type input "You will see a unique logo. Please look at it carefully, then we'll ask you som…"
